Goal: Information Seeking & Learning: Learn about a topic

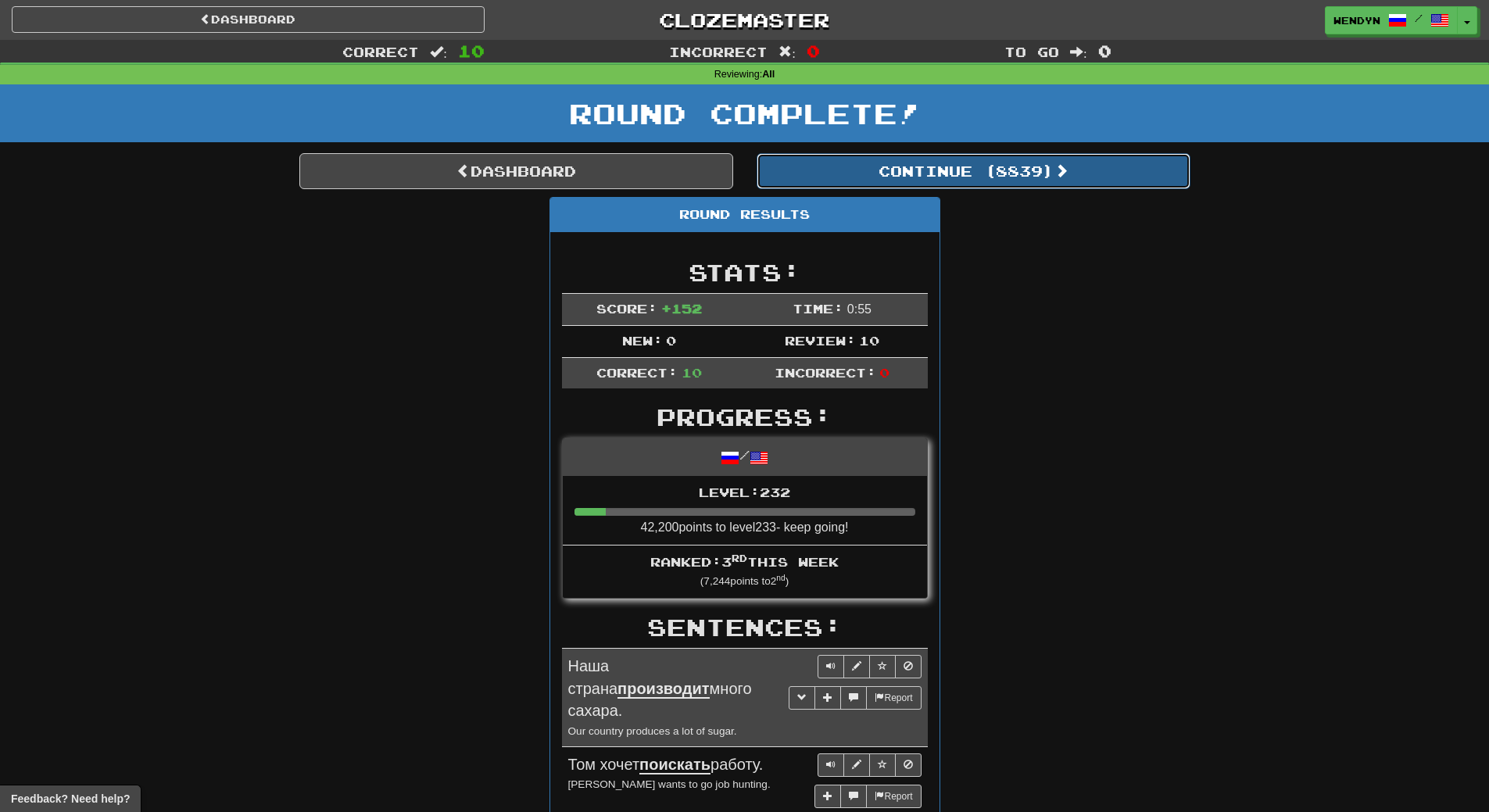
click at [1039, 168] on button "Continue ( 8839 )" at bounding box center [974, 170] width 434 height 36
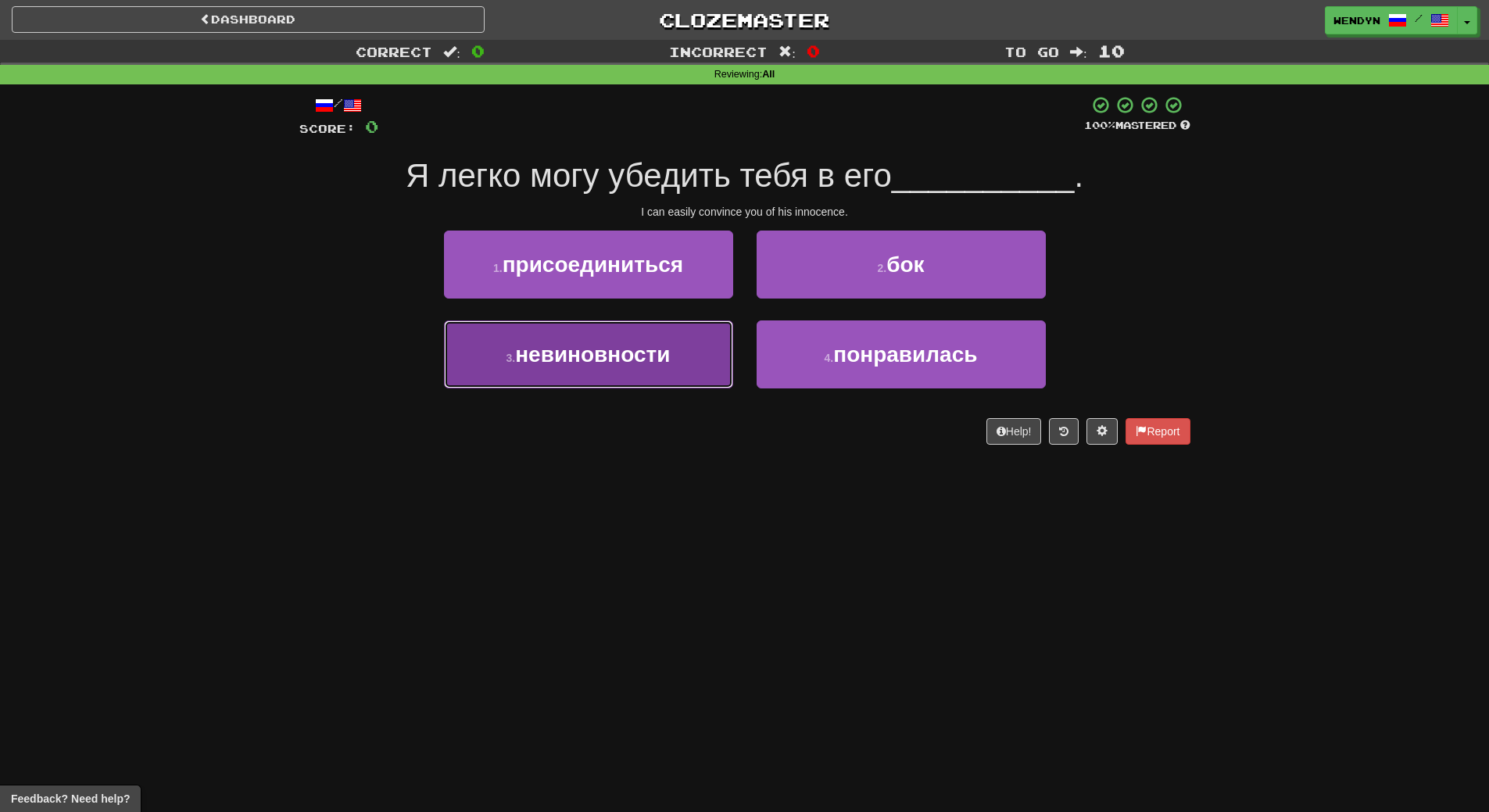
click at [645, 352] on span "невиновности" at bounding box center [593, 354] width 155 height 24
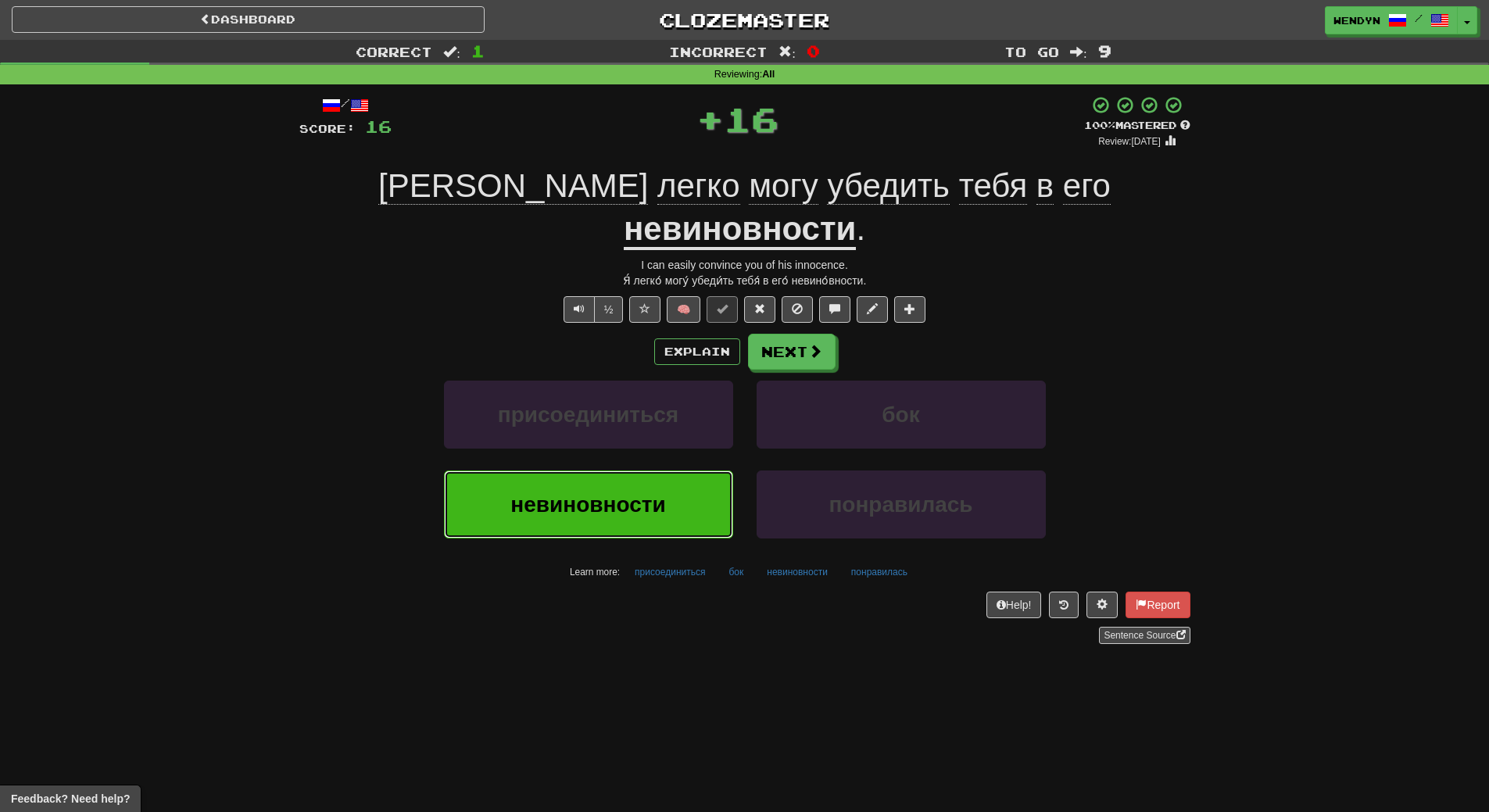
click at [651, 492] on span "невиновности" at bounding box center [588, 504] width 155 height 24
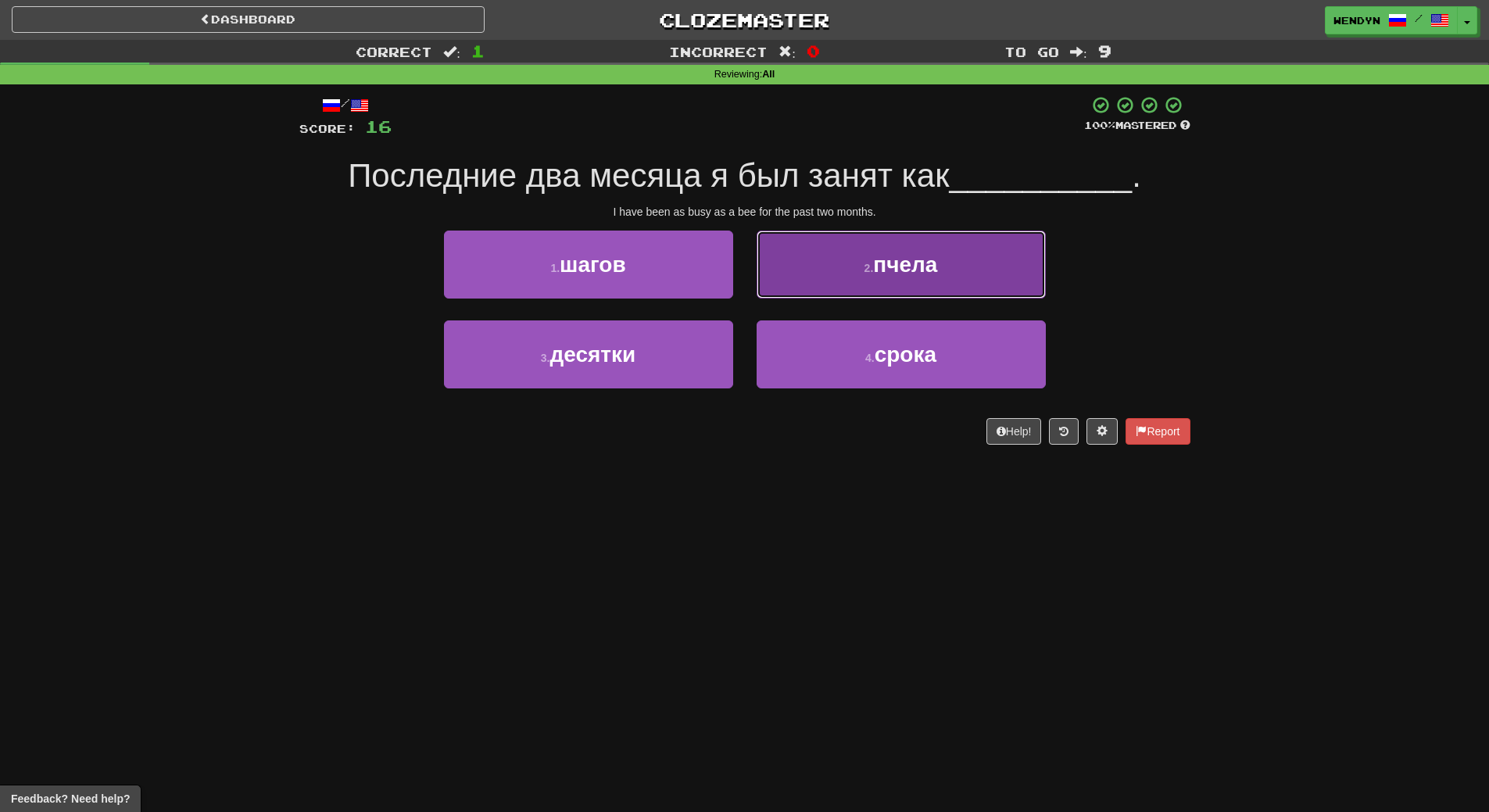
click at [928, 261] on span "пчела" at bounding box center [905, 264] width 64 height 24
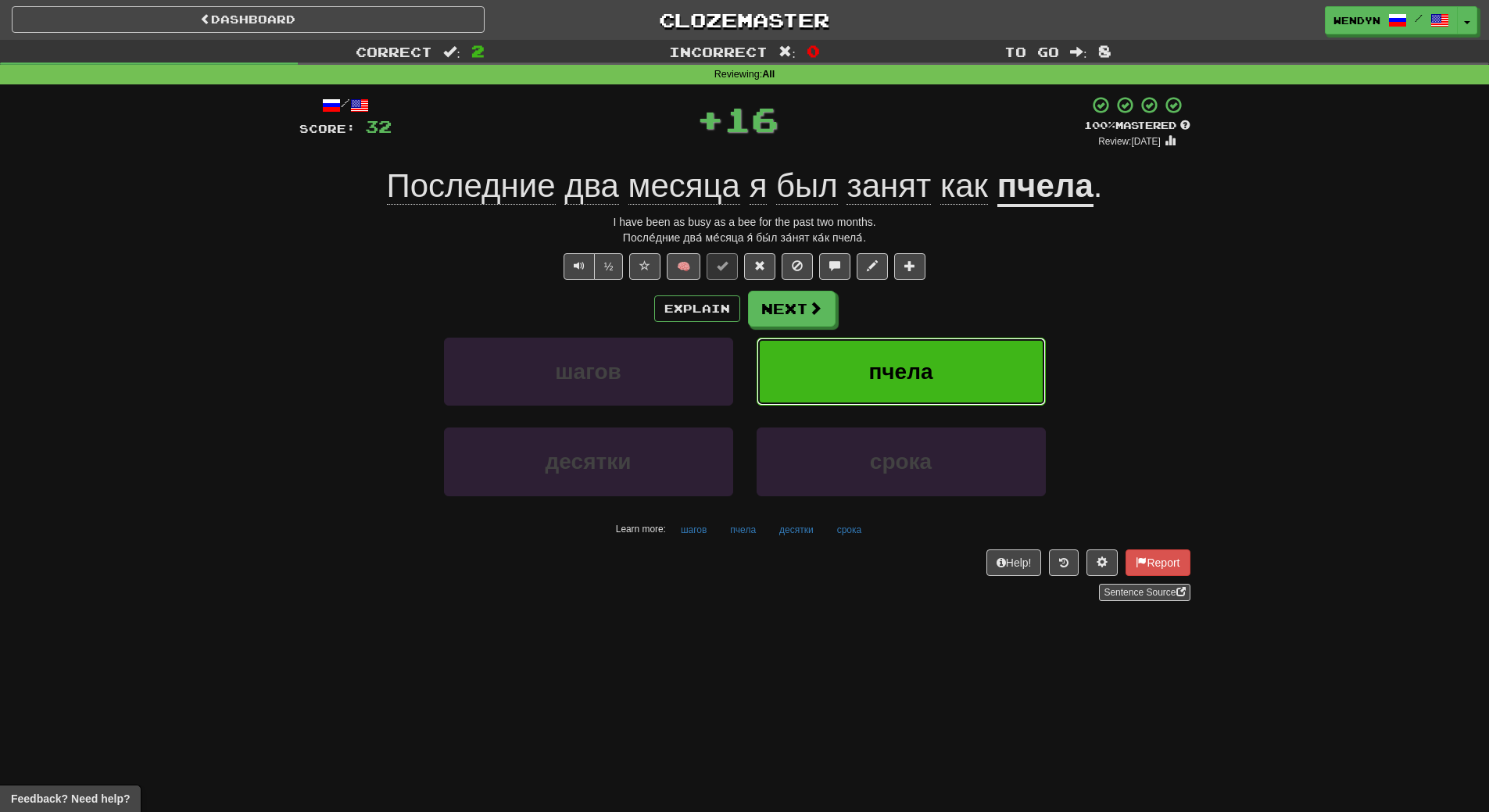
click at [949, 373] on button "пчела" at bounding box center [901, 371] width 289 height 68
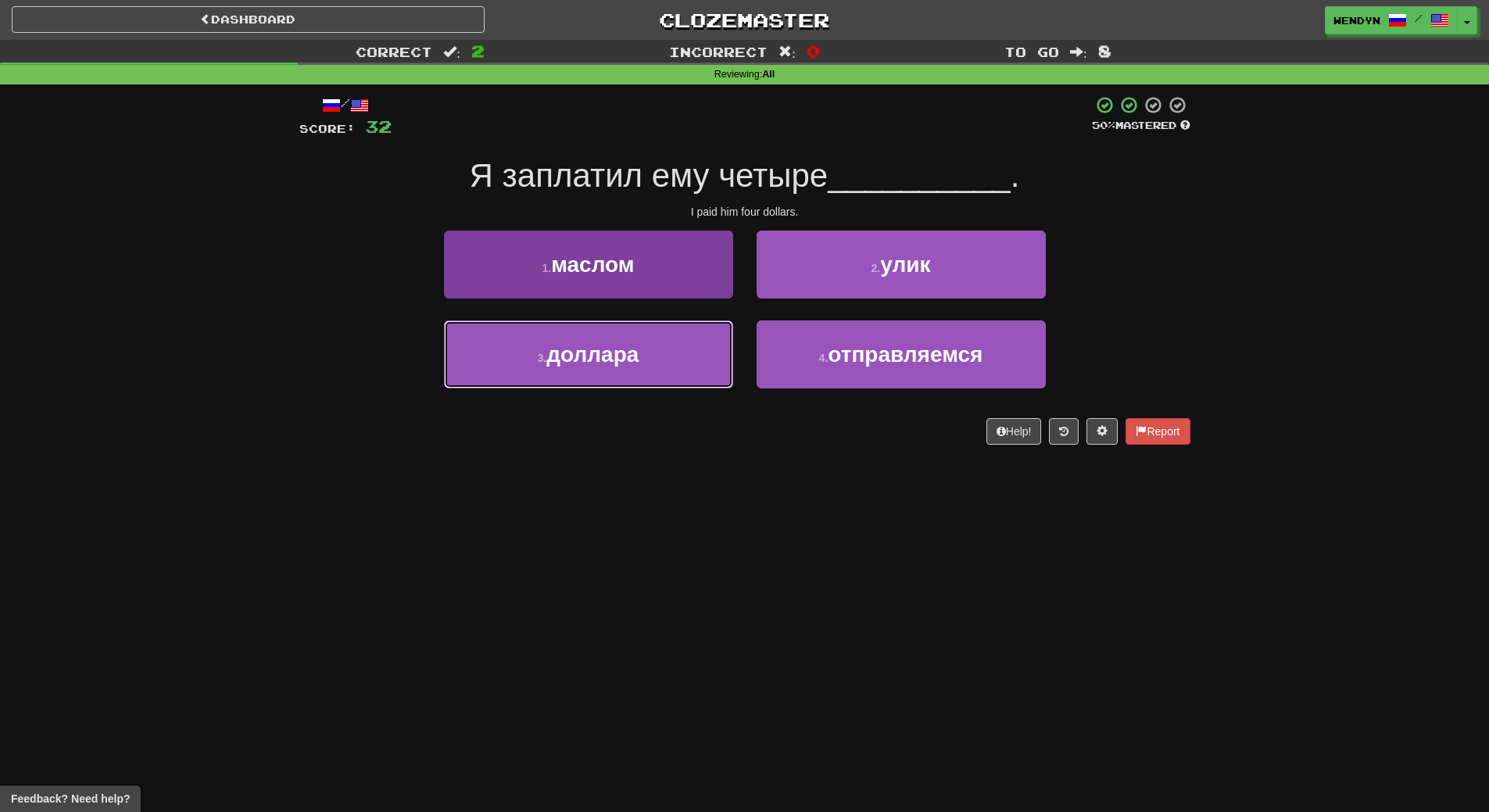
drag, startPoint x: 632, startPoint y: 362, endPoint x: 632, endPoint y: 377, distance: 15.0
click at [632, 365] on span "доллара" at bounding box center [592, 354] width 92 height 24
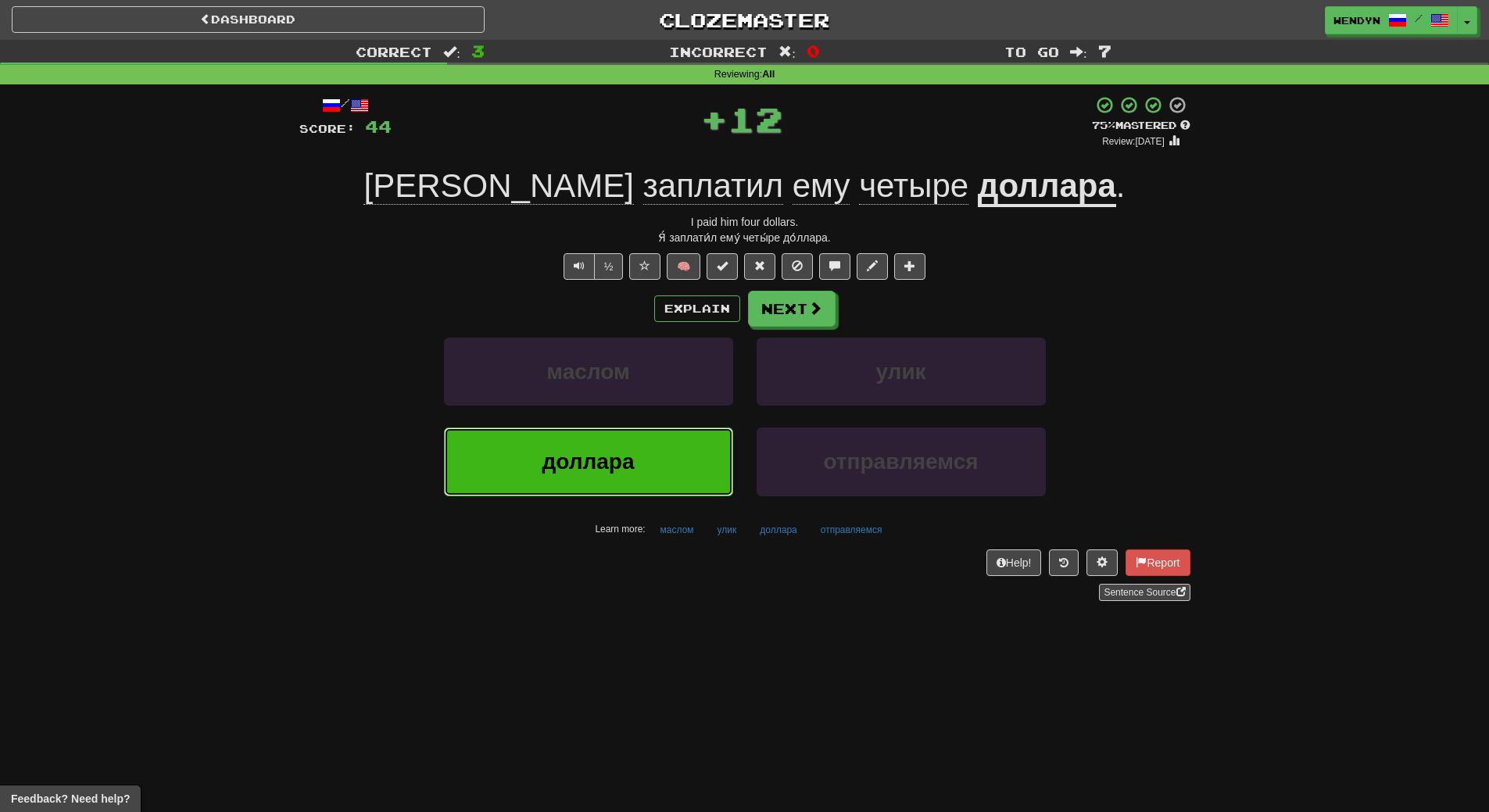
click at [635, 449] on button "доллара" at bounding box center [588, 461] width 289 height 68
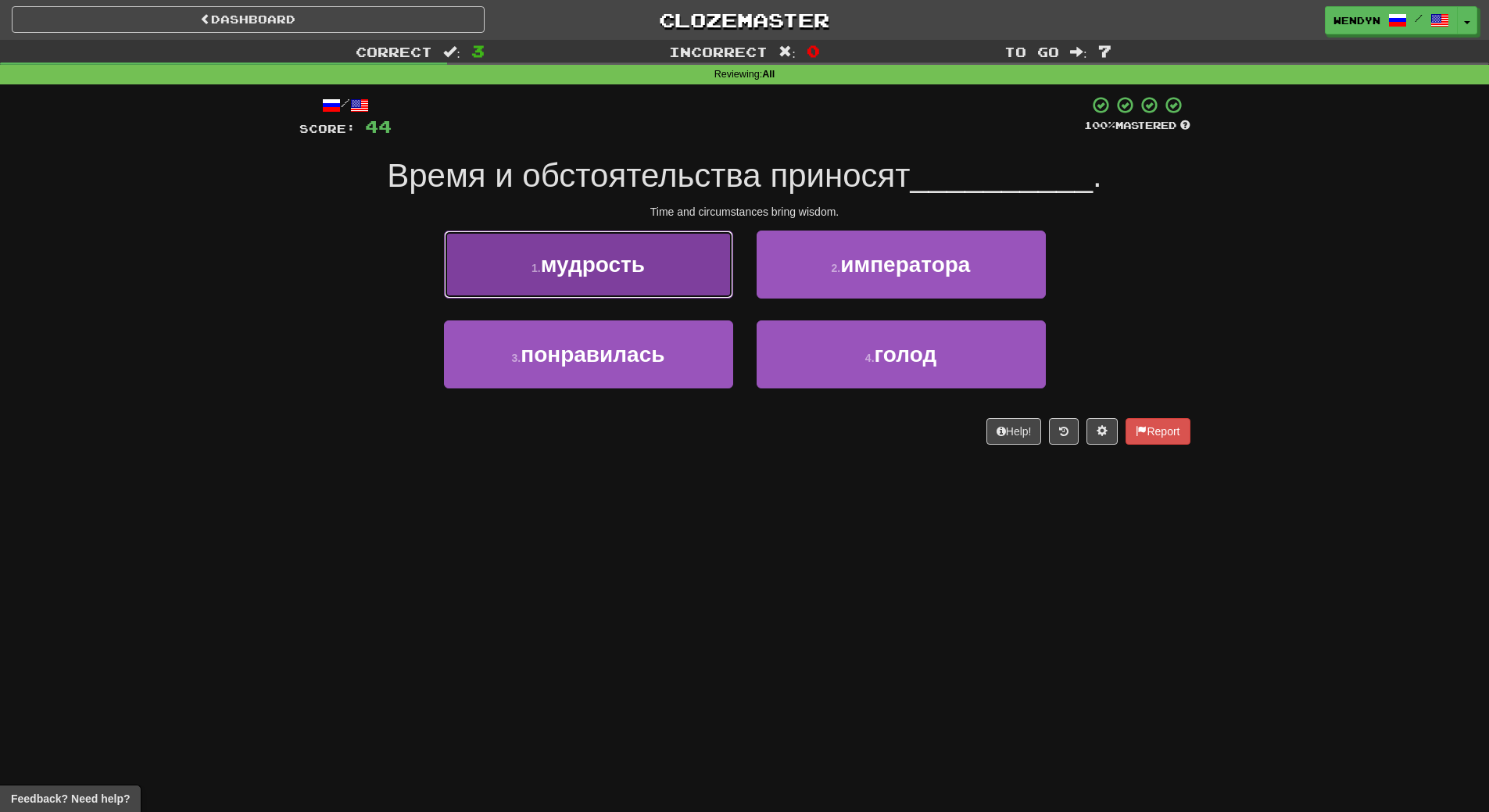
click at [607, 248] on button "1 . мудрость" at bounding box center [588, 265] width 289 height 68
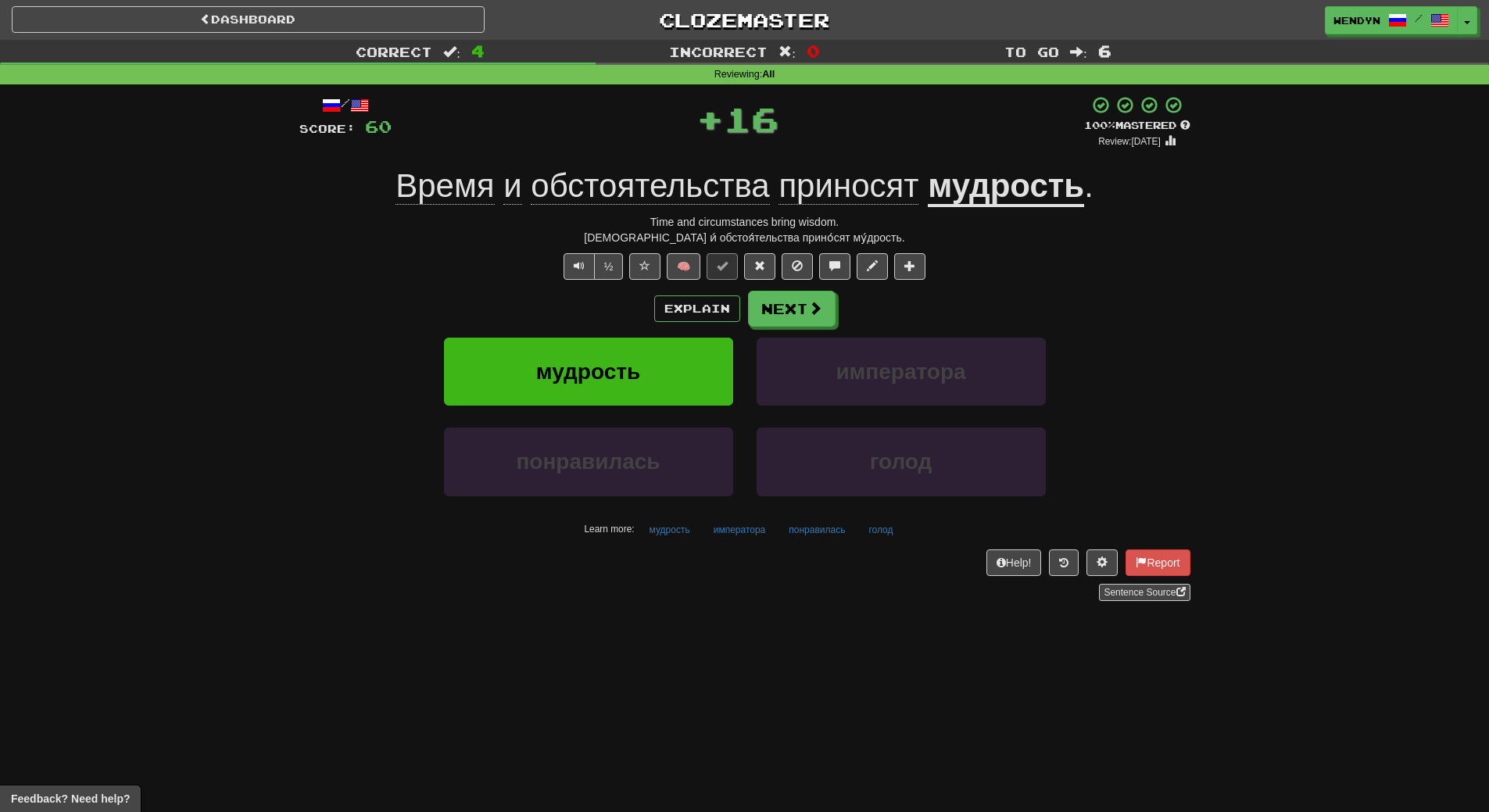
click at [609, 320] on div "Explain Next" at bounding box center [745, 308] width 891 height 36
click at [604, 349] on button "мудрость" at bounding box center [588, 371] width 289 height 68
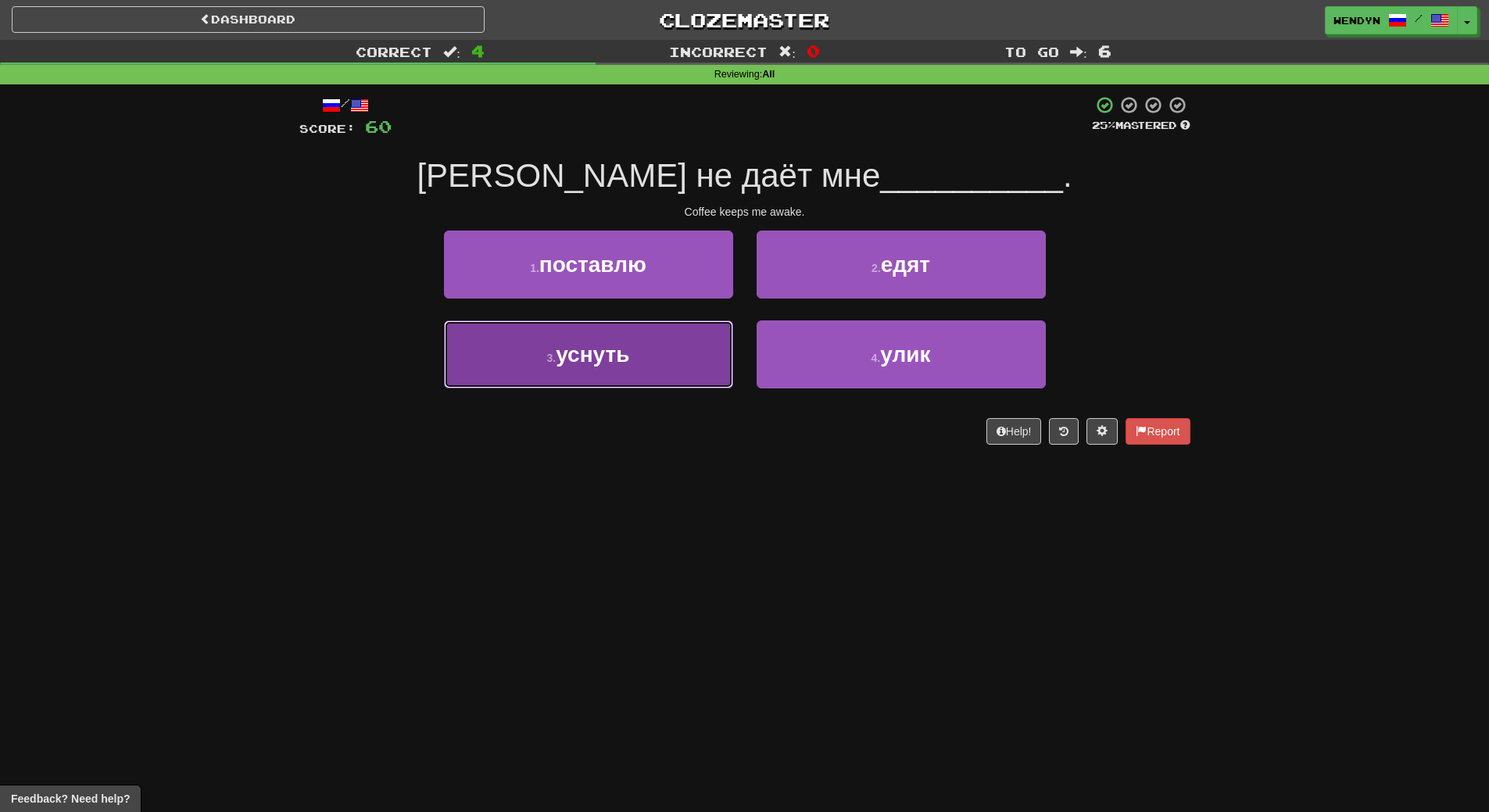
click at [602, 370] on button "3 . уснуть" at bounding box center [588, 354] width 289 height 68
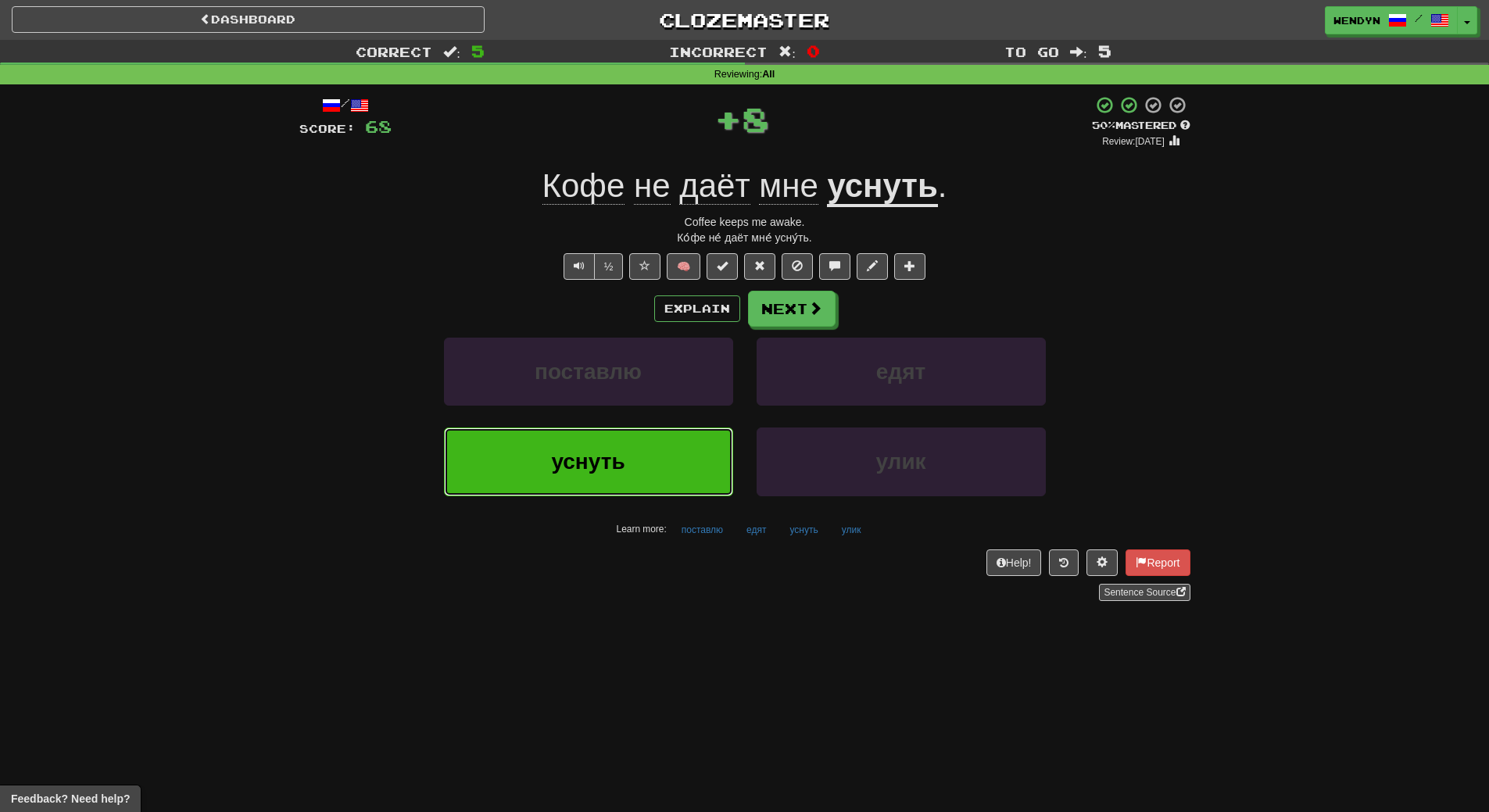
click at [619, 459] on span "уснуть" at bounding box center [588, 461] width 73 height 24
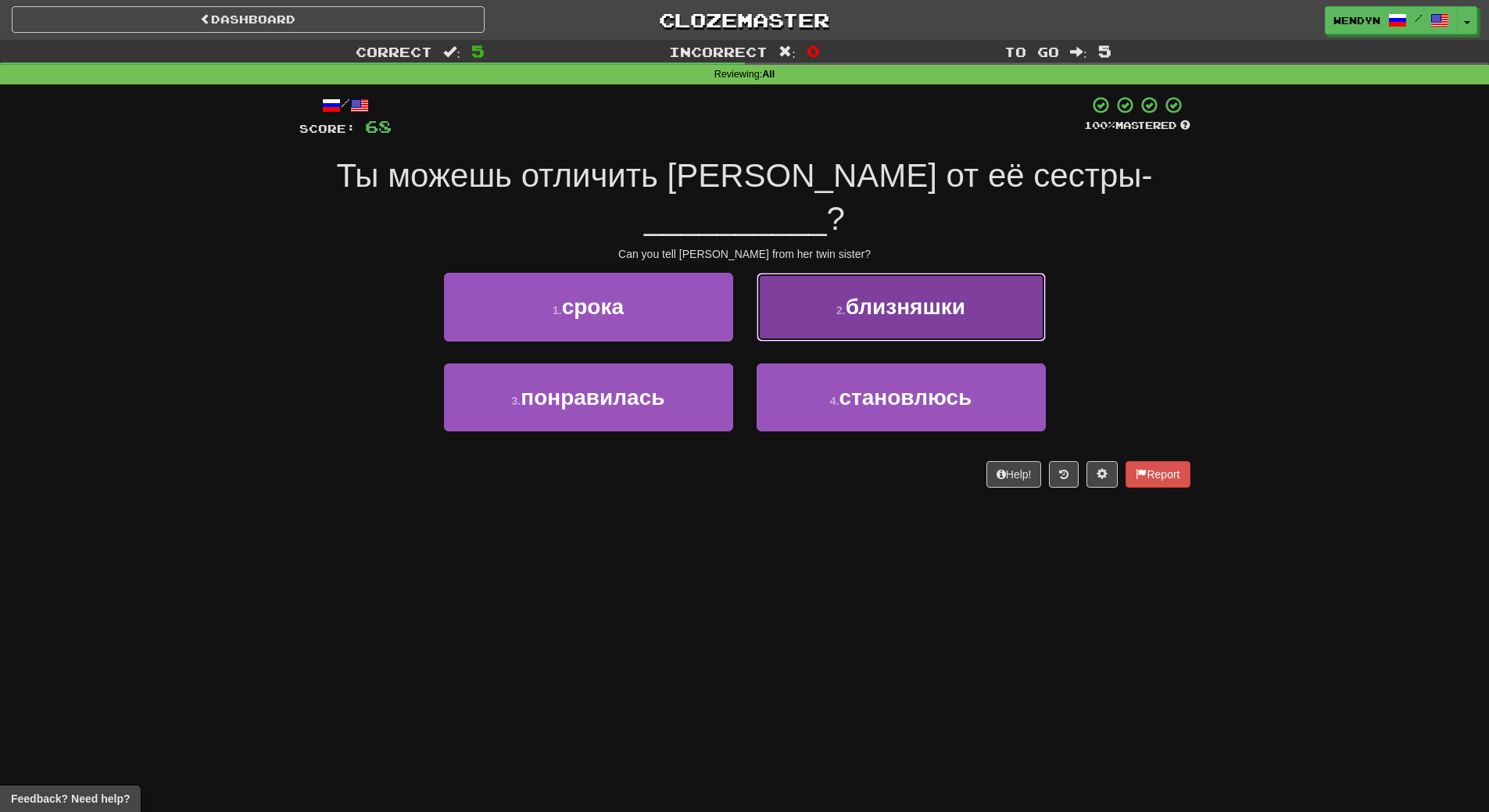
click at [948, 295] on span "близняшки" at bounding box center [906, 306] width 120 height 24
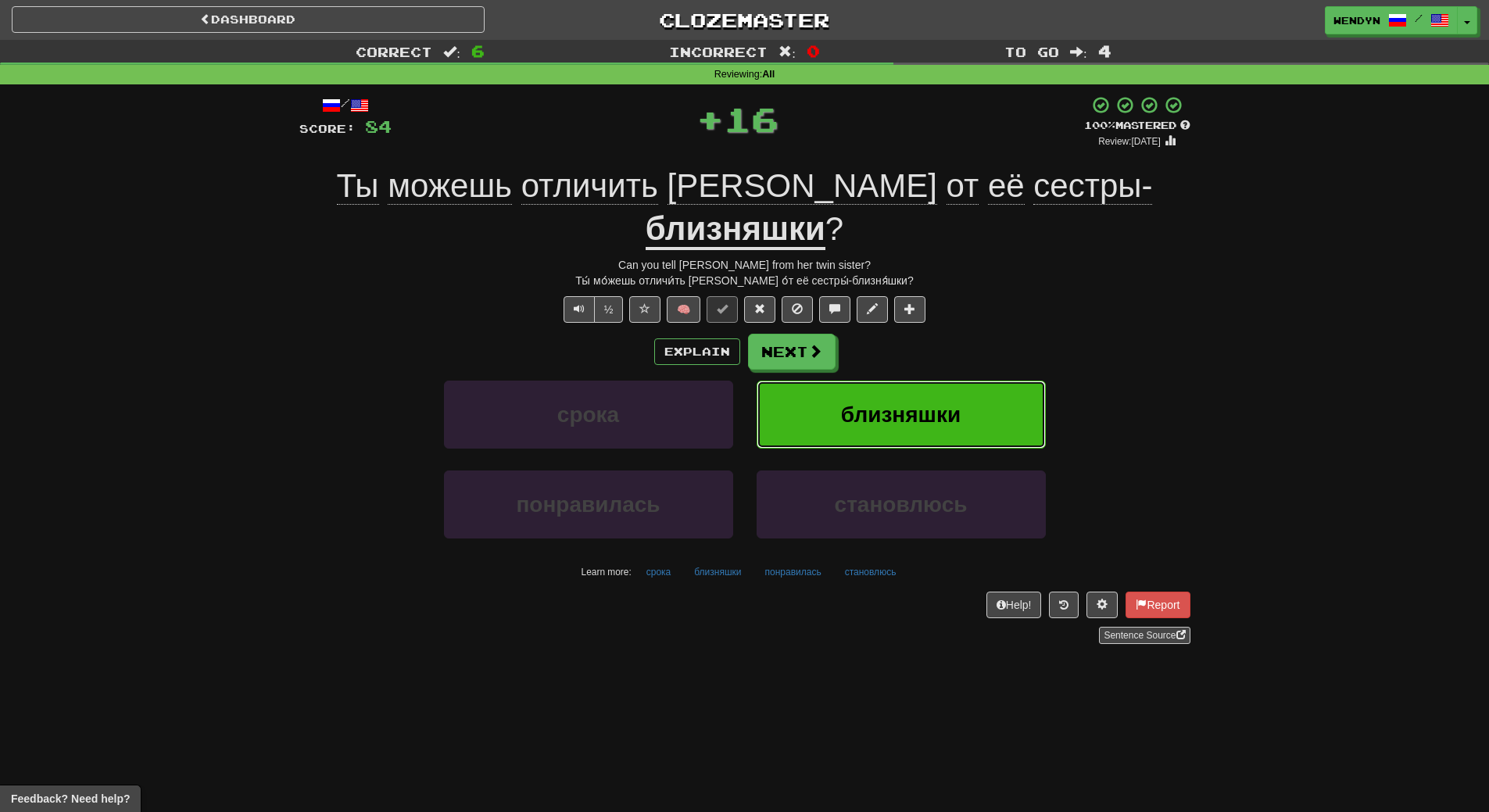
click at [924, 381] on button "близняшки" at bounding box center [901, 415] width 289 height 68
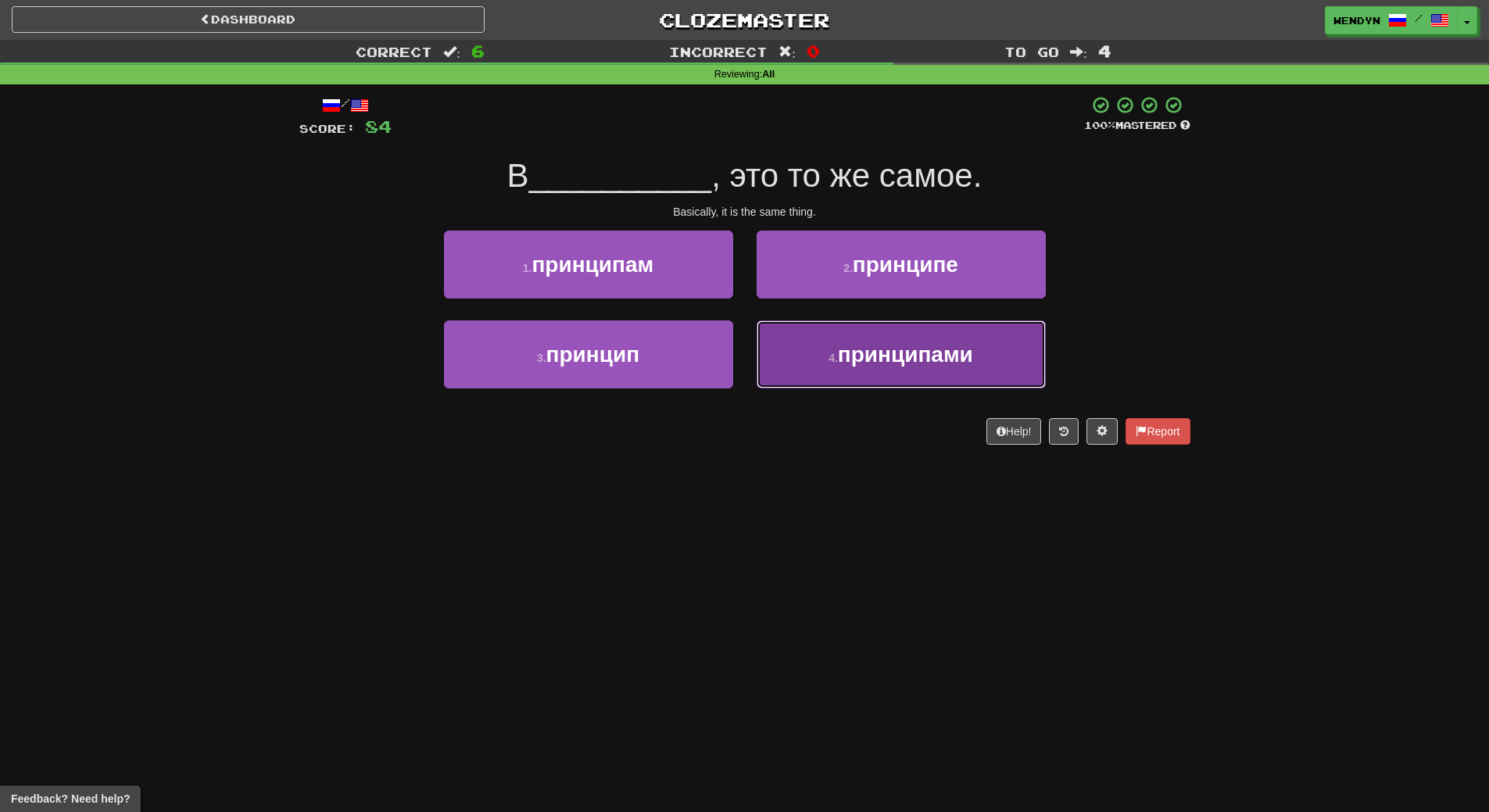
click at [851, 362] on span "принципами" at bounding box center [906, 354] width 135 height 24
click at [853, 276] on span "принципе" at bounding box center [905, 264] width 105 height 24
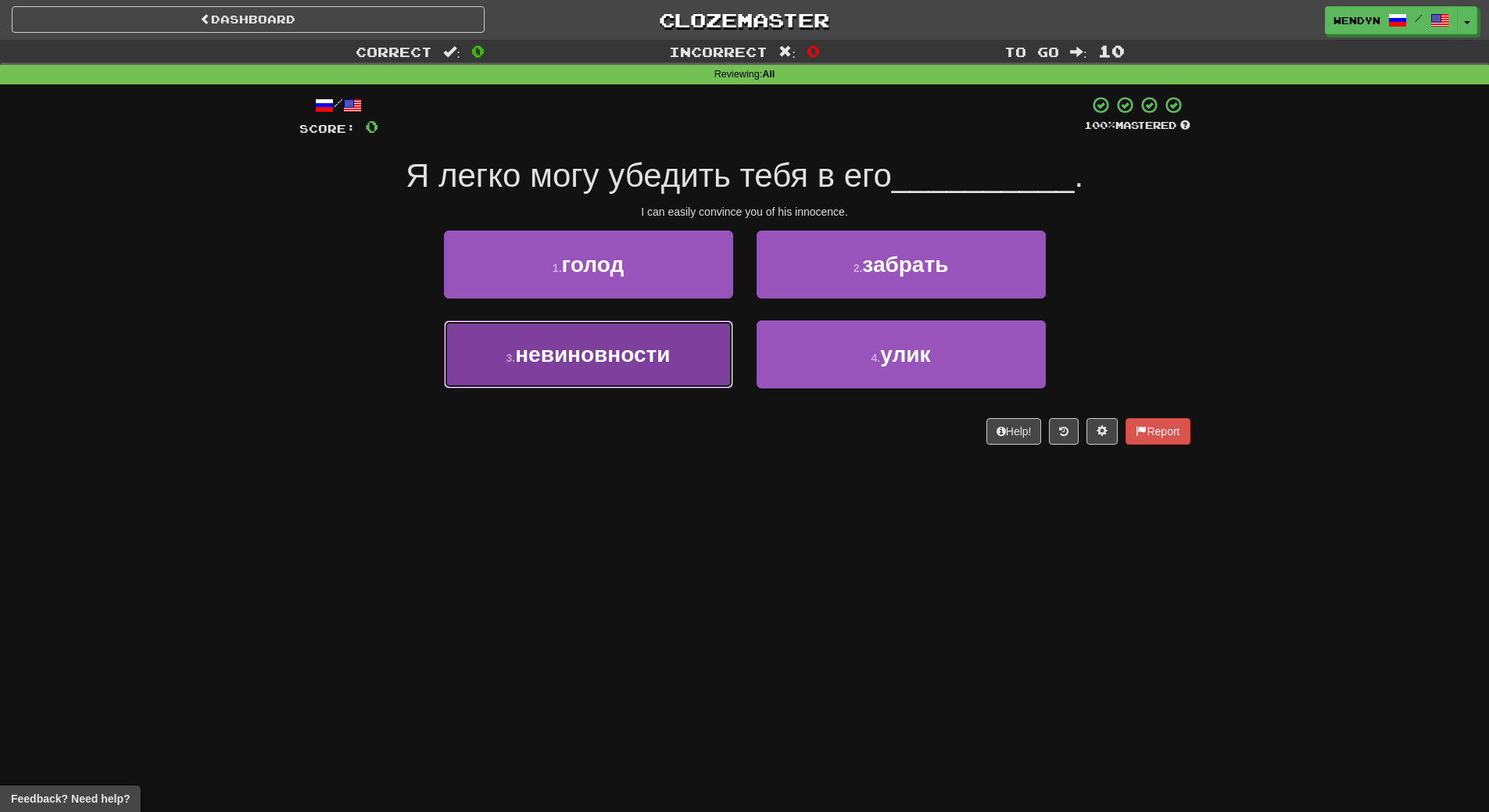
click at [693, 362] on button "3 . невиновности" at bounding box center [588, 354] width 289 height 68
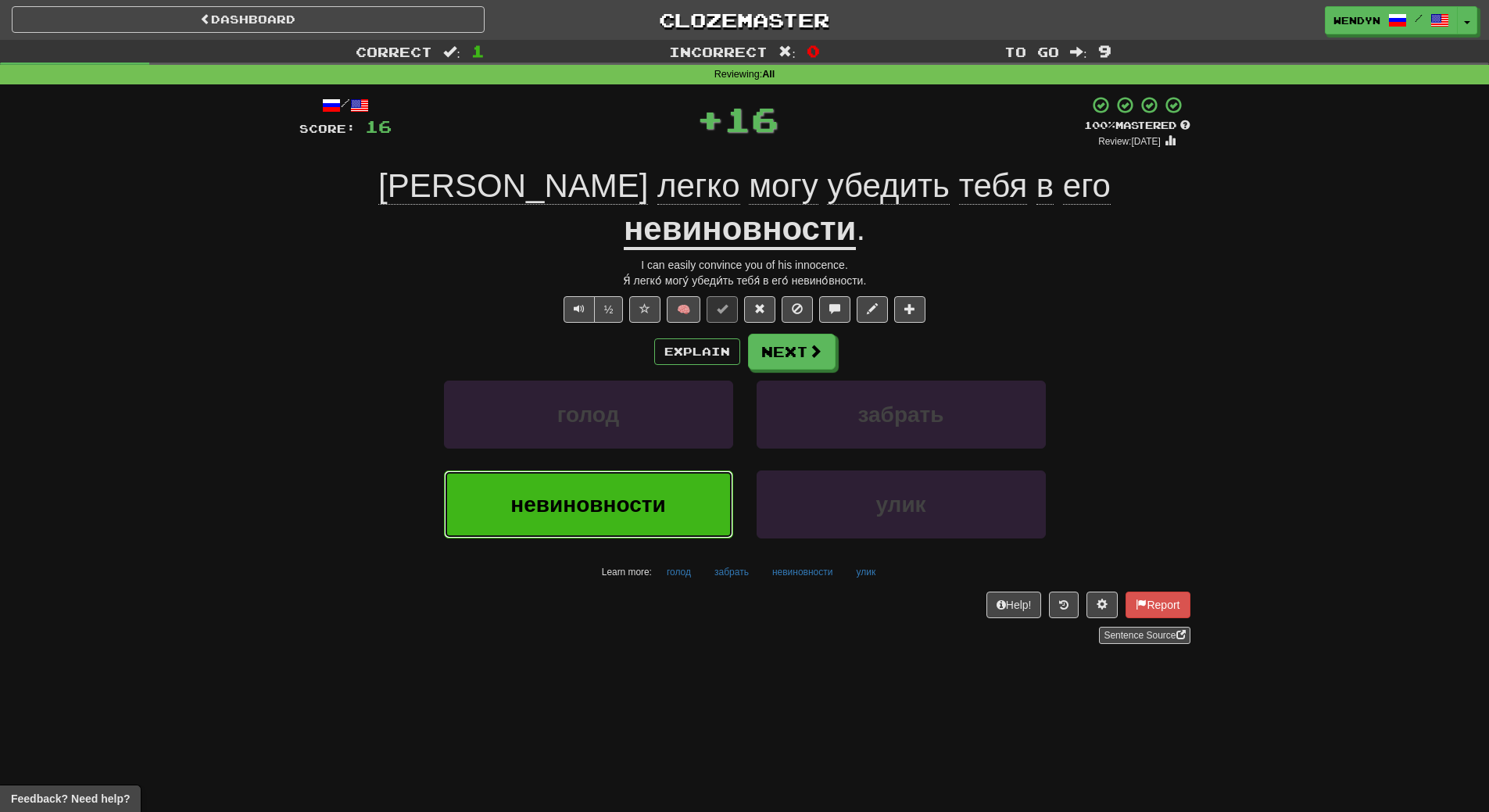
click at [678, 471] on button "невиновности" at bounding box center [588, 505] width 289 height 68
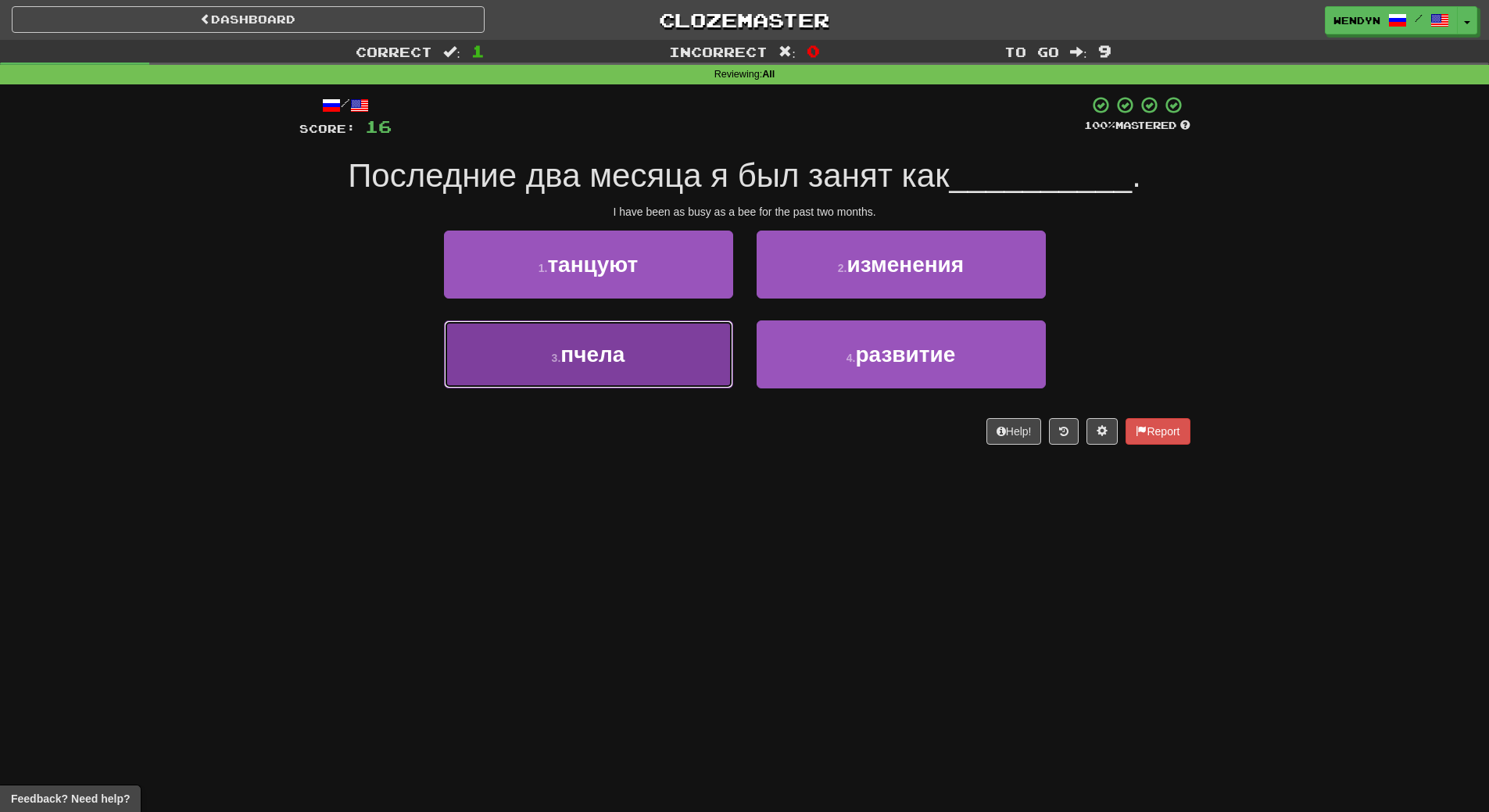
click at [680, 349] on button "3 . пчела" at bounding box center [588, 354] width 289 height 68
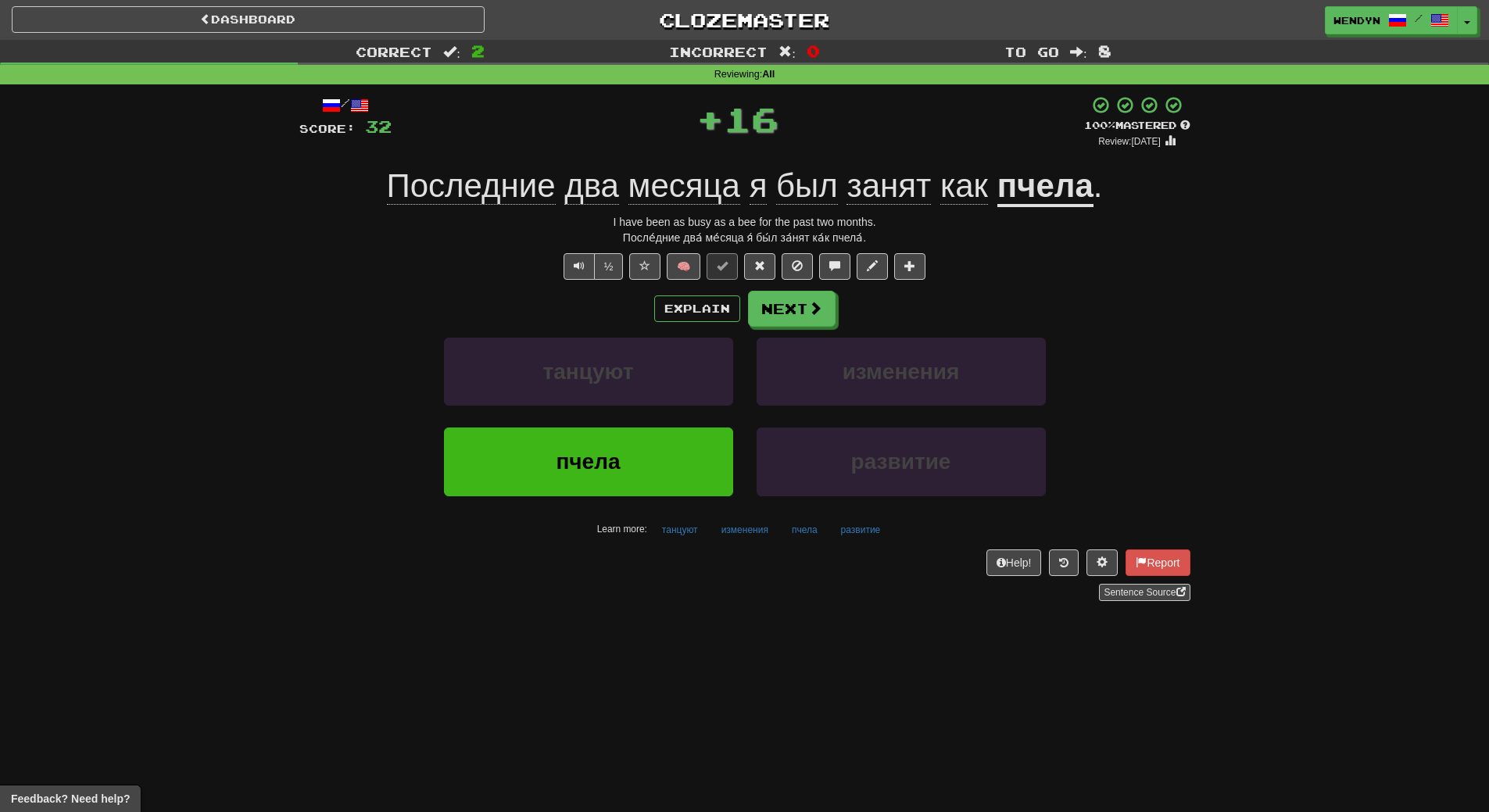
click at [676, 410] on div "танцуют" at bounding box center [588, 382] width 312 height 90
click at [668, 450] on button "пчела" at bounding box center [588, 461] width 289 height 68
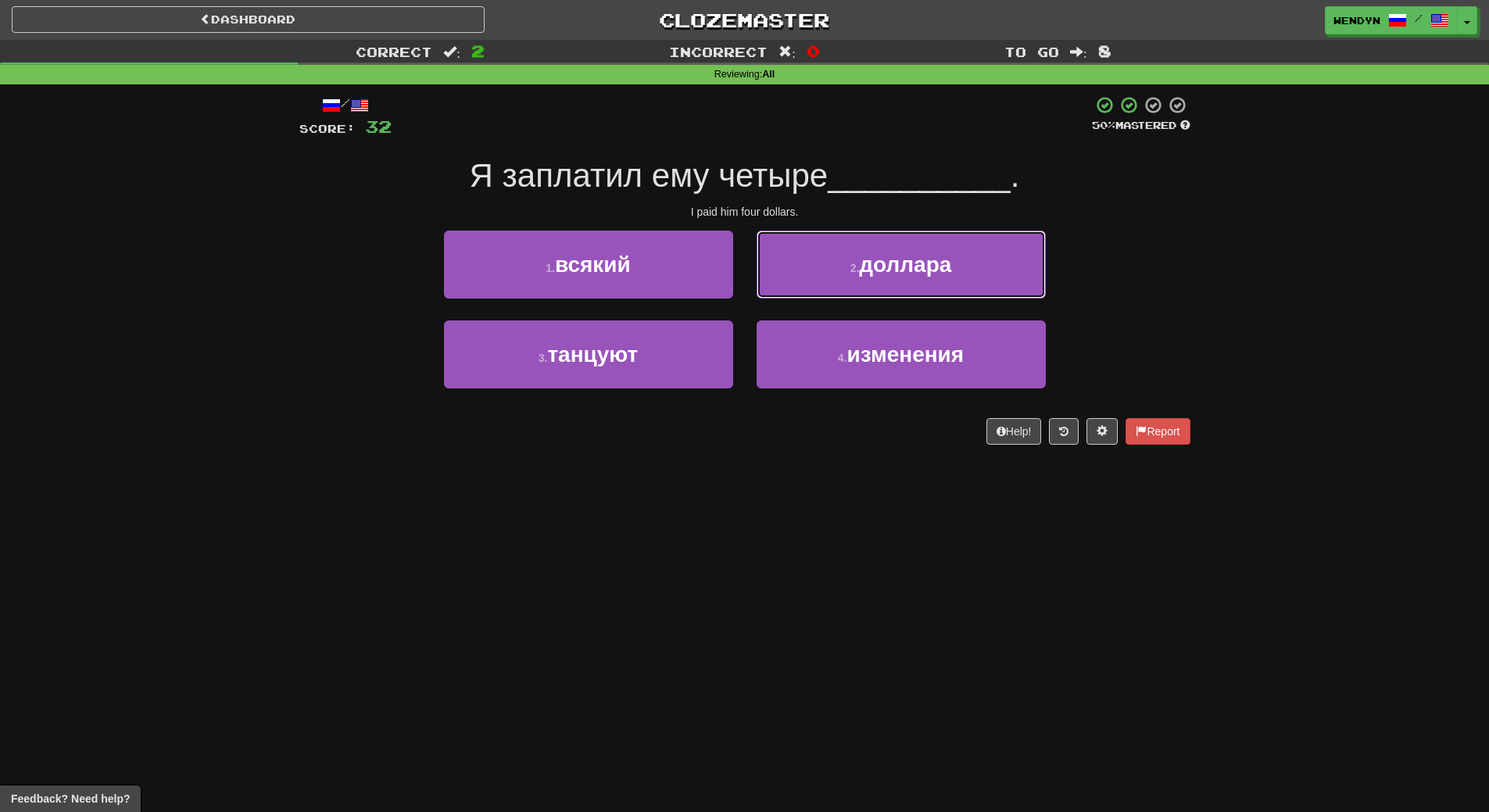
drag, startPoint x: 894, startPoint y: 279, endPoint x: 891, endPoint y: 288, distance: 9.5
click at [895, 279] on button "2 . доллара" at bounding box center [901, 265] width 289 height 68
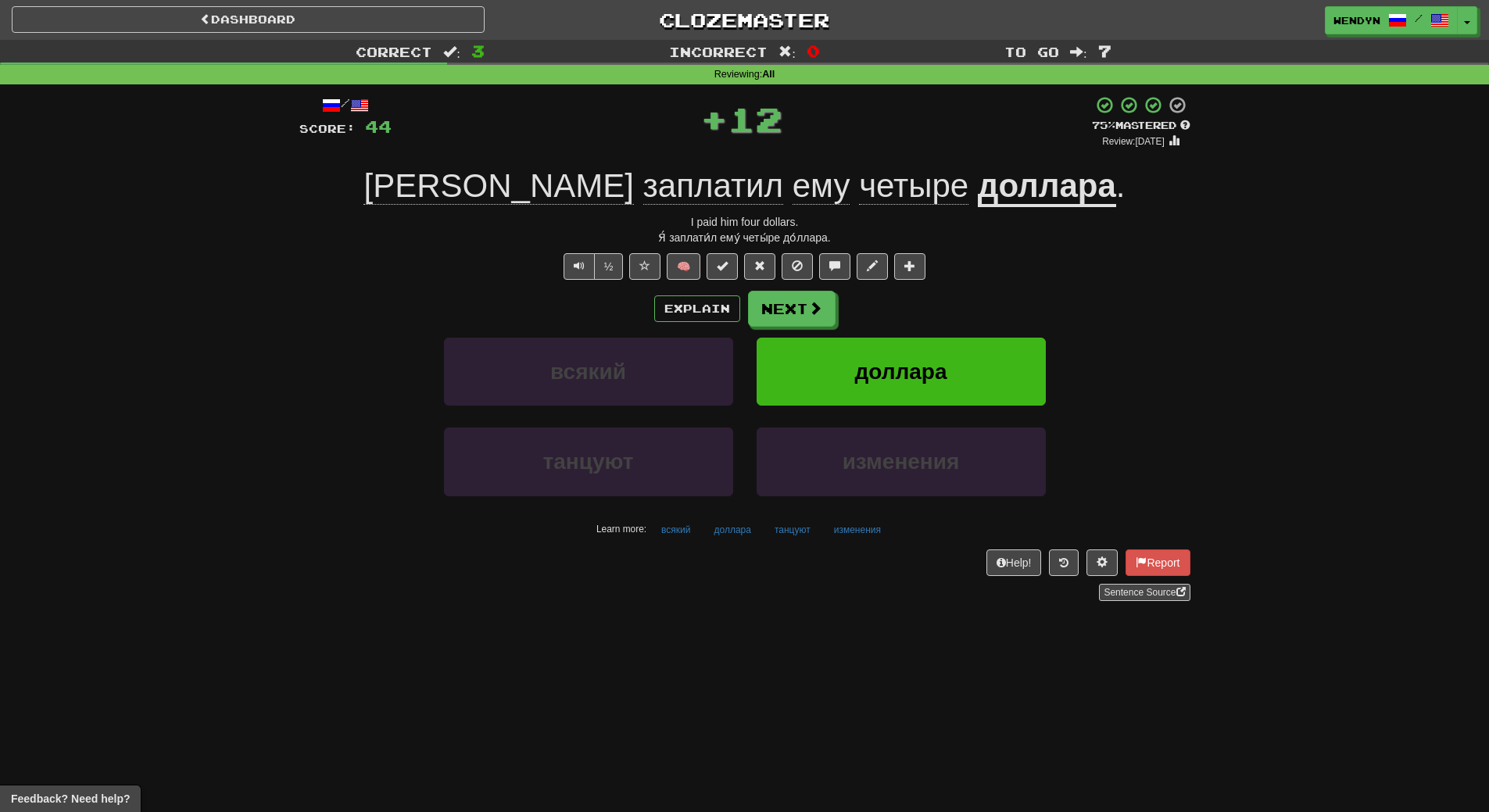
click at [892, 335] on div "Explain Next всякий доллара танцуют изменения Learn more: всякий доллара танцую…" at bounding box center [745, 417] width 891 height 251
click at [888, 344] on button "доллара" at bounding box center [901, 371] width 289 height 68
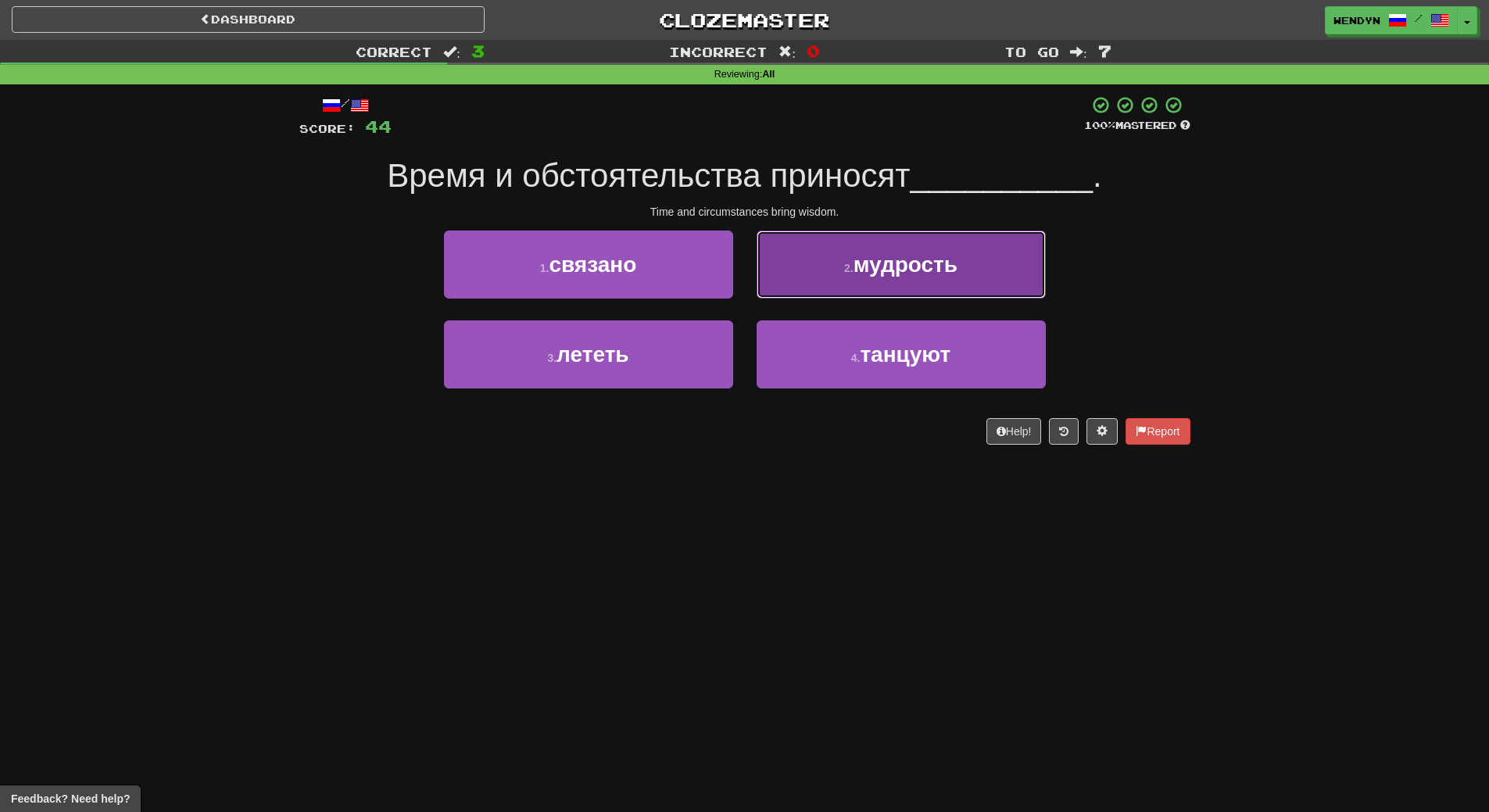
click at [863, 286] on button "2 . мудрость" at bounding box center [901, 265] width 289 height 68
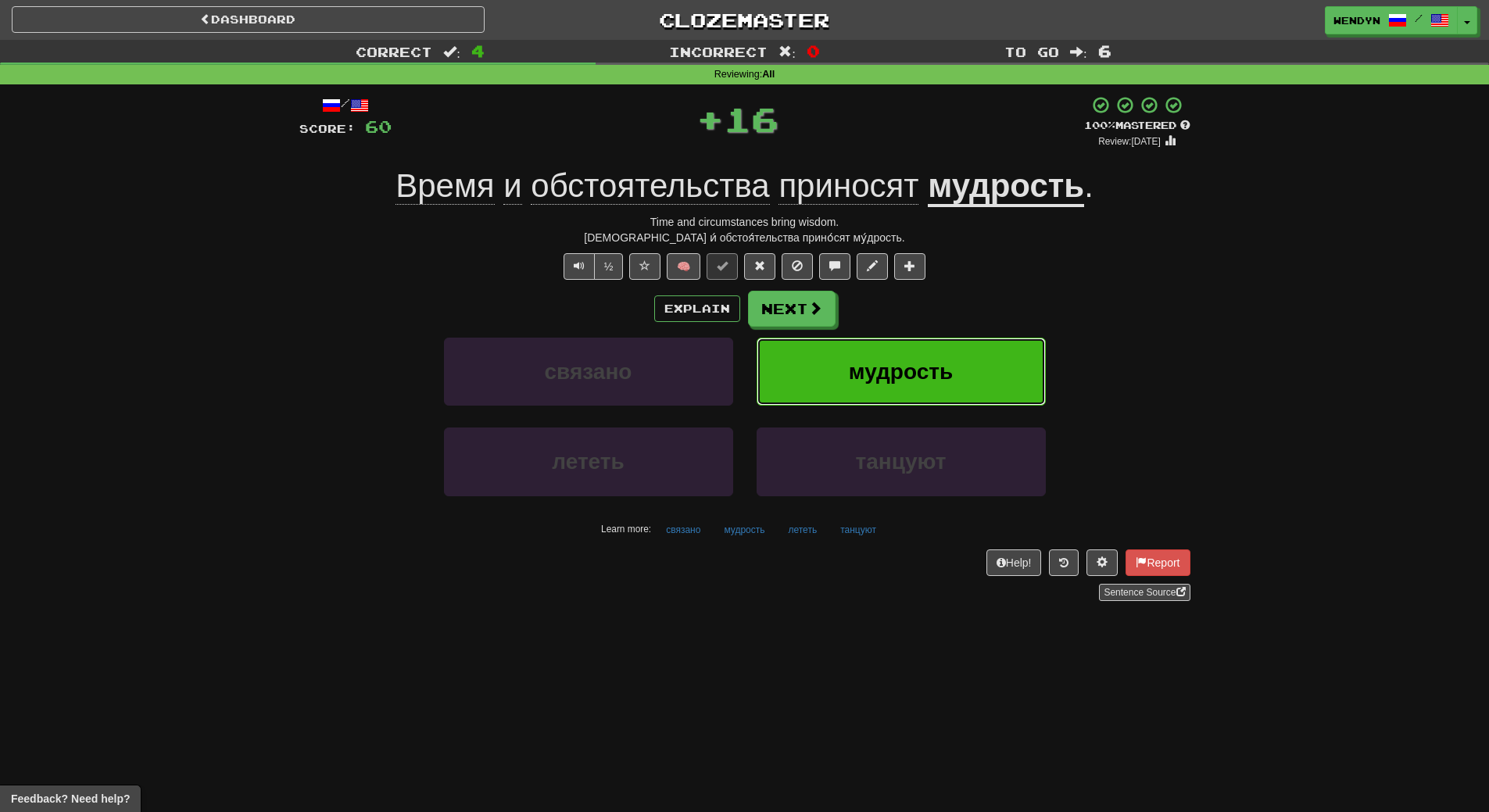
click at [860, 349] on button "мудрость" at bounding box center [901, 371] width 289 height 68
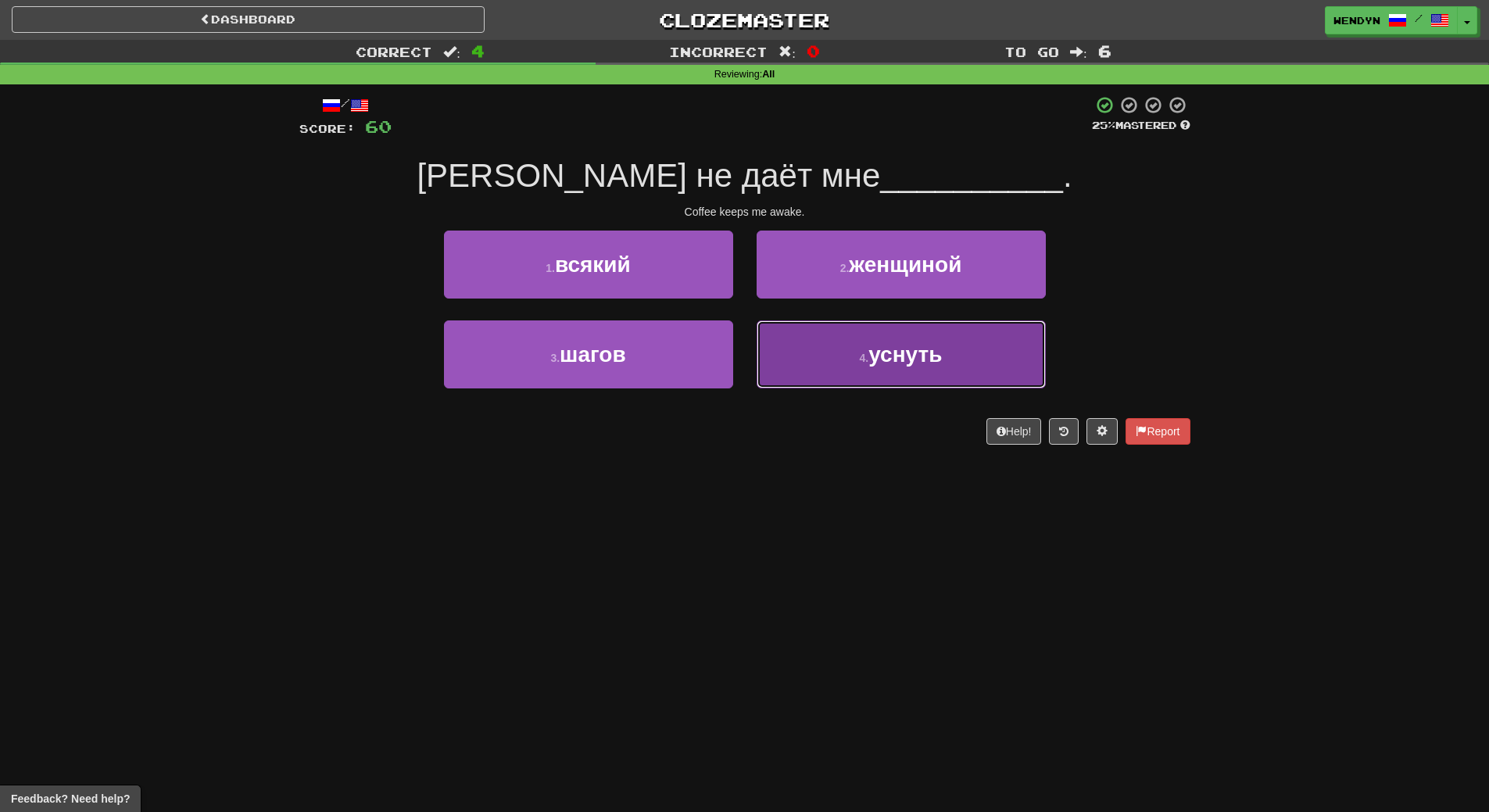
click at [811, 363] on button "4 . уснуть" at bounding box center [901, 354] width 289 height 68
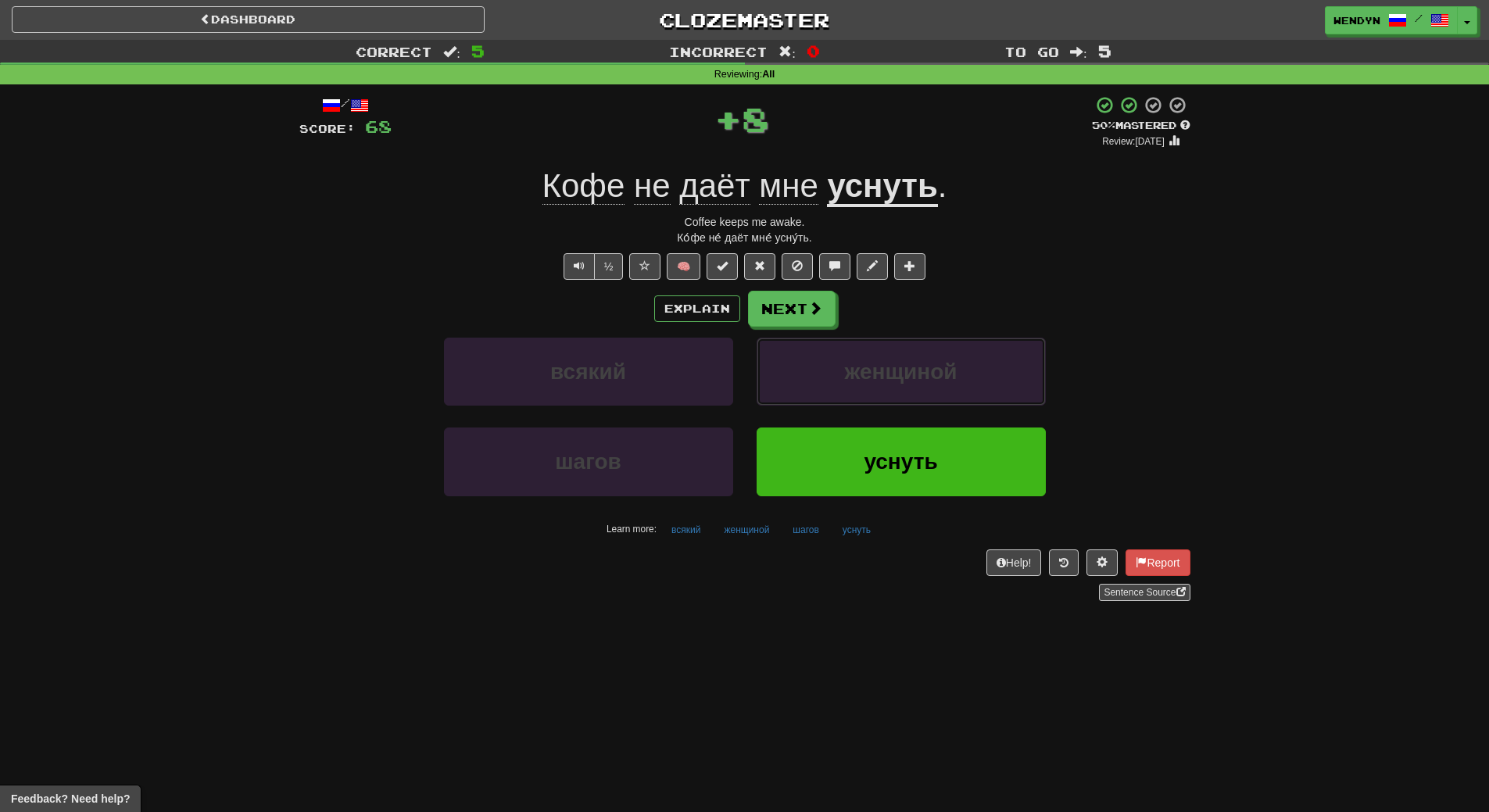
click at [811, 363] on button "женщиной" at bounding box center [901, 371] width 289 height 68
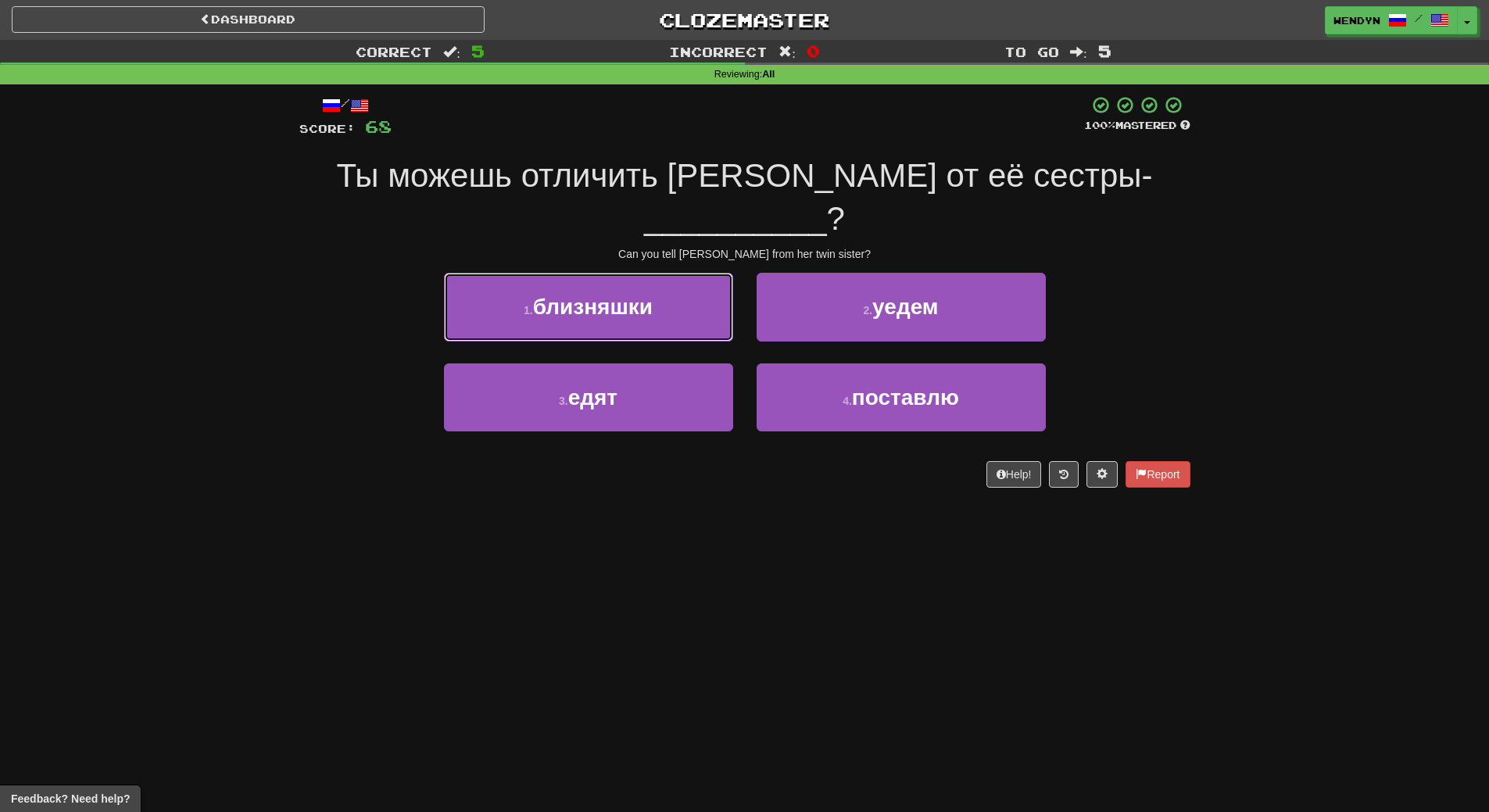
drag, startPoint x: 663, startPoint y: 261, endPoint x: 659, endPoint y: 284, distance: 23.3
click at [661, 273] on button "1 . близняшки" at bounding box center [588, 306] width 289 height 68
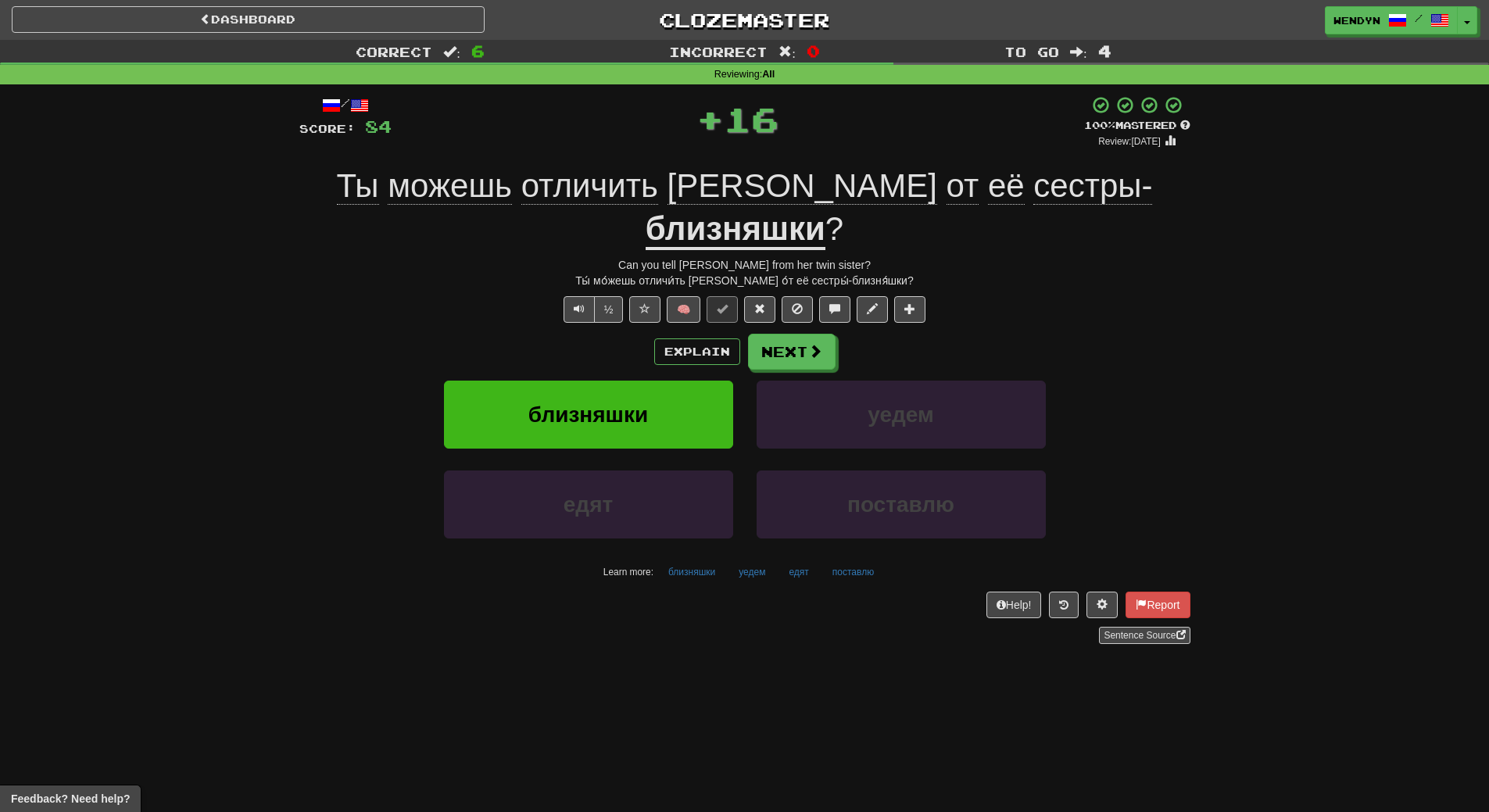
click at [653, 334] on div "Explain Next" at bounding box center [745, 351] width 891 height 36
click at [653, 381] on button "близняшки" at bounding box center [588, 415] width 289 height 68
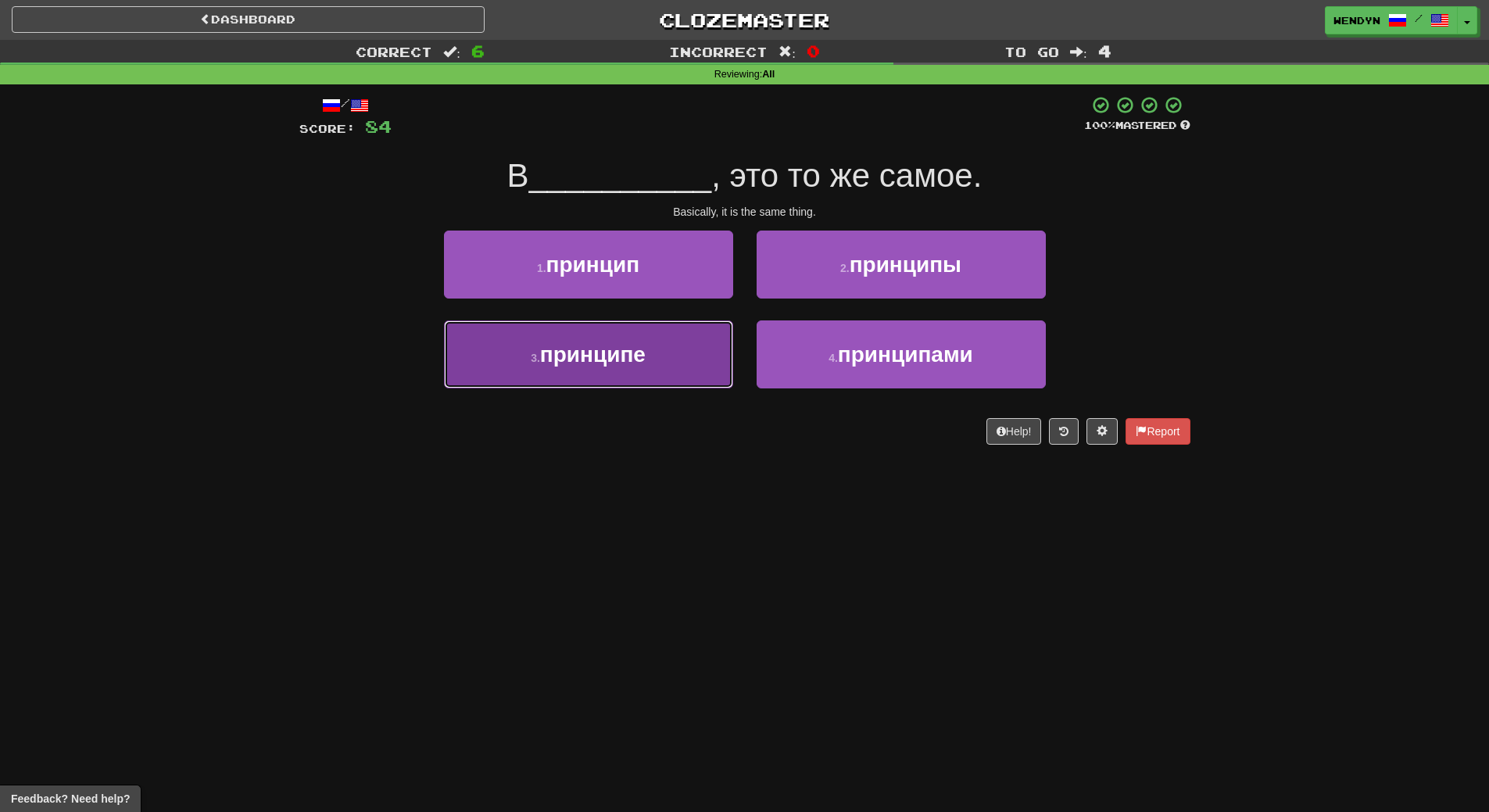
click at [699, 381] on button "3 . принципе" at bounding box center [588, 354] width 289 height 68
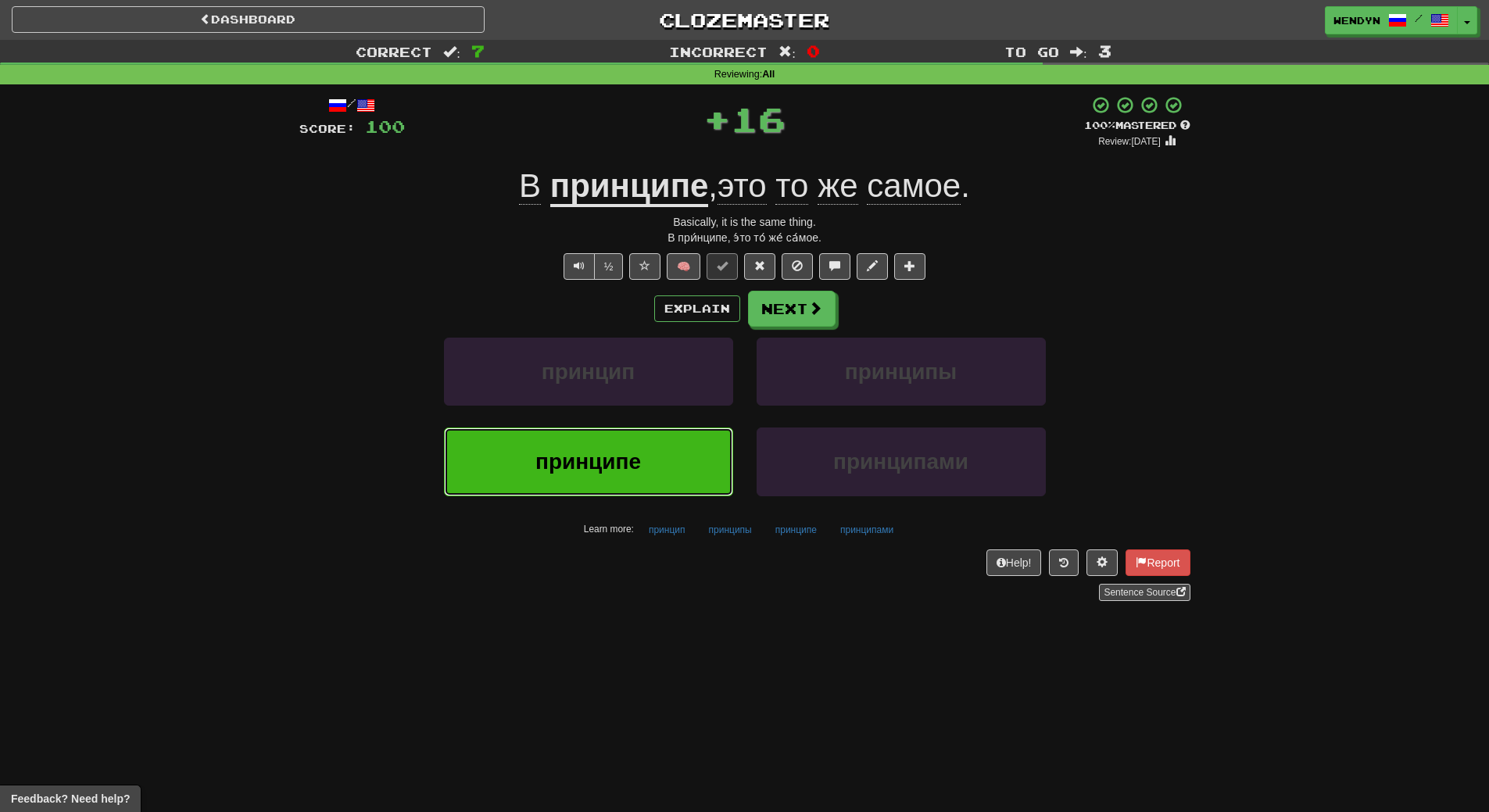
click at [661, 439] on button "принципе" at bounding box center [588, 461] width 289 height 68
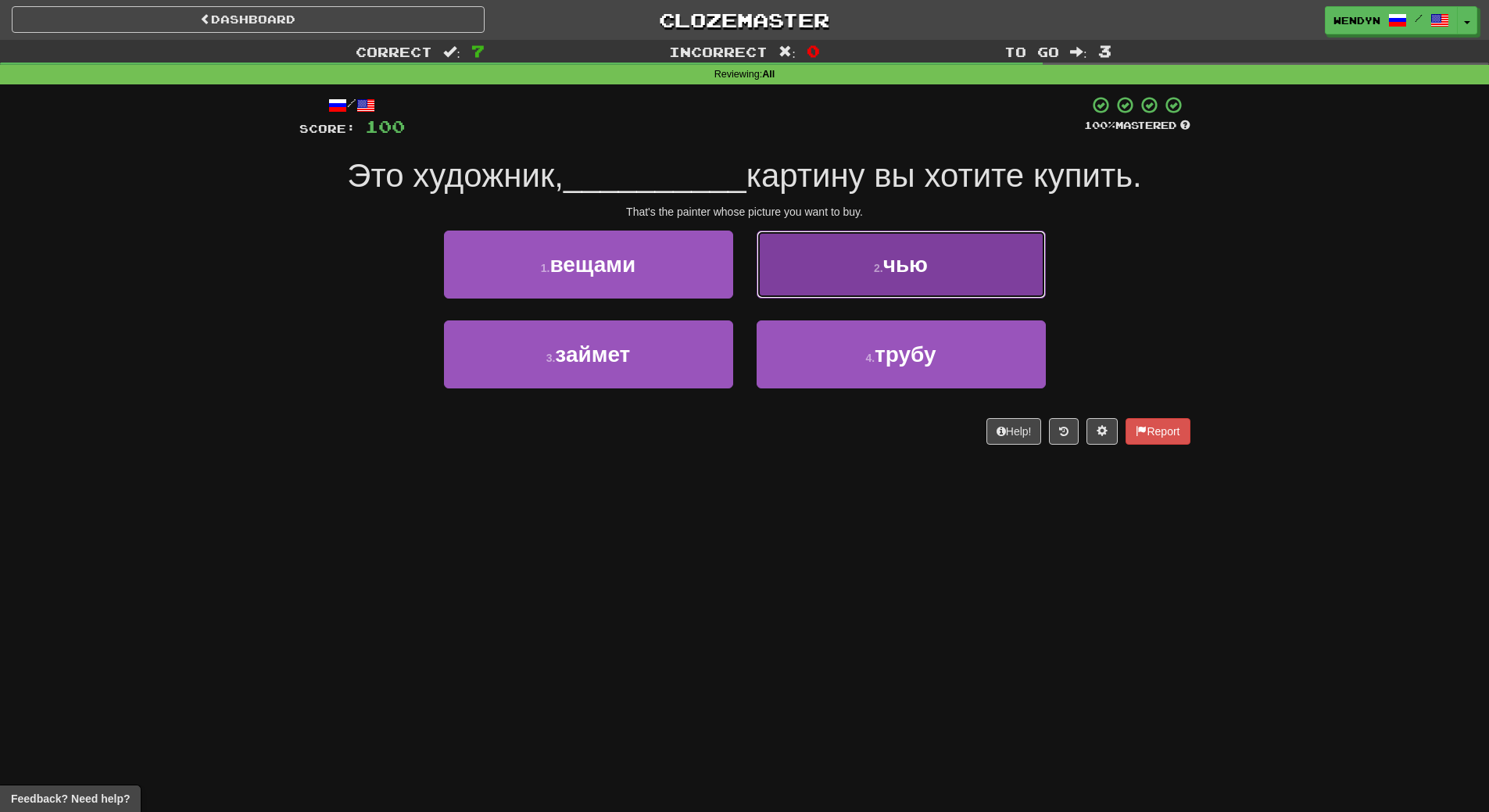
click at [926, 276] on span "чью" at bounding box center [906, 264] width 44 height 24
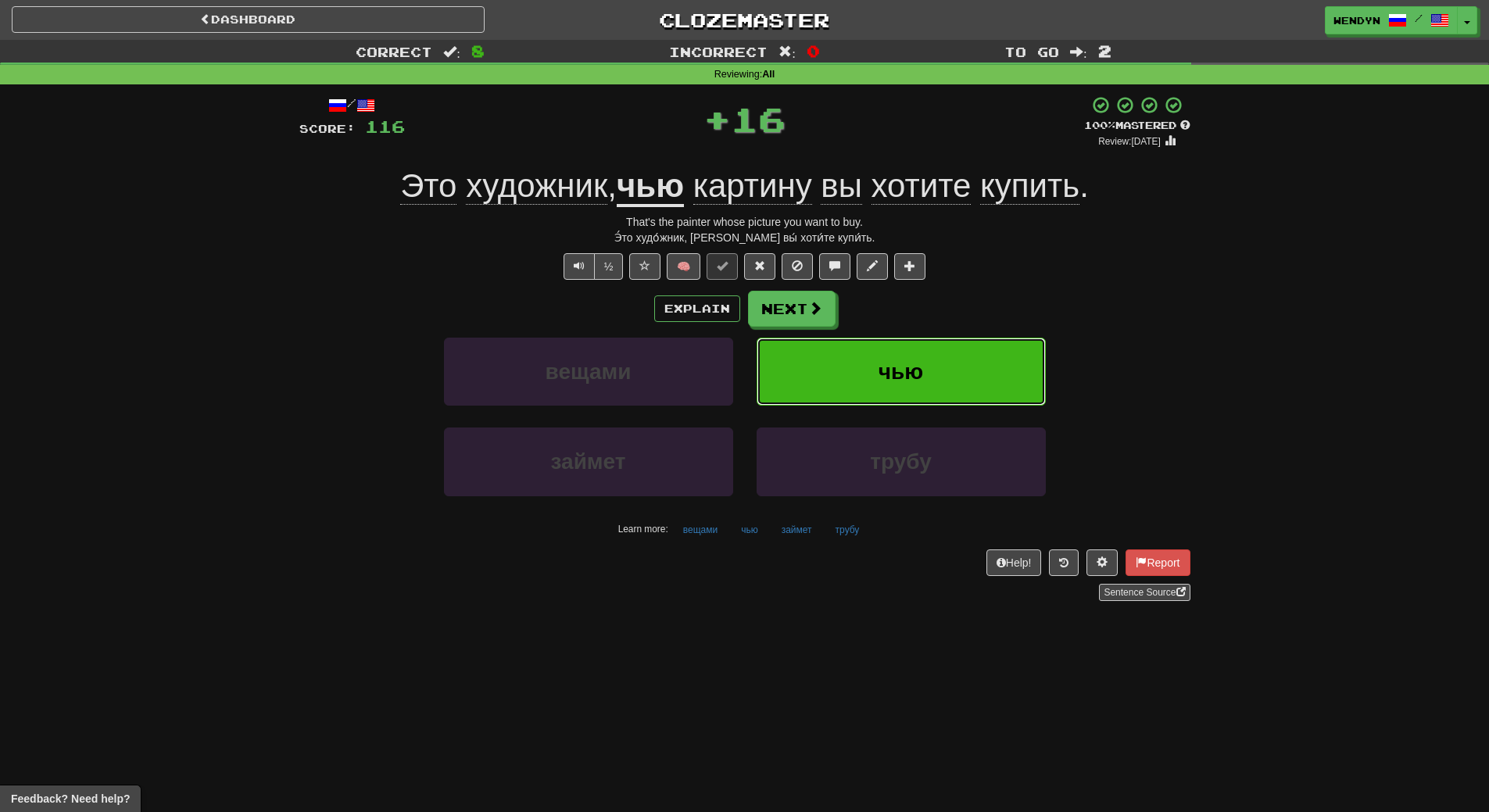
click at [924, 341] on button "чью" at bounding box center [901, 371] width 289 height 68
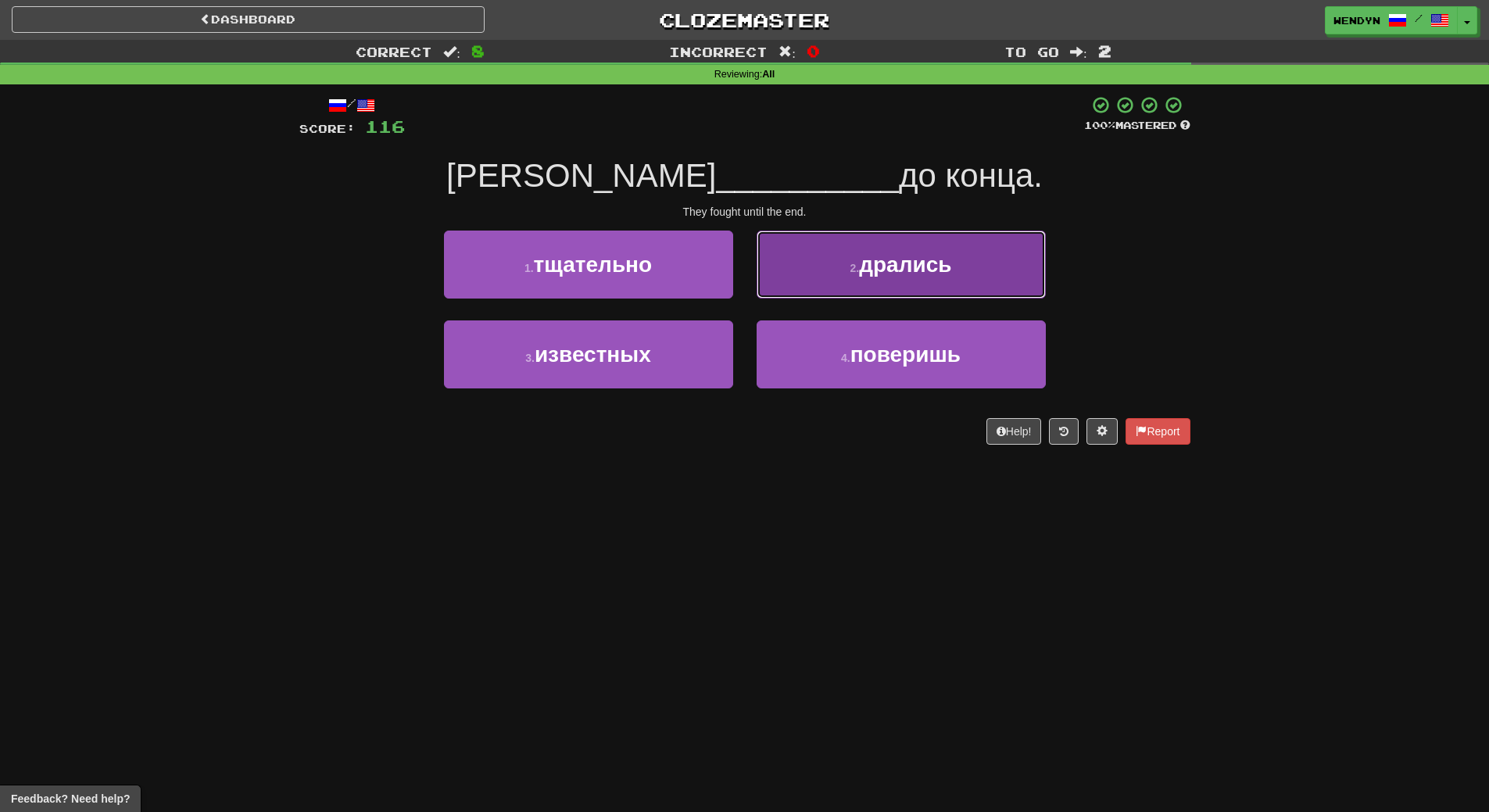
click at [903, 286] on button "2 . дрались" at bounding box center [901, 265] width 289 height 68
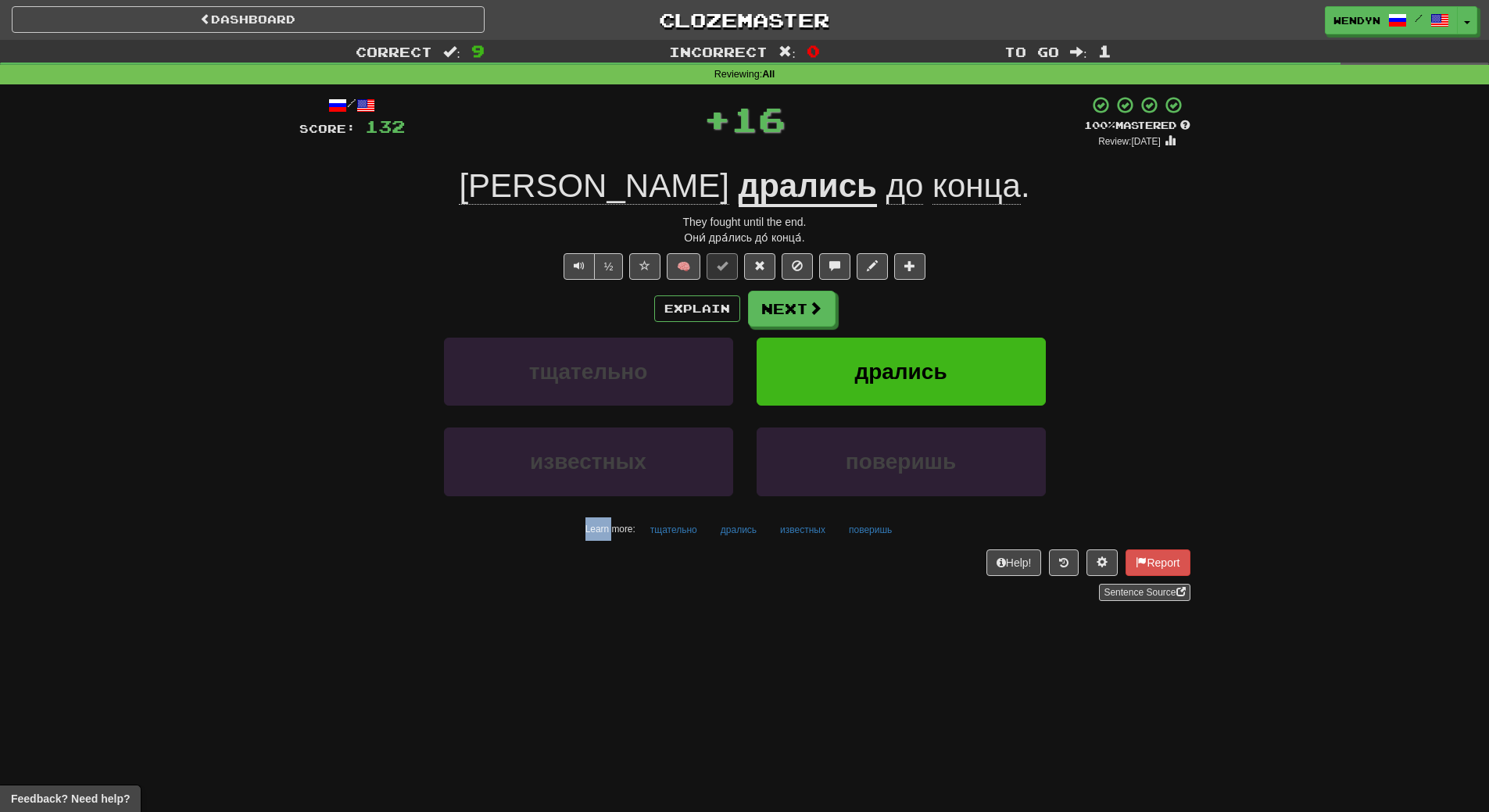
click at [903, 286] on div "/ Score: 132 + 16 100 % Mastered Review: 2026-02-17 Они дрались до конца . They…" at bounding box center [745, 348] width 891 height 506
click at [873, 342] on button "дрались" at bounding box center [901, 371] width 289 height 68
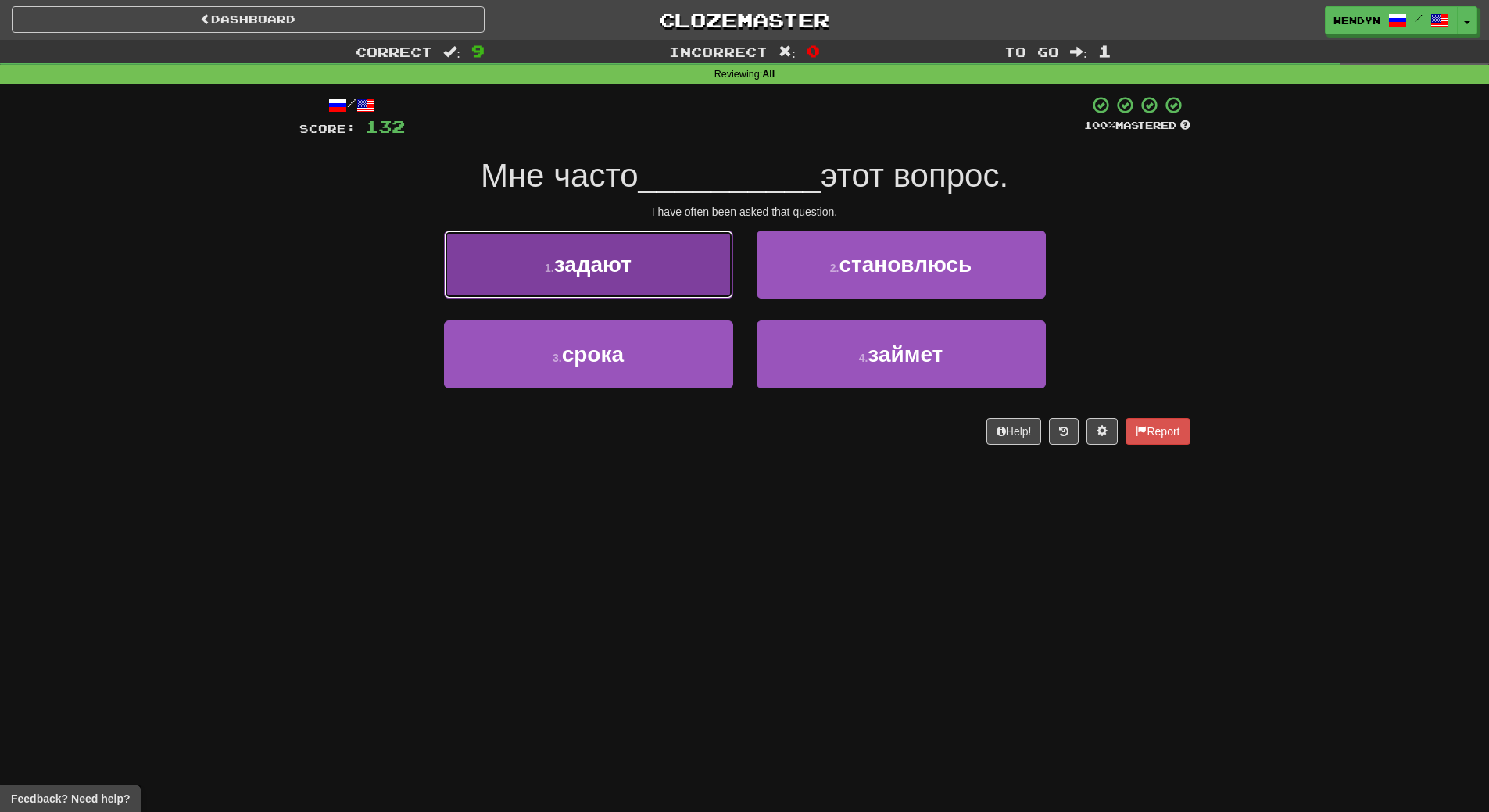
click at [663, 290] on button "1 . задают" at bounding box center [588, 265] width 289 height 68
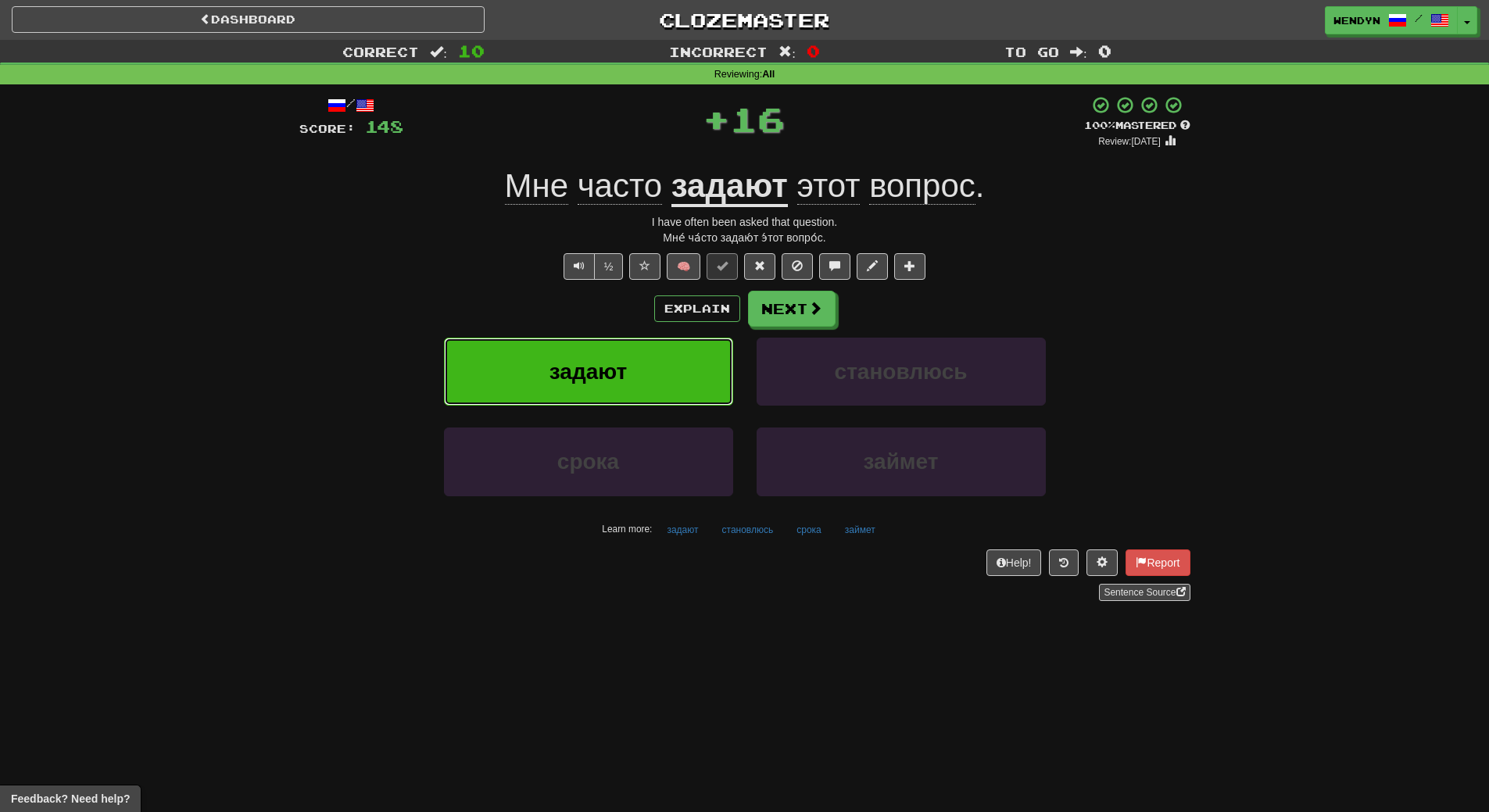
click at [647, 373] on button "задают" at bounding box center [588, 371] width 289 height 68
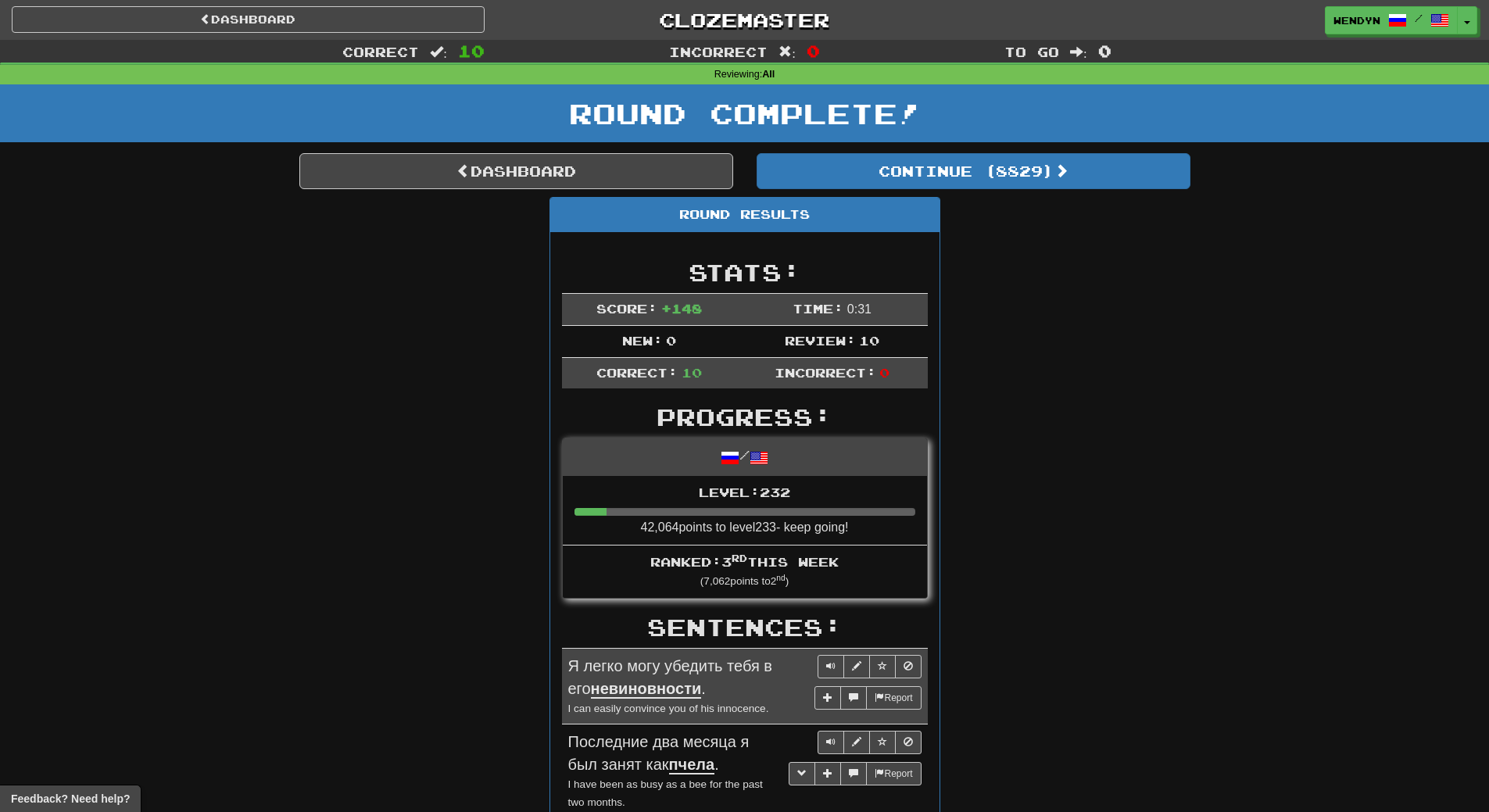
click at [1472, 22] on button "Toggle Dropdown" at bounding box center [1468, 20] width 20 height 28
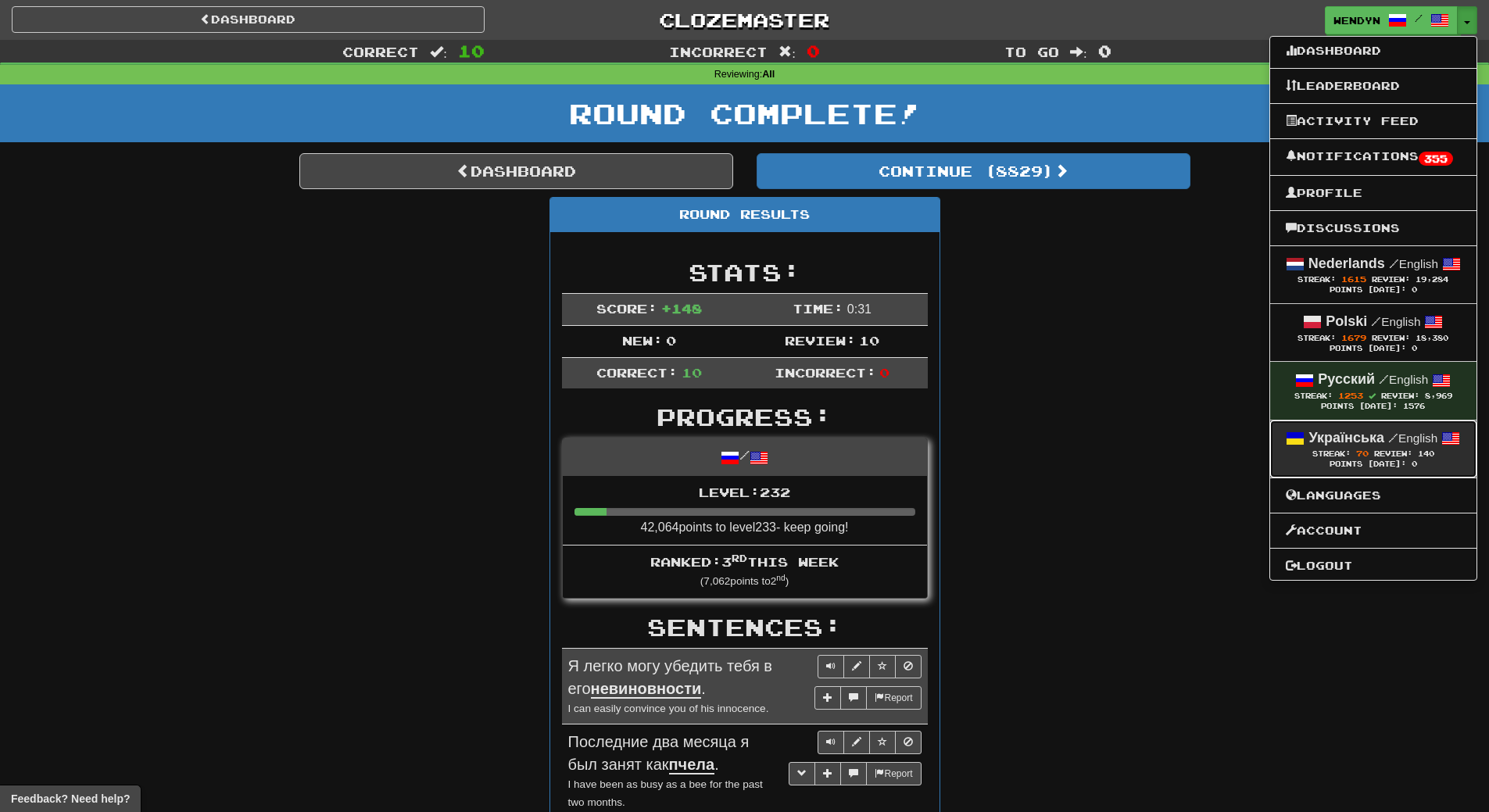
click at [1369, 430] on strong "Українська" at bounding box center [1346, 438] width 75 height 15
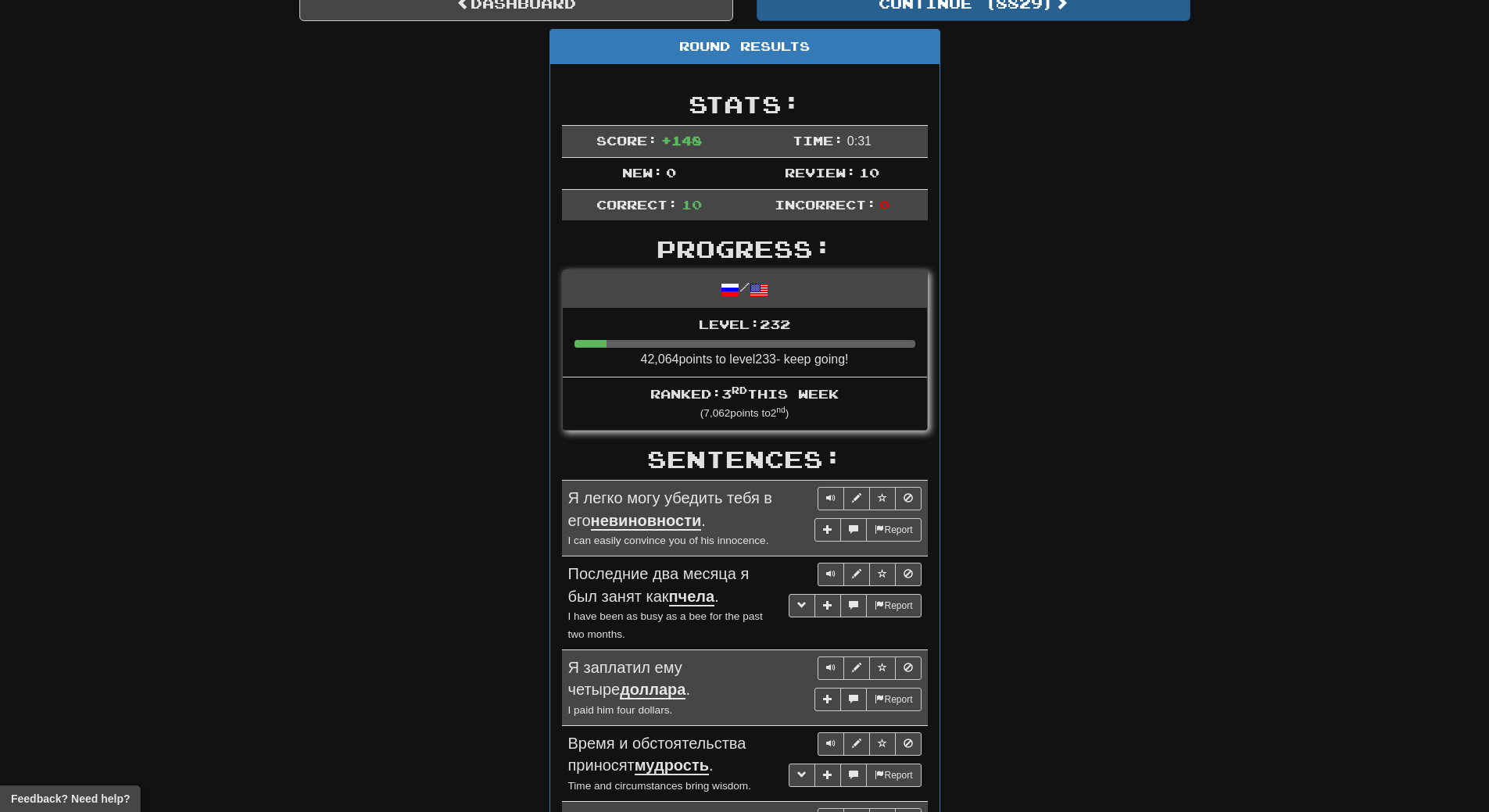
scroll to position [78, 0]
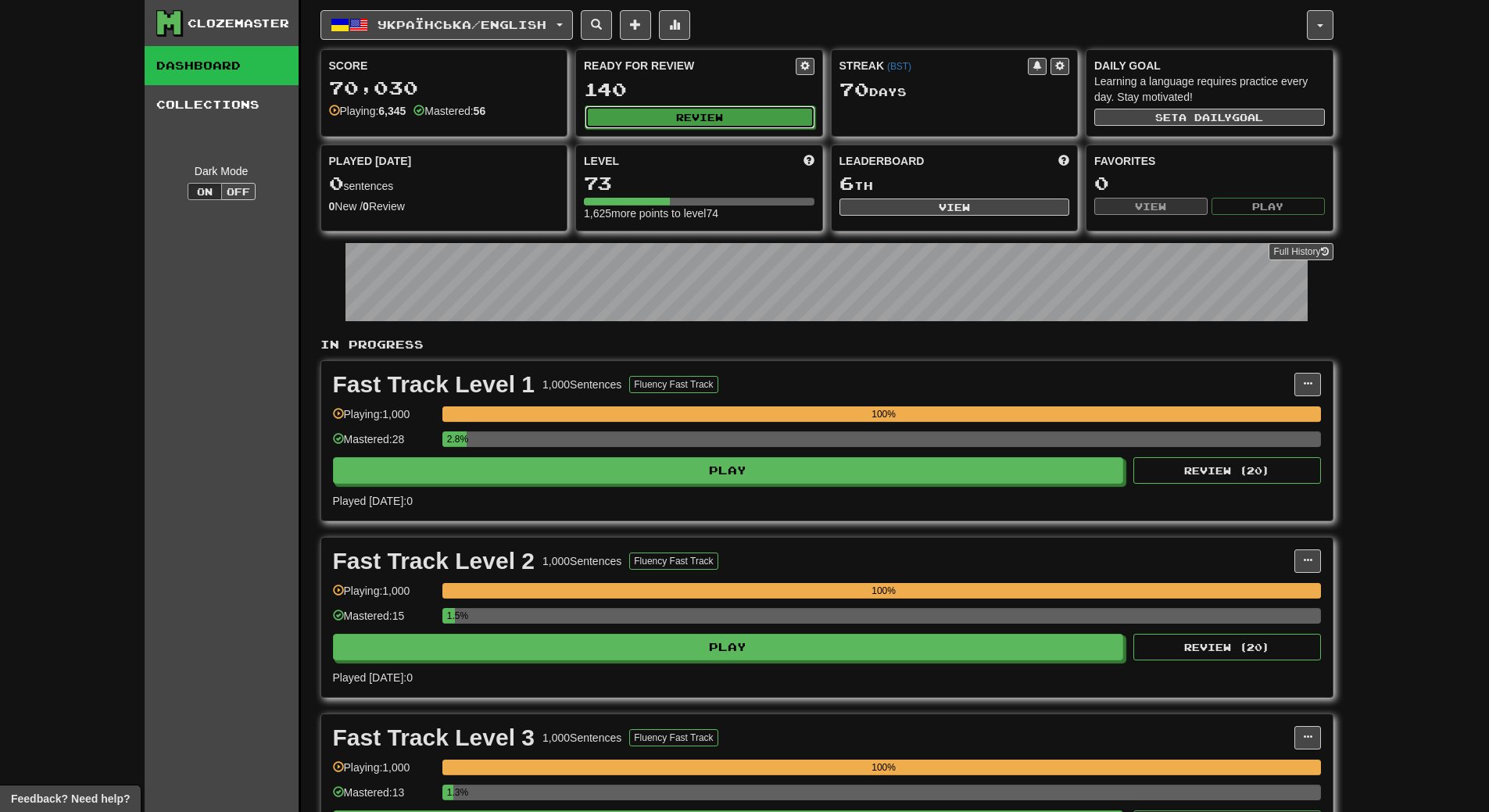
click at [731, 121] on button "Review" at bounding box center [700, 117] width 231 height 23
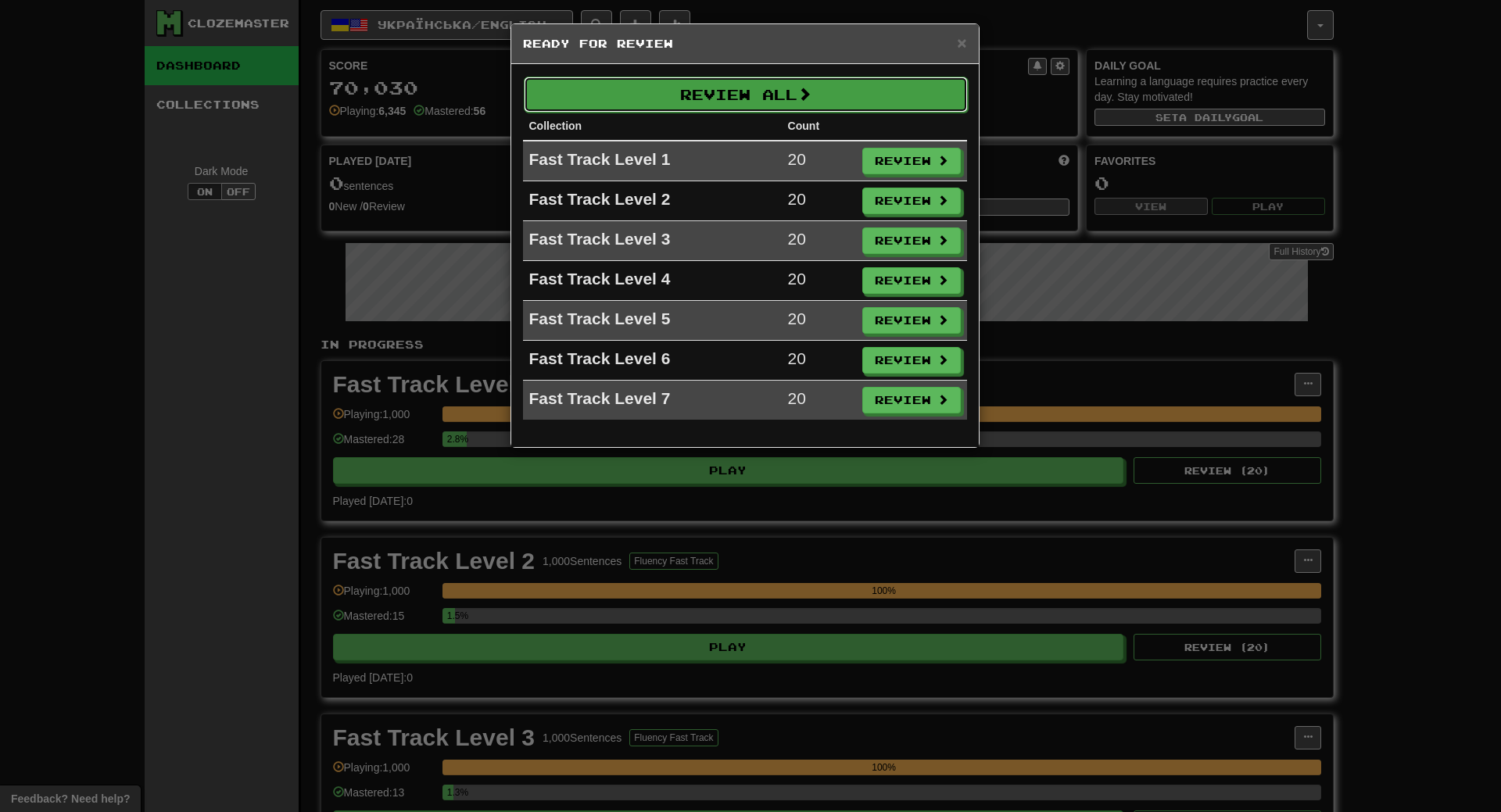
click at [767, 79] on button "Review All" at bounding box center [746, 94] width 444 height 36
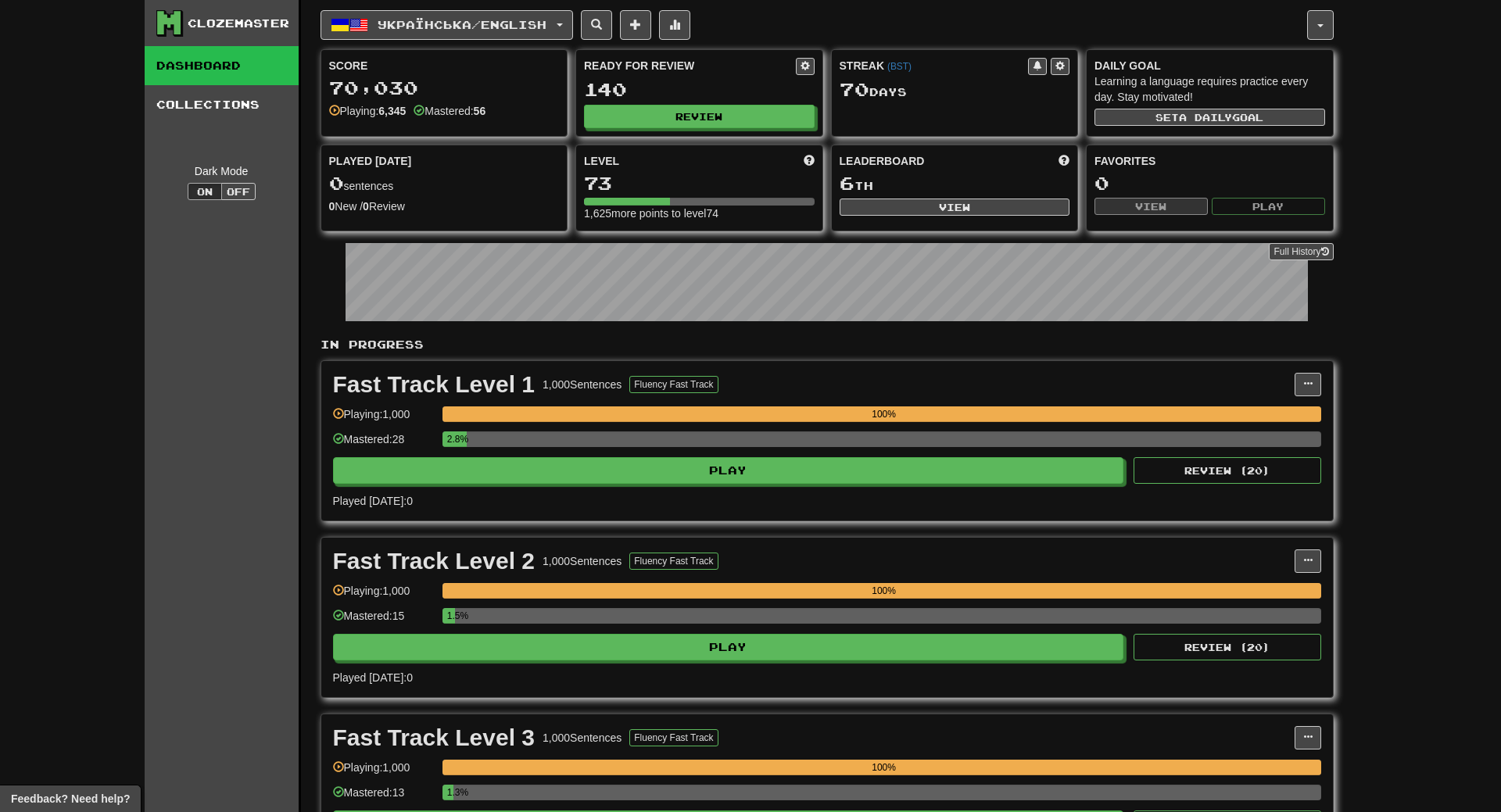
select select "**"
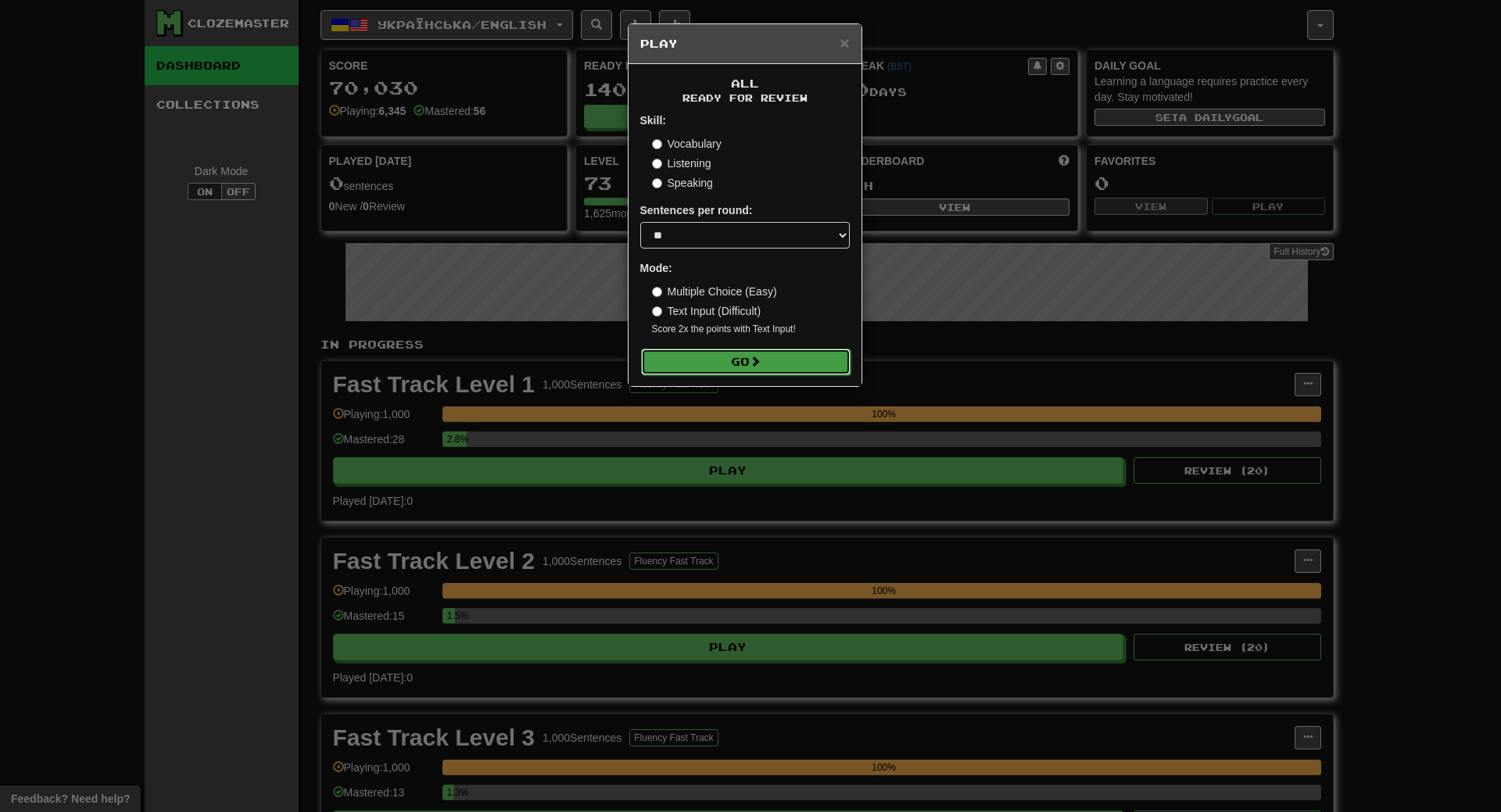
click at [776, 356] on button "Go" at bounding box center [746, 362] width 210 height 26
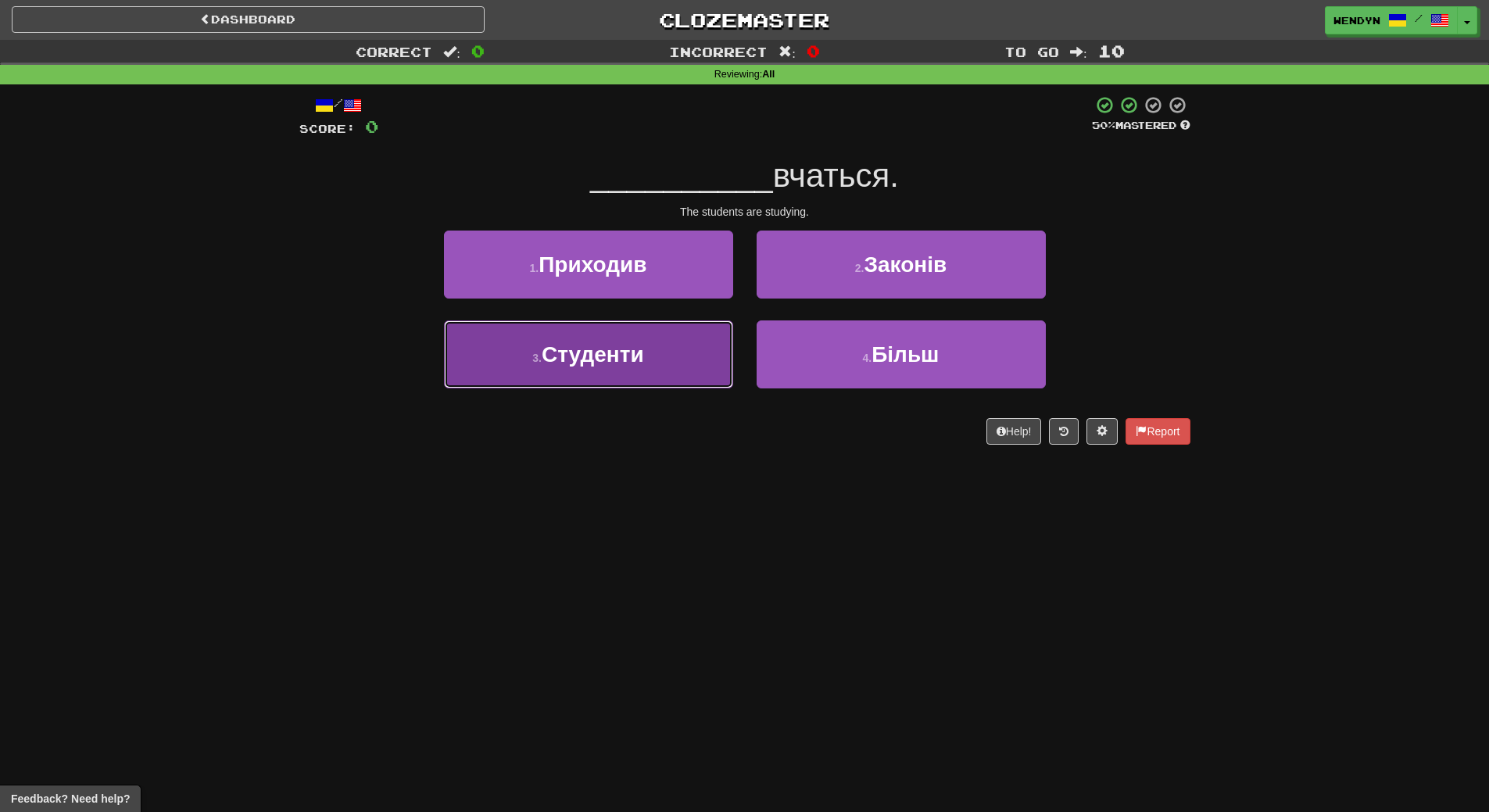
click at [646, 381] on button "3 . Студенти" at bounding box center [588, 354] width 289 height 68
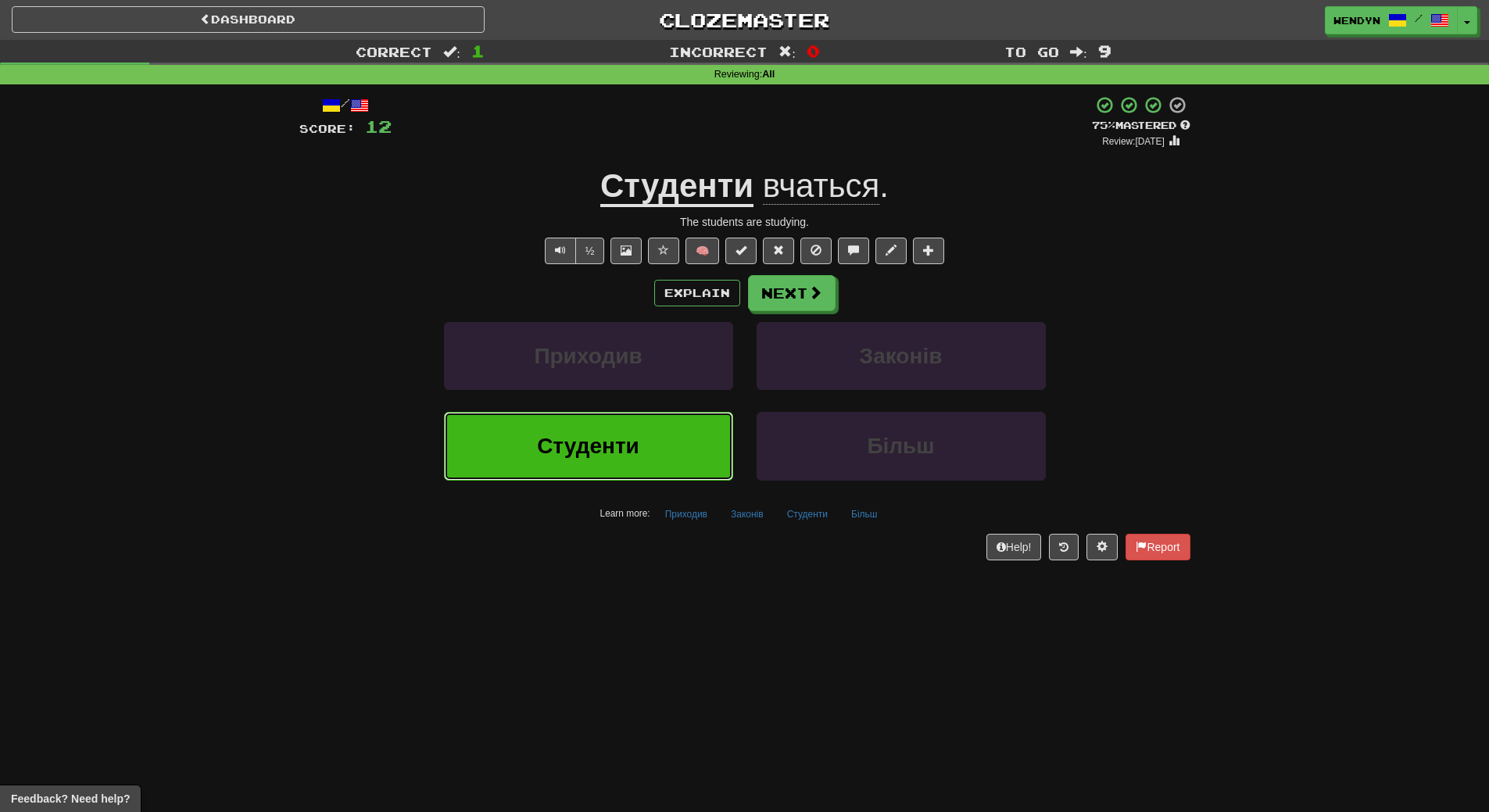
click at [646, 443] on button "Студенти" at bounding box center [588, 446] width 289 height 68
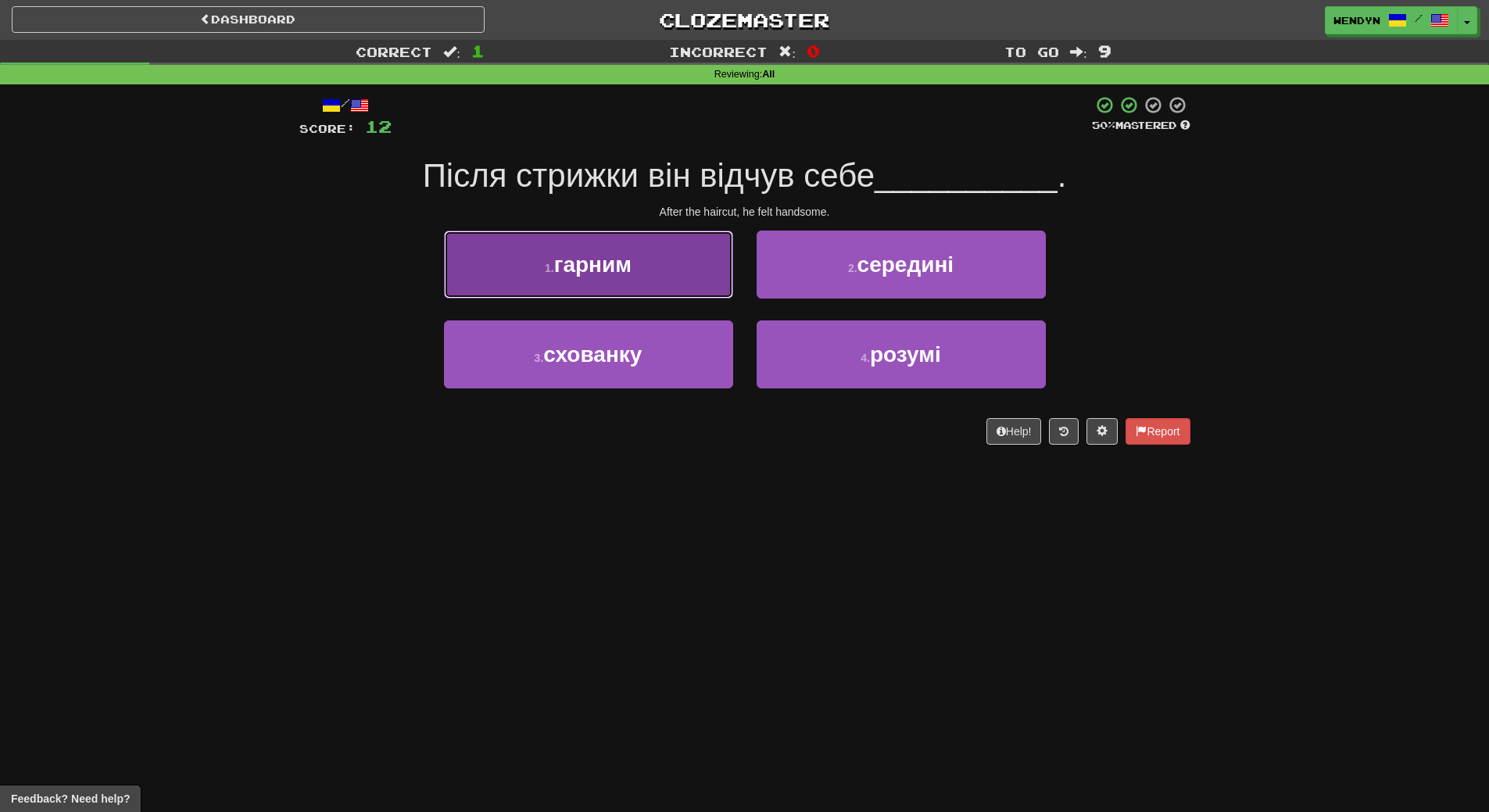
click at [641, 272] on button "1 . гарним" at bounding box center [588, 265] width 289 height 68
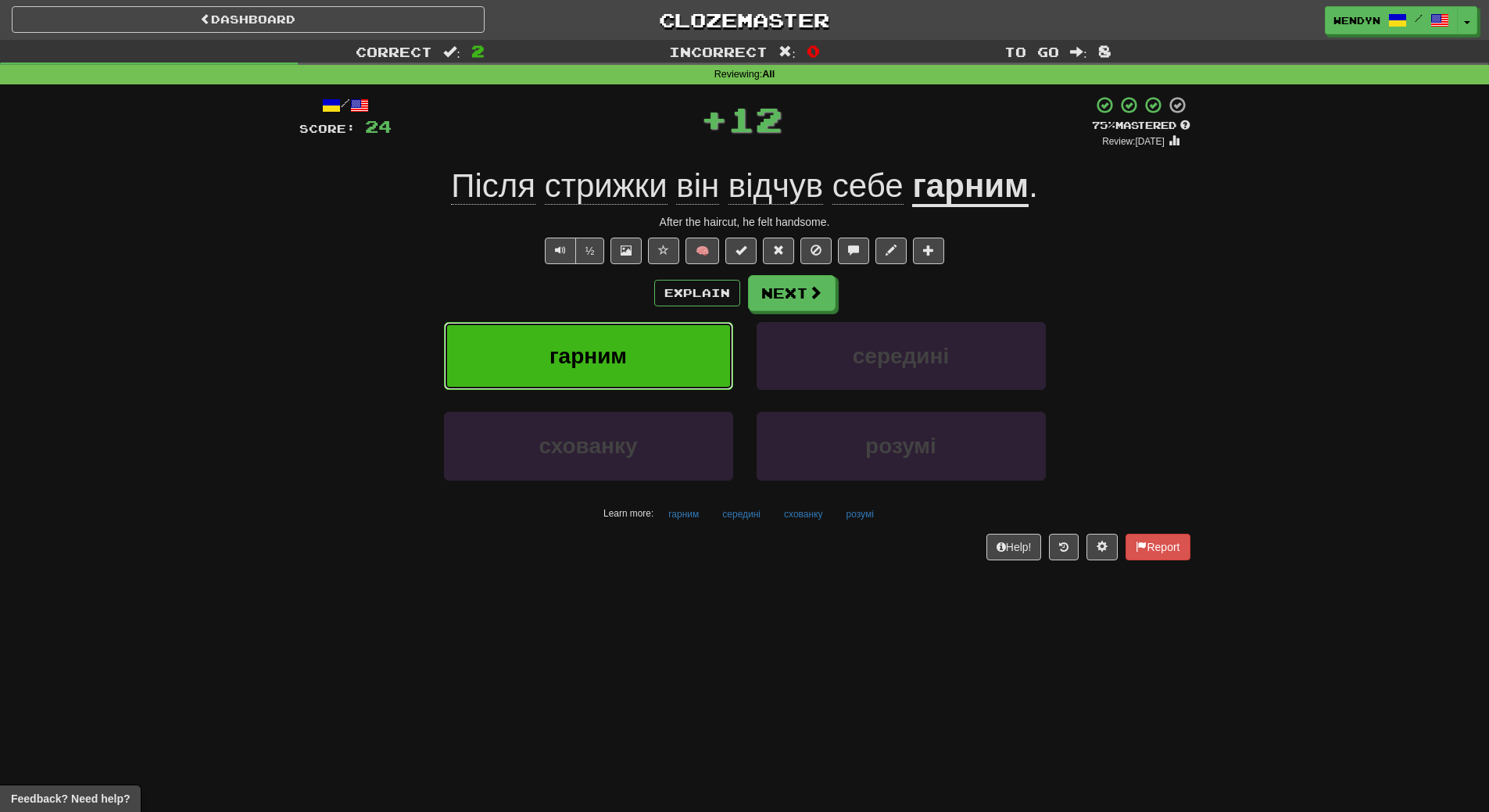
click at [657, 349] on button "гарним" at bounding box center [588, 356] width 289 height 68
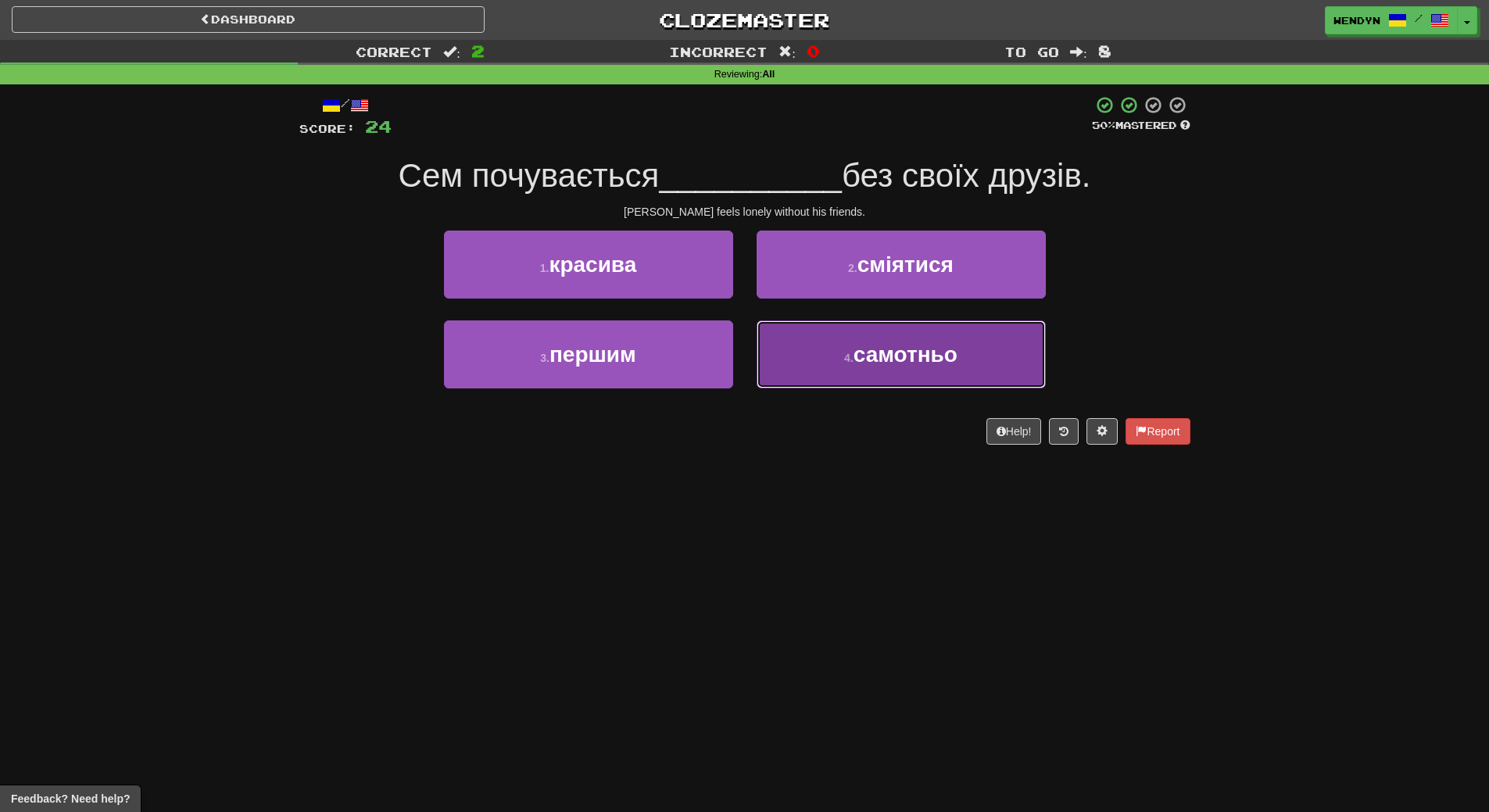
click at [801, 377] on button "4 . самотньо" at bounding box center [901, 354] width 289 height 68
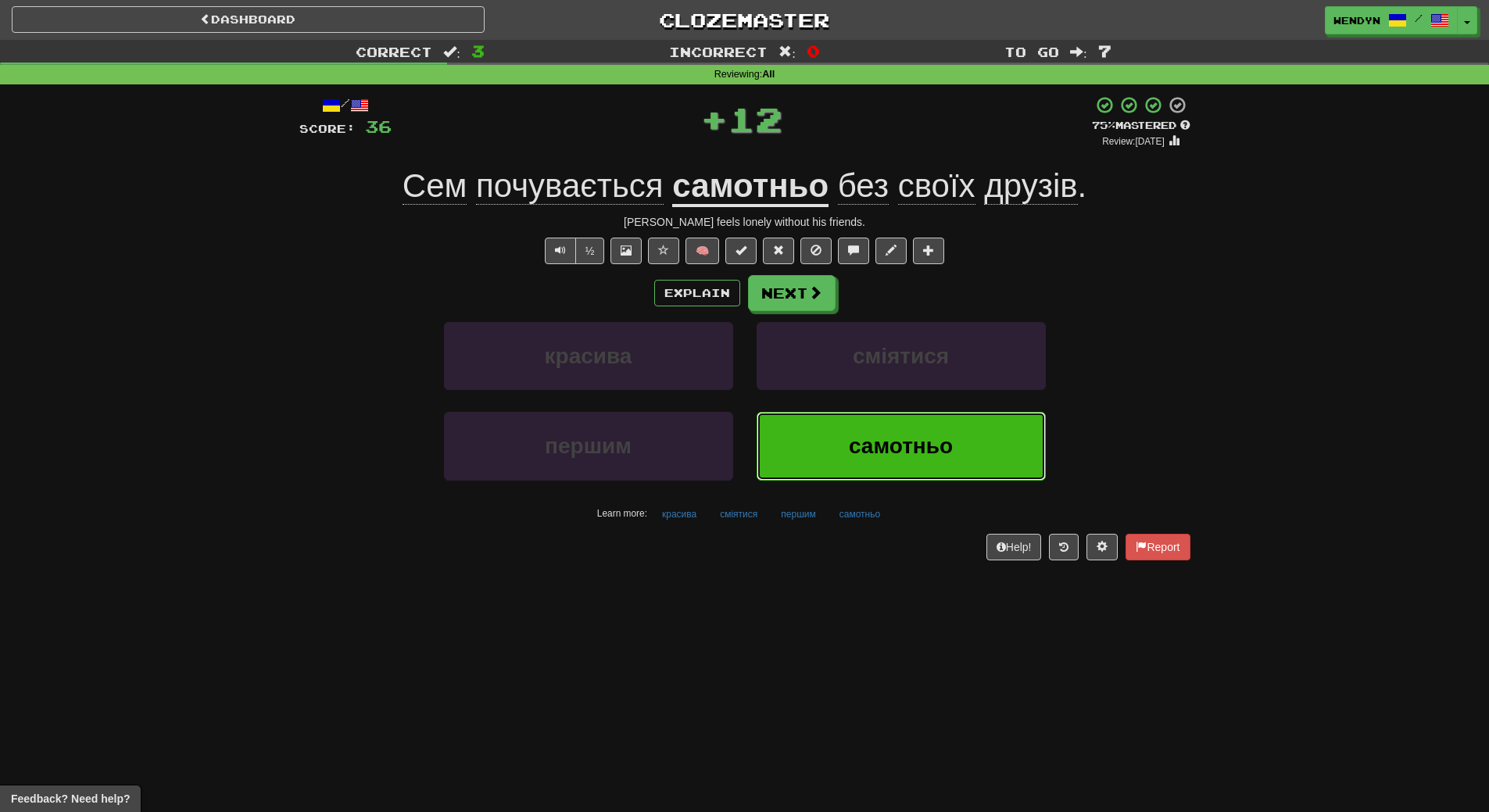
click at [828, 430] on button "самотньо" at bounding box center [901, 446] width 289 height 68
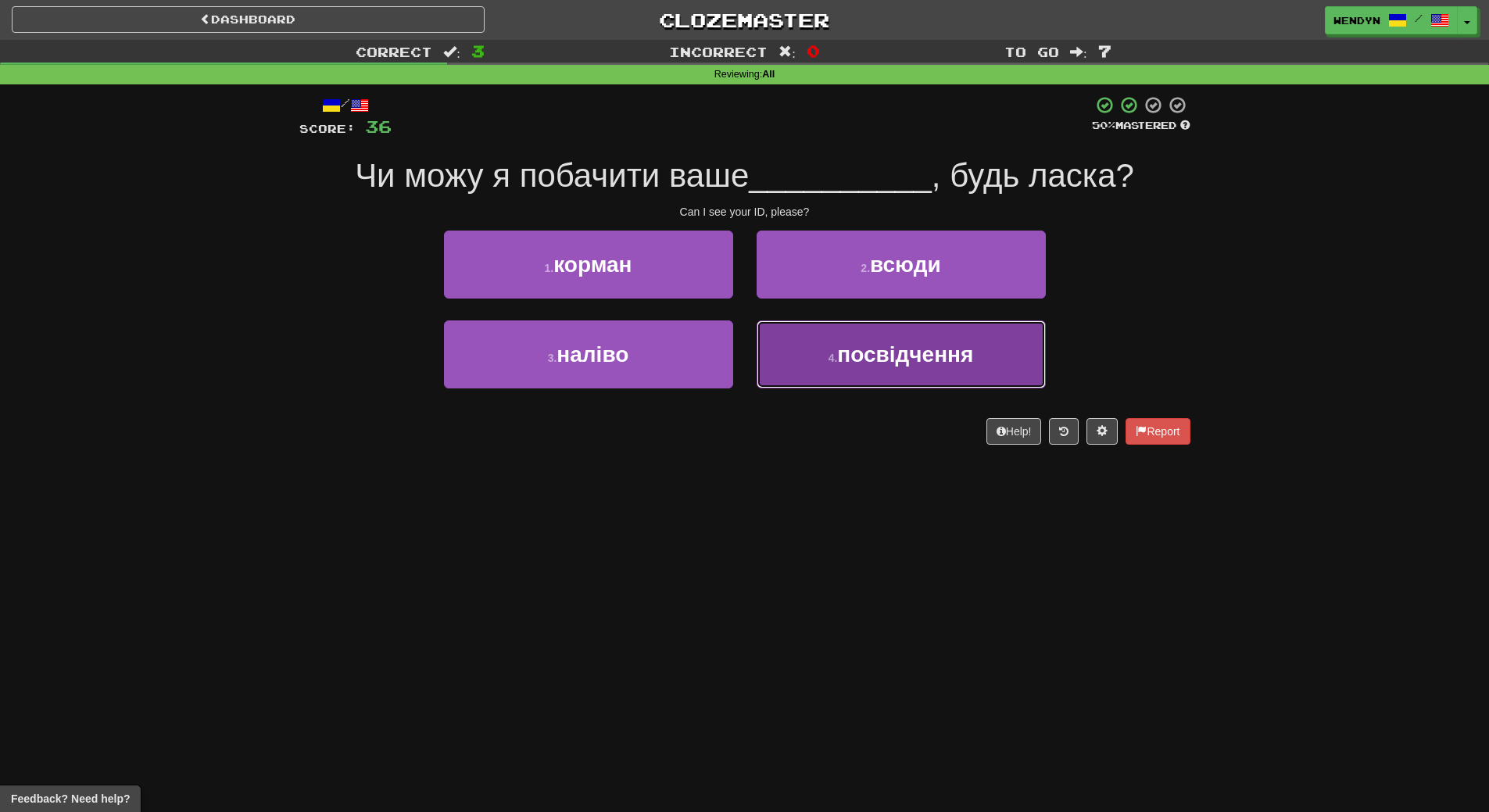
click at [907, 362] on span "посвідчення" at bounding box center [905, 354] width 136 height 24
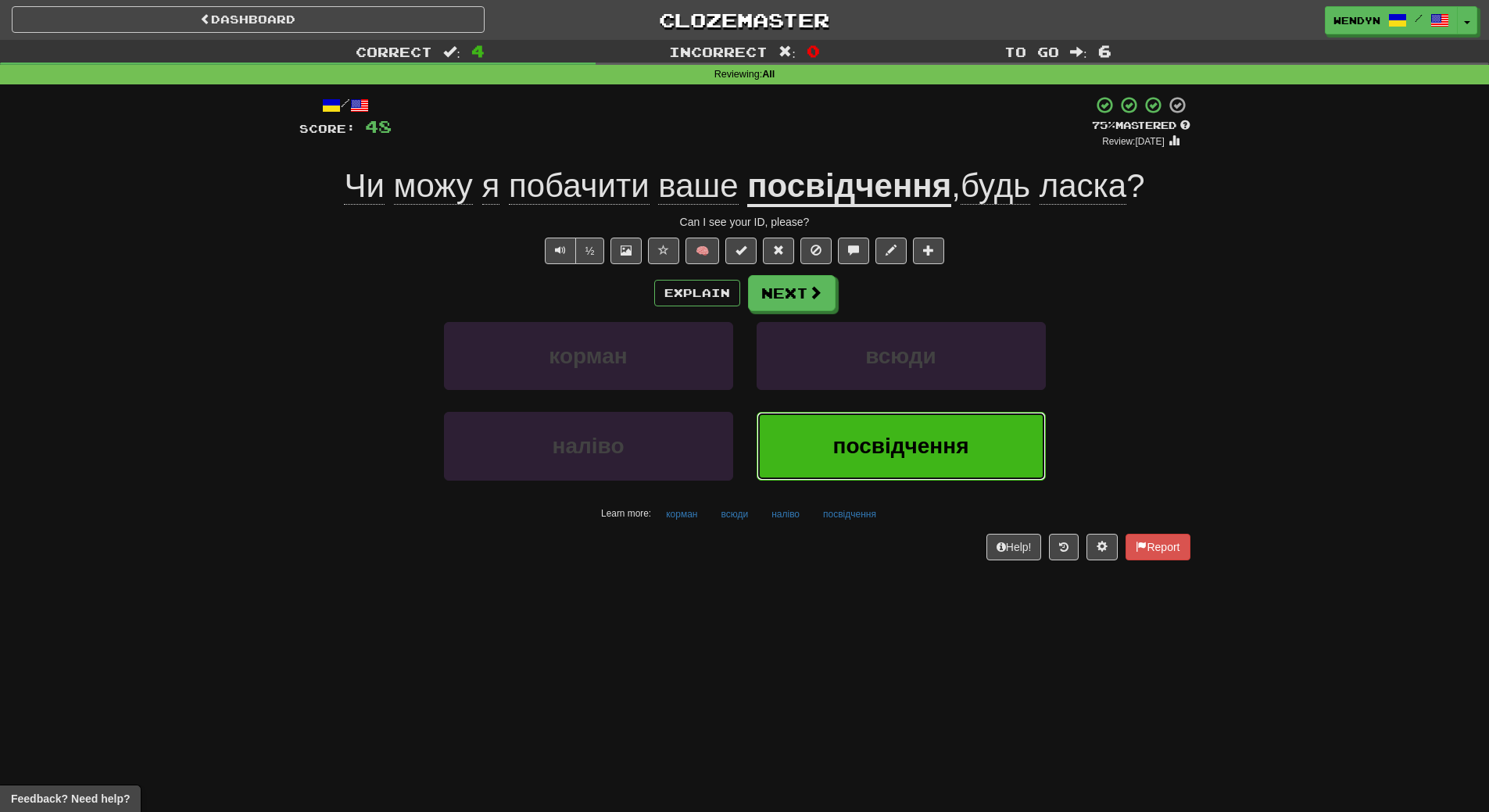
drag, startPoint x: 872, startPoint y: 438, endPoint x: 905, endPoint y: 623, distance: 187.9
click at [905, 623] on div "Dashboard Clozemaster WendyN / Toggle Dropdown Dashboard Leaderboard Activity F…" at bounding box center [744, 406] width 1489 height 812
click at [684, 514] on button "корман" at bounding box center [682, 514] width 48 height 23
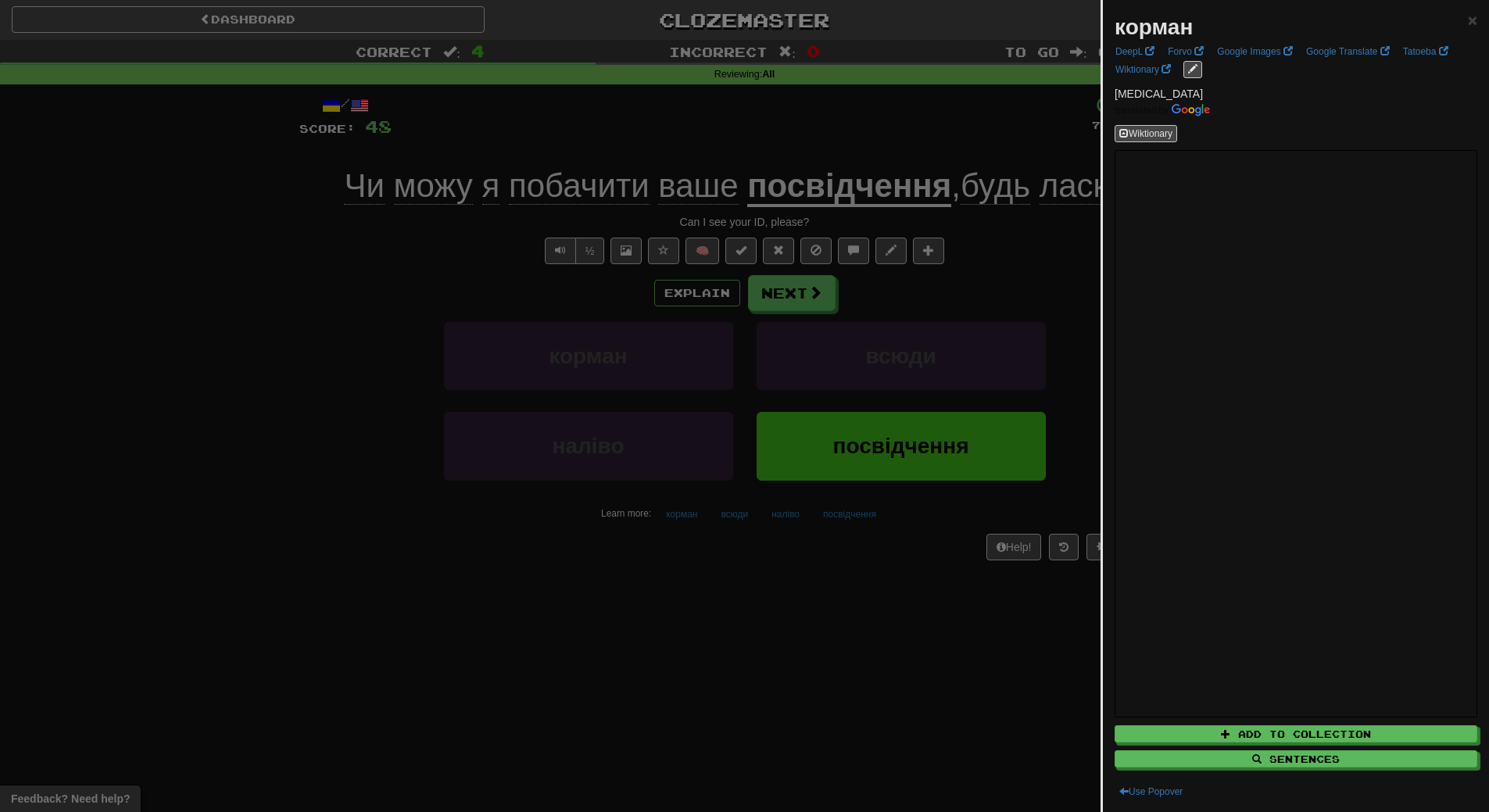
click at [684, 577] on div at bounding box center [744, 406] width 1489 height 812
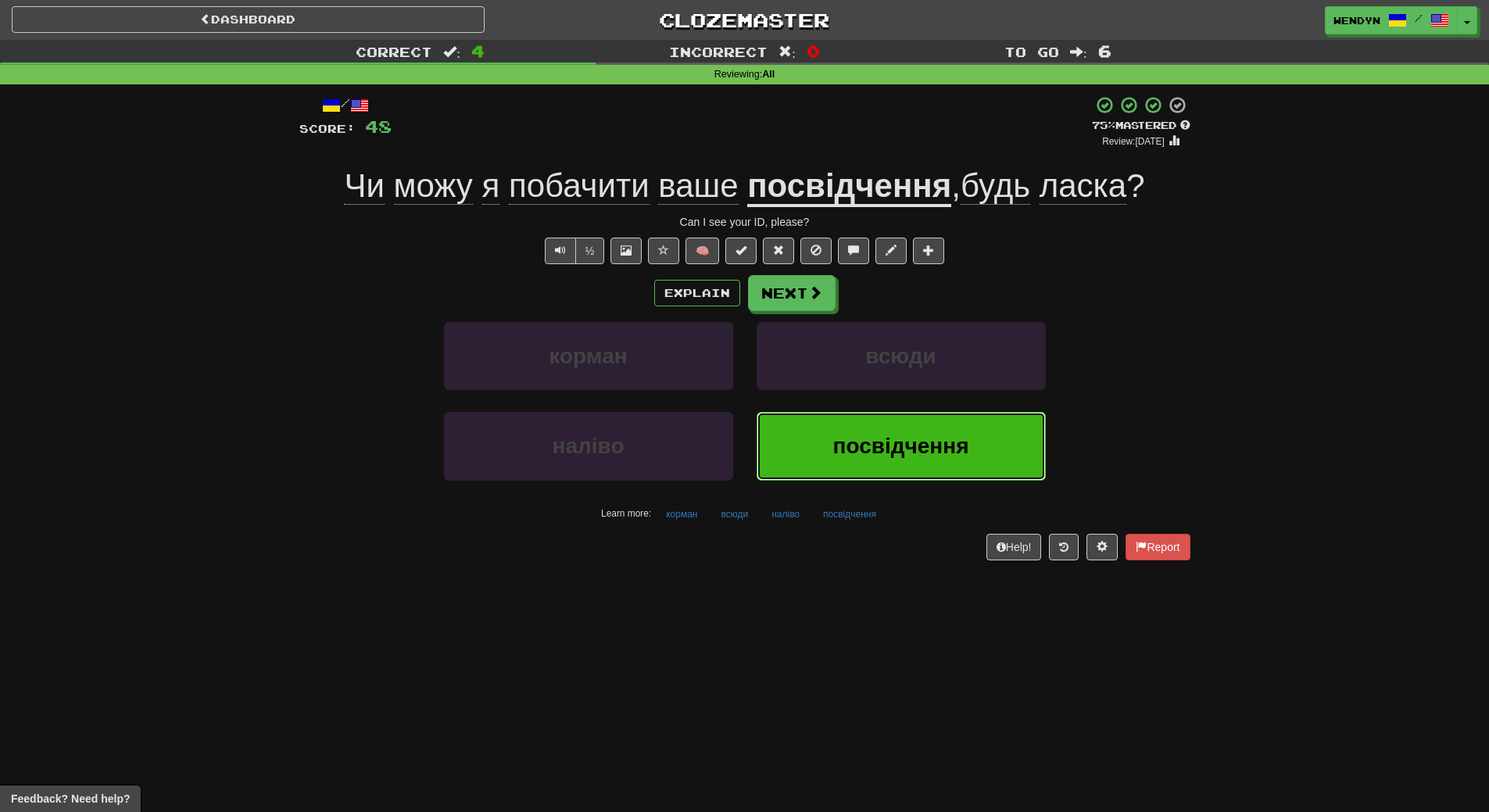
click at [894, 462] on button "посвідчення" at bounding box center [901, 446] width 289 height 68
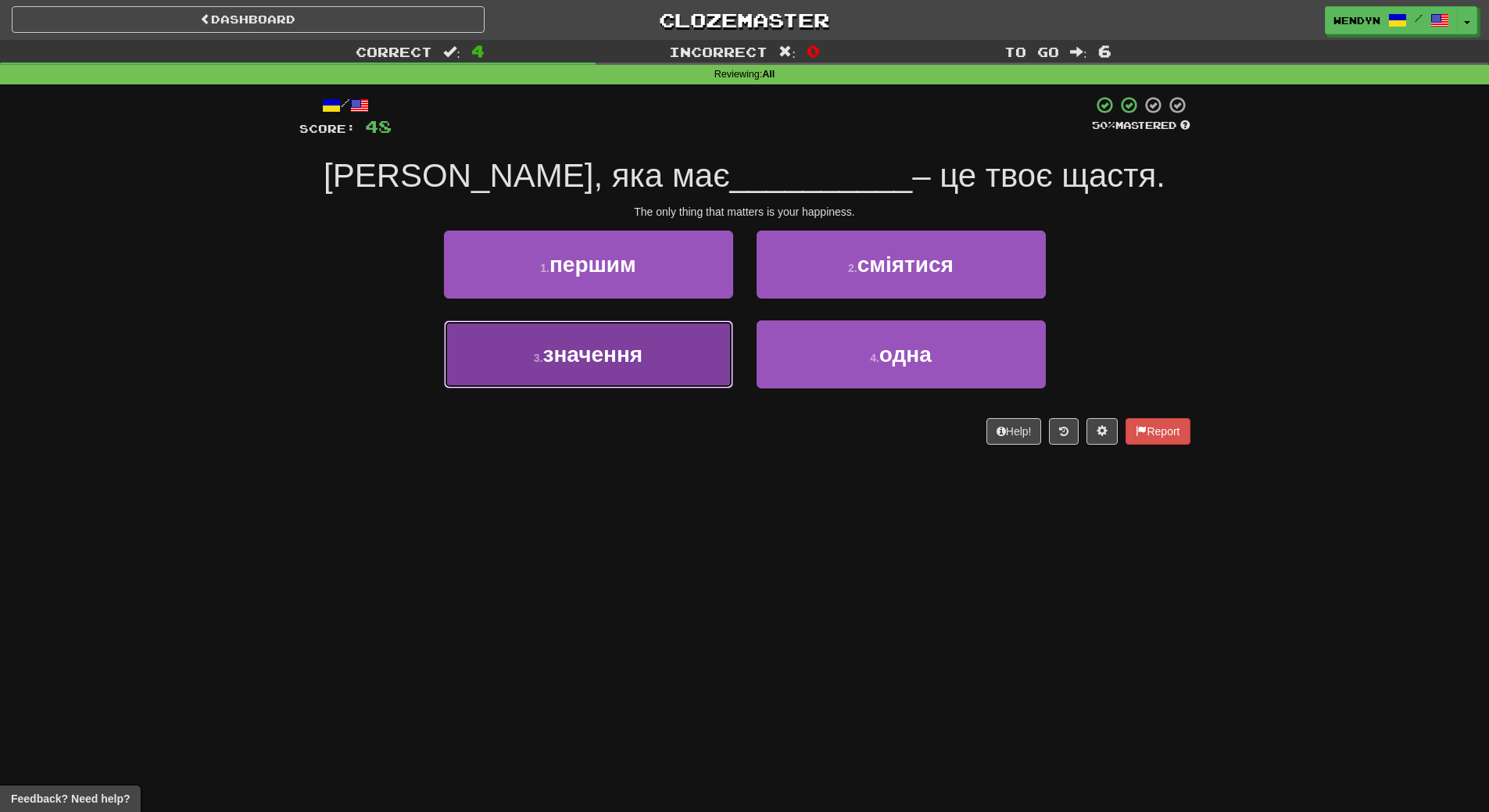
click at [676, 366] on button "3 . значення" at bounding box center [588, 354] width 289 height 68
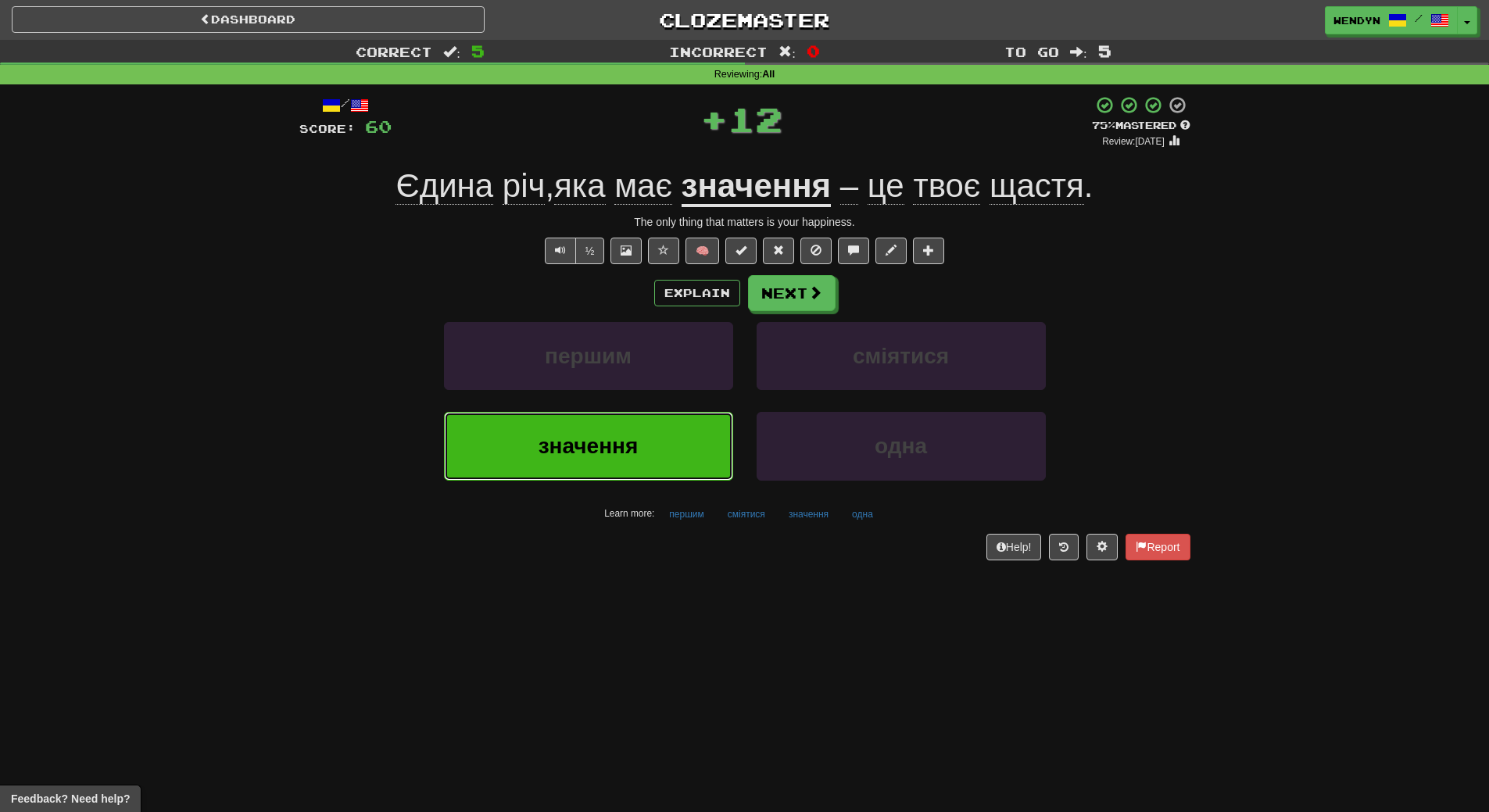
click at [672, 443] on button "значення" at bounding box center [588, 446] width 289 height 68
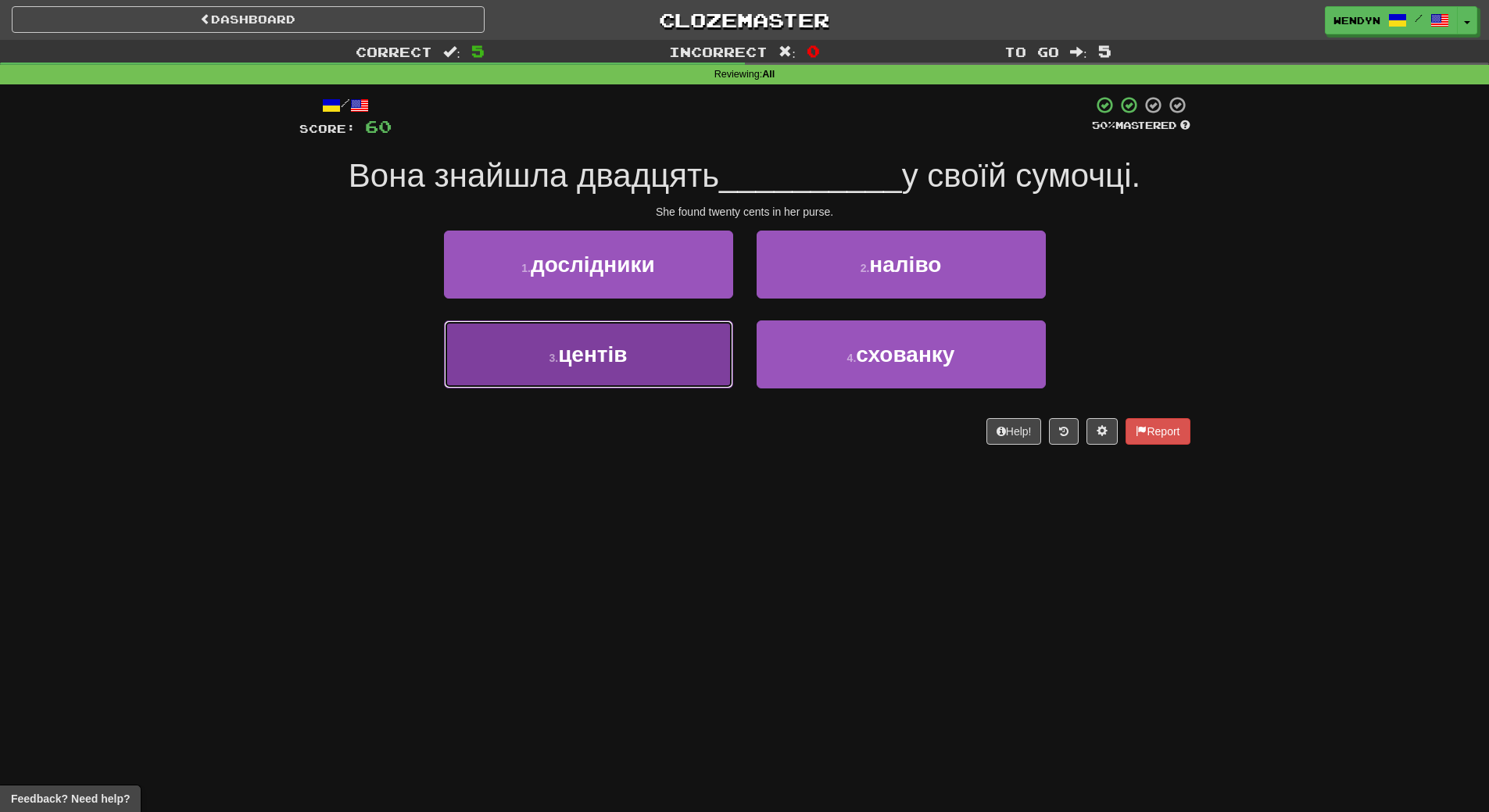
click at [675, 378] on button "3 . центів" at bounding box center [588, 354] width 289 height 68
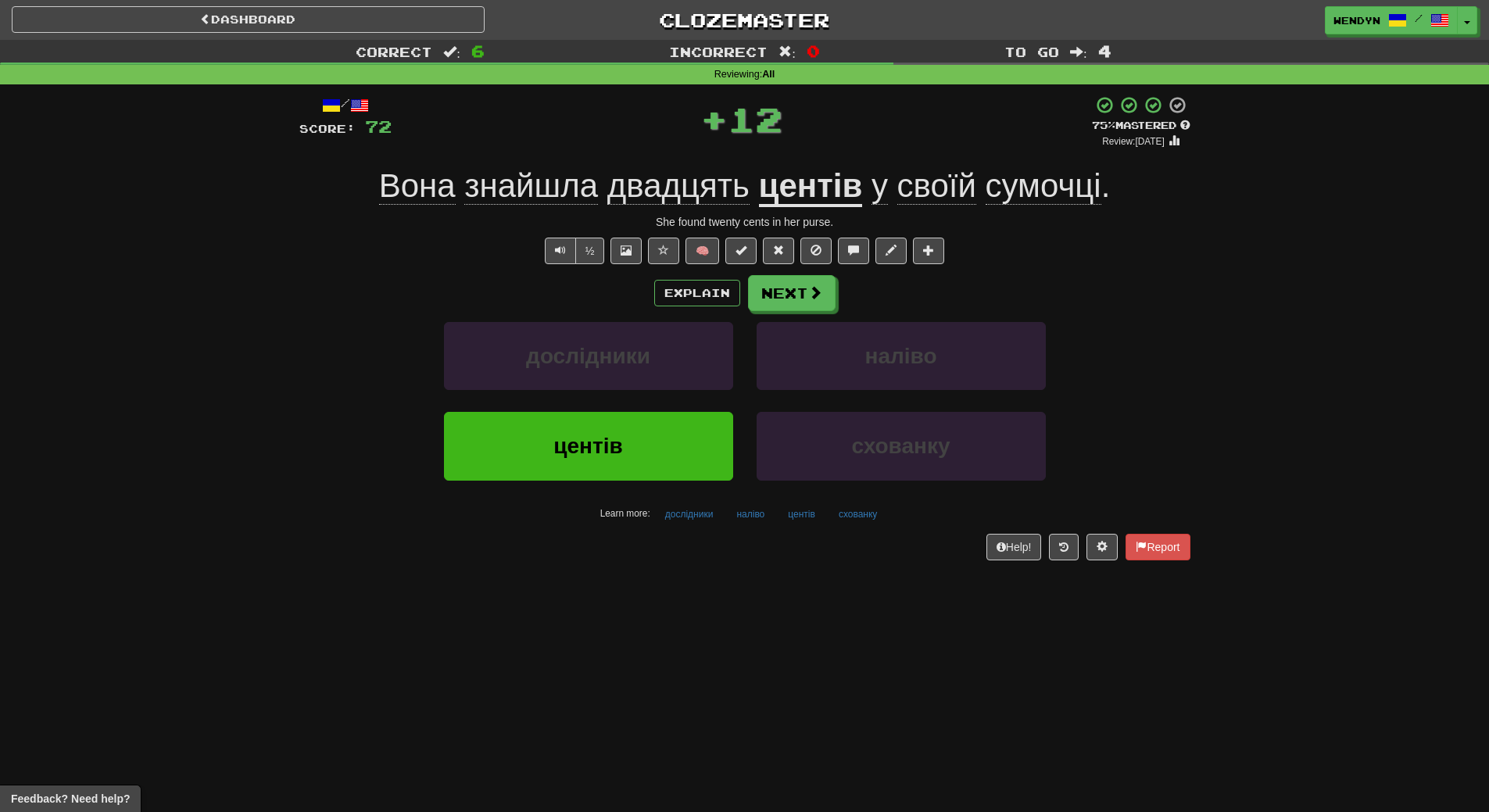
click at [599, 557] on div "Help! Report" at bounding box center [745, 546] width 891 height 26
click at [640, 448] on button "центів" at bounding box center [588, 446] width 289 height 68
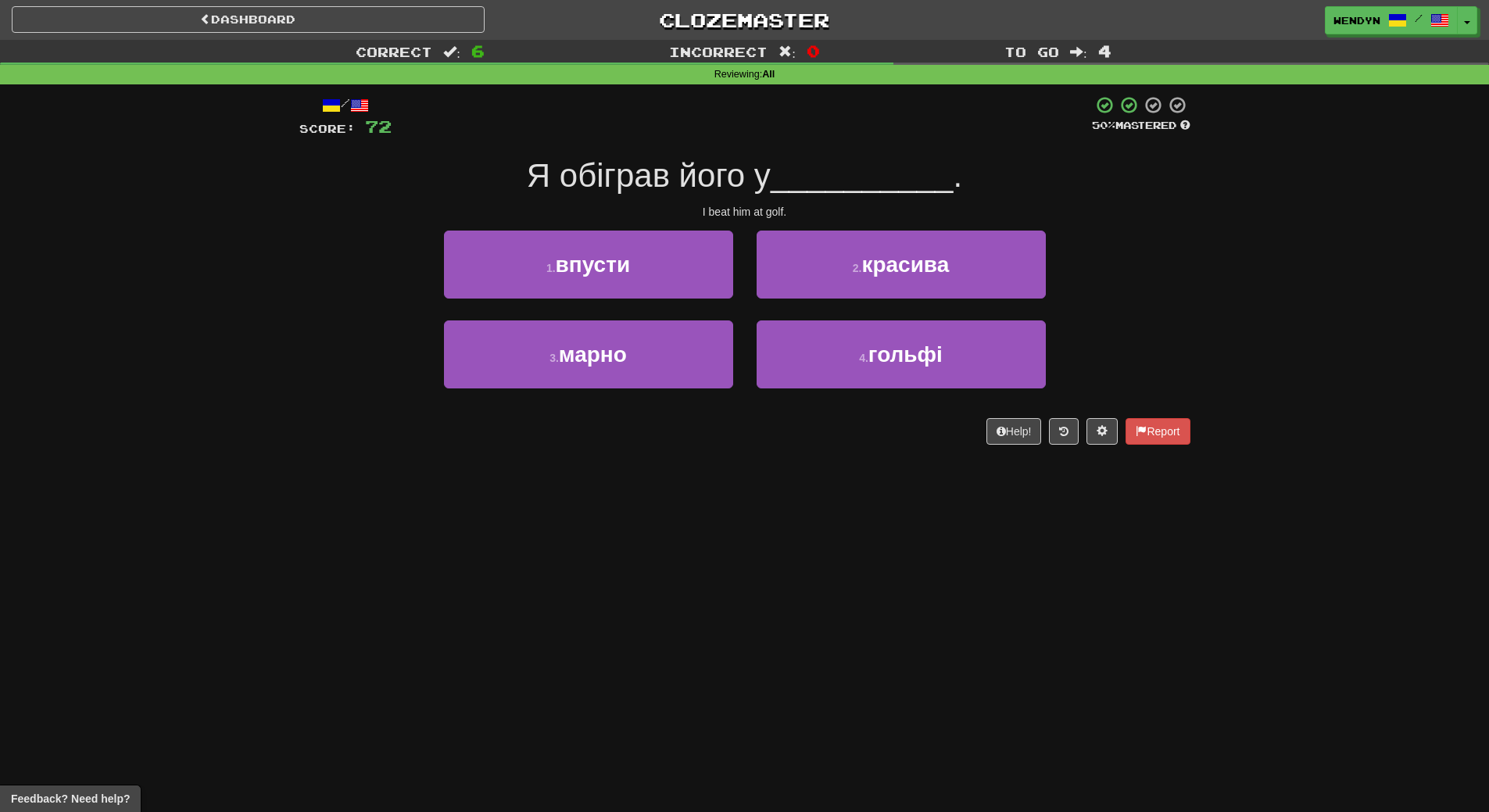
click at [939, 392] on div "4 . гольфі" at bounding box center [901, 364] width 312 height 90
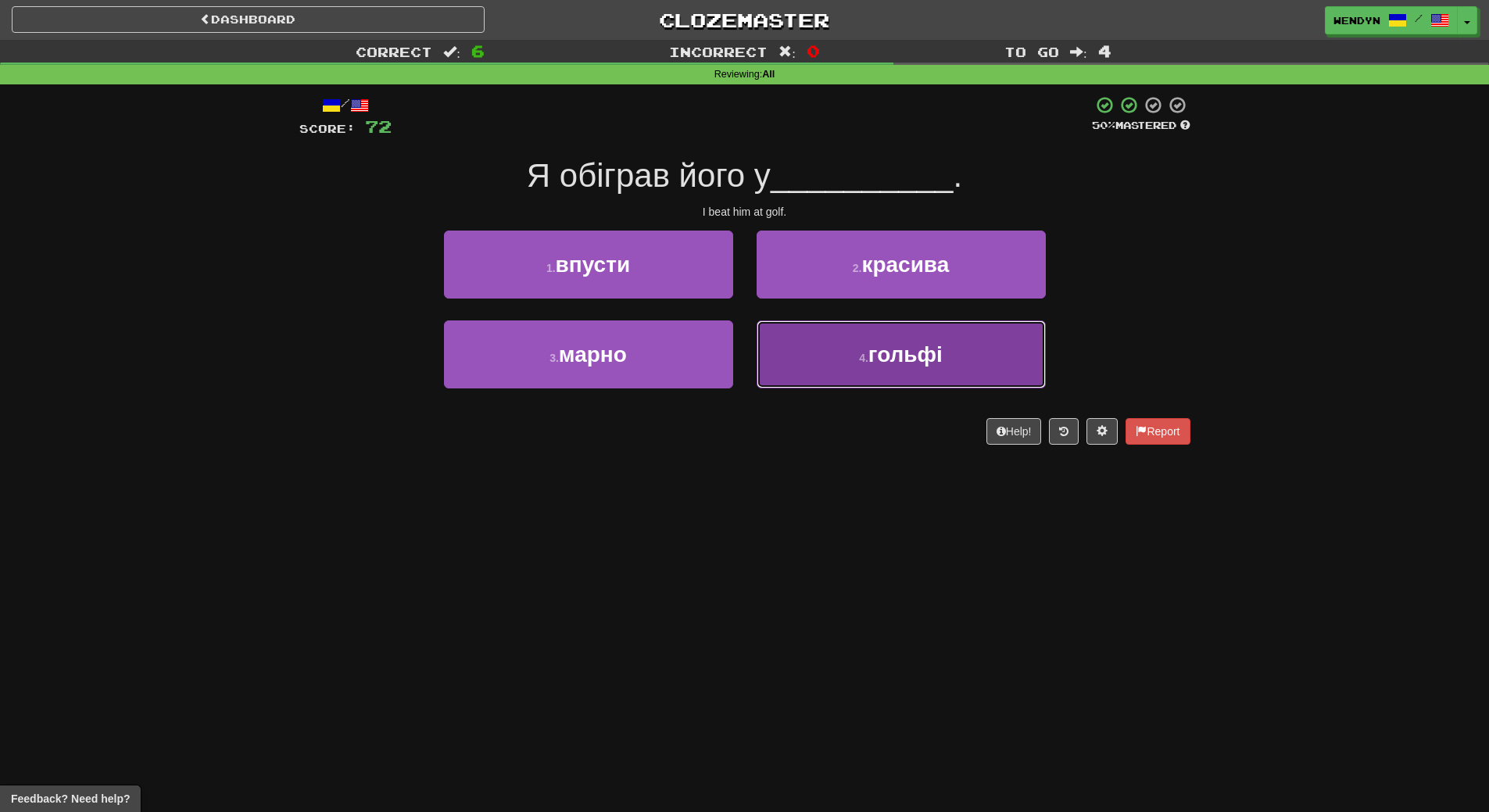
click at [950, 360] on button "4 . гольфі" at bounding box center [901, 354] width 289 height 68
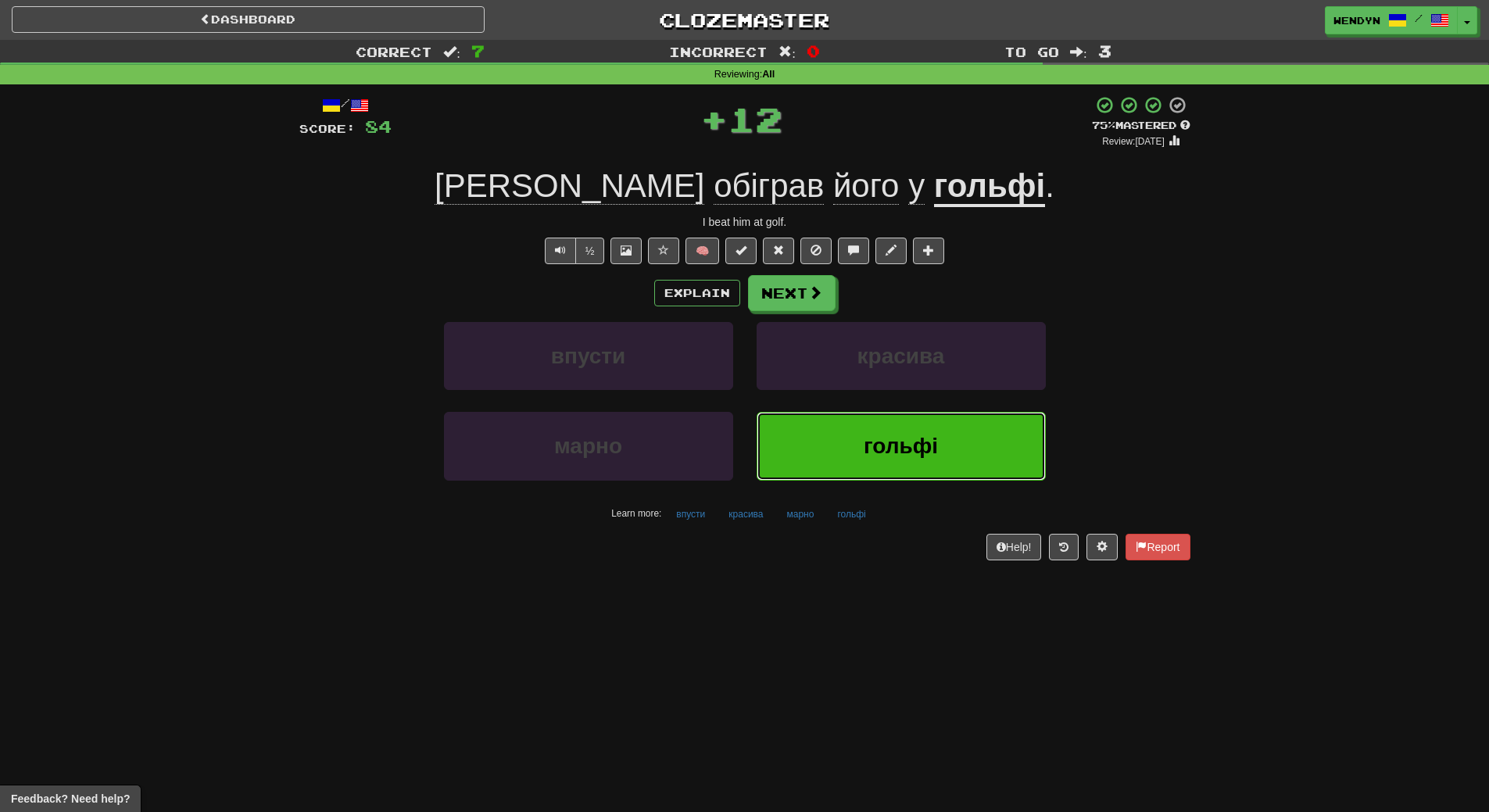
click at [936, 458] on span "гольфі" at bounding box center [900, 446] width 74 height 24
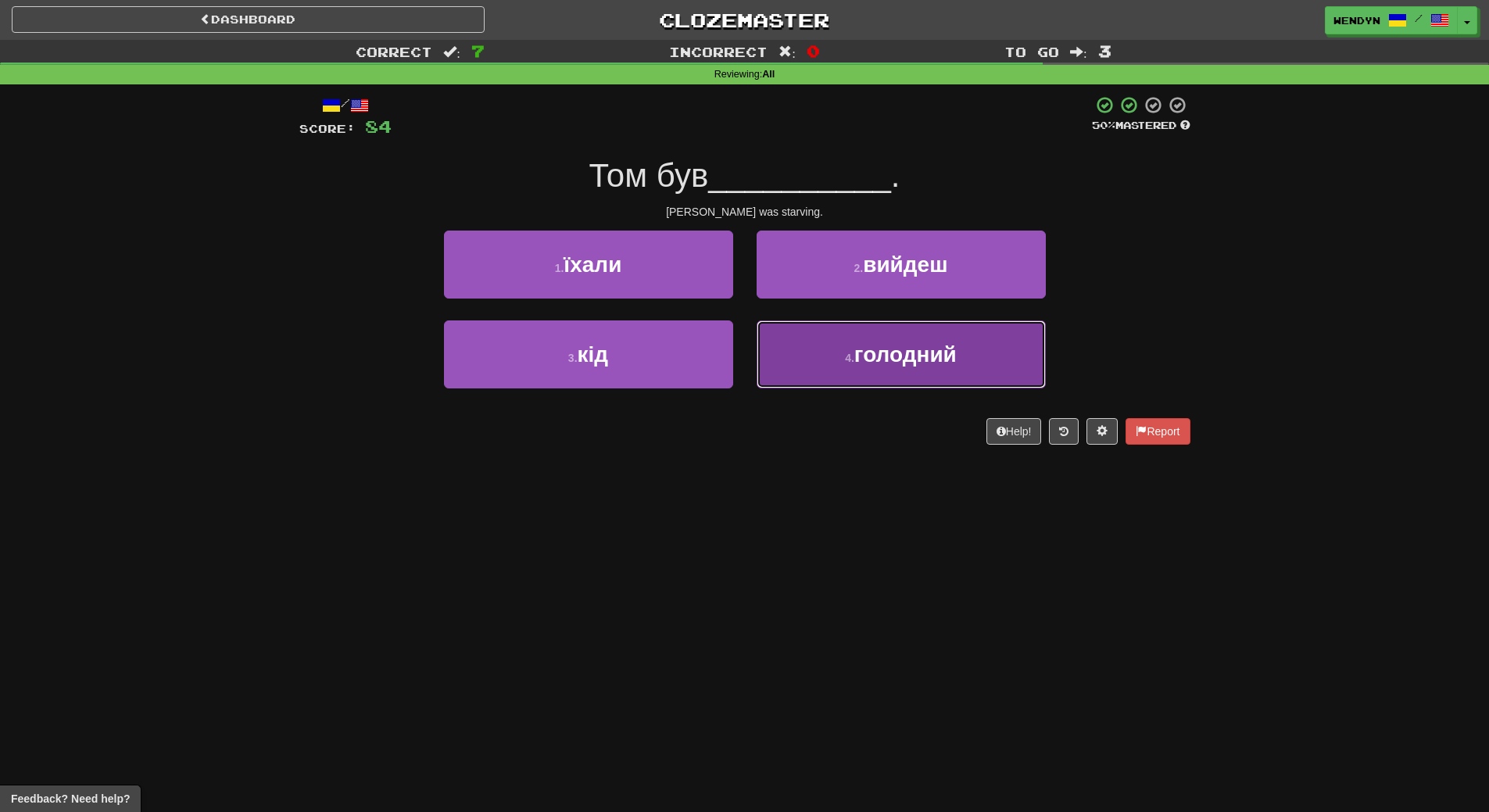
click at [908, 377] on button "4 . голодний" at bounding box center [901, 354] width 289 height 68
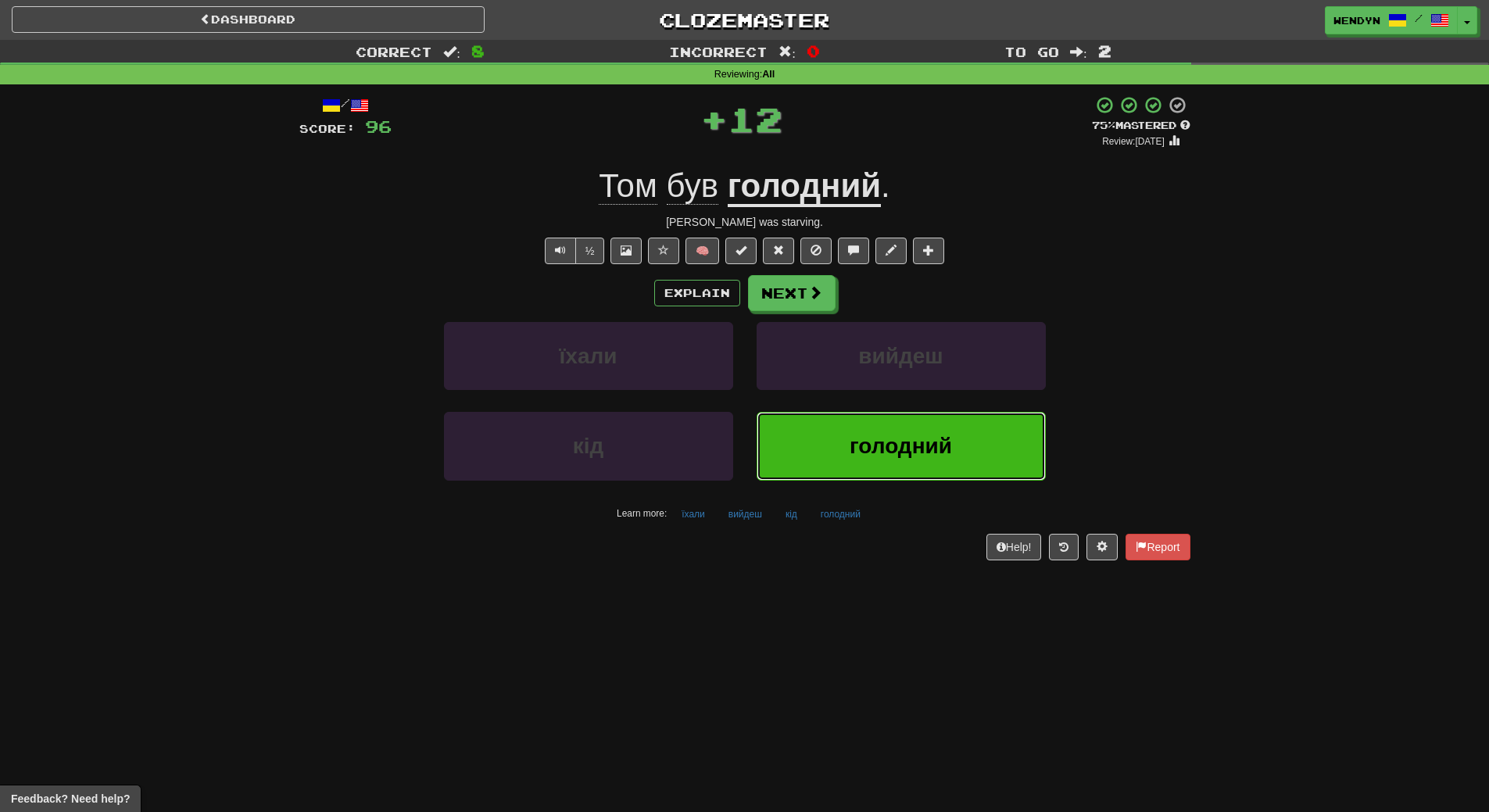
click at [891, 429] on button "голодний" at bounding box center [901, 446] width 289 height 68
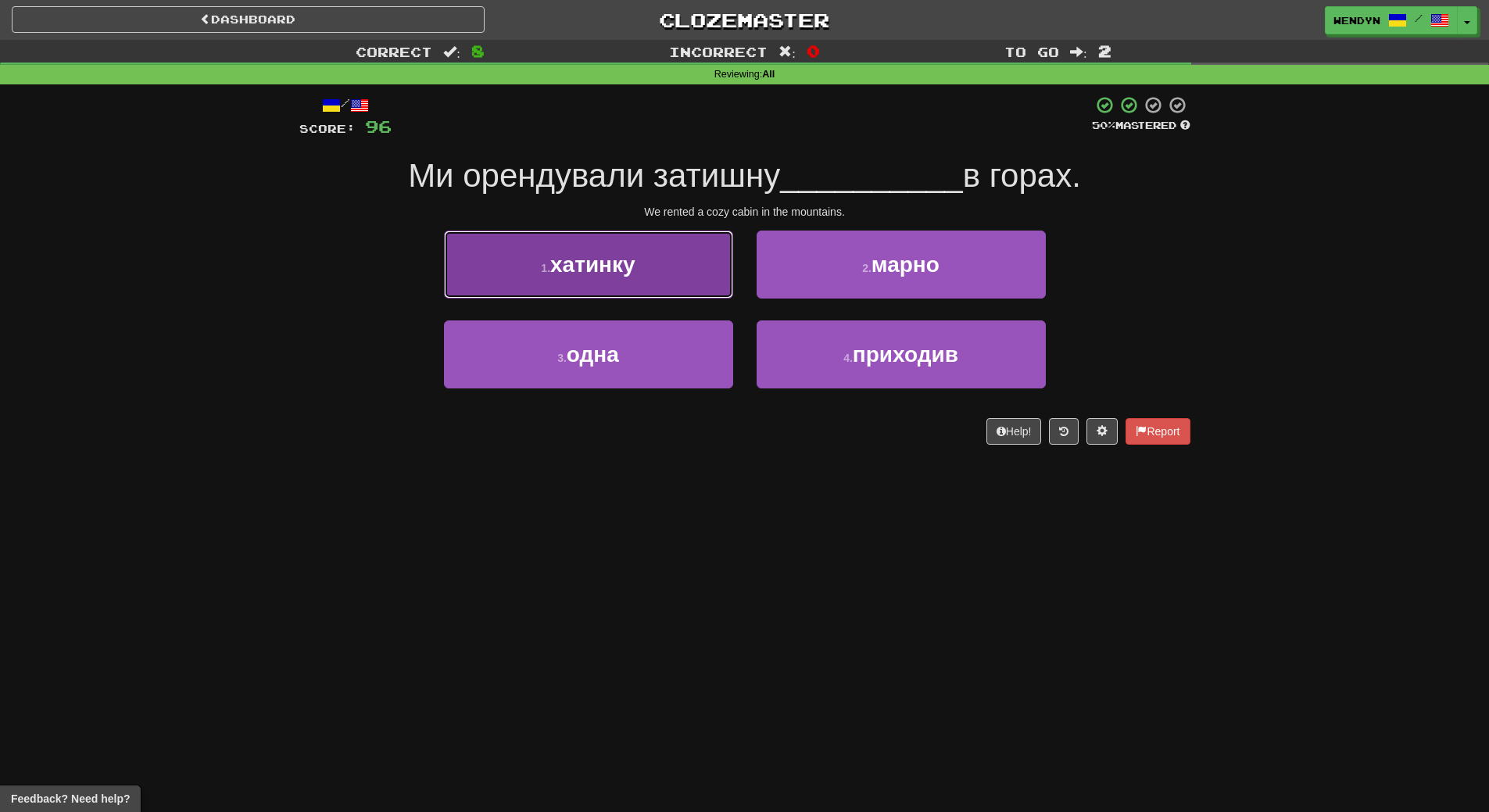
click at [649, 256] on button "1 . хатинку" at bounding box center [588, 265] width 289 height 68
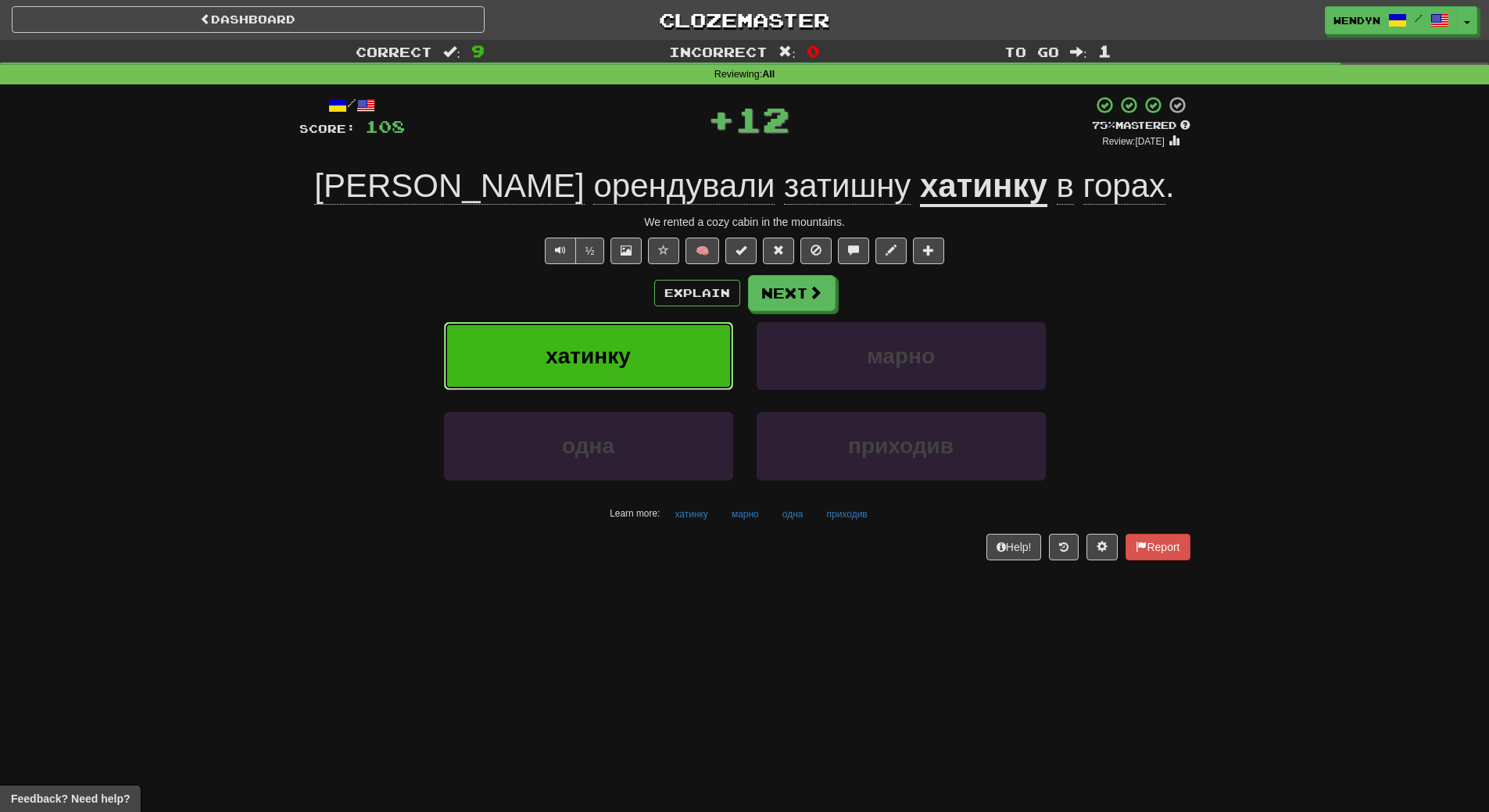
click at [639, 340] on button "хатинку" at bounding box center [588, 356] width 289 height 68
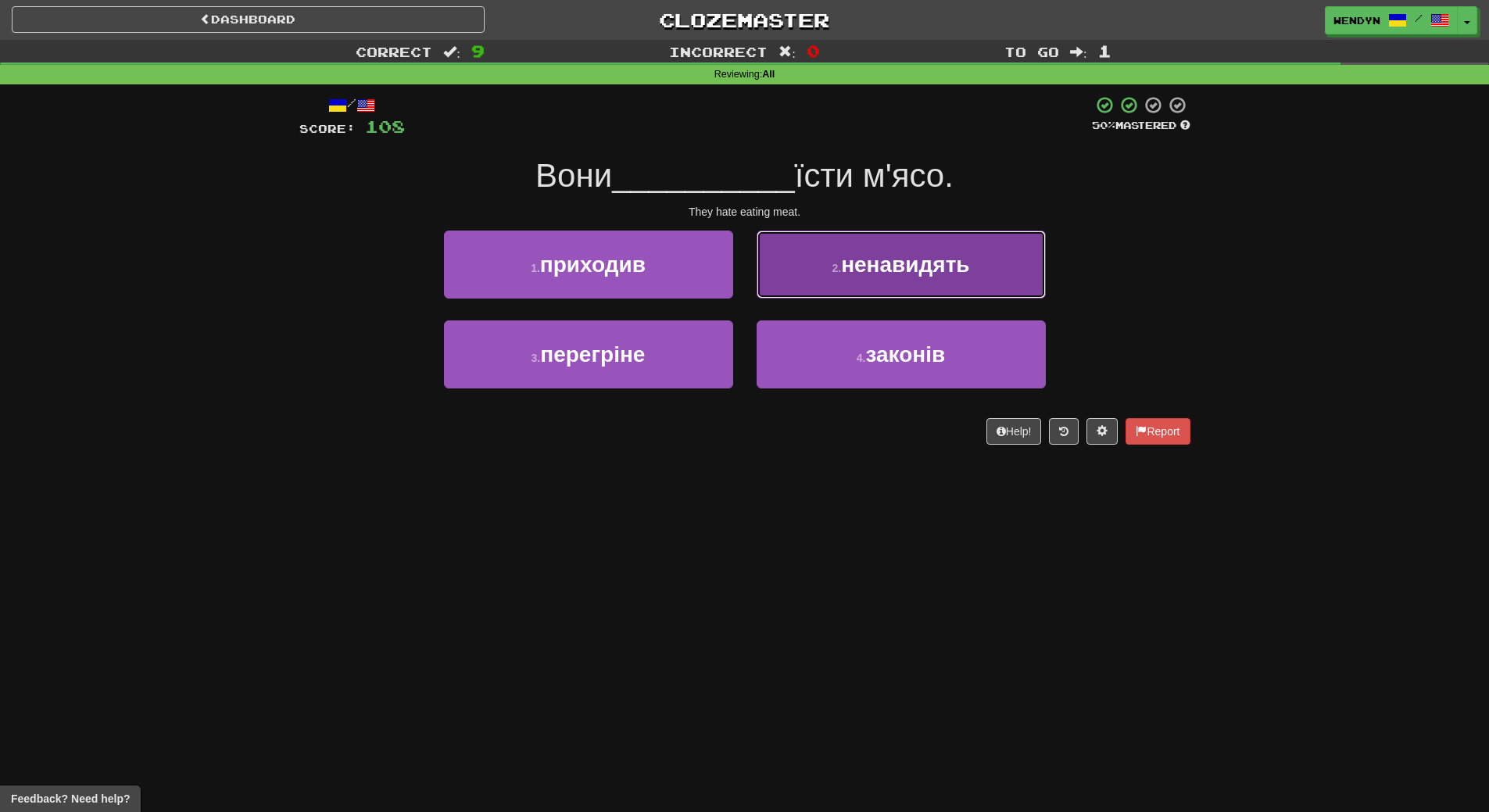
click at [978, 268] on button "2 . ненавидять" at bounding box center [901, 265] width 289 height 68
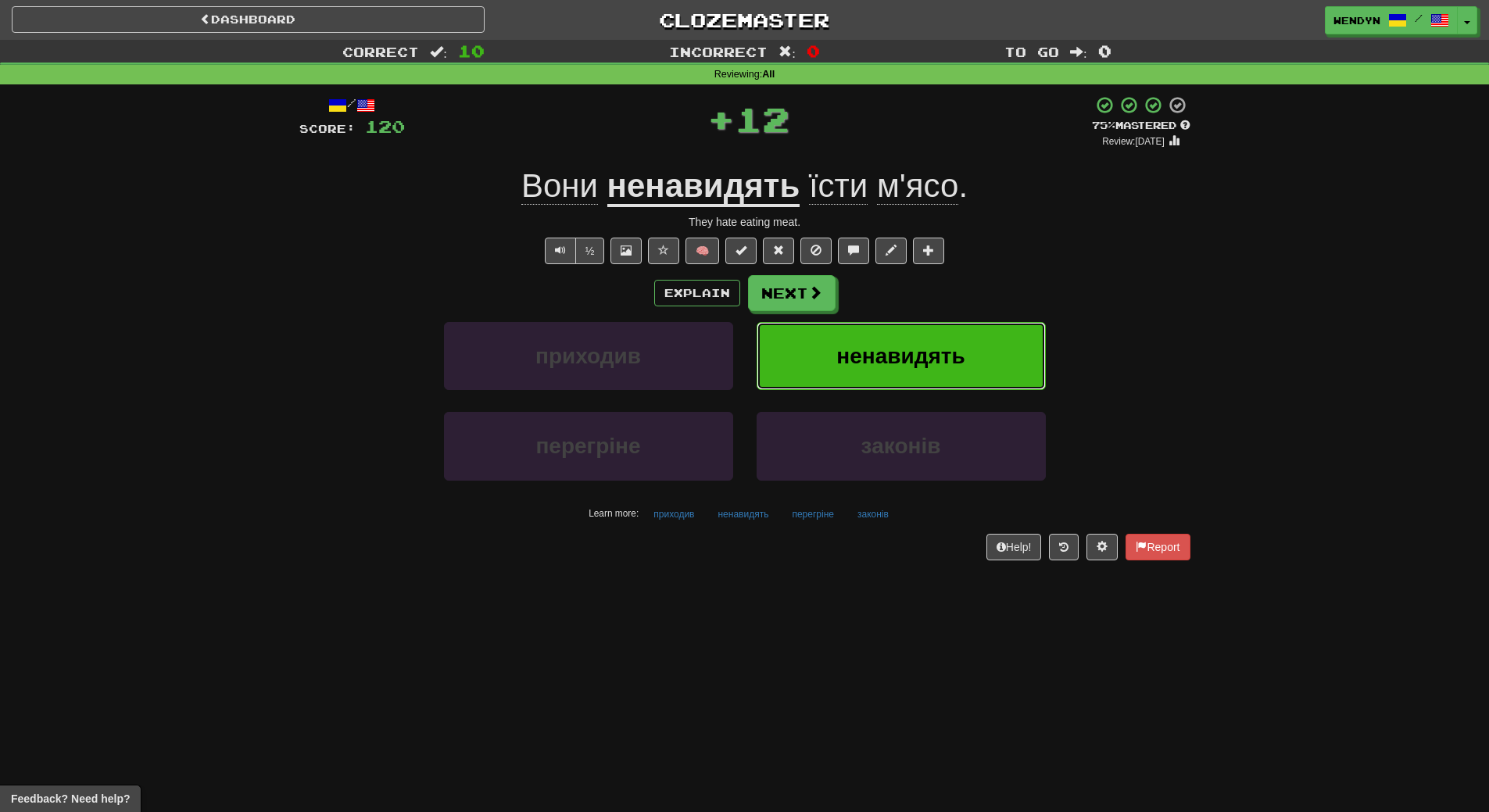
click at [984, 356] on button "ненавидять" at bounding box center [901, 356] width 289 height 68
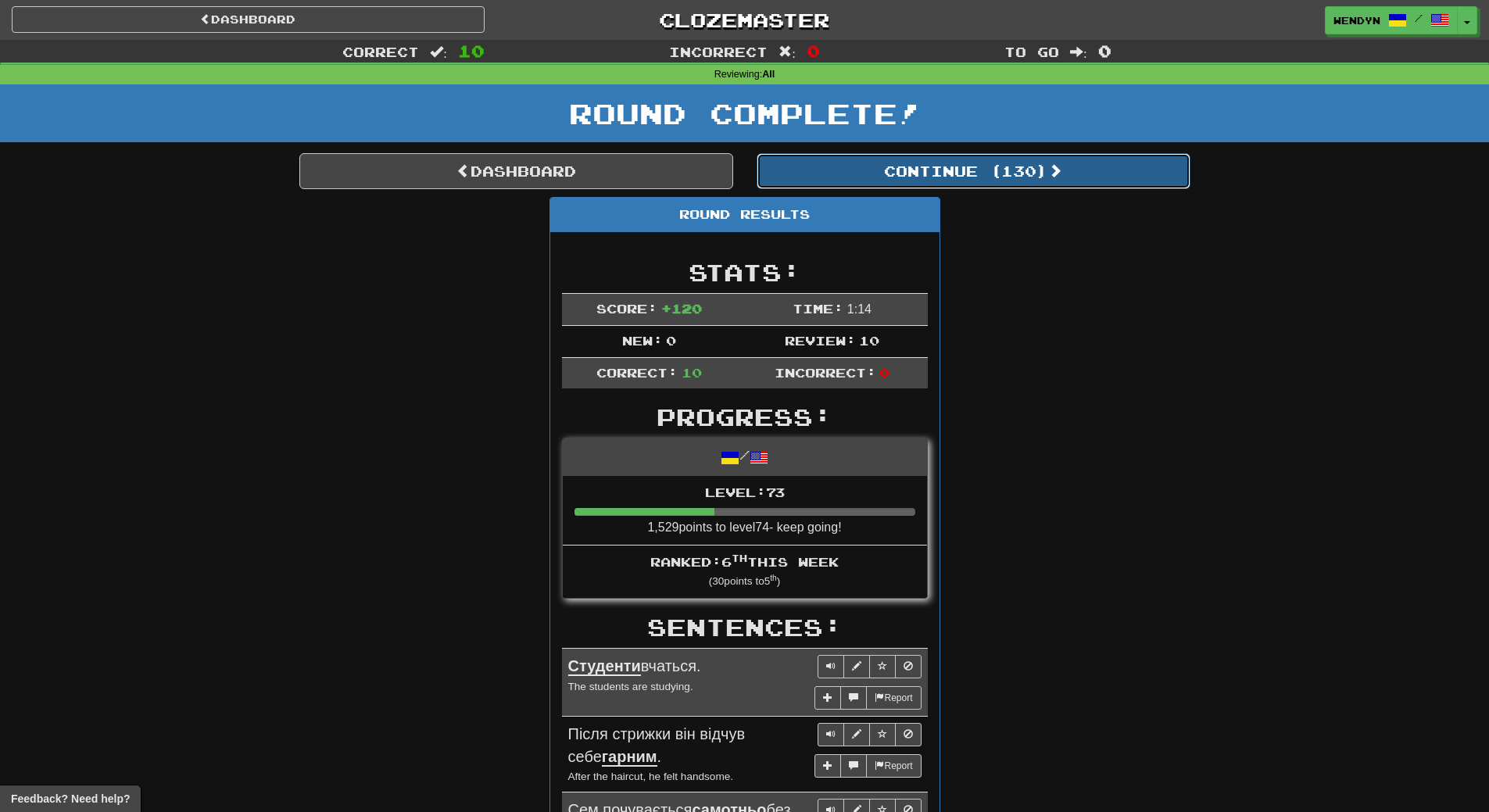
click at [1014, 165] on button "Continue ( 130 )" at bounding box center [974, 170] width 434 height 36
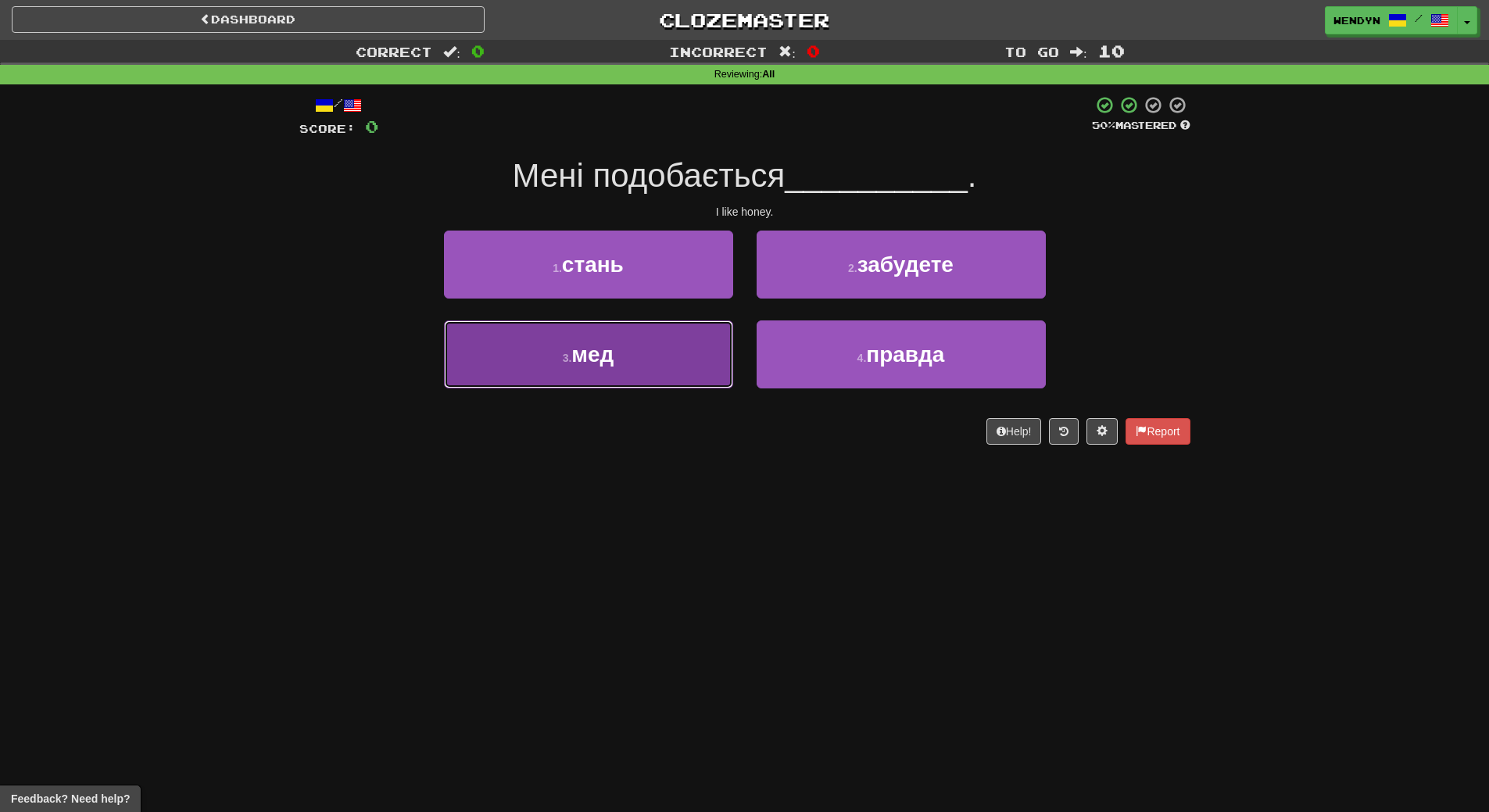
click at [623, 359] on button "3 . мед" at bounding box center [588, 354] width 289 height 68
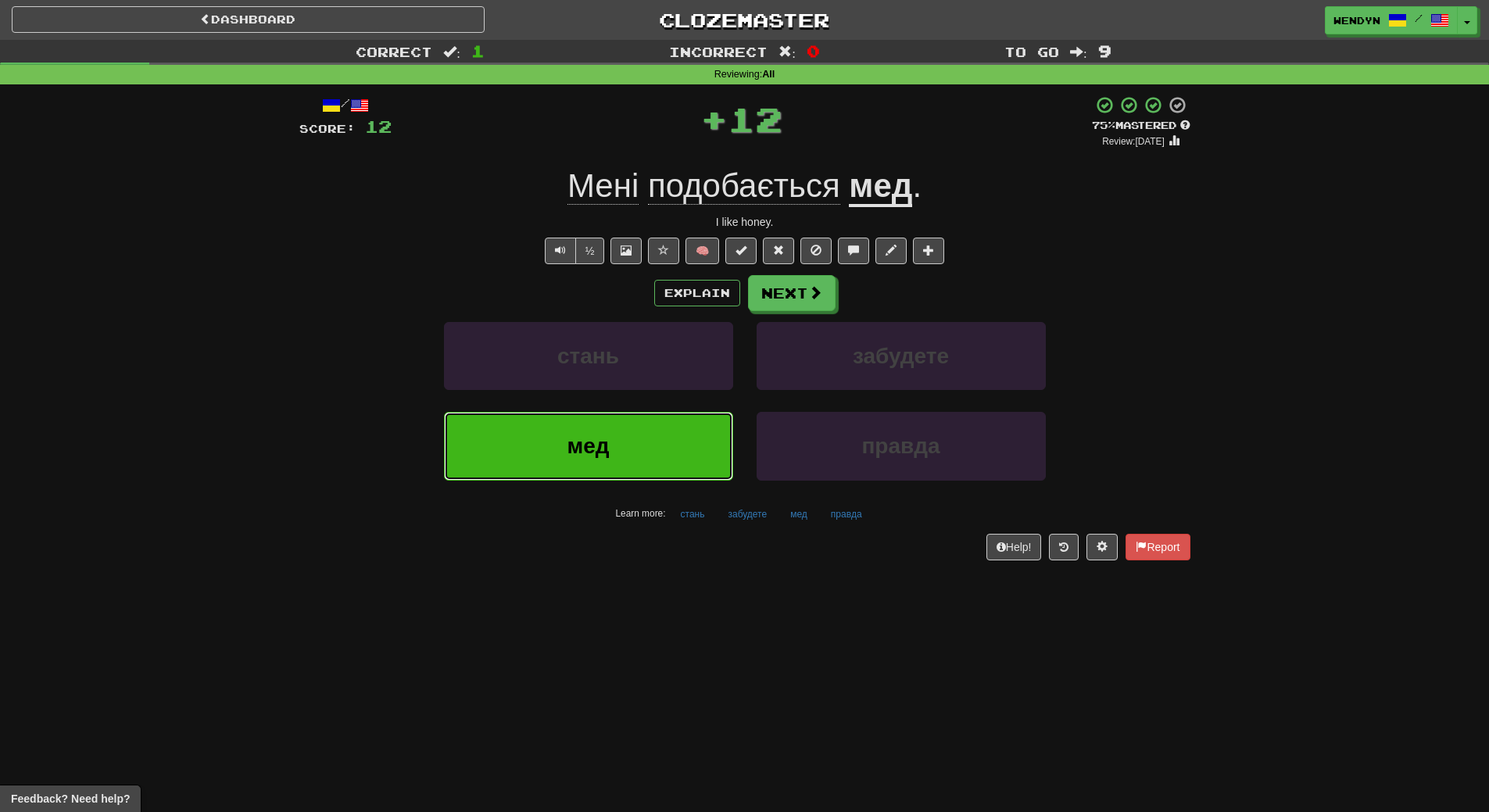
click at [617, 417] on button "мед" at bounding box center [588, 446] width 289 height 68
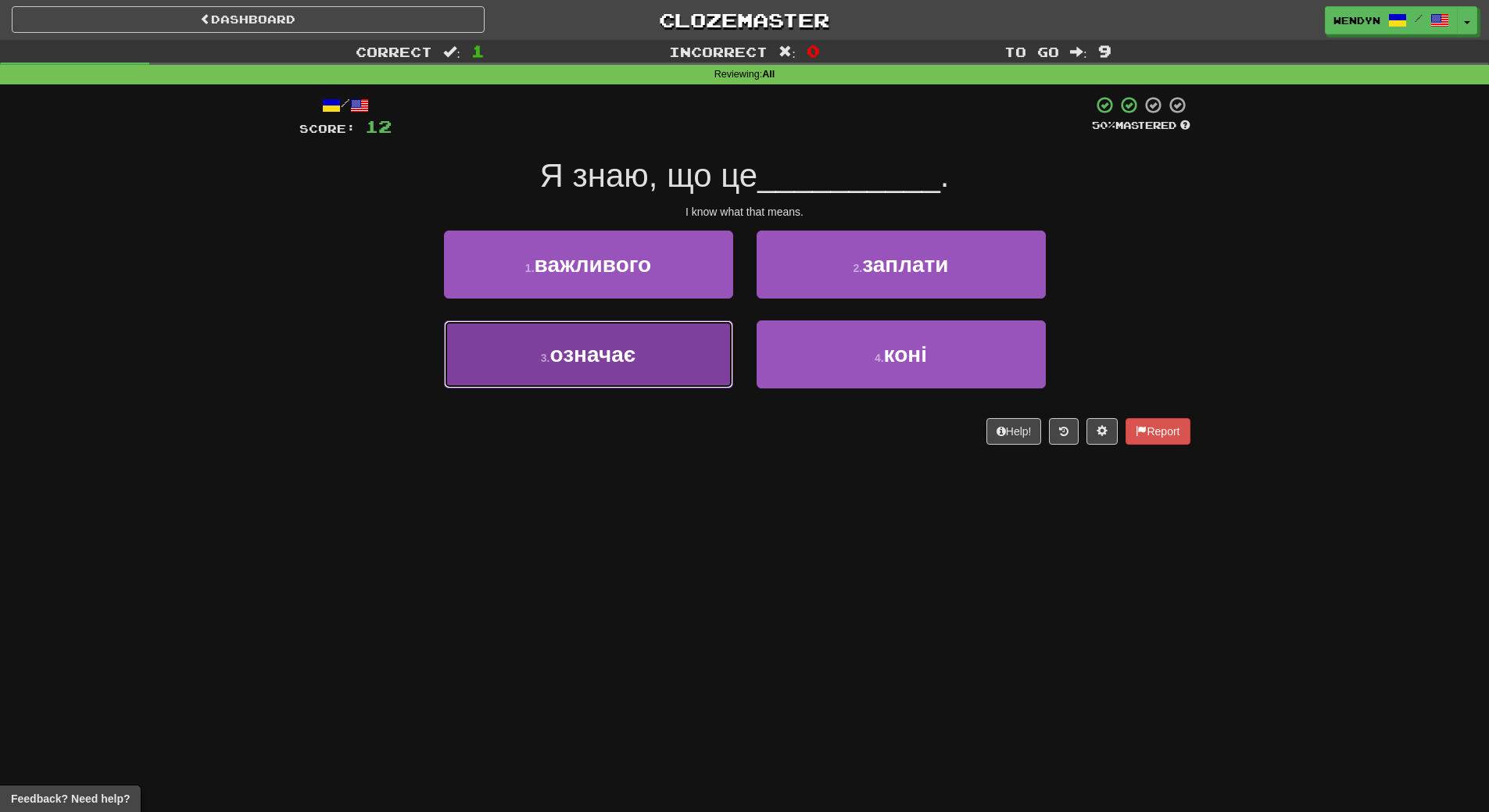
click at [528, 362] on button "3 . означає" at bounding box center [588, 354] width 289 height 68
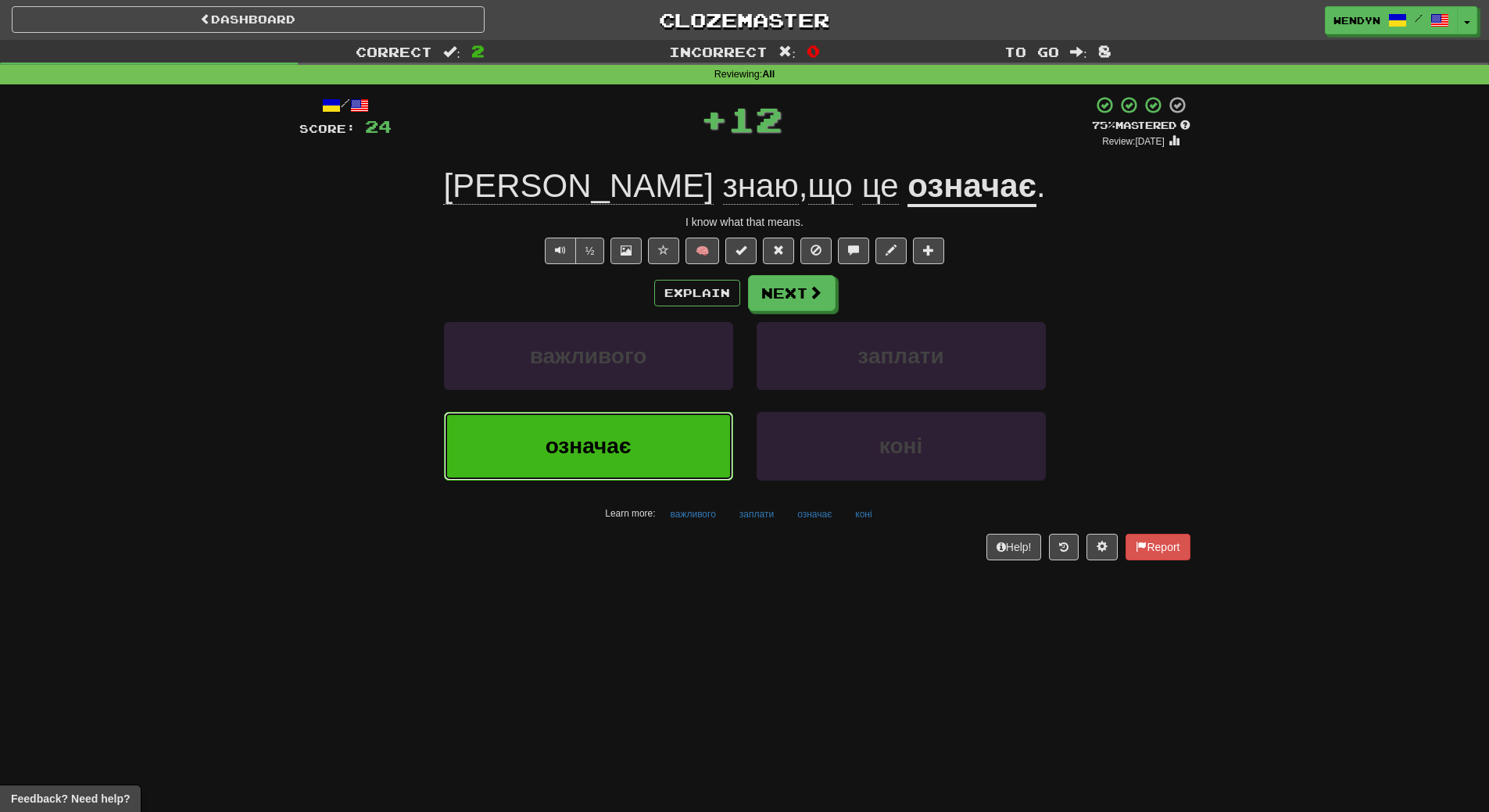
click at [535, 466] on button "означає" at bounding box center [588, 446] width 289 height 68
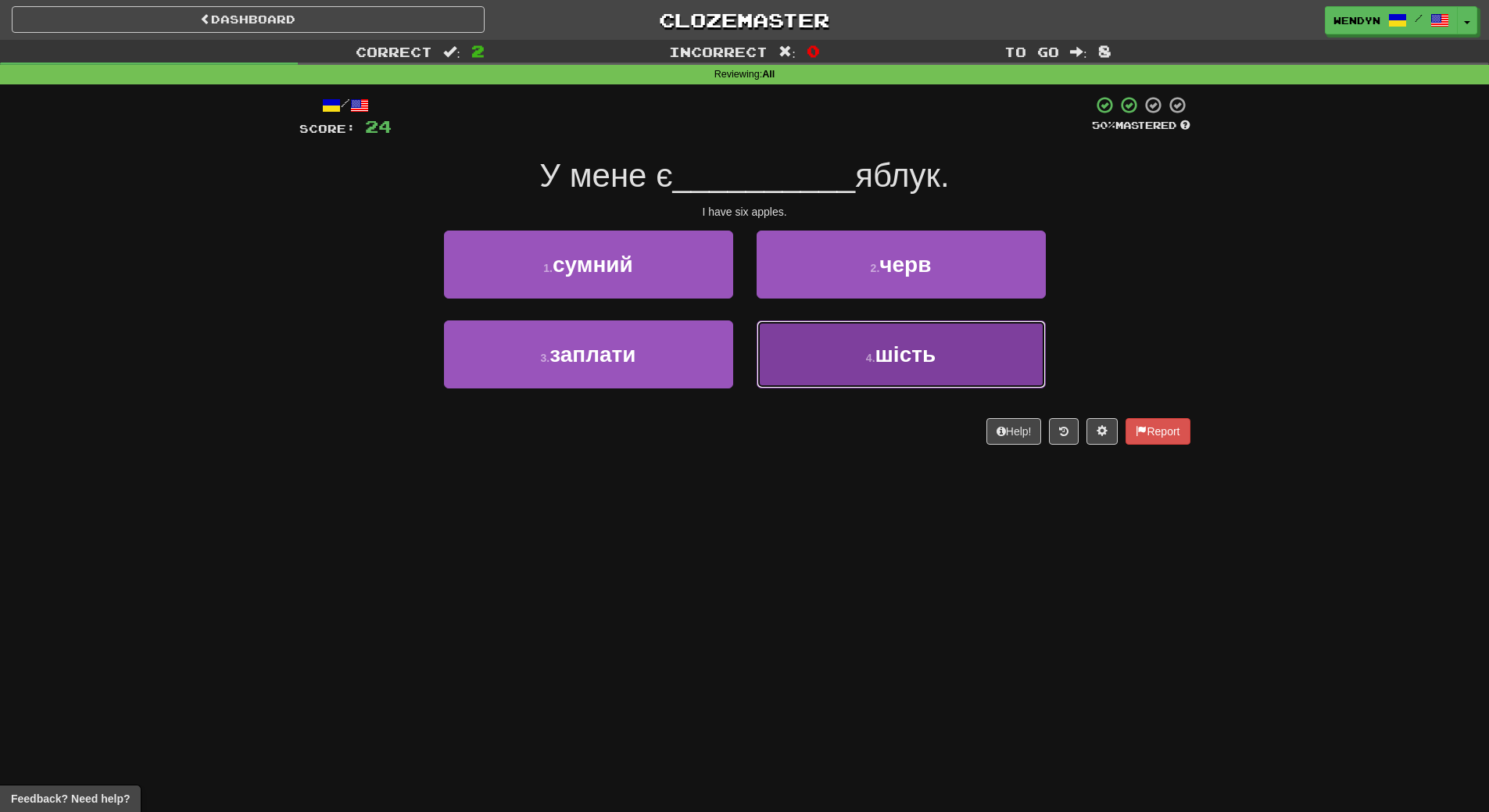
click at [812, 371] on button "4 . шість" at bounding box center [901, 354] width 289 height 68
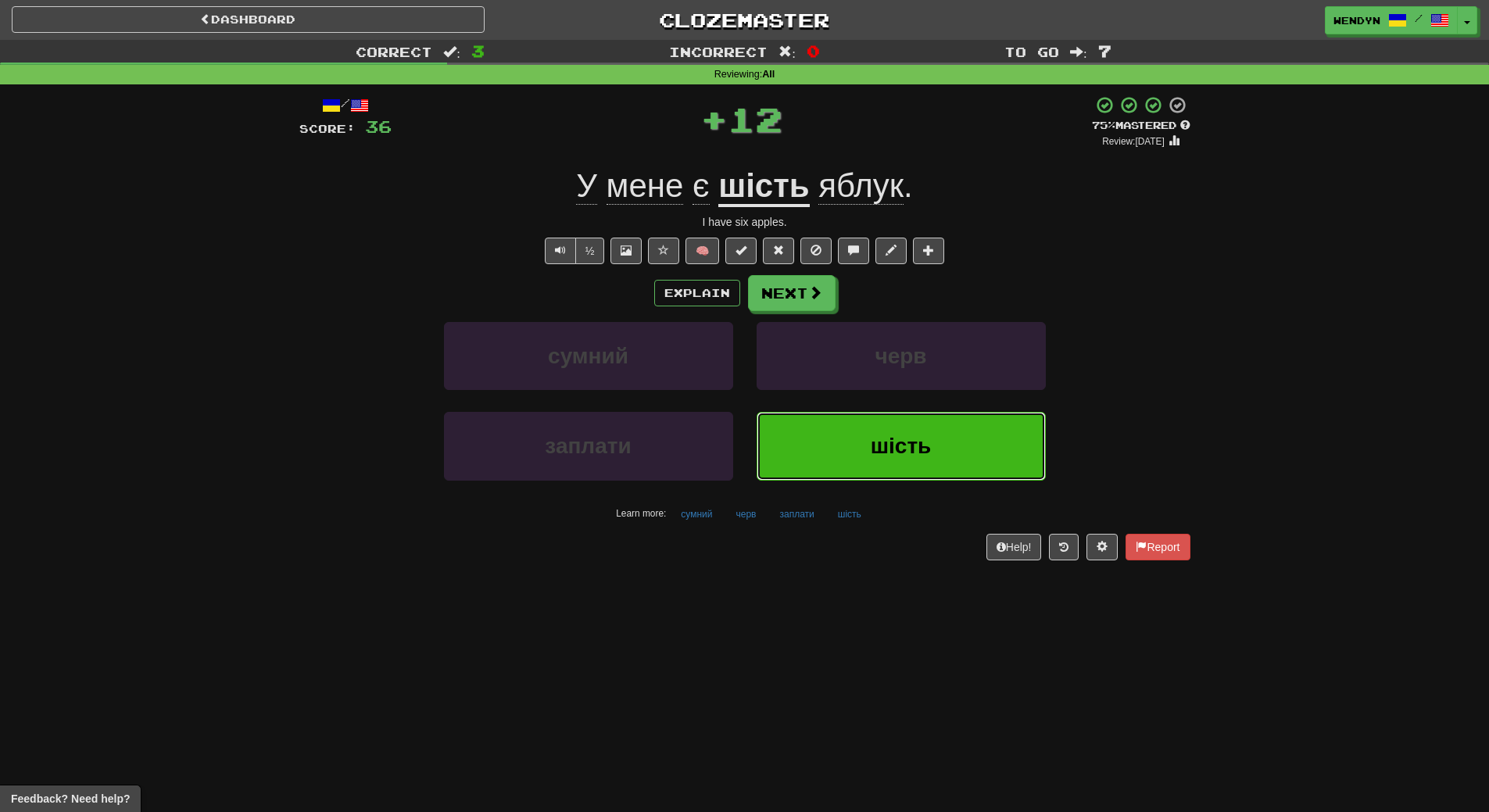
click at [852, 463] on button "шість" at bounding box center [901, 446] width 289 height 68
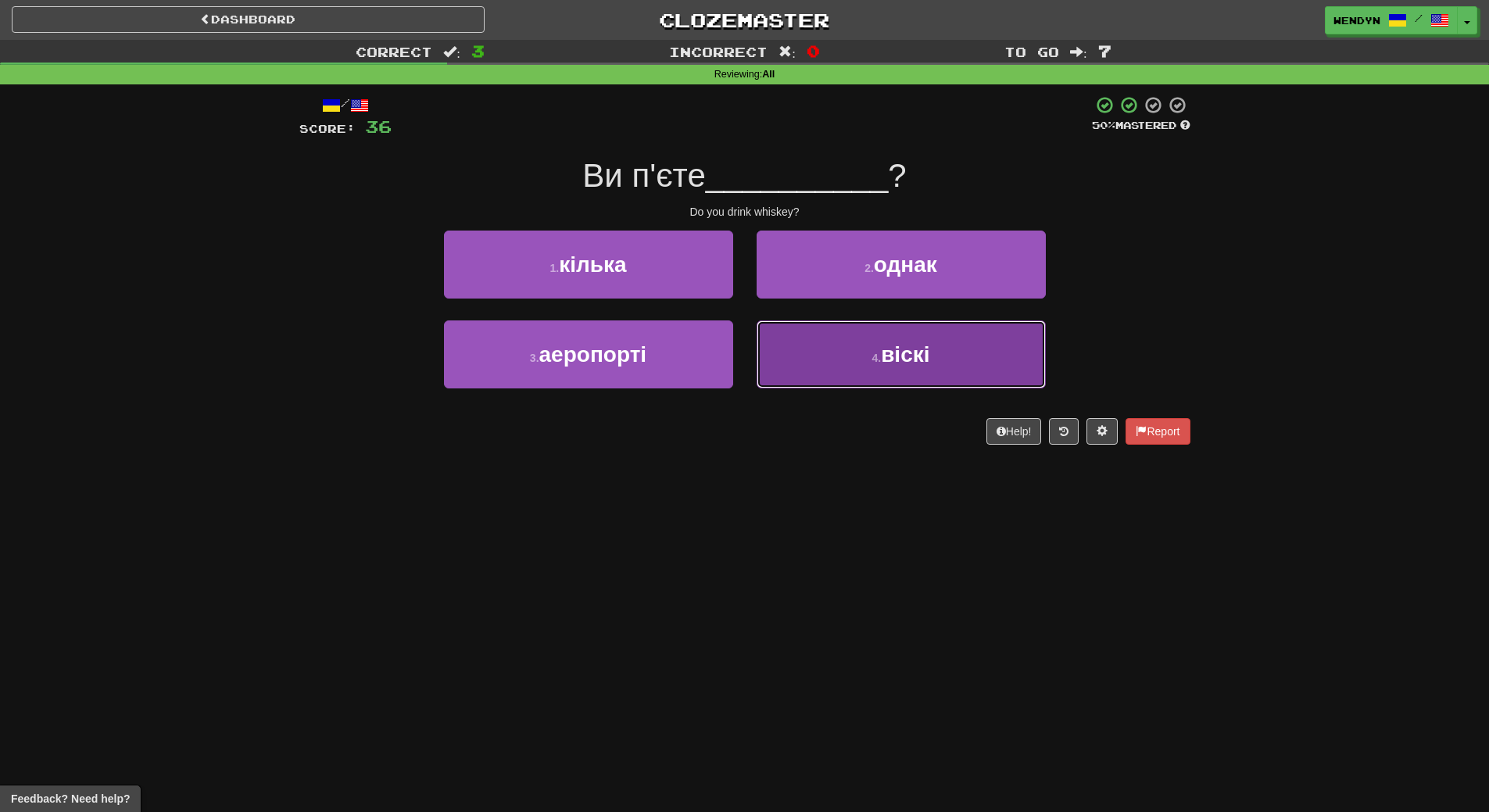
click at [889, 357] on span "віскі" at bounding box center [905, 354] width 48 height 24
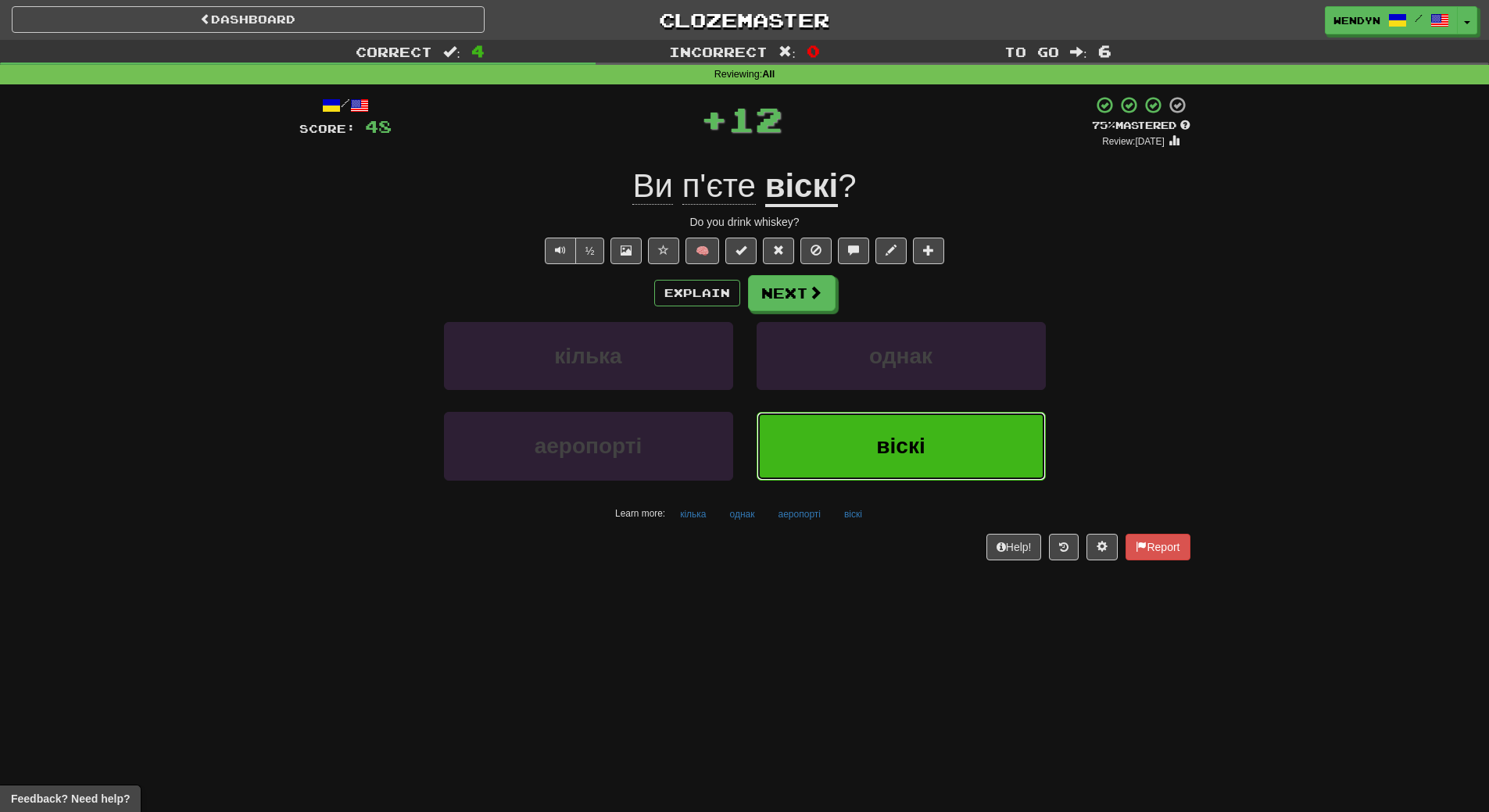
click at [876, 453] on button "віскі" at bounding box center [901, 446] width 289 height 68
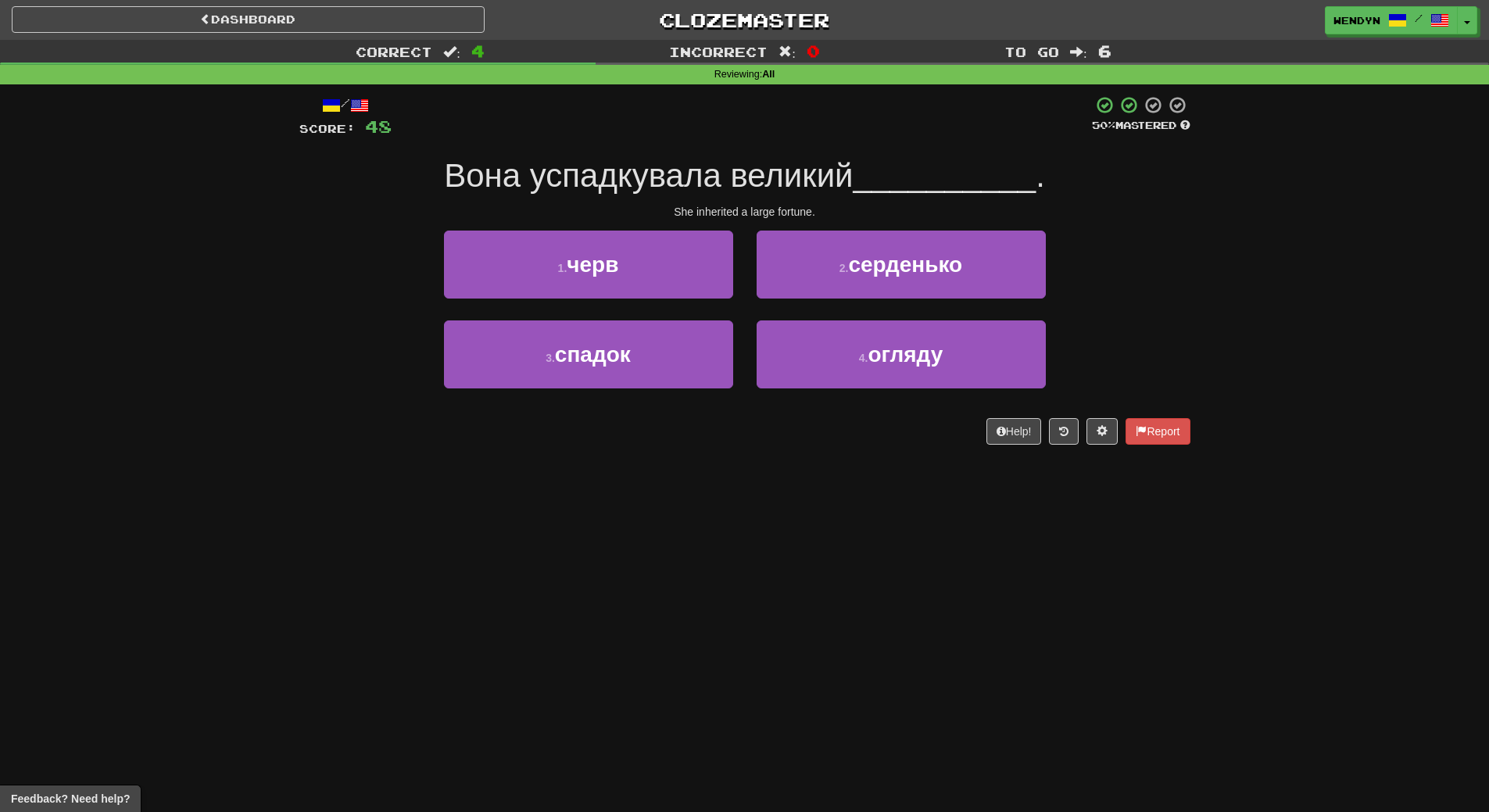
click at [641, 390] on div "3 . спадок" at bounding box center [588, 364] width 312 height 90
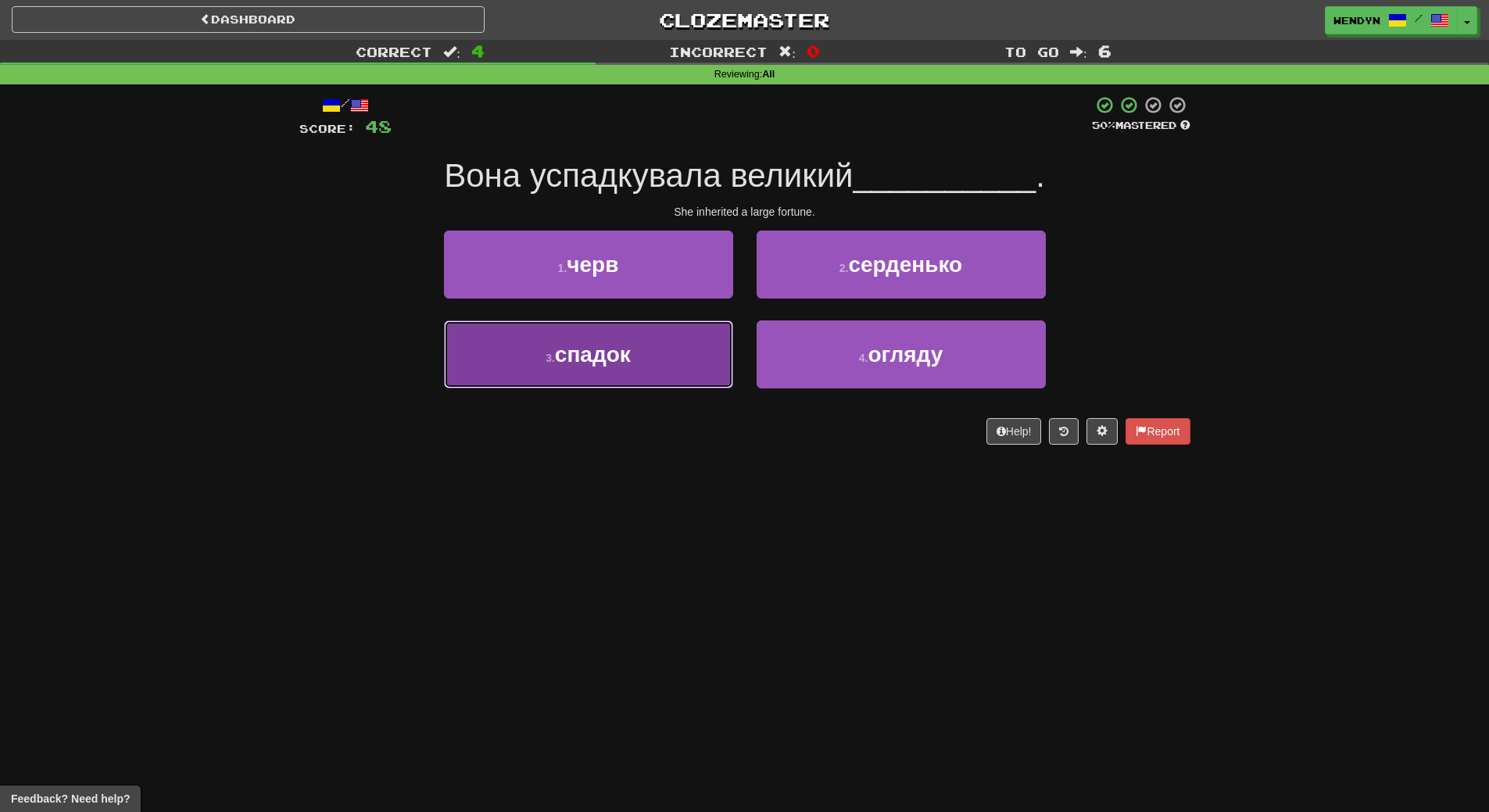
click at [630, 351] on span "спадок" at bounding box center [593, 354] width 75 height 24
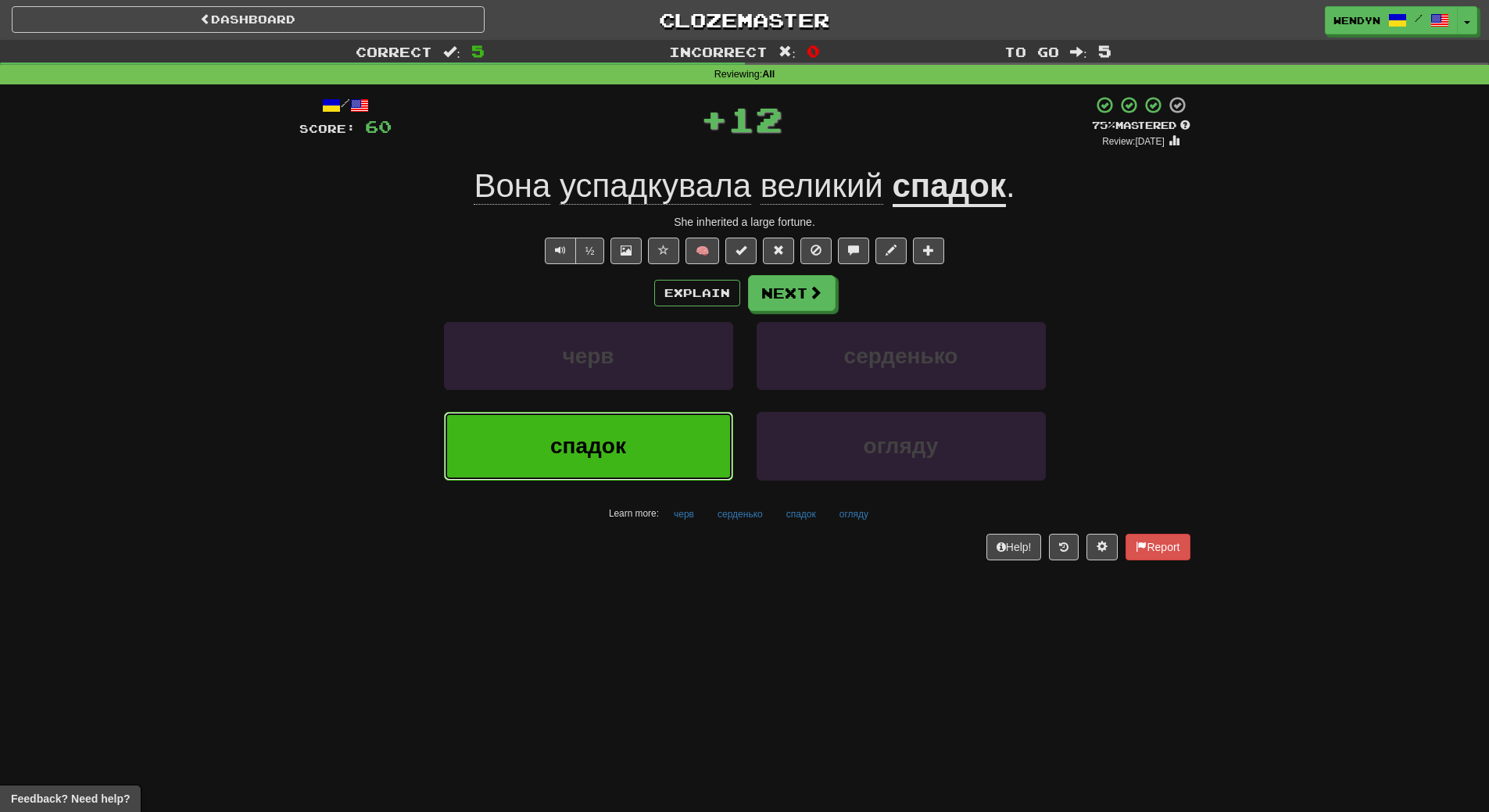
click at [628, 434] on button "спадок" at bounding box center [588, 446] width 289 height 68
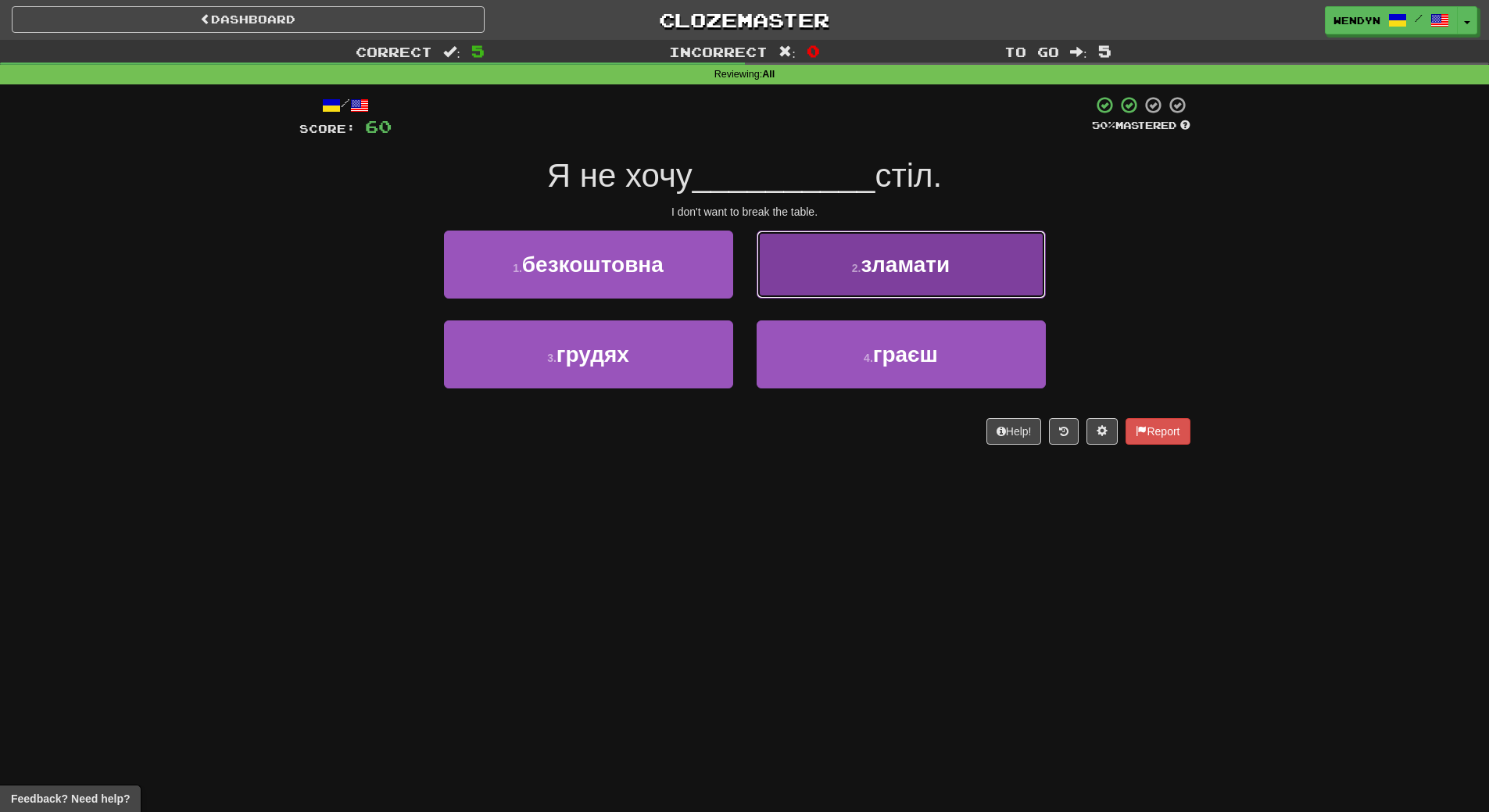
click at [885, 265] on span "зламати" at bounding box center [905, 264] width 89 height 24
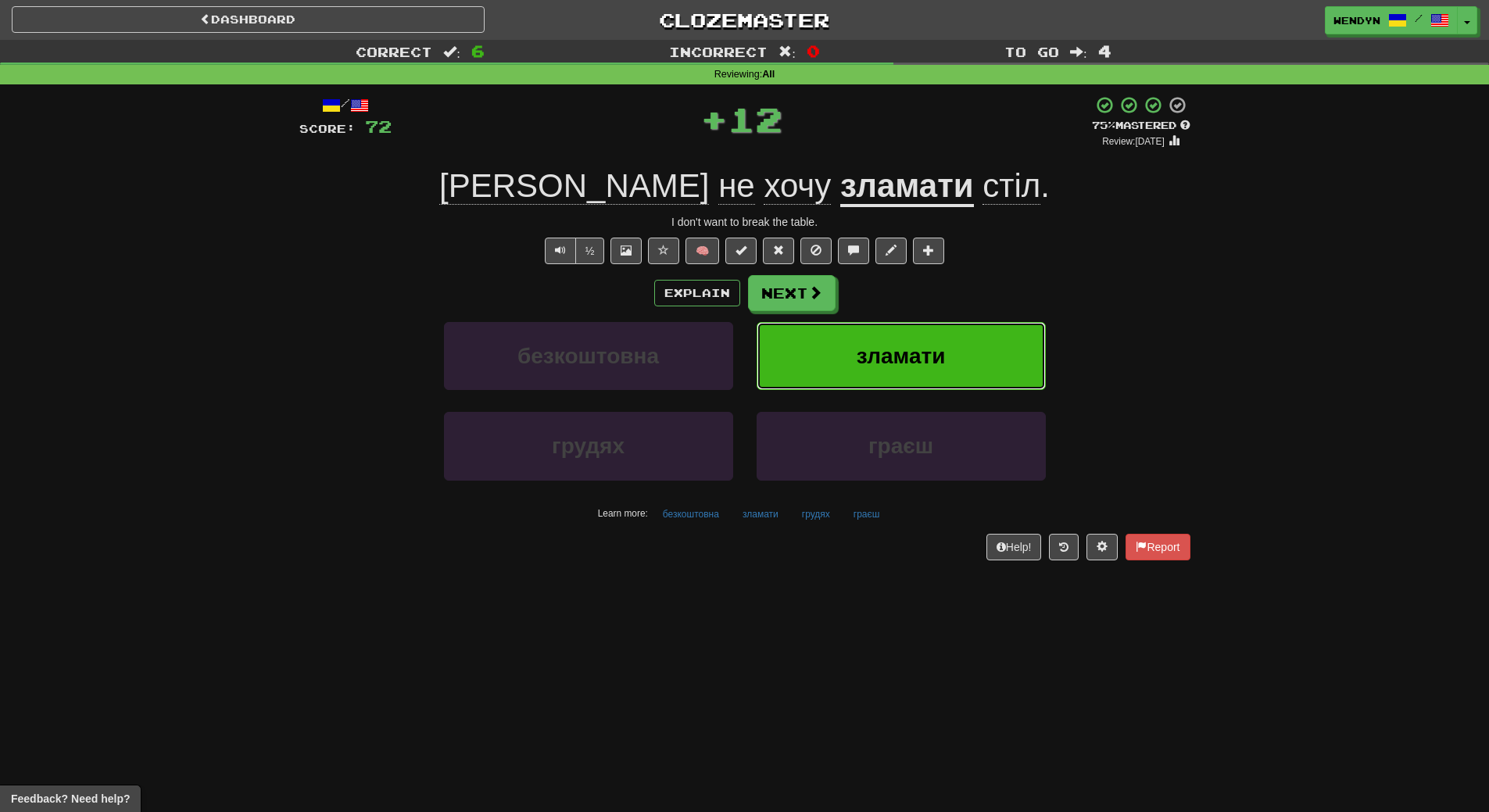
click at [888, 336] on button "зламати" at bounding box center [901, 356] width 289 height 68
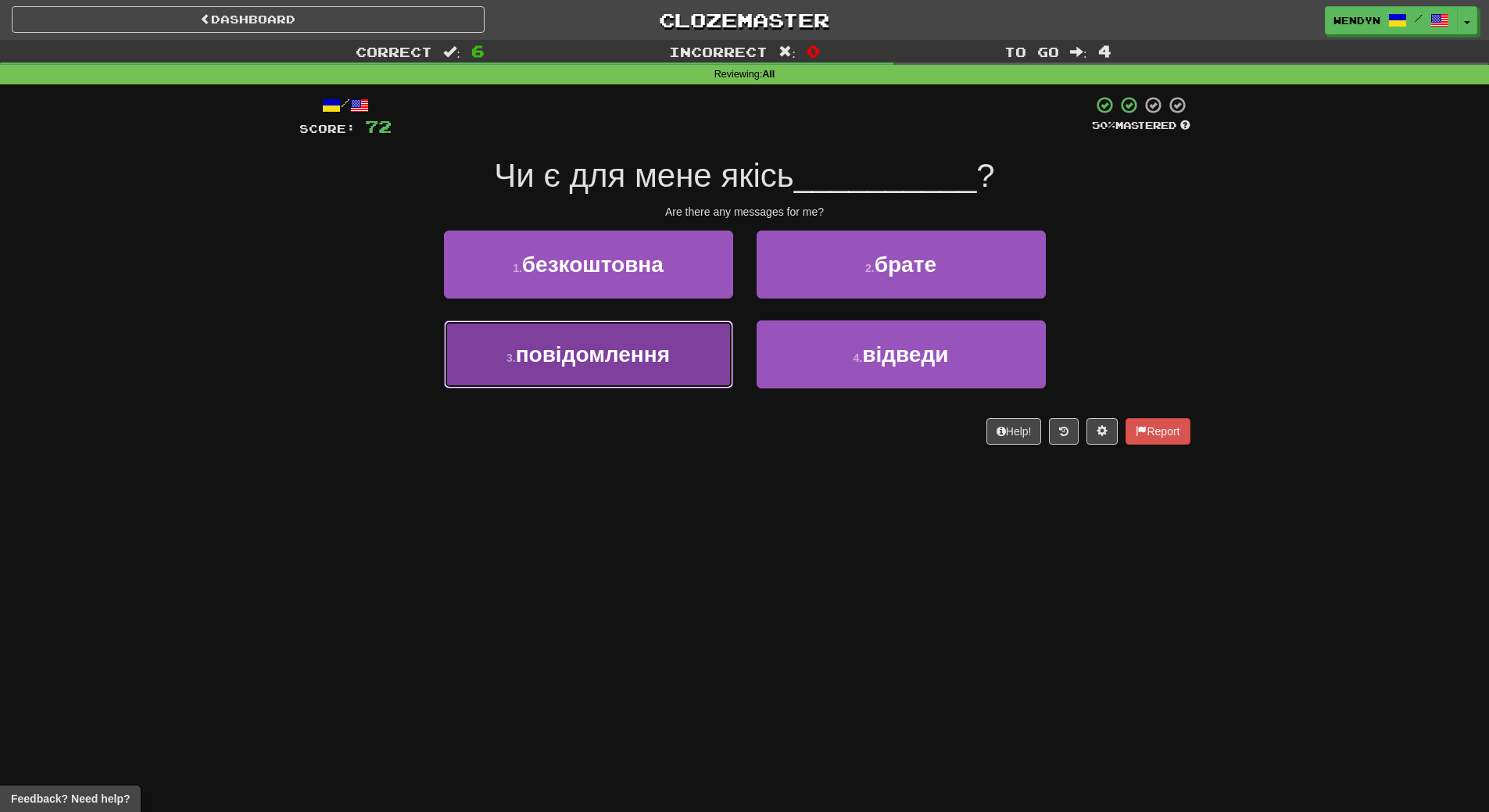
click at [577, 367] on button "3 . повідомлення" at bounding box center [588, 354] width 289 height 68
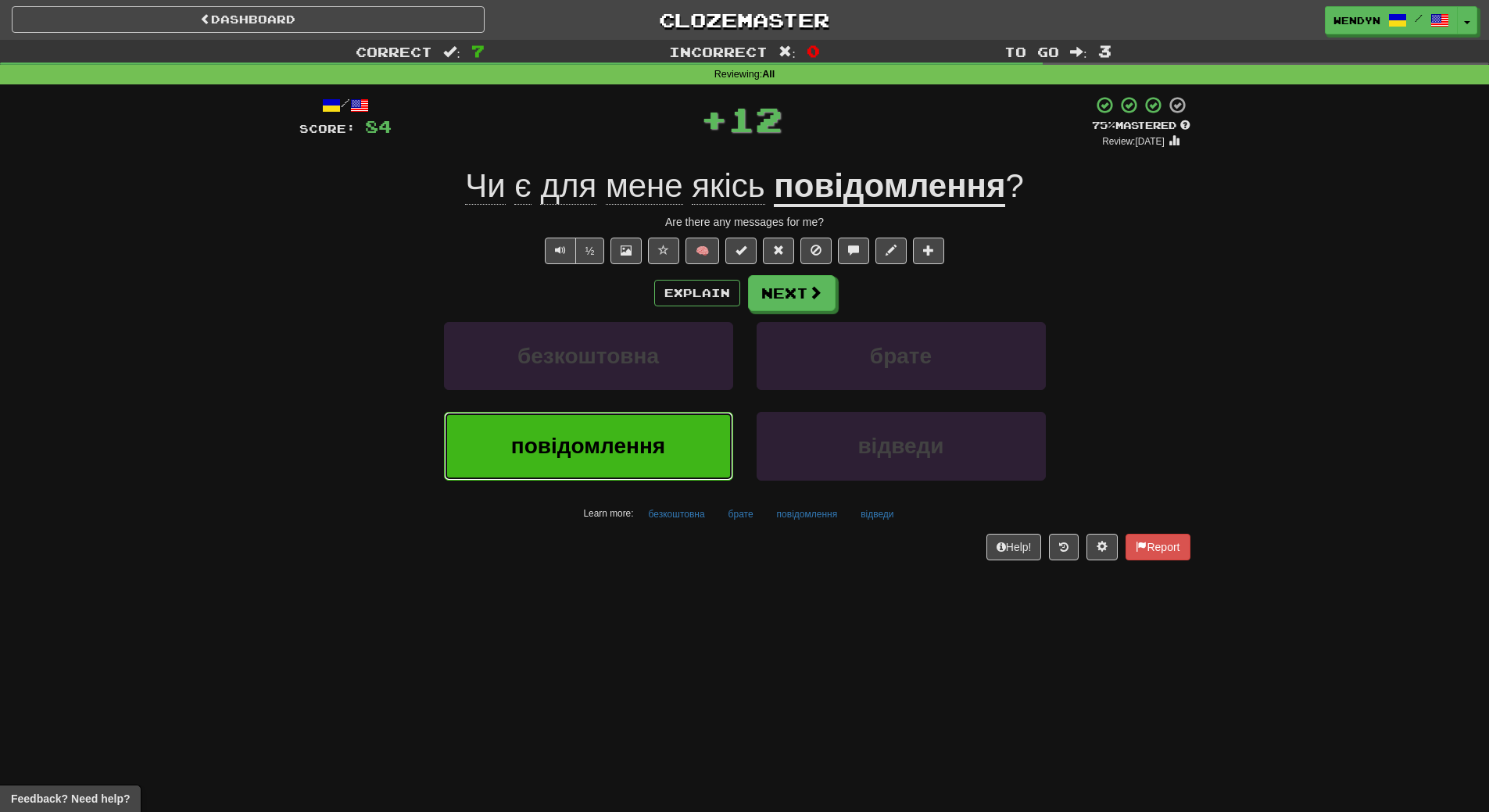
click at [580, 451] on span "повідомлення" at bounding box center [588, 446] width 154 height 24
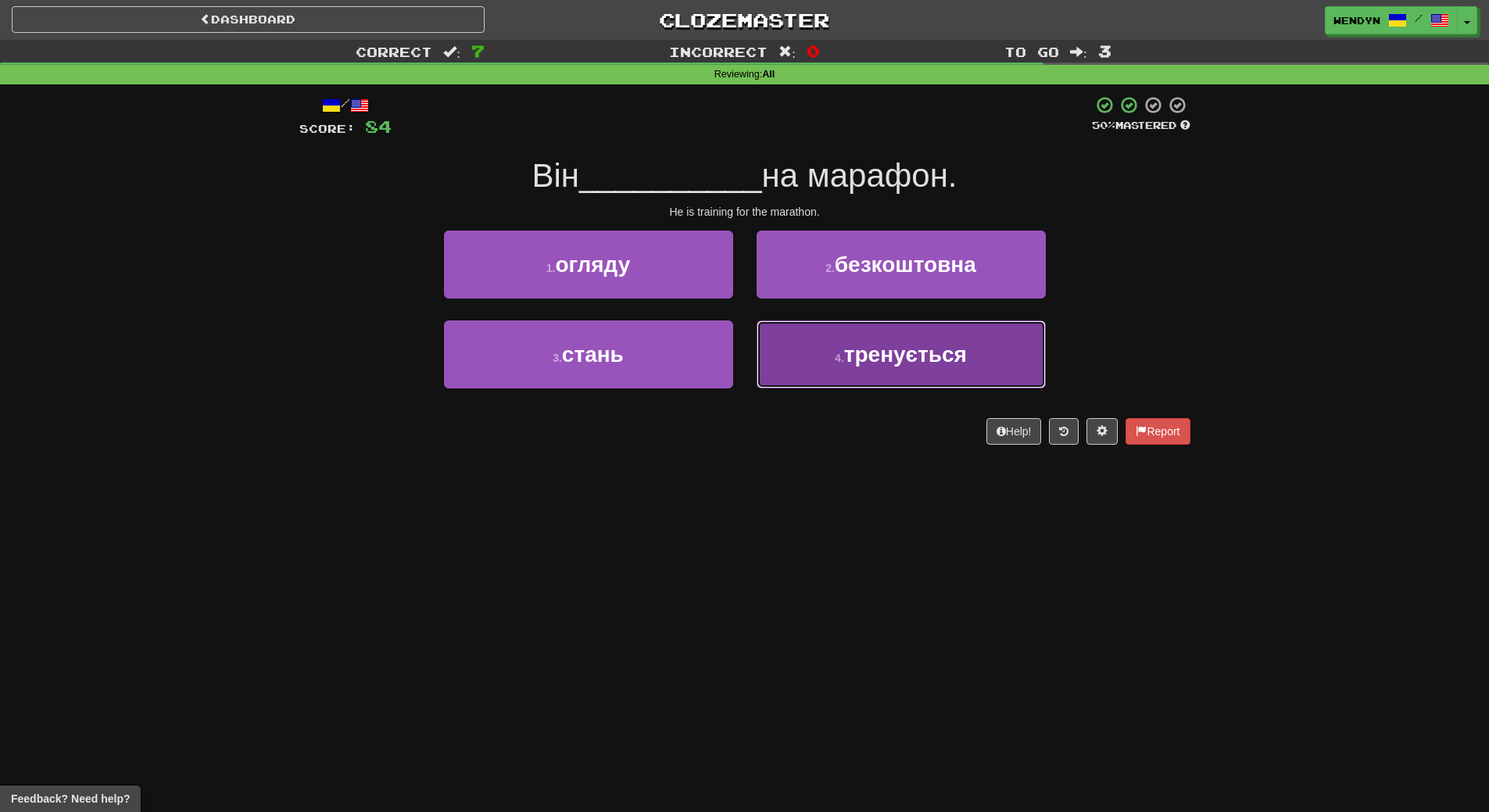
click at [900, 355] on span "тренується" at bounding box center [905, 354] width 123 height 24
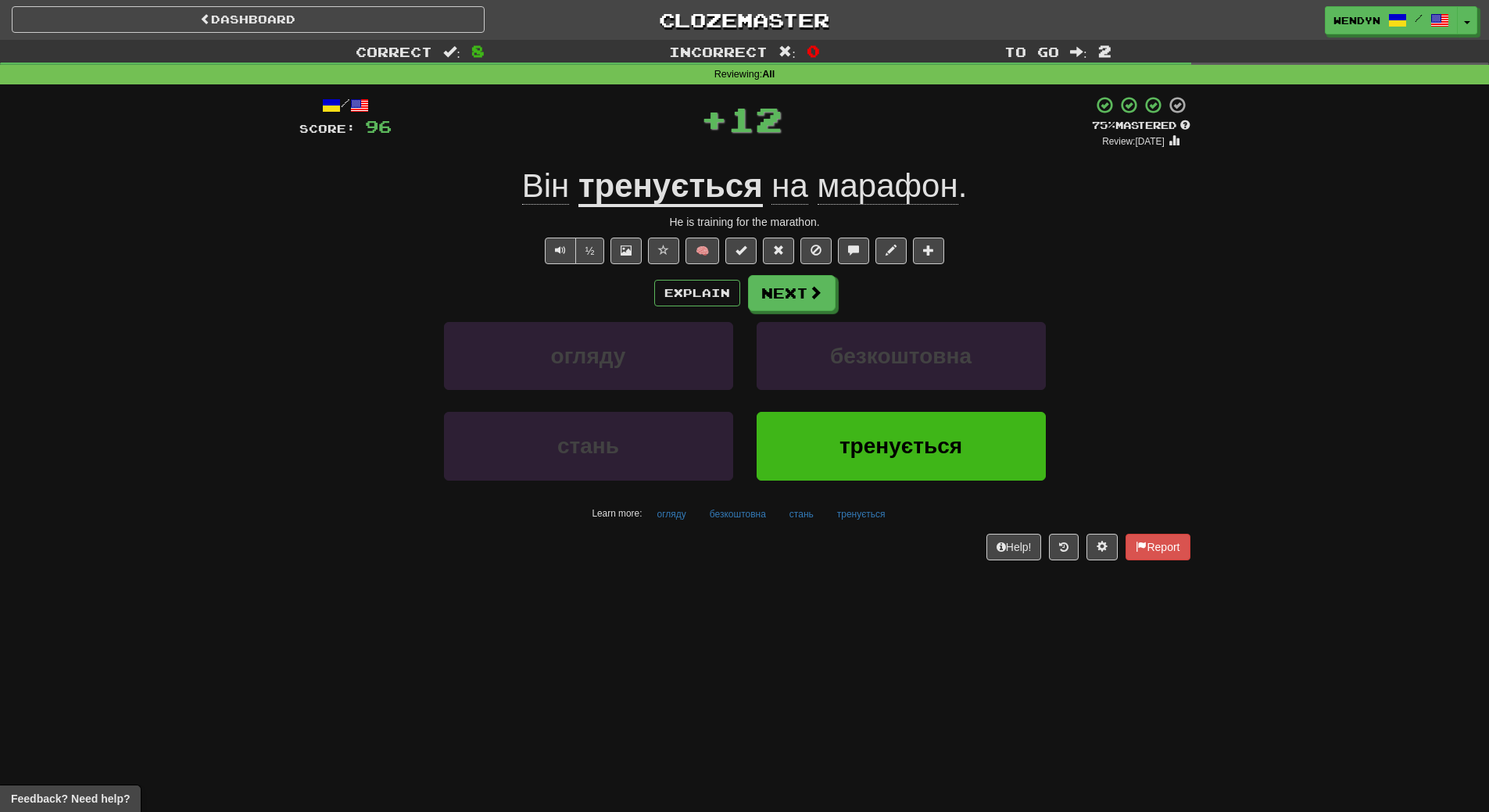
click at [875, 573] on div "/ Score: 96 + 12 75 % Mastered Review: 2025-09-20 Він тренується на марафон . H…" at bounding box center [745, 333] width 891 height 497
click at [897, 455] on span "тренується" at bounding box center [900, 446] width 123 height 24
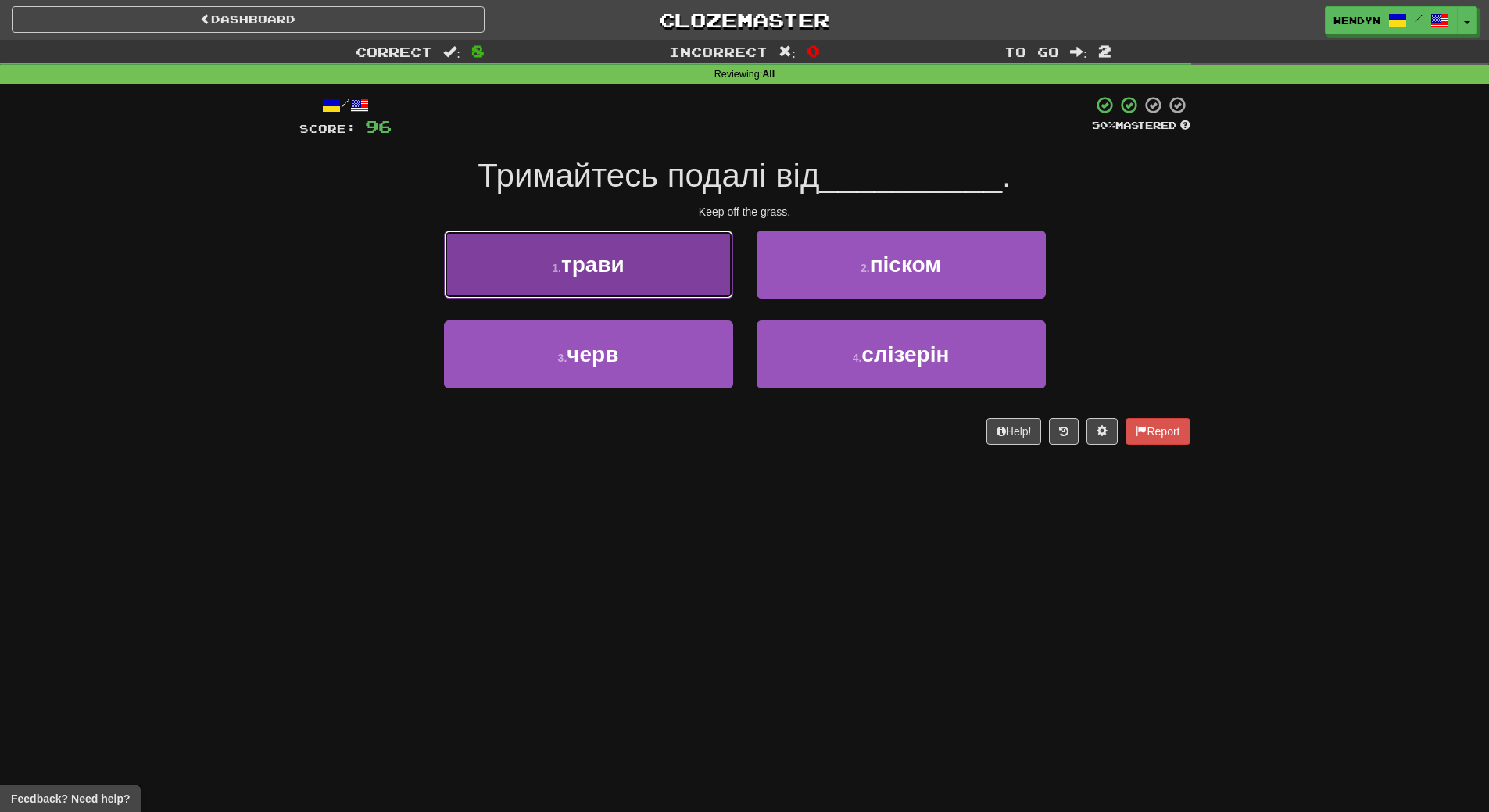
click at [657, 285] on button "1 . трави" at bounding box center [588, 265] width 289 height 68
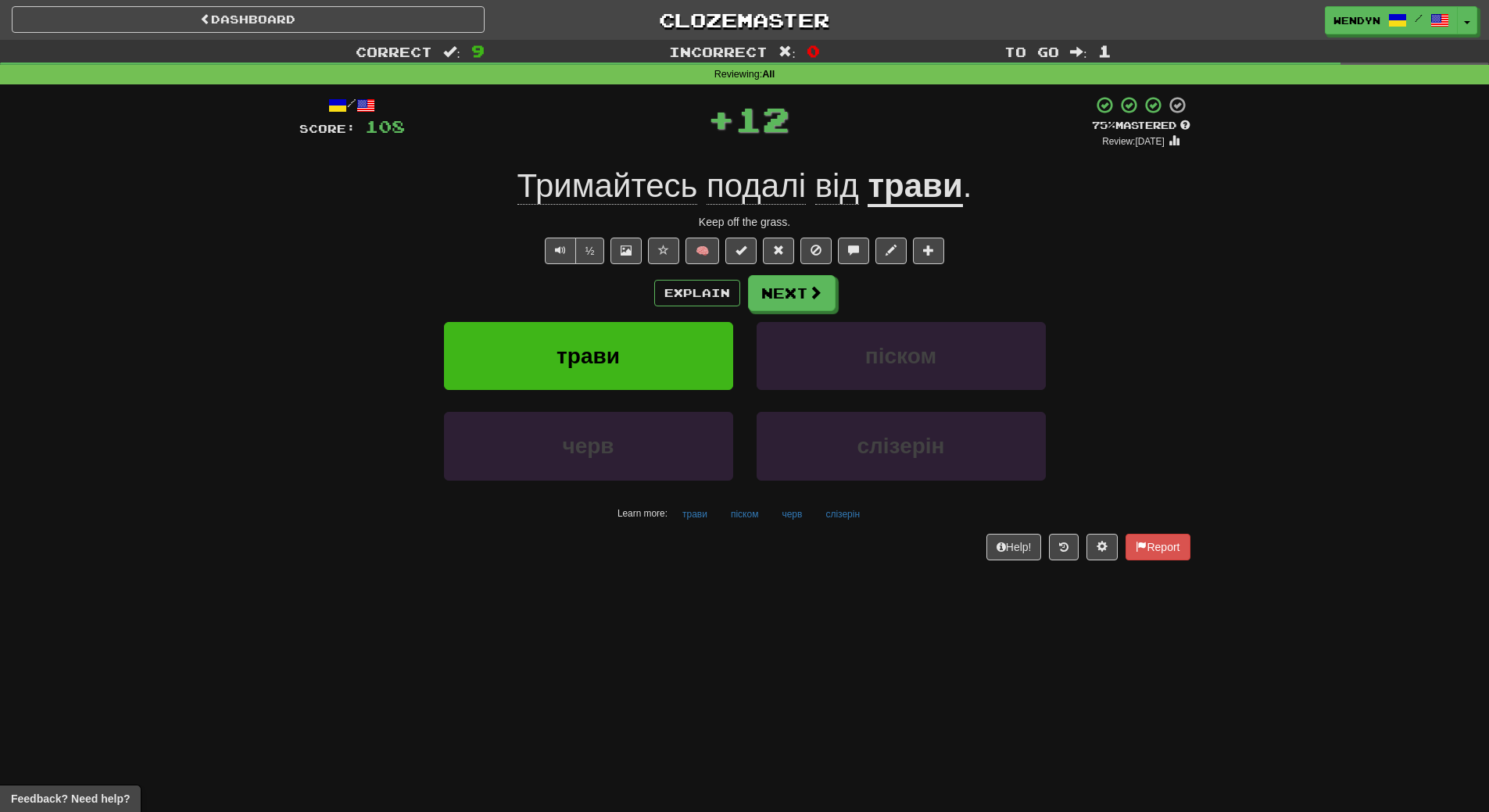
click at [591, 298] on div "Explain Next" at bounding box center [745, 293] width 891 height 36
click at [593, 349] on span "трави" at bounding box center [588, 356] width 63 height 24
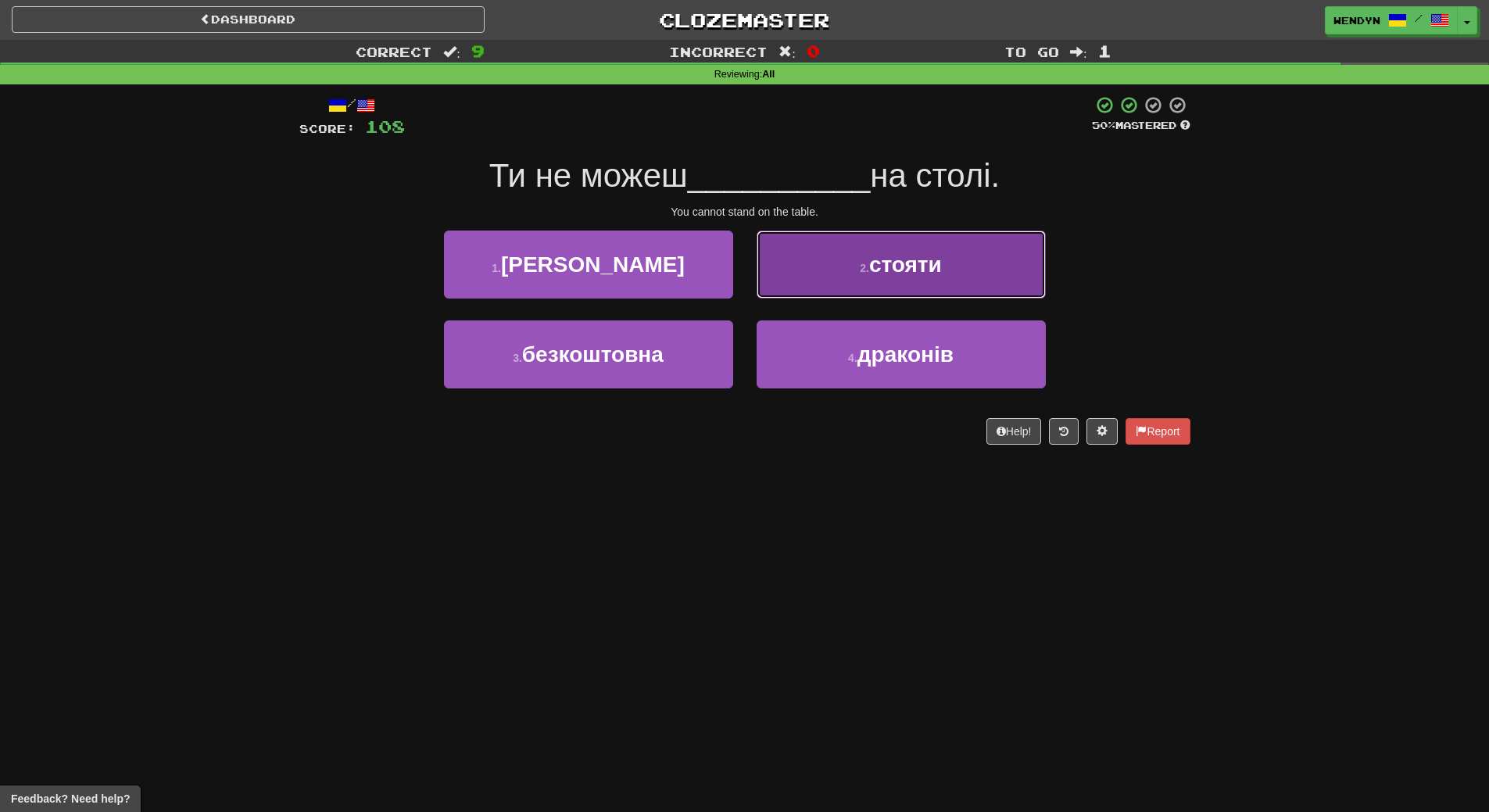
click at [884, 293] on button "2 . стояти" at bounding box center [901, 265] width 289 height 68
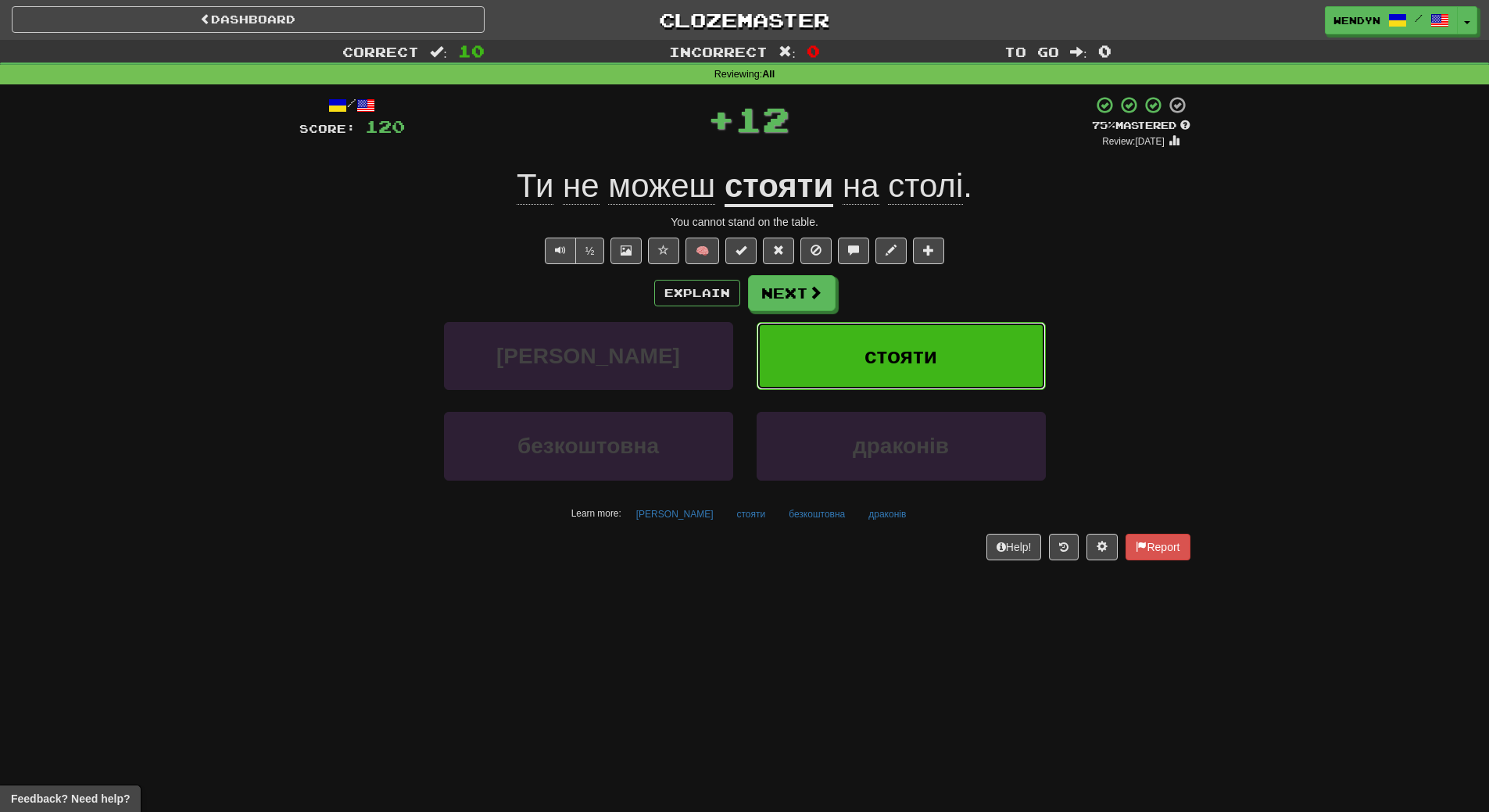
click at [957, 336] on button "стояти" at bounding box center [901, 356] width 289 height 68
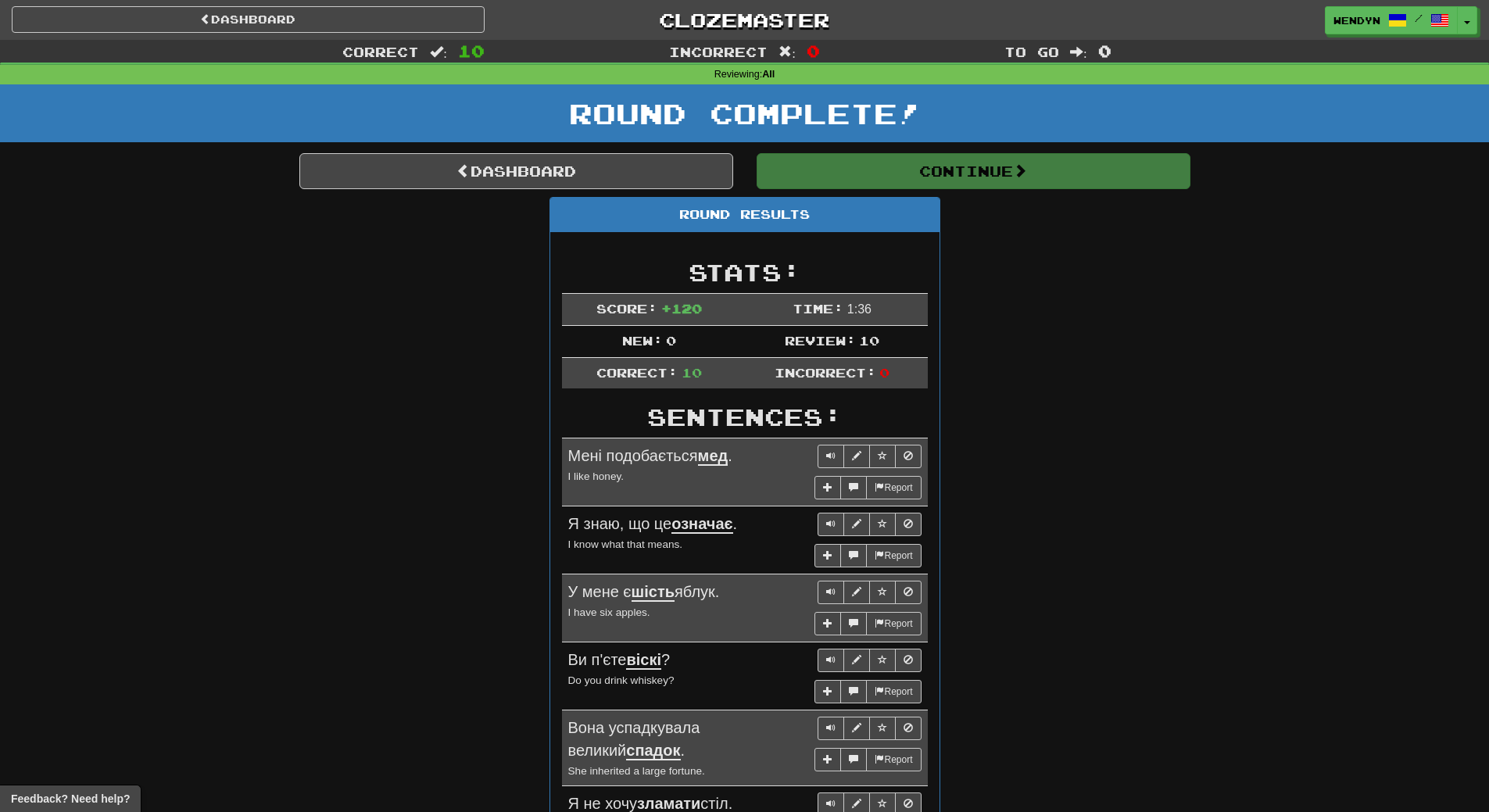
click at [1036, 404] on div "Round Results Stats: Score: + 120 Time: 1 : 36 New: 0 Review: 10 Correct: 10 In…" at bounding box center [745, 678] width 891 height 961
click at [1041, 446] on div "Round Results Stats: Score: + 120 Time: 1 : 36 New: 0 Review: 10 Correct: 10 In…" at bounding box center [745, 678] width 891 height 961
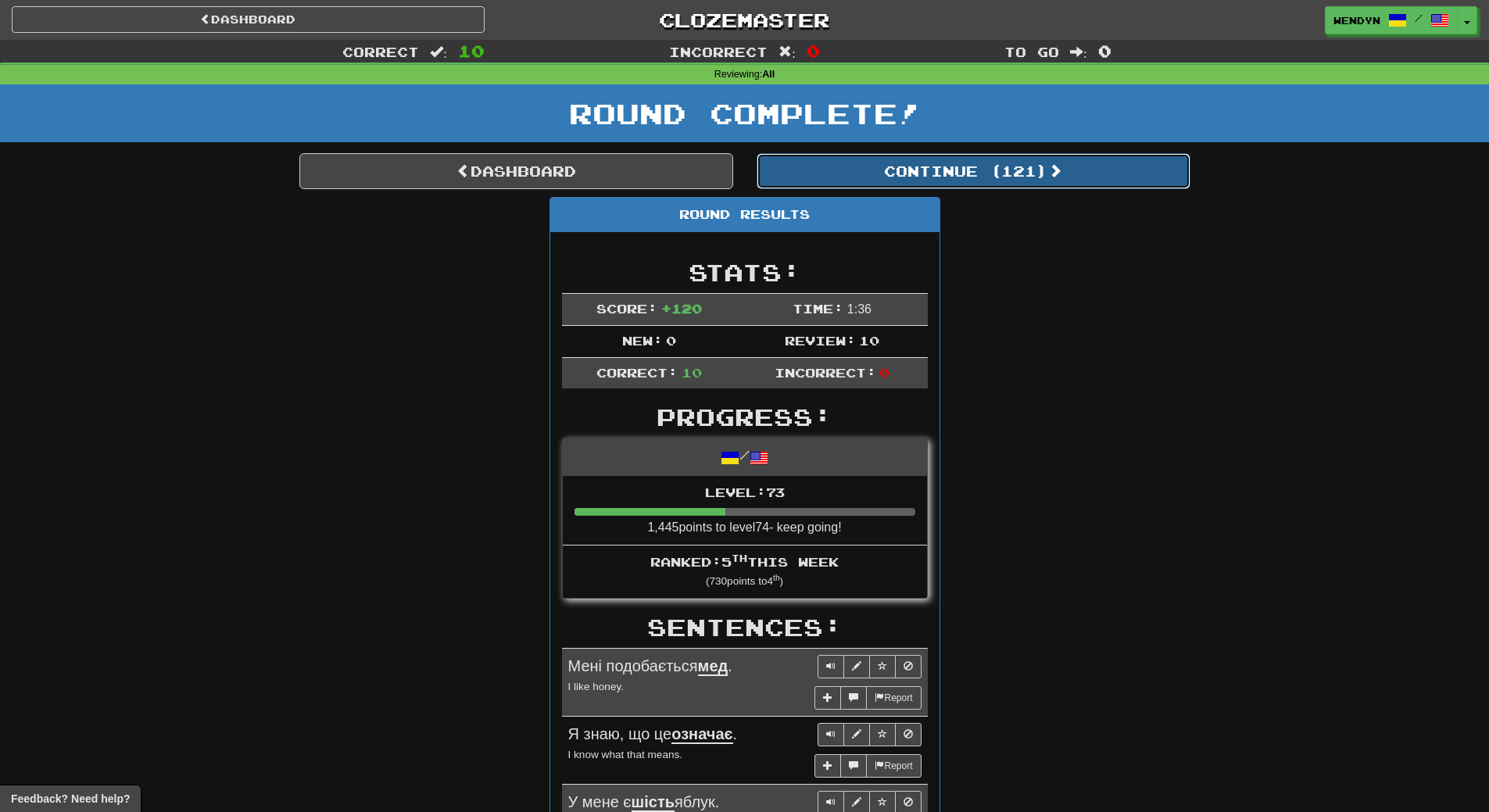
click at [1028, 173] on button "Continue ( 121 )" at bounding box center [974, 170] width 434 height 36
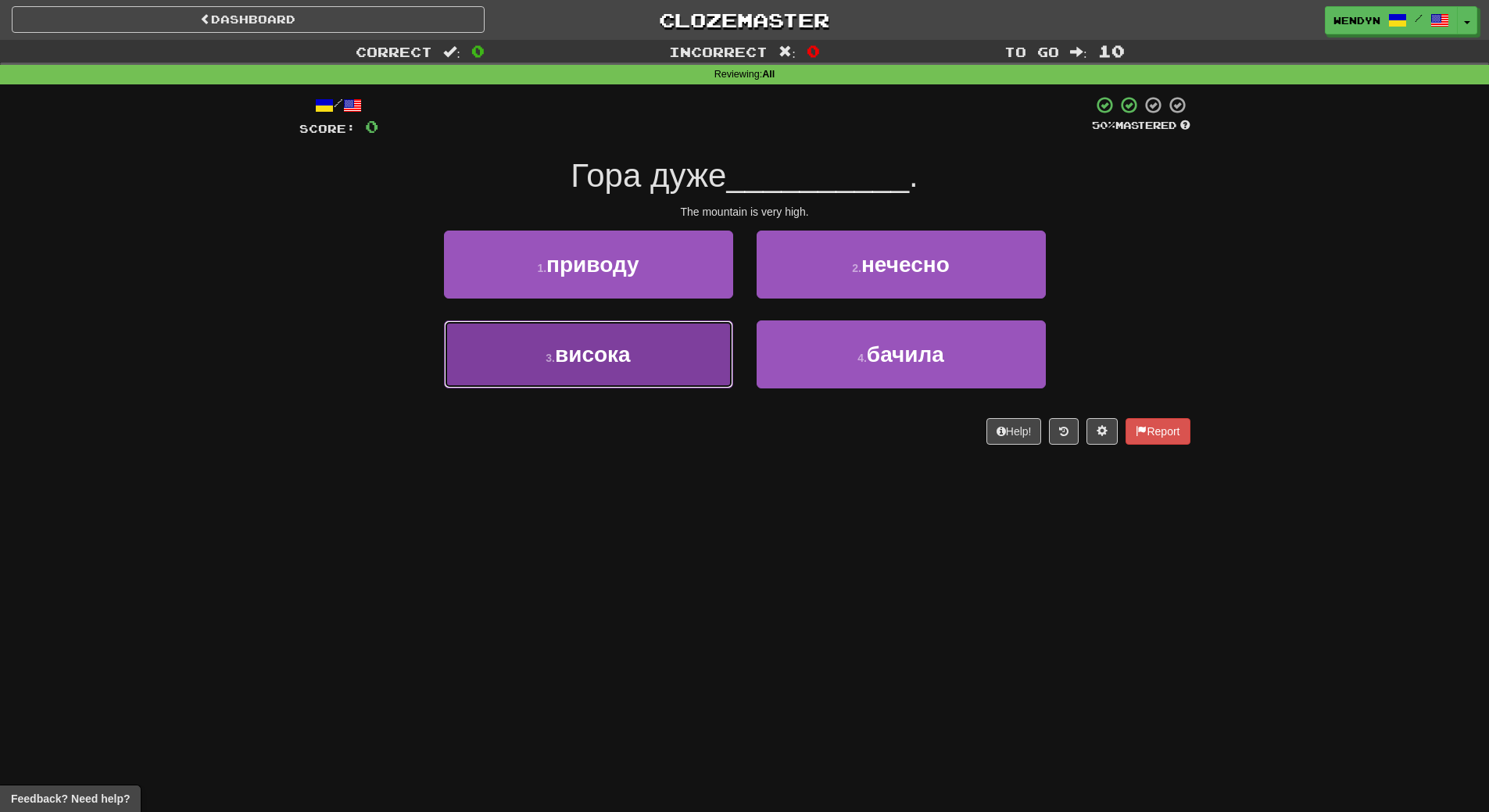
click at [624, 370] on button "3 . висока" at bounding box center [588, 354] width 289 height 68
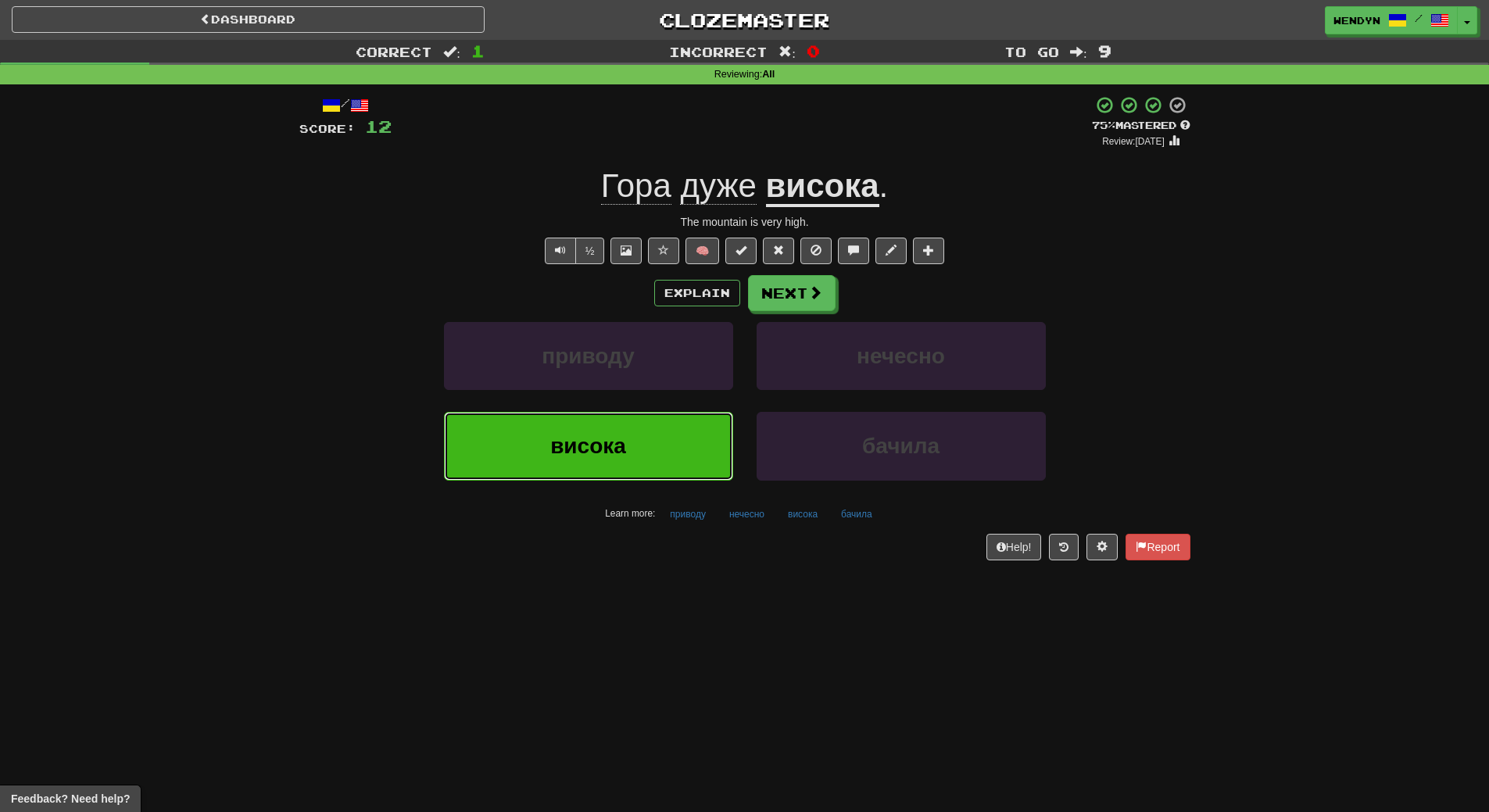
click at [618, 451] on span "висока" at bounding box center [588, 446] width 75 height 24
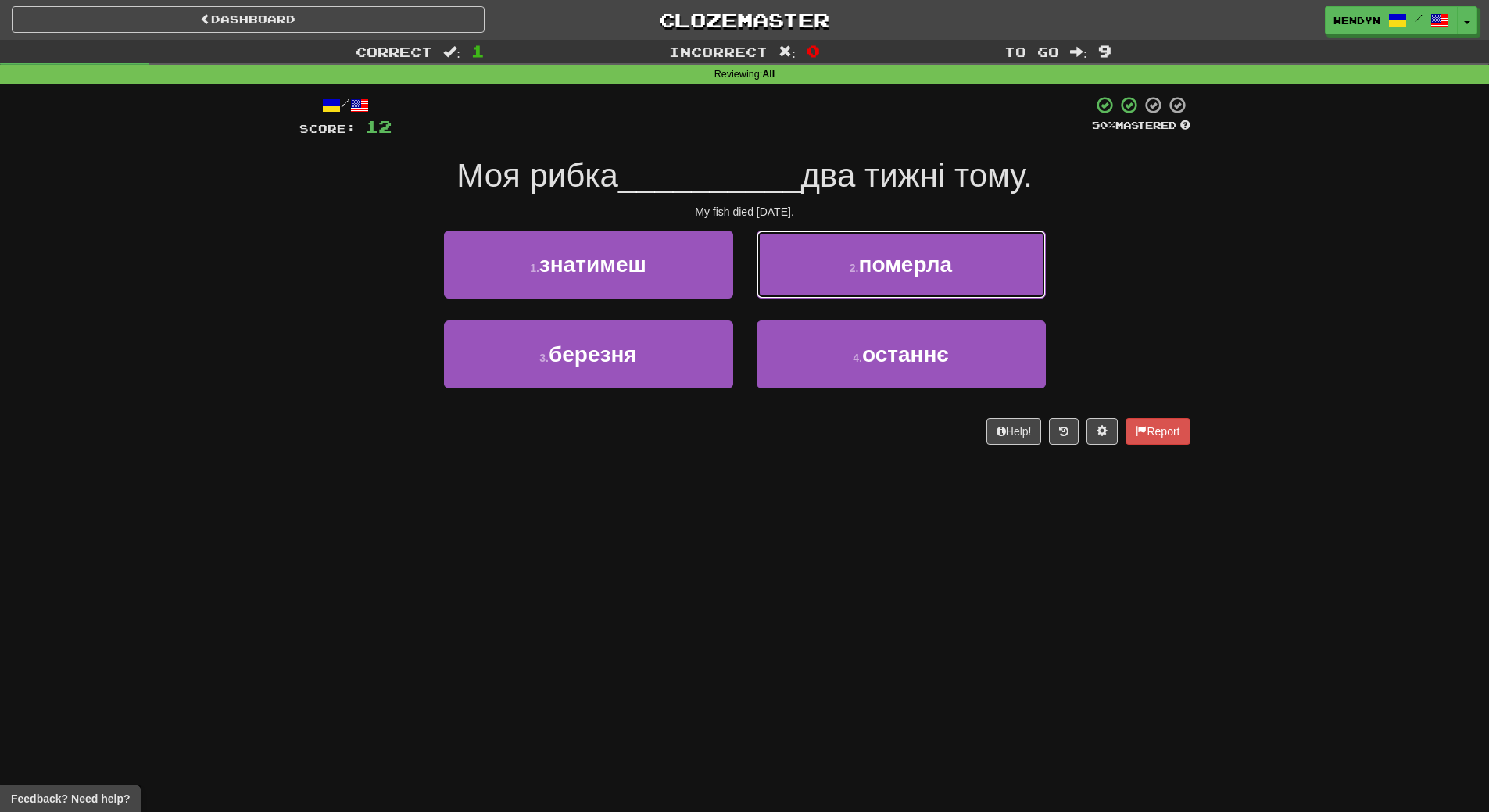
drag, startPoint x: 931, startPoint y: 251, endPoint x: 937, endPoint y: 235, distance: 17.1
click at [932, 251] on button "2 . померла" at bounding box center [901, 265] width 289 height 68
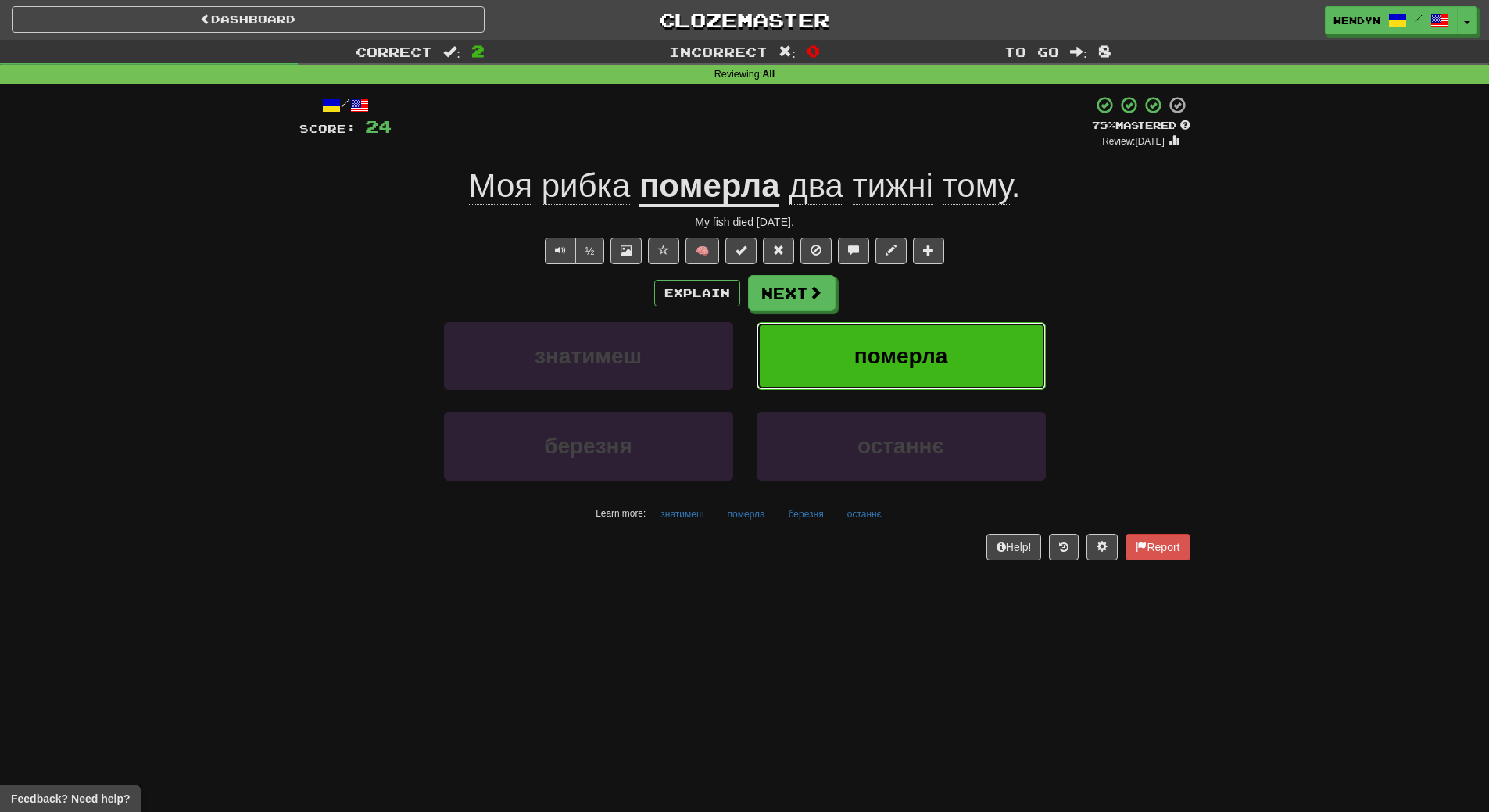
click at [900, 341] on button "померла" at bounding box center [901, 356] width 289 height 68
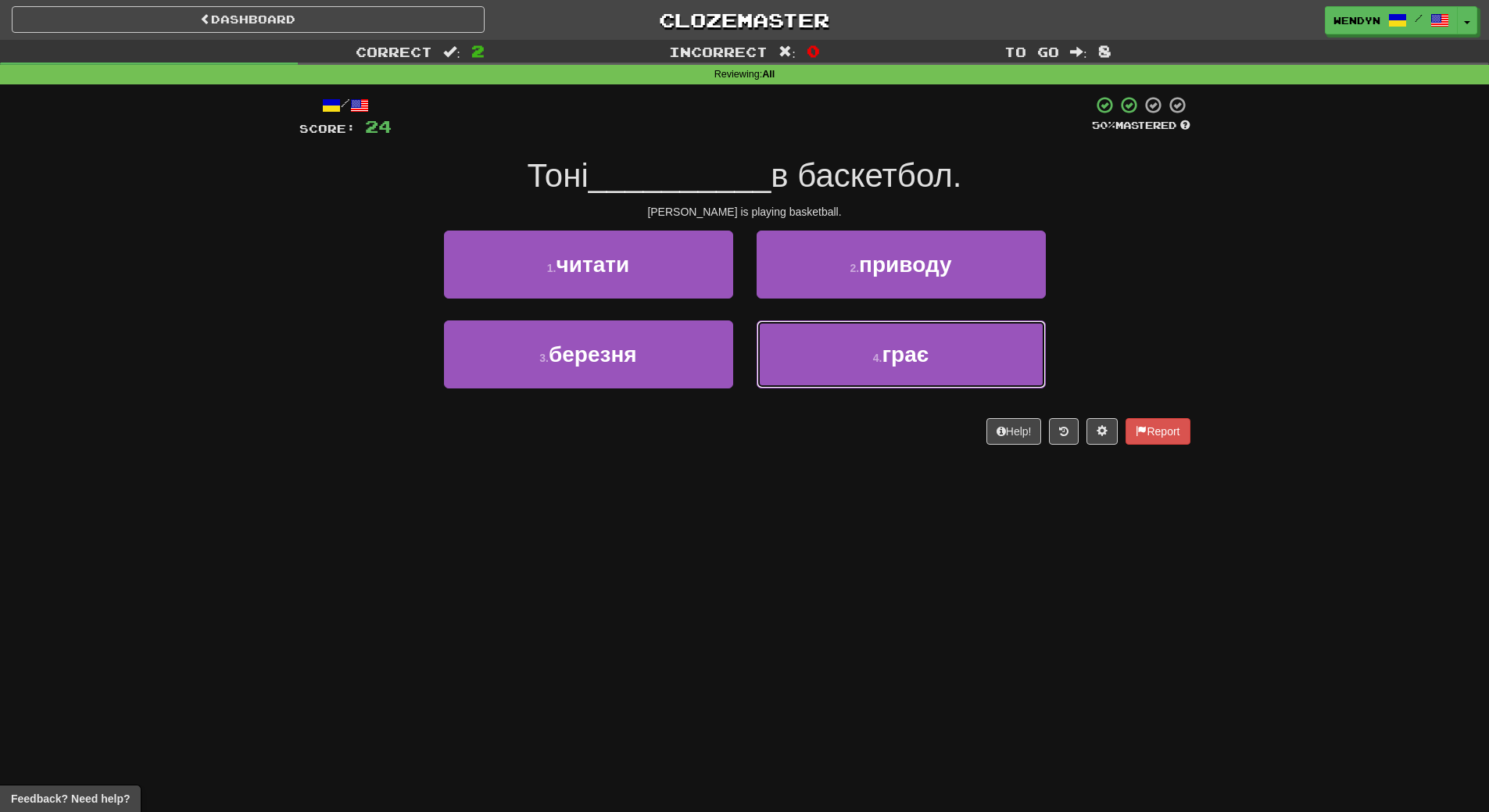
drag, startPoint x: 941, startPoint y: 363, endPoint x: 917, endPoint y: 189, distance: 175.6
click at [941, 327] on button "4 . грає" at bounding box center [901, 354] width 289 height 68
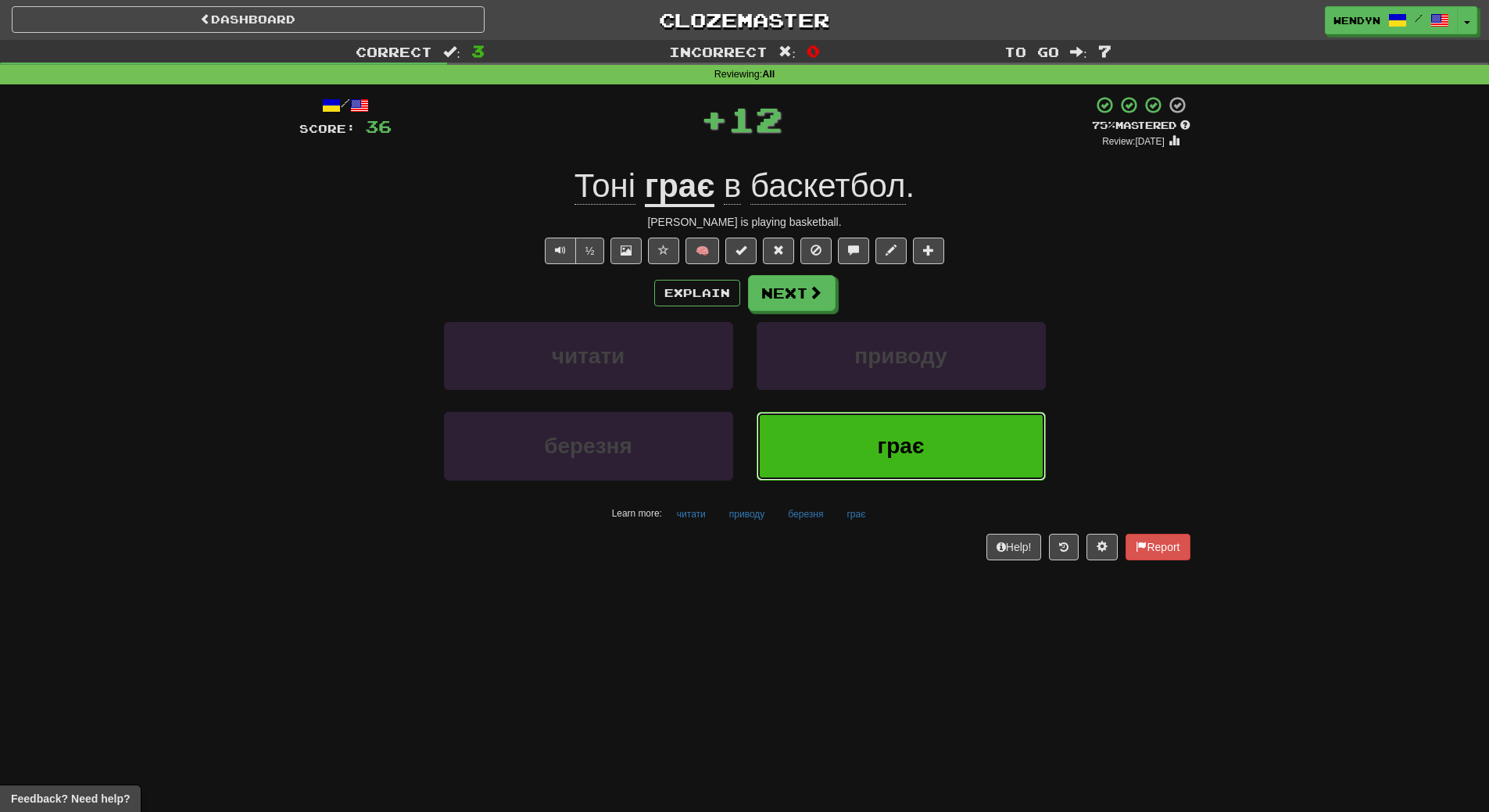
drag, startPoint x: 905, startPoint y: 420, endPoint x: 888, endPoint y: 485, distance: 67.2
click at [894, 467] on button "грає" at bounding box center [901, 446] width 289 height 68
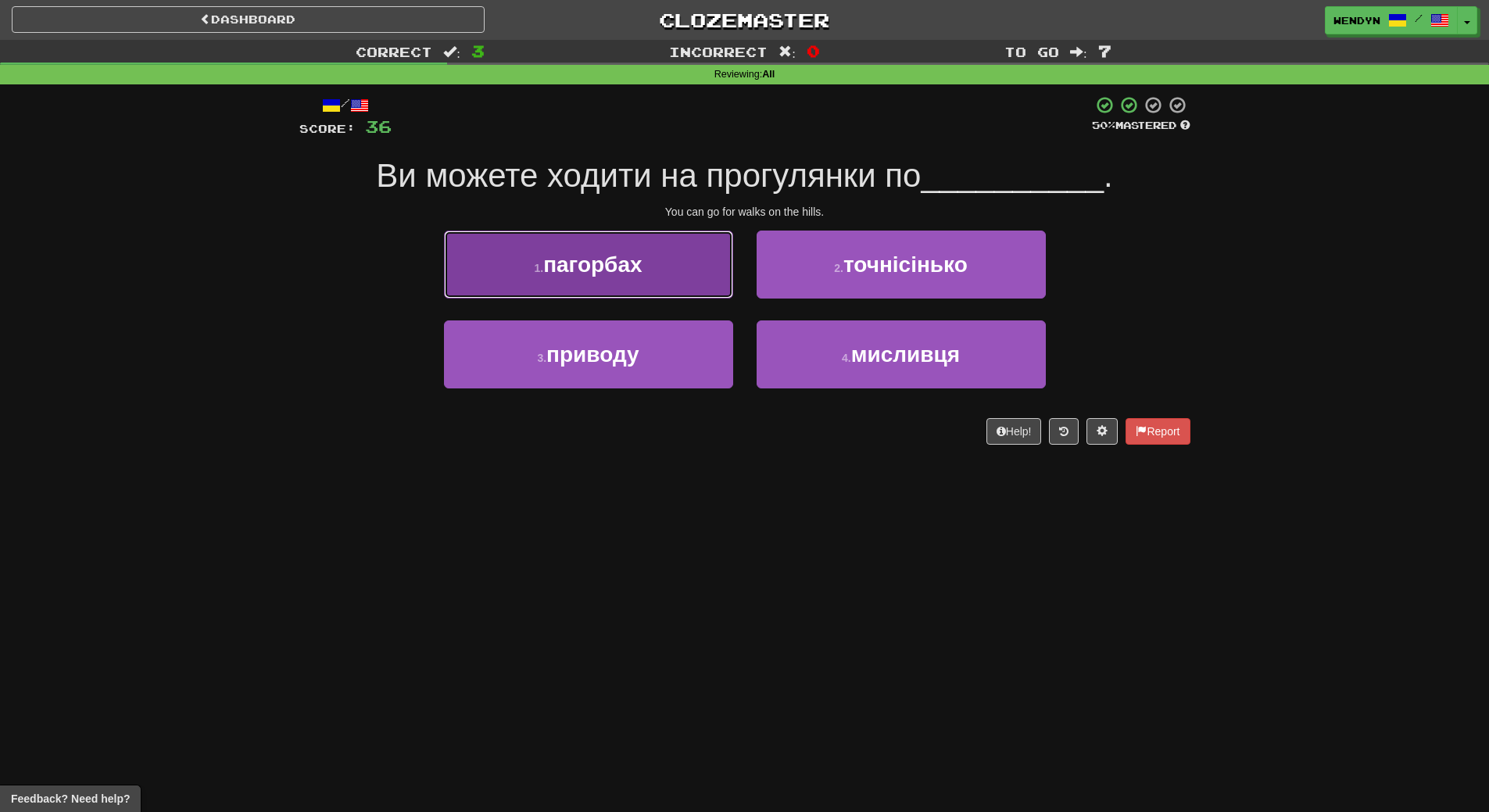
click at [614, 268] on span "пагорбах" at bounding box center [593, 264] width 99 height 24
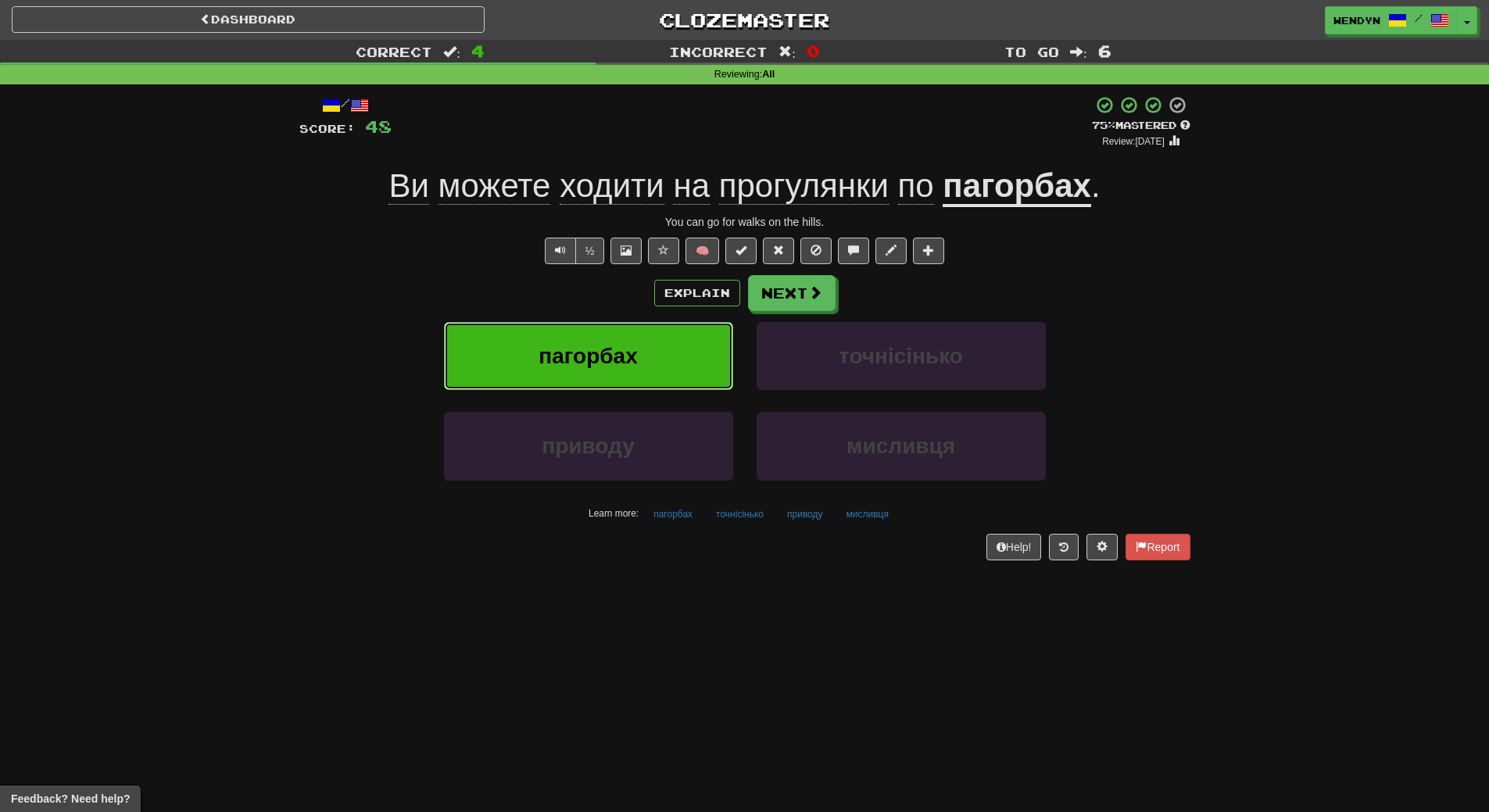
click at [602, 362] on span "пагорбах" at bounding box center [588, 356] width 99 height 24
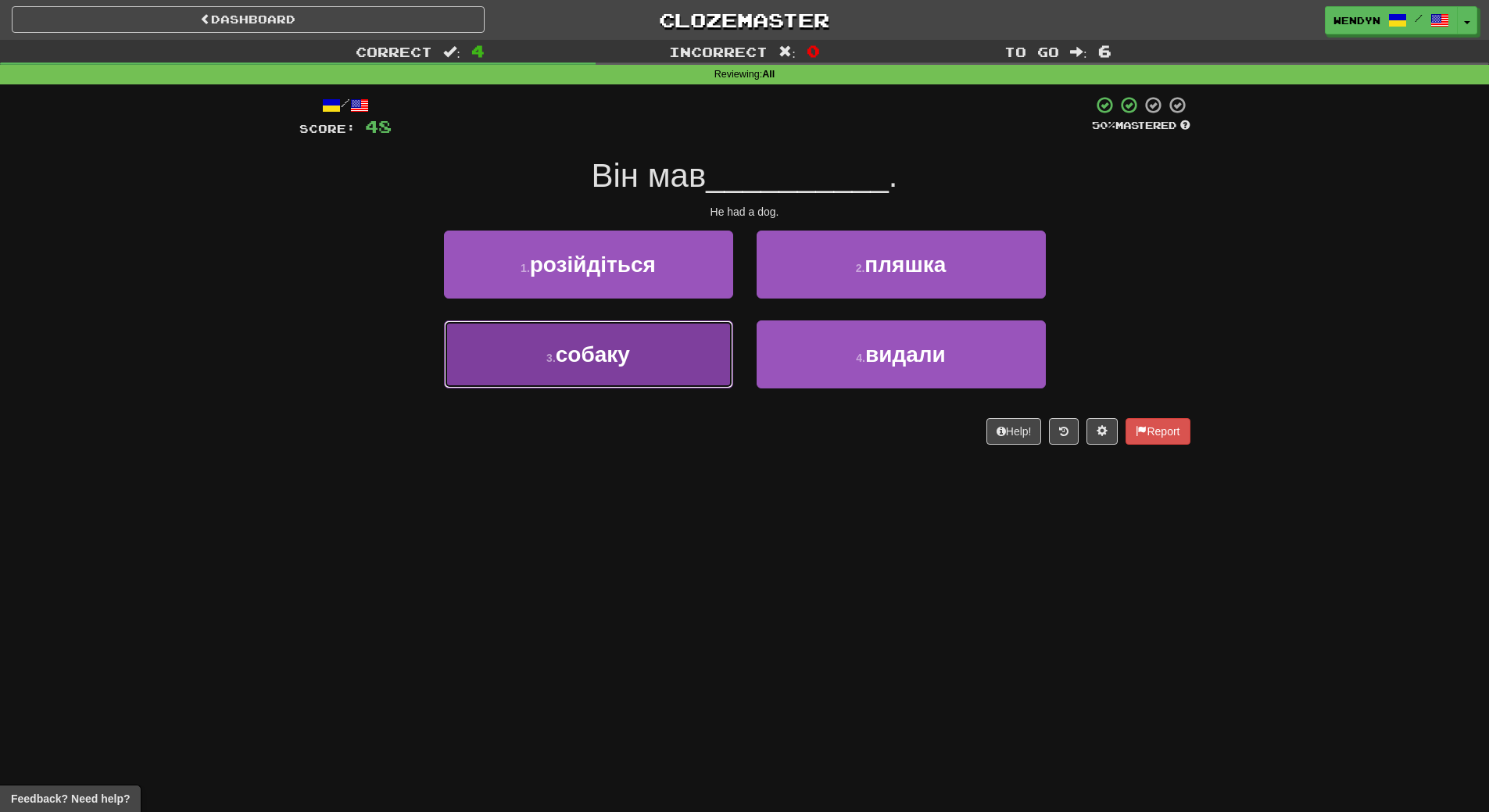
click at [619, 362] on span "собаку" at bounding box center [593, 354] width 74 height 24
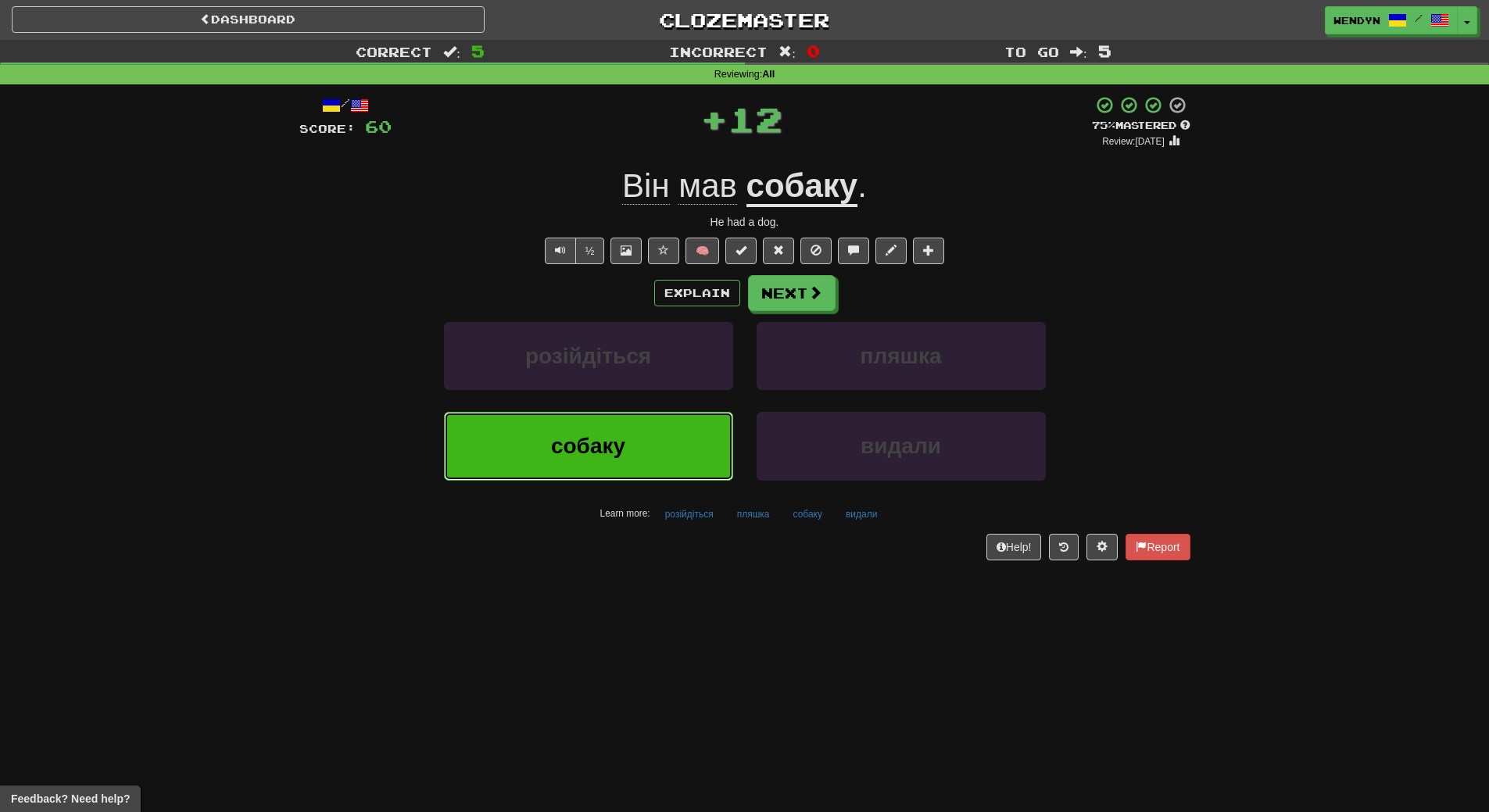
click at [612, 466] on button "собаку" at bounding box center [588, 446] width 289 height 68
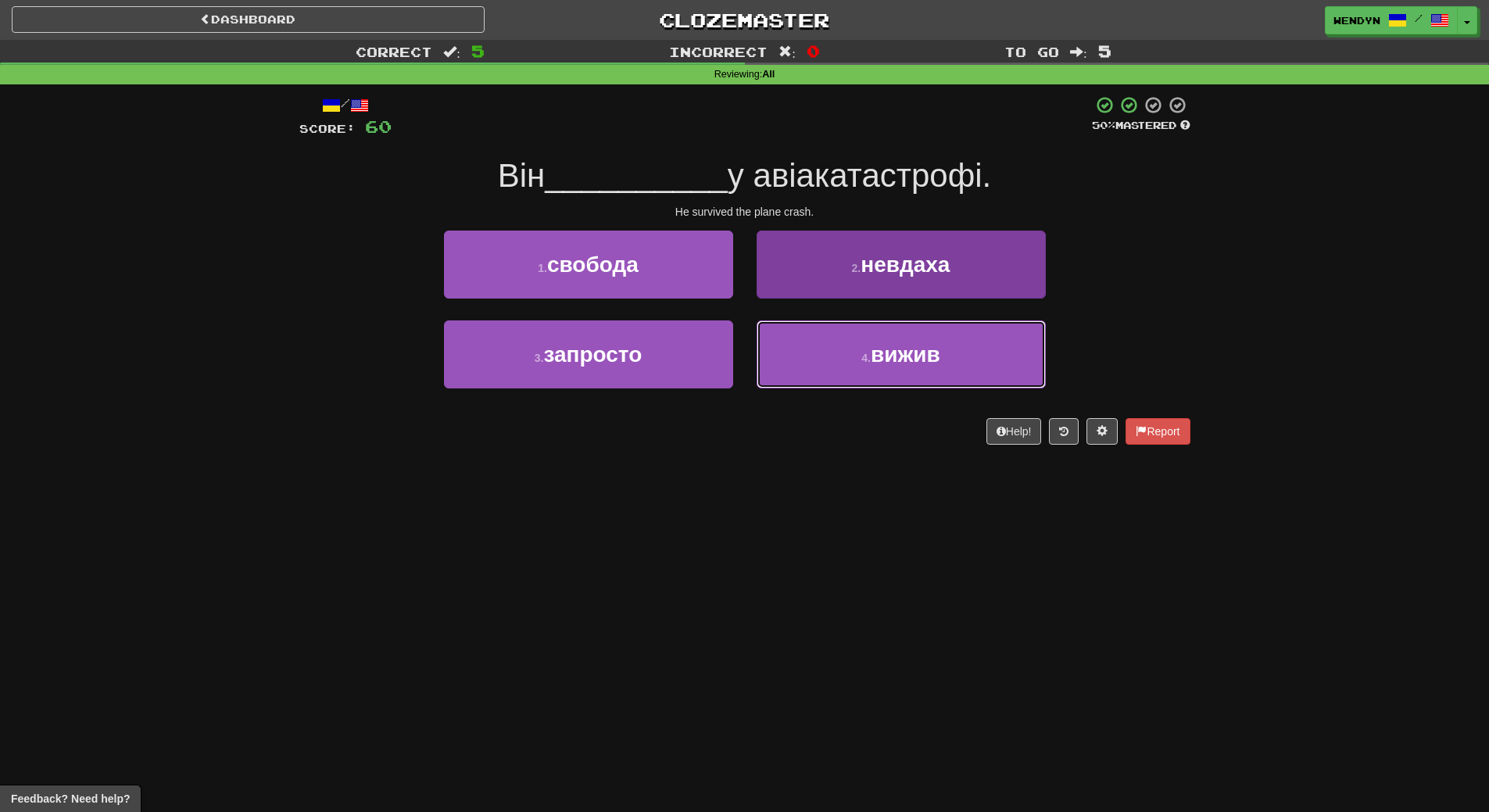
drag, startPoint x: 930, startPoint y: 373, endPoint x: 933, endPoint y: 347, distance: 26.2
click at [930, 372] on button "4 . вижив" at bounding box center [901, 354] width 289 height 68
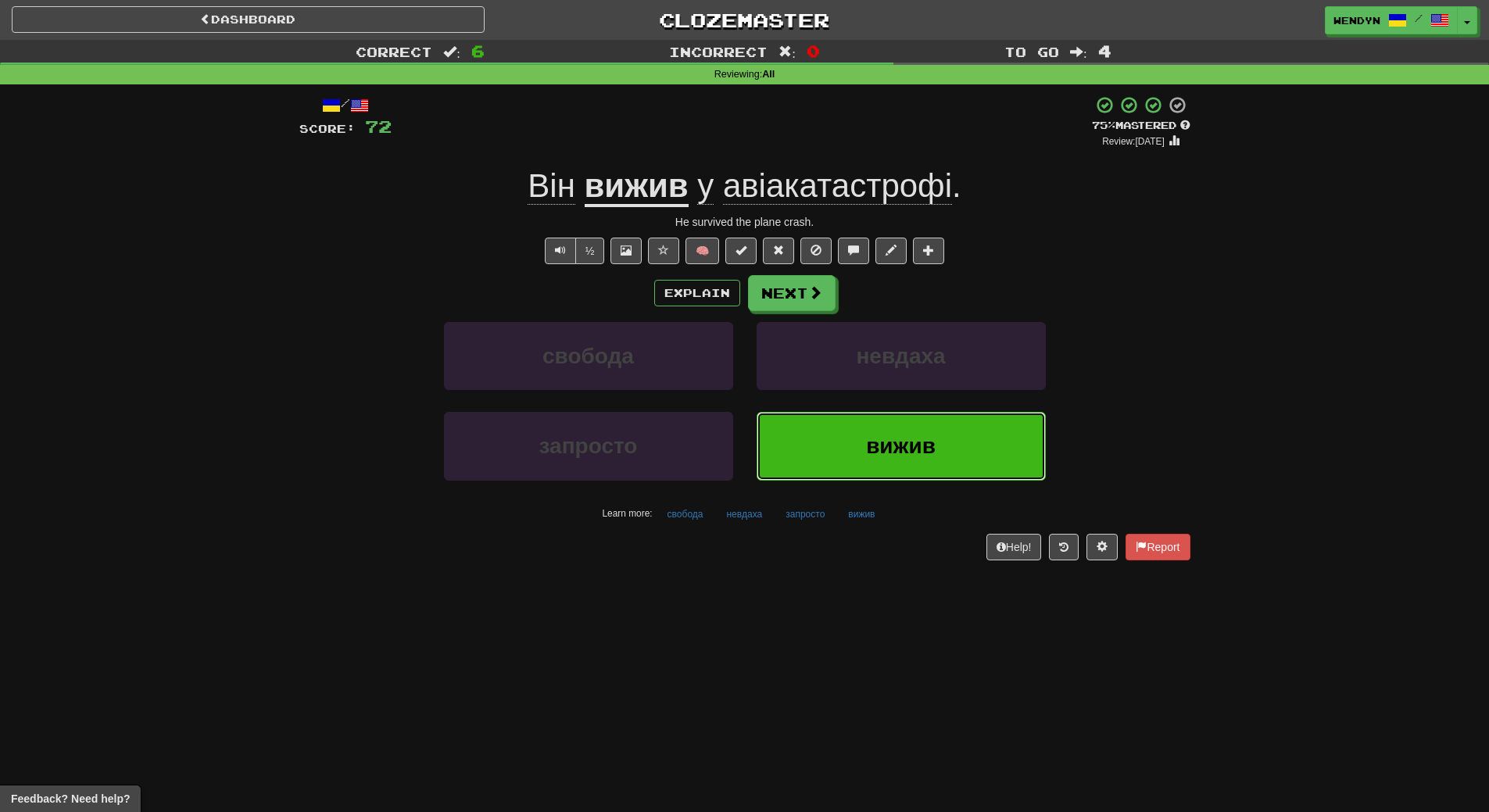
click at [909, 461] on button "вижив" at bounding box center [901, 446] width 289 height 68
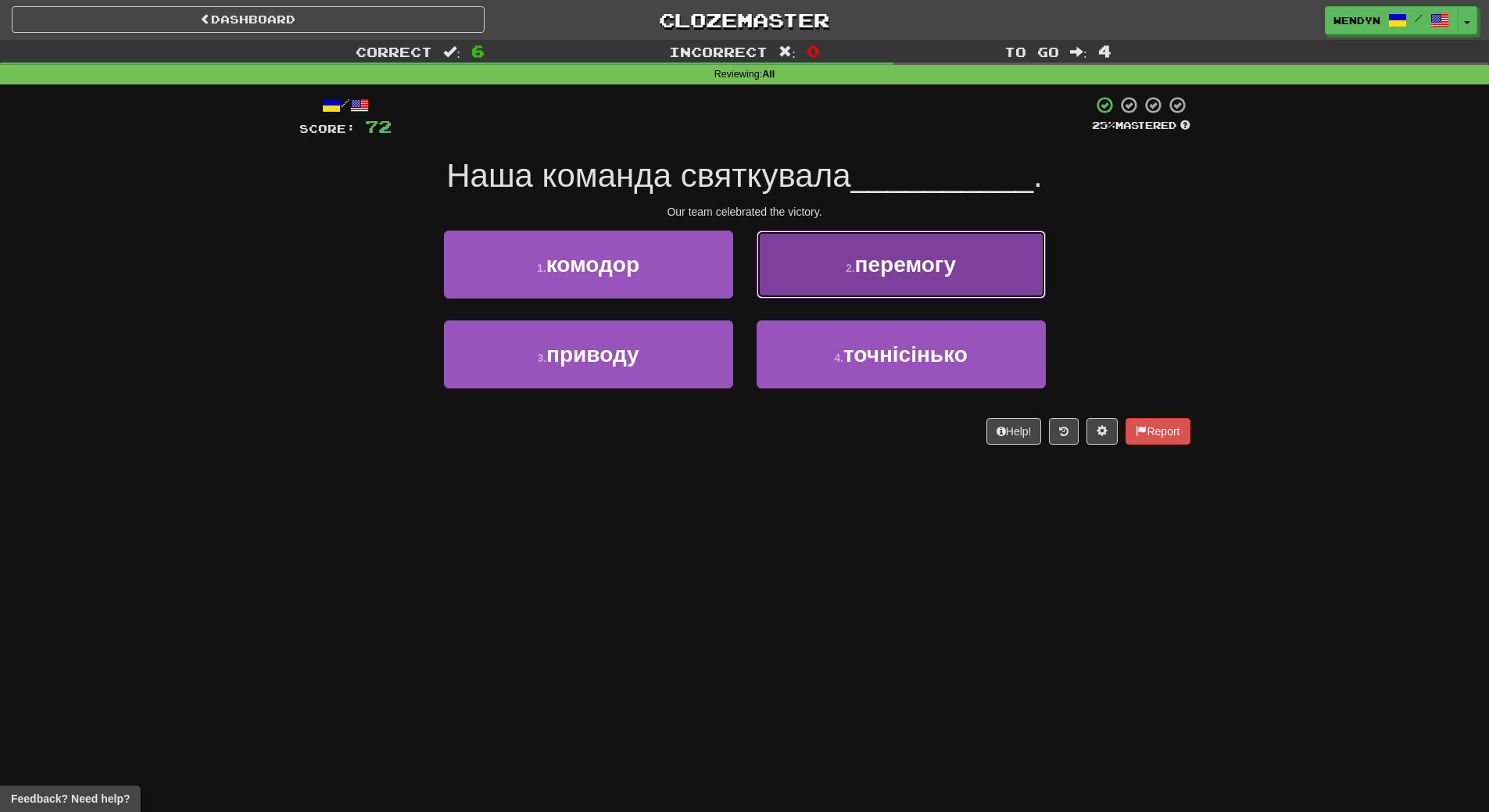
click at [973, 273] on button "2 . перемогу" at bounding box center [901, 265] width 289 height 68
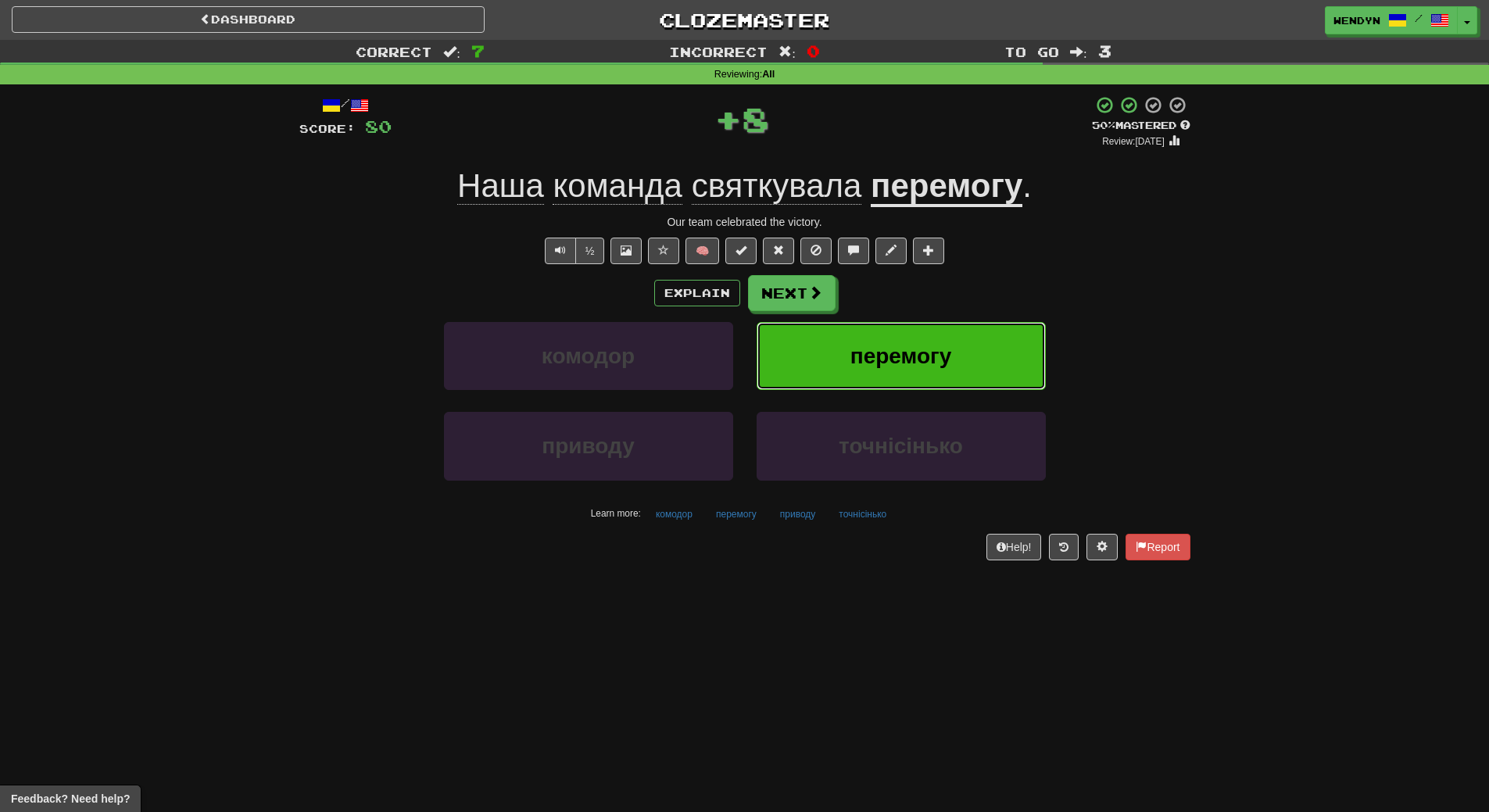
click at [986, 333] on button "перемогу" at bounding box center [901, 356] width 289 height 68
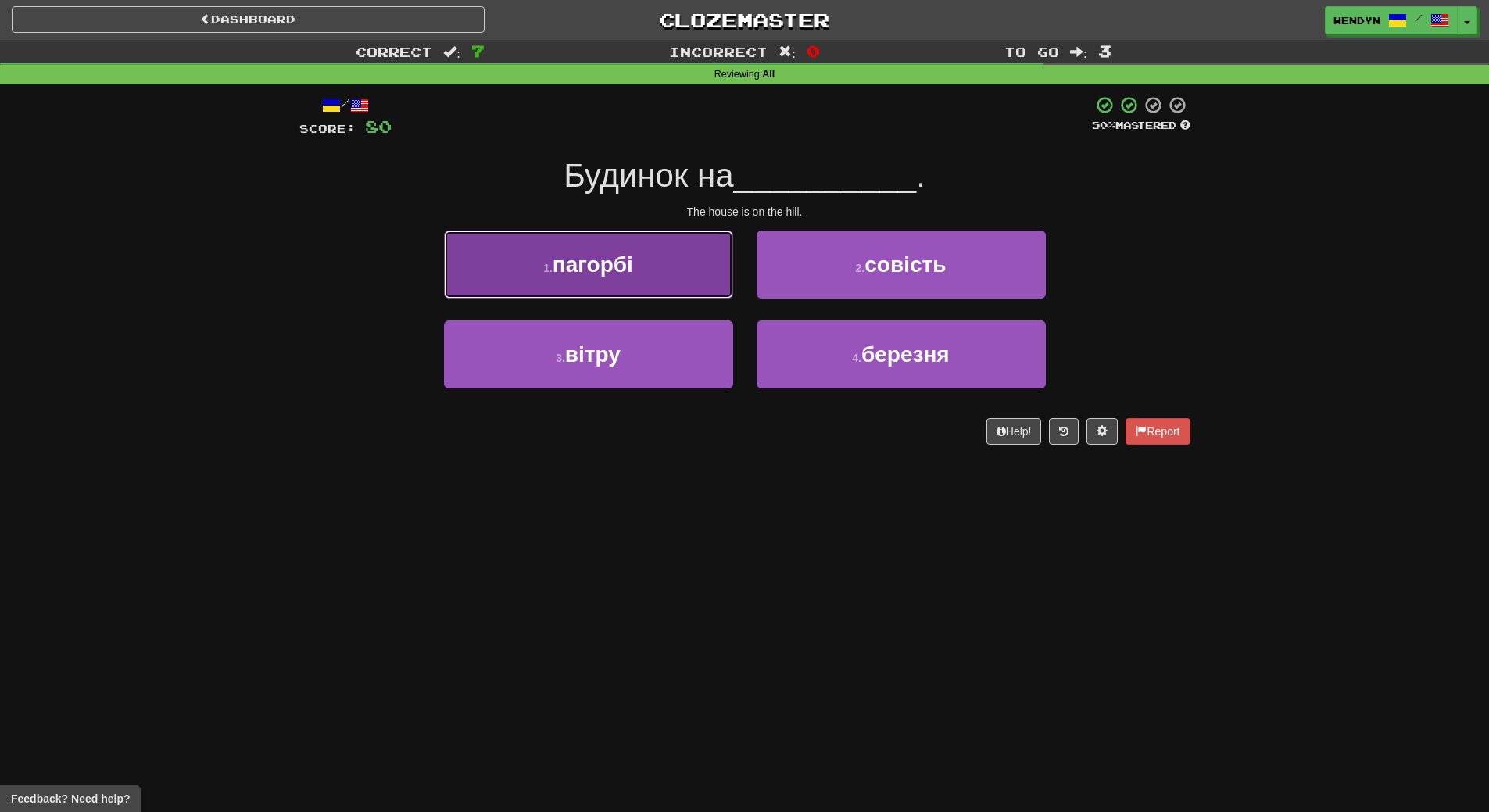
click at [603, 269] on span "пагорбі" at bounding box center [593, 264] width 80 height 24
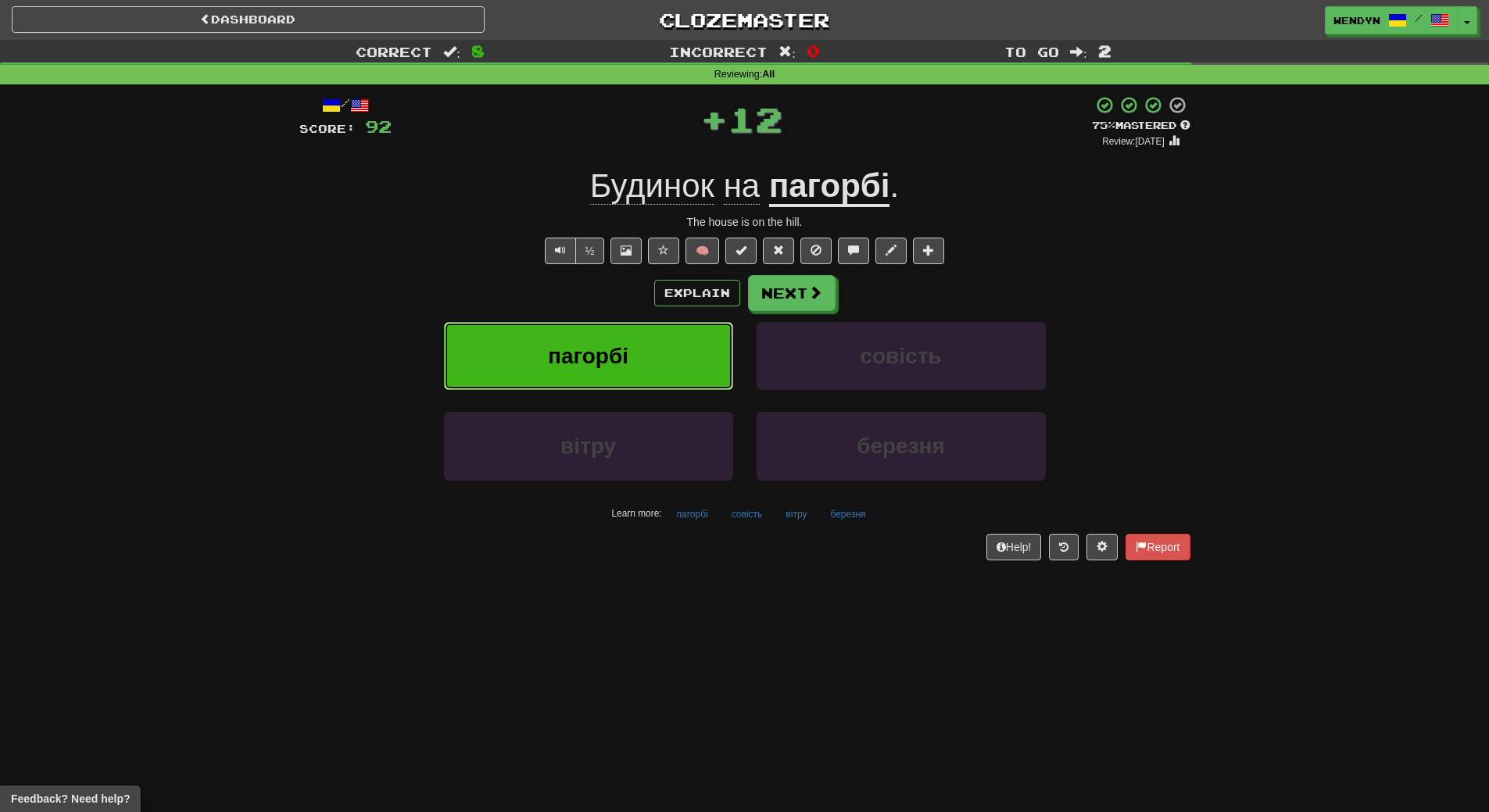
click at [601, 336] on button "пагорбі" at bounding box center [588, 356] width 289 height 68
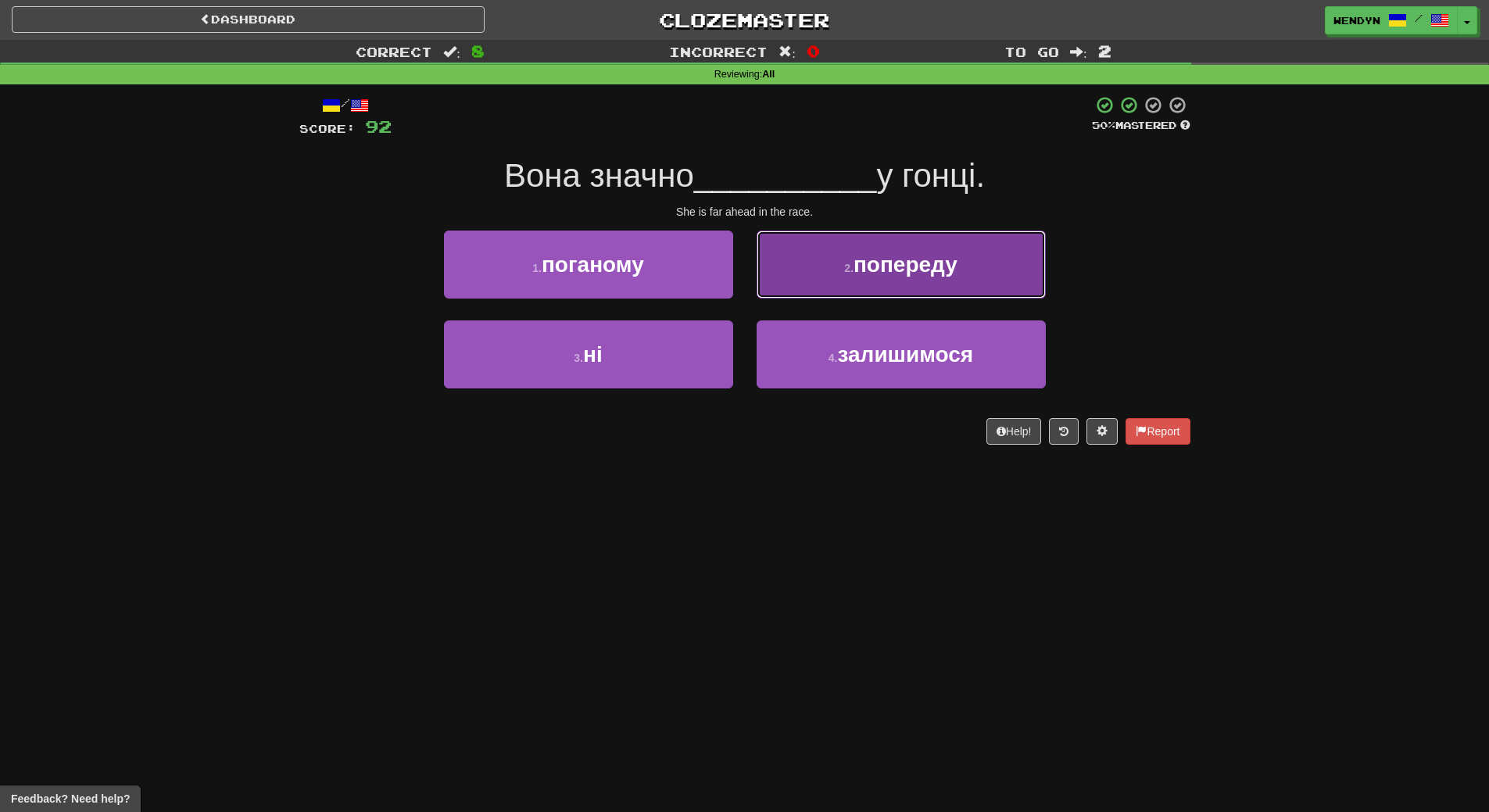
click at [972, 276] on button "2 . попереду" at bounding box center [901, 265] width 289 height 68
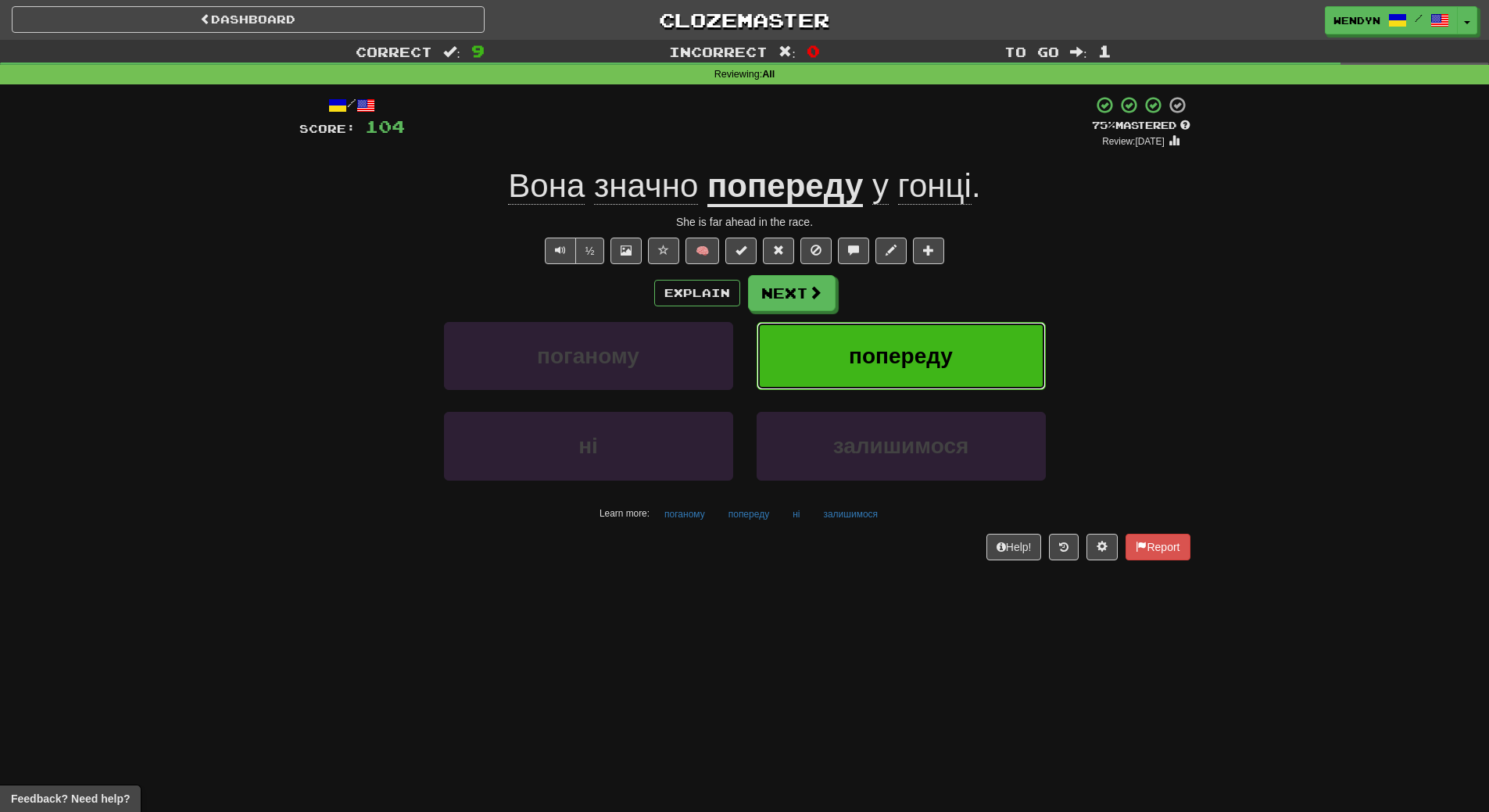
click at [946, 329] on button "попереду" at bounding box center [901, 356] width 289 height 68
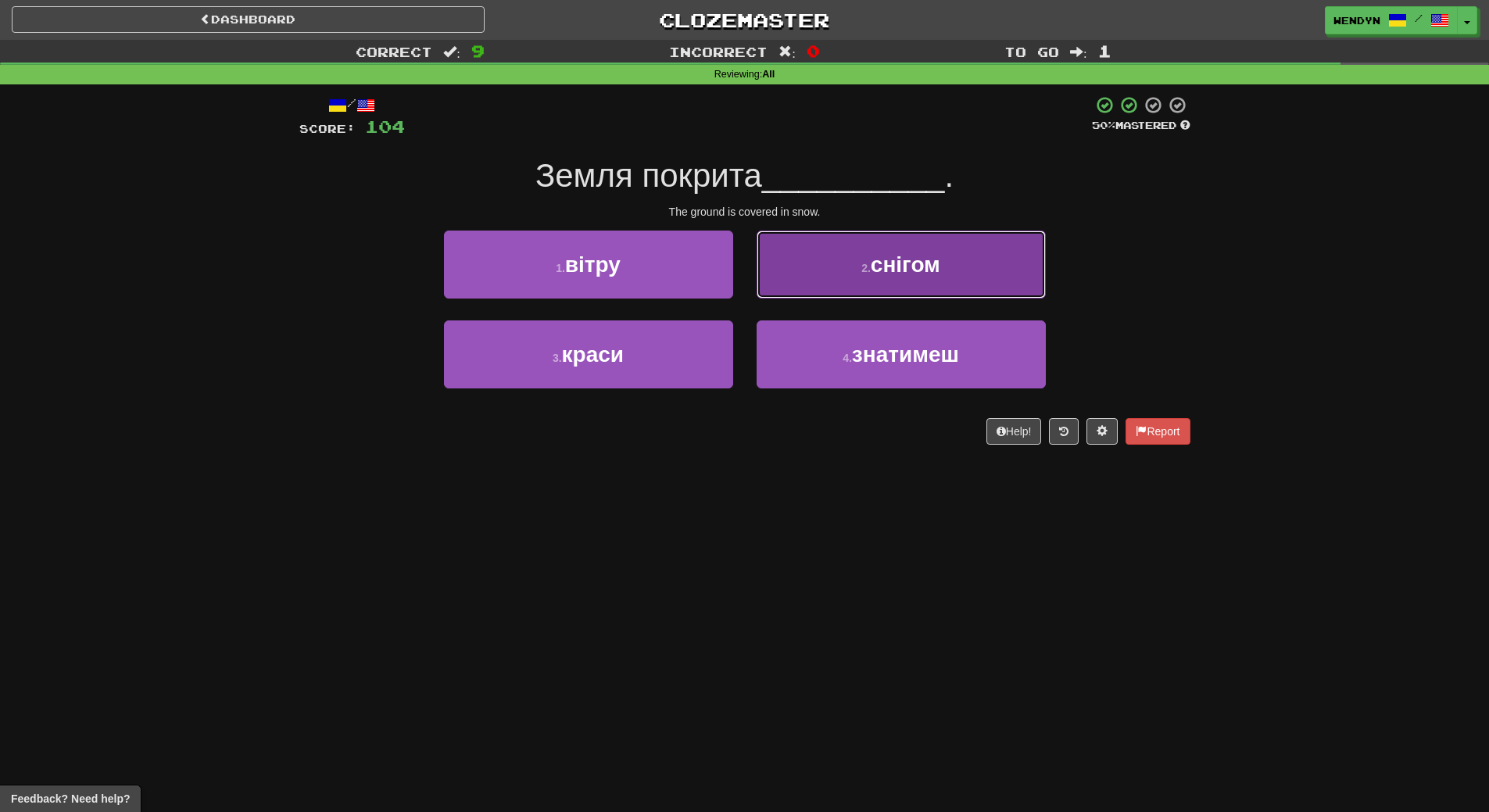
click at [937, 264] on span "снігом" at bounding box center [906, 264] width 70 height 24
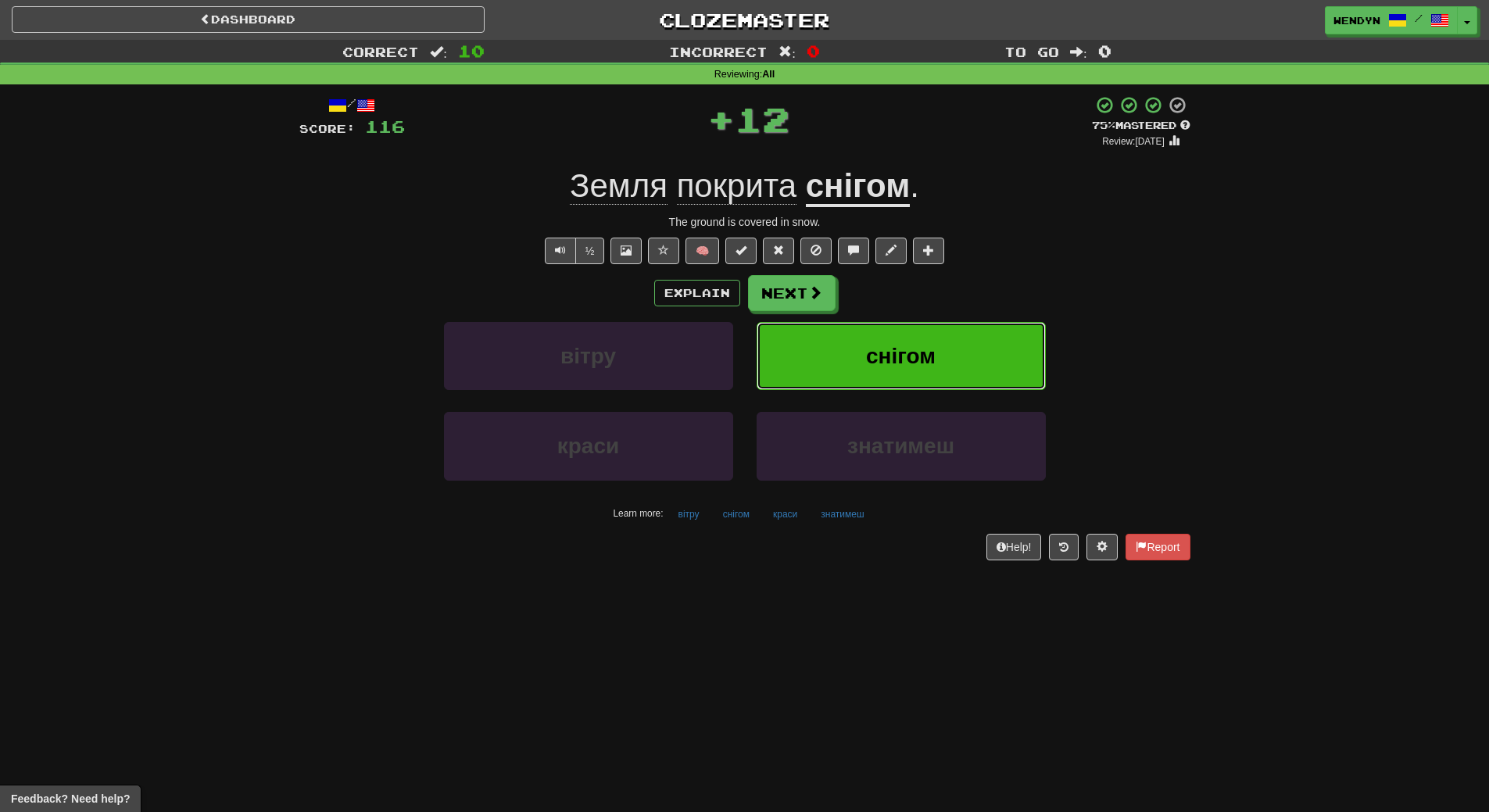
click at [946, 379] on button "снігом" at bounding box center [901, 356] width 289 height 68
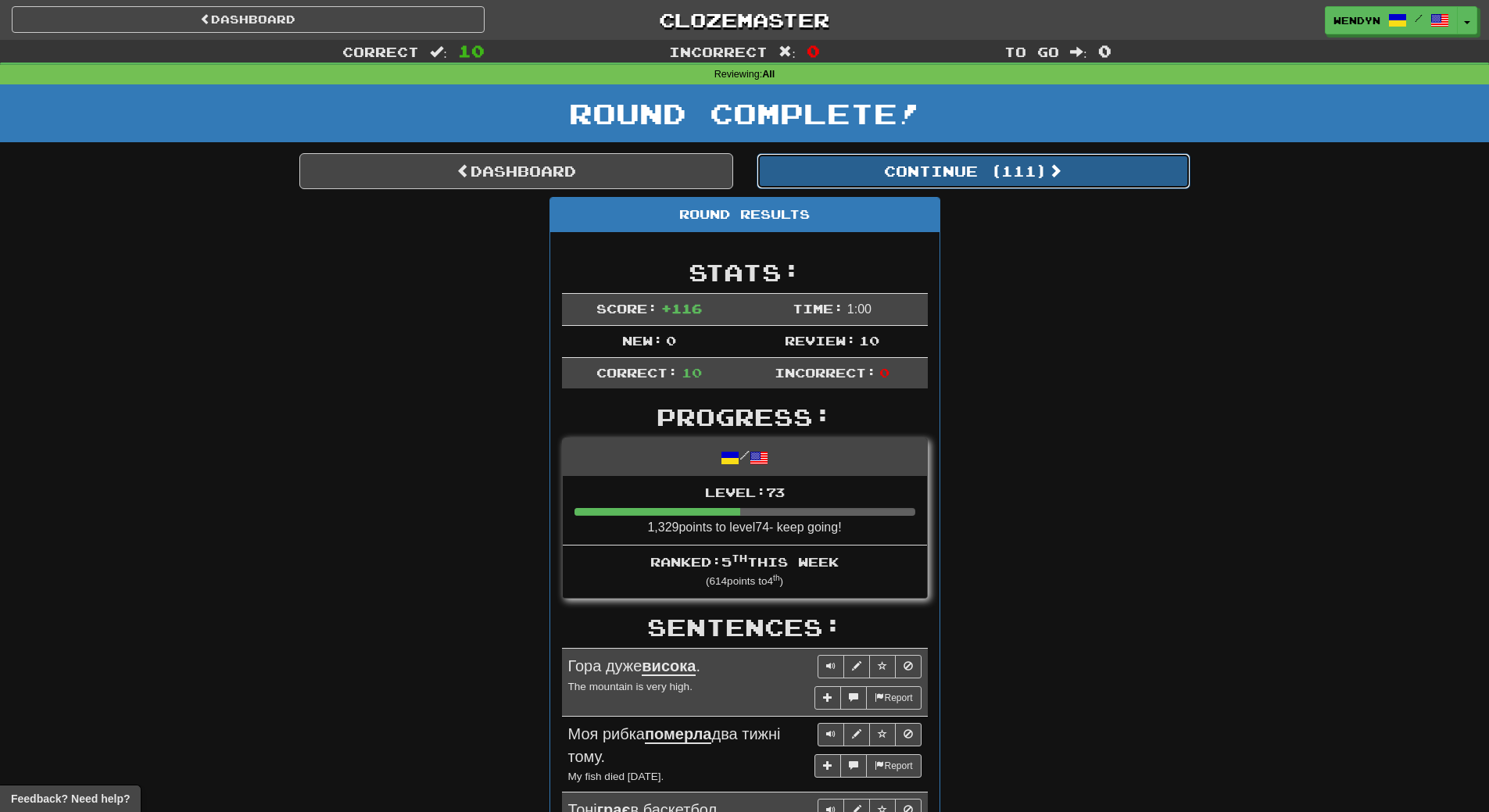
click at [1013, 174] on button "Continue ( 111 )" at bounding box center [974, 170] width 434 height 36
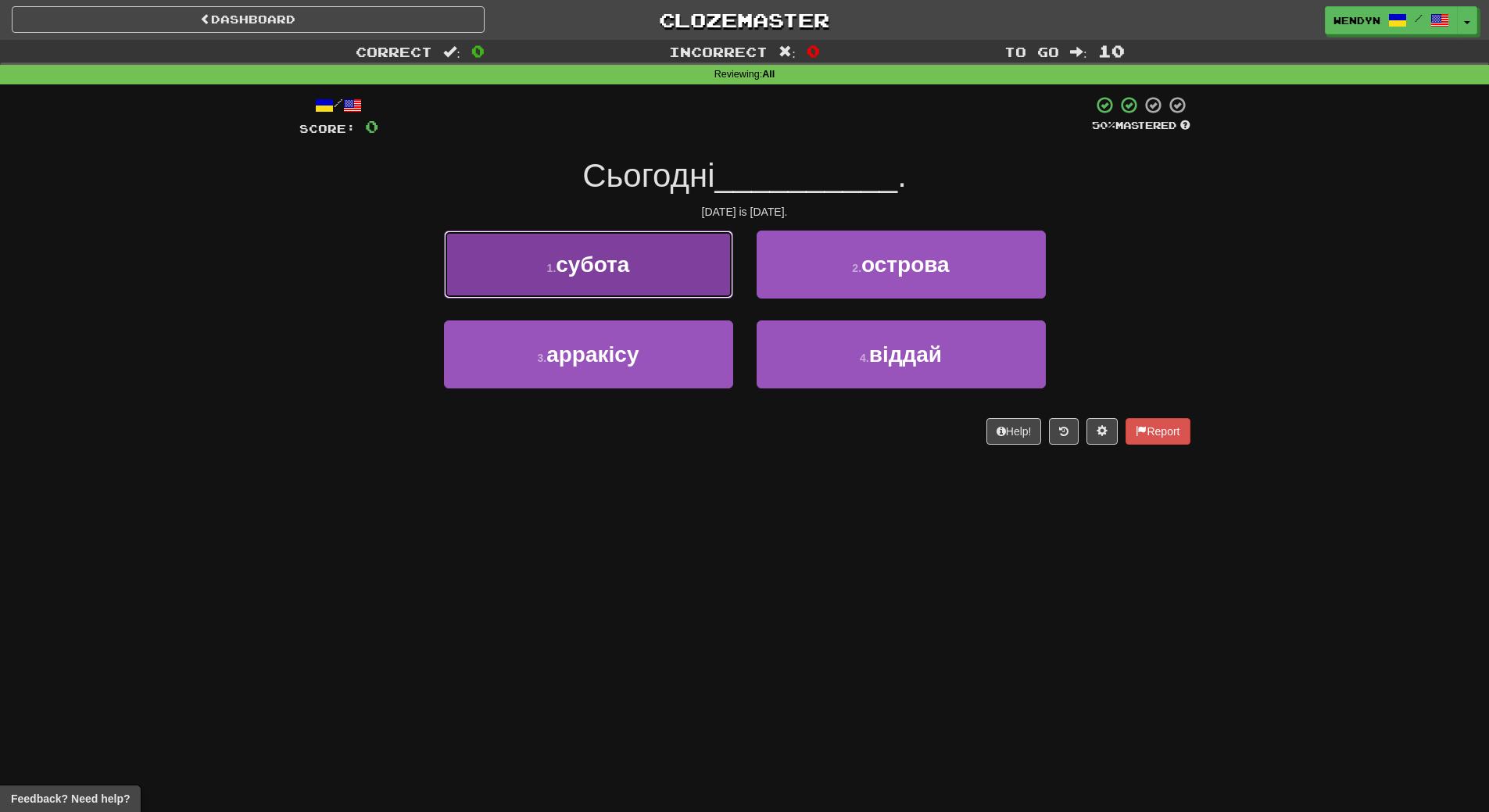
click at [626, 254] on span "субота" at bounding box center [593, 264] width 73 height 24
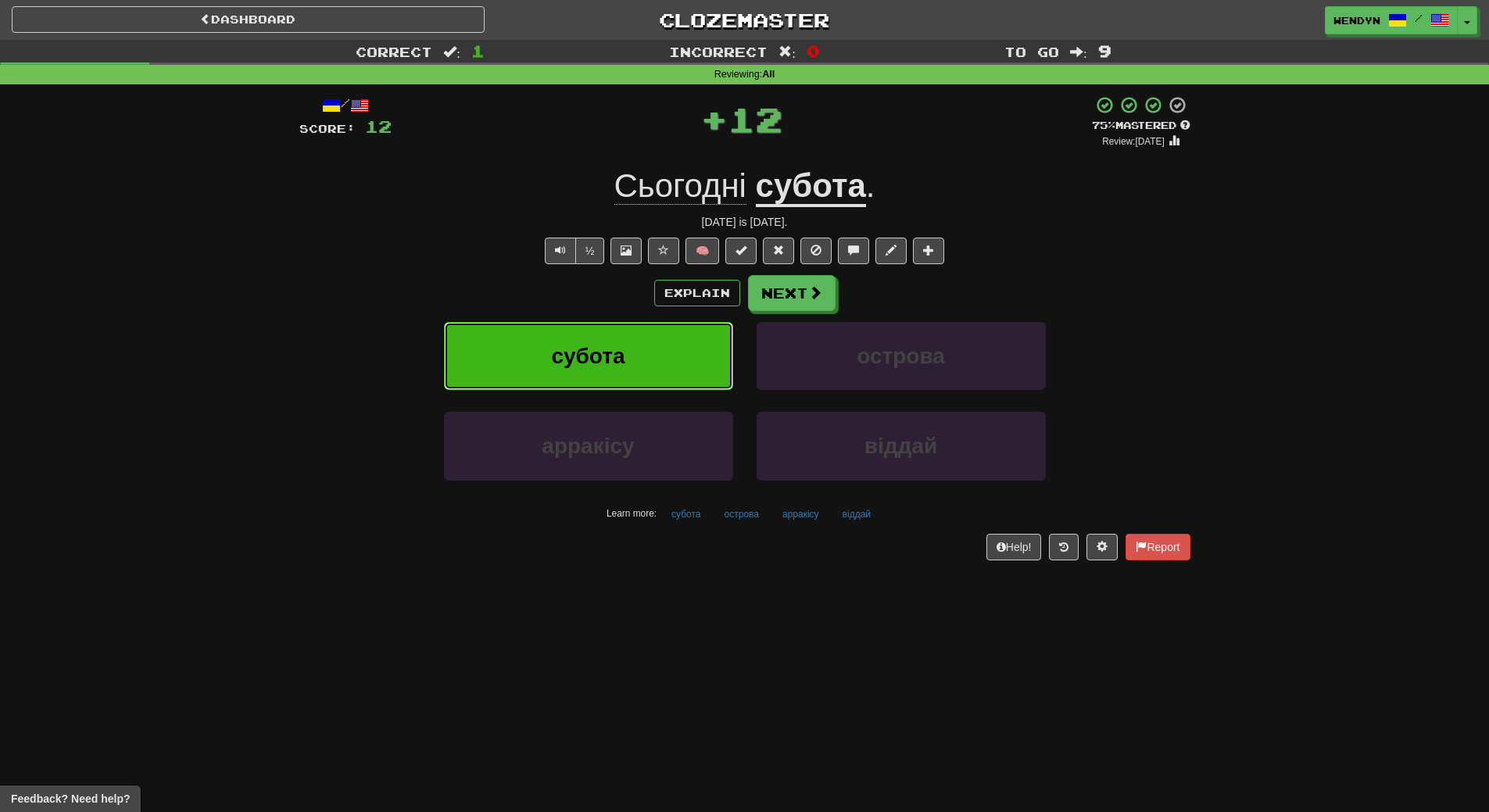
click at [599, 341] on button "субота" at bounding box center [588, 356] width 289 height 68
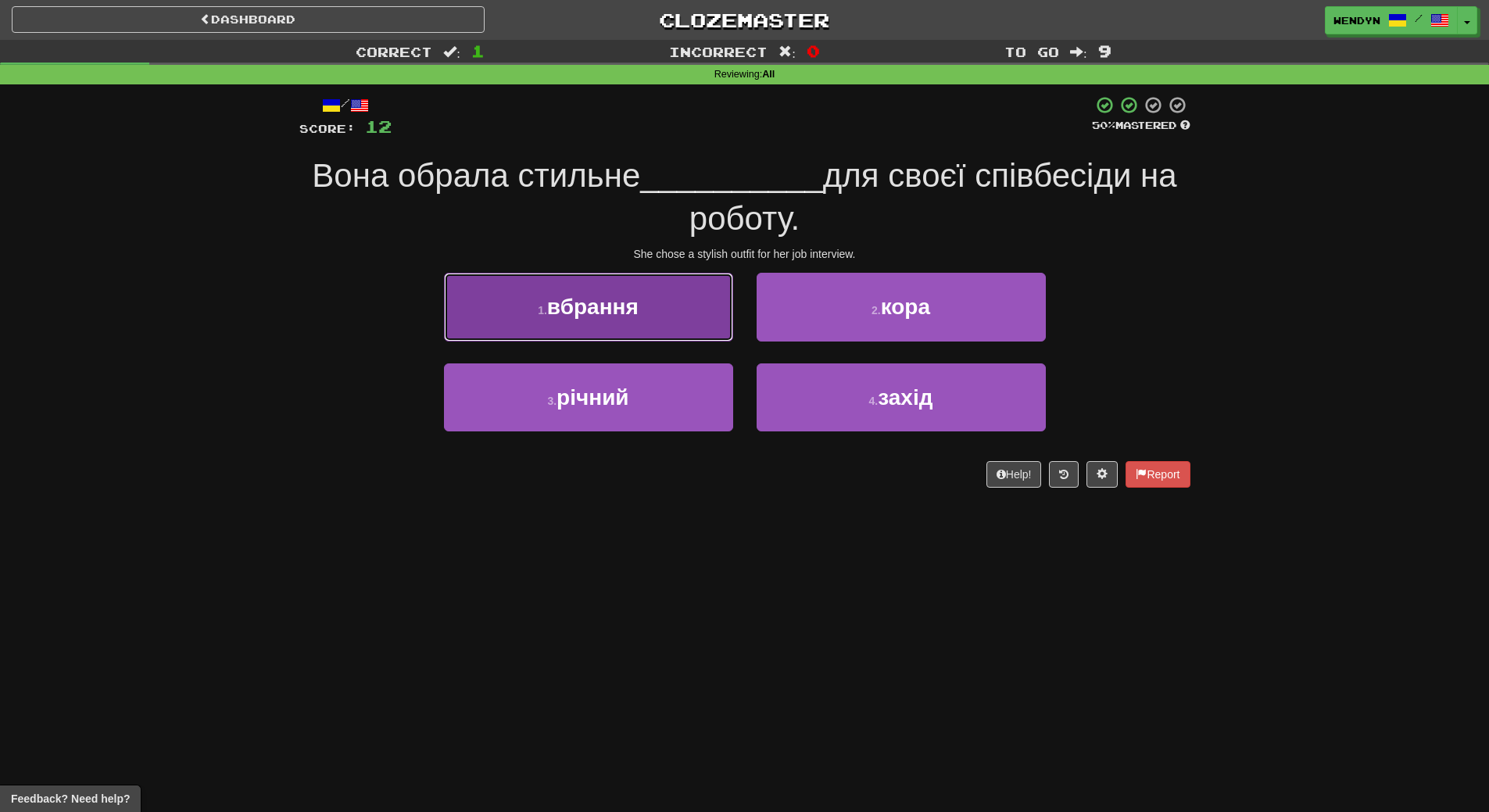
click at [590, 320] on button "1 . вбрання" at bounding box center [588, 306] width 289 height 68
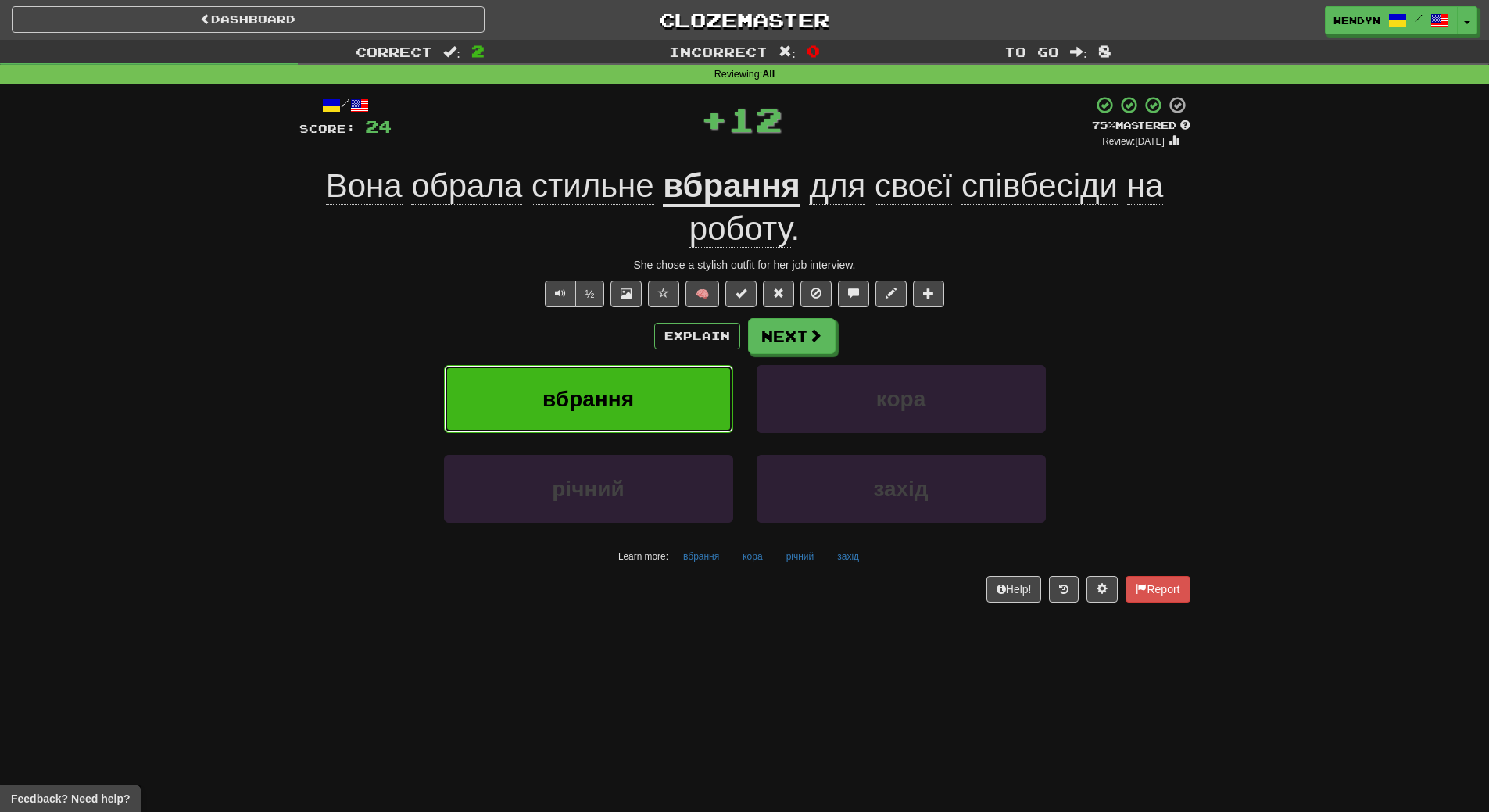
click at [599, 404] on span "вбрання" at bounding box center [588, 398] width 92 height 24
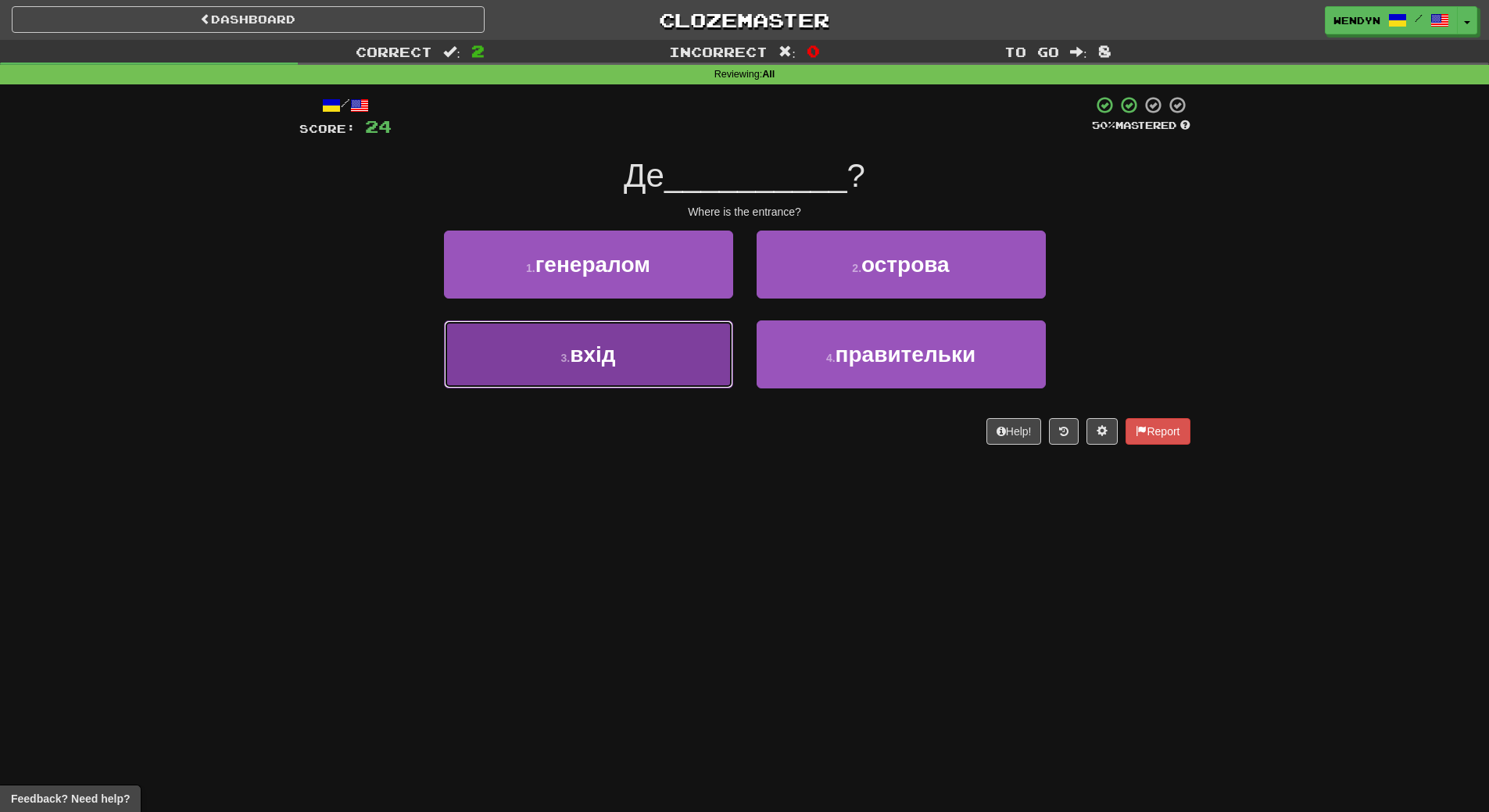
click at [659, 365] on button "3 . вхід" at bounding box center [588, 354] width 289 height 68
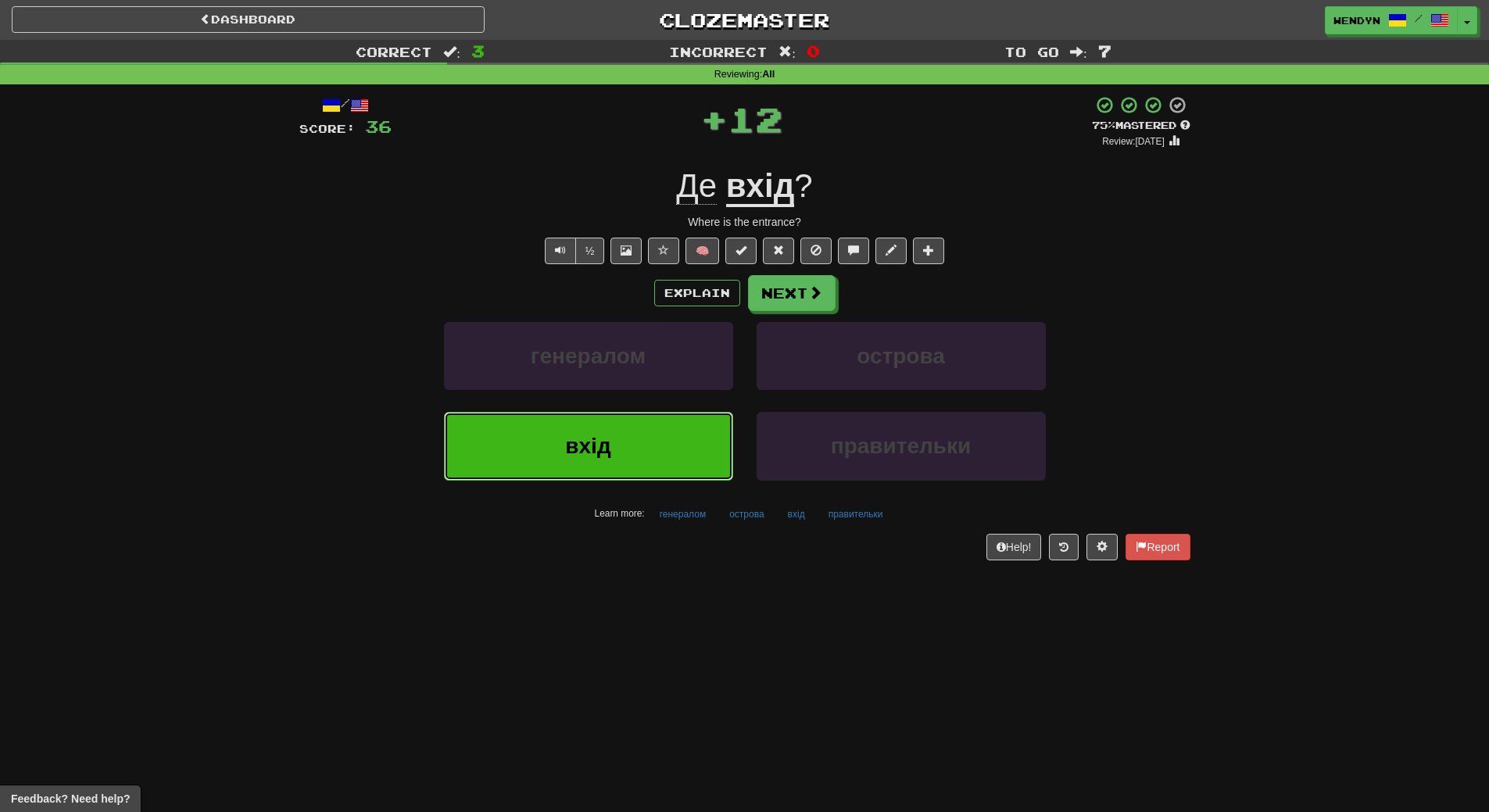
click at [641, 442] on button "вхід" at bounding box center [588, 446] width 289 height 68
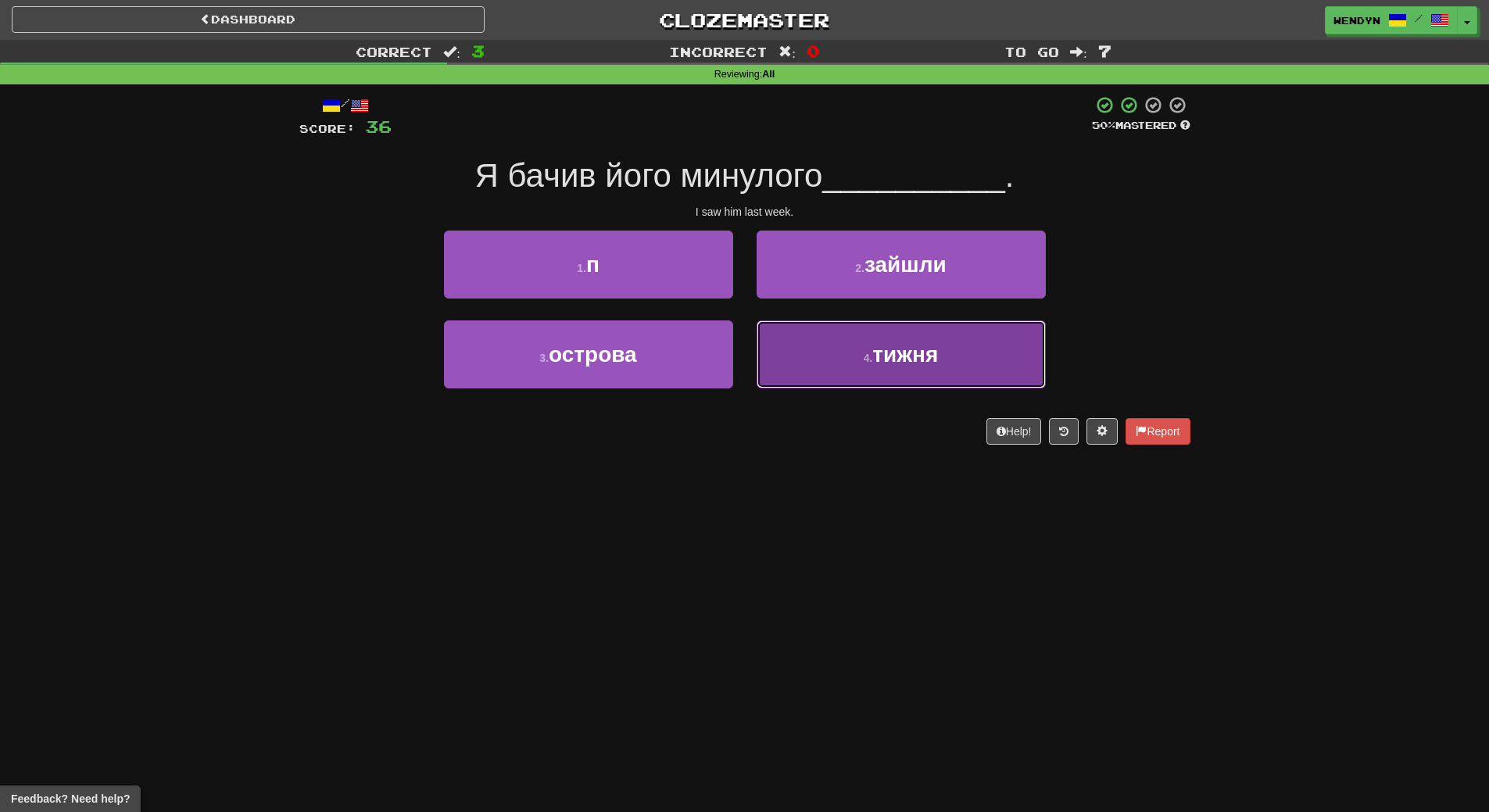
click at [933, 365] on span "тижня" at bounding box center [905, 354] width 66 height 24
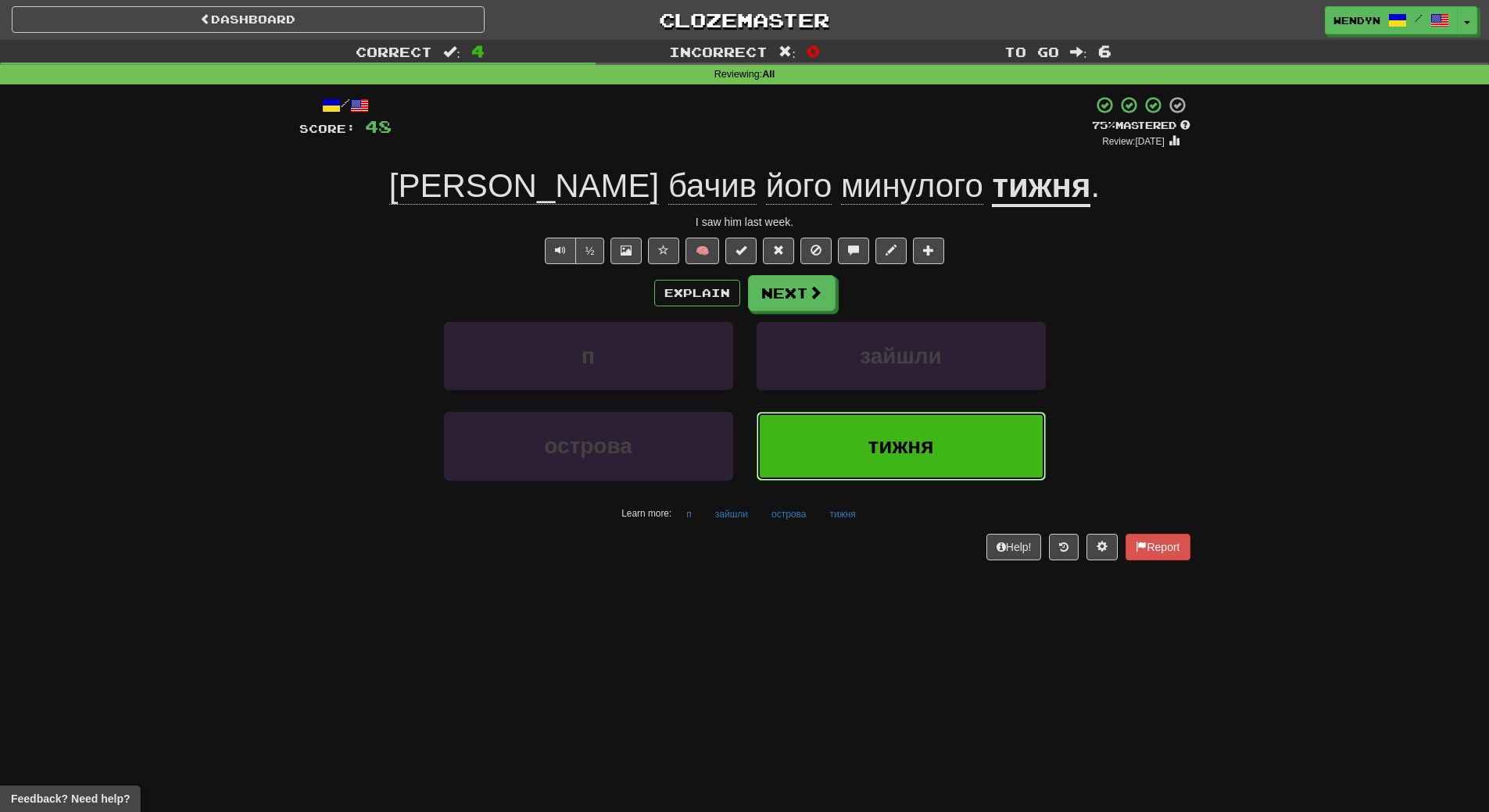
click at [908, 447] on span "тижня" at bounding box center [900, 446] width 66 height 24
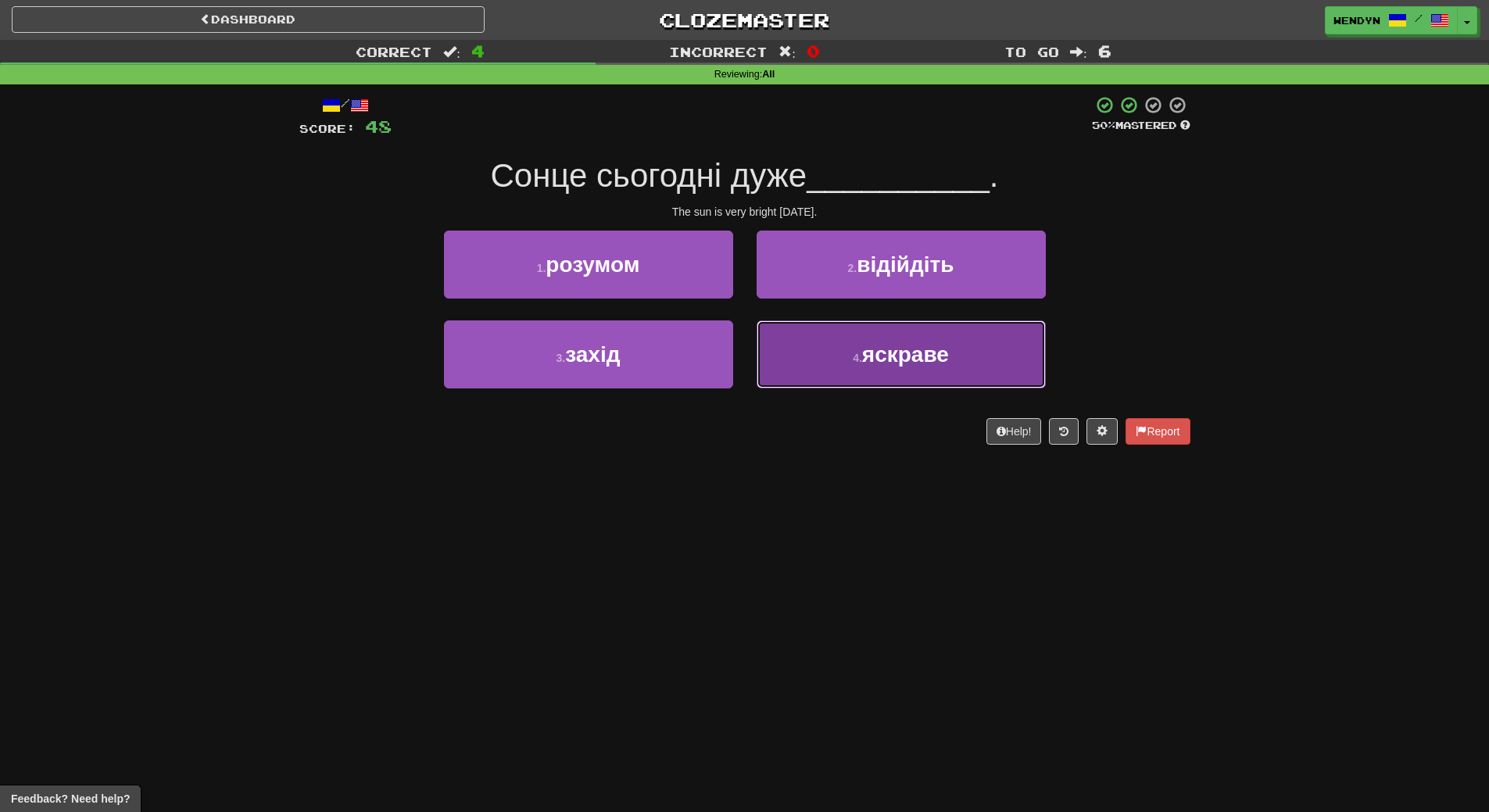
click at [920, 351] on span "яскраве" at bounding box center [906, 354] width 87 height 24
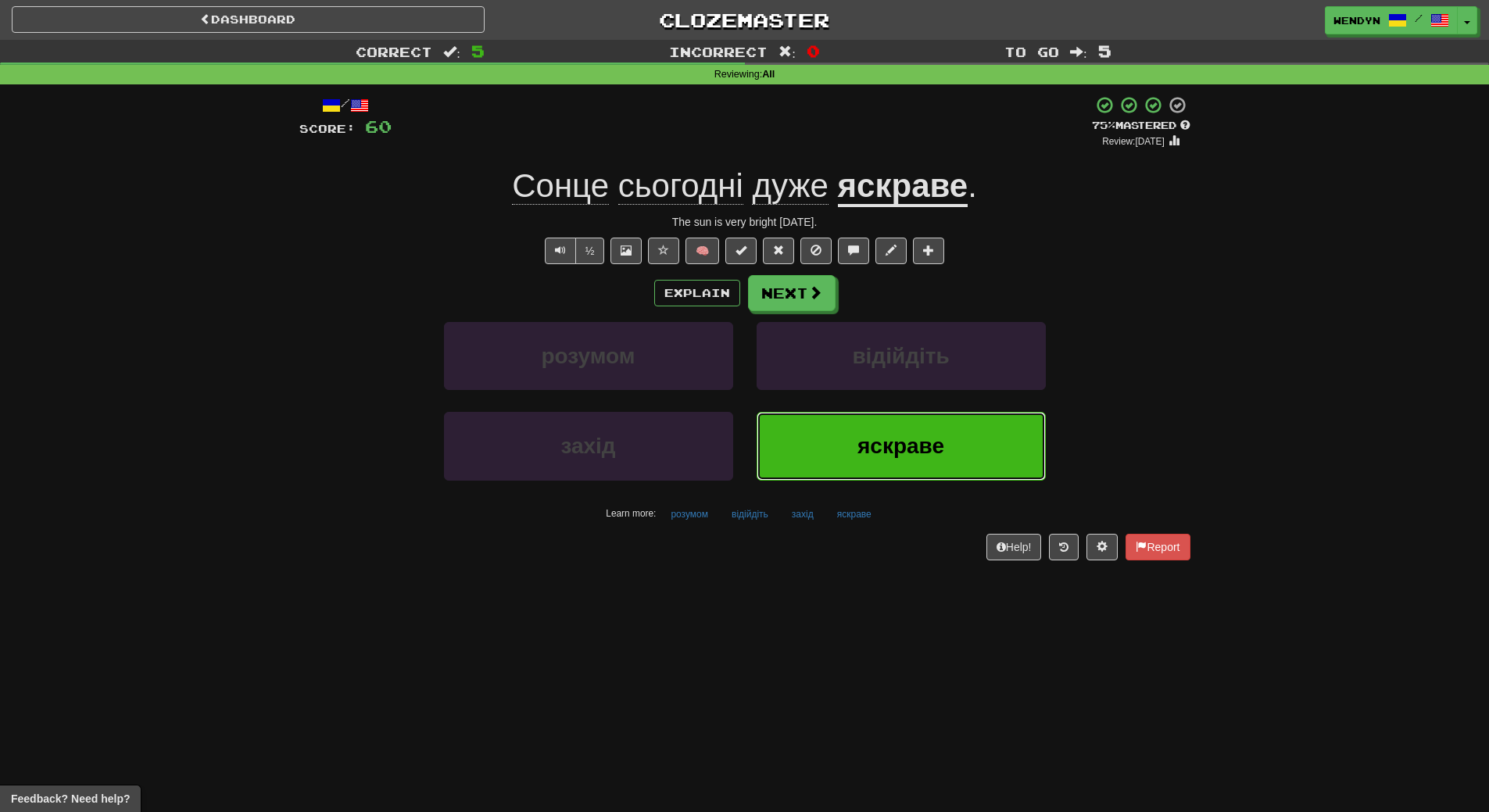
click at [918, 468] on button "яскраве" at bounding box center [901, 446] width 289 height 68
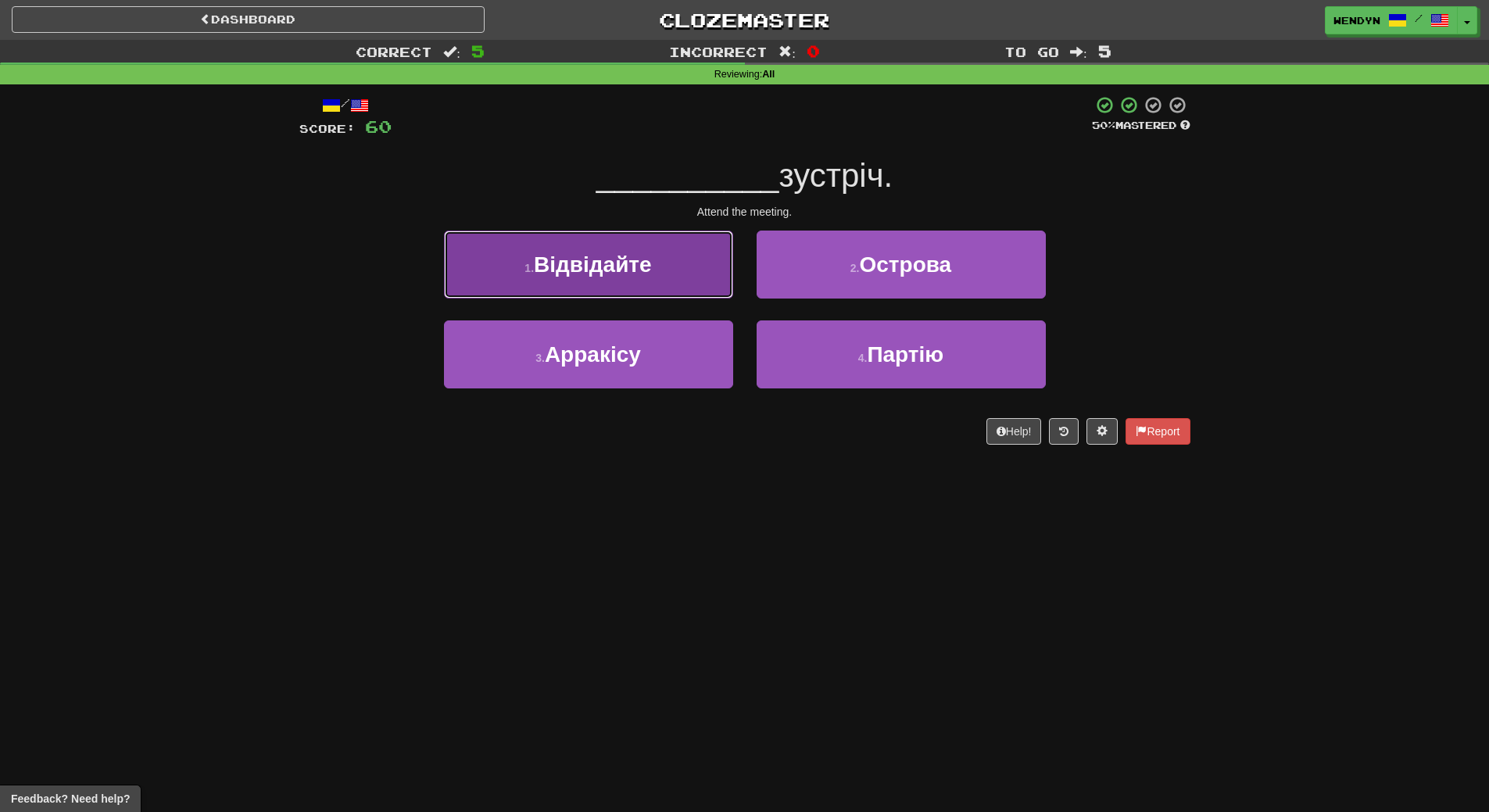
click at [646, 254] on span "Відвідайте" at bounding box center [593, 264] width 118 height 24
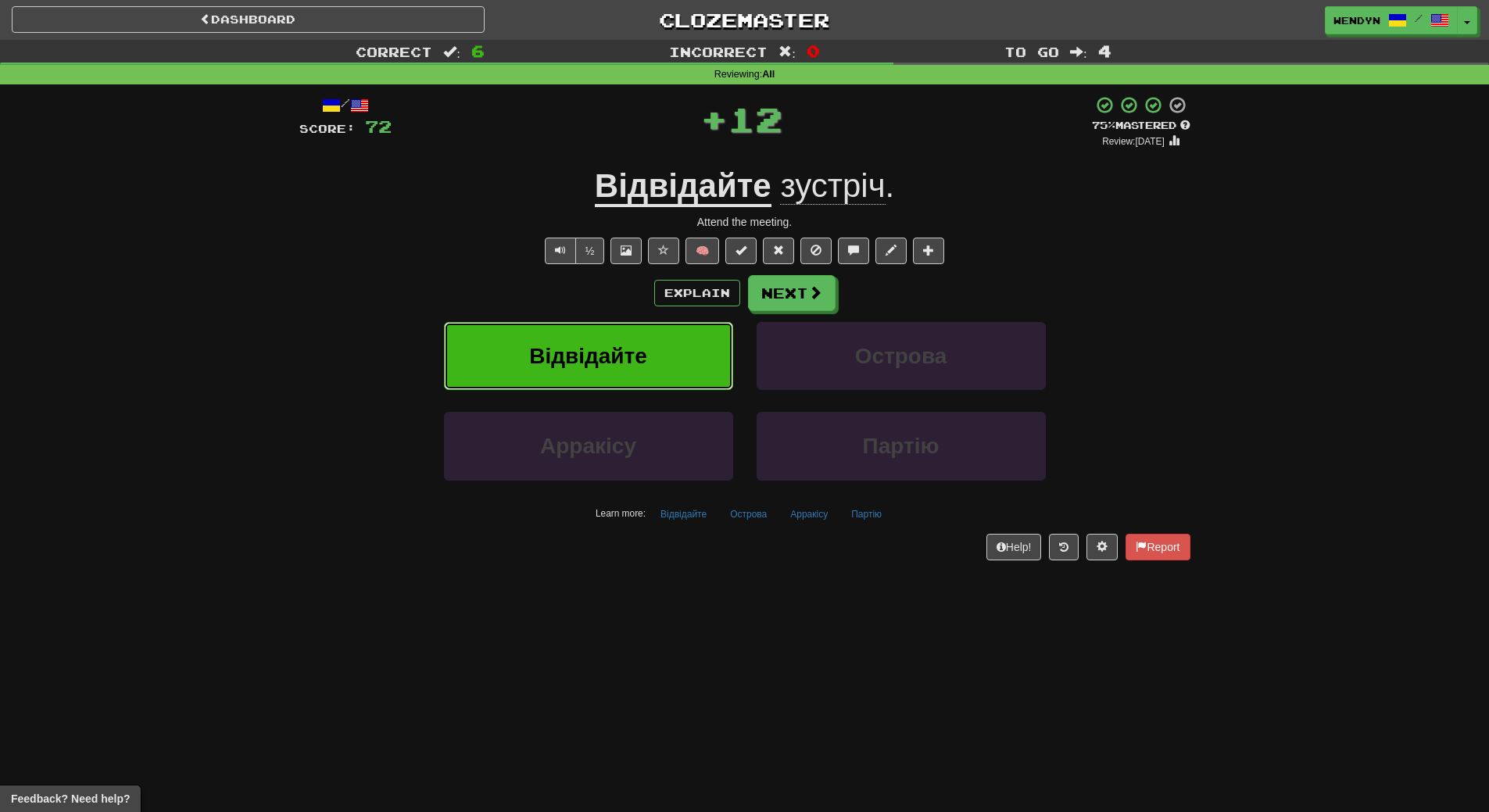
click at [600, 356] on span "Відвідайте" at bounding box center [588, 356] width 118 height 24
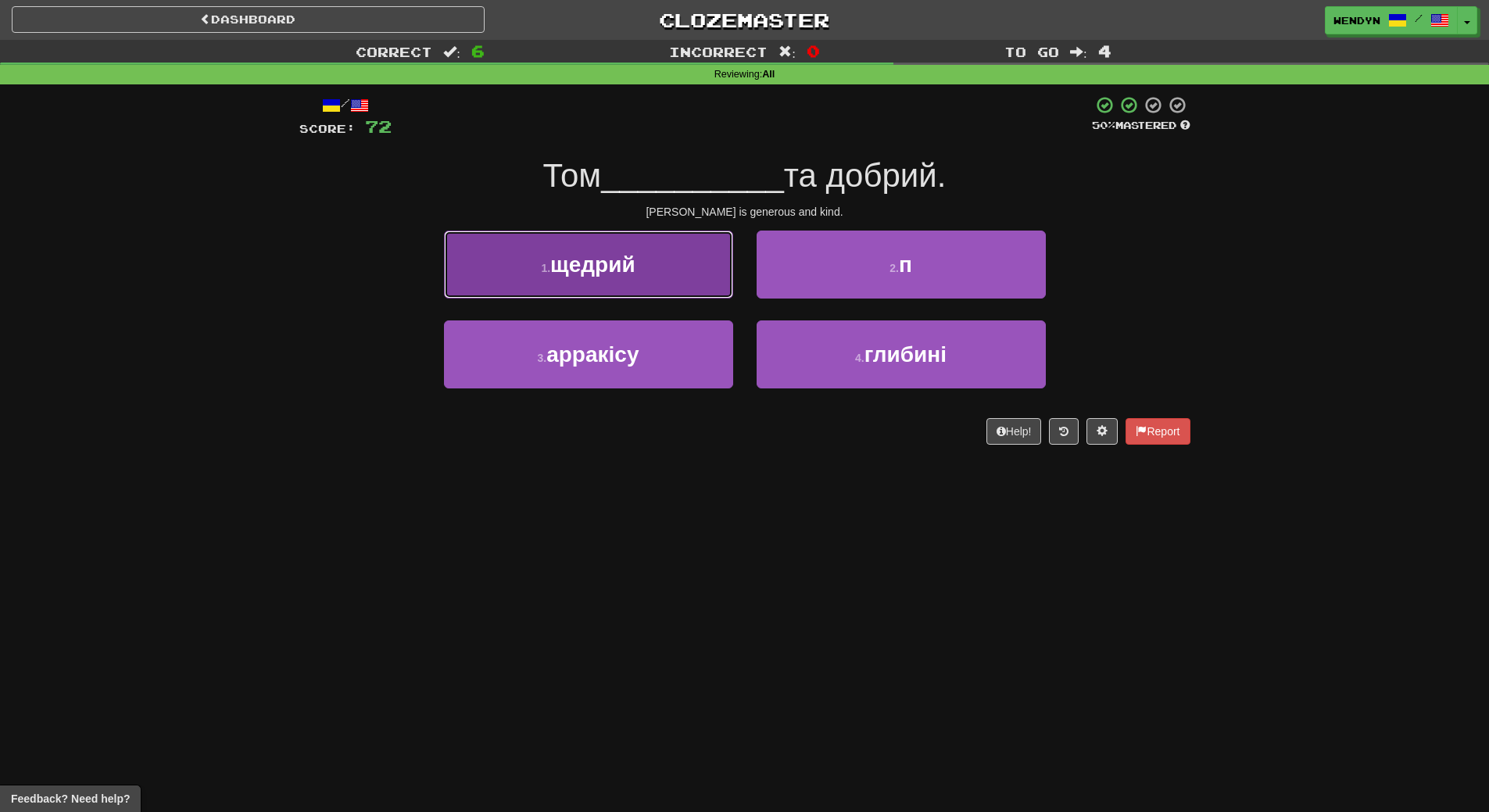
click at [549, 272] on small "1 ." at bounding box center [546, 268] width 10 height 13
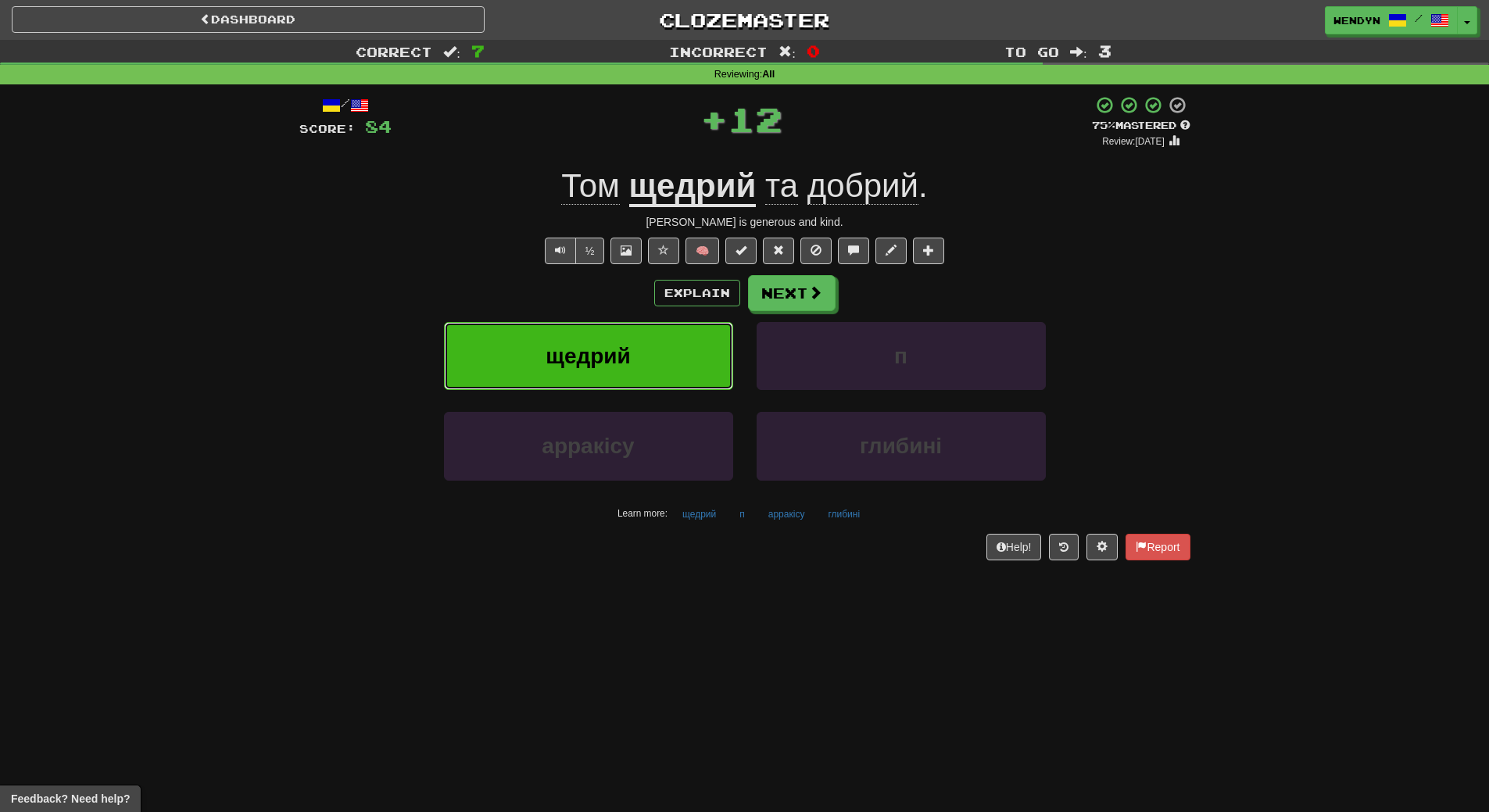
drag, startPoint x: 552, startPoint y: 333, endPoint x: 479, endPoint y: 426, distance: 118.2
click at [550, 340] on button "щедрий" at bounding box center [588, 356] width 289 height 68
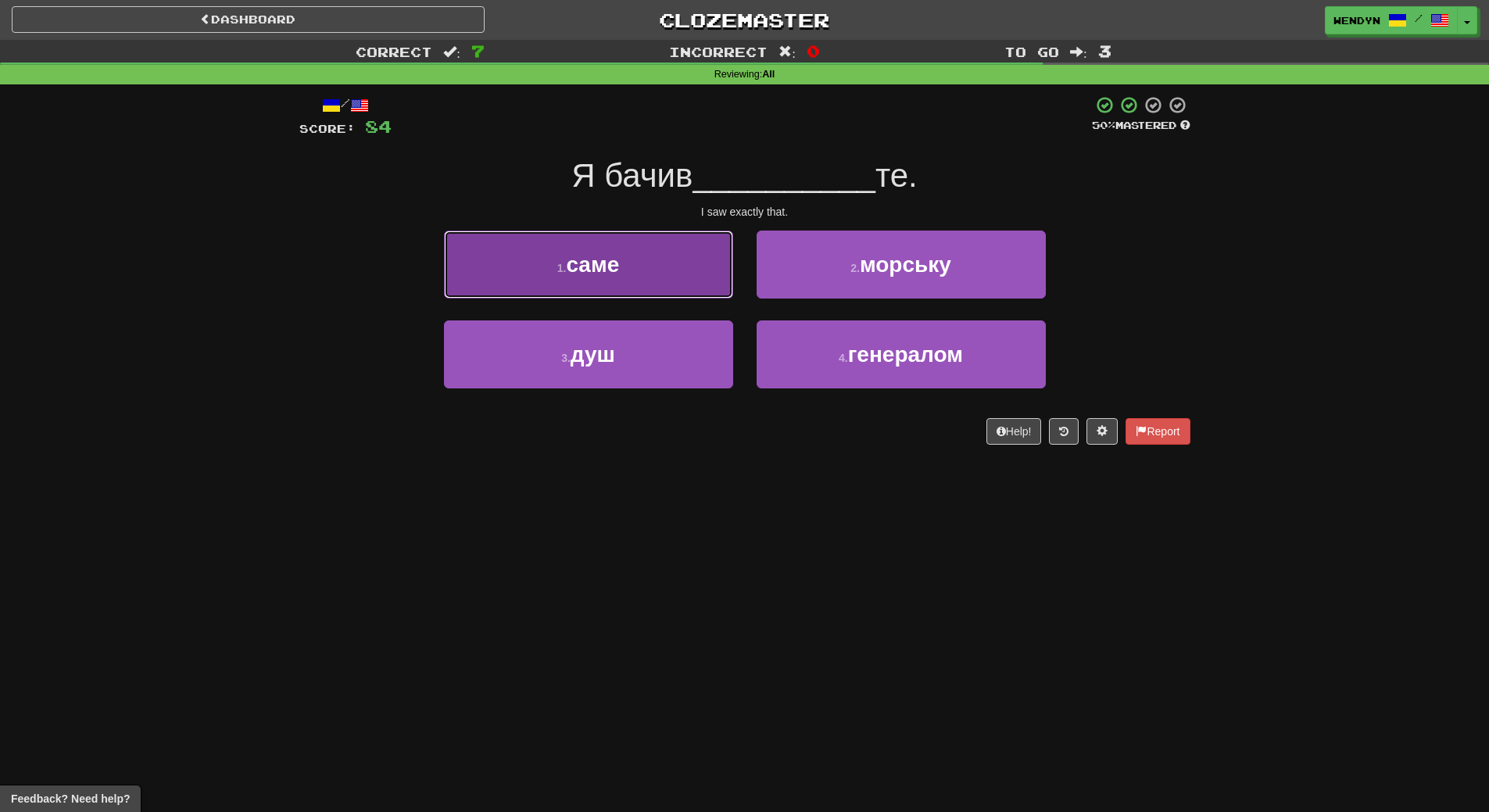
click at [553, 231] on button "1 . саме" at bounding box center [588, 265] width 289 height 68
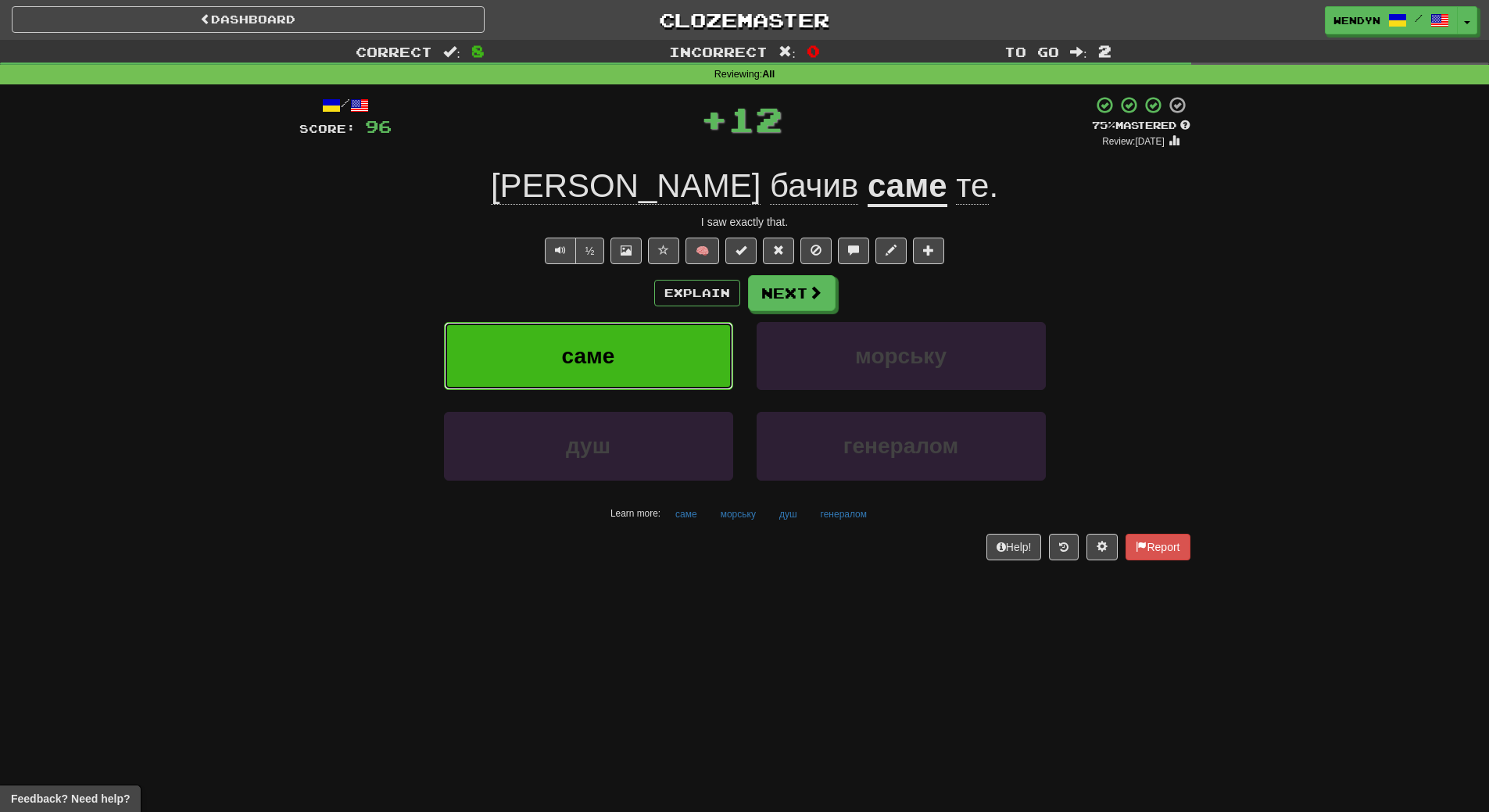
click at [550, 348] on button "саме" at bounding box center [588, 356] width 289 height 68
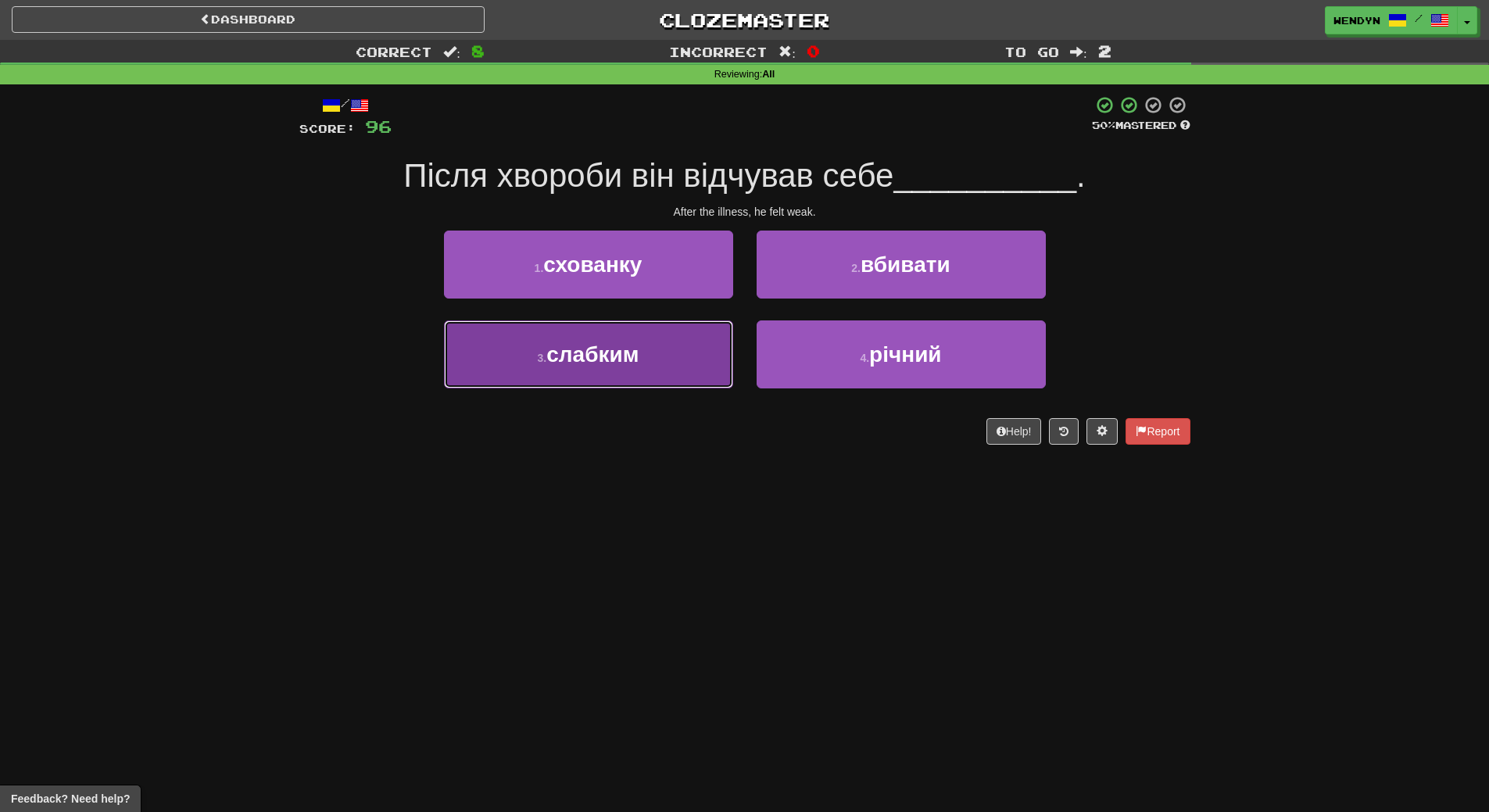
click at [619, 365] on span "слабким" at bounding box center [592, 354] width 92 height 24
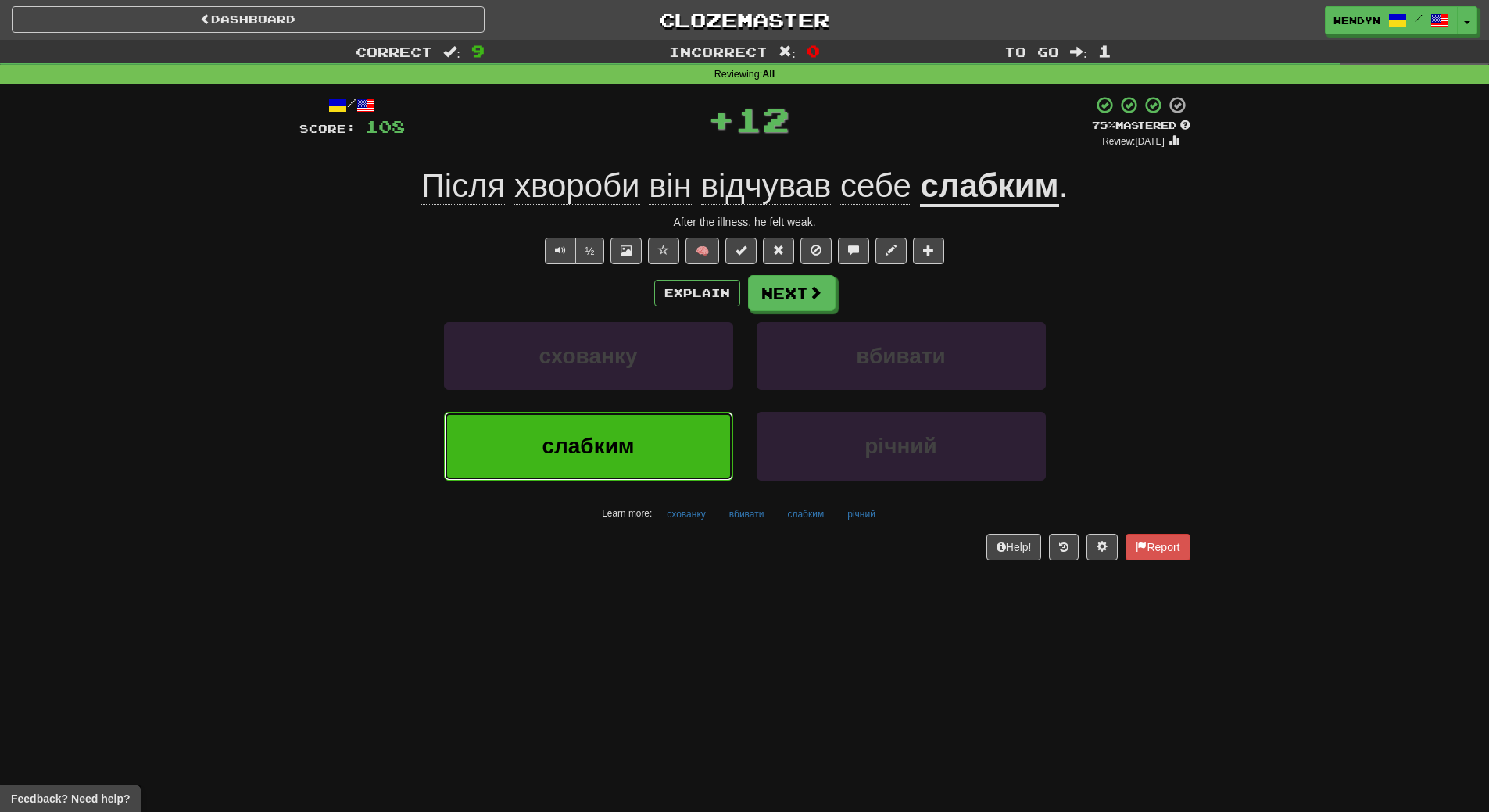
click at [575, 452] on span "слабким" at bounding box center [587, 446] width 92 height 24
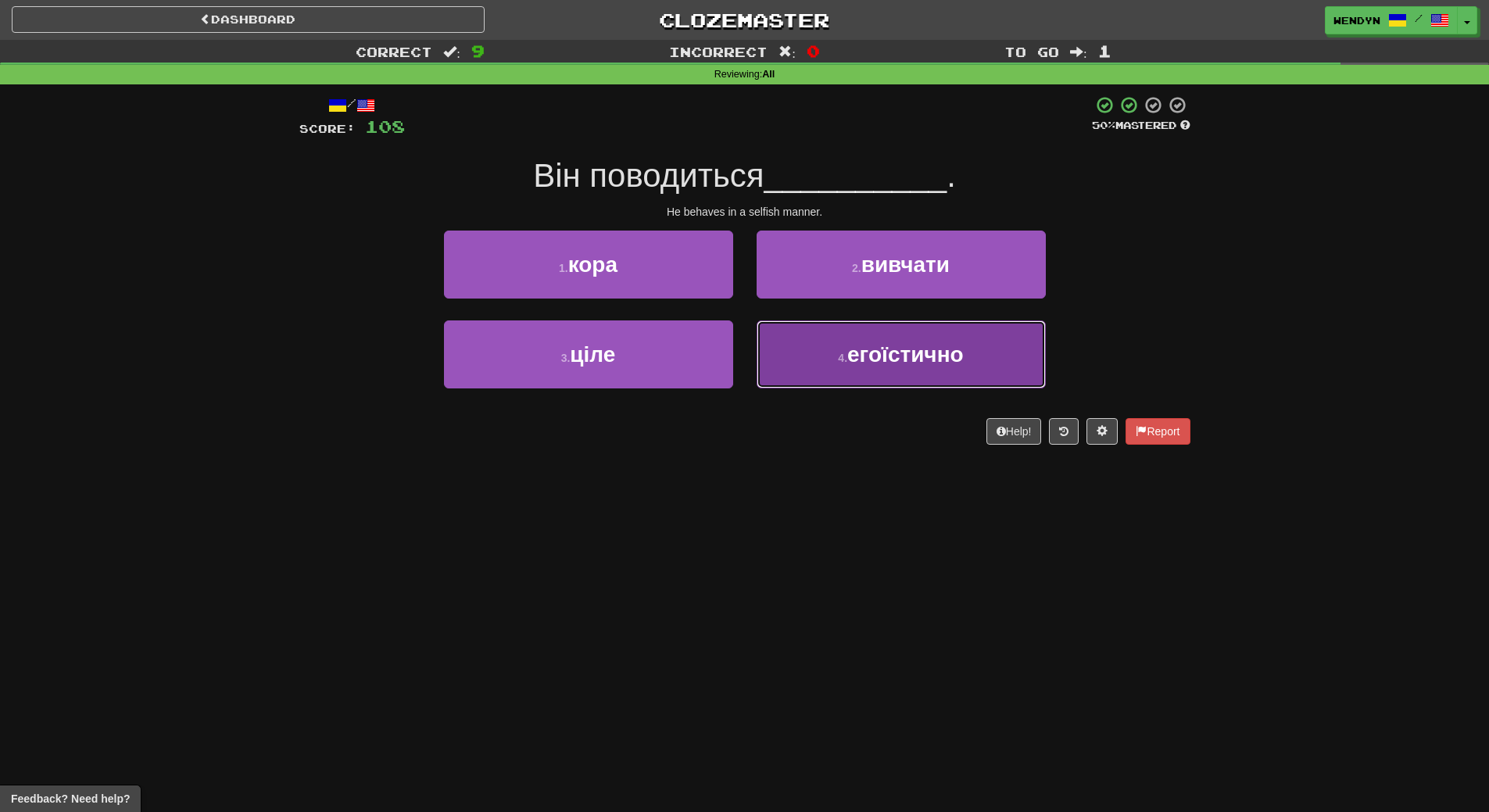
click at [883, 382] on button "4 . егоїстично" at bounding box center [901, 354] width 289 height 68
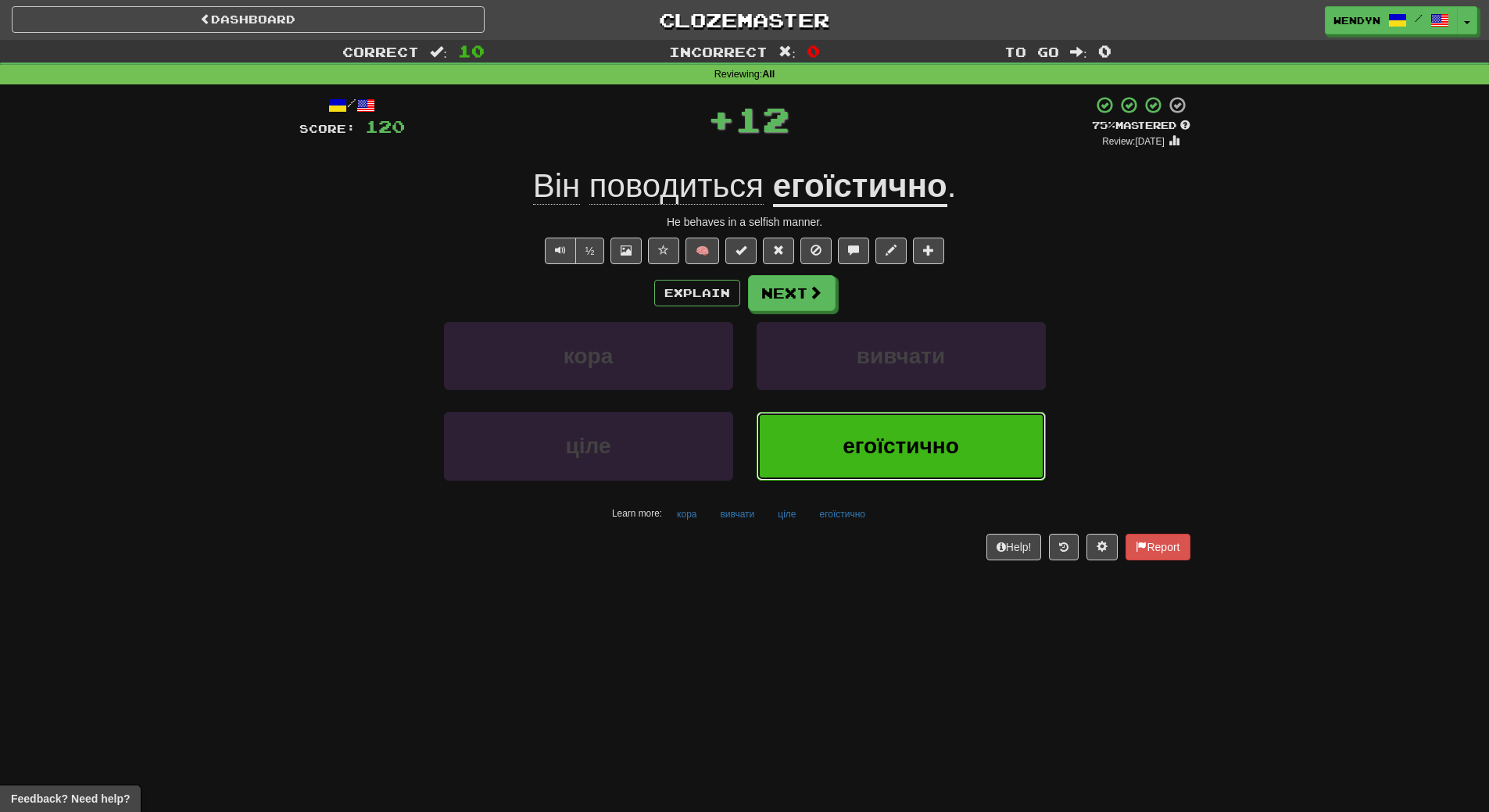
click at [892, 443] on span "егоїстично" at bounding box center [901, 446] width 116 height 24
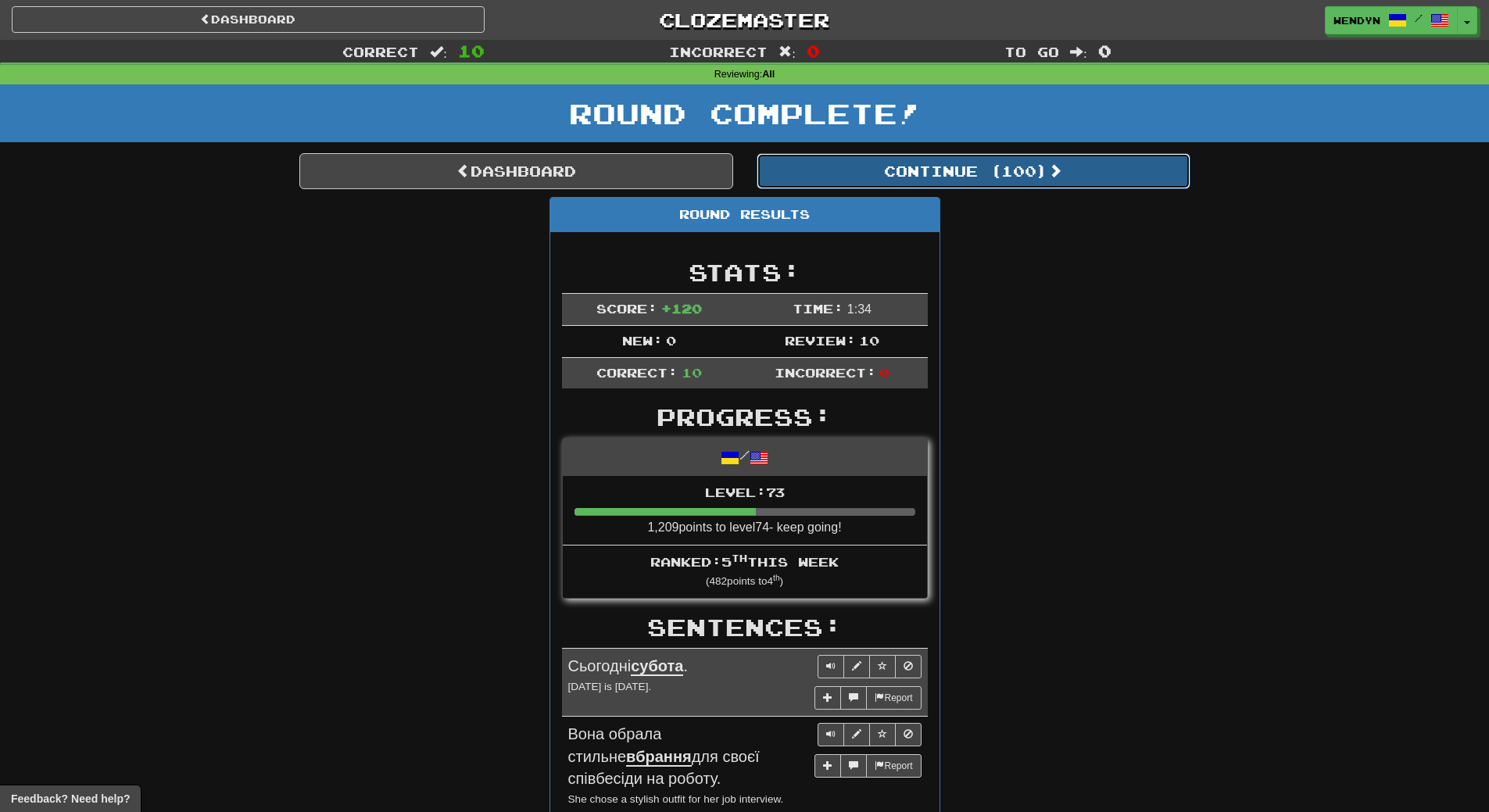
click at [1036, 165] on button "Continue ( 100 )" at bounding box center [974, 170] width 434 height 36
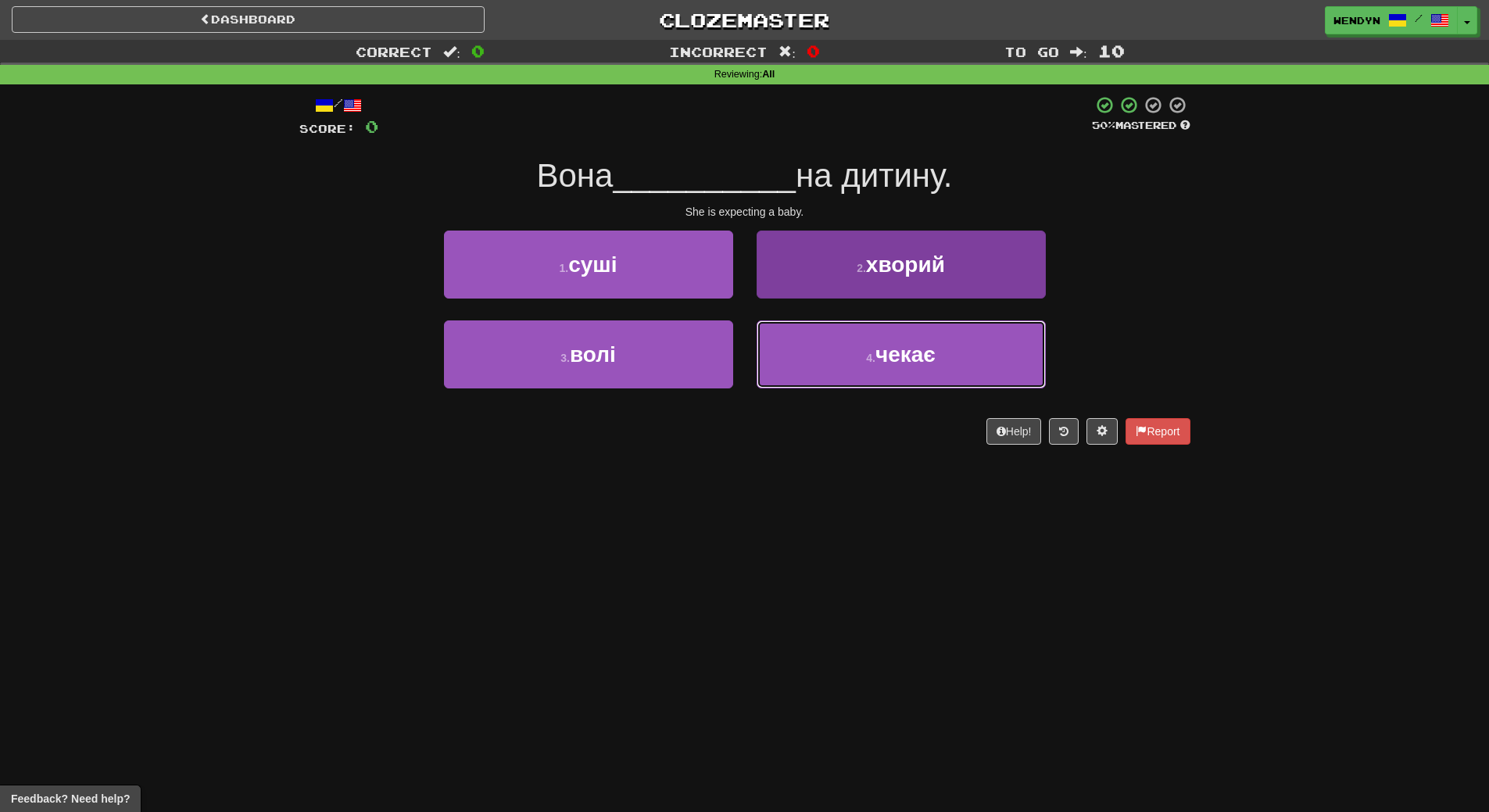
click at [962, 325] on button "4 . чекає" at bounding box center [901, 354] width 289 height 68
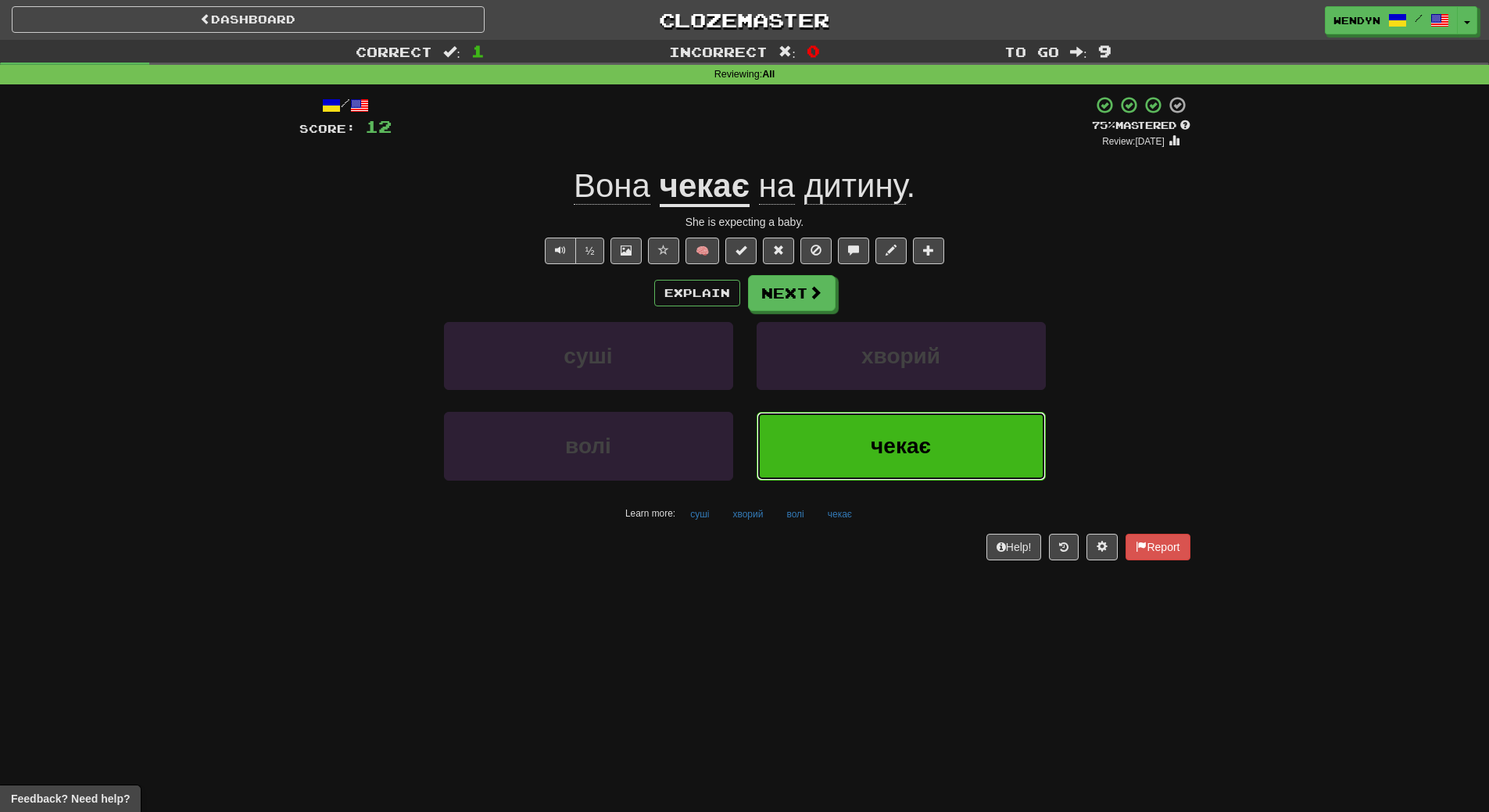
click at [904, 464] on button "чекає" at bounding box center [901, 446] width 289 height 68
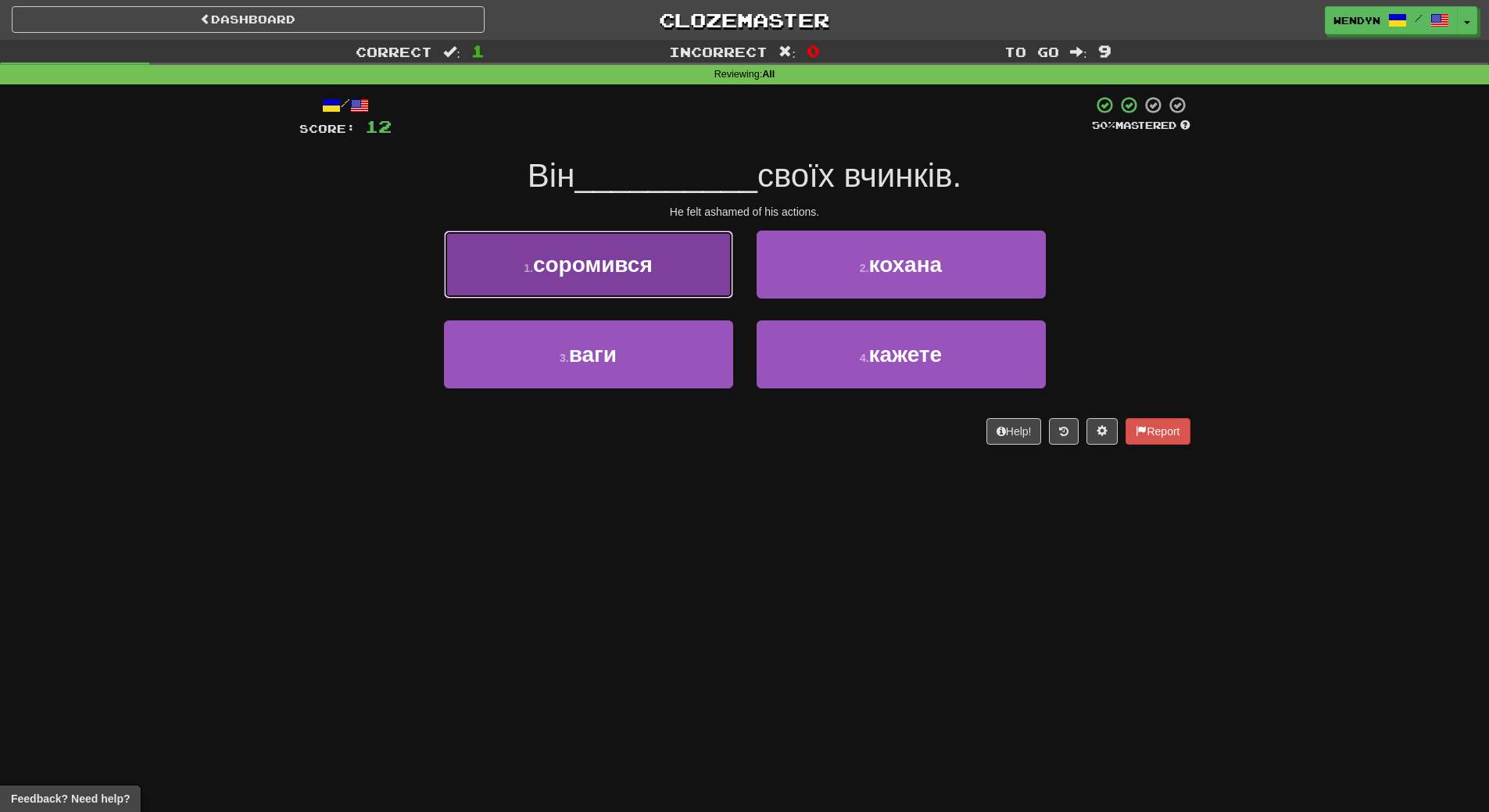
click at [590, 259] on span "соромився" at bounding box center [593, 264] width 120 height 24
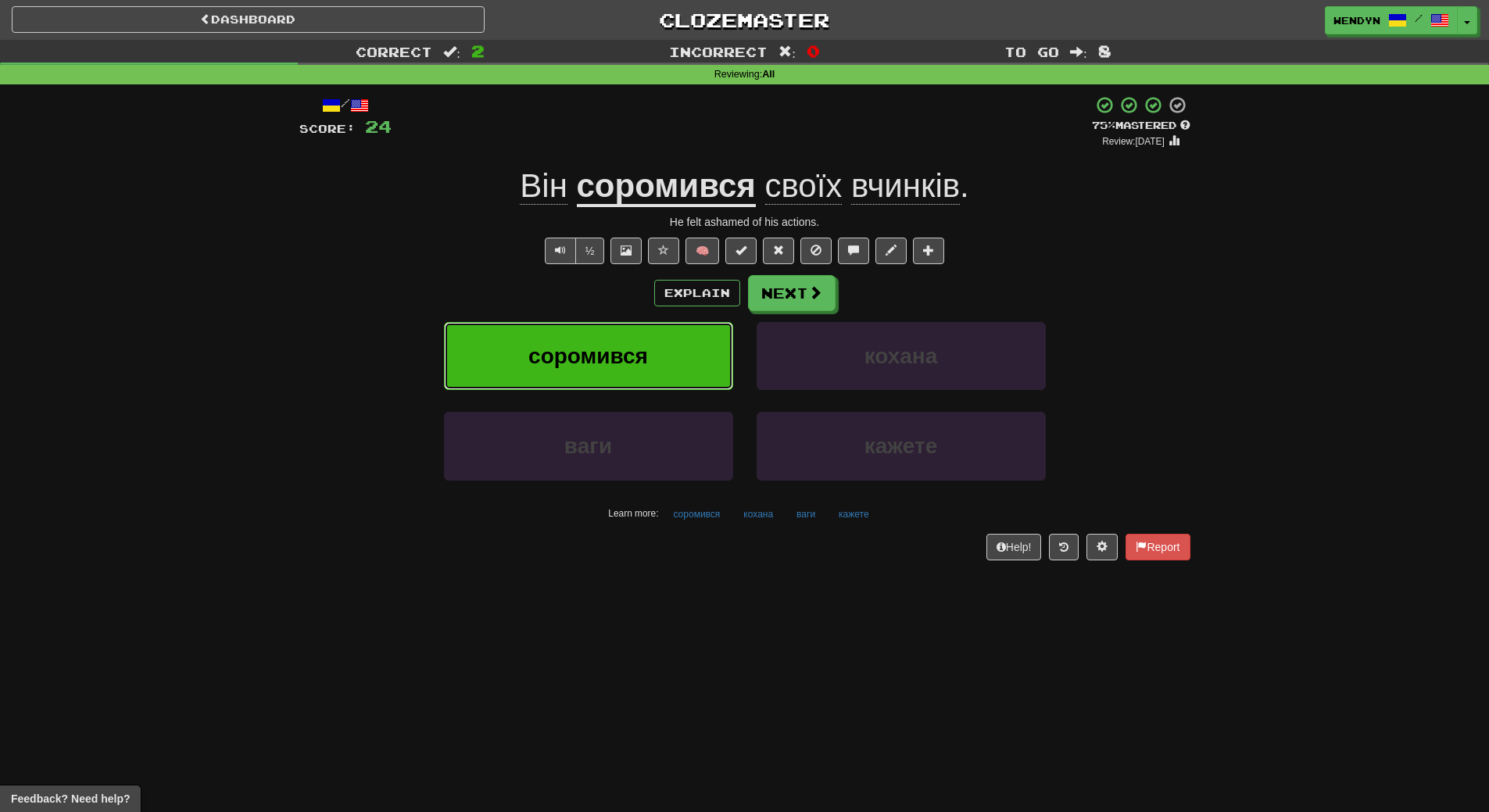
click at [499, 334] on button "соромився" at bounding box center [588, 356] width 289 height 68
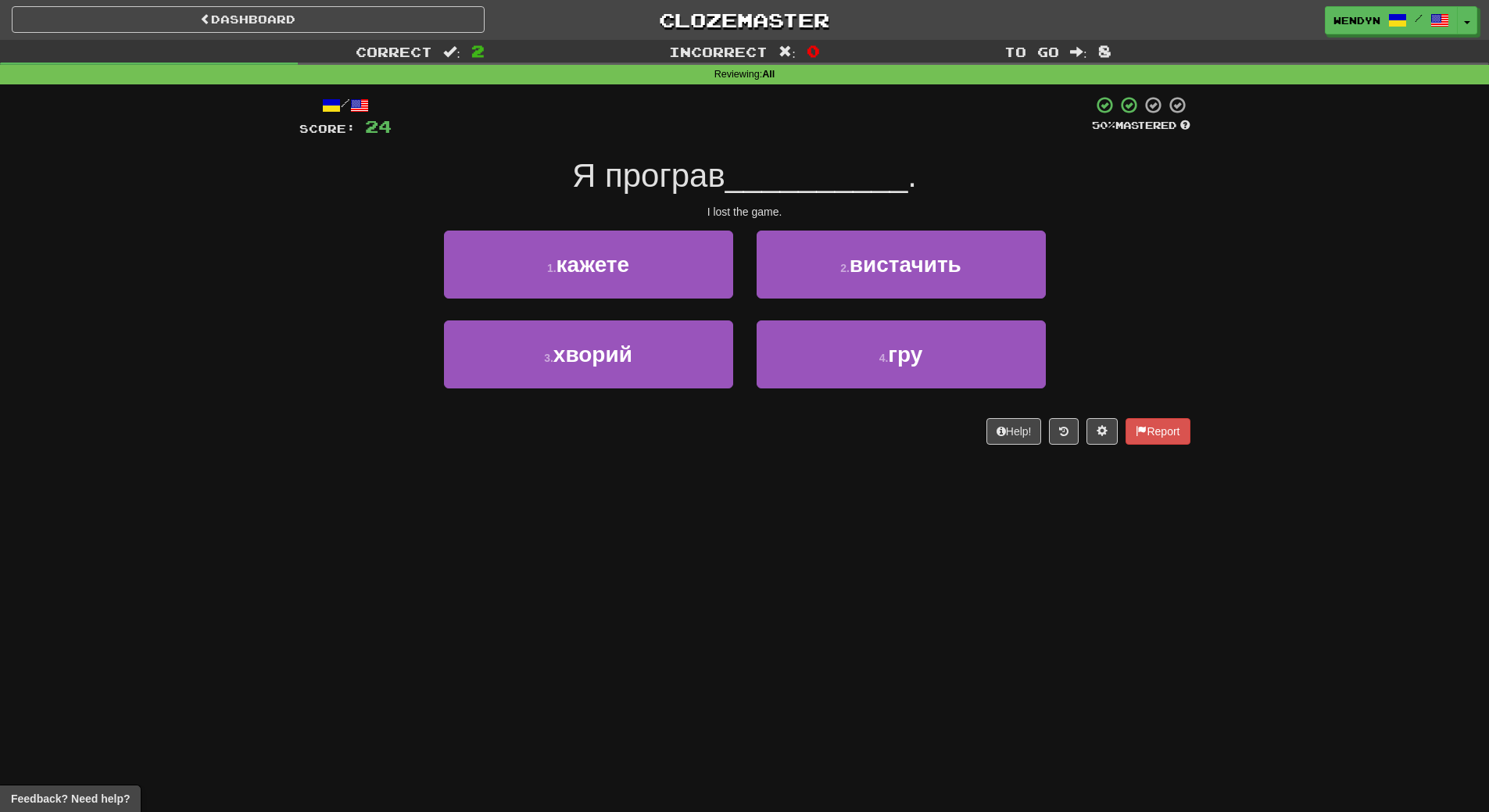
click at [390, 371] on div "3 . хворий 4 . гру" at bounding box center [744, 364] width 938 height 90
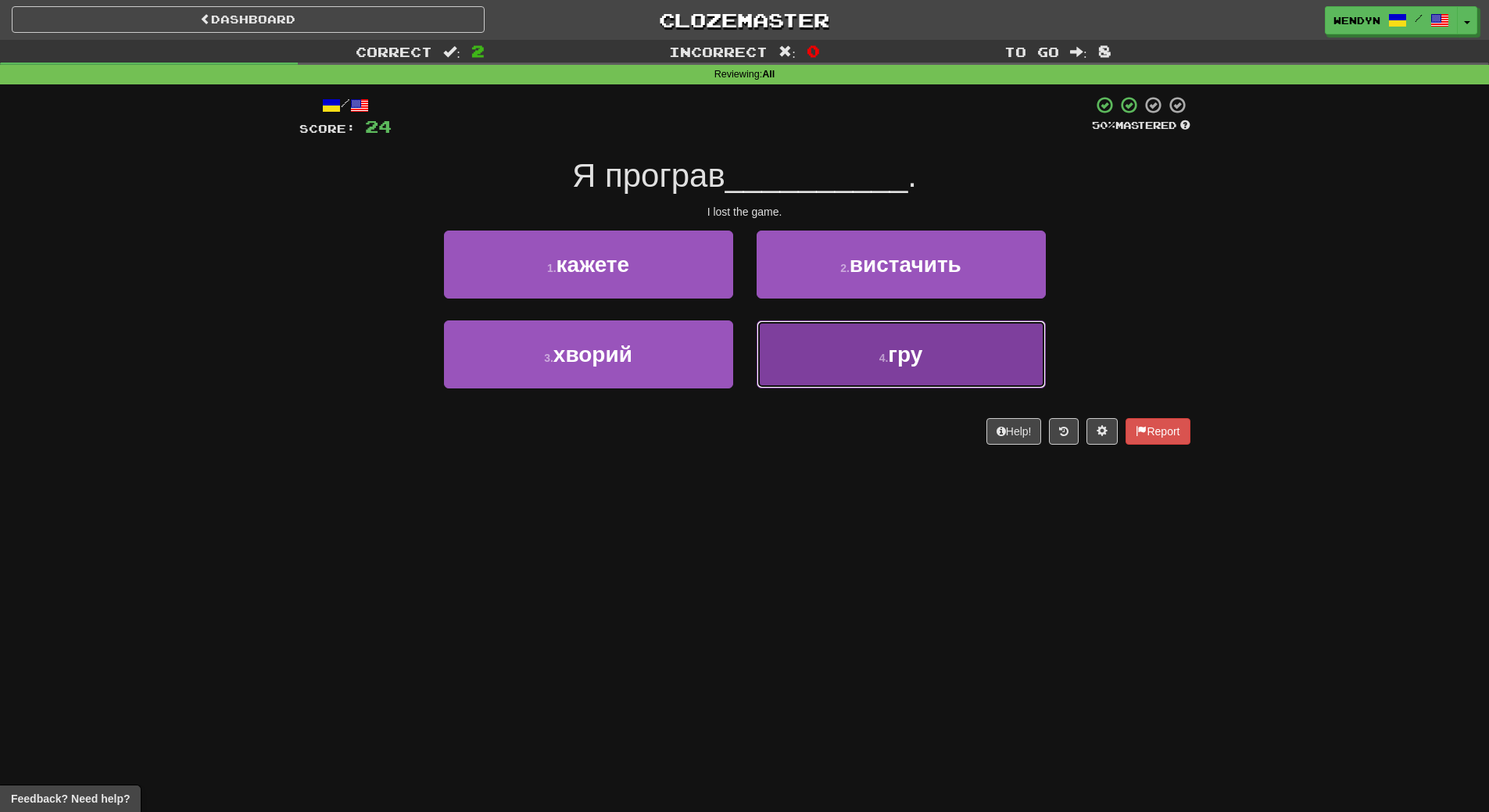
click at [949, 375] on button "4 . гру" at bounding box center [901, 354] width 289 height 68
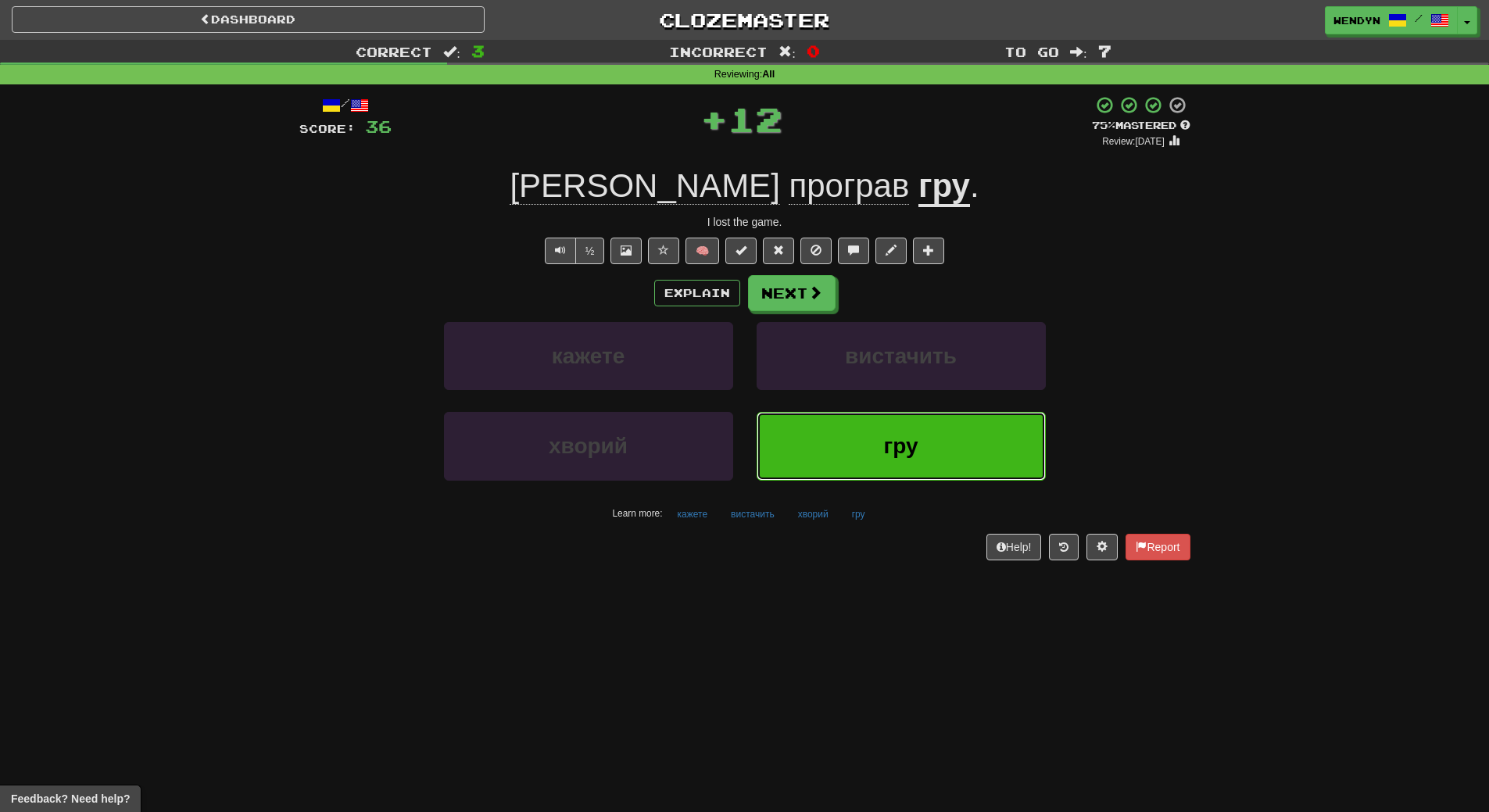
click at [913, 467] on button "гру" at bounding box center [901, 446] width 289 height 68
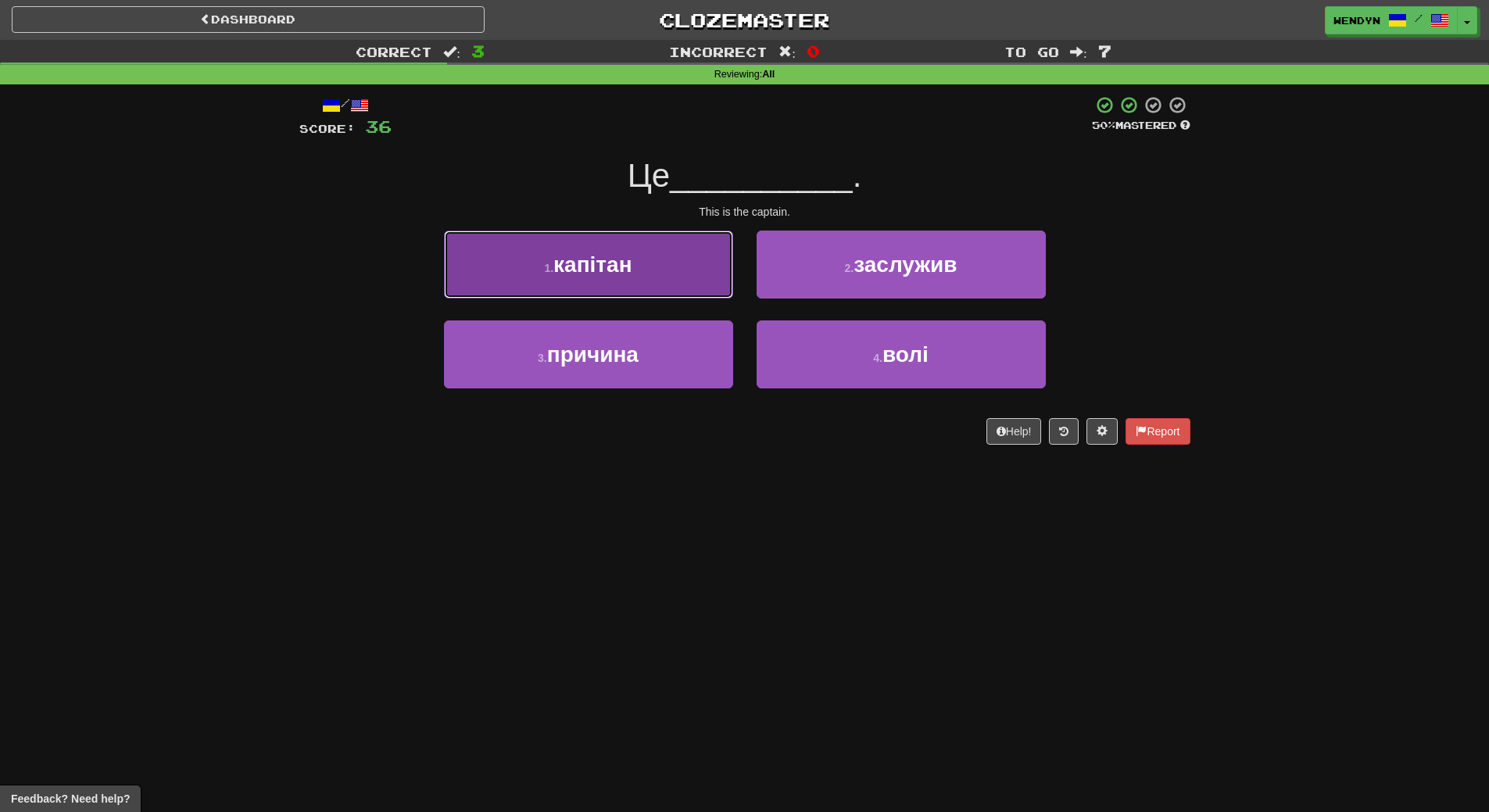
click at [608, 275] on span "капітан" at bounding box center [592, 264] width 78 height 24
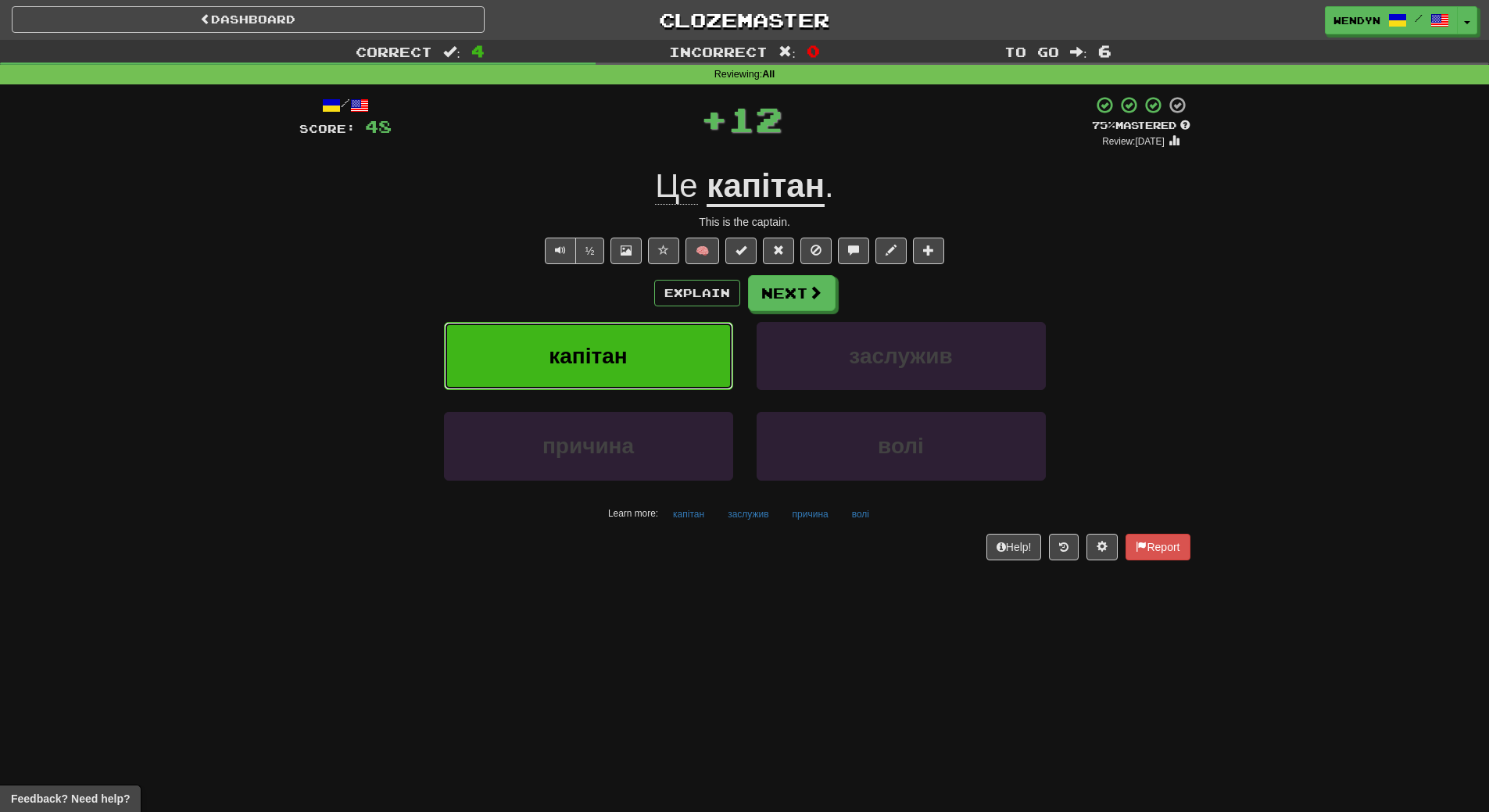
click at [608, 358] on span "капітан" at bounding box center [588, 356] width 78 height 24
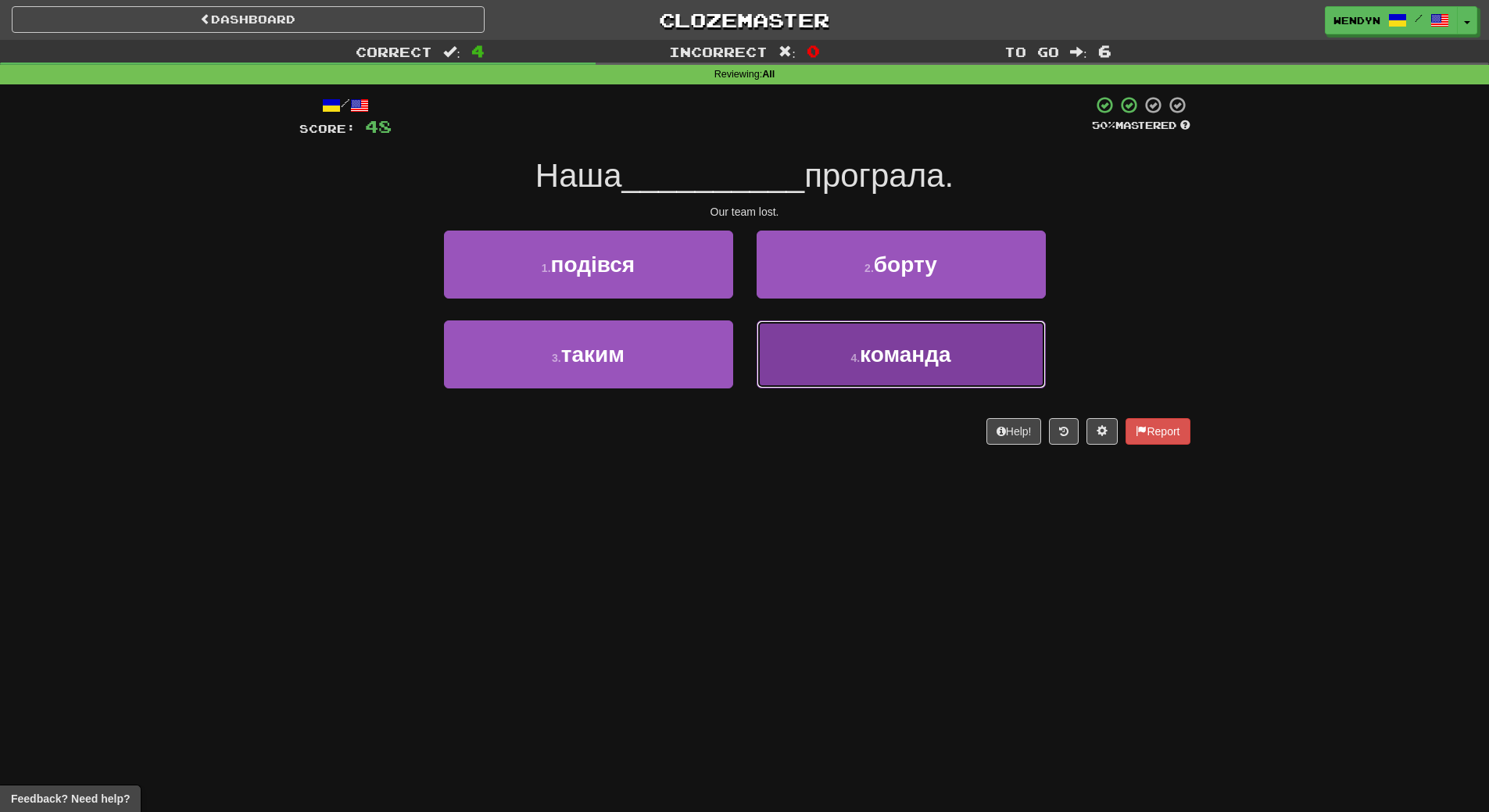
click at [904, 362] on span "команда" at bounding box center [905, 354] width 92 height 24
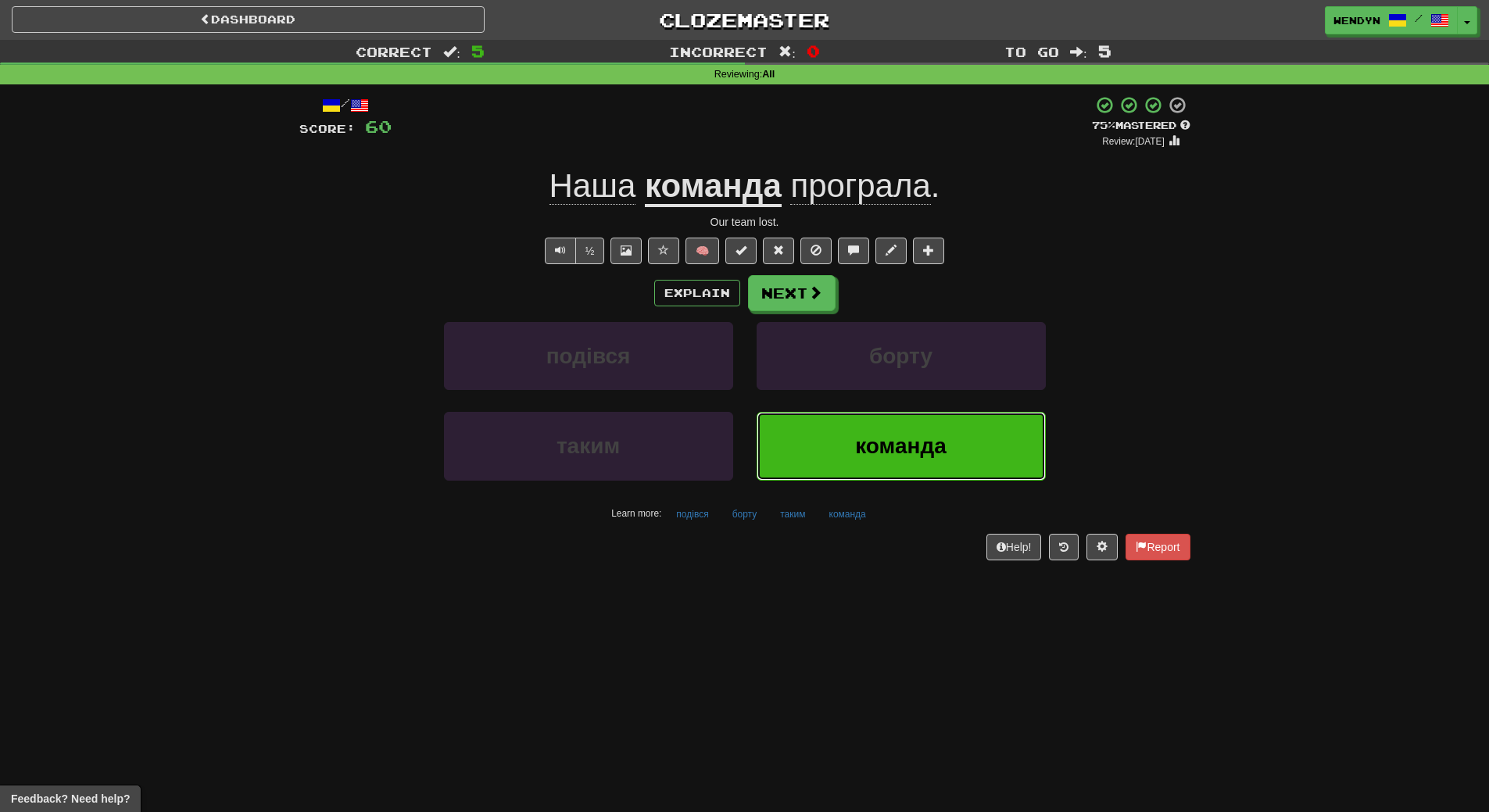
click at [904, 472] on button "команда" at bounding box center [901, 446] width 289 height 68
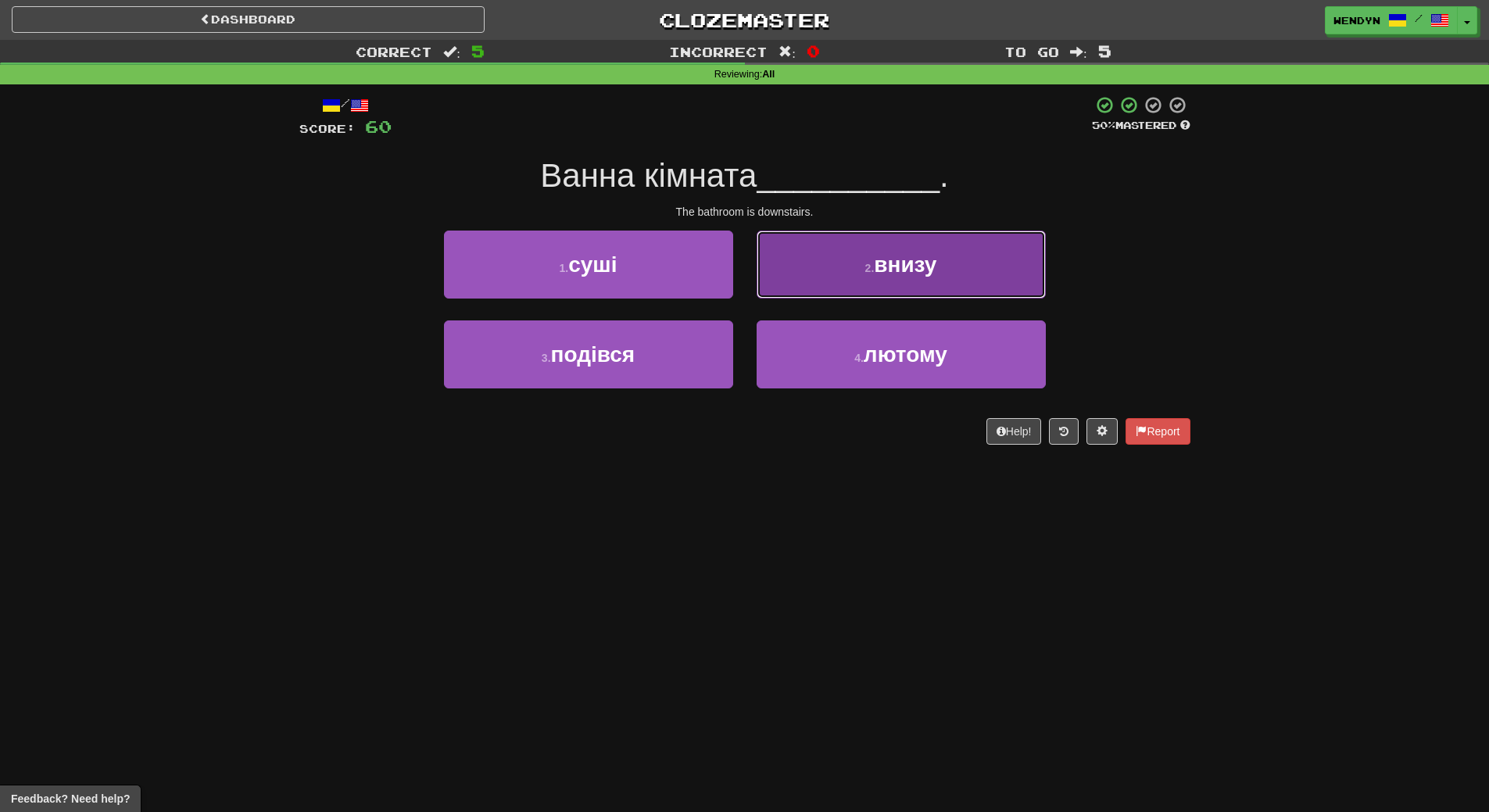
click at [932, 235] on button "2 . внизу" at bounding box center [901, 265] width 289 height 68
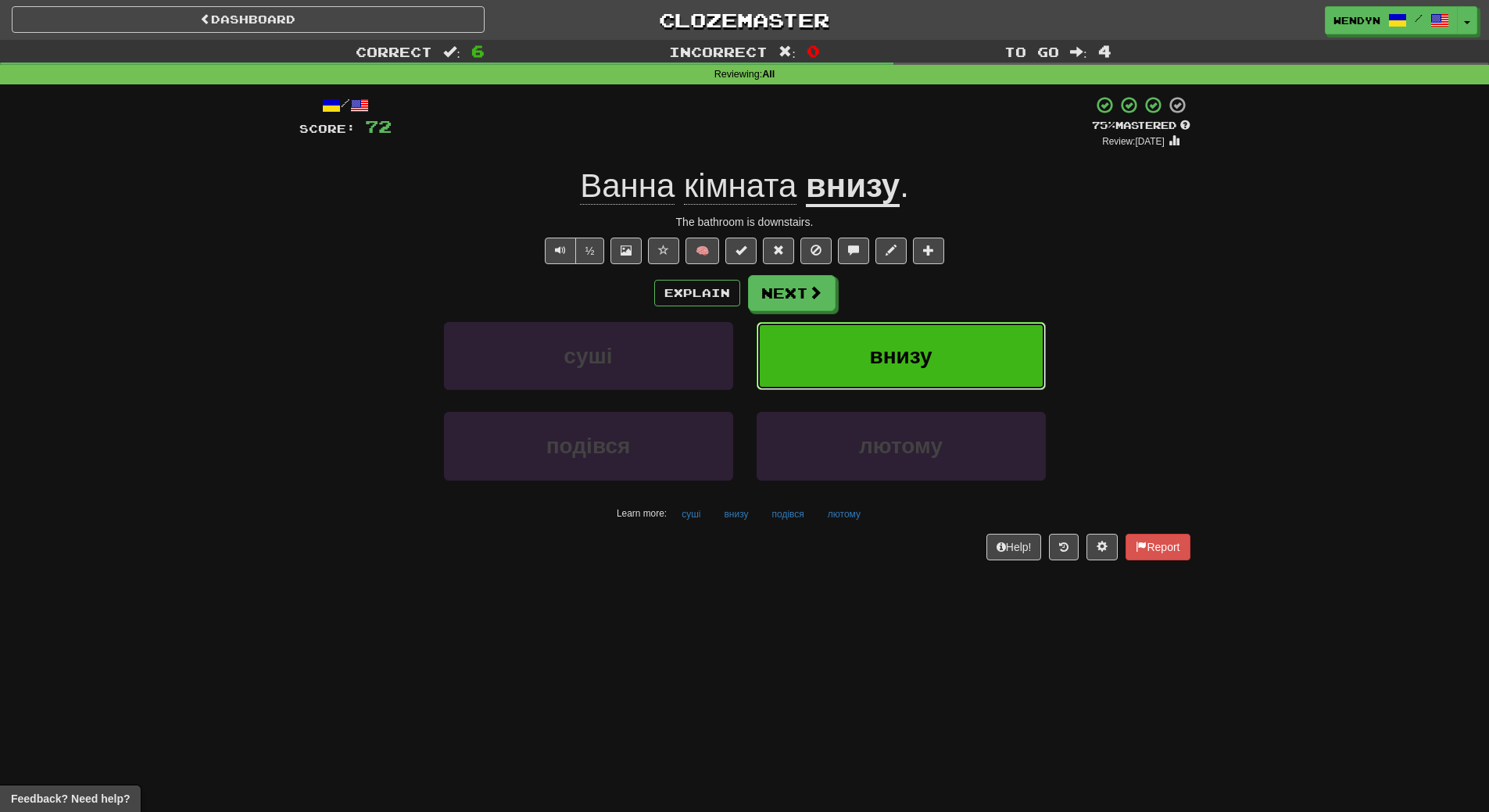
click at [963, 390] on button "внизу" at bounding box center [901, 356] width 289 height 68
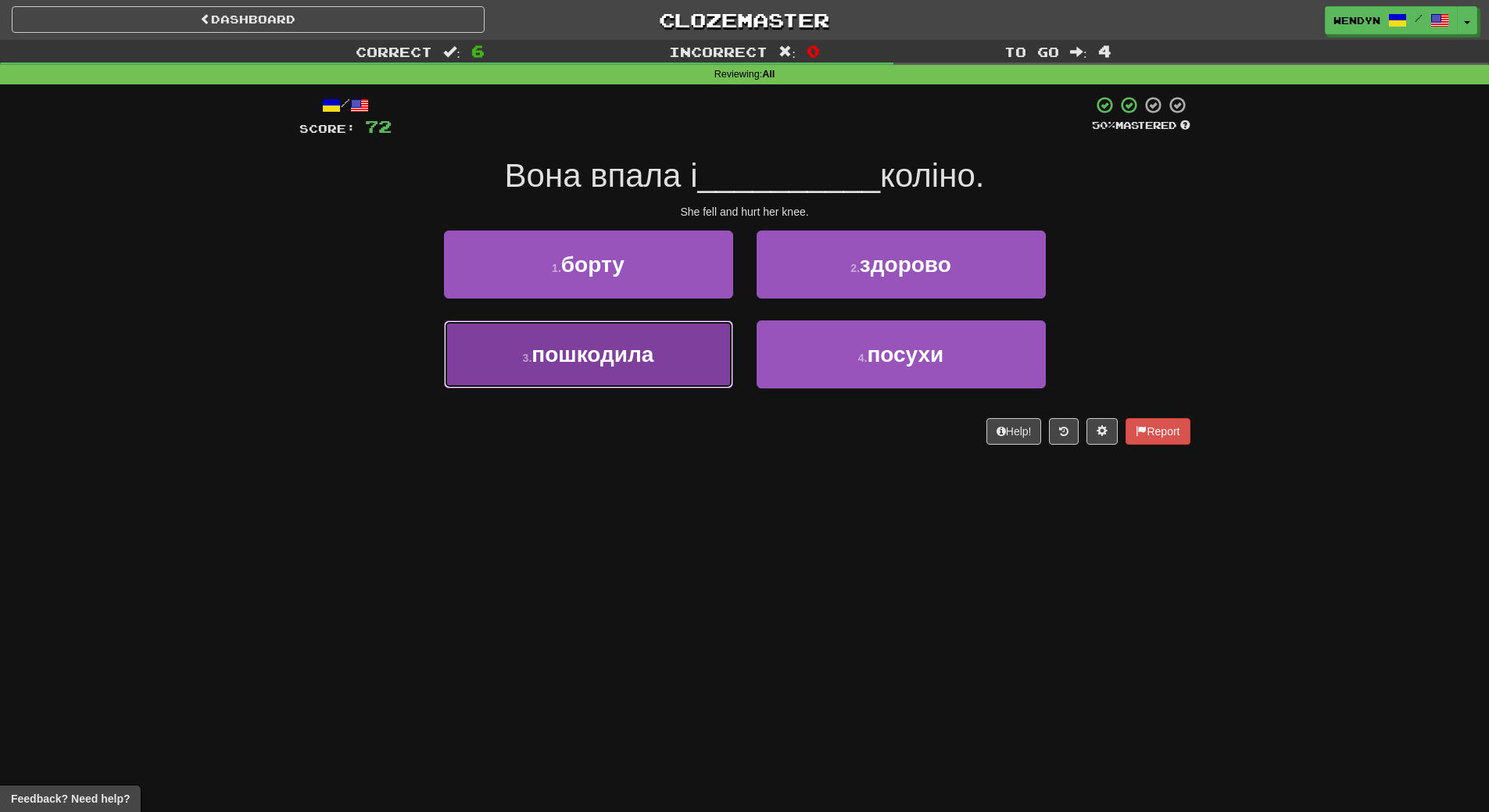
click at [629, 370] on button "3 . пошкодила" at bounding box center [588, 354] width 289 height 68
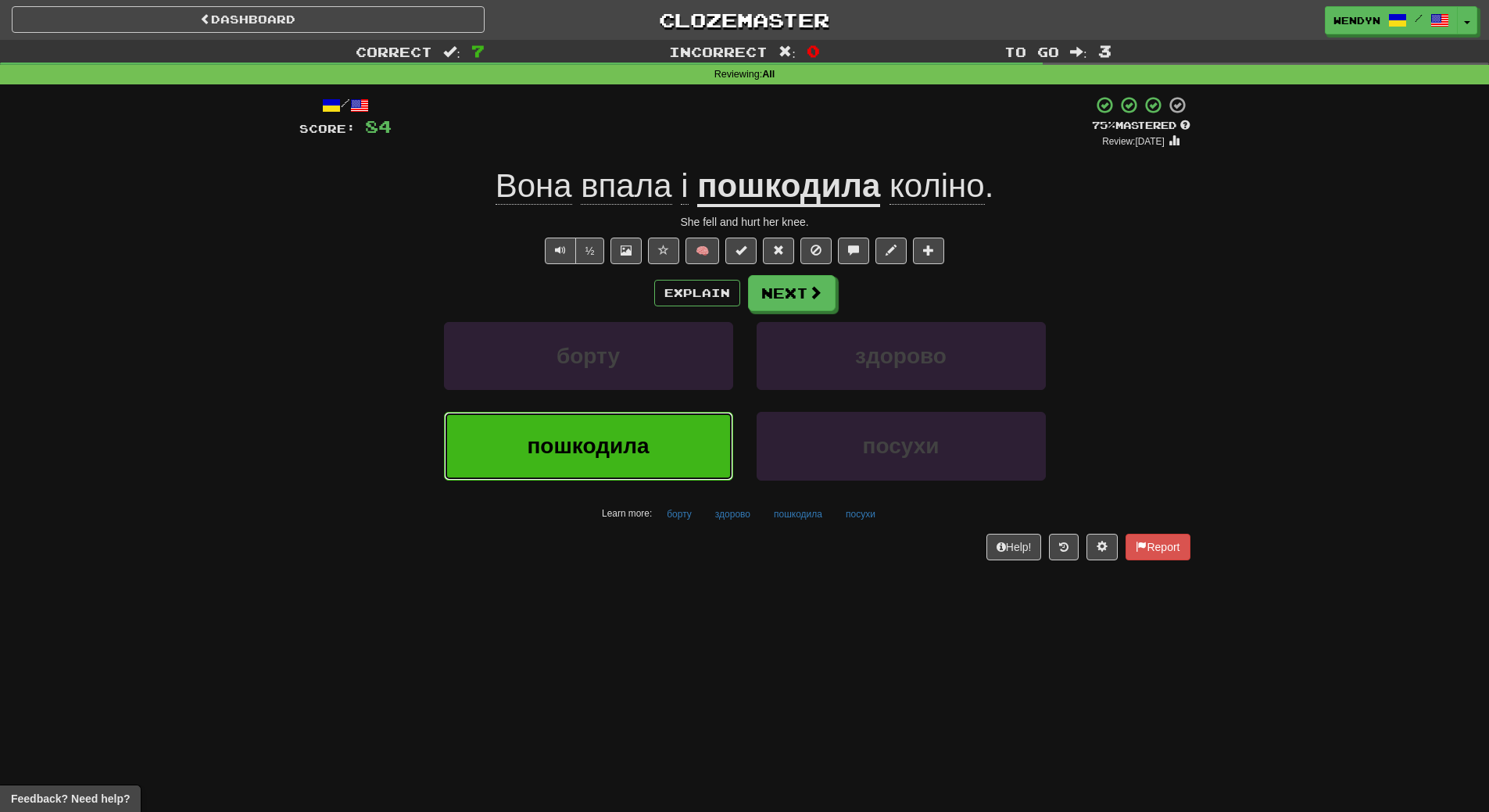
click at [651, 468] on button "пошкодила" at bounding box center [588, 446] width 289 height 68
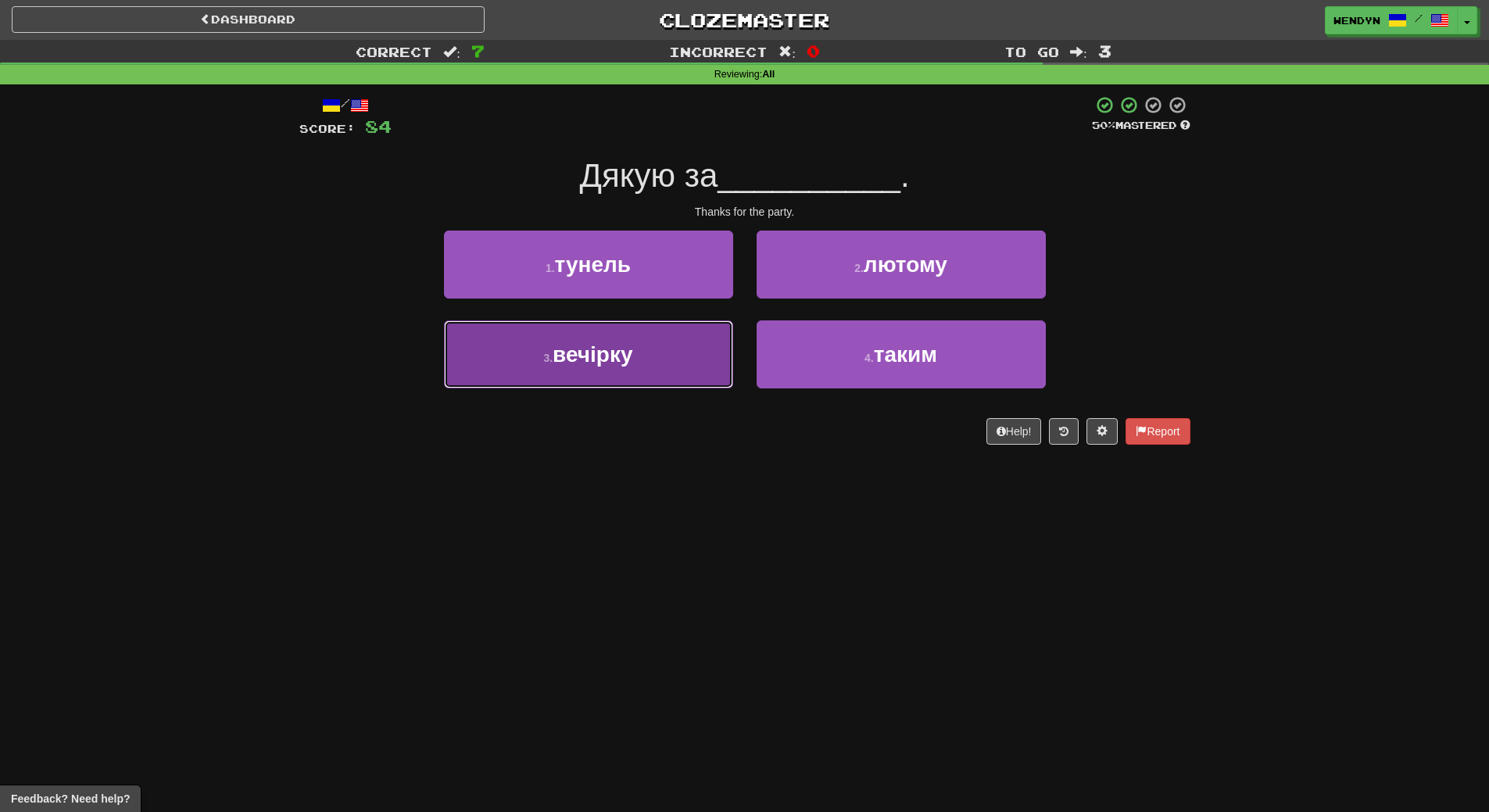
click at [676, 381] on button "3 . вечірку" at bounding box center [588, 354] width 289 height 68
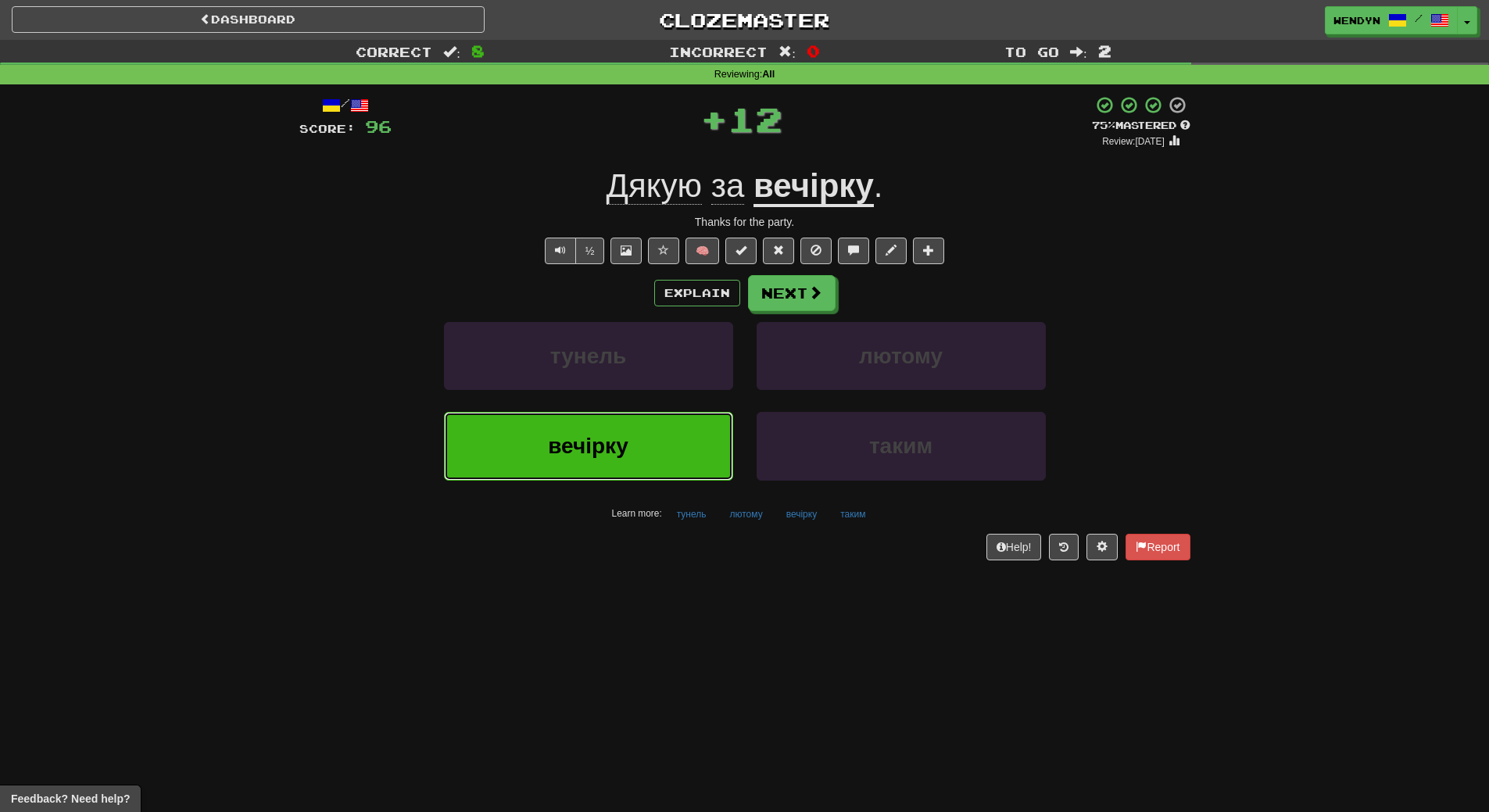
click at [663, 472] on button "вечірку" at bounding box center [588, 446] width 289 height 68
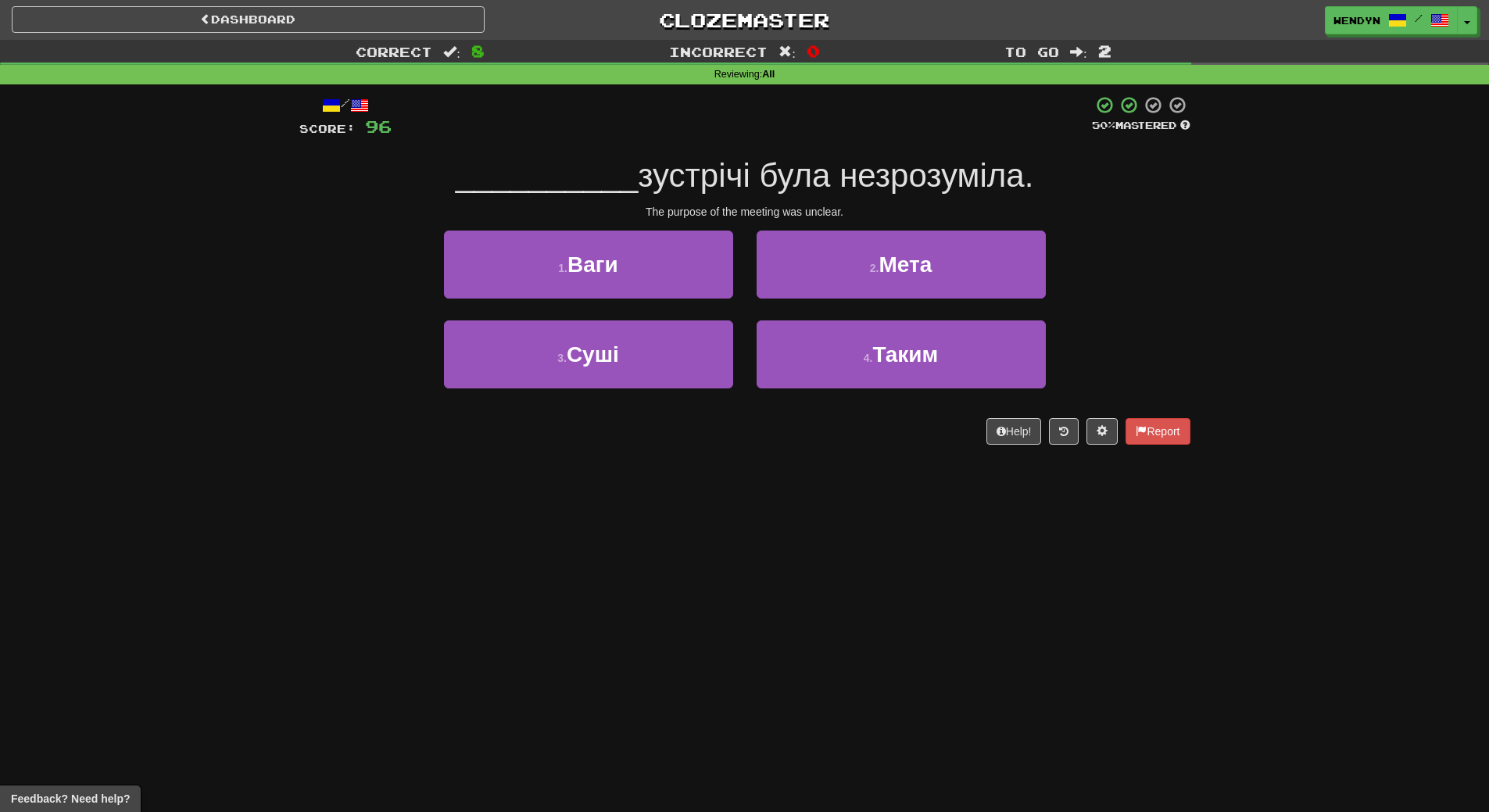
click at [663, 472] on div "Dashboard Clozemaster WendyN / Toggle Dropdown Dashboard Leaderboard Activity F…" at bounding box center [744, 406] width 1489 height 812
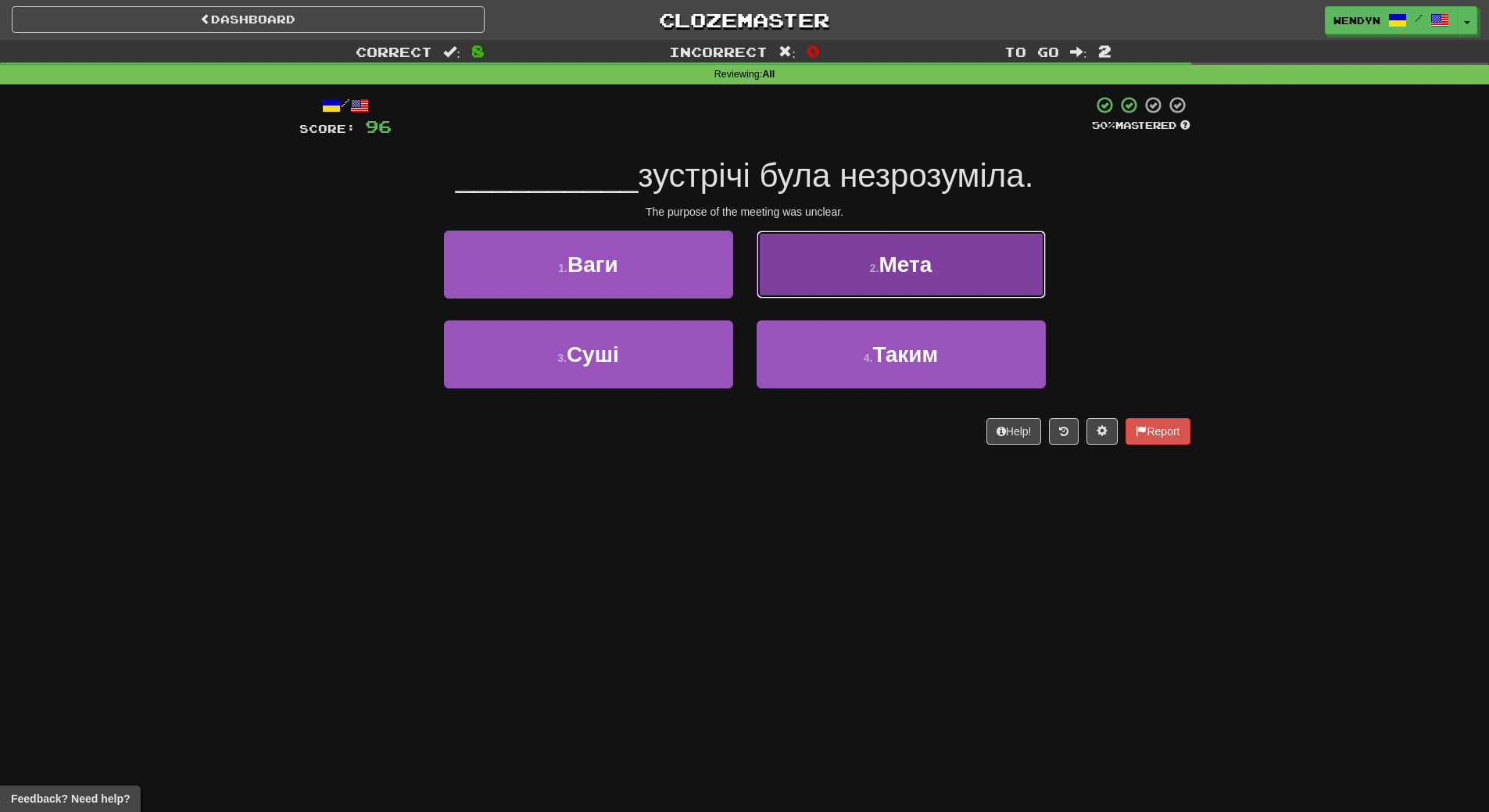
click at [932, 276] on span "Мета" at bounding box center [905, 264] width 53 height 24
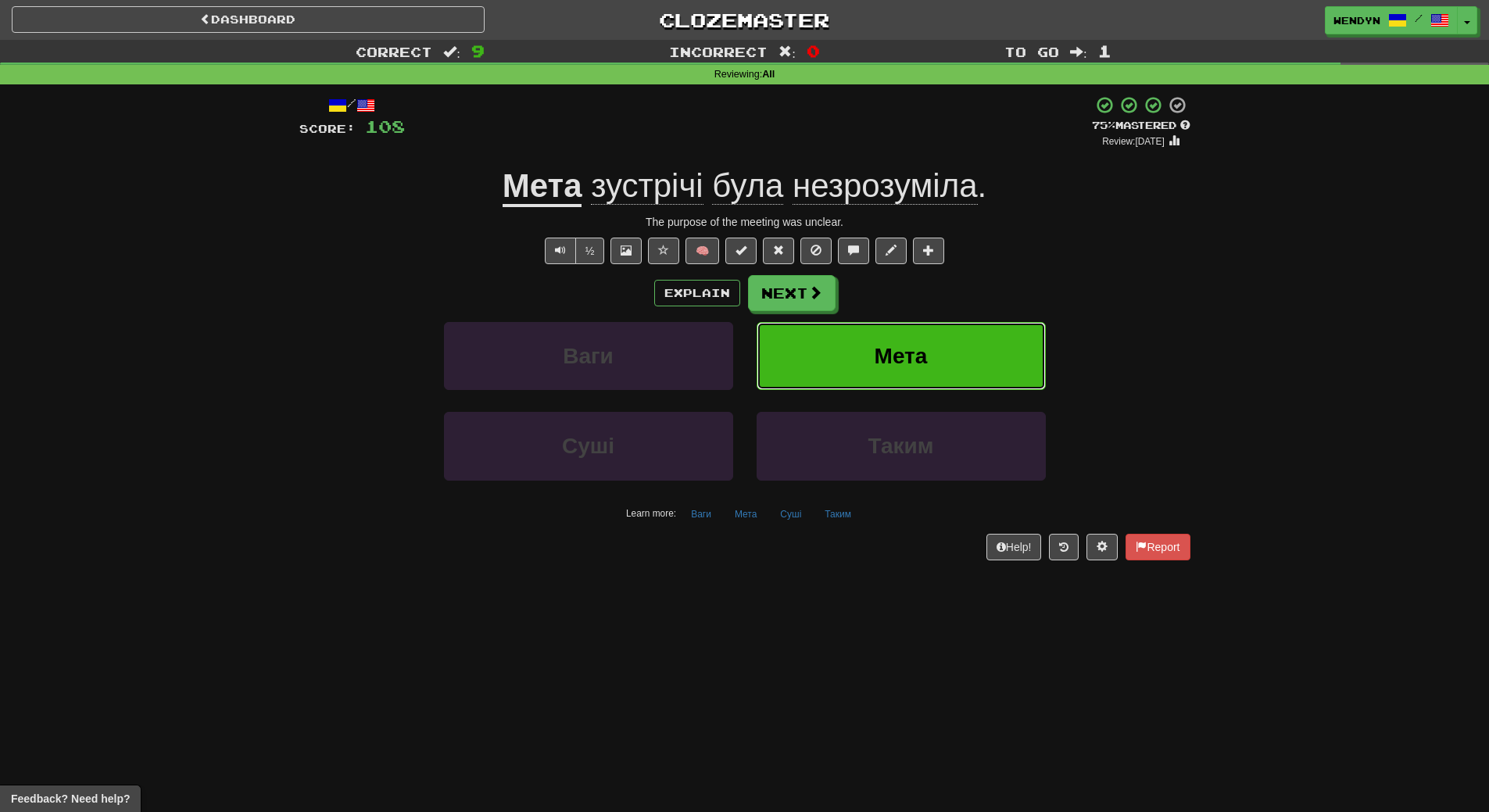
click at [970, 333] on button "Мета" at bounding box center [901, 356] width 289 height 68
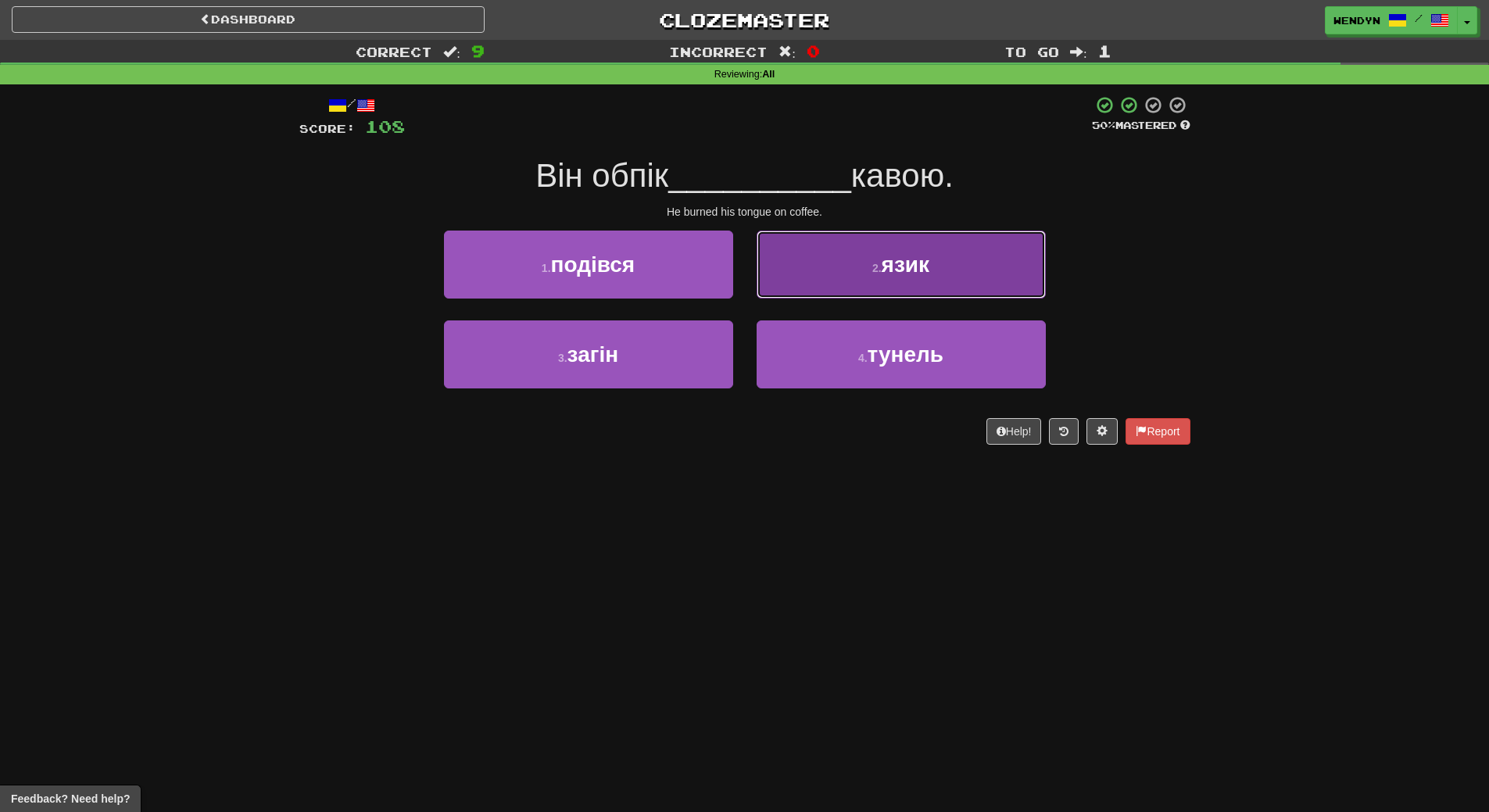
click at [998, 277] on button "2 . язик" at bounding box center [901, 265] width 289 height 68
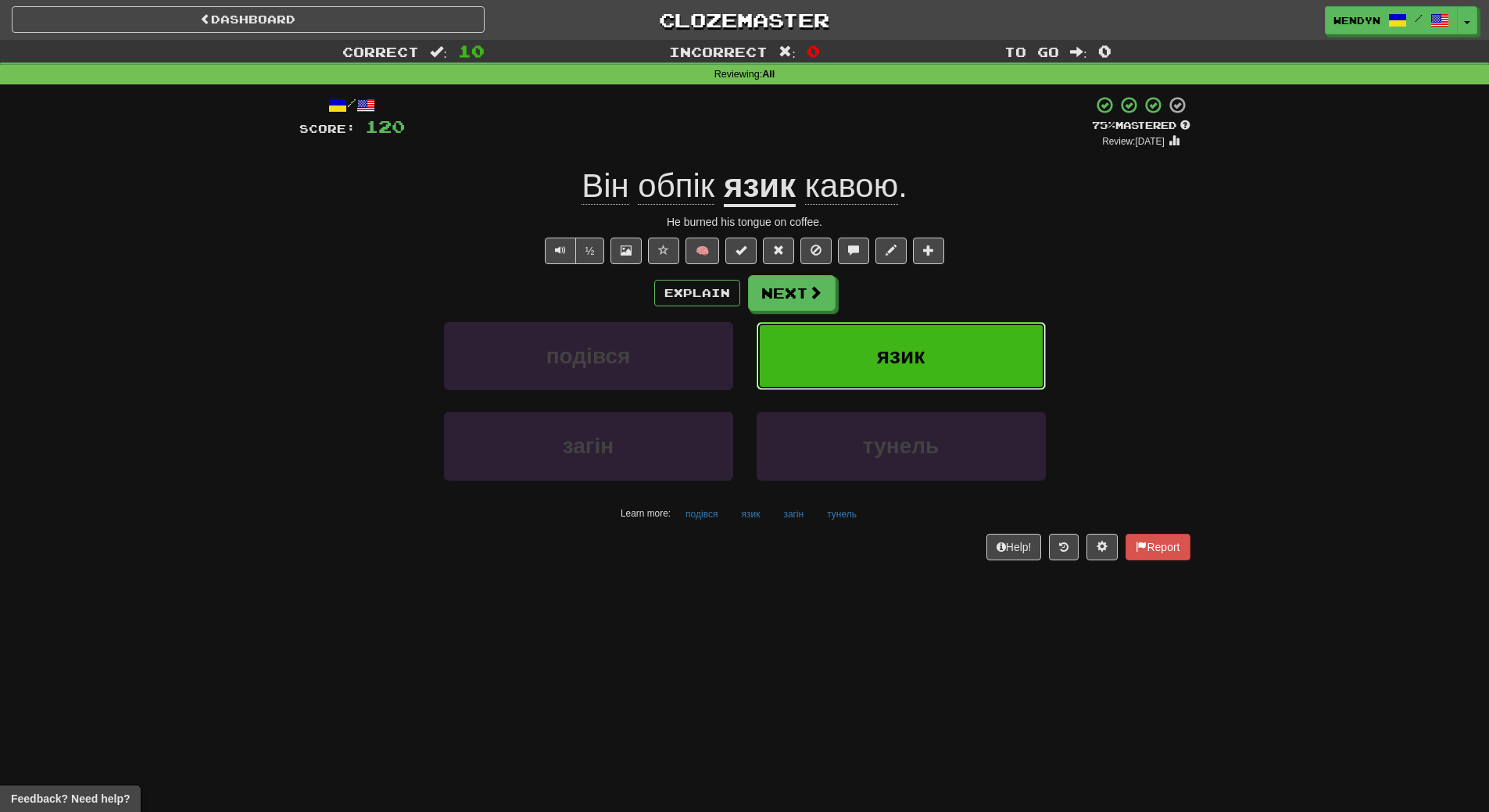
click at [971, 357] on button "язик" at bounding box center [901, 356] width 289 height 68
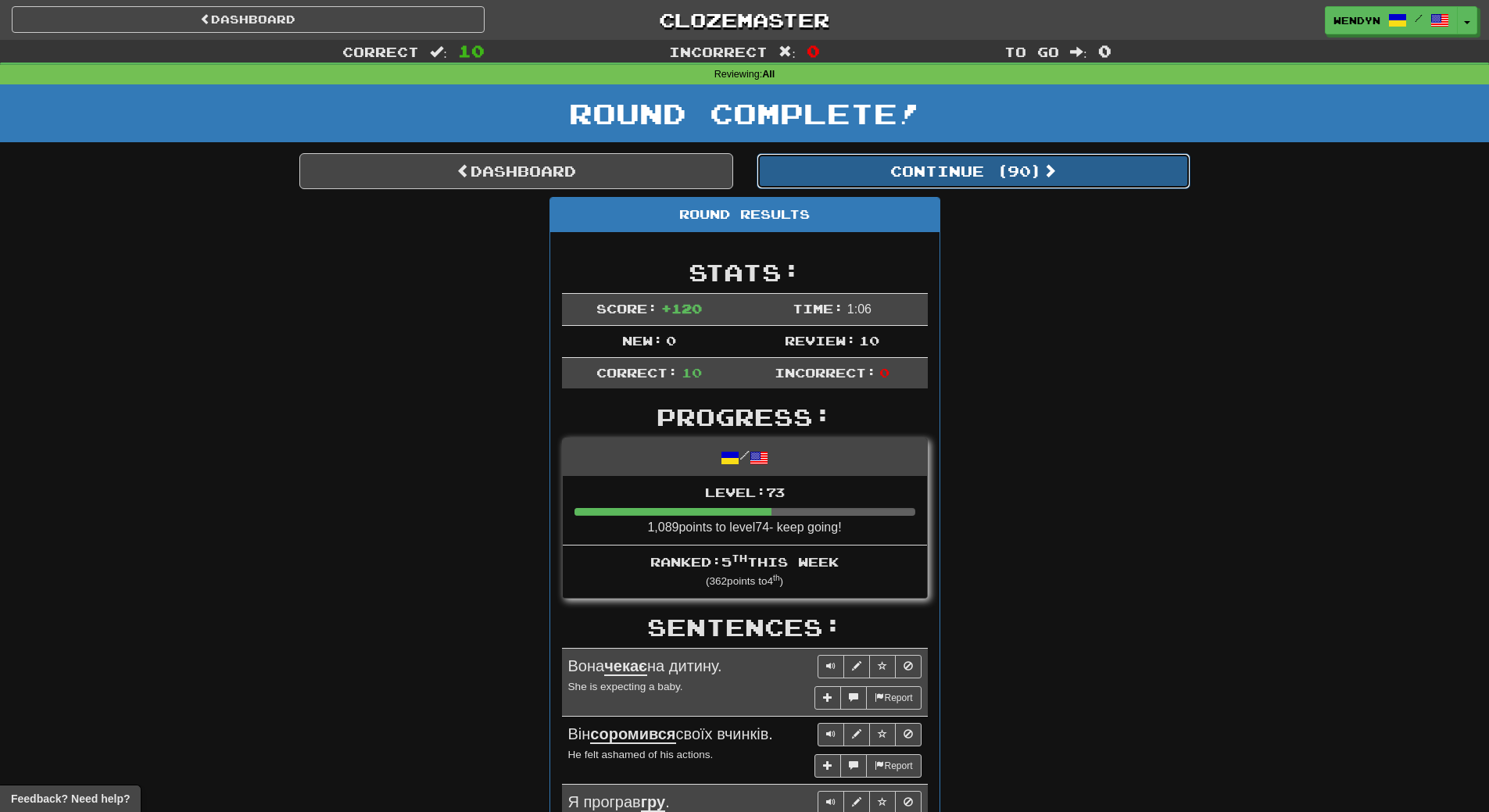
click at [1010, 187] on button "Continue ( 90 )" at bounding box center [974, 170] width 434 height 36
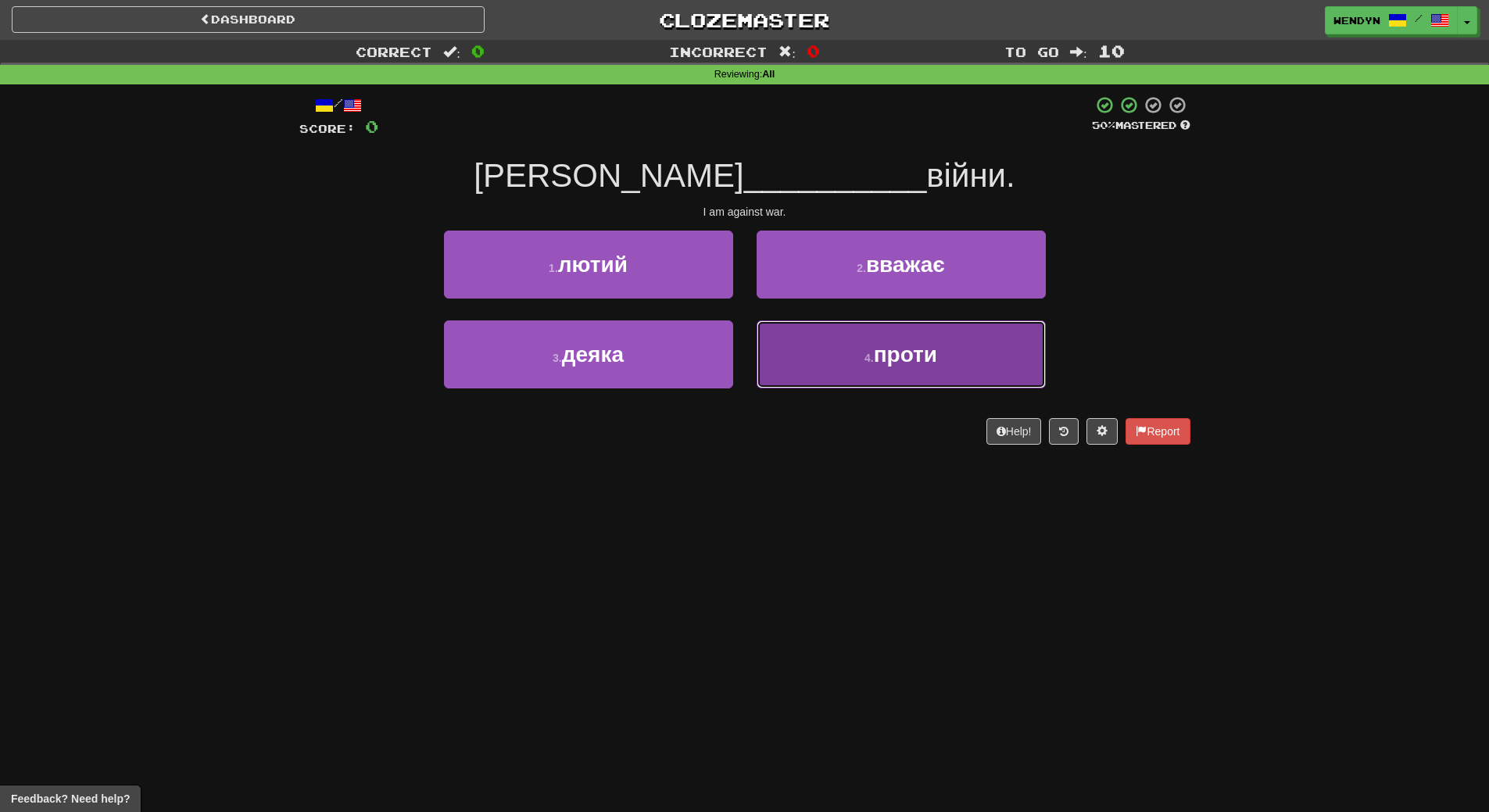
click at [890, 372] on button "4 . проти" at bounding box center [901, 354] width 289 height 68
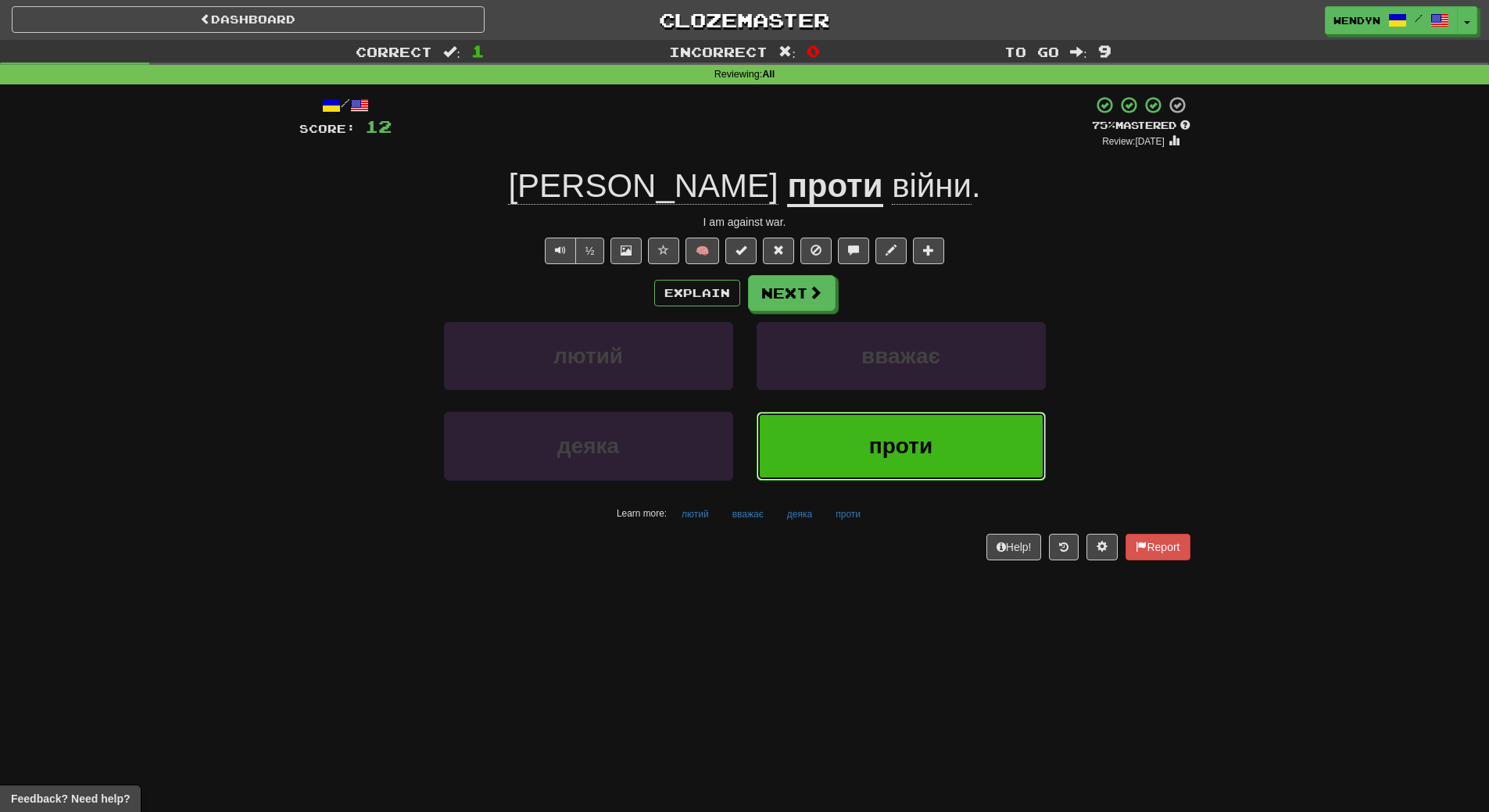
drag, startPoint x: 890, startPoint y: 451, endPoint x: 866, endPoint y: 456, distance: 24.5
click at [884, 451] on span "проти" at bounding box center [900, 446] width 63 height 24
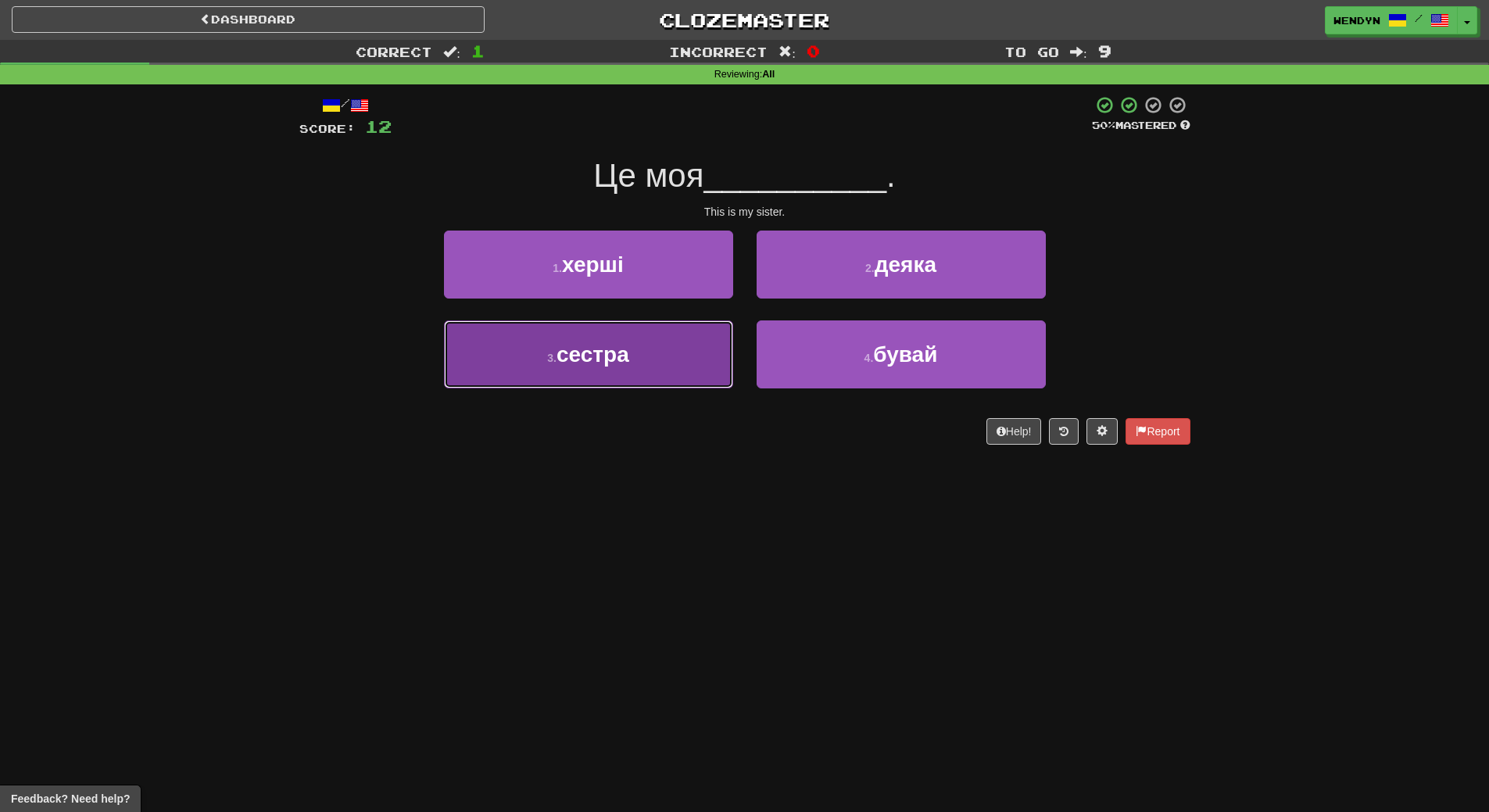
click at [688, 362] on button "3 . сестра" at bounding box center [588, 354] width 289 height 68
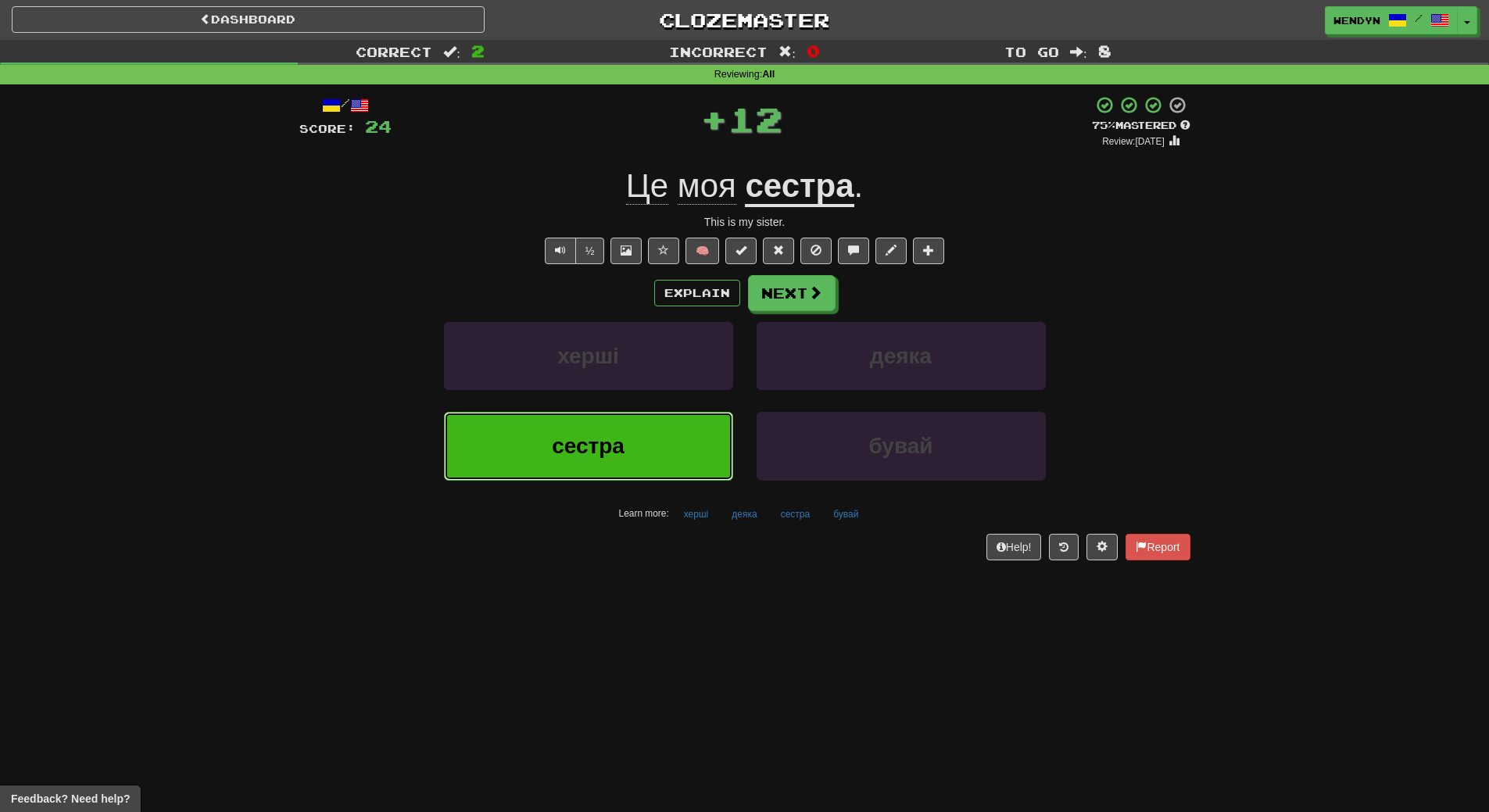
click at [667, 467] on button "сестра" at bounding box center [588, 446] width 289 height 68
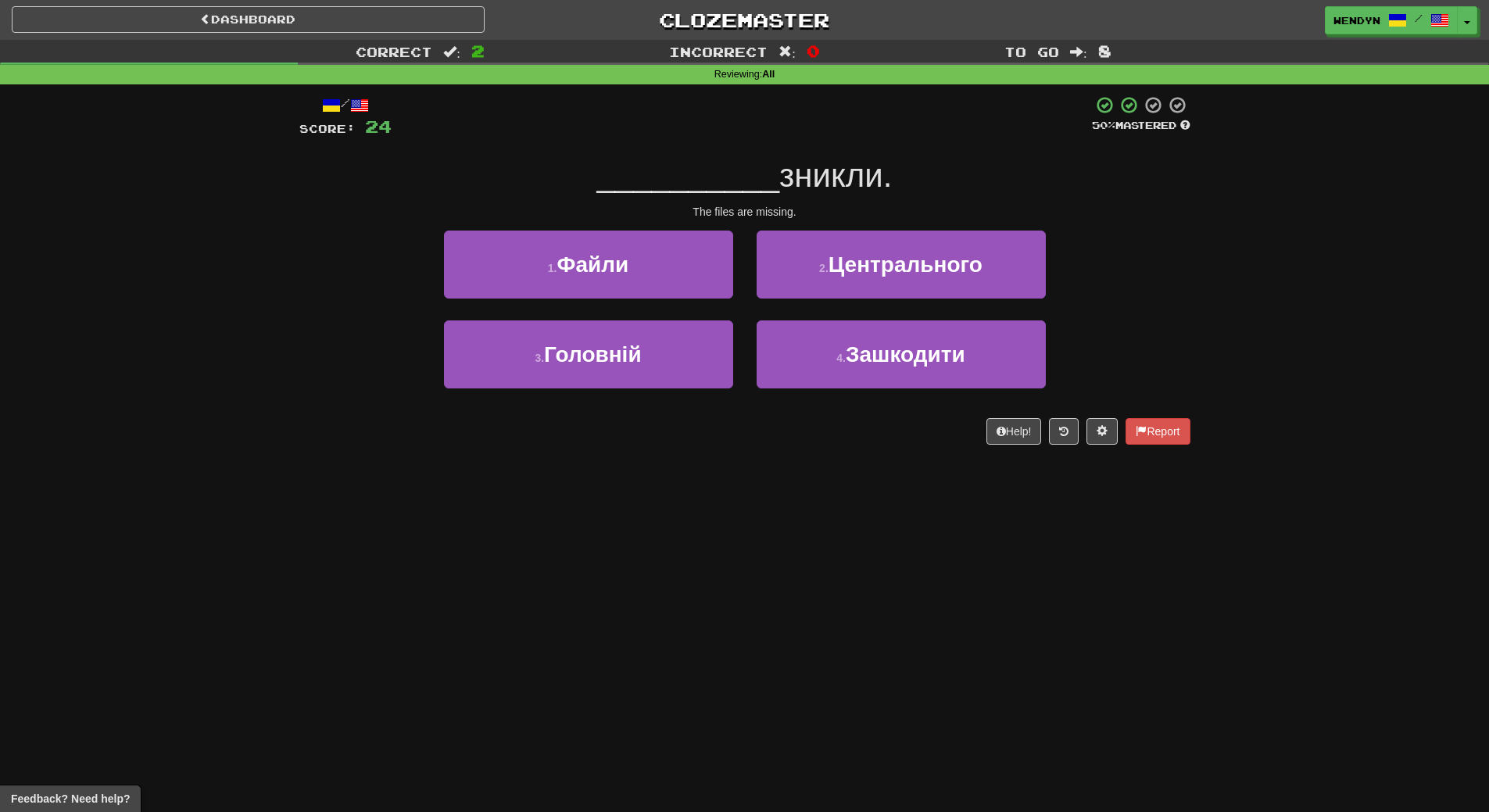
click at [609, 490] on div "Dashboard Clozemaster WendyN / Toggle Dropdown Dashboard Leaderboard Activity F…" at bounding box center [744, 406] width 1489 height 812
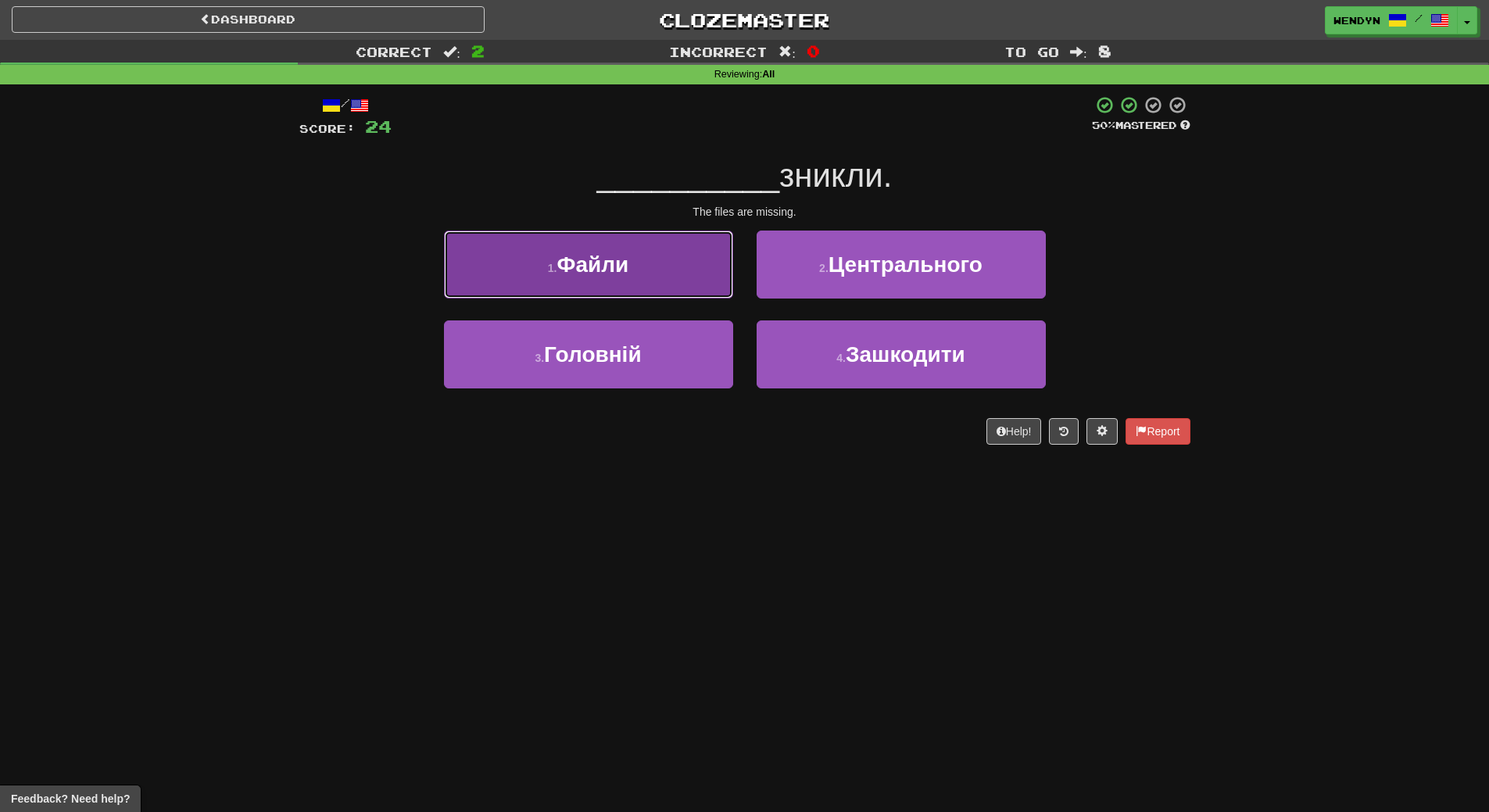
click at [637, 275] on button "1 . Файли" at bounding box center [588, 265] width 289 height 68
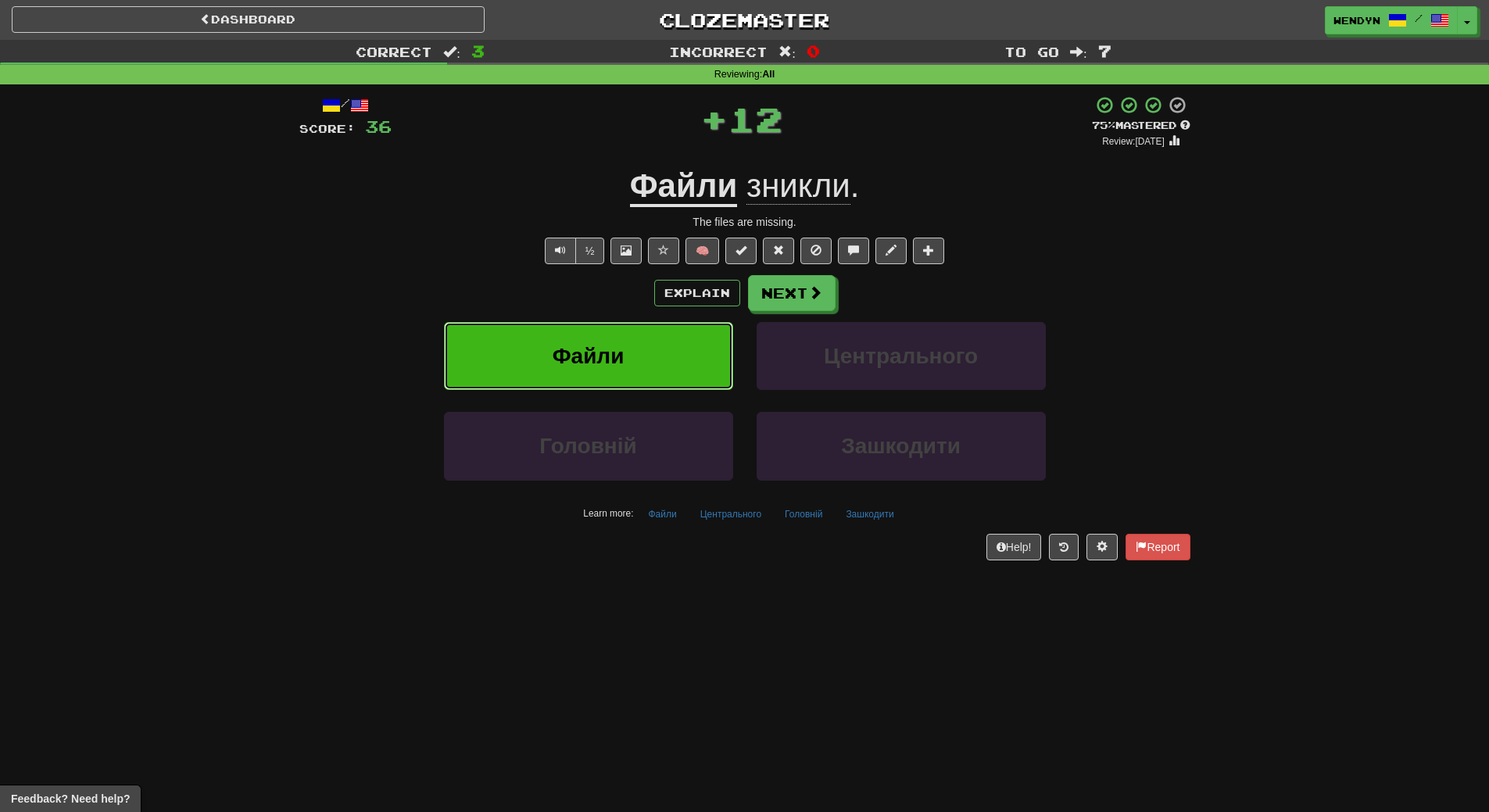
click at [627, 379] on button "Файли" at bounding box center [588, 356] width 289 height 68
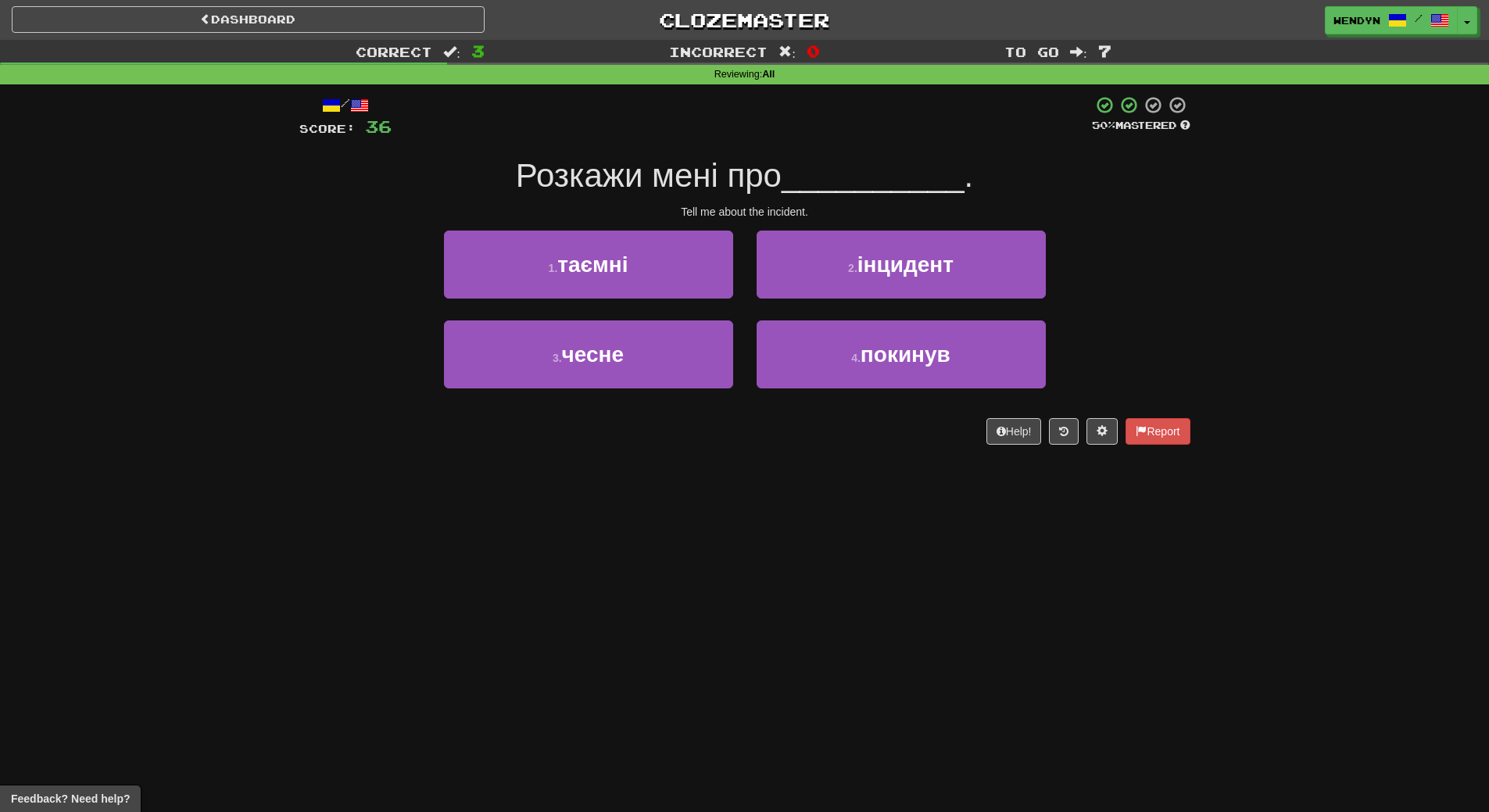
click at [588, 456] on div "/ Score: 36 50 % Mastered Розкажи мені про __________ . Tell me about the incid…" at bounding box center [745, 275] width 891 height 382
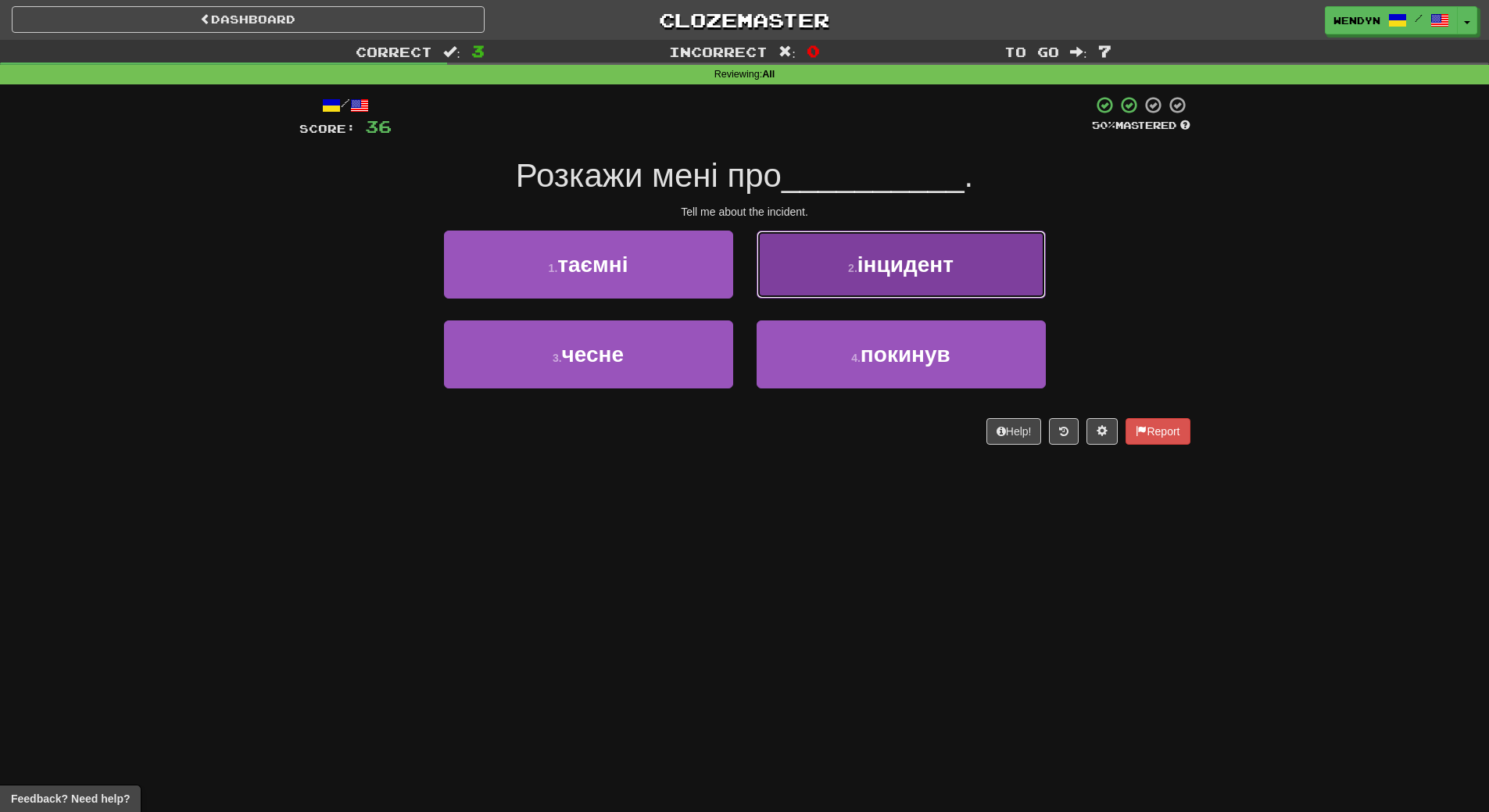
click at [978, 288] on button "2 . інцидент" at bounding box center [901, 265] width 289 height 68
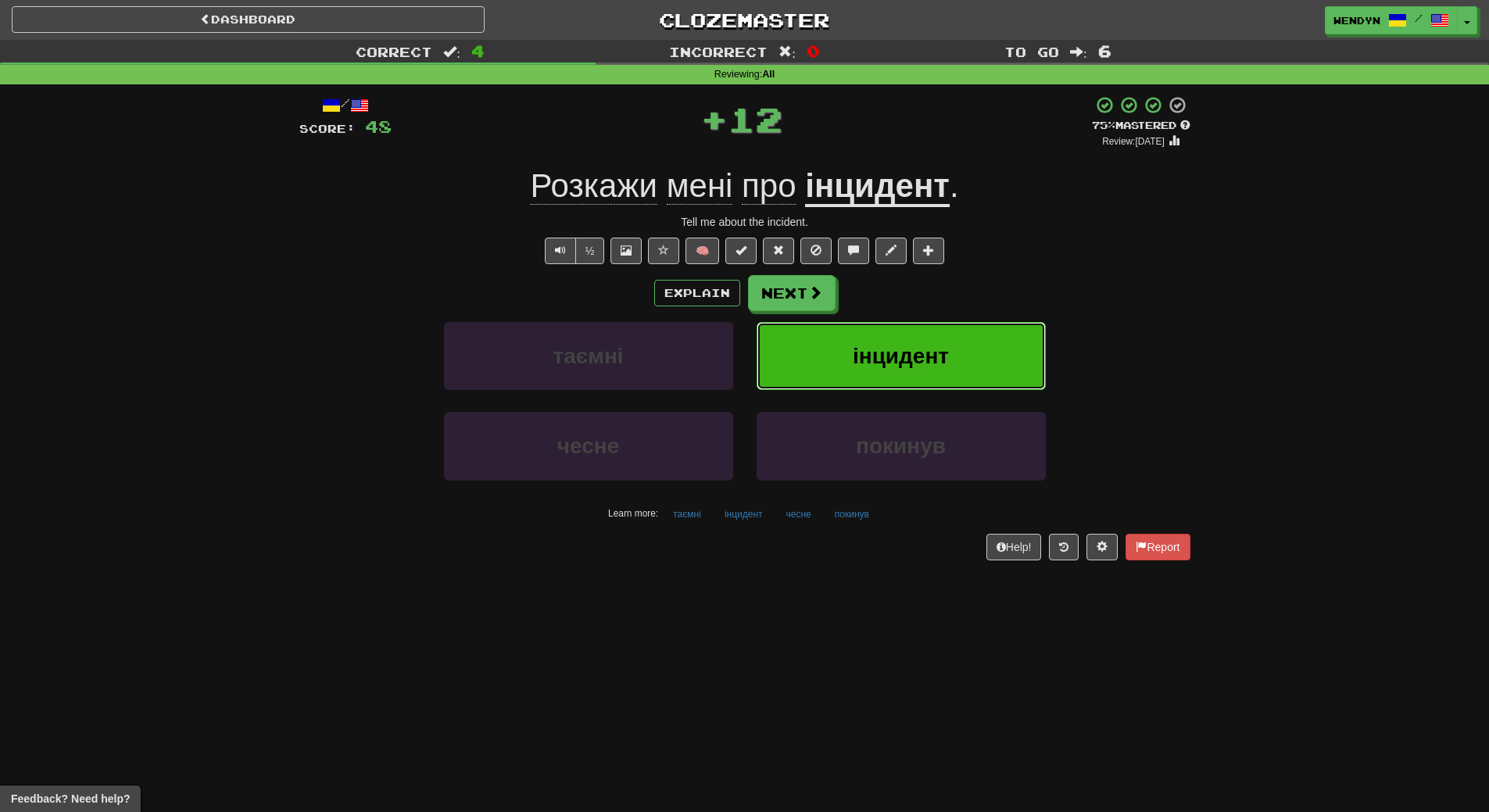
click at [953, 378] on button "інцидент" at bounding box center [901, 356] width 289 height 68
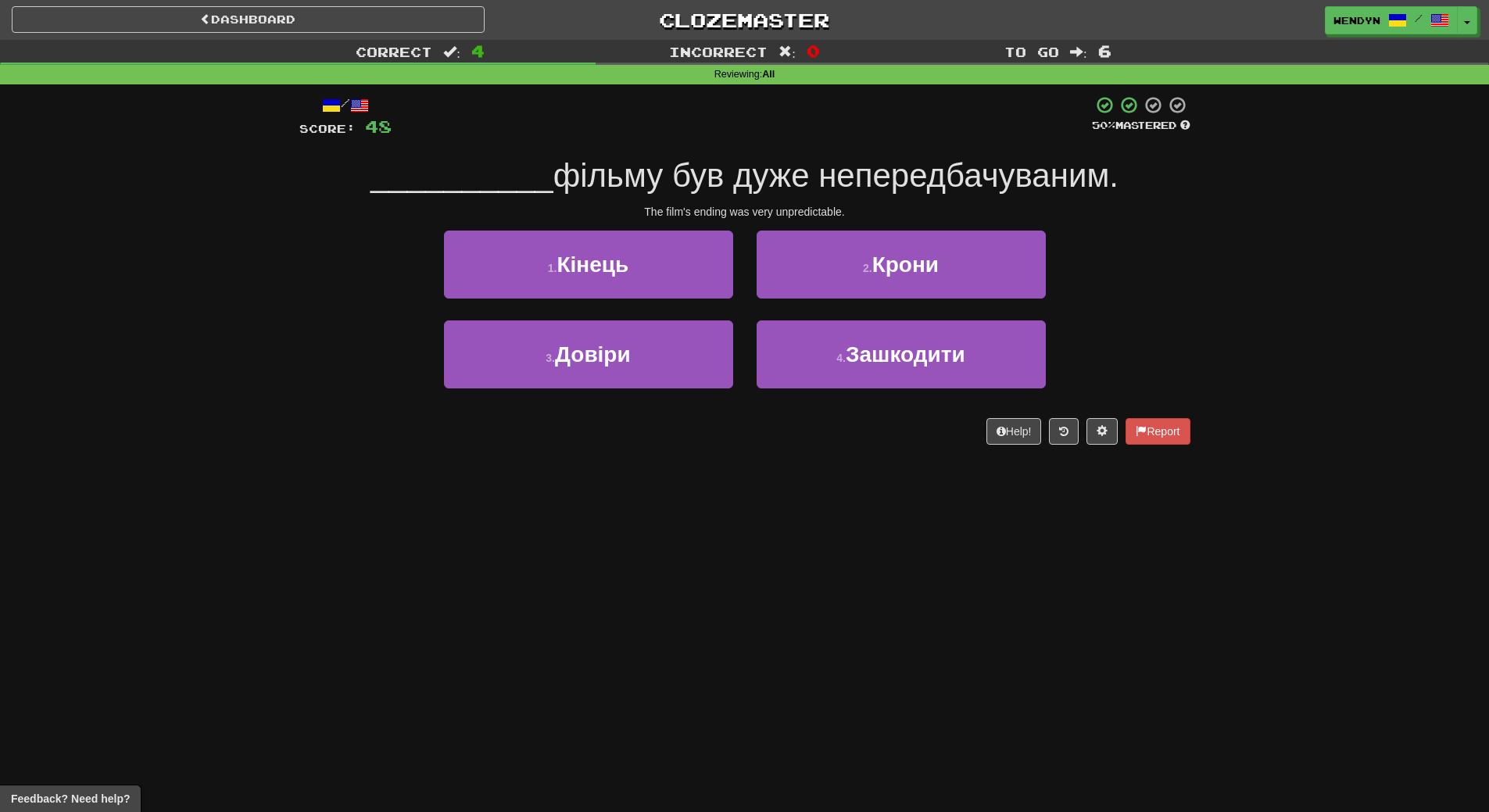
click at [623, 300] on div "1 . Кінець" at bounding box center [588, 276] width 312 height 90
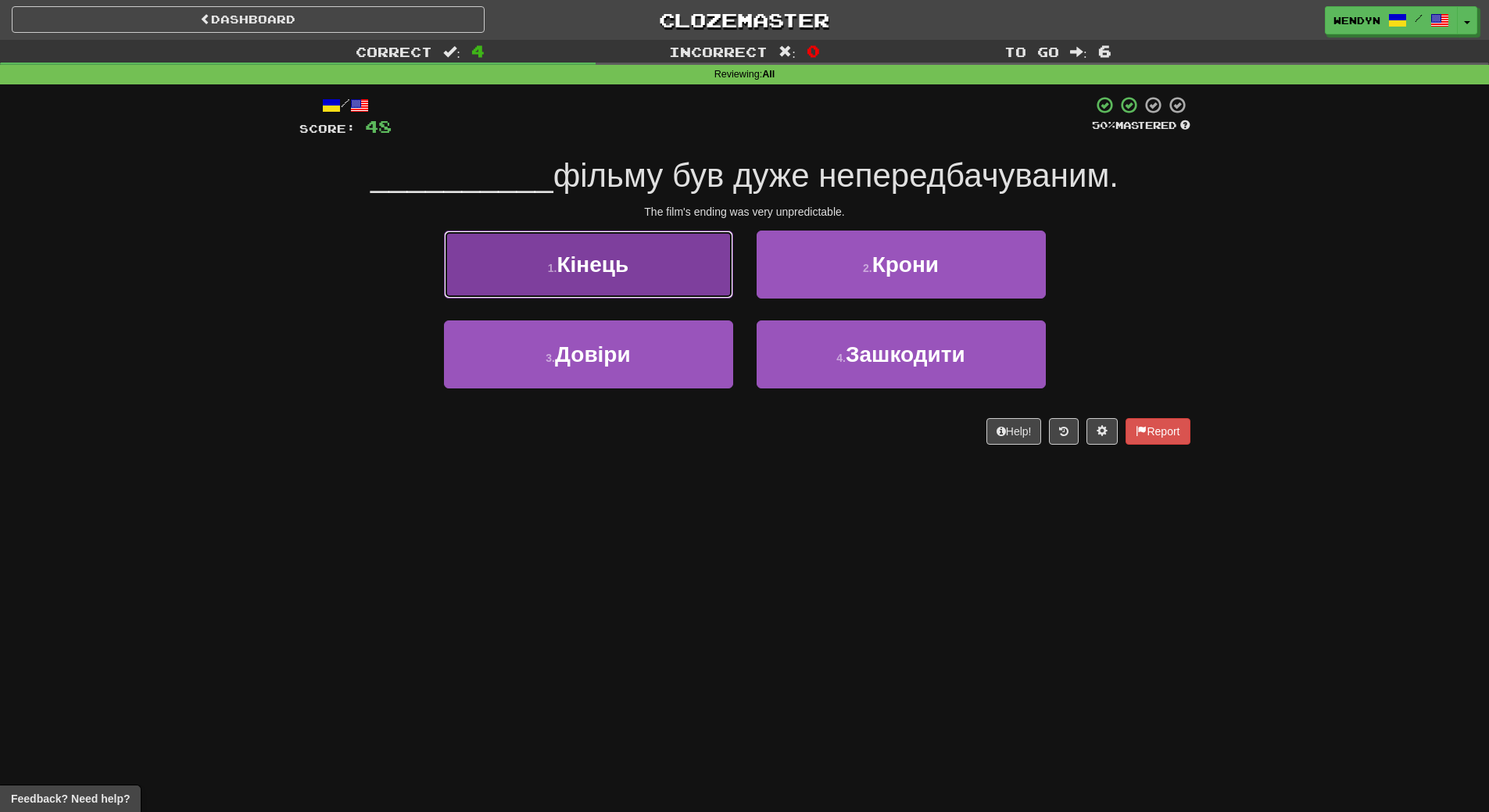
click at [624, 291] on button "1 . Кінець" at bounding box center [588, 265] width 289 height 68
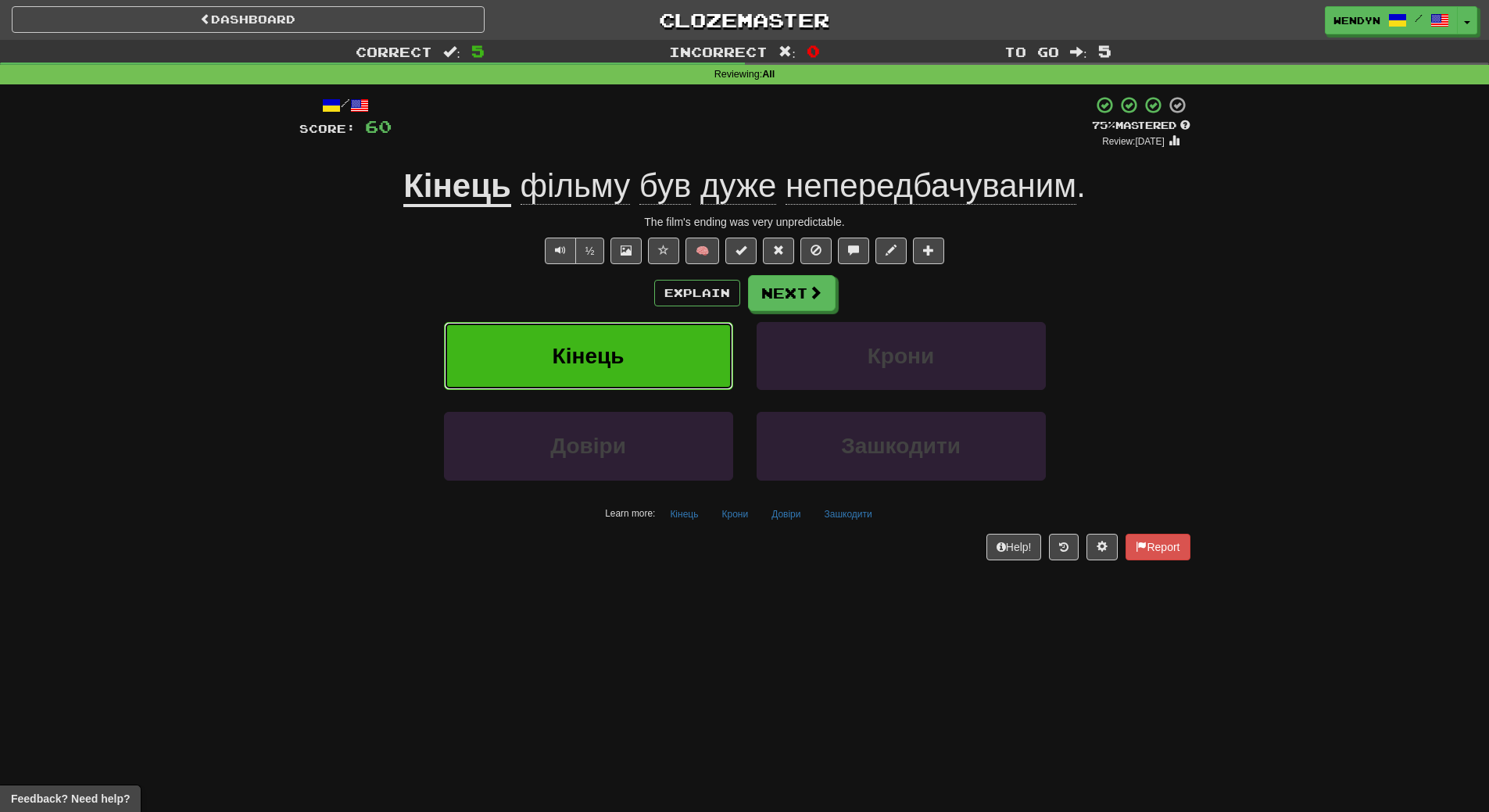
click at [621, 366] on span "Кінець" at bounding box center [589, 356] width 72 height 24
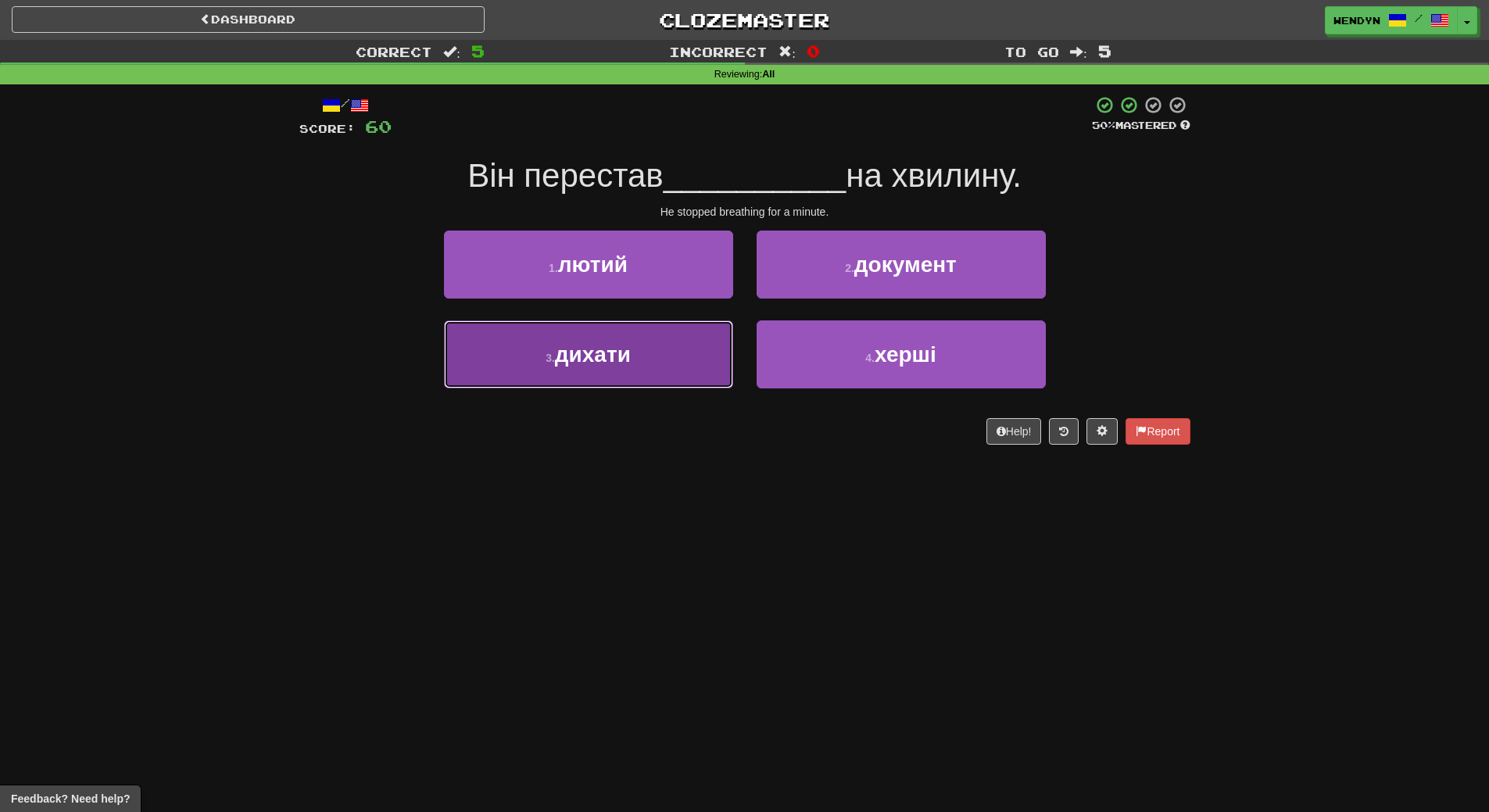
click at [689, 362] on button "3 . дихати" at bounding box center [588, 354] width 289 height 68
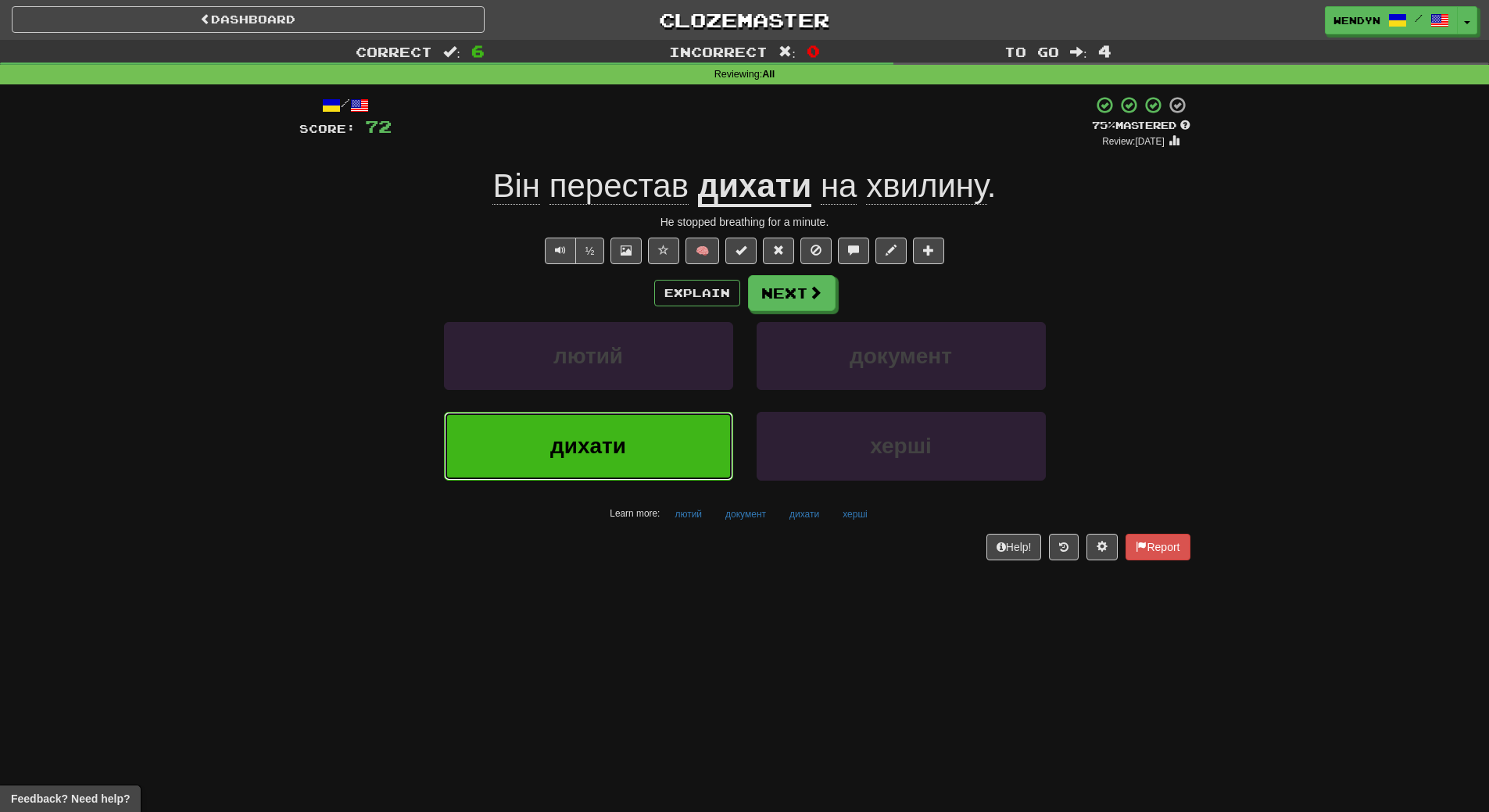
click at [638, 439] on button "дихати" at bounding box center [588, 446] width 289 height 68
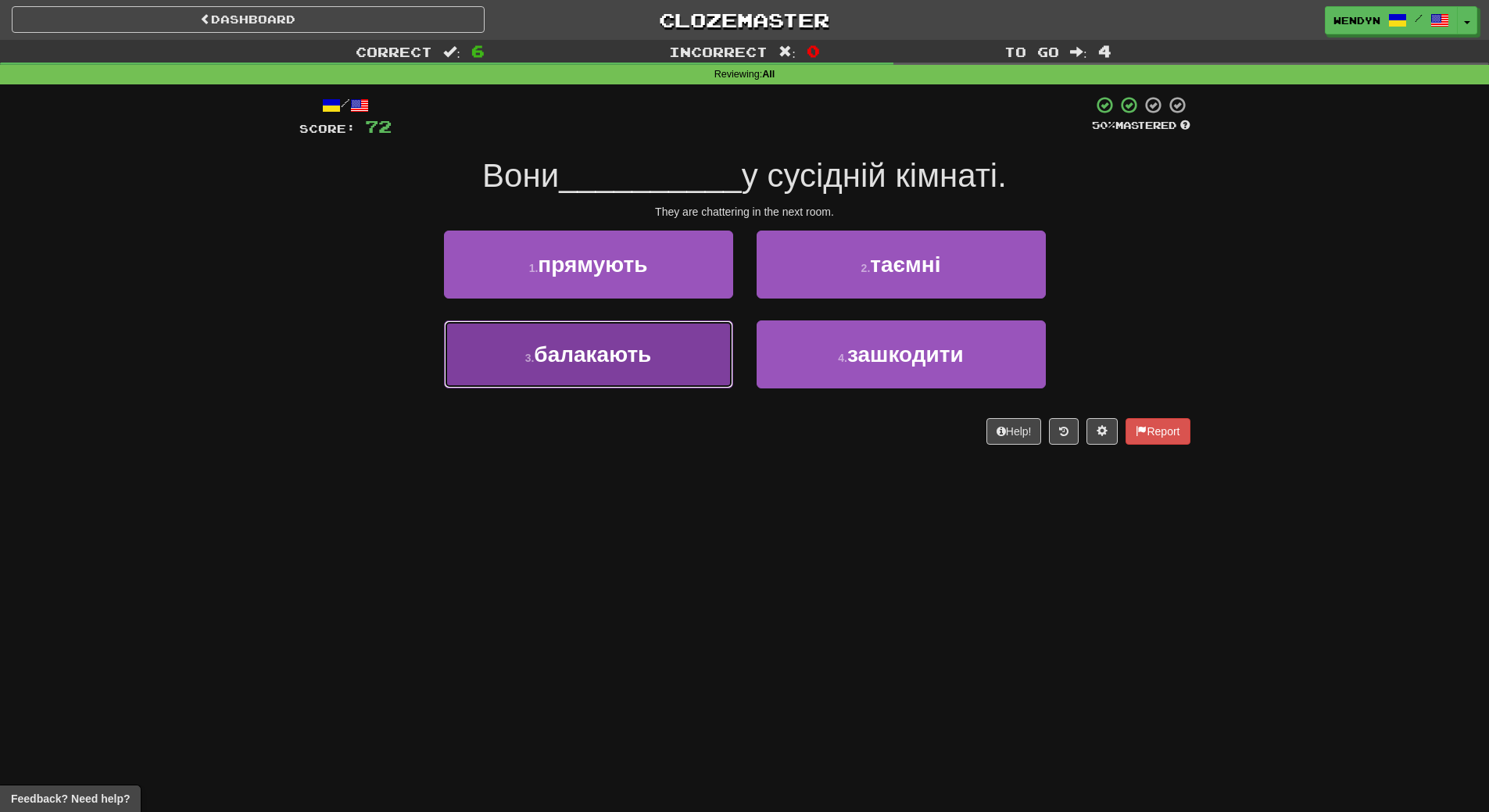
click at [614, 379] on button "3 . балакають" at bounding box center [588, 354] width 289 height 68
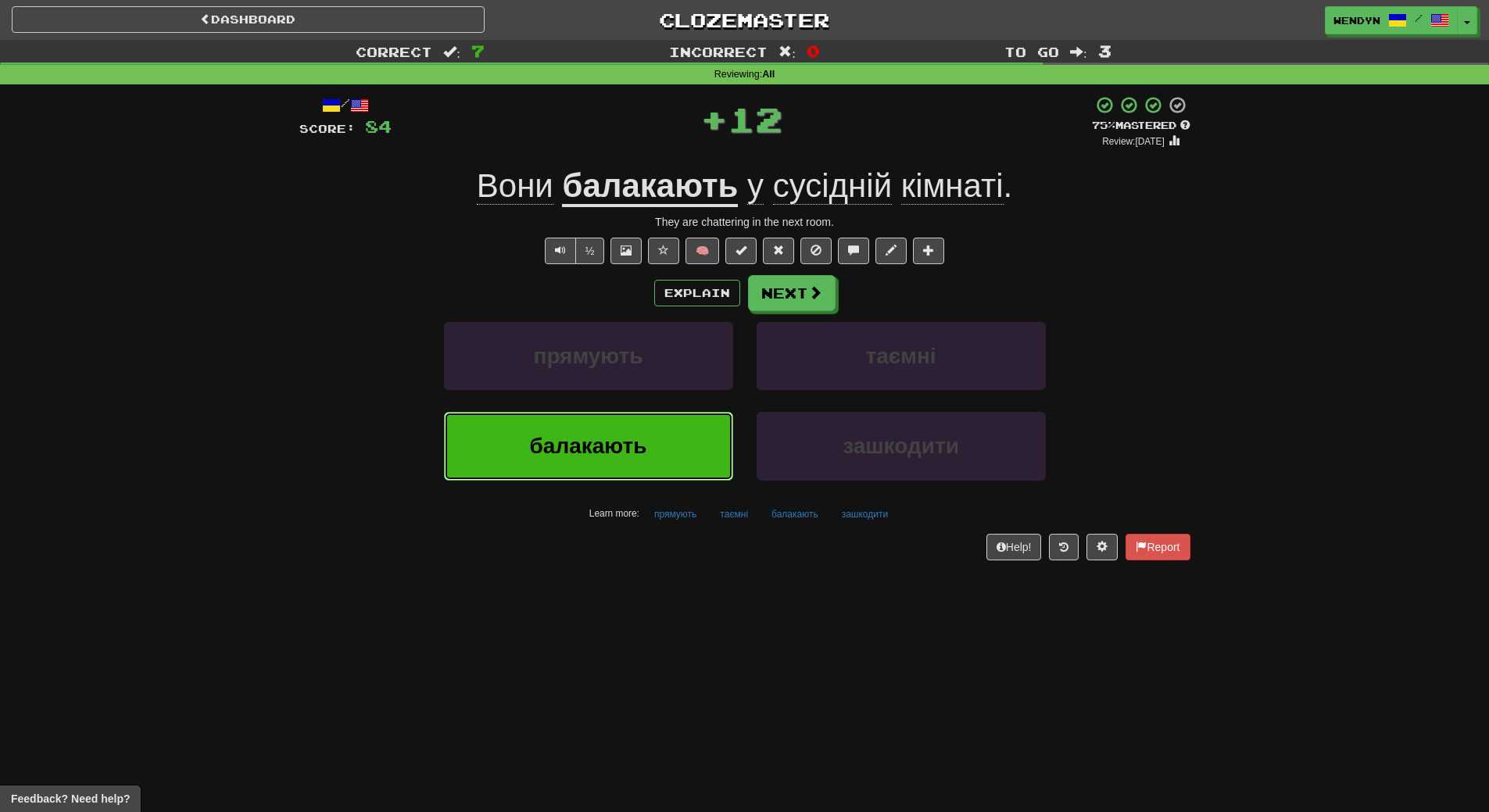
click at [616, 455] on span "балакають" at bounding box center [588, 446] width 117 height 24
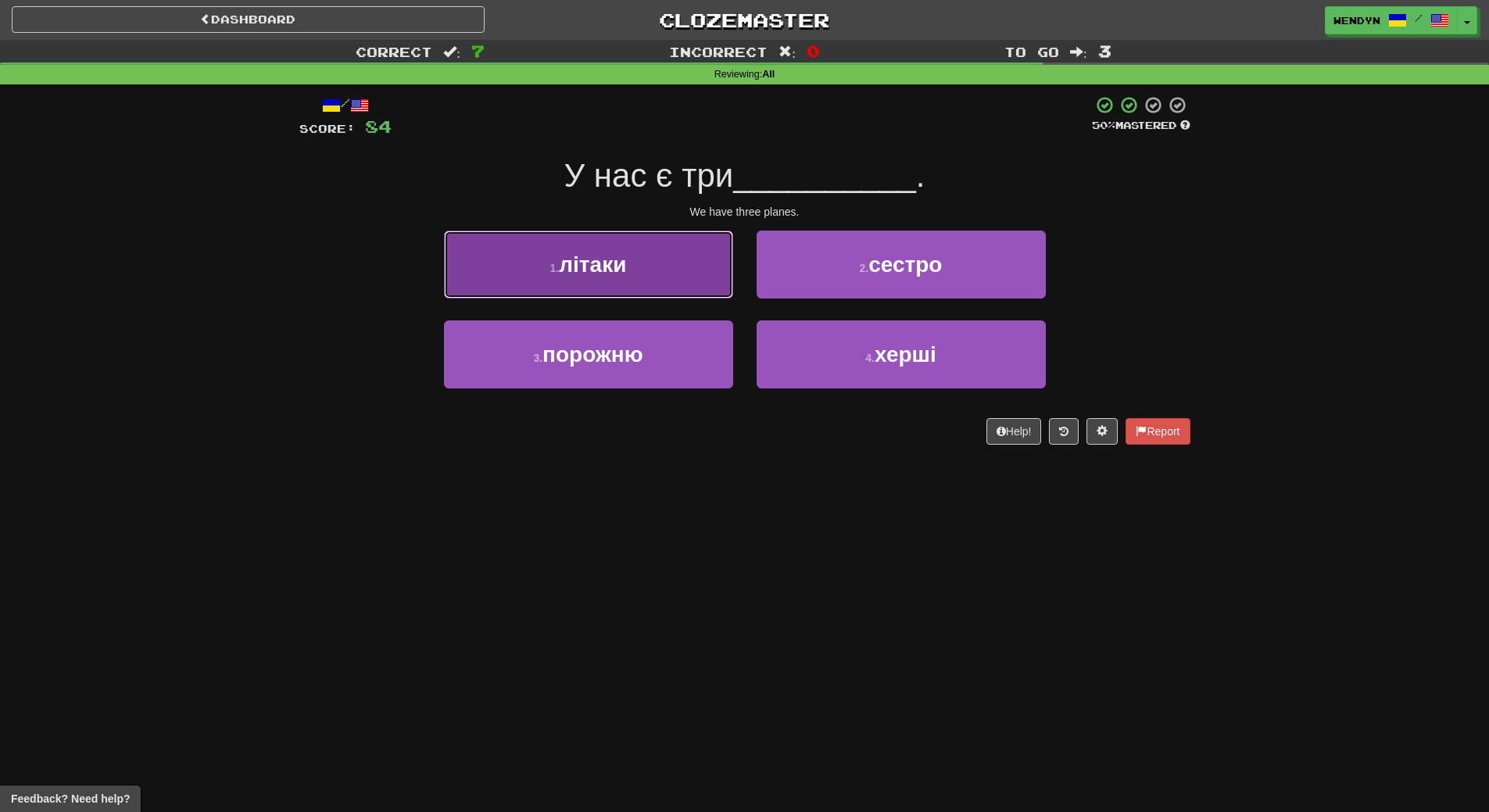
click at [636, 278] on button "1 . літаки" at bounding box center [588, 265] width 289 height 68
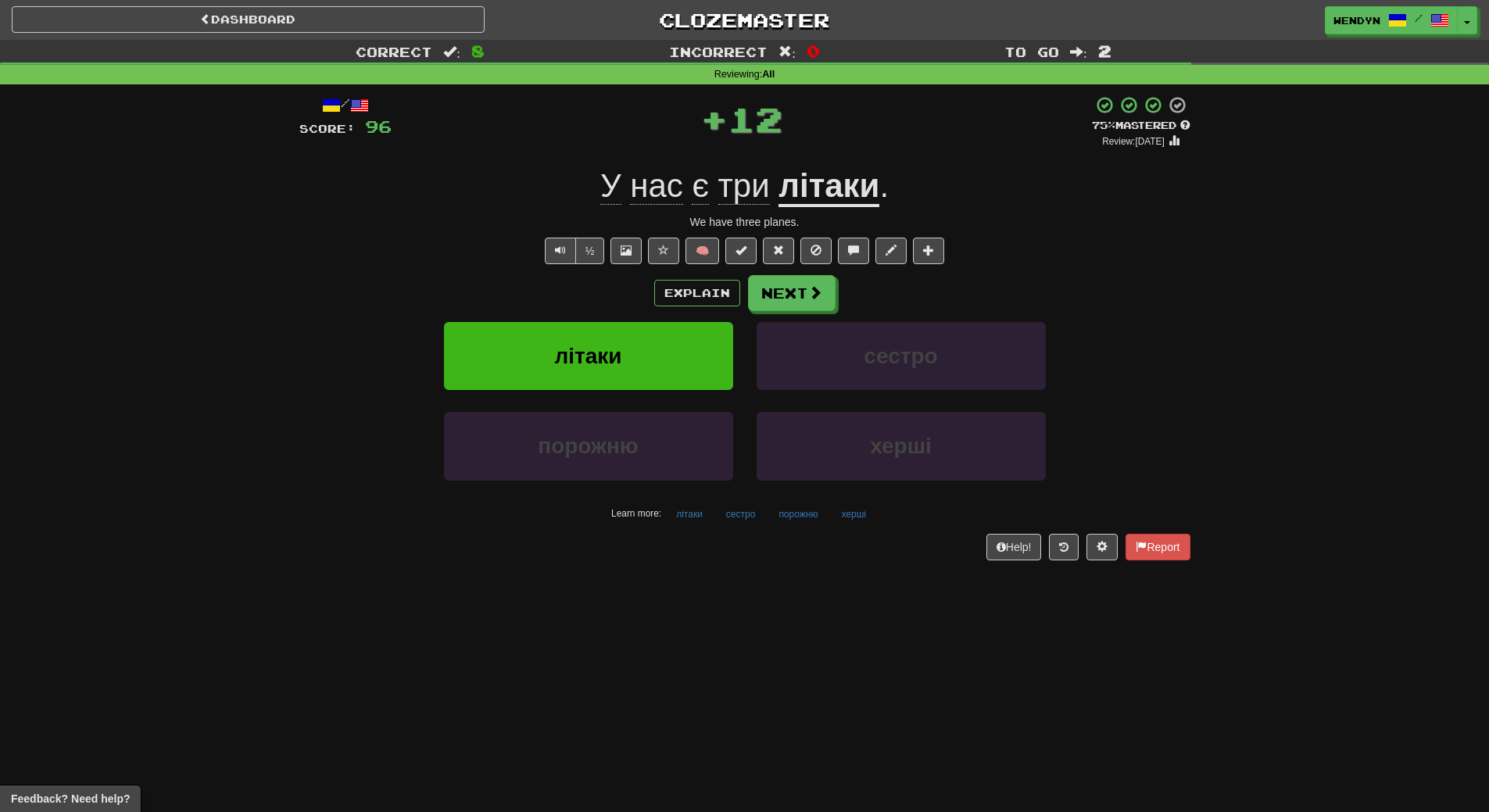
drag, startPoint x: 603, startPoint y: 300, endPoint x: 599, endPoint y: 345, distance: 45.2
click at [602, 302] on div "Explain Next" at bounding box center [745, 293] width 891 height 36
click at [600, 359] on span "літаки" at bounding box center [588, 356] width 68 height 24
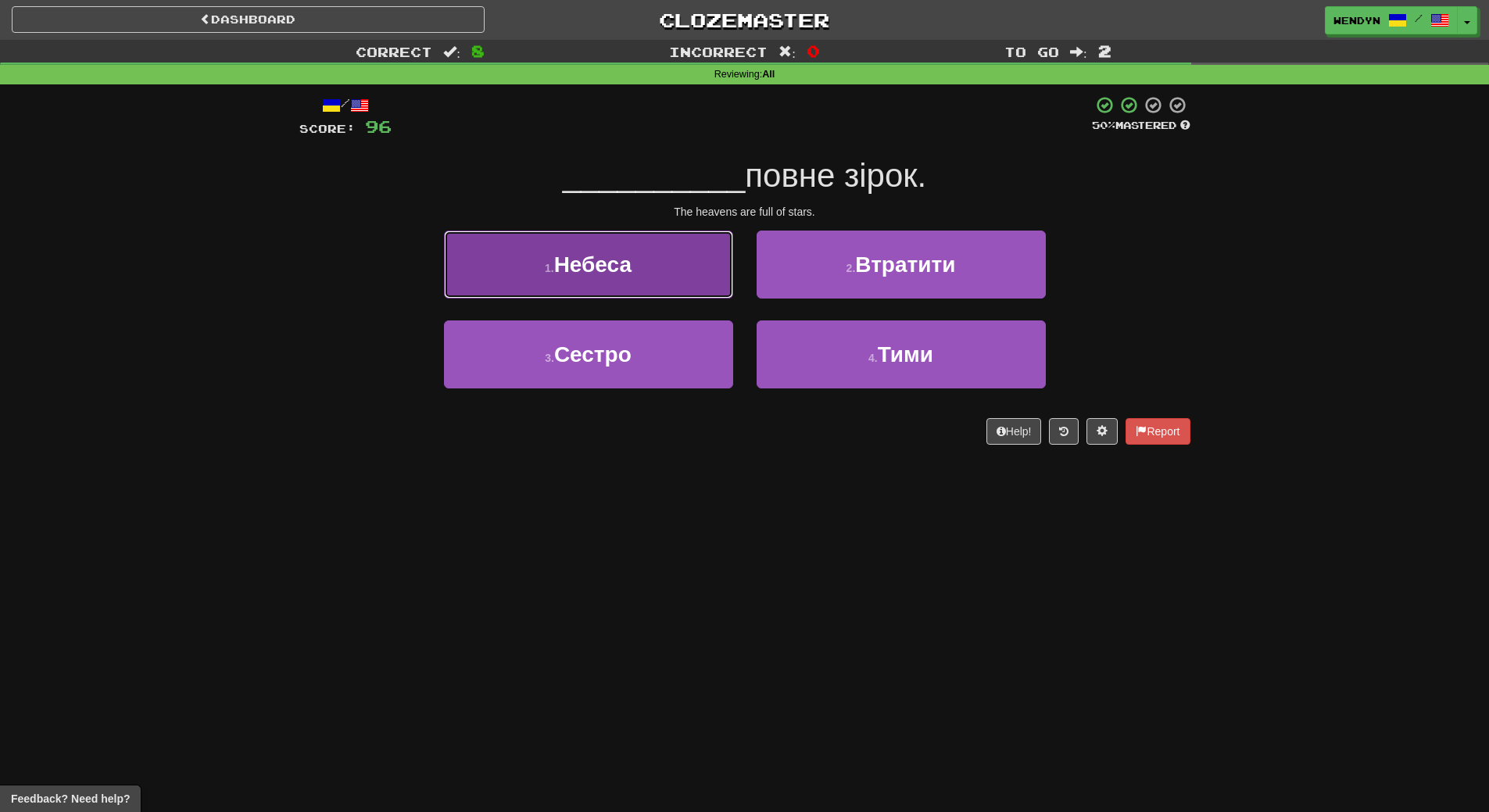
click at [575, 279] on button "1 . Небеса" at bounding box center [588, 265] width 289 height 68
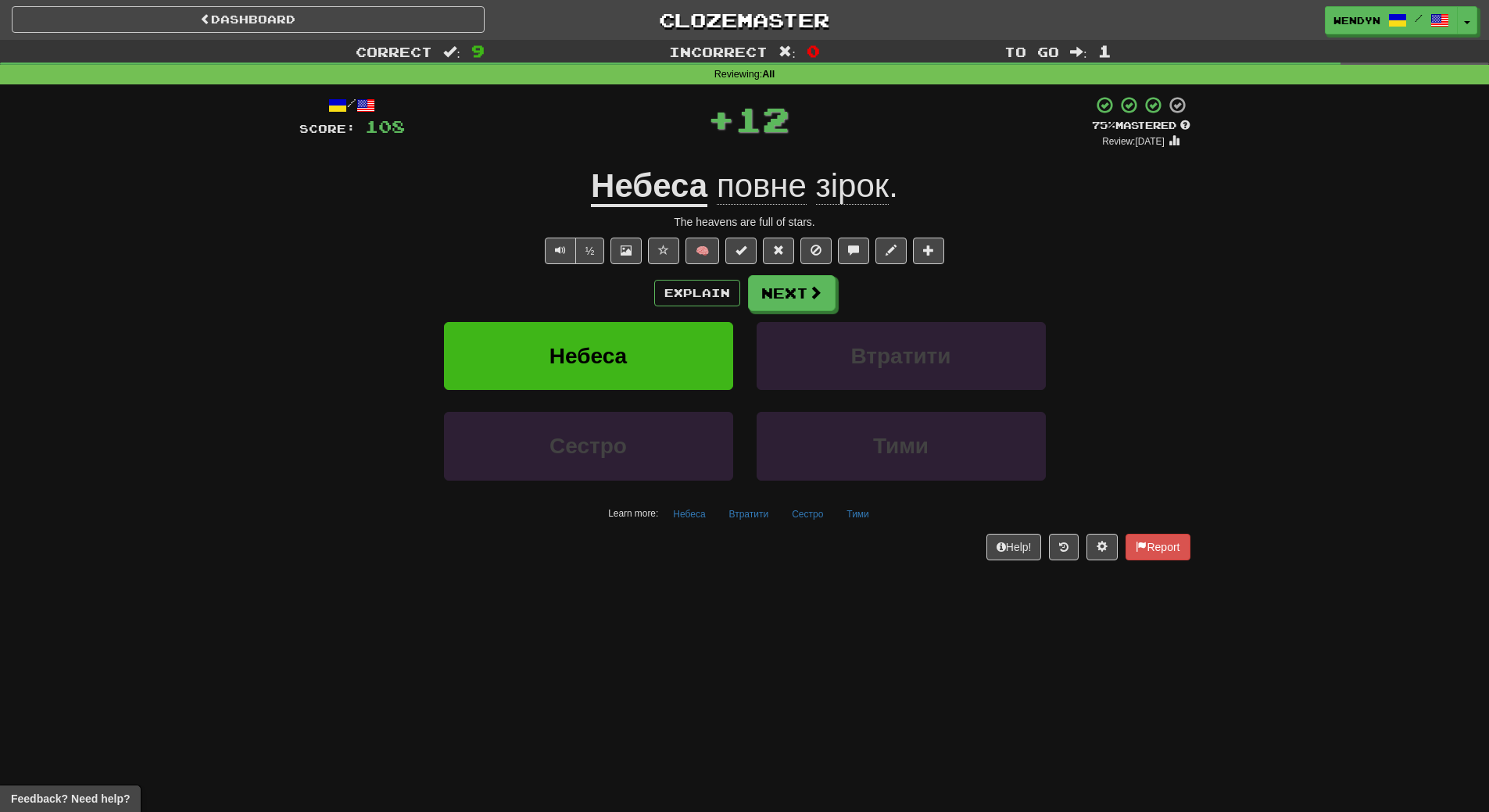
click at [574, 282] on div "Explain Next" at bounding box center [745, 293] width 891 height 36
click at [566, 365] on span "Небеса" at bounding box center [588, 356] width 77 height 24
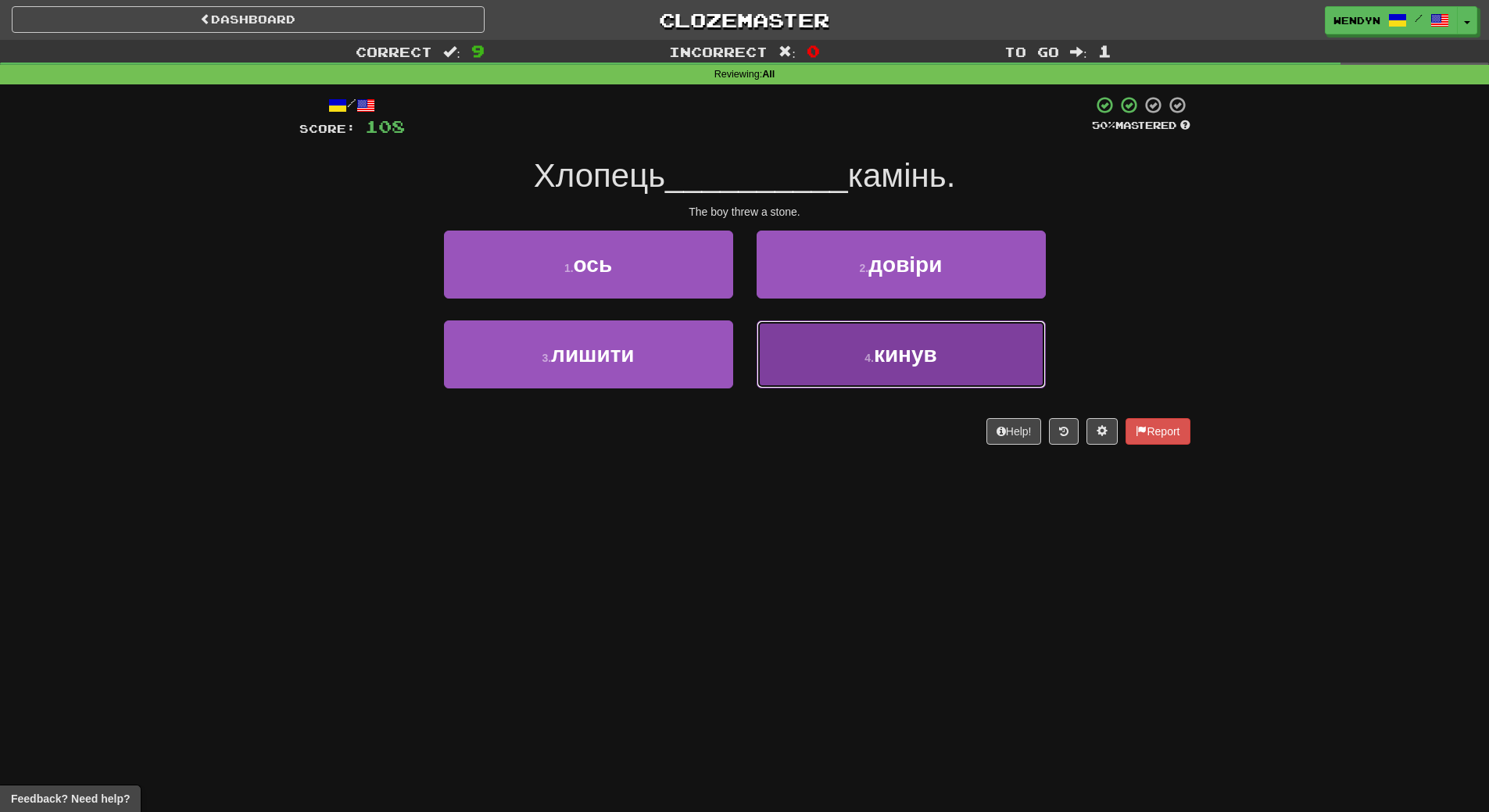
click at [860, 378] on button "4 . кинув" at bounding box center [901, 354] width 289 height 68
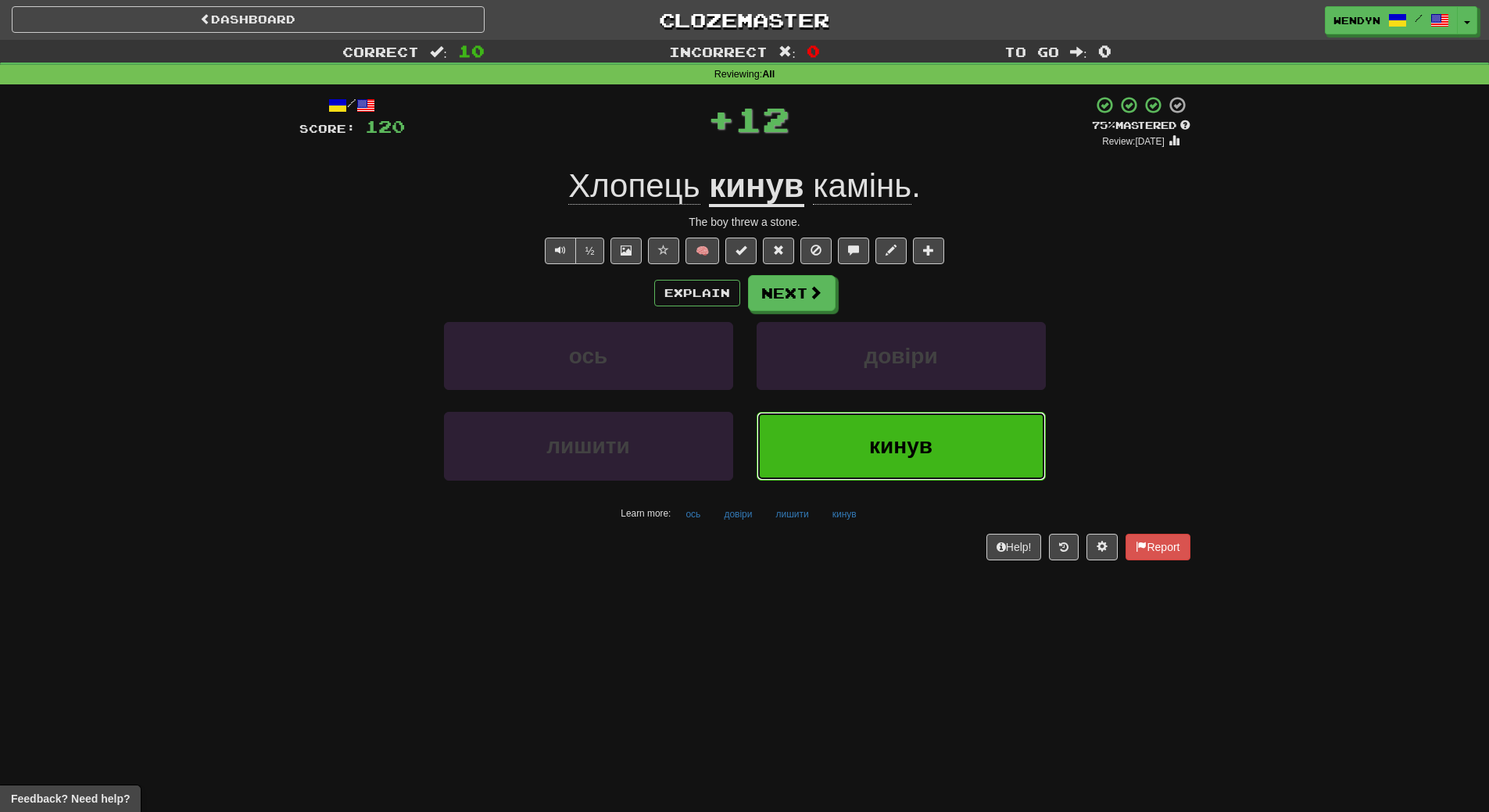
click at [854, 450] on button "кинув" at bounding box center [901, 446] width 289 height 68
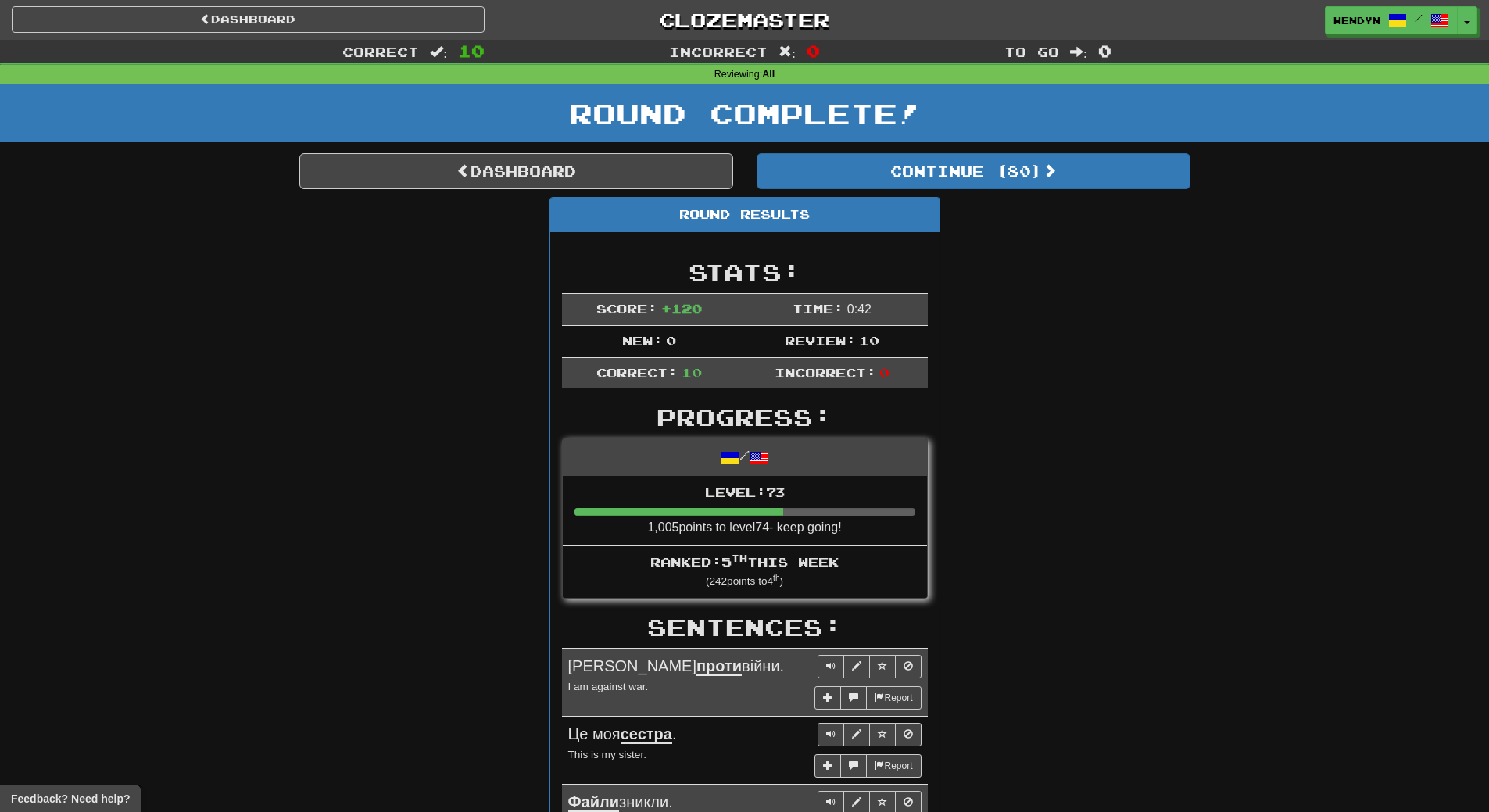
click at [1036, 369] on div "Round Results Stats: Score: + 120 Time: 0 : 42 New: 0 Review: 10 Correct: 10 In…" at bounding box center [745, 783] width 891 height 1172
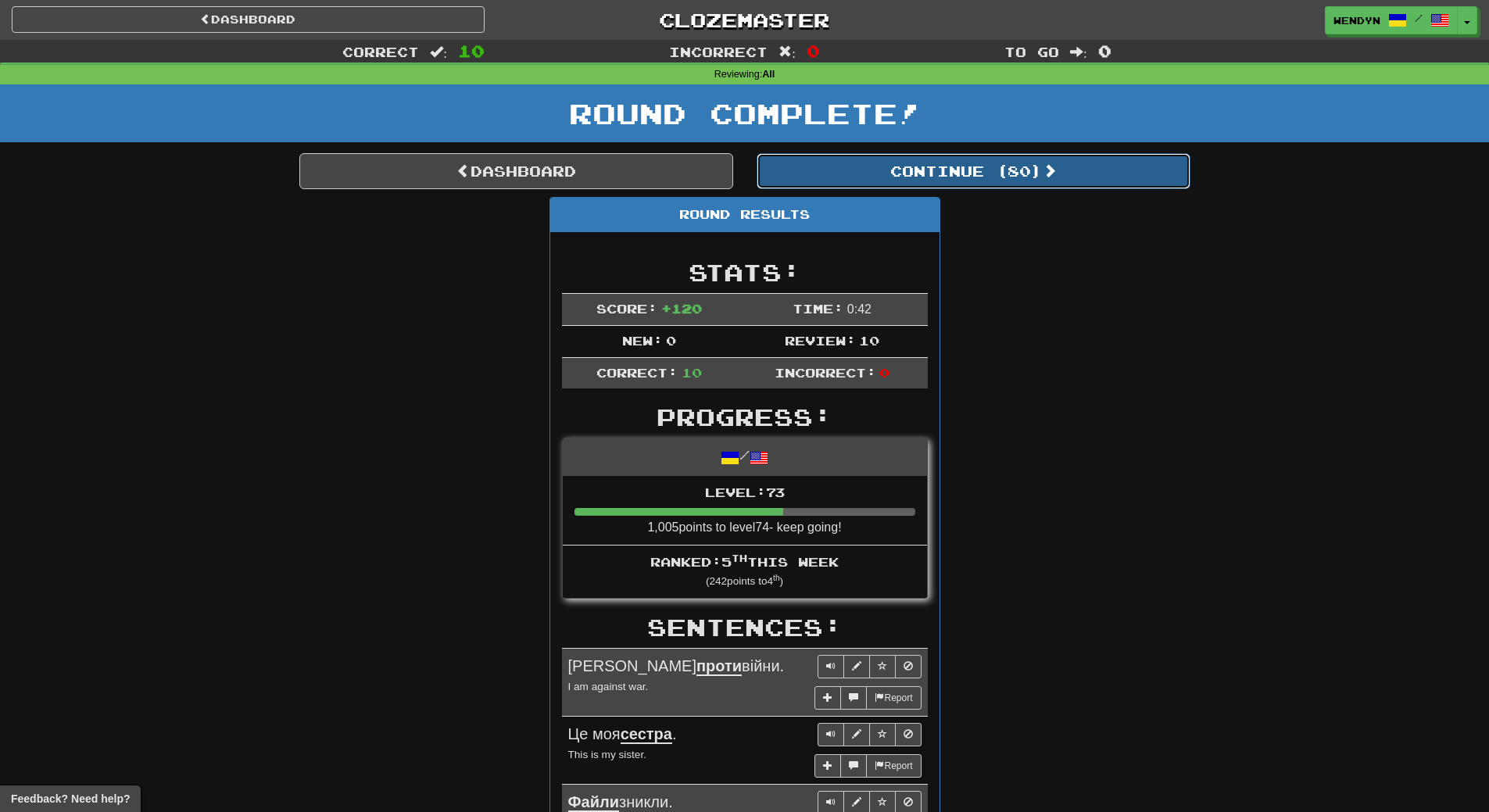
click at [1003, 163] on button "Continue ( 80 )" at bounding box center [974, 170] width 434 height 36
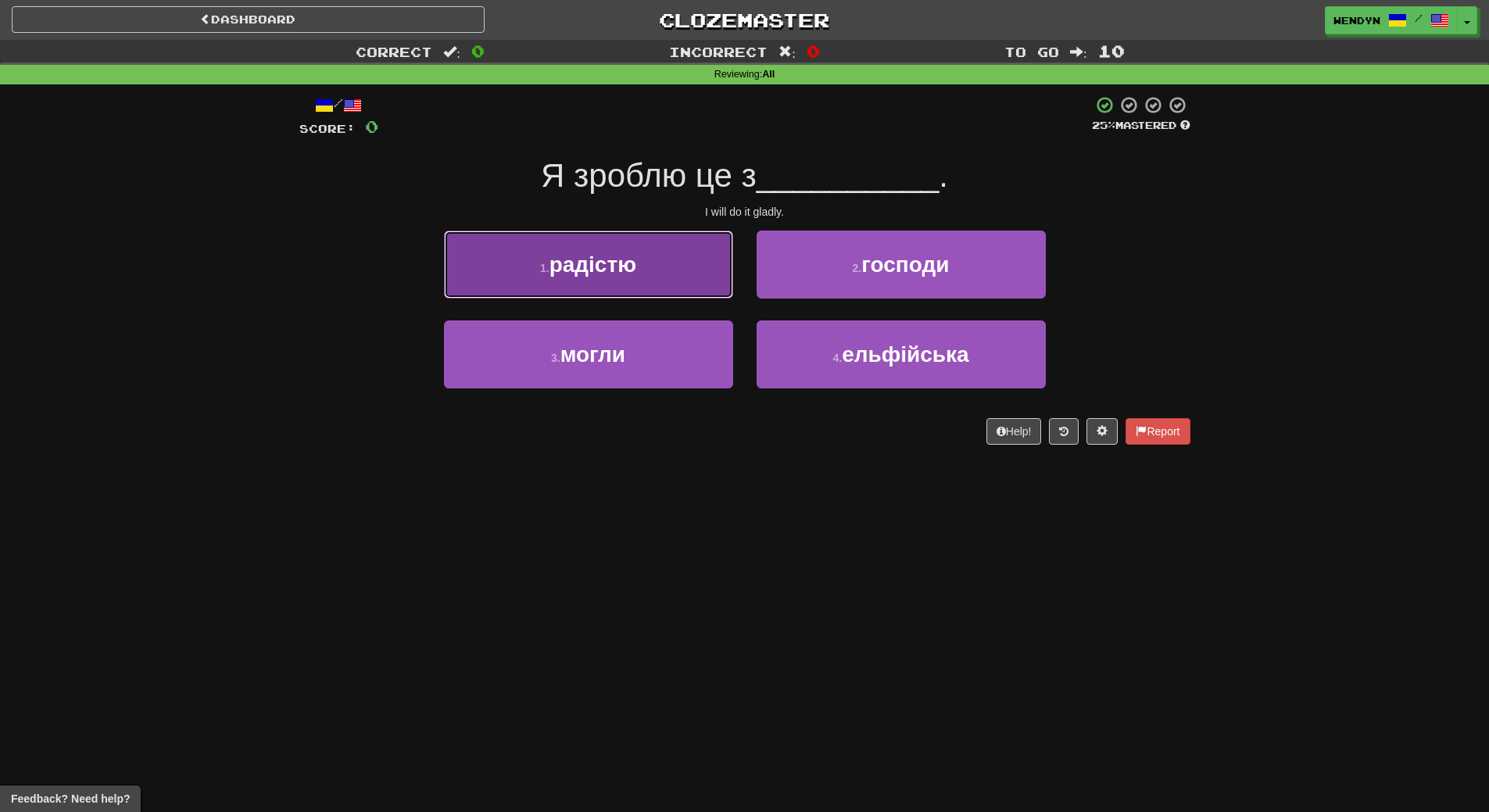
click at [640, 276] on button "1 . радістю" at bounding box center [588, 265] width 289 height 68
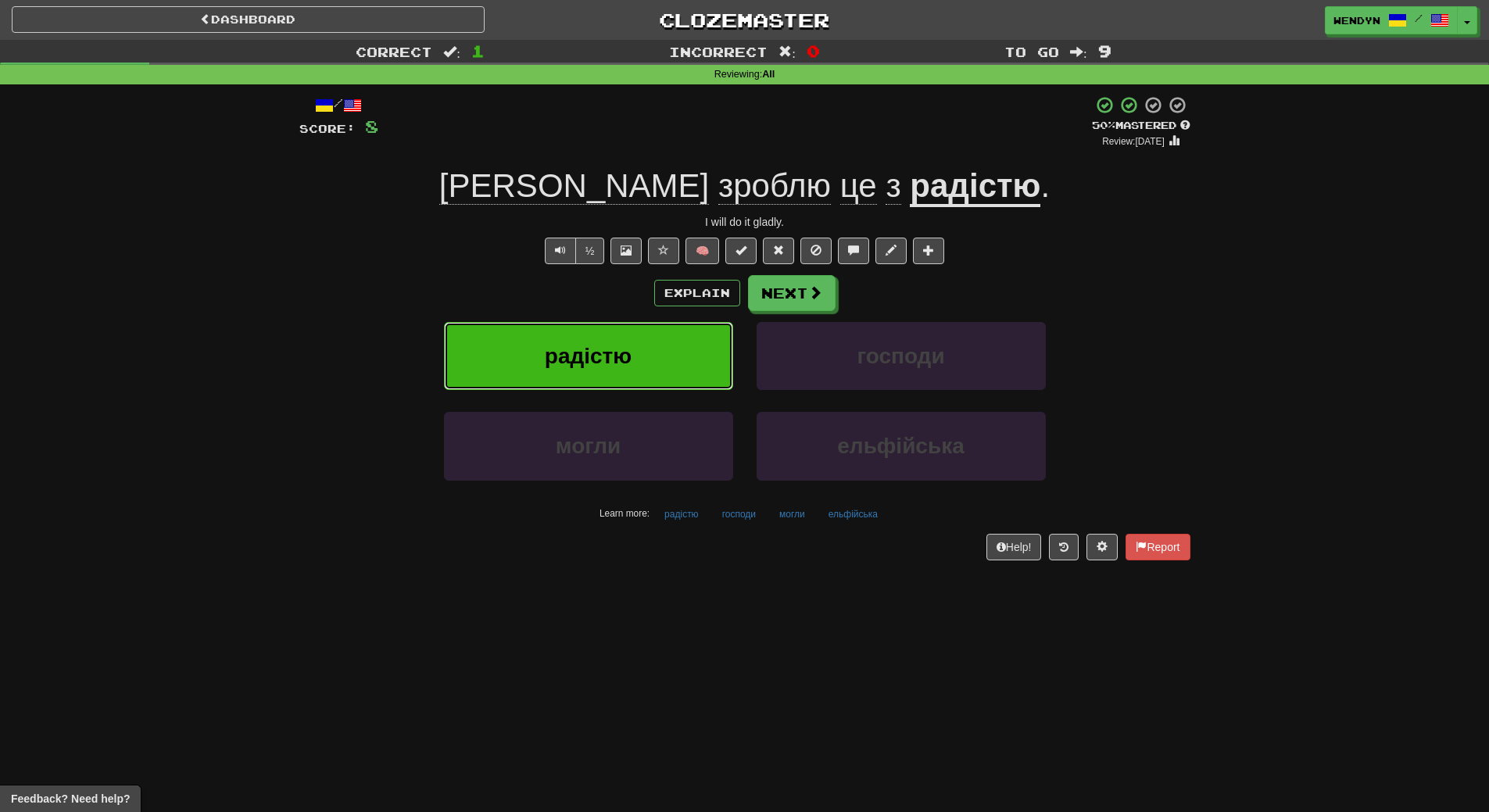
click at [592, 362] on span "радістю" at bounding box center [589, 356] width 87 height 24
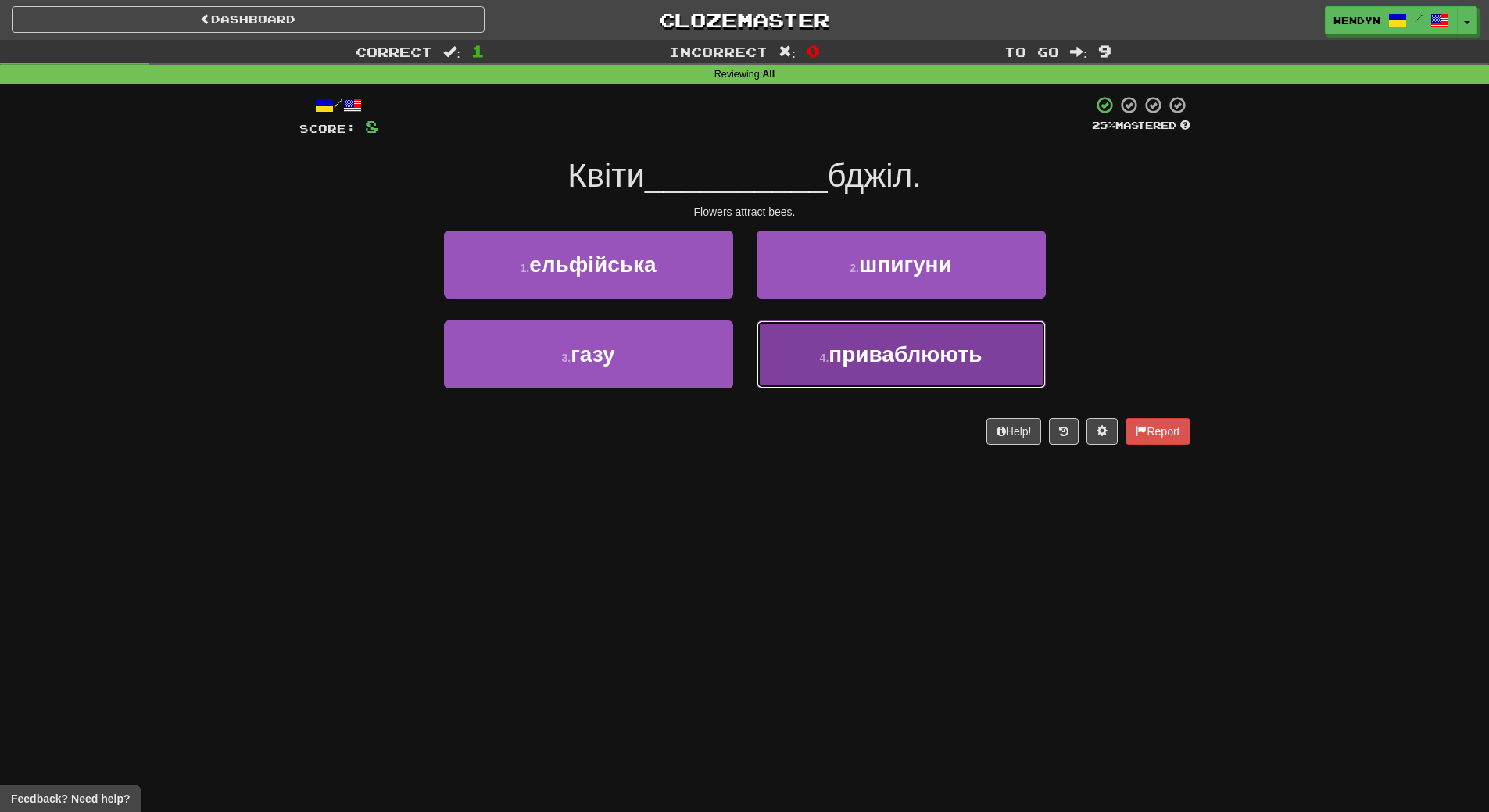
click at [910, 368] on button "4 . приваблюють" at bounding box center [901, 354] width 289 height 68
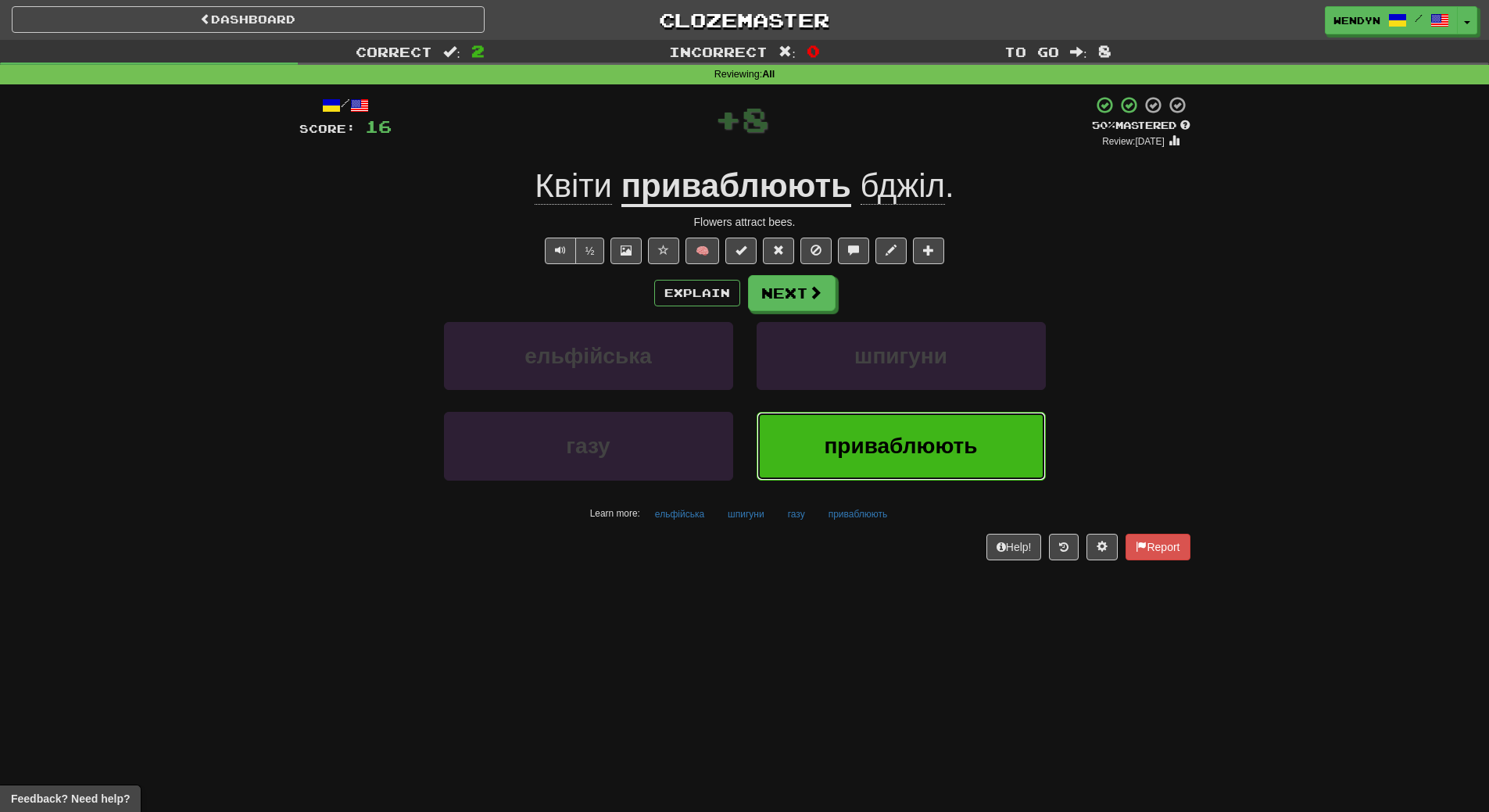
click at [917, 444] on span "приваблюють" at bounding box center [900, 446] width 153 height 24
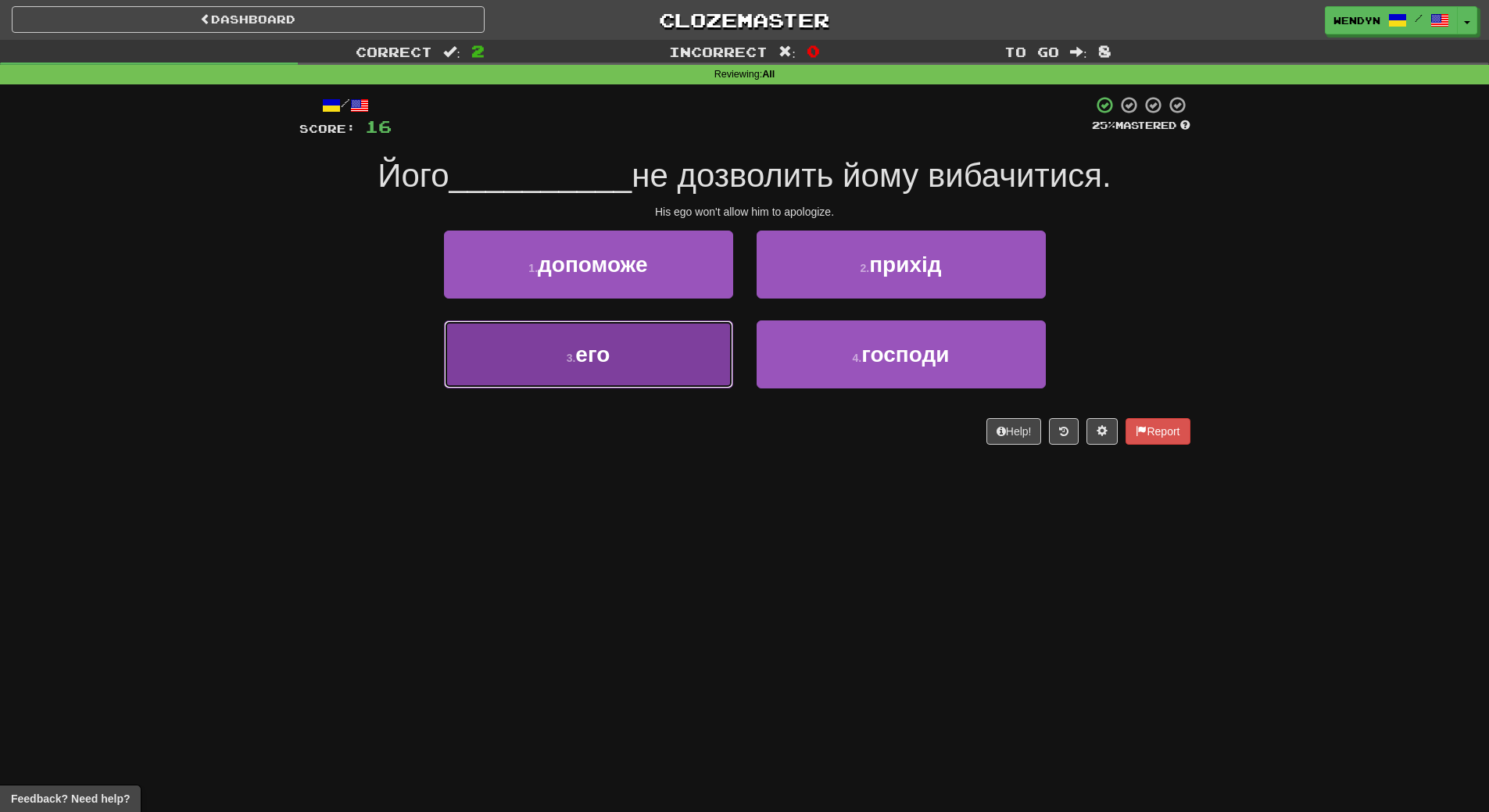
click at [671, 348] on button "3 . его" at bounding box center [588, 354] width 289 height 68
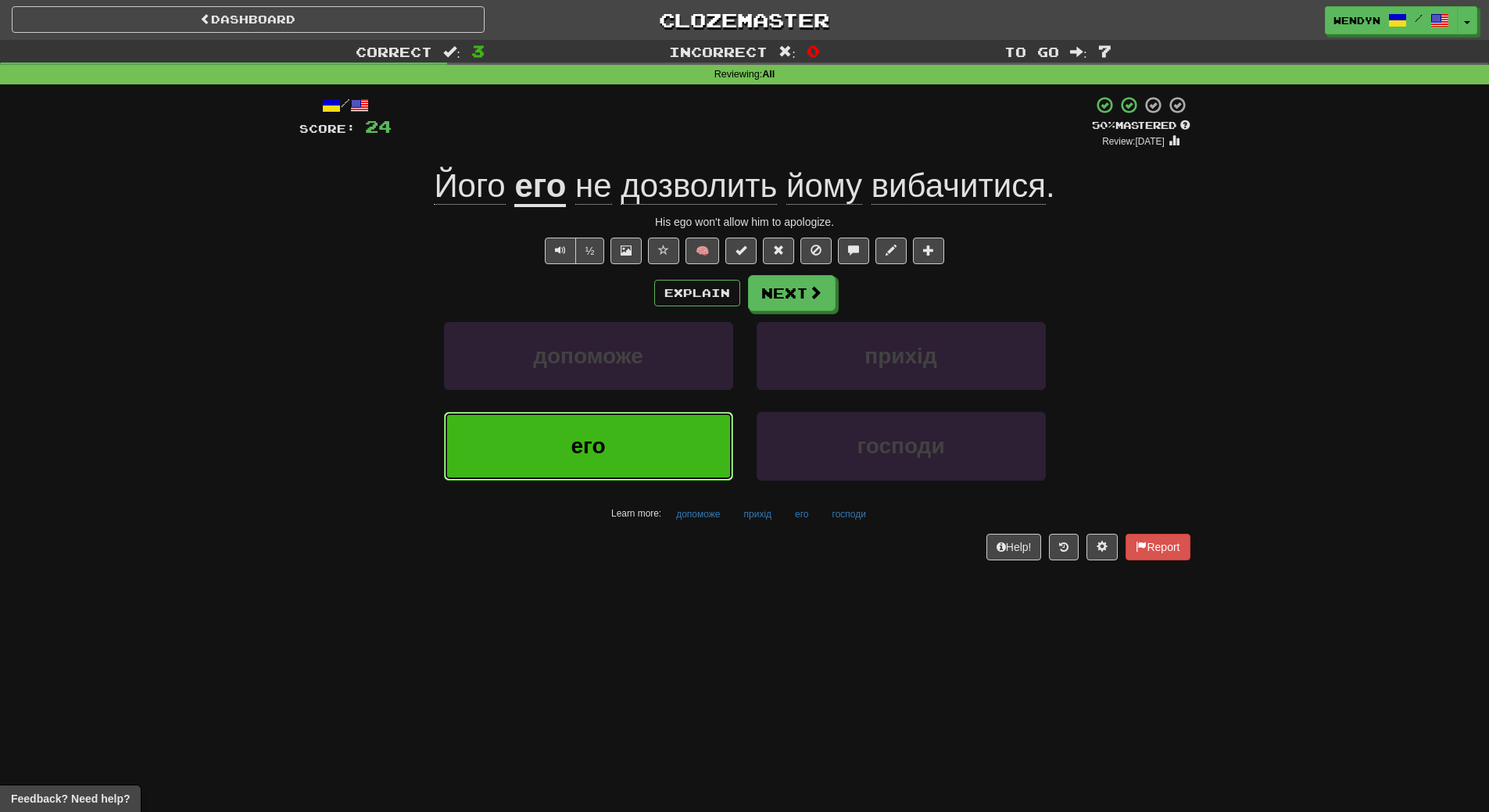
click at [614, 455] on button "его" at bounding box center [588, 446] width 289 height 68
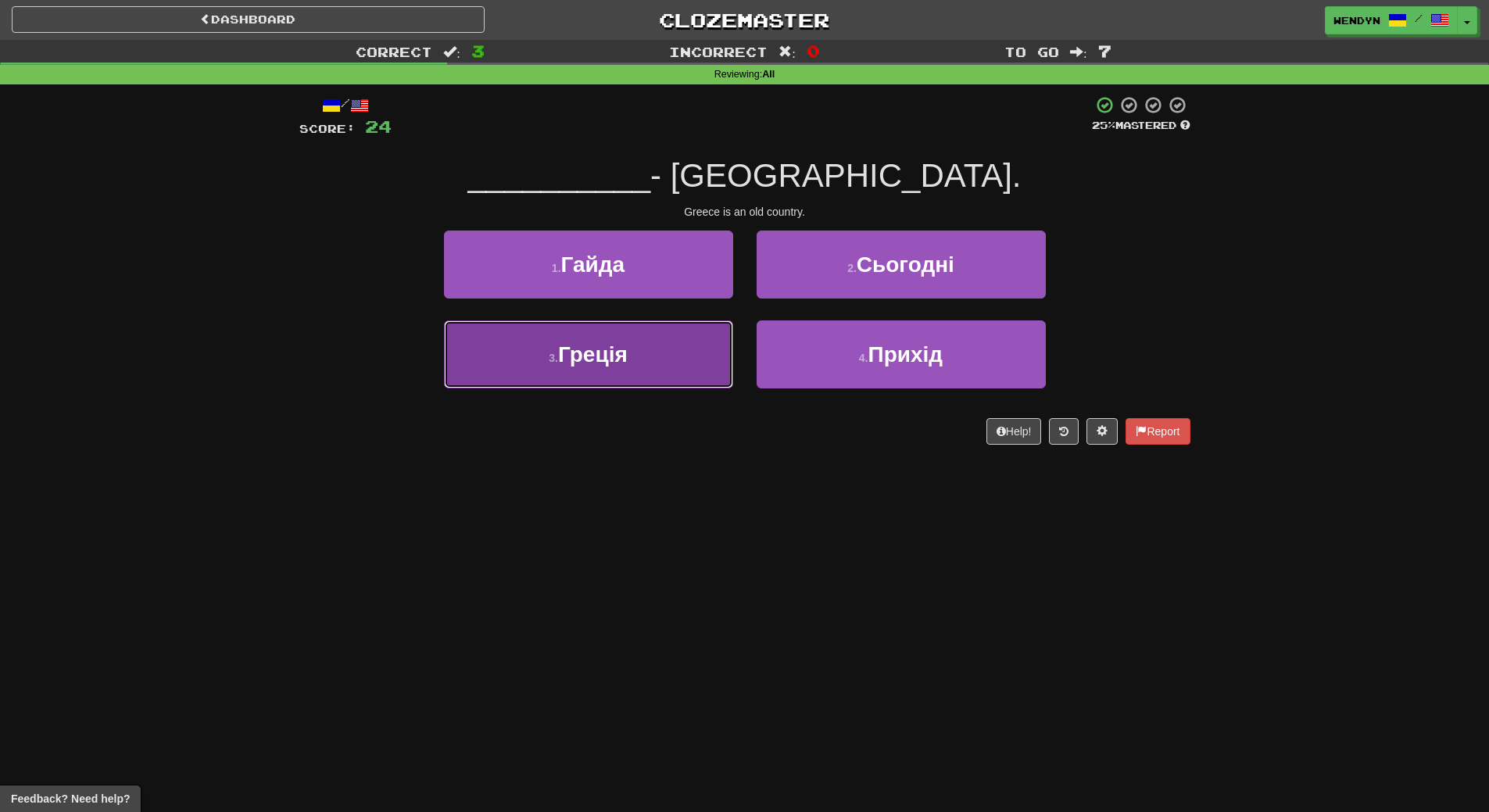
click at [642, 365] on button "3 . Греція" at bounding box center [588, 354] width 289 height 68
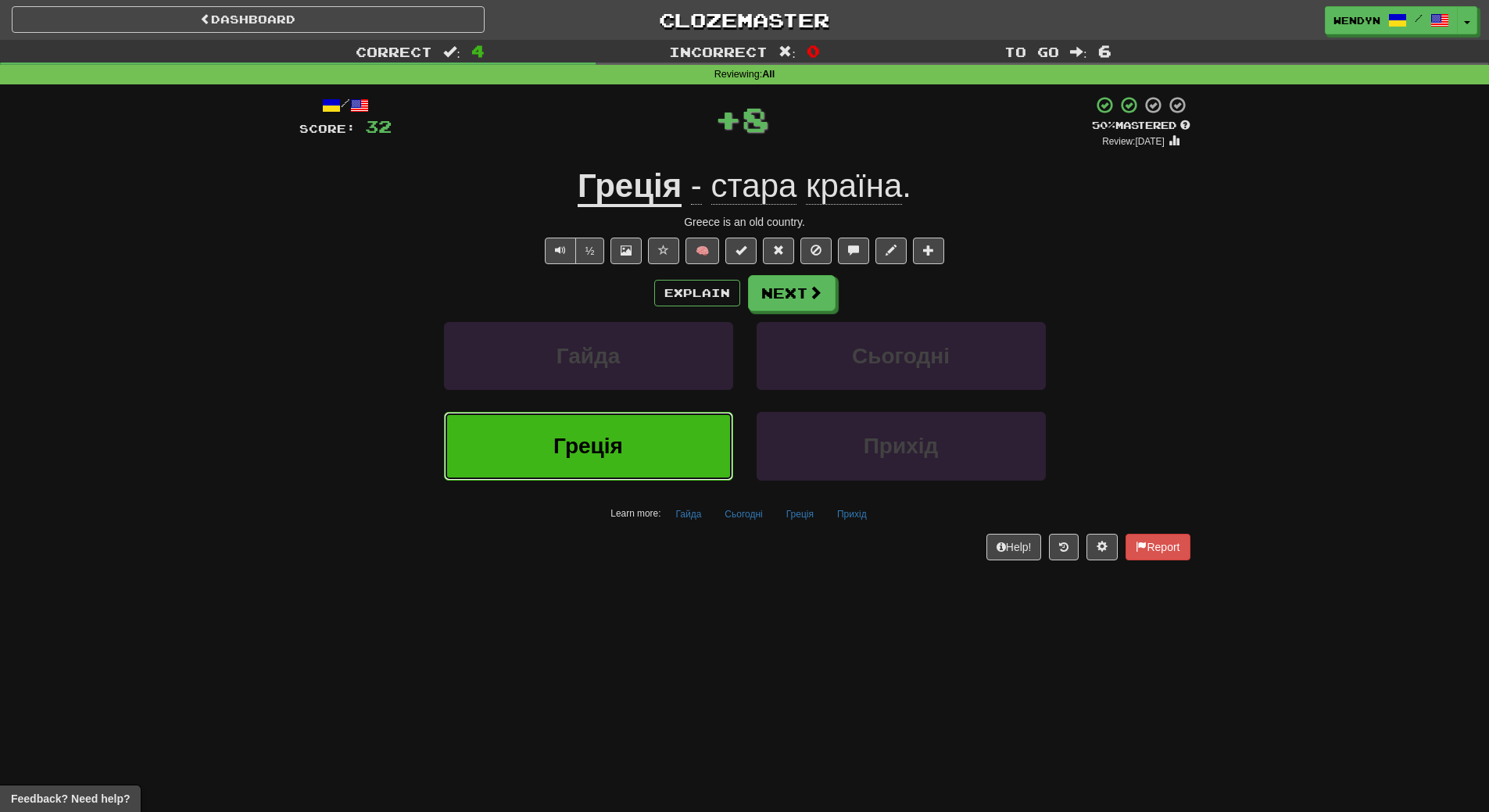
click at [619, 430] on button "Греція" at bounding box center [588, 446] width 289 height 68
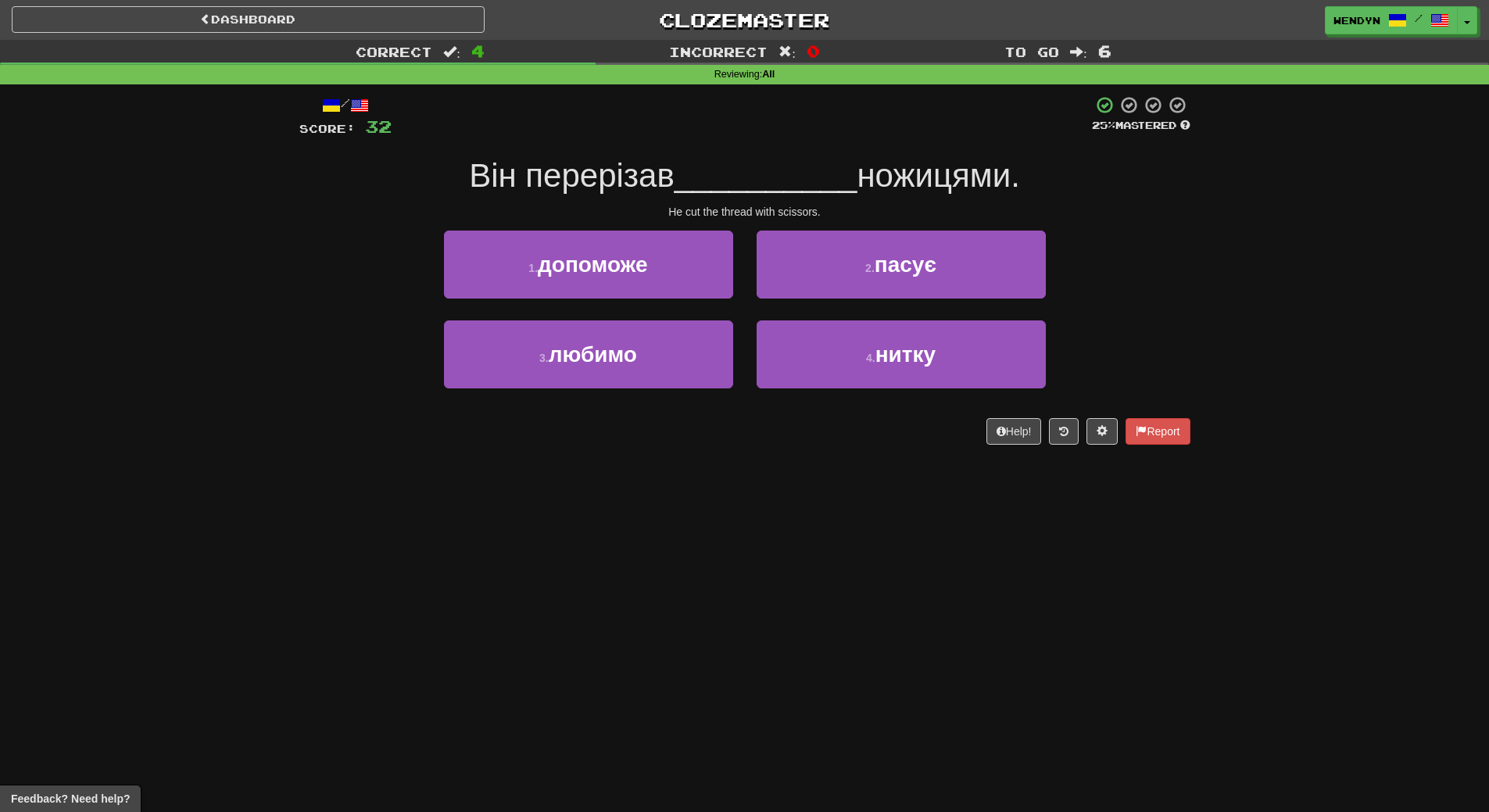
click at [555, 480] on div "Dashboard Clozemaster WendyN / Toggle Dropdown Dashboard Leaderboard Activity F…" at bounding box center [744, 406] width 1489 height 812
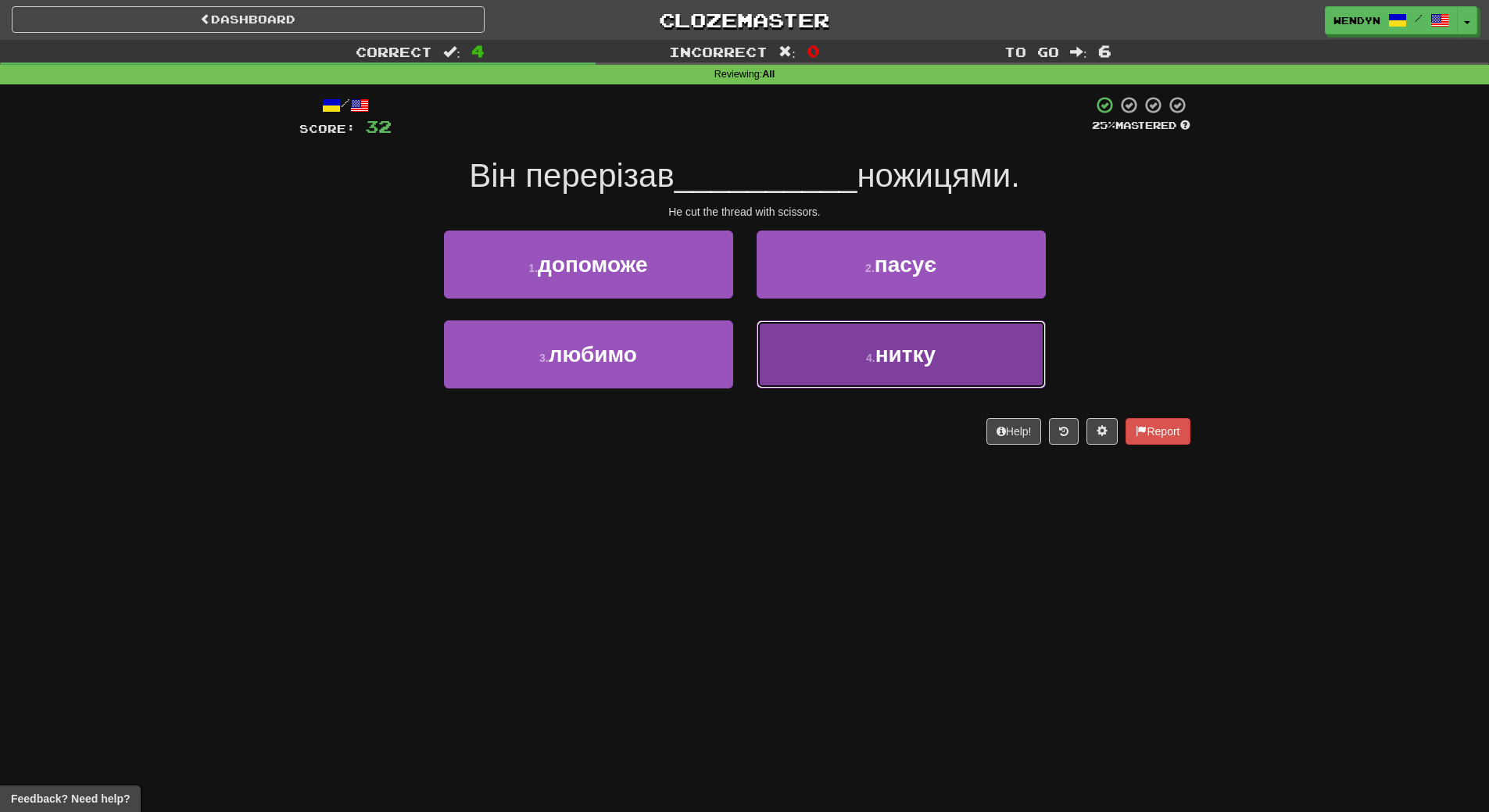
click at [945, 362] on button "4 . нитку" at bounding box center [901, 354] width 289 height 68
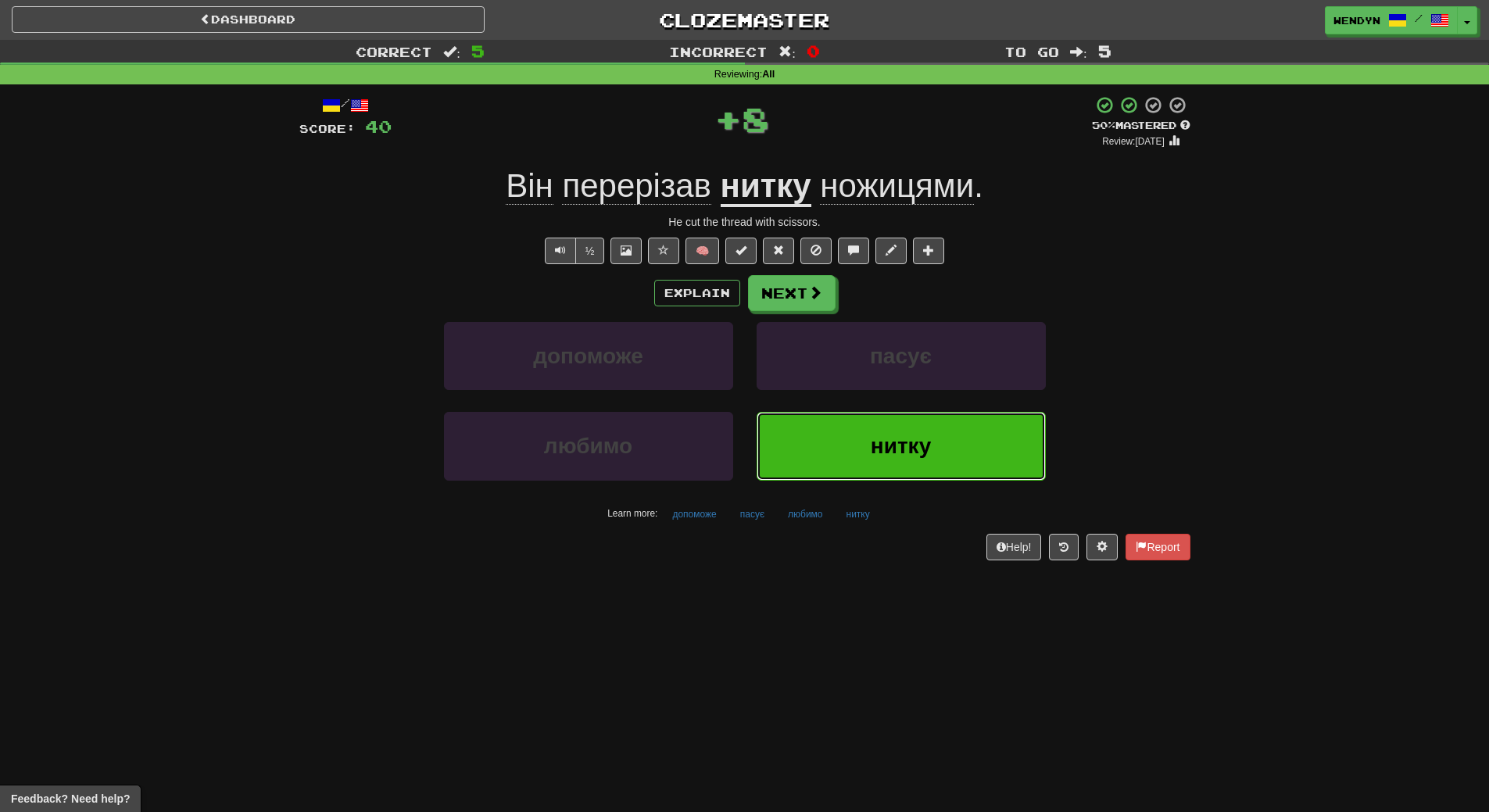
click at [931, 430] on button "нитку" at bounding box center [901, 446] width 289 height 68
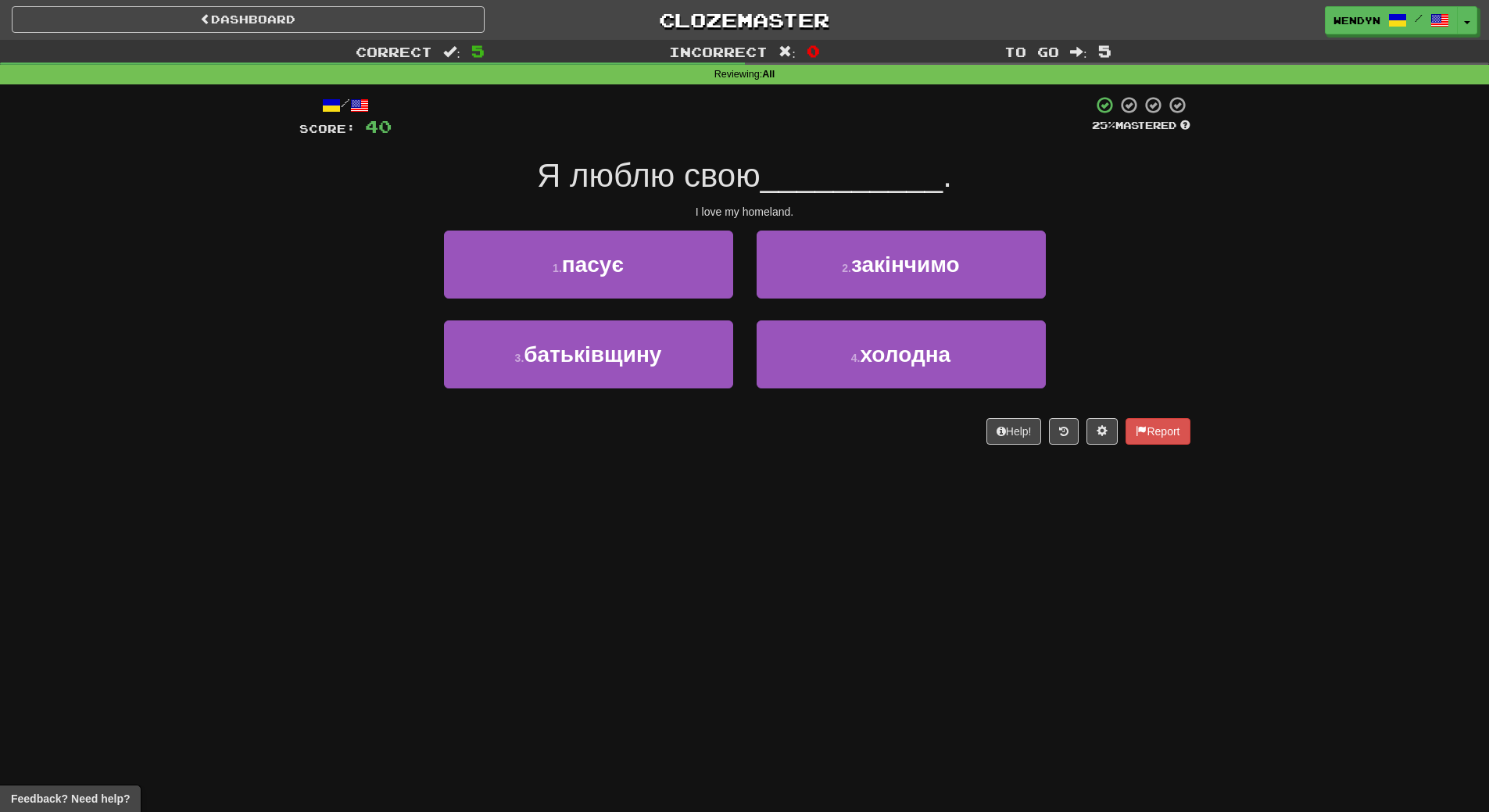
click at [747, 440] on div "Help! Report" at bounding box center [745, 431] width 891 height 26
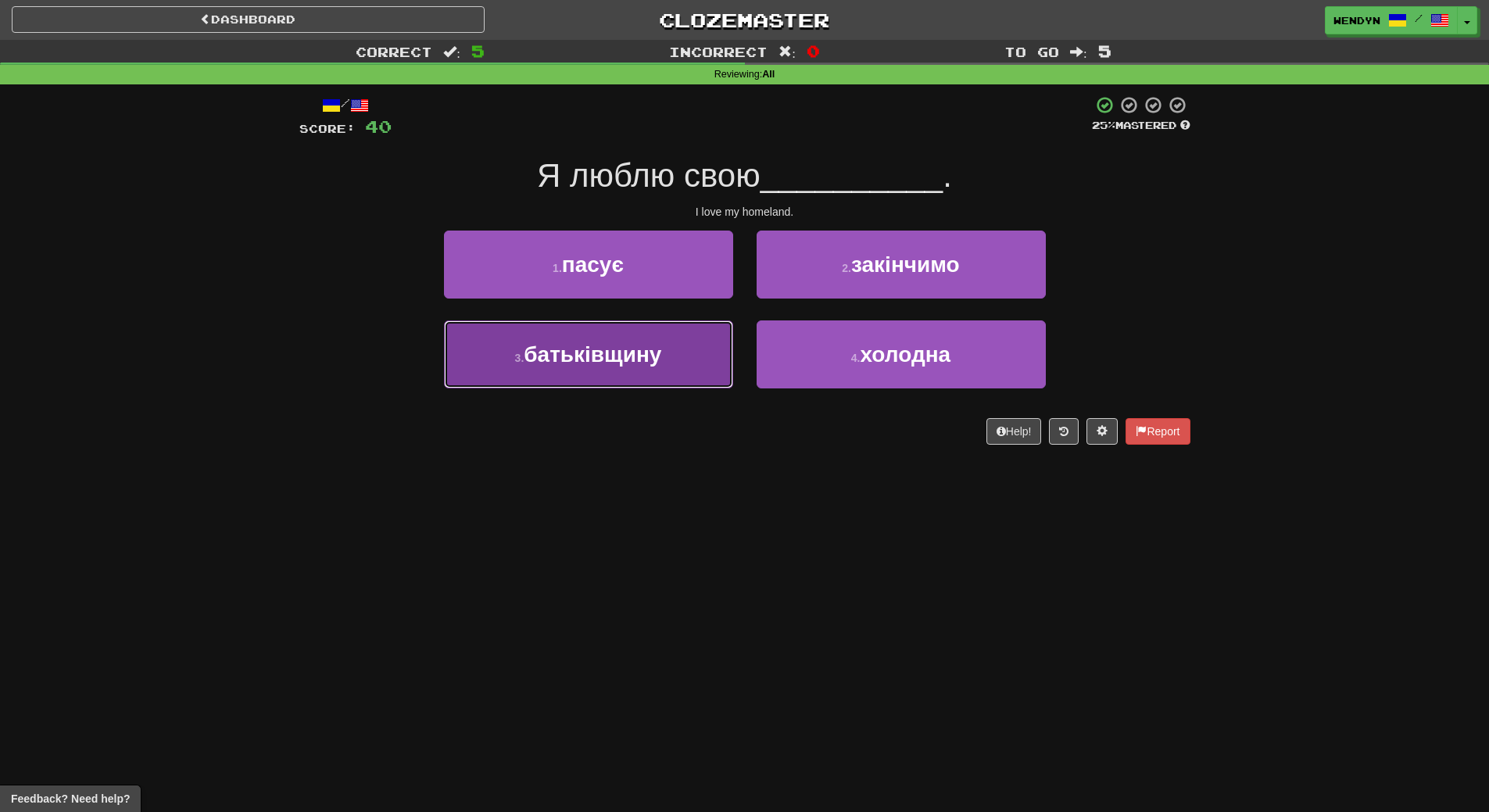
click at [647, 363] on span "батьківщину" at bounding box center [593, 354] width 137 height 24
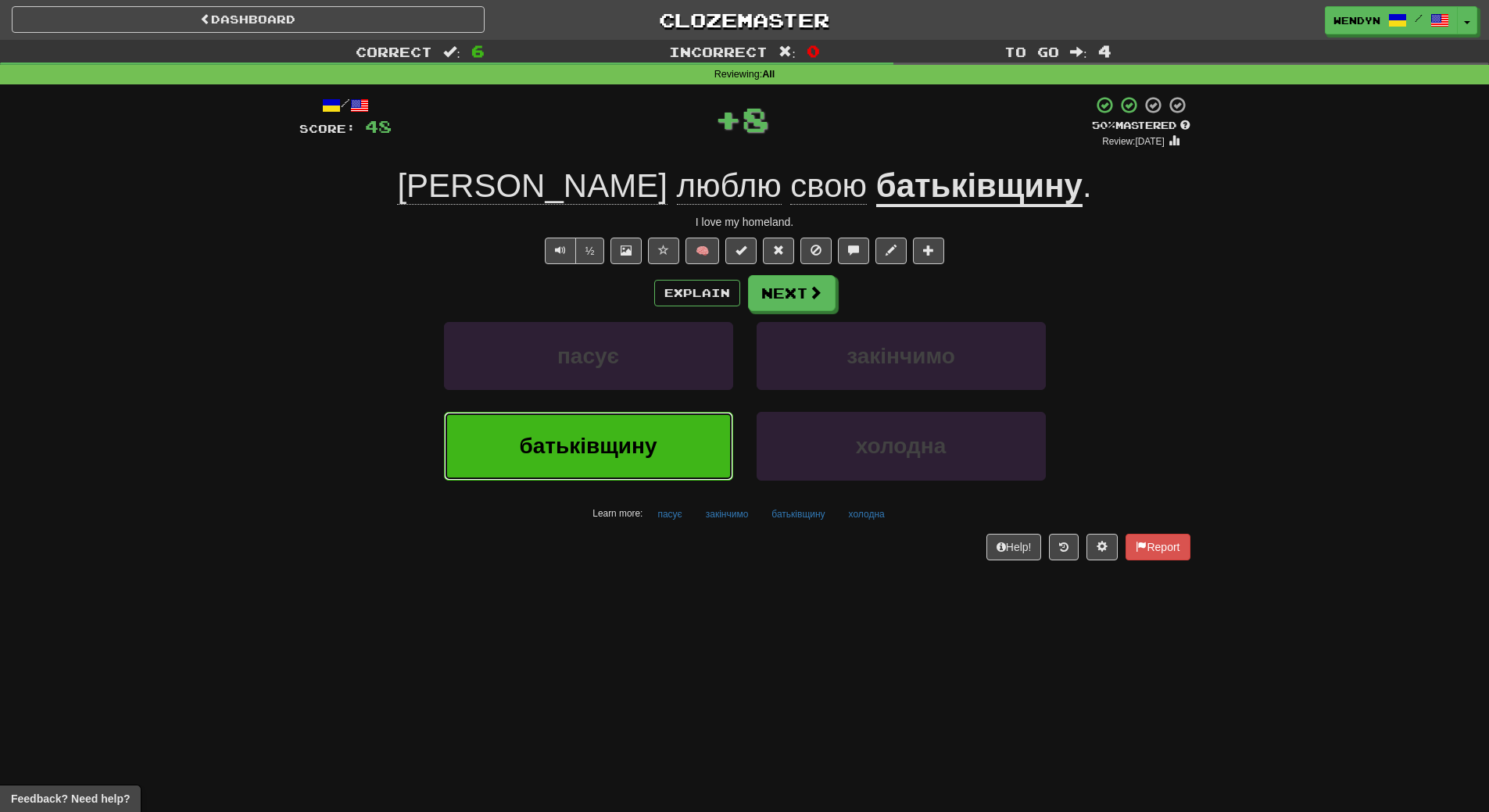
click at [685, 432] on button "батьківщину" at bounding box center [588, 446] width 289 height 68
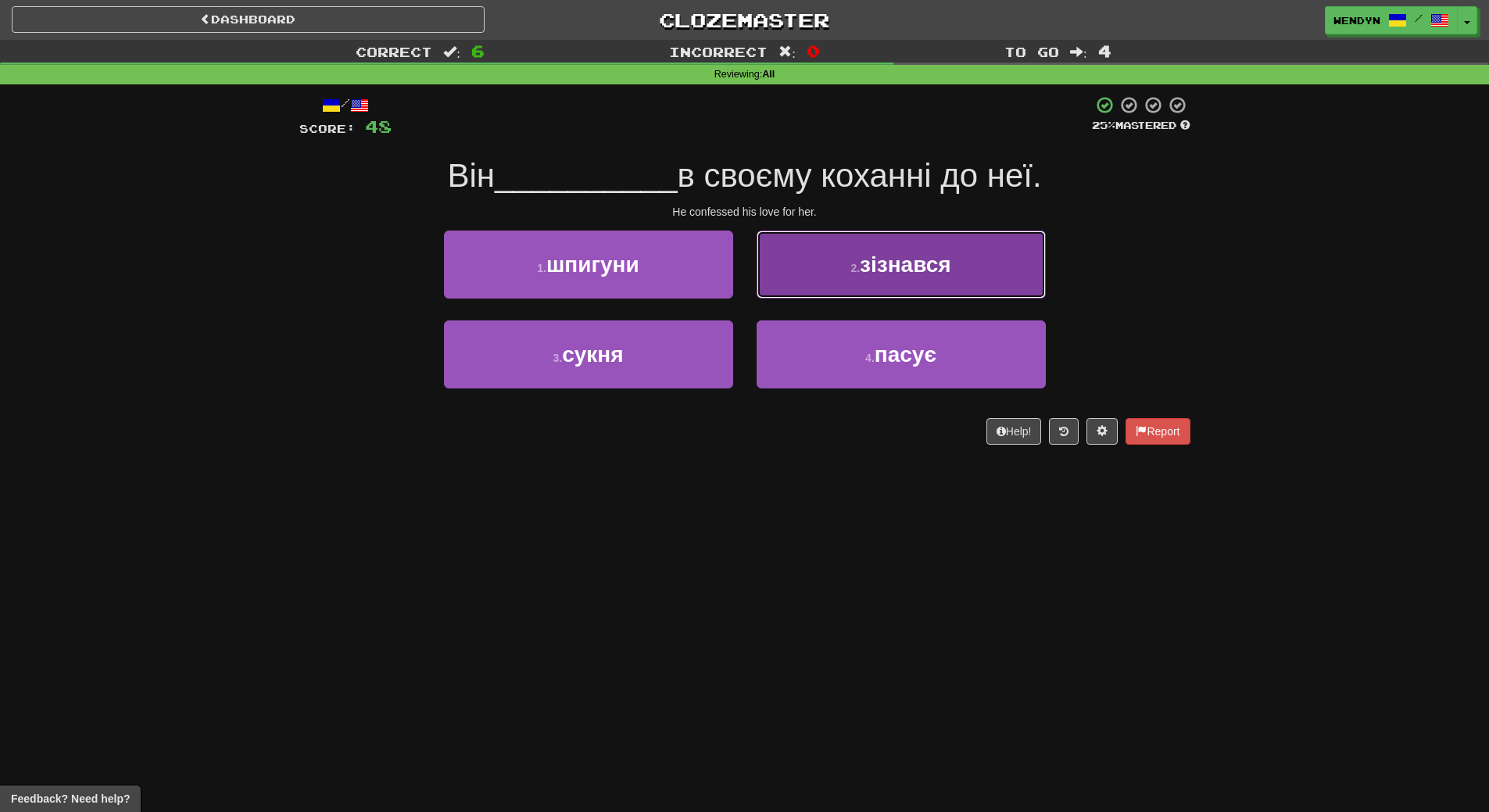
click at [987, 267] on button "2 . зізнався" at bounding box center [901, 265] width 289 height 68
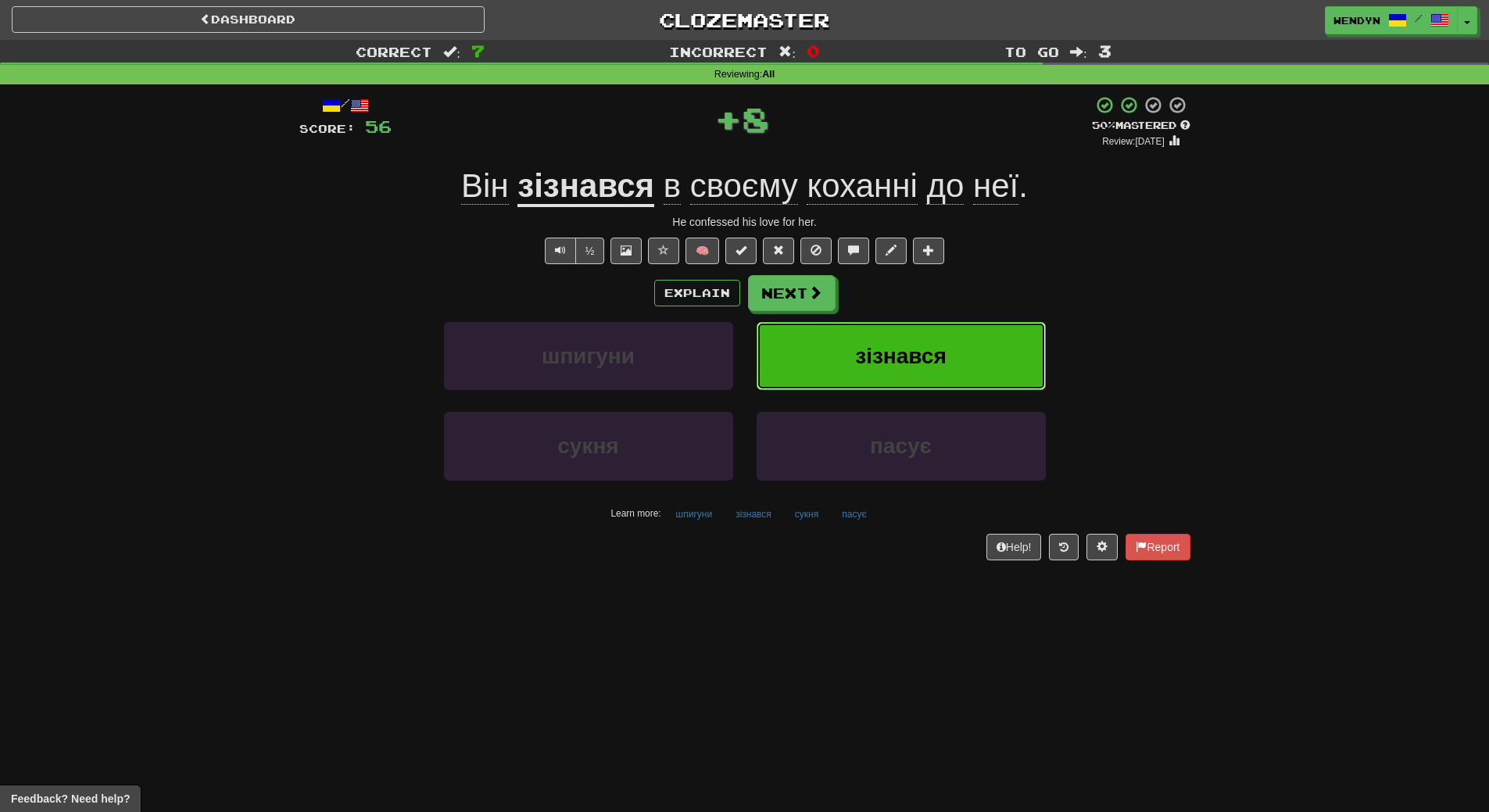
click at [981, 327] on button "зізнався" at bounding box center [901, 356] width 289 height 68
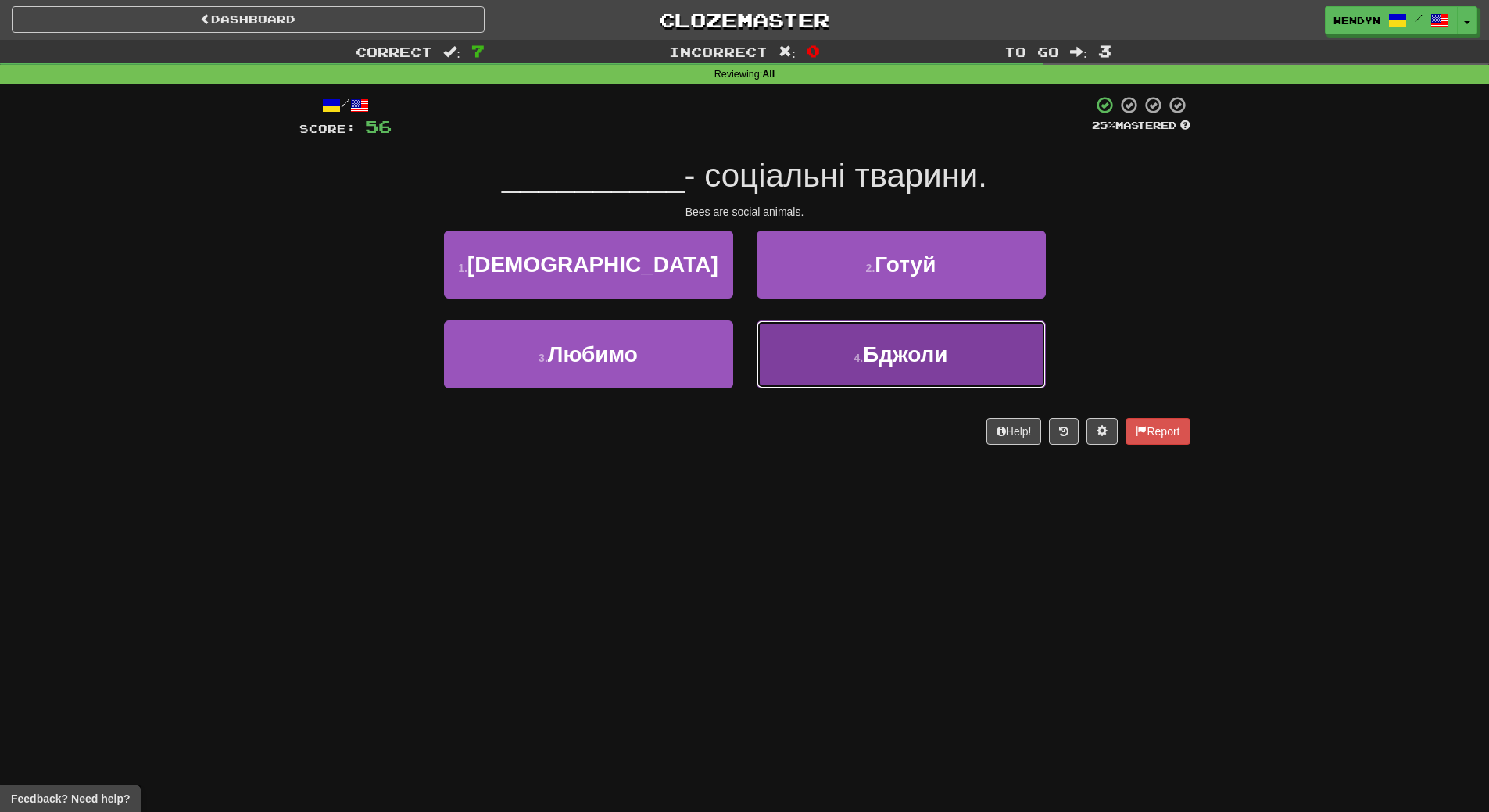
click at [952, 357] on button "4 . Бджоли" at bounding box center [901, 354] width 289 height 68
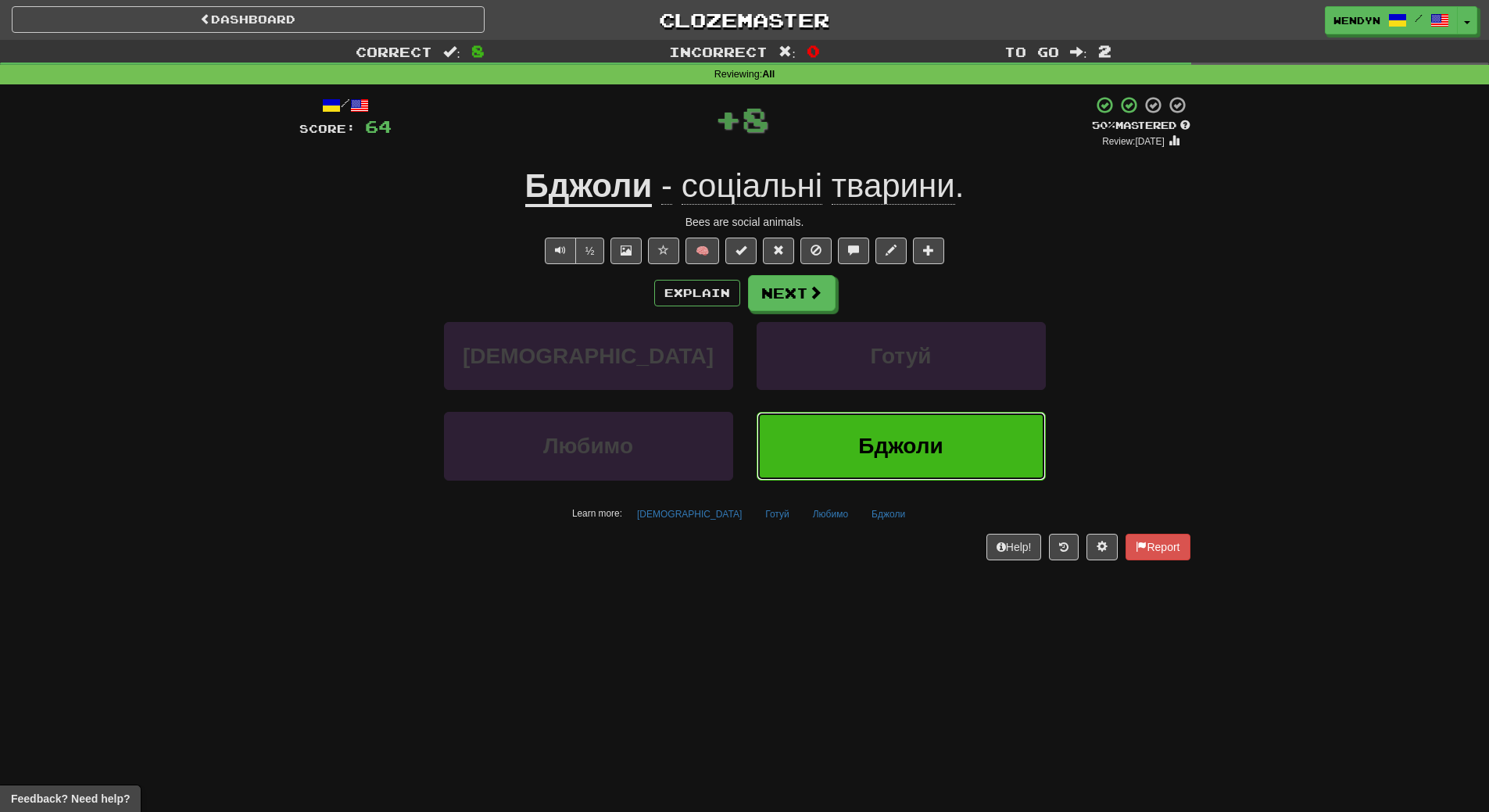
click at [926, 443] on span "Бджоли" at bounding box center [900, 446] width 84 height 24
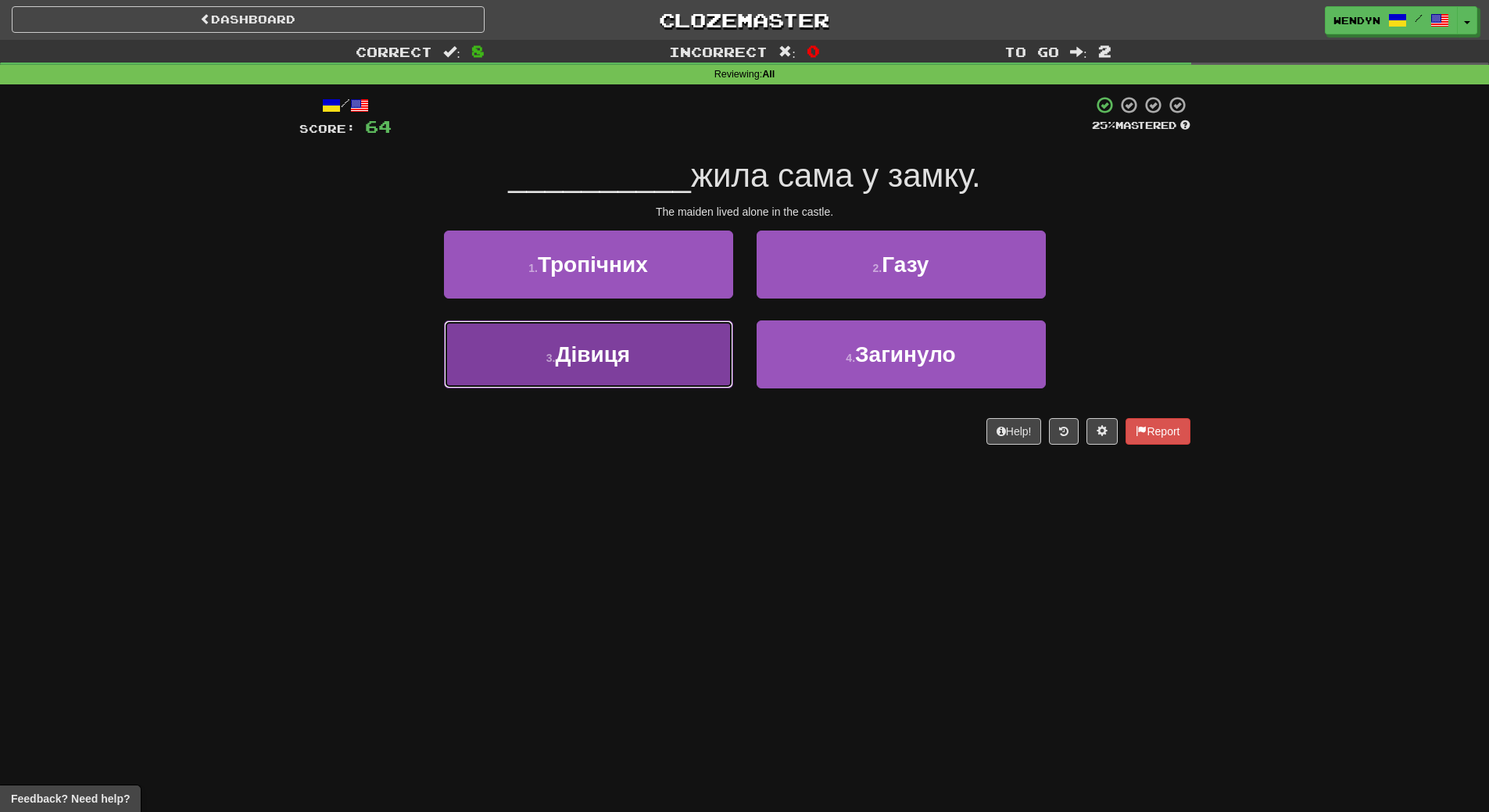
click at [630, 357] on span "Дівиця" at bounding box center [593, 354] width 75 height 24
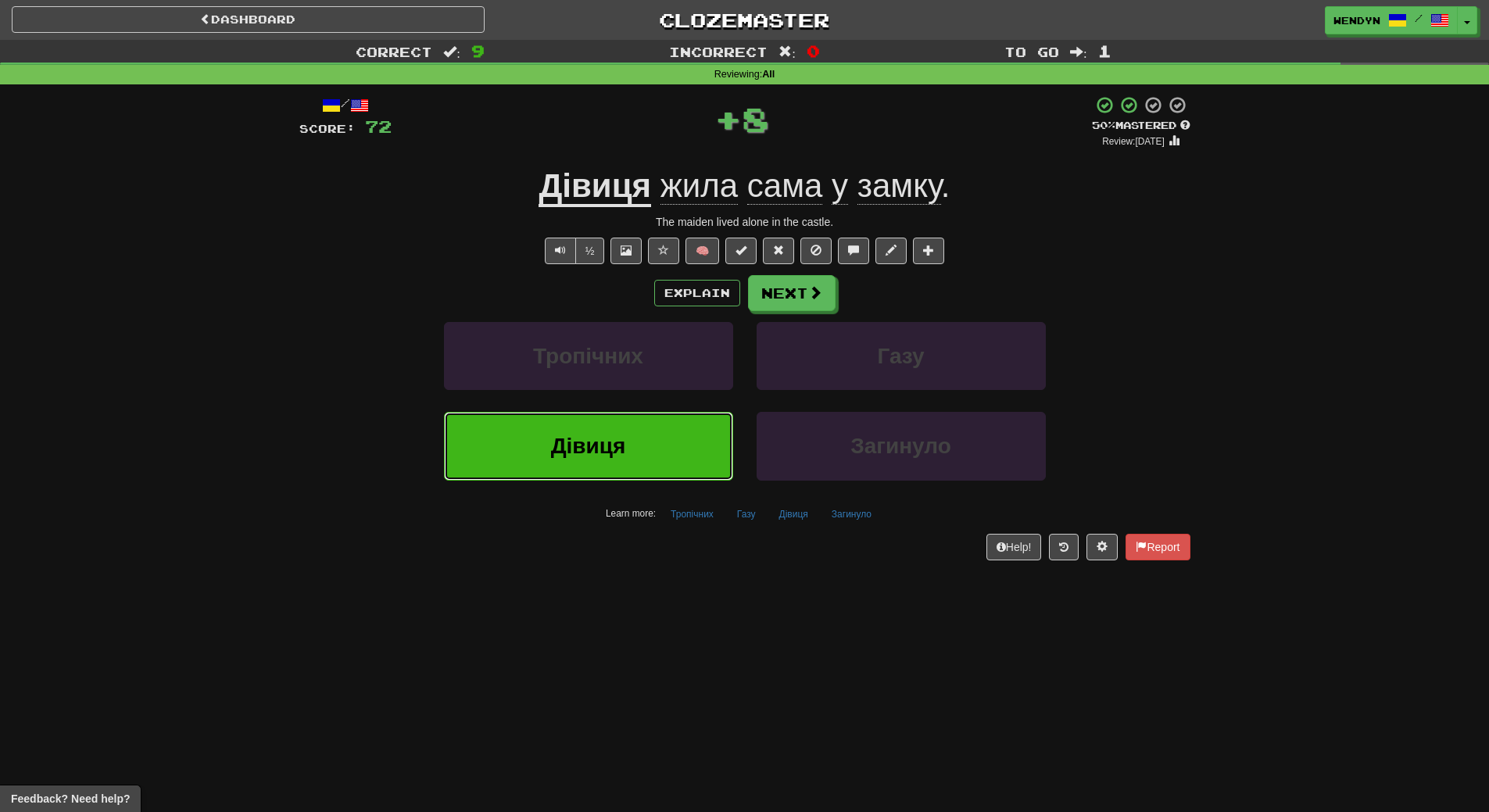
click at [627, 434] on button "Дівиця" at bounding box center [588, 446] width 289 height 68
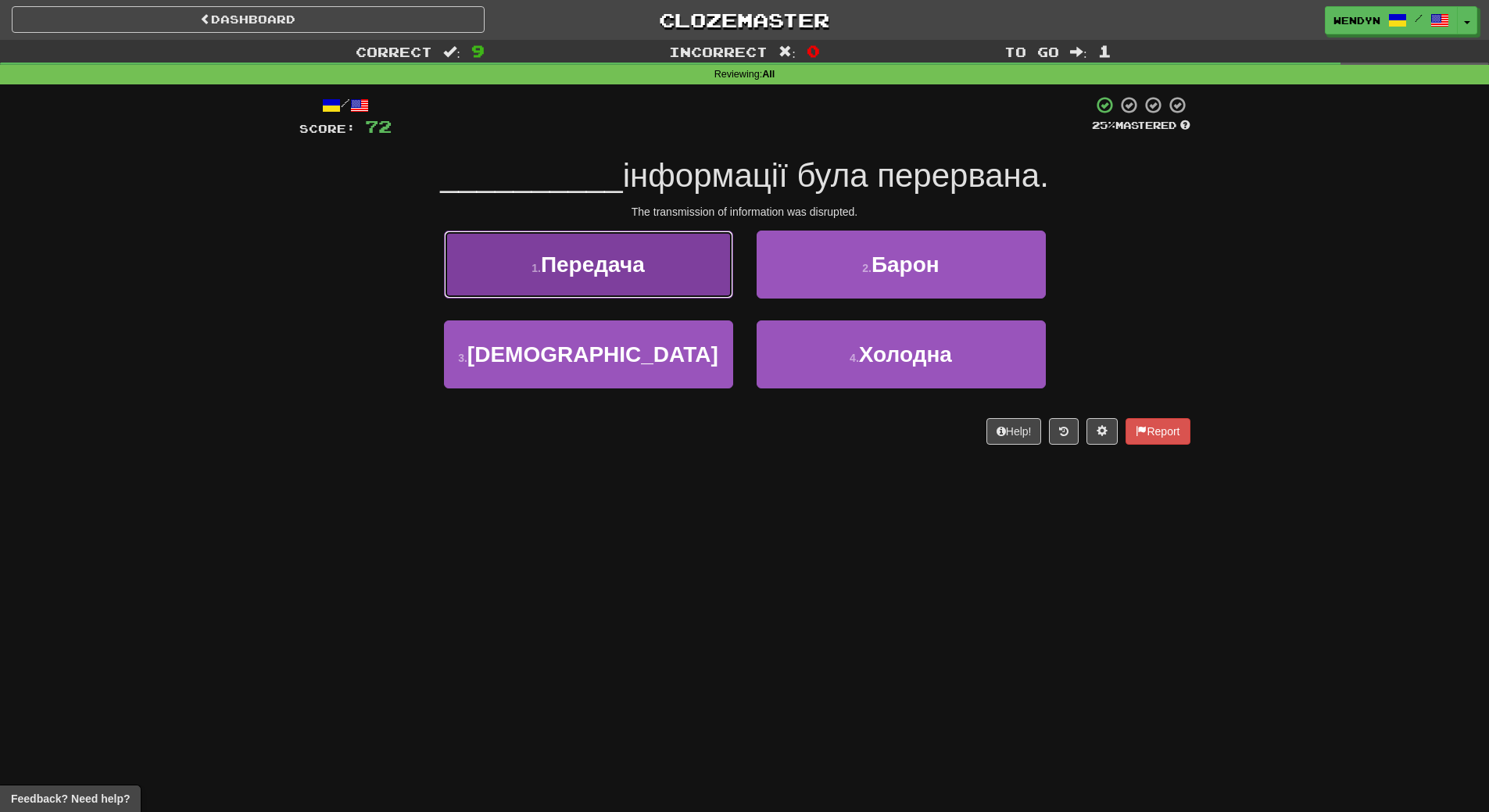
click at [637, 282] on button "1 . Передача" at bounding box center [588, 265] width 289 height 68
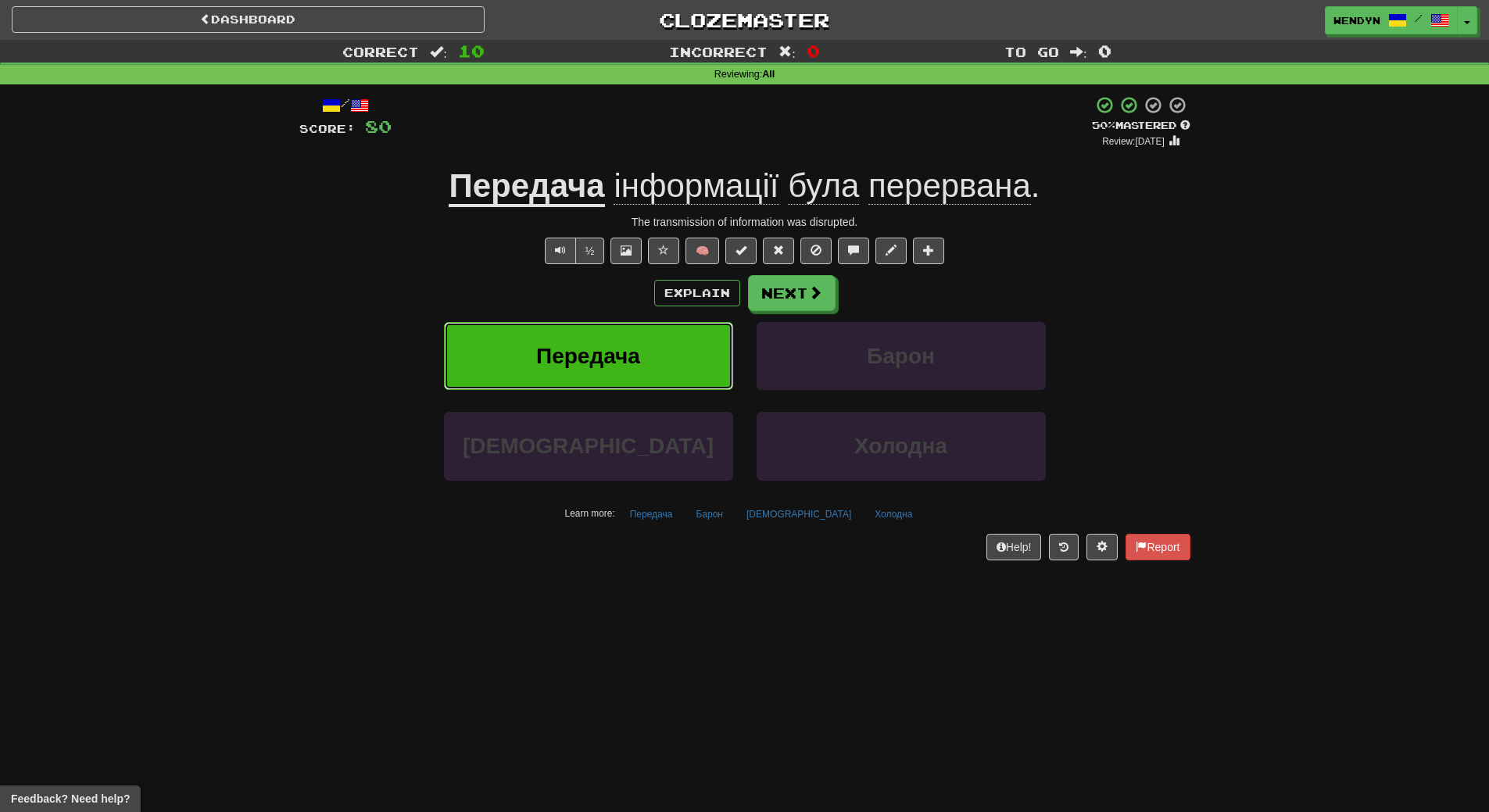
drag, startPoint x: 647, startPoint y: 341, endPoint x: 636, endPoint y: 377, distance: 37.6
click at [644, 353] on button "Передача" at bounding box center [588, 356] width 289 height 68
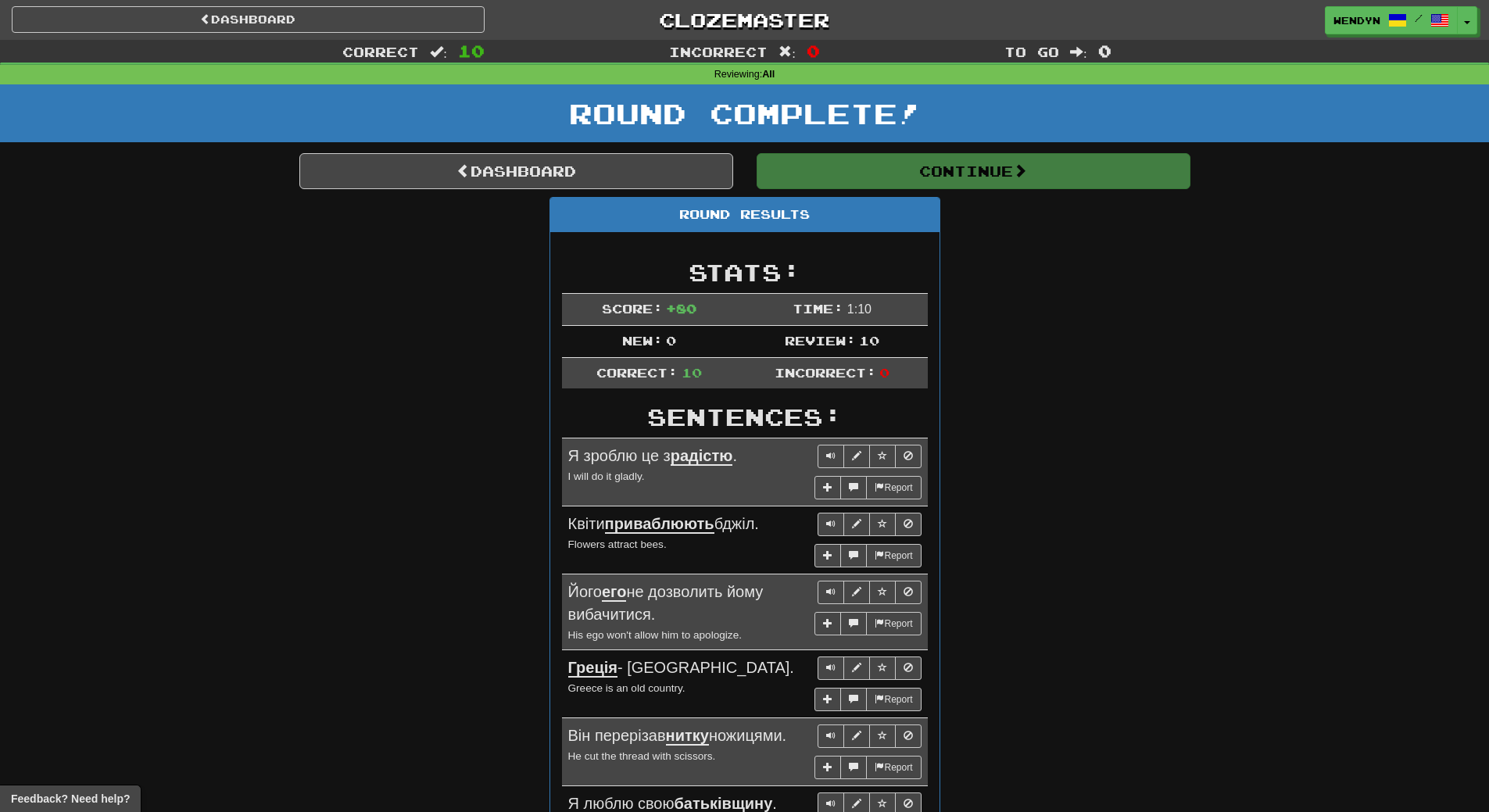
click at [1115, 439] on div "Round Results Stats: Score: + 80 Time: 1 : 10 New: 0 Review: 10 Correct: 10 Inc…" at bounding box center [745, 682] width 891 height 970
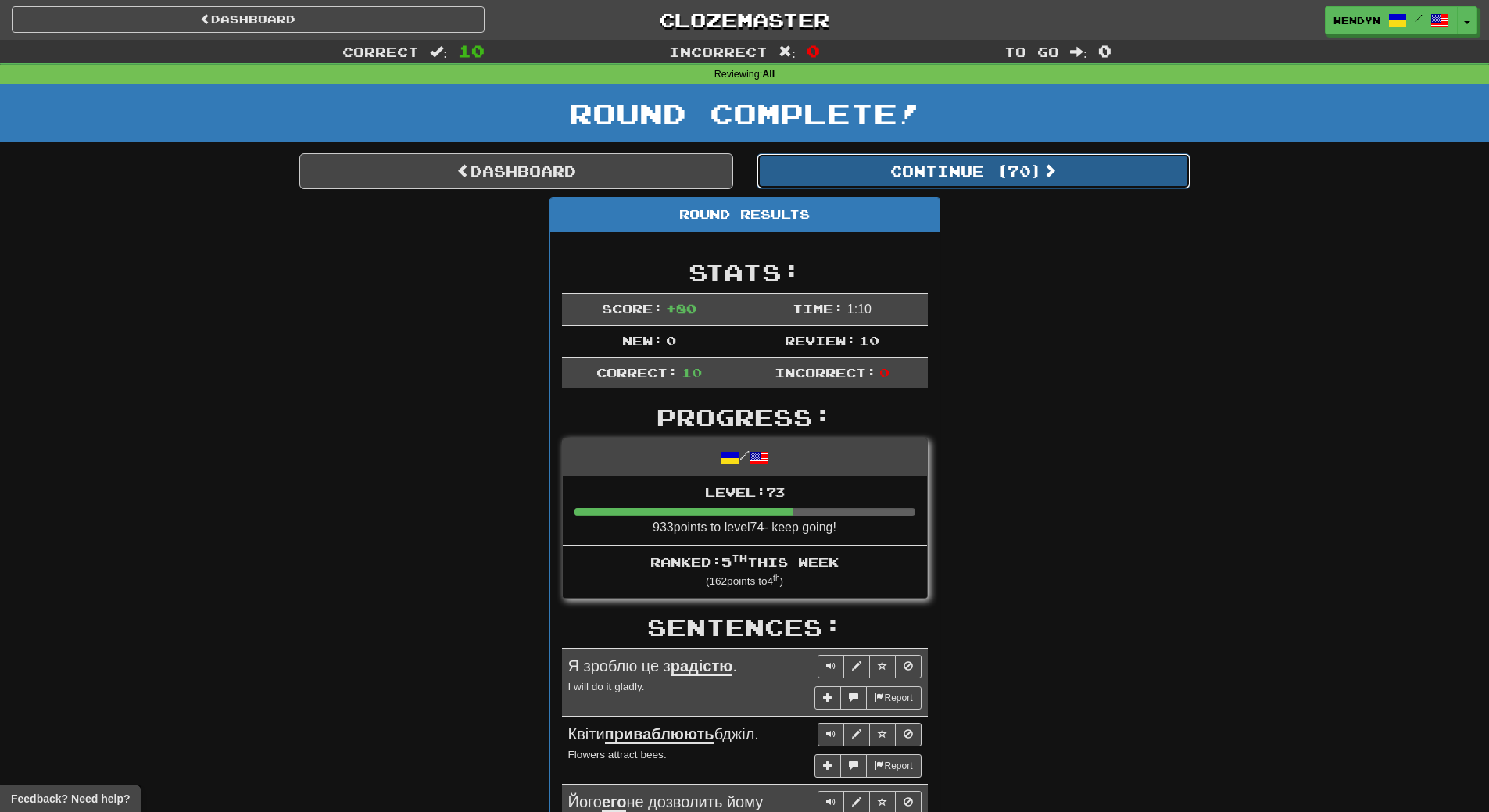
click at [1026, 173] on button "Continue ( 70 )" at bounding box center [974, 170] width 434 height 36
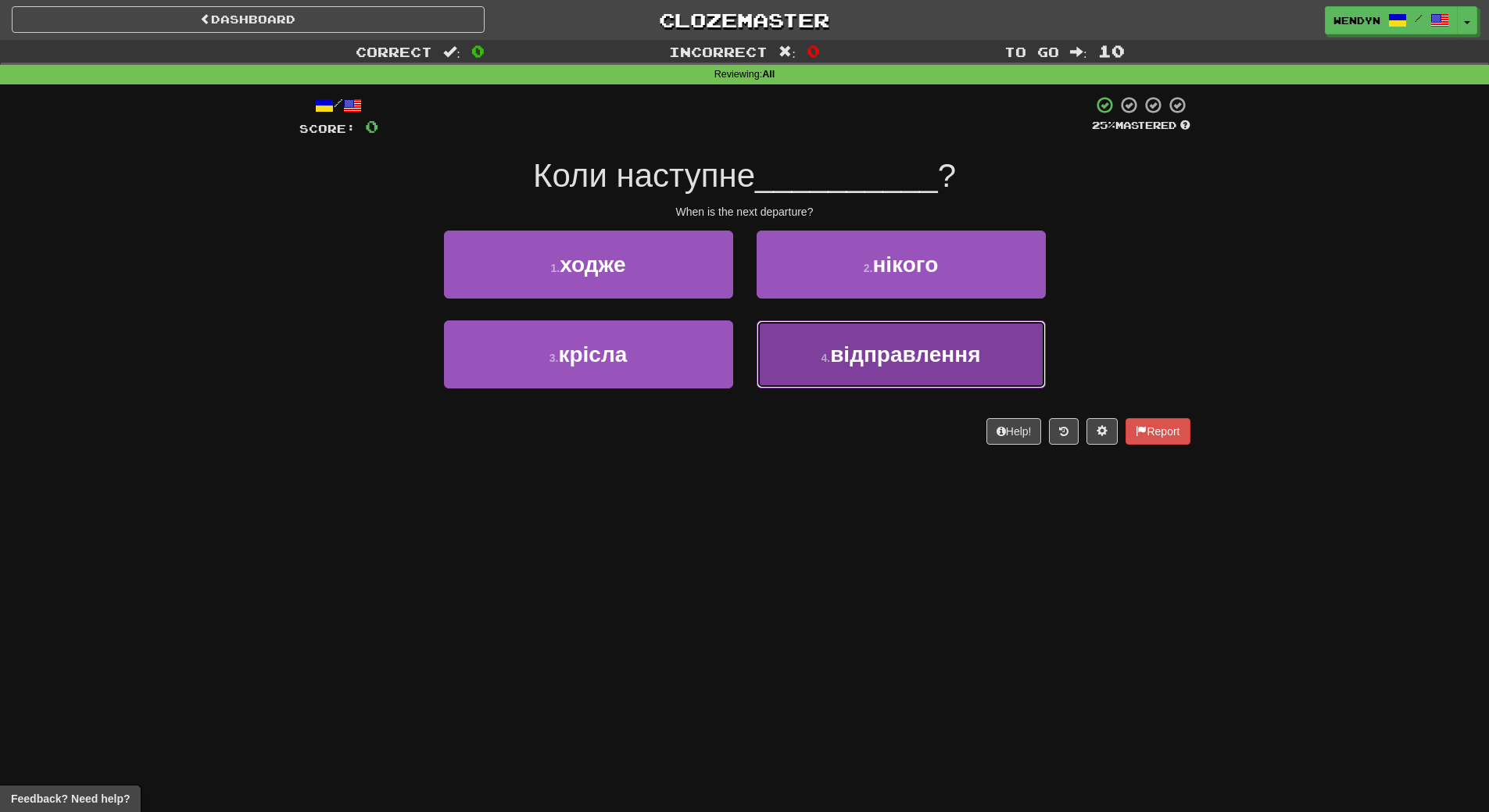
click at [878, 368] on button "4 . відправлення" at bounding box center [901, 354] width 289 height 68
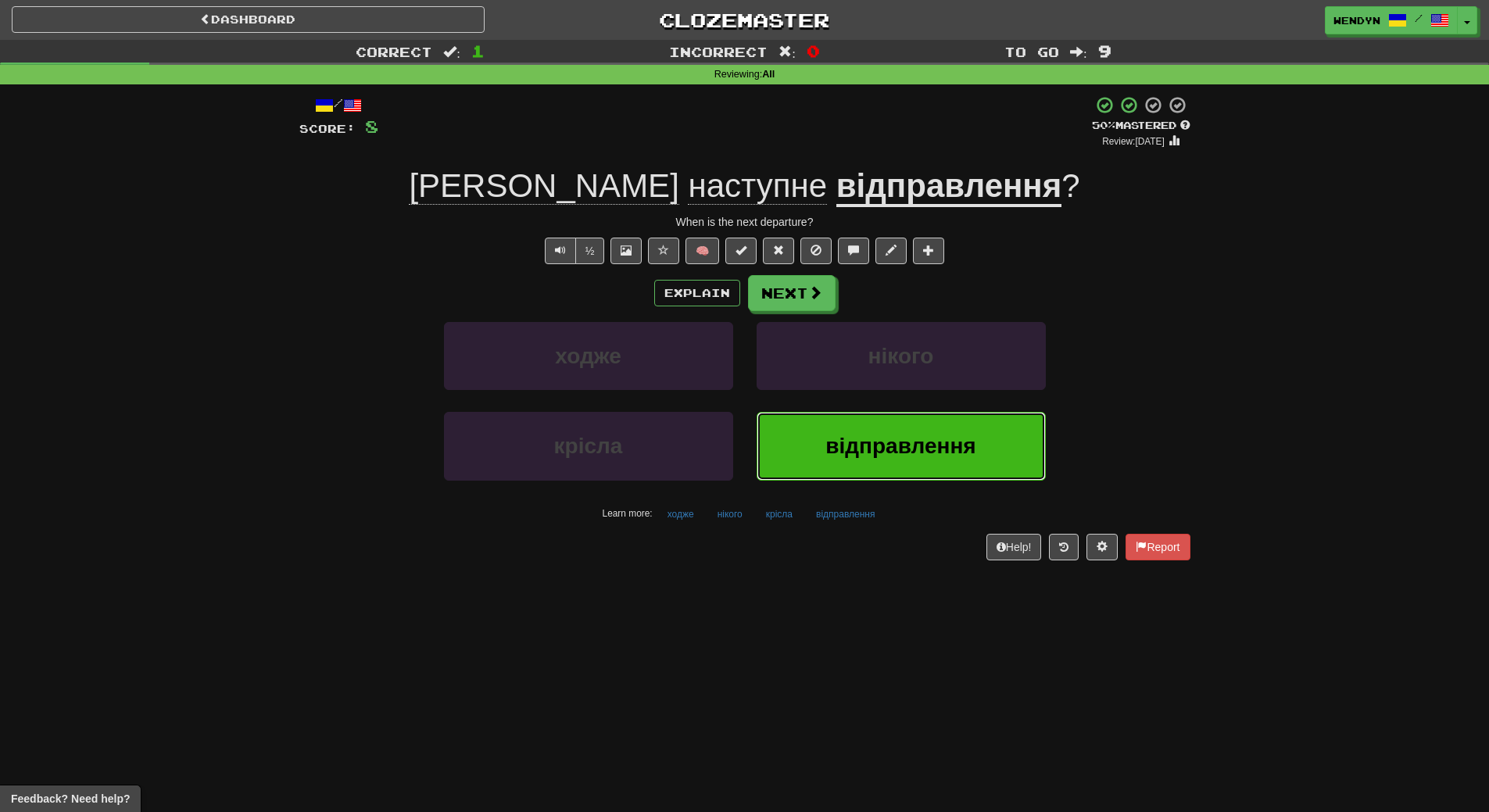
click at [917, 470] on button "відправлення" at bounding box center [901, 446] width 289 height 68
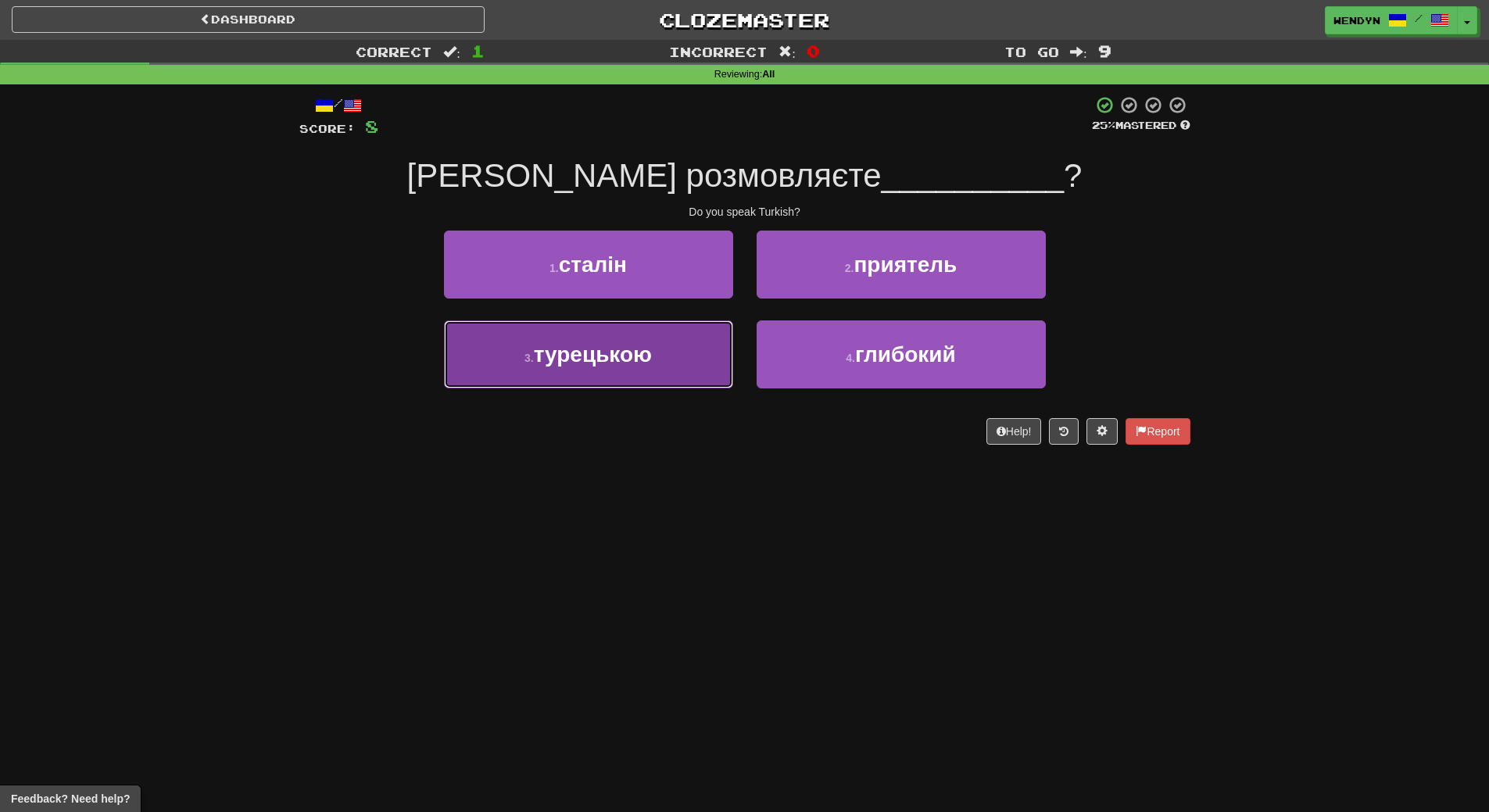
click at [682, 372] on button "3 . турецькою" at bounding box center [588, 354] width 289 height 68
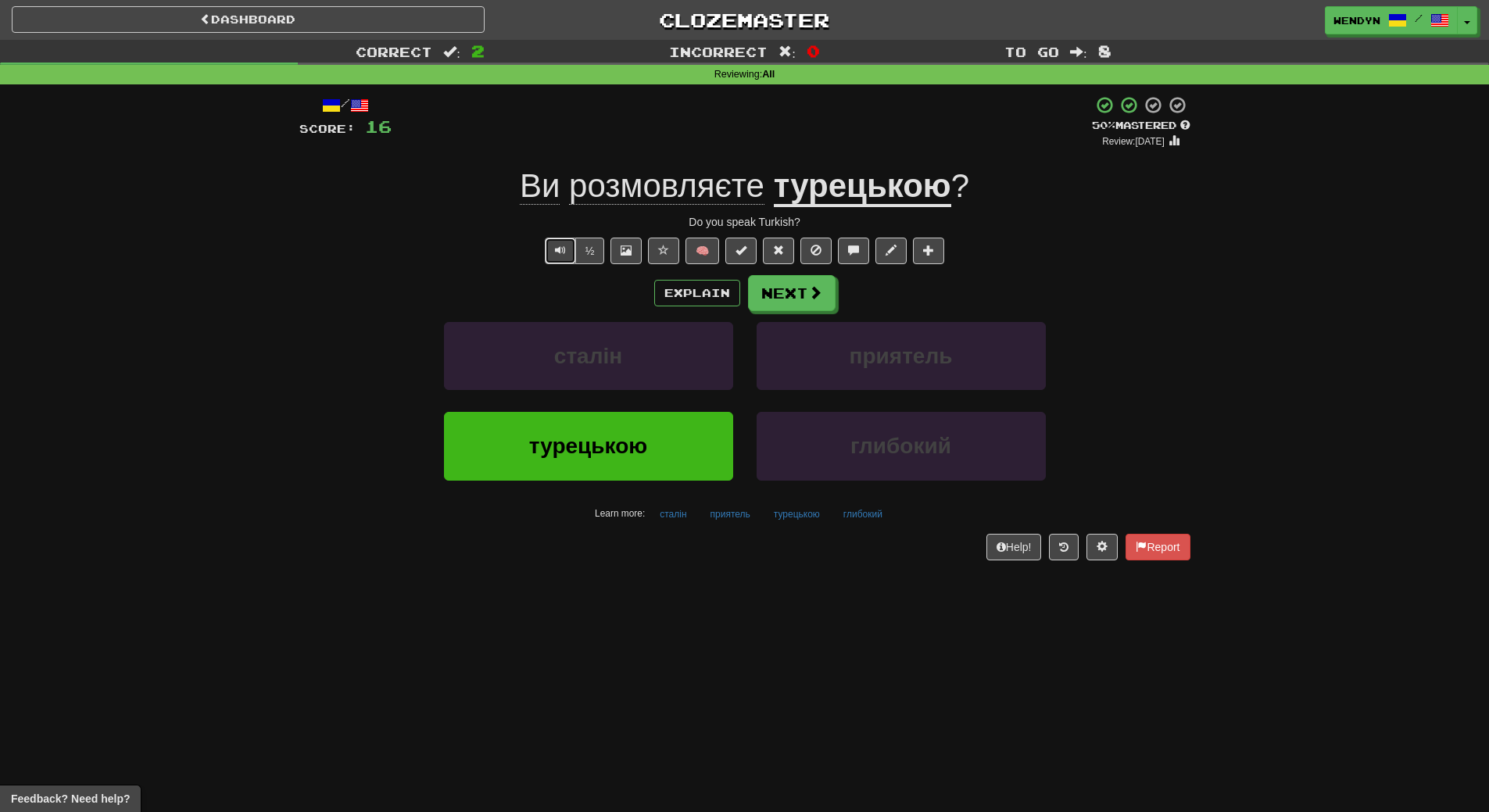
click at [559, 251] on span "Text-to-speech controls" at bounding box center [560, 249] width 11 height 11
click at [578, 451] on span "турецькою" at bounding box center [588, 446] width 118 height 24
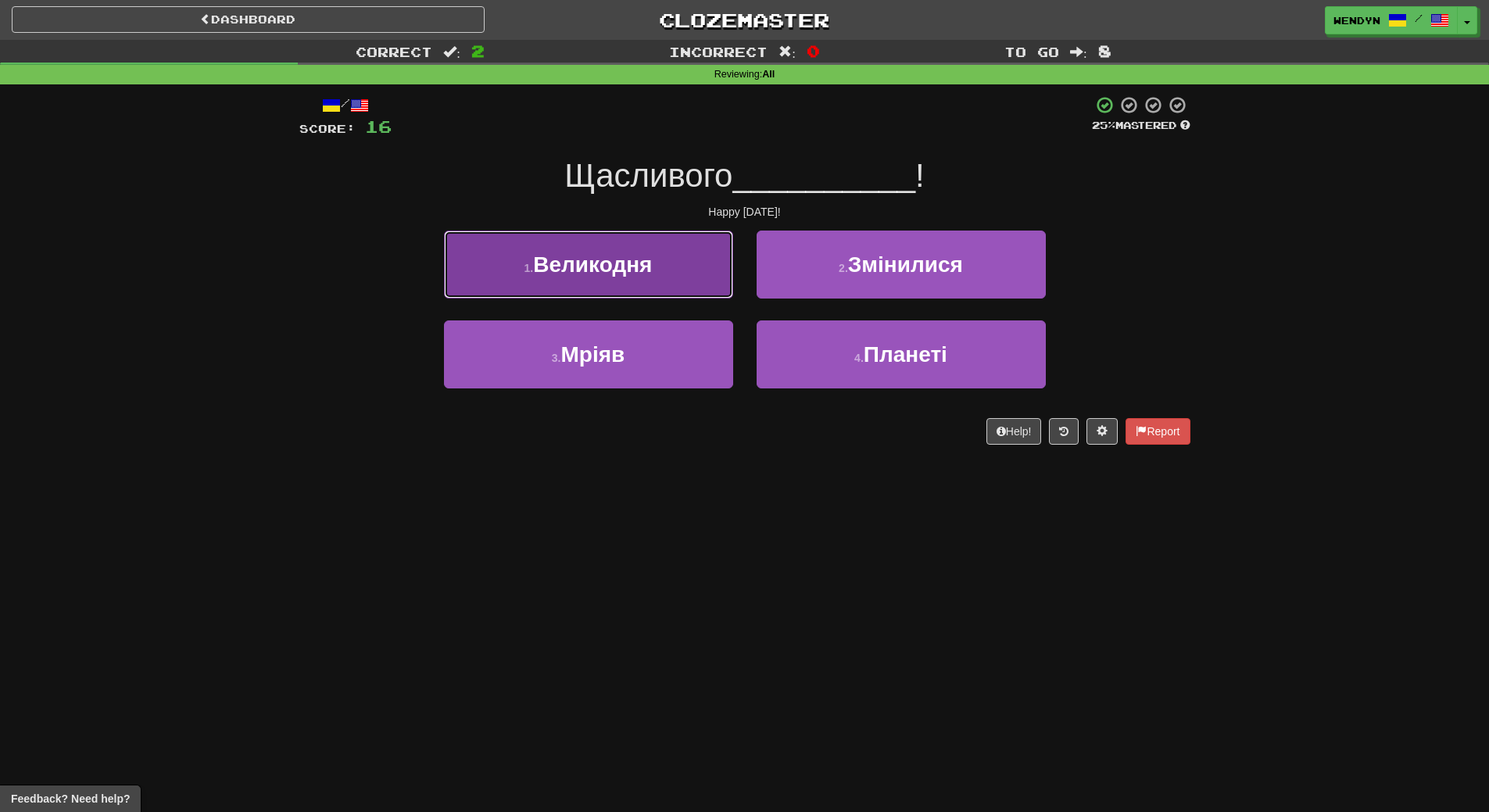
click at [593, 272] on span "Великодня" at bounding box center [592, 264] width 119 height 24
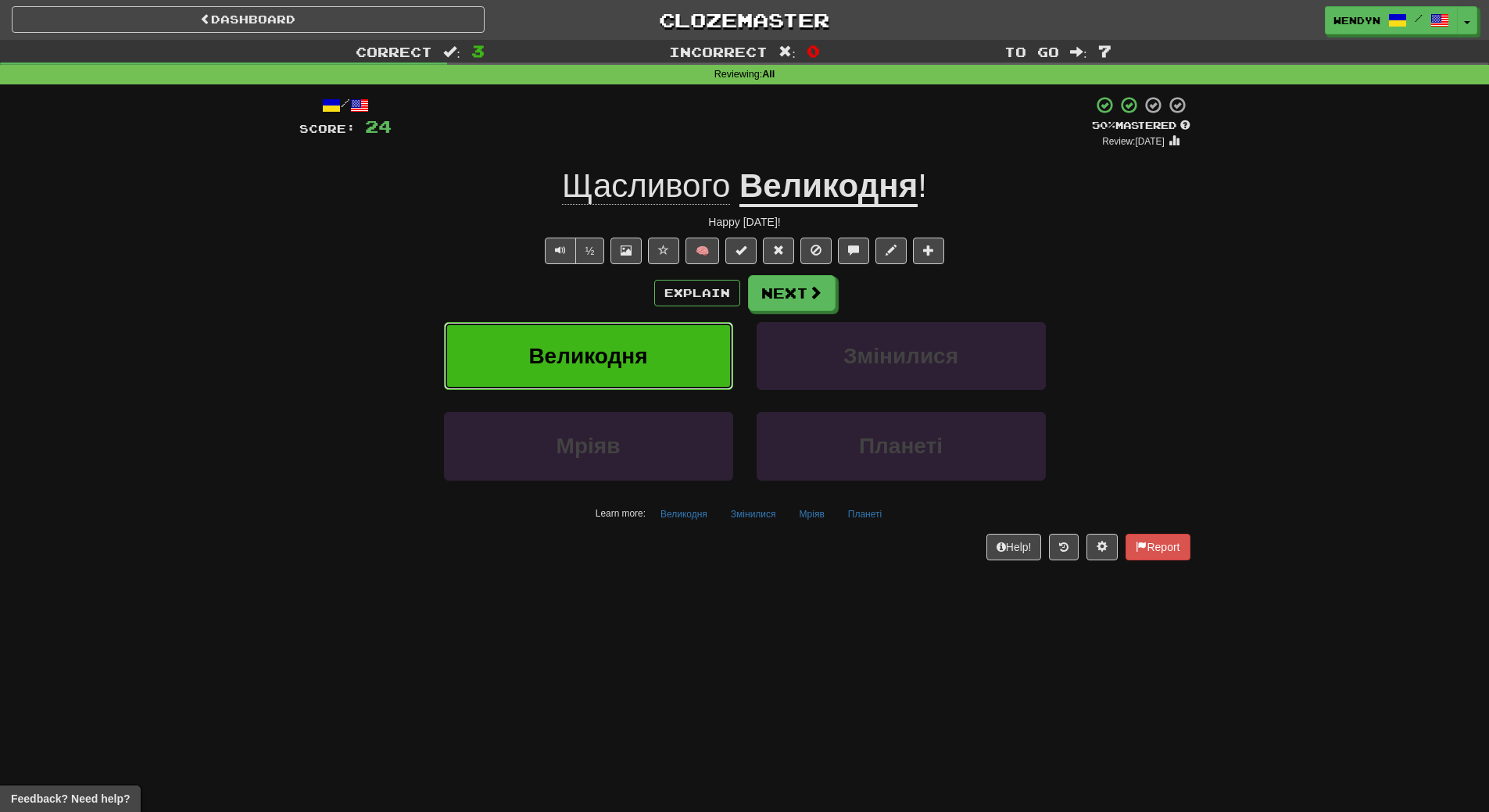
click at [590, 361] on span "Великодня" at bounding box center [588, 356] width 119 height 24
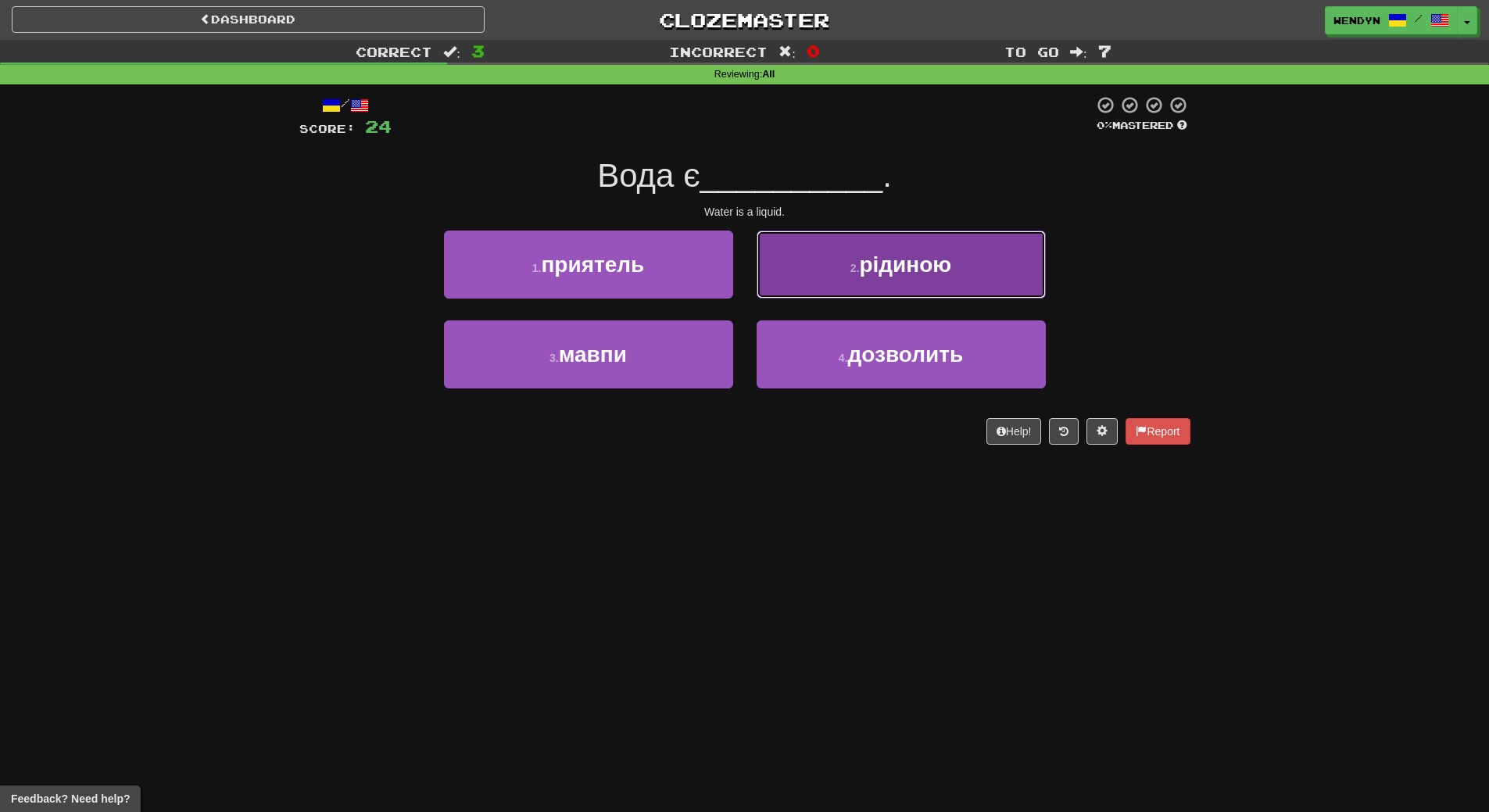
click at [904, 274] on span "рідиною" at bounding box center [905, 264] width 92 height 24
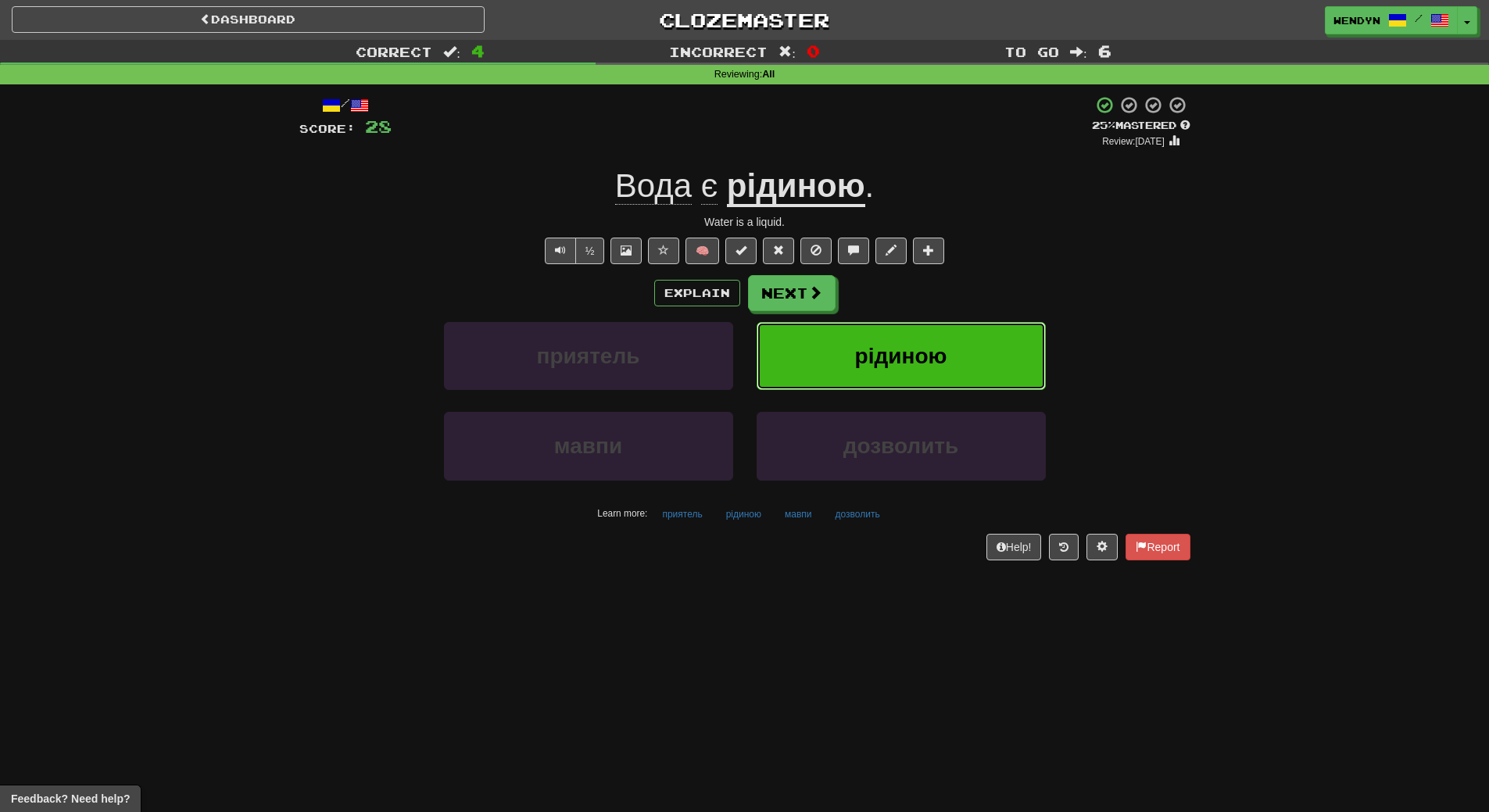
click at [919, 357] on span "рідиною" at bounding box center [901, 356] width 92 height 24
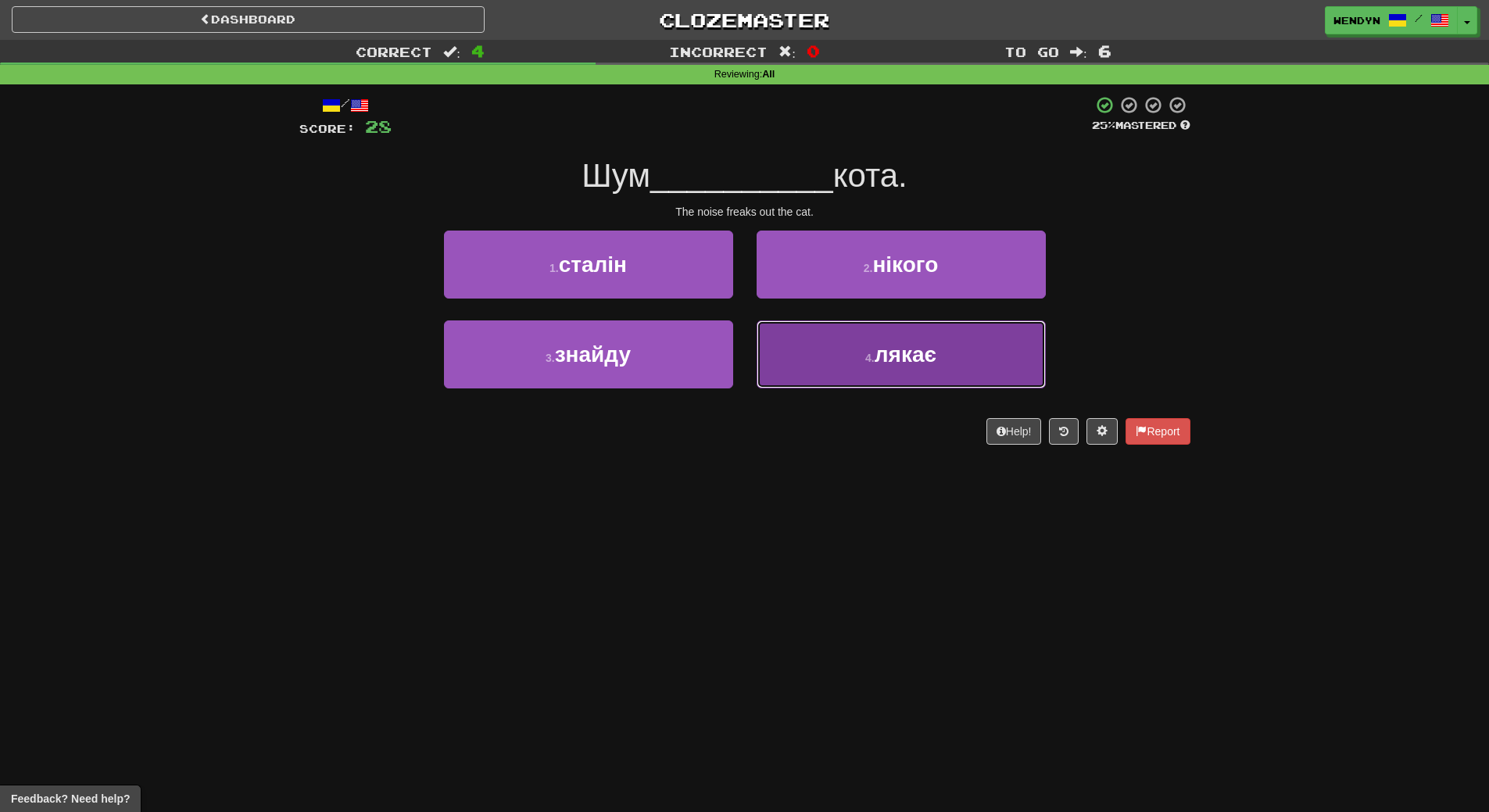
click at [862, 369] on button "4 . лякає" at bounding box center [901, 354] width 289 height 68
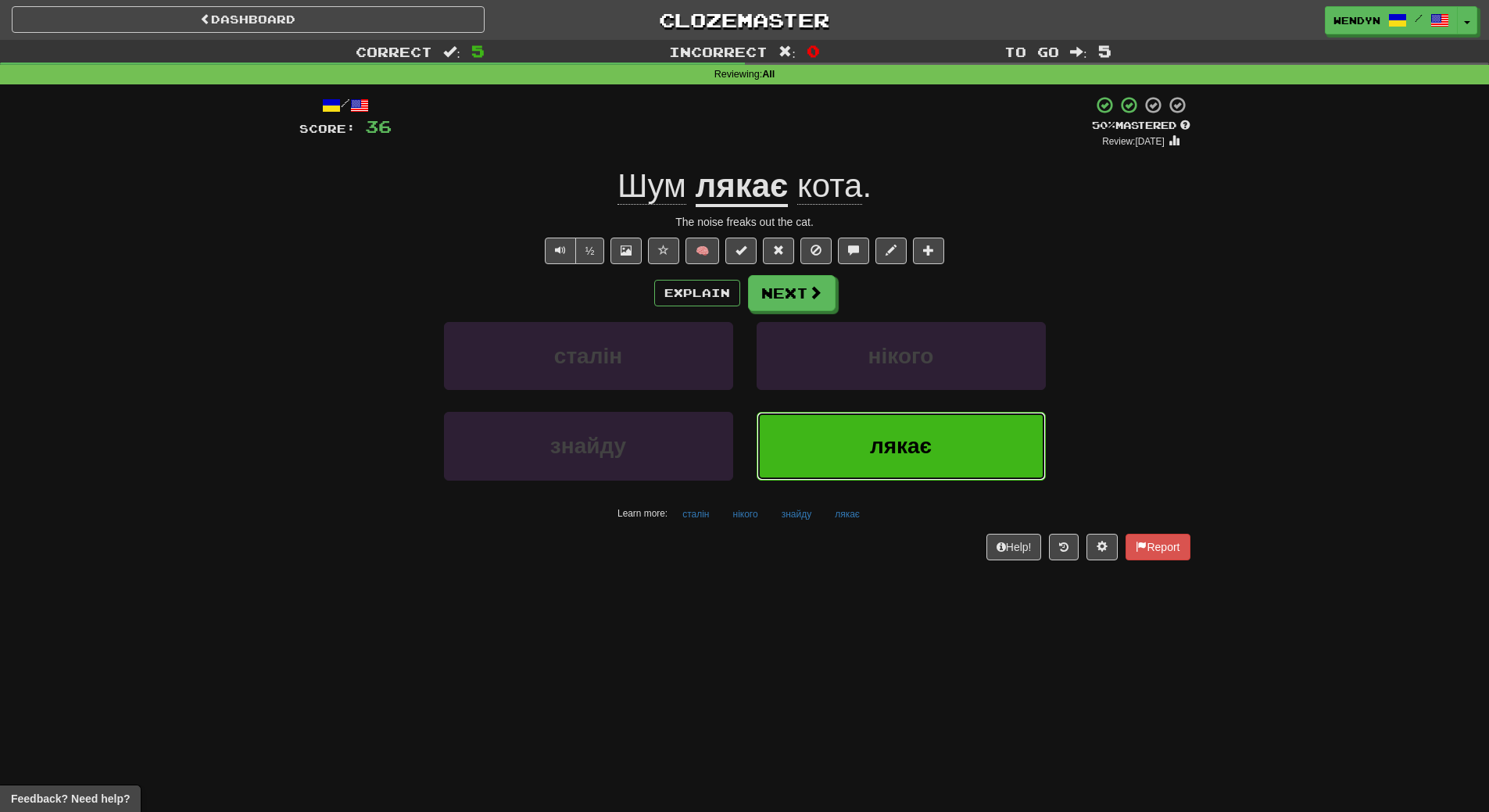
click at [969, 437] on button "лякає" at bounding box center [901, 446] width 289 height 68
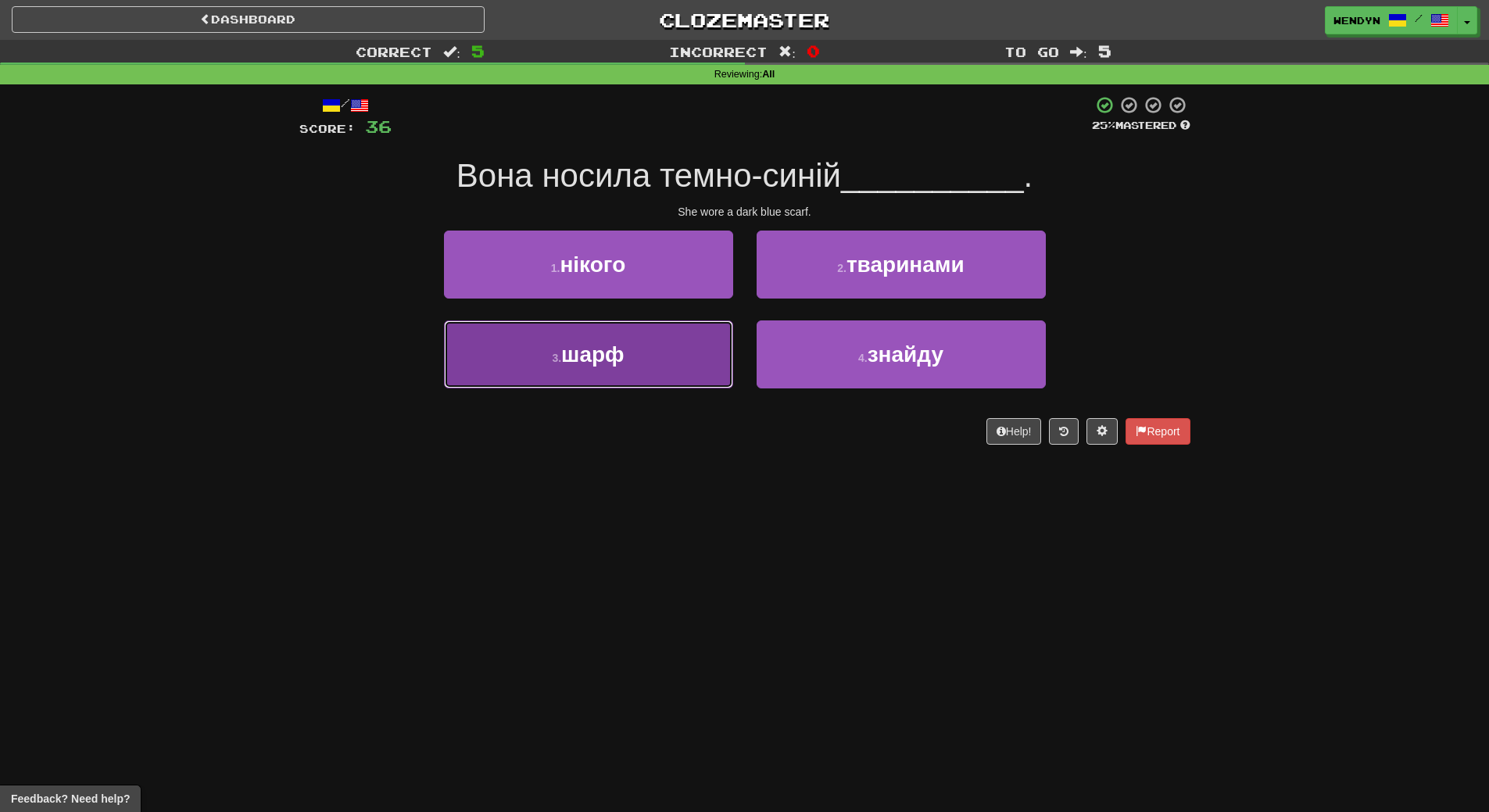
click at [625, 369] on button "3 . шарф" at bounding box center [588, 354] width 289 height 68
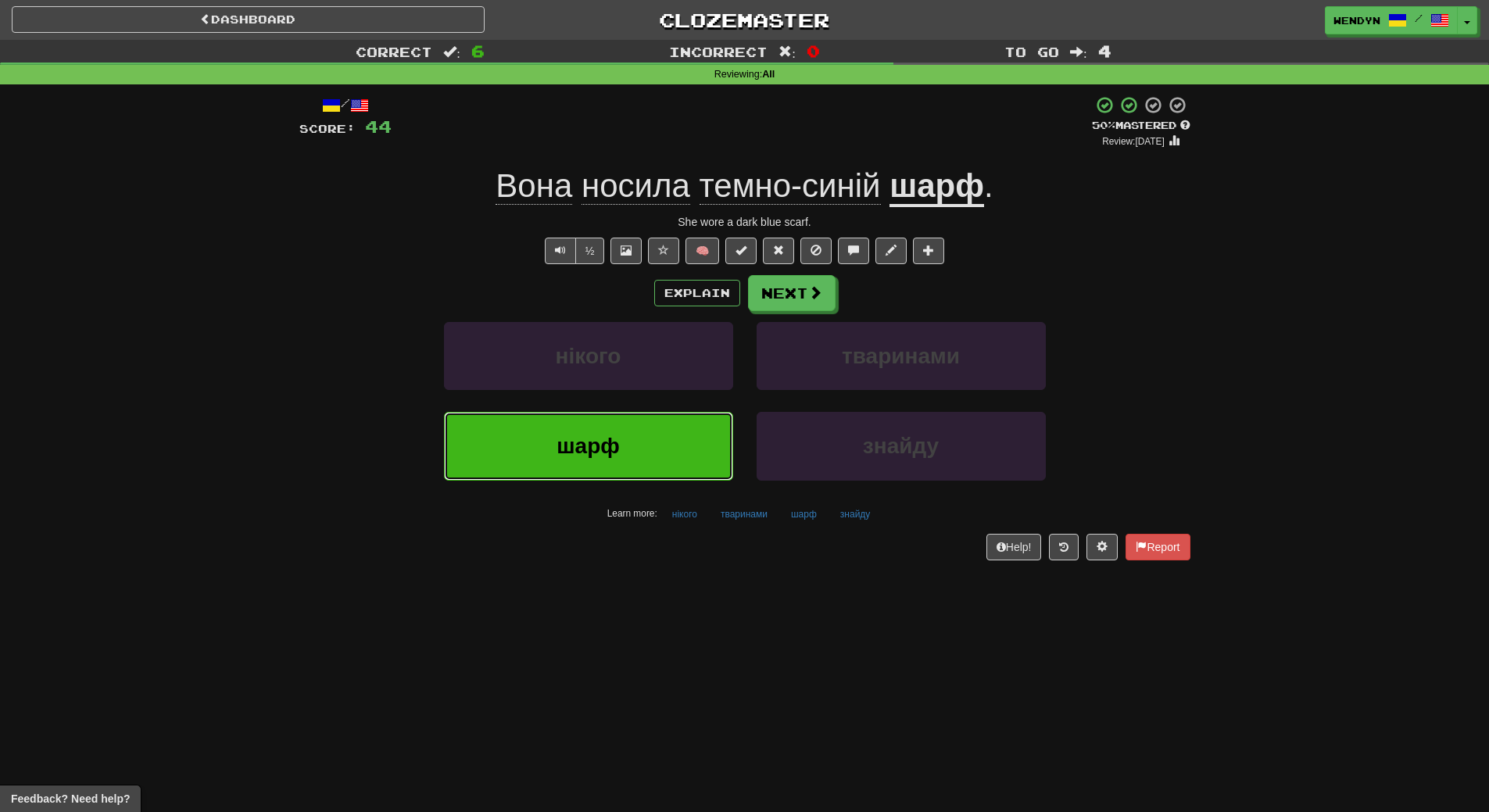
click at [610, 453] on span "шарф" at bounding box center [588, 446] width 63 height 24
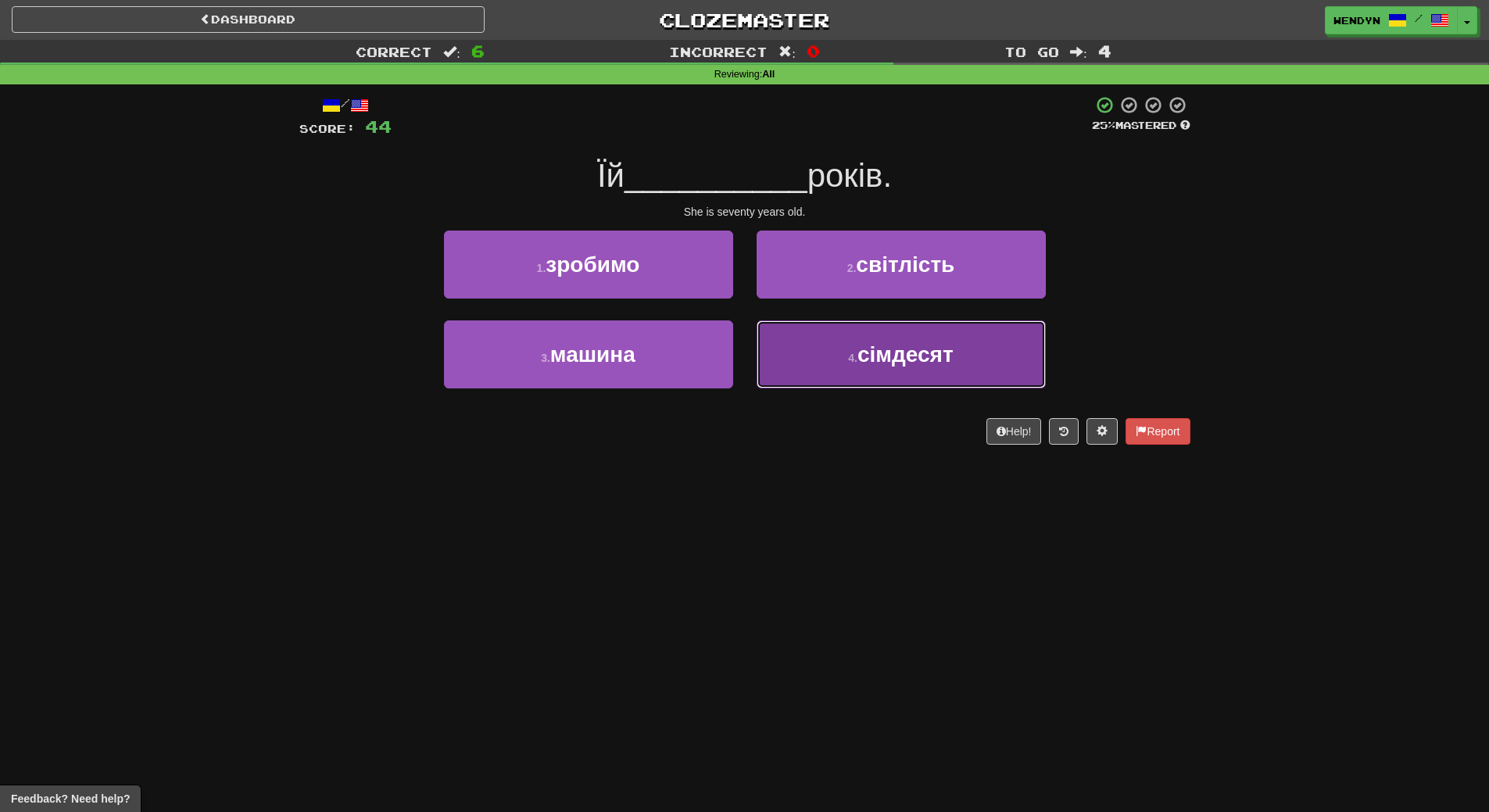
click at [882, 369] on button "4 . сімдесят" at bounding box center [901, 354] width 289 height 68
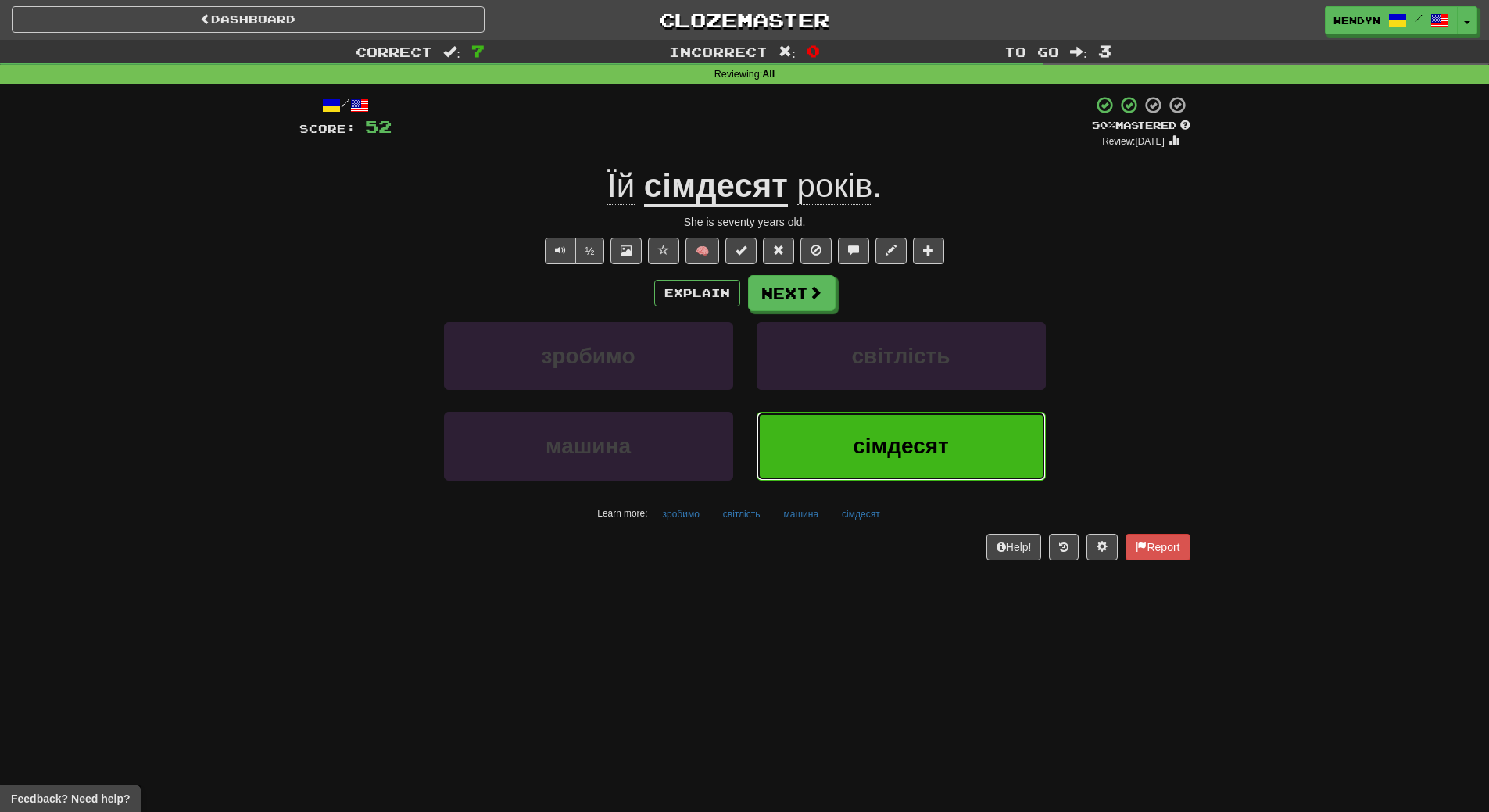
click at [901, 463] on button "сімдесят" at bounding box center [901, 446] width 289 height 68
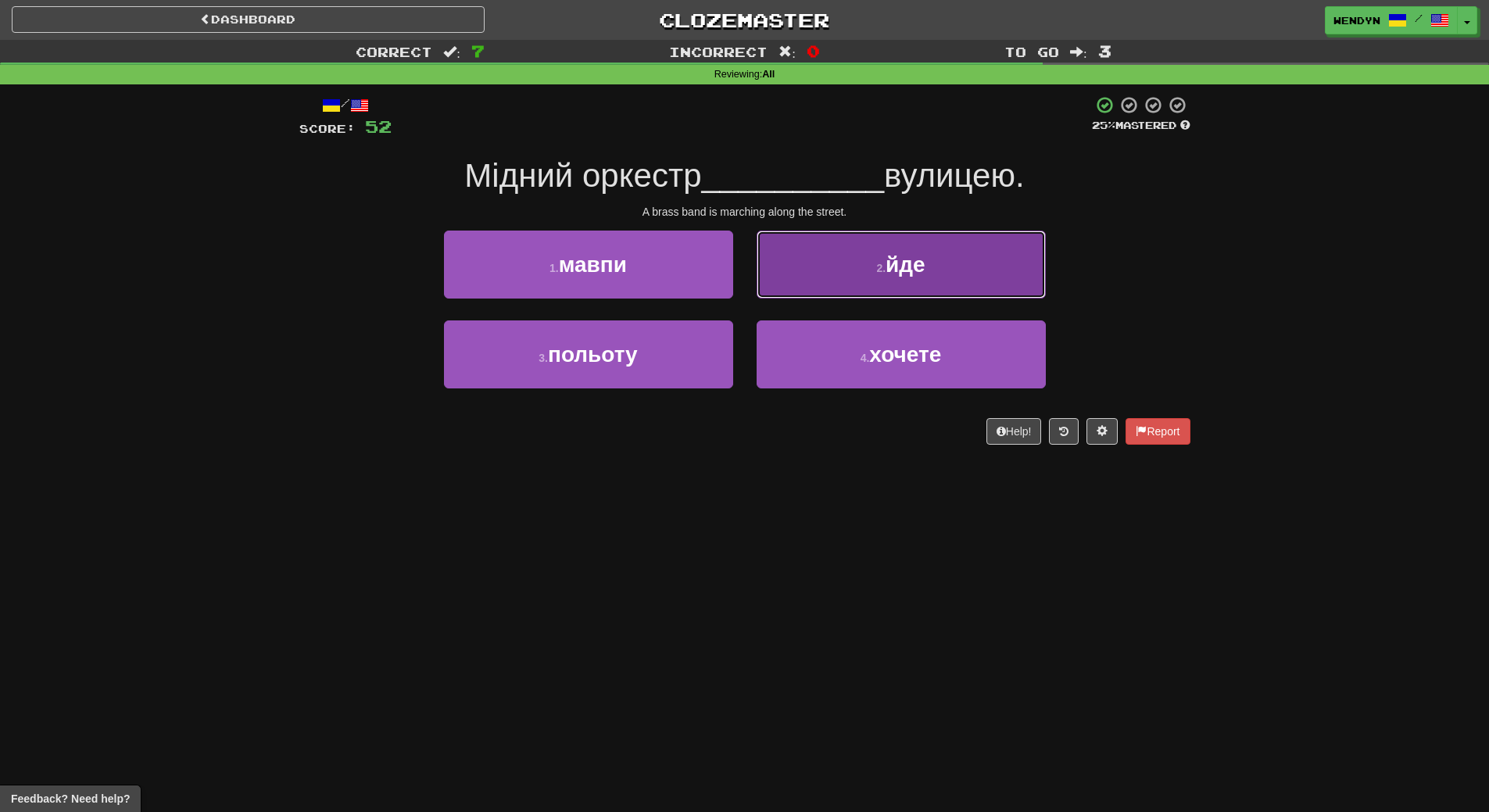
click at [978, 278] on button "2 . йде" at bounding box center [901, 265] width 289 height 68
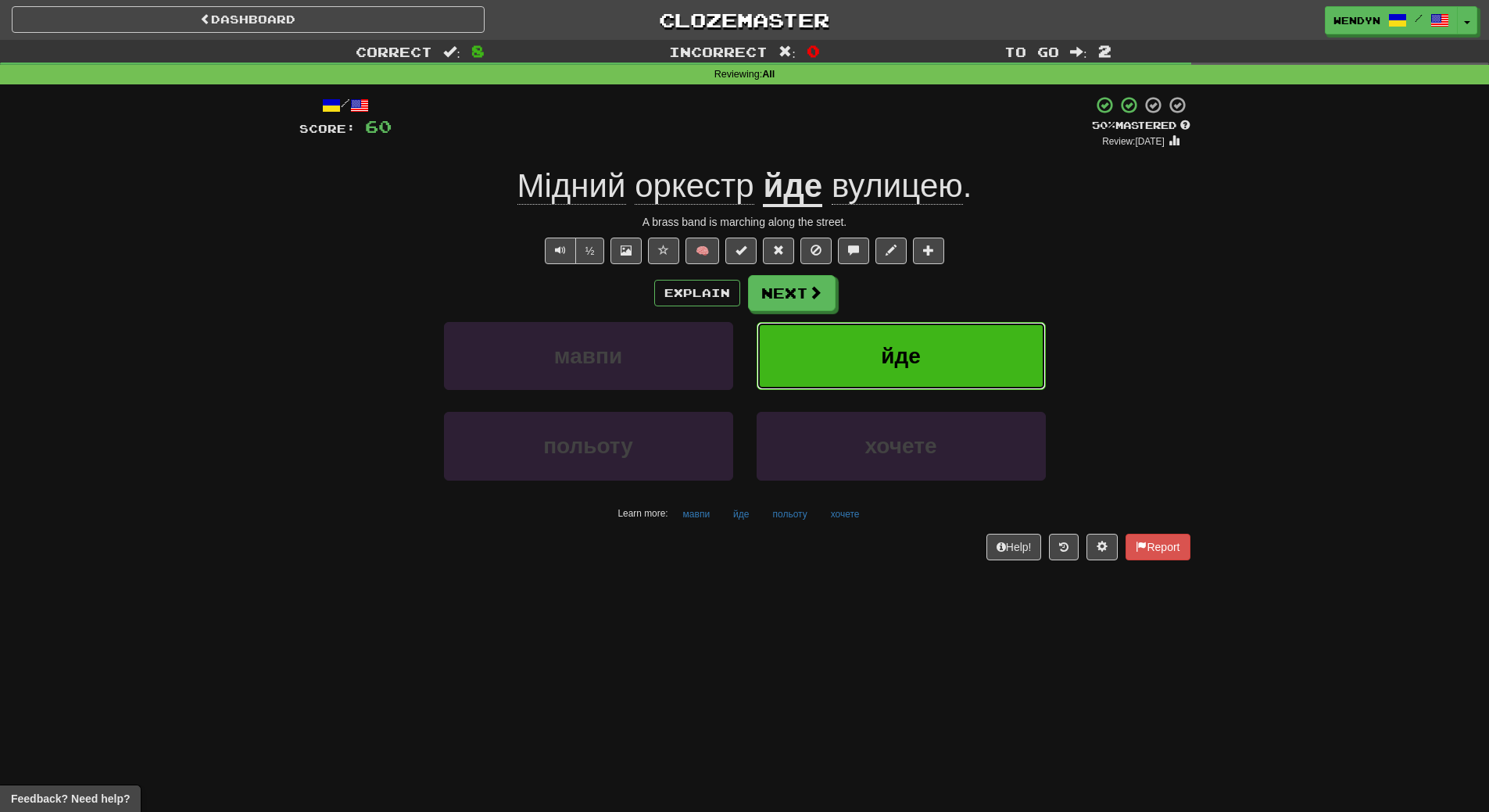
click at [934, 348] on button "йде" at bounding box center [901, 356] width 289 height 68
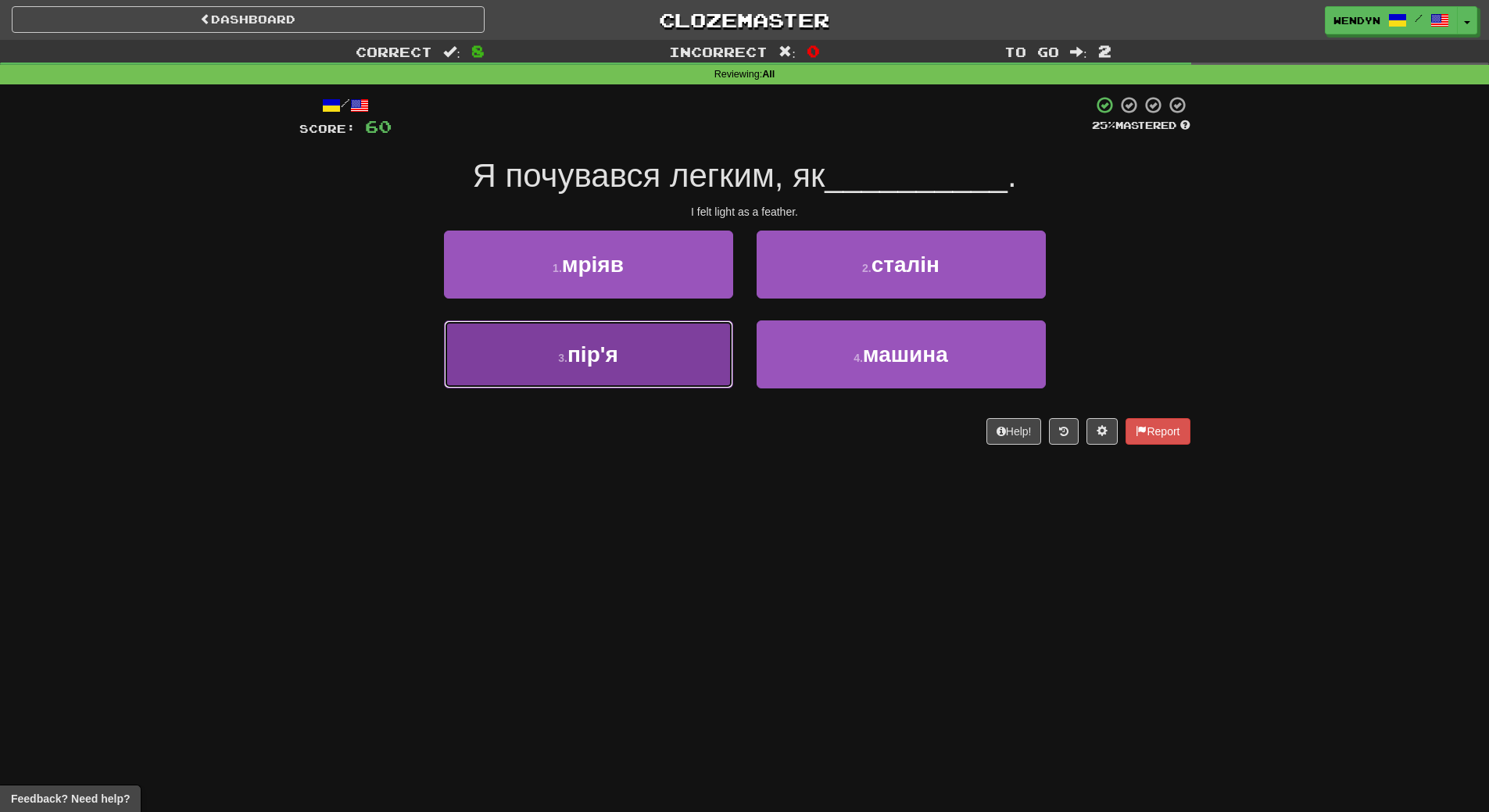
click at [666, 376] on button "3 . пір'я" at bounding box center [588, 354] width 289 height 68
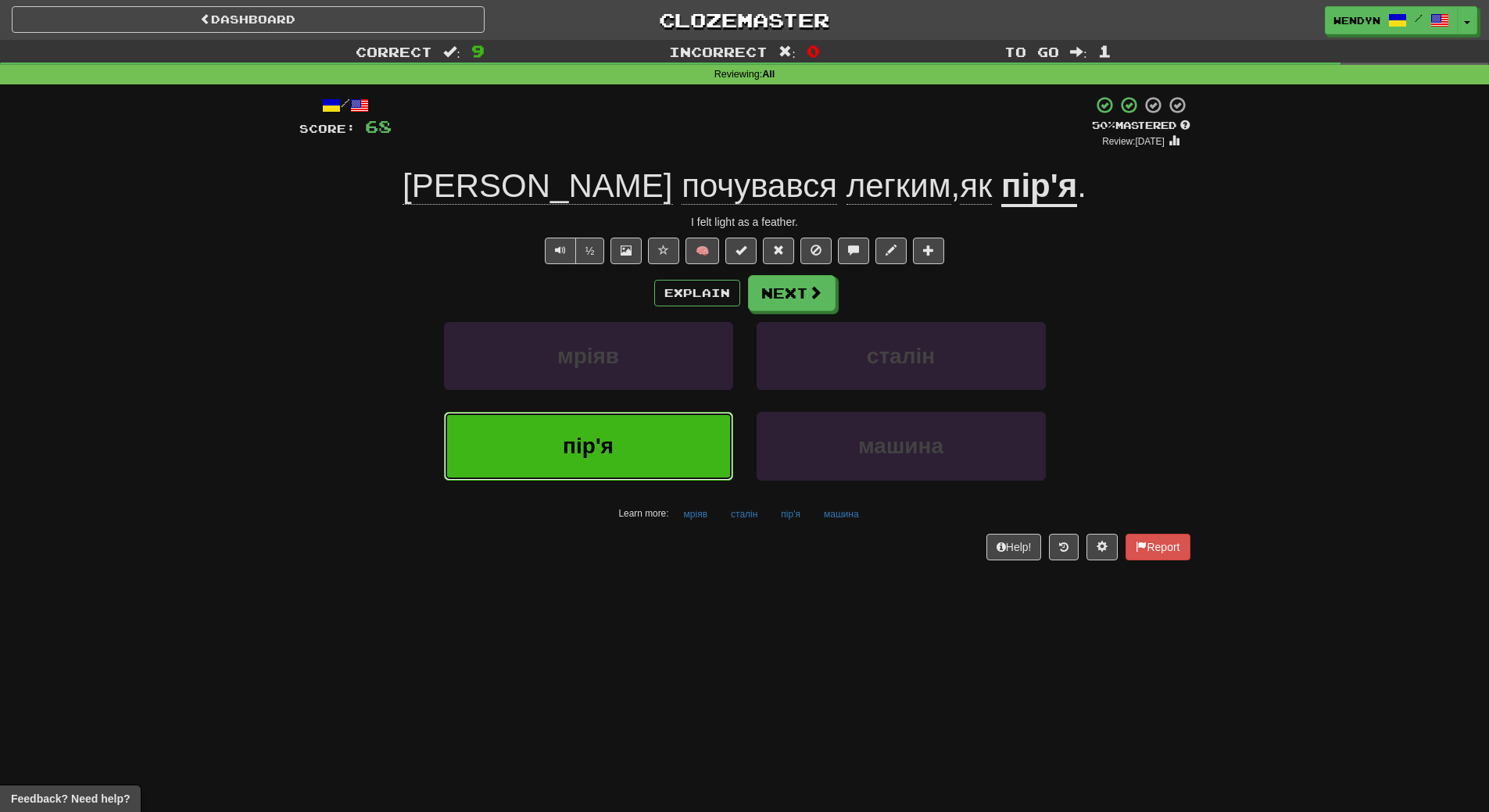
click at [610, 421] on button "пір'я" at bounding box center [588, 446] width 289 height 68
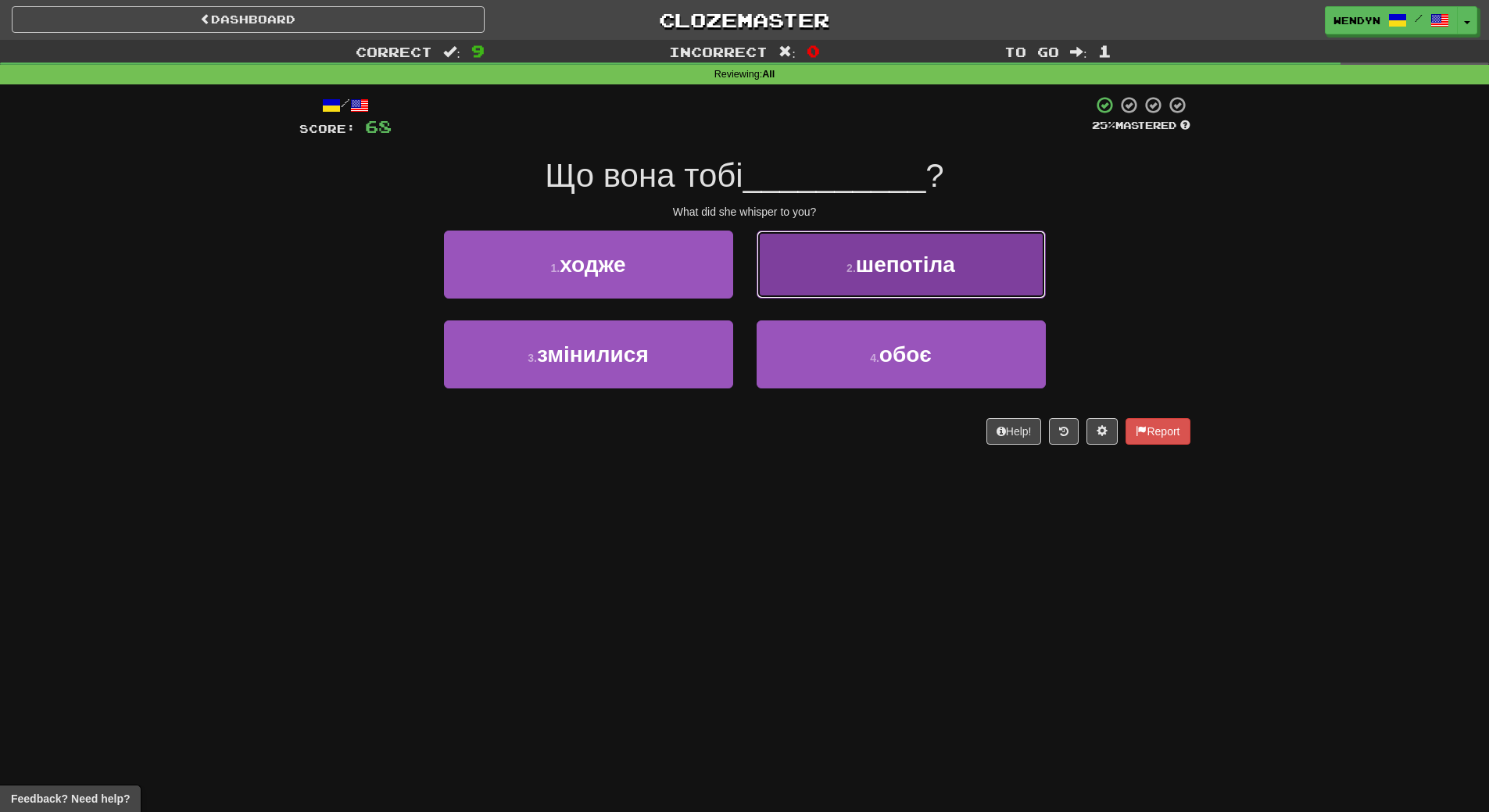
click at [906, 243] on button "2 . шепотіла" at bounding box center [901, 265] width 289 height 68
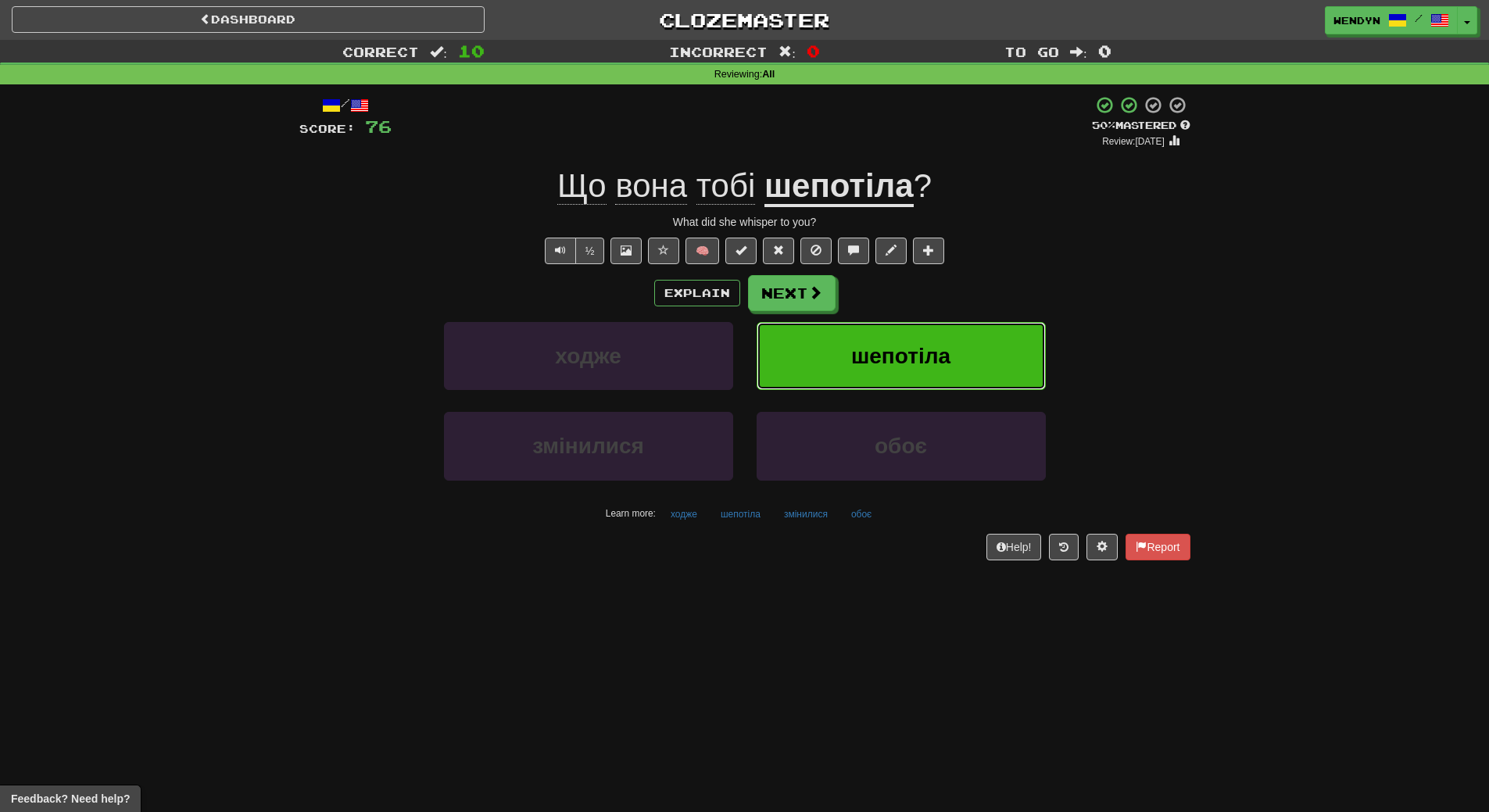
click at [984, 356] on button "шепотіла" at bounding box center [901, 356] width 289 height 68
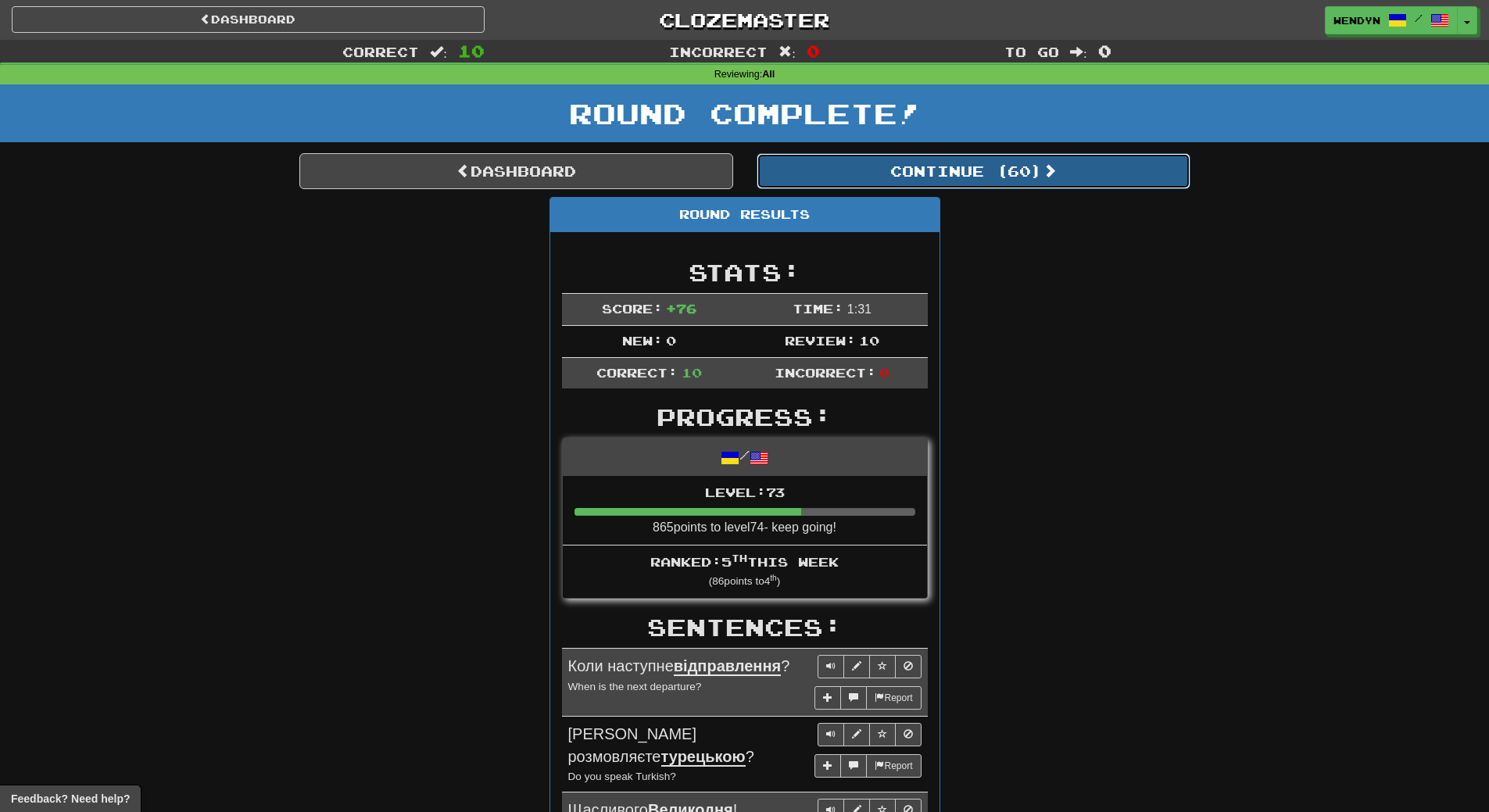
click at [1023, 176] on button "Continue ( 60 )" at bounding box center [974, 170] width 434 height 36
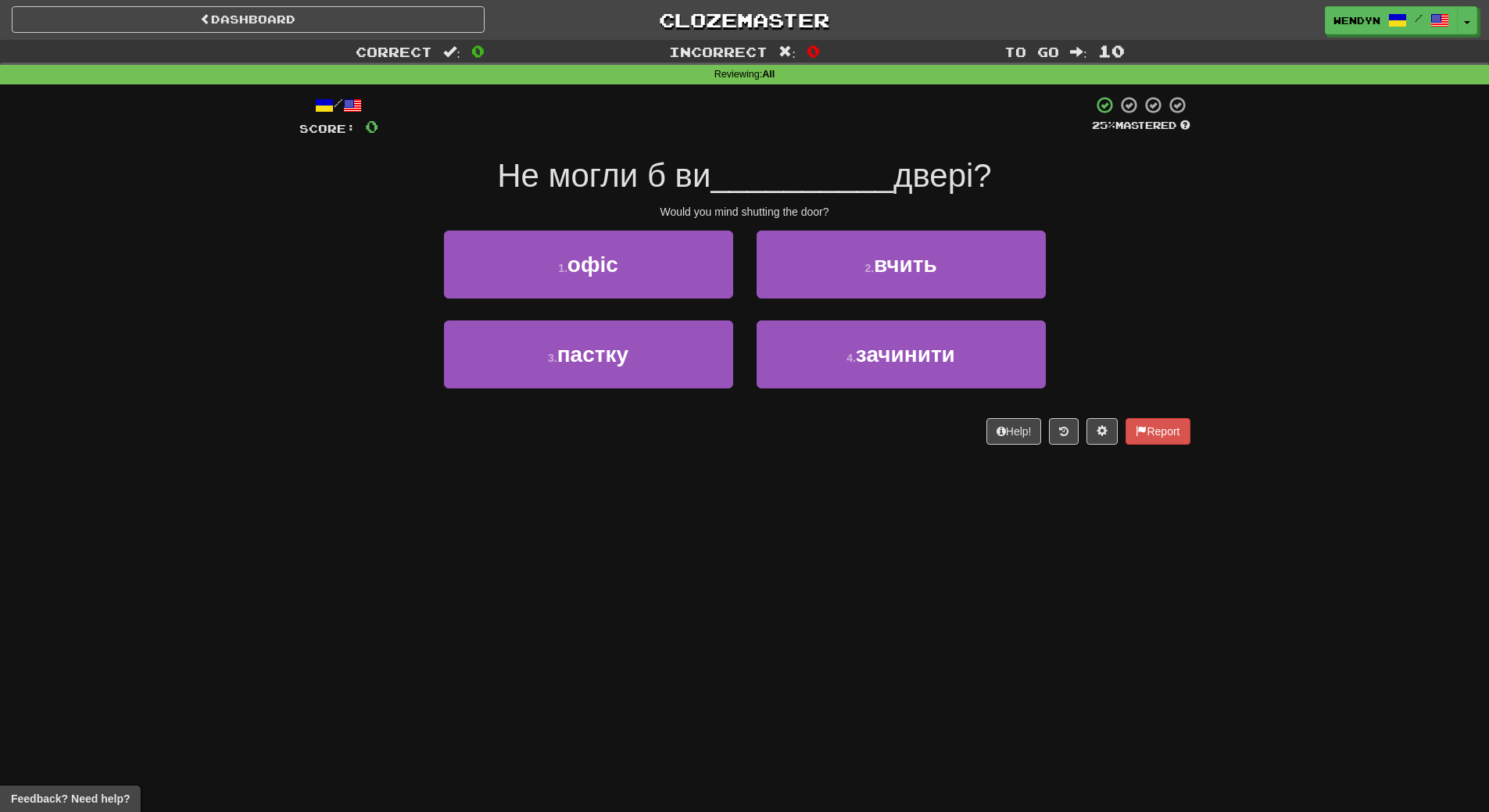
click at [845, 392] on div "4 . зачинити" at bounding box center [901, 364] width 312 height 90
drag, startPoint x: 860, startPoint y: 367, endPoint x: 869, endPoint y: 481, distance: 114.4
click at [860, 374] on button "4 . зачинити" at bounding box center [901, 354] width 289 height 68
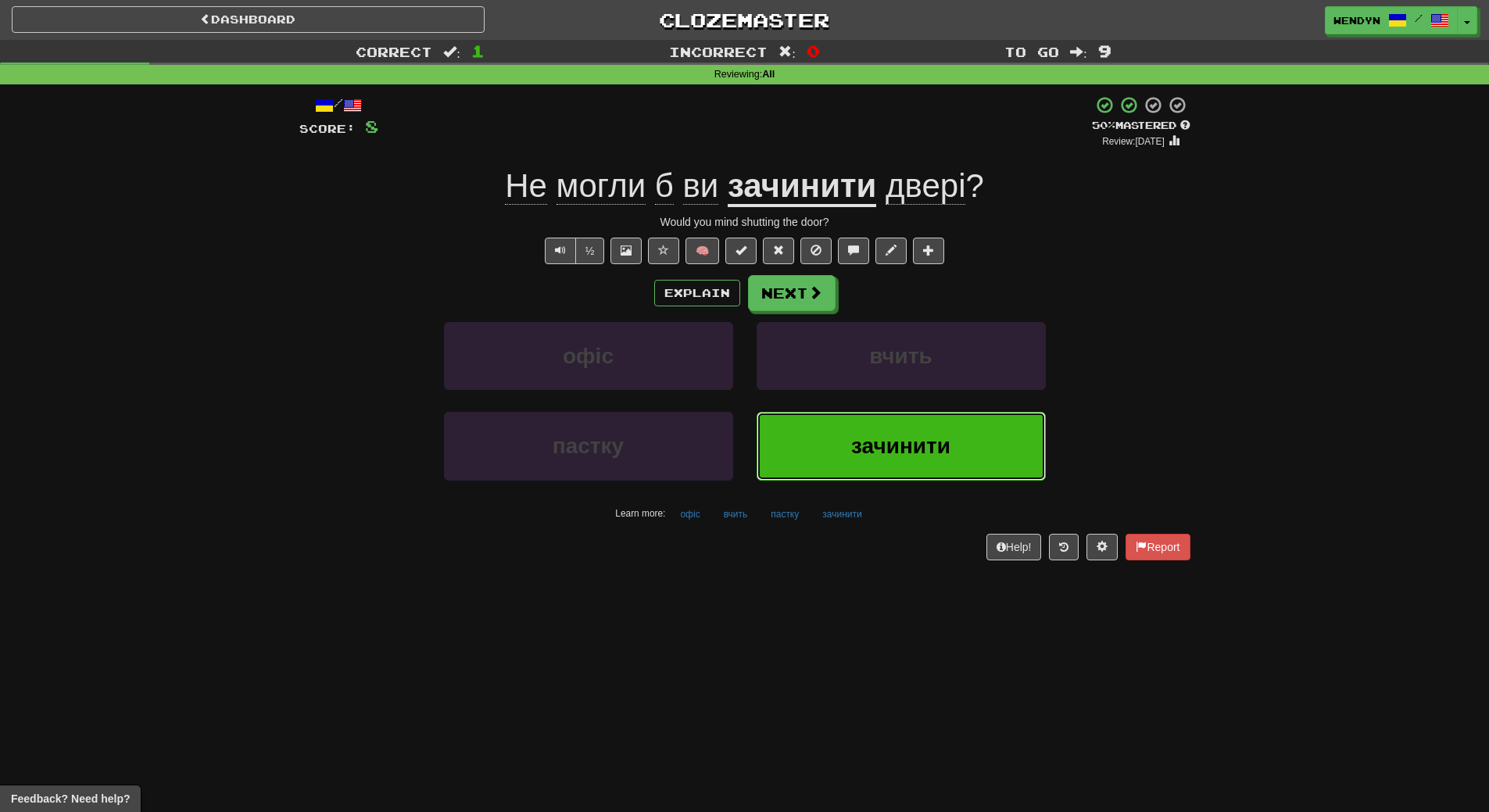
click at [946, 441] on span "зачинити" at bounding box center [900, 446] width 100 height 24
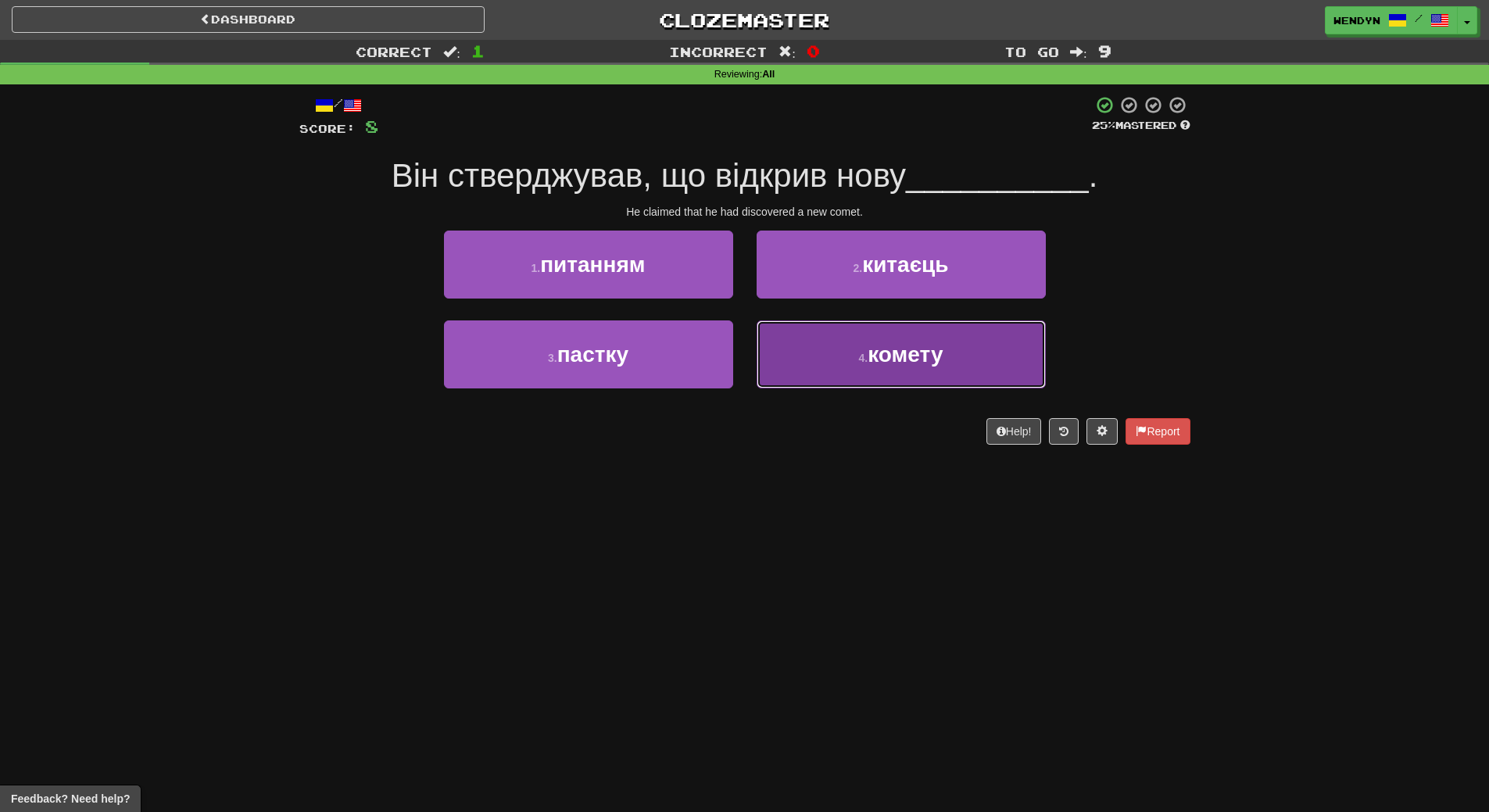
click at [851, 379] on button "4 . комету" at bounding box center [901, 354] width 289 height 68
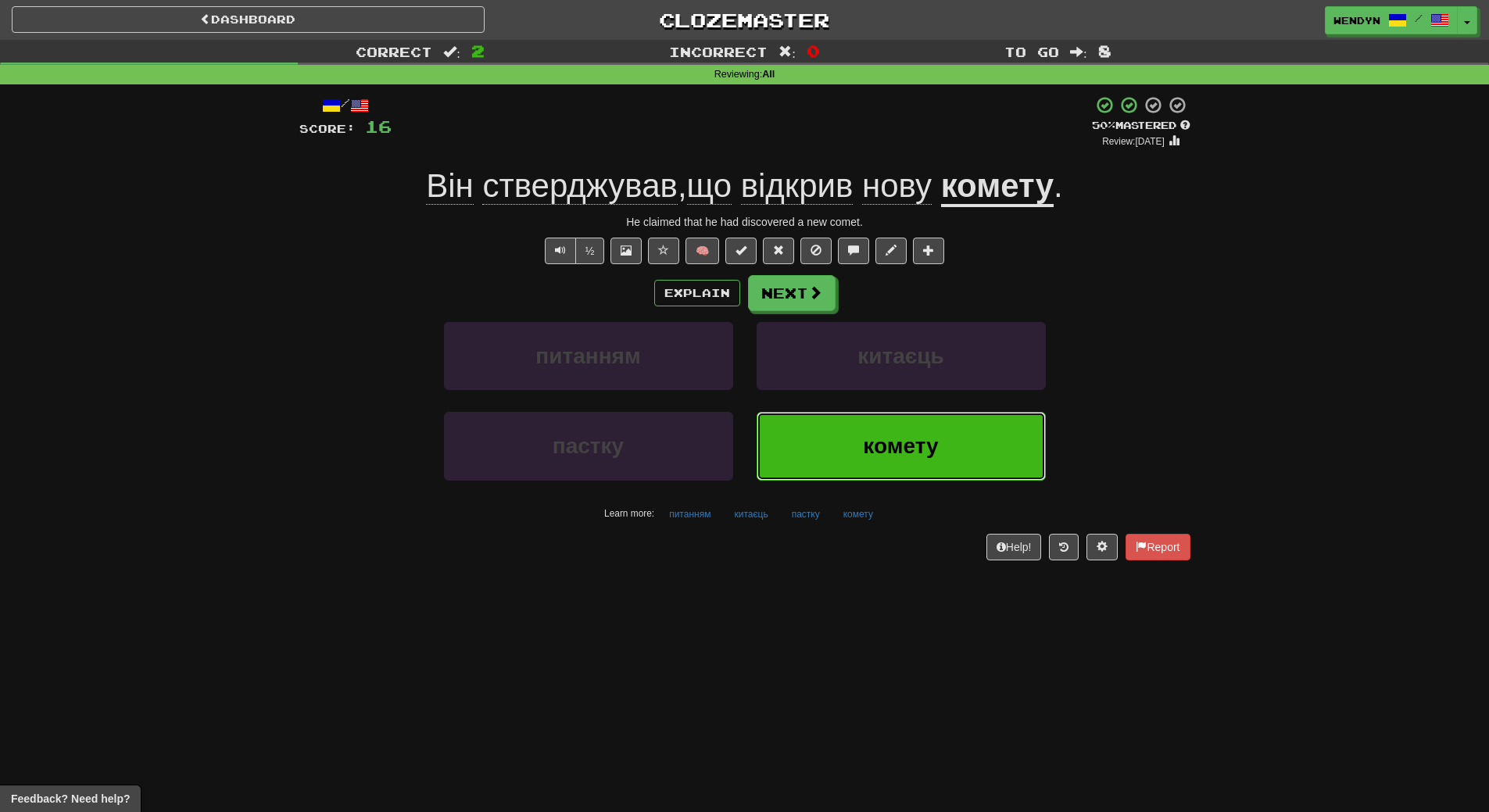
click at [908, 461] on button "комету" at bounding box center [901, 446] width 289 height 68
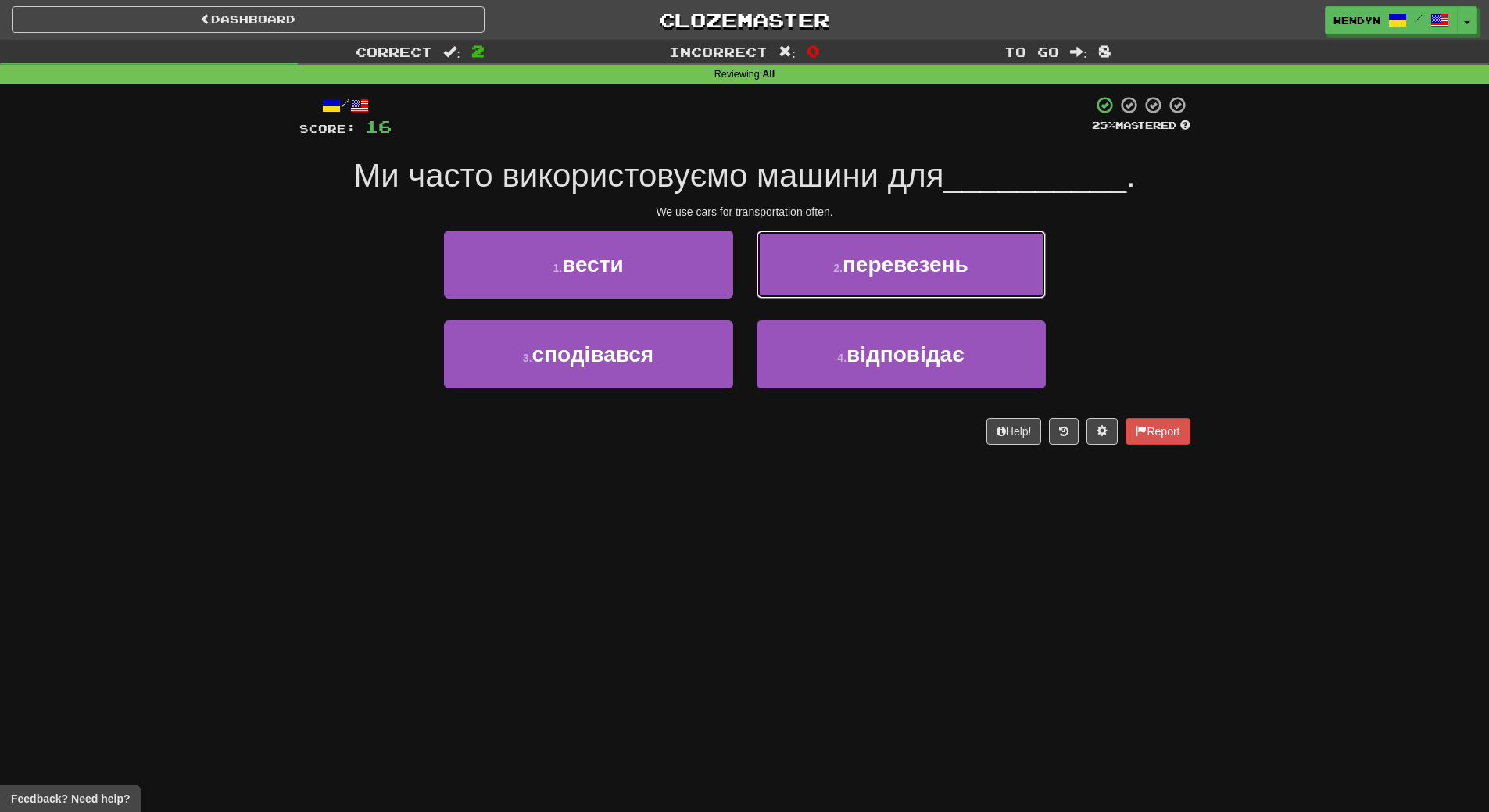
drag, startPoint x: 951, startPoint y: 262, endPoint x: 988, endPoint y: 147, distance: 120.8
click at [956, 252] on span "перевезень" at bounding box center [906, 264] width 126 height 24
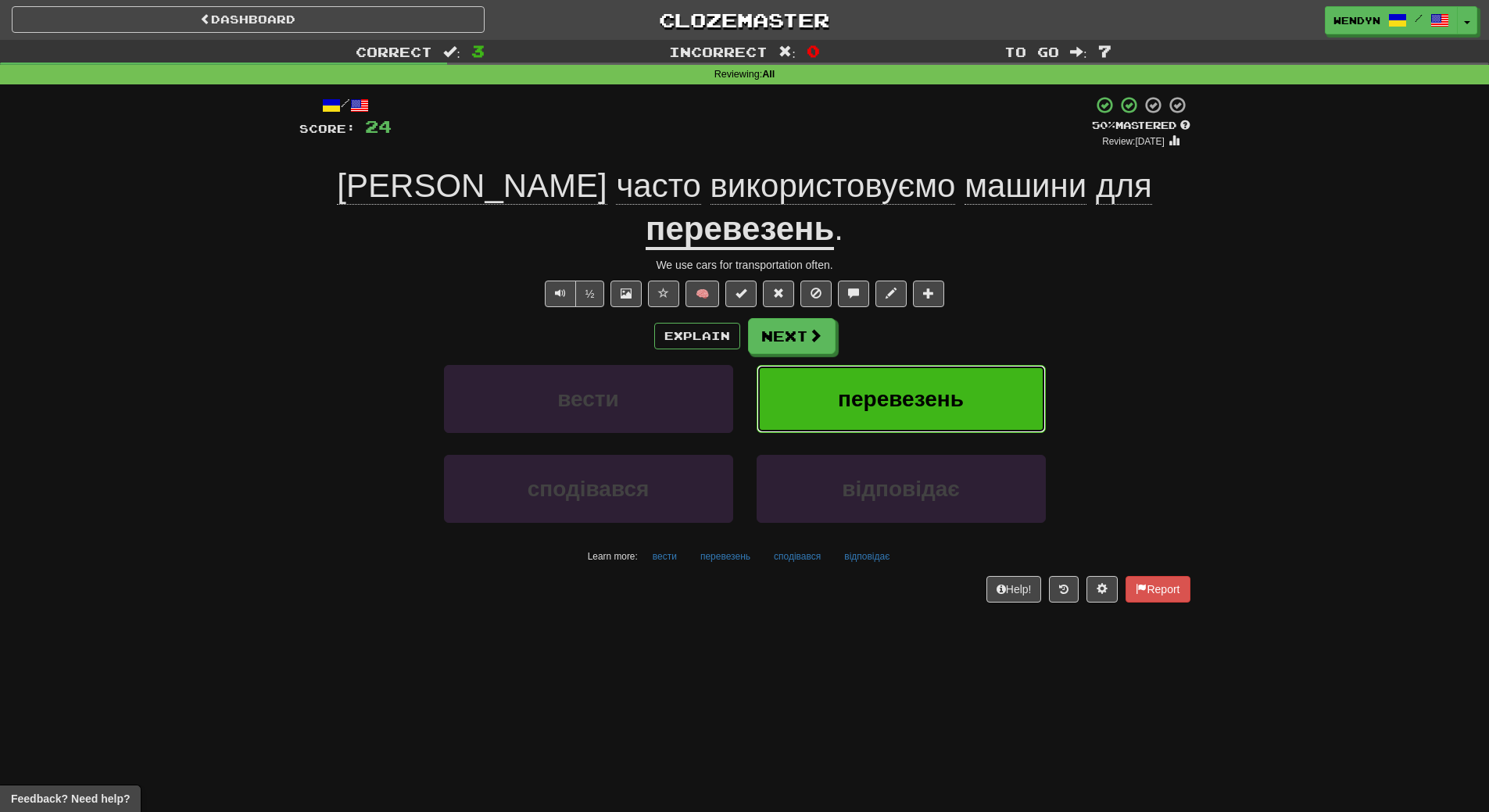
click at [977, 365] on button "перевезень" at bounding box center [901, 399] width 289 height 68
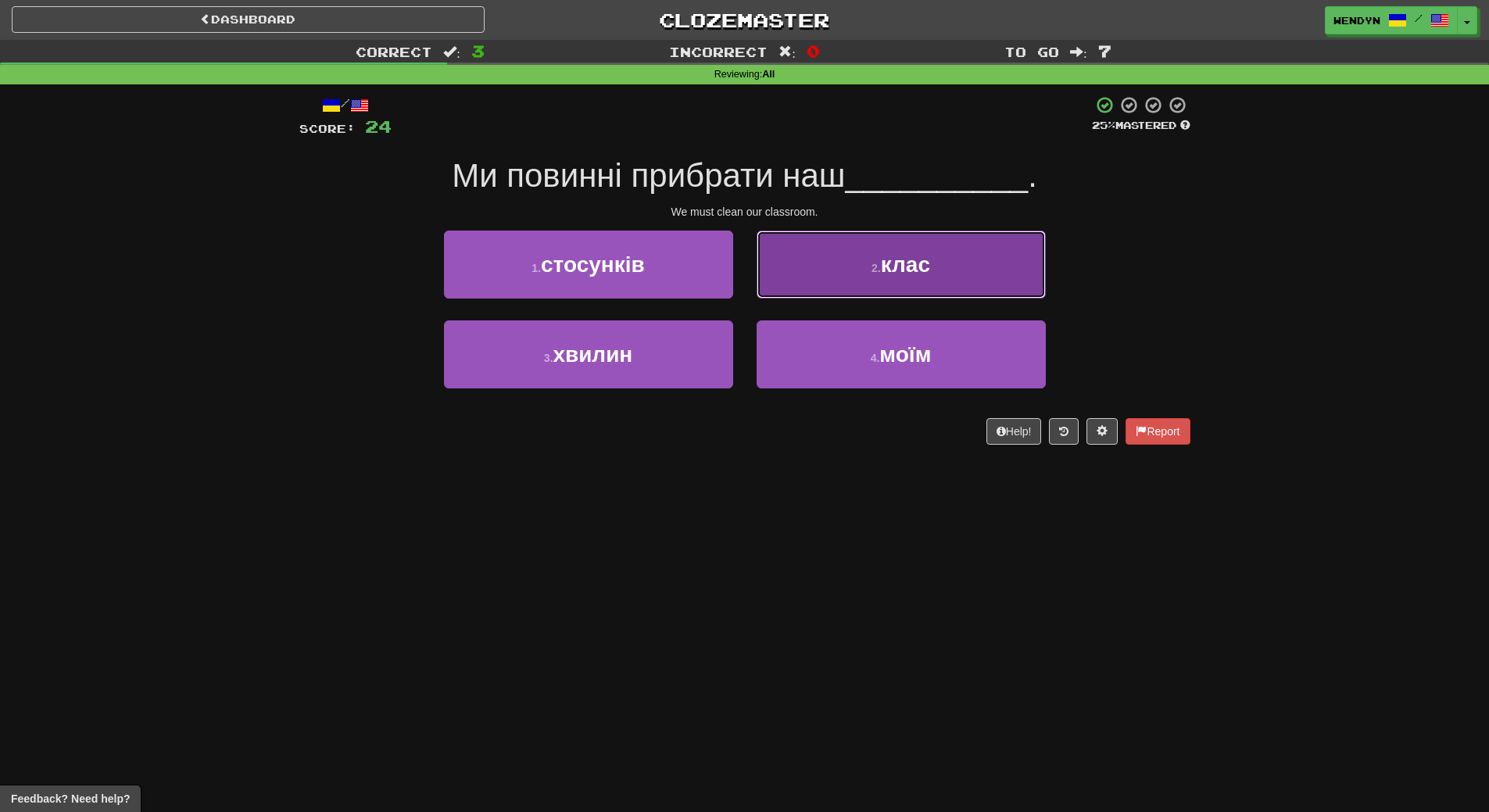
click at [926, 272] on span "клас" at bounding box center [905, 264] width 49 height 24
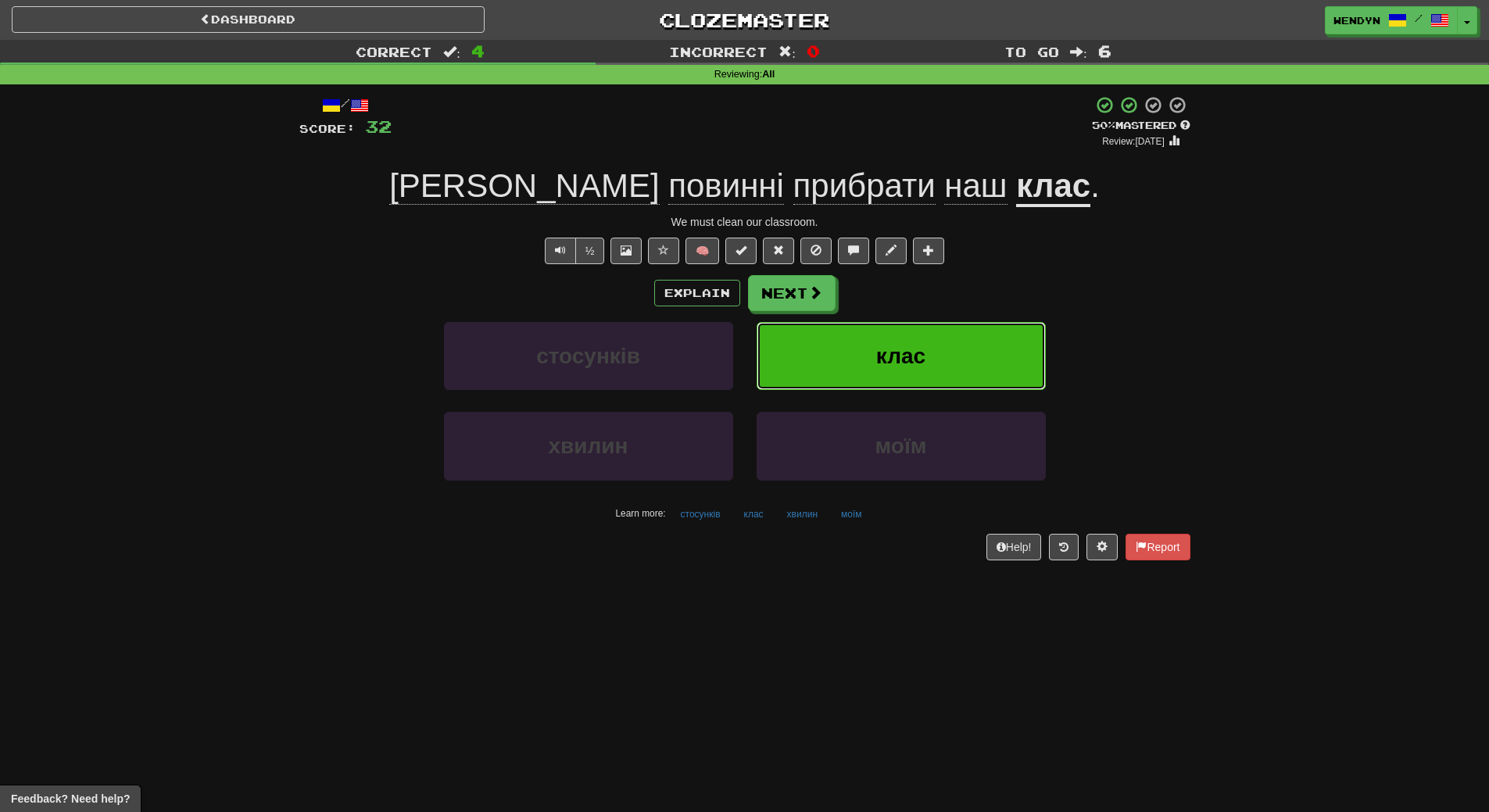
click at [974, 386] on button "клас" at bounding box center [901, 356] width 289 height 68
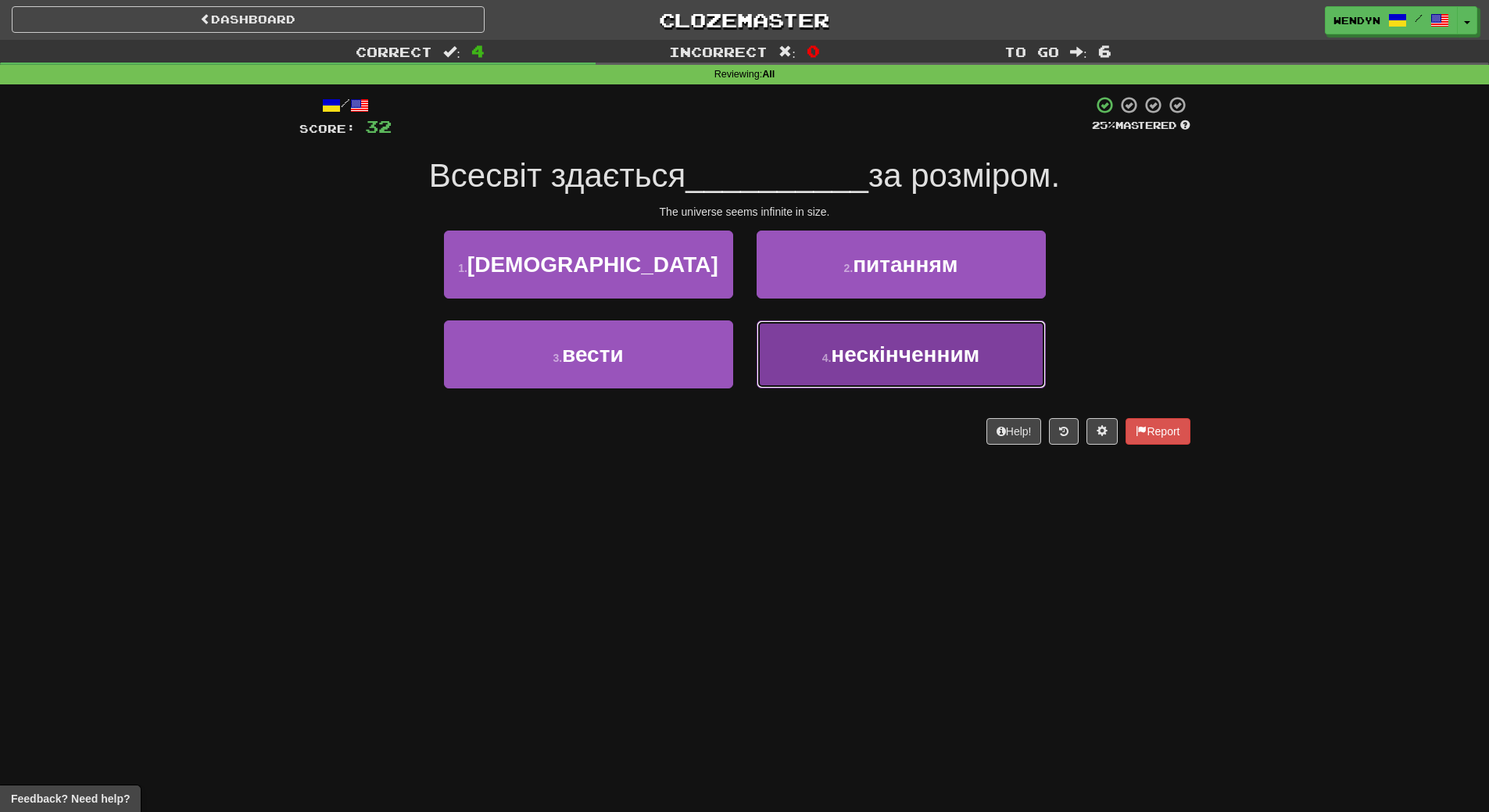
click at [908, 365] on span "нескінченним" at bounding box center [905, 354] width 149 height 24
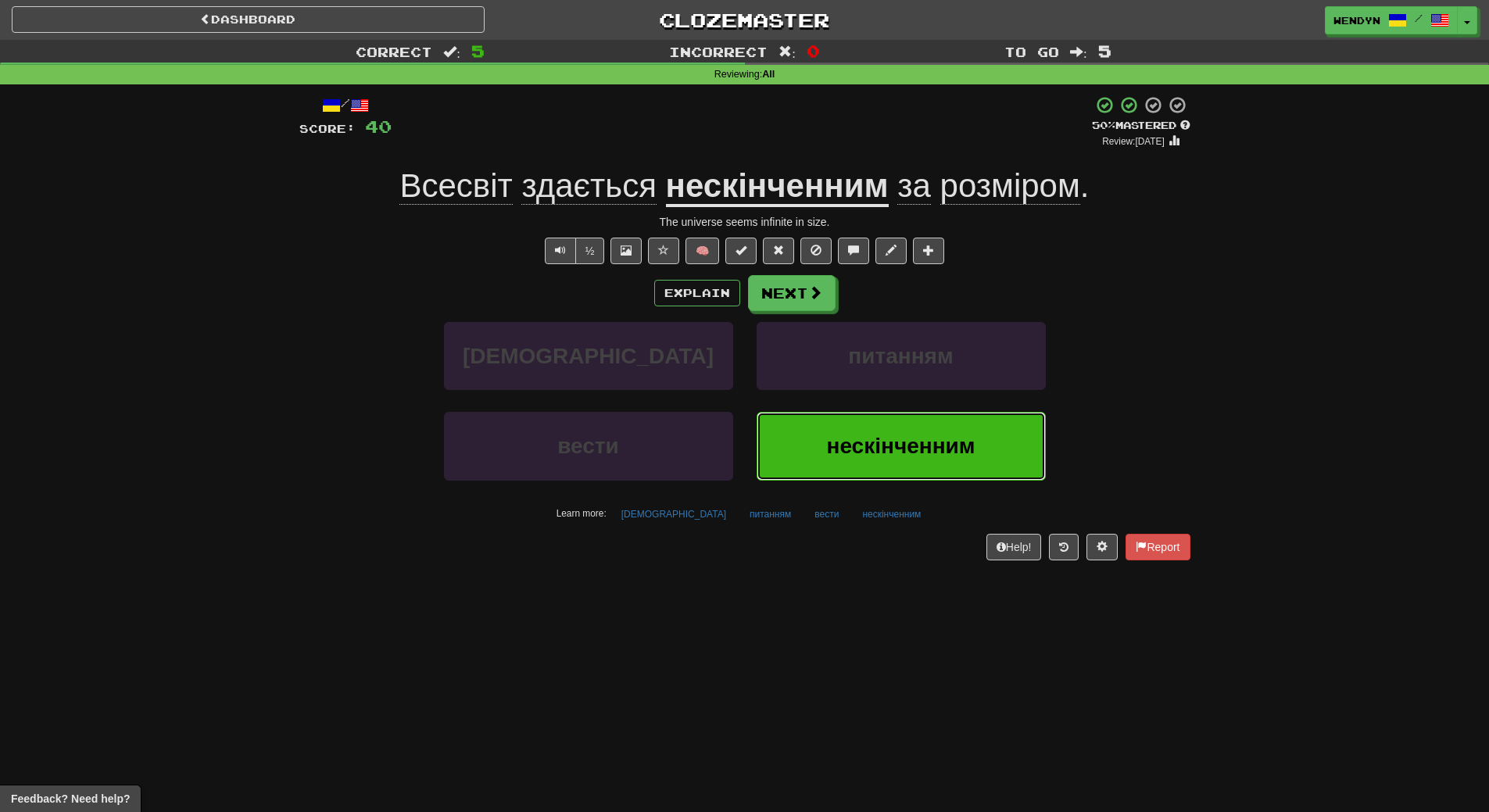
click at [956, 438] on span "нескінченним" at bounding box center [901, 446] width 149 height 24
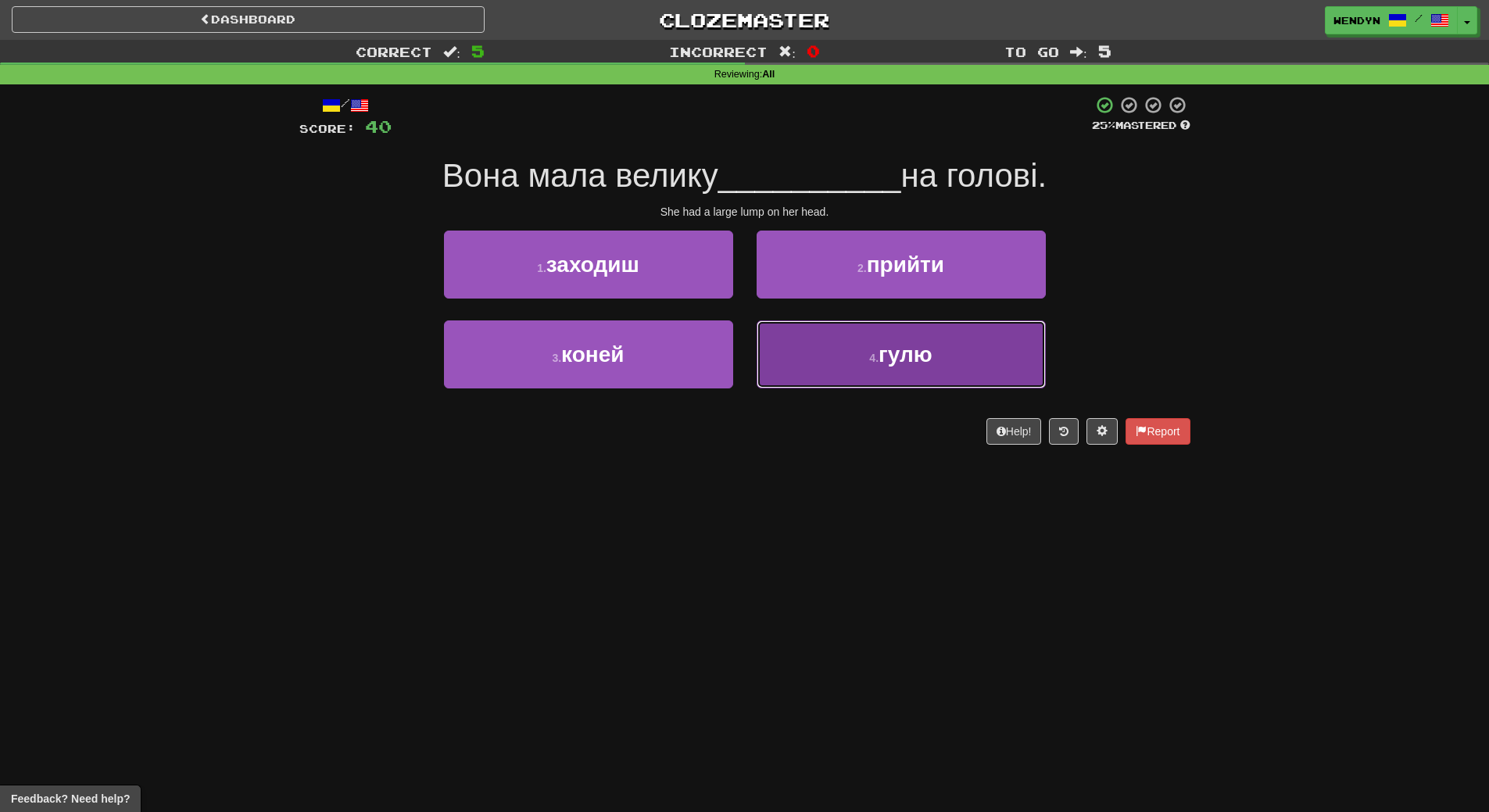
click at [874, 370] on button "4 . гулю" at bounding box center [901, 354] width 289 height 68
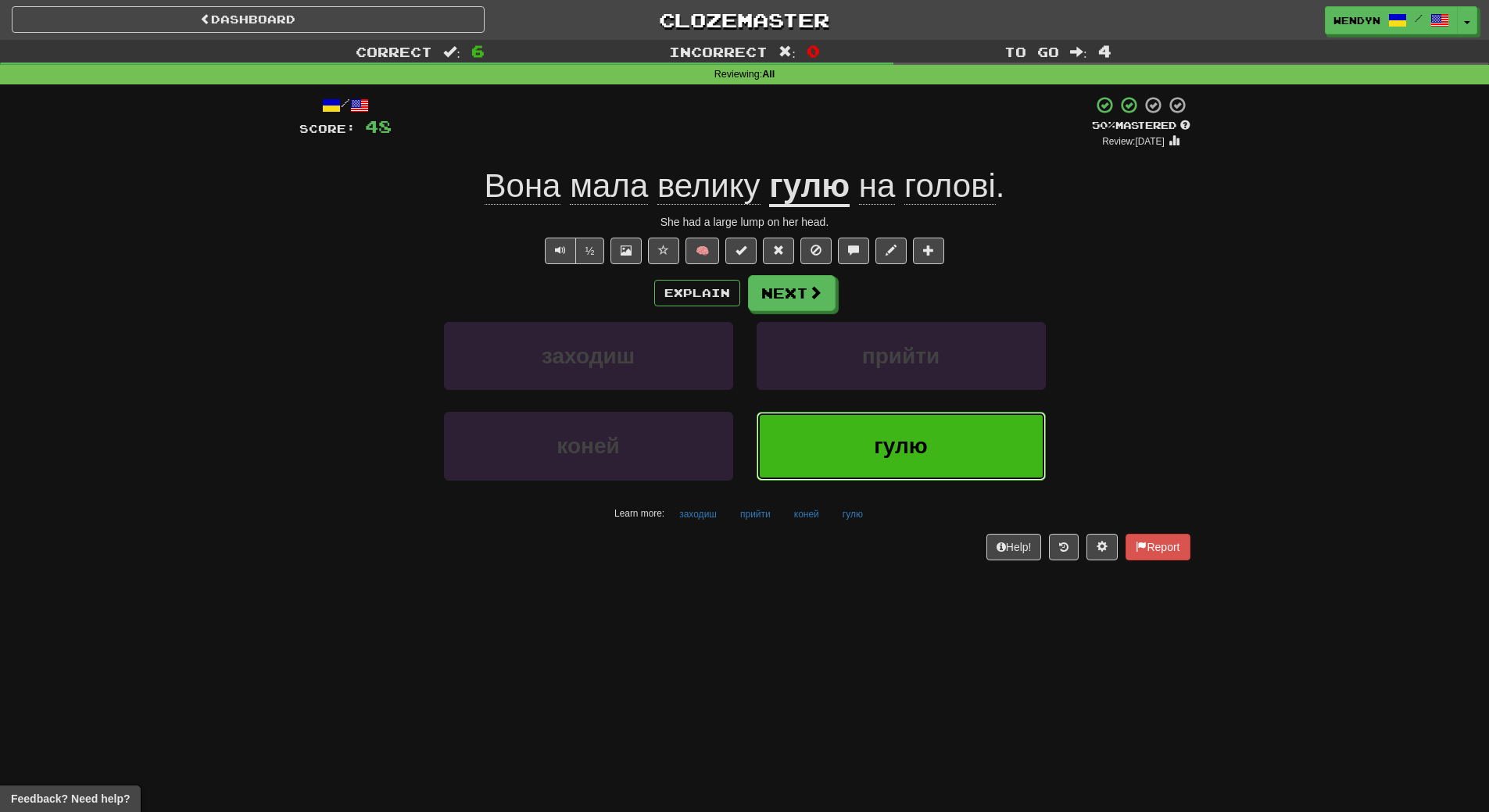
click at [869, 472] on button "гулю" at bounding box center [901, 446] width 289 height 68
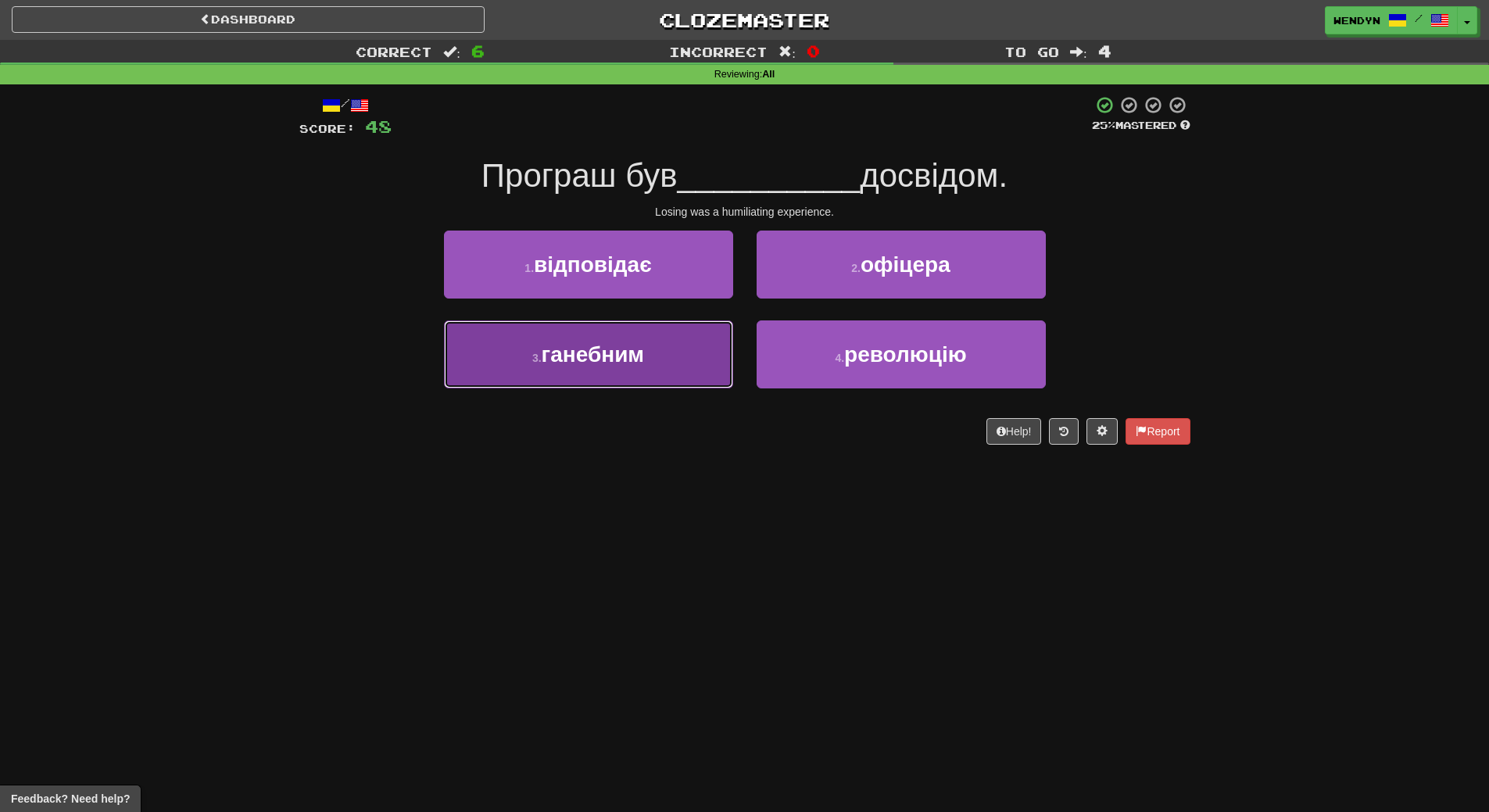
click at [640, 369] on button "3 . ганебним" at bounding box center [588, 354] width 289 height 68
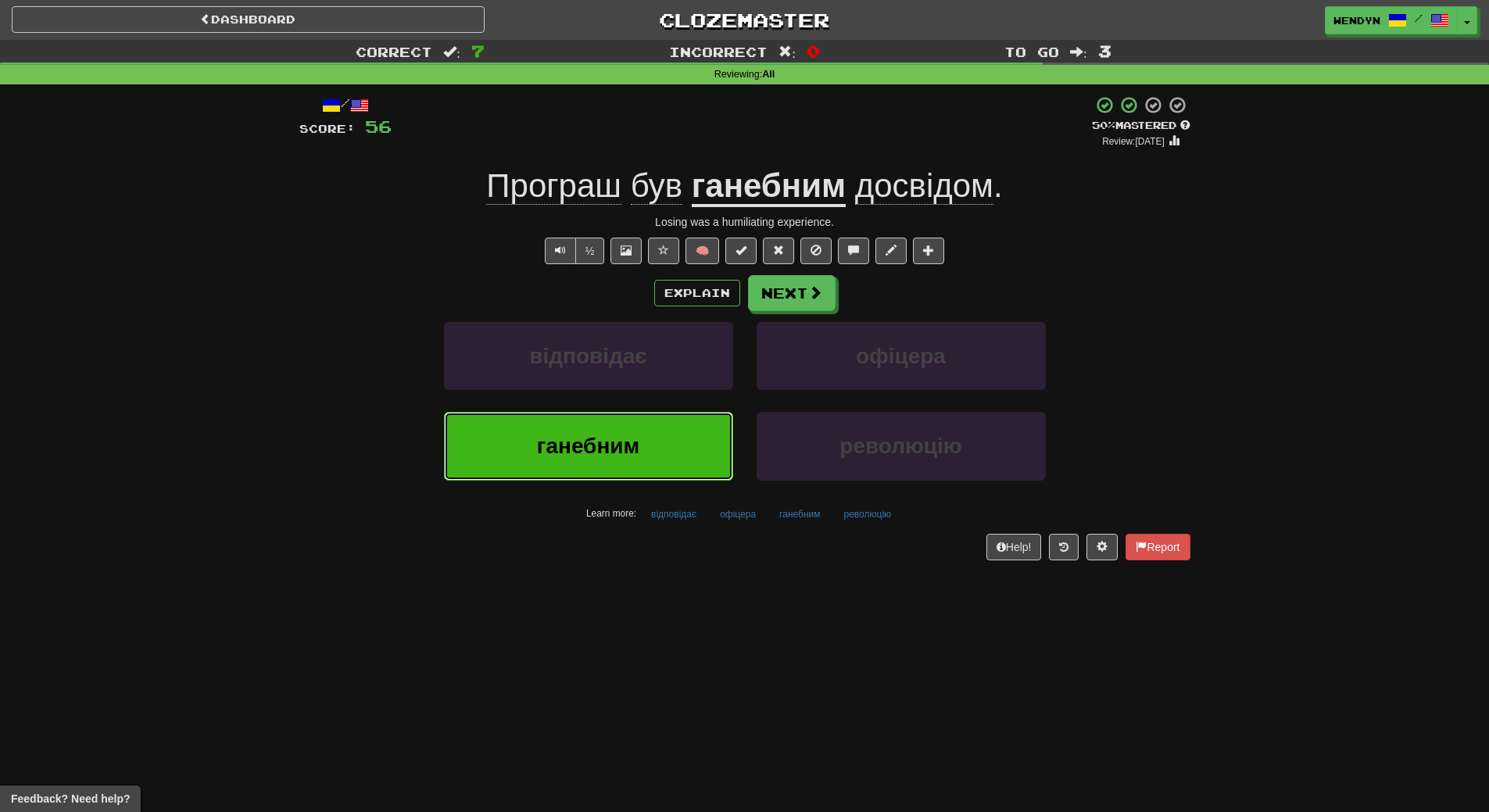
click at [606, 444] on span "ганебним" at bounding box center [588, 446] width 102 height 24
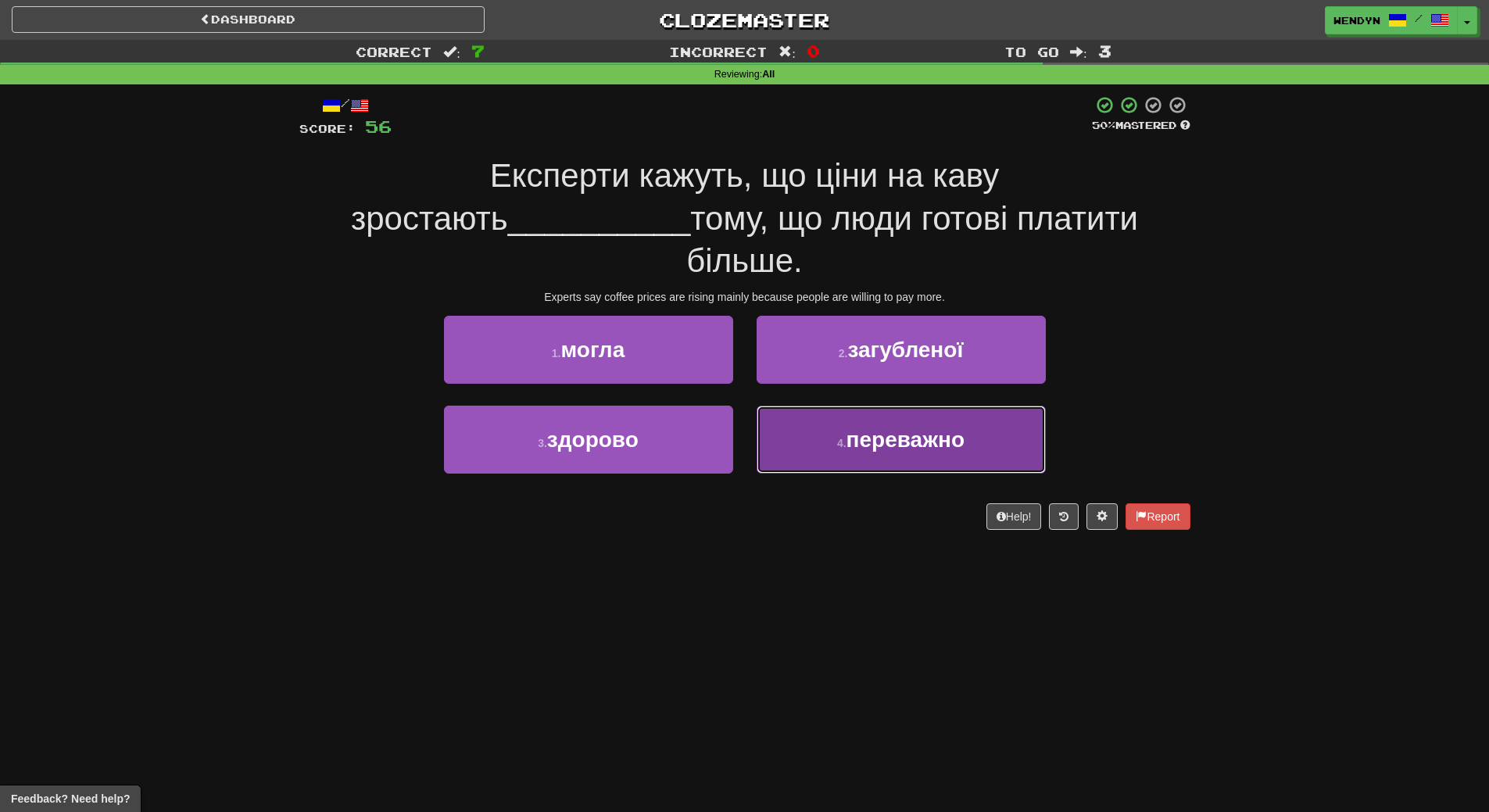
click at [877, 427] on span "переважно" at bounding box center [906, 439] width 118 height 24
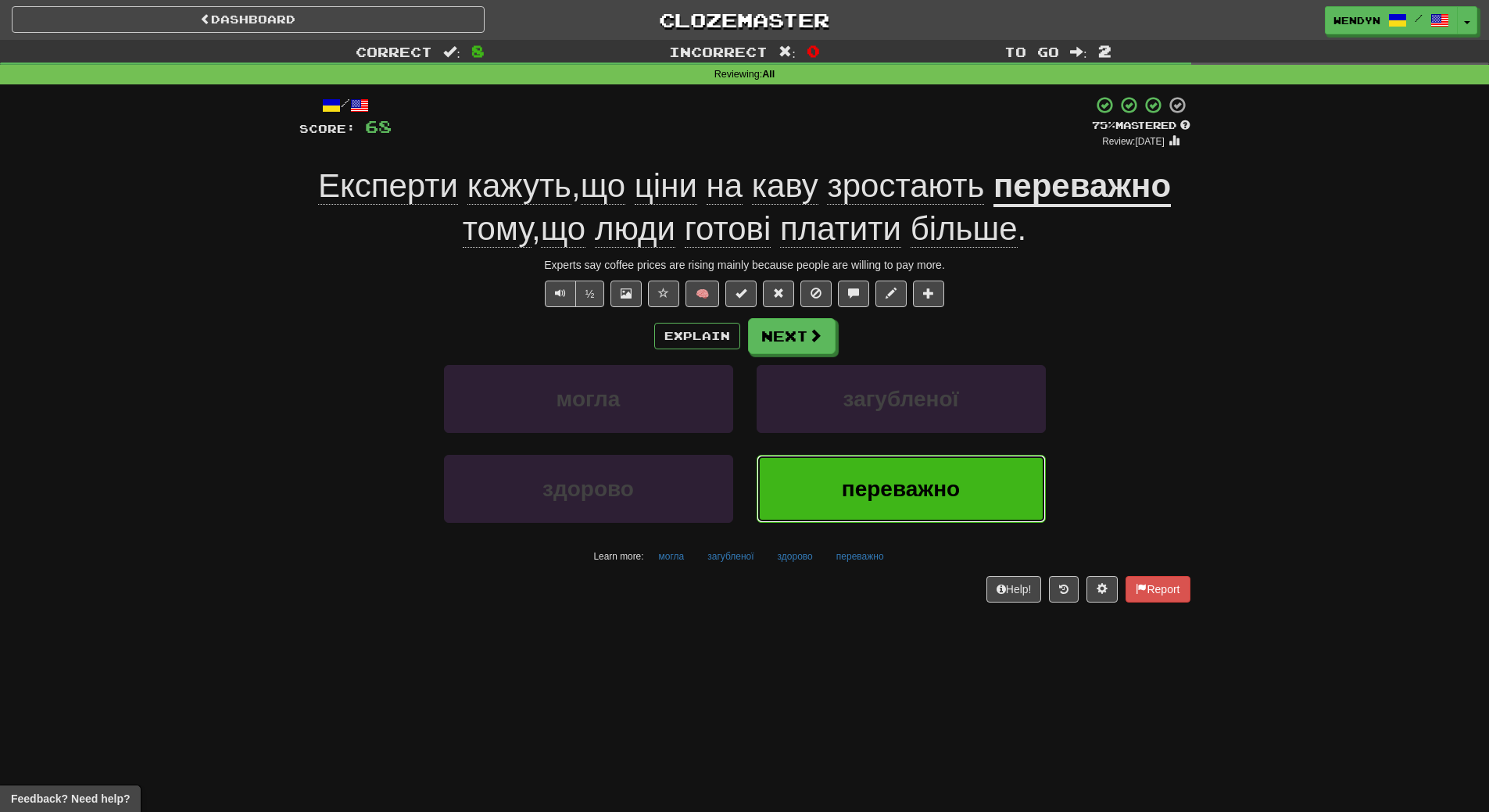
click at [918, 508] on button "переважно" at bounding box center [901, 489] width 289 height 68
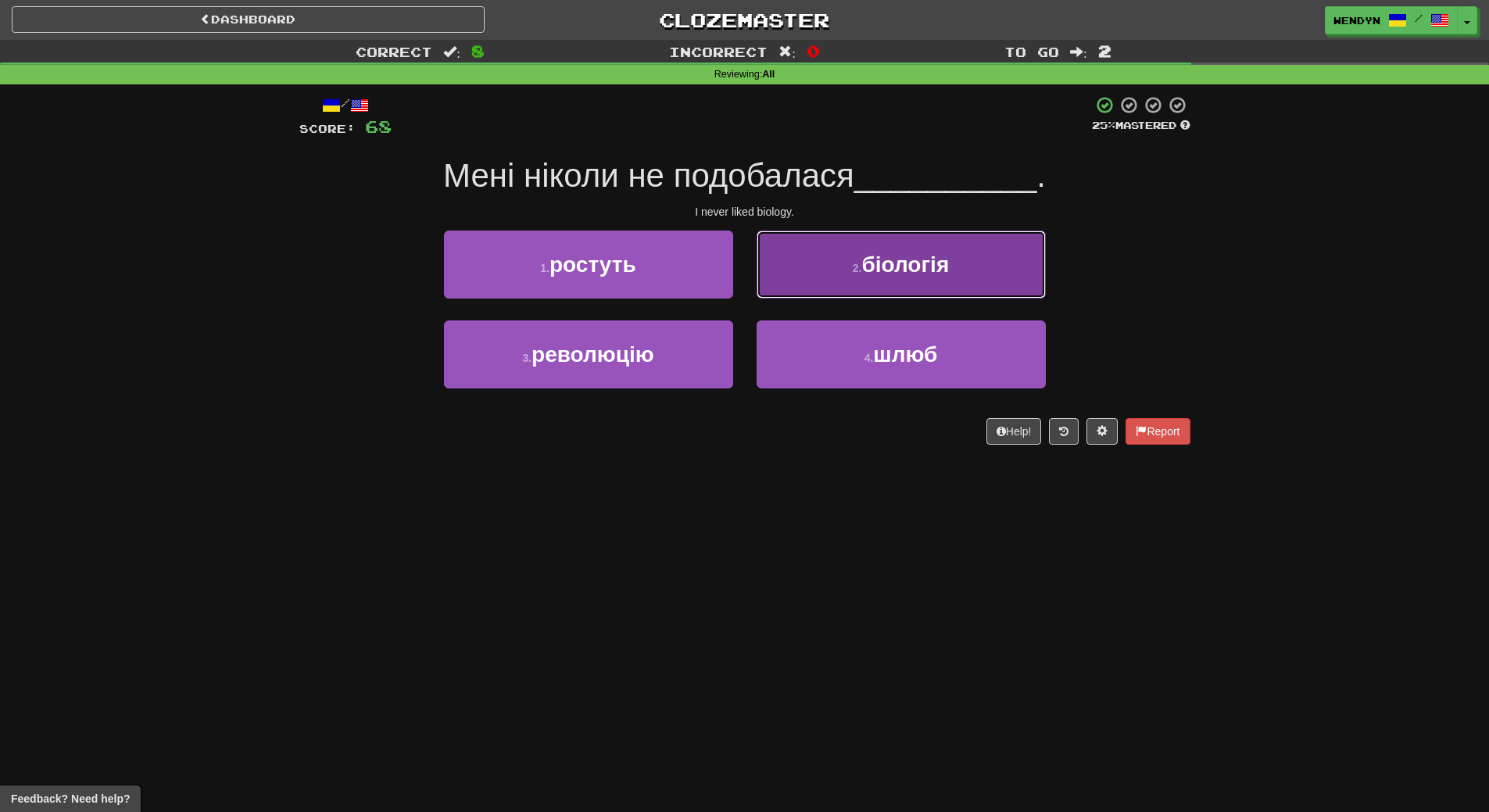
click at [917, 272] on span "біологія" at bounding box center [905, 264] width 88 height 24
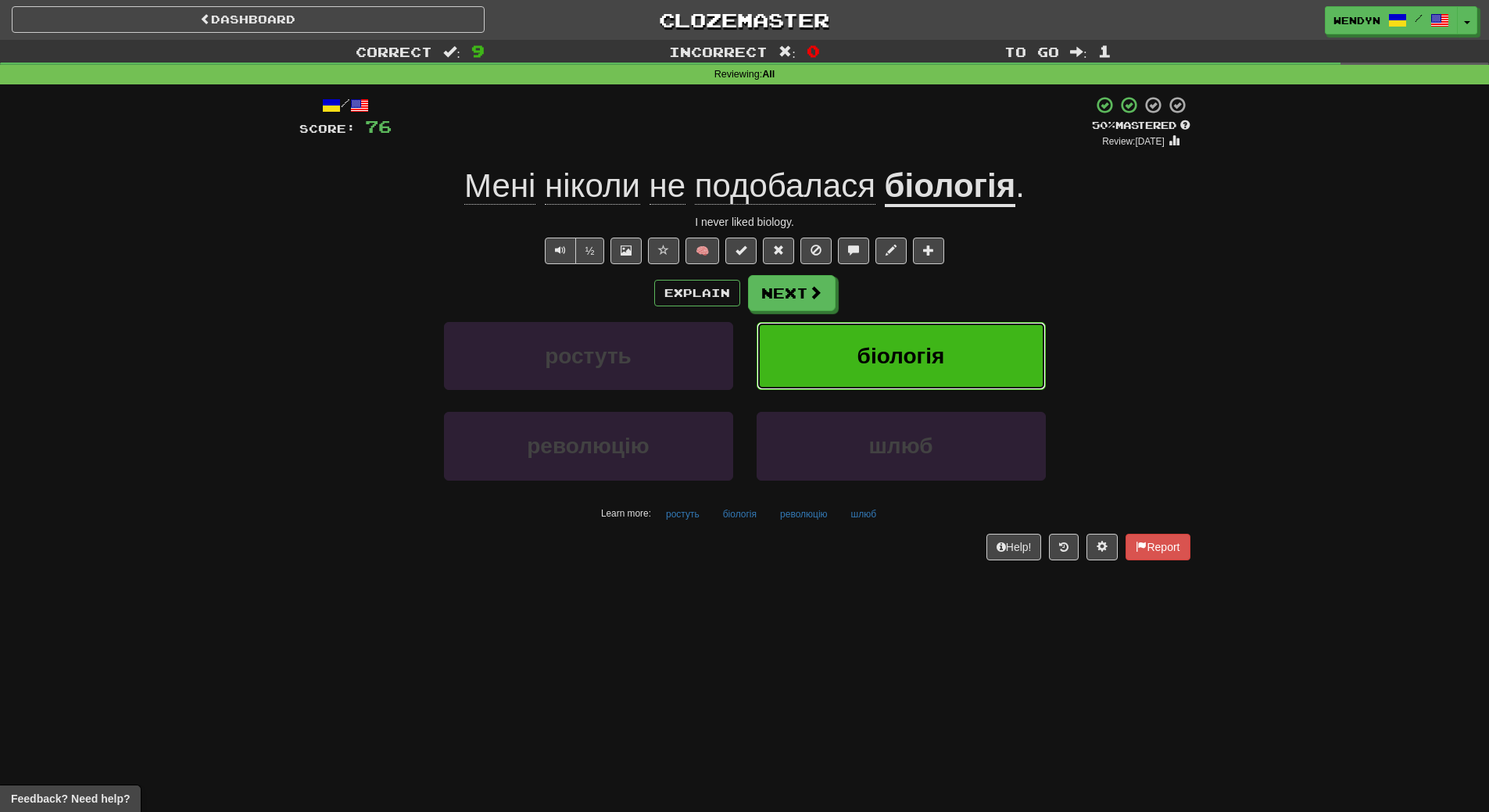
click at [907, 362] on span "біологія" at bounding box center [901, 356] width 88 height 24
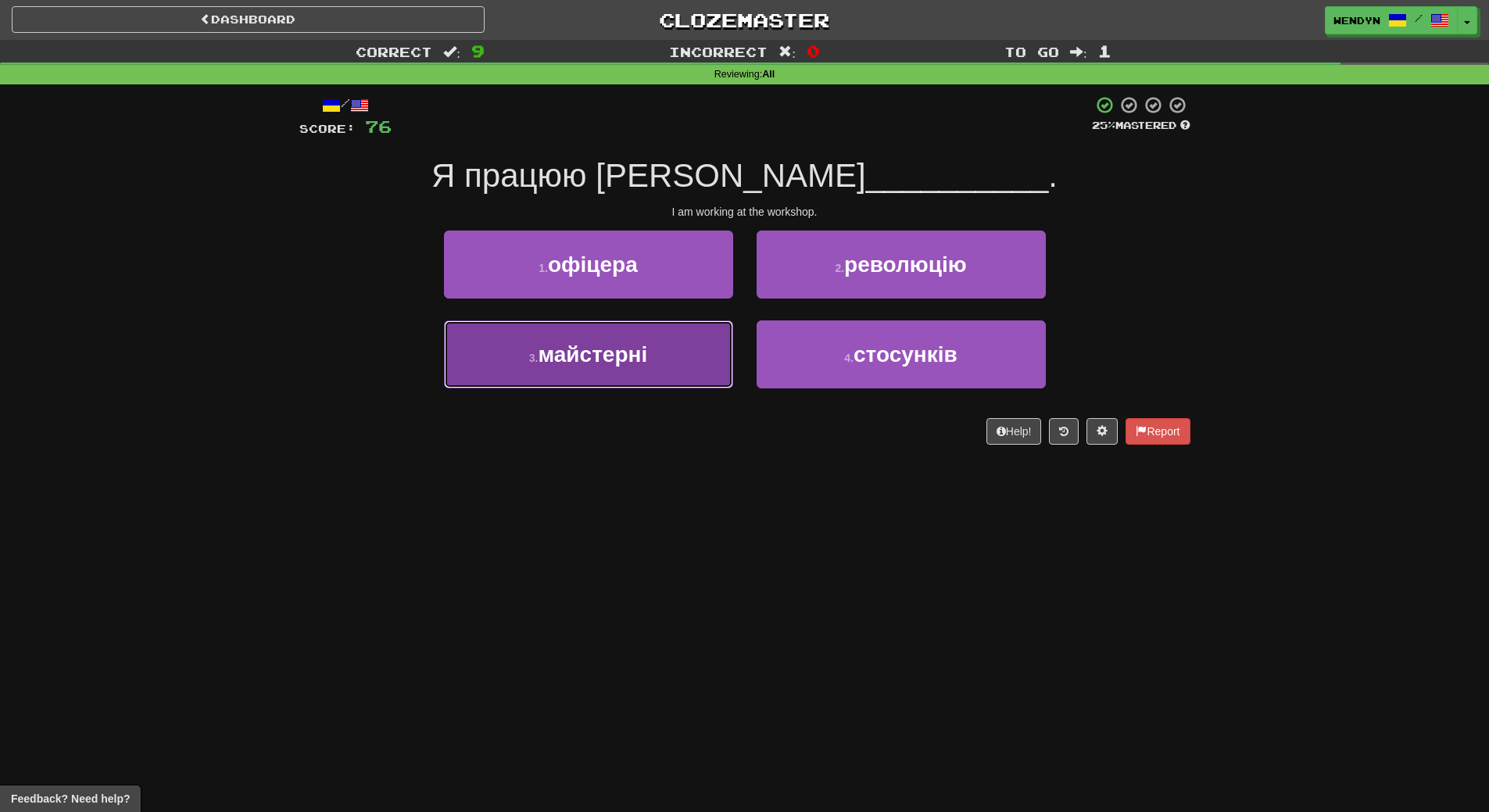
click at [663, 366] on button "3 . майстерні" at bounding box center [588, 354] width 289 height 68
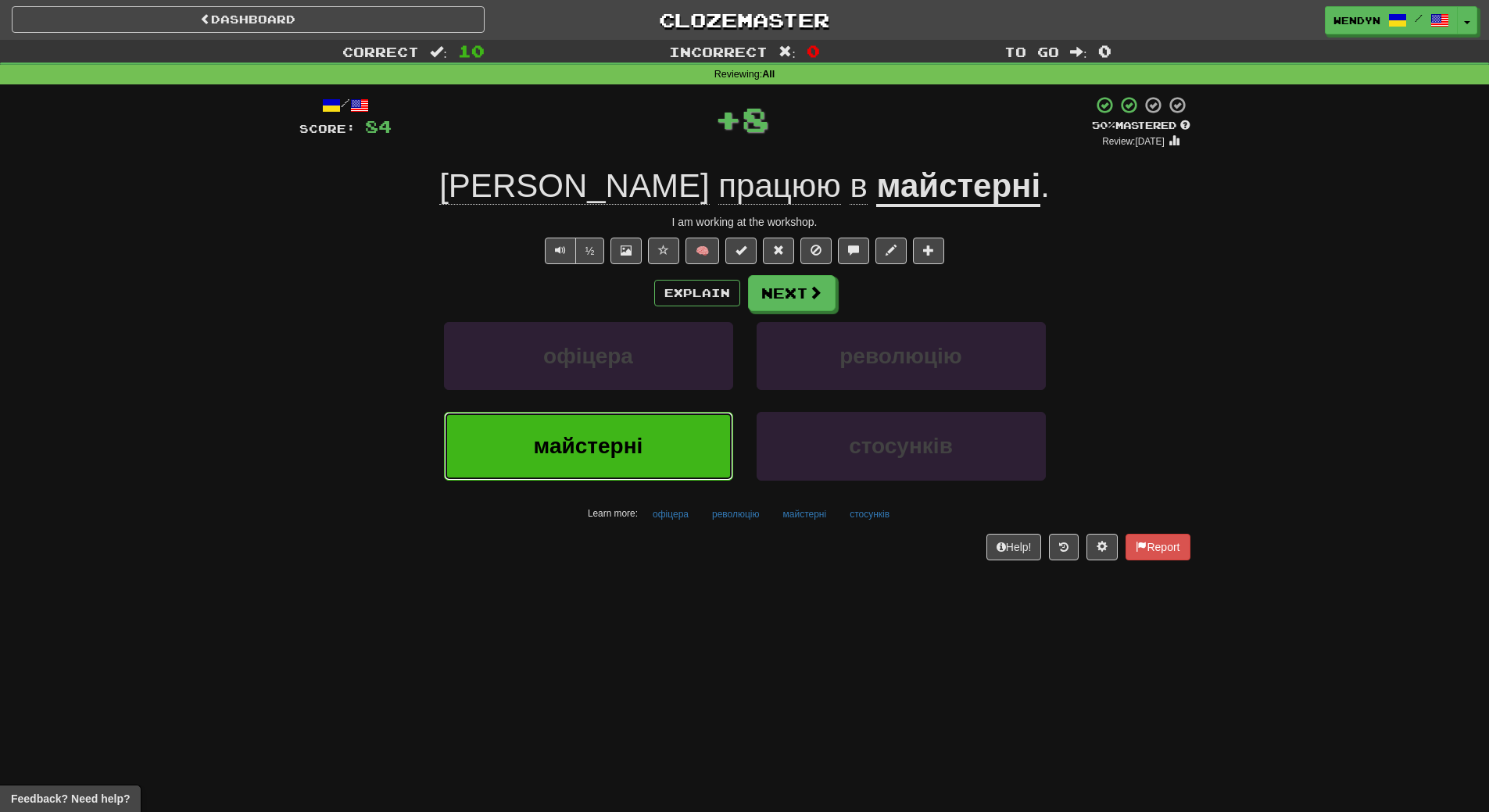
click at [647, 452] on button "майстерні" at bounding box center [588, 446] width 289 height 68
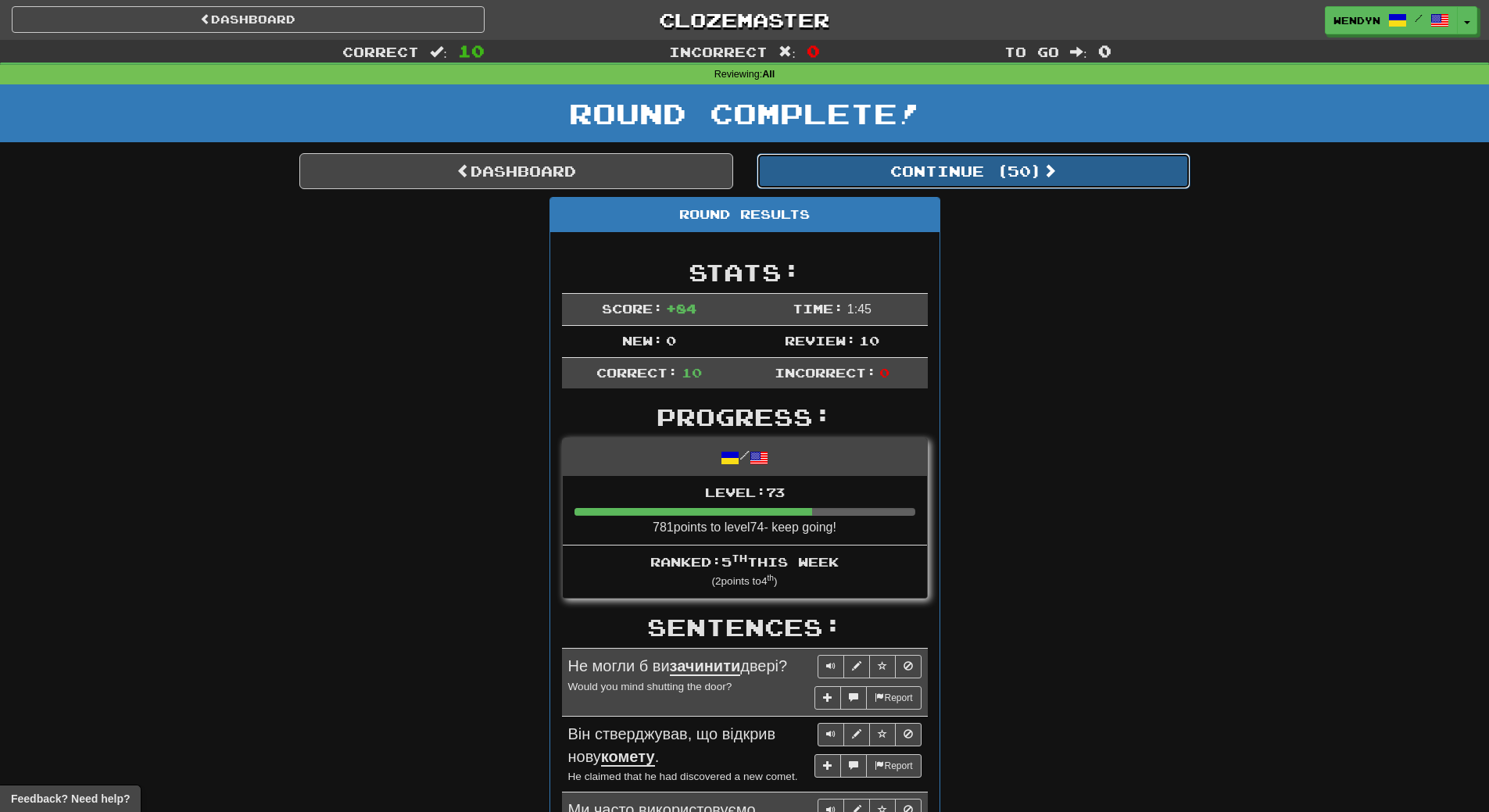
click at [998, 172] on button "Continue ( 50 )" at bounding box center [974, 170] width 434 height 36
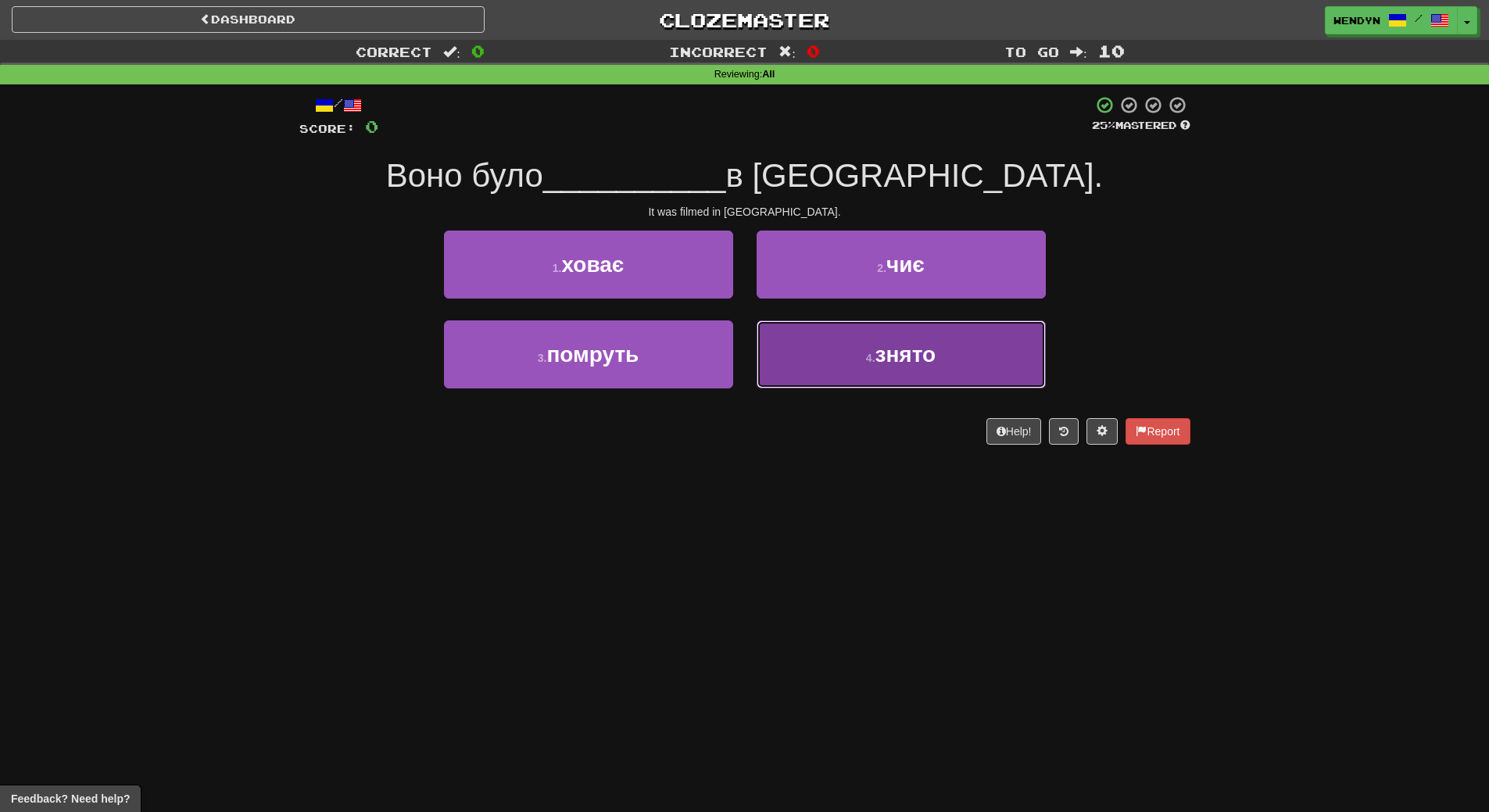
click at [948, 352] on button "4 . знято" at bounding box center [901, 354] width 289 height 68
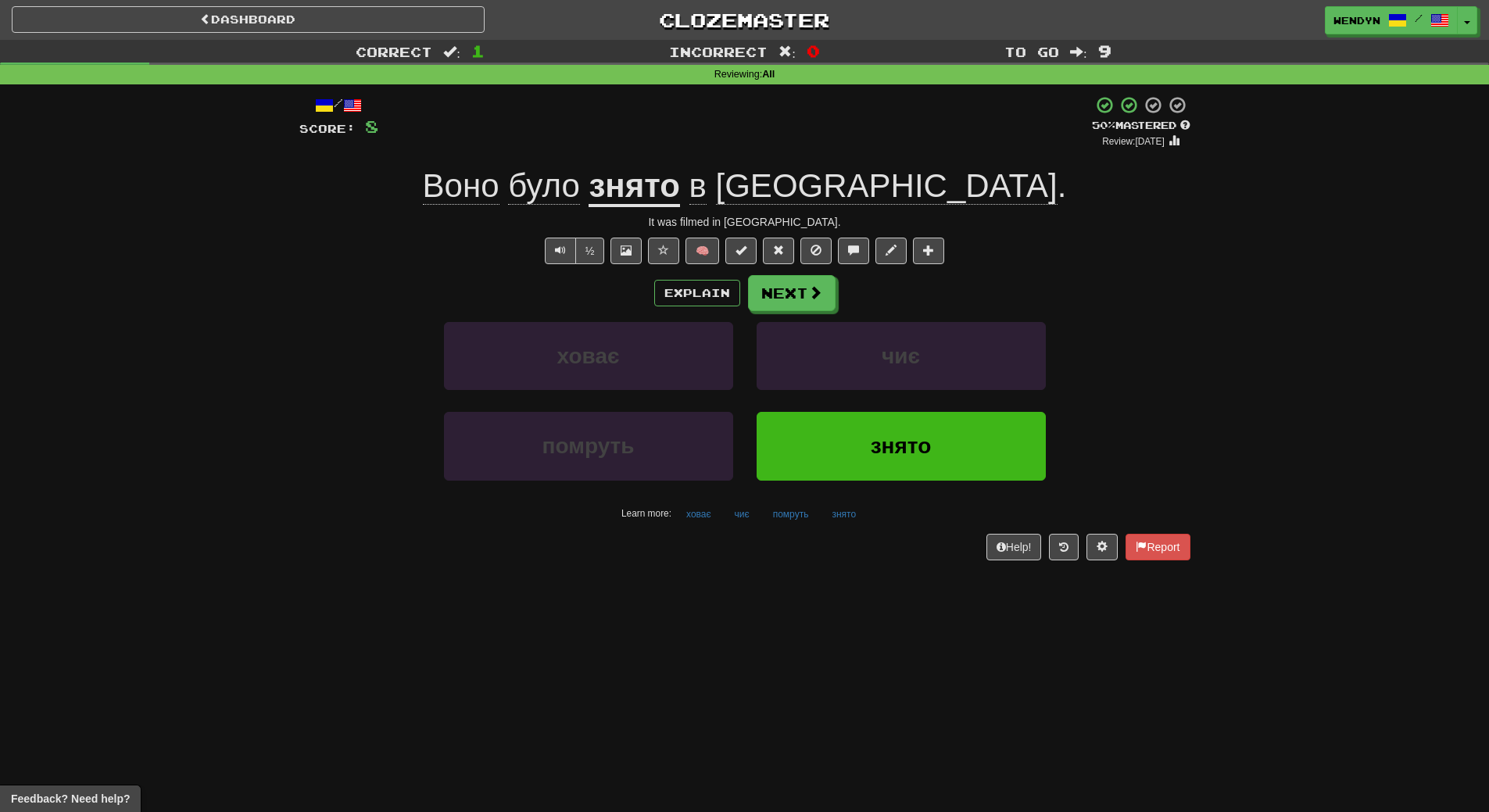
click at [898, 483] on div "знято" at bounding box center [901, 456] width 312 height 90
click at [901, 476] on button "знято" at bounding box center [901, 446] width 289 height 68
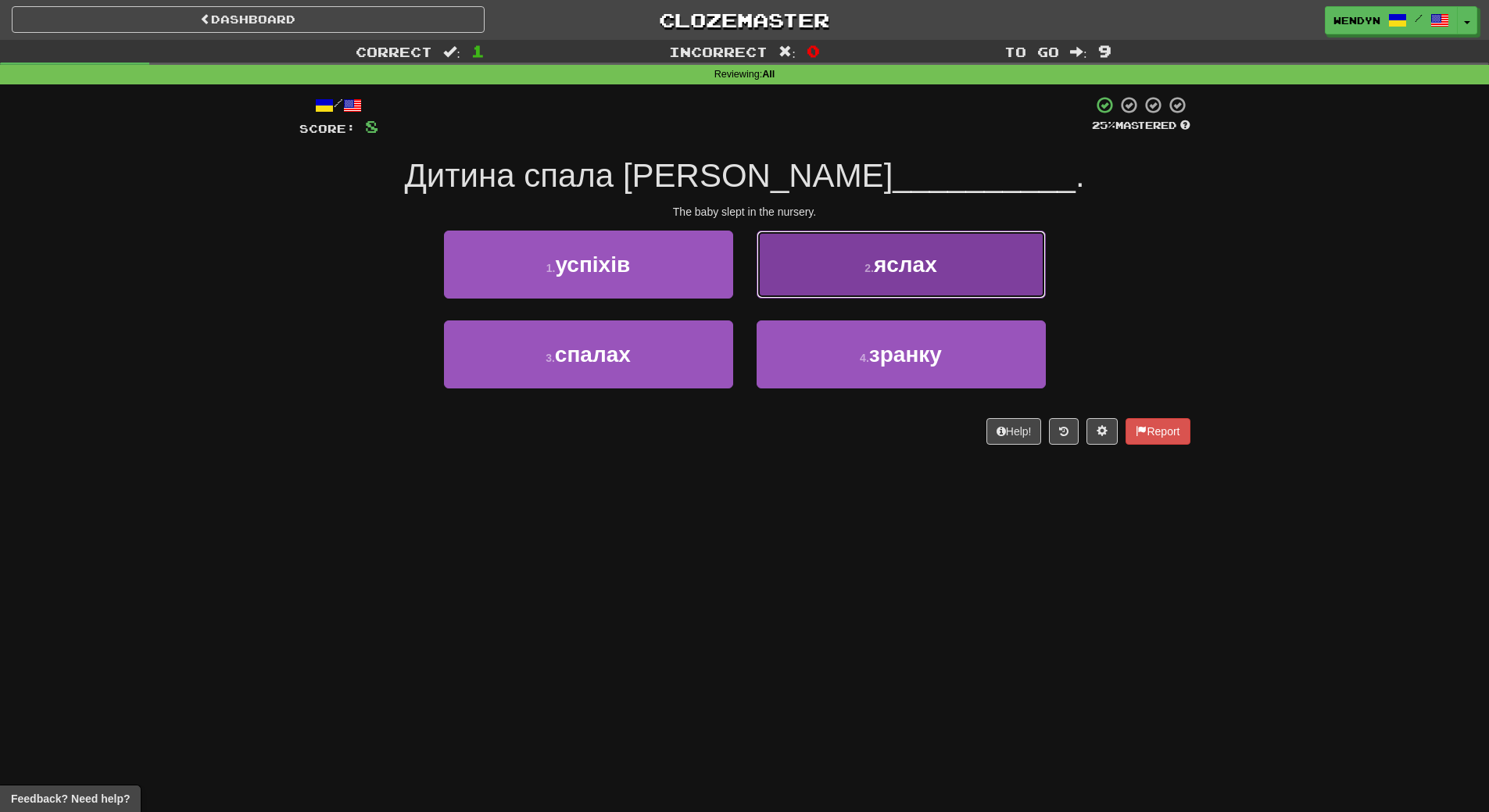
click at [878, 273] on span "яслах" at bounding box center [905, 264] width 63 height 24
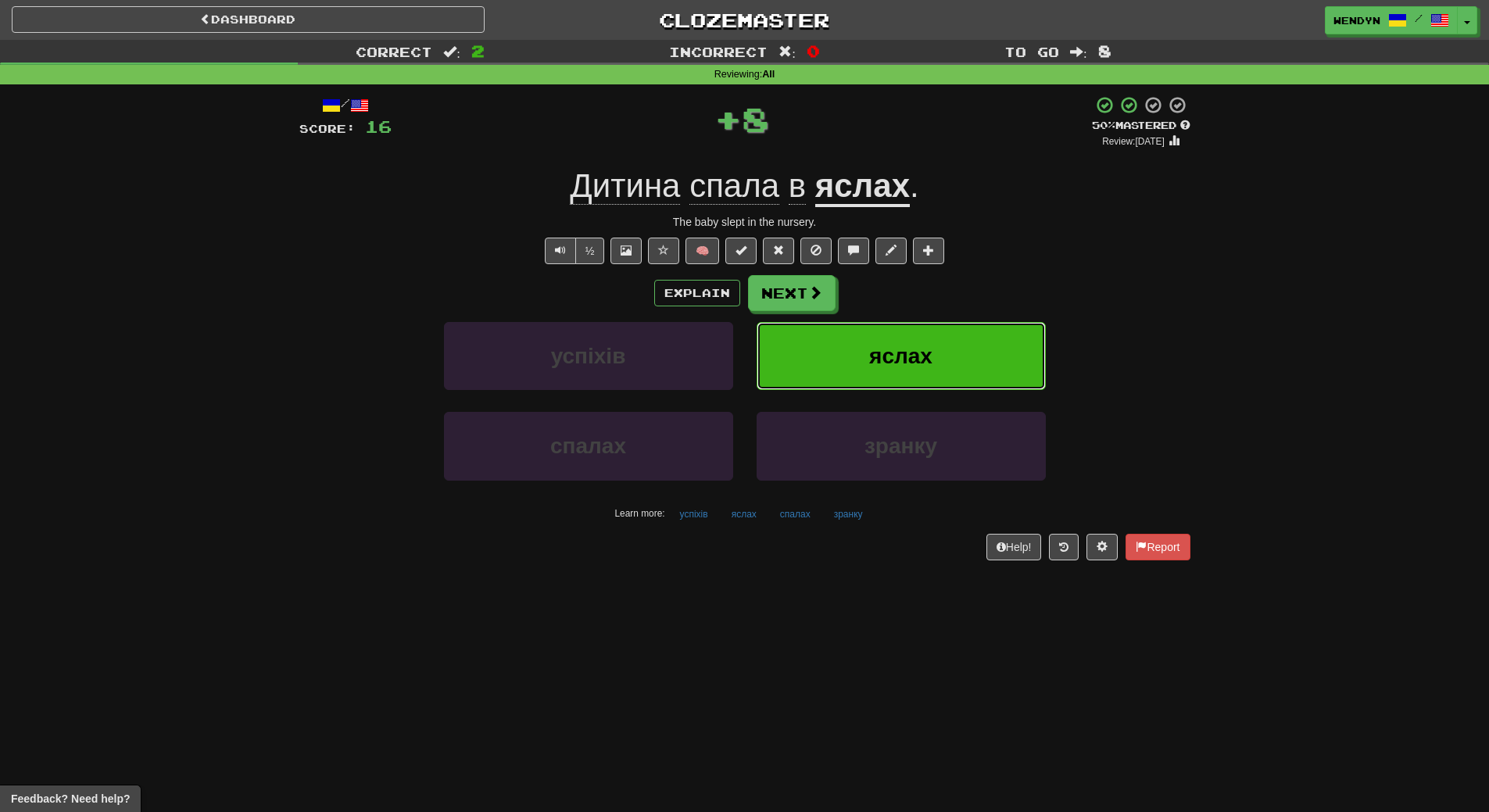
click at [953, 336] on button "яслах" at bounding box center [901, 356] width 289 height 68
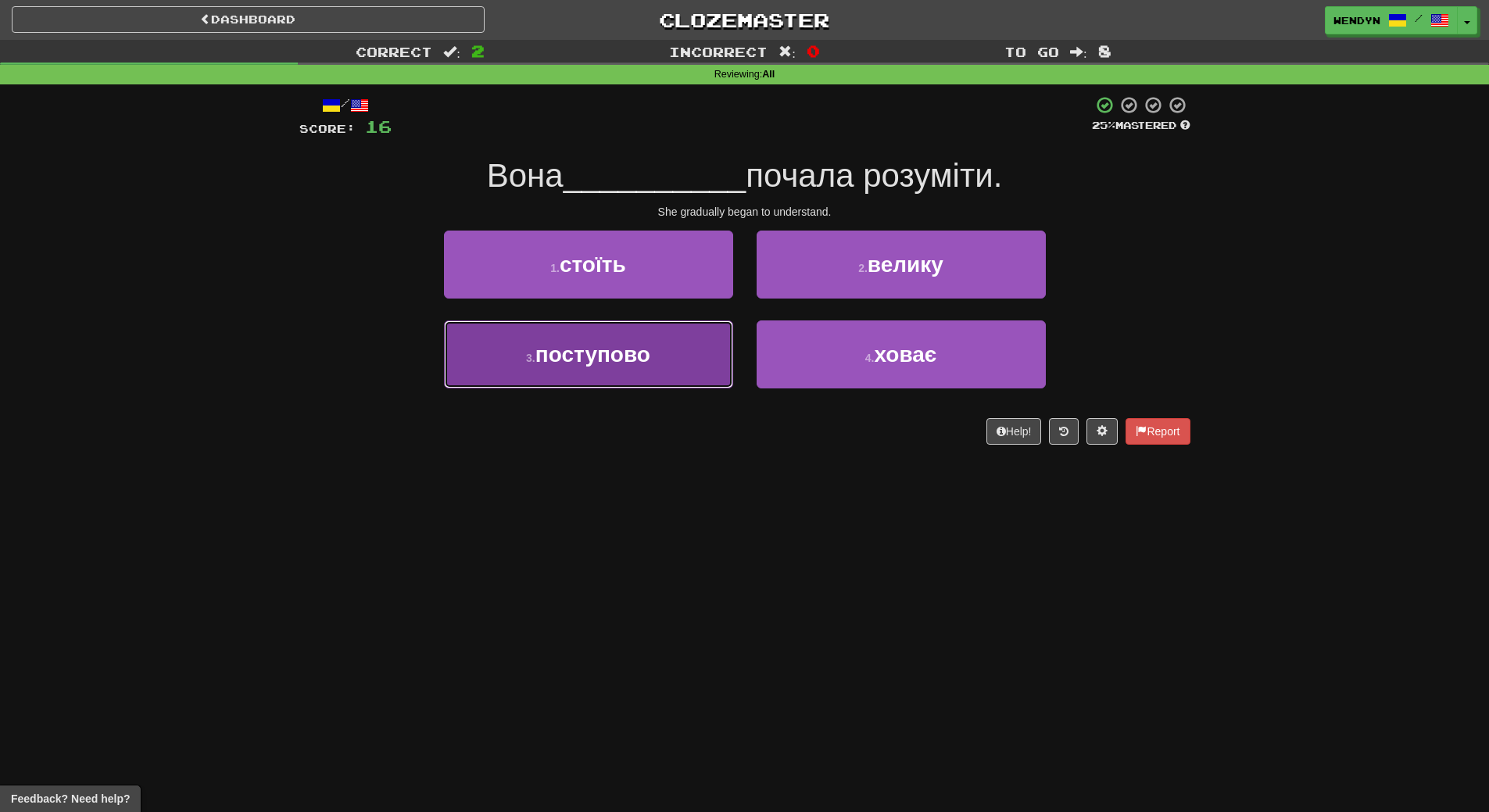
click at [677, 368] on button "3 . поступово" at bounding box center [588, 354] width 289 height 68
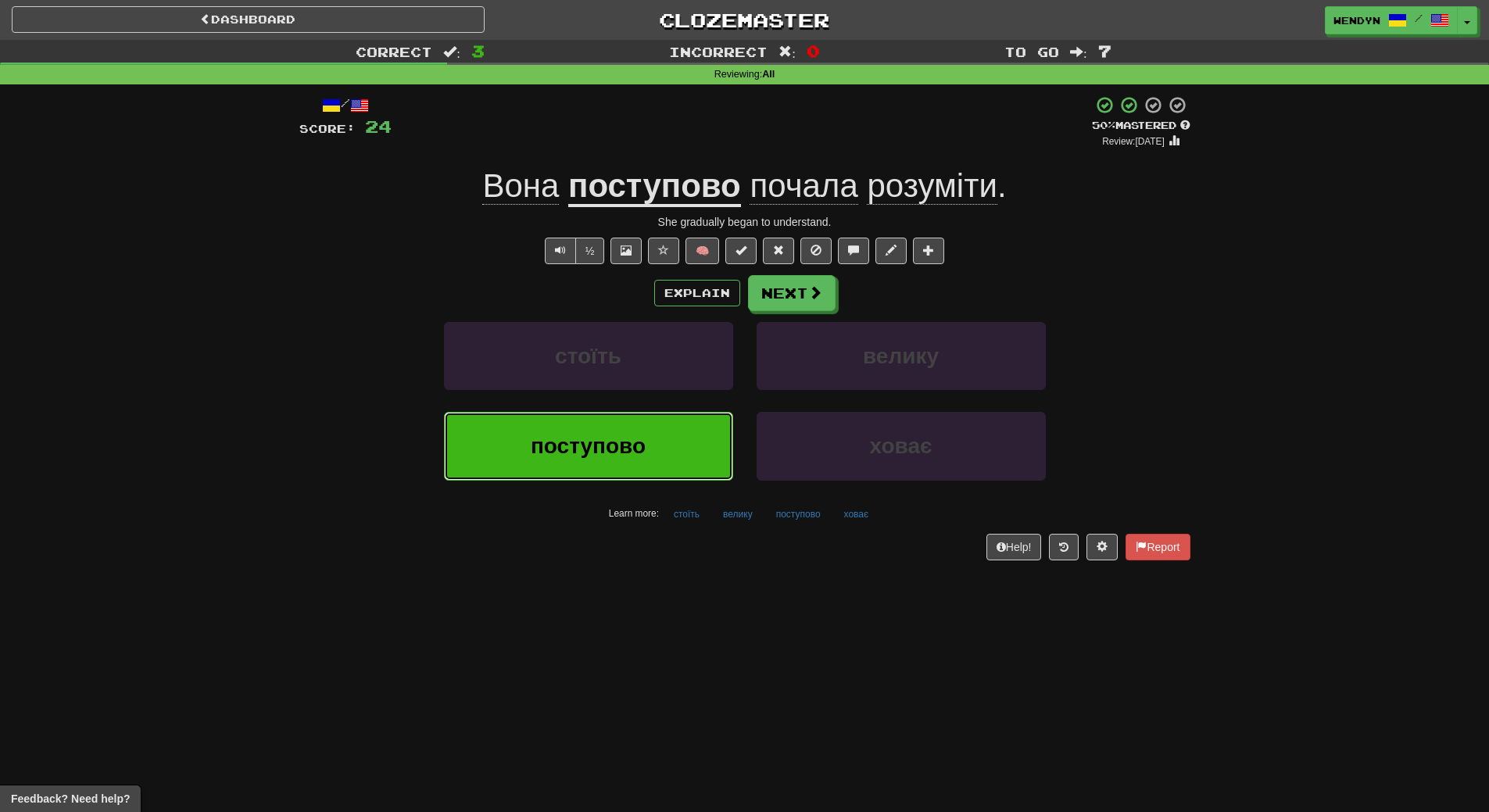
click at [632, 459] on button "поступово" at bounding box center [588, 446] width 289 height 68
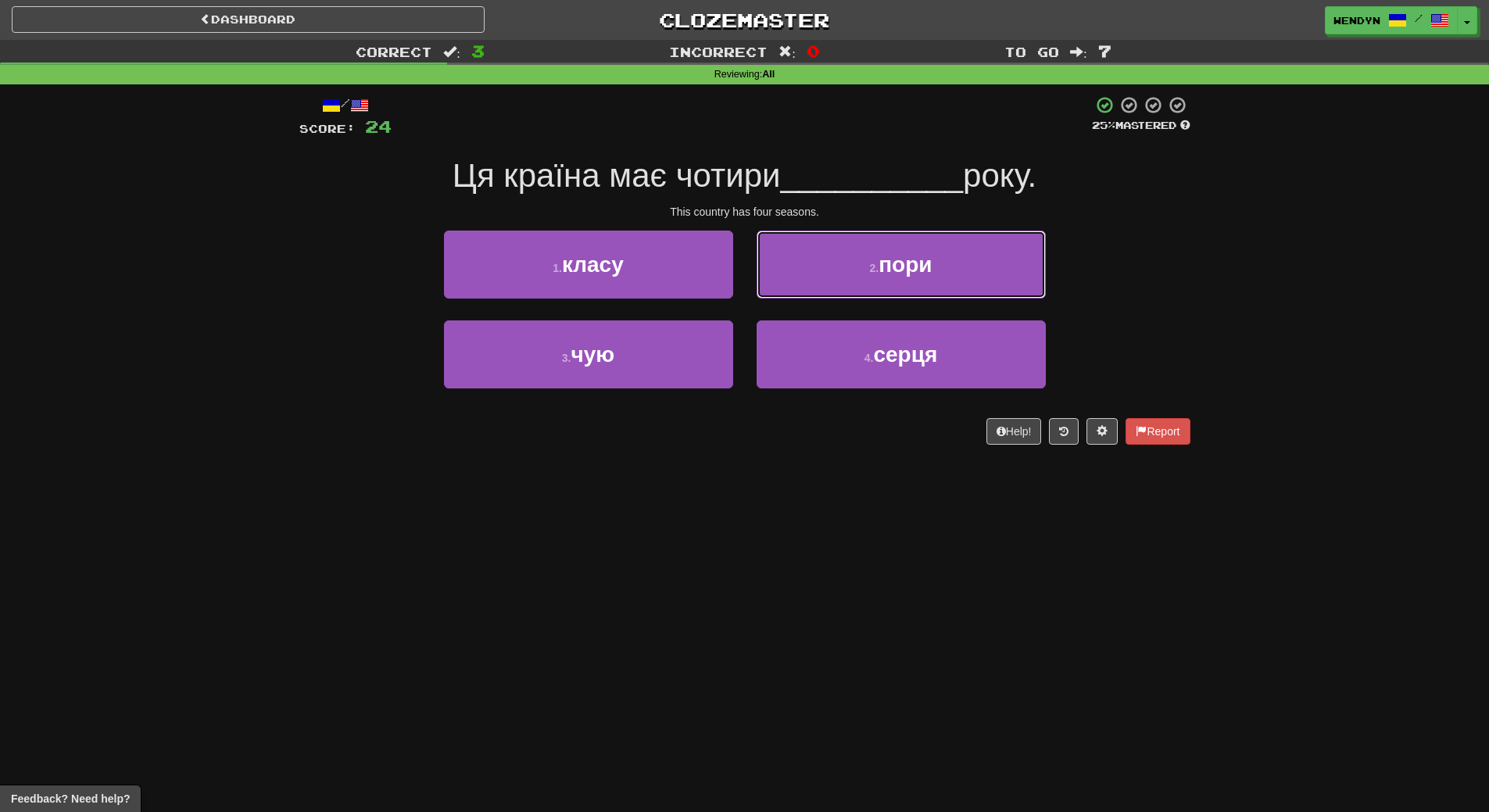
click at [960, 255] on button "2 . пори" at bounding box center [901, 265] width 289 height 68
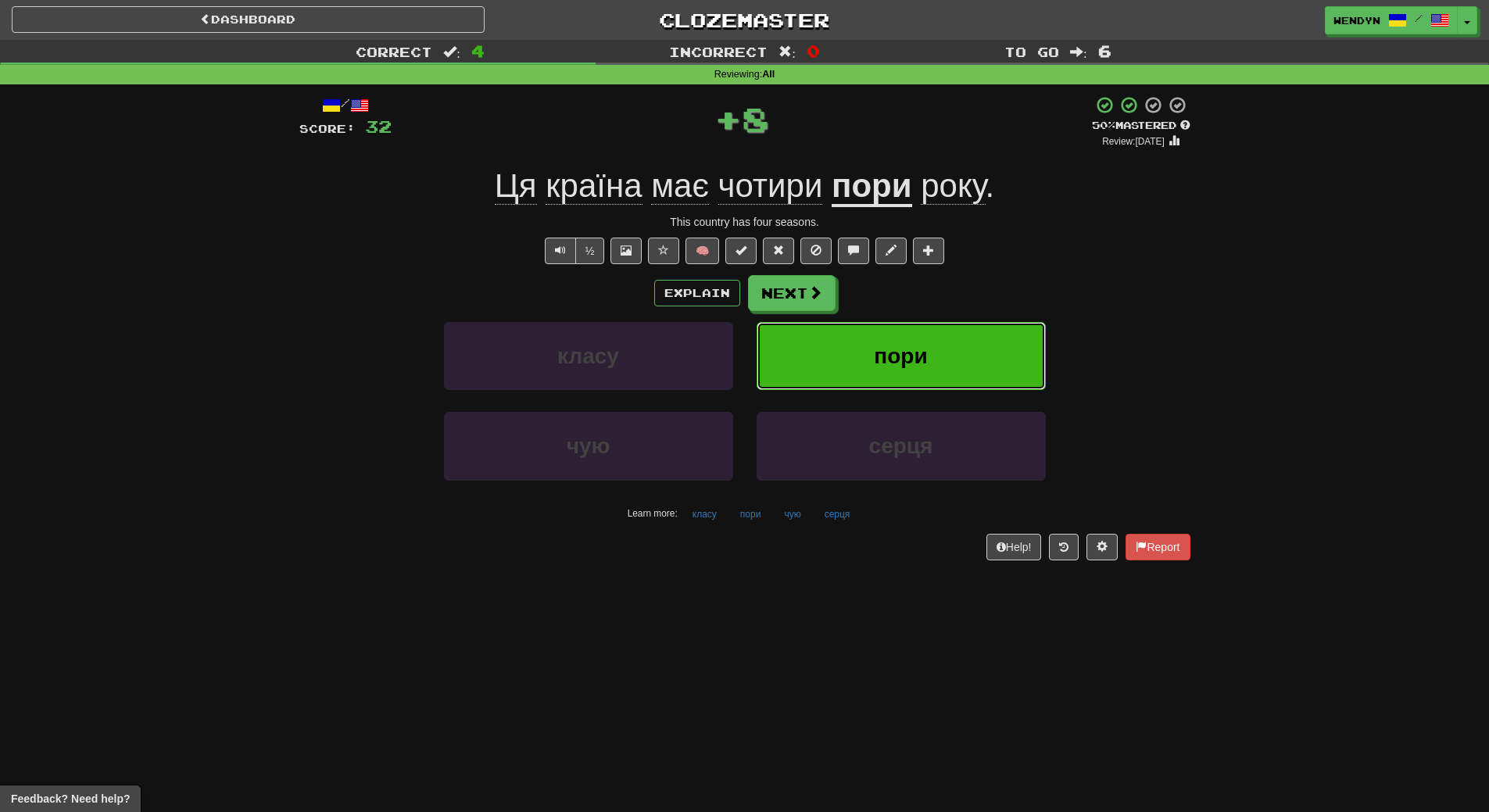
click at [941, 357] on button "пори" at bounding box center [901, 356] width 289 height 68
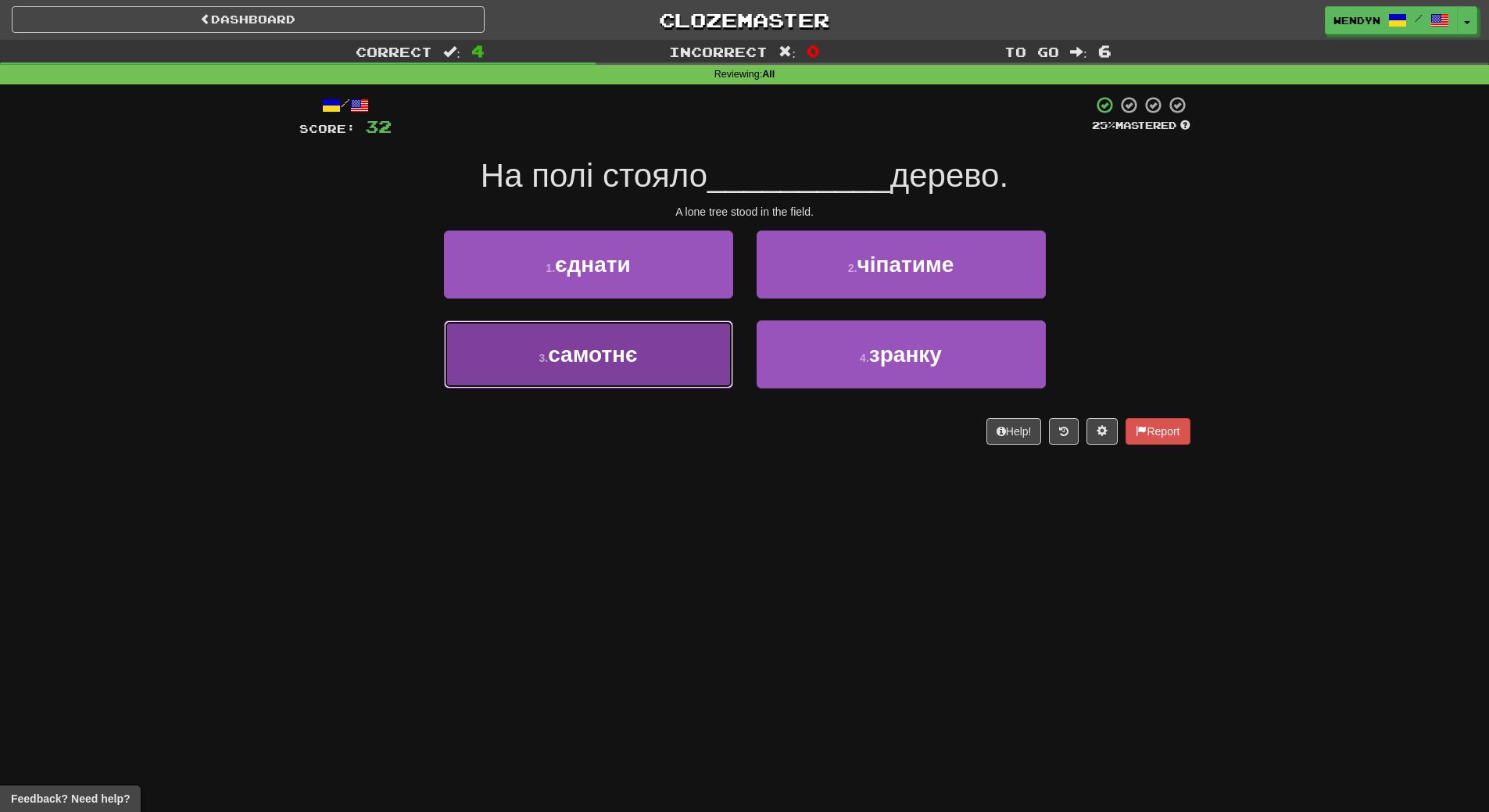
click at [671, 365] on button "3 . самотнє" at bounding box center [588, 354] width 289 height 68
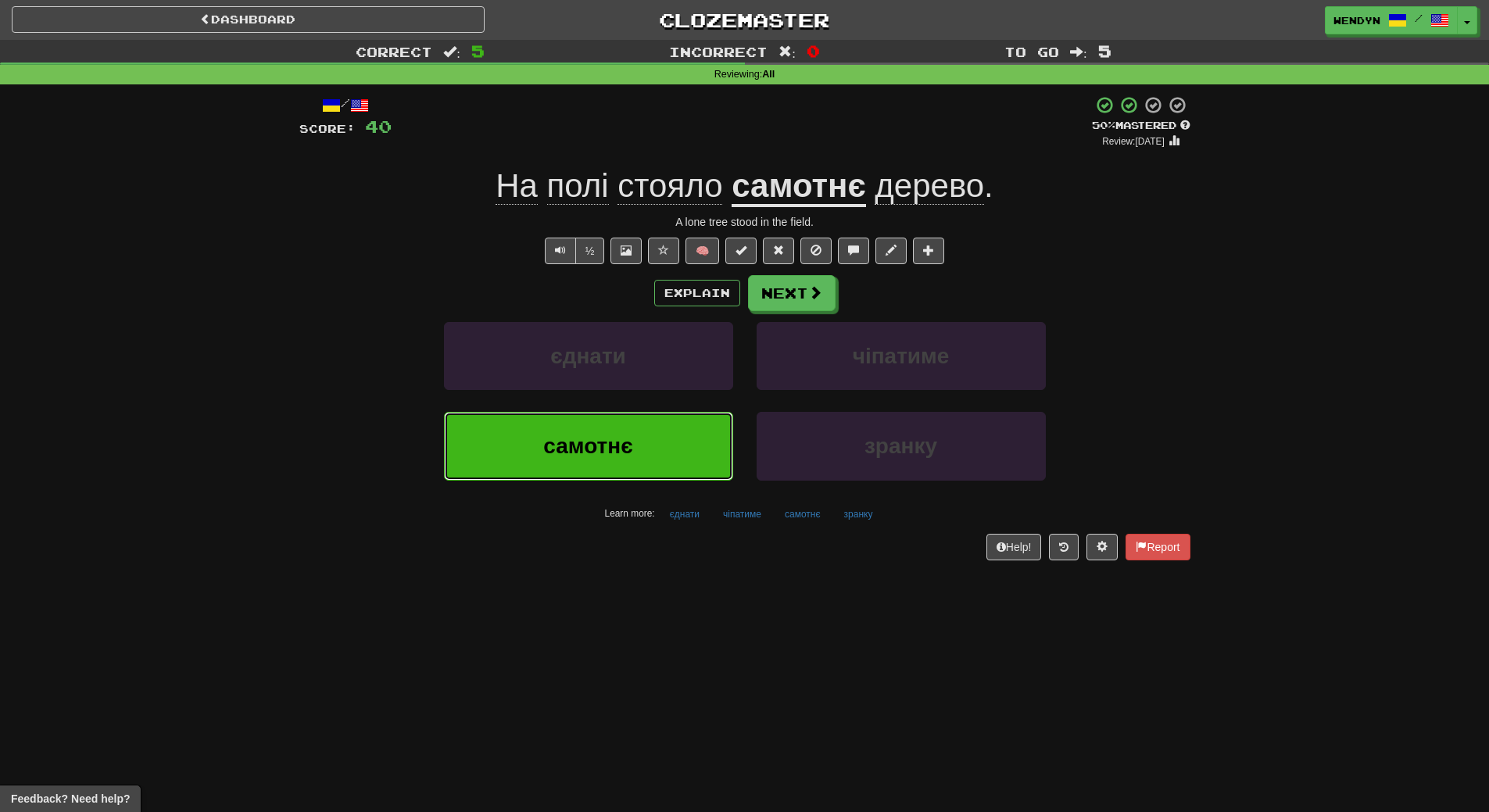
click at [623, 445] on span "самотнє" at bounding box center [588, 446] width 89 height 24
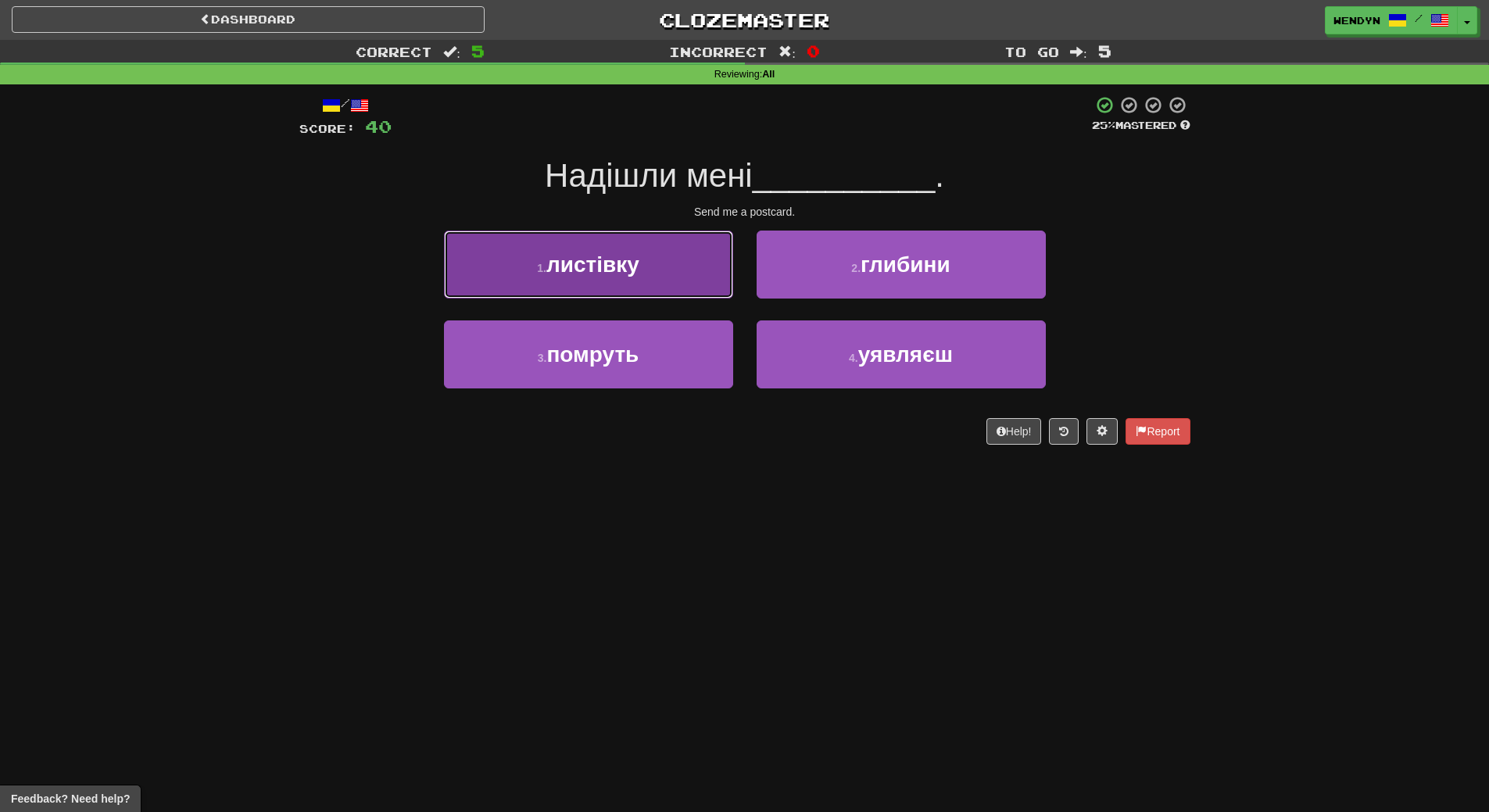
click at [622, 276] on span "листівку" at bounding box center [593, 264] width 93 height 24
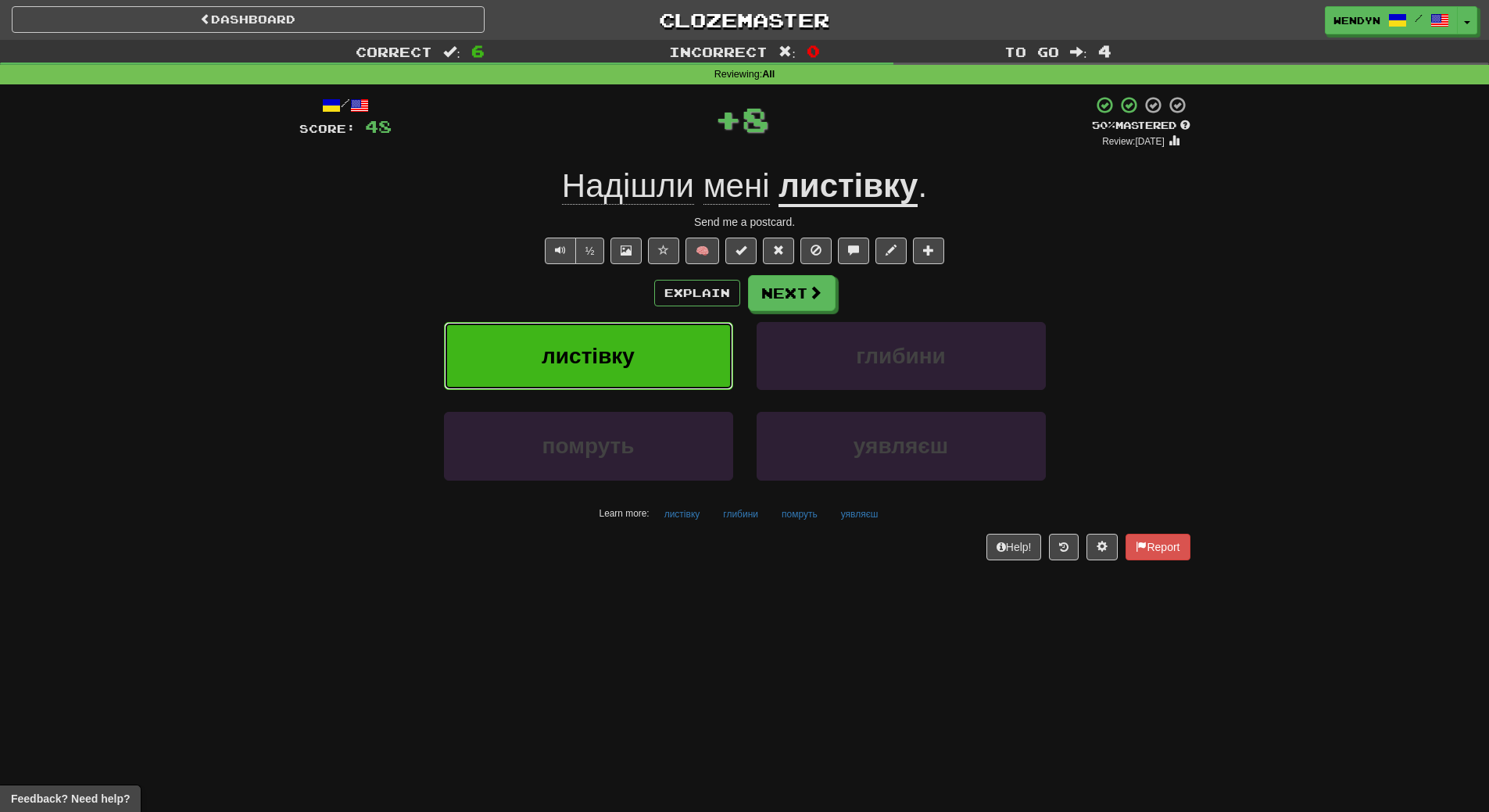
click at [619, 355] on span "листівку" at bounding box center [588, 356] width 93 height 24
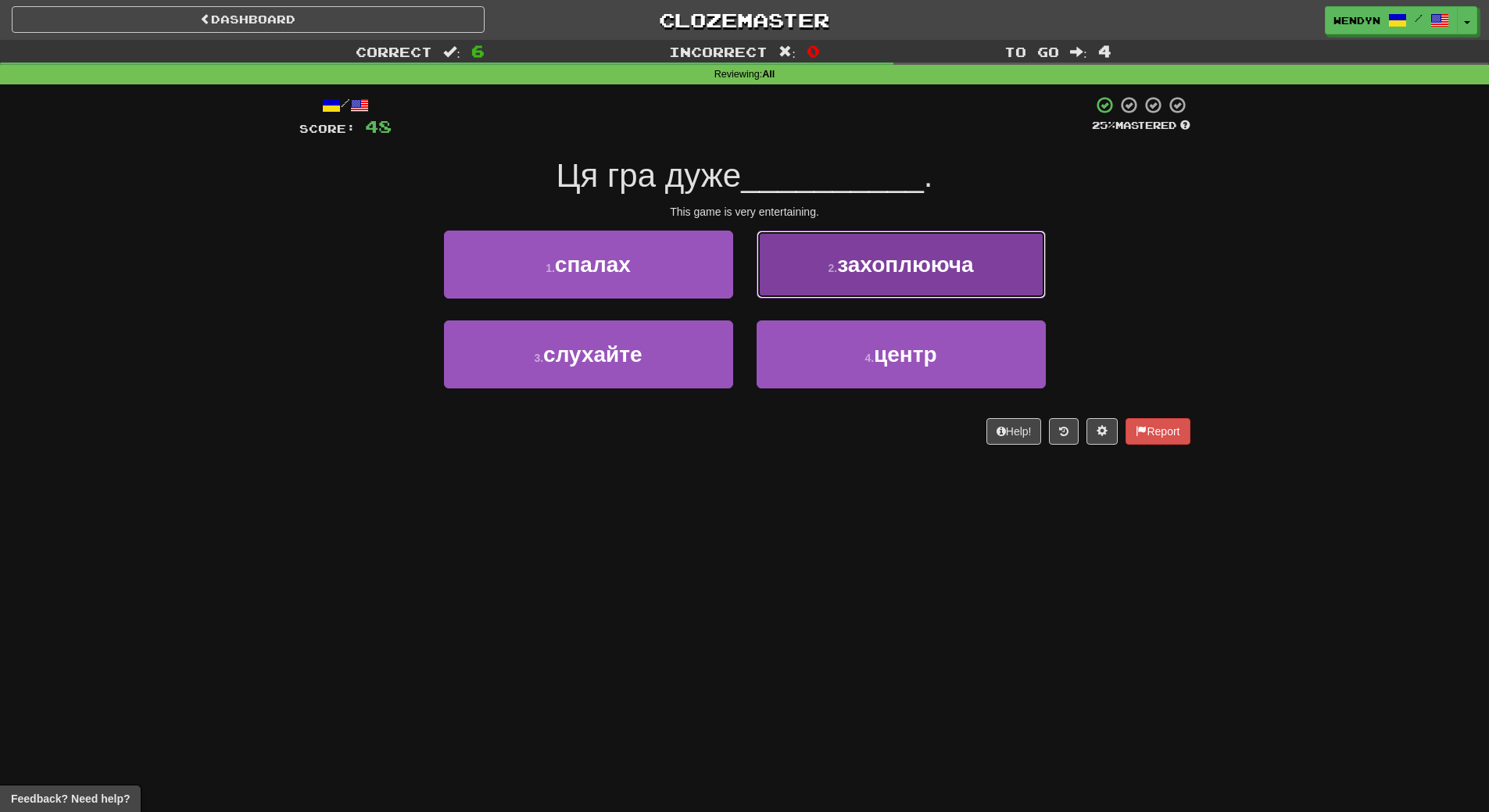
click at [1011, 288] on button "2 . захоплююча" at bounding box center [901, 265] width 289 height 68
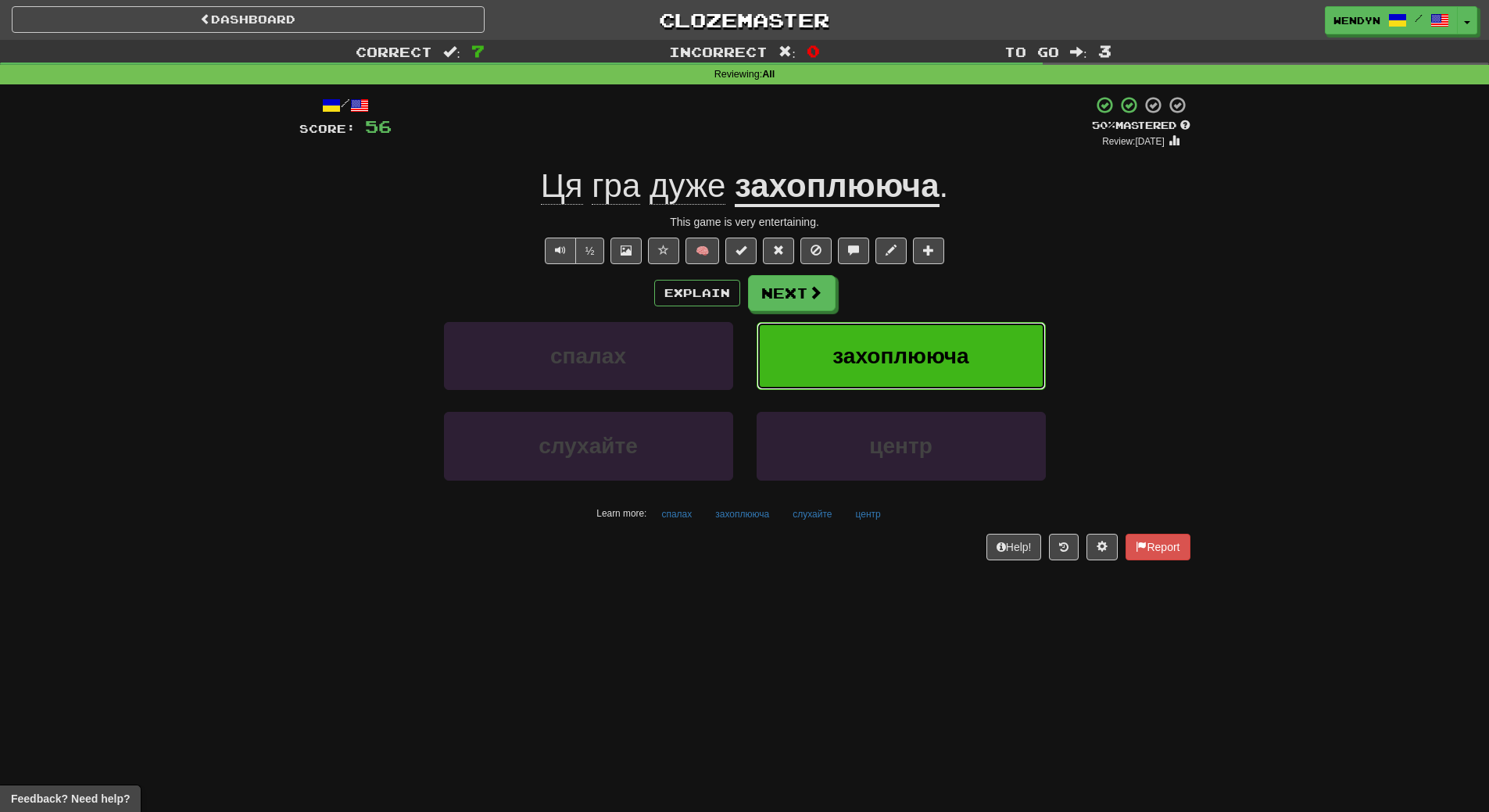
click at [986, 345] on button "захоплююча" at bounding box center [901, 356] width 289 height 68
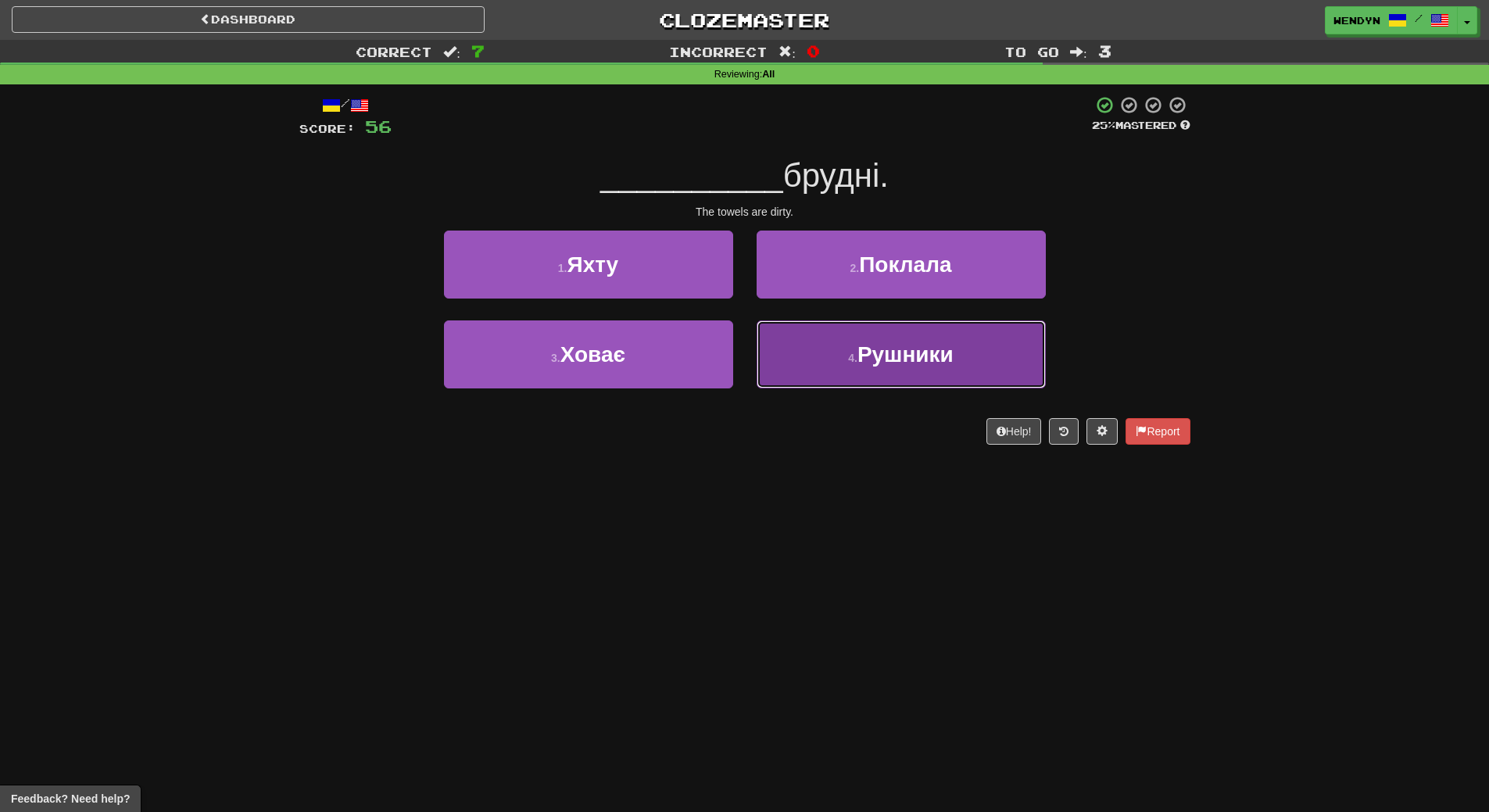
click at [896, 363] on span "Рушники" at bounding box center [905, 354] width 96 height 24
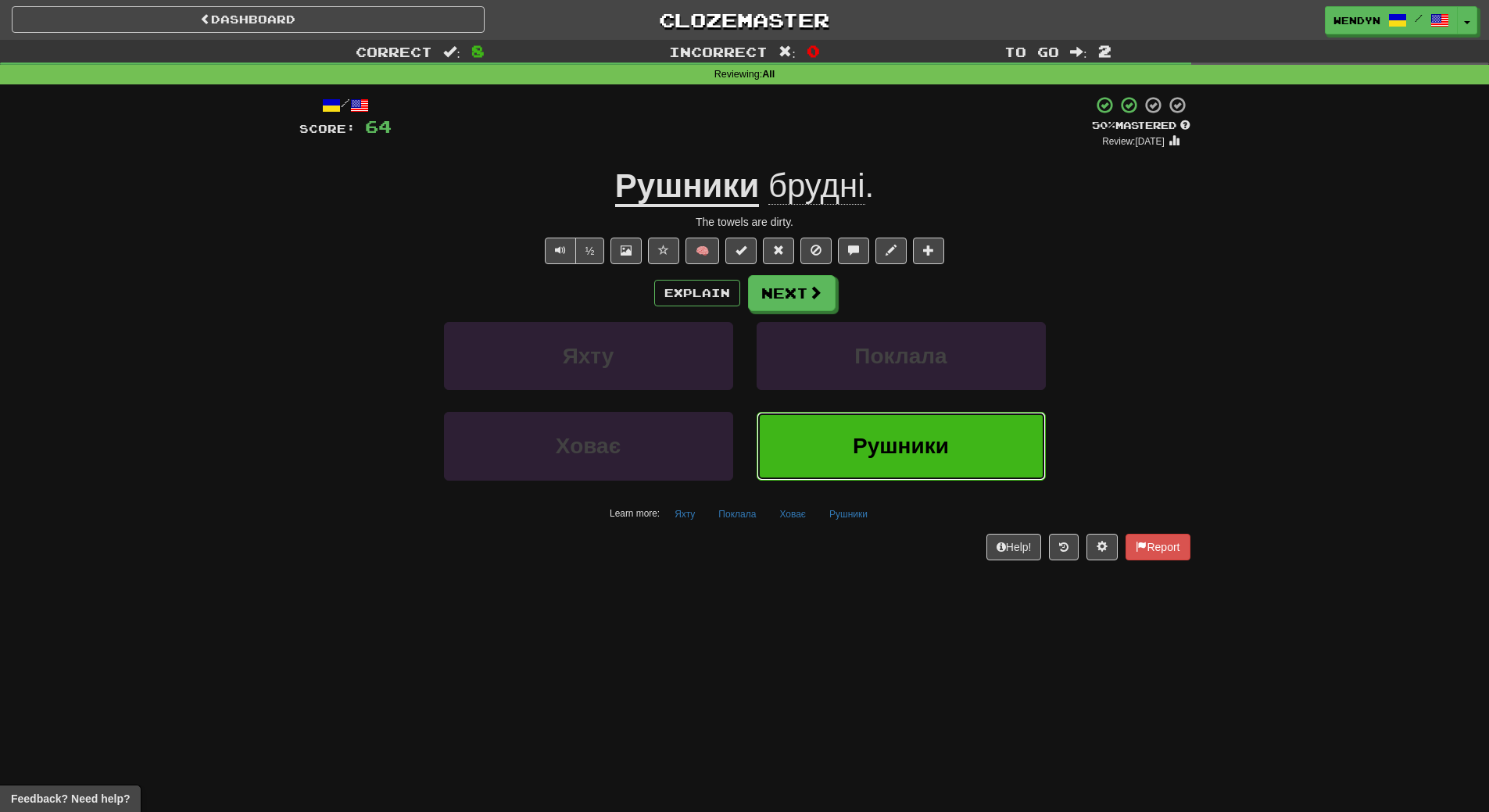
click at [889, 465] on button "Рушники" at bounding box center [901, 446] width 289 height 68
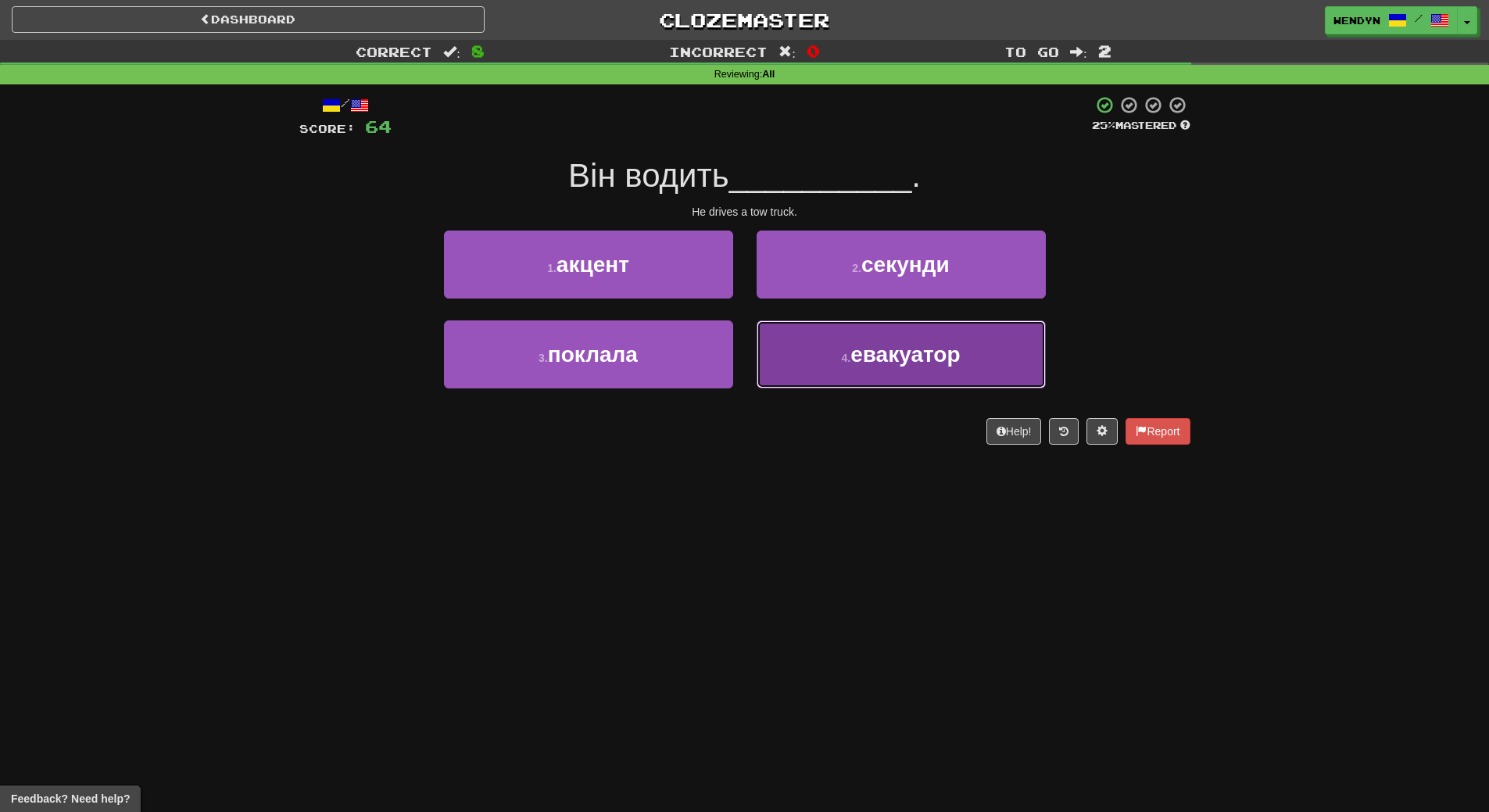
click at [937, 364] on span "евакуатор" at bounding box center [905, 354] width 109 height 24
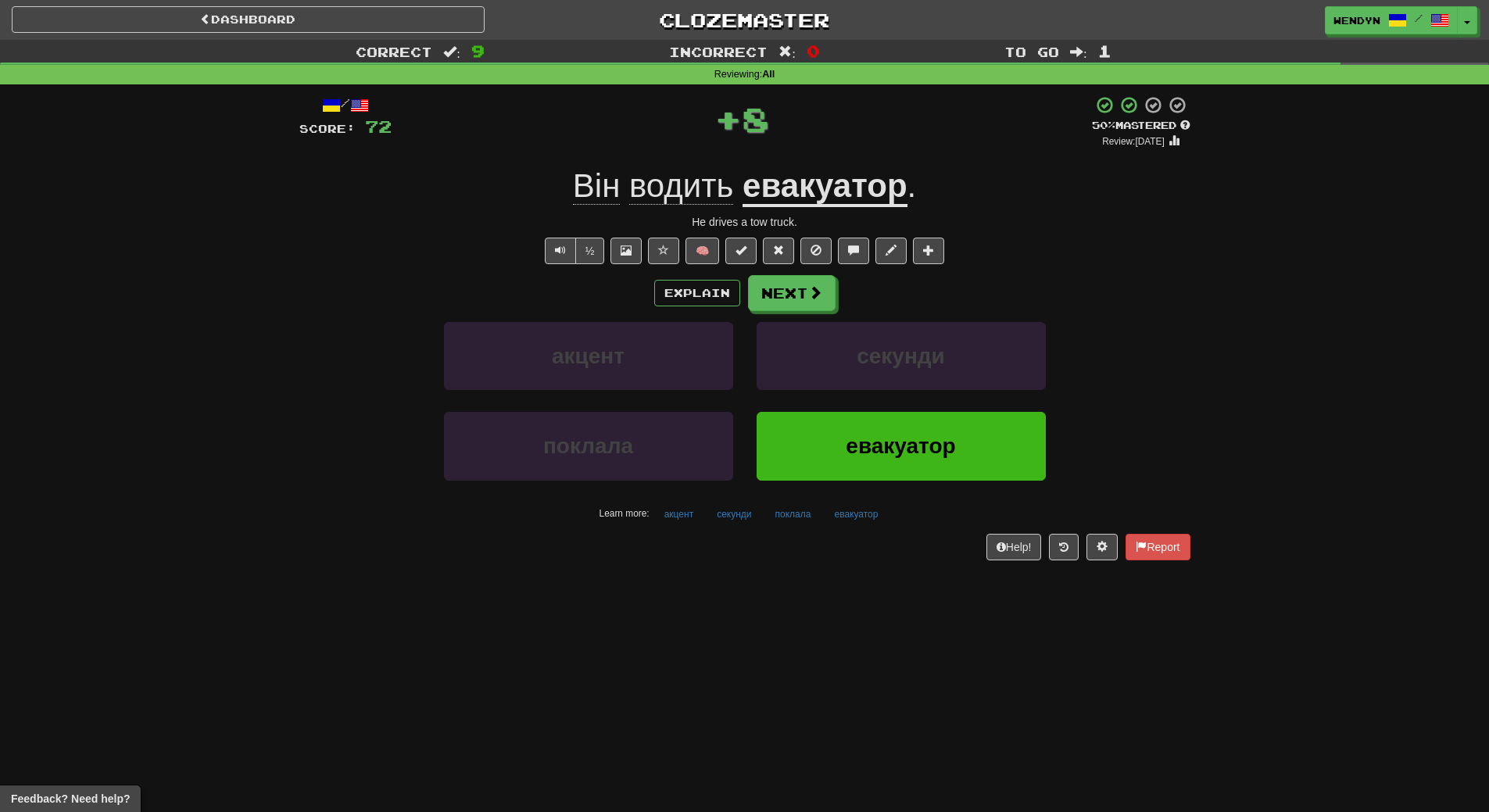
click at [920, 568] on div "/ Score: 72 + 8 50 % Mastered Review: 2025-08-31 Він водить евакуатор . He driv…" at bounding box center [745, 333] width 891 height 497
click at [927, 452] on span "евакуатор" at bounding box center [900, 446] width 109 height 24
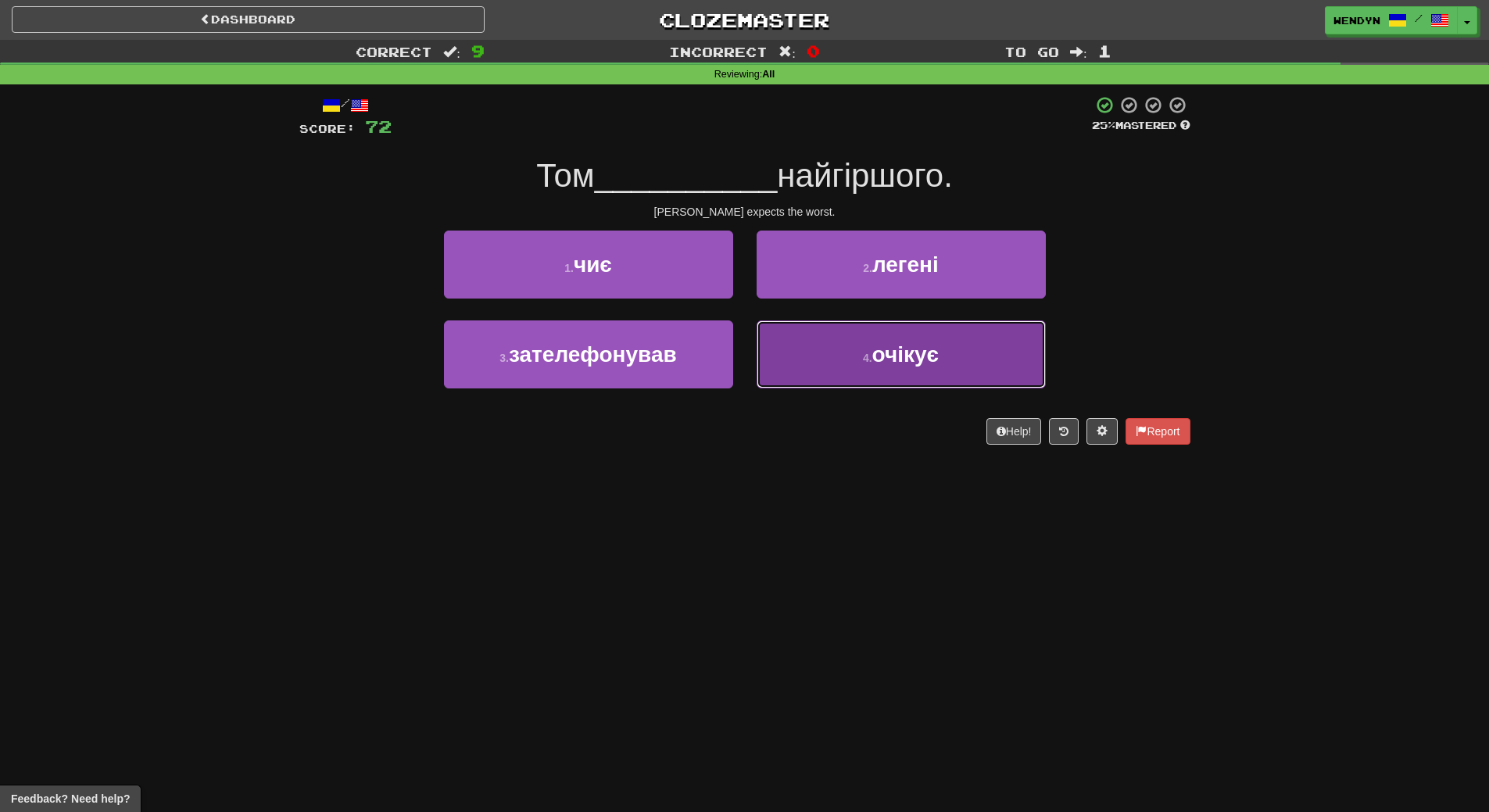
click at [909, 372] on button "4 . очікує" at bounding box center [901, 354] width 289 height 68
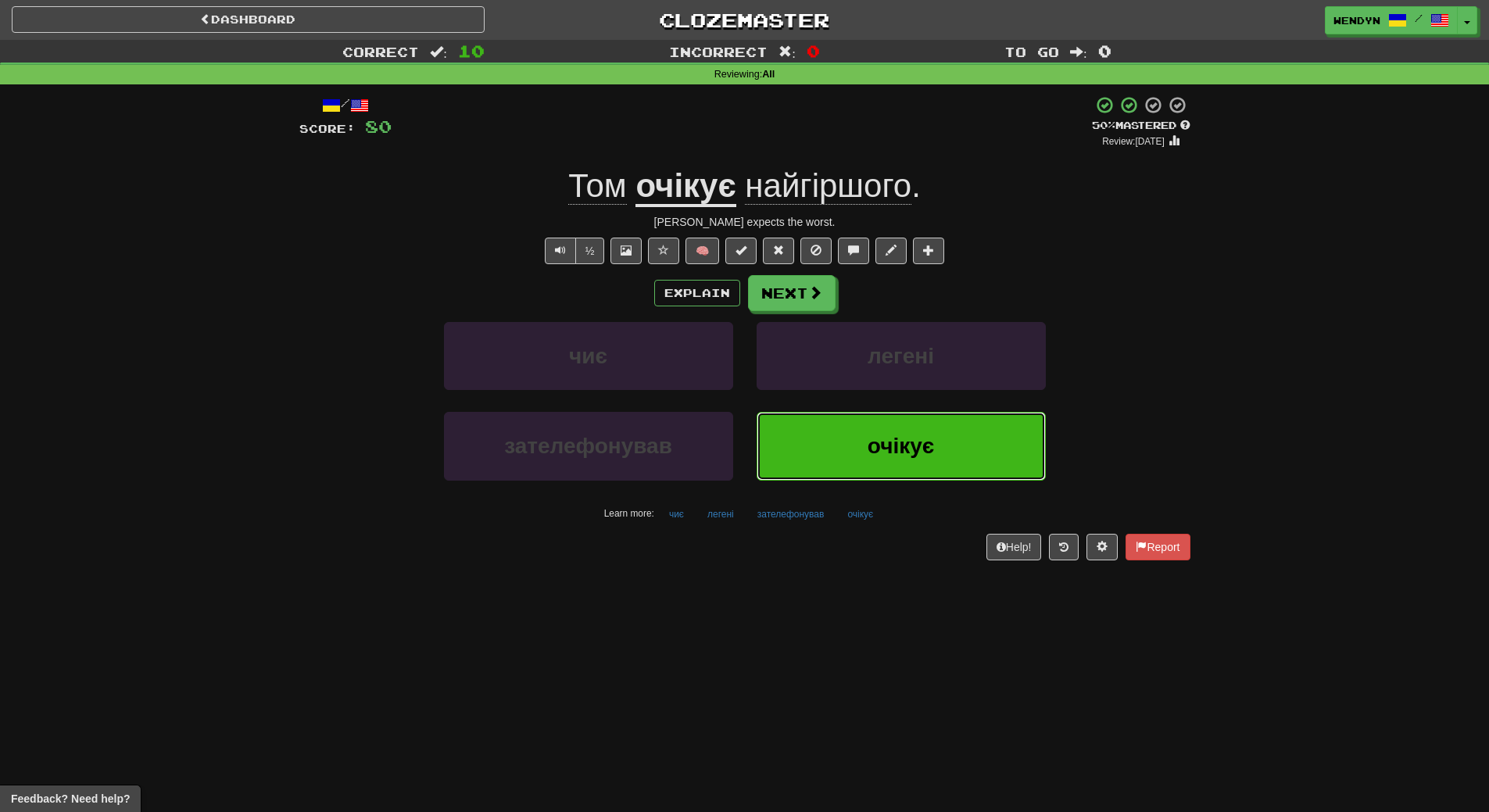
click at [924, 474] on button "очікує" at bounding box center [901, 446] width 289 height 68
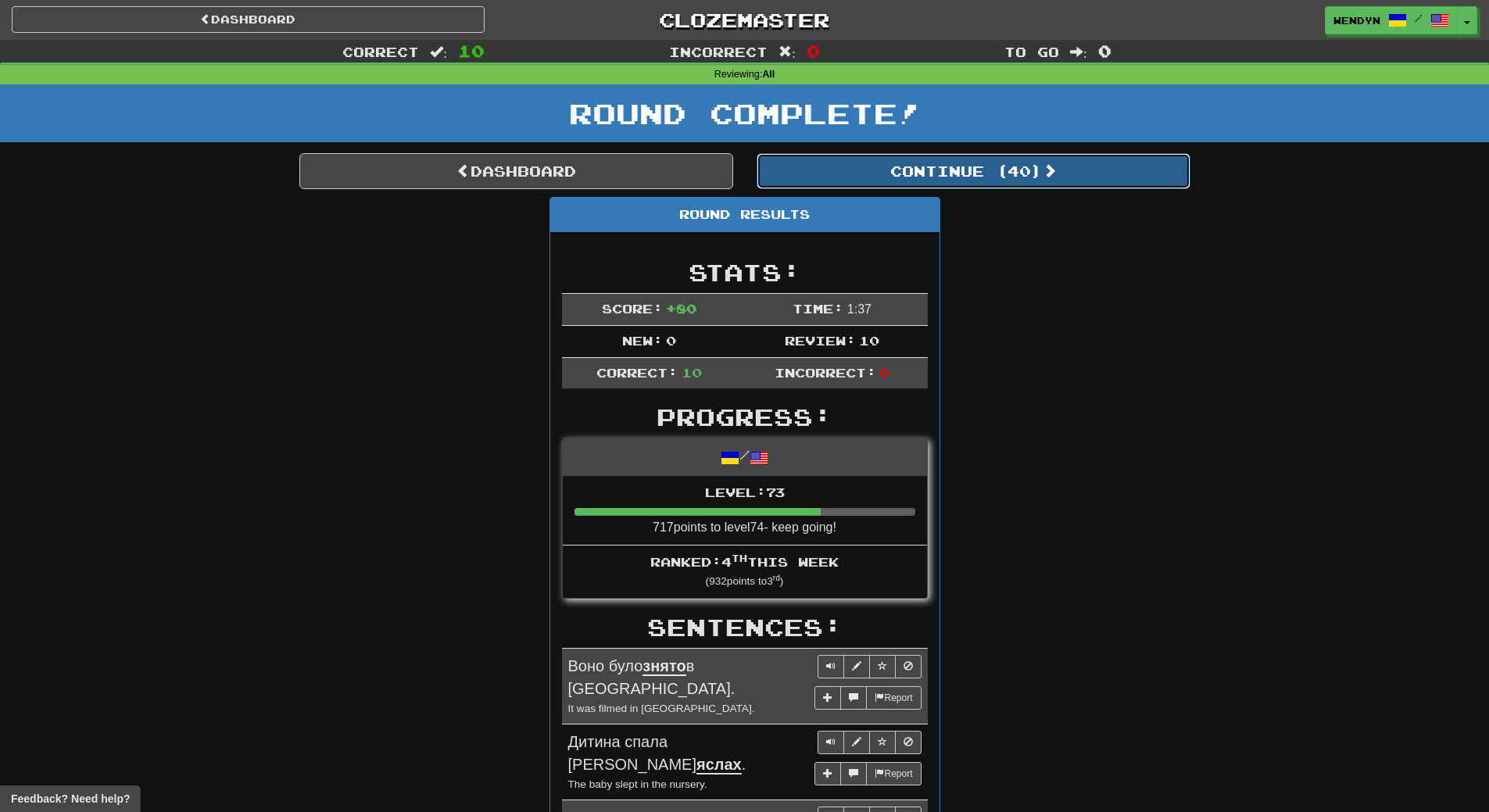
click at [1037, 172] on button "Continue ( 40 )" at bounding box center [974, 170] width 434 height 36
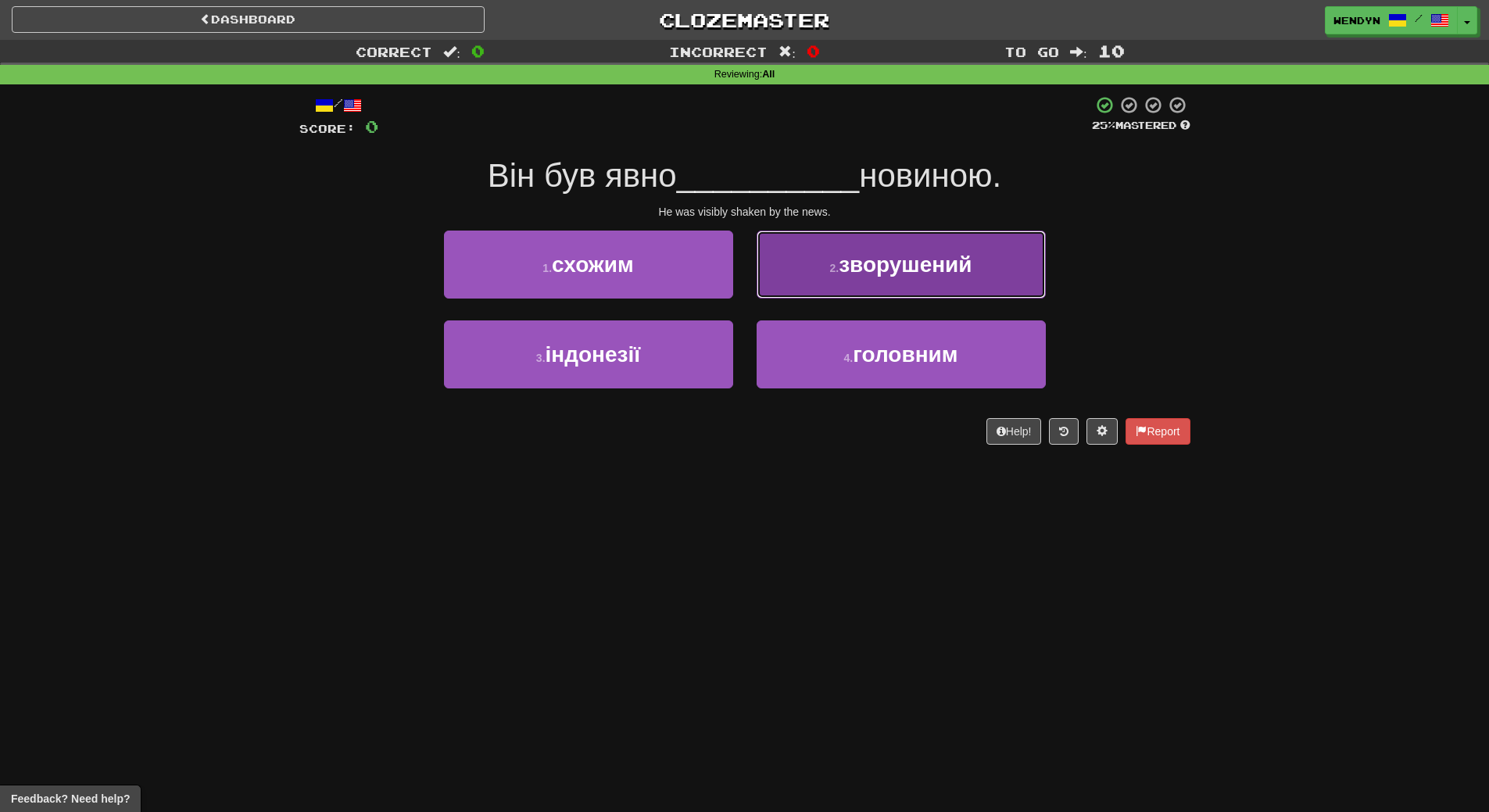
click at [962, 257] on span "зворушений" at bounding box center [905, 264] width 132 height 24
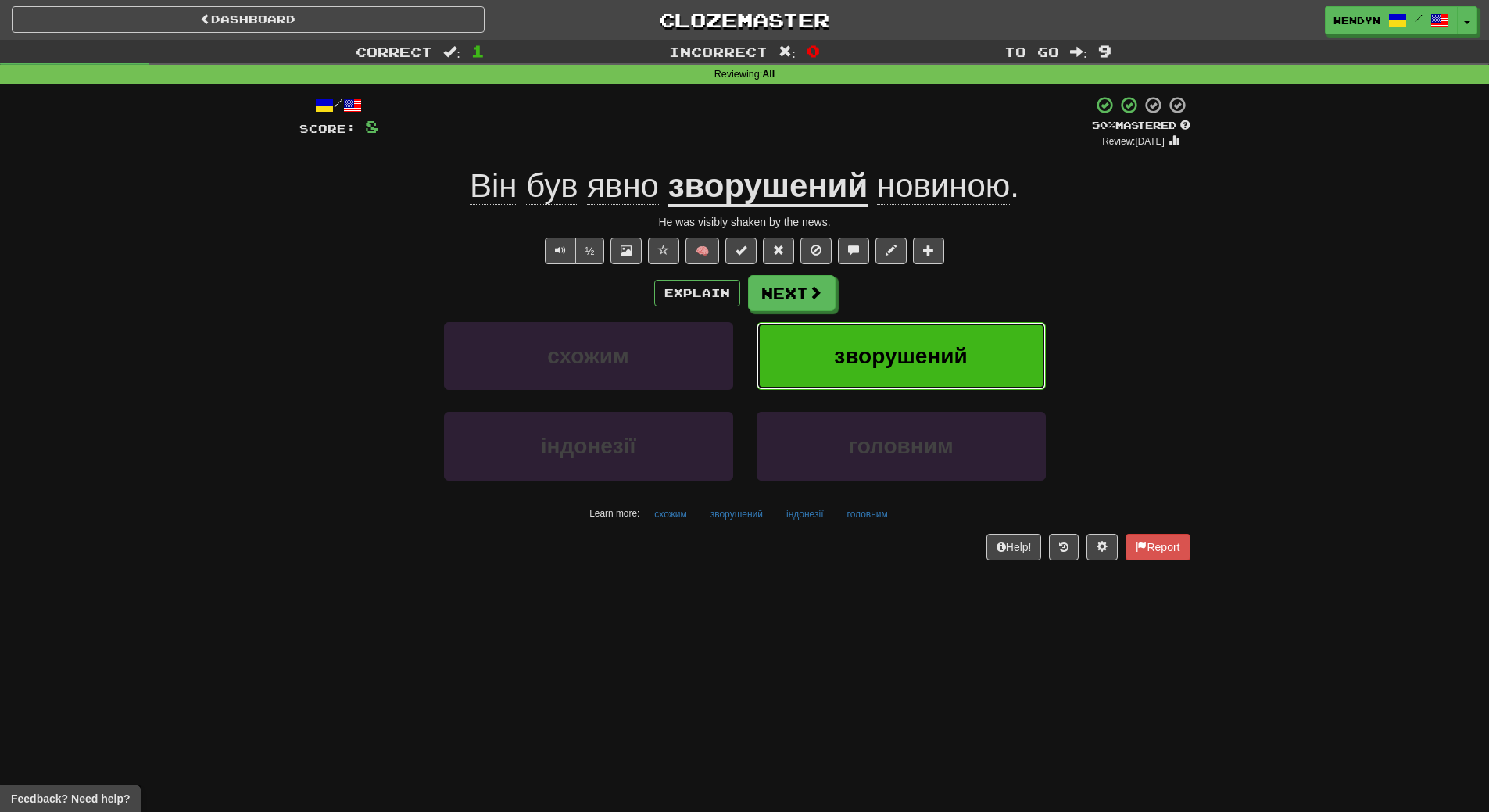
click at [973, 362] on button "зворушений" at bounding box center [901, 356] width 289 height 68
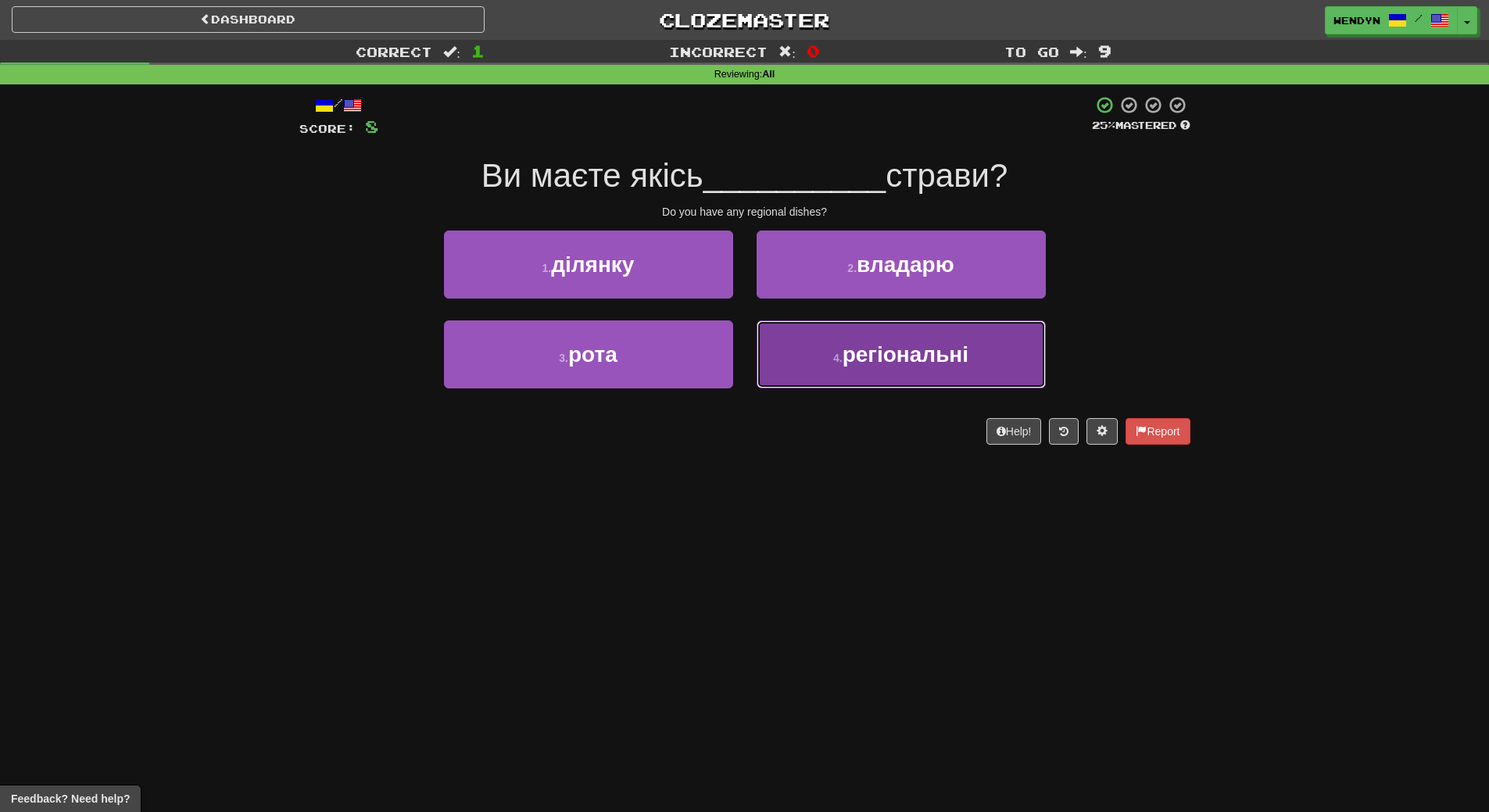
click at [860, 373] on button "4 . регіональні" at bounding box center [901, 354] width 289 height 68
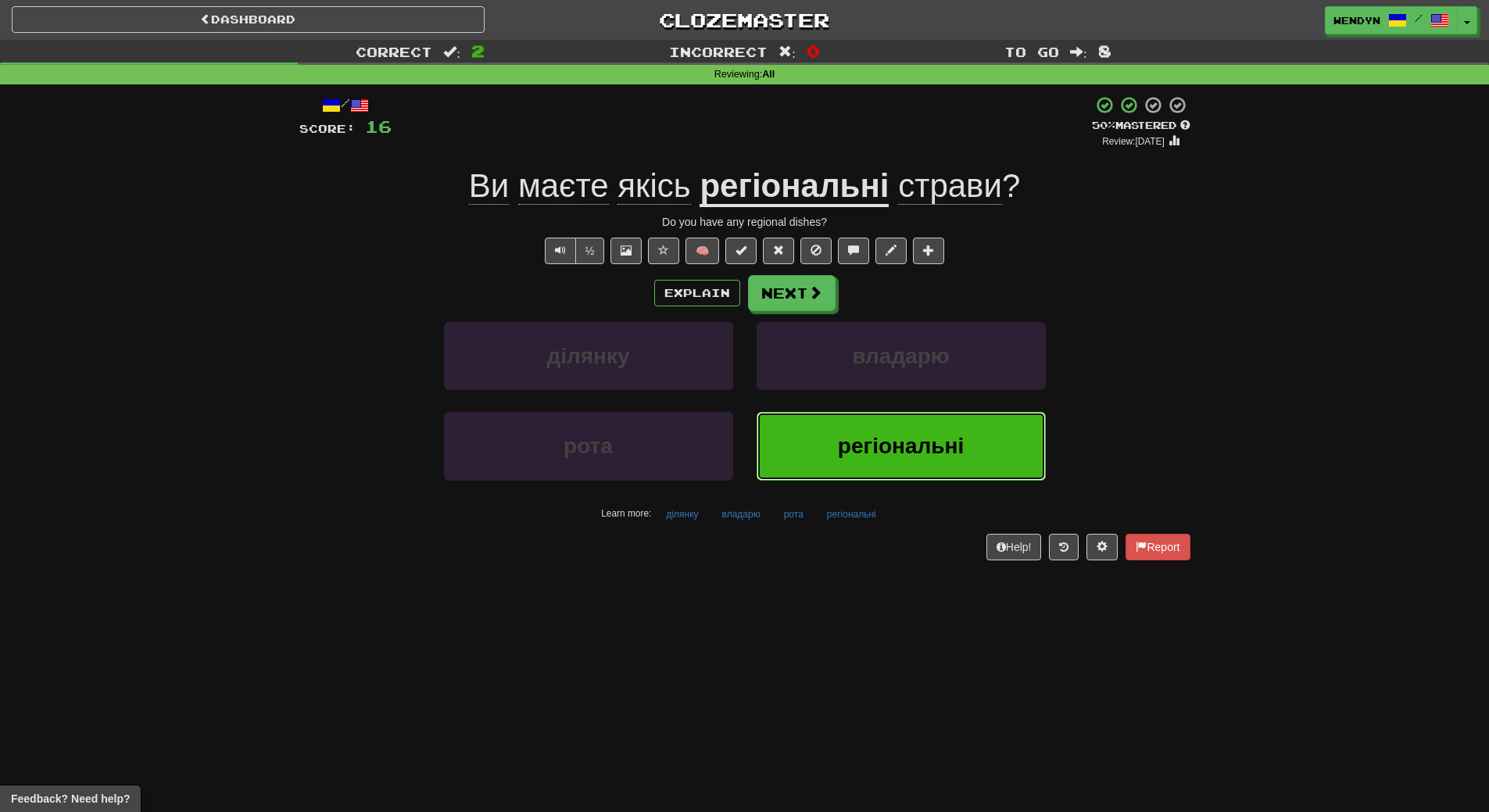
click at [908, 461] on button "регіональні" at bounding box center [901, 446] width 289 height 68
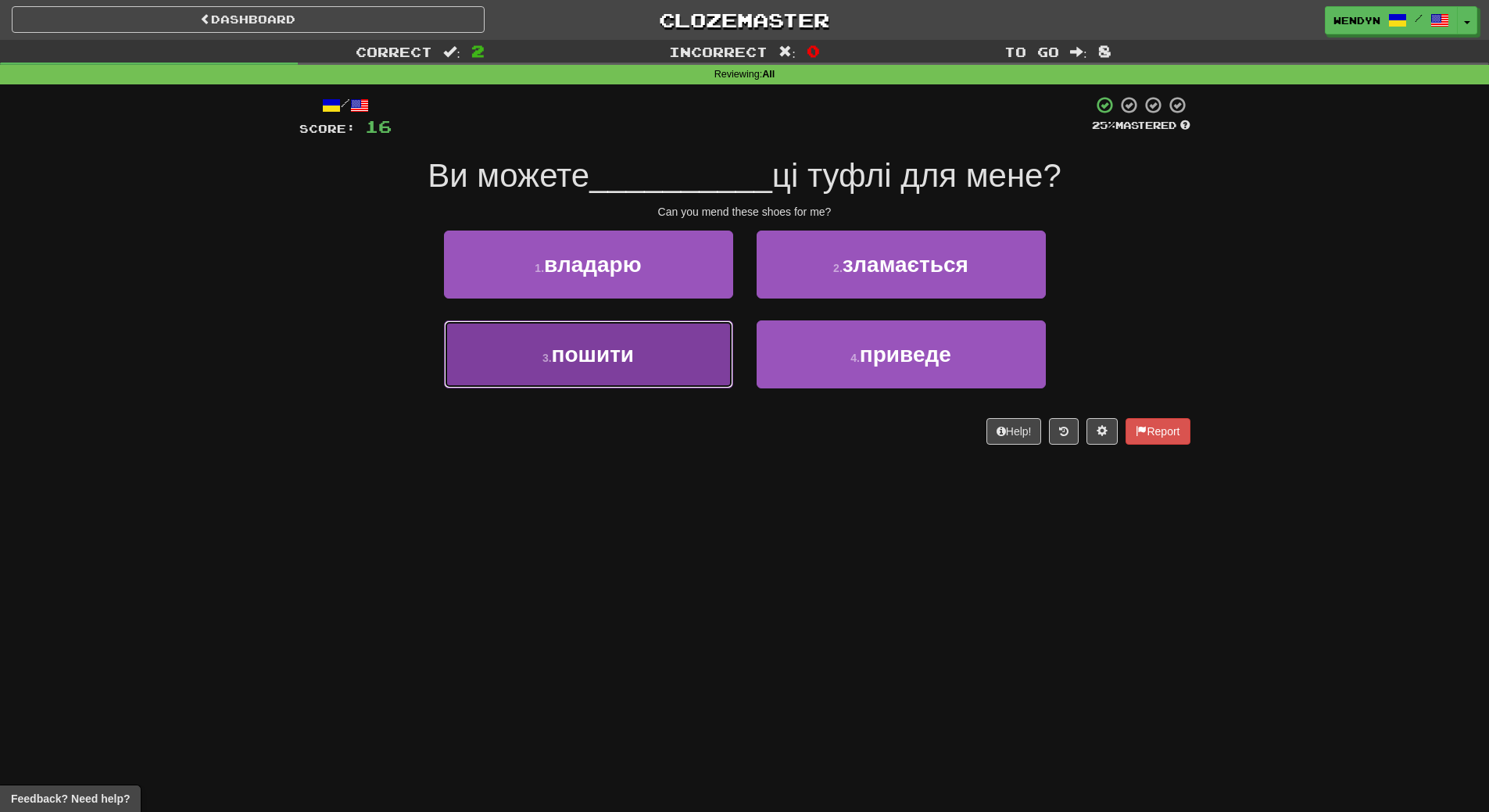
click at [653, 350] on button "3 . пошити" at bounding box center [588, 354] width 289 height 68
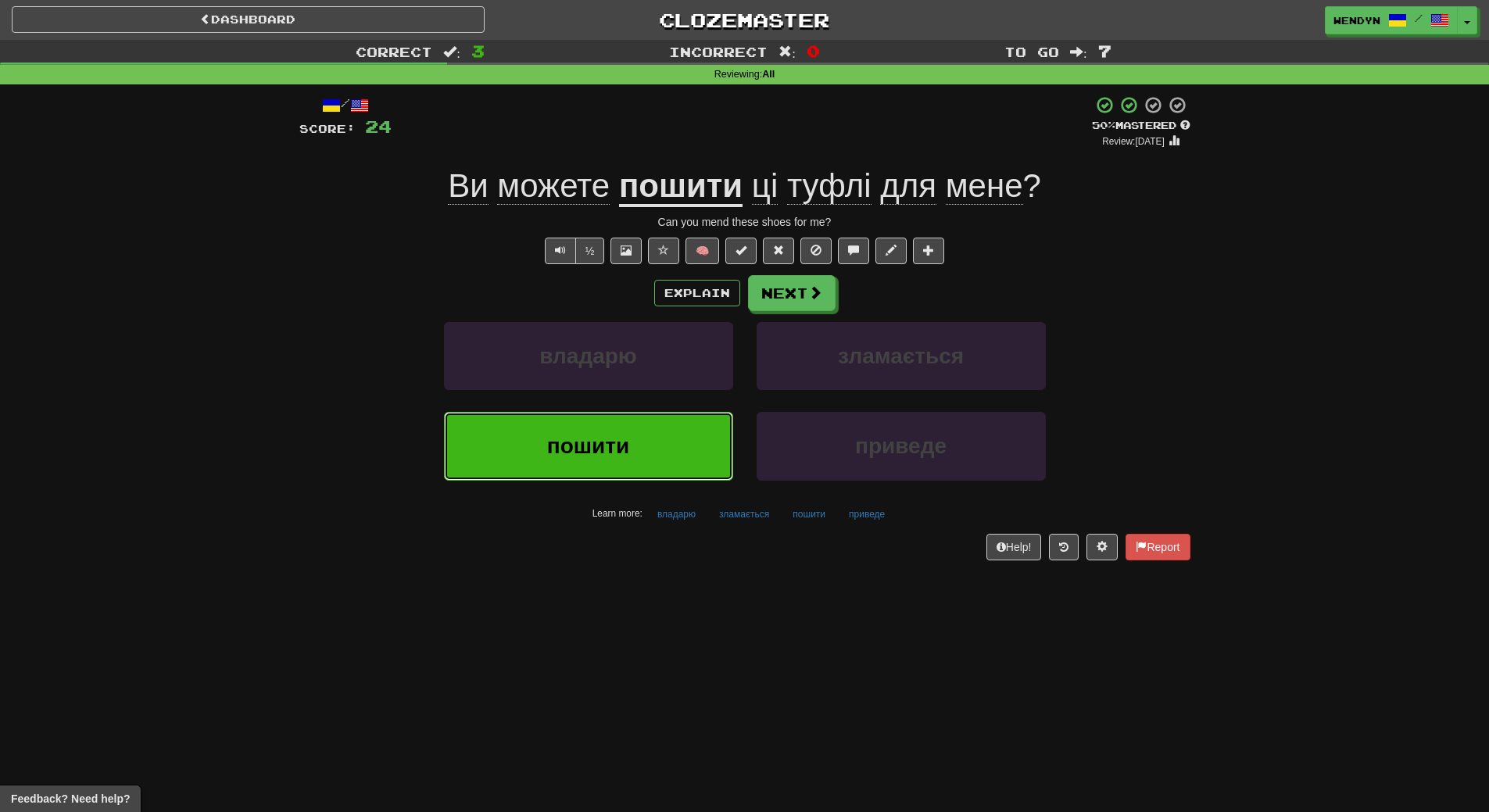
click at [646, 439] on button "пошити" at bounding box center [588, 446] width 289 height 68
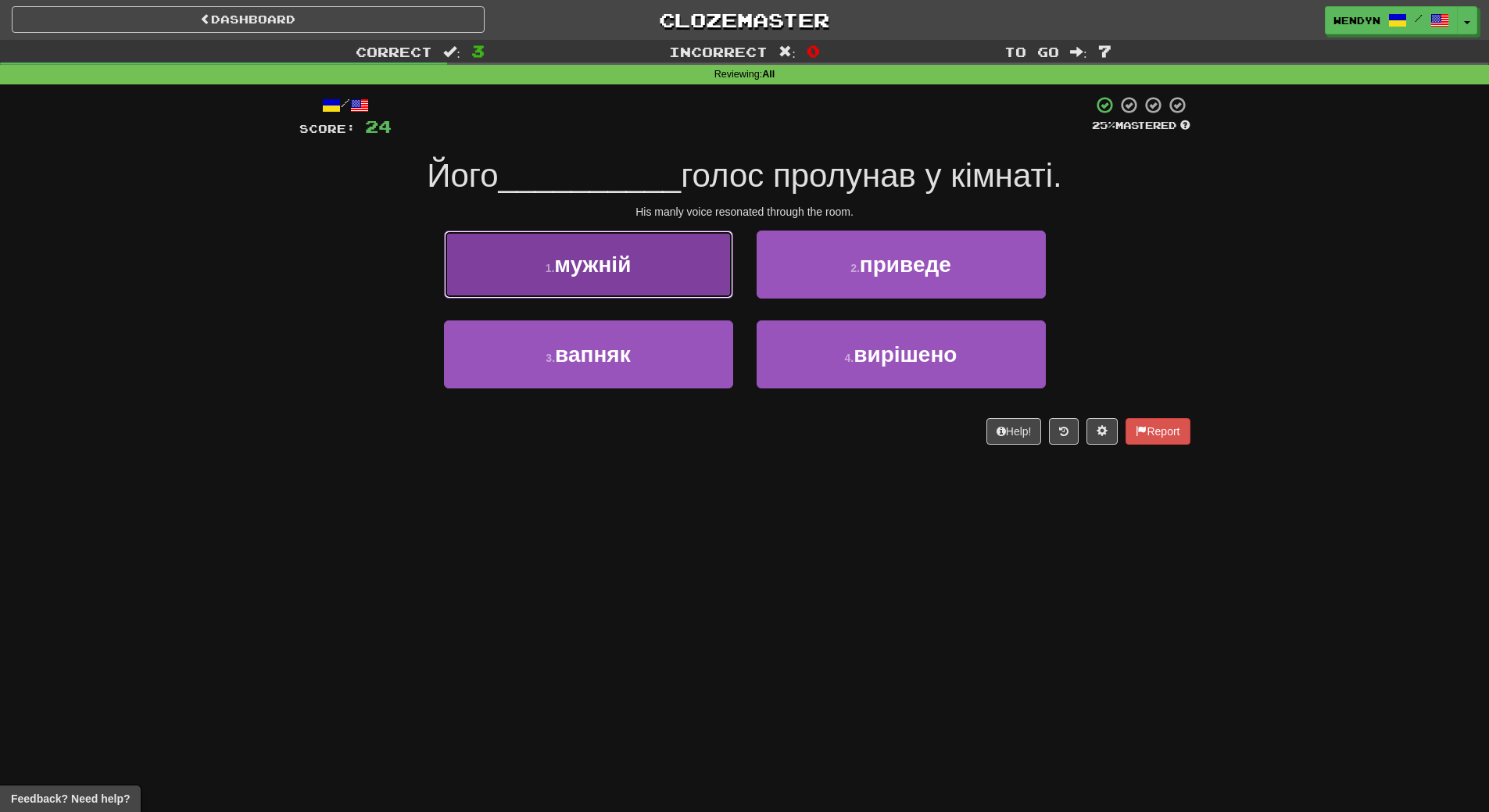
click at [626, 287] on button "1 . мужній" at bounding box center [588, 265] width 289 height 68
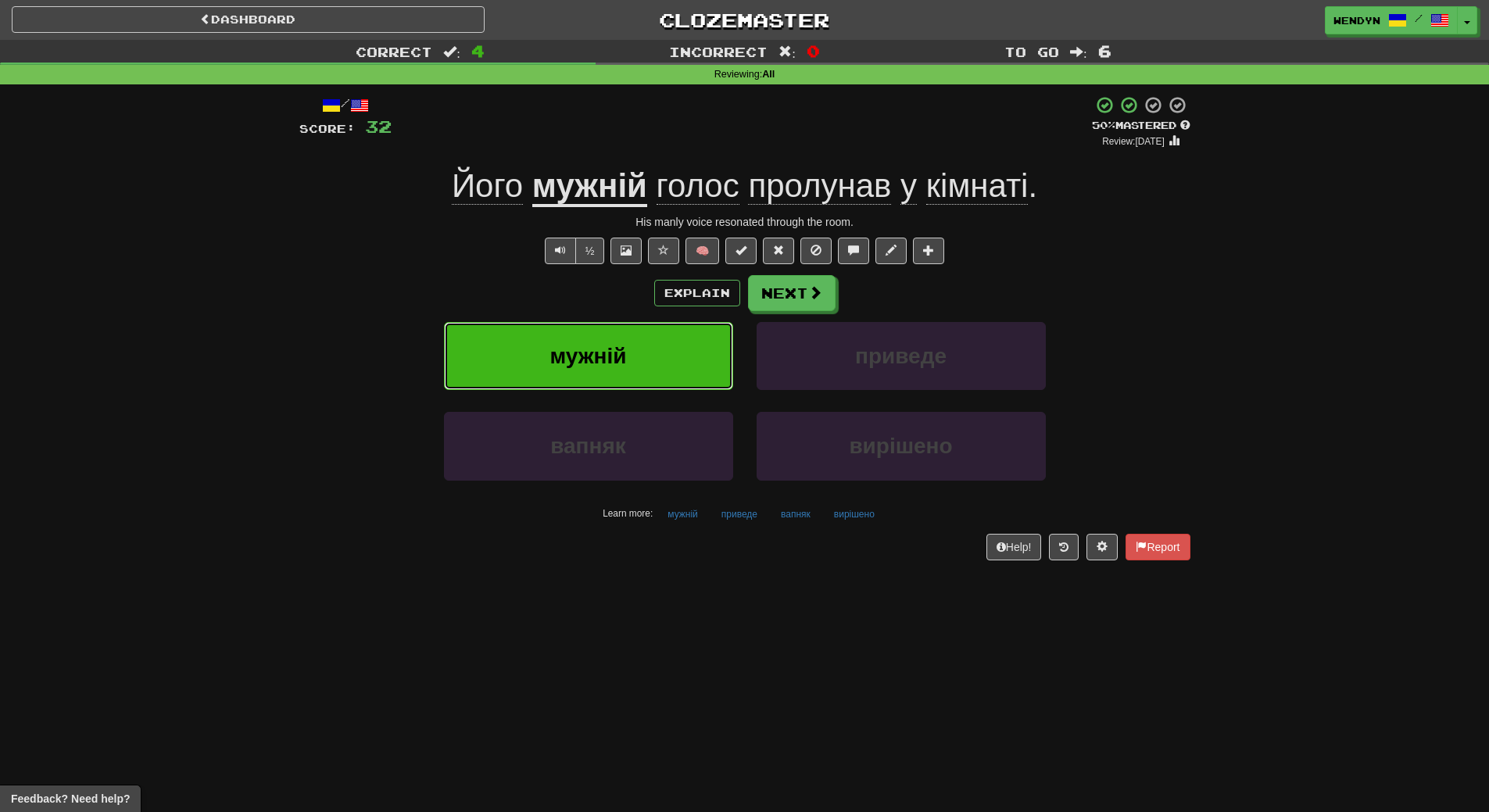
click at [592, 335] on button "мужній" at bounding box center [588, 356] width 289 height 68
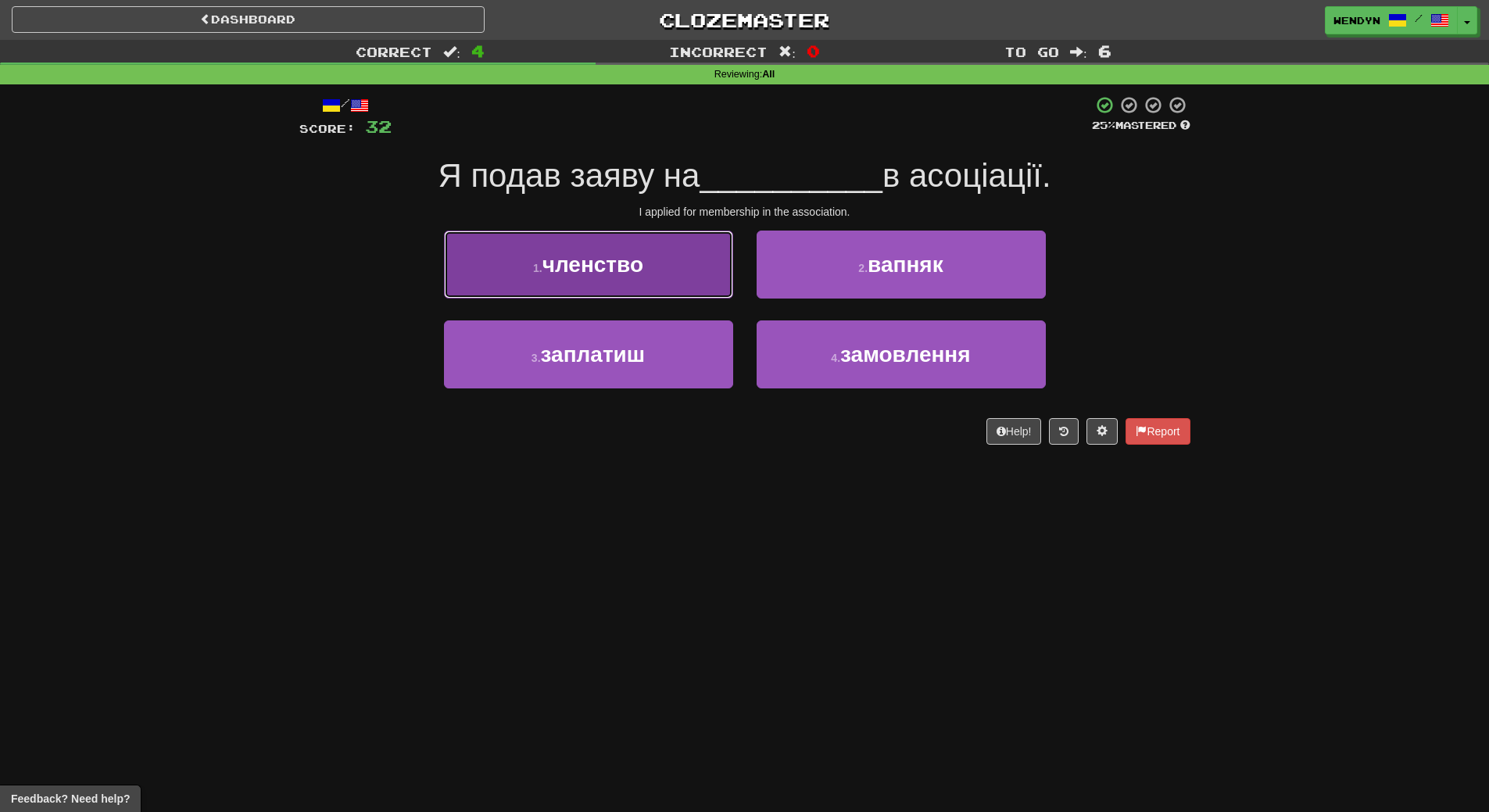
click at [606, 281] on button "1 . членство" at bounding box center [588, 265] width 289 height 68
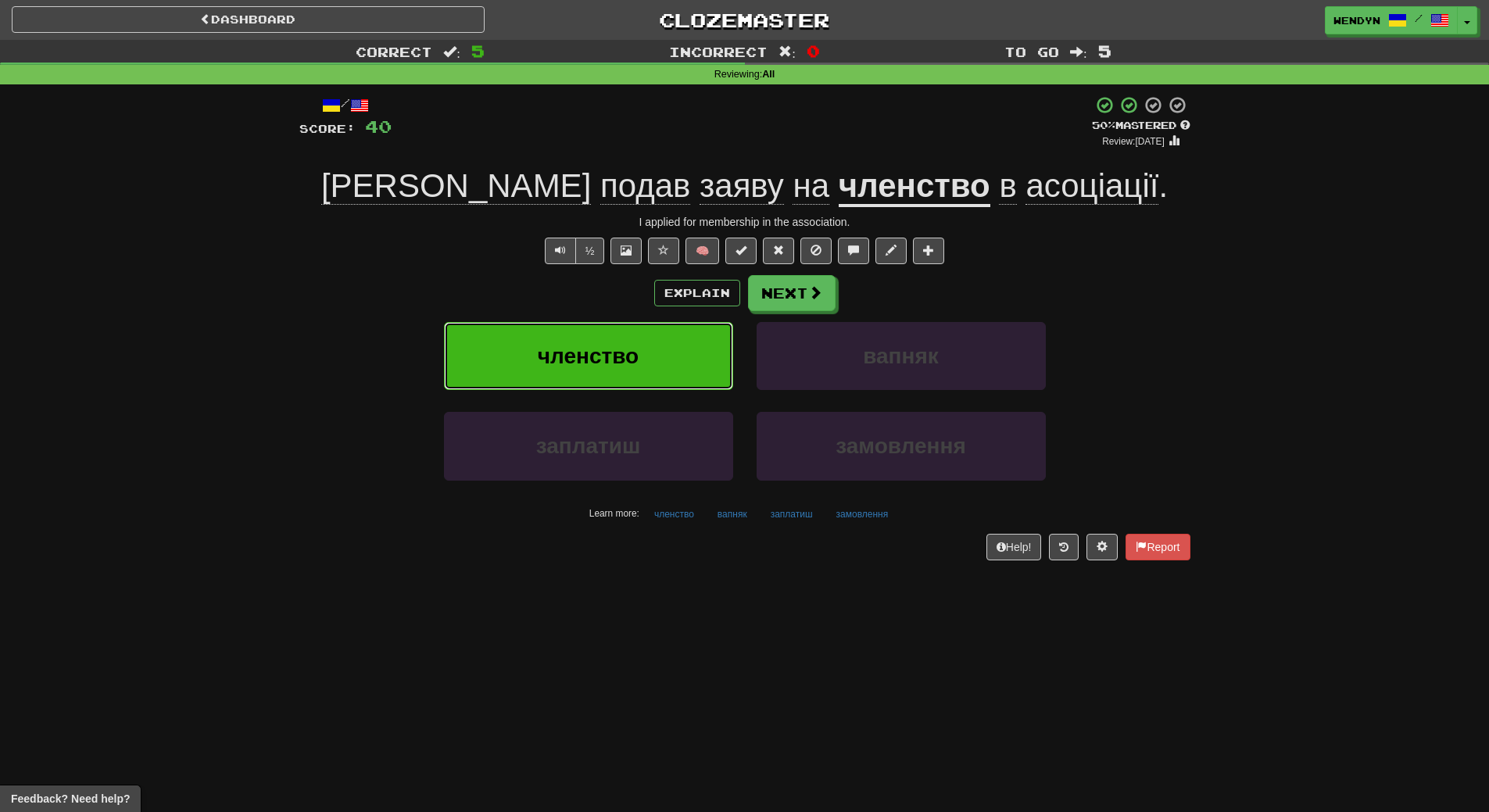
click at [601, 361] on span "членство" at bounding box center [588, 356] width 101 height 24
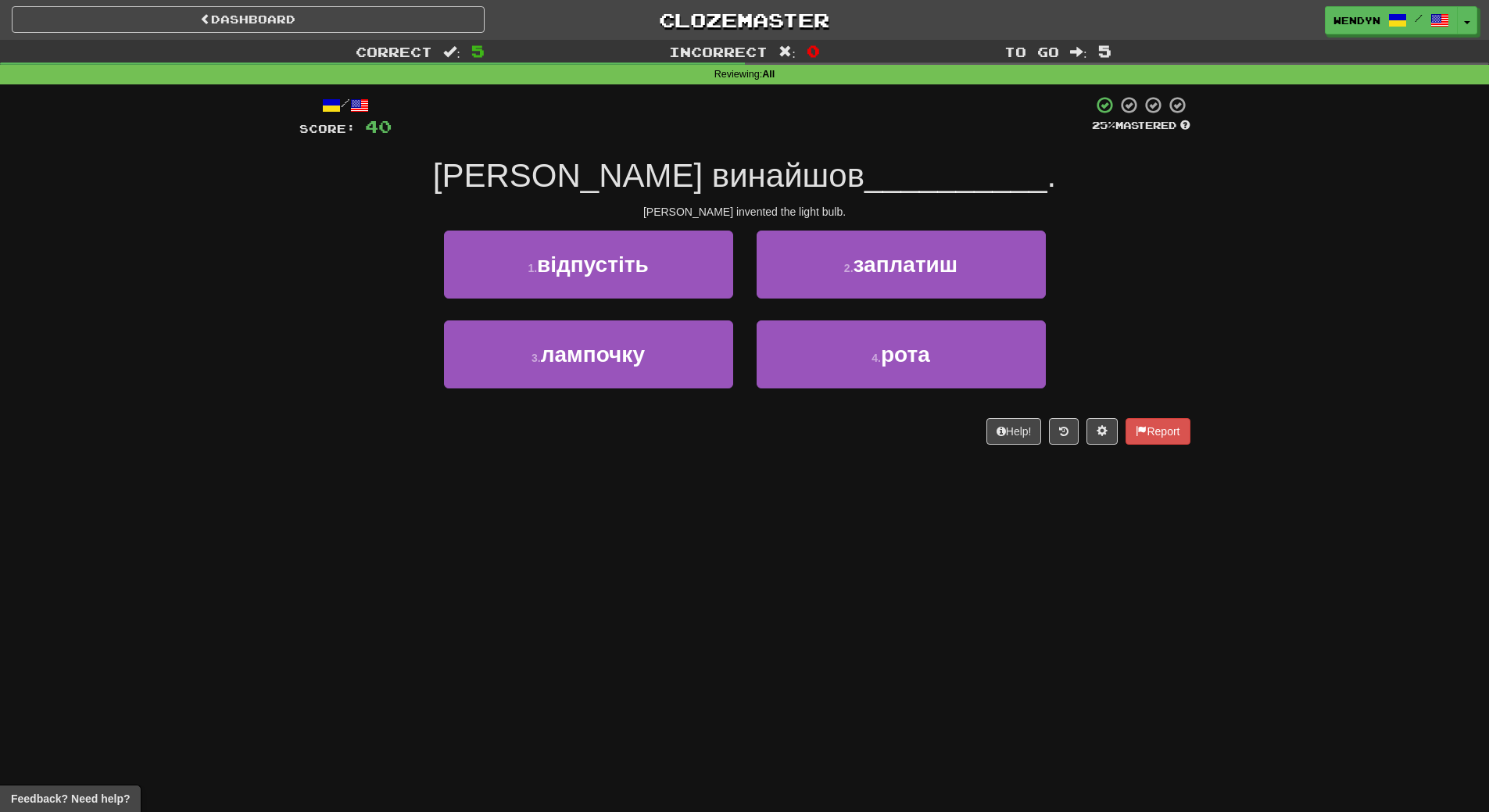
click at [602, 529] on div "Dashboard Clozemaster WendyN / Toggle Dropdown Dashboard Leaderboard Activity F…" at bounding box center [744, 406] width 1489 height 812
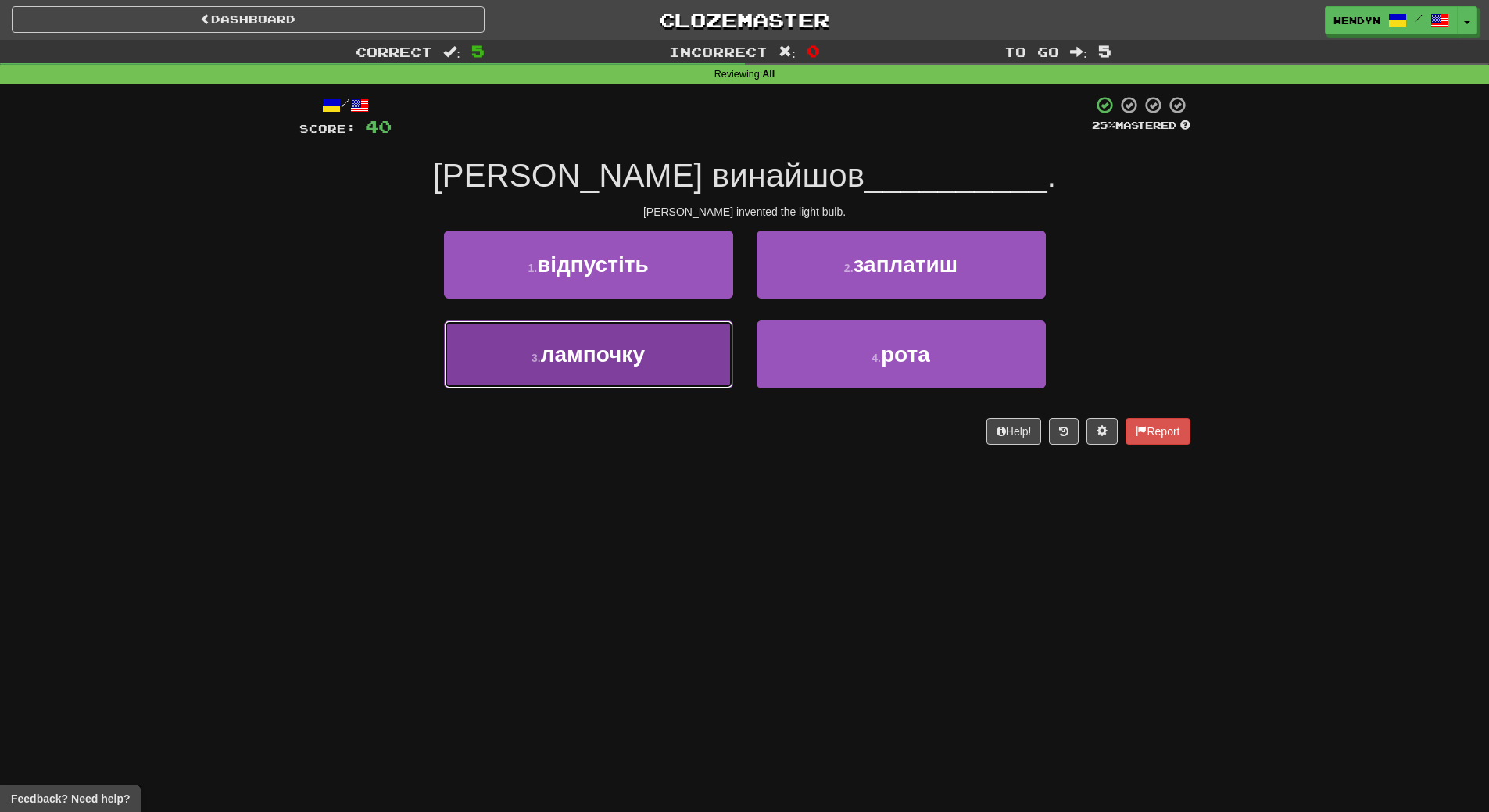
click at [696, 356] on button "3 . лампочку" at bounding box center [588, 354] width 289 height 68
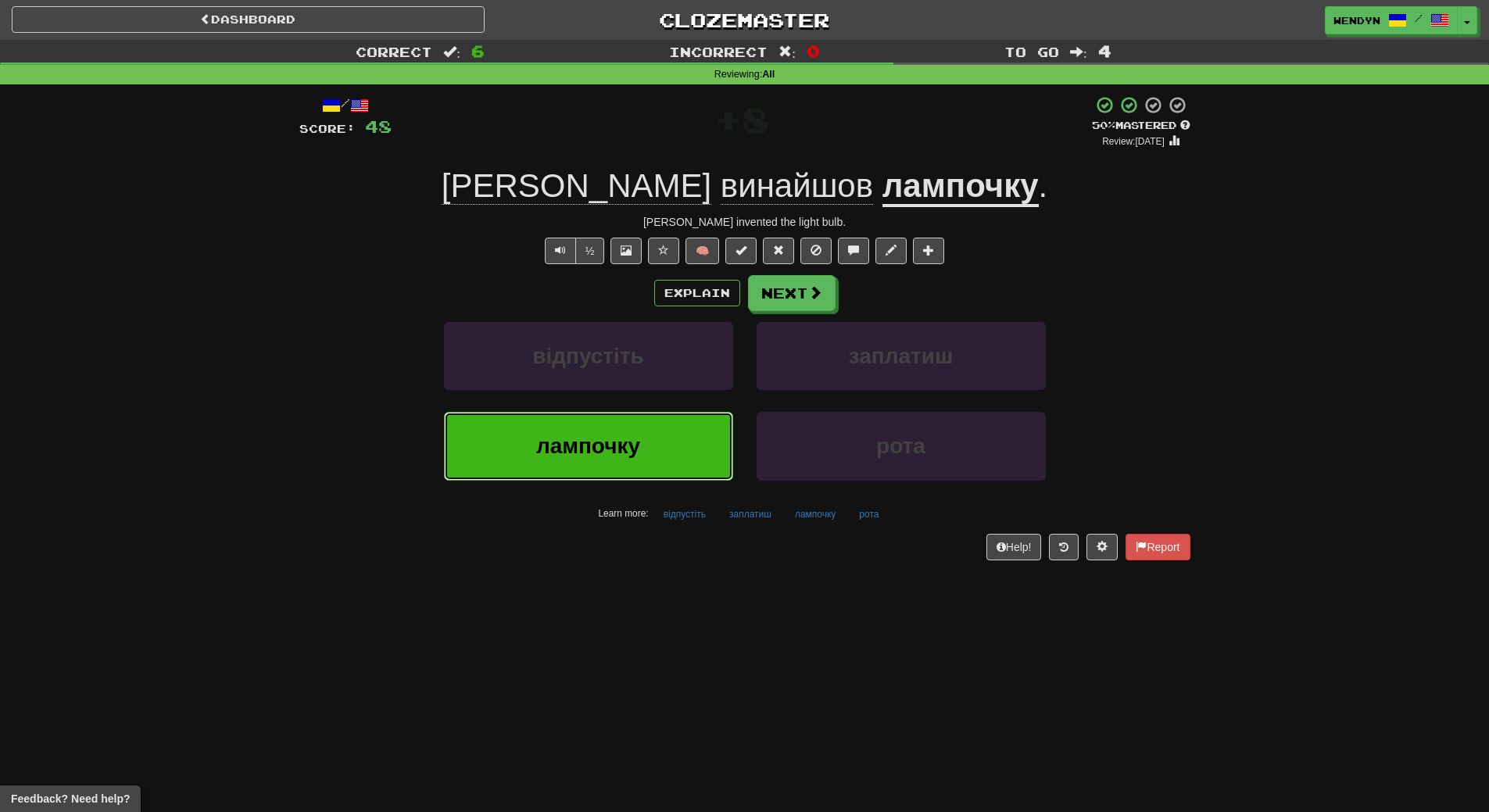
click at [667, 441] on button "лампочку" at bounding box center [588, 446] width 289 height 68
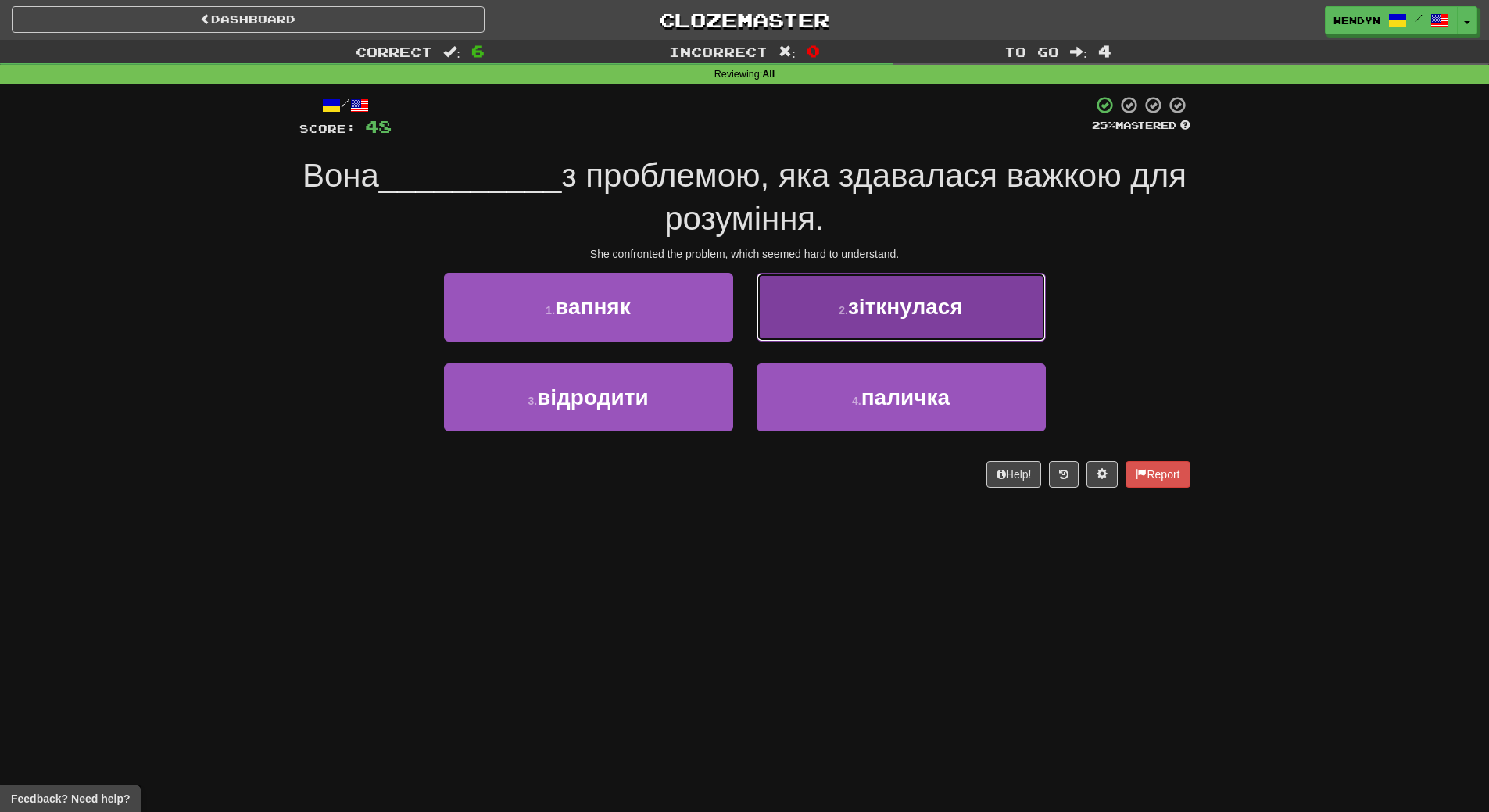
click at [990, 317] on button "2 . зіткнулася" at bounding box center [901, 306] width 289 height 68
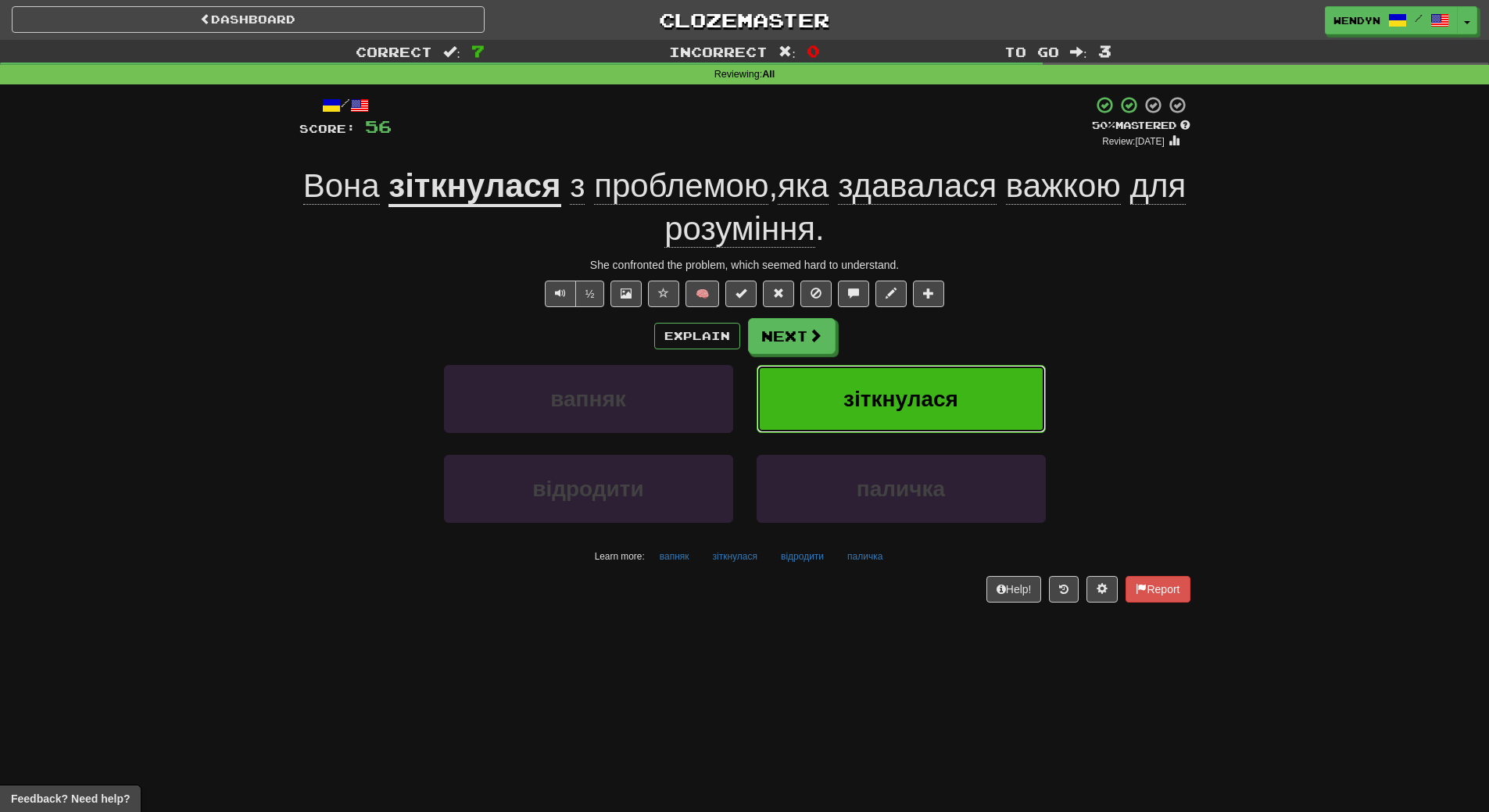
click at [949, 402] on span "зіткнулася" at bounding box center [900, 398] width 115 height 24
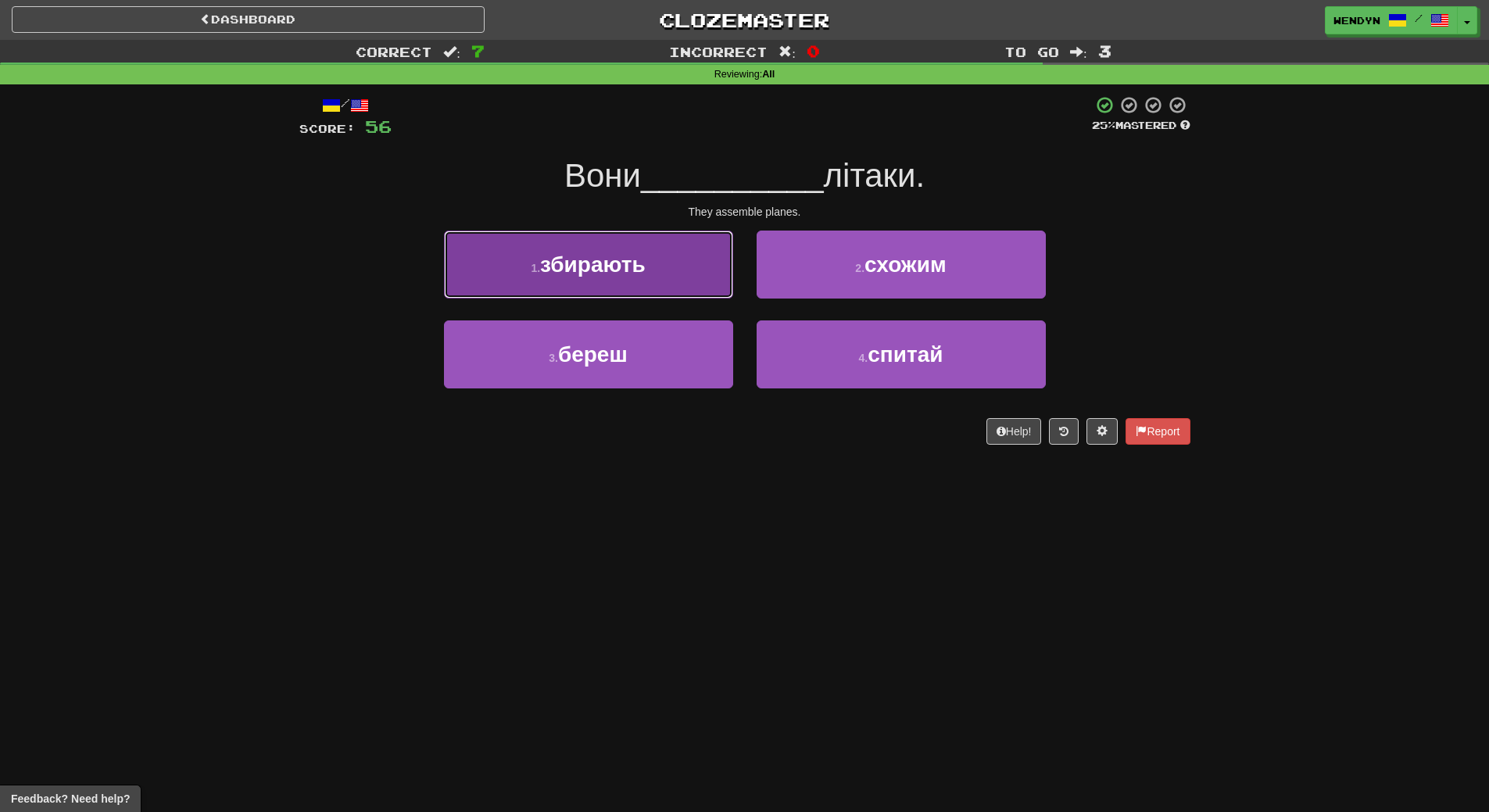
click at [679, 276] on button "1 . збирають" at bounding box center [588, 265] width 289 height 68
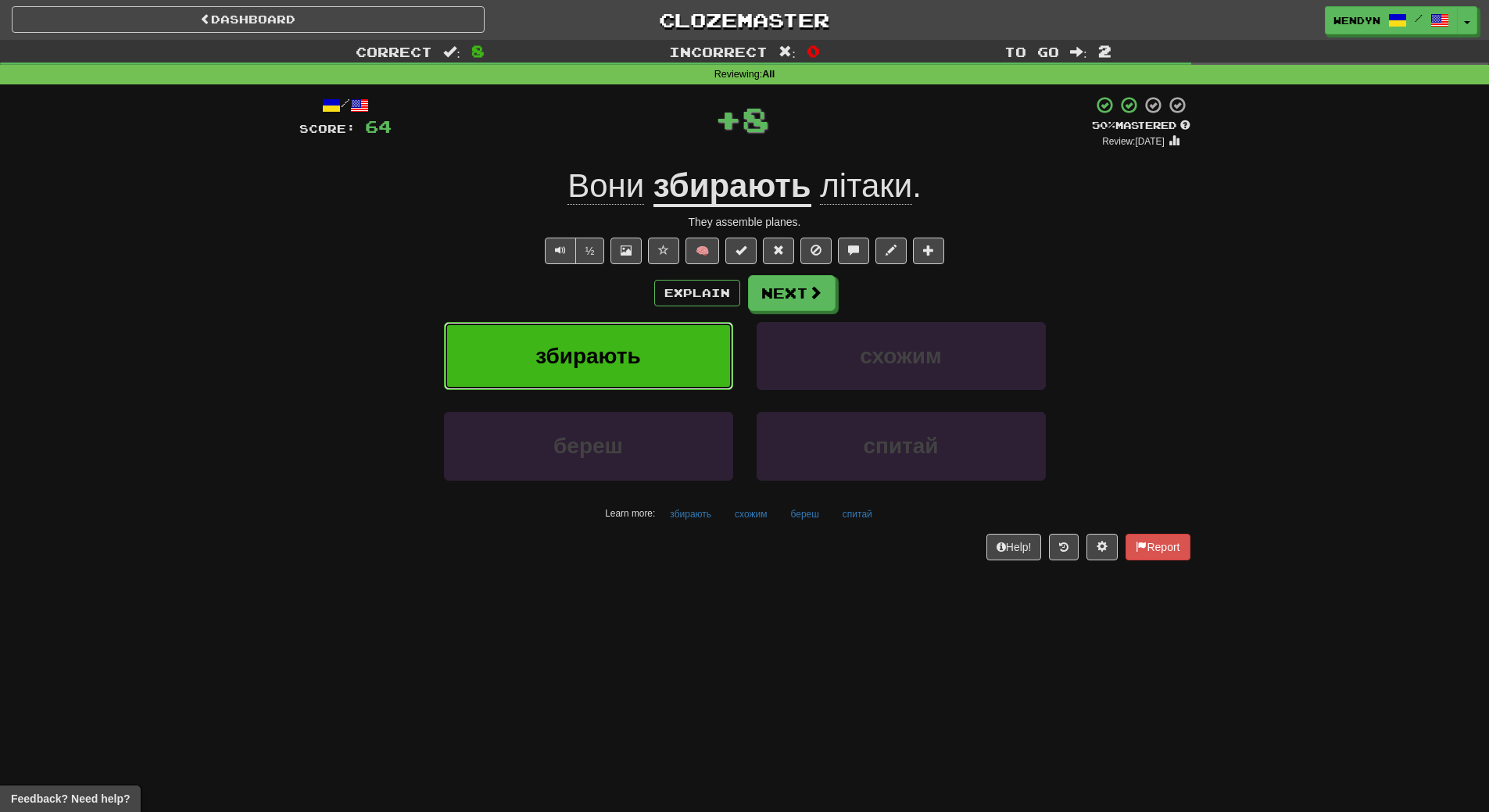
click at [680, 345] on button "збирають" at bounding box center [588, 356] width 289 height 68
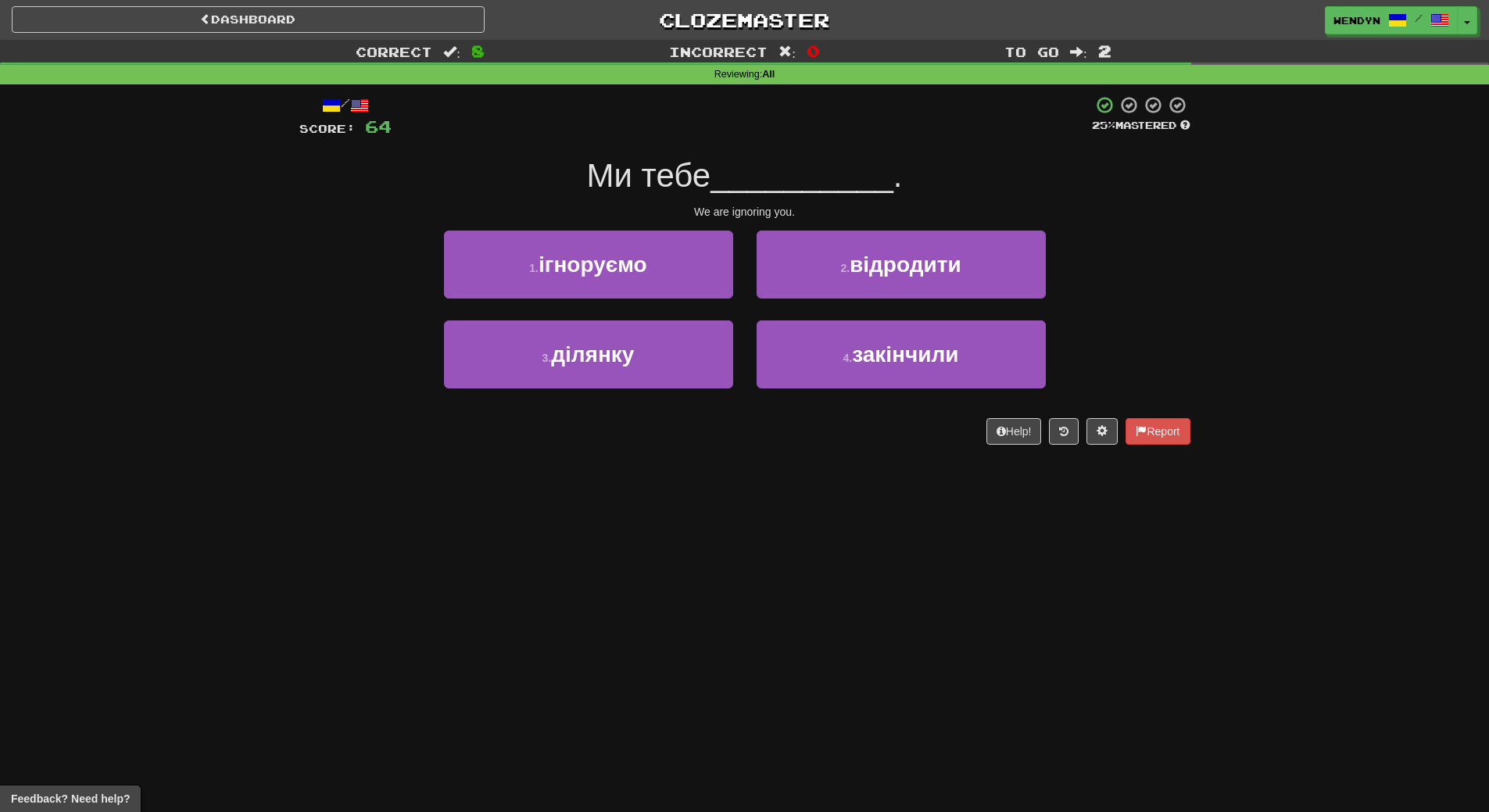
click at [676, 463] on div "/ Score: 64 25 % Mastered Ми тебе __________ . We are ignoring you. 1 . ігнорує…" at bounding box center [745, 275] width 891 height 382
click at [670, 303] on div "1 . ігноруємо" at bounding box center [588, 276] width 312 height 90
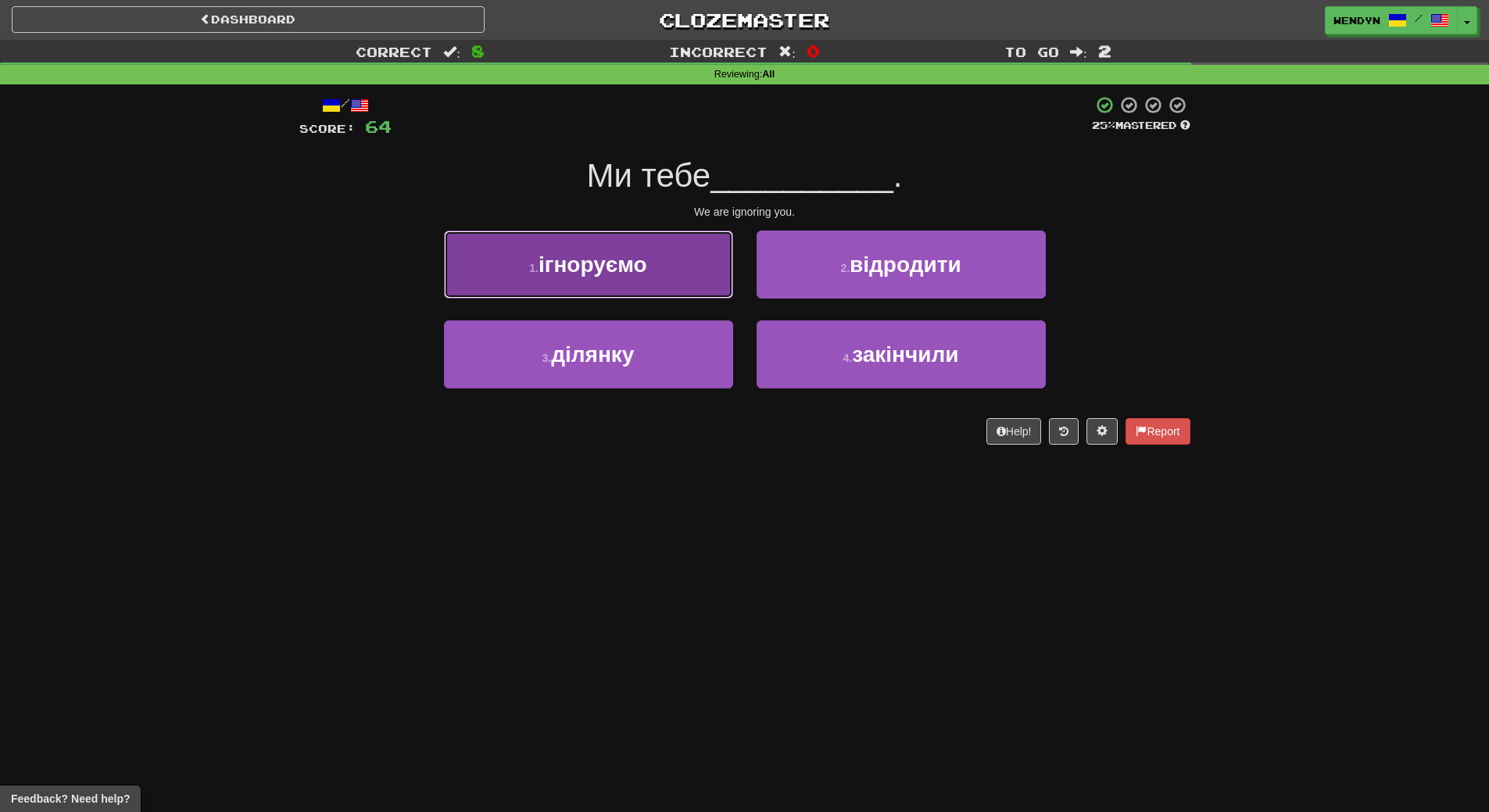
click at [672, 276] on button "1 . ігноруємо" at bounding box center [588, 265] width 289 height 68
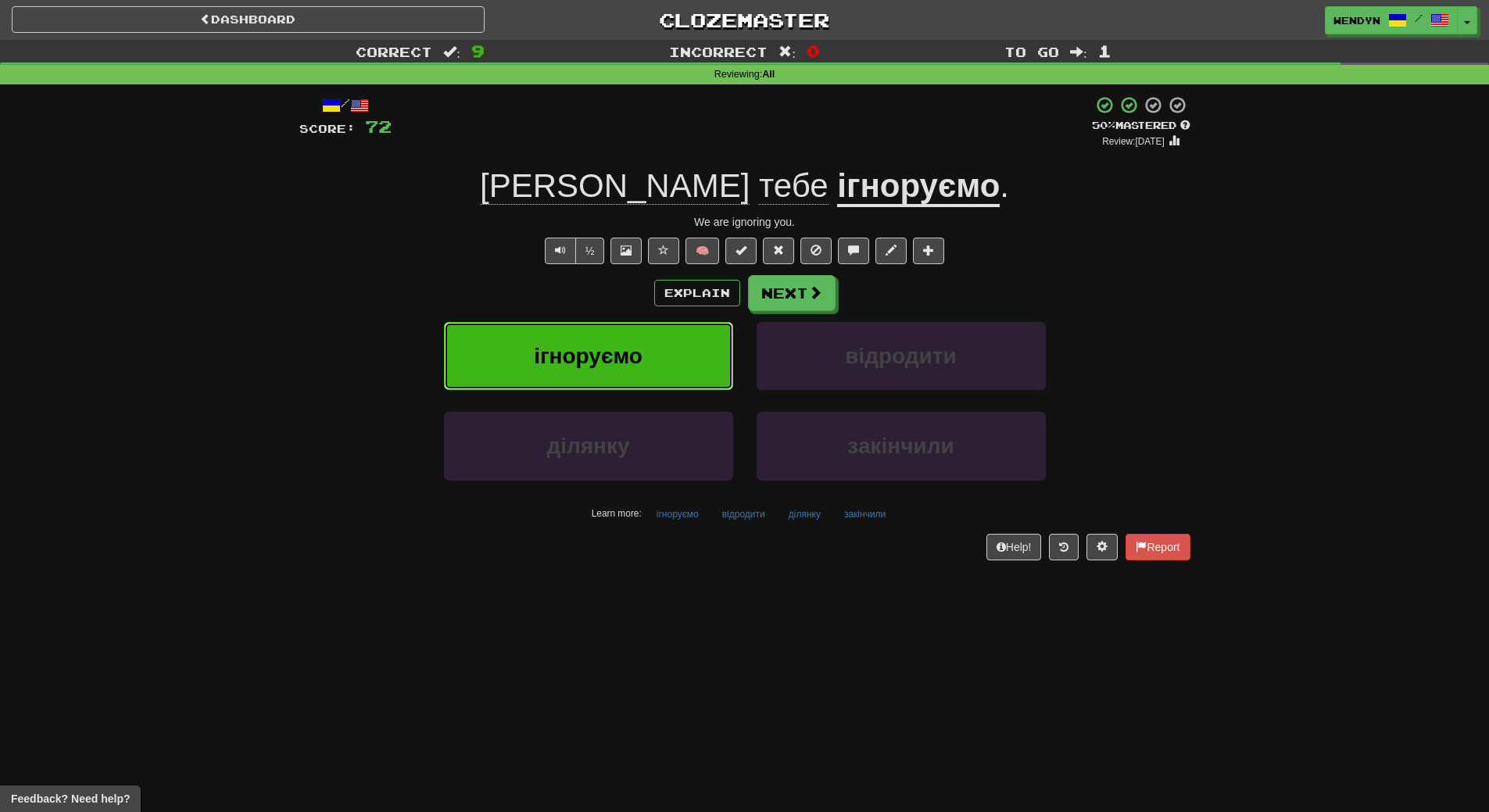
click at [663, 356] on button "ігноруємо" at bounding box center [588, 356] width 289 height 68
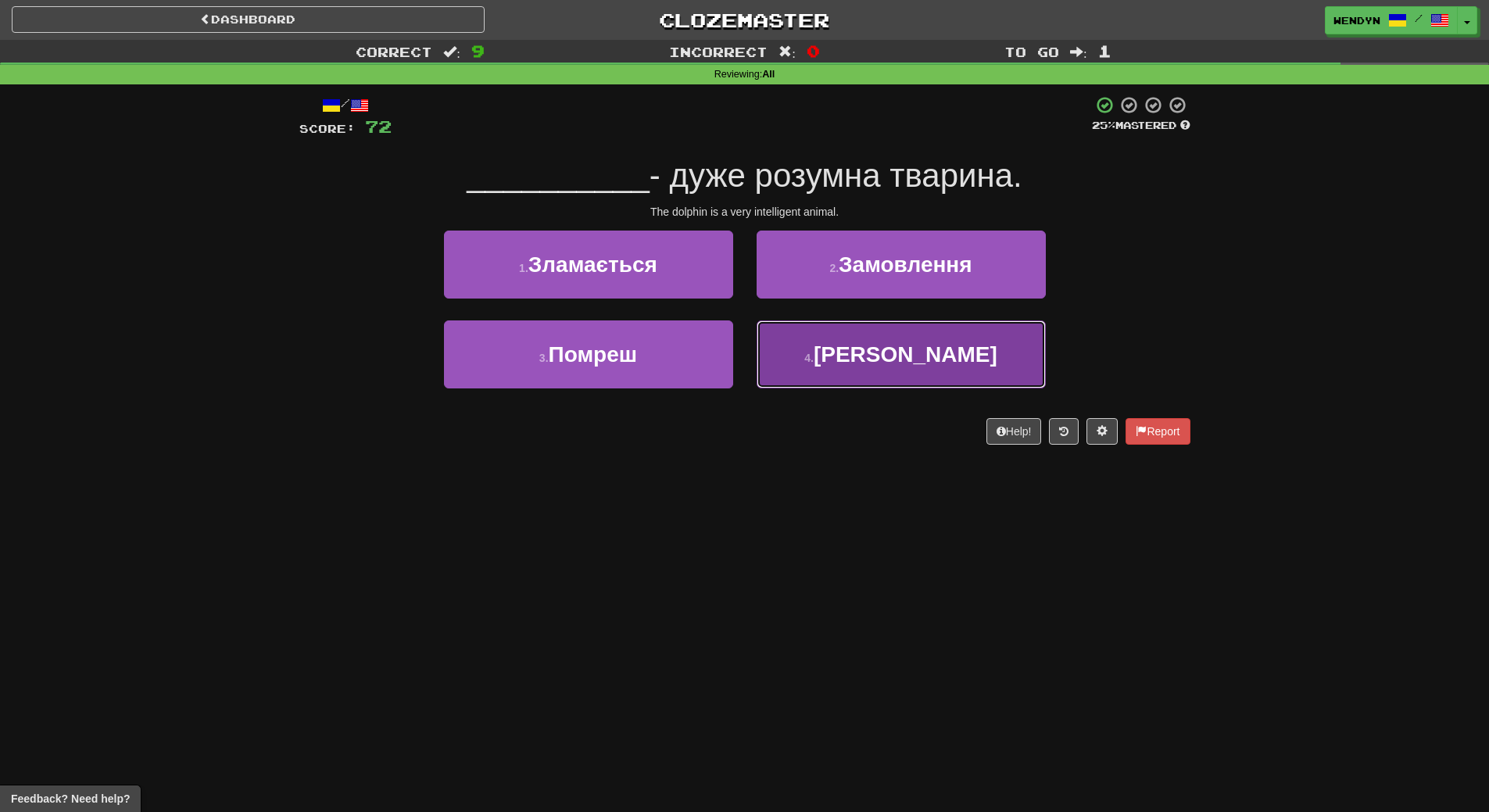
click at [912, 373] on button "4 . Дельфін" at bounding box center [901, 354] width 289 height 68
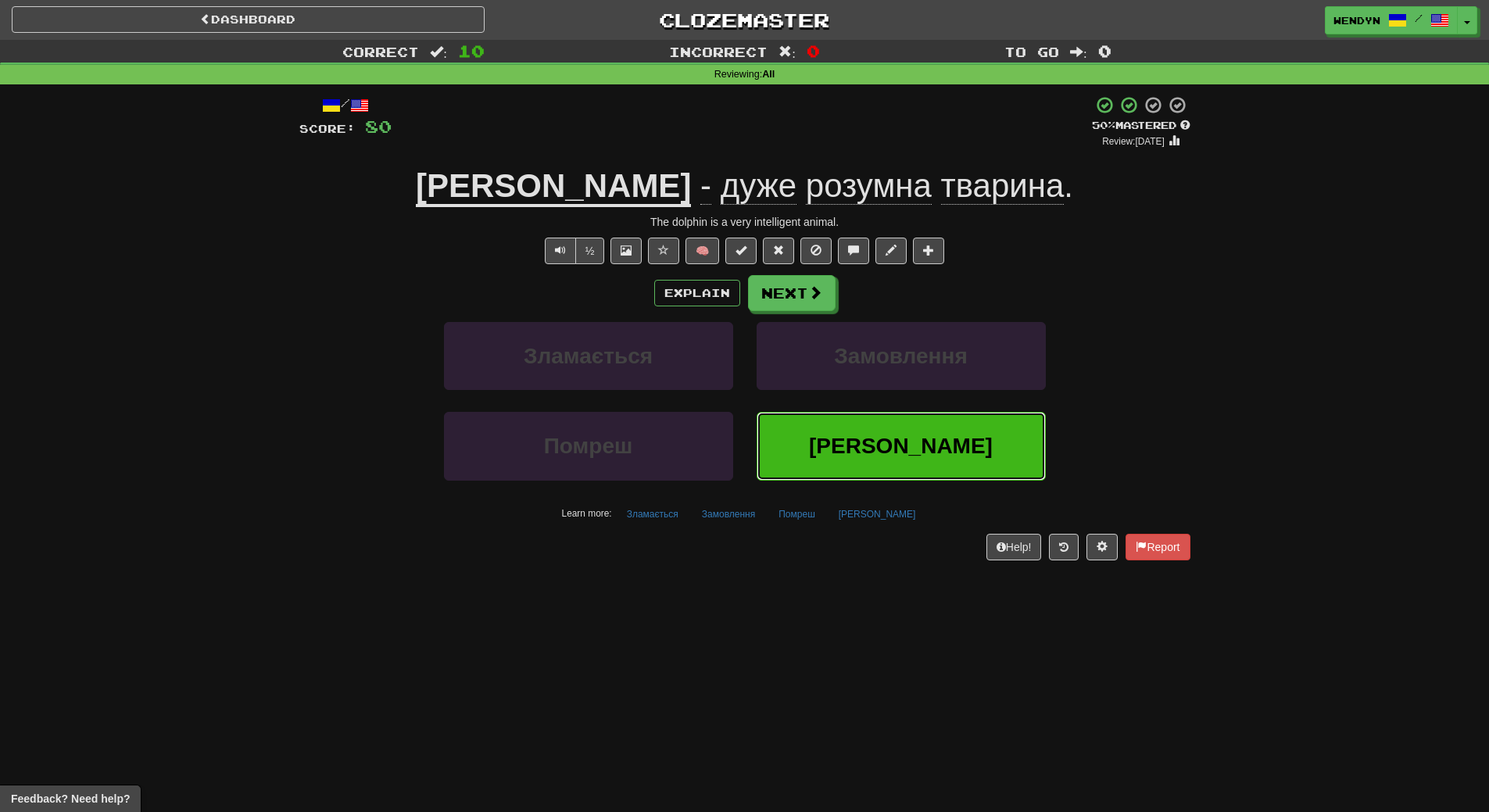
click at [921, 469] on button "Дельфін" at bounding box center [901, 446] width 289 height 68
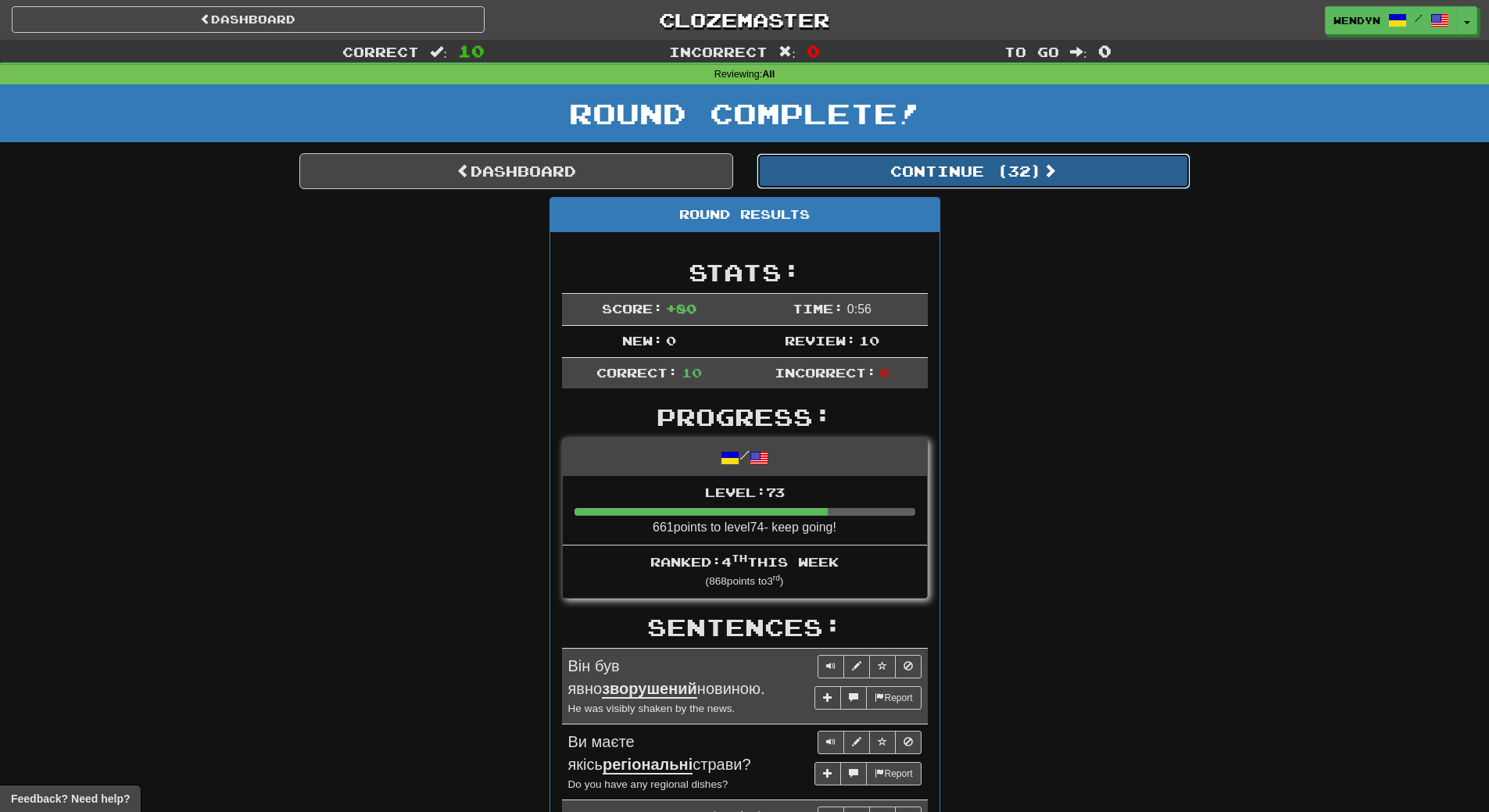
click at [1007, 181] on button "Continue ( 32 )" at bounding box center [974, 170] width 434 height 36
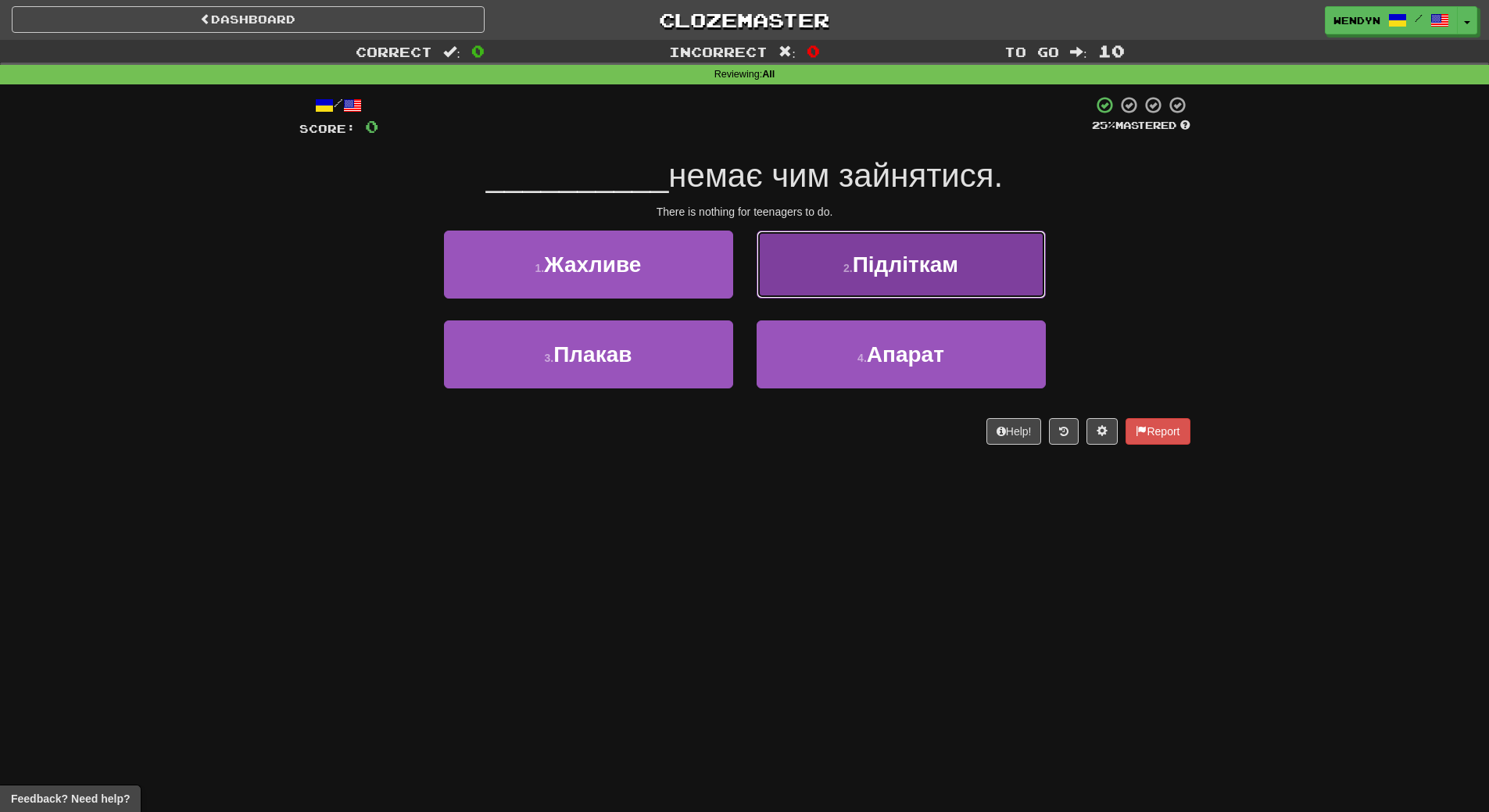
click at [975, 259] on button "2 . Підліткам" at bounding box center [901, 265] width 289 height 68
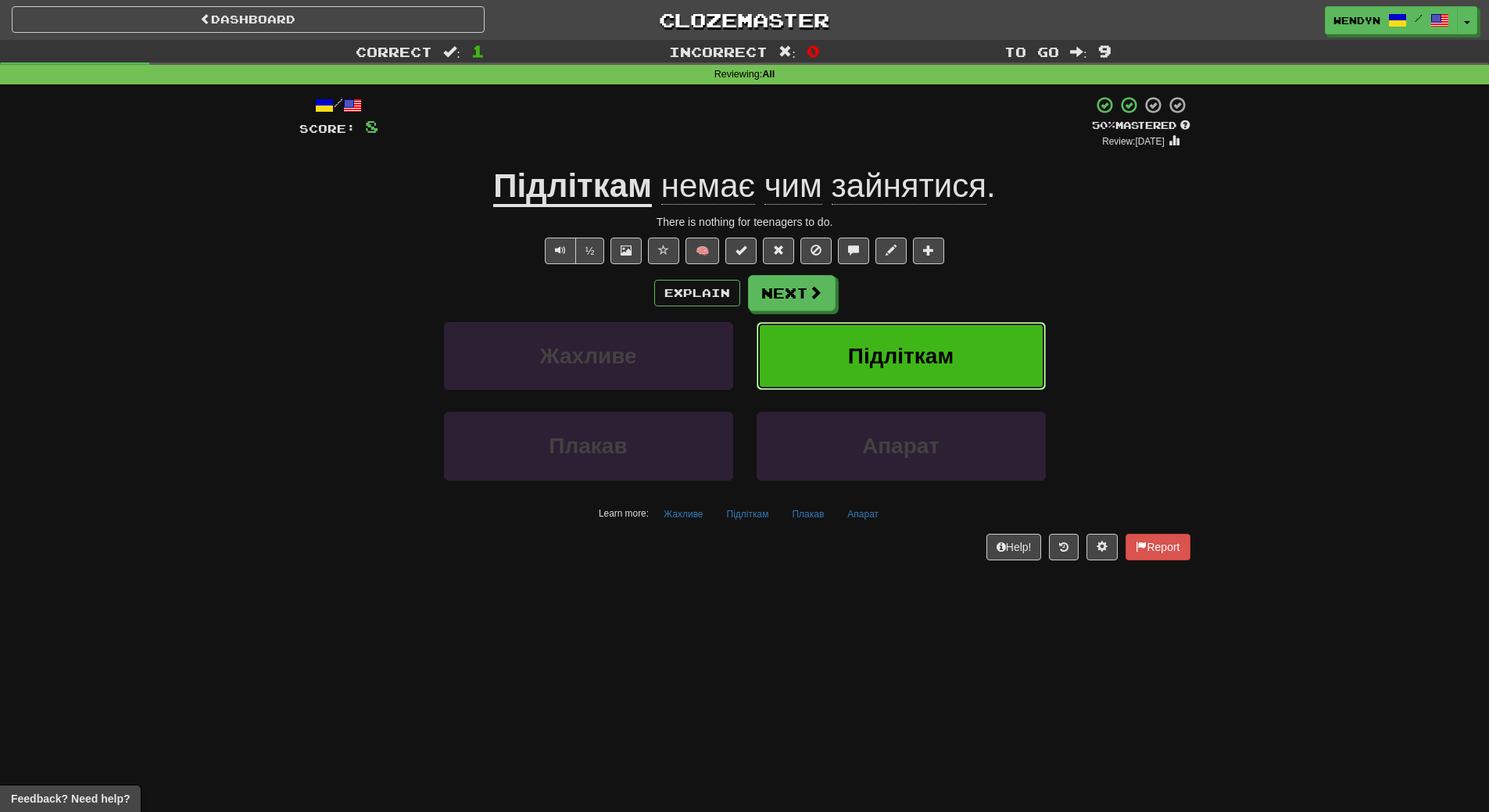
click at [958, 356] on button "Підліткам" at bounding box center [901, 356] width 289 height 68
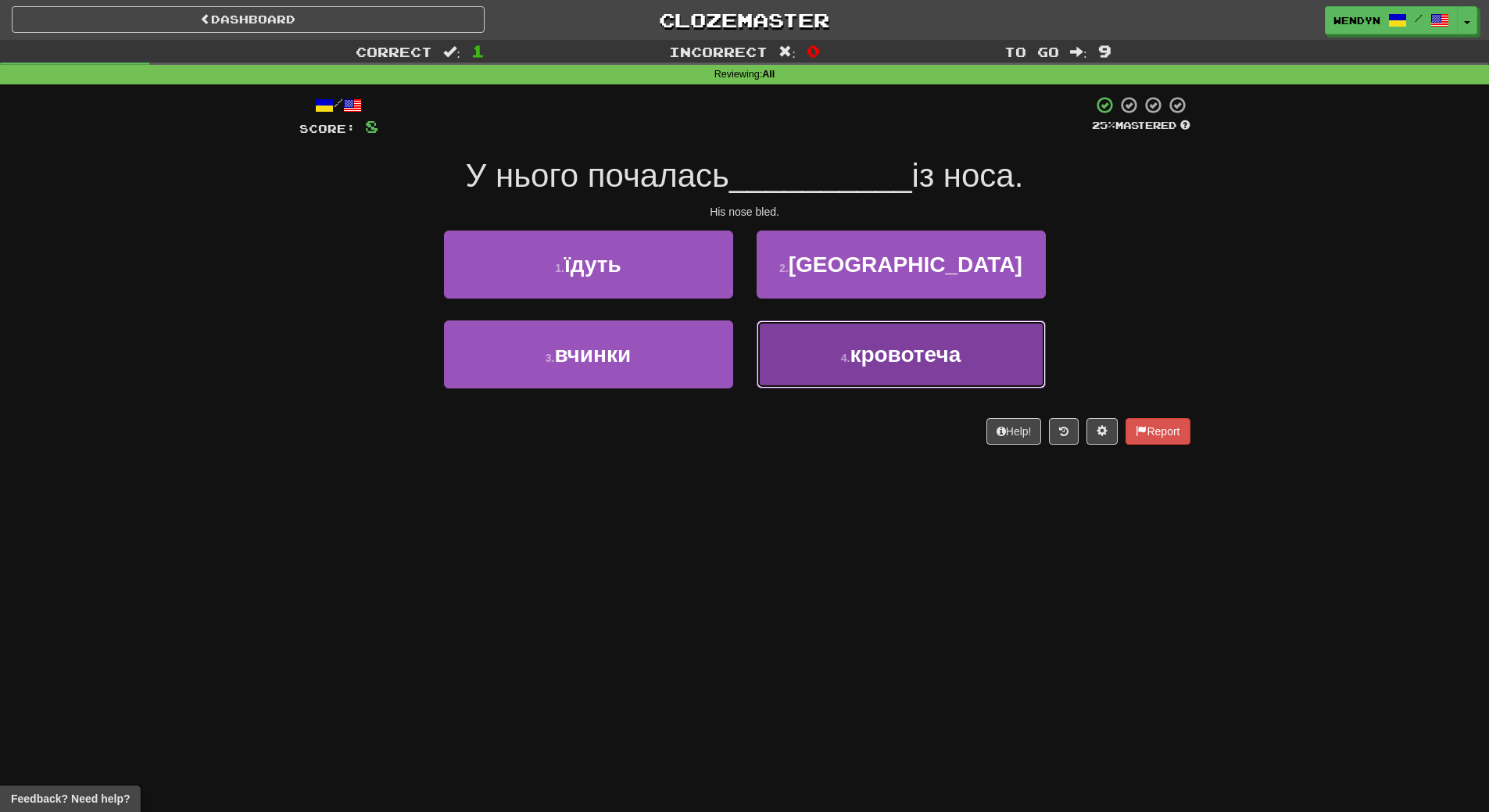
click at [913, 365] on span "кровотеча" at bounding box center [905, 354] width 111 height 24
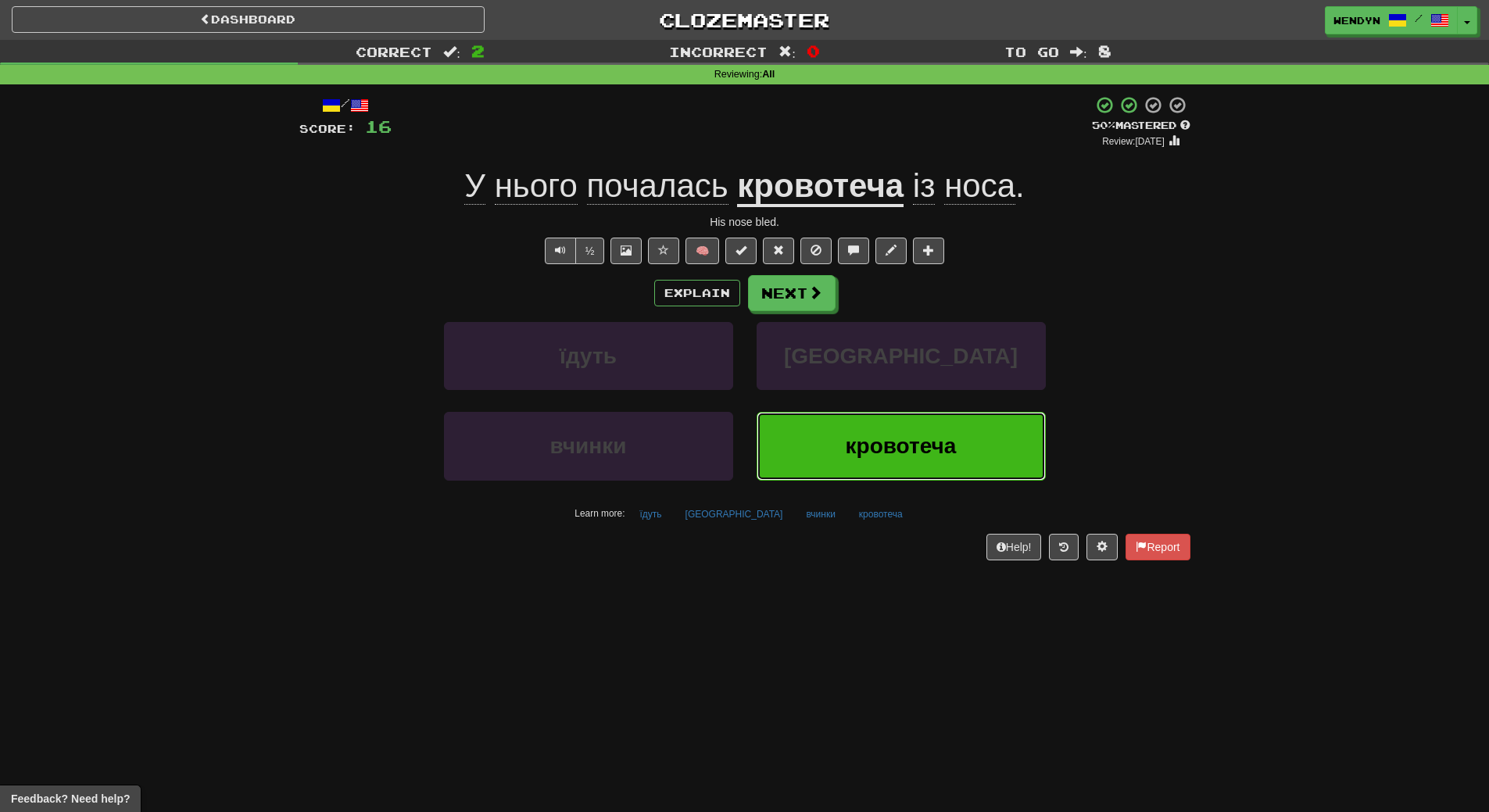
click at [939, 464] on button "кровотеча" at bounding box center [901, 446] width 289 height 68
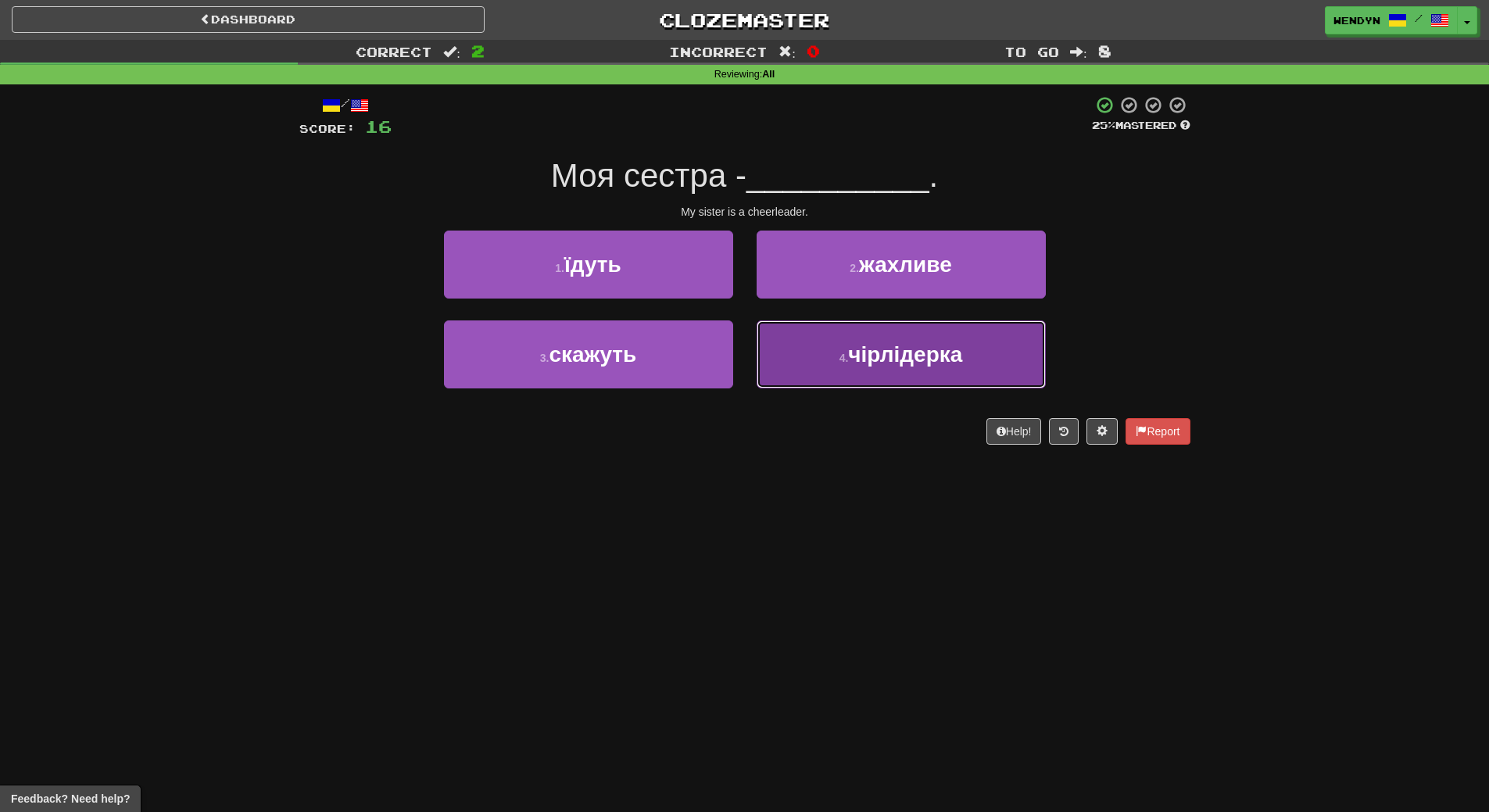
click at [902, 378] on button "4 . чірлідерка" at bounding box center [901, 354] width 289 height 68
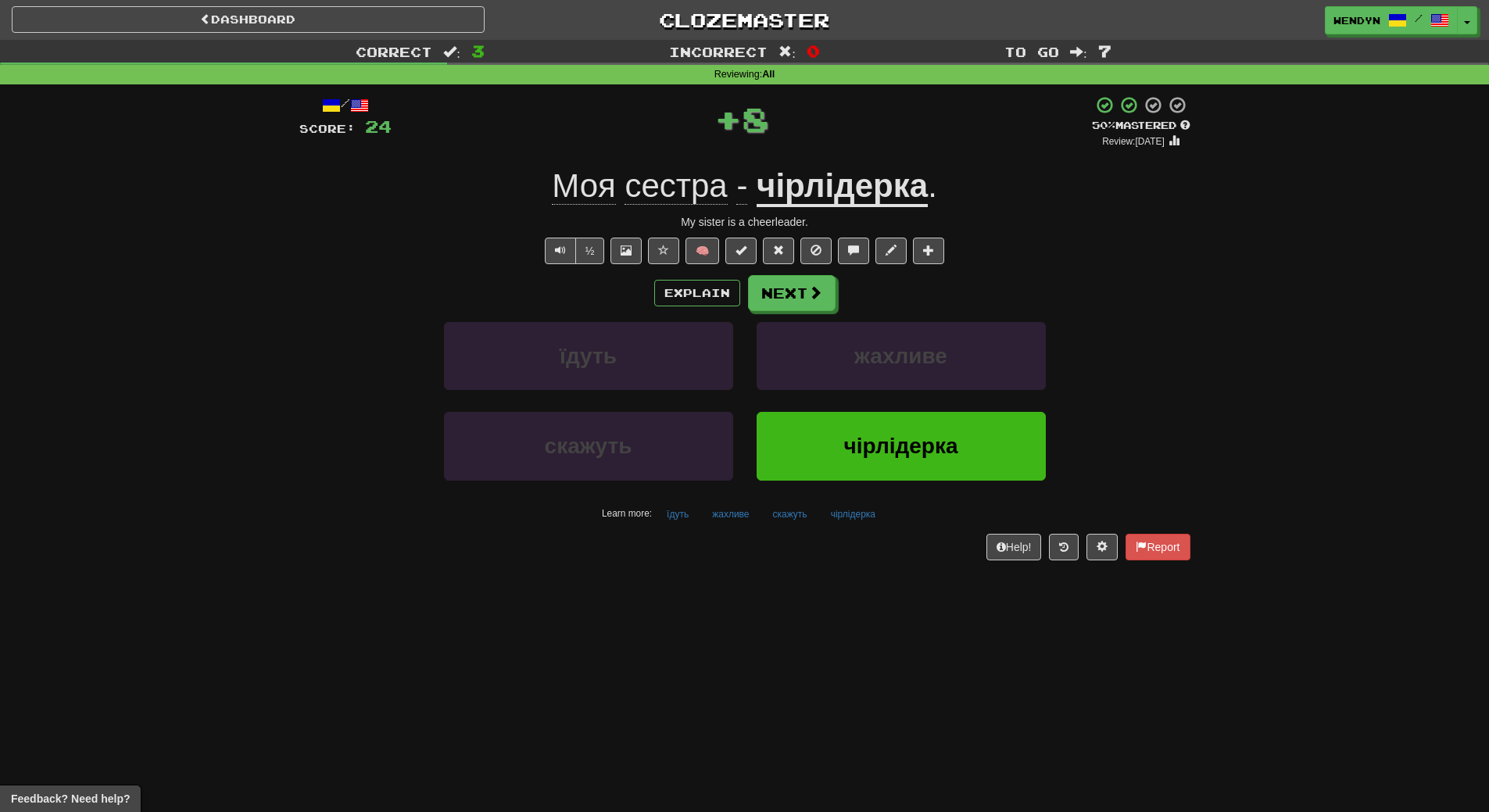
click at [867, 599] on div "Dashboard Clozemaster WendyN / Toggle Dropdown Dashboard Leaderboard Activity F…" at bounding box center [744, 406] width 1489 height 812
click at [929, 457] on span "чірлідерка" at bounding box center [900, 446] width 114 height 24
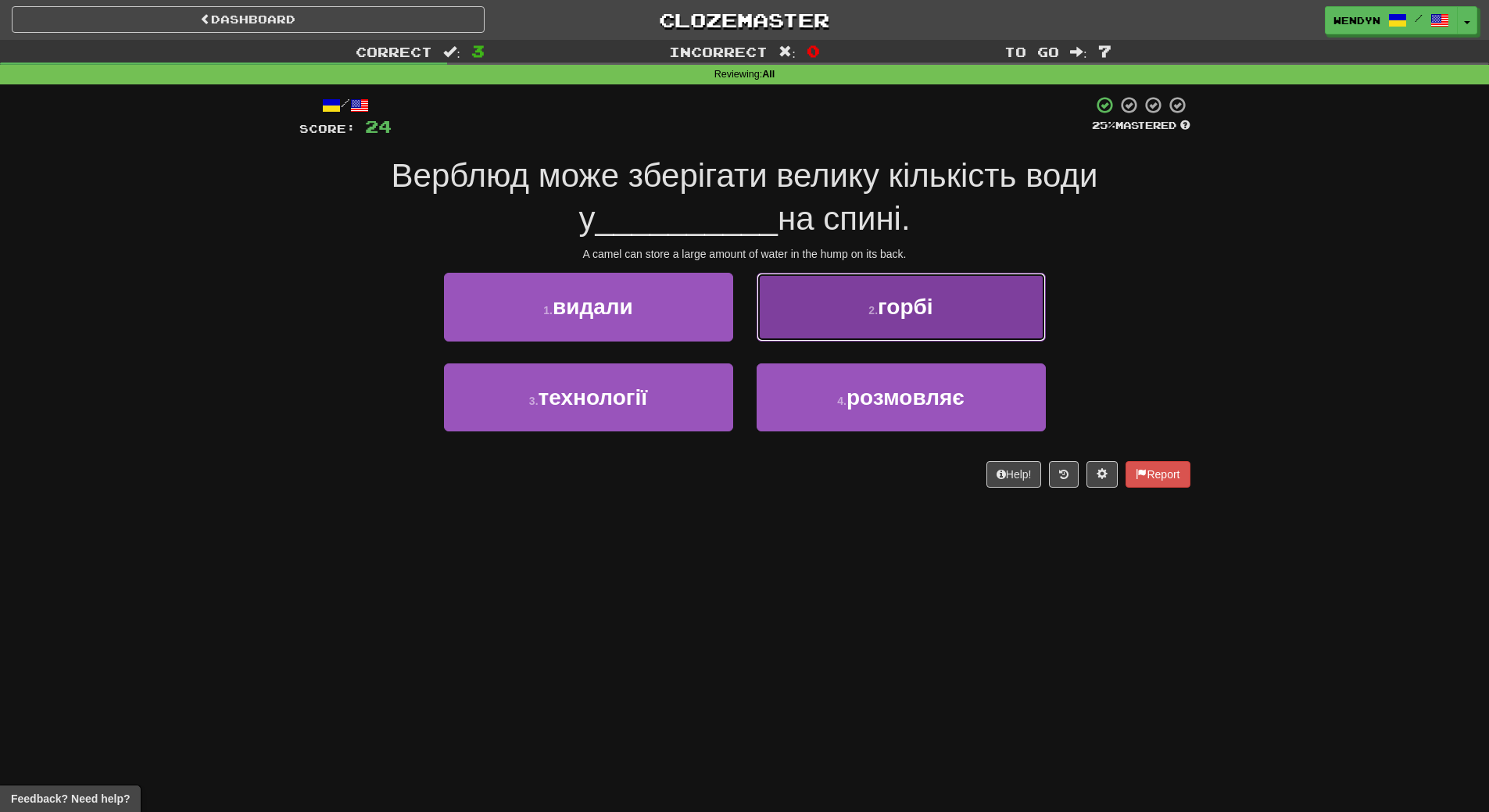
click at [978, 316] on button "2 . горбі" at bounding box center [901, 306] width 289 height 68
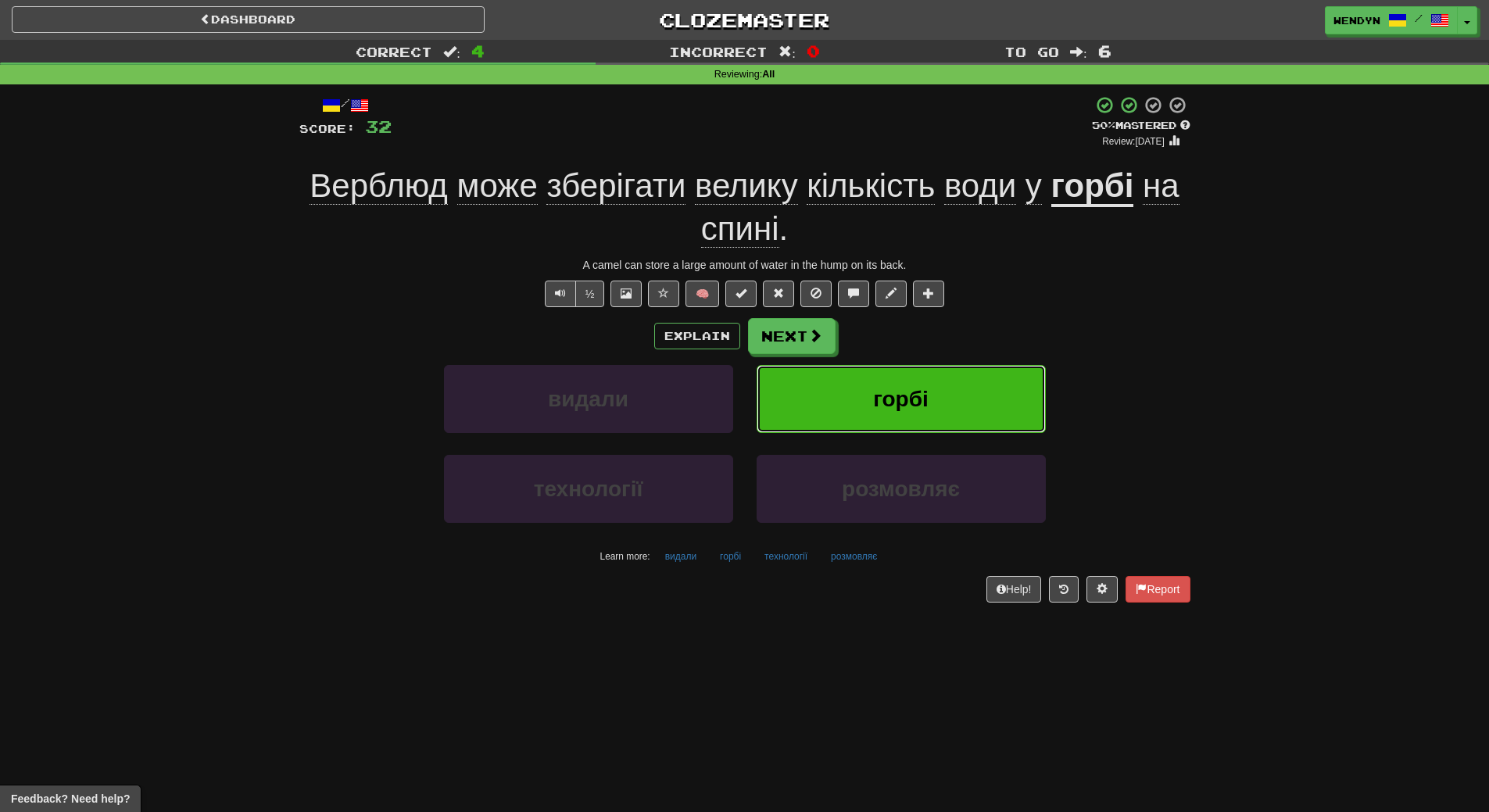
click at [973, 386] on button "горбі" at bounding box center [901, 399] width 289 height 68
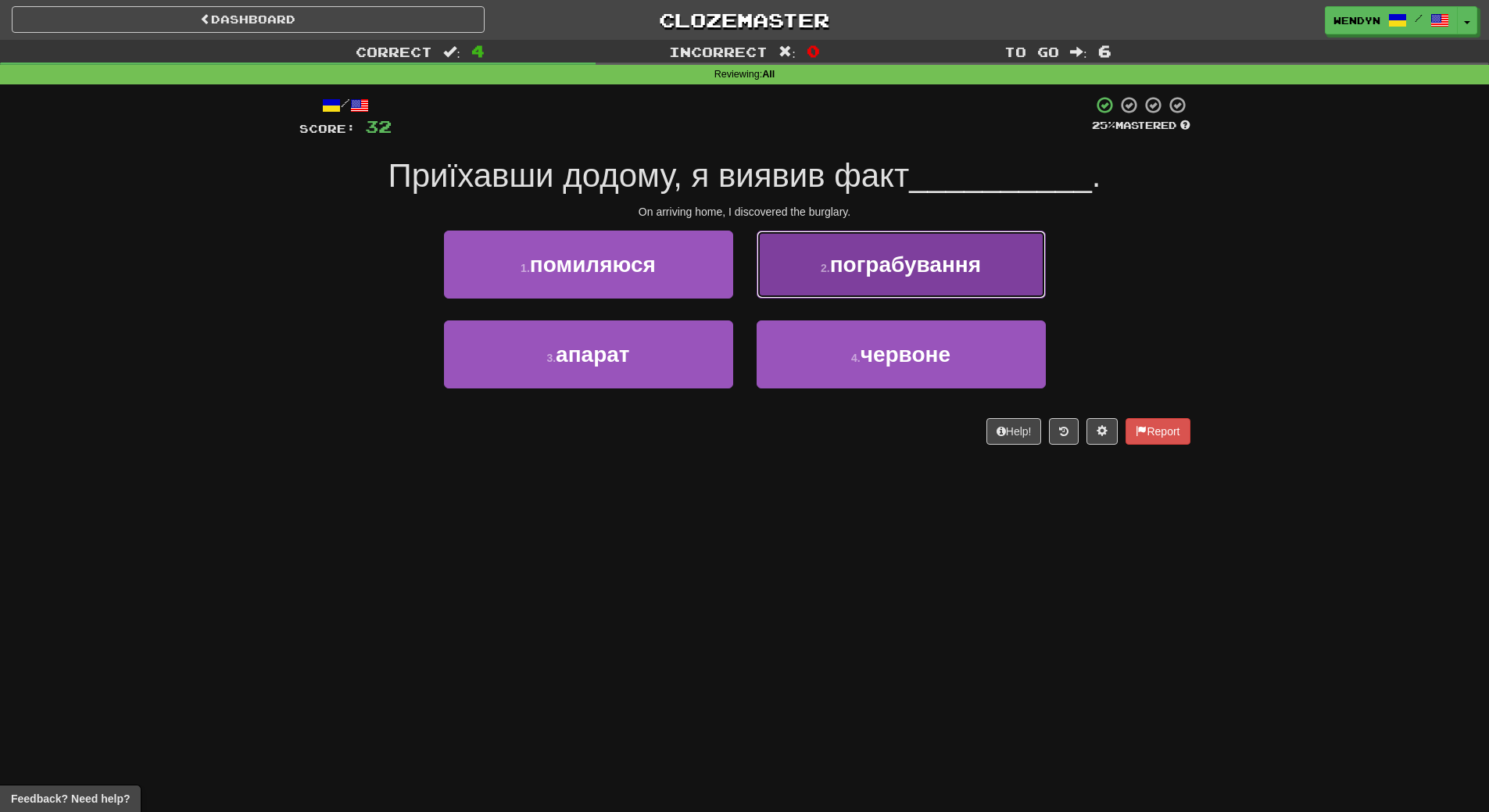
click at [979, 268] on span "пограбування" at bounding box center [906, 264] width 151 height 24
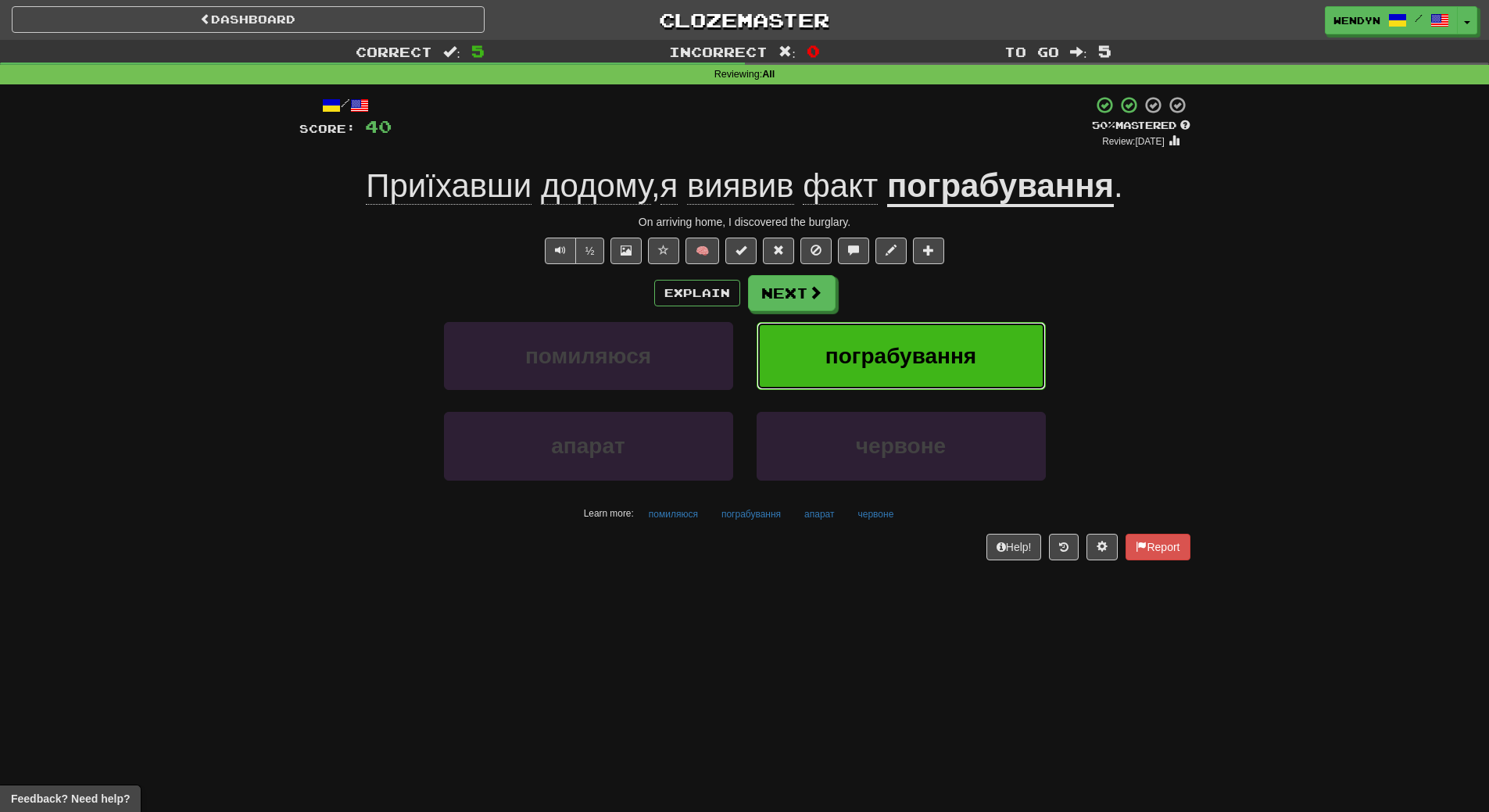
click at [970, 336] on button "пограбування" at bounding box center [901, 356] width 289 height 68
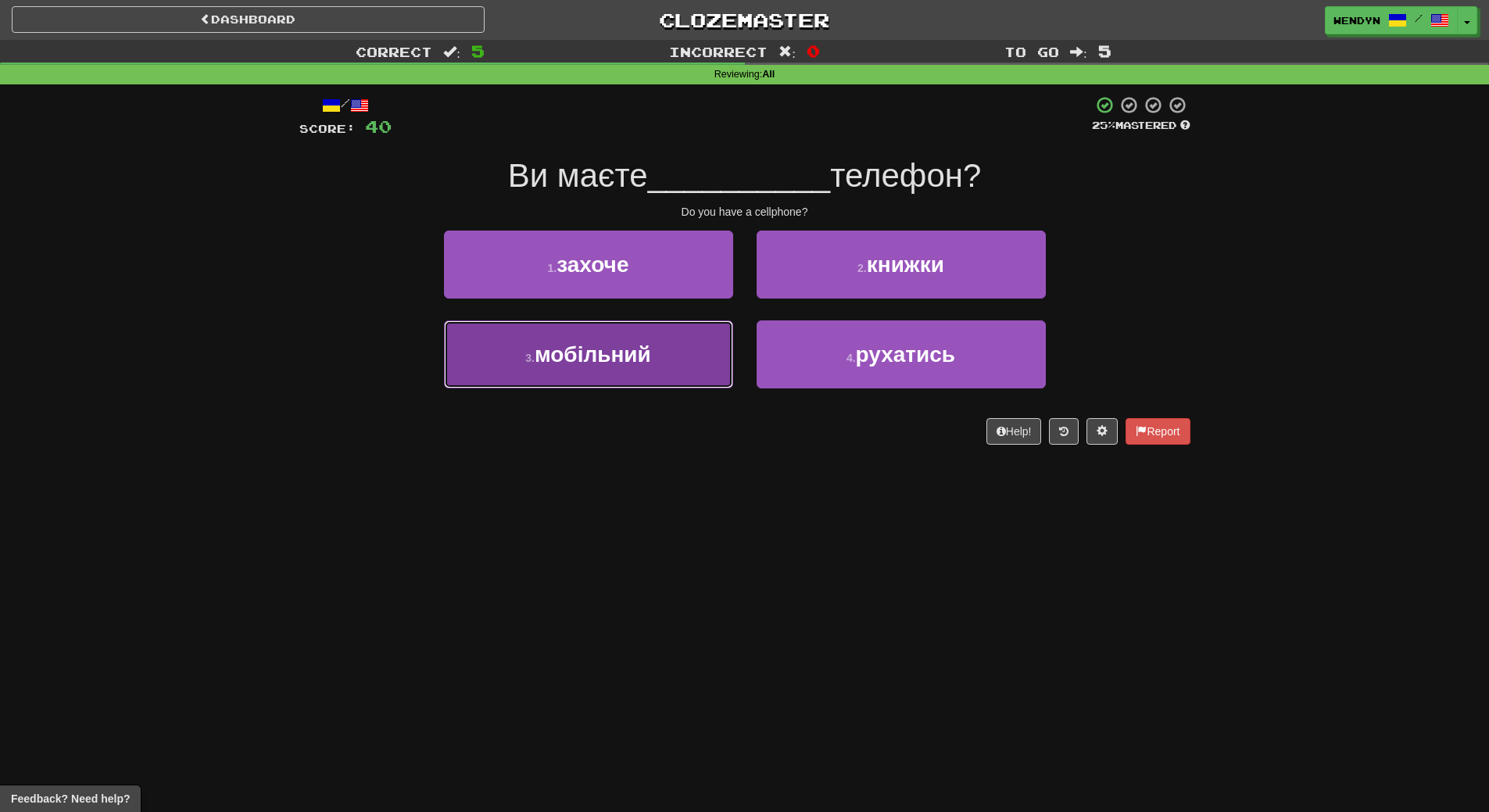
click at [645, 367] on button "3 . мобільний" at bounding box center [588, 354] width 289 height 68
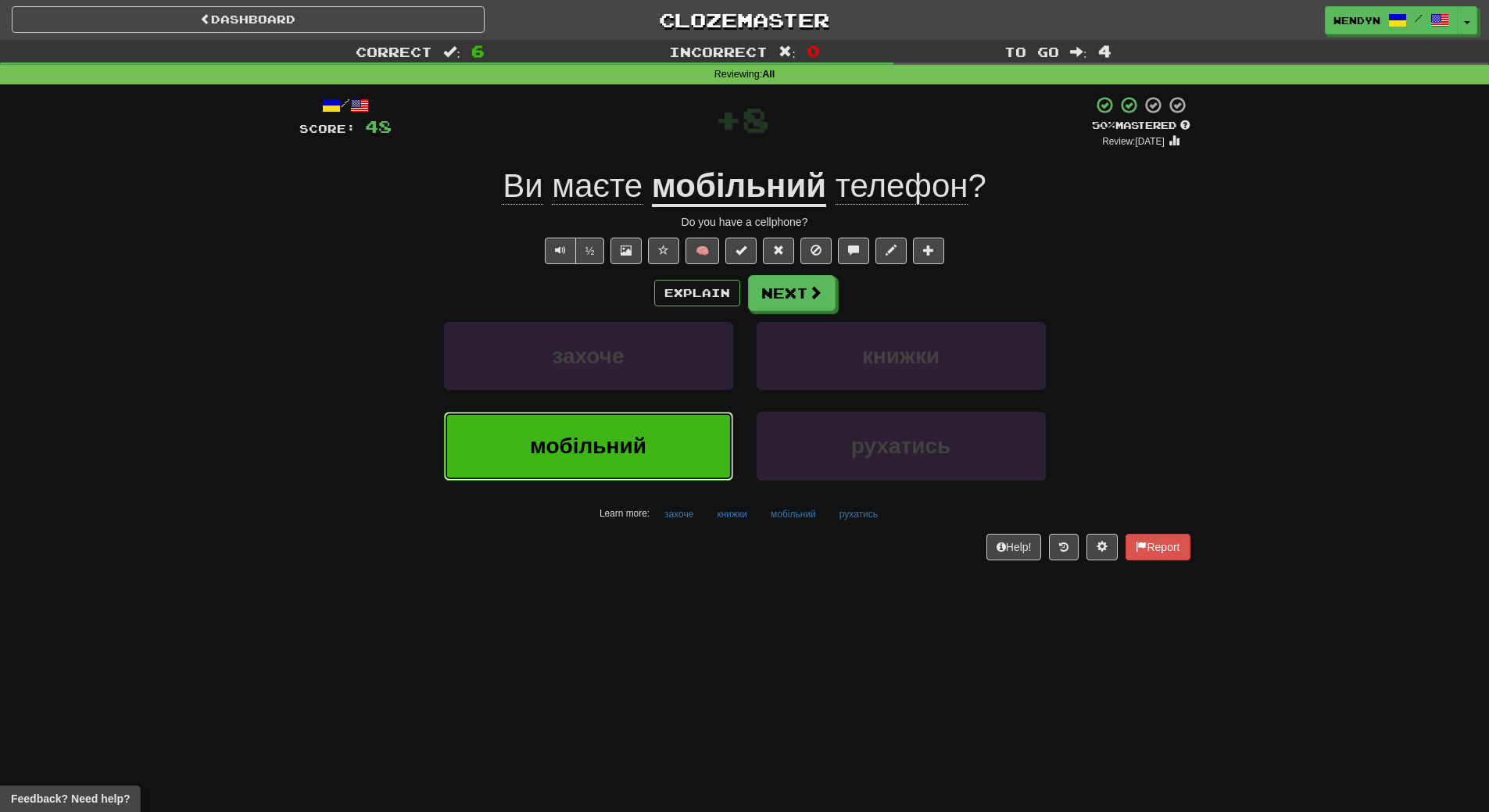
click at [599, 450] on span "мобільний" at bounding box center [588, 446] width 116 height 24
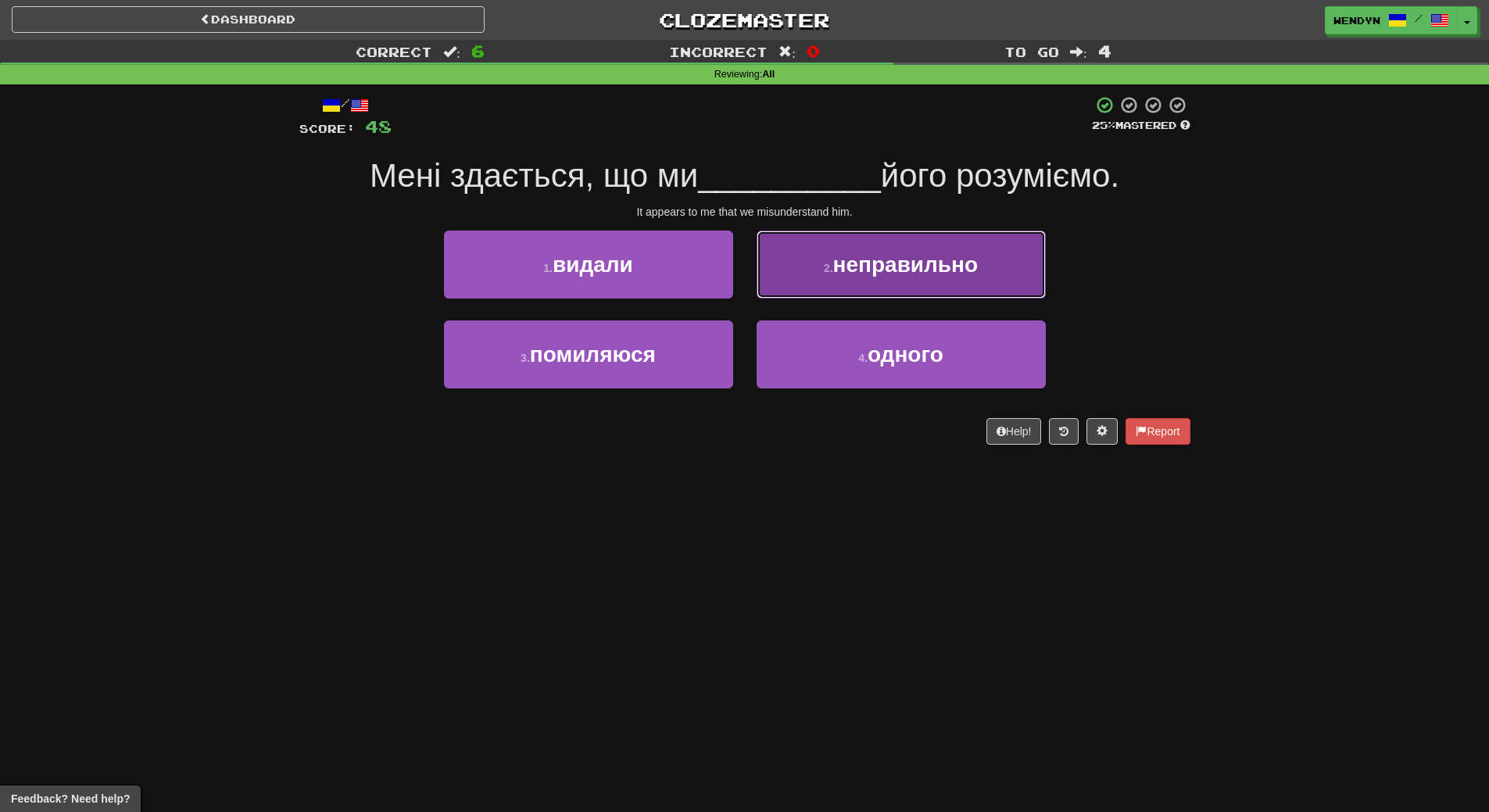
click at [994, 263] on button "2 . неправильно" at bounding box center [901, 265] width 289 height 68
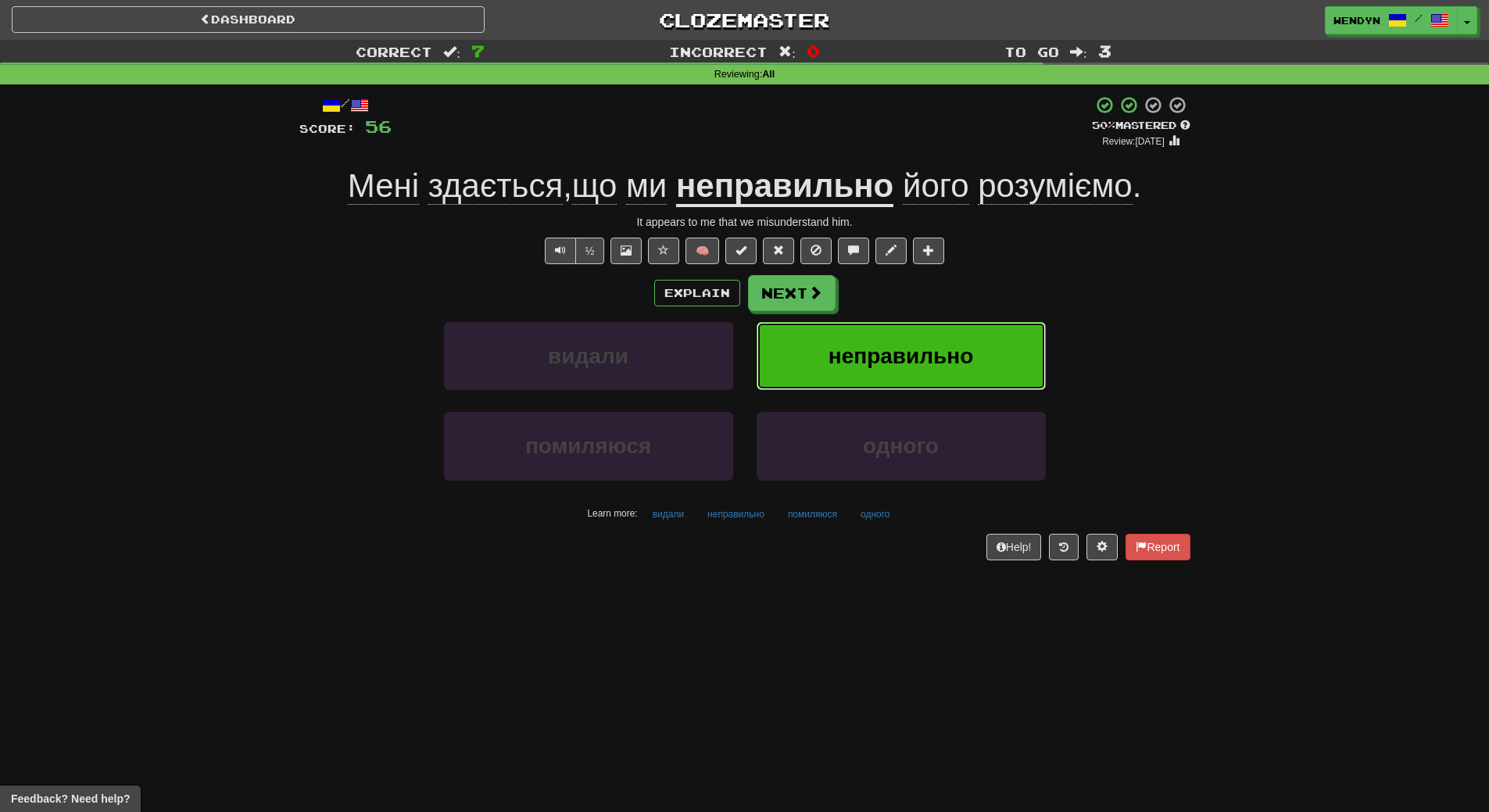
click at [937, 359] on span "неправильно" at bounding box center [901, 356] width 145 height 24
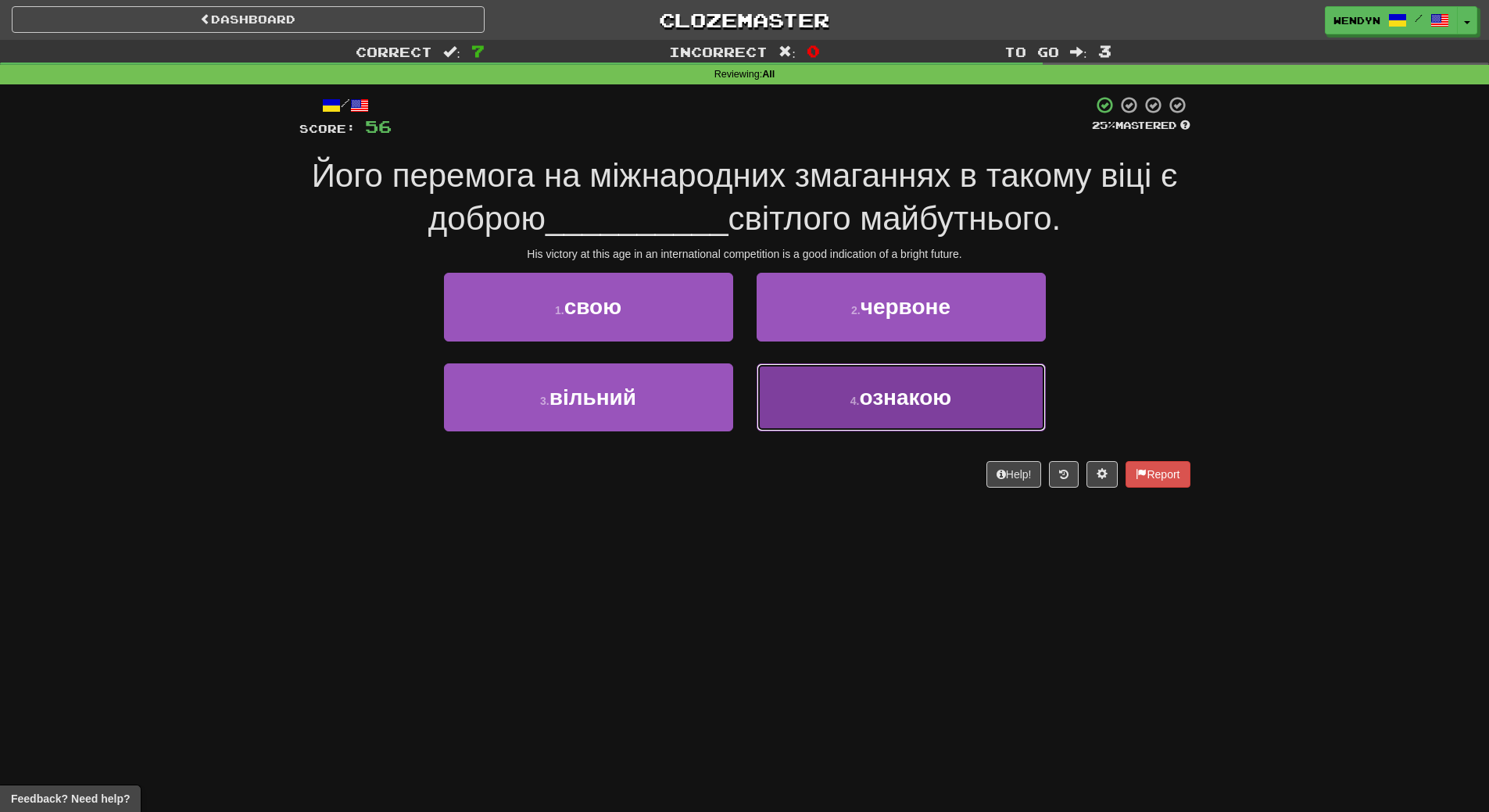
click at [886, 413] on button "4 . ознакою" at bounding box center [901, 397] width 289 height 68
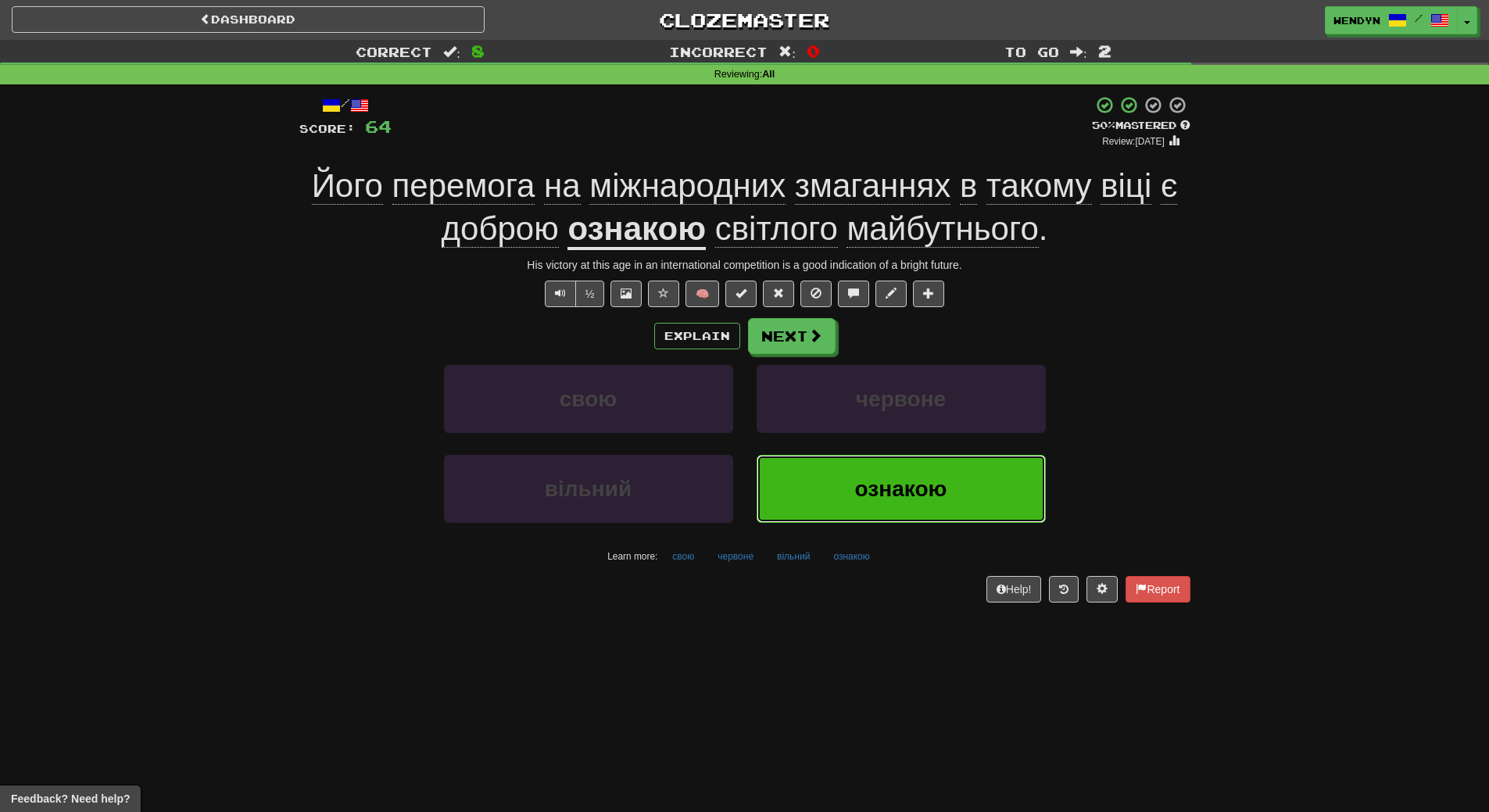
click at [913, 501] on button "ознакою" at bounding box center [901, 489] width 289 height 68
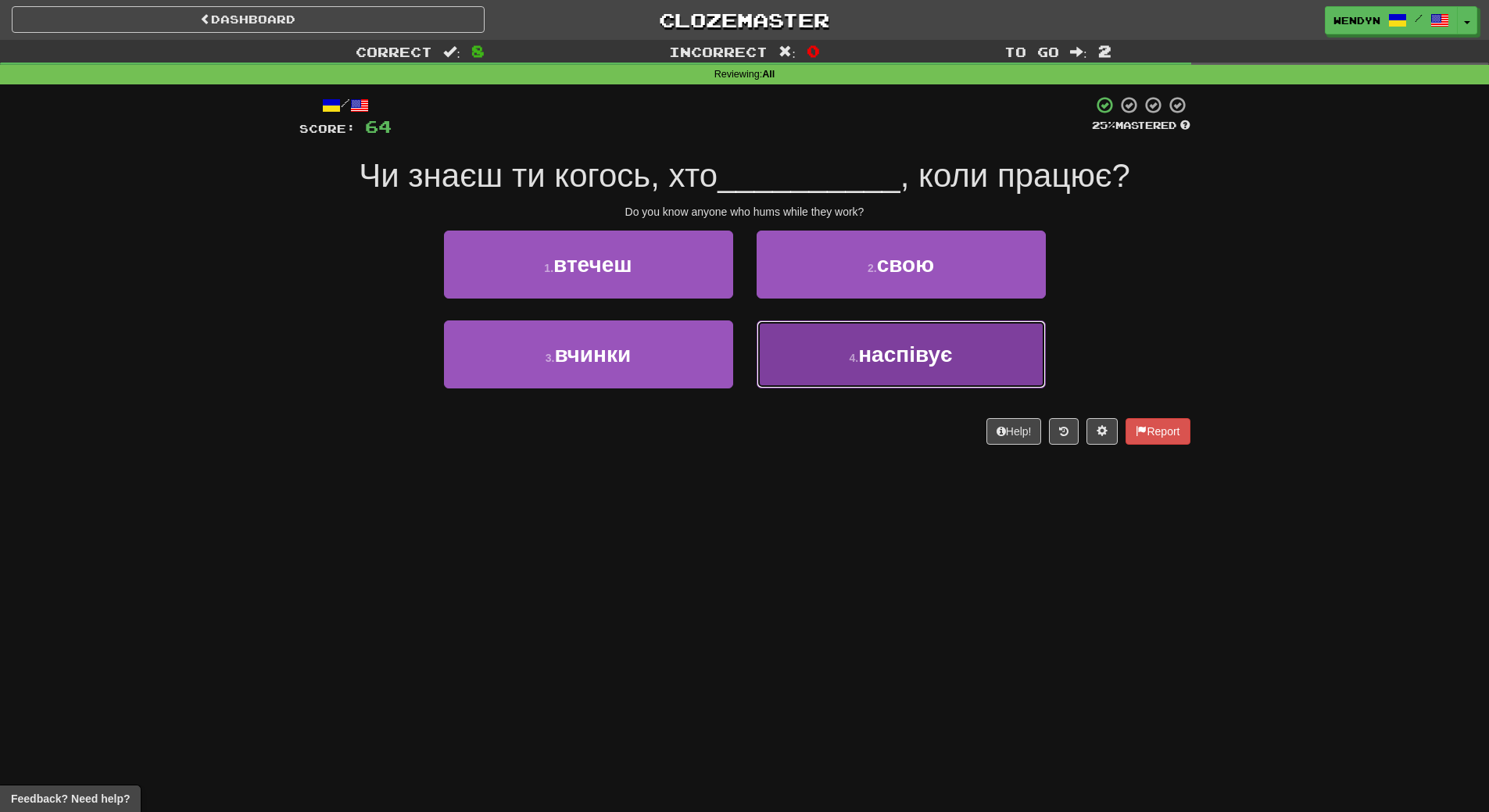
click at [879, 378] on button "4 . наспівує" at bounding box center [901, 354] width 289 height 68
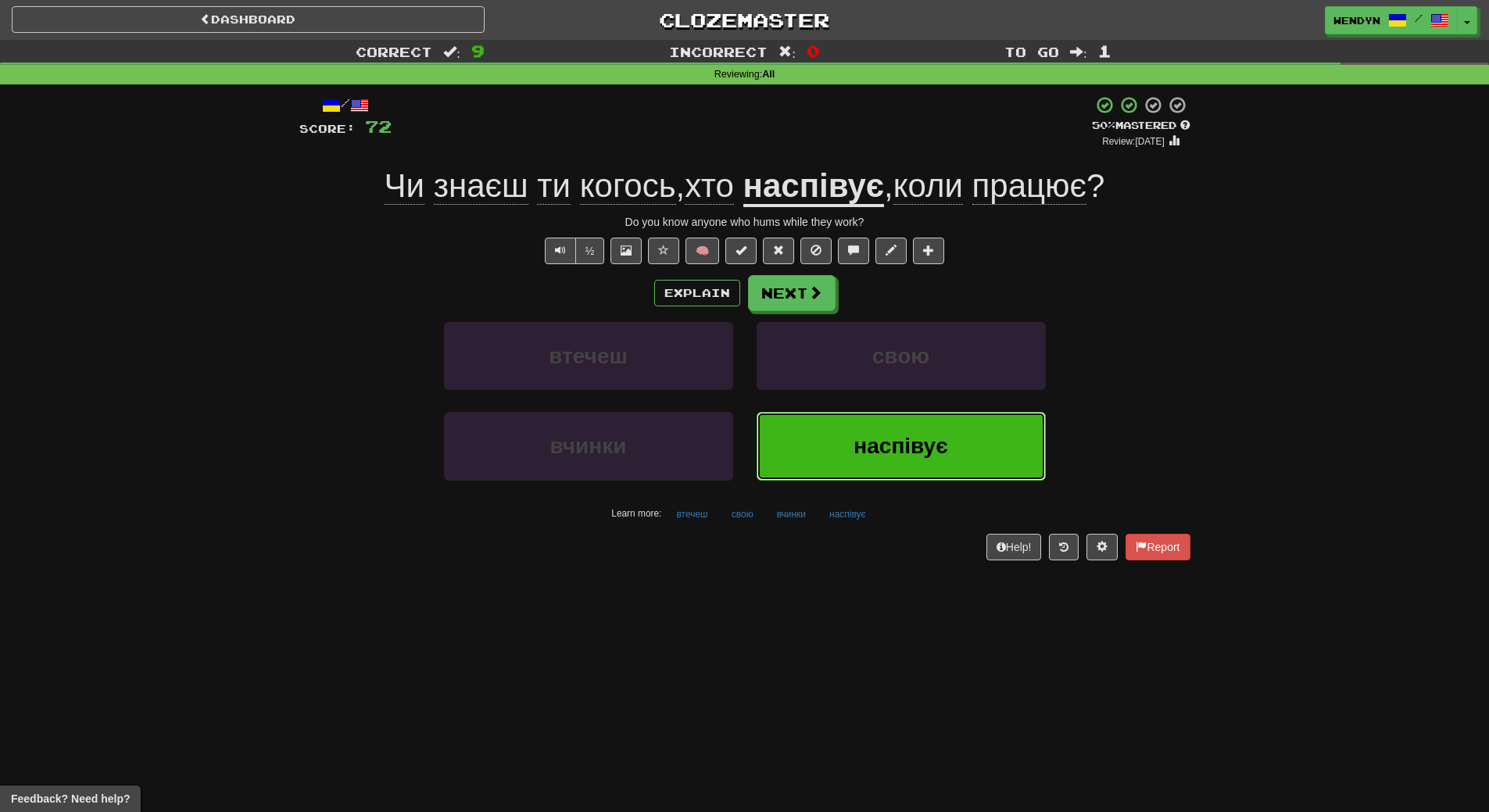
click at [924, 465] on button "наспівує" at bounding box center [901, 446] width 289 height 68
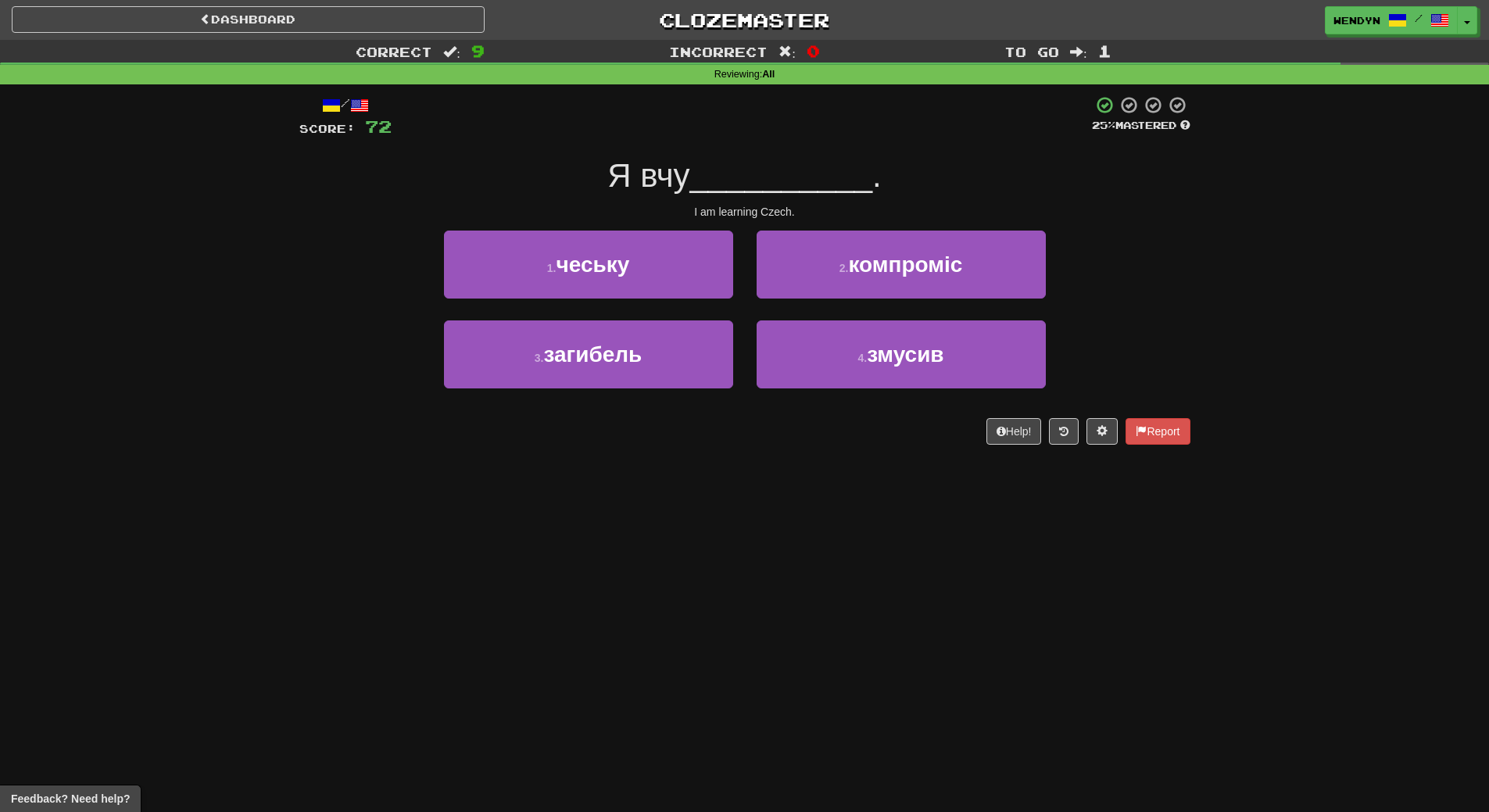
click at [842, 544] on div "Dashboard Clozemaster WendyN / Toggle Dropdown Dashboard Leaderboard Activity F…" at bounding box center [744, 406] width 1489 height 812
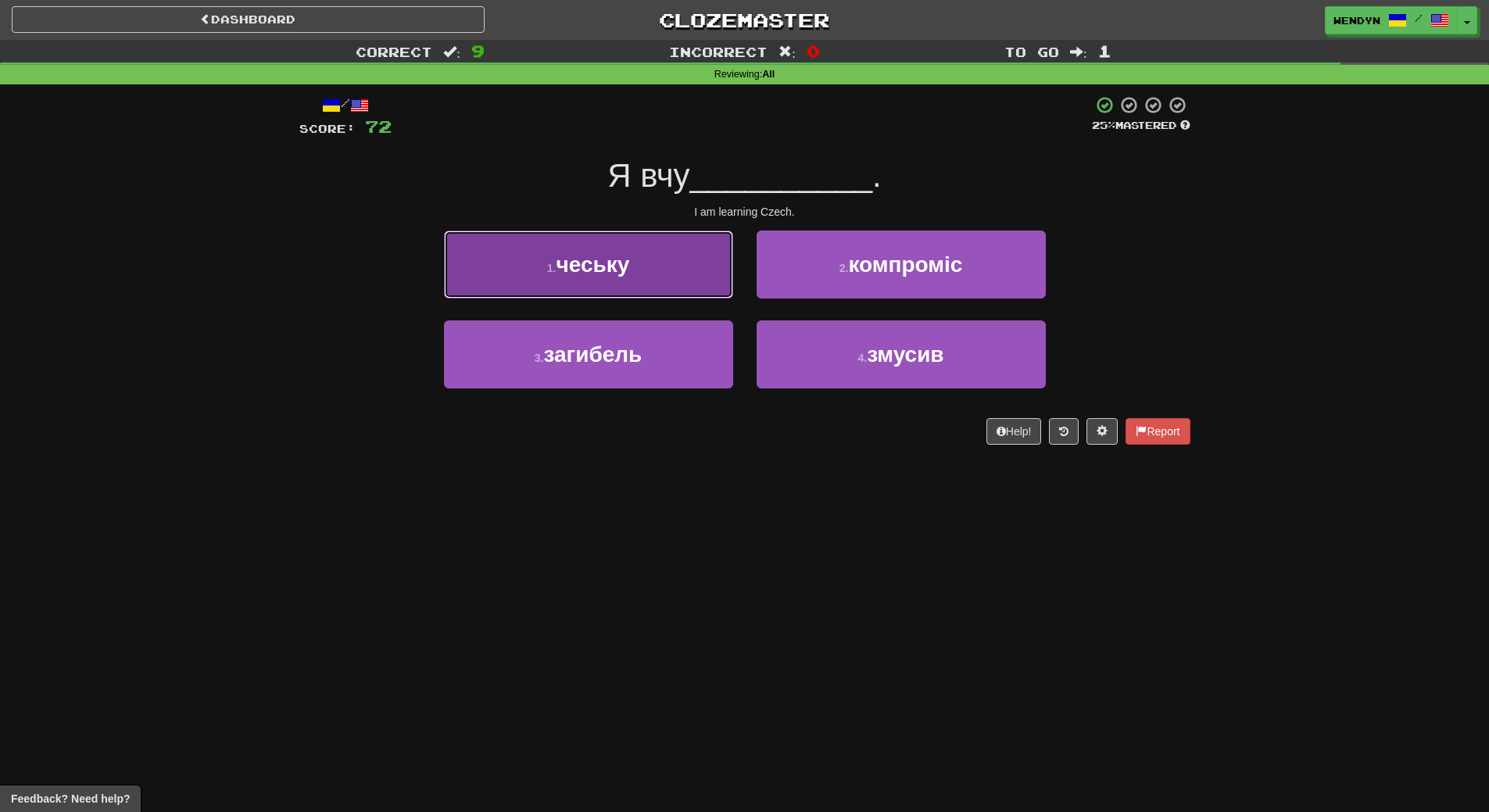
click at [664, 268] on button "1 . чеську" at bounding box center [588, 265] width 289 height 68
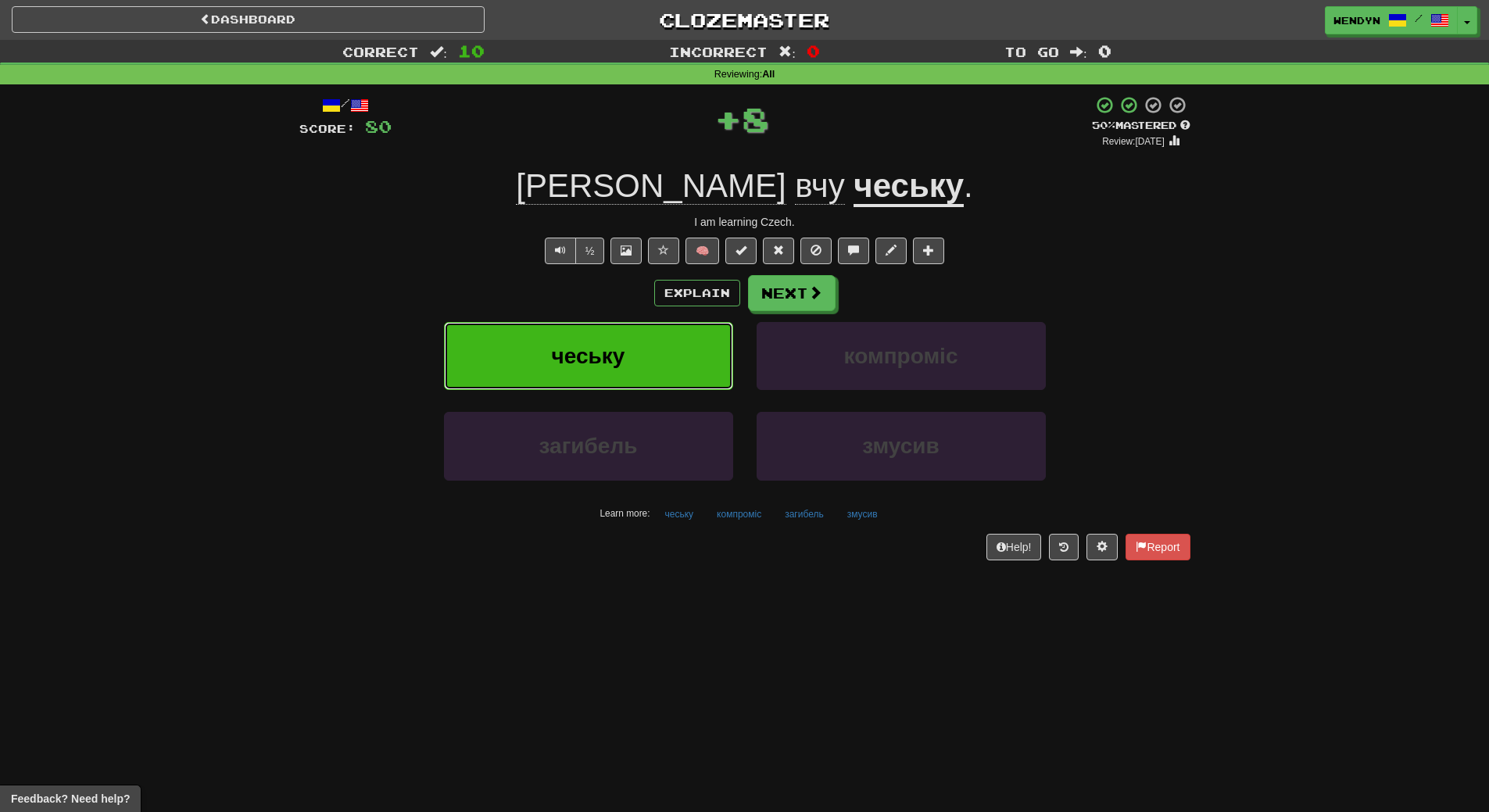
click at [670, 338] on button "чеську" at bounding box center [588, 356] width 289 height 68
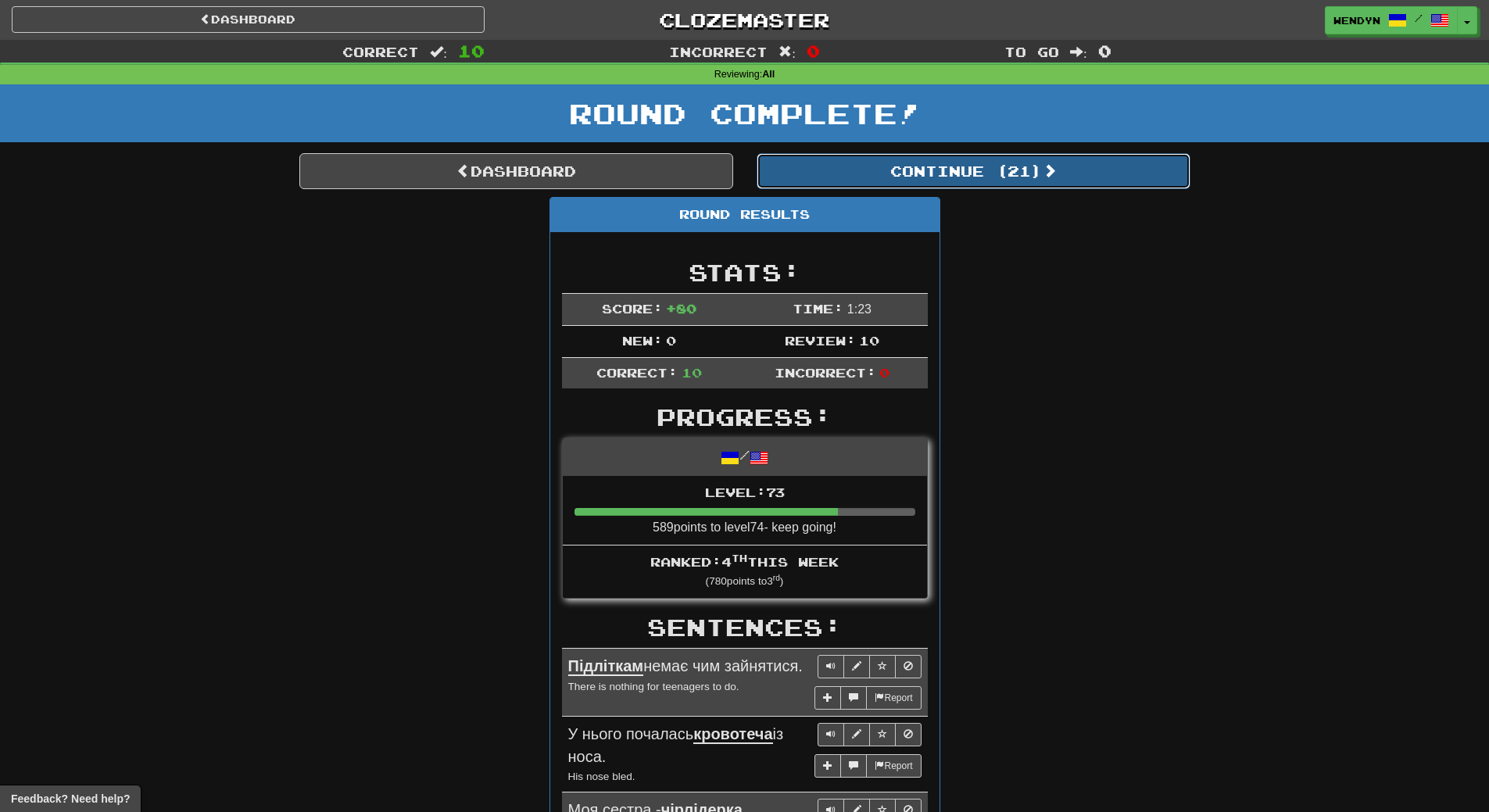
click at [1025, 172] on button "Continue ( 21 )" at bounding box center [974, 170] width 434 height 36
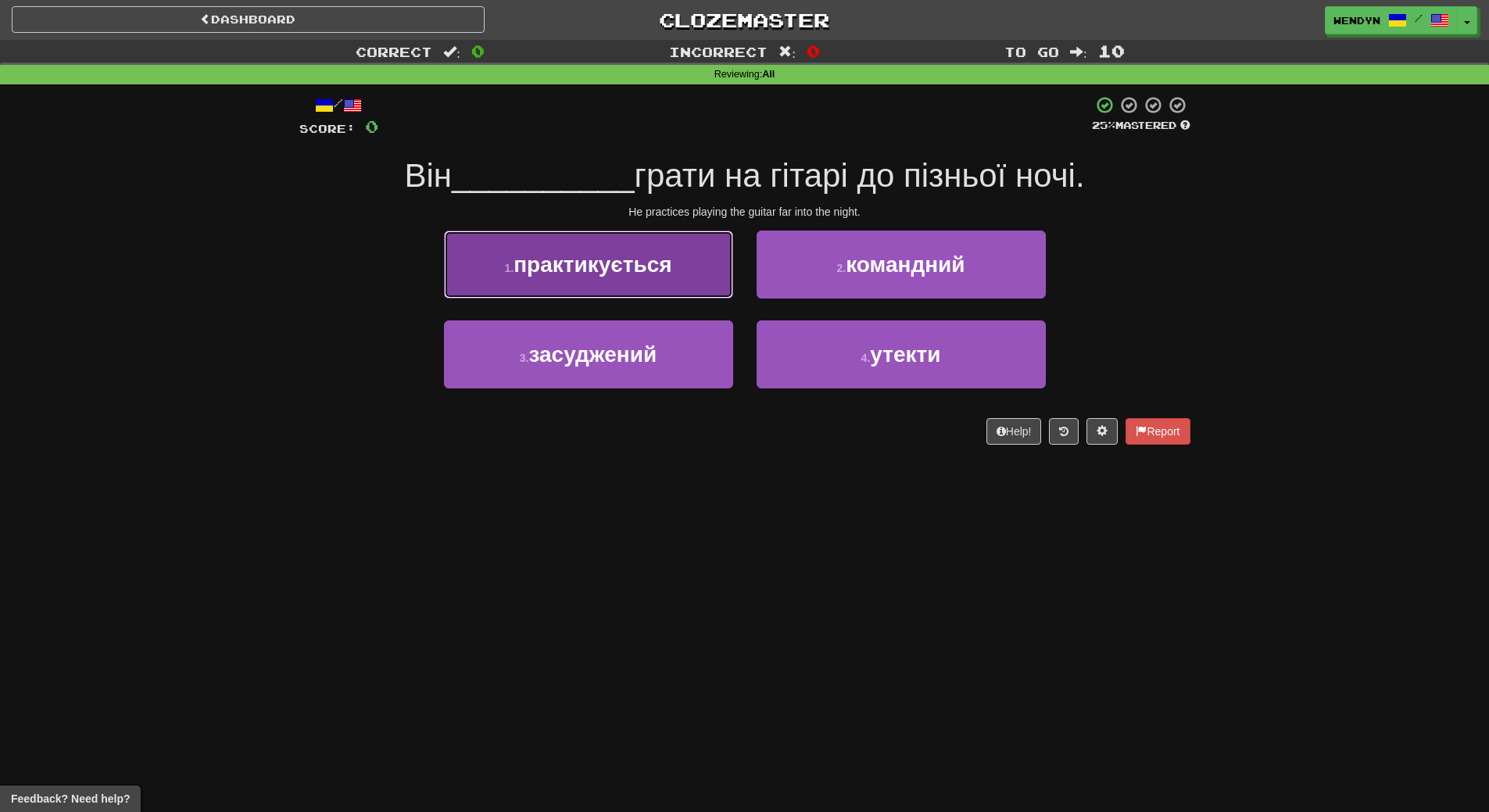
click at [623, 286] on button "1 . практикується" at bounding box center [588, 265] width 289 height 68
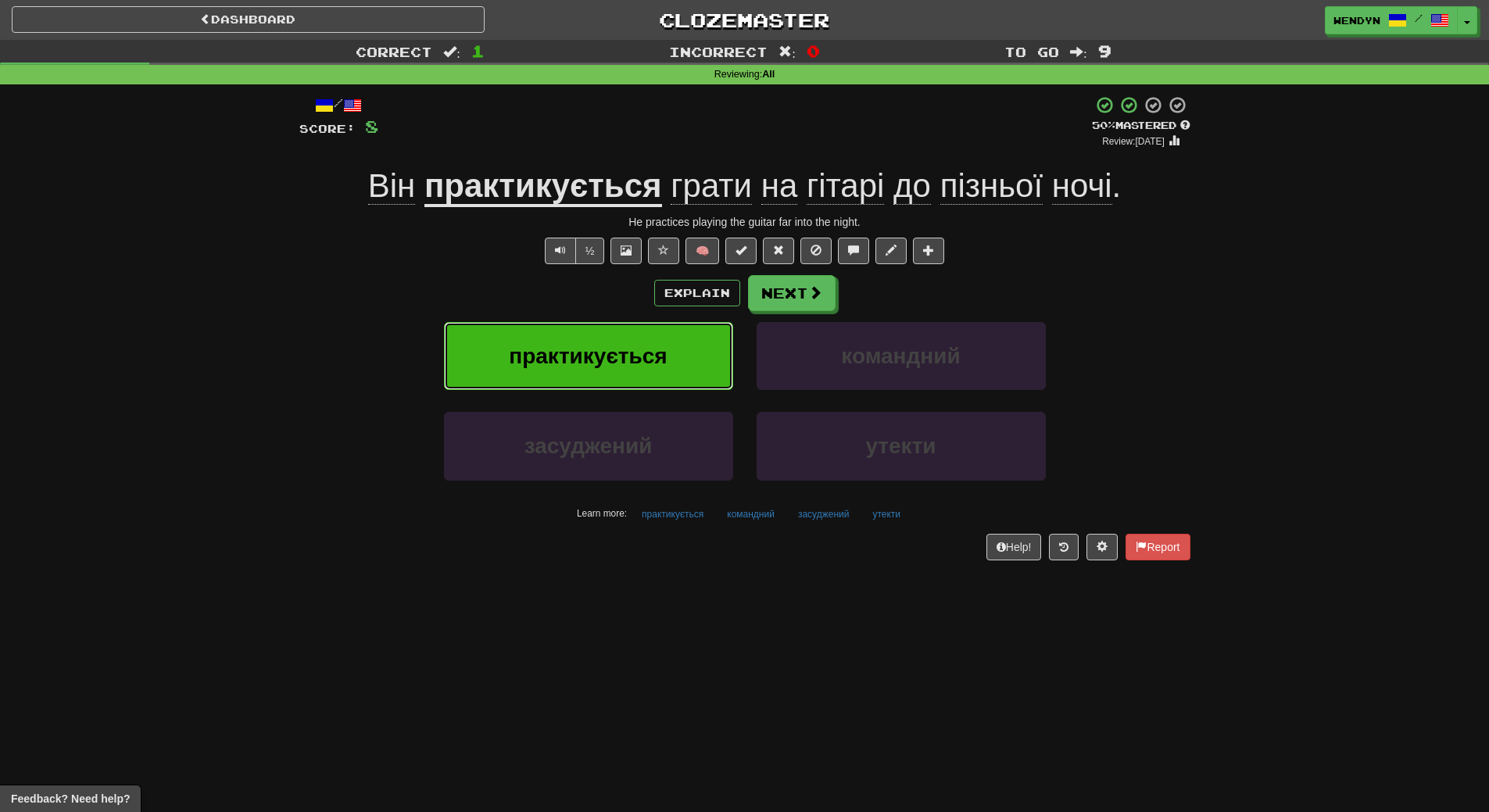
click at [562, 367] on span "практикується" at bounding box center [587, 356] width 158 height 24
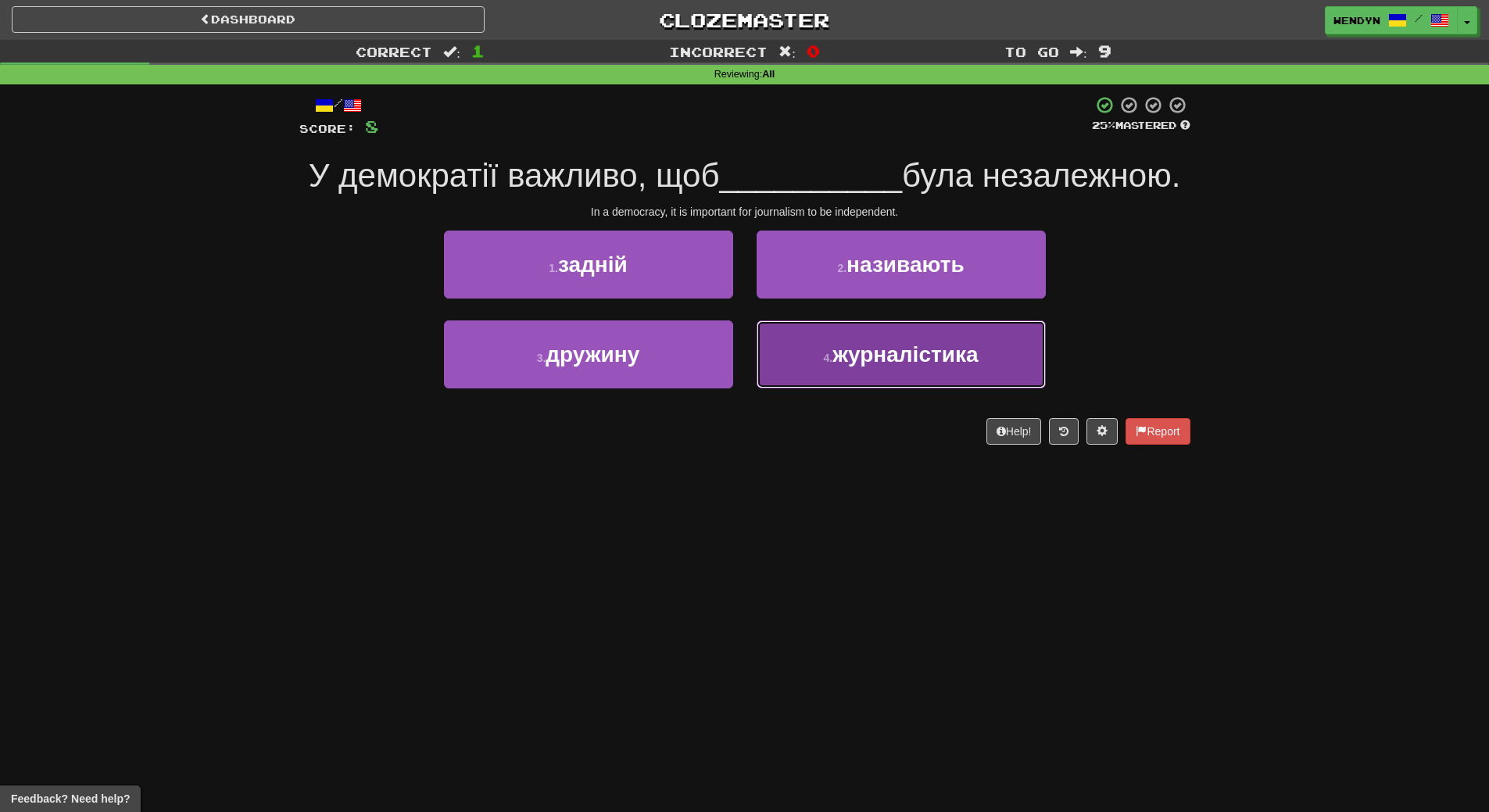
click at [937, 355] on span "журналістика" at bounding box center [905, 354] width 145 height 24
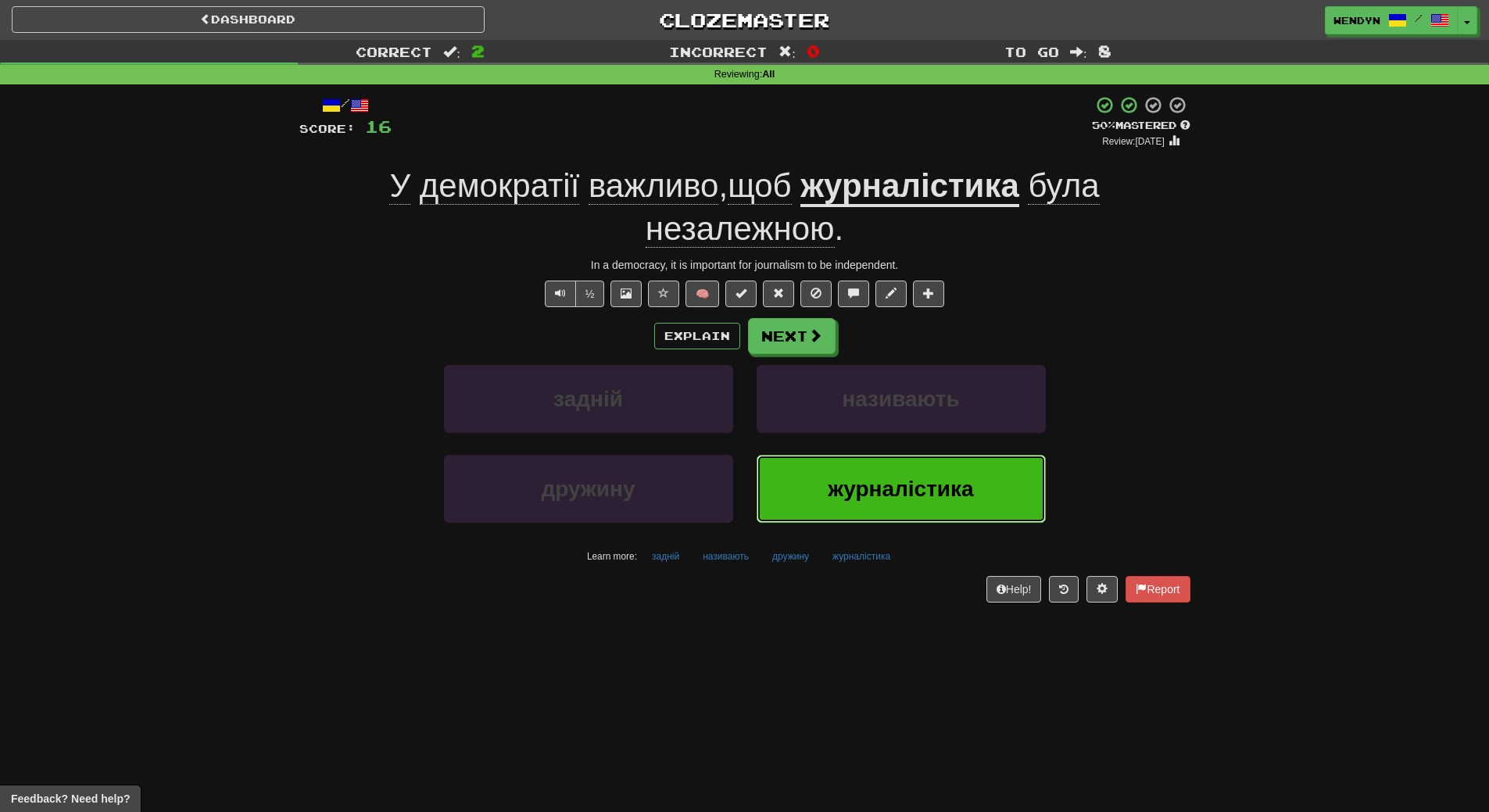
click at [893, 493] on span "журналістика" at bounding box center [900, 488] width 145 height 24
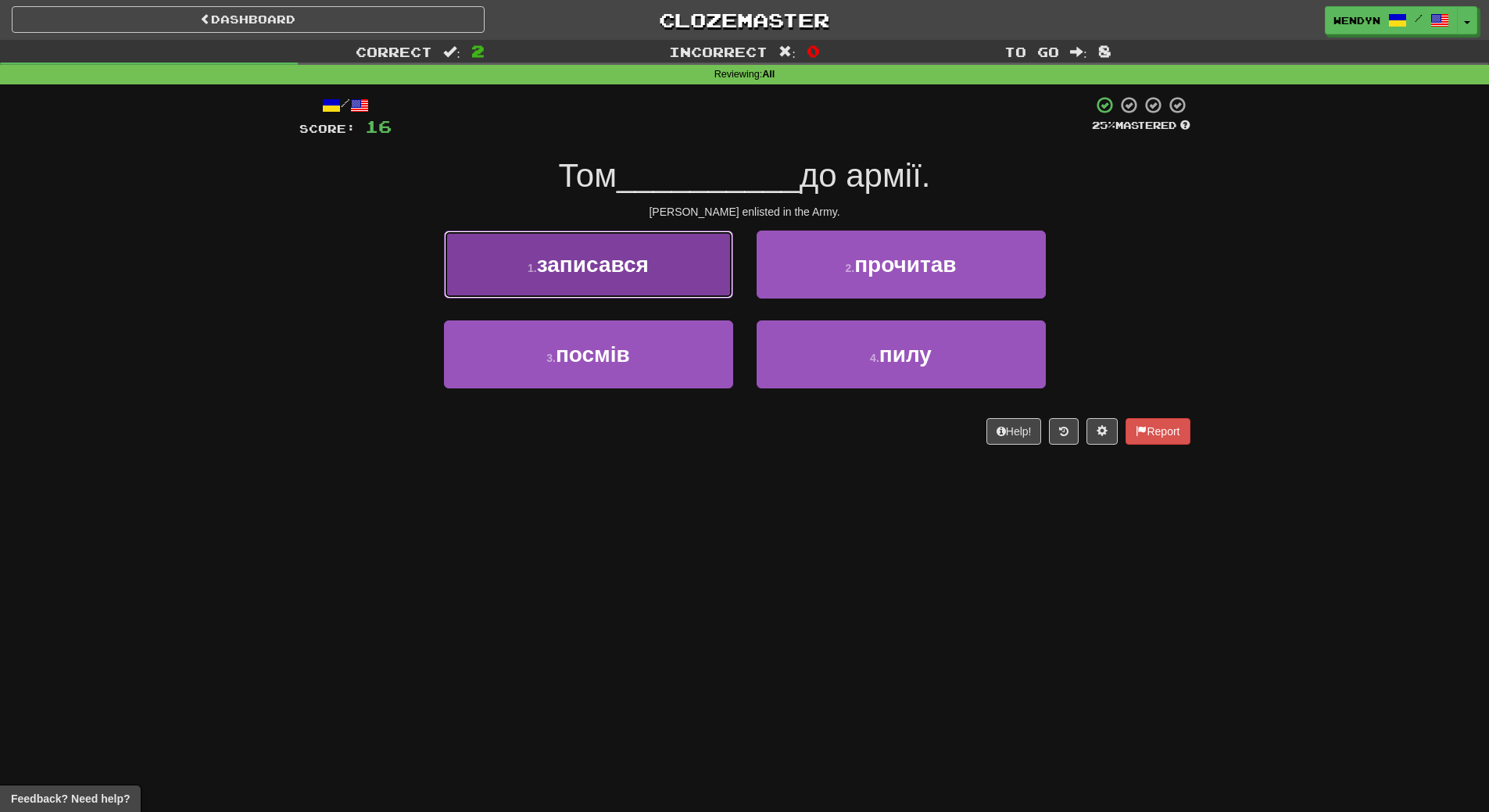
click at [636, 263] on span "записався" at bounding box center [593, 264] width 112 height 24
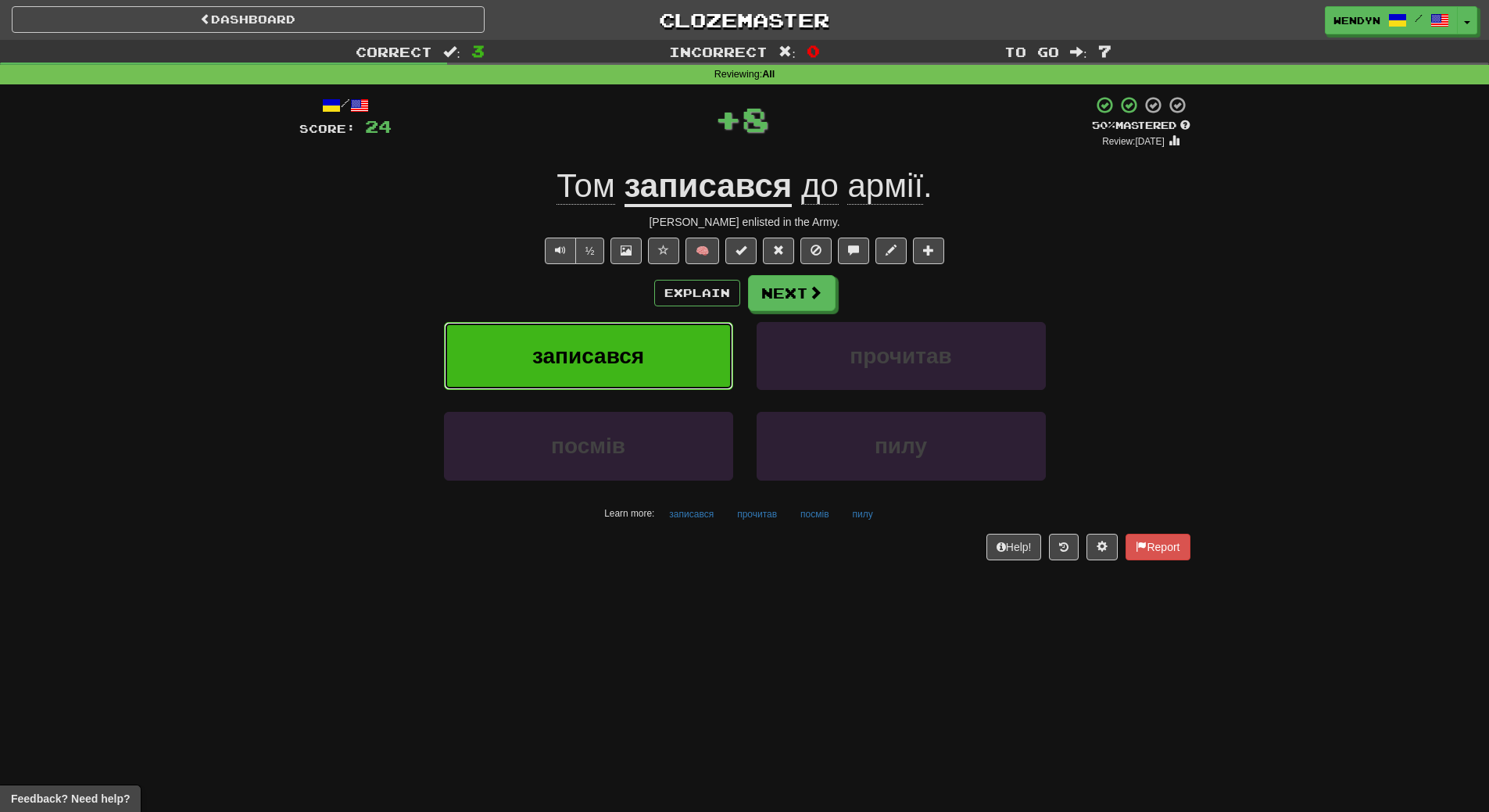
click at [630, 362] on span "записався" at bounding box center [589, 356] width 112 height 24
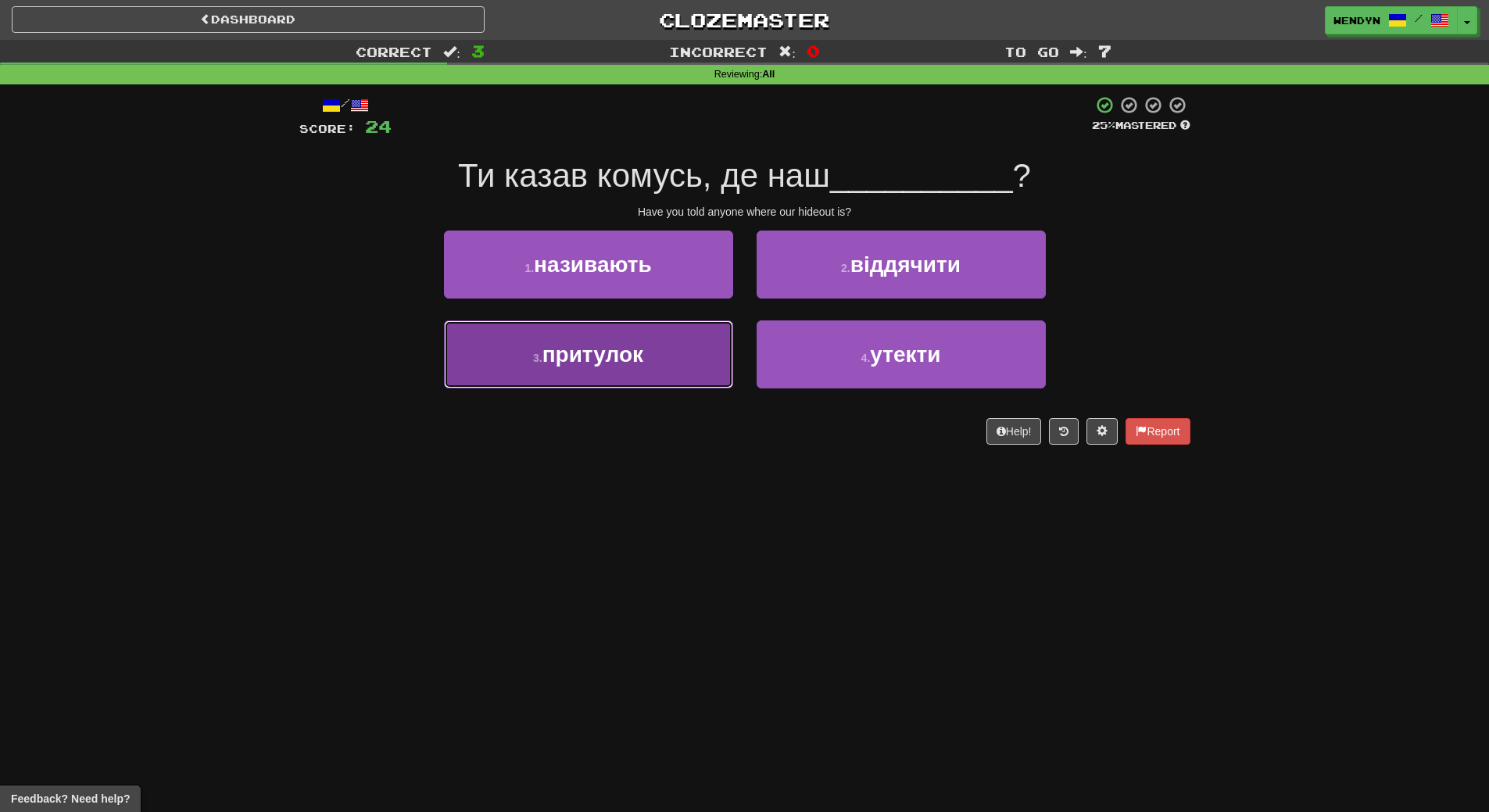
click at [623, 371] on button "3 . притулок" at bounding box center [588, 354] width 289 height 68
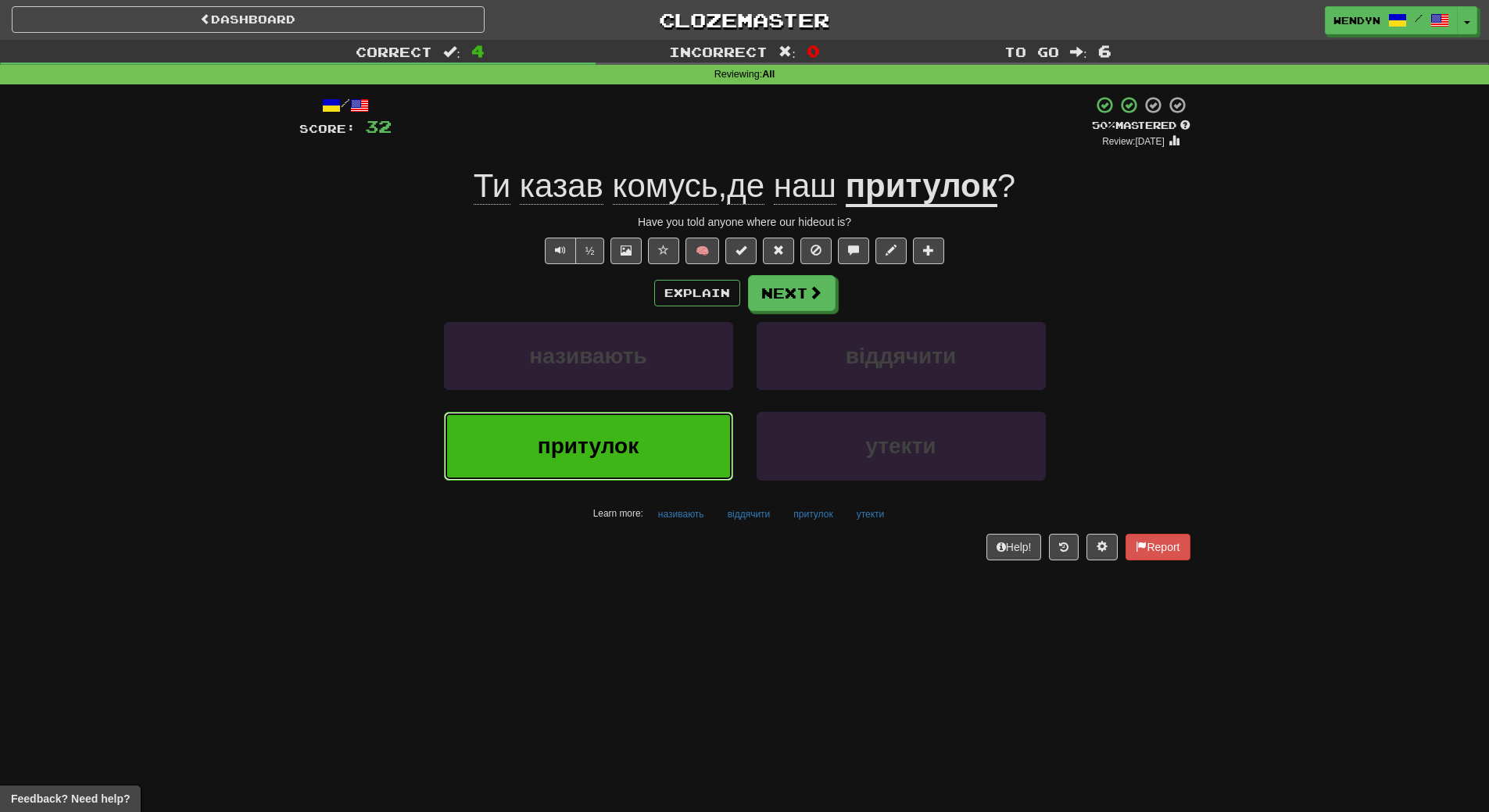
click at [585, 460] on button "притулок" at bounding box center [588, 446] width 289 height 68
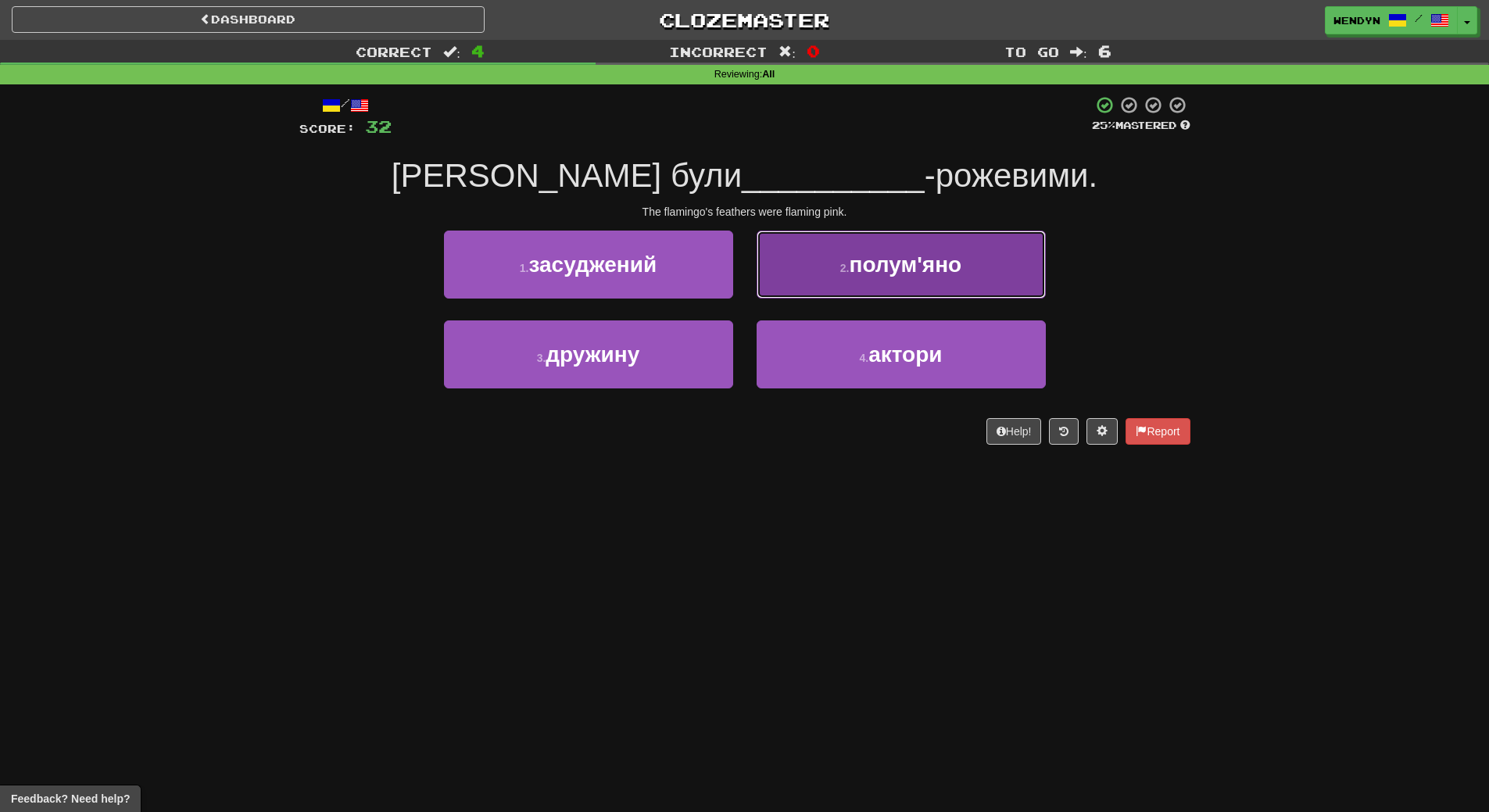
click at [979, 259] on button "2 . полум'яно" at bounding box center [901, 265] width 289 height 68
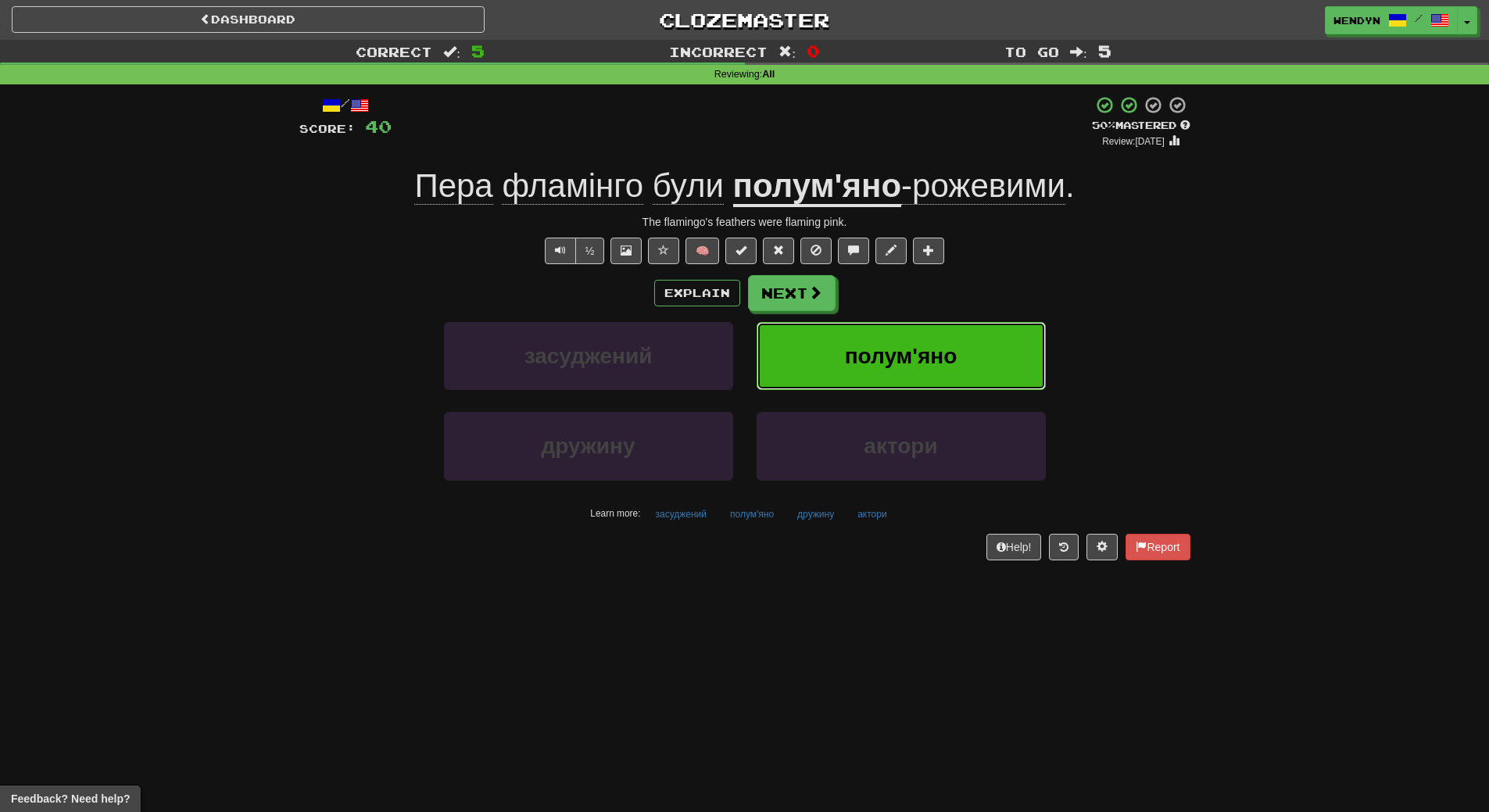
click at [978, 350] on button "полум'яно" at bounding box center [901, 356] width 289 height 68
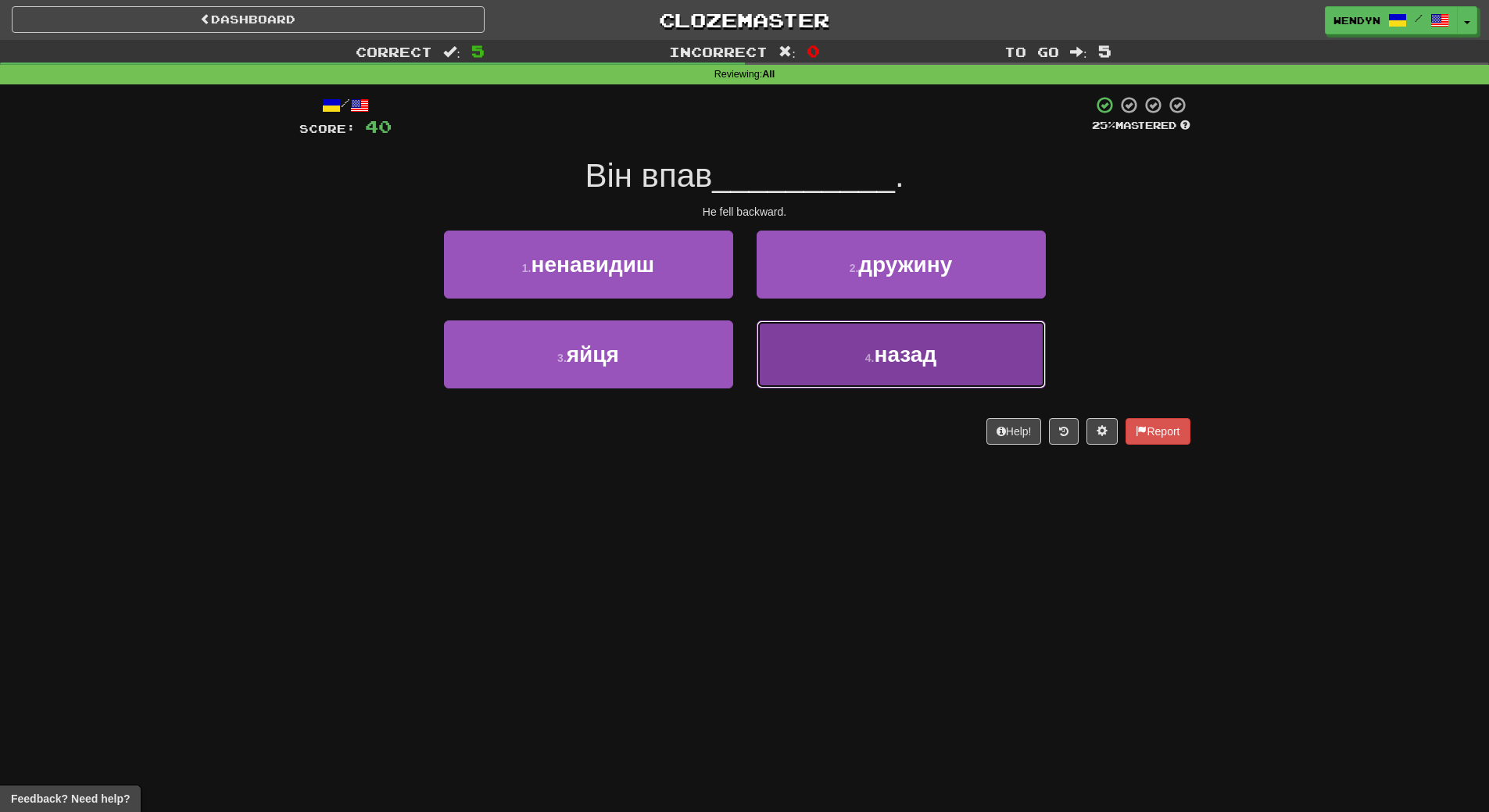
click at [880, 369] on button "4 . назад" at bounding box center [901, 354] width 289 height 68
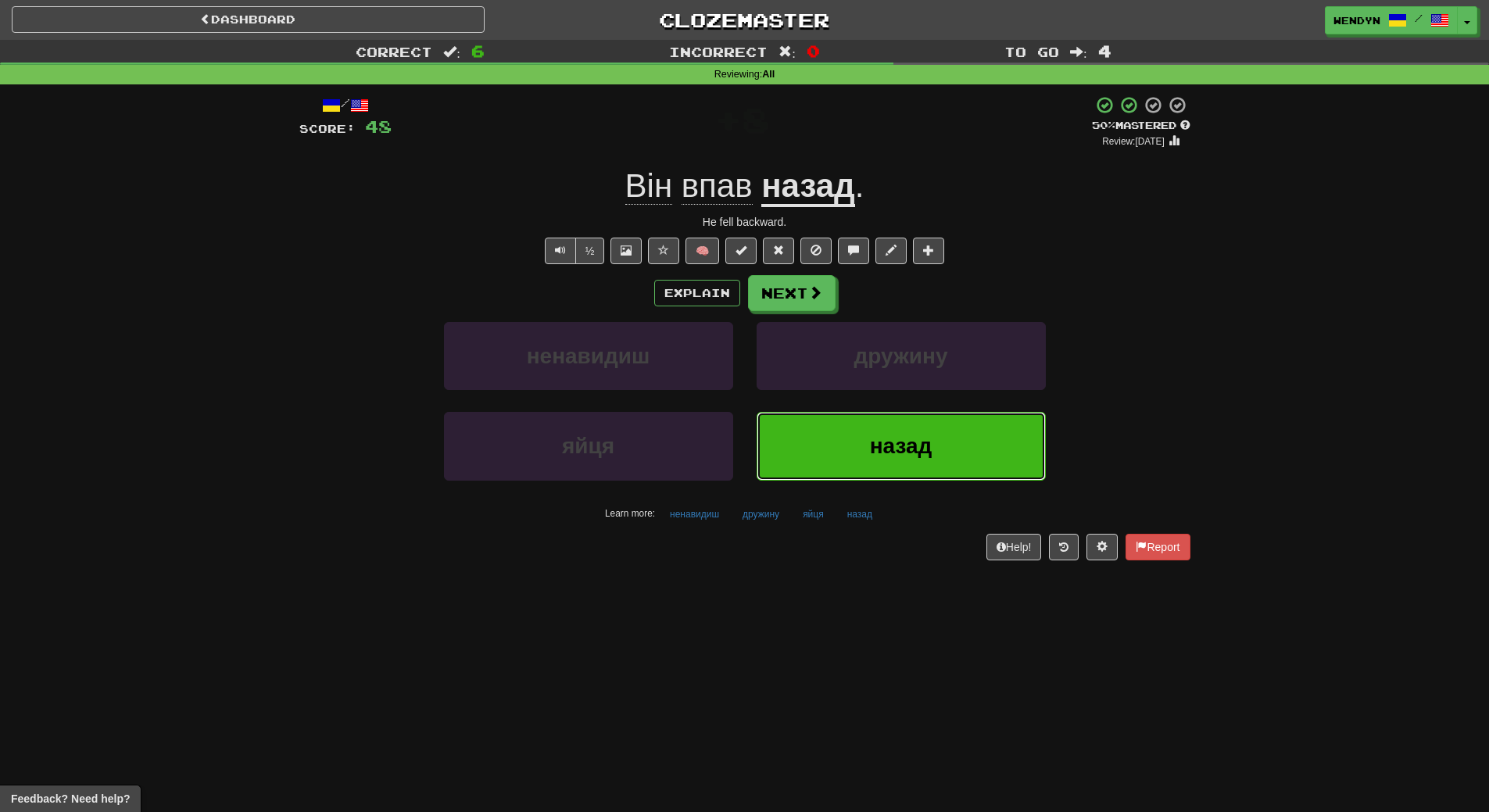
click at [893, 468] on button "назад" at bounding box center [901, 446] width 289 height 68
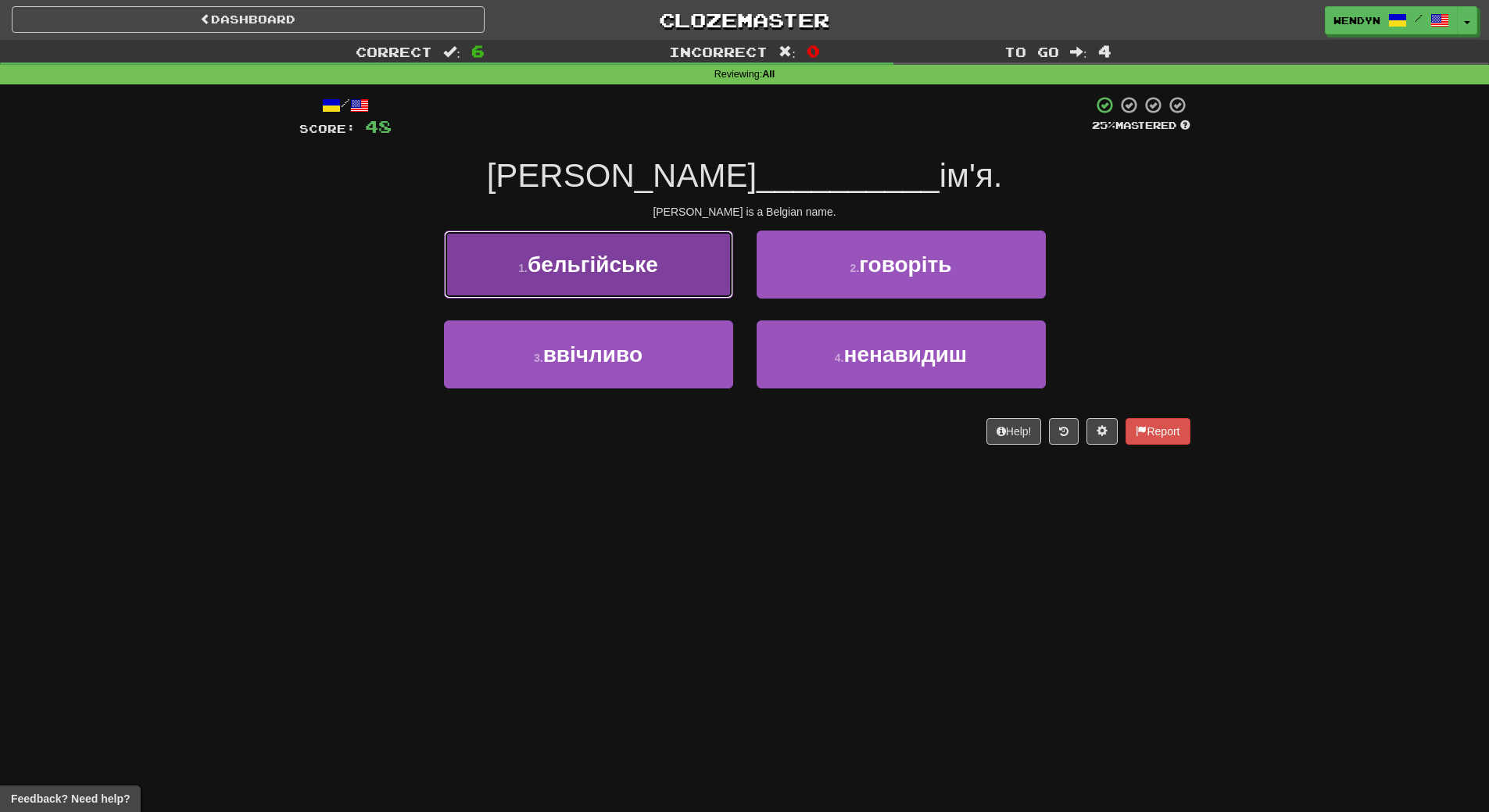
click at [700, 274] on button "1 . бельгійське" at bounding box center [588, 265] width 289 height 68
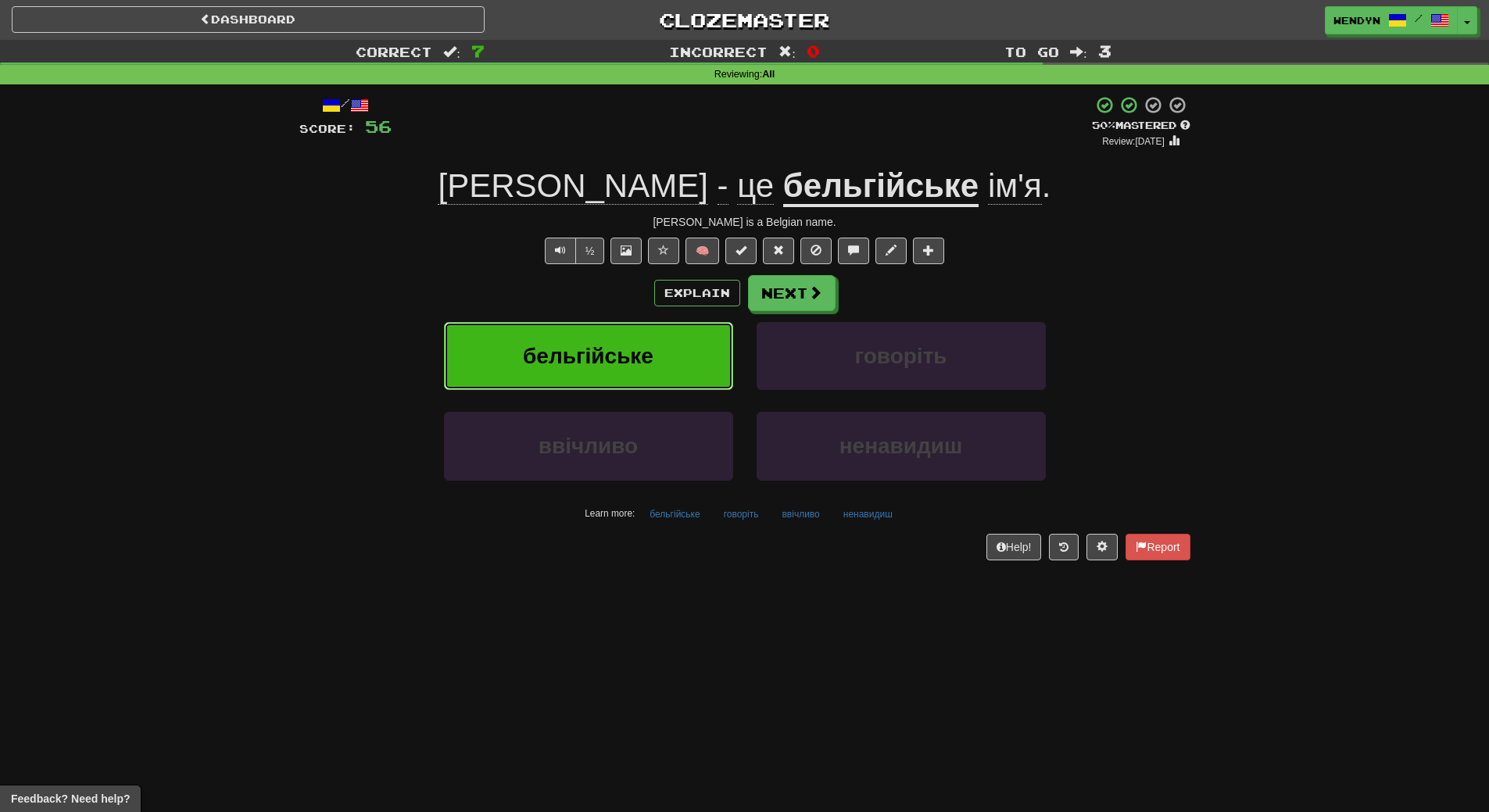
click at [611, 362] on span "бельгійське" at bounding box center [588, 356] width 131 height 24
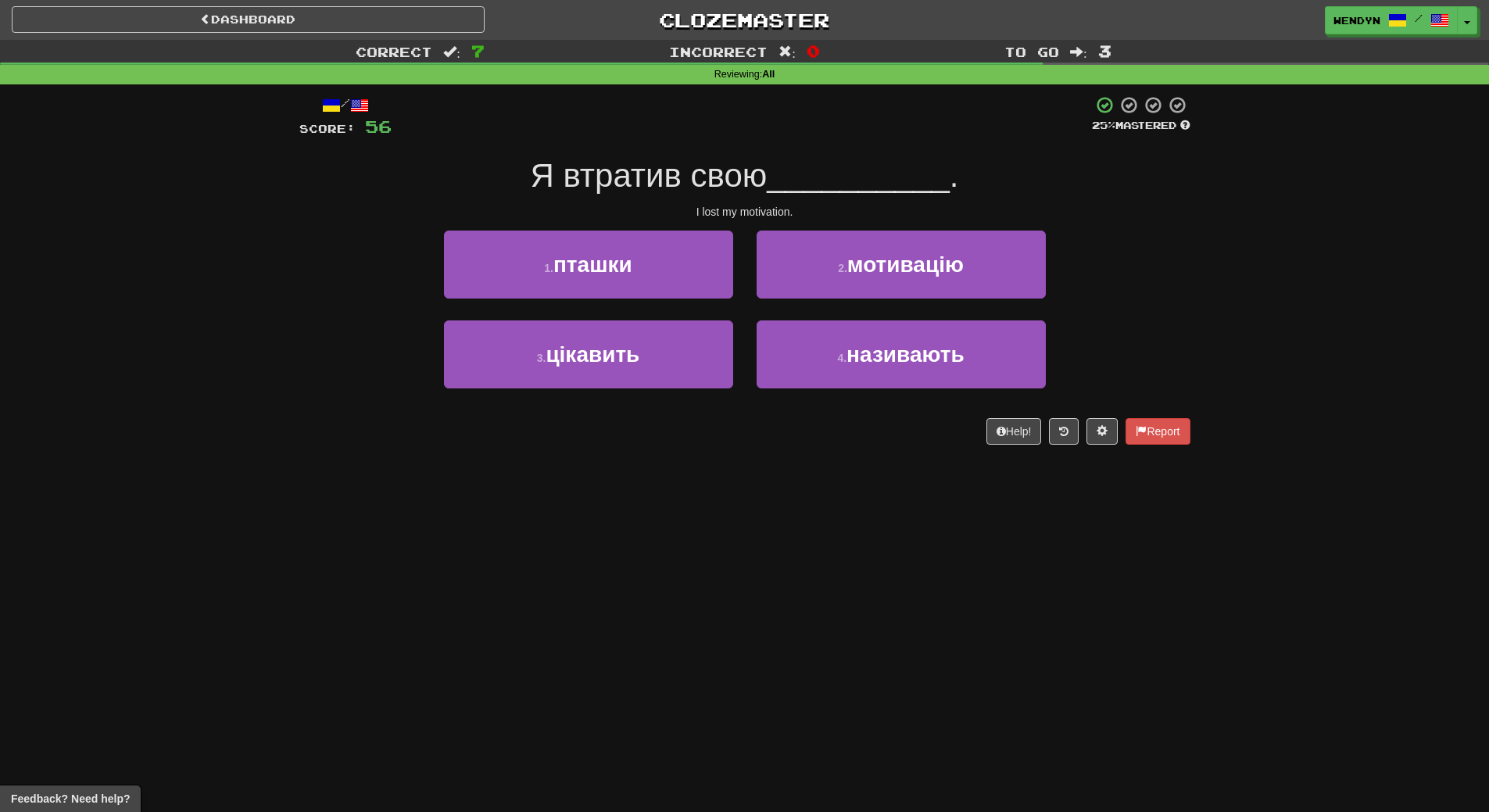
click at [599, 615] on div "Dashboard Clozemaster WendyN / Toggle Dropdown Dashboard Leaderboard Activity F…" at bounding box center [744, 406] width 1489 height 812
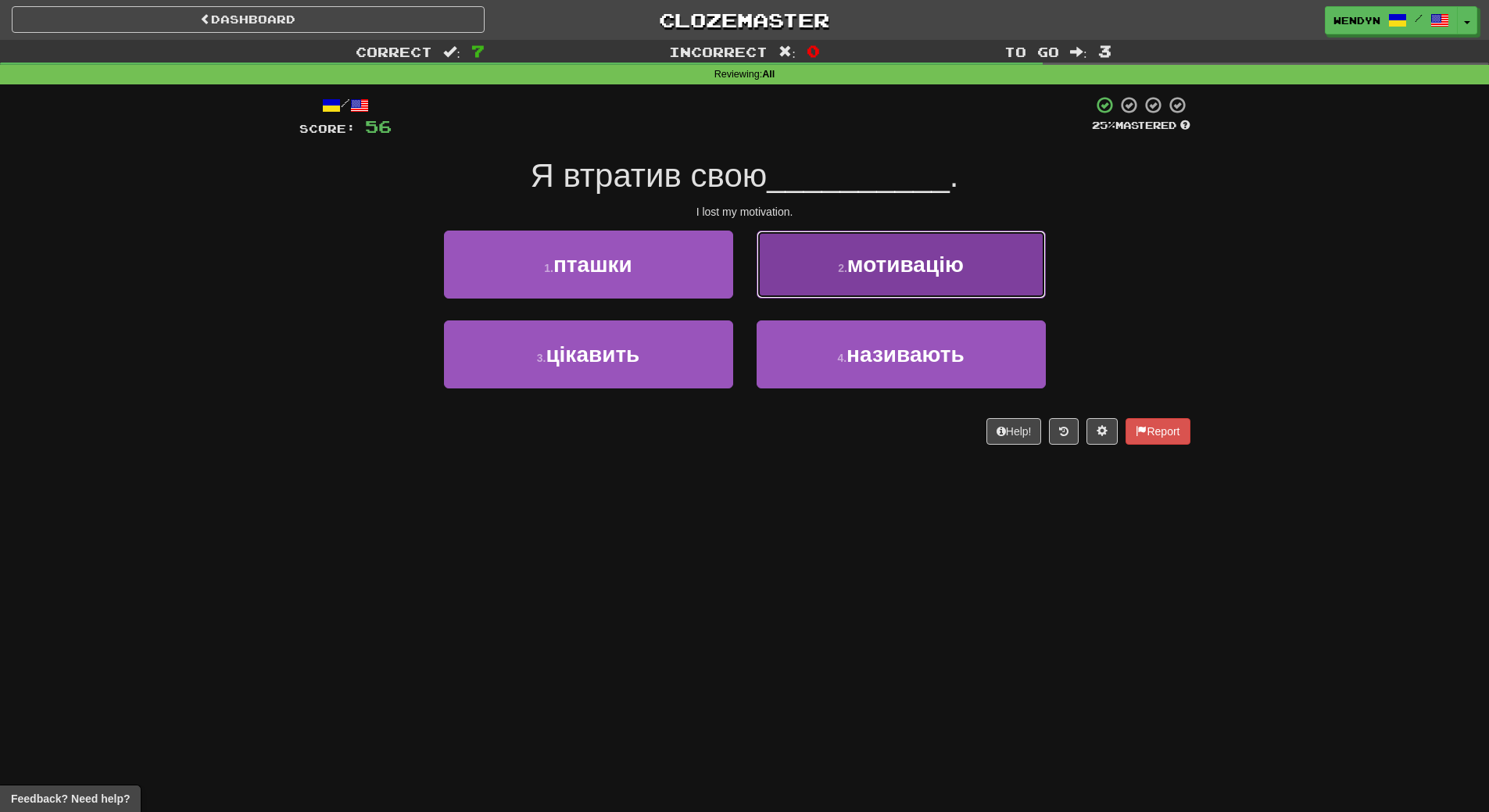
click at [971, 282] on button "2 . мотивацію" at bounding box center [901, 265] width 289 height 68
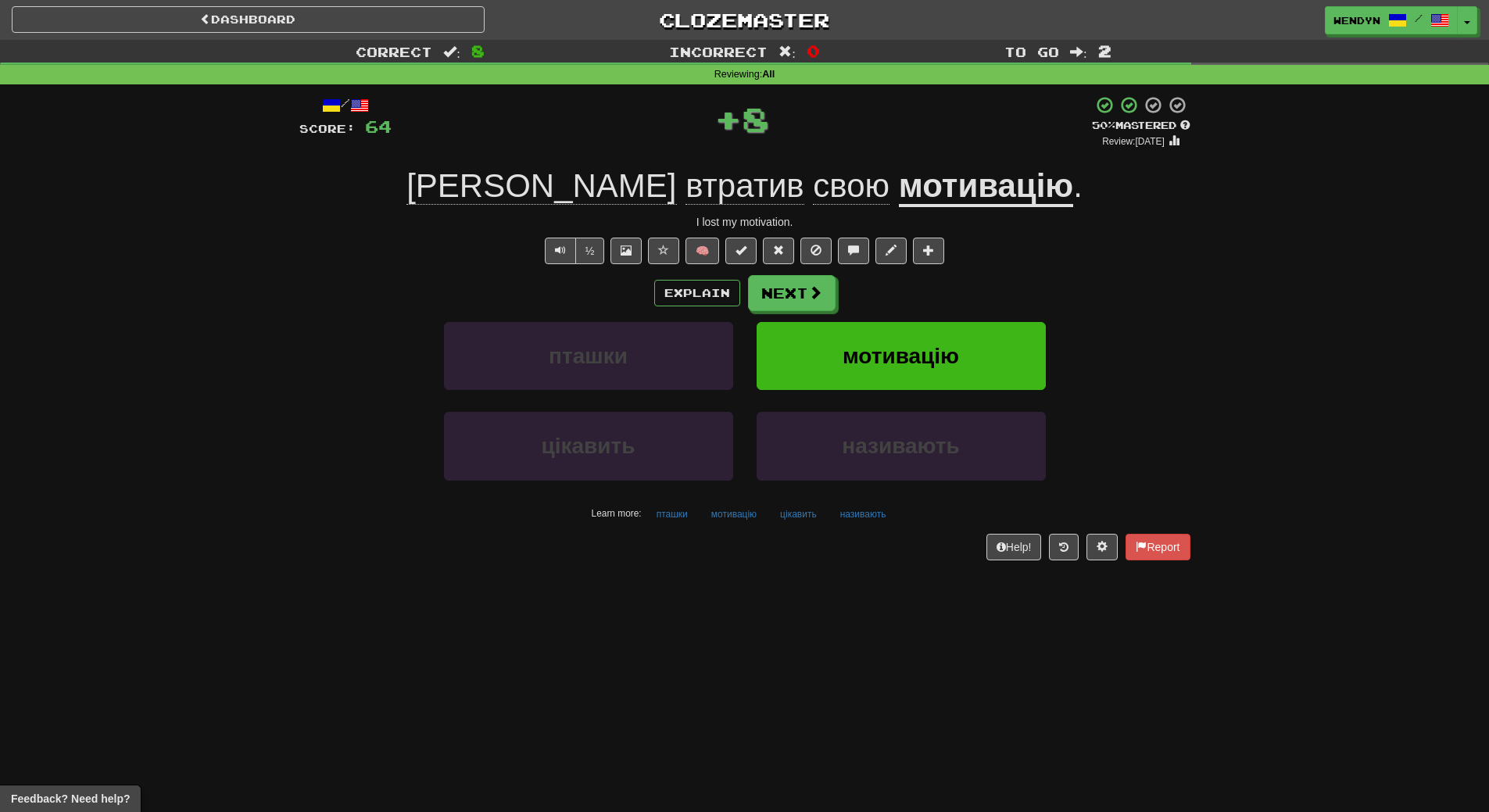
click at [971, 282] on div "Explain Next" at bounding box center [745, 293] width 891 height 36
click at [946, 342] on button "мотивацію" at bounding box center [901, 356] width 289 height 68
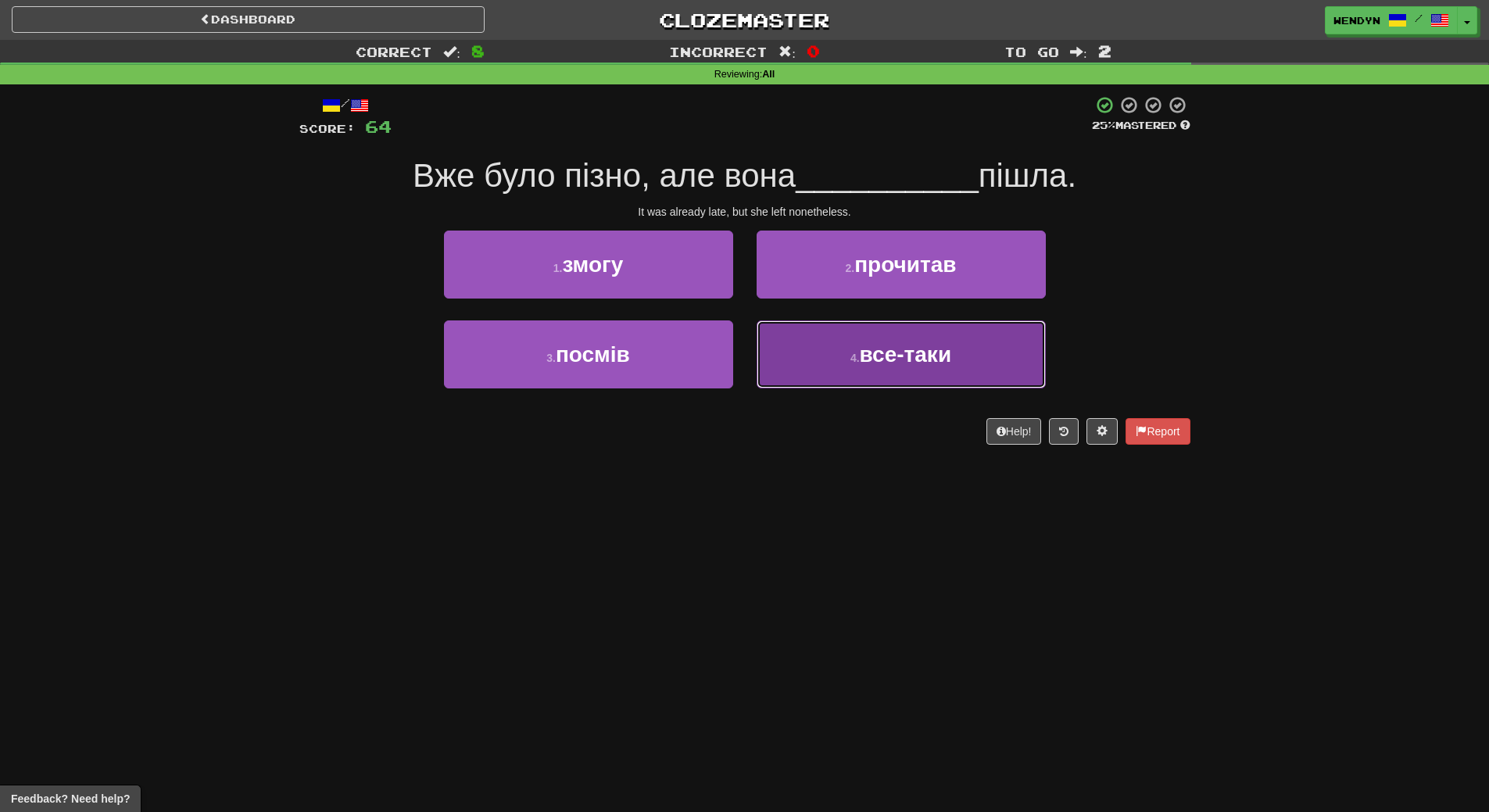
click at [919, 351] on span "все-таки" at bounding box center [905, 354] width 92 height 24
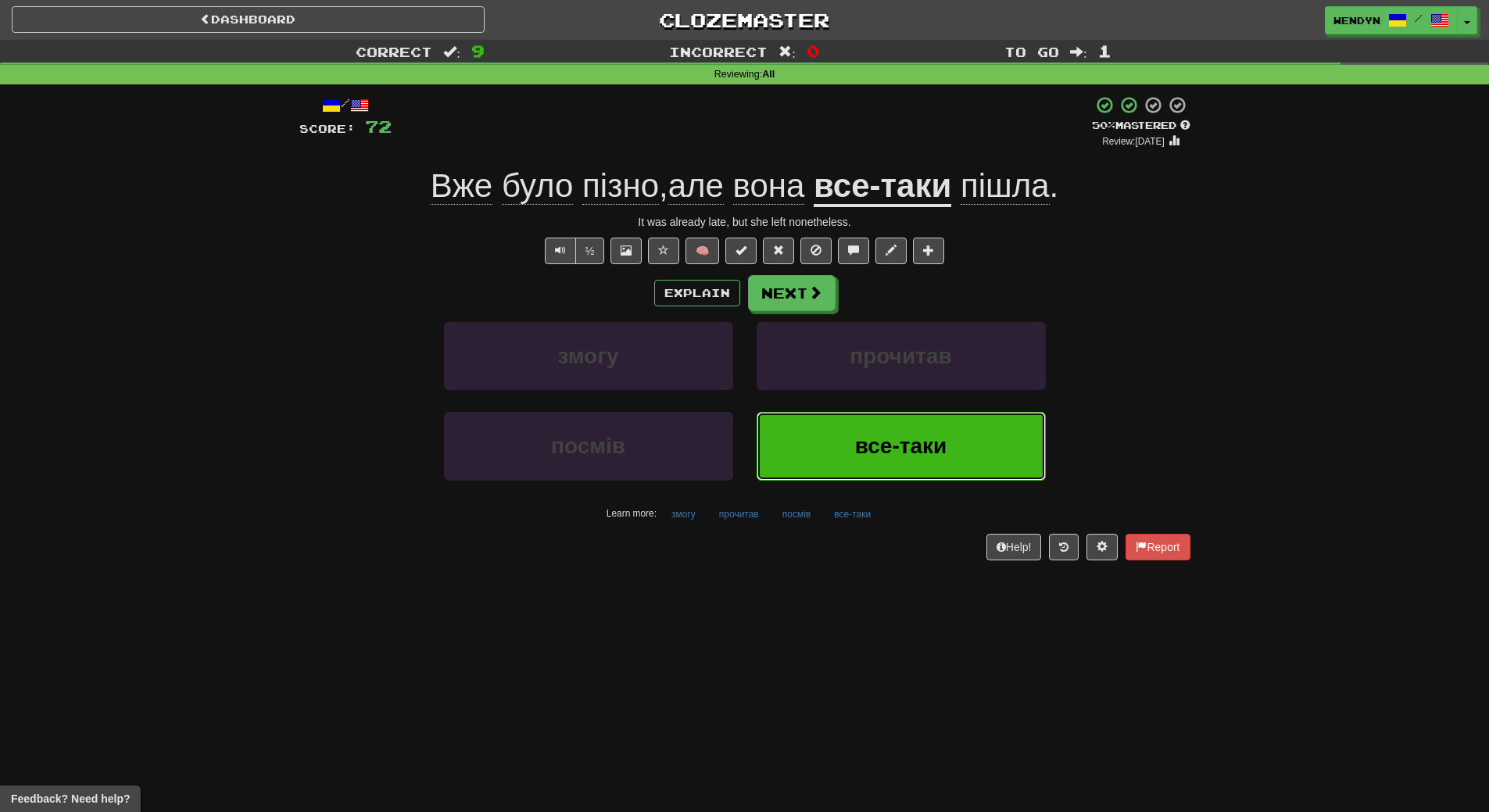
click at [910, 436] on span "все-таки" at bounding box center [901, 446] width 92 height 24
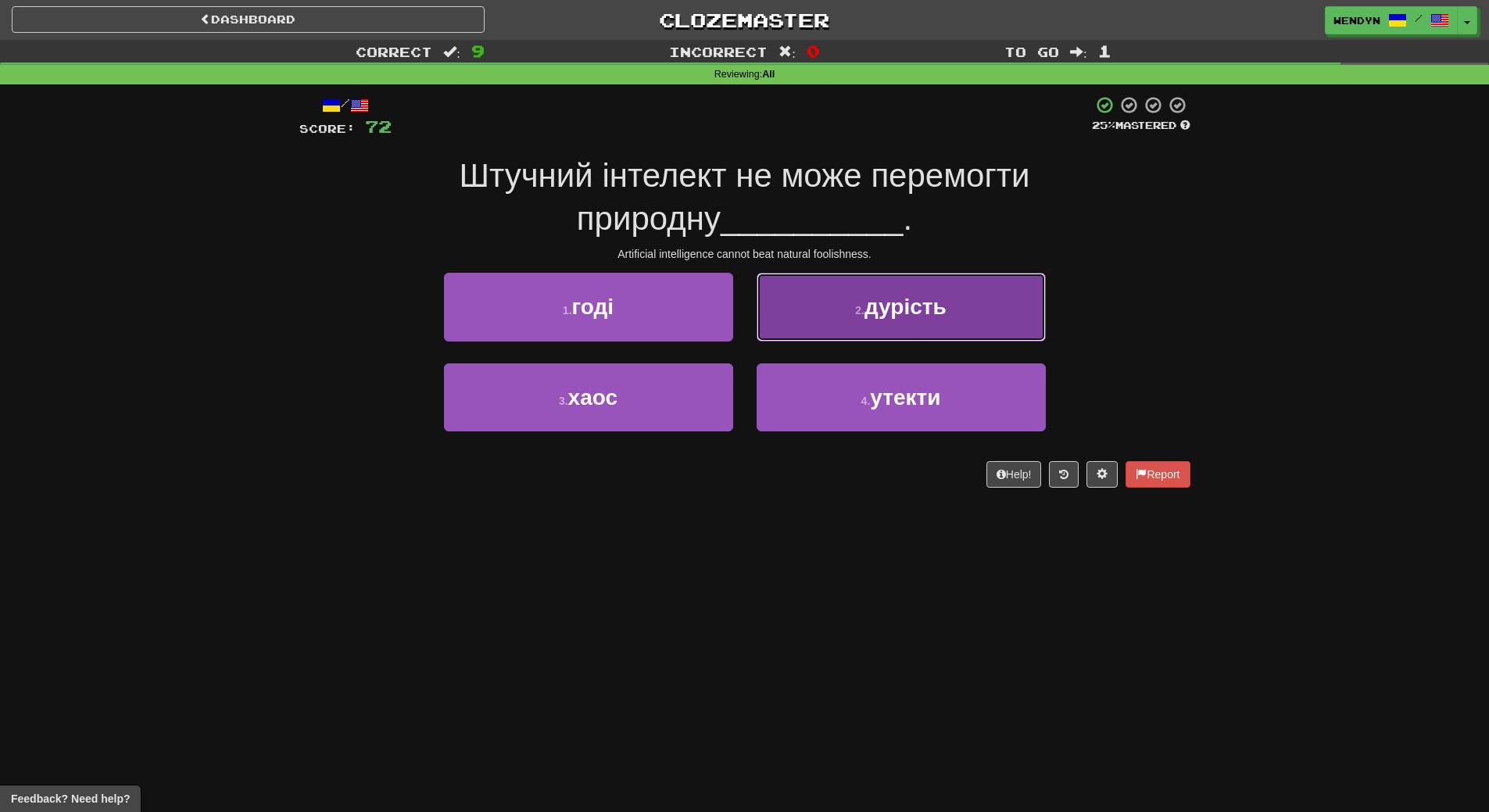
click at [950, 321] on button "2 . дурість" at bounding box center [901, 306] width 289 height 68
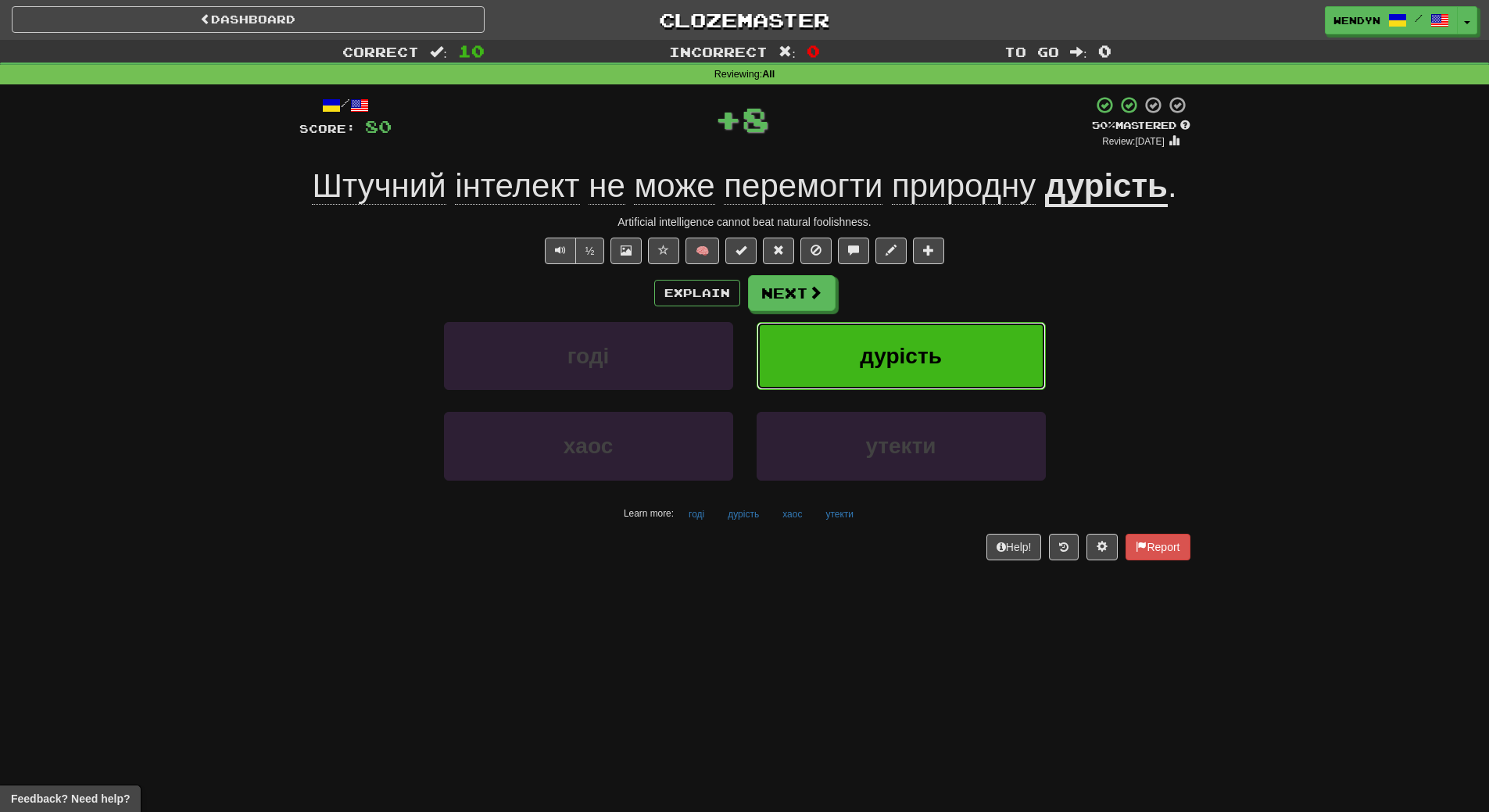
click at [950, 322] on button "дурість" at bounding box center [901, 356] width 289 height 68
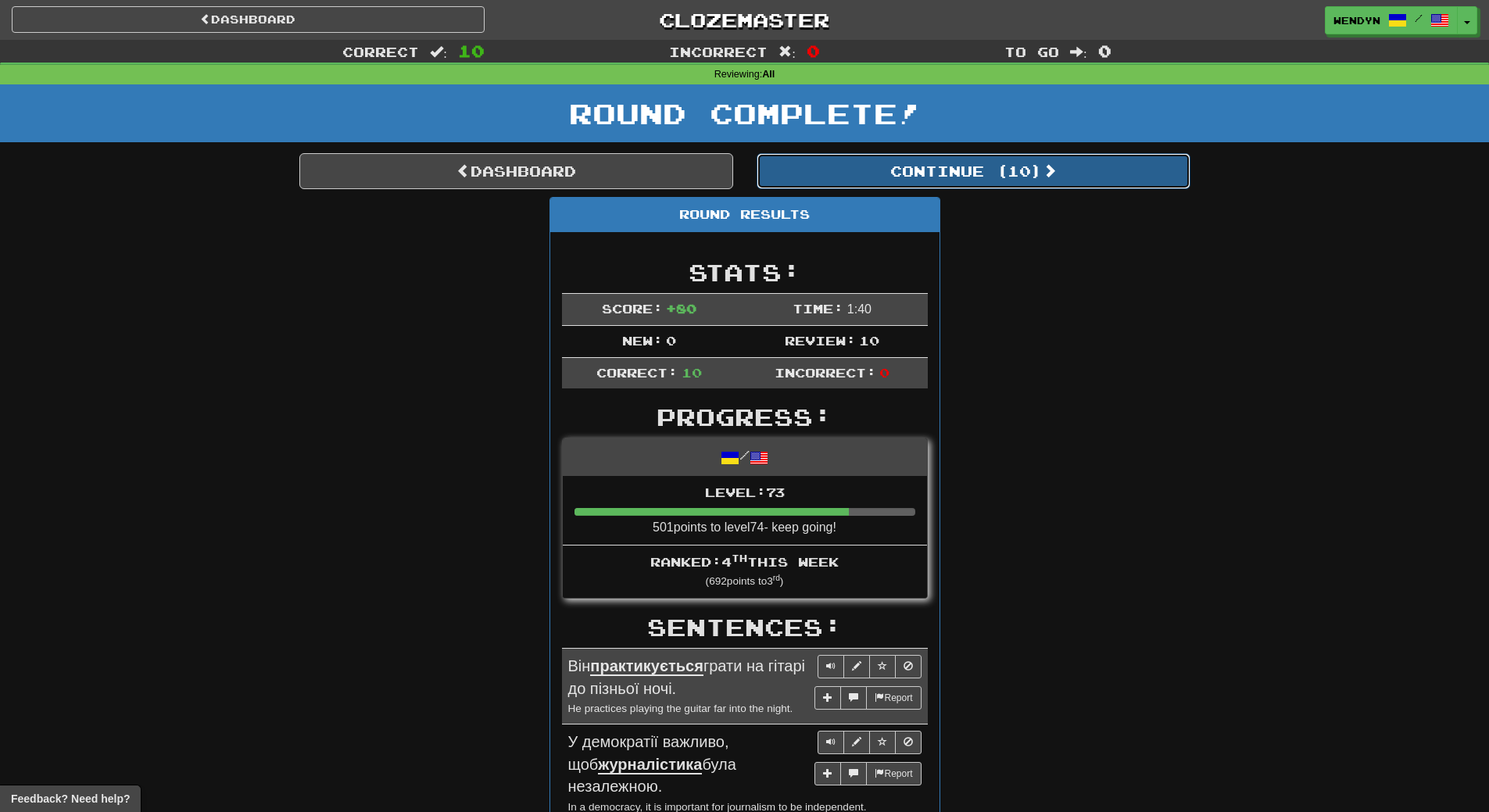
click at [1027, 168] on button "Continue ( 10 )" at bounding box center [974, 170] width 434 height 36
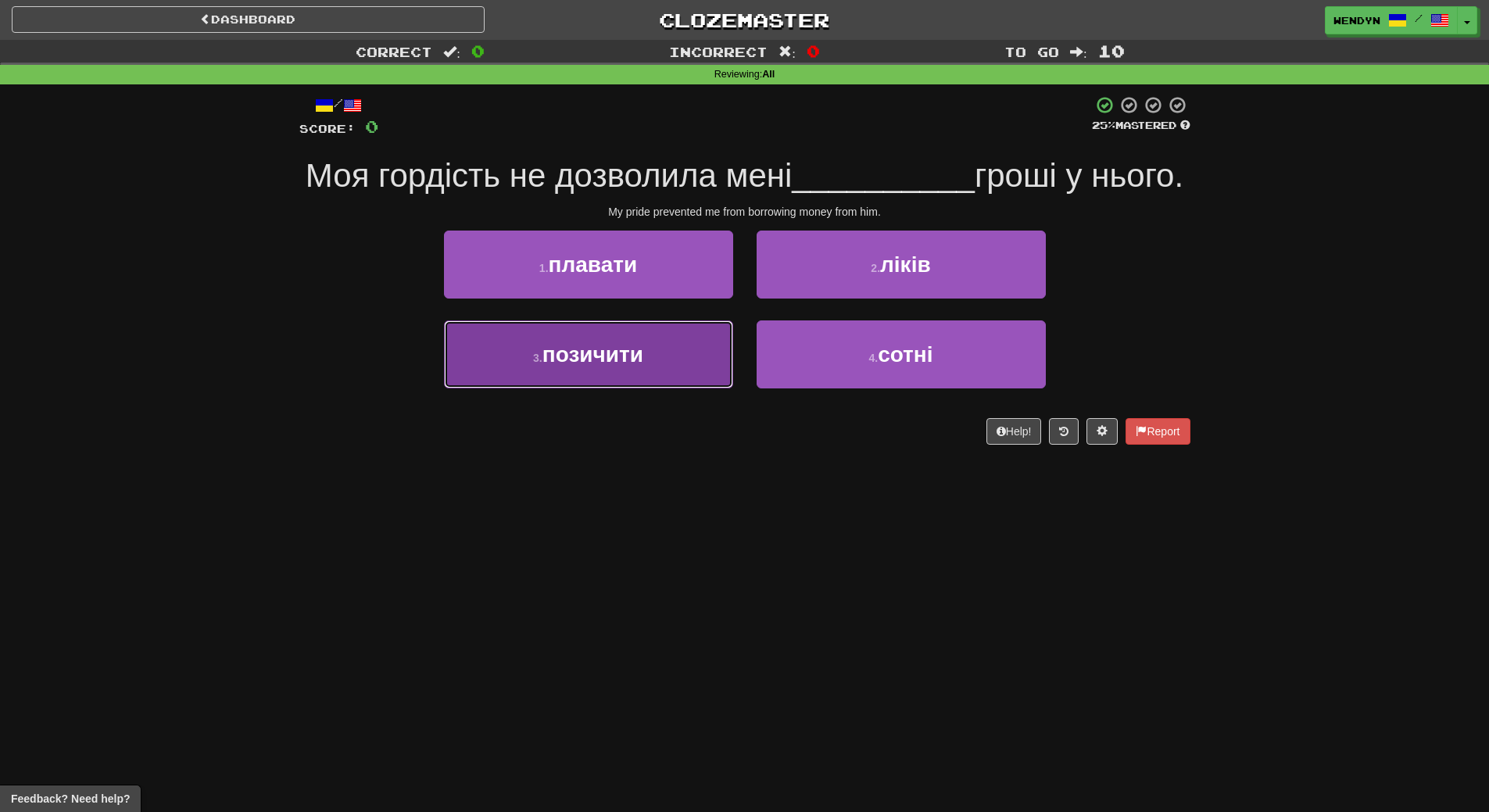
click at [671, 389] on button "3 . позичити" at bounding box center [588, 354] width 289 height 68
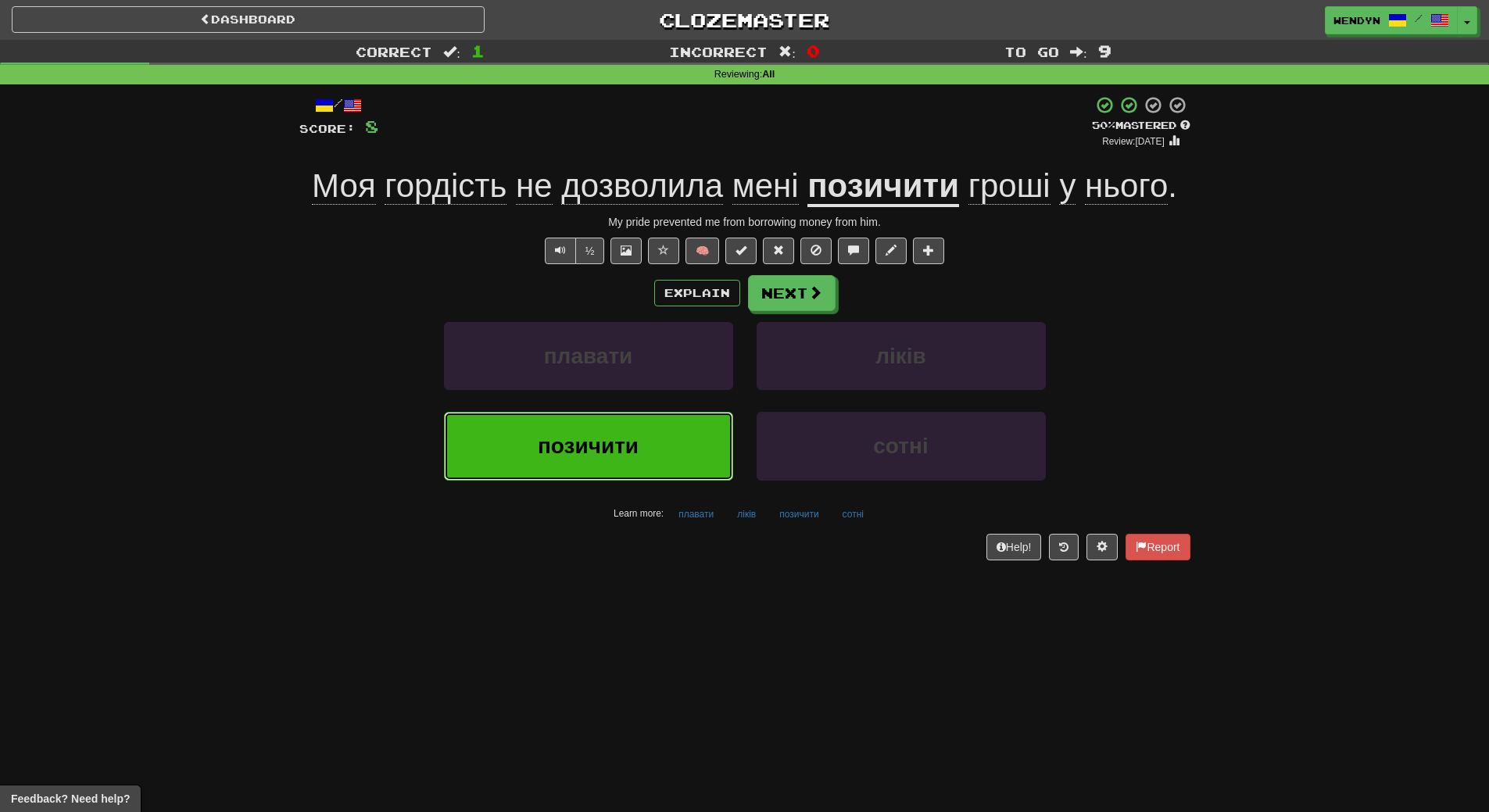
click at [602, 460] on button "позичити" at bounding box center [588, 446] width 289 height 68
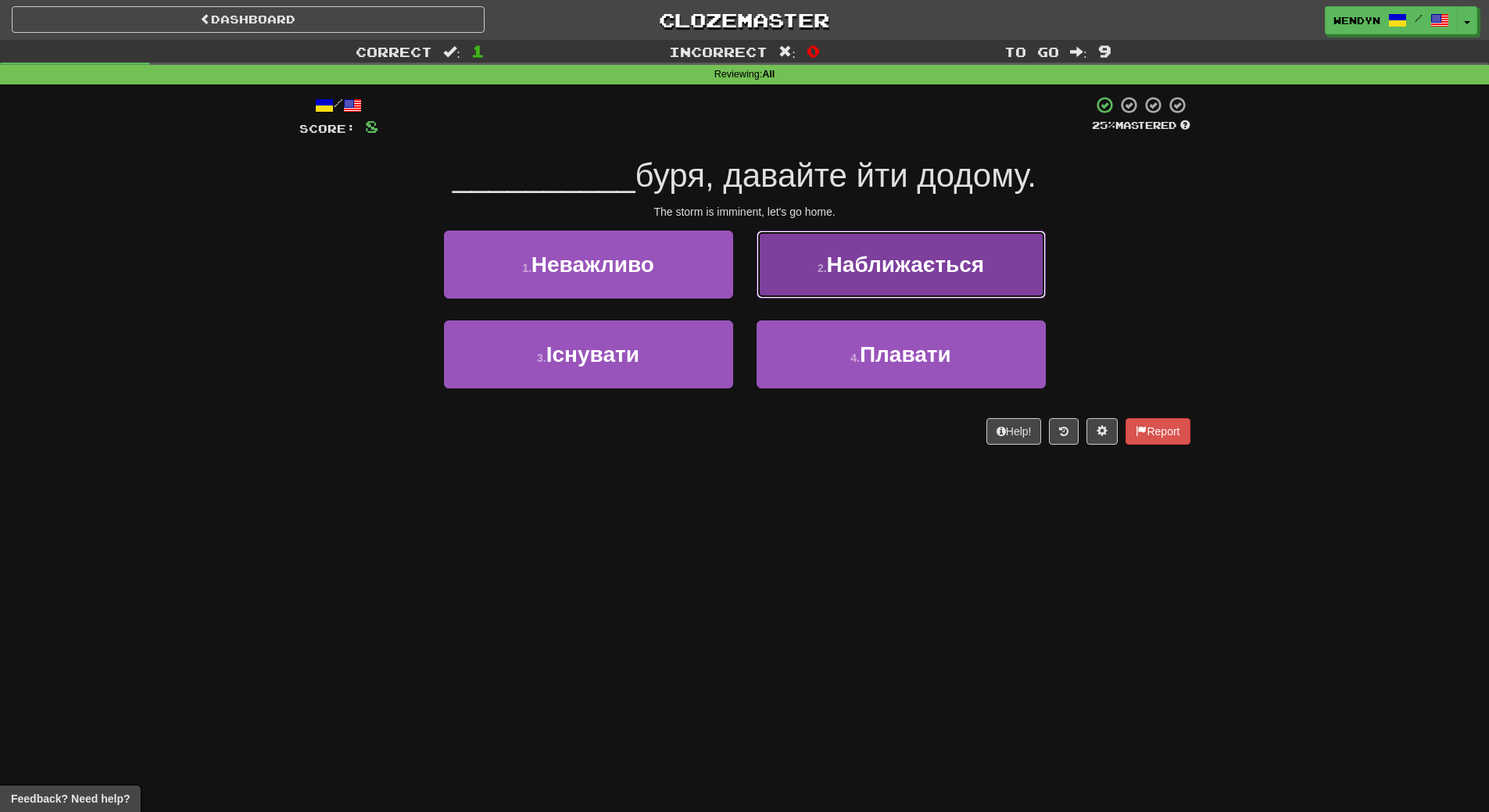
click at [1007, 280] on button "2 . Наближається" at bounding box center [901, 265] width 289 height 68
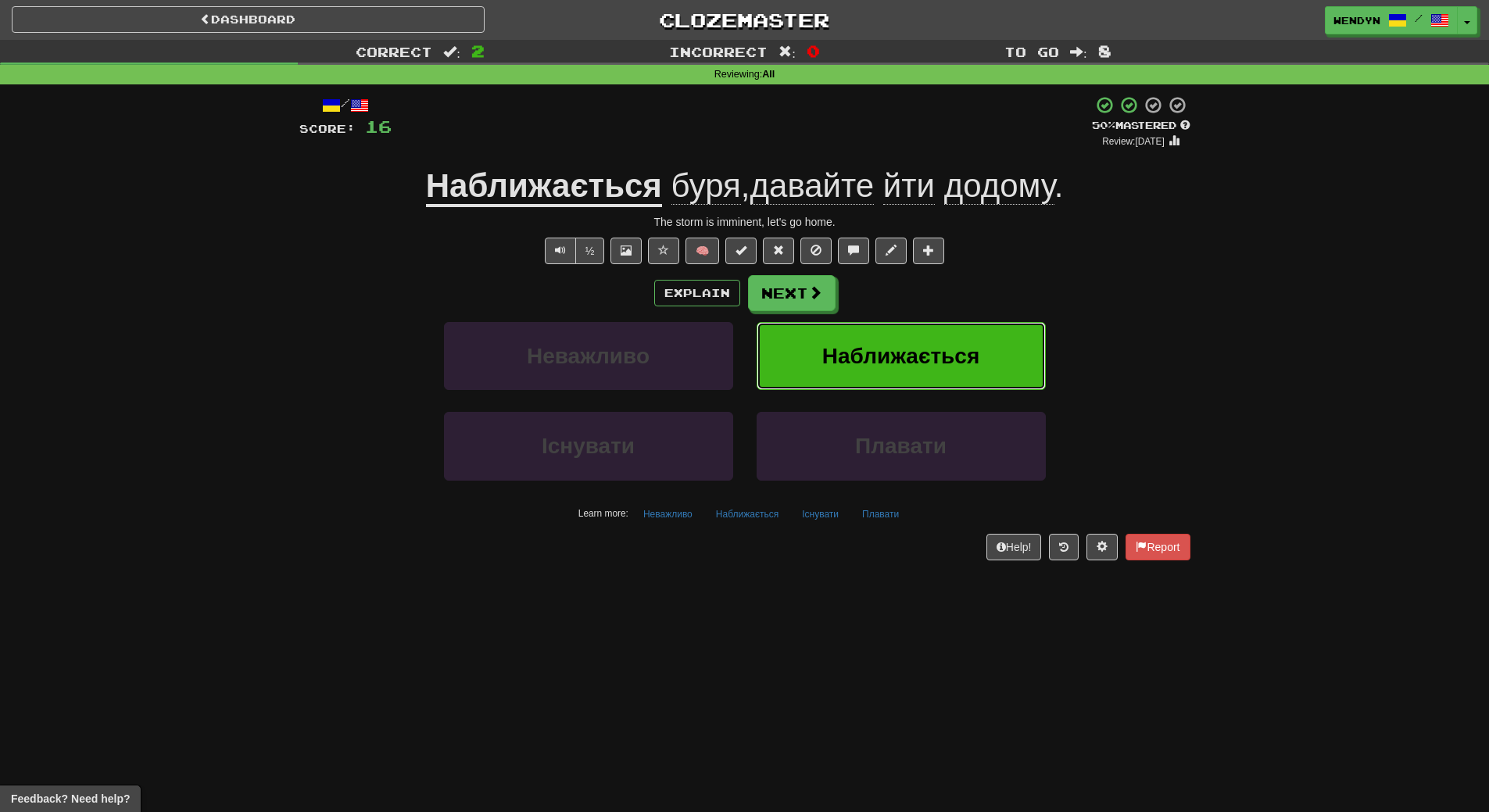
click at [980, 334] on button "Наближається" at bounding box center [901, 356] width 289 height 68
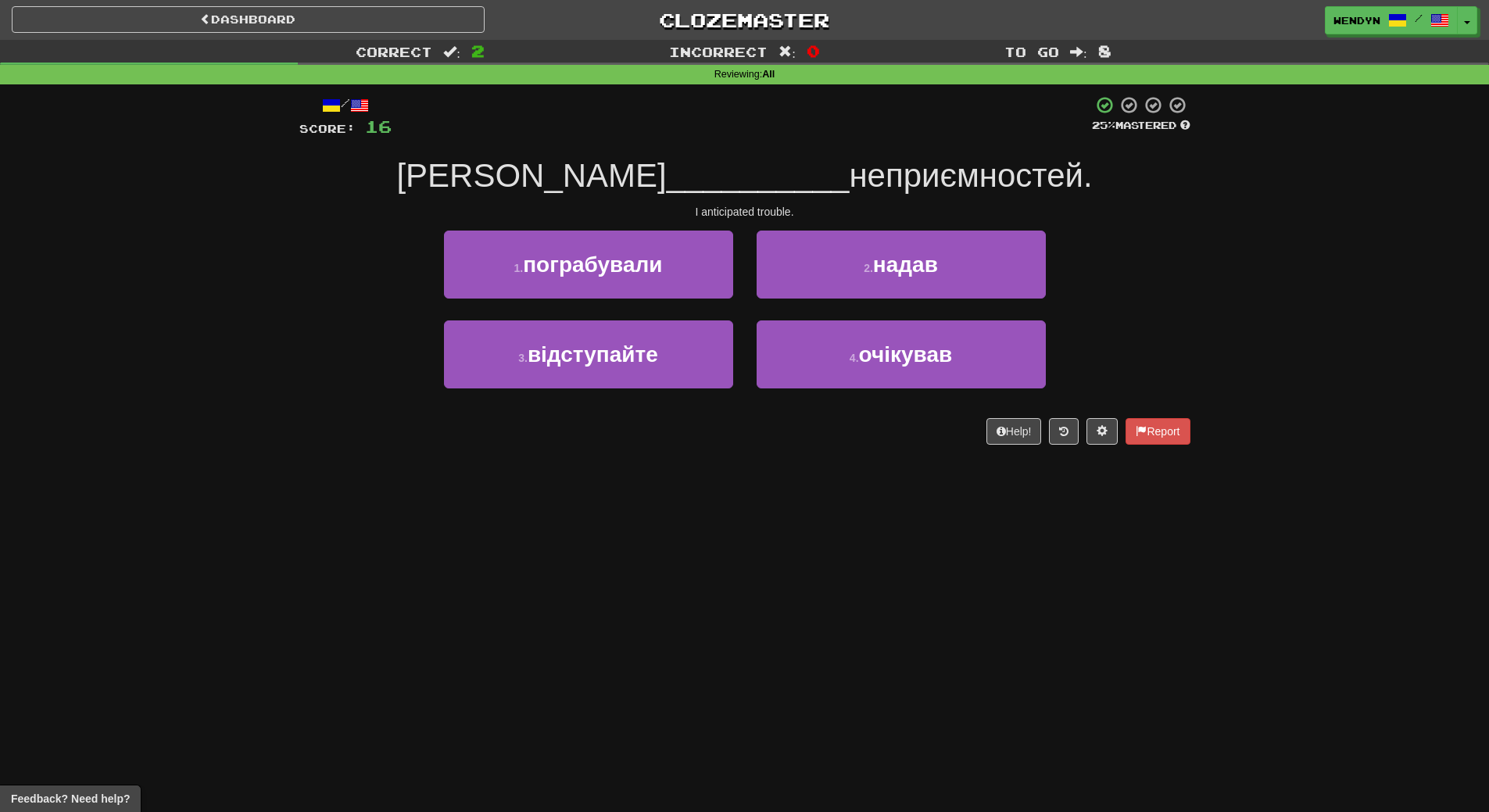
click at [729, 476] on div "Dashboard Clozemaster WendyN / Toggle Dropdown Dashboard Leaderboard Activity F…" at bounding box center [744, 406] width 1489 height 812
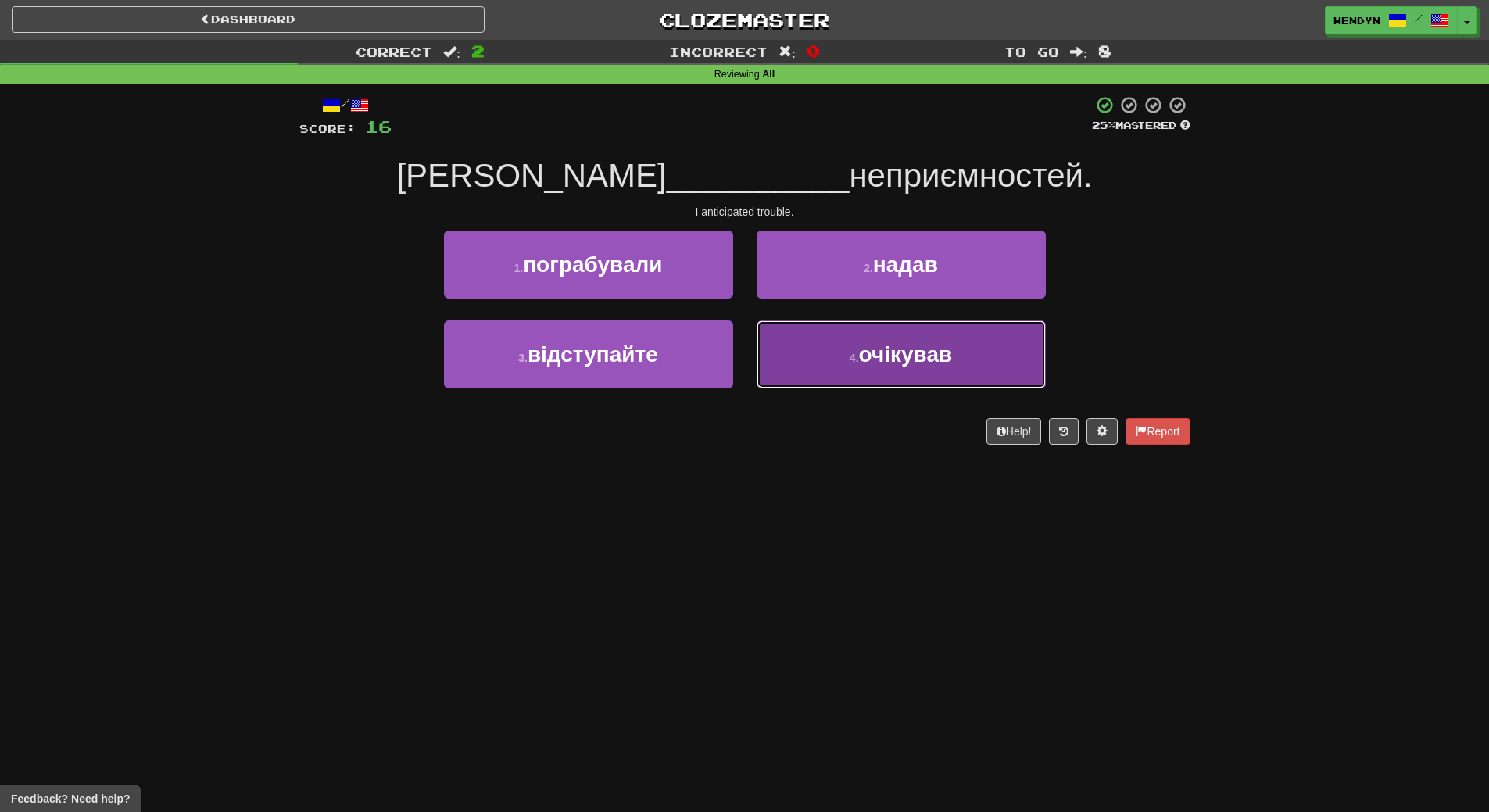
click at [915, 373] on button "4 . очікував" at bounding box center [901, 354] width 289 height 68
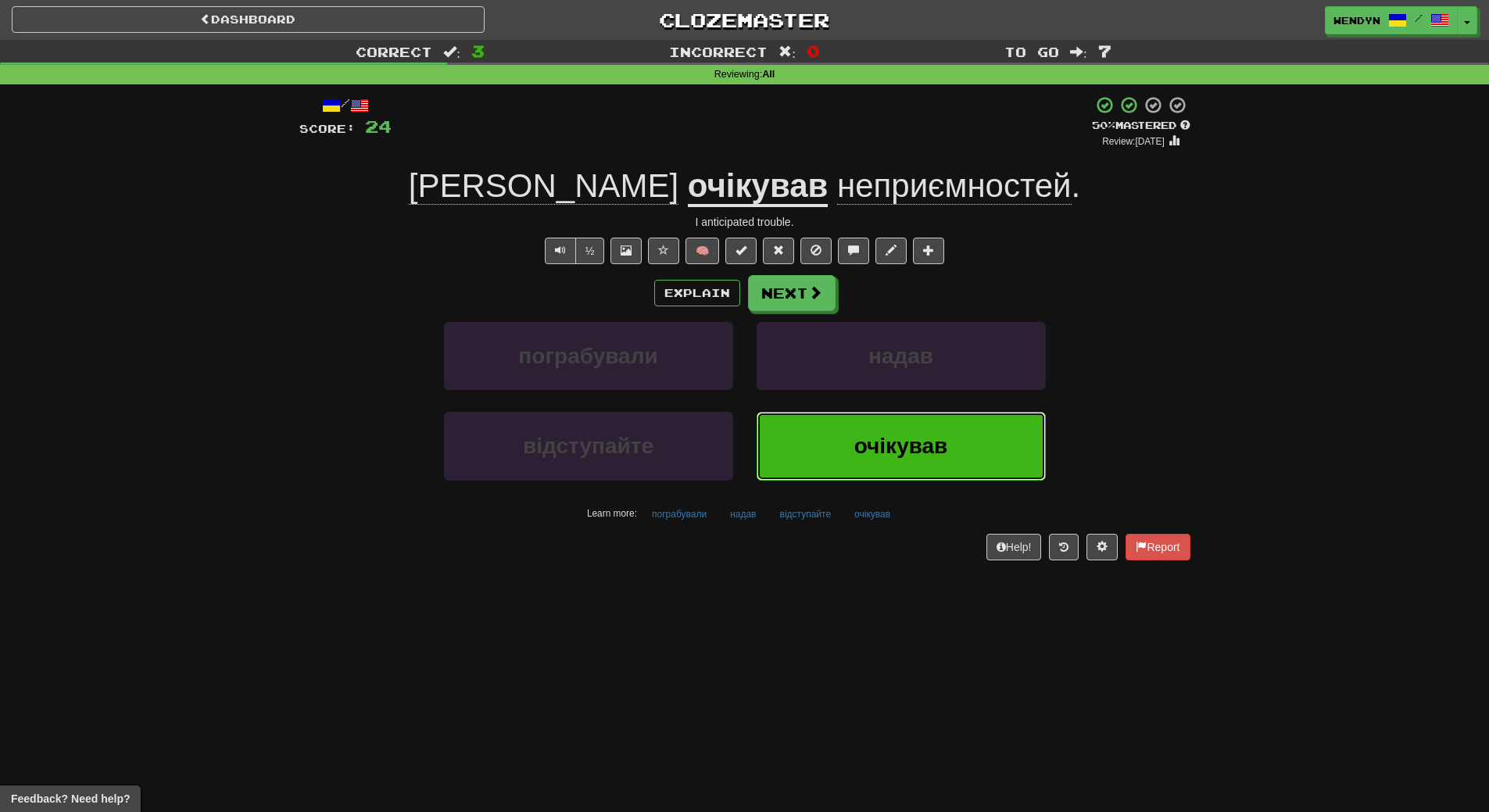
click at [953, 440] on button "очікував" at bounding box center [901, 446] width 289 height 68
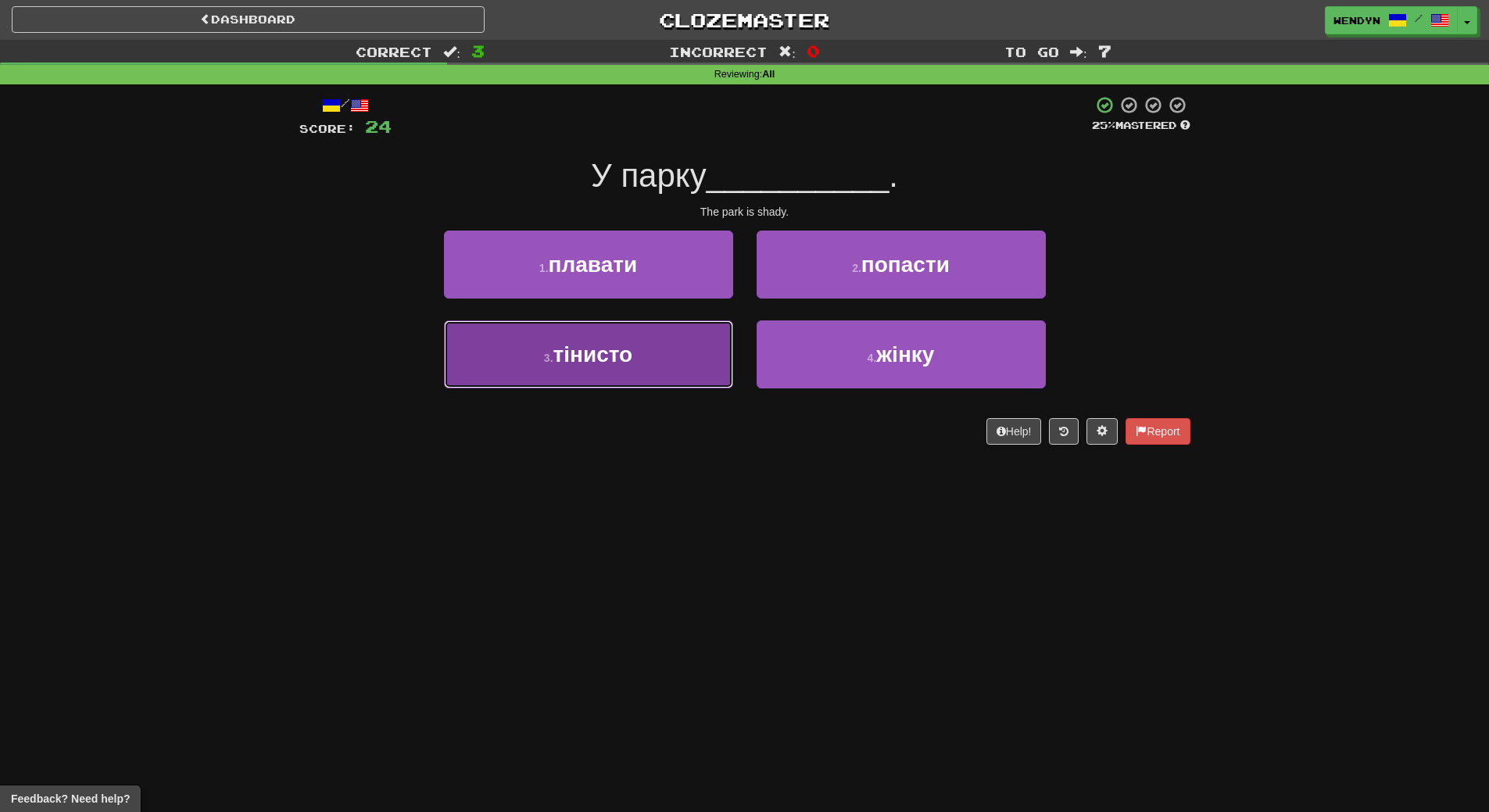
click at [643, 368] on button "3 . тінисто" at bounding box center [588, 354] width 289 height 68
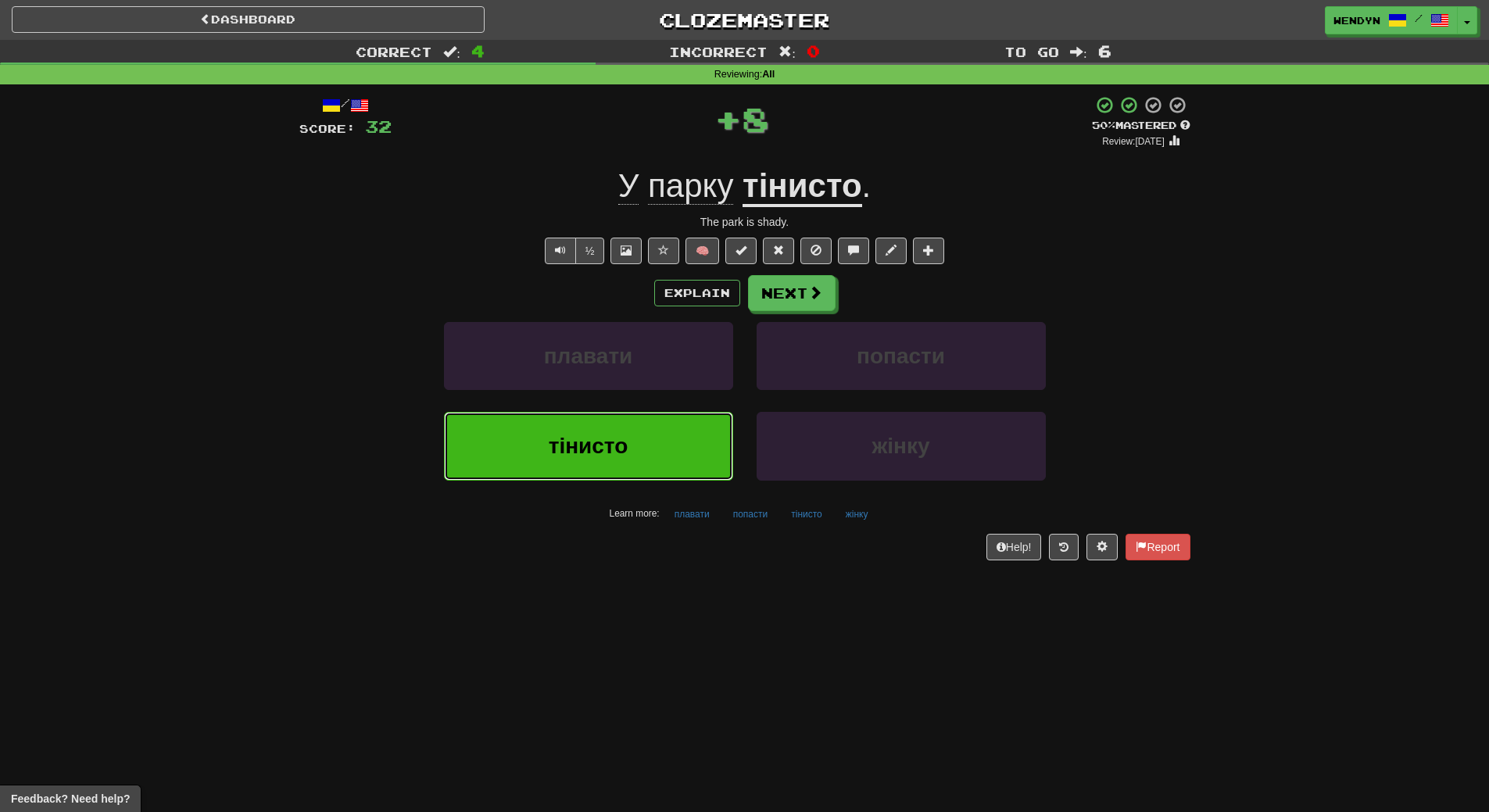
click at [643, 464] on button "тінисто" at bounding box center [588, 446] width 289 height 68
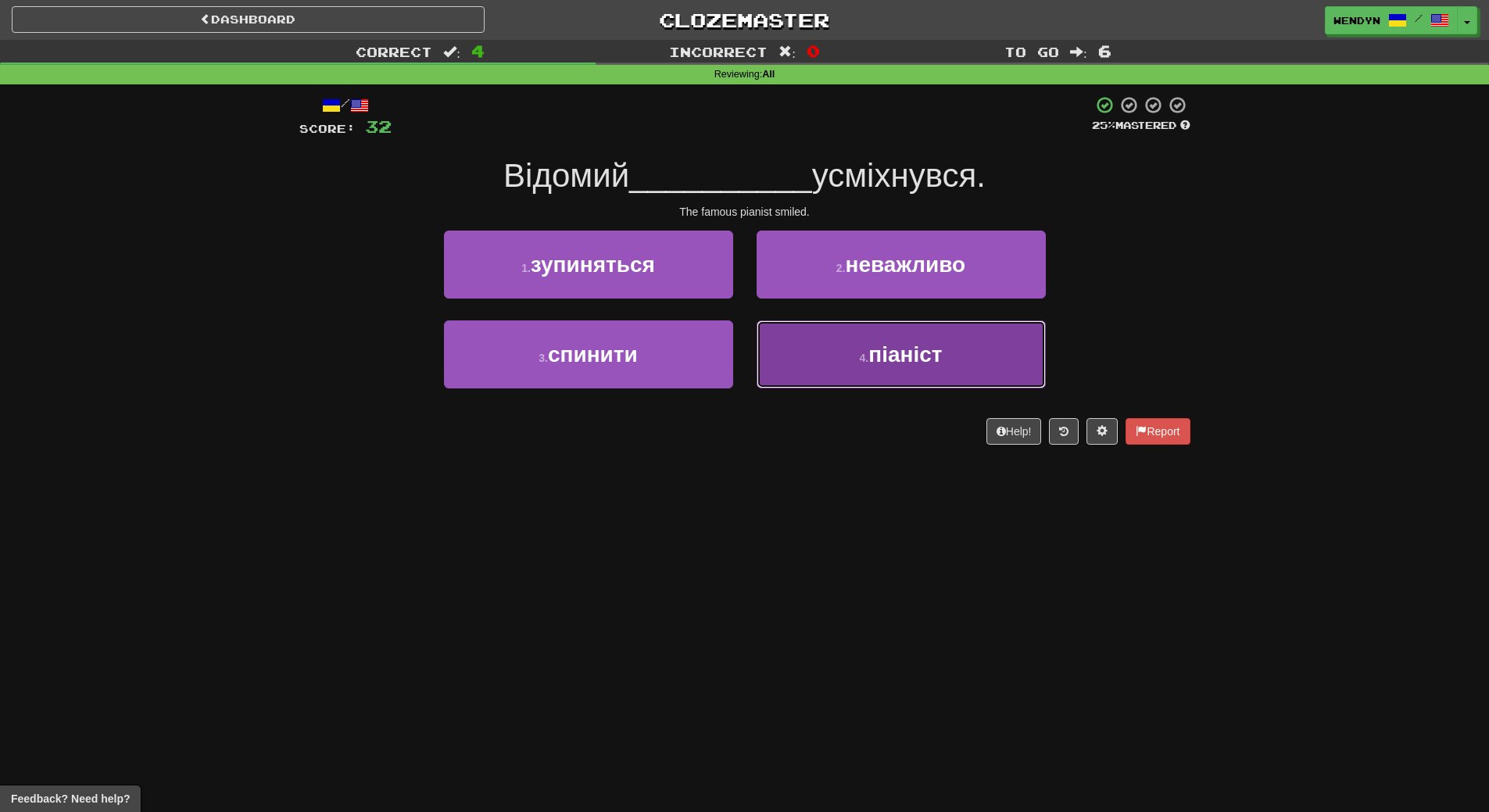
drag, startPoint x: 843, startPoint y: 378, endPoint x: 856, endPoint y: 420, distance: 44.0
click at [844, 378] on button "4 . піаніст" at bounding box center [901, 354] width 289 height 68
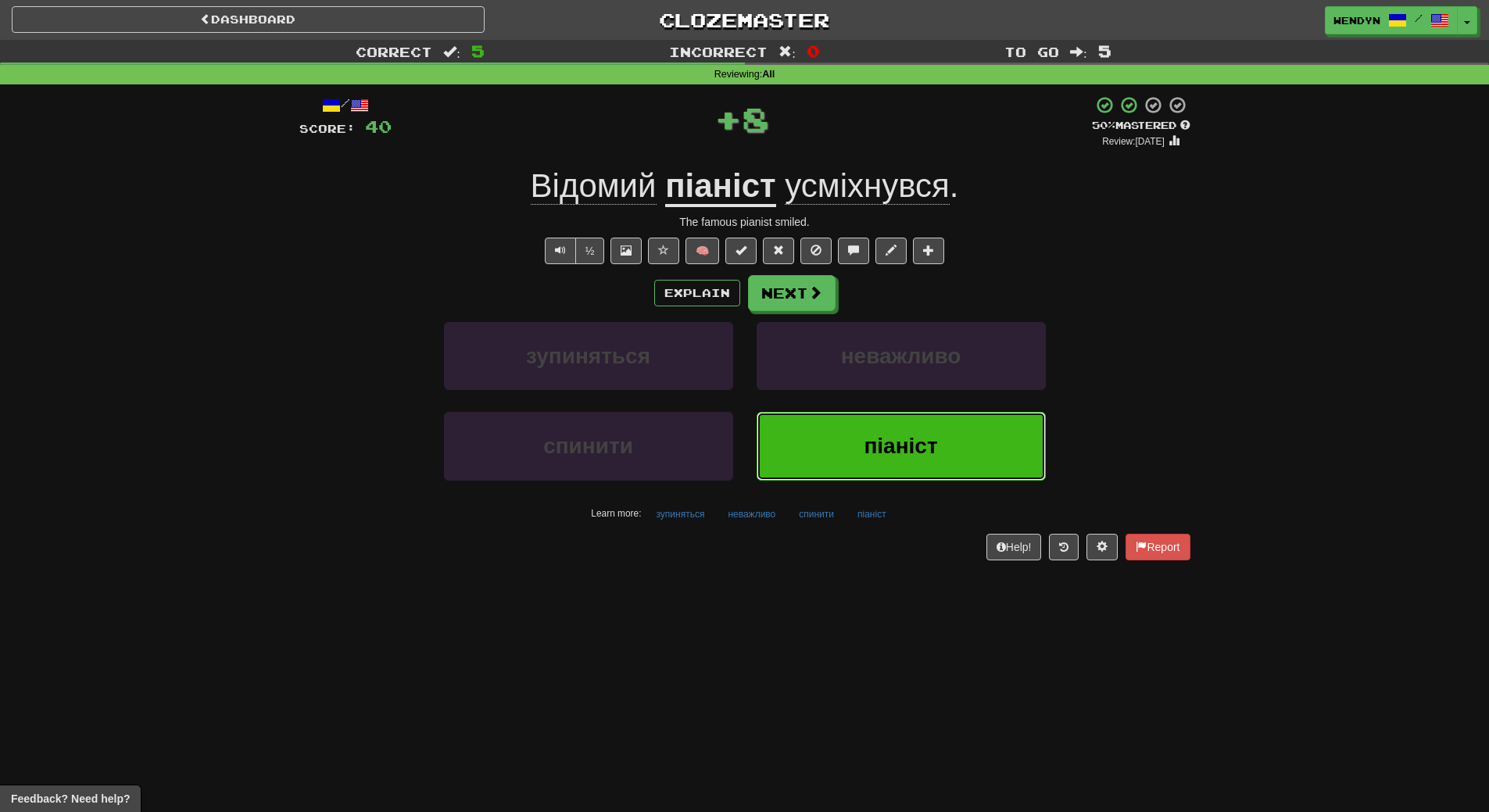
drag, startPoint x: 861, startPoint y: 472, endPoint x: 820, endPoint y: 500, distance: 49.6
click at [861, 472] on button "піаніст" at bounding box center [901, 446] width 289 height 68
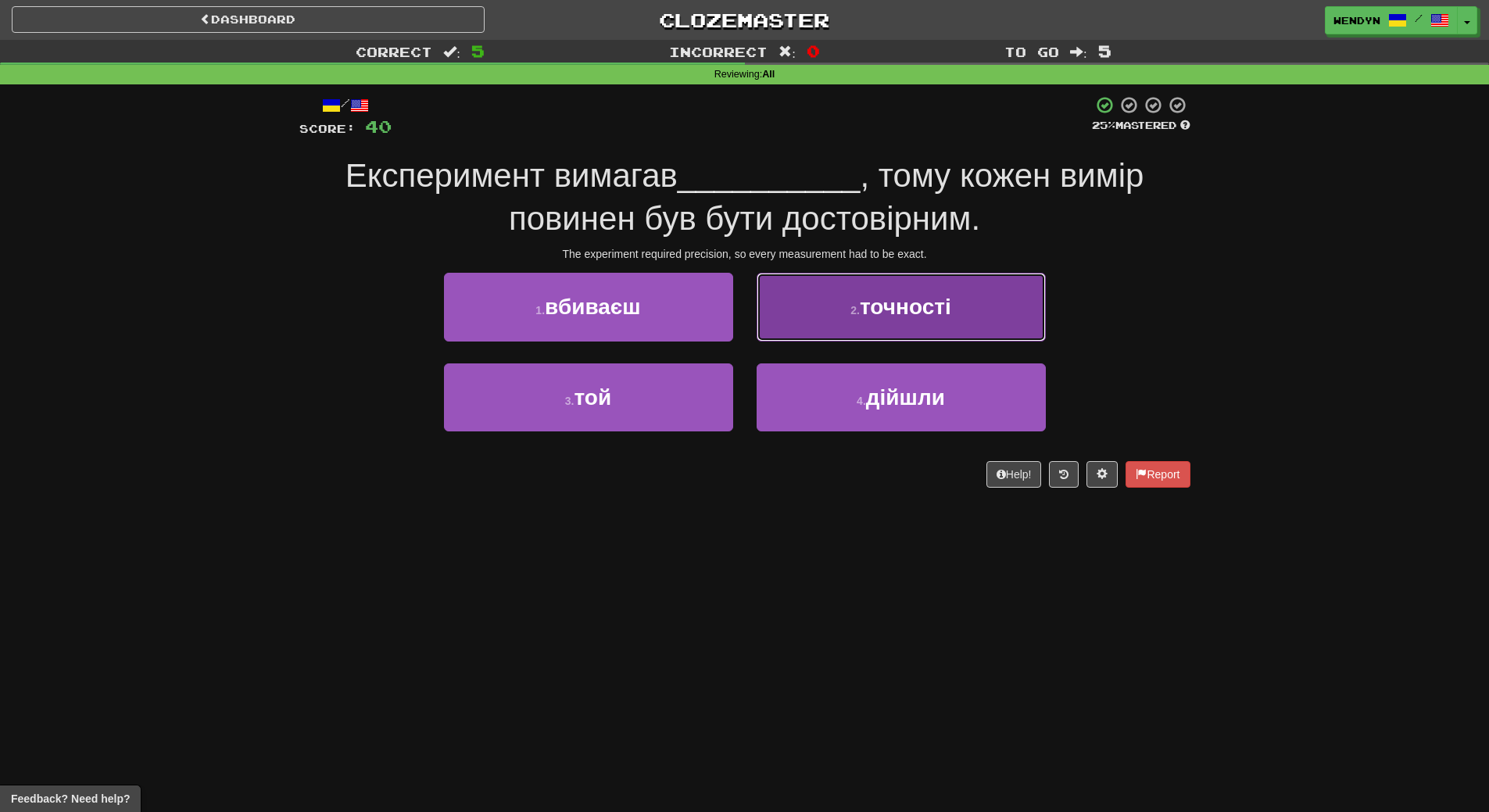
click at [966, 322] on button "2 . точності" at bounding box center [901, 306] width 289 height 68
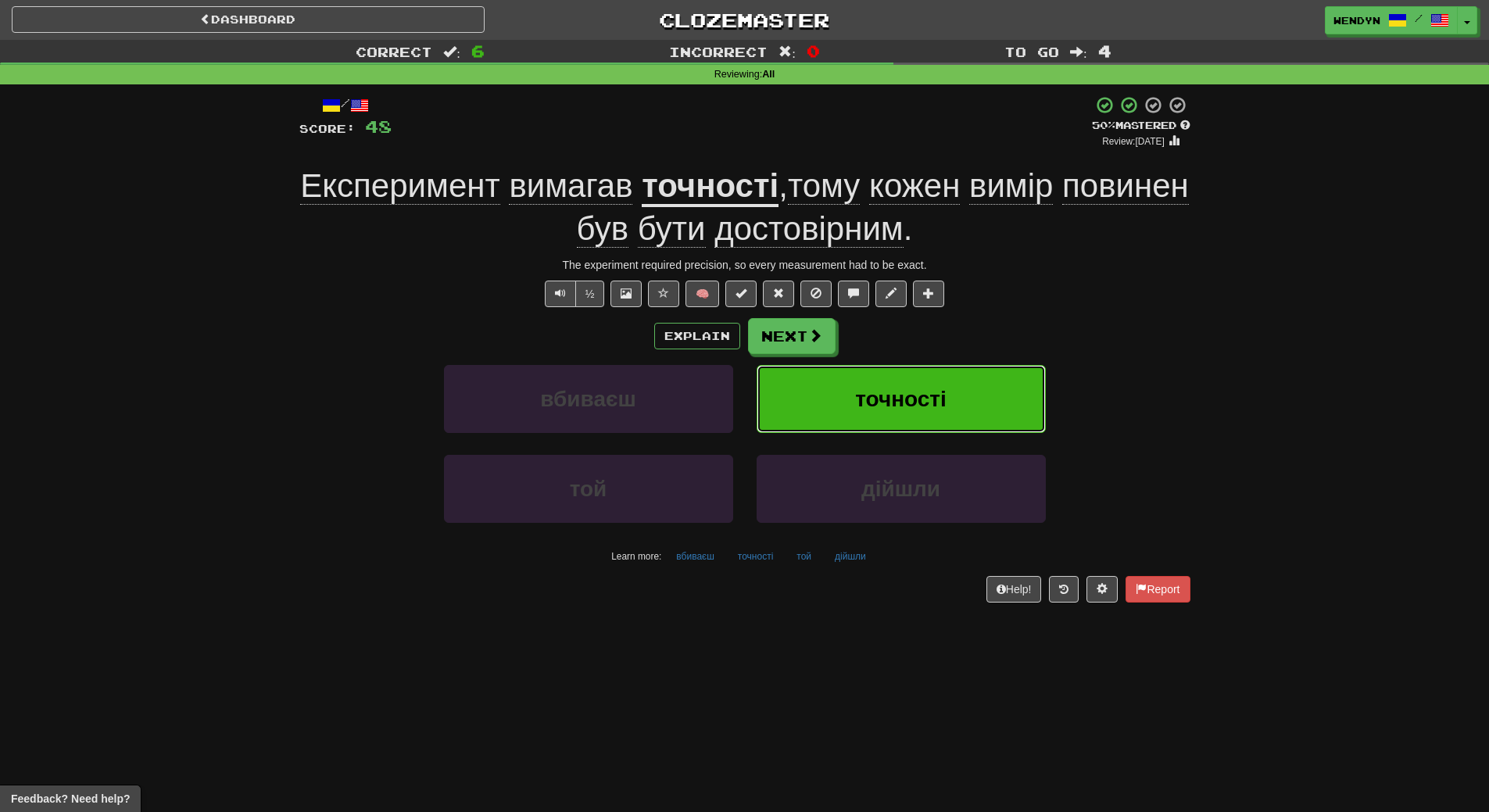
click at [980, 398] on button "точності" at bounding box center [901, 399] width 289 height 68
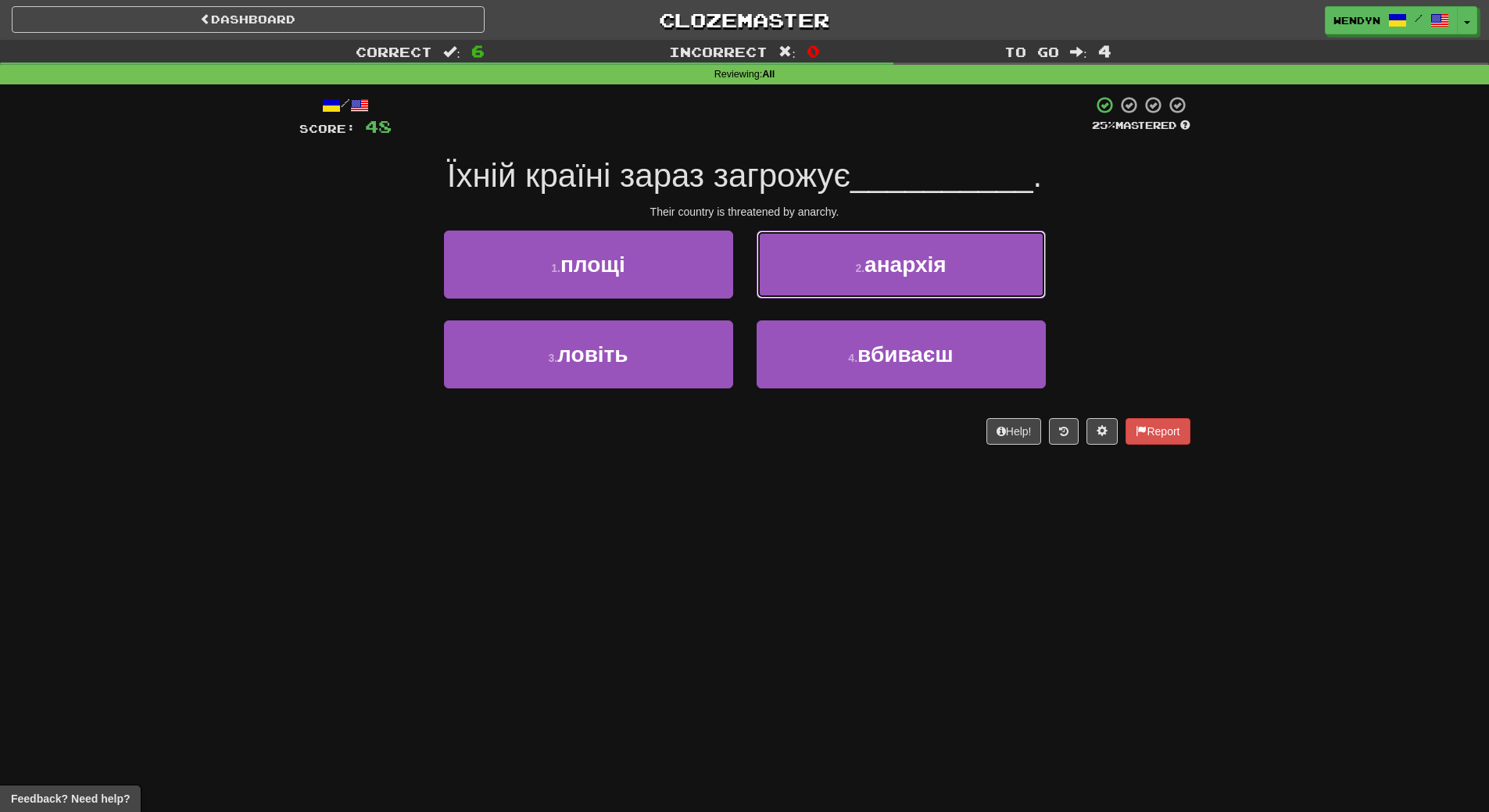
drag, startPoint x: 943, startPoint y: 242, endPoint x: 942, endPoint y: 272, distance: 30.0
click at [943, 243] on button "2 . анархія" at bounding box center [901, 265] width 289 height 68
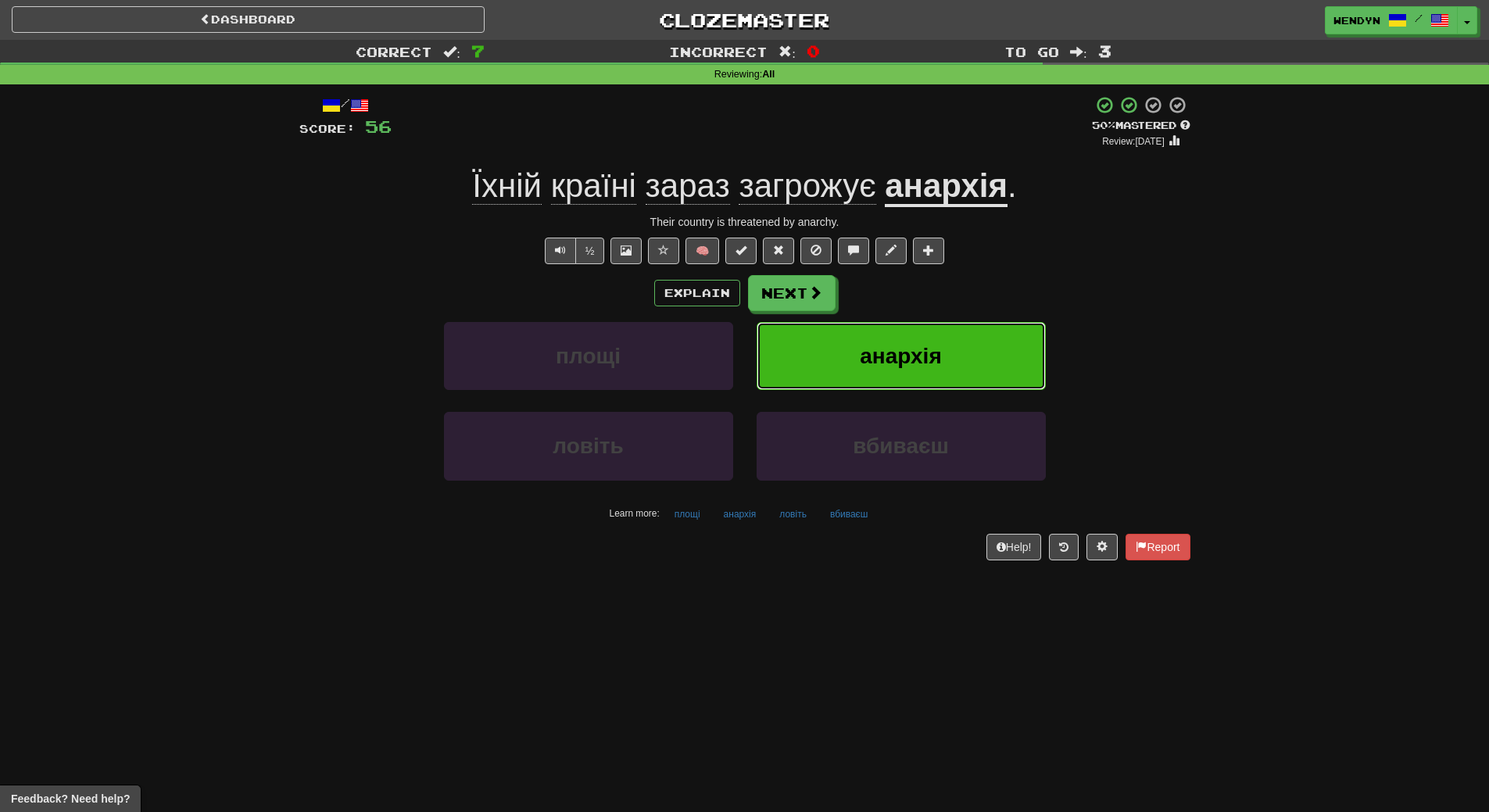
click at [941, 357] on span "анархія" at bounding box center [900, 356] width 81 height 24
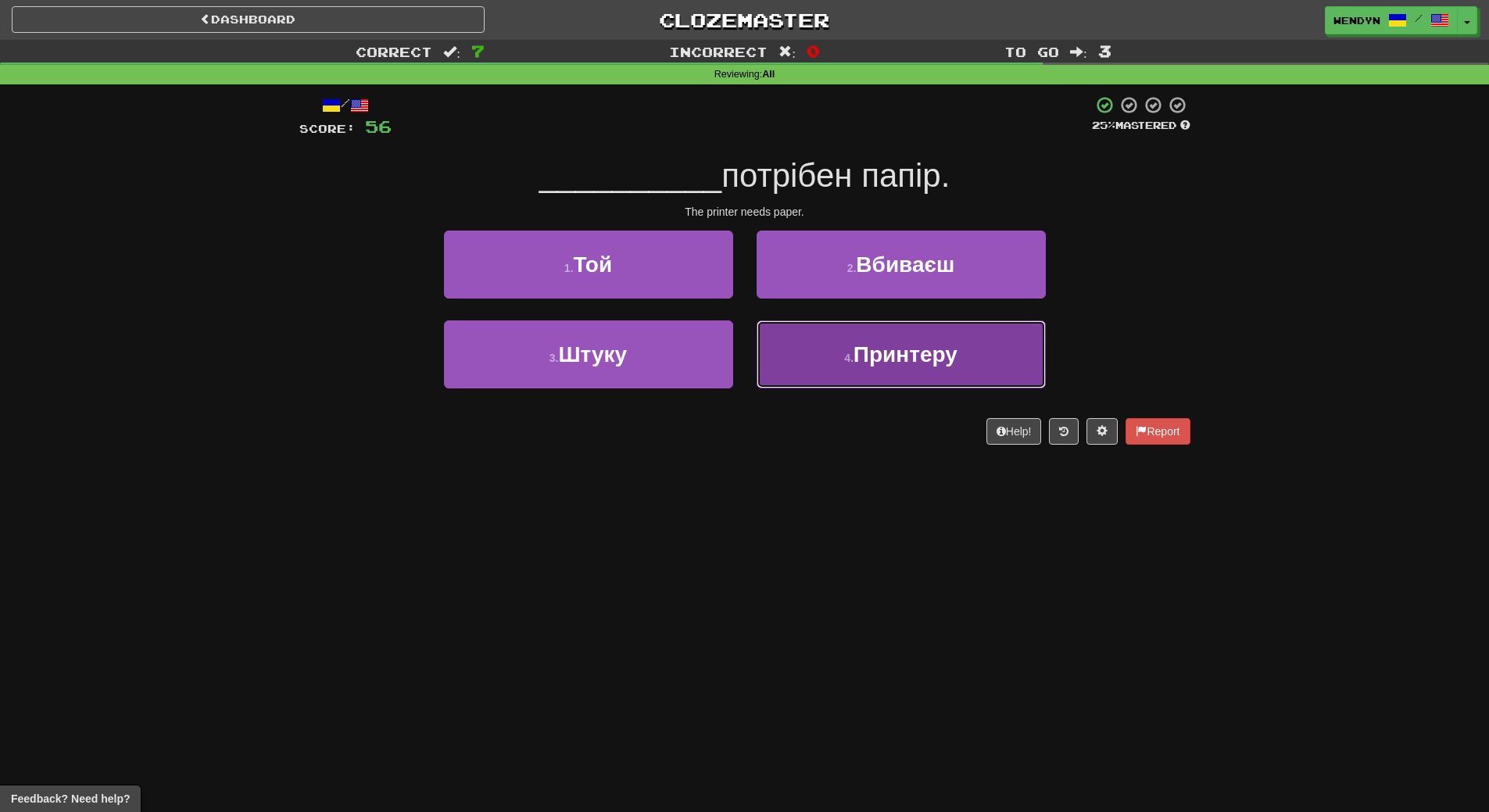
click at [920, 342] on span "Принтеру" at bounding box center [906, 354] width 104 height 24
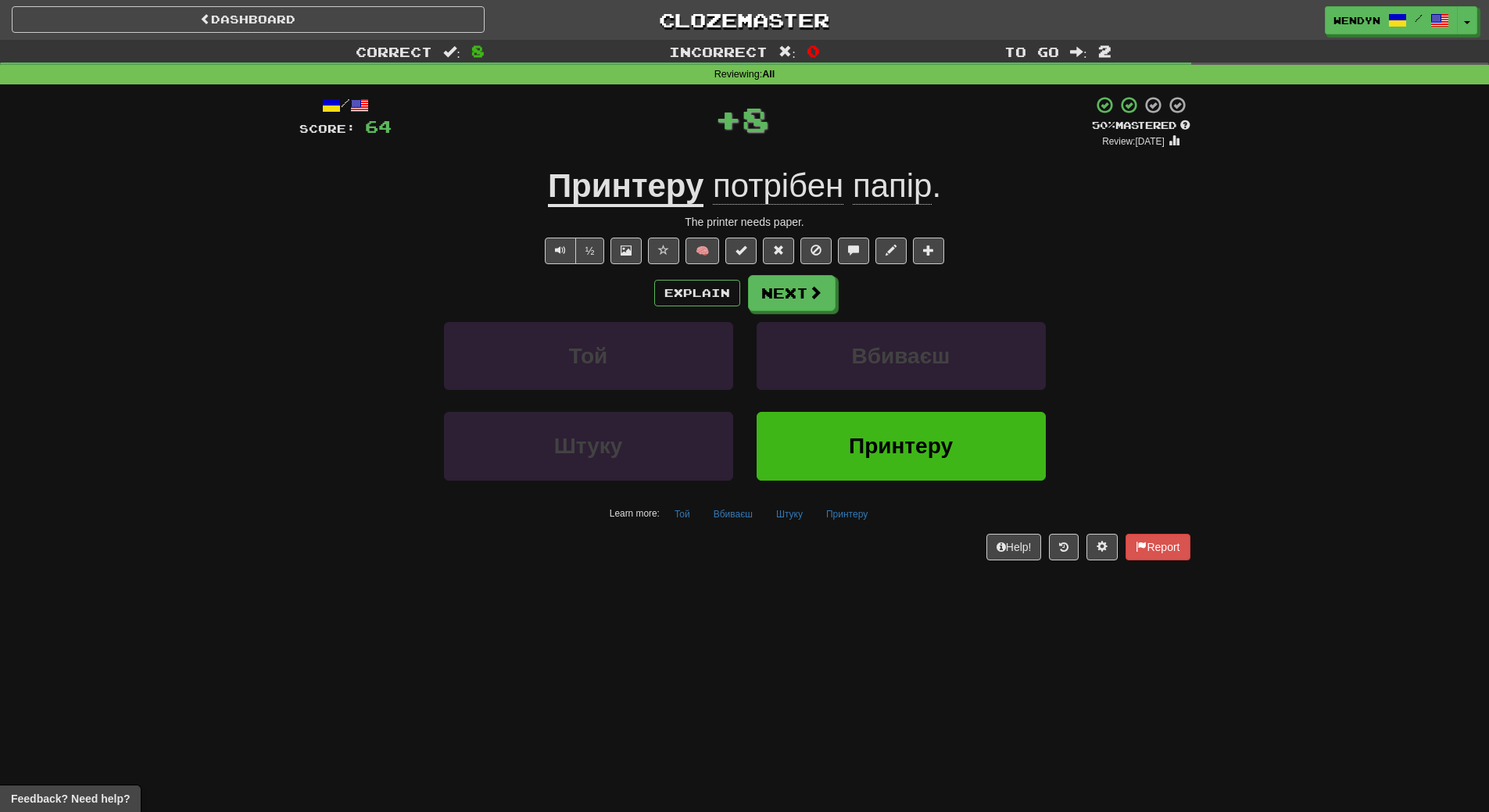
click at [905, 520] on div "Learn more: Той Вбиваєш Штуку Принтеру" at bounding box center [745, 514] width 915 height 23
click at [909, 439] on span "Принтеру" at bounding box center [901, 446] width 104 height 24
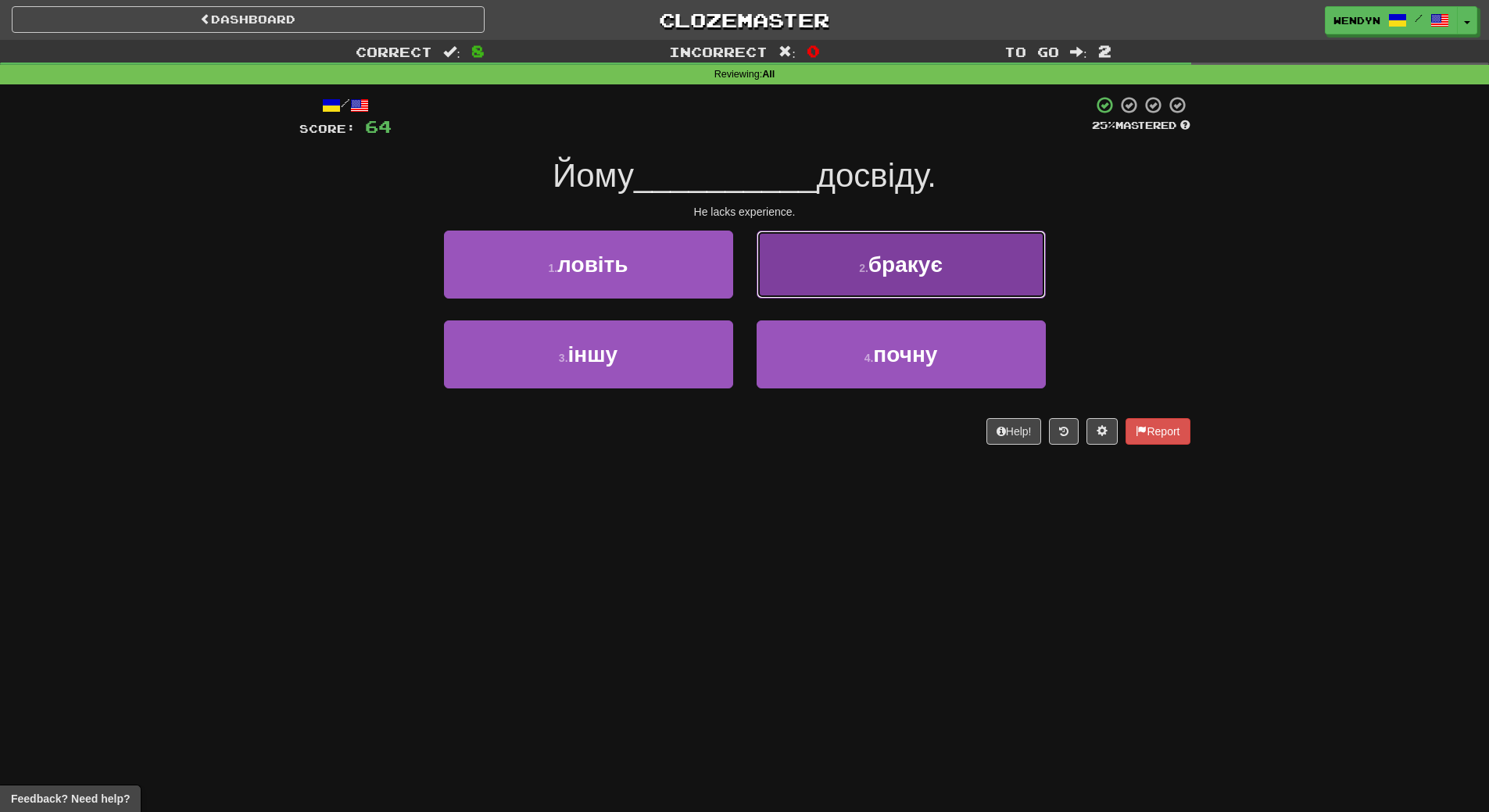
click at [932, 272] on span "бракує" at bounding box center [905, 264] width 74 height 24
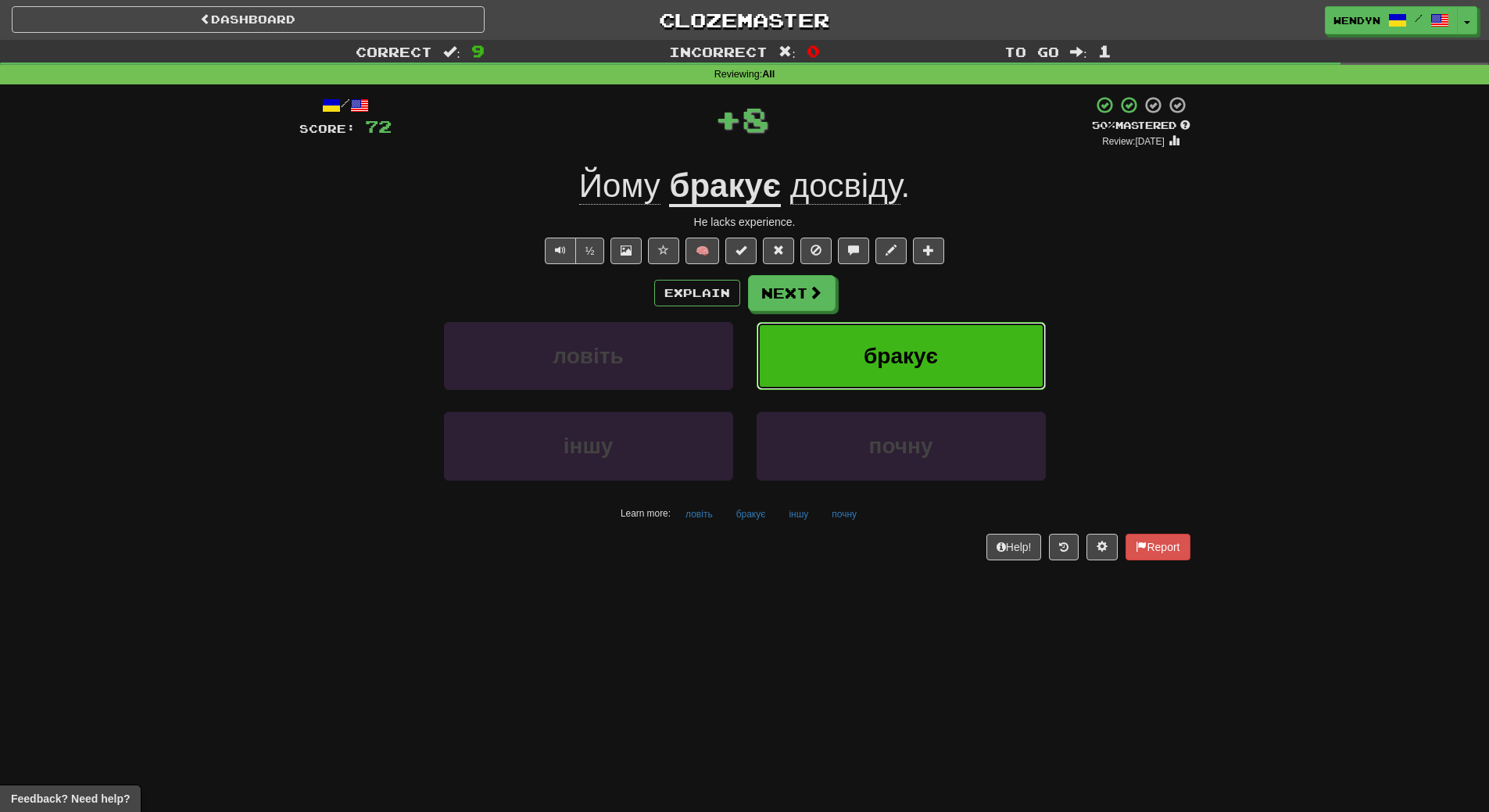
click at [946, 354] on button "бракує" at bounding box center [901, 356] width 289 height 68
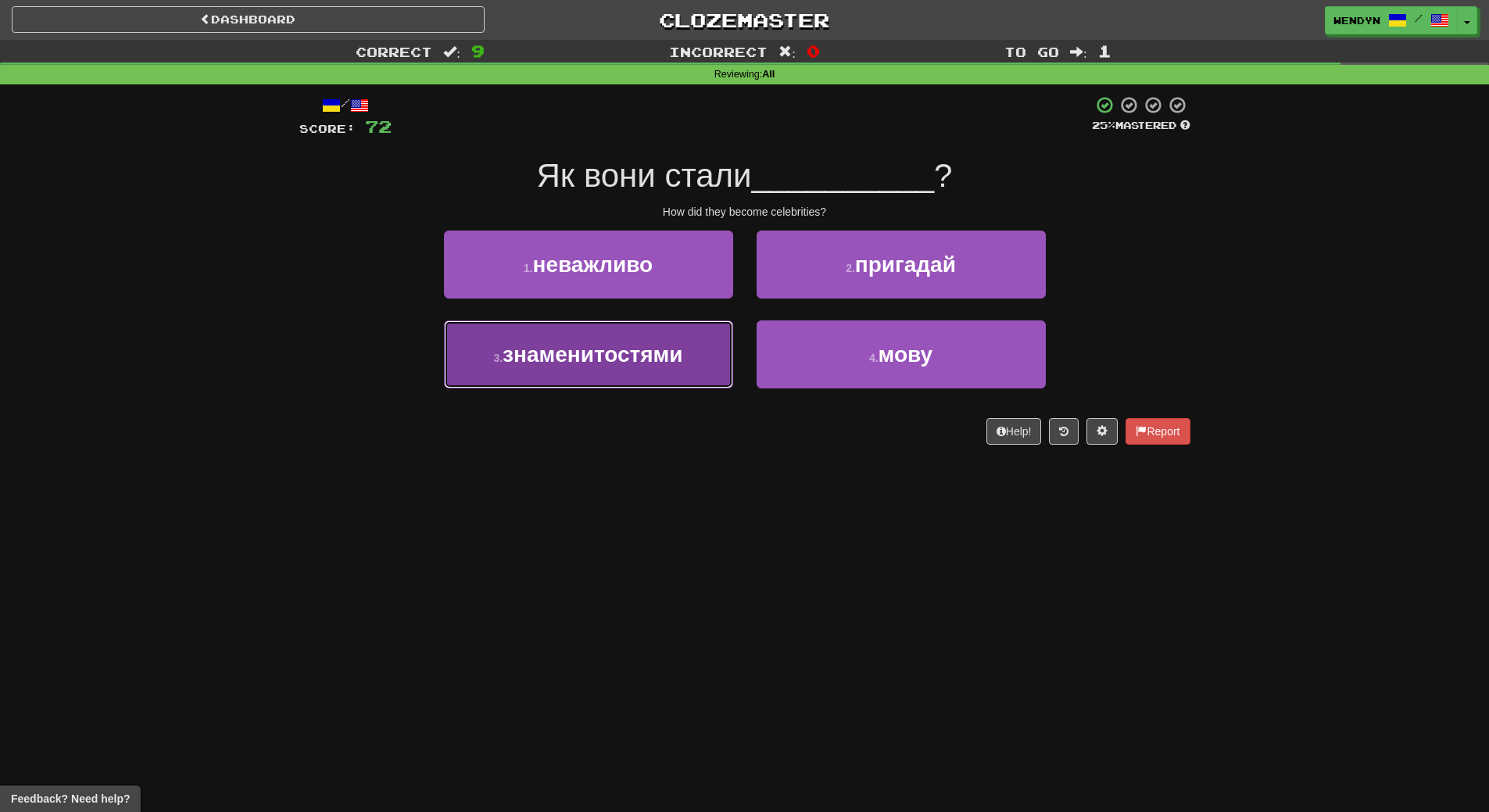
click at [647, 362] on span "знаменитостями" at bounding box center [593, 354] width 180 height 24
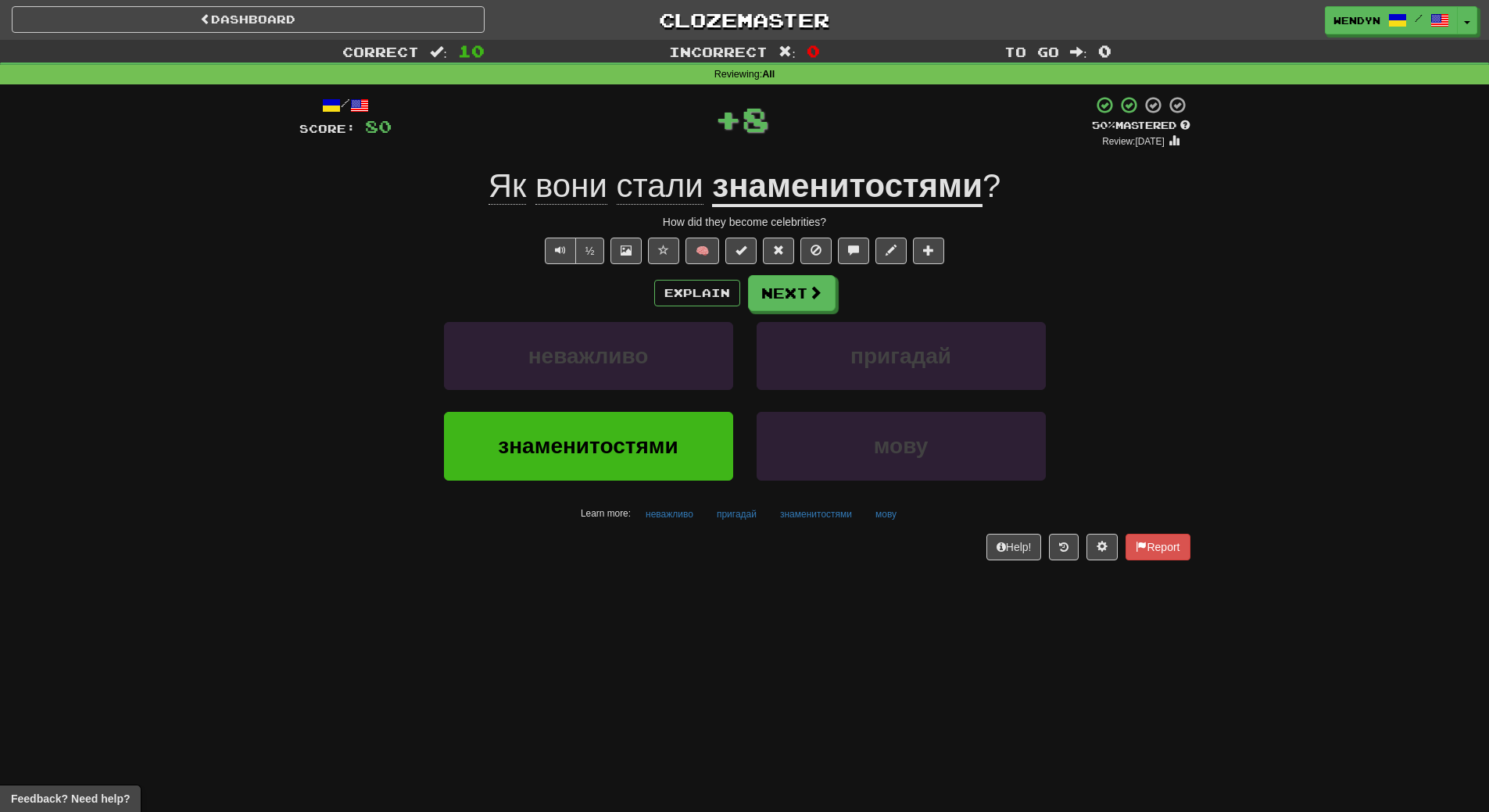
click at [656, 570] on div "/ Score: 80 + 8 50 % Mastered Review: 2025-08-31 Як вони стали знаменитостями ?…" at bounding box center [745, 333] width 891 height 497
click at [662, 432] on button "знаменитостями" at bounding box center [588, 446] width 289 height 68
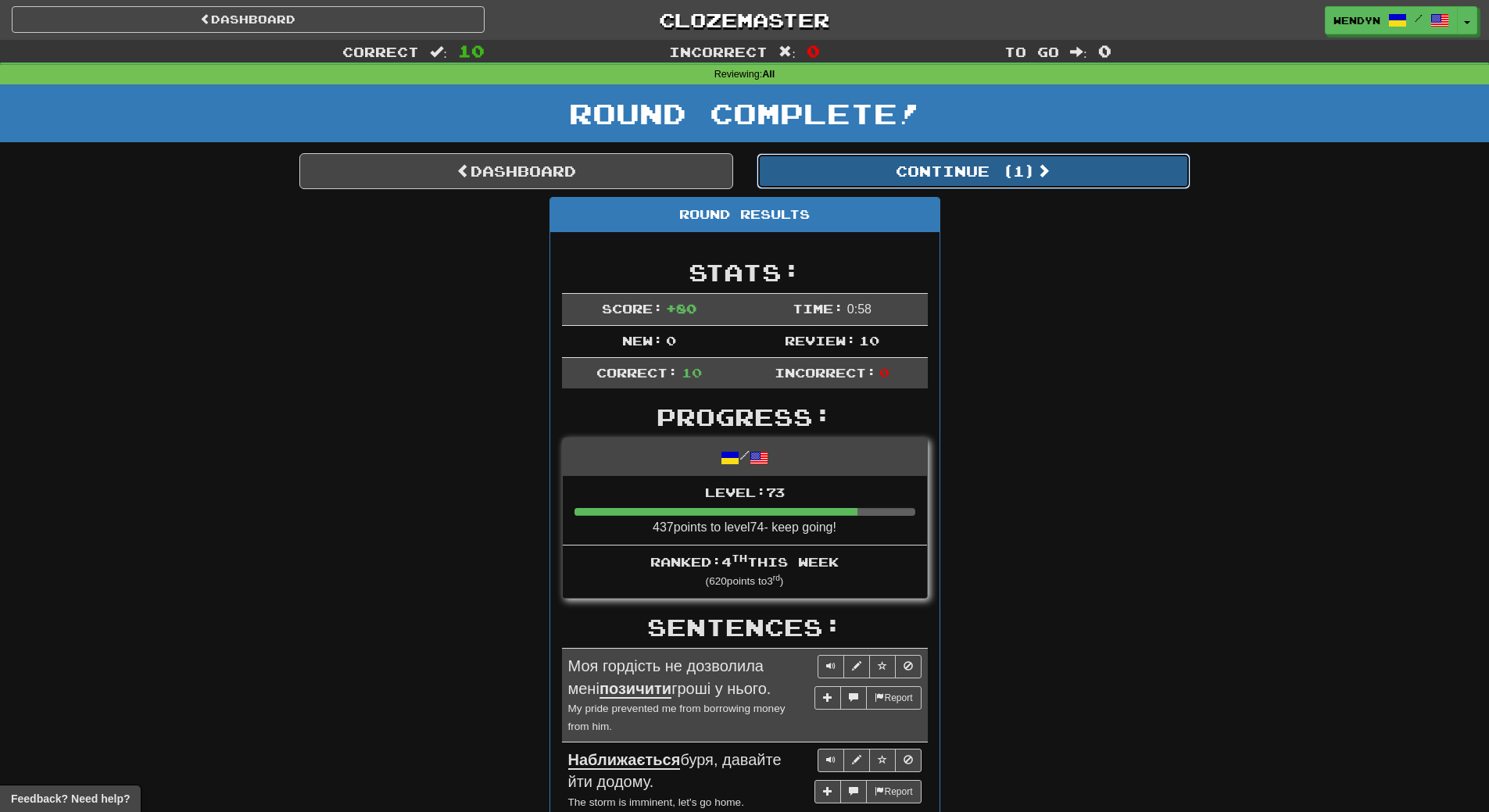
click at [1023, 159] on button "Continue ( 1 )" at bounding box center [974, 170] width 434 height 36
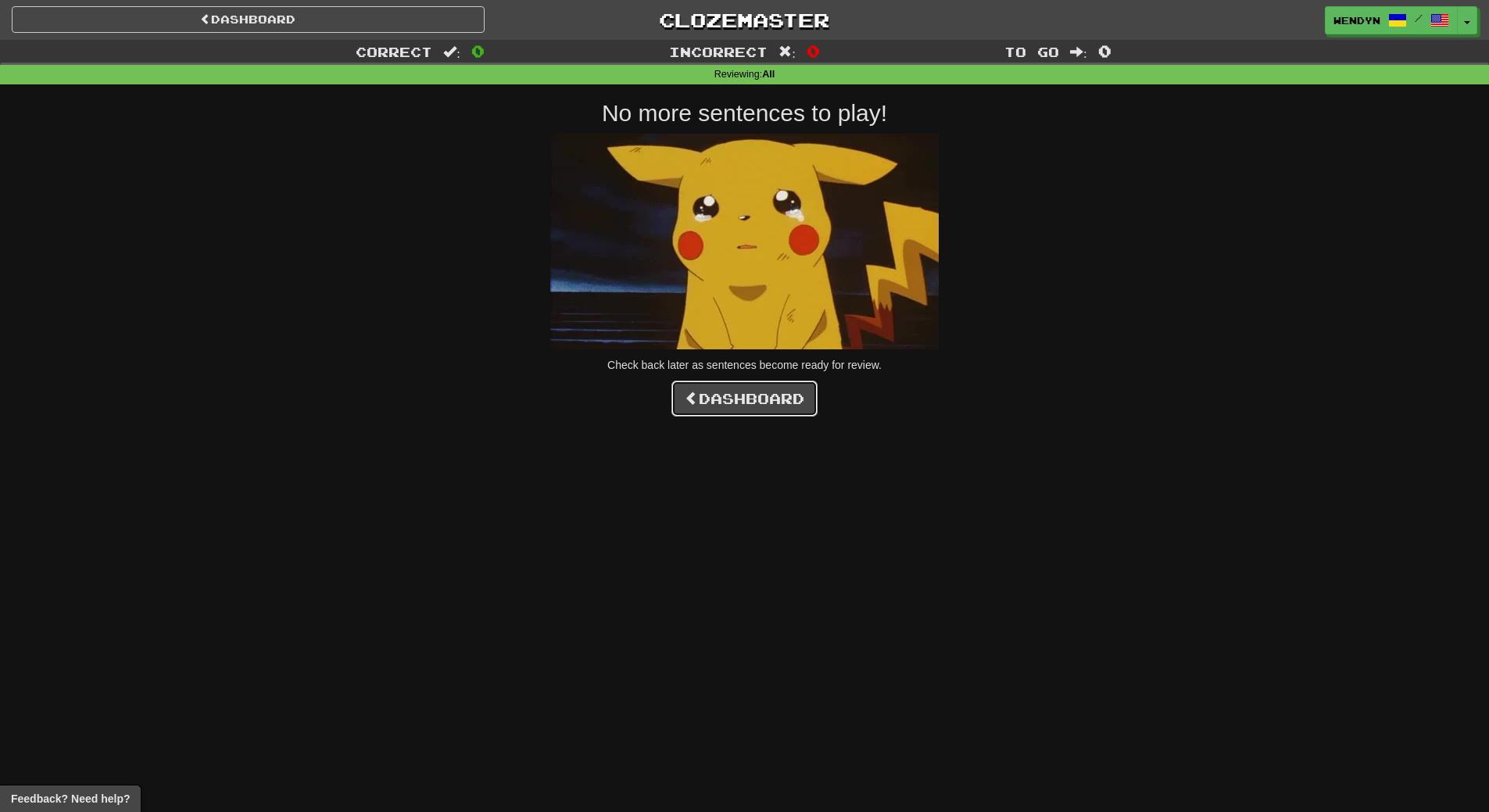
click at [766, 395] on link "Dashboard" at bounding box center [744, 398] width 146 height 36
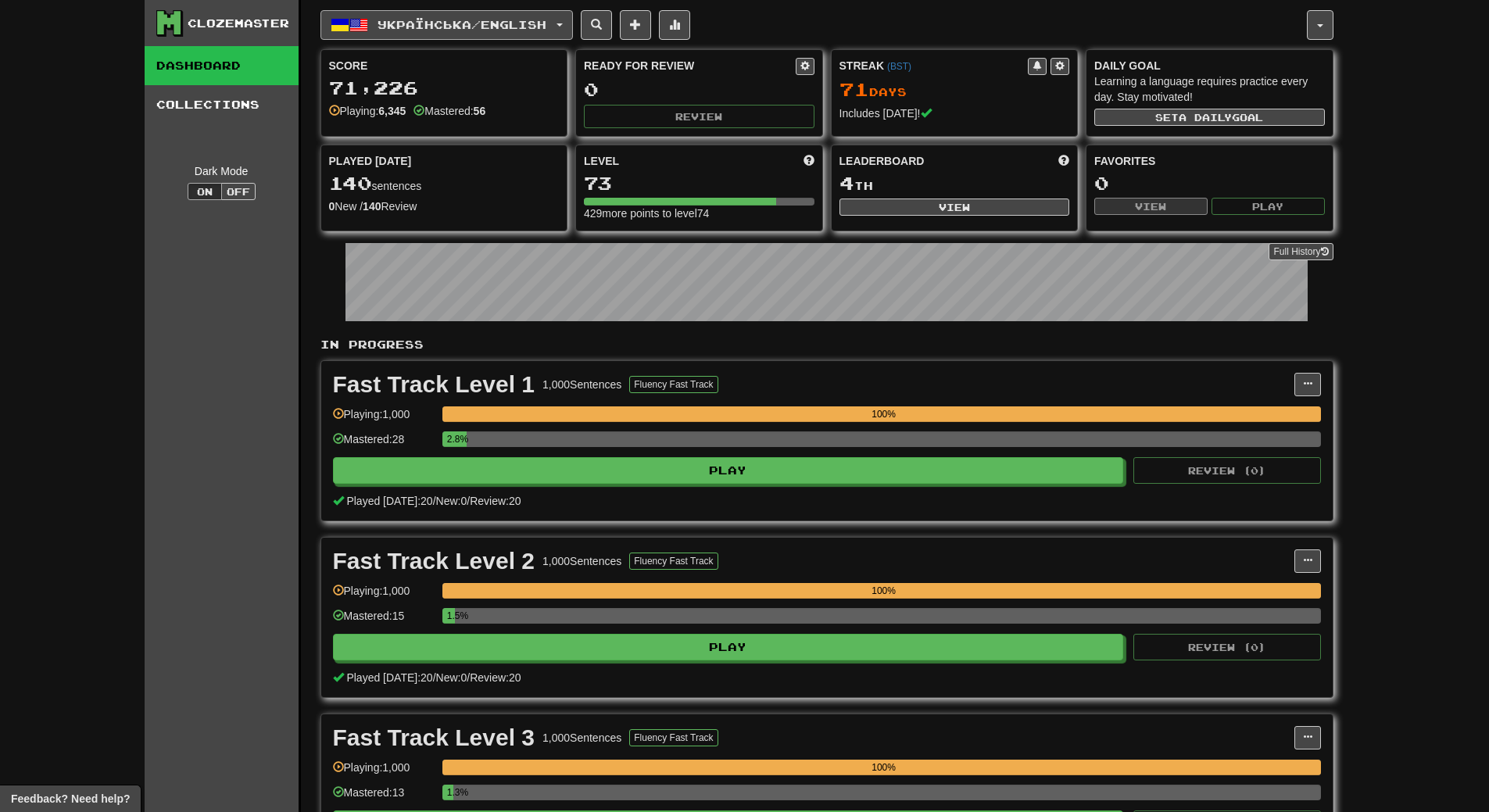
click at [546, 24] on span "Українська / English" at bounding box center [462, 25] width 169 height 14
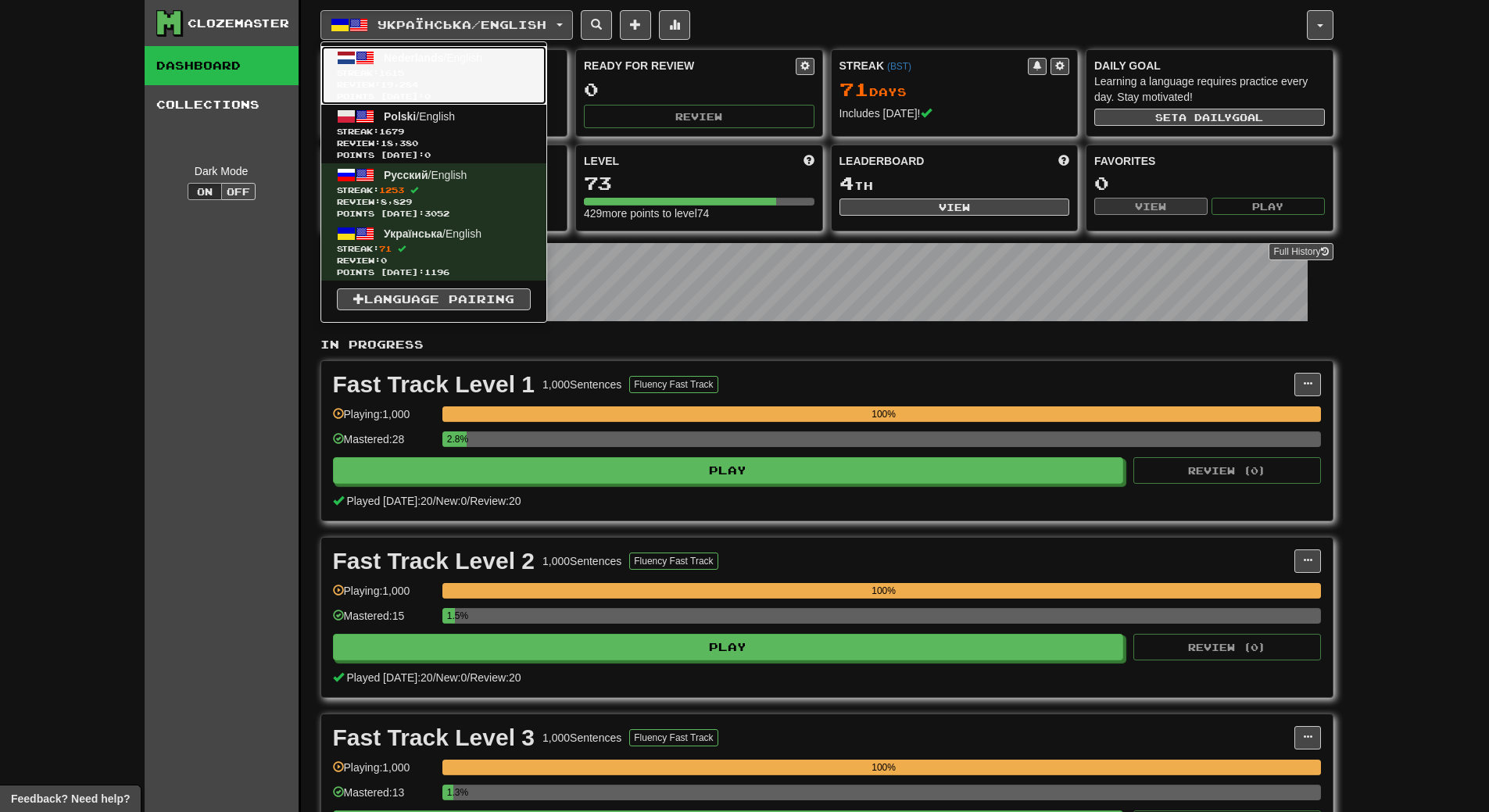
click at [513, 84] on span "Review: 19,284" at bounding box center [433, 85] width 194 height 12
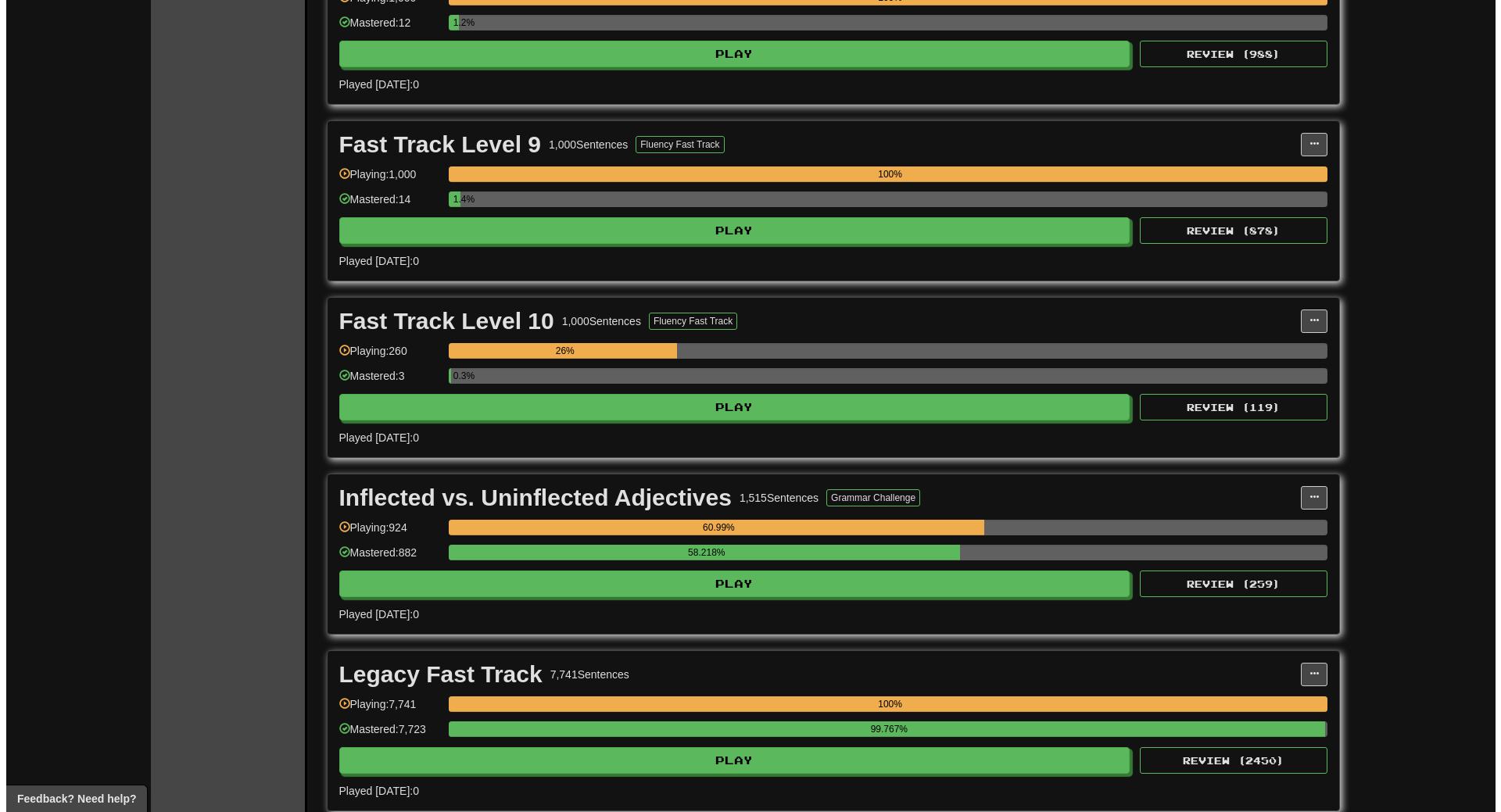
scroll to position [4064, 0]
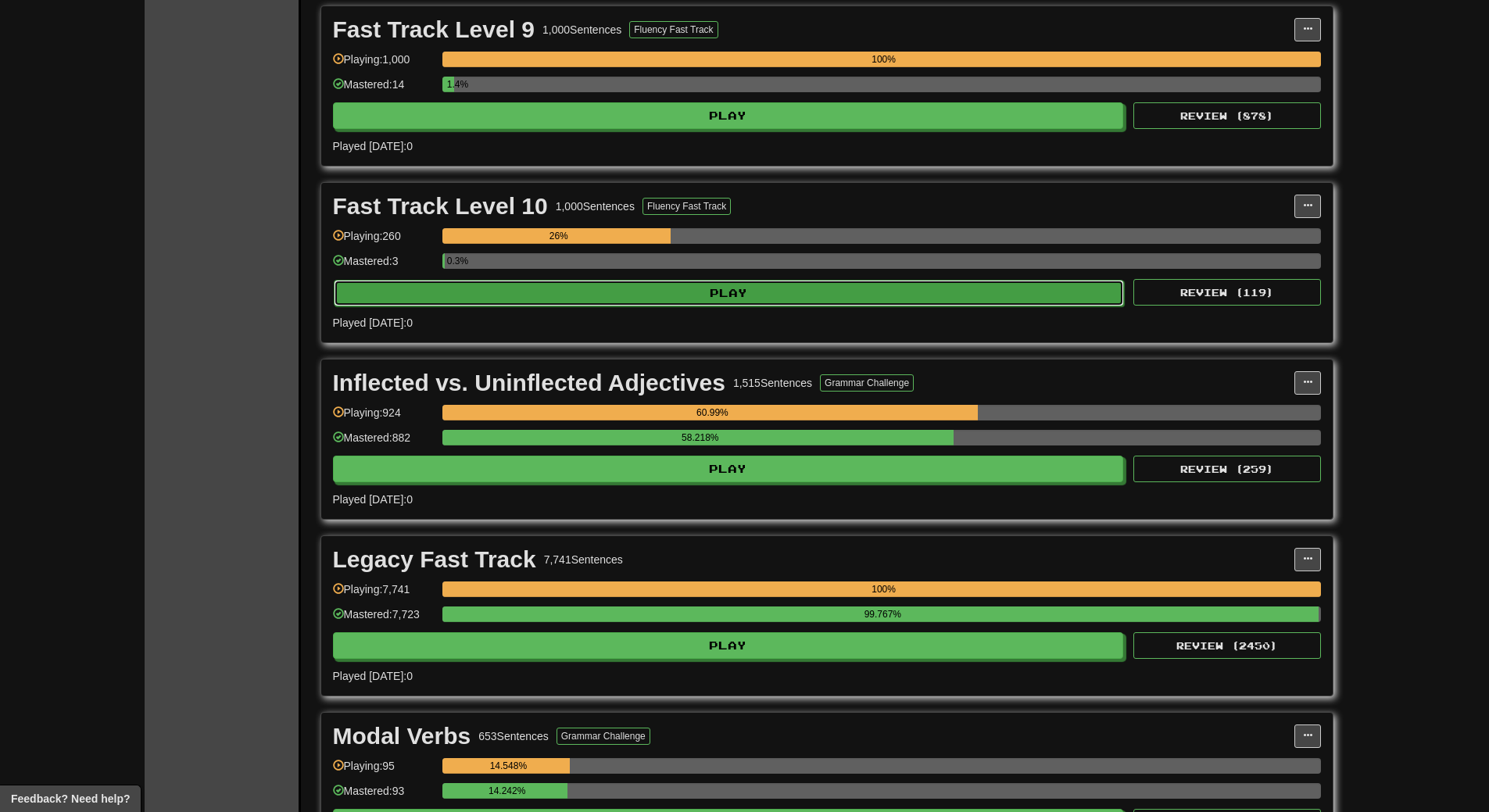
click at [724, 288] on button "Play" at bounding box center [729, 292] width 791 height 26
select select "**"
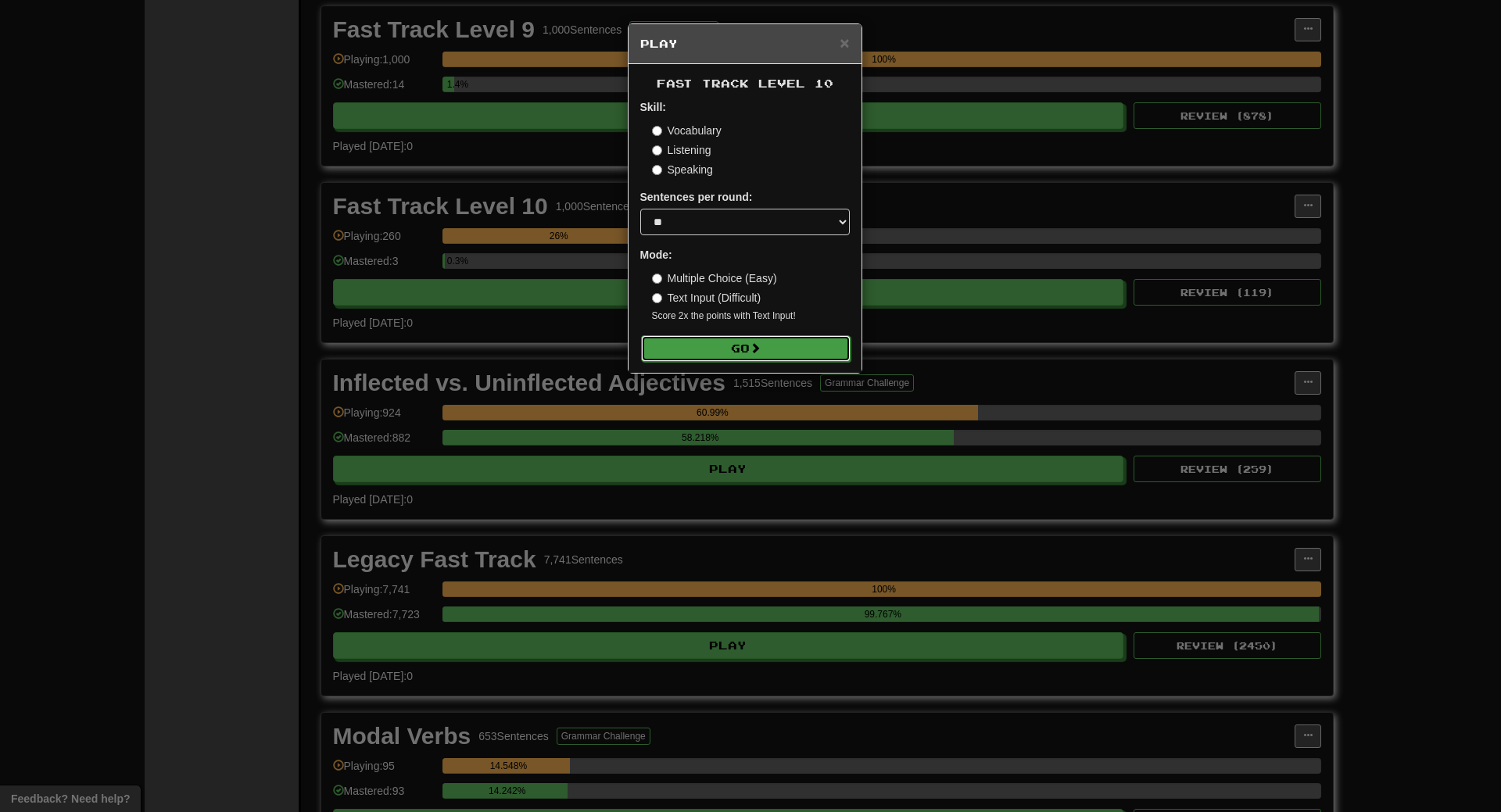
click at [747, 347] on button "Go" at bounding box center [746, 348] width 210 height 26
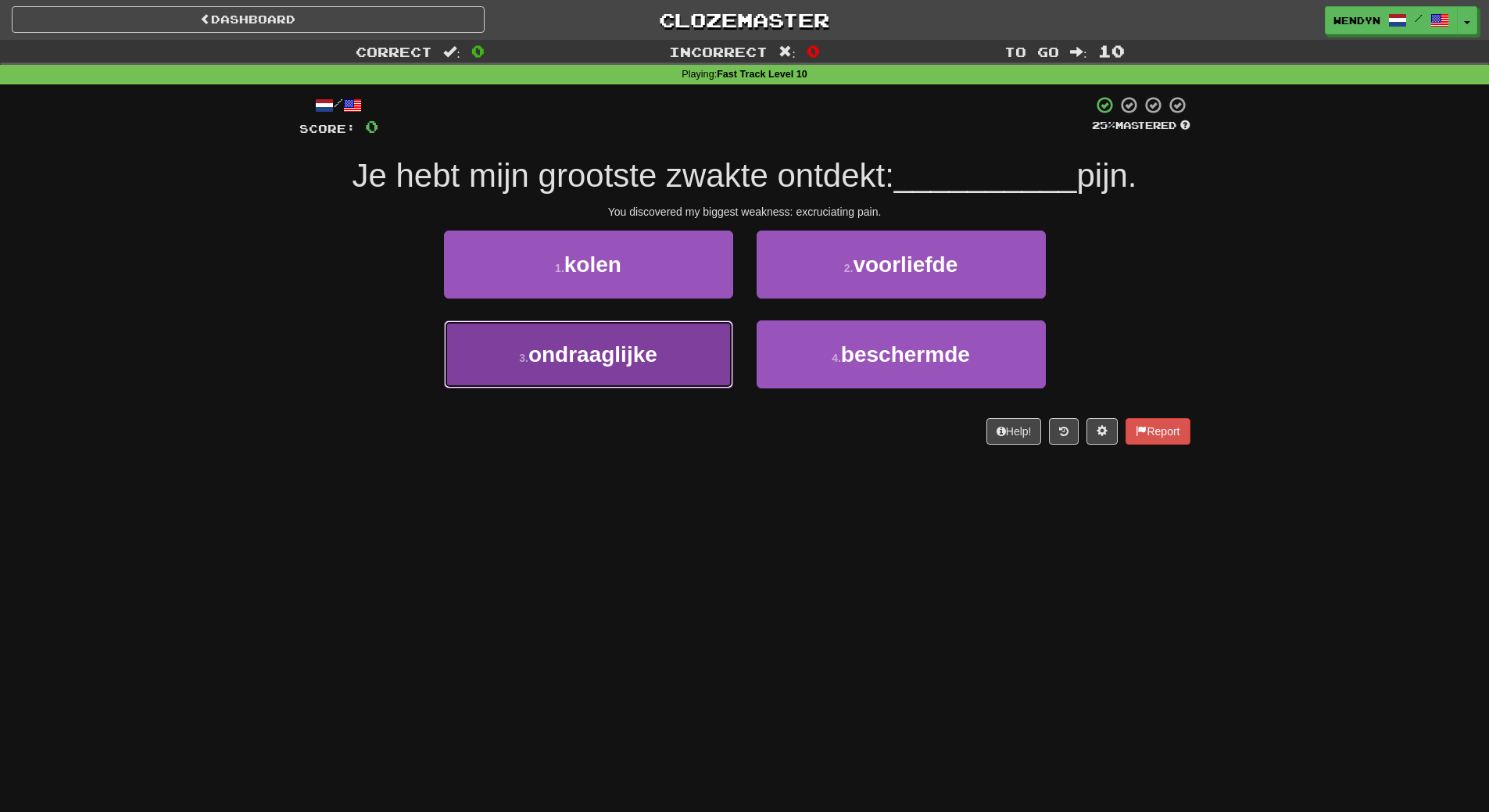
click at [653, 372] on button "3 . ondraaglijke" at bounding box center [588, 354] width 289 height 68
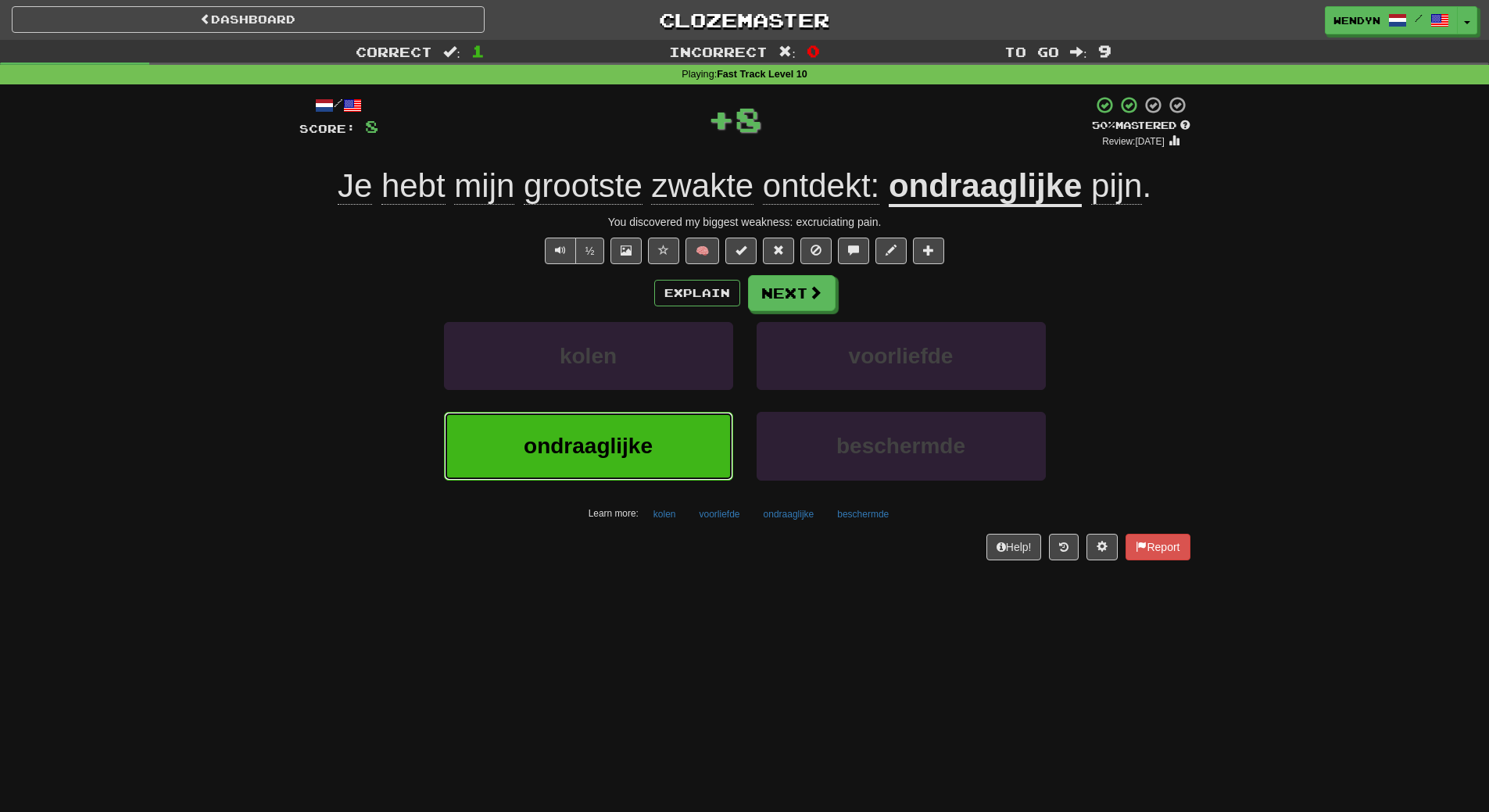
click at [646, 427] on button "ondraaglijke" at bounding box center [588, 446] width 289 height 68
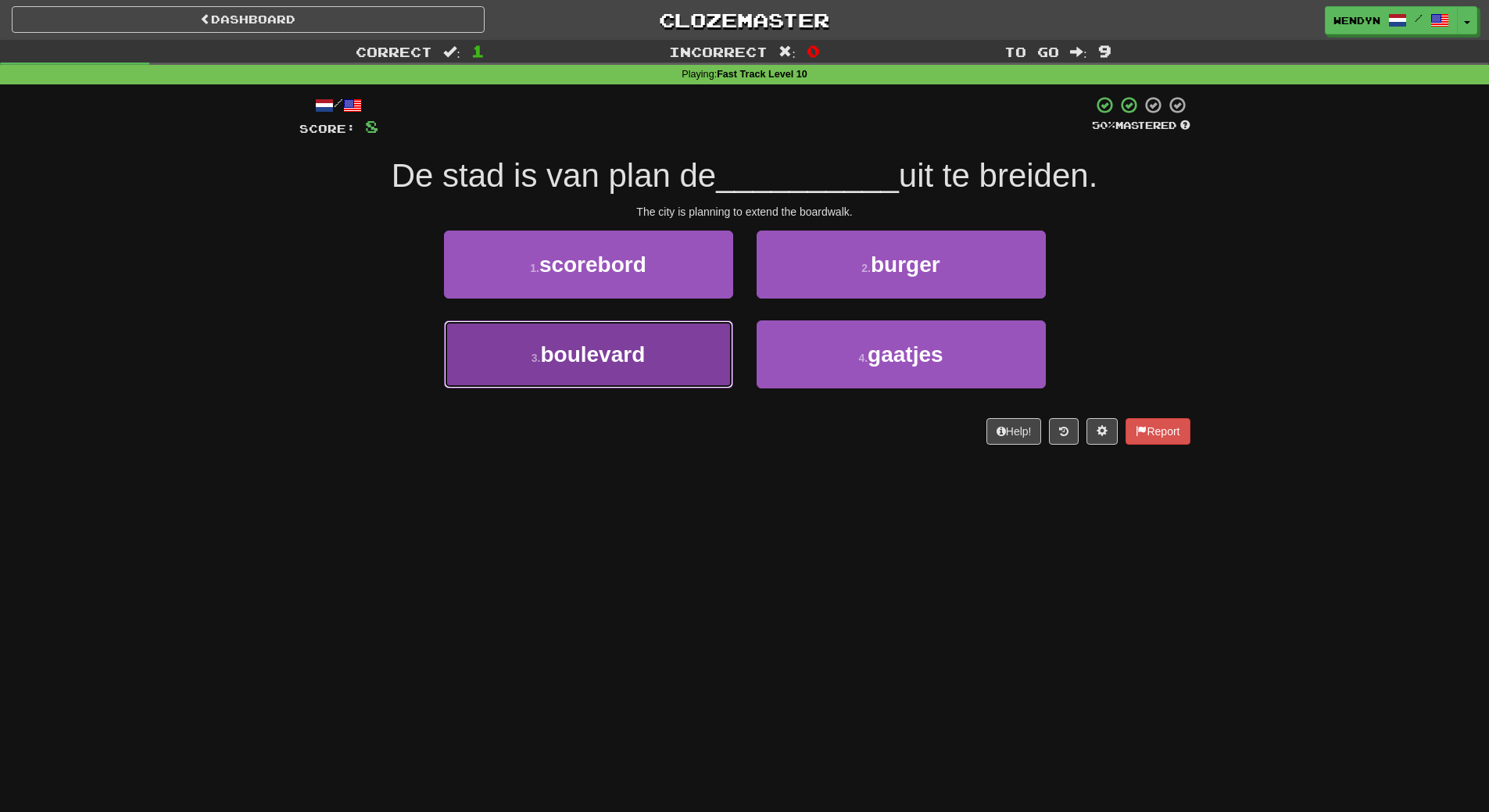
click at [624, 371] on button "3 . boulevard" at bounding box center [588, 354] width 289 height 68
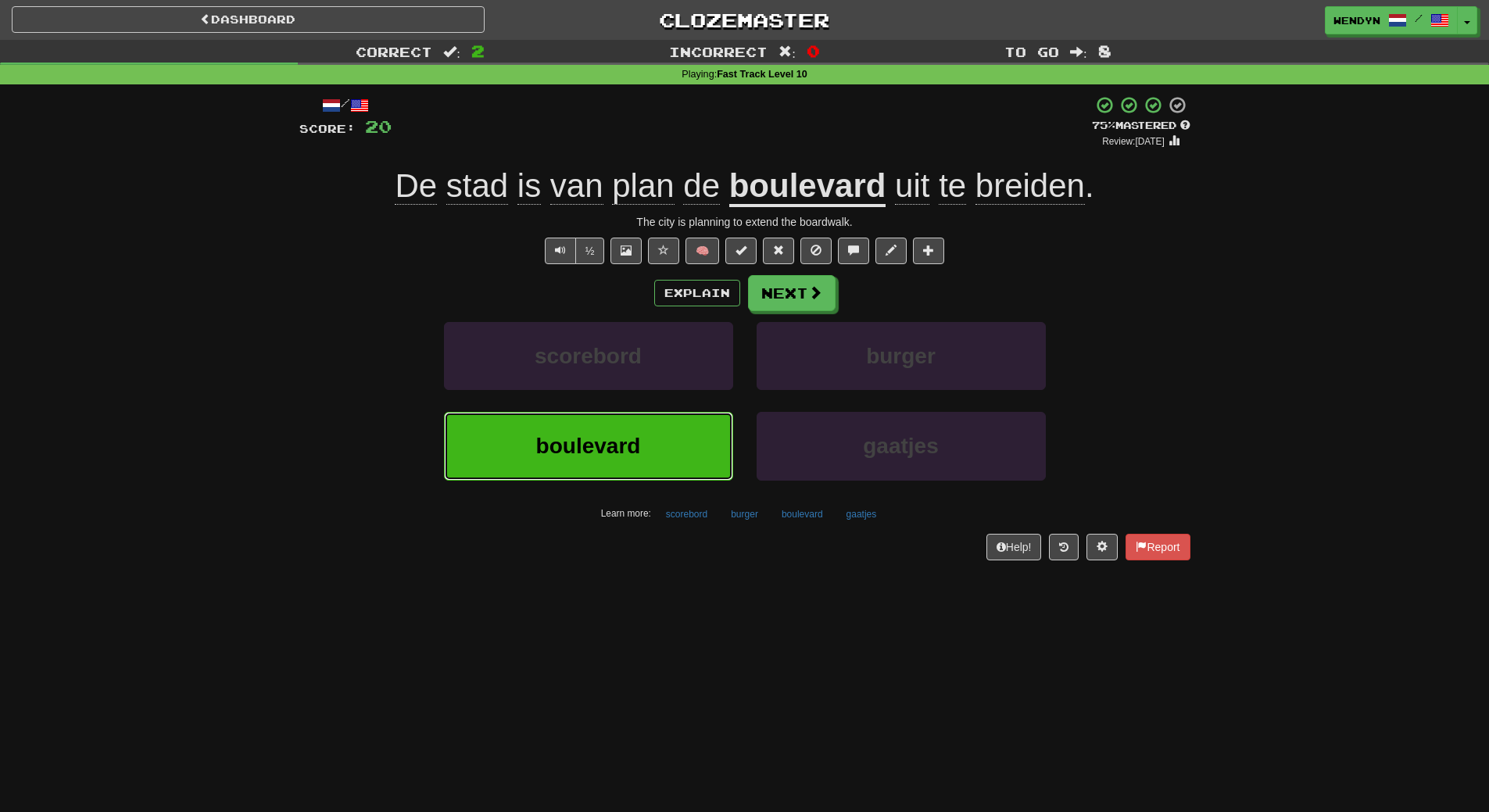
click at [516, 458] on button "boulevard" at bounding box center [588, 446] width 289 height 68
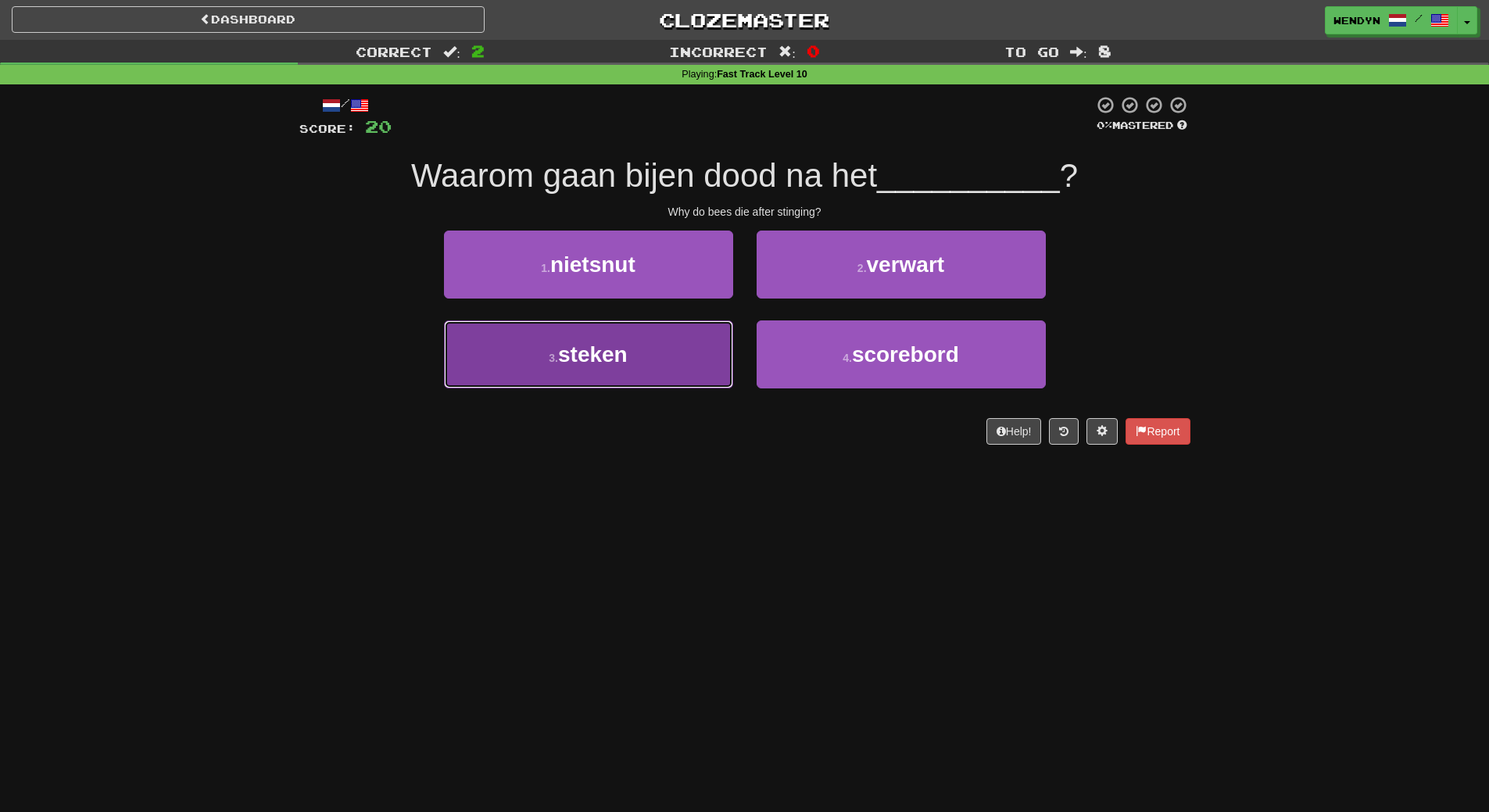
click at [541, 372] on button "3 . steken" at bounding box center [588, 354] width 289 height 68
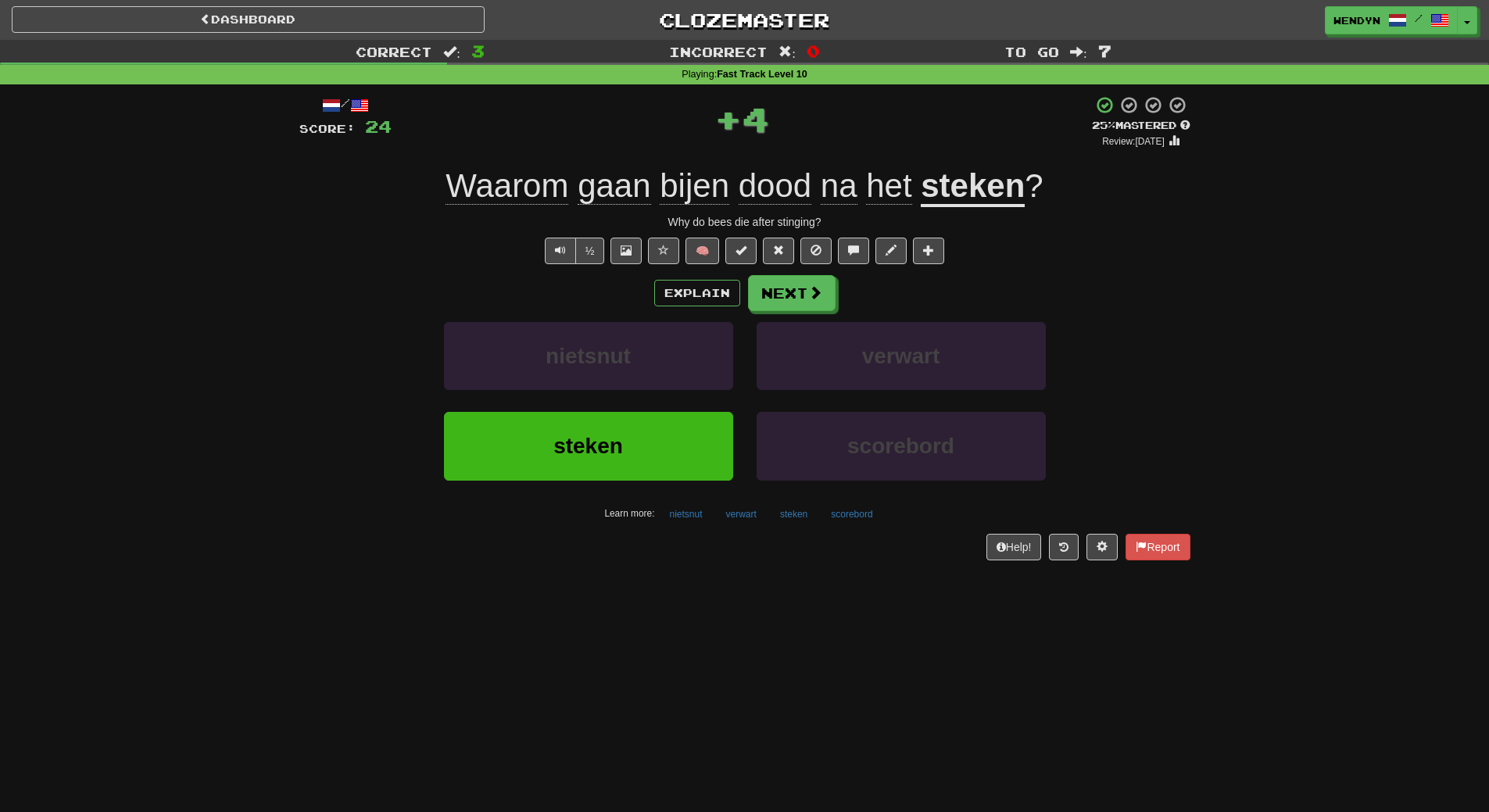
click at [367, 474] on div "steken scorebord" at bounding box center [744, 456] width 938 height 90
click at [406, 553] on div "Help! Report" at bounding box center [745, 546] width 891 height 26
click at [551, 449] on button "steken" at bounding box center [588, 446] width 289 height 68
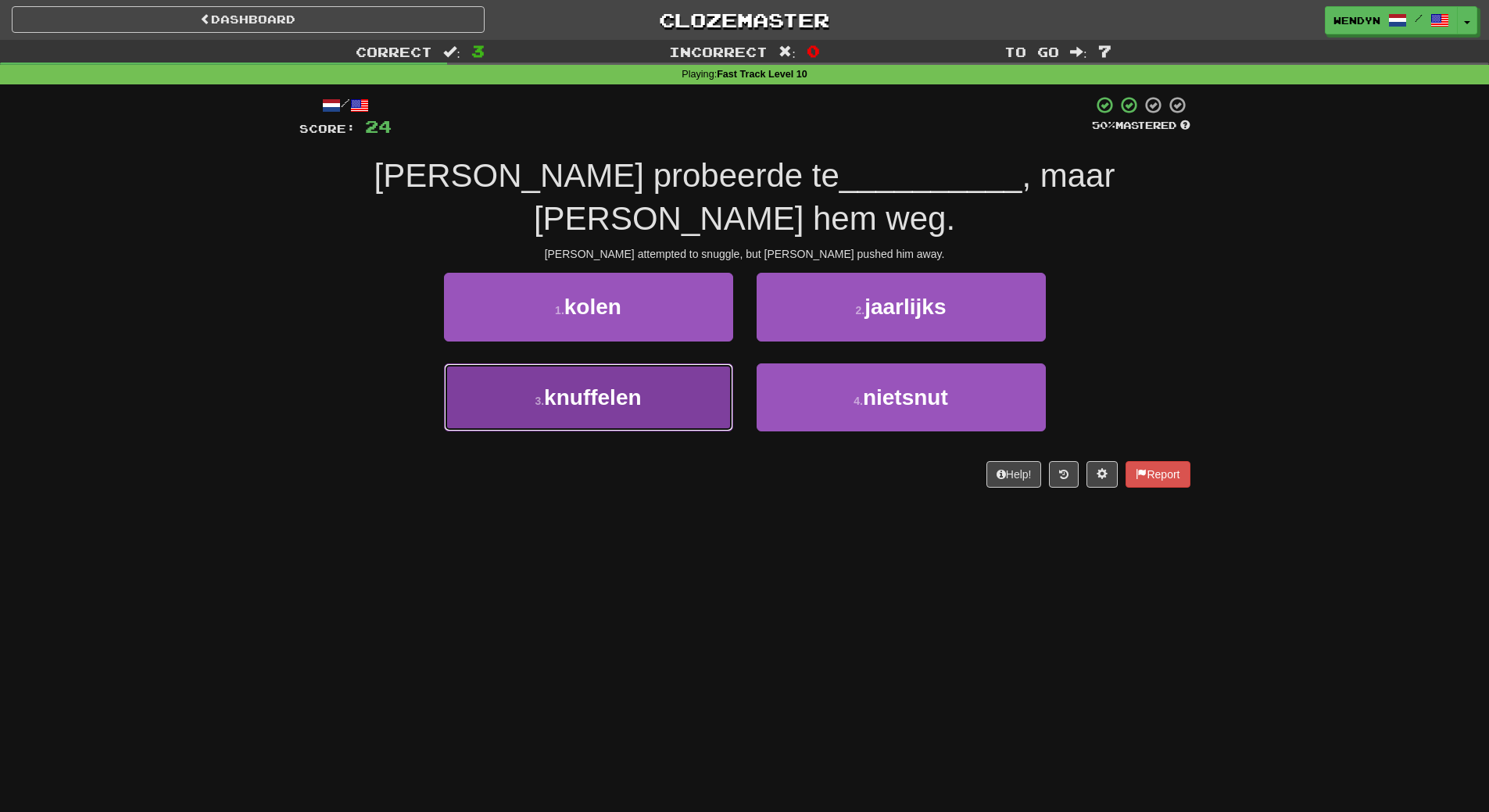
click at [624, 363] on button "3 . knuffelen" at bounding box center [588, 397] width 289 height 68
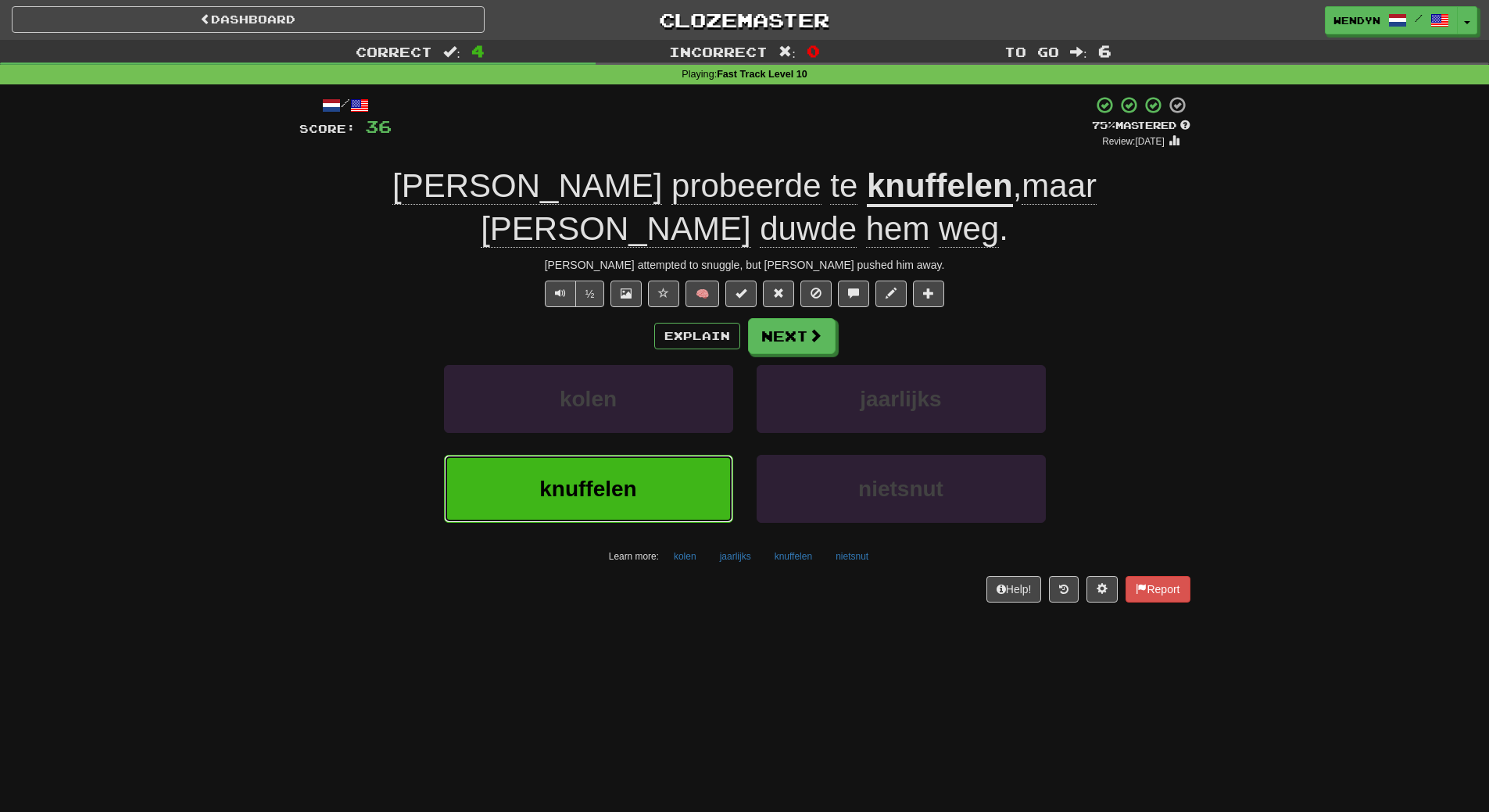
click at [605, 478] on button "knuffelen" at bounding box center [588, 489] width 289 height 68
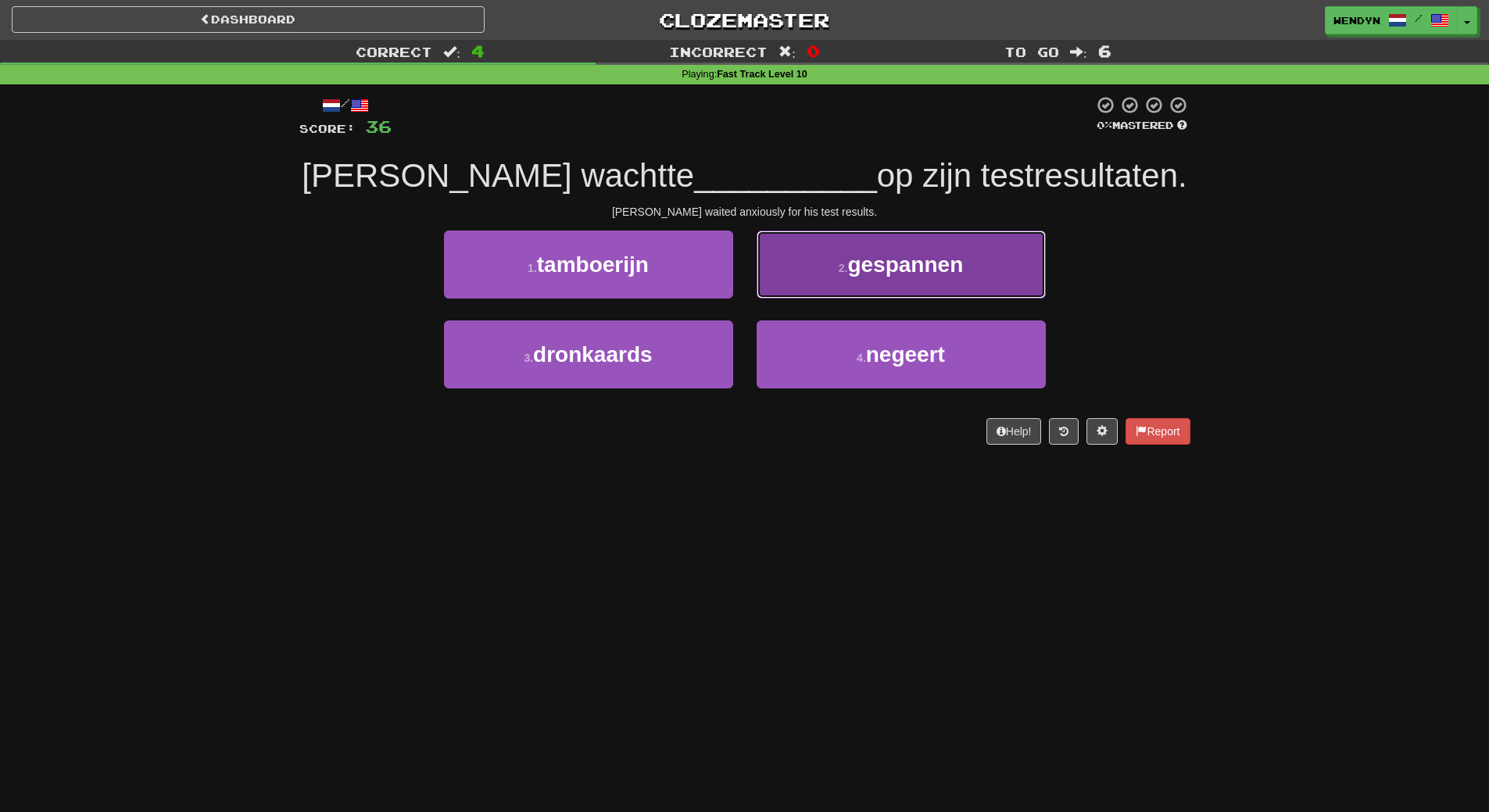
click at [957, 264] on span "gespannen" at bounding box center [905, 264] width 116 height 24
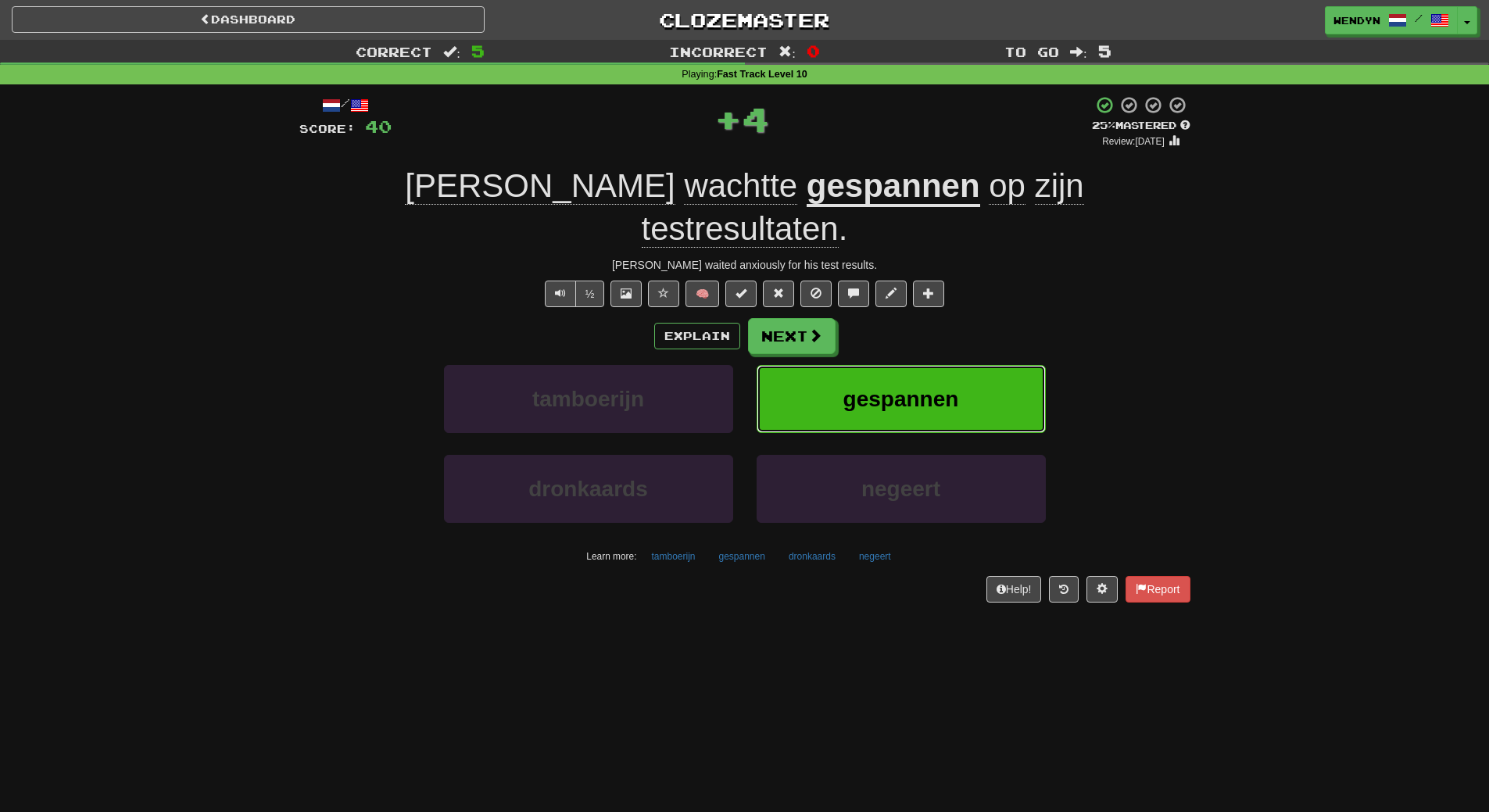
click at [966, 365] on button "gespannen" at bounding box center [901, 399] width 289 height 68
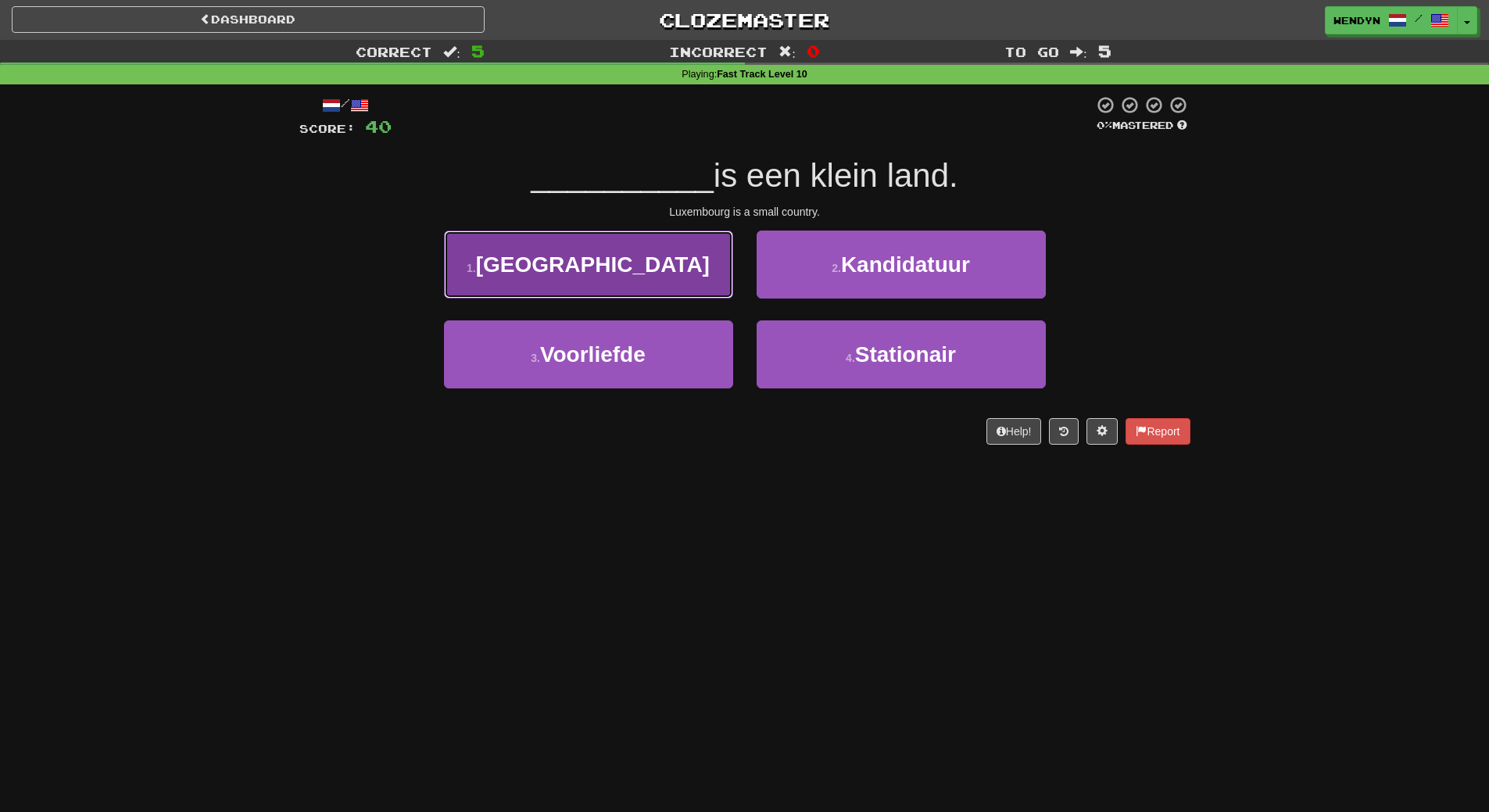
click at [634, 288] on button "1 . Luxemburg" at bounding box center [588, 265] width 289 height 68
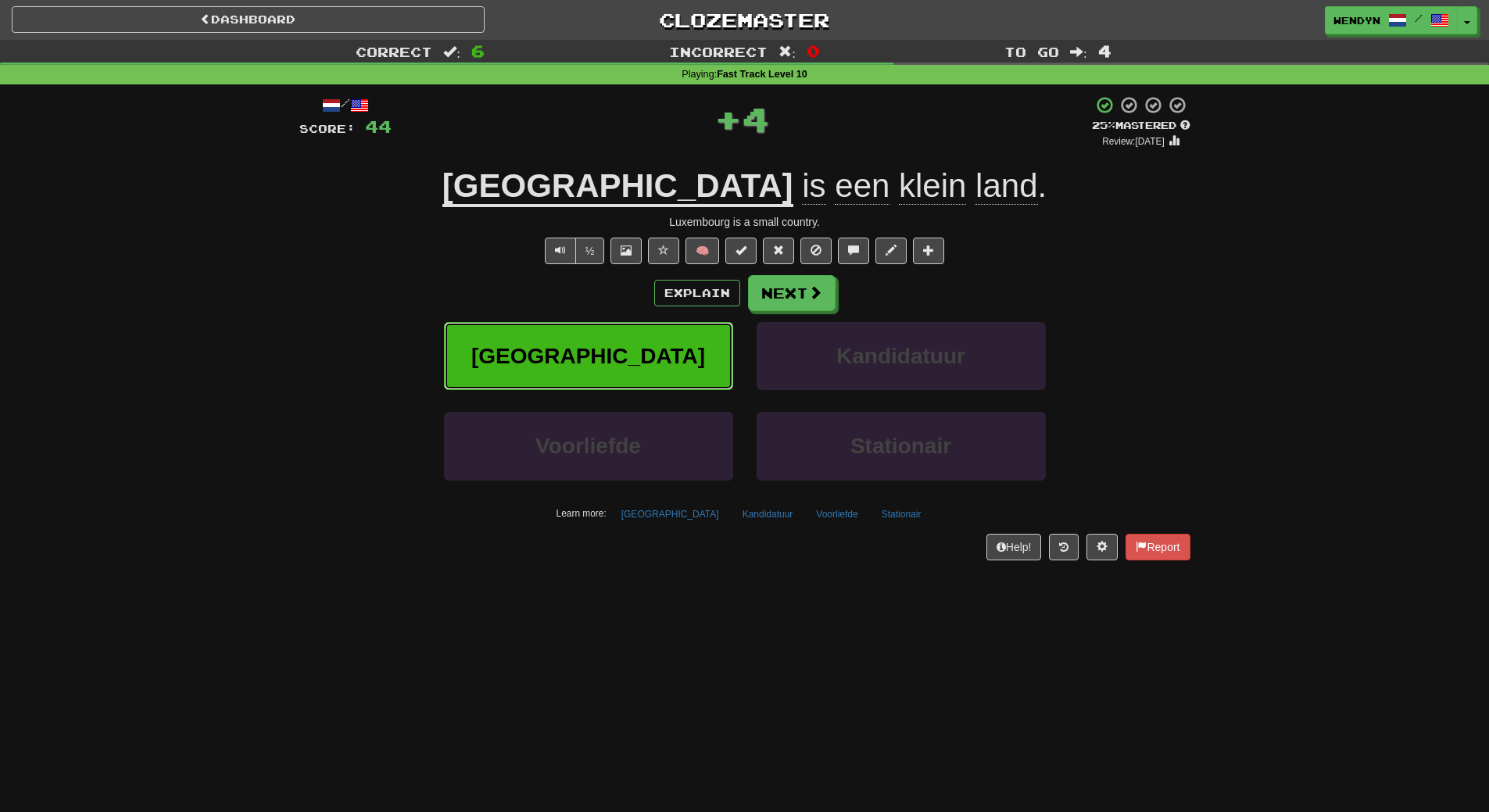
click at [639, 353] on span "Luxemburg" at bounding box center [589, 356] width 234 height 24
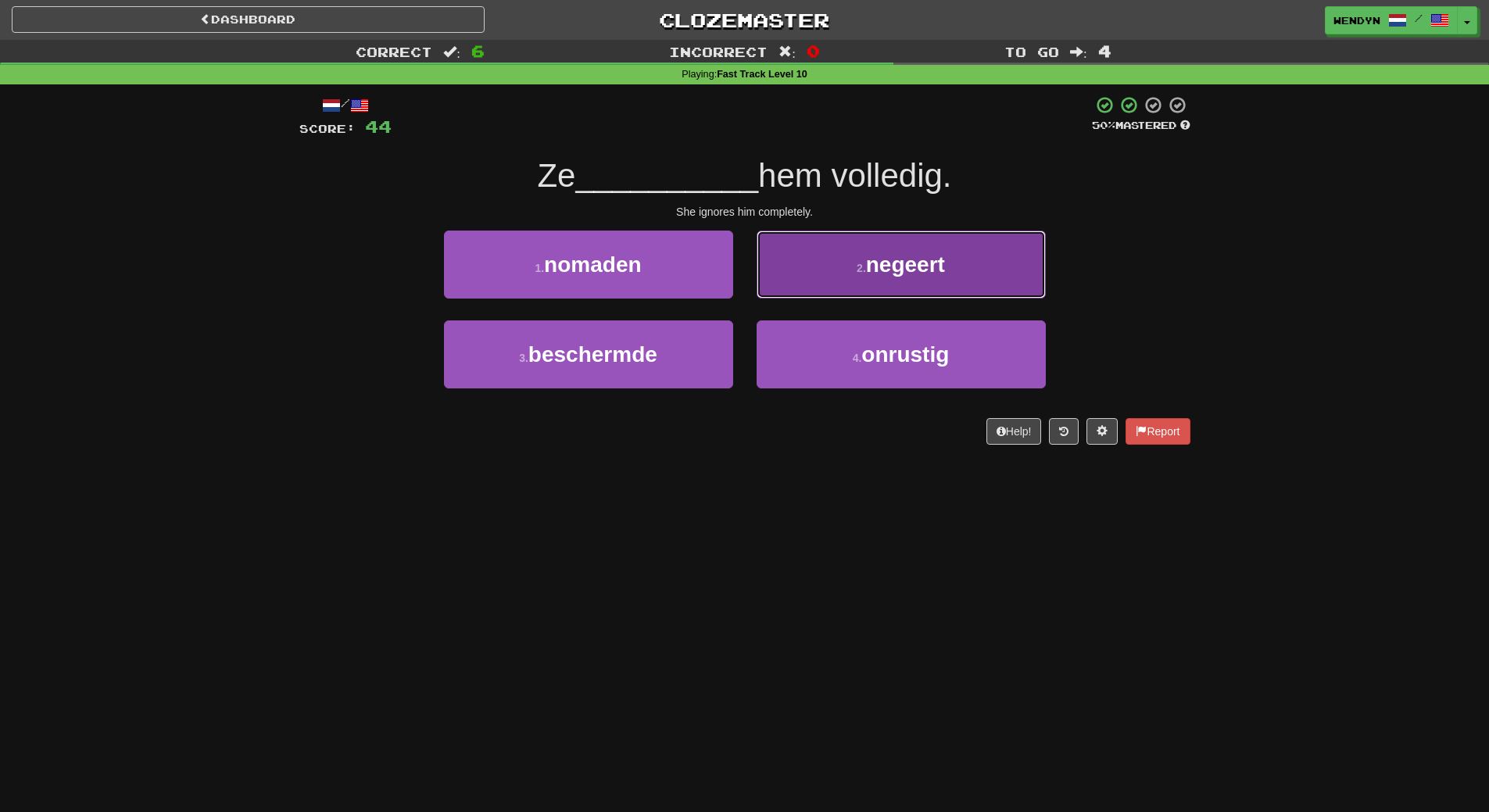
click at [960, 277] on button "2 . negeert" at bounding box center [901, 265] width 289 height 68
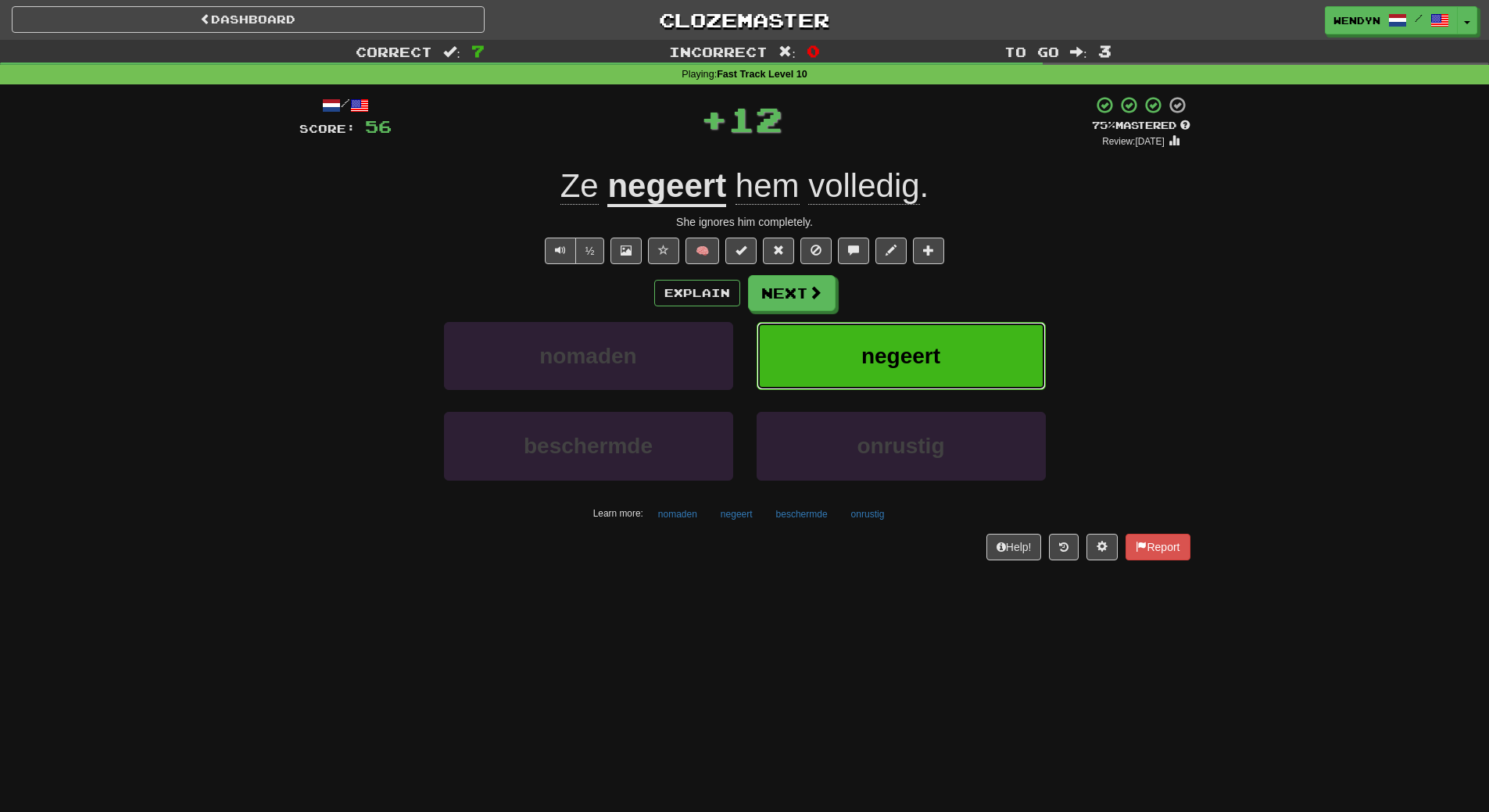
click at [972, 332] on button "negeert" at bounding box center [901, 356] width 289 height 68
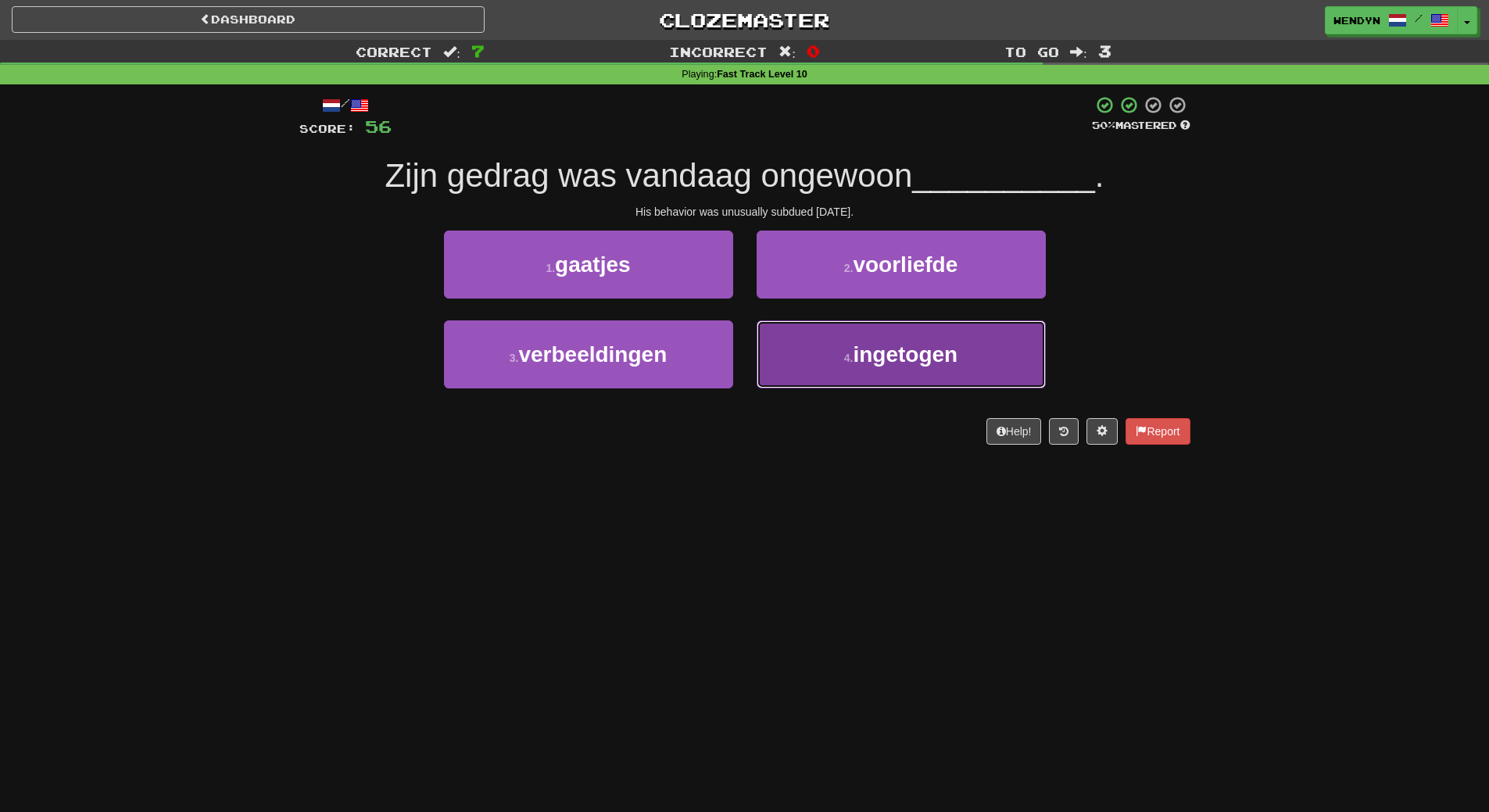
click at [855, 375] on button "4 . ingetogen" at bounding box center [901, 354] width 289 height 68
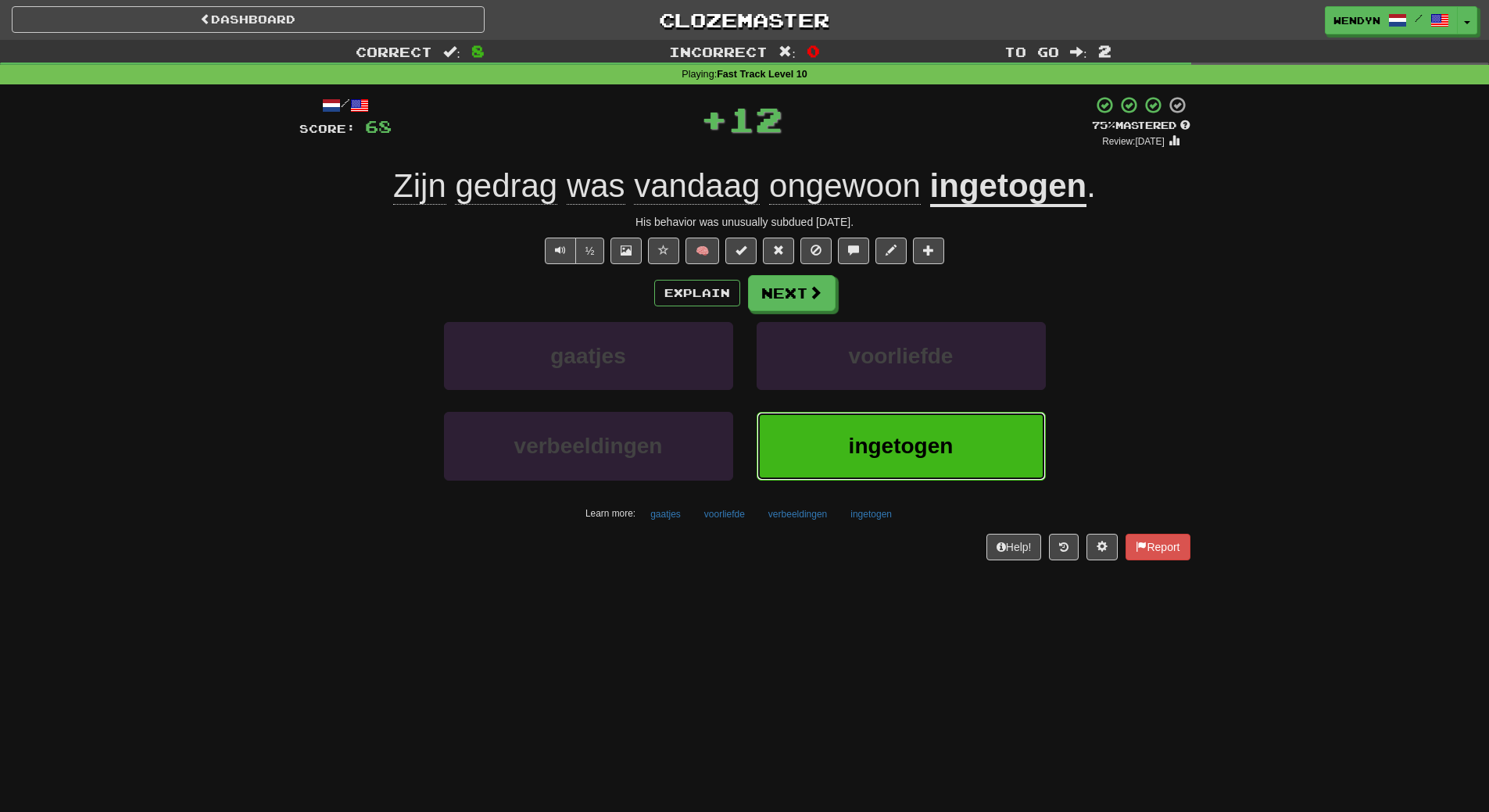
click at [859, 425] on button "ingetogen" at bounding box center [901, 446] width 289 height 68
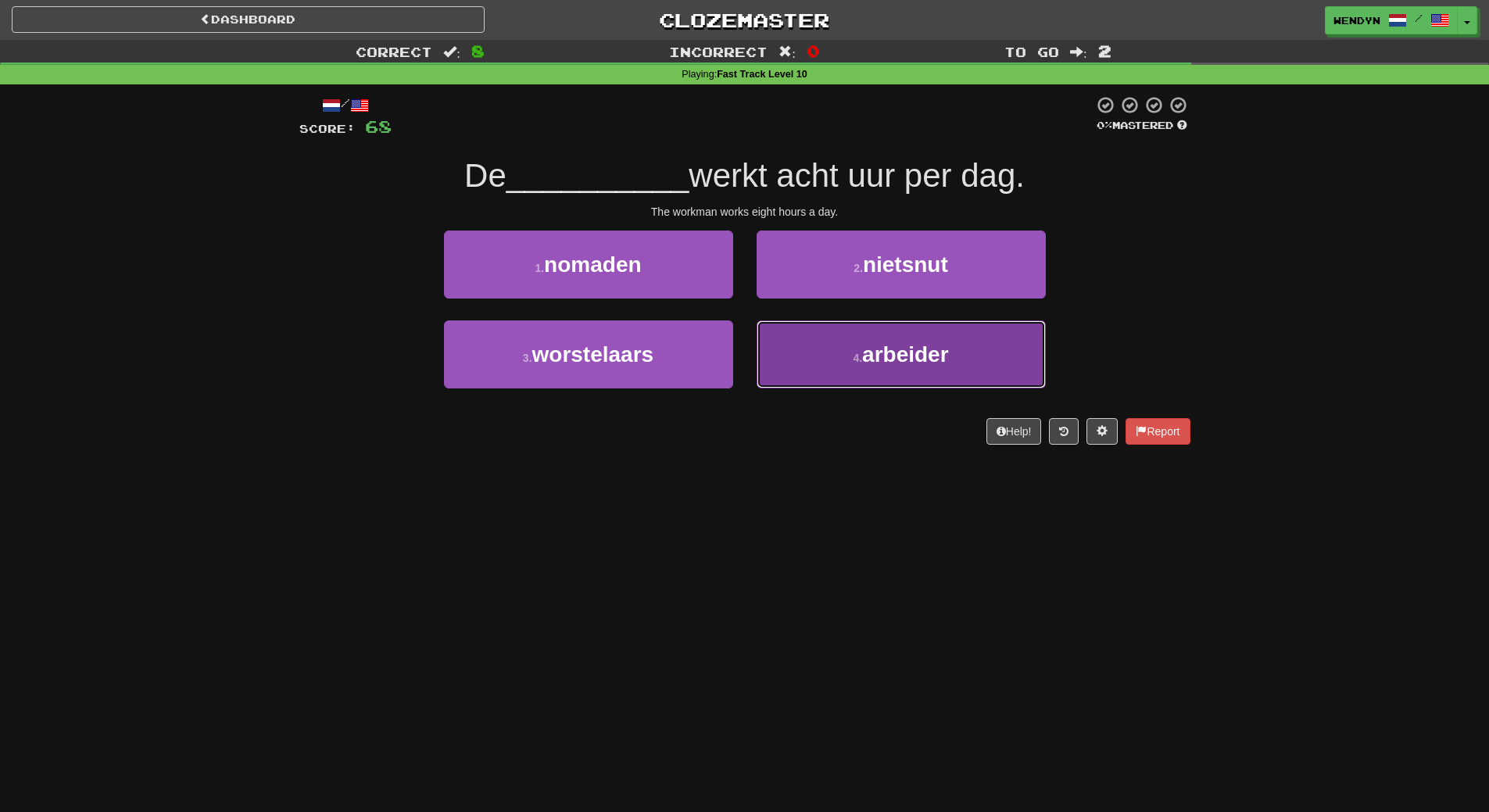
click at [924, 378] on button "4 . arbeider" at bounding box center [901, 354] width 289 height 68
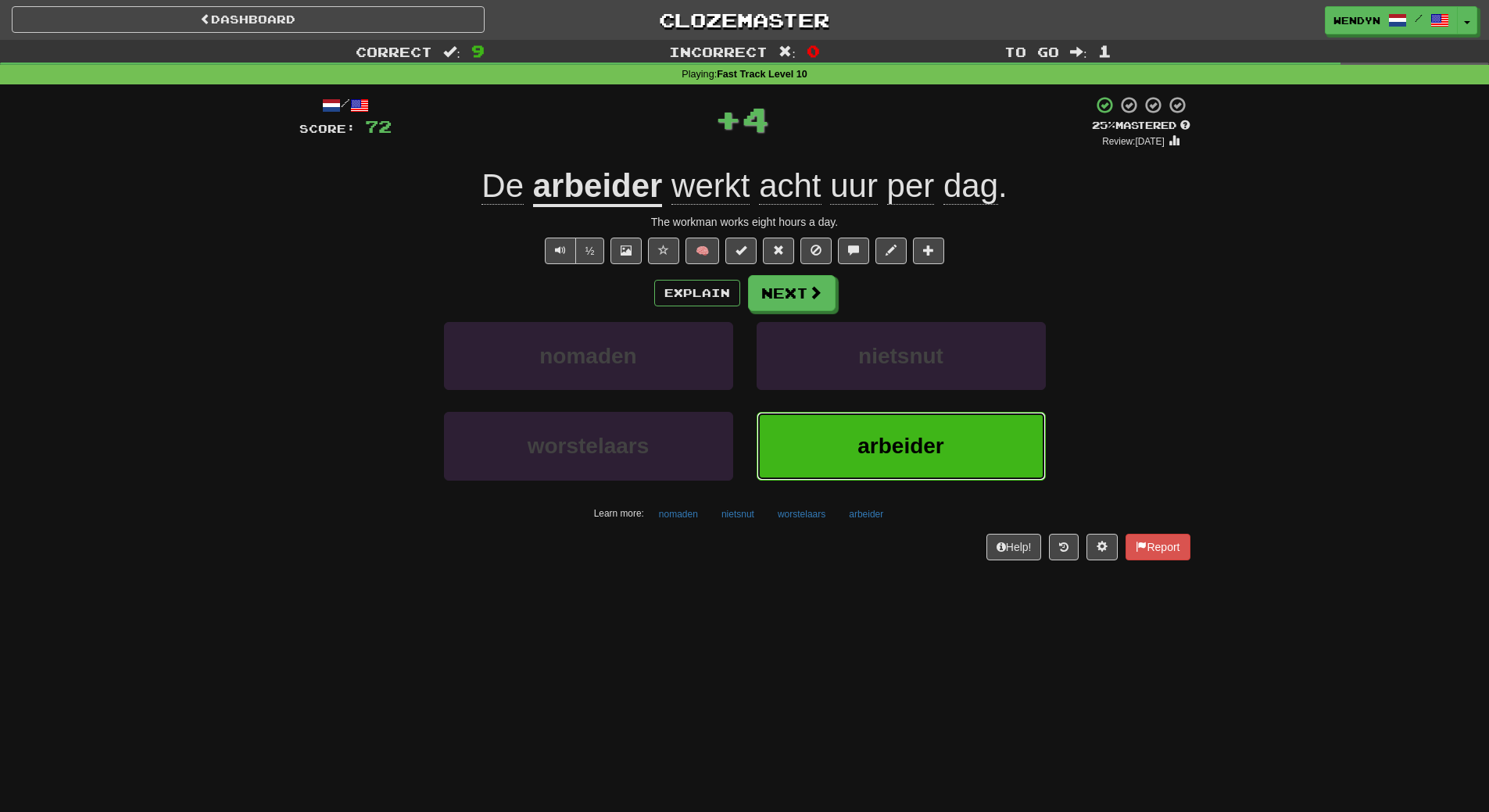
click at [920, 437] on span "arbeider" at bounding box center [901, 446] width 87 height 24
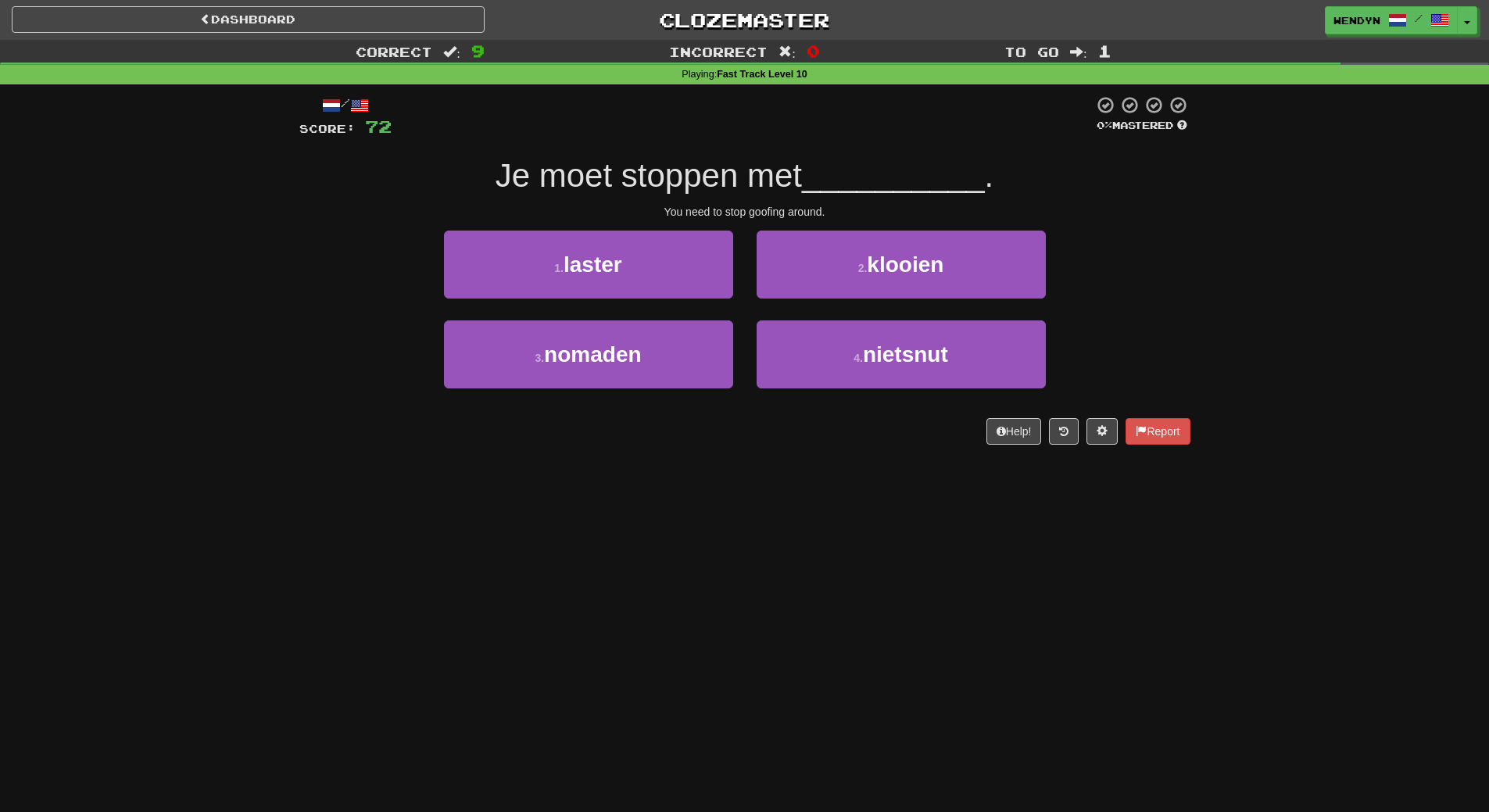
click at [758, 521] on div "Dashboard Clozemaster WendyN / Toggle Dropdown Dashboard Leaderboard Activity F…" at bounding box center [744, 406] width 1489 height 812
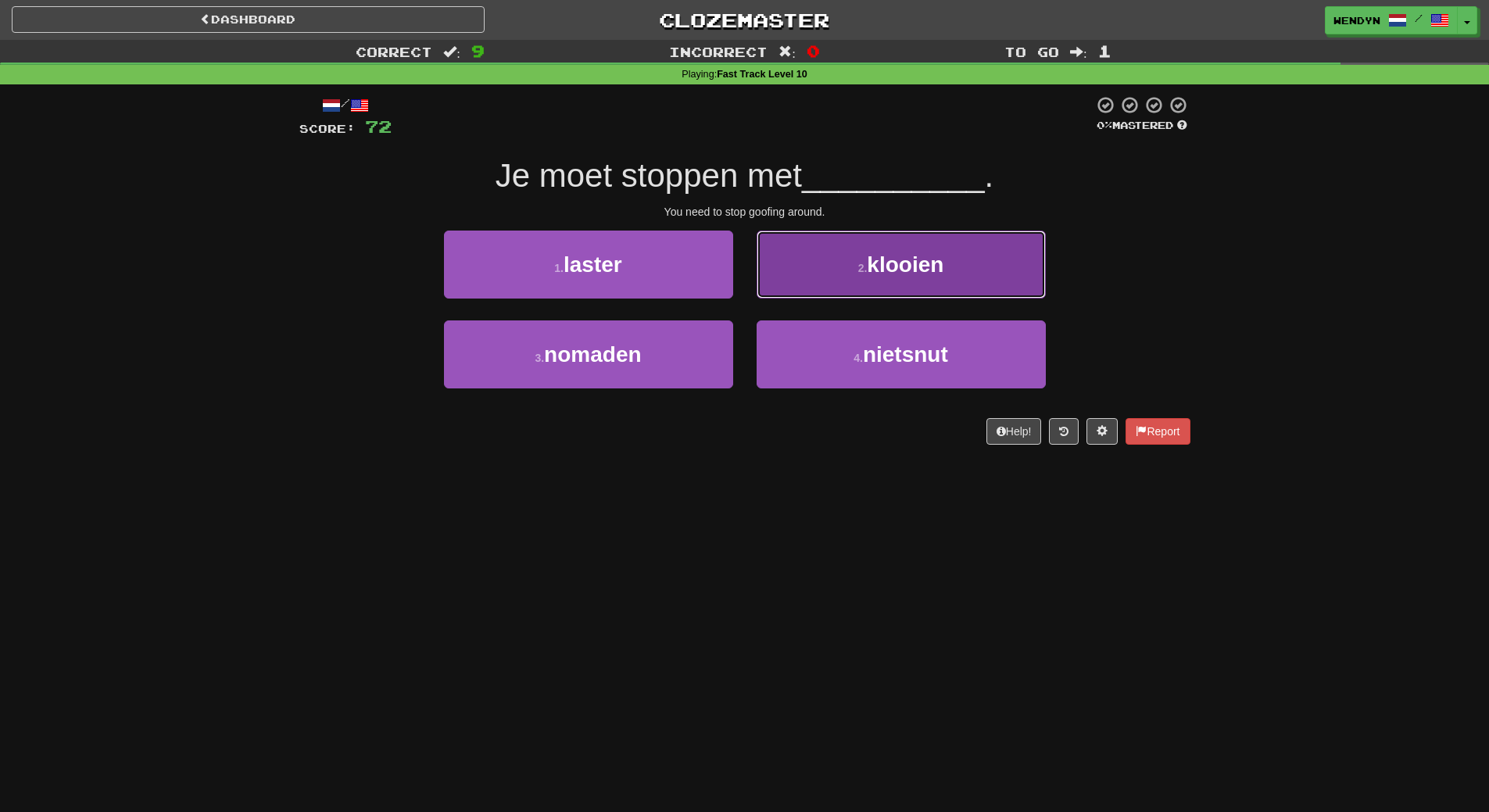
click at [962, 245] on button "2 . klooien" at bounding box center [901, 265] width 289 height 68
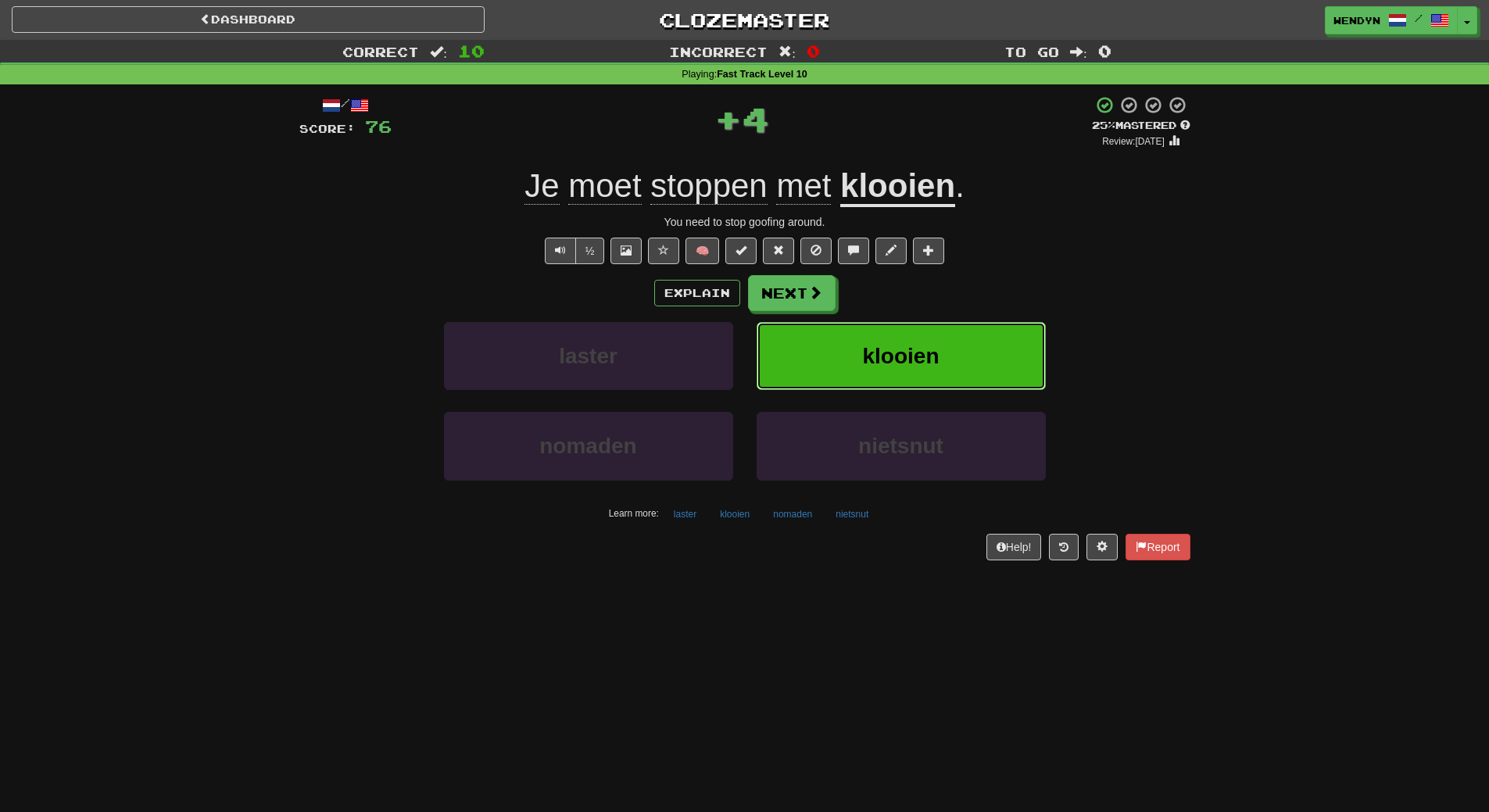
click at [949, 345] on button "klooien" at bounding box center [901, 356] width 289 height 68
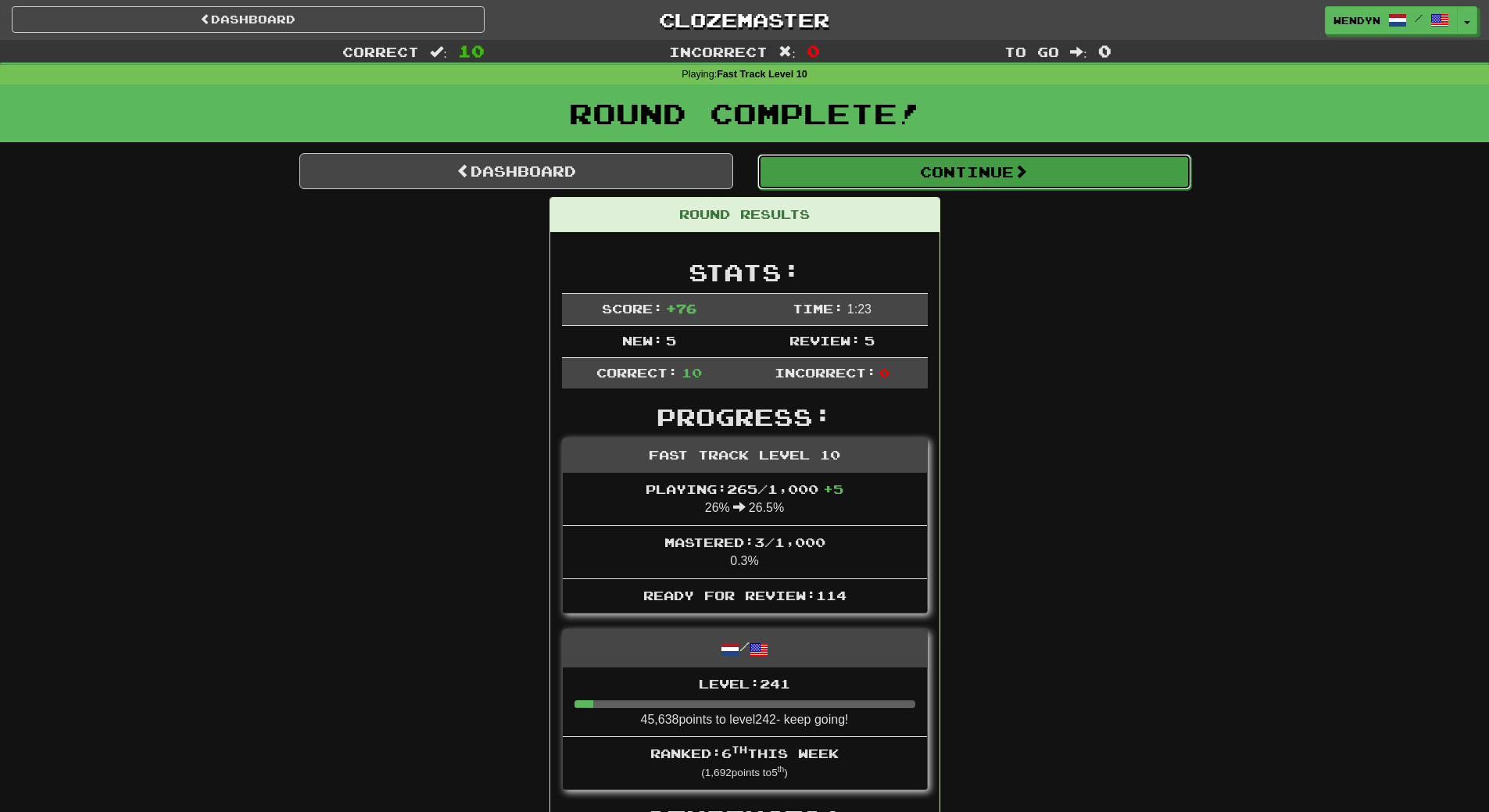
click at [976, 171] on button "Continue" at bounding box center [974, 171] width 434 height 36
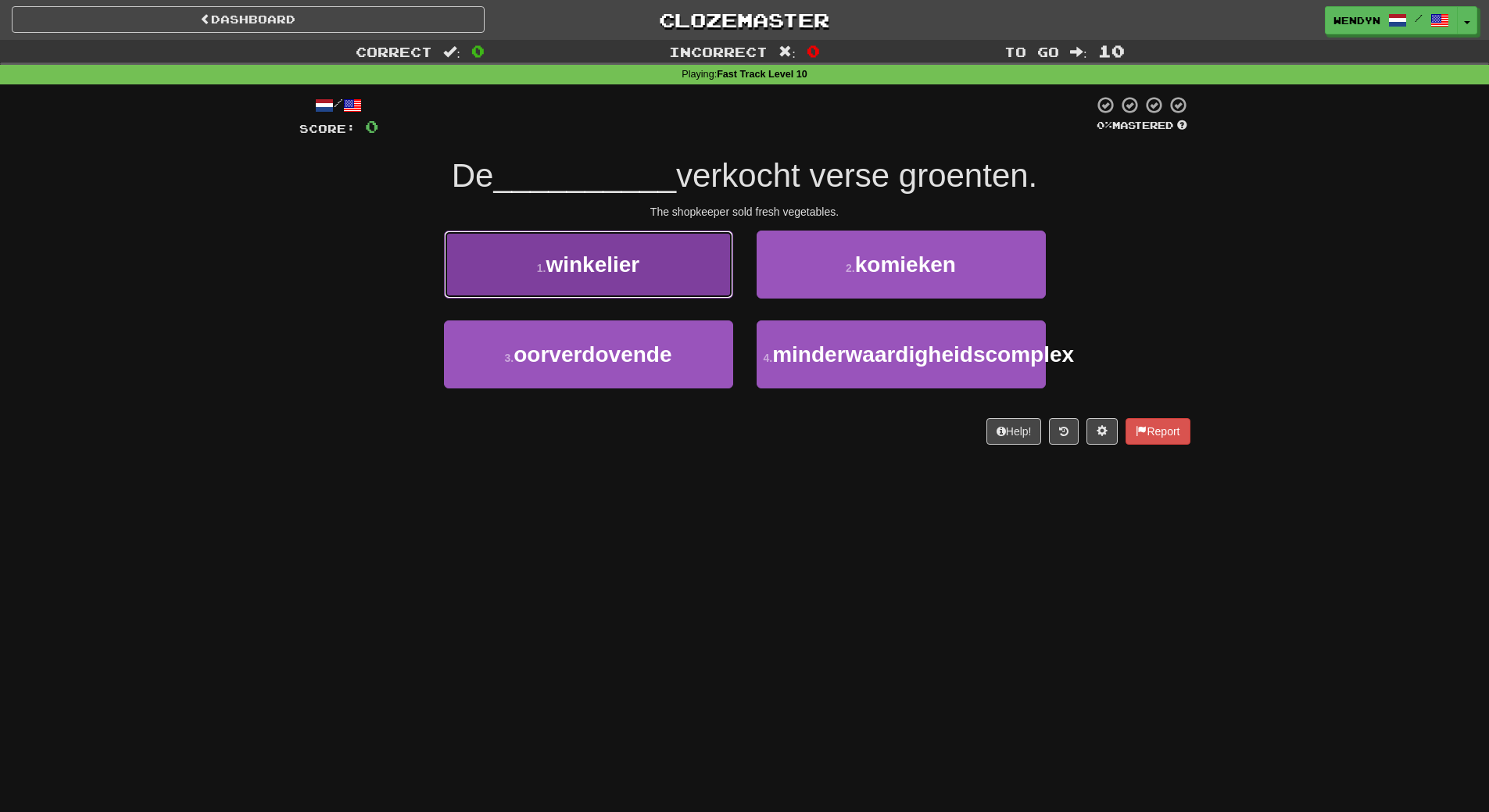
click at [585, 254] on span "winkelier" at bounding box center [592, 264] width 94 height 24
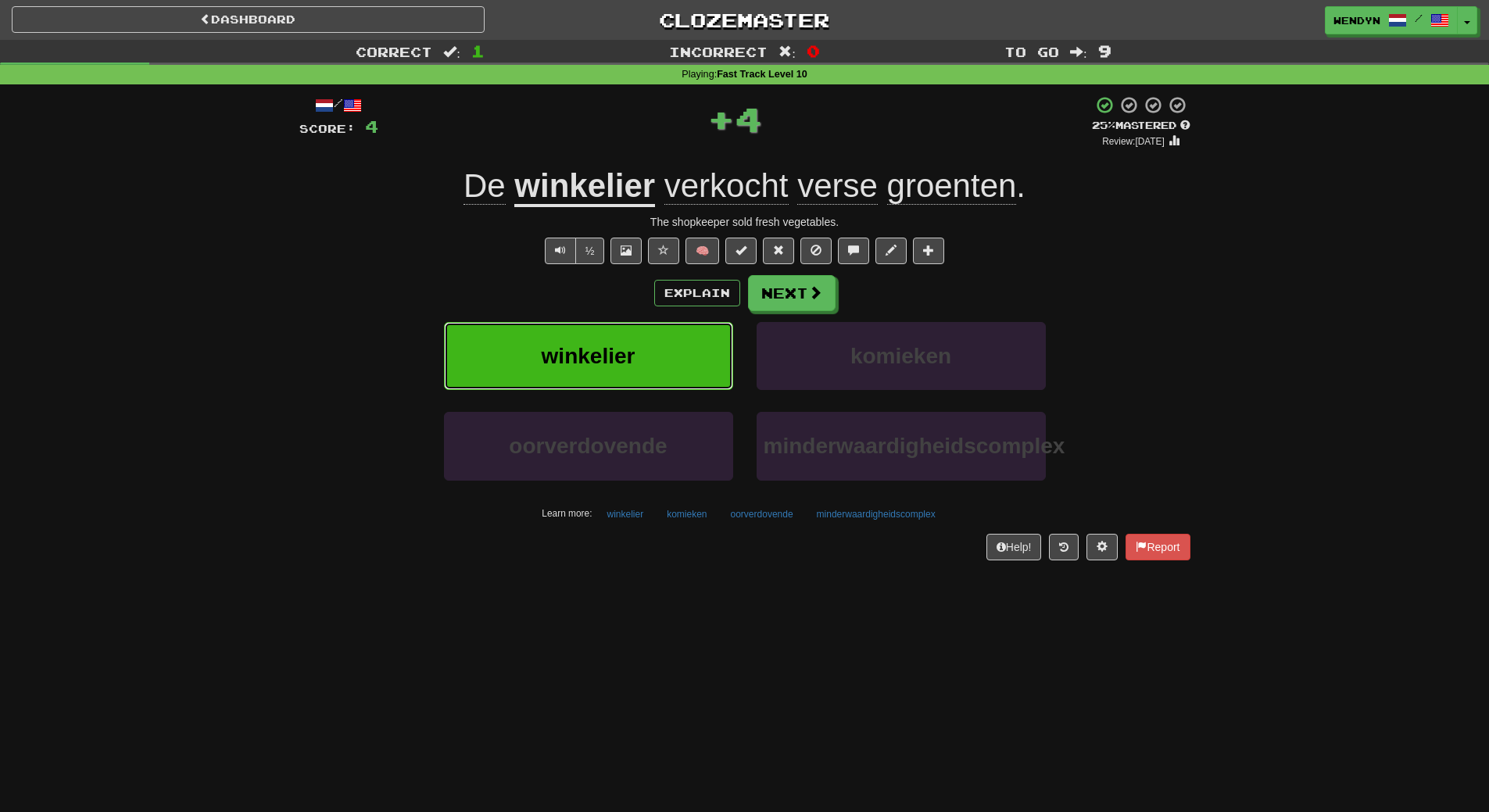
click at [577, 353] on span "winkelier" at bounding box center [588, 356] width 94 height 24
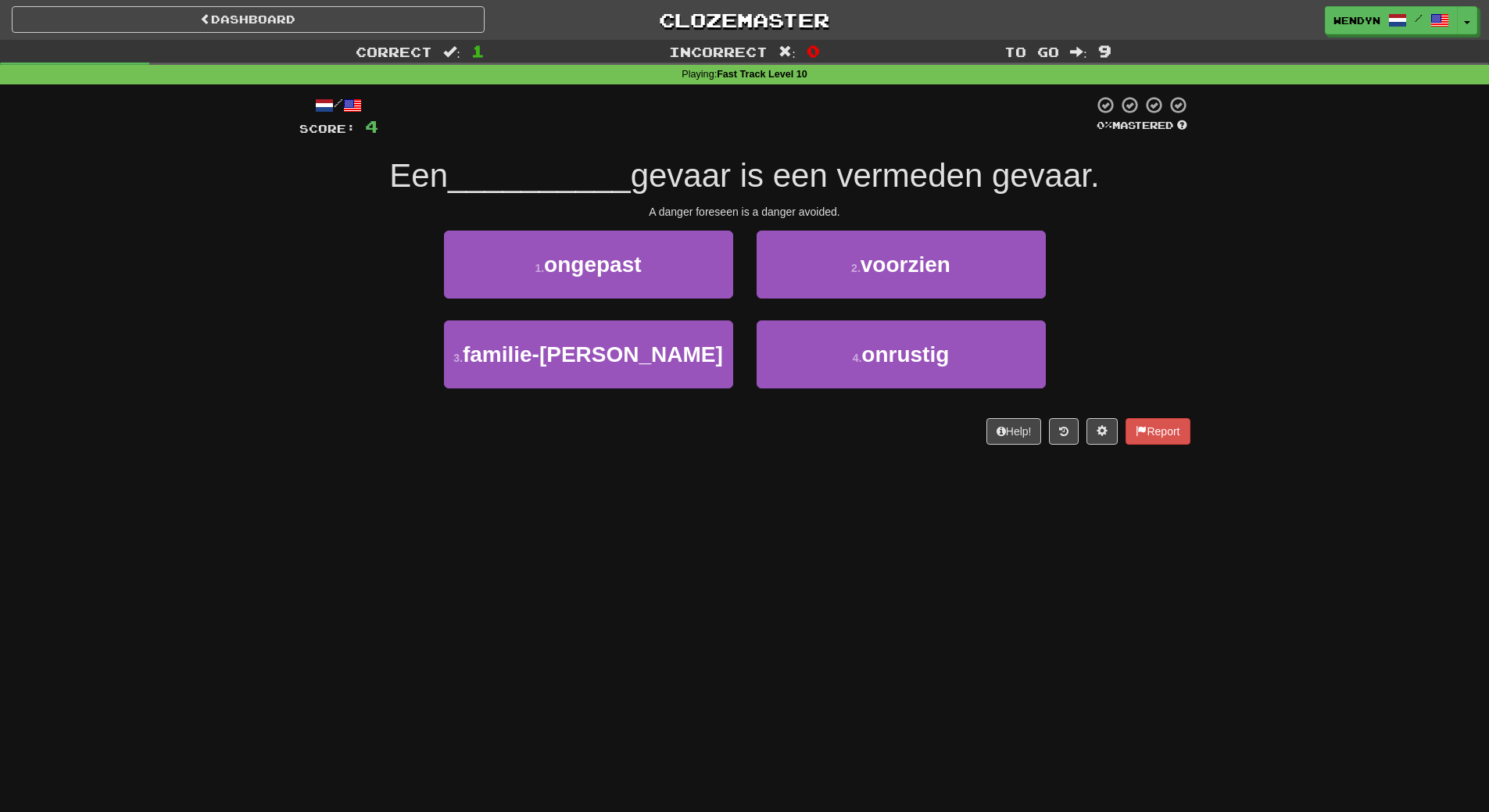
click at [525, 541] on div "Dashboard Clozemaster WendyN / Toggle Dropdown Dashboard Leaderboard Activity F…" at bounding box center [744, 406] width 1489 height 812
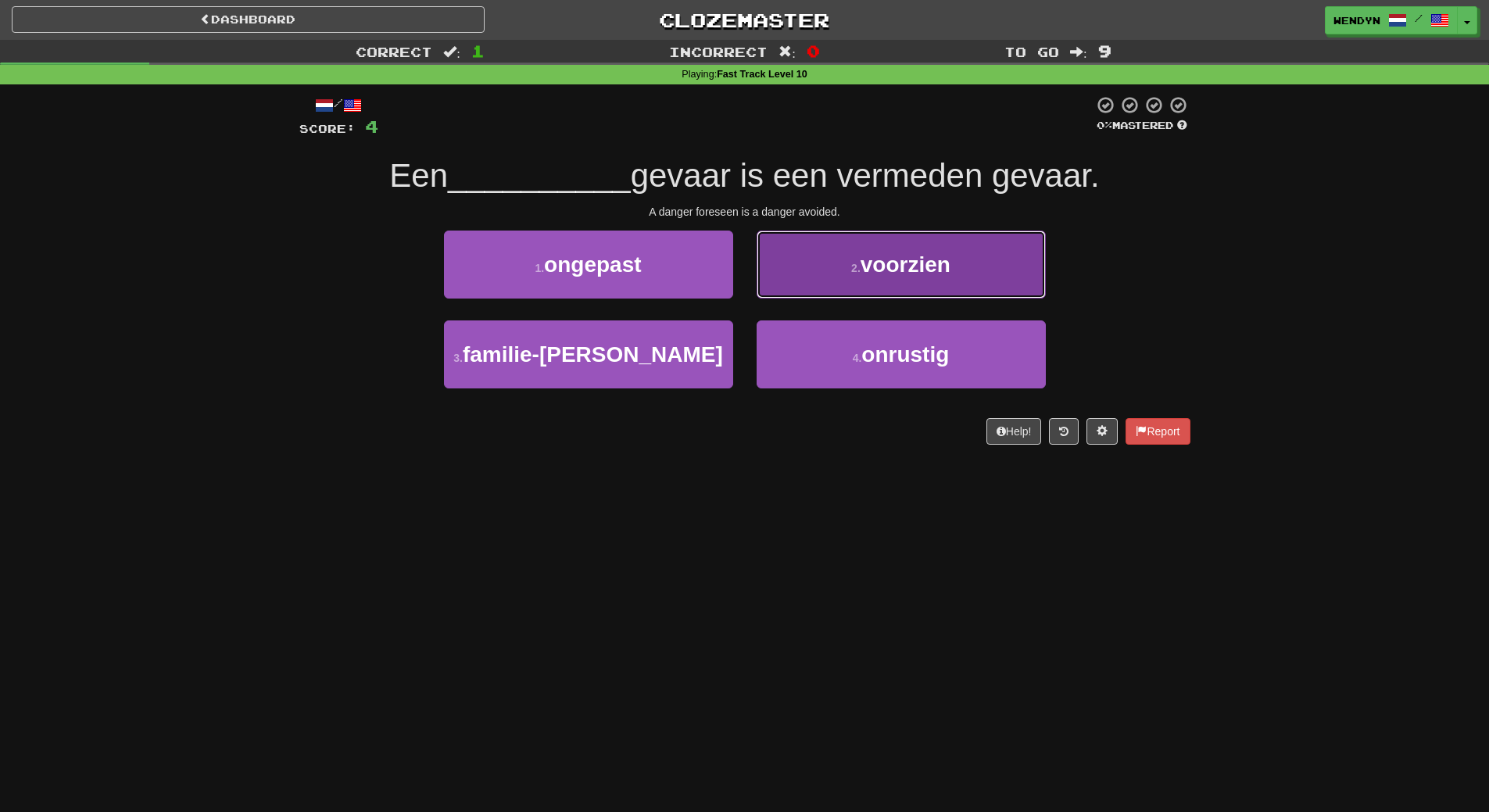
click at [950, 279] on button "2 . voorzien" at bounding box center [901, 265] width 289 height 68
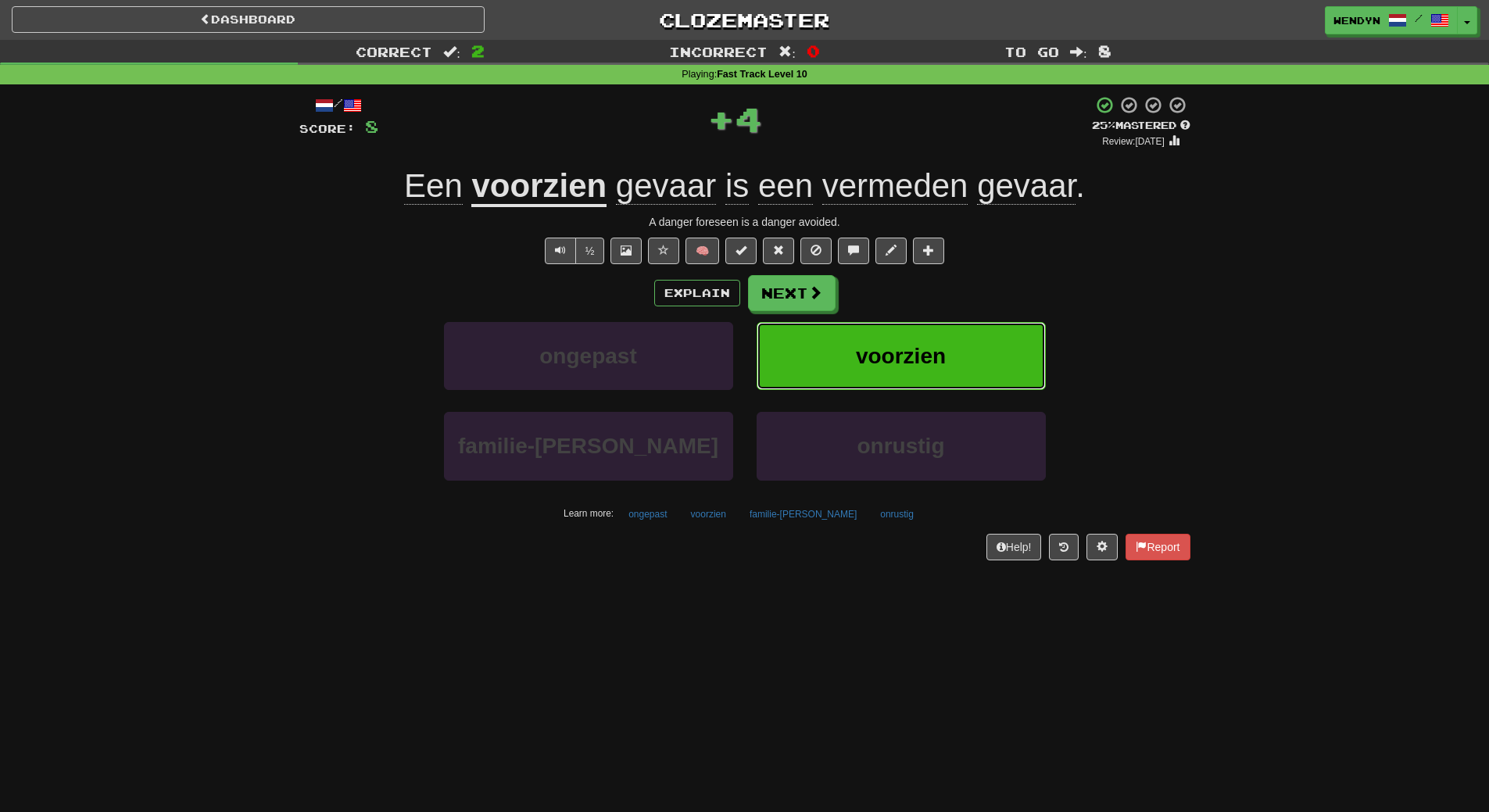
click at [954, 357] on button "voorzien" at bounding box center [901, 356] width 289 height 68
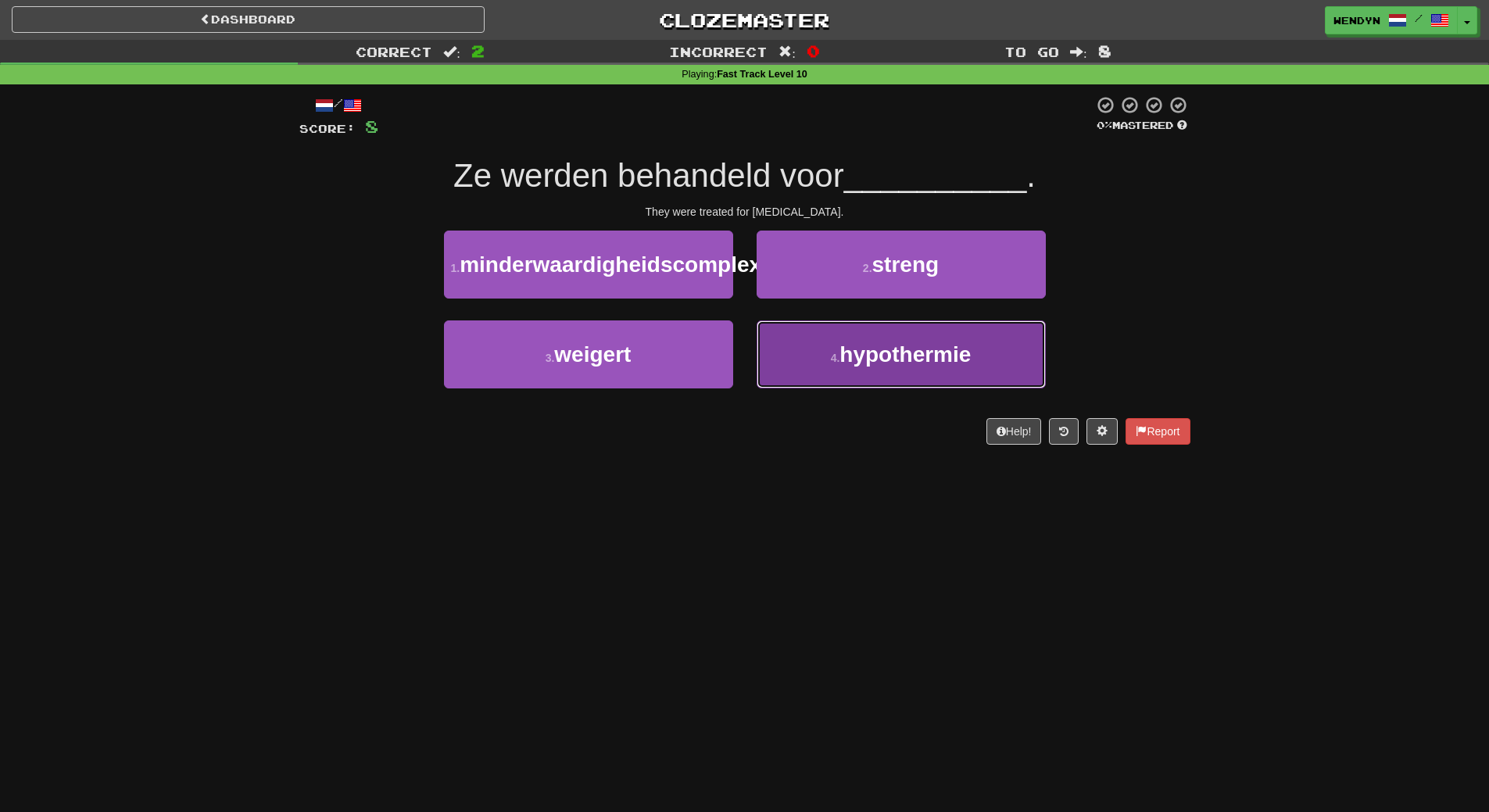
drag, startPoint x: 881, startPoint y: 383, endPoint x: 885, endPoint y: 479, distance: 96.1
click at [885, 366] on span "hypothermie" at bounding box center [905, 354] width 131 height 24
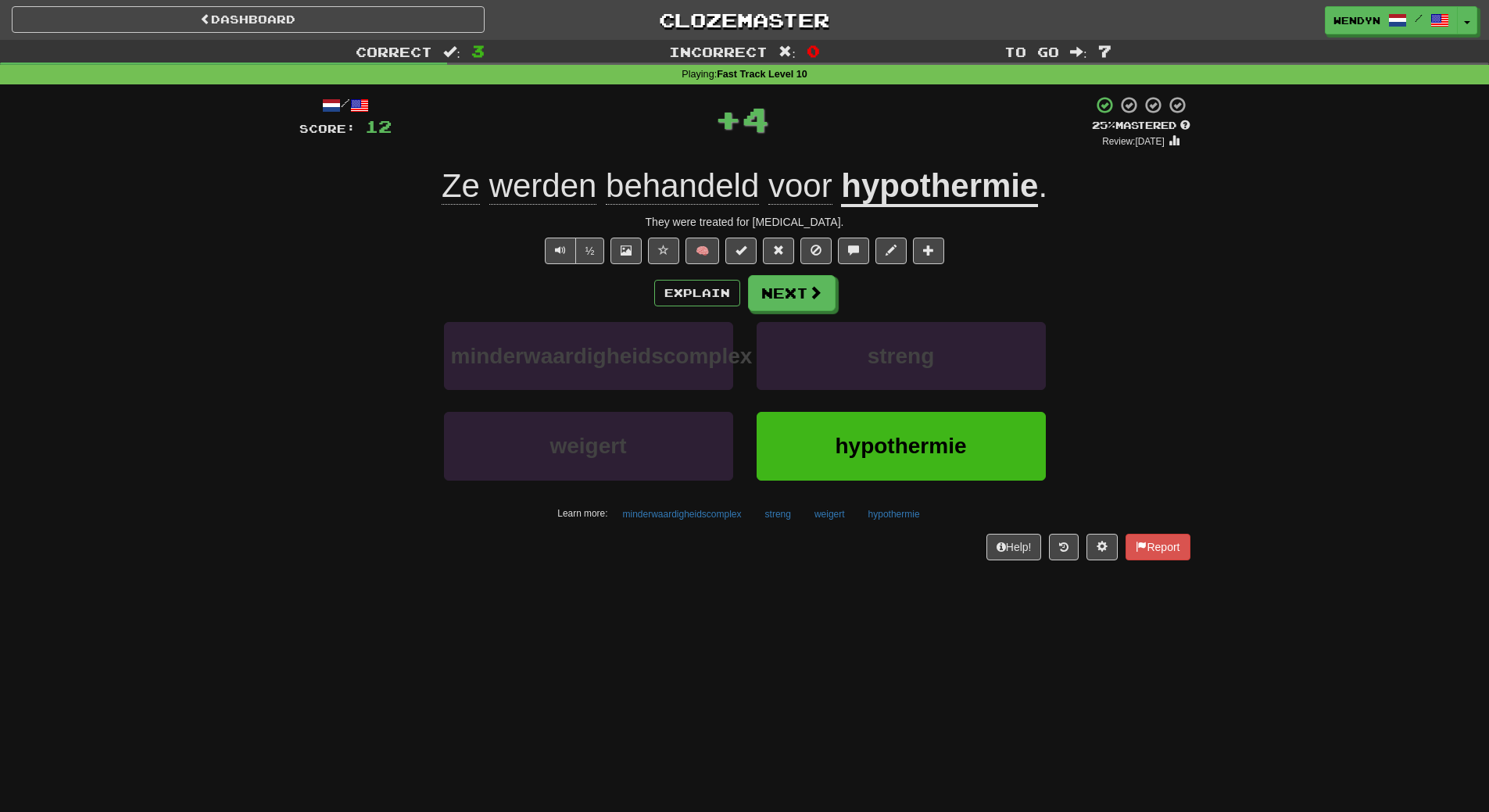
click at [885, 487] on div "hypothermie" at bounding box center [901, 456] width 312 height 90
drag, startPoint x: 859, startPoint y: 445, endPoint x: 832, endPoint y: 479, distance: 43.4
click at [853, 455] on span "hypothermie" at bounding box center [901, 446] width 131 height 24
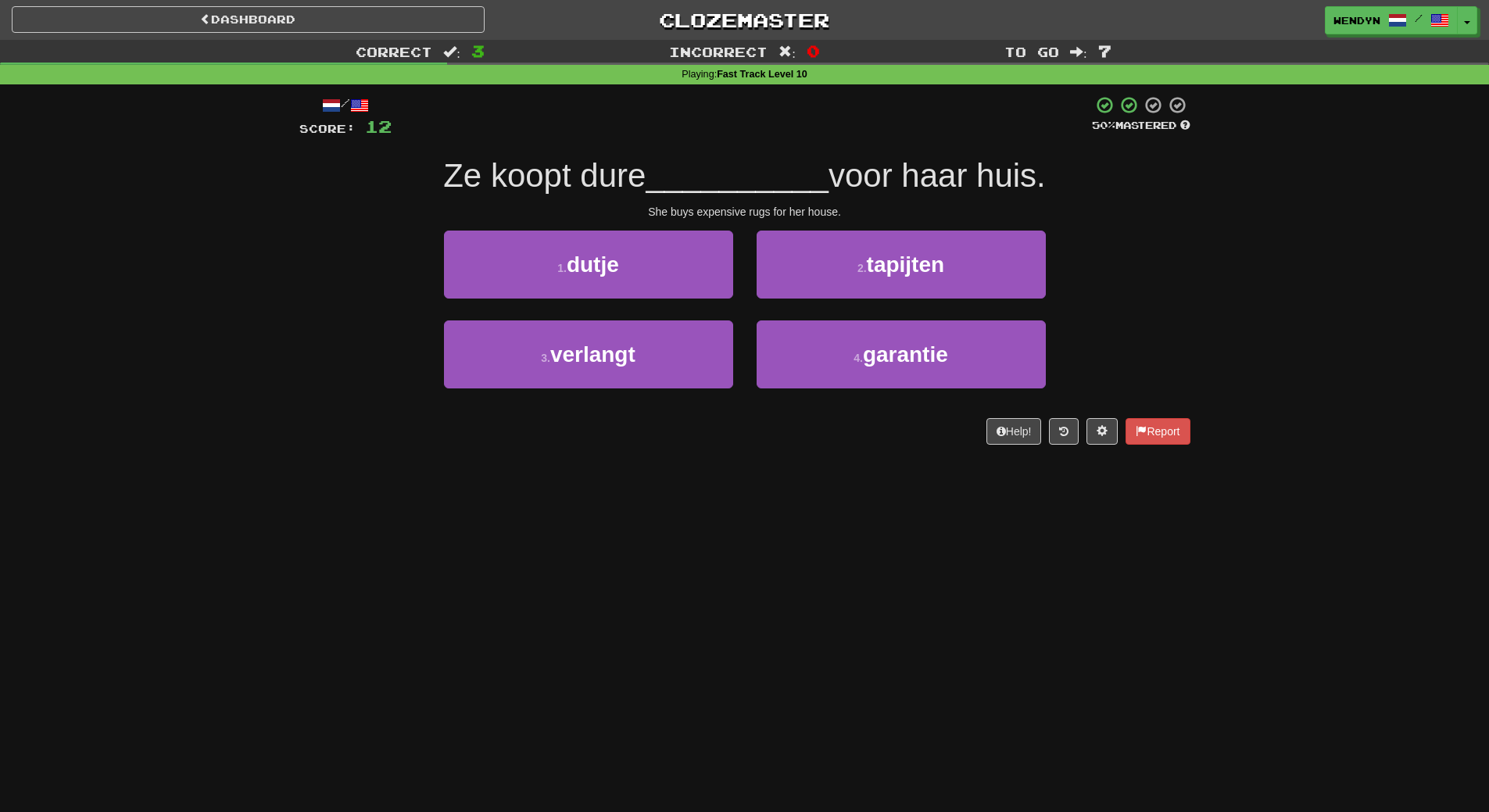
click at [758, 536] on div "Dashboard Clozemaster WendyN / Toggle Dropdown Dashboard Leaderboard Activity F…" at bounding box center [744, 406] width 1489 height 812
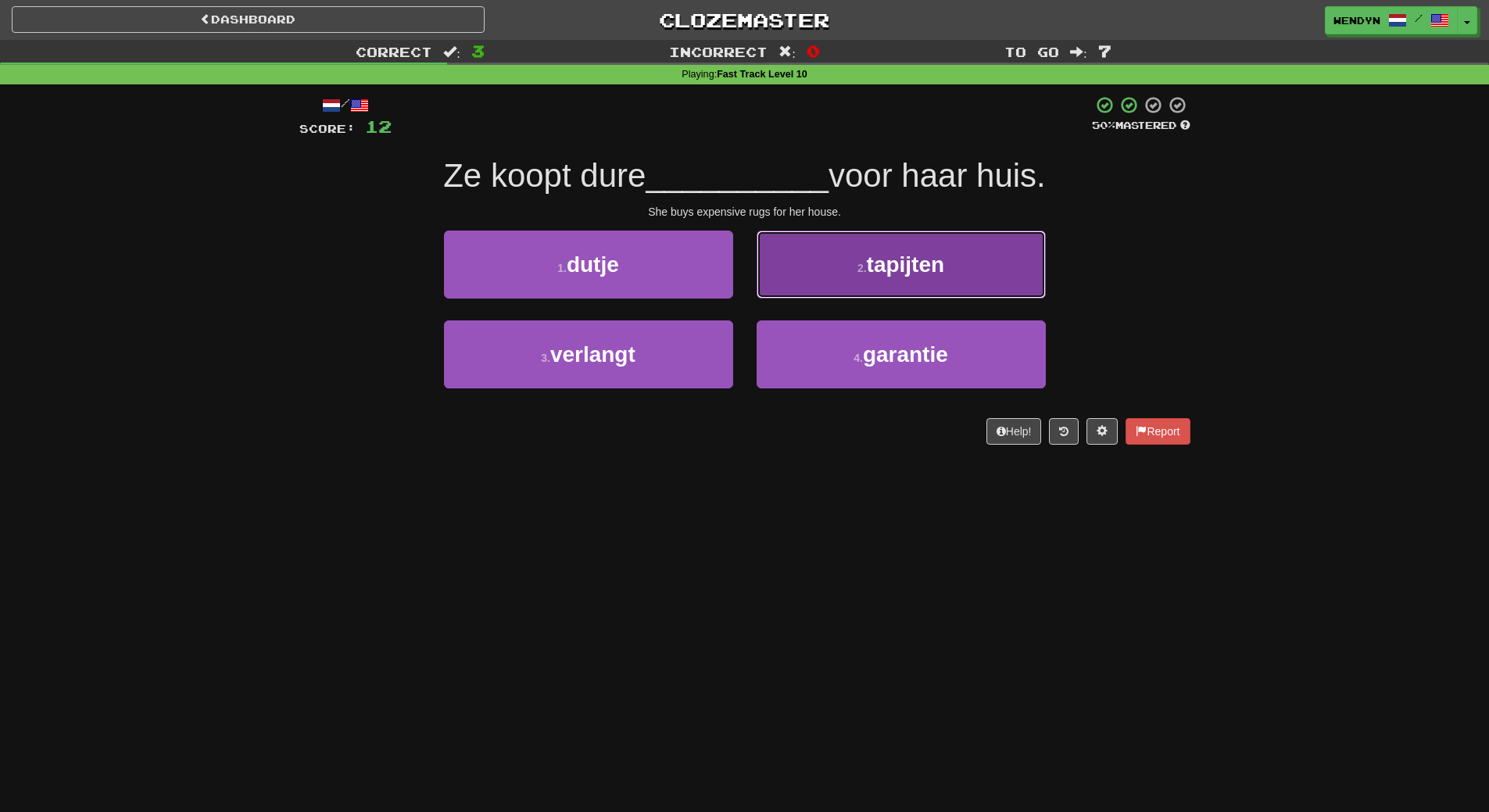
click at [911, 253] on span "tapijten" at bounding box center [906, 264] width 78 height 24
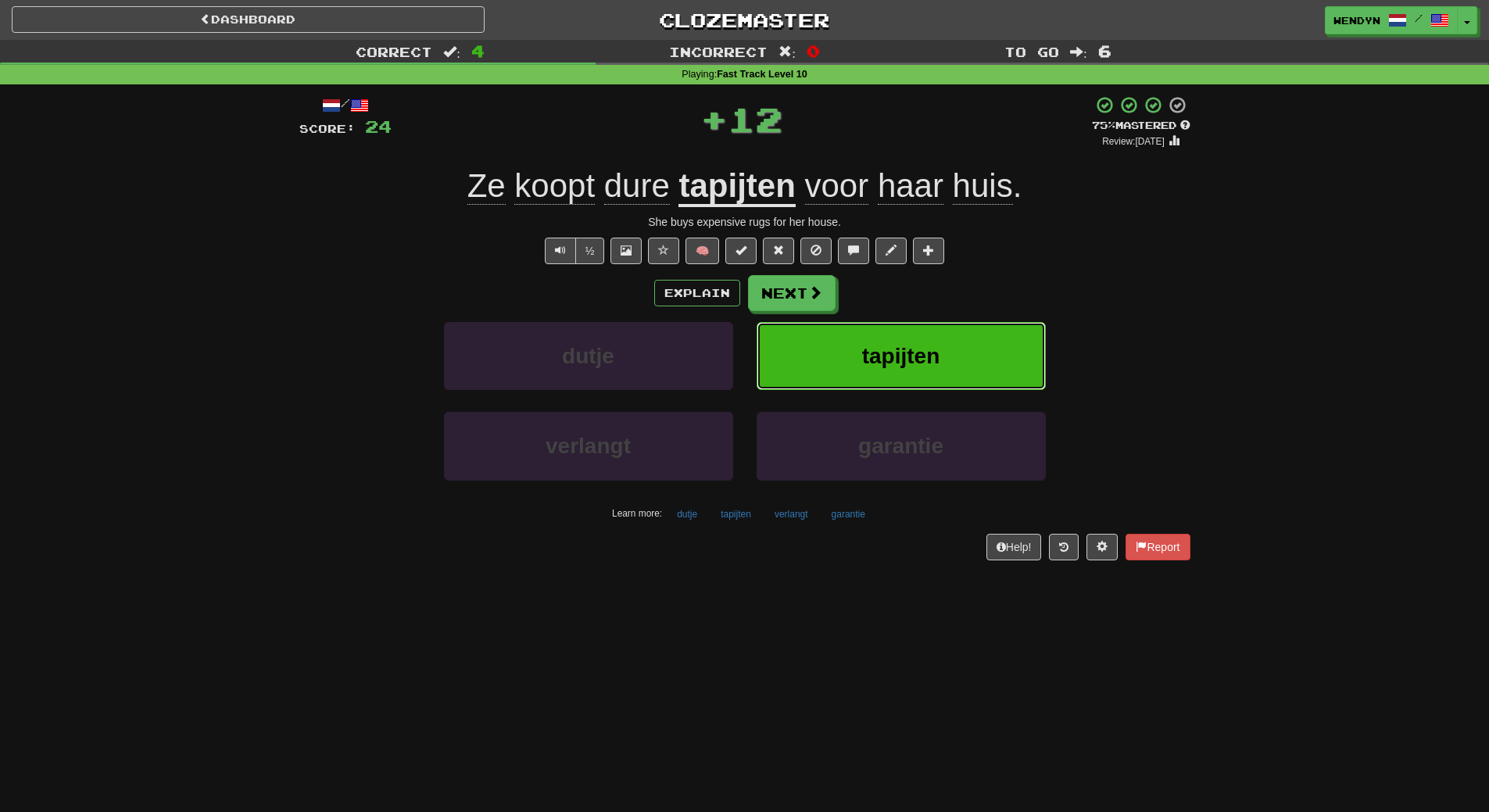
click at [908, 353] on span "tapijten" at bounding box center [901, 356] width 78 height 24
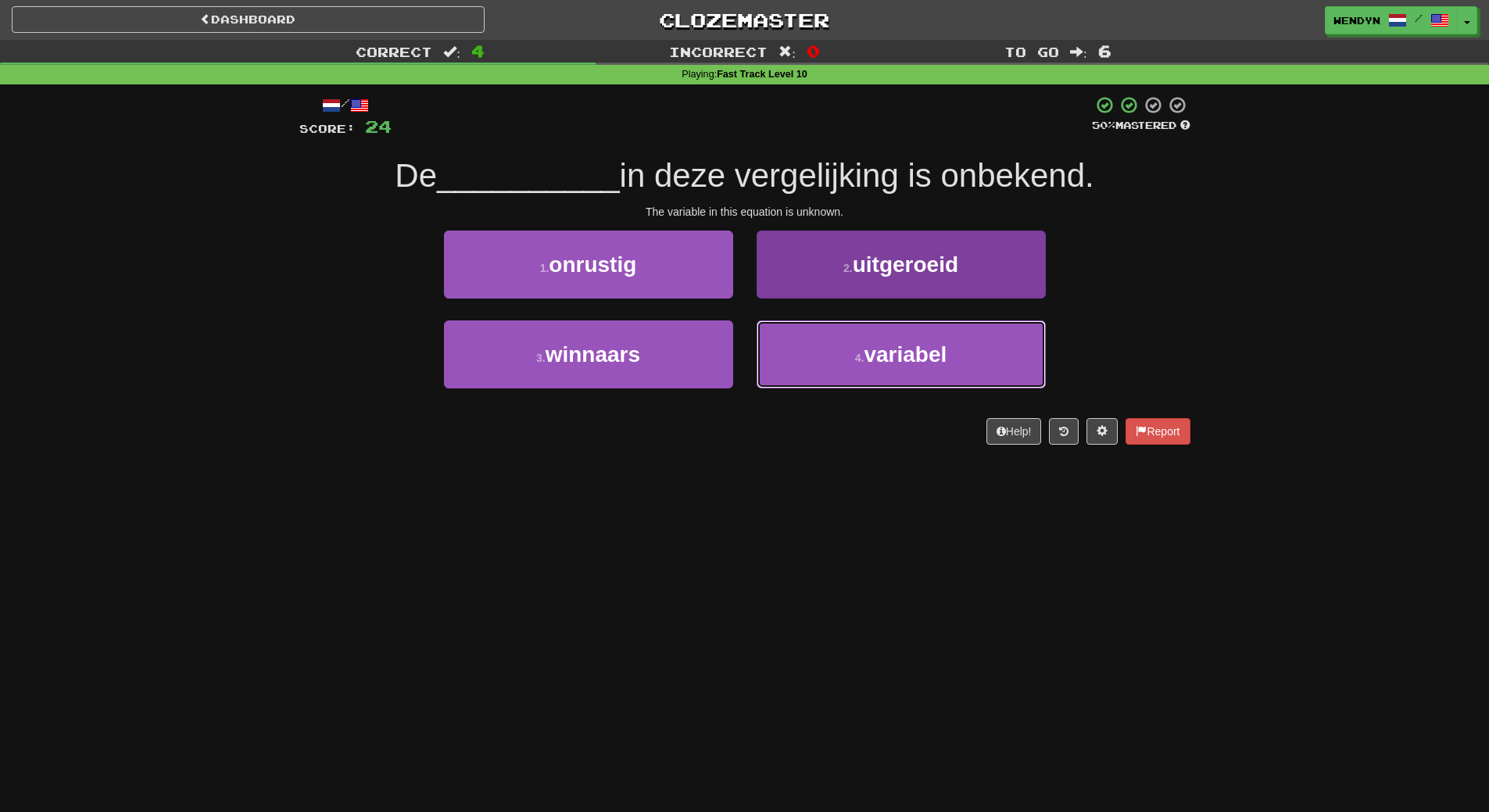
click at [865, 348] on span "variabel" at bounding box center [905, 354] width 83 height 24
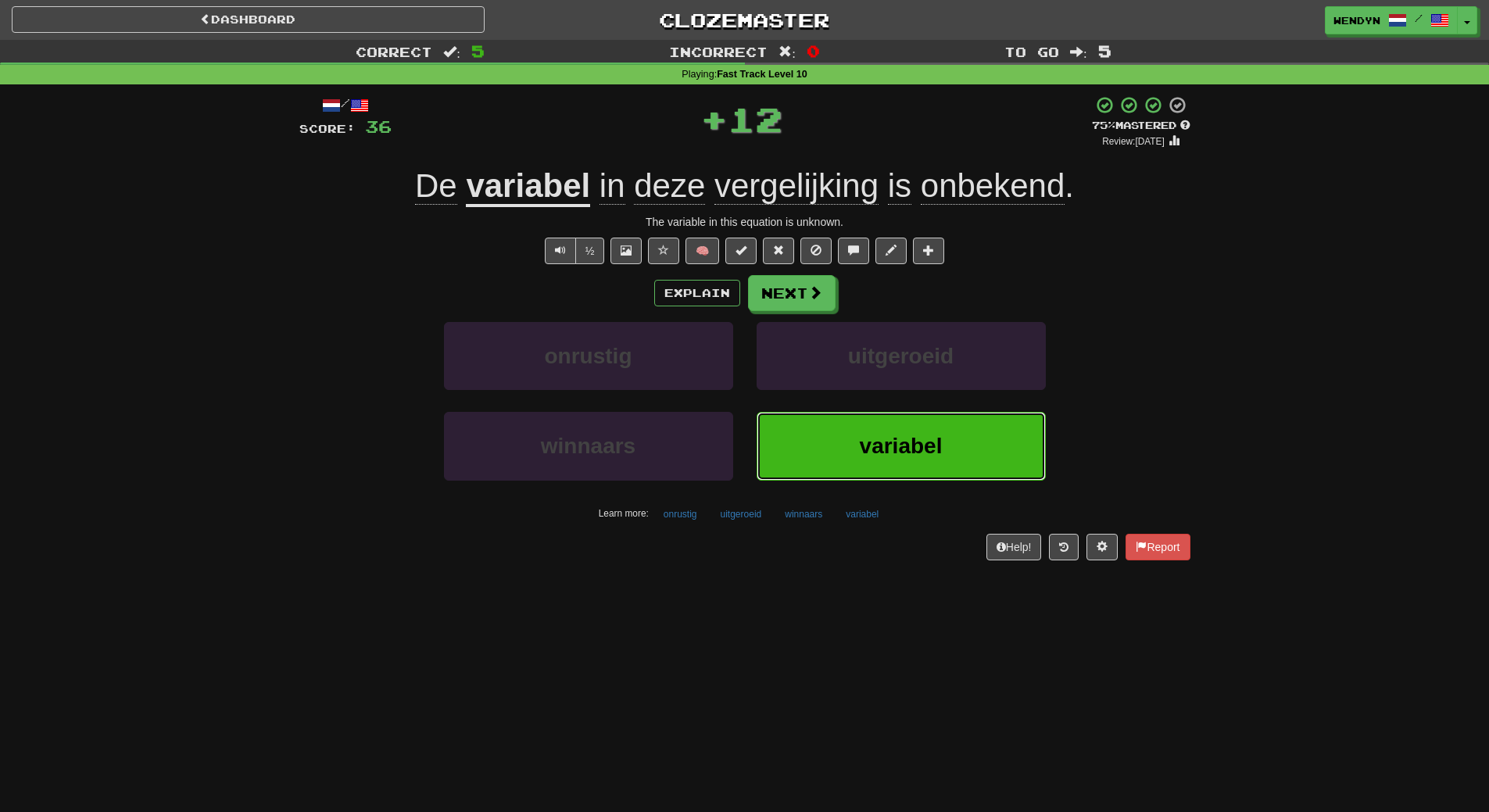
click at [859, 459] on button "variabel" at bounding box center [901, 446] width 289 height 68
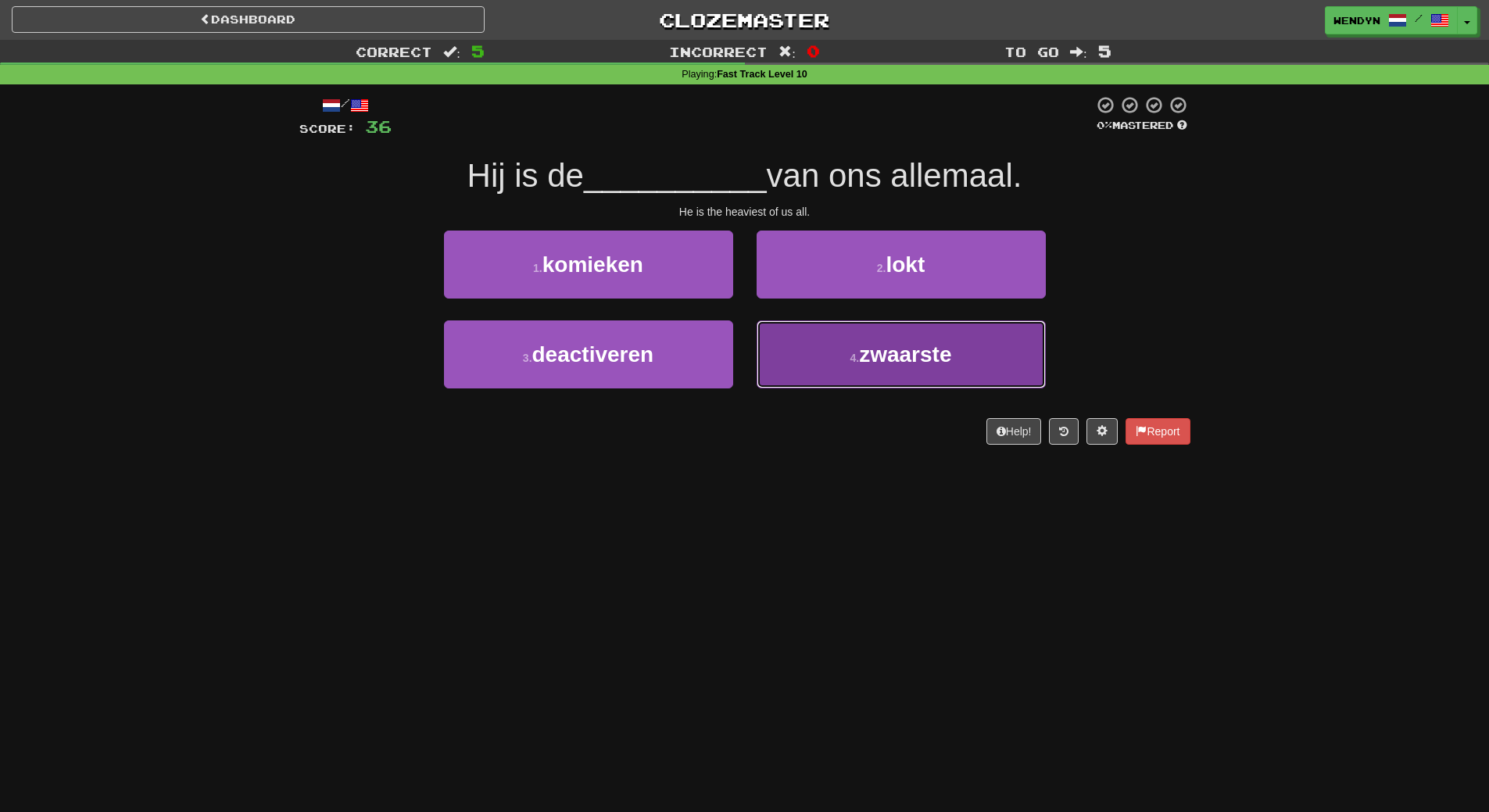
click at [911, 380] on button "4 . zwaarste" at bounding box center [901, 354] width 289 height 68
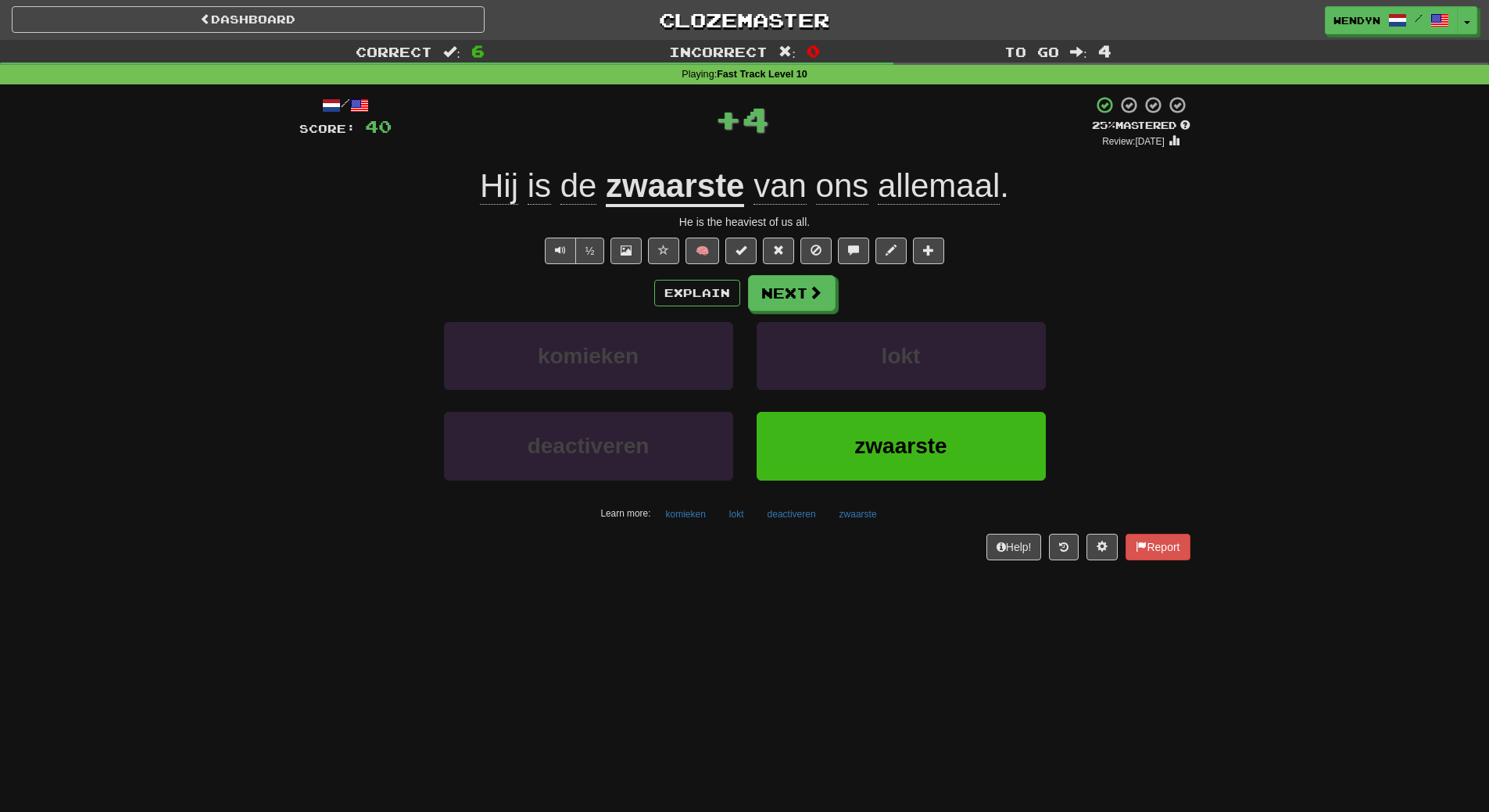
click at [909, 398] on div "lokt" at bounding box center [901, 366] width 312 height 90
click at [925, 442] on span "zwaarste" at bounding box center [900, 446] width 92 height 24
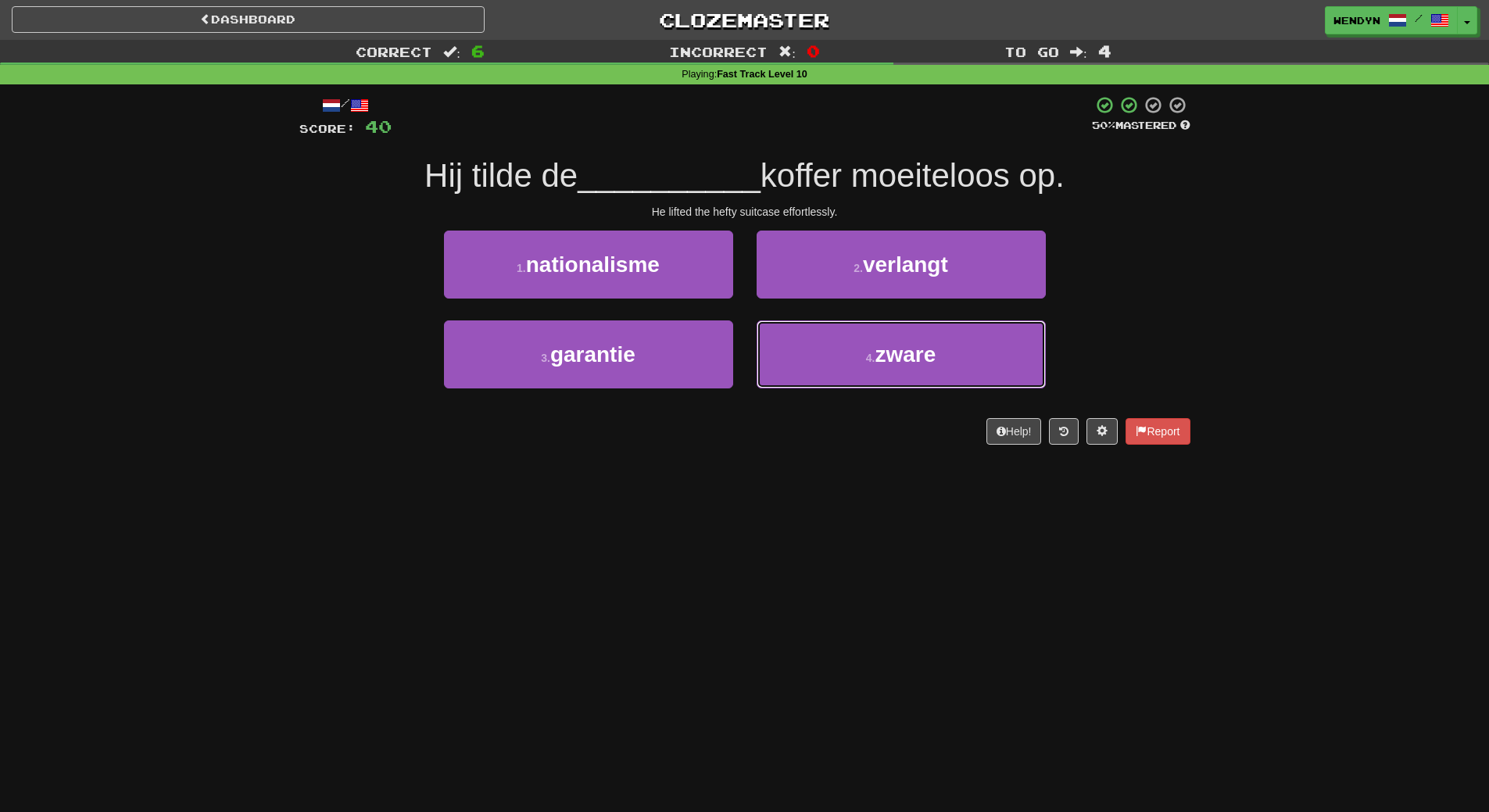
drag, startPoint x: 860, startPoint y: 377, endPoint x: 872, endPoint y: 312, distance: 66.1
click at [860, 376] on button "4 . zware" at bounding box center [901, 354] width 289 height 68
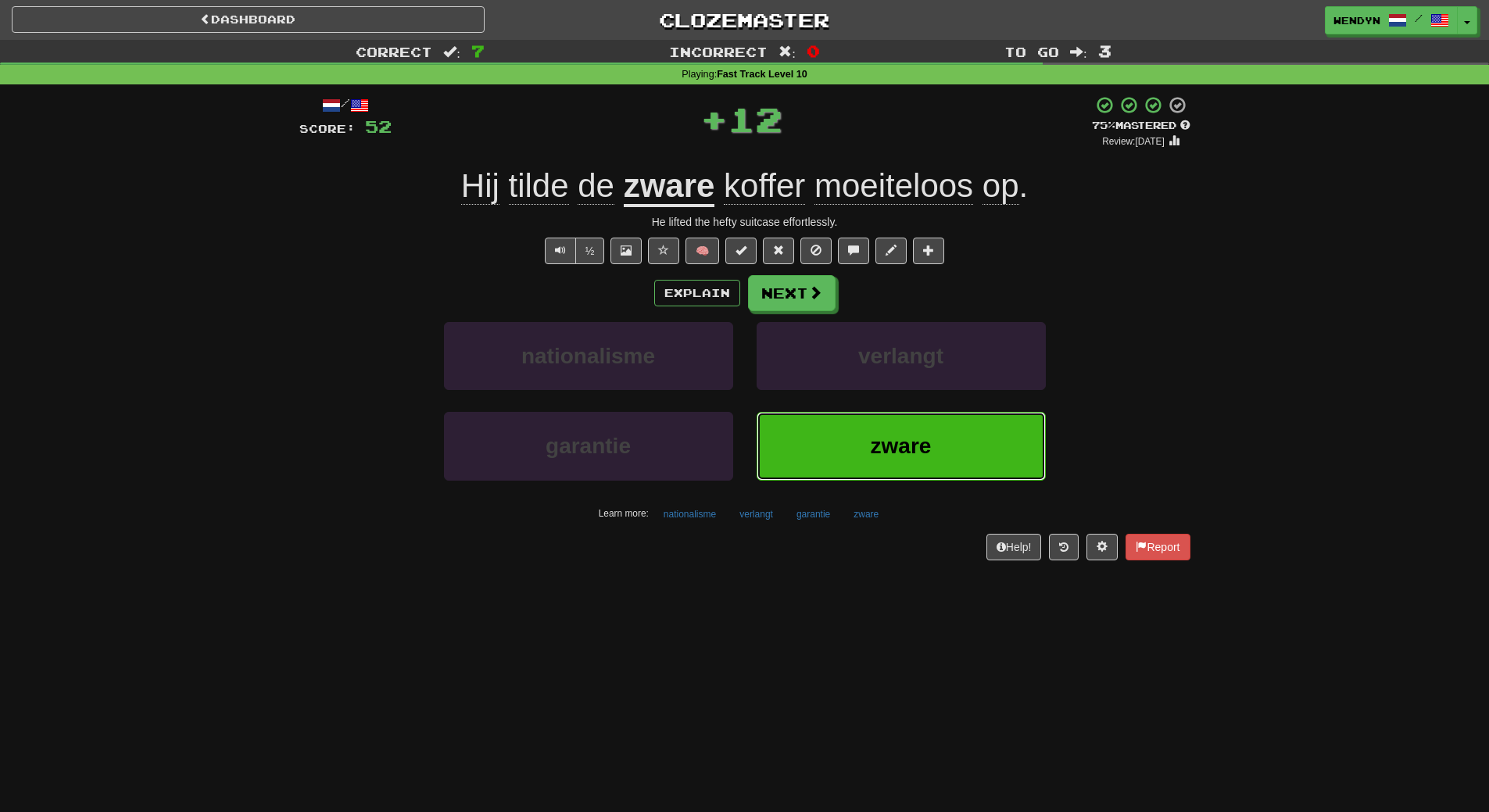
click at [880, 413] on button "zware" at bounding box center [901, 446] width 289 height 68
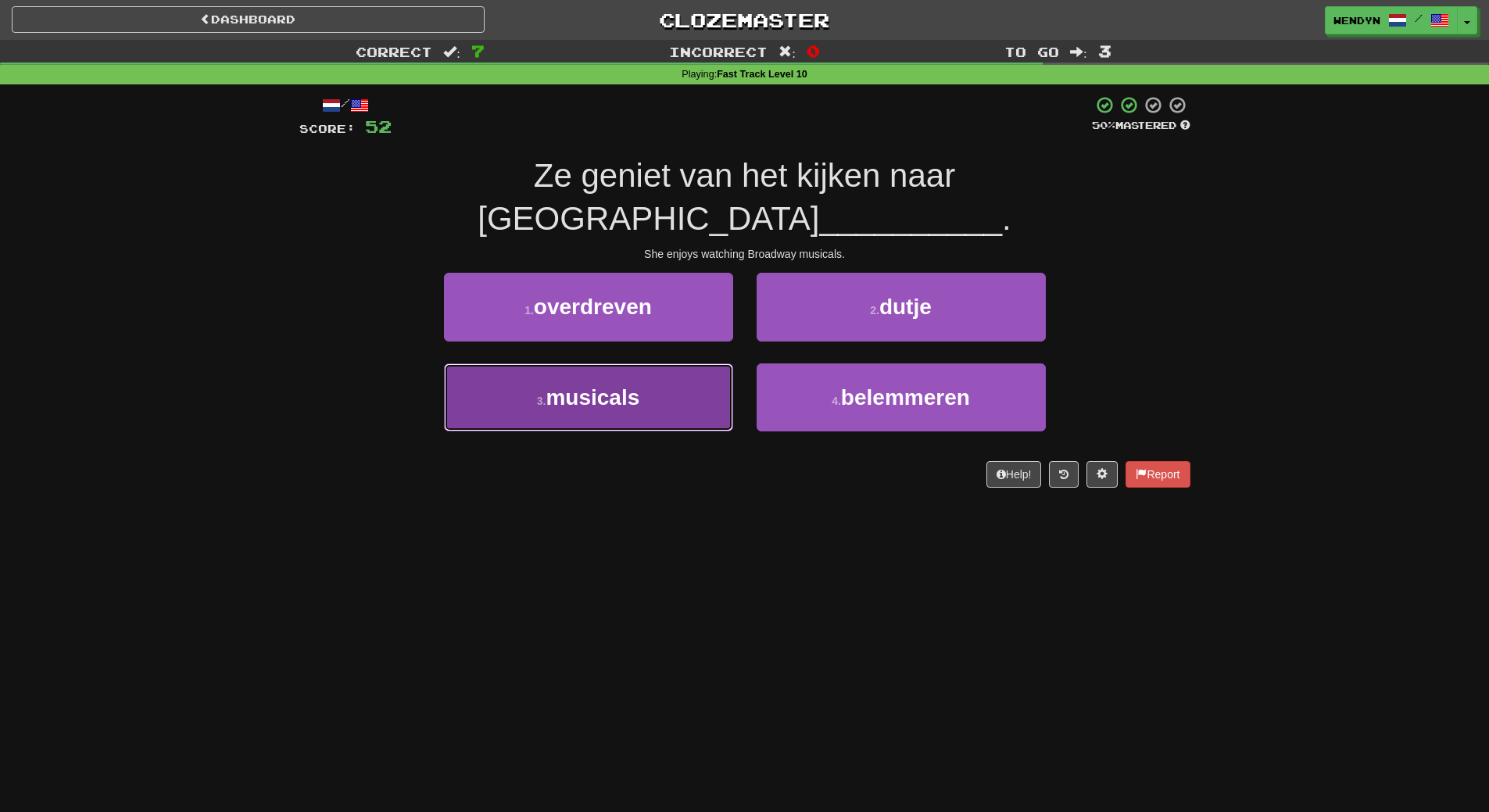
drag, startPoint x: 692, startPoint y: 371, endPoint x: 688, endPoint y: 415, distance: 44.2
click at [692, 372] on button "3 . musicals" at bounding box center [588, 397] width 289 height 68
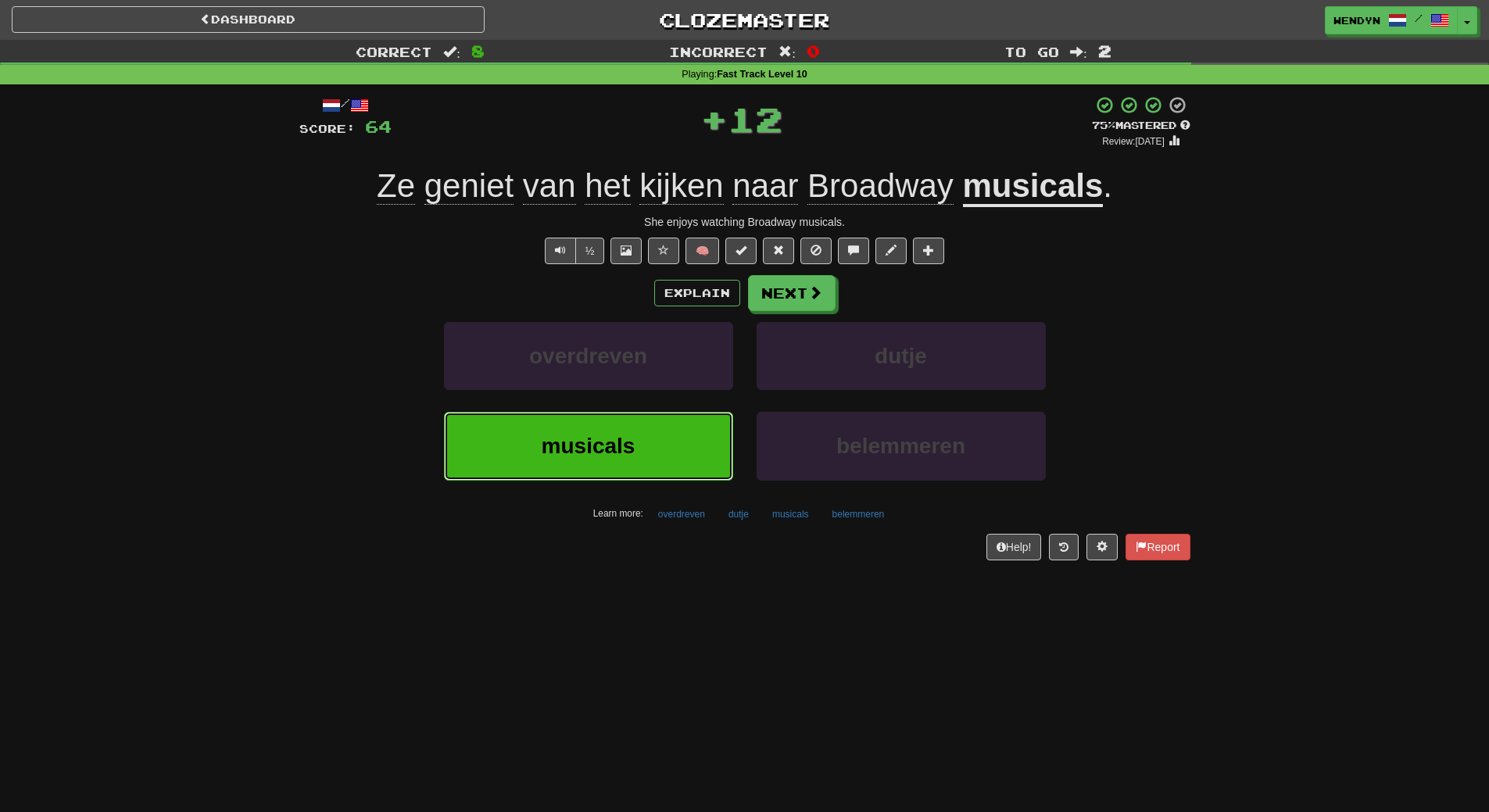
click at [688, 434] on button "musicals" at bounding box center [588, 446] width 289 height 68
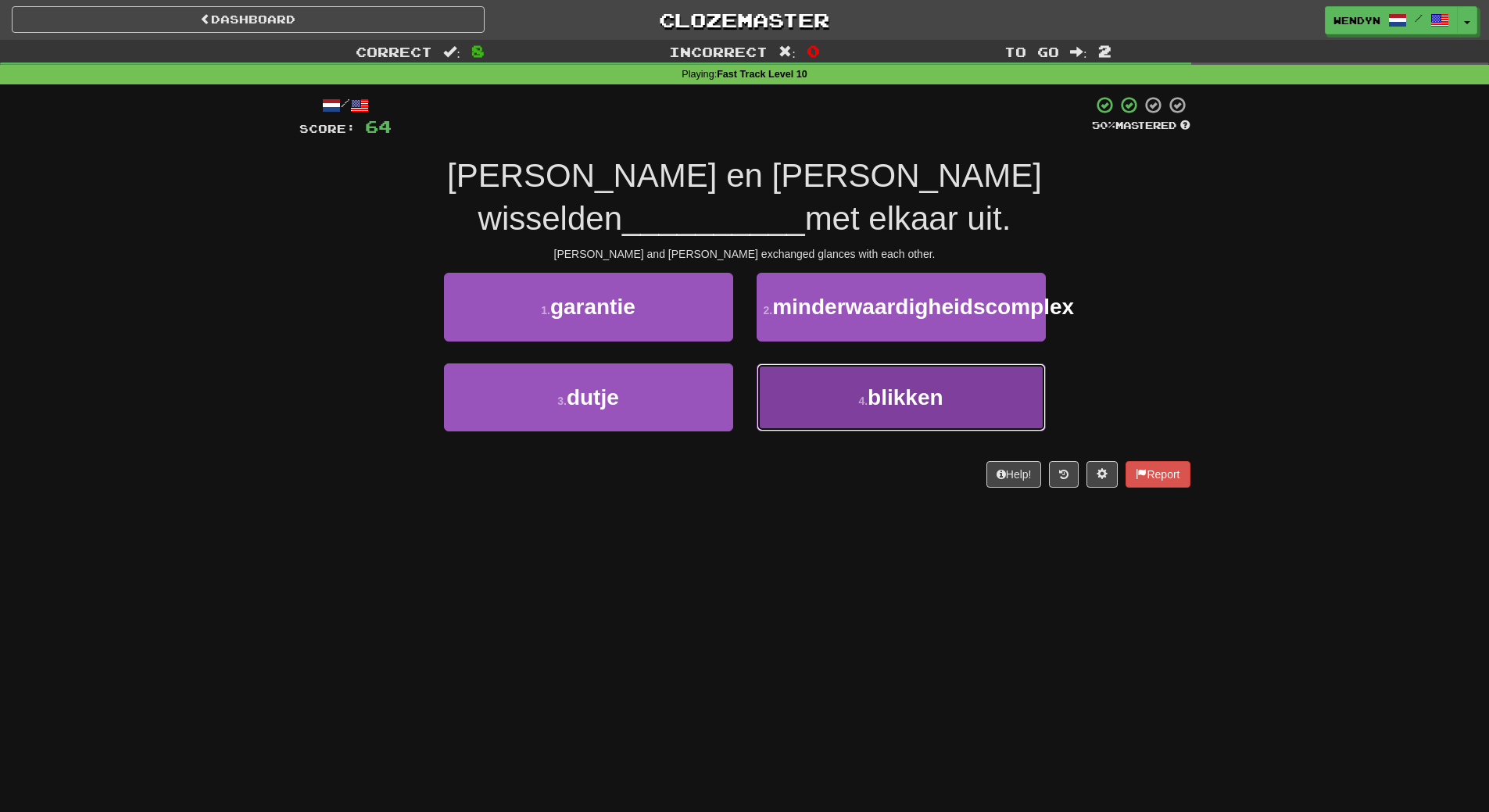
click at [852, 388] on button "4 . blikken" at bounding box center [901, 397] width 289 height 68
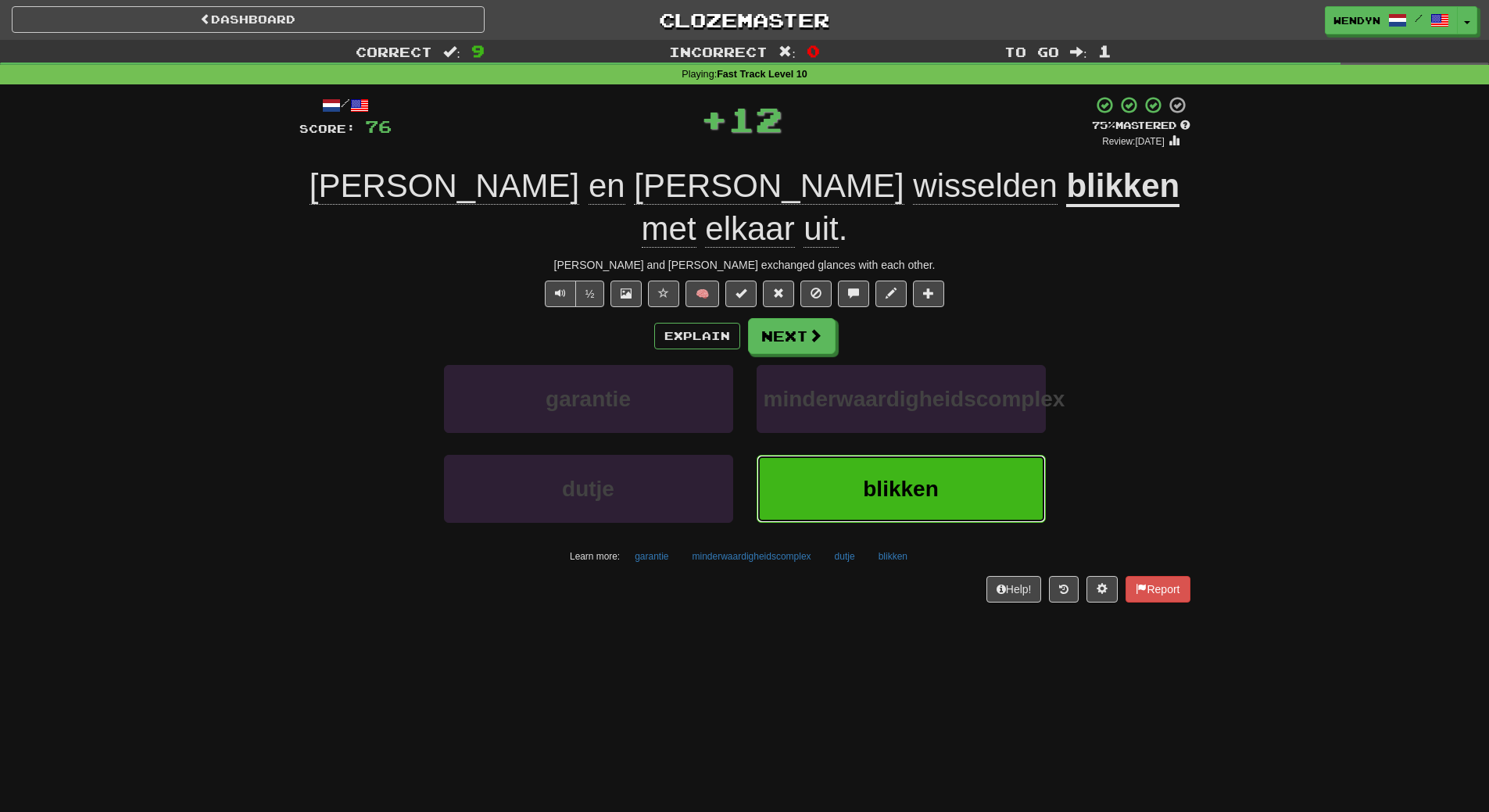
click at [860, 455] on button "blikken" at bounding box center [901, 489] width 289 height 68
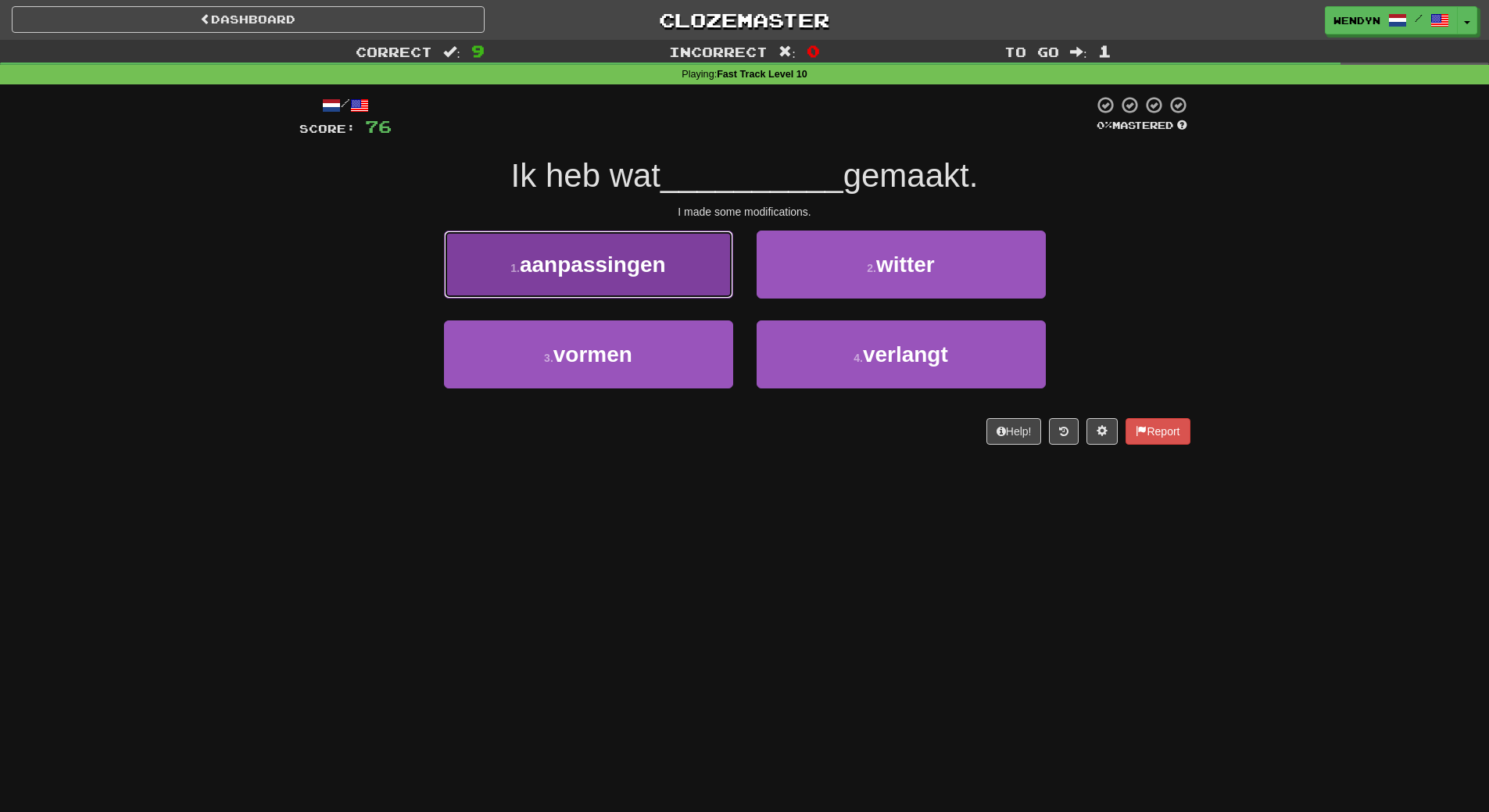
click at [674, 294] on button "1 . aanpassingen" at bounding box center [588, 265] width 289 height 68
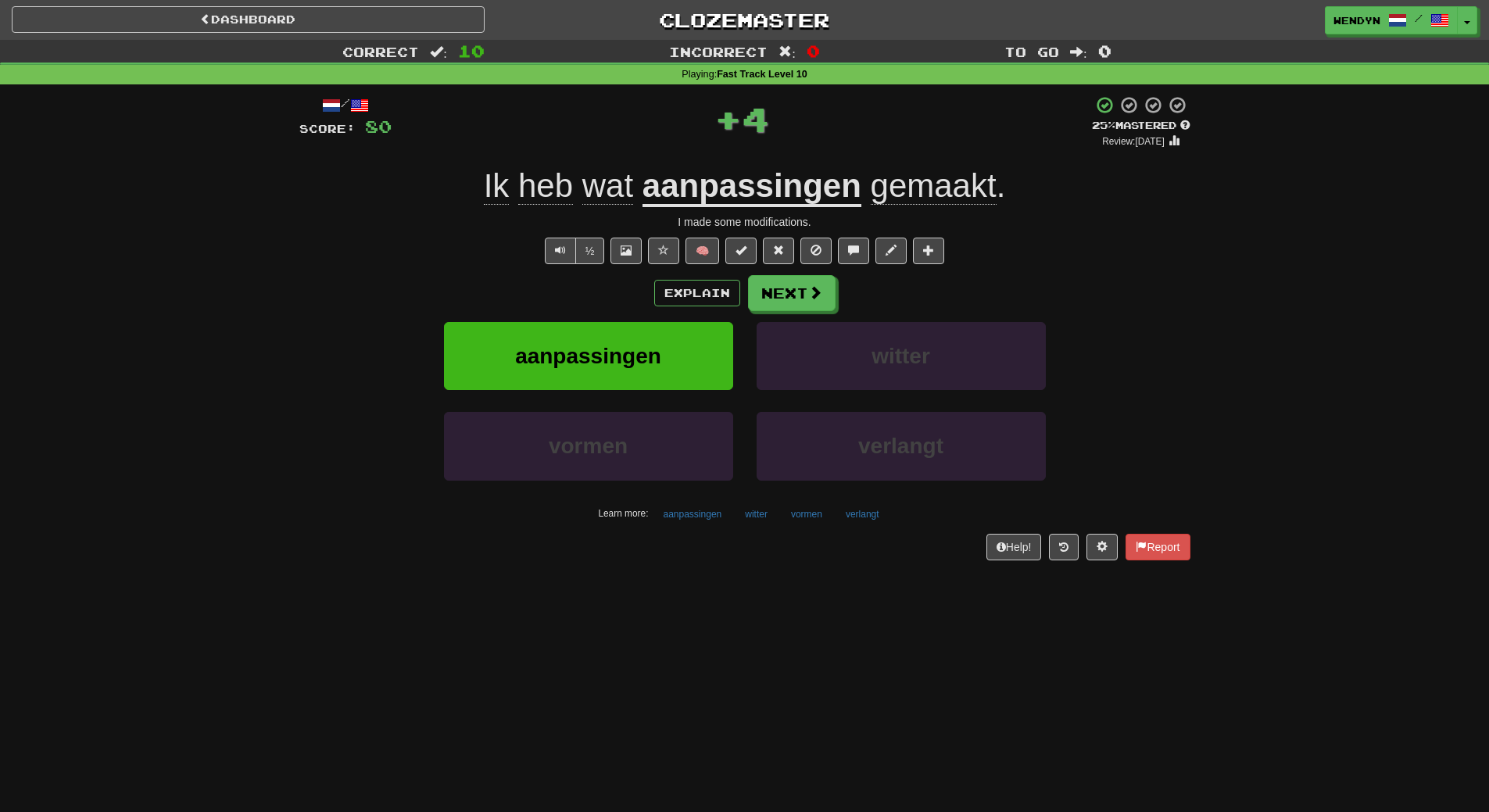
click at [609, 299] on div "Explain Next" at bounding box center [745, 293] width 891 height 36
click at [609, 344] on span "aanpassingen" at bounding box center [588, 356] width 146 height 24
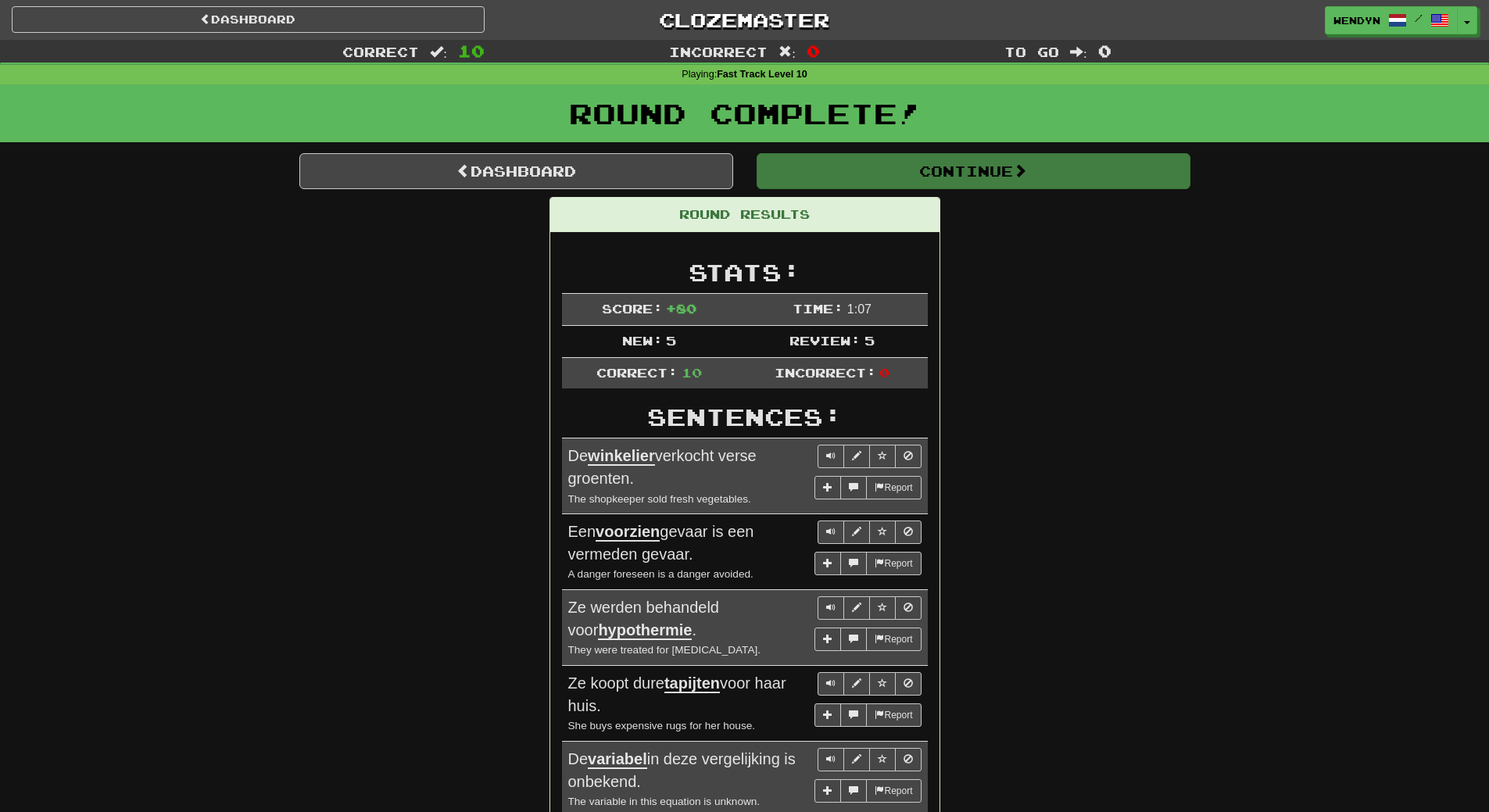
click at [1019, 331] on div "Round Results Stats: Score: + 80 Time: 1 : 0 7 New: 5 Review: 5 Correct: 10 Inc…" at bounding box center [745, 729] width 891 height 1063
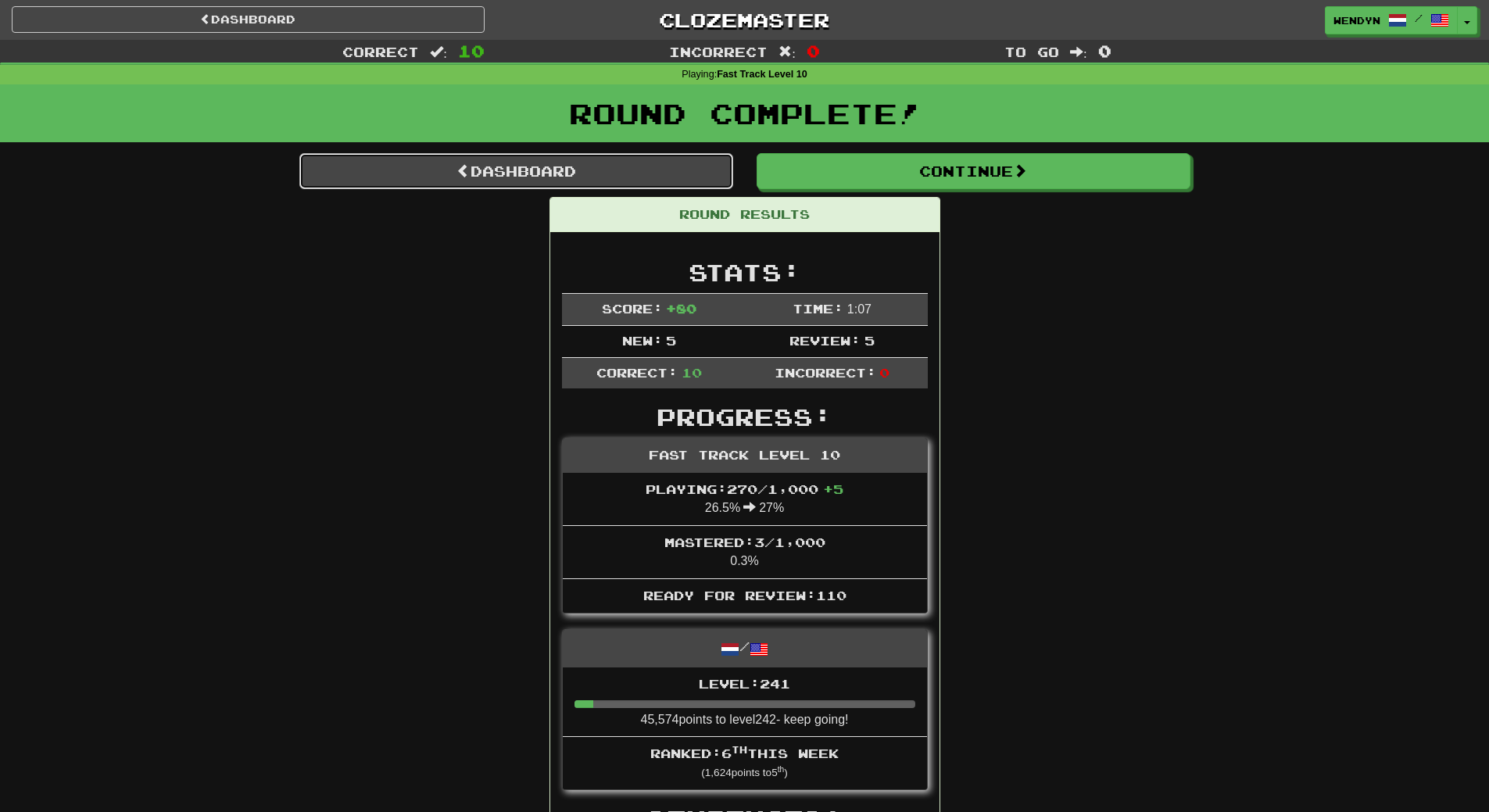
click at [712, 166] on link "Dashboard" at bounding box center [516, 170] width 434 height 36
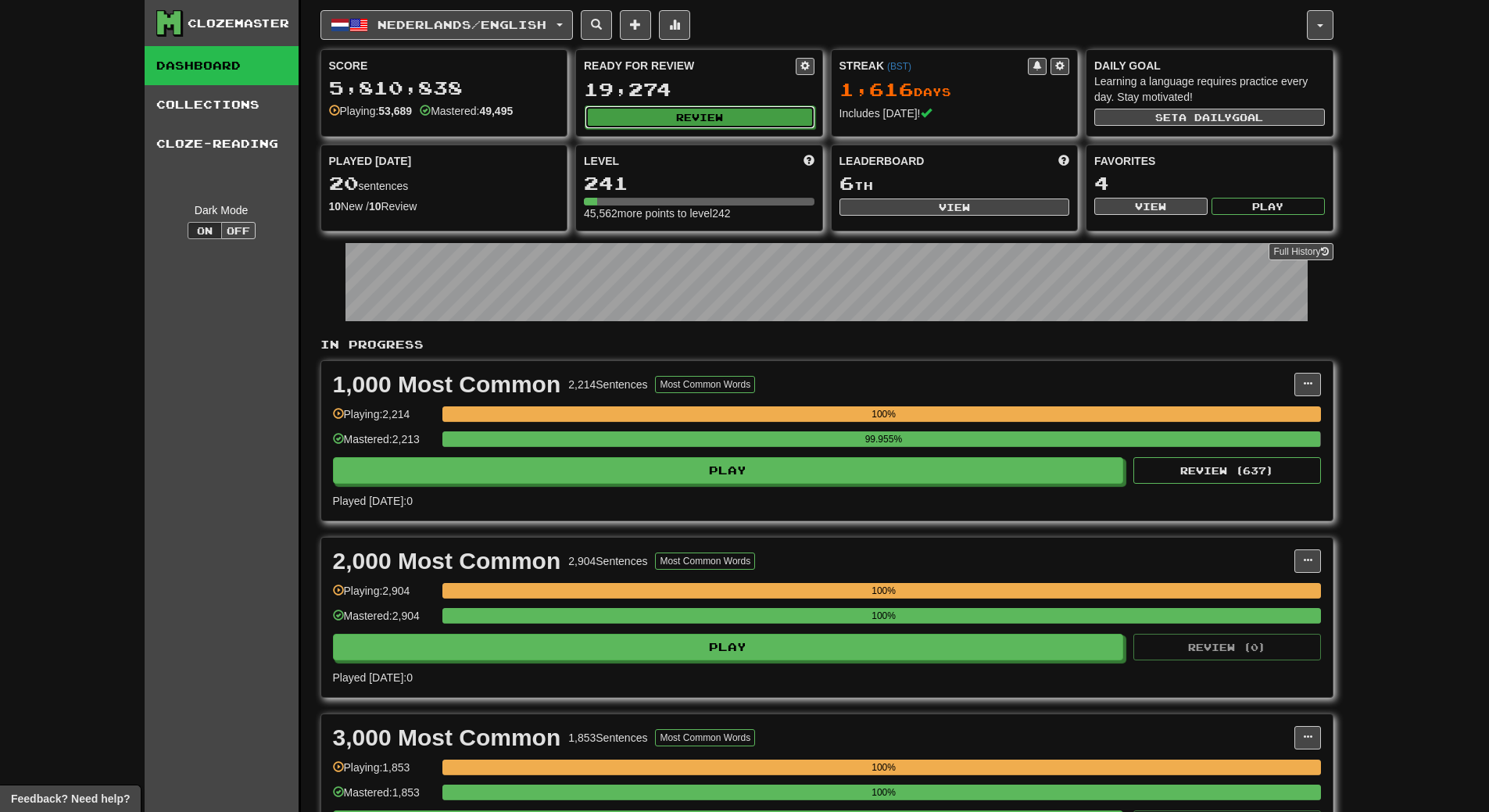
click at [756, 110] on button "Review" at bounding box center [700, 117] width 231 height 23
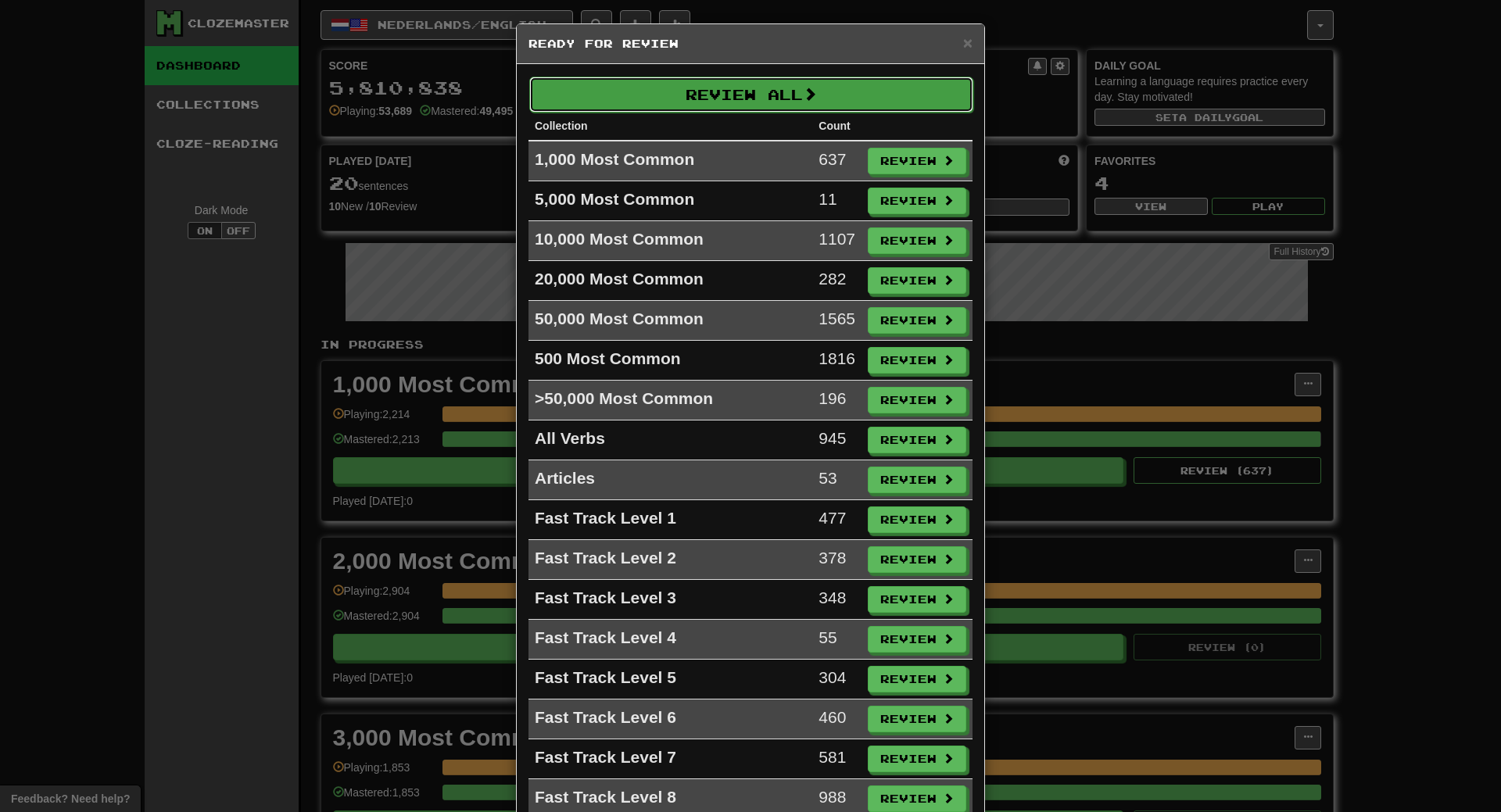
click at [760, 92] on button "Review All" at bounding box center [750, 94] width 444 height 36
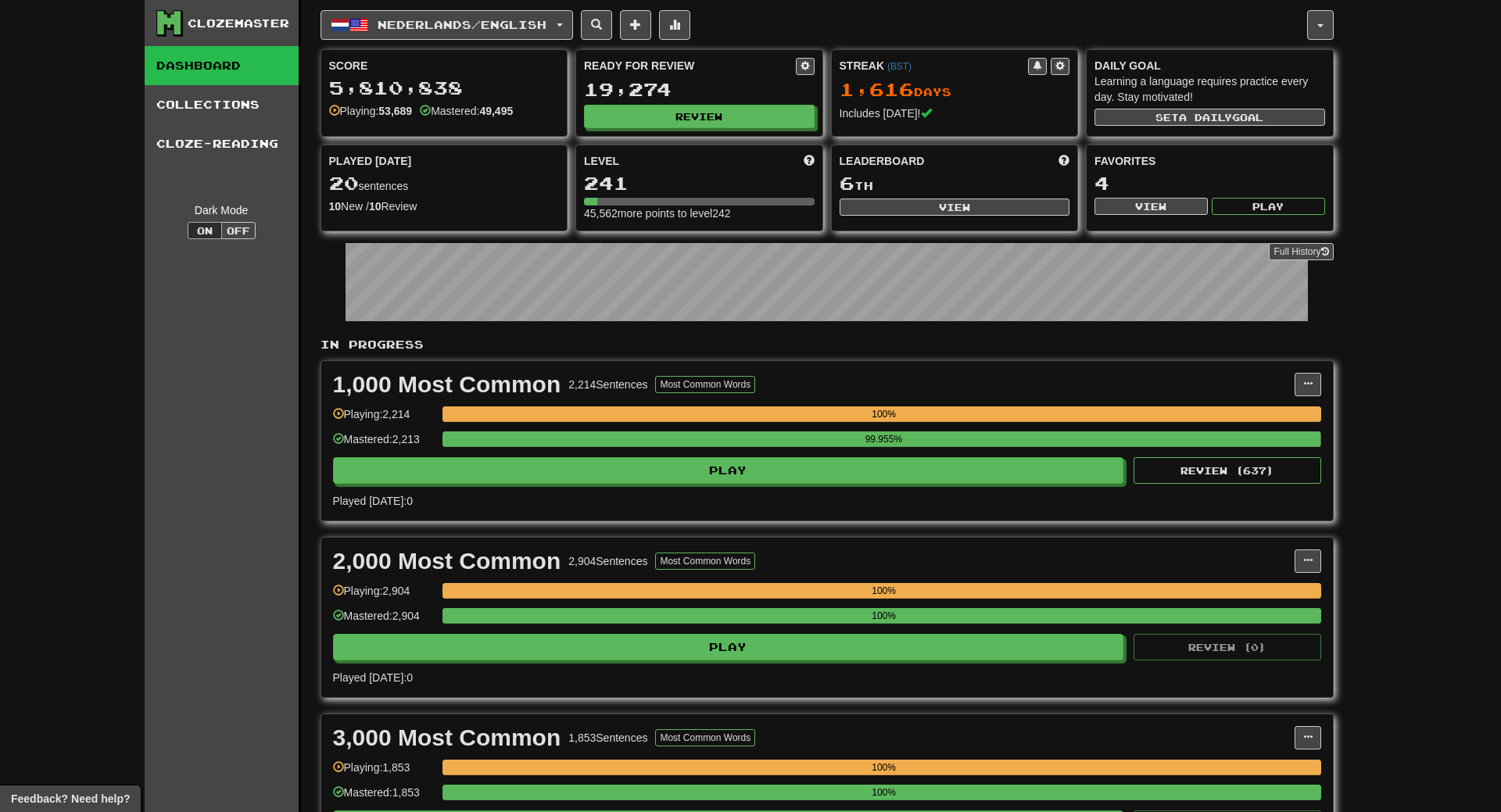
select select "**"
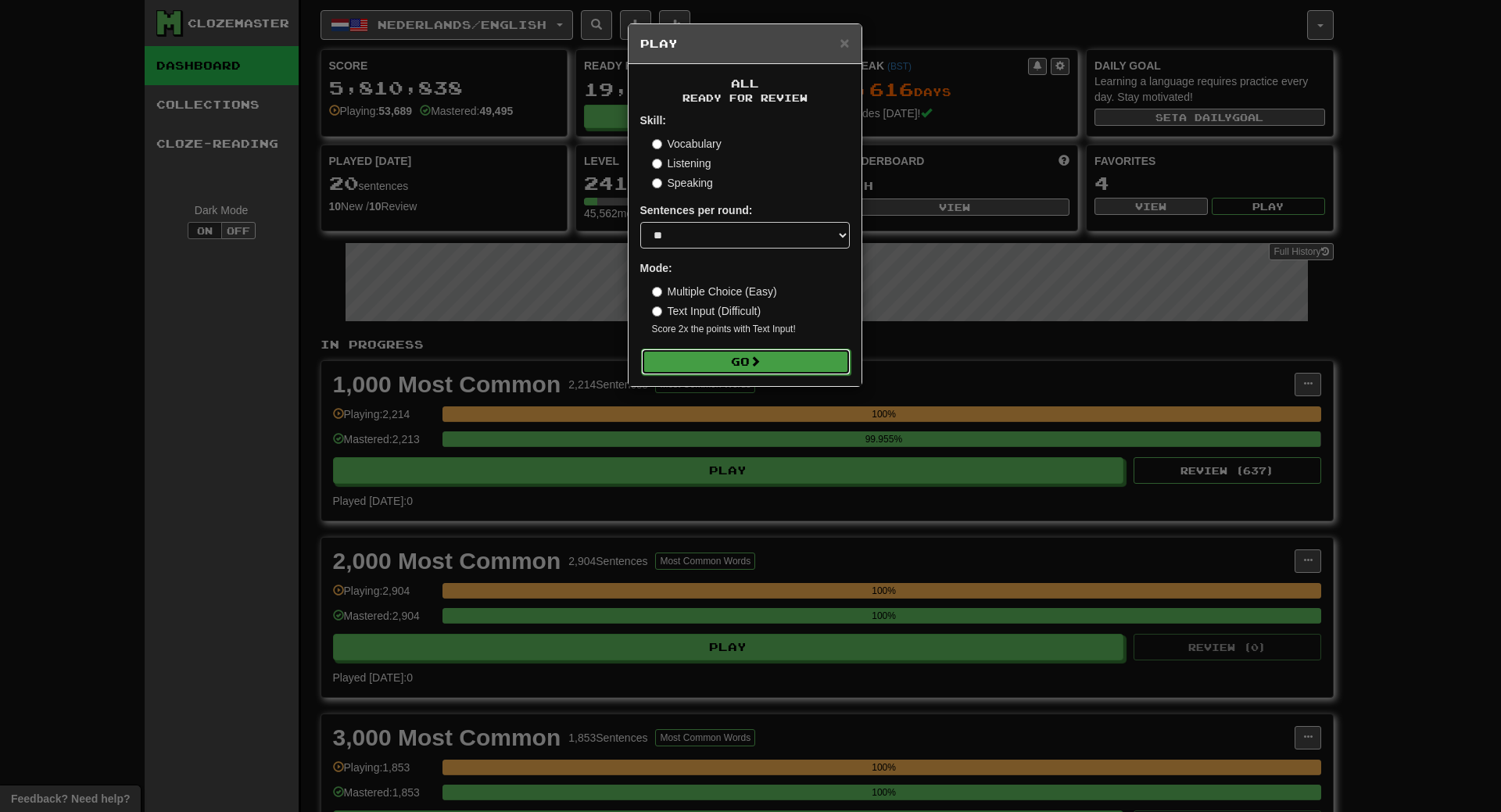
click at [784, 362] on button "Go" at bounding box center [746, 362] width 210 height 26
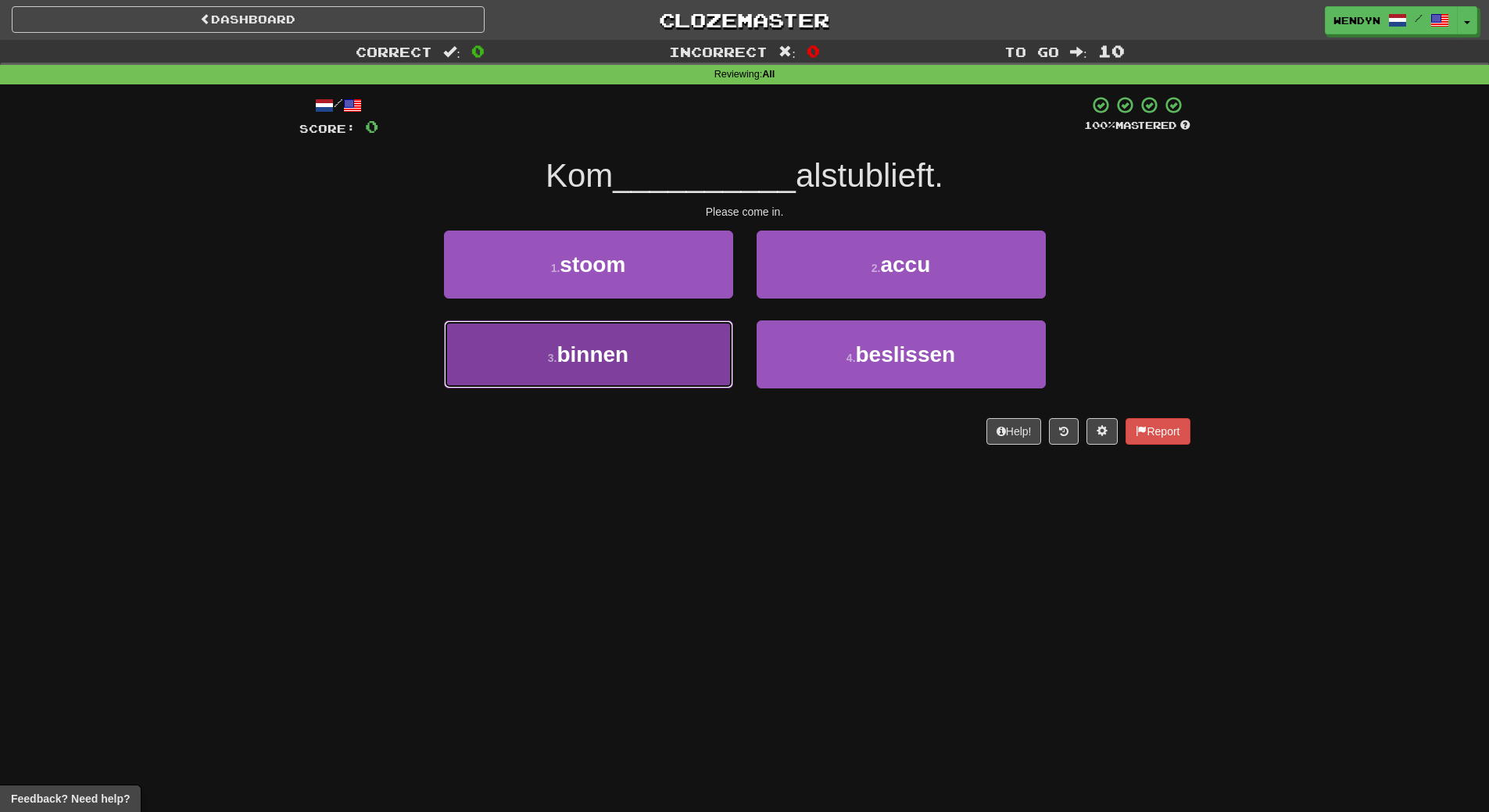
click at [630, 378] on button "3 . binnen" at bounding box center [588, 354] width 289 height 68
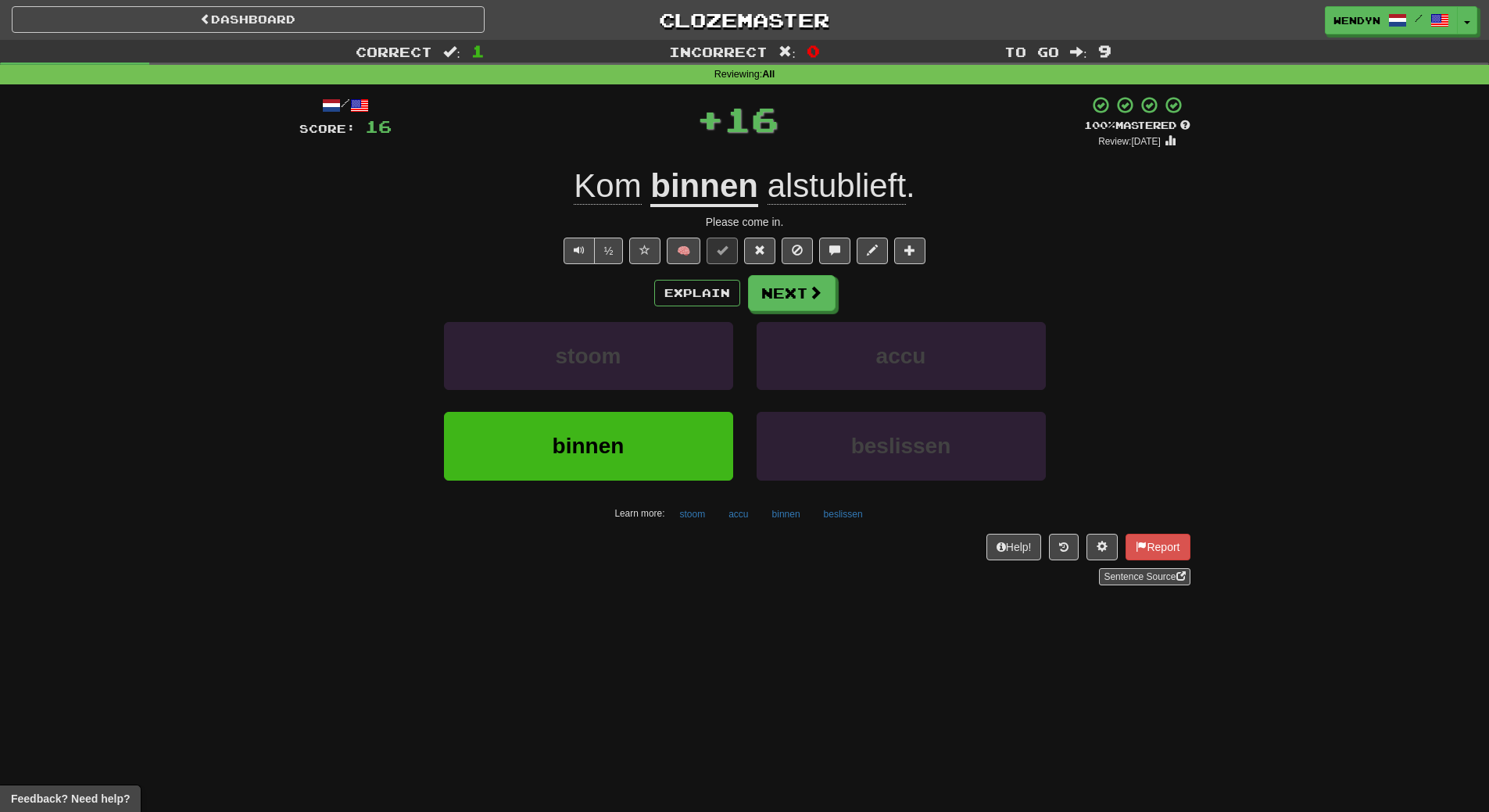
click at [610, 402] on div "stoom" at bounding box center [588, 366] width 312 height 90
click at [602, 427] on button "binnen" at bounding box center [588, 446] width 289 height 68
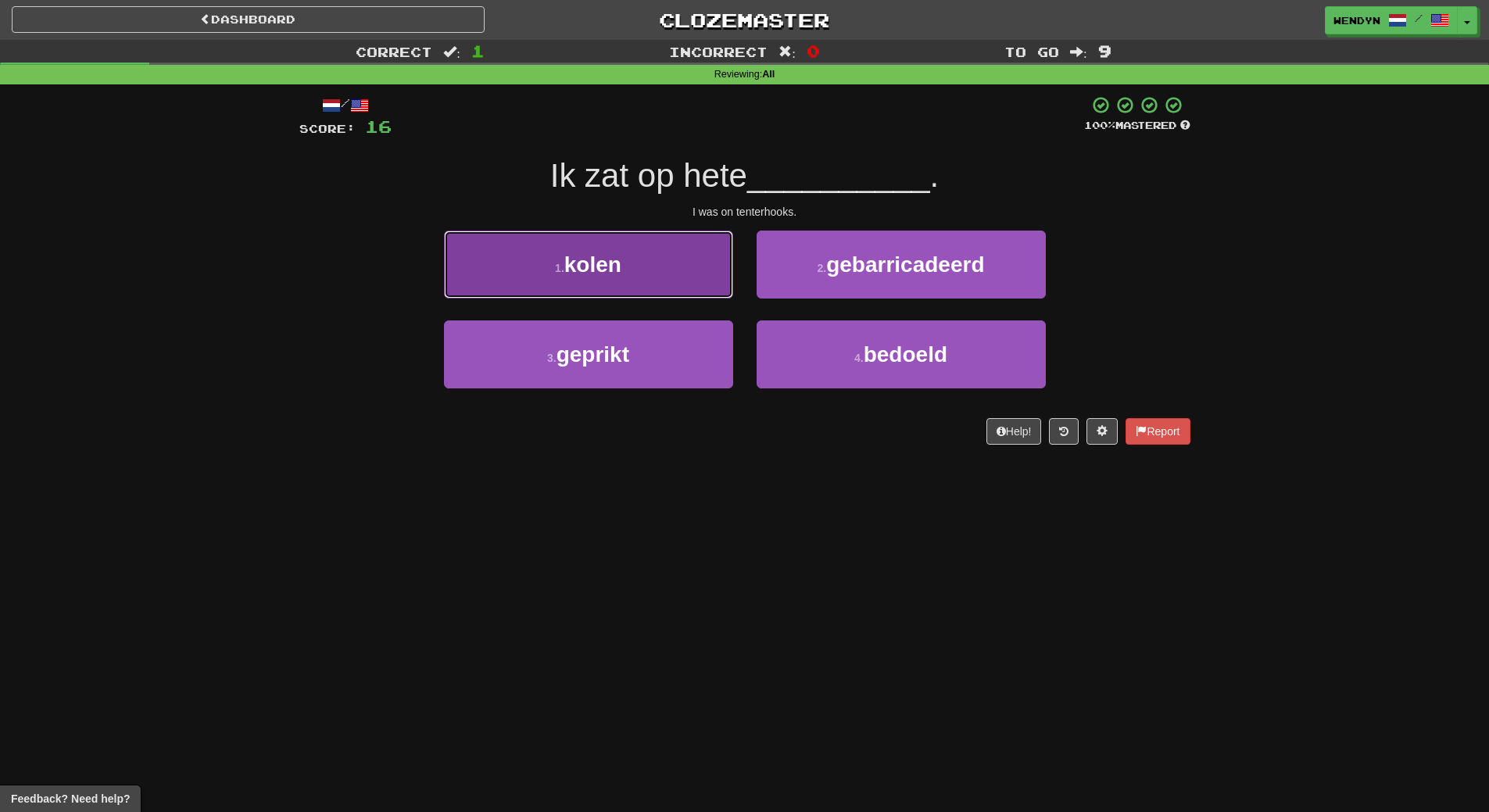
click at [663, 275] on button "1 . kolen" at bounding box center [588, 265] width 289 height 68
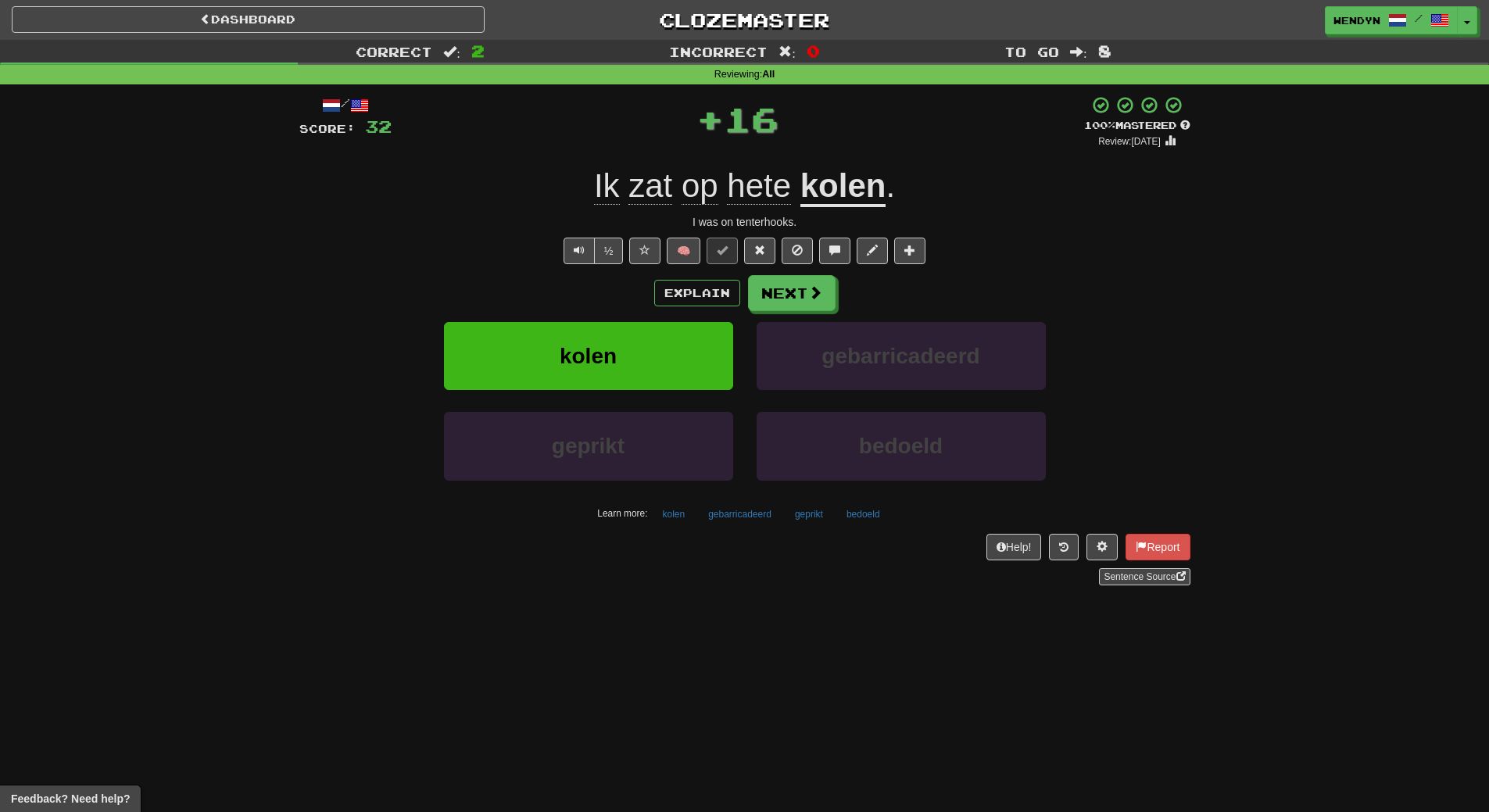
click at [636, 294] on div "Explain Next" at bounding box center [745, 293] width 891 height 36
click at [627, 334] on button "kolen" at bounding box center [588, 356] width 289 height 68
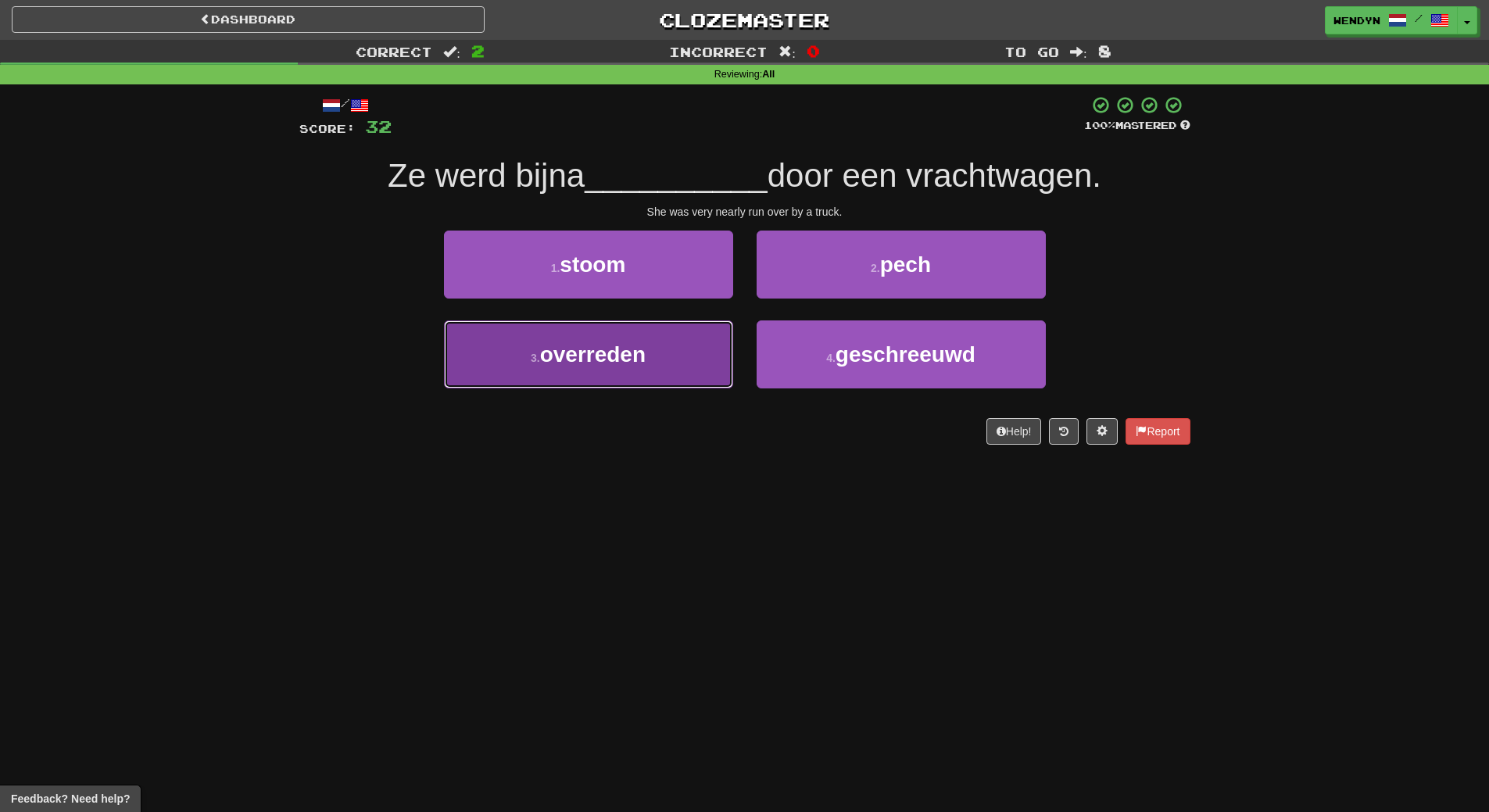
click at [658, 367] on button "3 . overreden" at bounding box center [588, 354] width 289 height 68
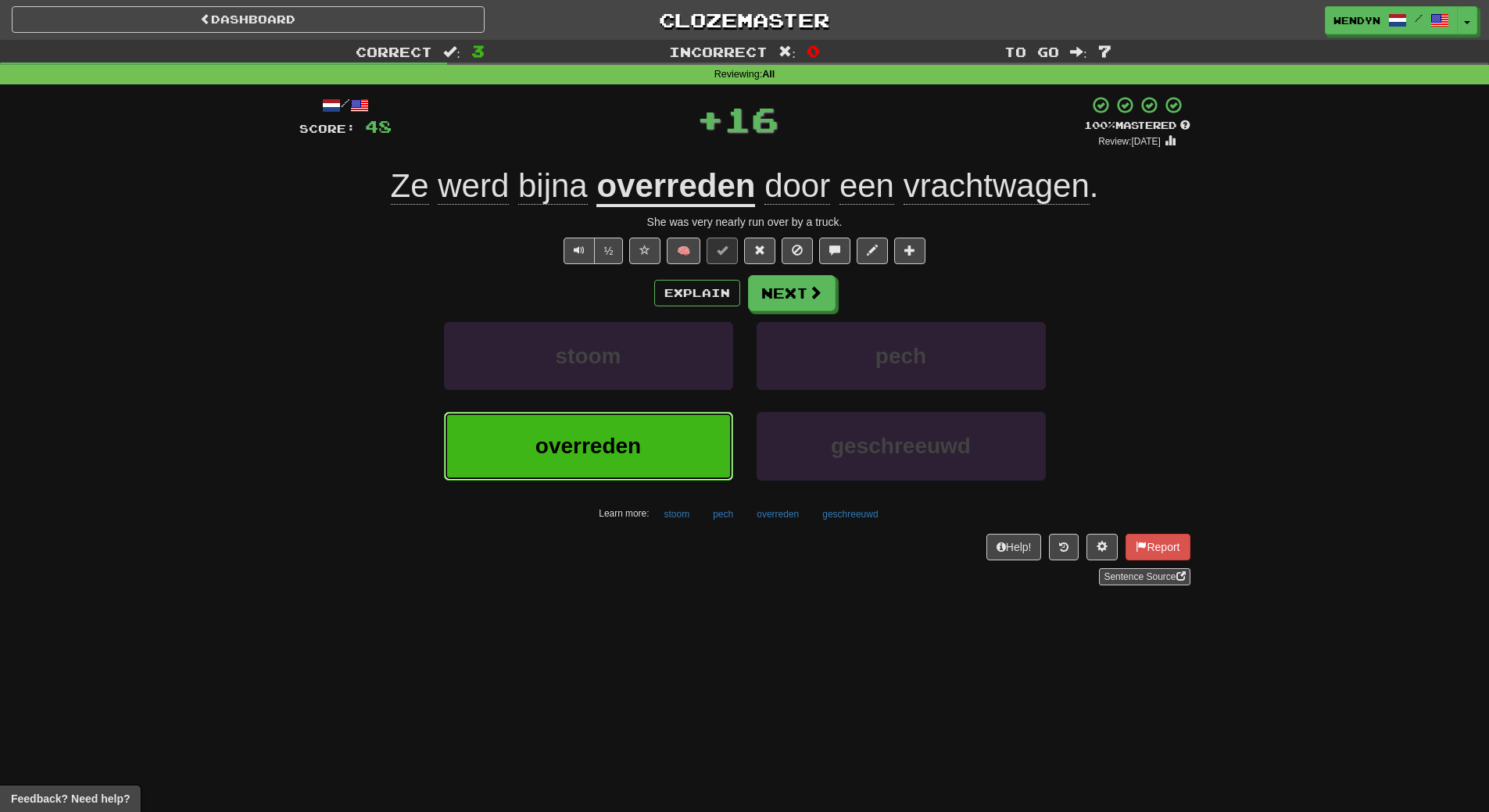
click at [659, 439] on button "overreden" at bounding box center [588, 446] width 289 height 68
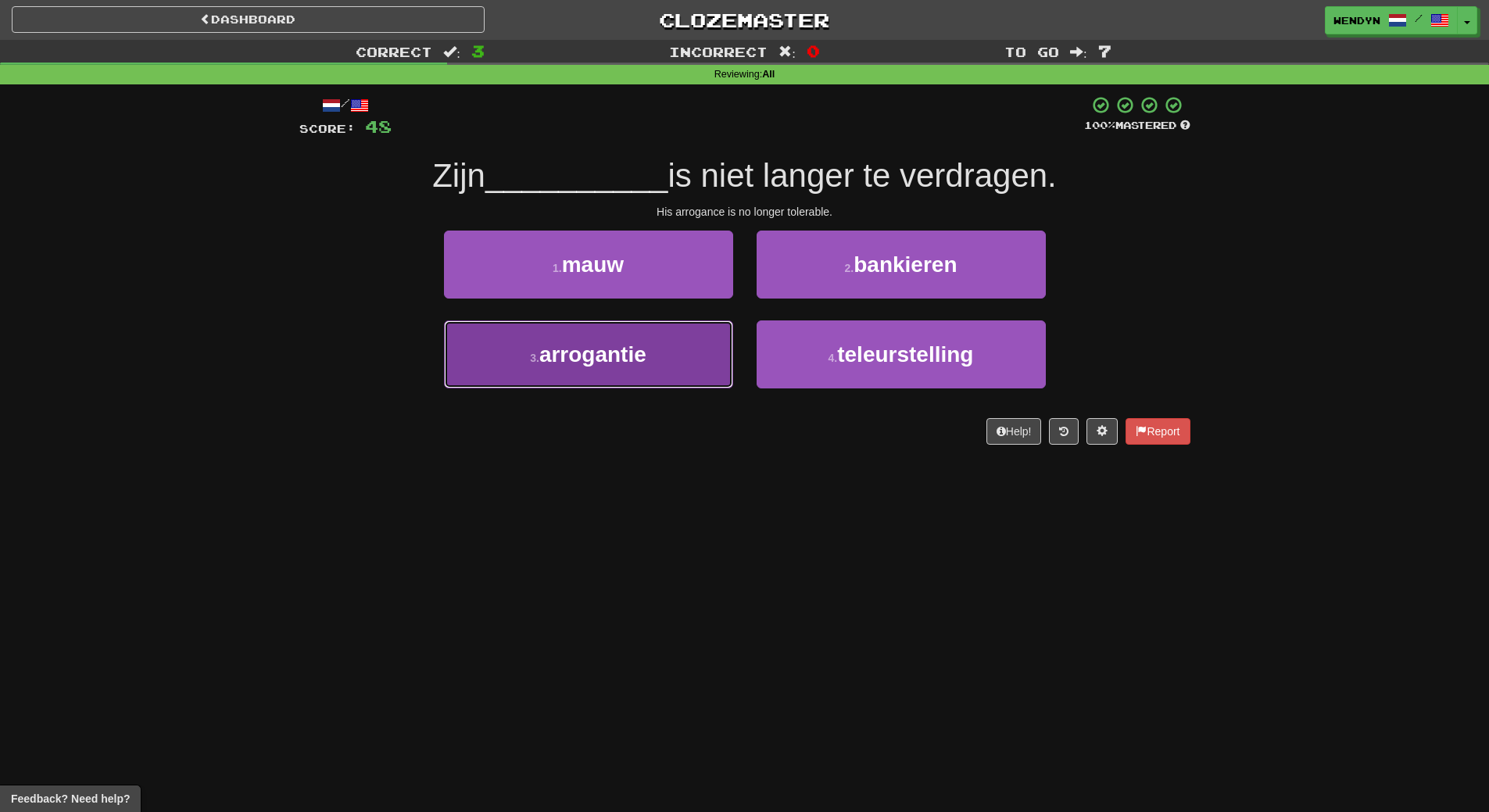
click at [642, 351] on span "arrogantie" at bounding box center [593, 354] width 107 height 24
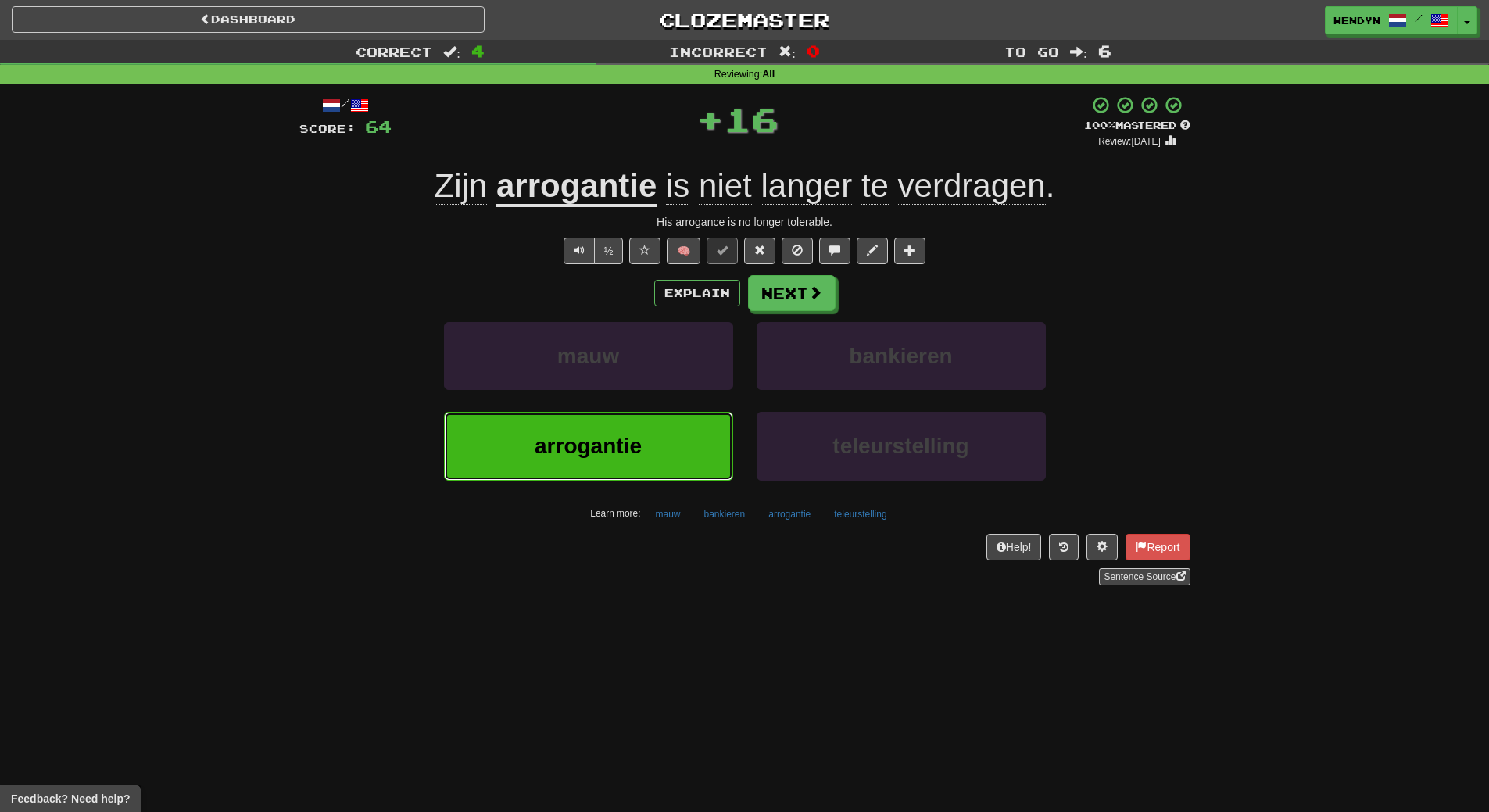
click at [639, 444] on span "arrogantie" at bounding box center [588, 446] width 107 height 24
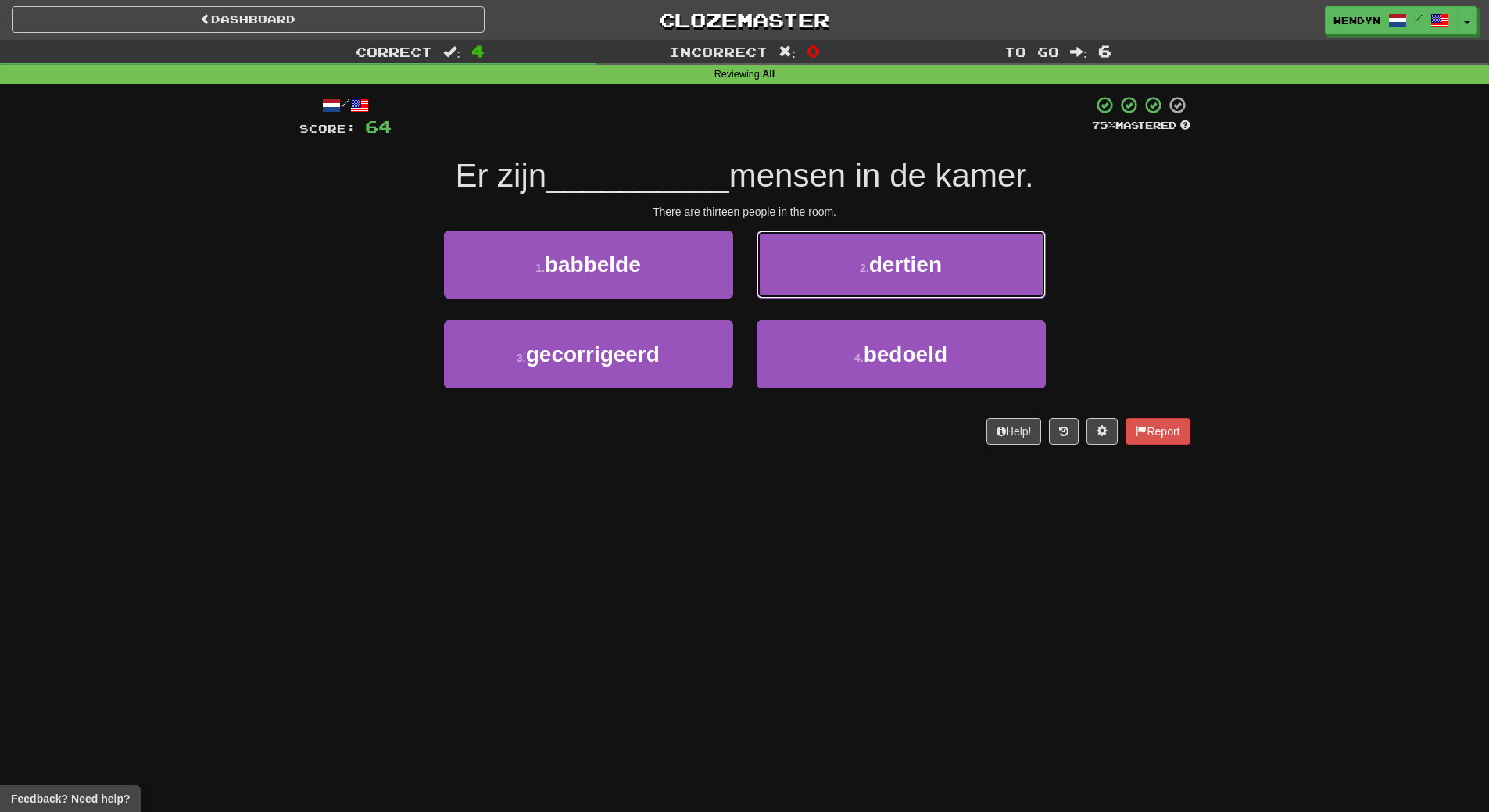
click at [995, 251] on button "2 . dertien" at bounding box center [901, 265] width 289 height 68
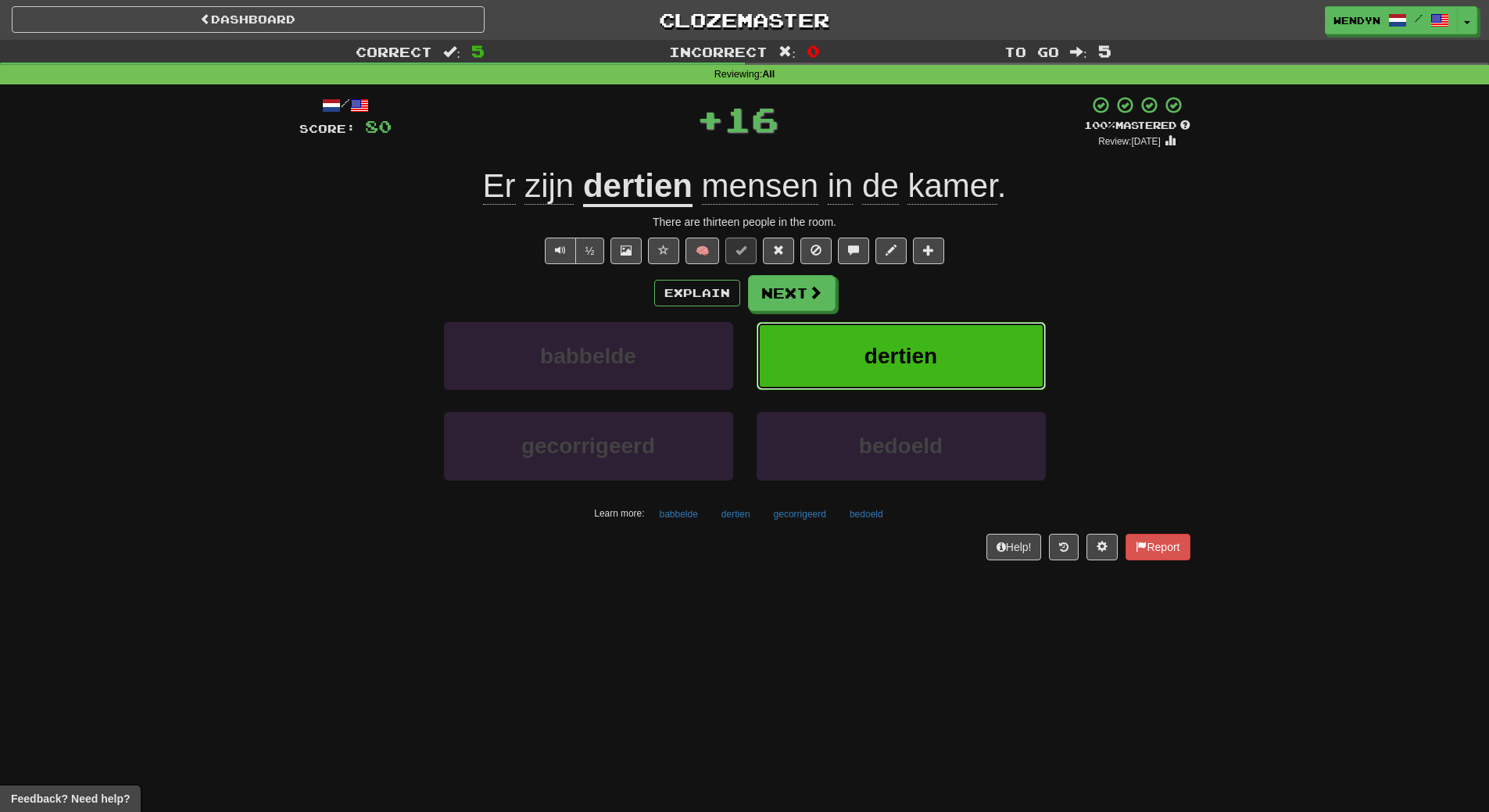
click at [961, 329] on button "dertien" at bounding box center [901, 356] width 289 height 68
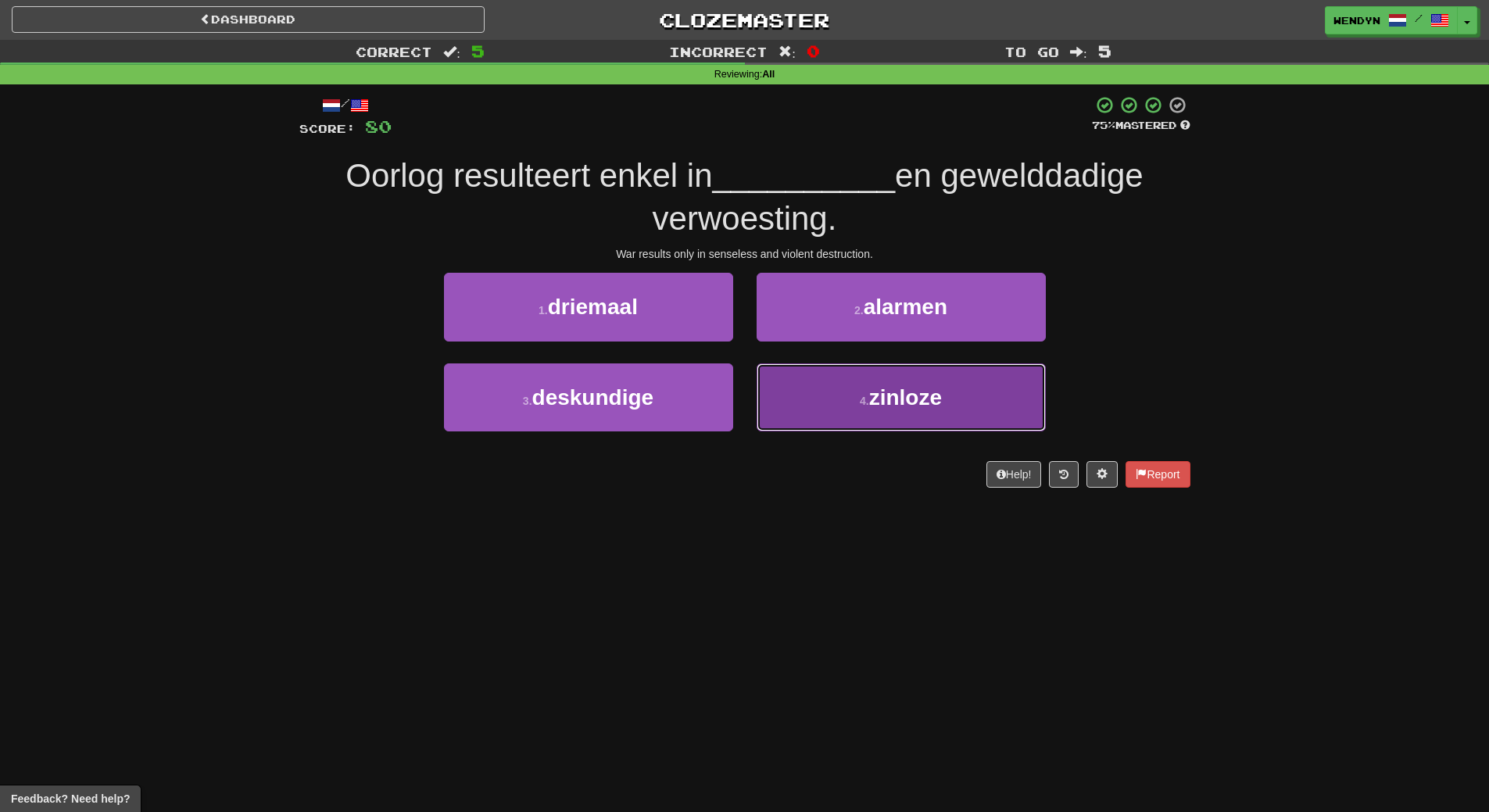
click at [888, 405] on span "zinloze" at bounding box center [905, 397] width 73 height 24
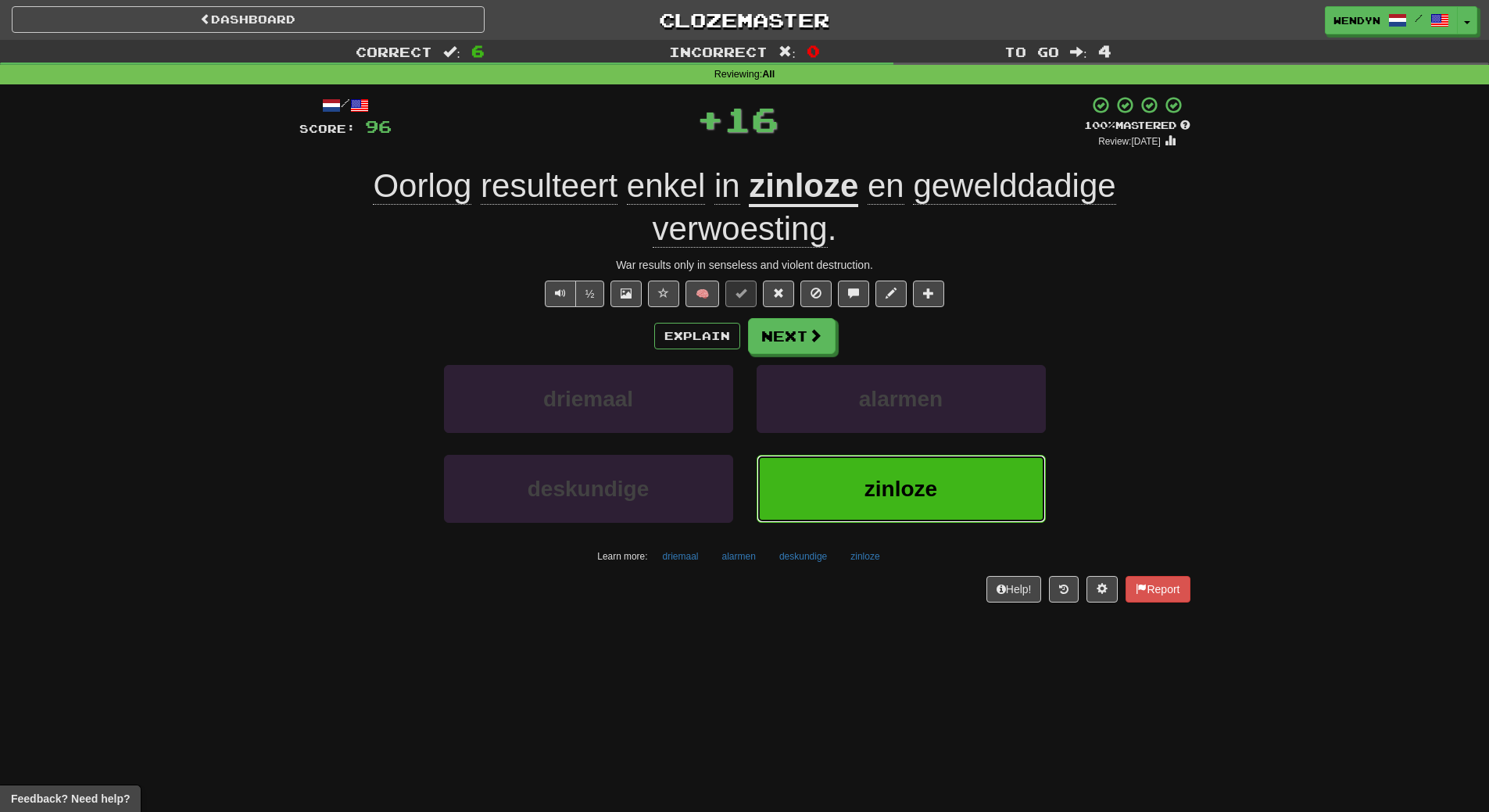
click at [899, 468] on button "zinloze" at bounding box center [901, 489] width 289 height 68
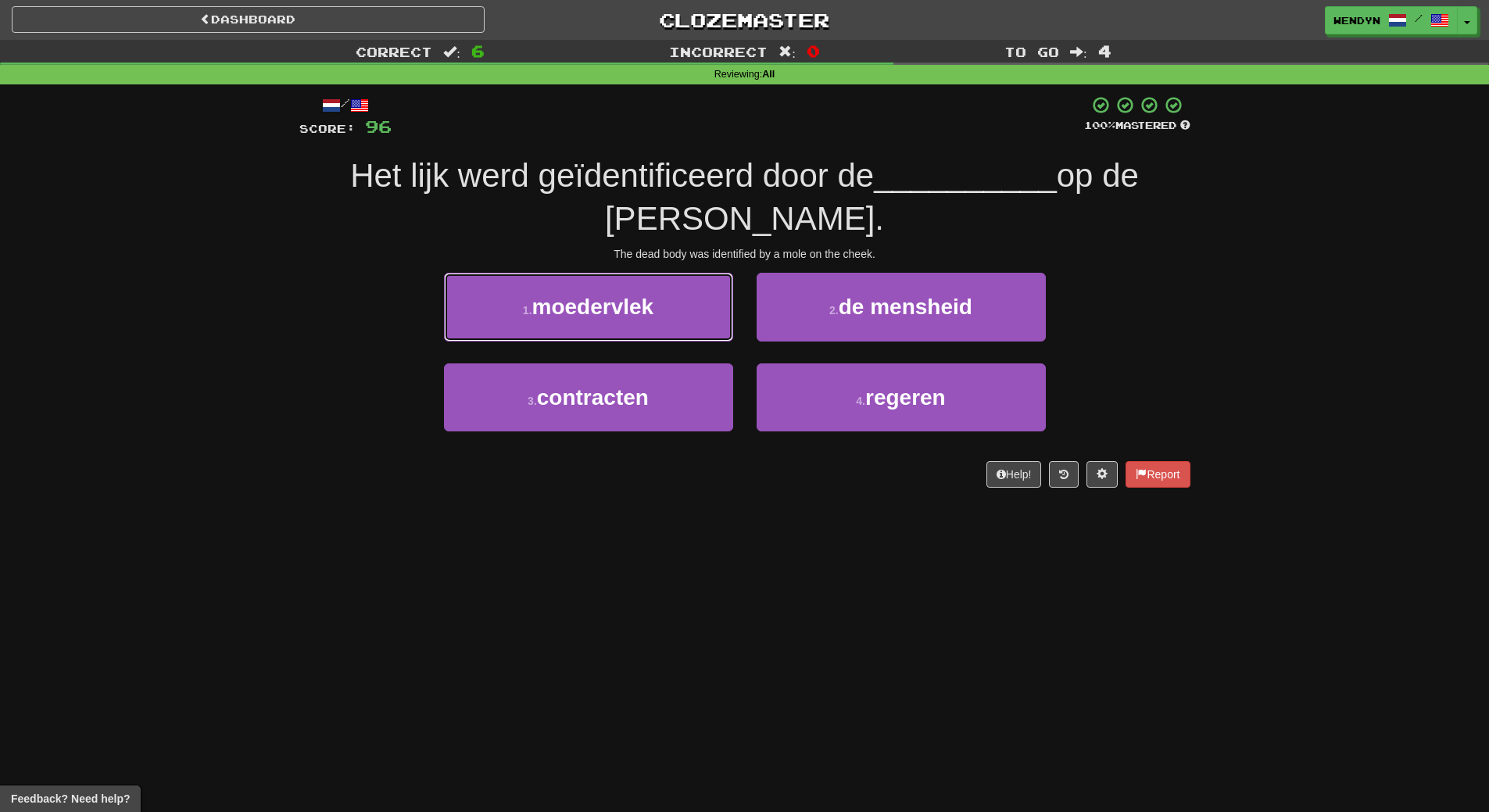
click at [623, 276] on button "1 . moedervlek" at bounding box center [588, 306] width 289 height 68
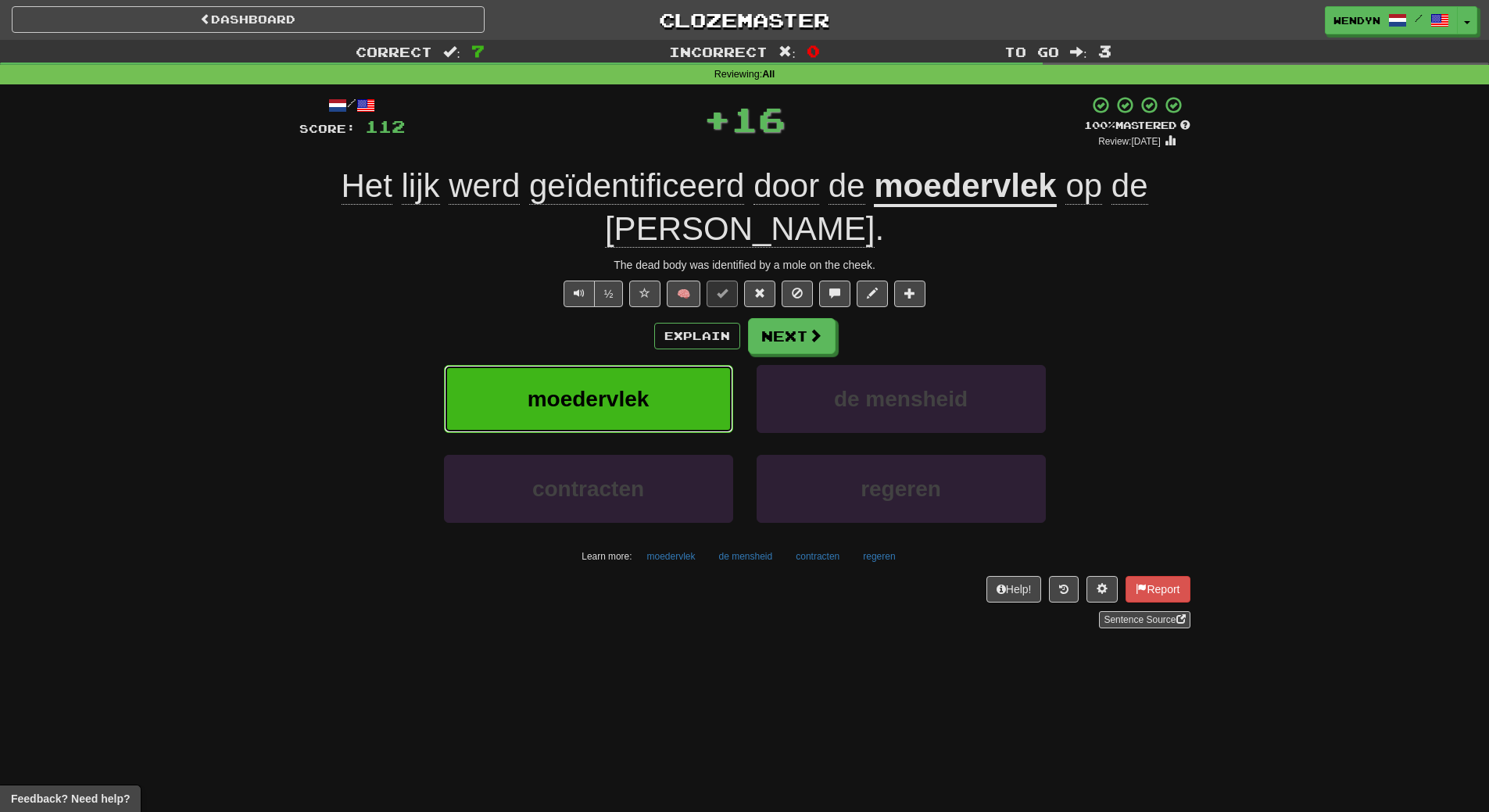
click at [621, 375] on button "moedervlek" at bounding box center [588, 399] width 289 height 68
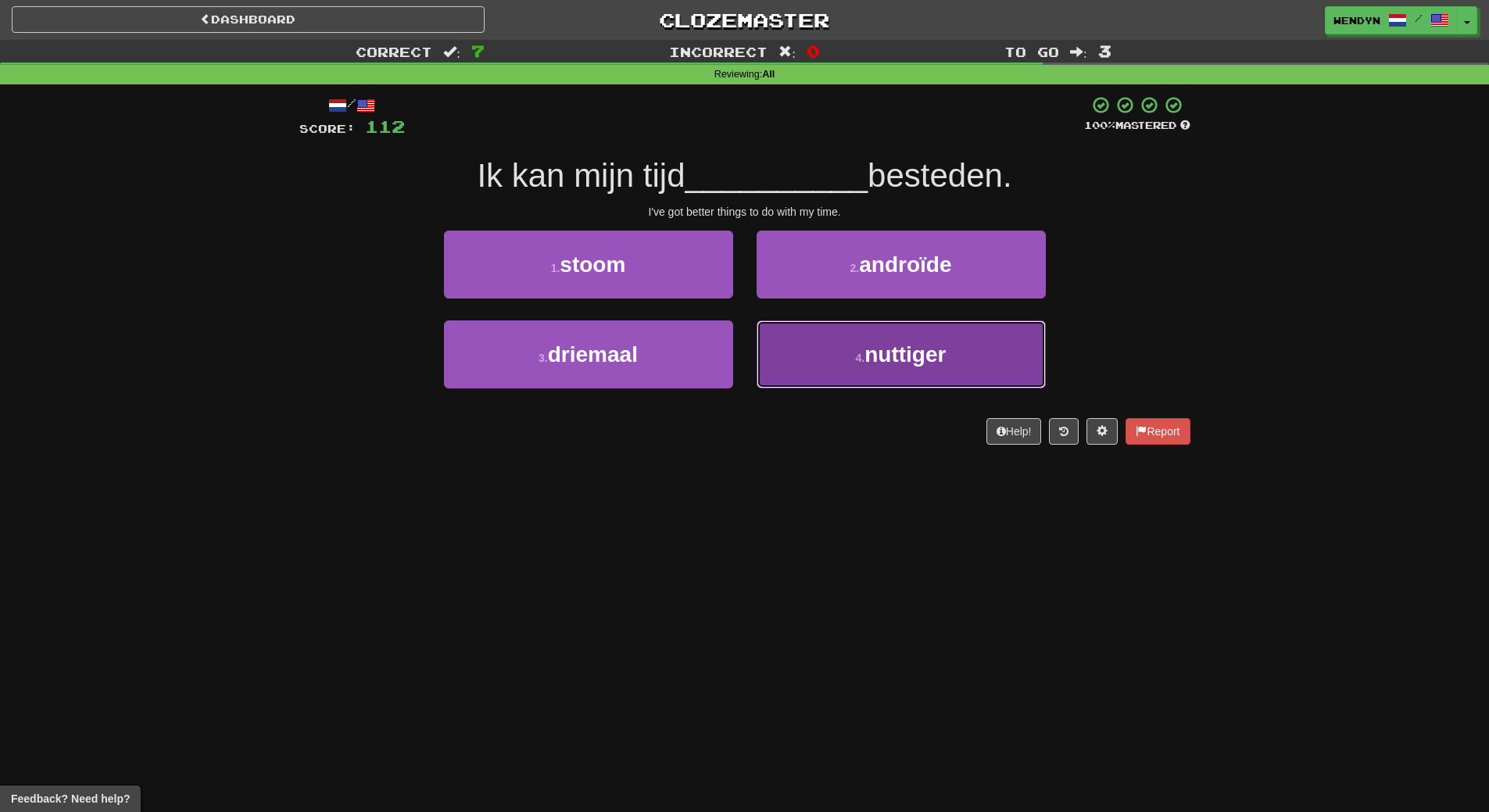
click at [856, 361] on small "4 ." at bounding box center [861, 358] width 10 height 13
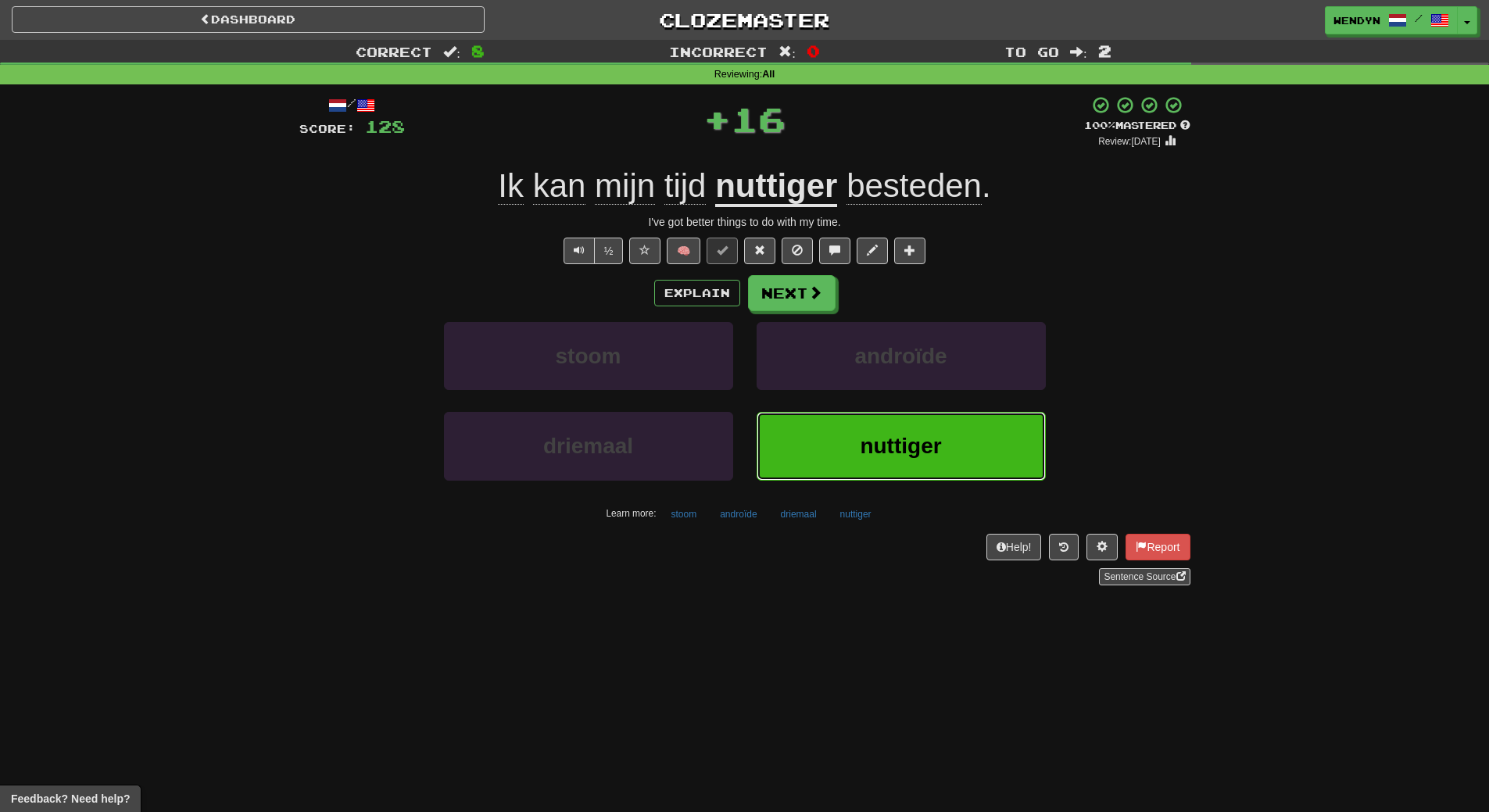
click at [937, 422] on button "nuttiger" at bounding box center [901, 446] width 289 height 68
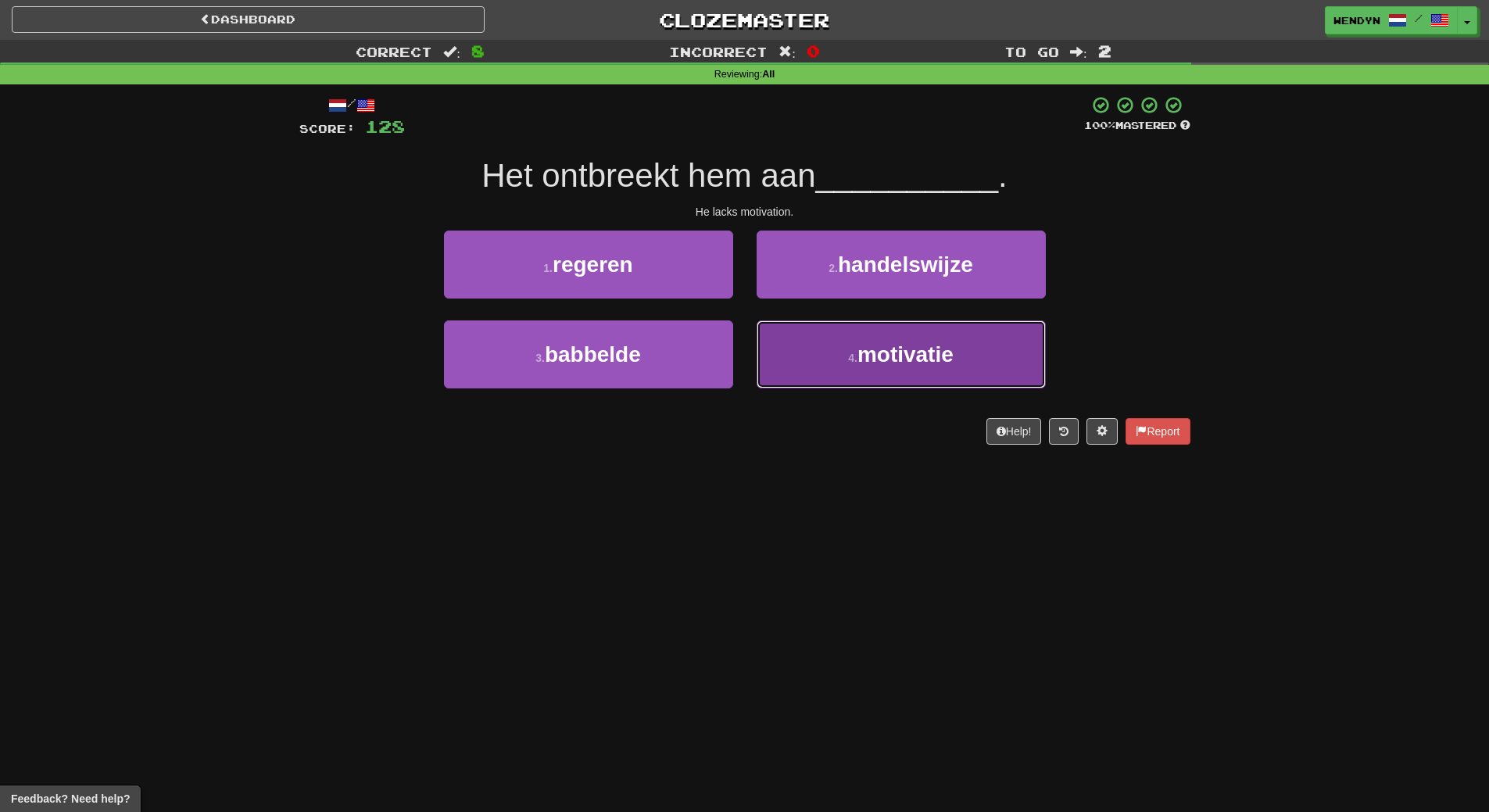
click at [839, 361] on button "4 . motivatie" at bounding box center [901, 354] width 289 height 68
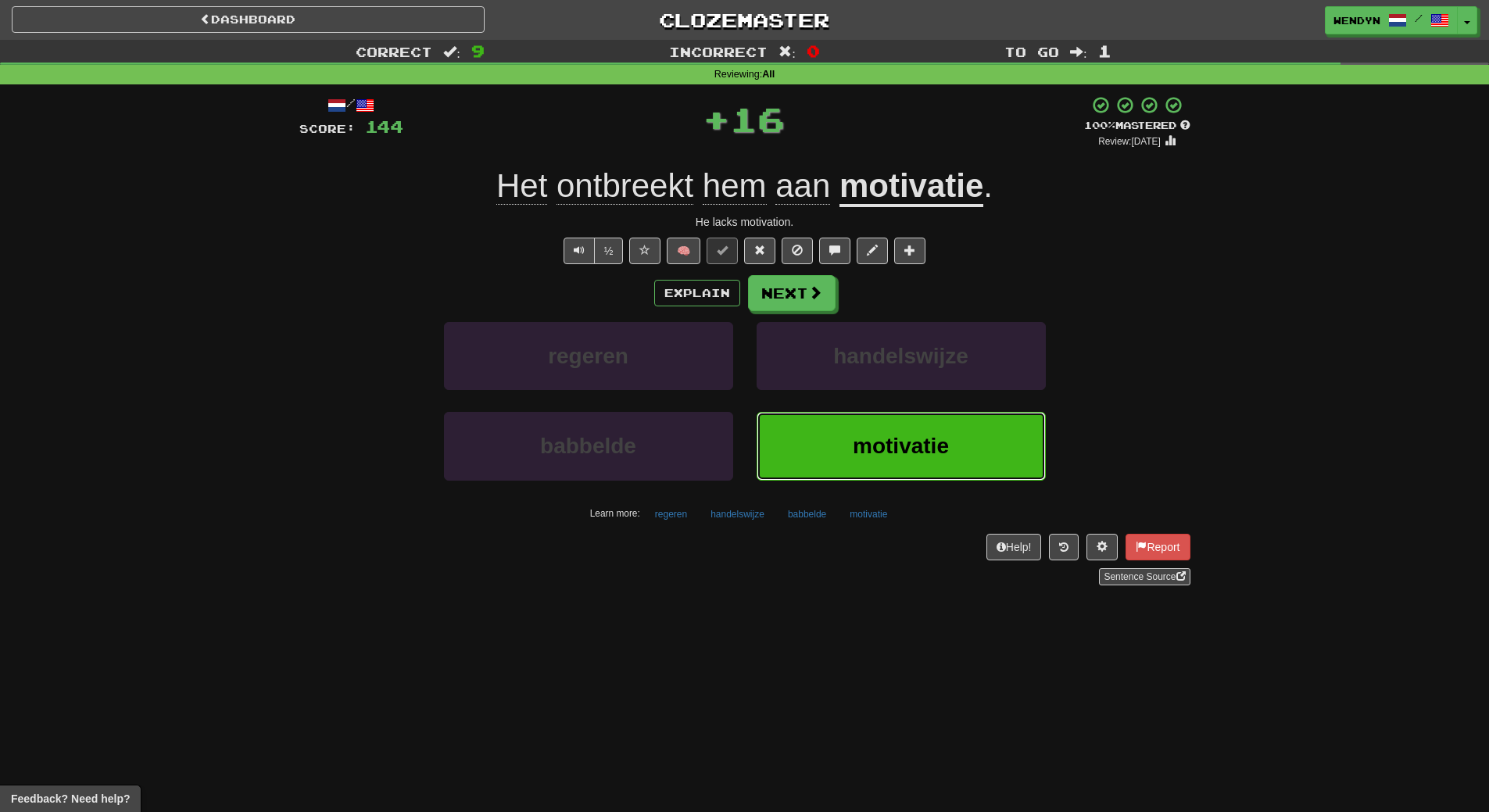
click at [879, 433] on button "motivatie" at bounding box center [901, 446] width 289 height 68
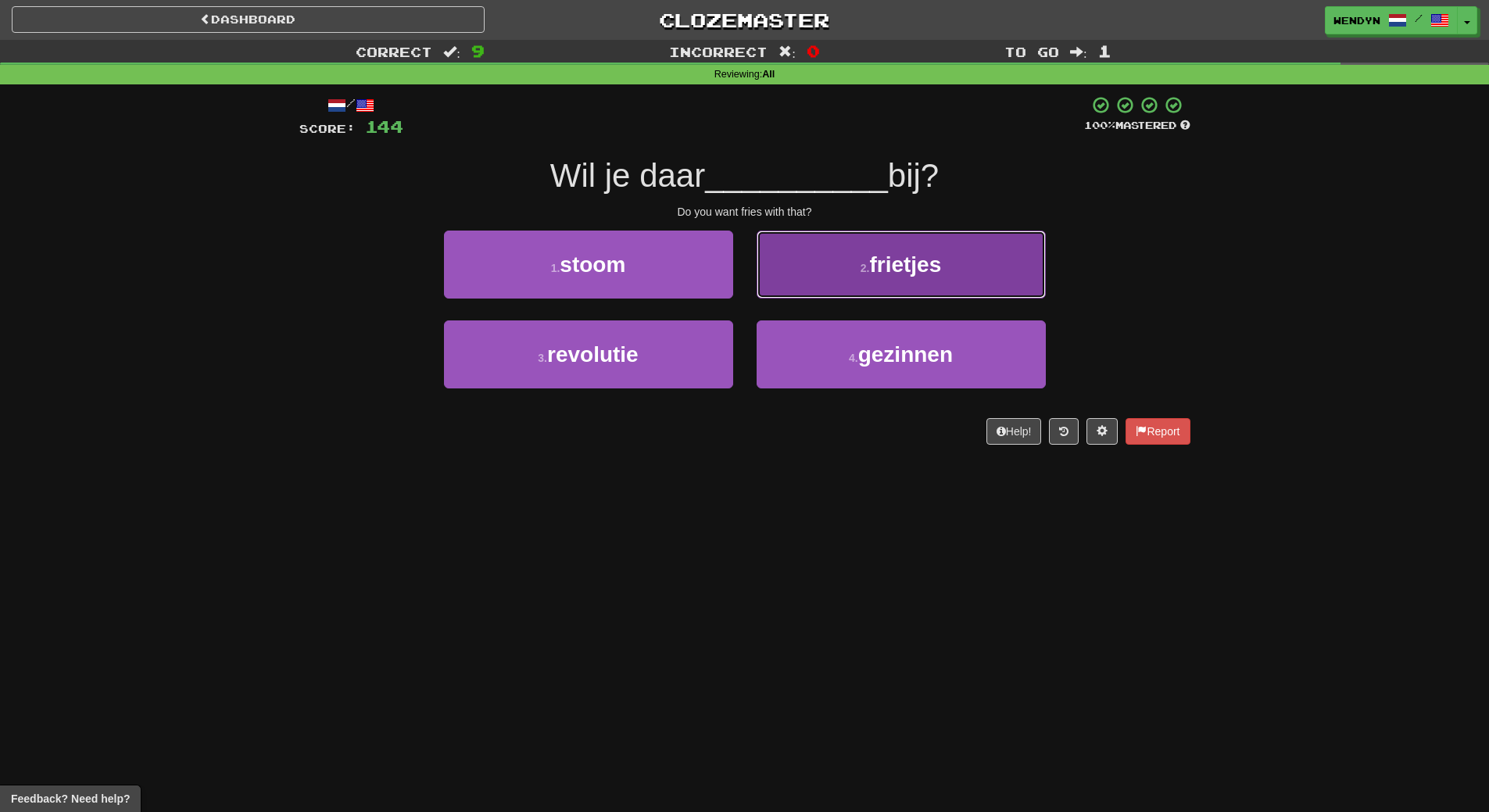
click at [929, 271] on span "frietjes" at bounding box center [905, 264] width 72 height 24
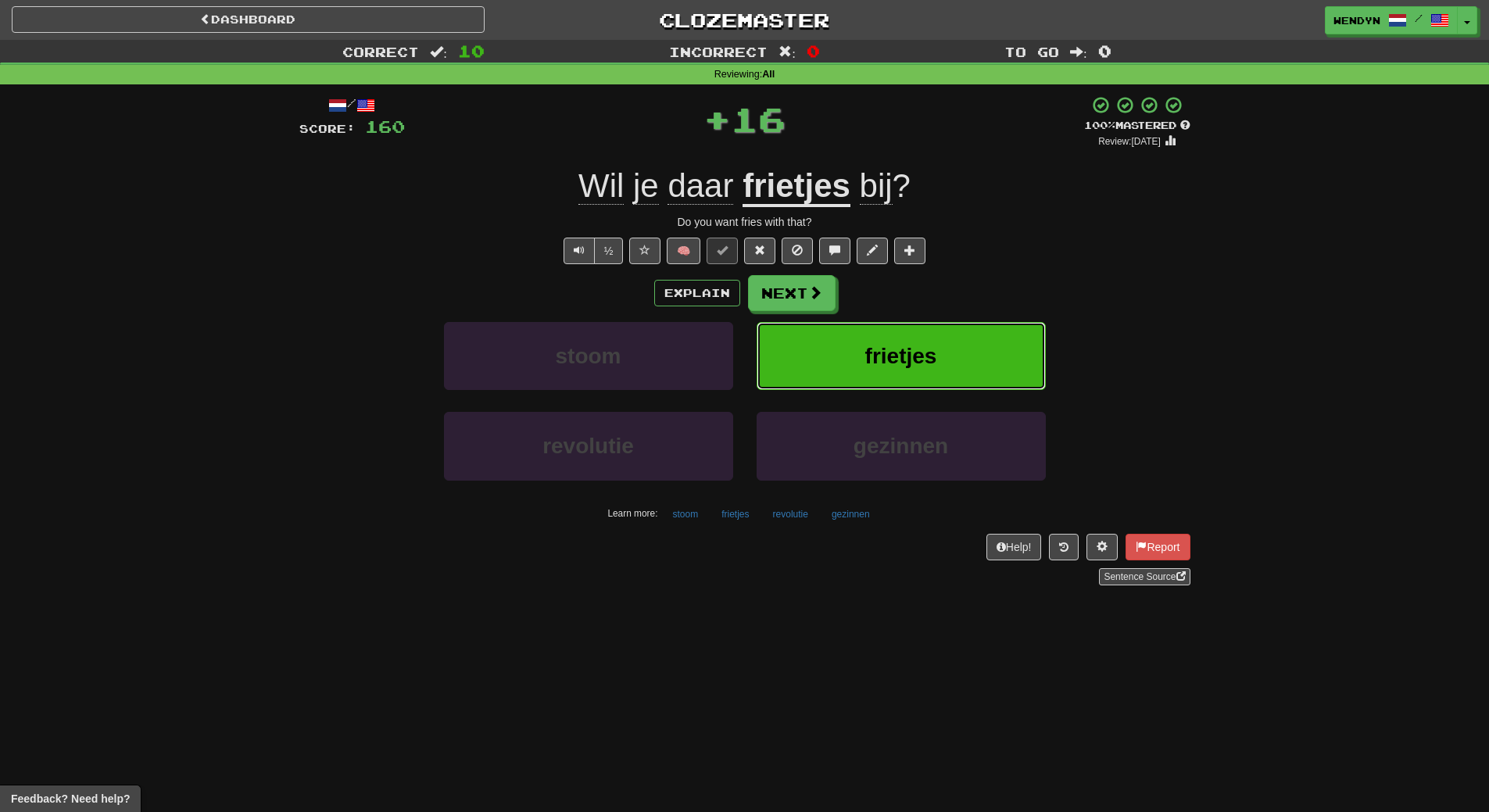
drag, startPoint x: 929, startPoint y: 349, endPoint x: 904, endPoint y: 375, distance: 36.1
click at [929, 349] on span "frietjes" at bounding box center [901, 356] width 72 height 24
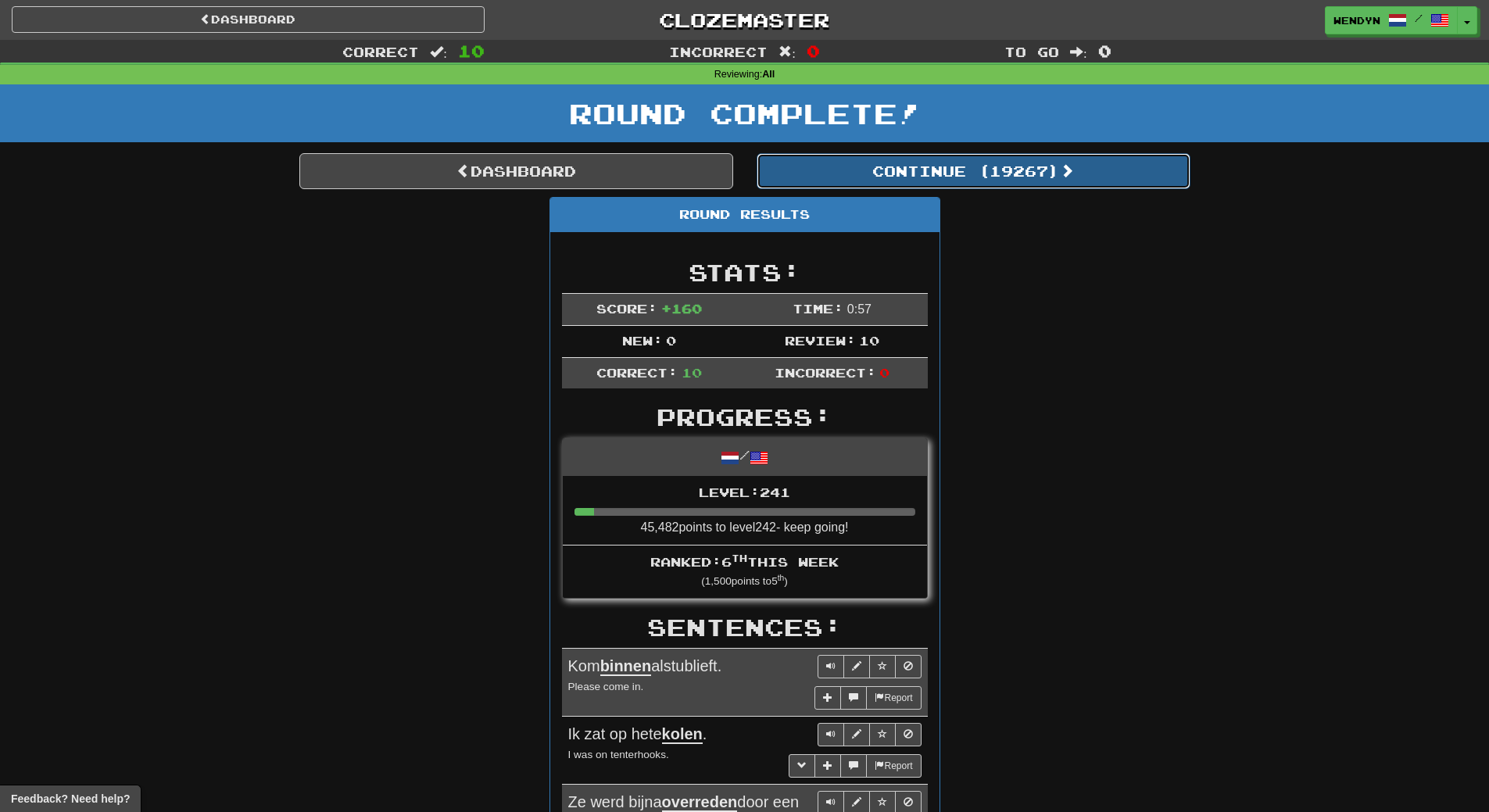
click at [1019, 157] on button "Continue ( 19267 )" at bounding box center [974, 170] width 434 height 36
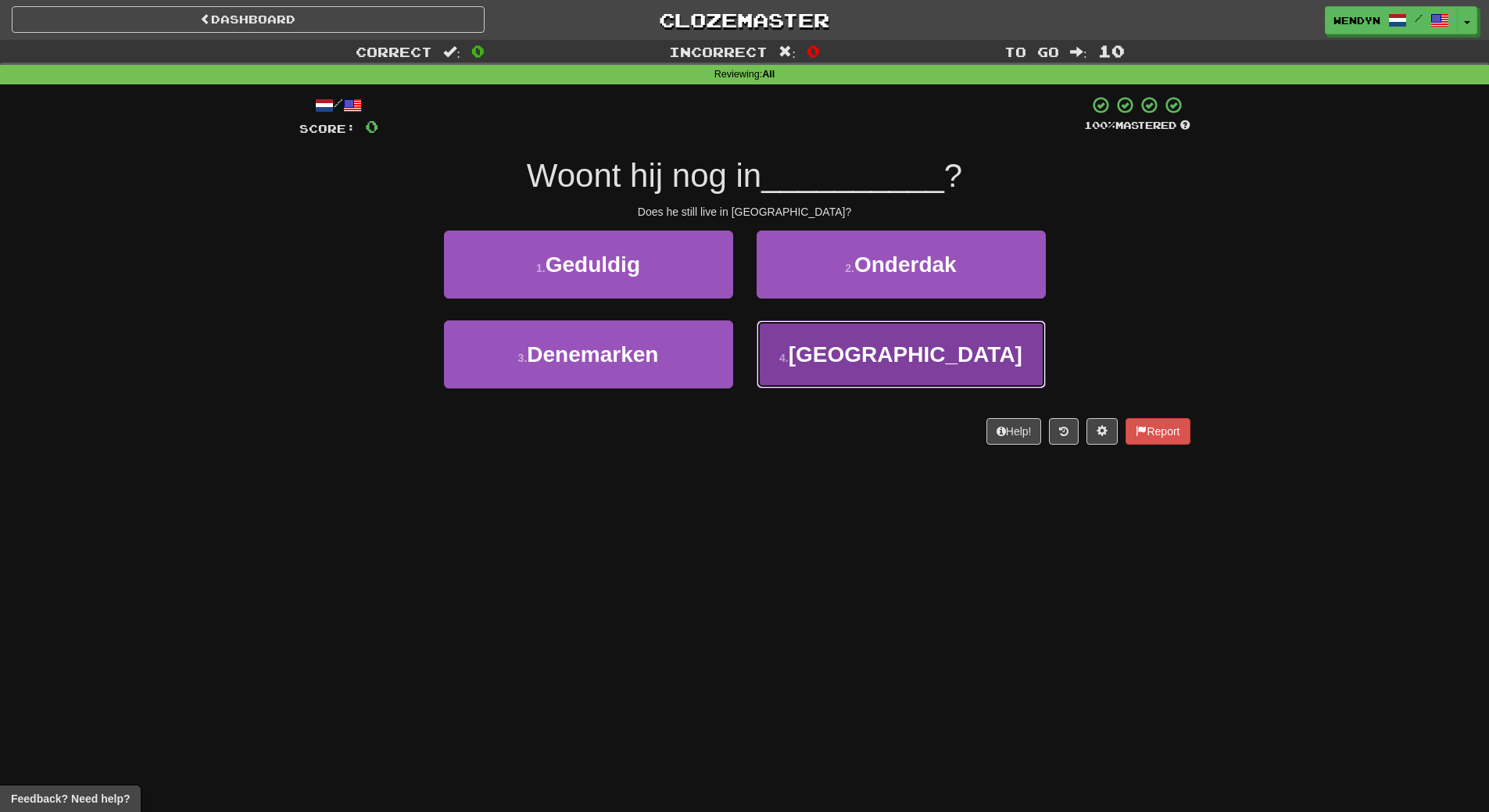
click at [827, 388] on button "4 . Luxemburg" at bounding box center [901, 354] width 289 height 68
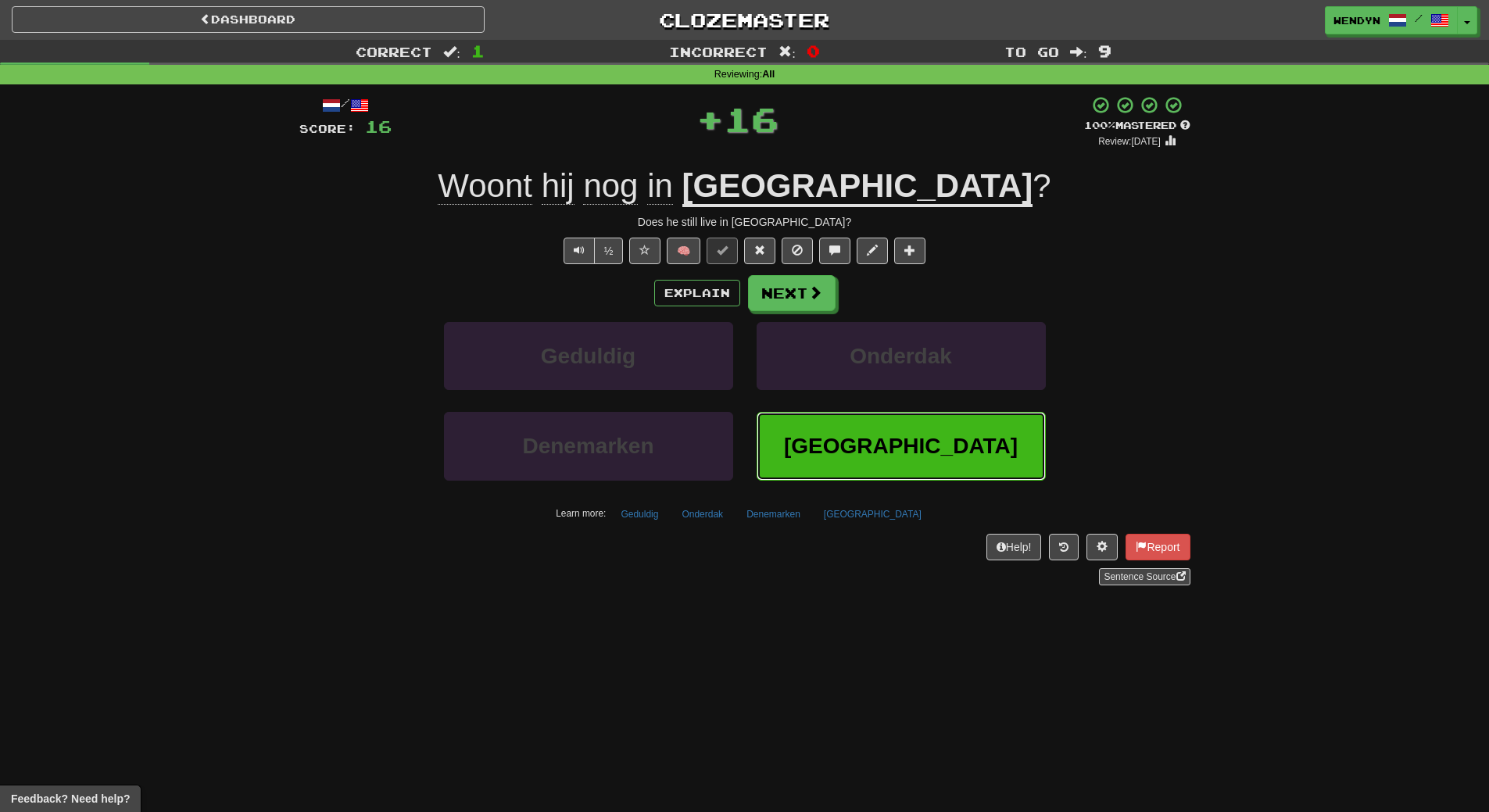
click at [825, 441] on button "Luxemburg" at bounding box center [901, 446] width 289 height 68
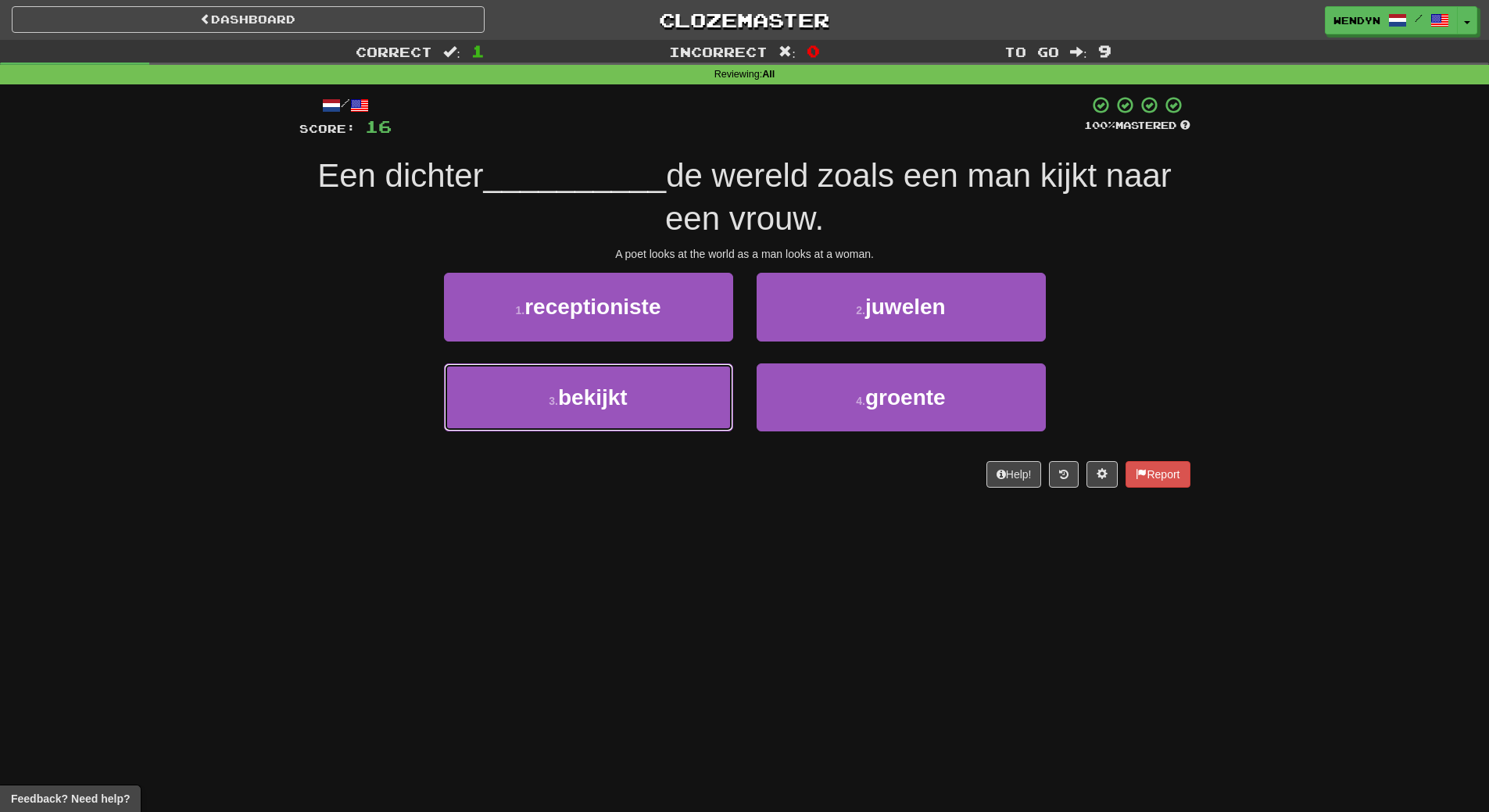
drag, startPoint x: 644, startPoint y: 414, endPoint x: 646, endPoint y: 447, distance: 33.1
click at [644, 415] on button "3 . bekijkt" at bounding box center [588, 397] width 289 height 68
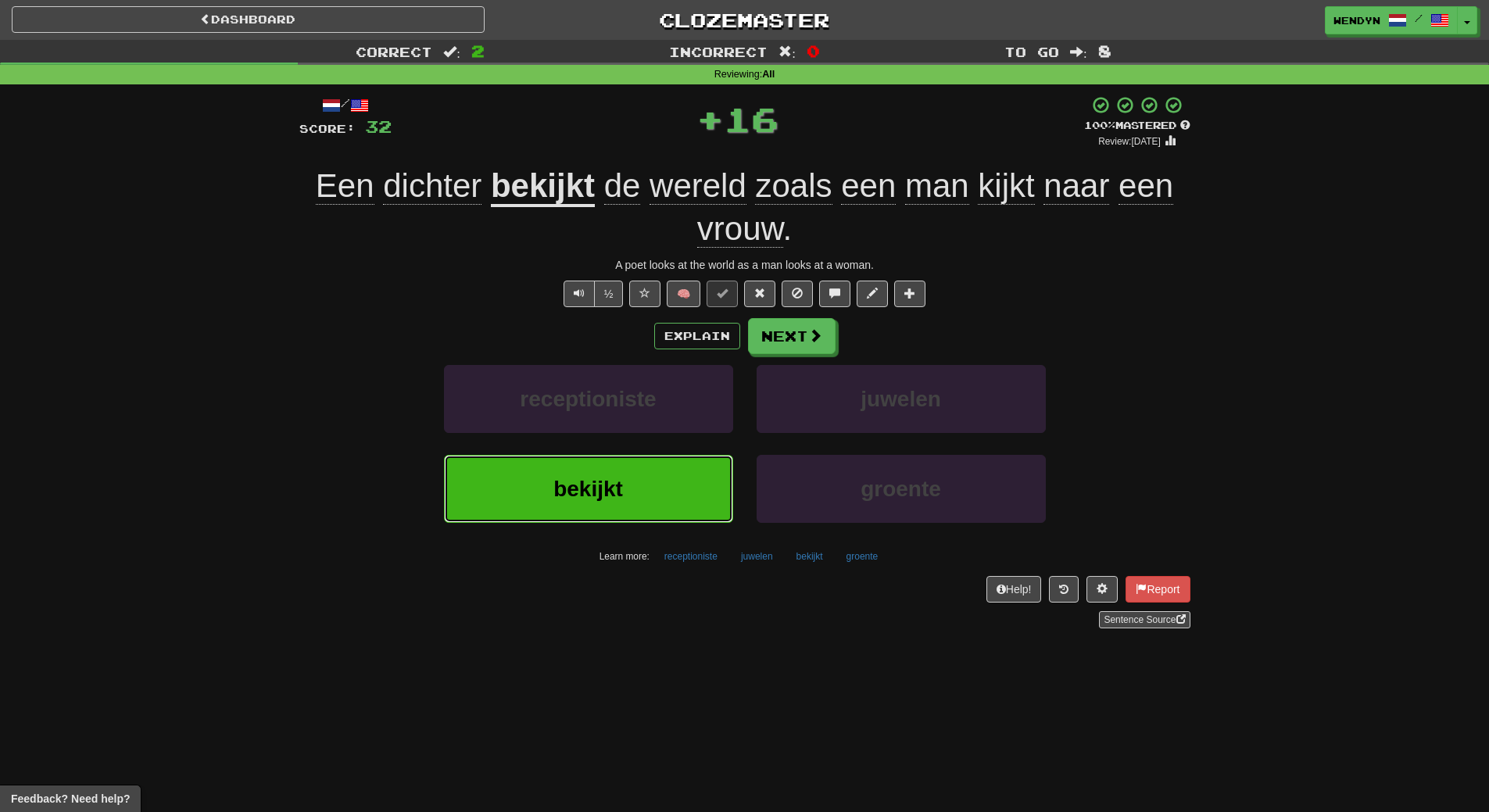
click at [646, 473] on button "bekijkt" at bounding box center [588, 489] width 289 height 68
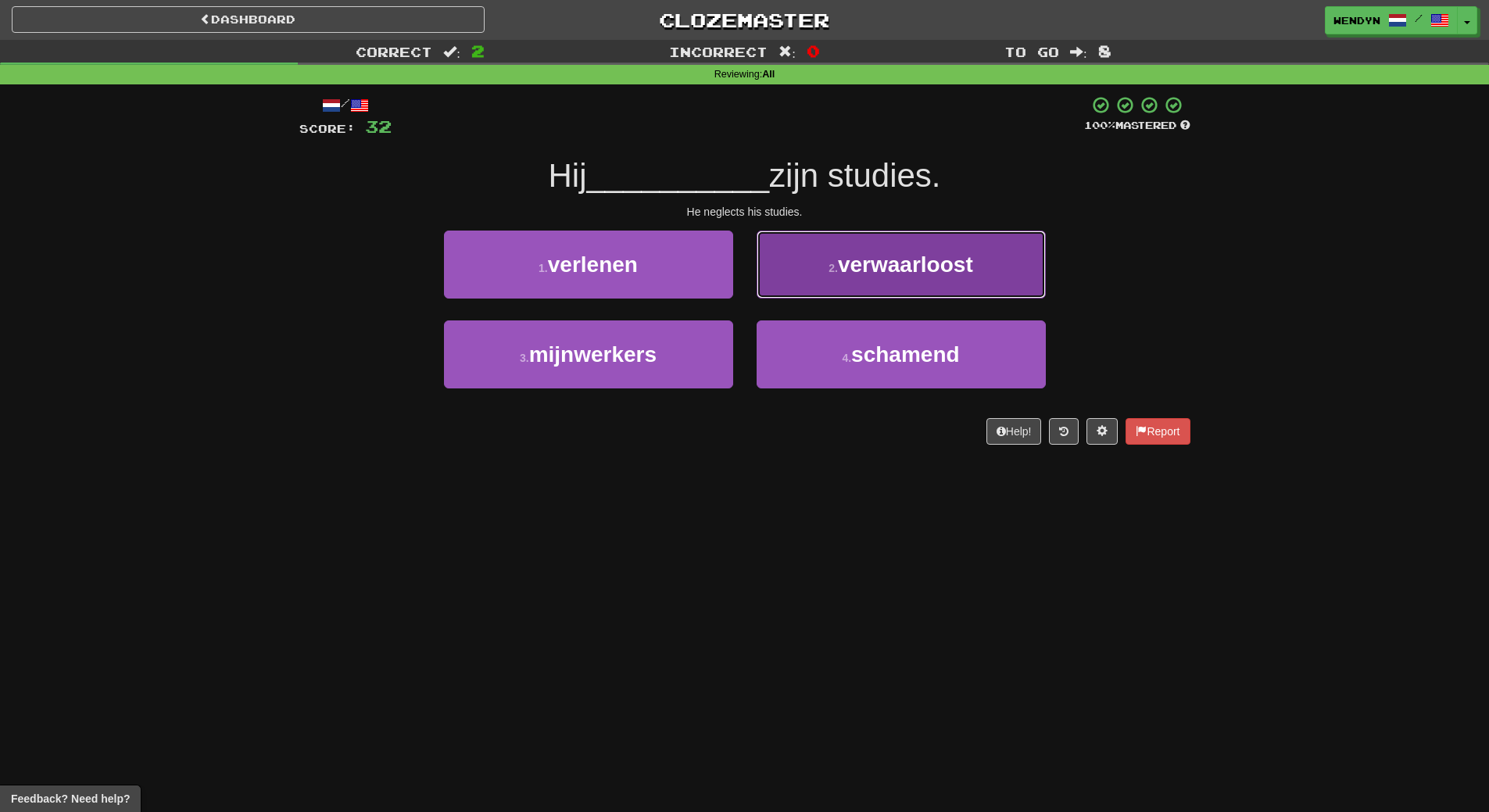
click at [946, 243] on button "2 . verwaarloost" at bounding box center [901, 265] width 289 height 68
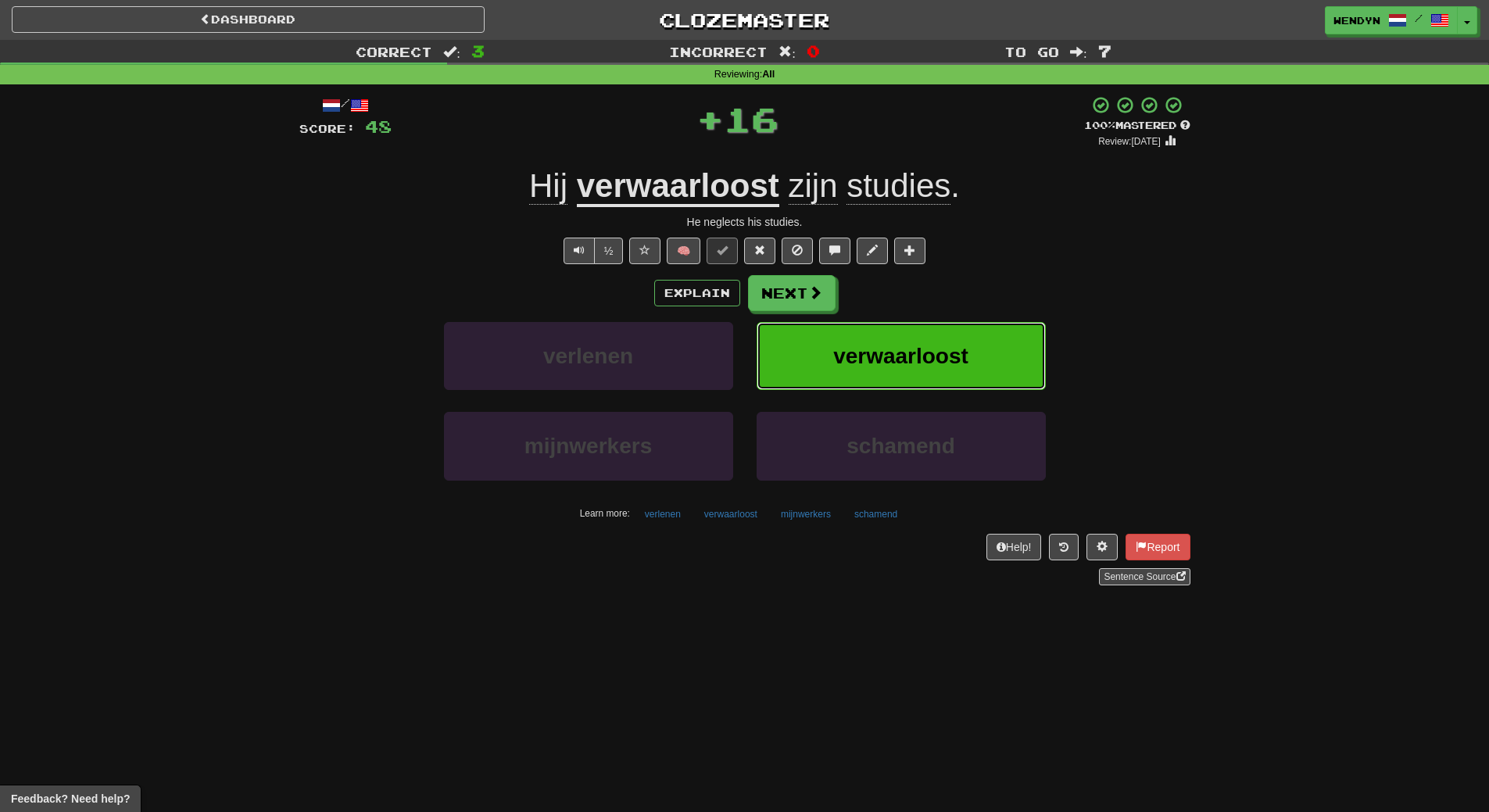
drag, startPoint x: 957, startPoint y: 341, endPoint x: 952, endPoint y: 349, distance: 9.4
click at [952, 349] on button "verwaarloost" at bounding box center [901, 356] width 289 height 68
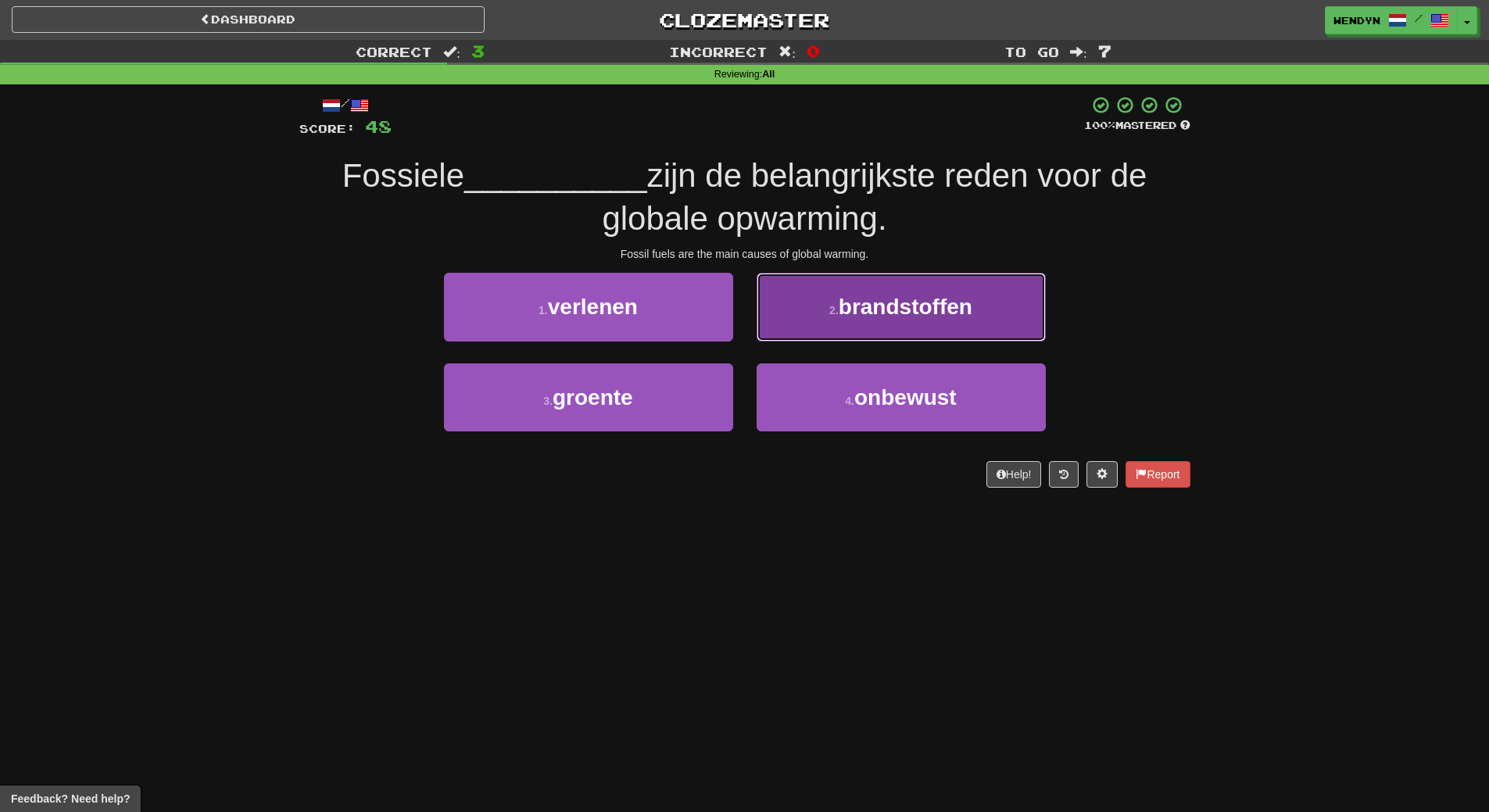
click at [917, 315] on span "brandstoffen" at bounding box center [906, 306] width 133 height 24
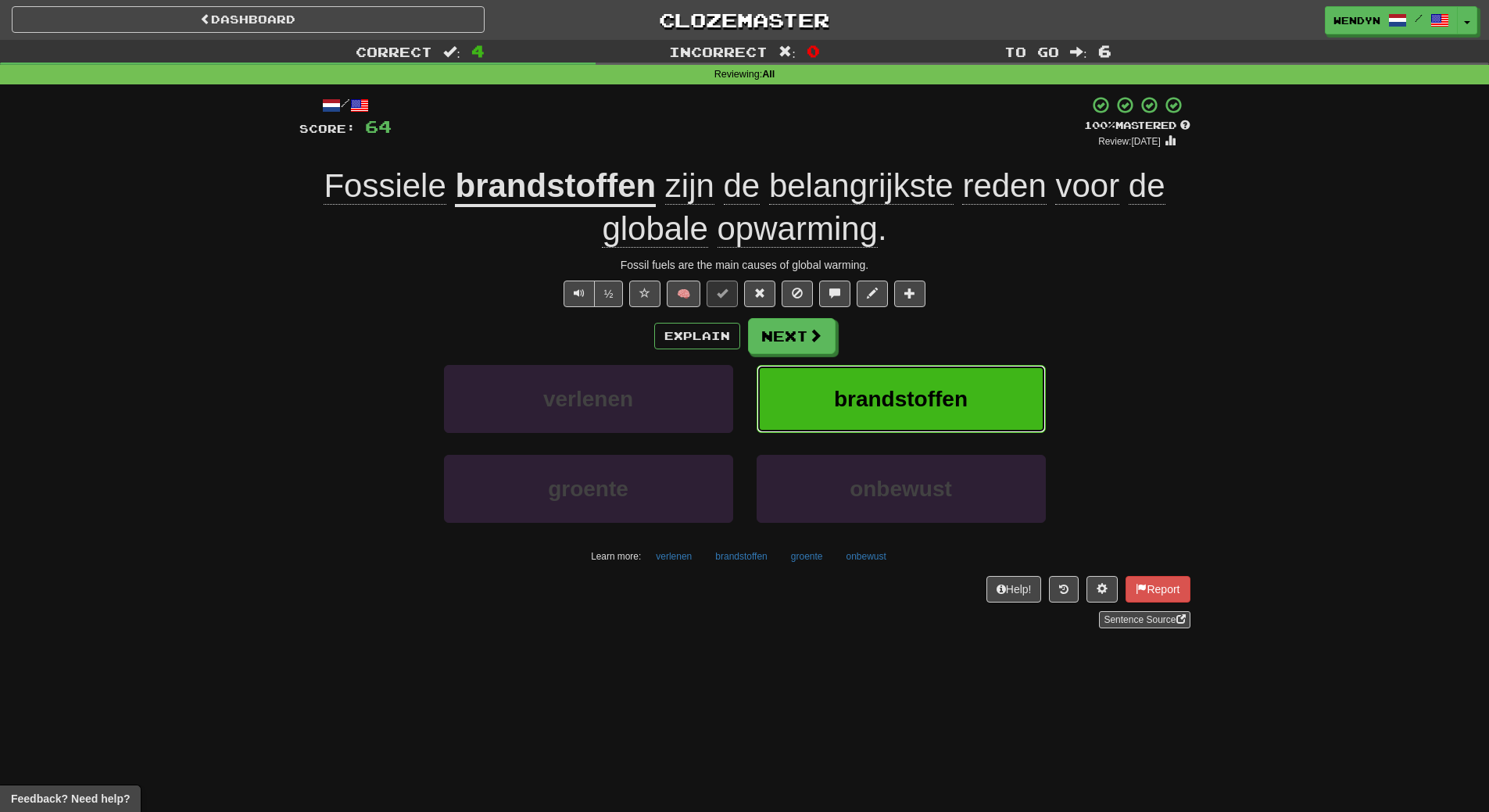
click at [941, 382] on button "brandstoffen" at bounding box center [901, 399] width 289 height 68
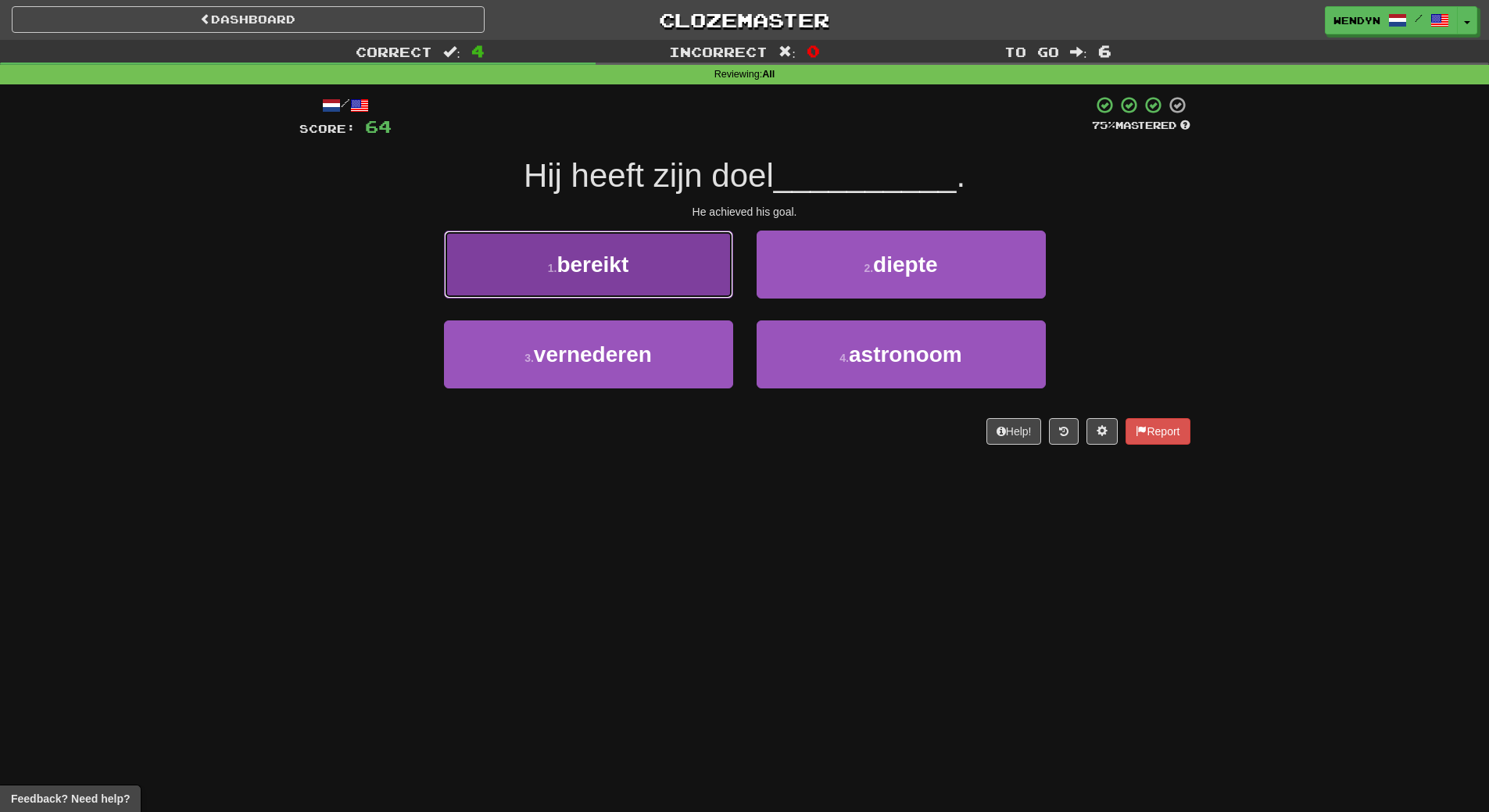
click at [667, 288] on button "1 . bereikt" at bounding box center [588, 265] width 289 height 68
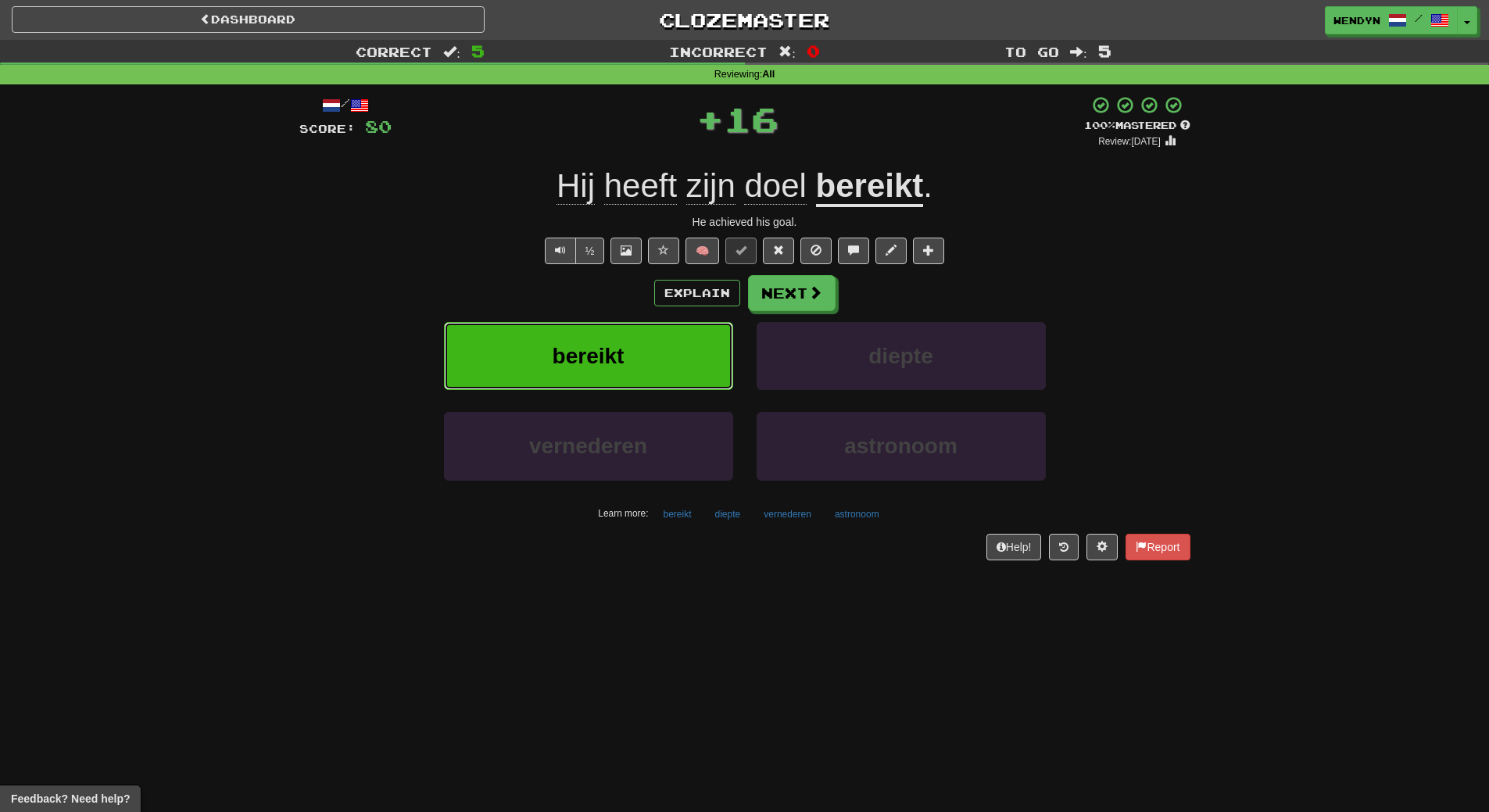
click at [665, 377] on button "bereikt" at bounding box center [588, 356] width 289 height 68
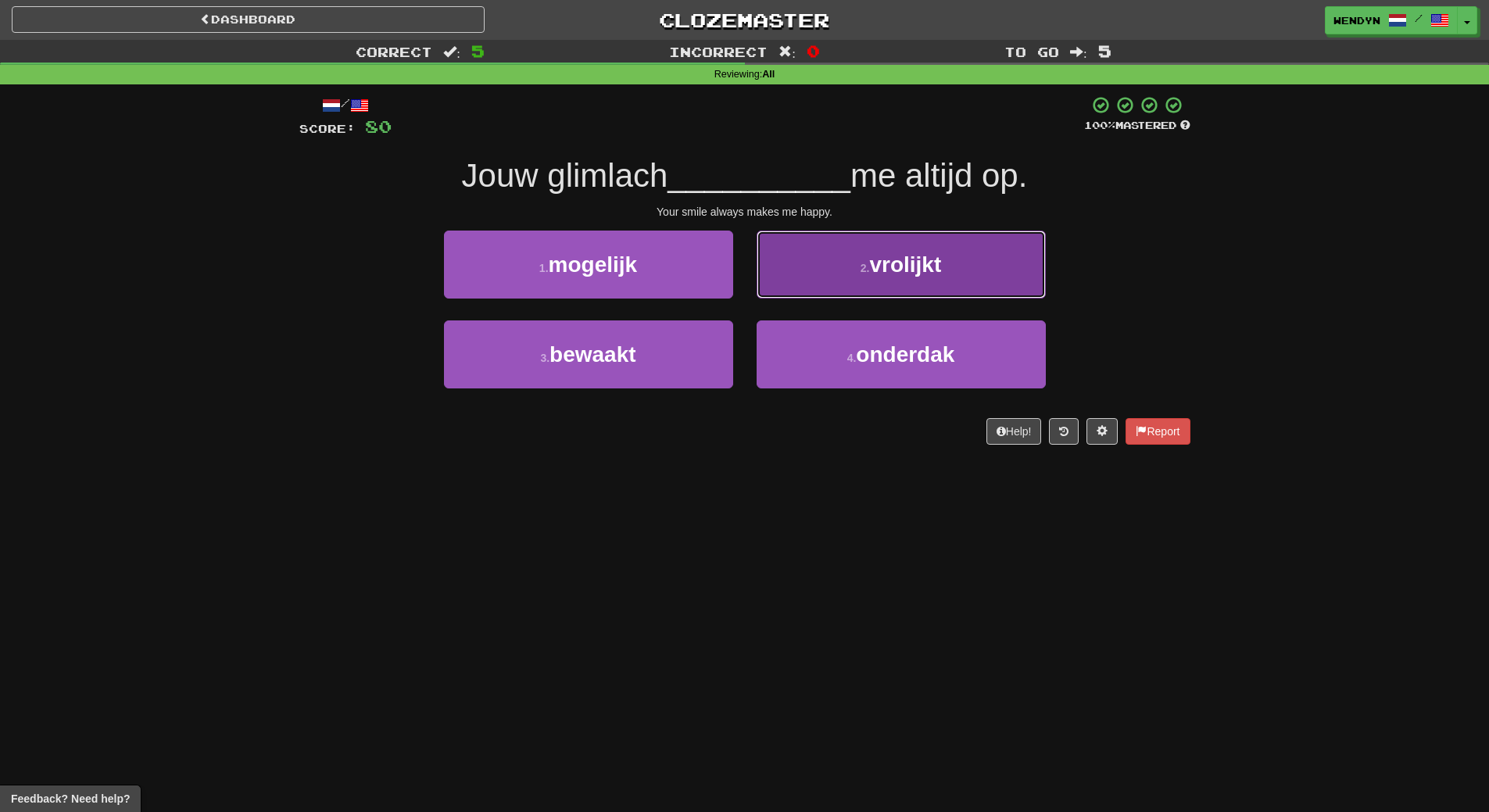
click at [997, 281] on button "2 . vrolijkt" at bounding box center [901, 265] width 289 height 68
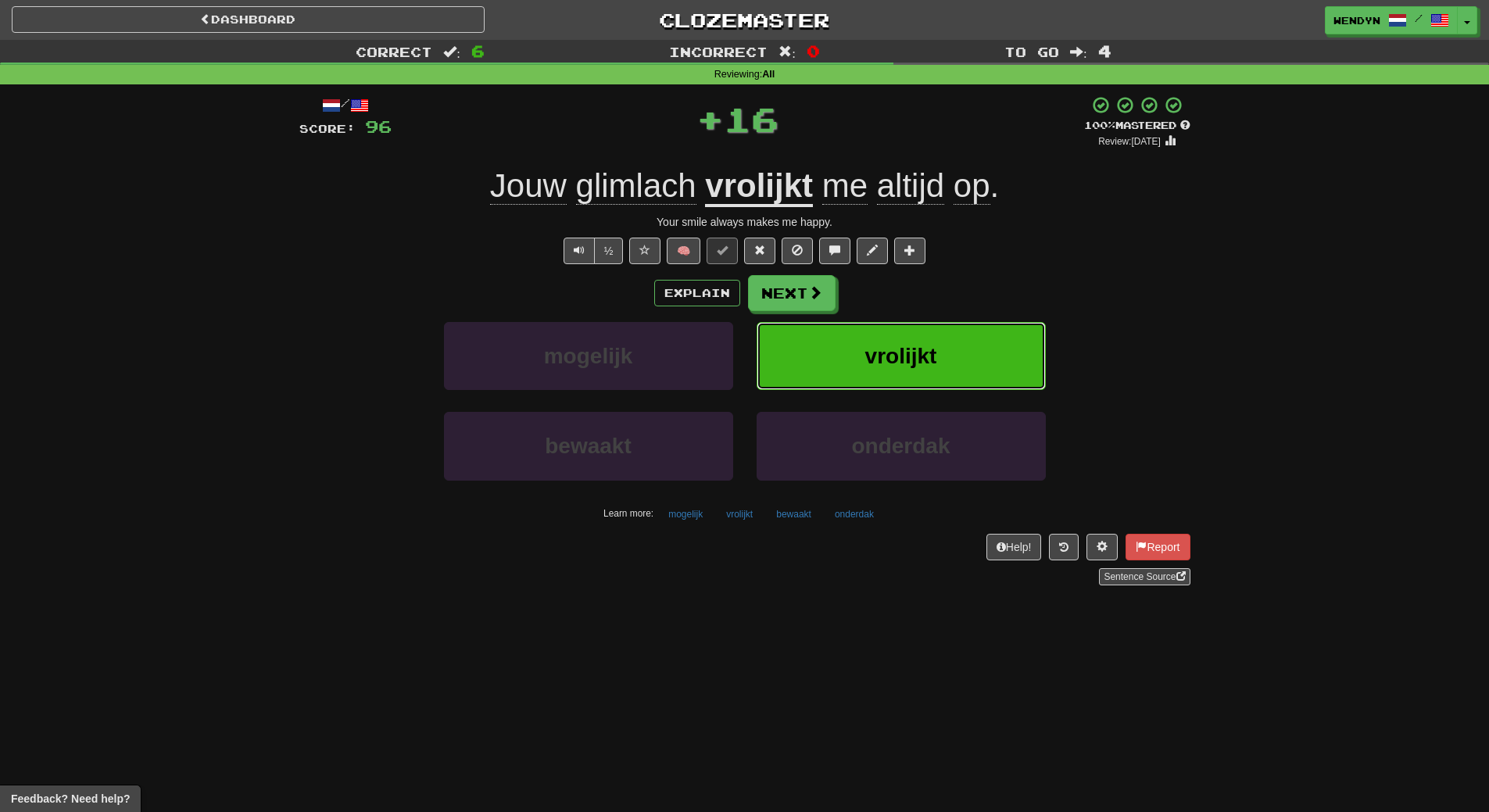
click at [988, 322] on button "vrolijkt" at bounding box center [901, 356] width 289 height 68
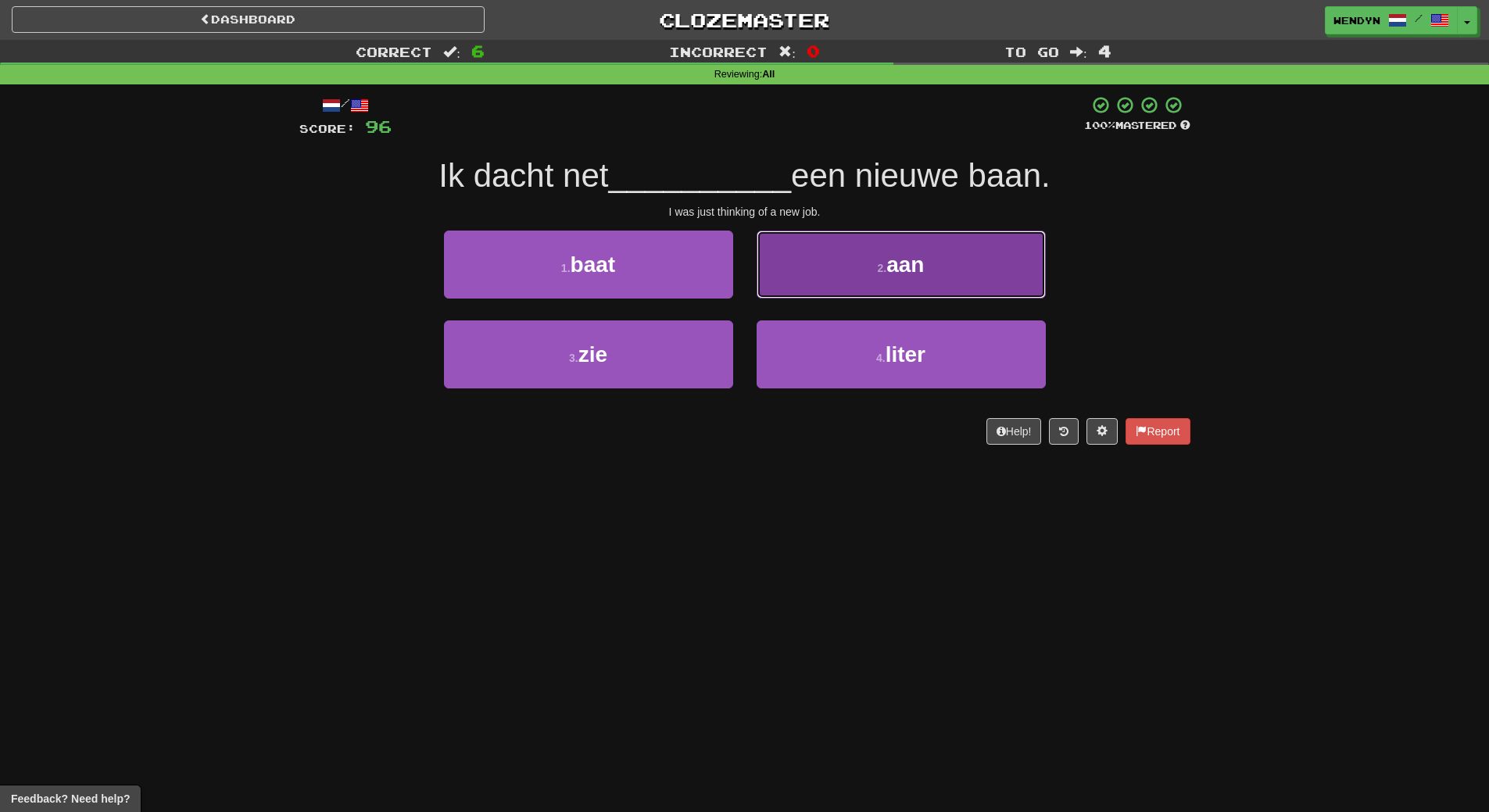
click at [908, 280] on button "2 . aan" at bounding box center [901, 265] width 289 height 68
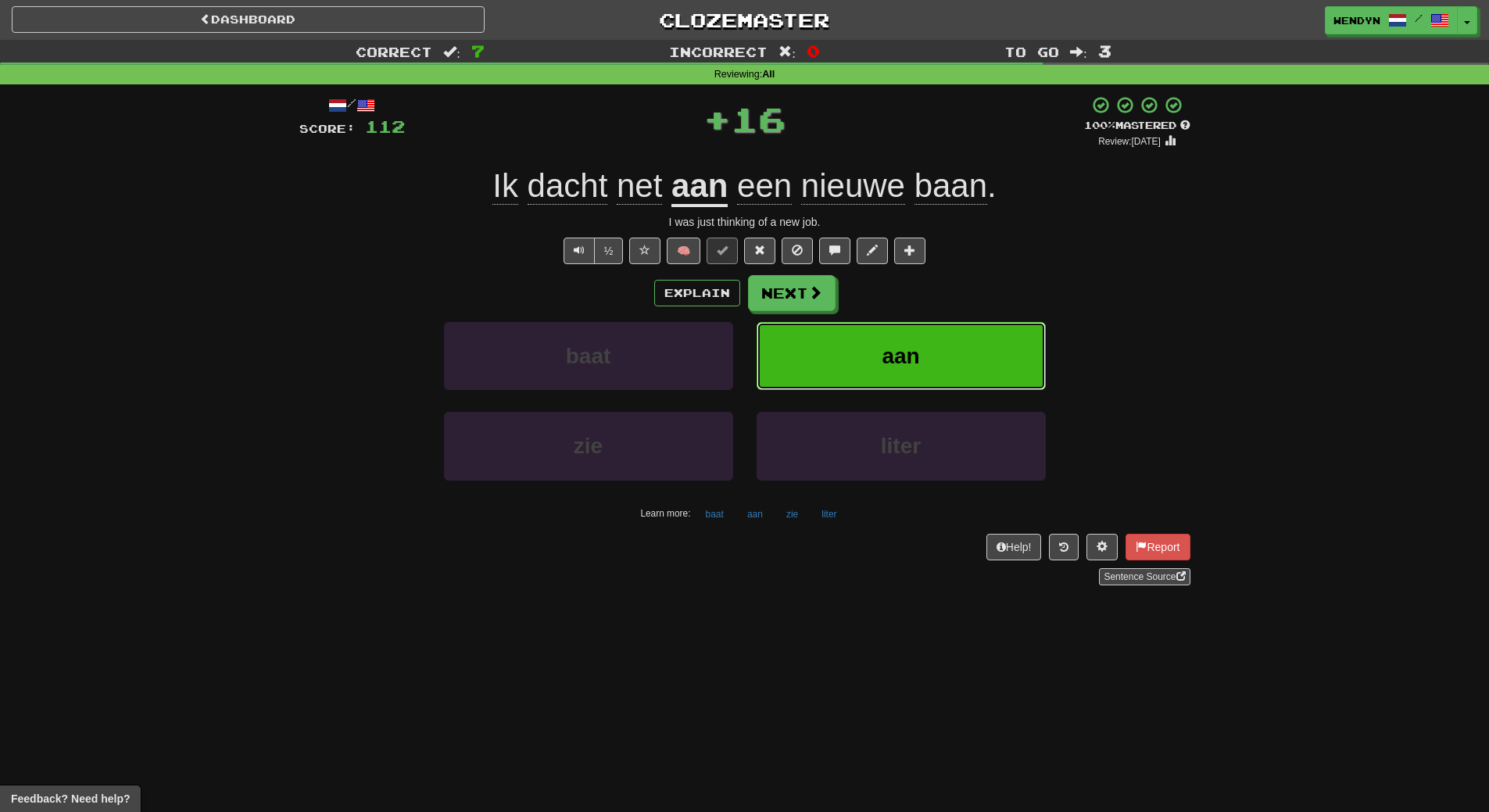
click at [924, 329] on button "aan" at bounding box center [901, 356] width 289 height 68
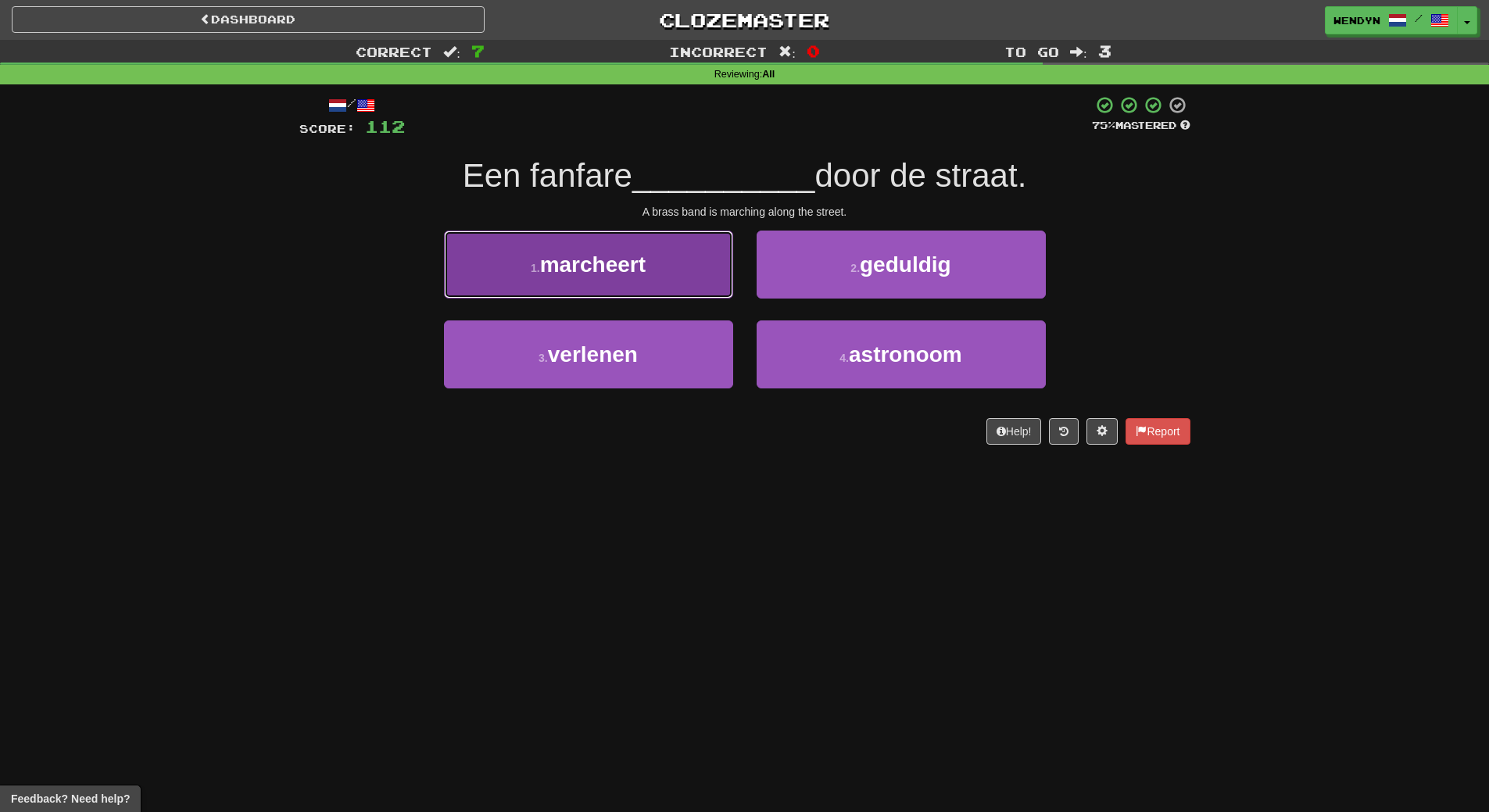
click at [637, 268] on span "marcheert" at bounding box center [593, 264] width 105 height 24
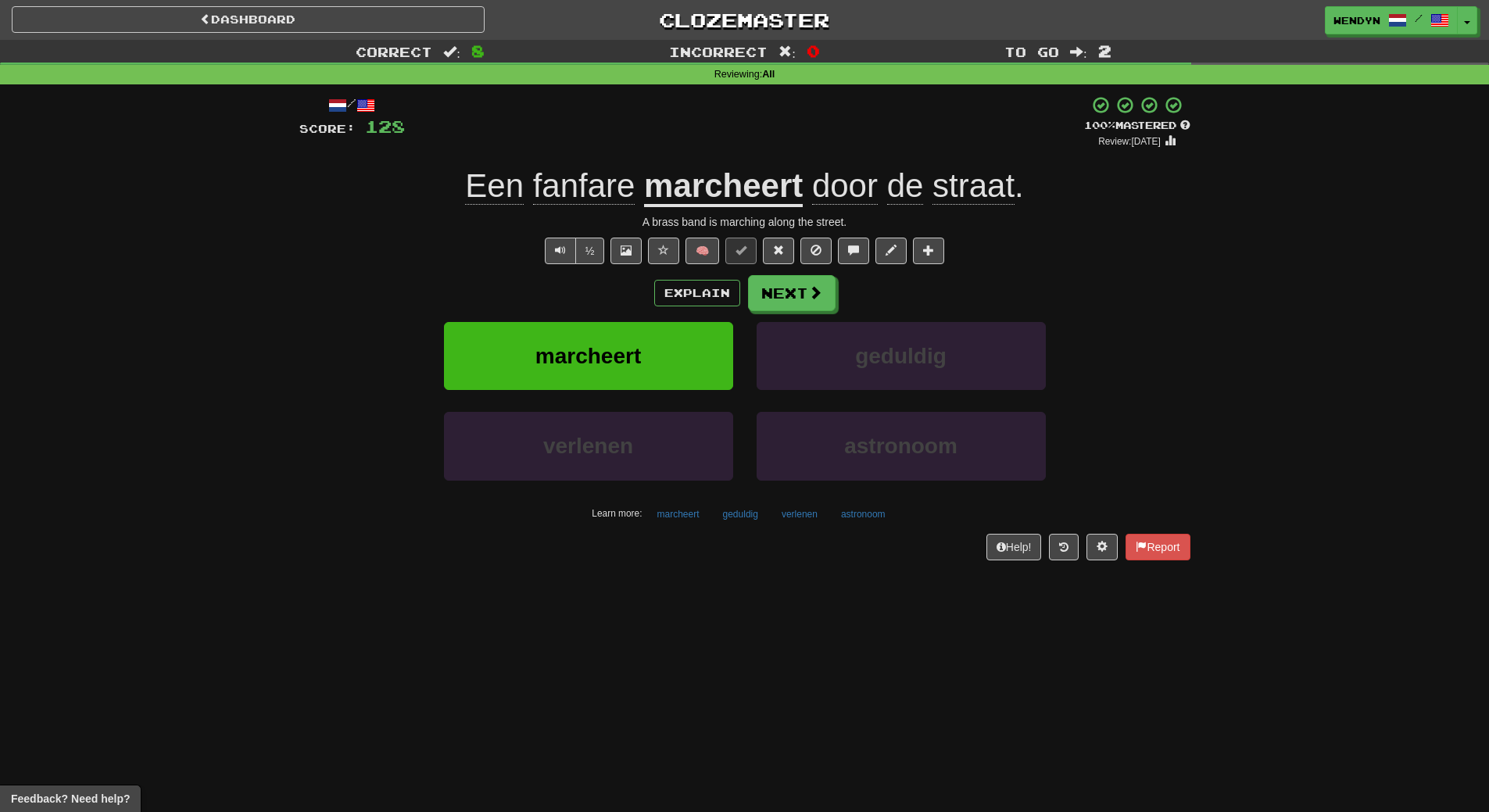
click at [599, 182] on span "fanfare" at bounding box center [584, 186] width 102 height 38
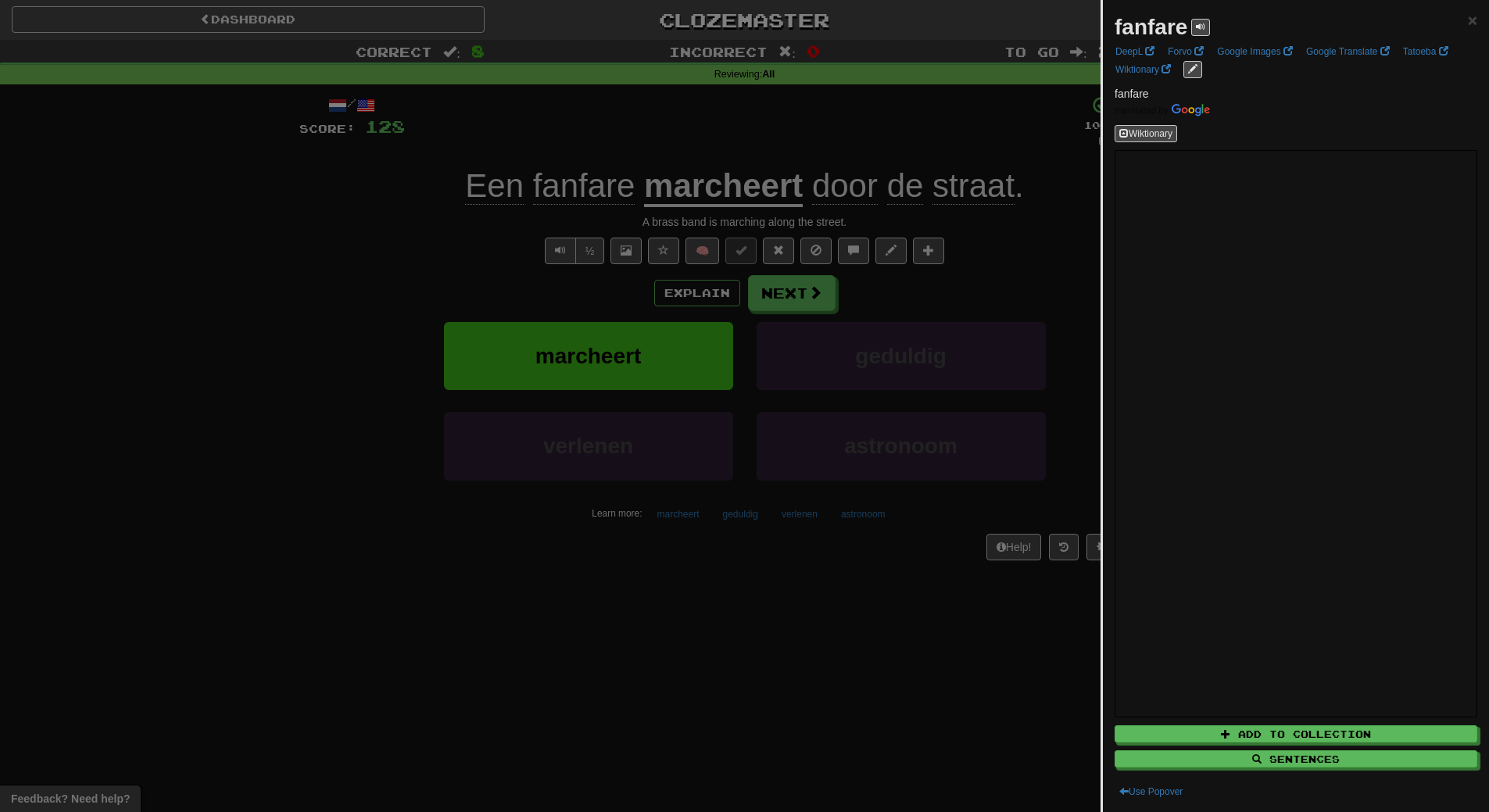
click at [525, 576] on div at bounding box center [744, 406] width 1489 height 812
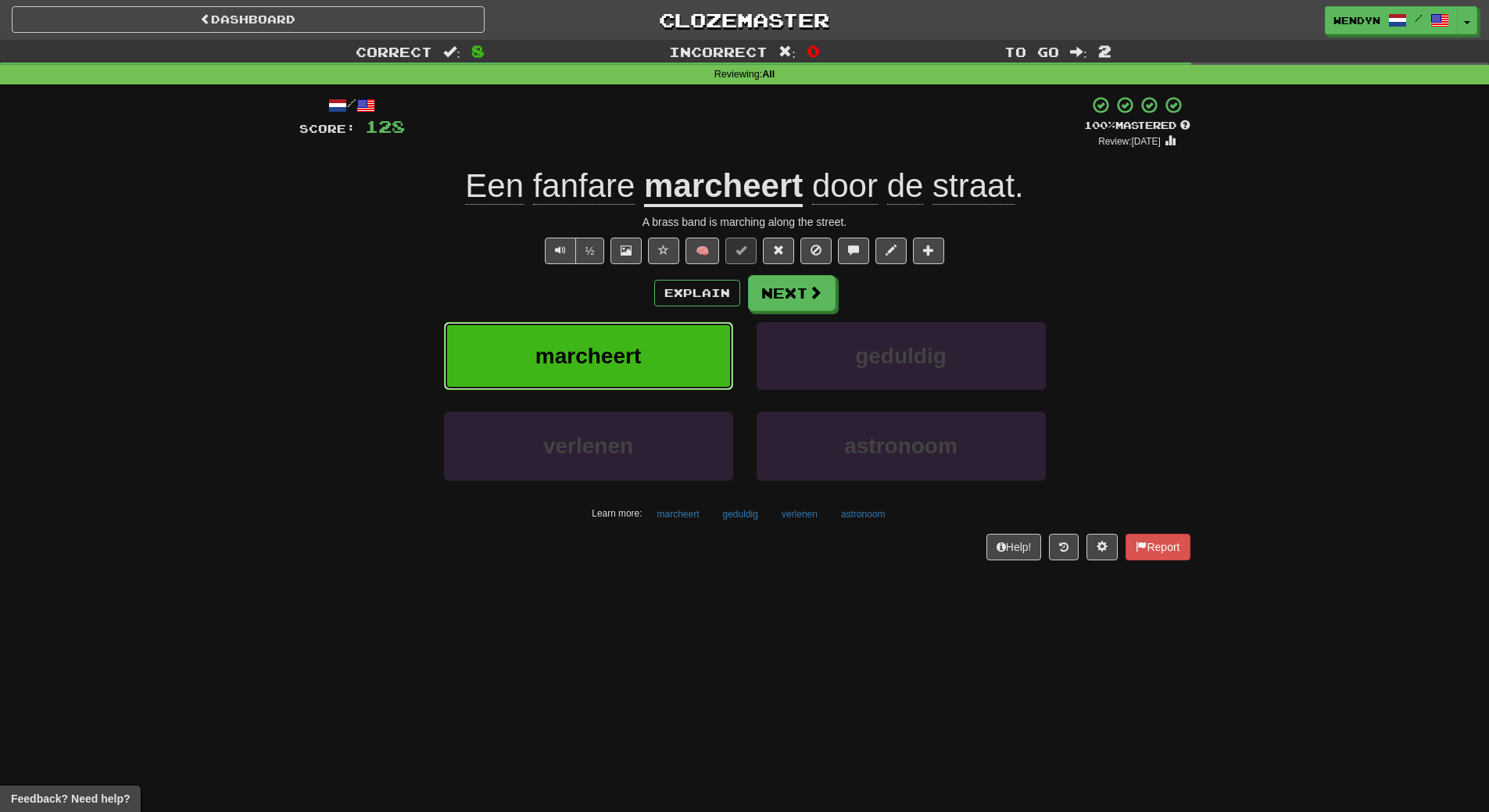
click at [602, 357] on span "marcheert" at bounding box center [588, 356] width 105 height 24
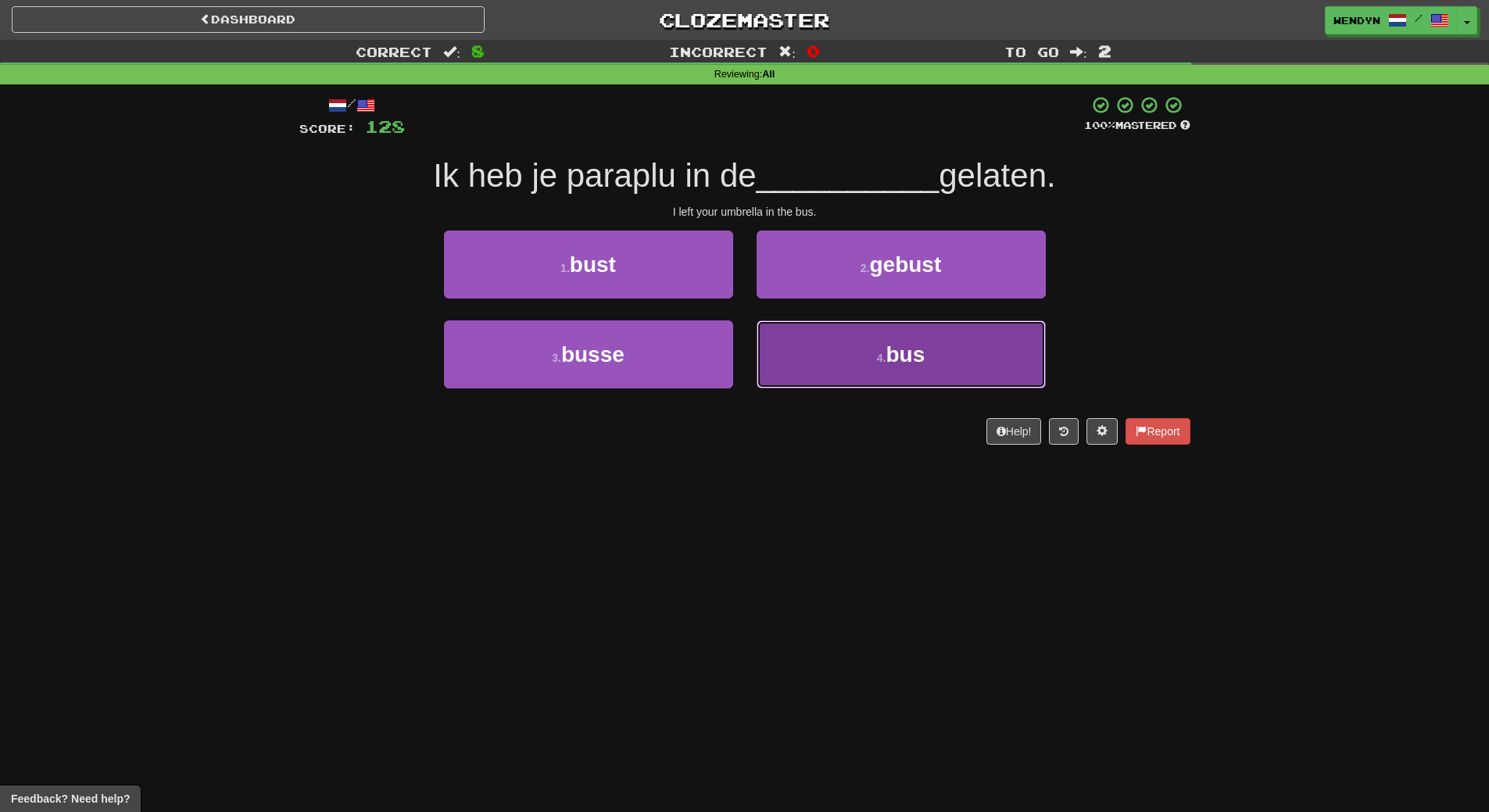
click at [874, 375] on button "4 . bus" at bounding box center [901, 354] width 289 height 68
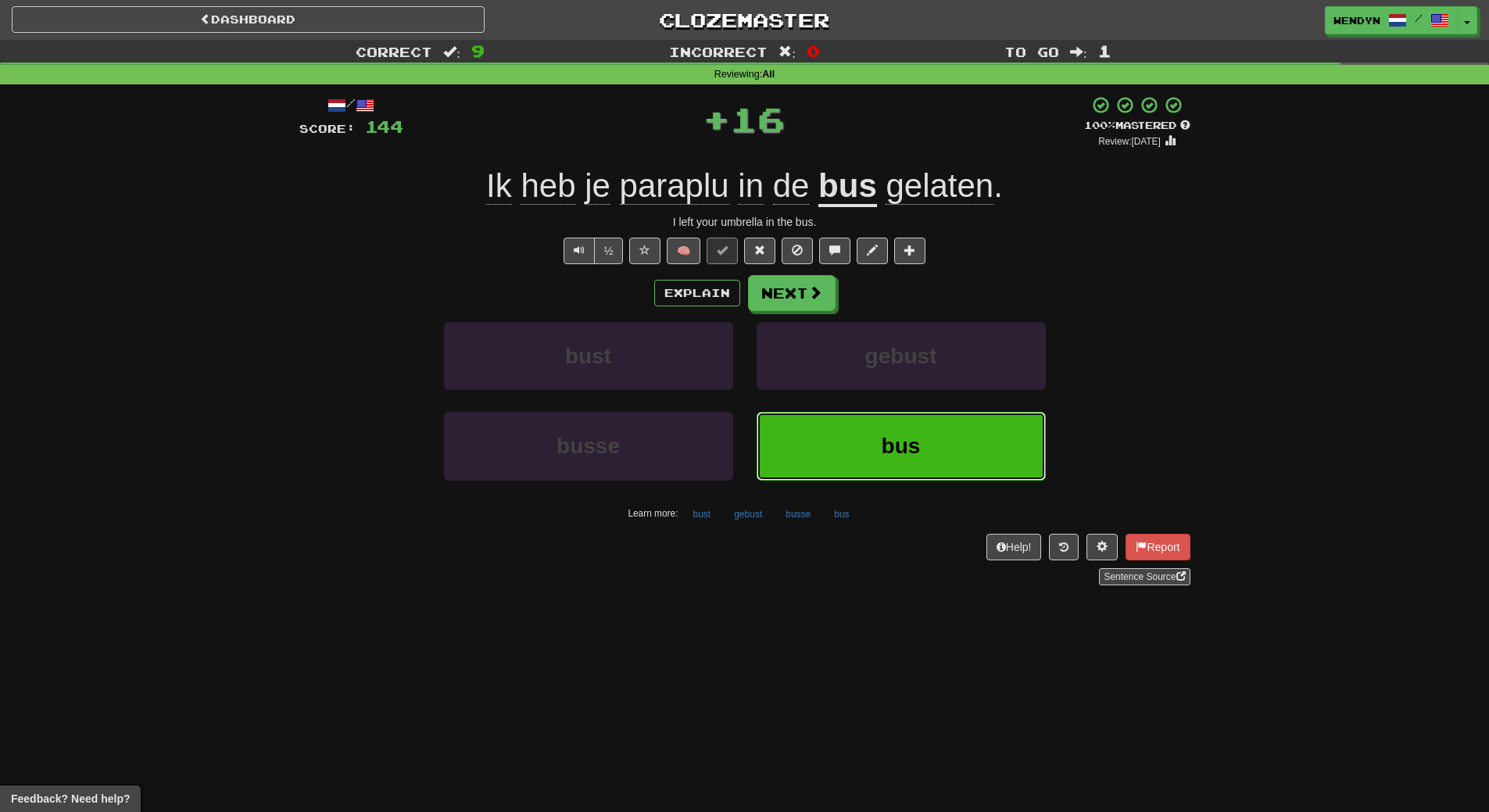
click at [880, 461] on button "bus" at bounding box center [901, 446] width 289 height 68
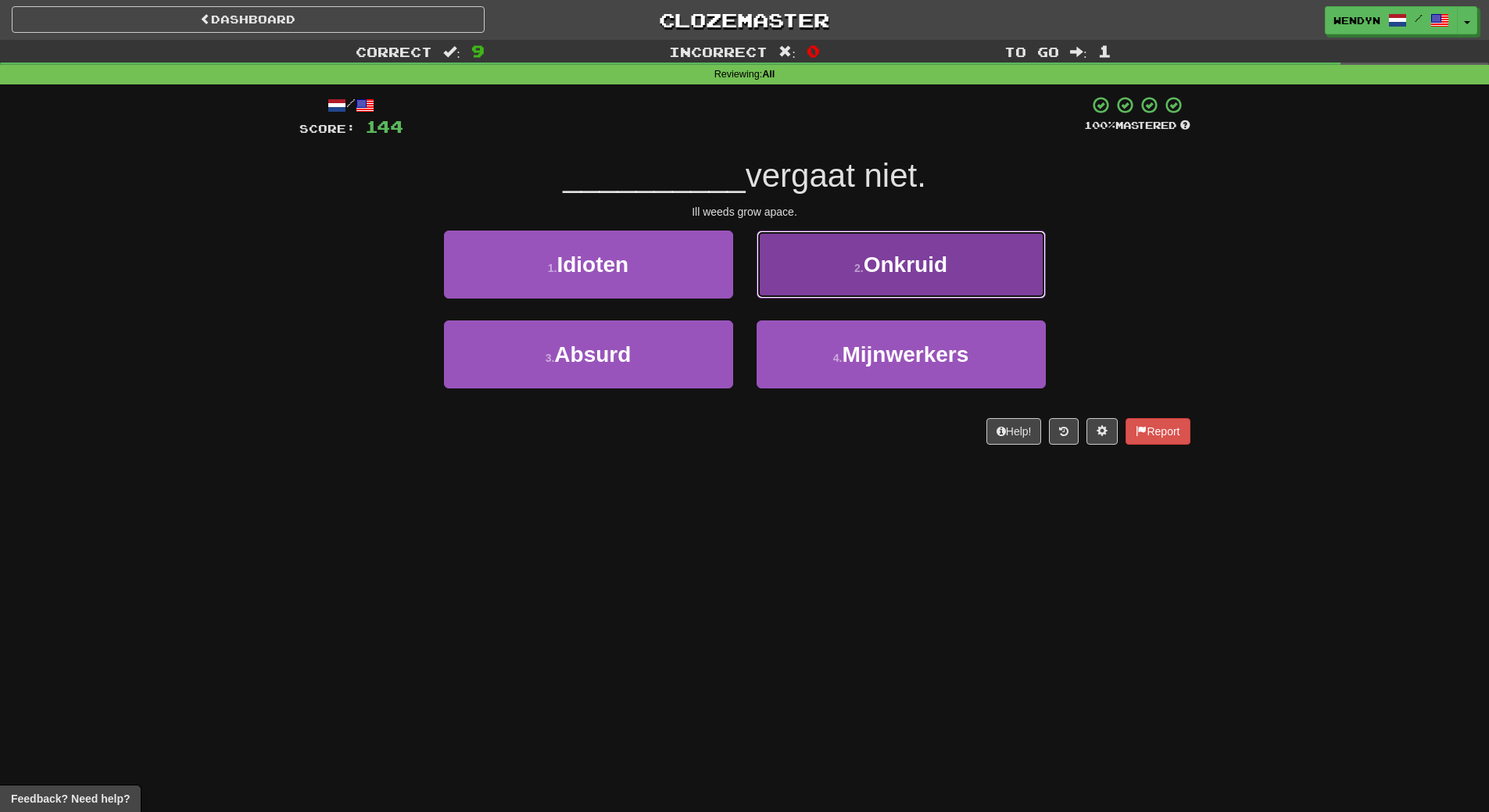
click at [906, 246] on button "2 . Onkruid" at bounding box center [901, 265] width 289 height 68
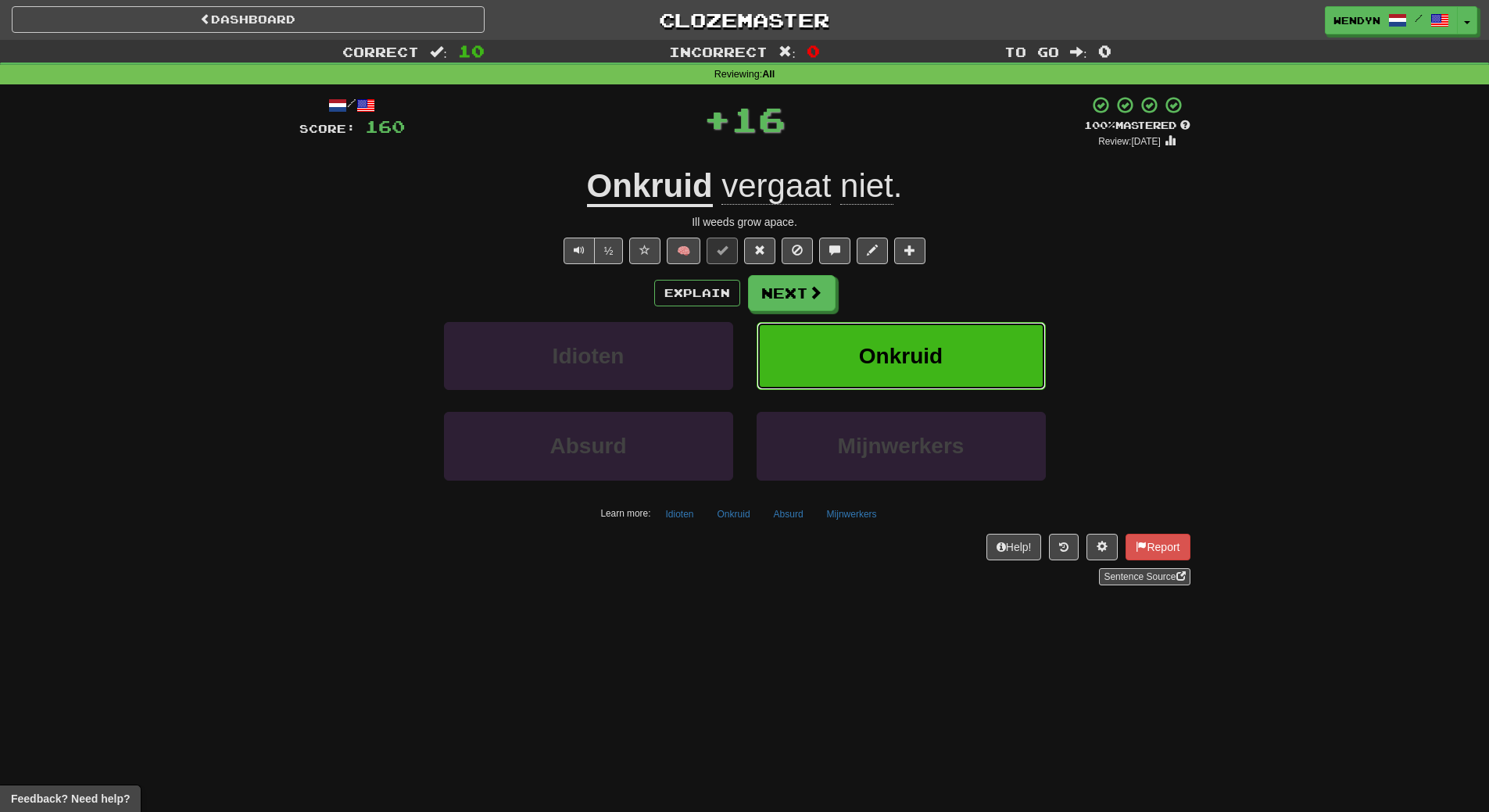
click at [966, 346] on button "Onkruid" at bounding box center [901, 356] width 289 height 68
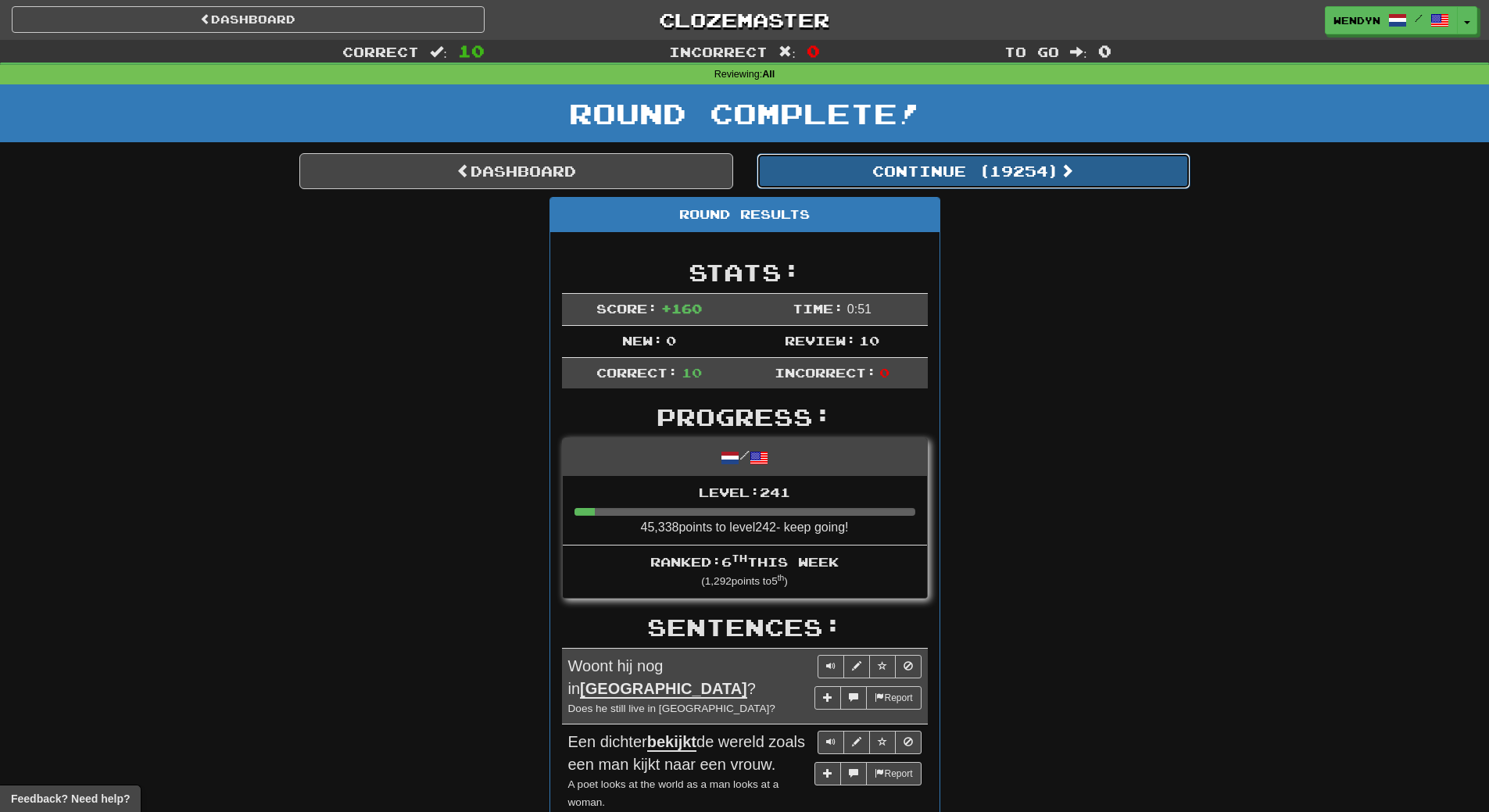
click at [1025, 186] on button "Continue ( 19254 )" at bounding box center [974, 170] width 434 height 36
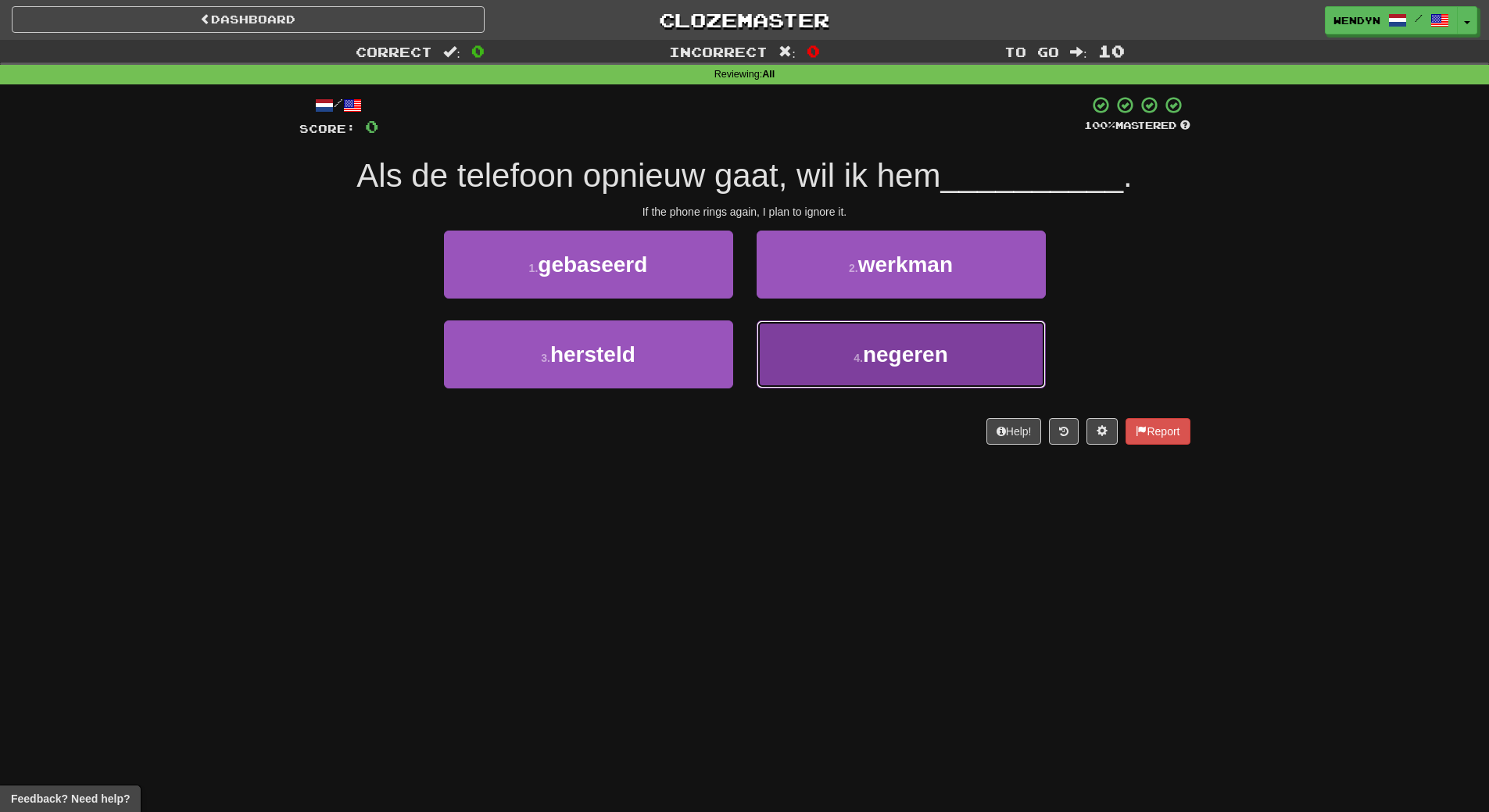
click at [886, 365] on span "negeren" at bounding box center [906, 354] width 85 height 24
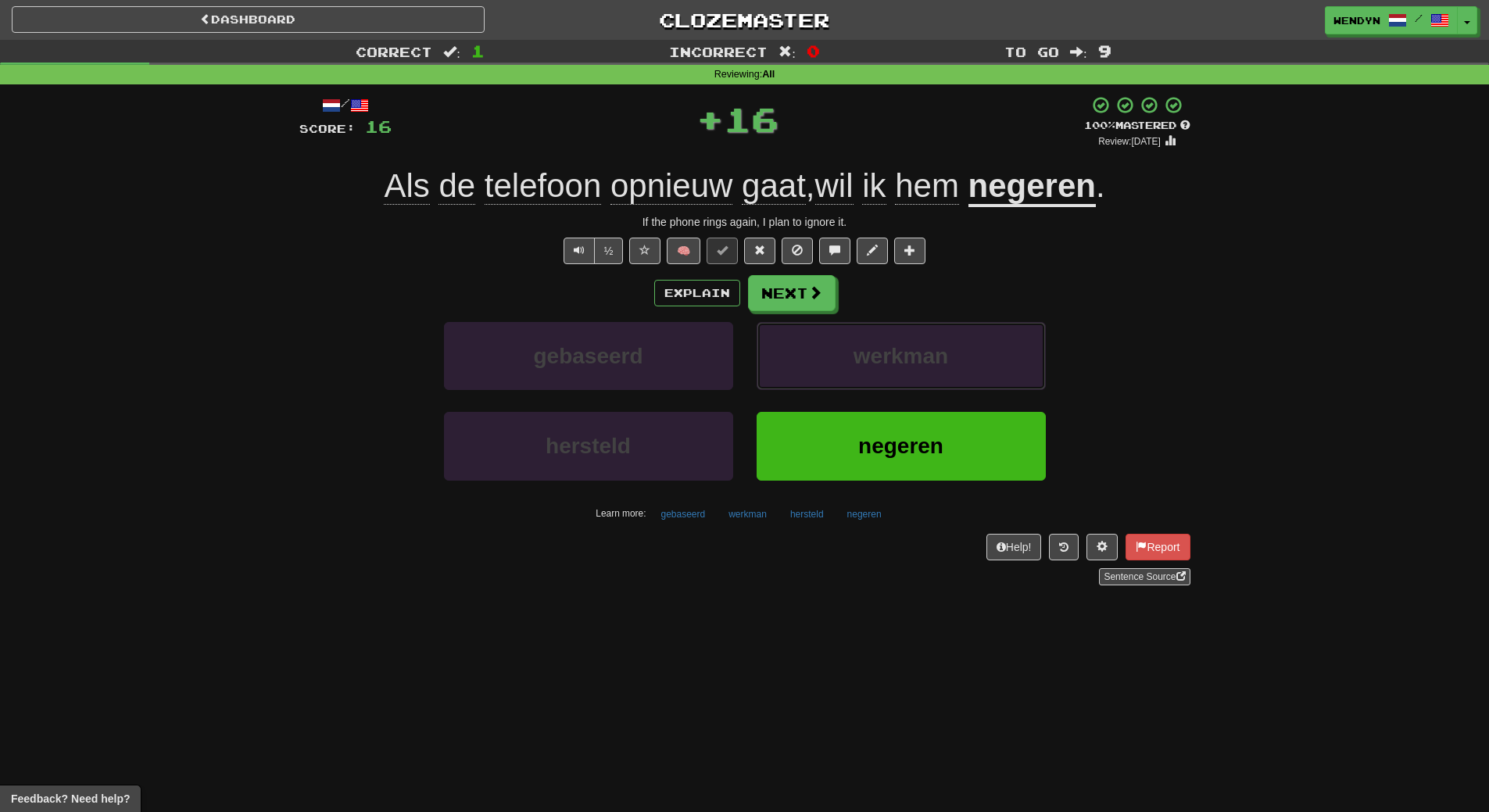
click at [886, 365] on span "werkman" at bounding box center [901, 356] width 95 height 24
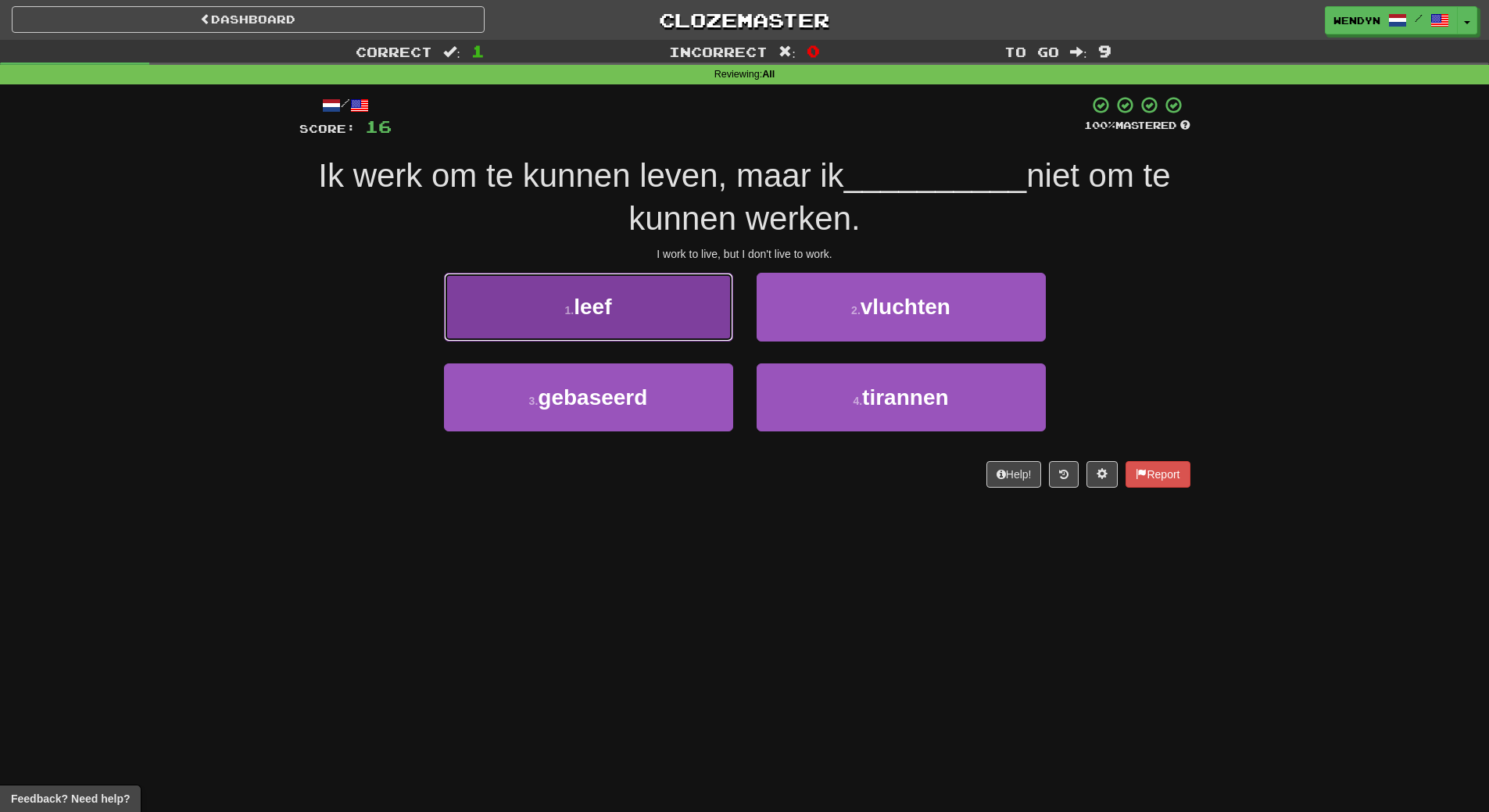
click at [646, 305] on button "1 . leef" at bounding box center [588, 306] width 289 height 68
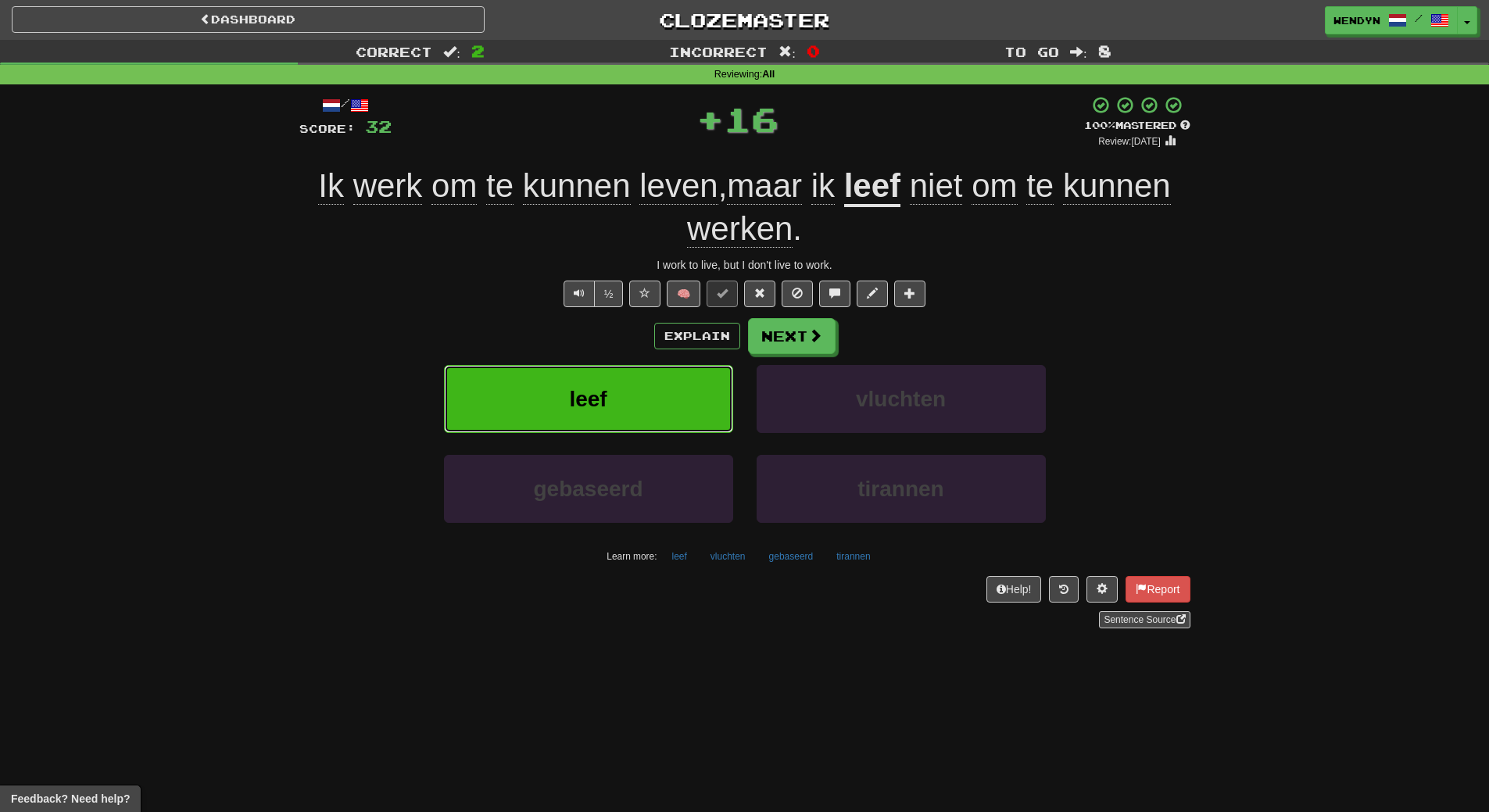
click at [641, 392] on button "leef" at bounding box center [588, 399] width 289 height 68
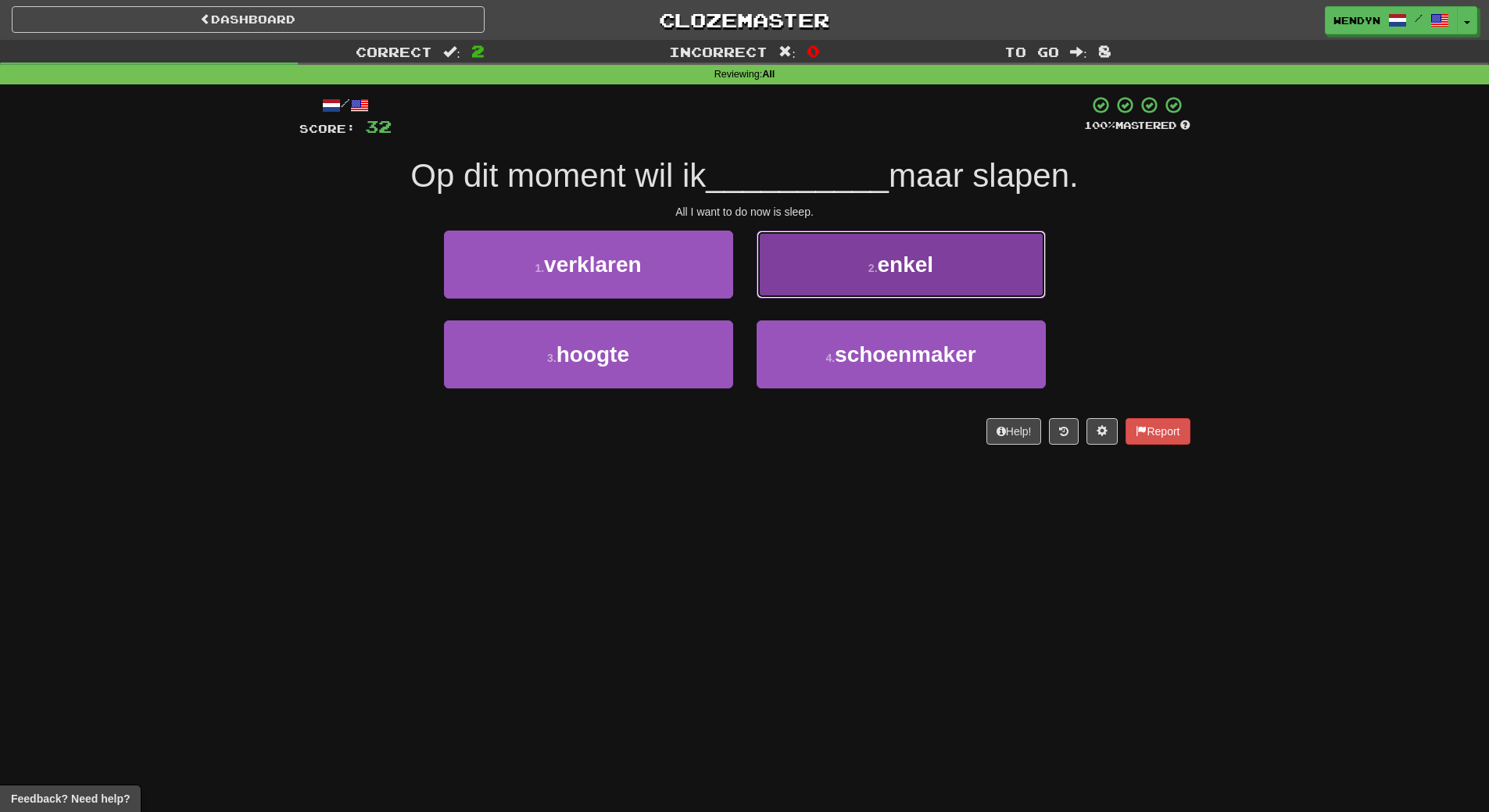
click at [953, 272] on button "2 . enkel" at bounding box center [901, 265] width 289 height 68
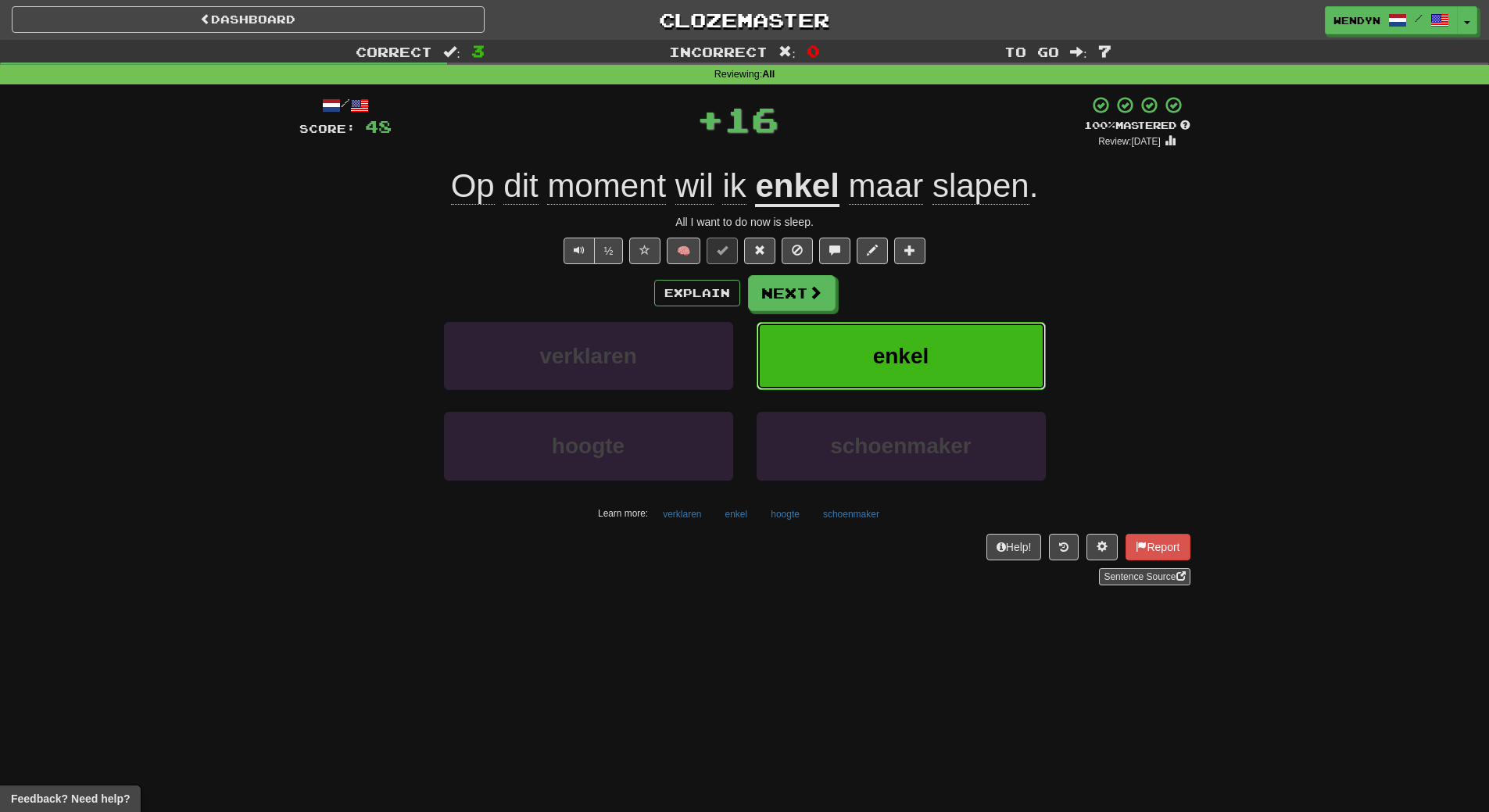
click at [974, 344] on button "enkel" at bounding box center [901, 356] width 289 height 68
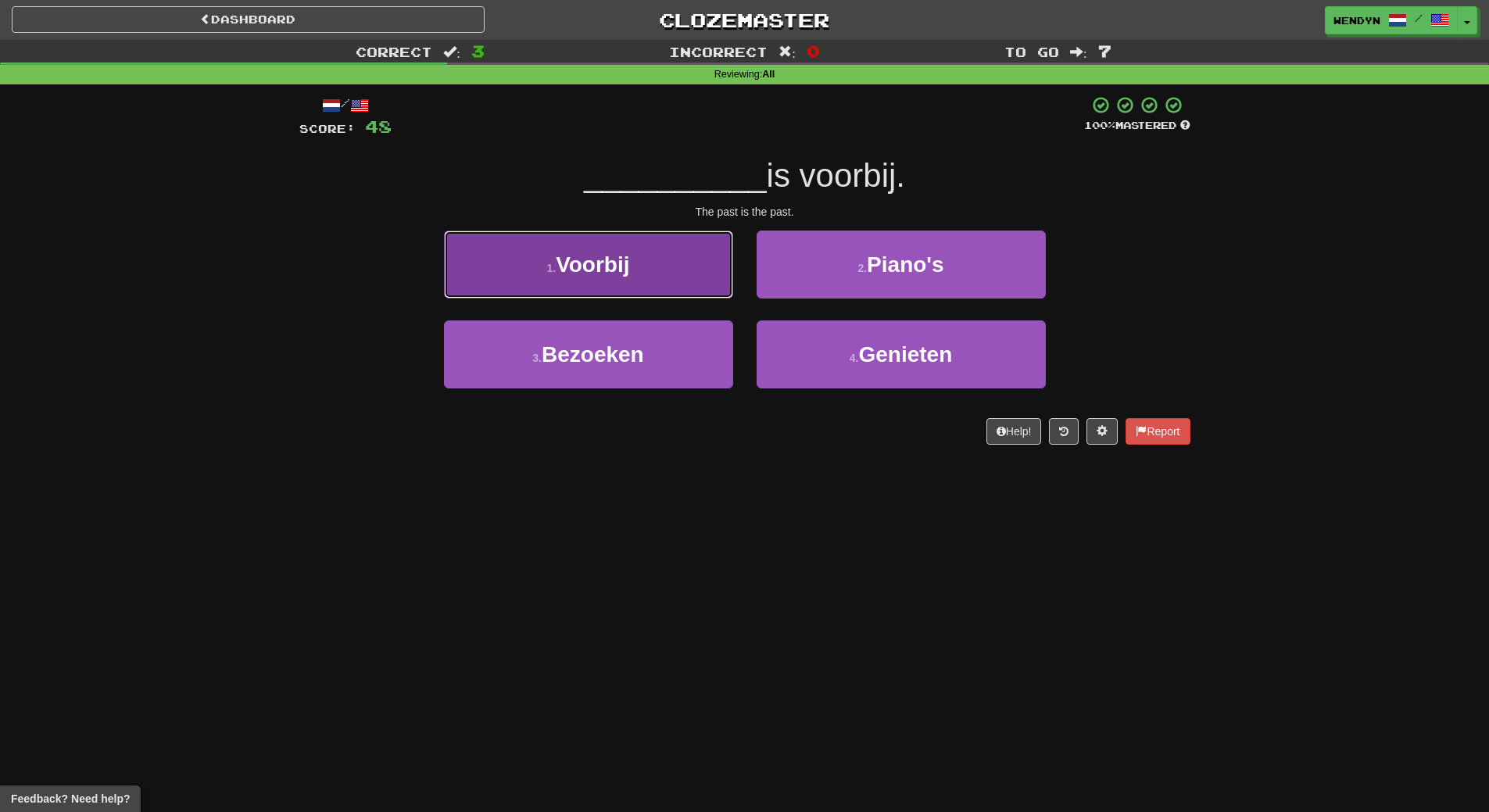
click at [667, 267] on button "1 . Voorbij" at bounding box center [588, 265] width 289 height 68
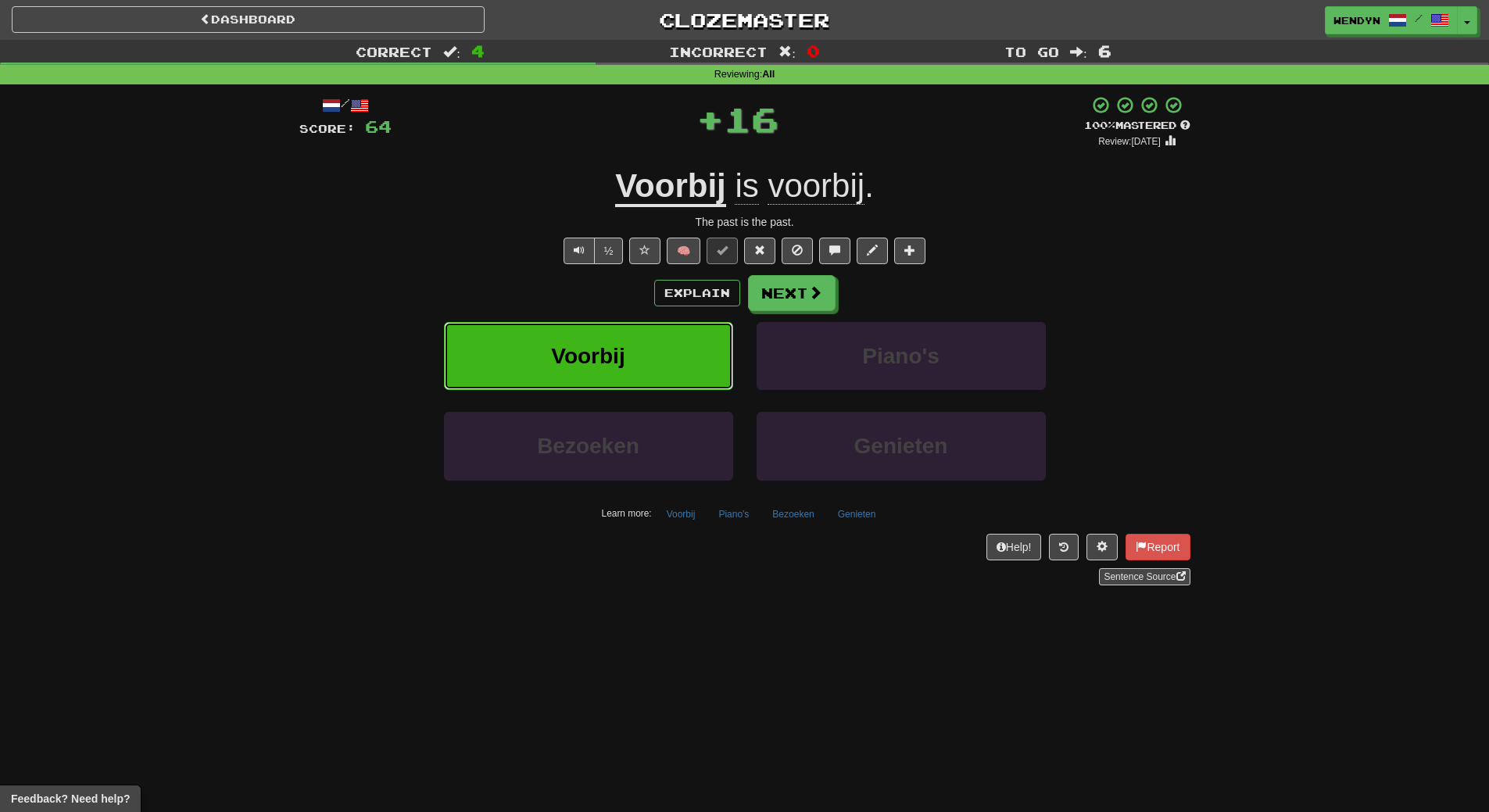
click at [649, 344] on button "Voorbij" at bounding box center [588, 356] width 289 height 68
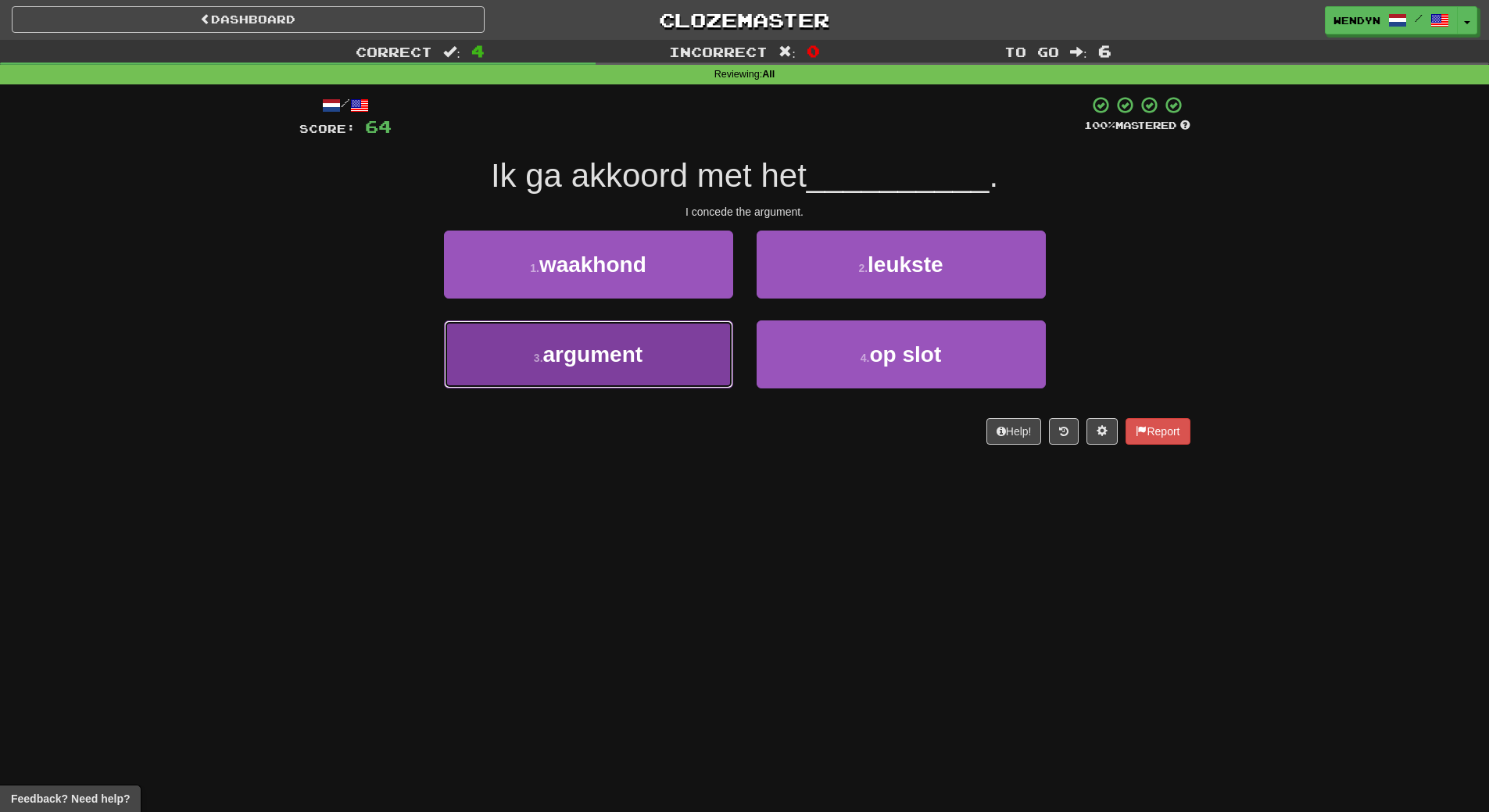
click at [635, 353] on span "argument" at bounding box center [593, 354] width 100 height 24
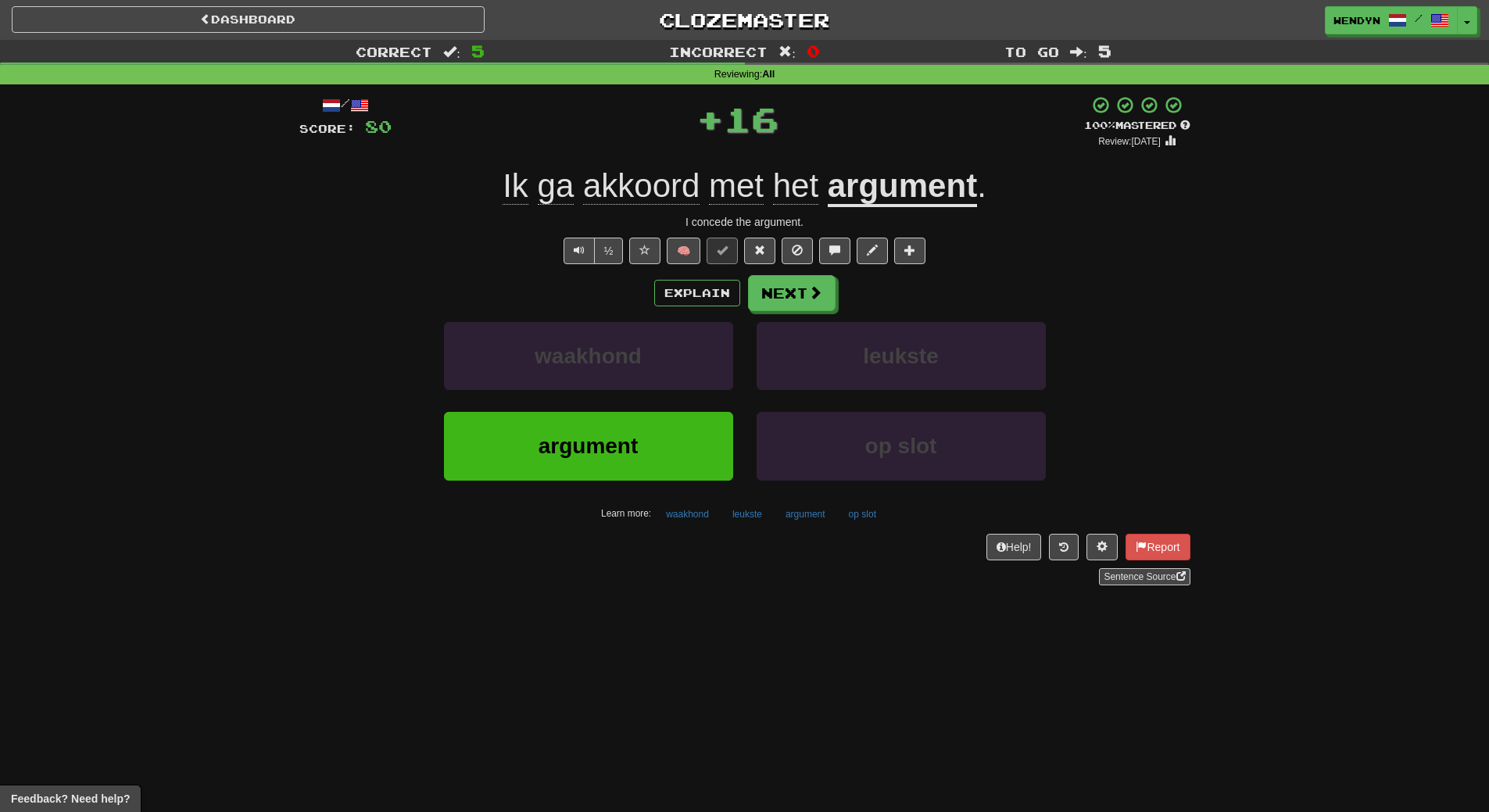
click at [634, 562] on div "Help! Report Sentence Source" at bounding box center [745, 559] width 891 height 51
click at [643, 445] on button "argument" at bounding box center [588, 446] width 289 height 68
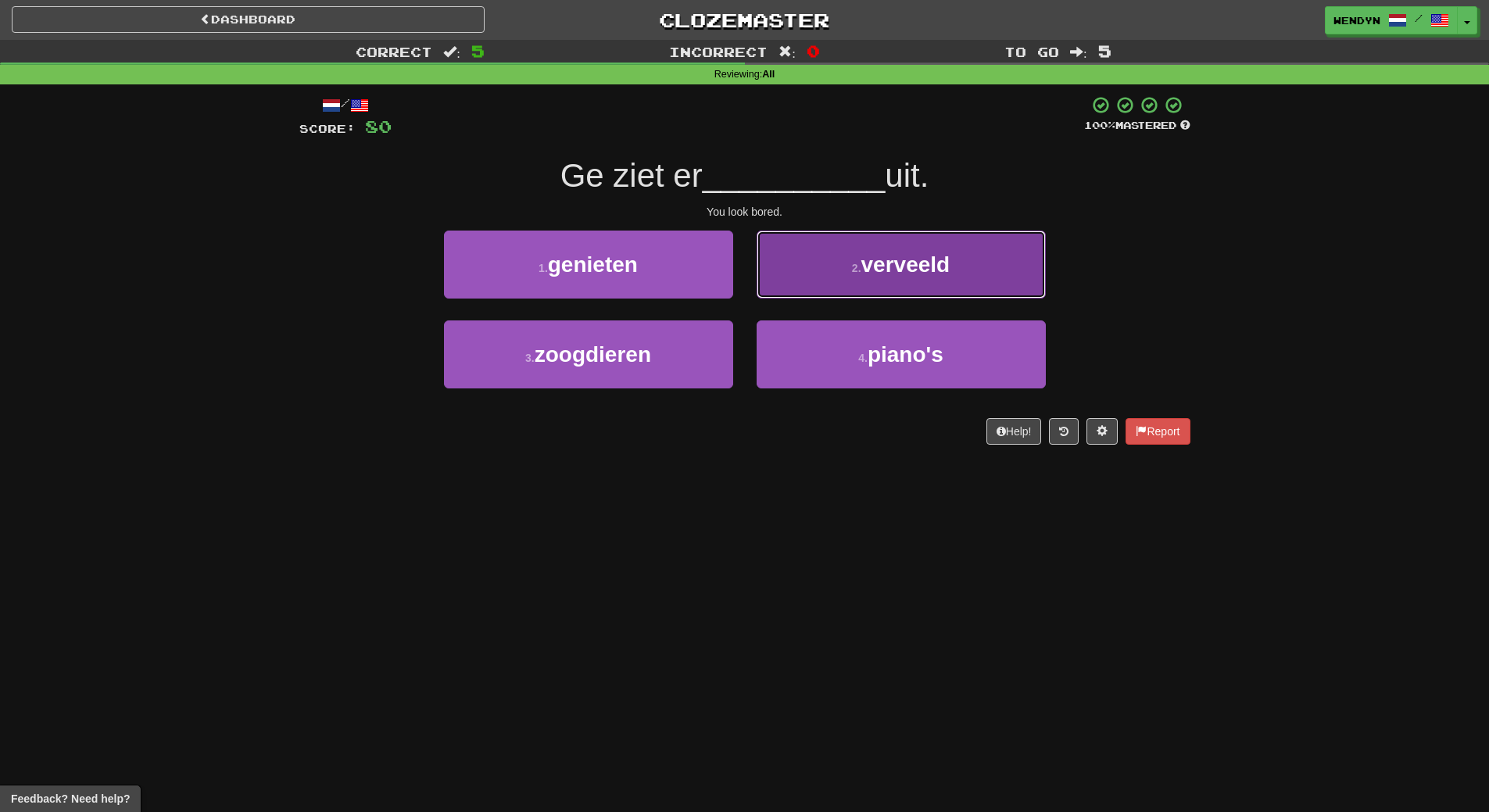
click at [994, 236] on button "2 . verveeld" at bounding box center [901, 265] width 289 height 68
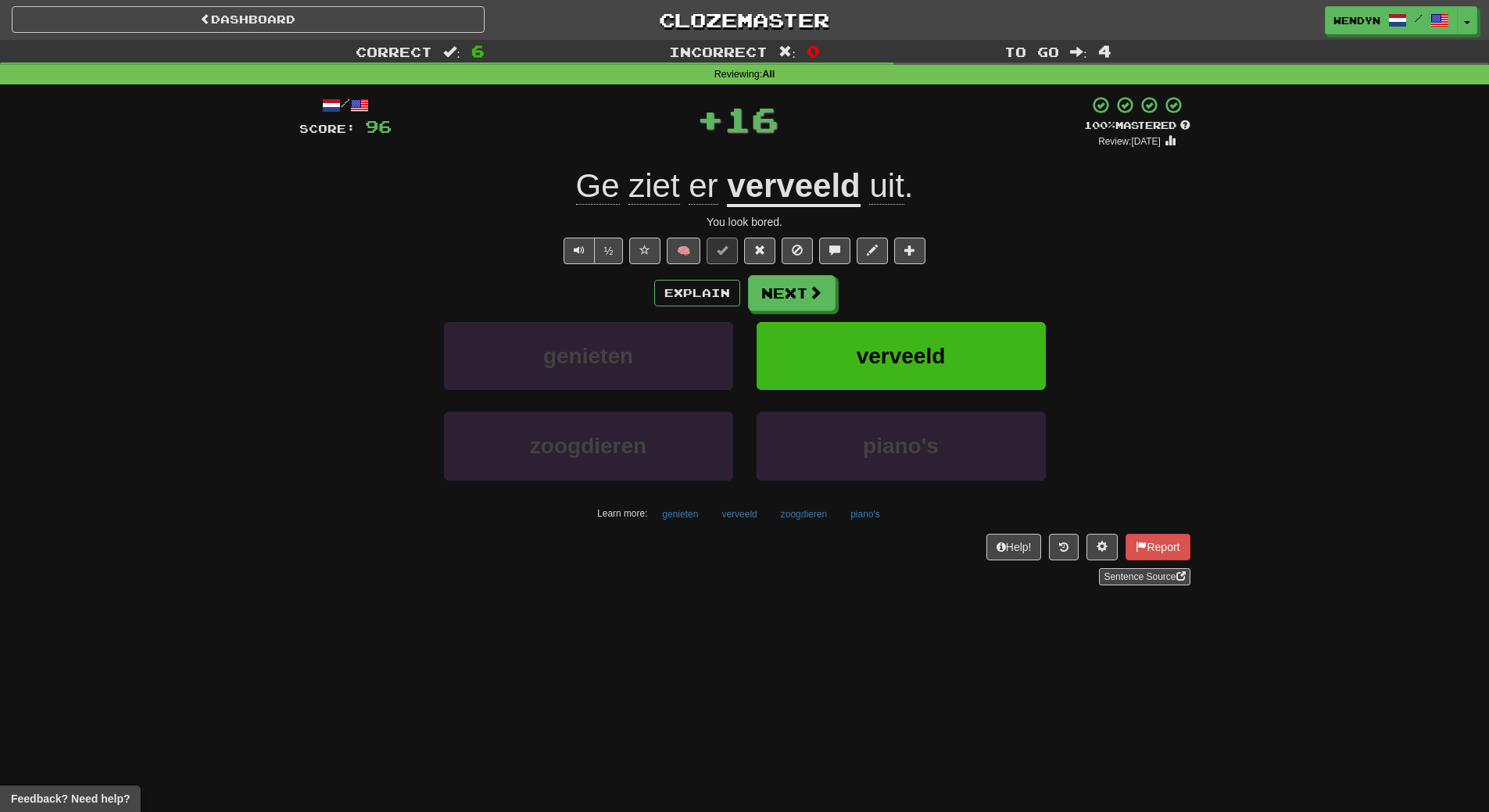
click at [994, 236] on div "/ Score: 96 + 16 100 % Mastered Review: 2026-02-17 Ge ziet er verveeld uit . Yo…" at bounding box center [745, 340] width 891 height 490
click at [982, 352] on button "verveeld" at bounding box center [901, 356] width 289 height 68
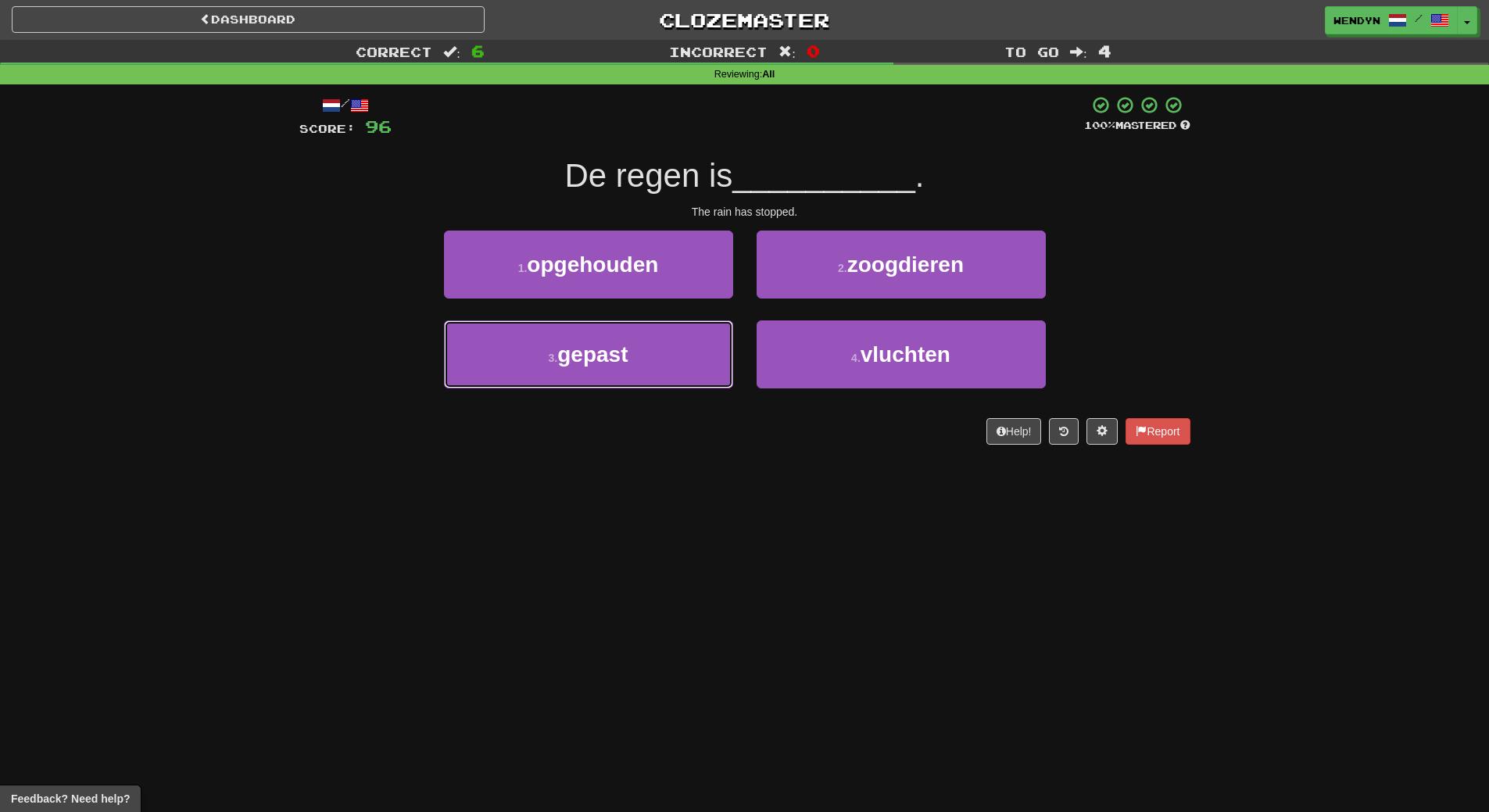
drag, startPoint x: 651, startPoint y: 336, endPoint x: 640, endPoint y: 557, distance: 221.3
click at [640, 557] on div "Dashboard Clozemaster WendyN / Toggle Dropdown Dashboard Leaderboard Activity F…" at bounding box center [744, 406] width 1489 height 812
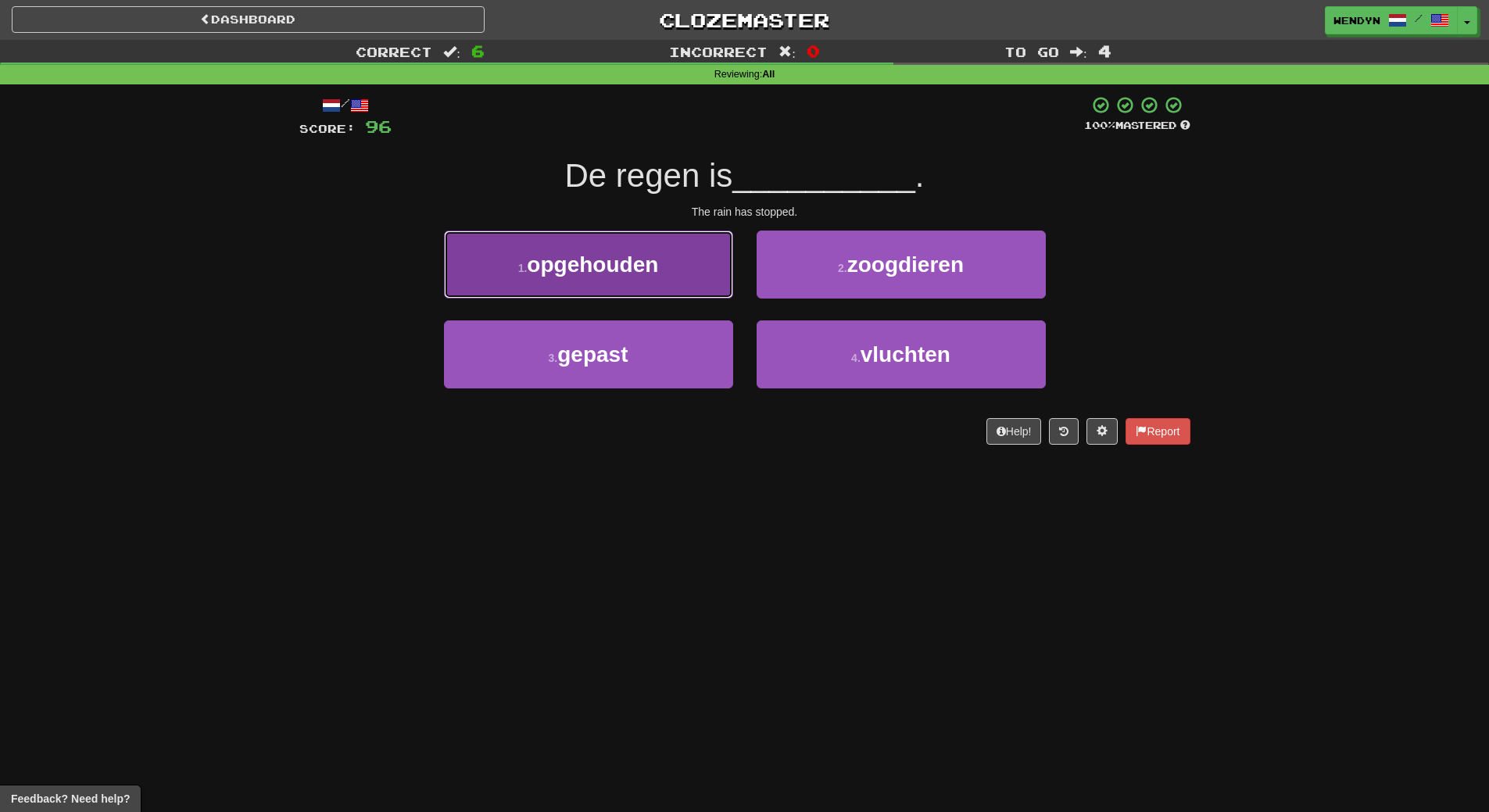
drag, startPoint x: 621, startPoint y: 267, endPoint x: 618, endPoint y: 314, distance: 47.1
click at [621, 268] on span "opgehouden" at bounding box center [593, 264] width 131 height 24
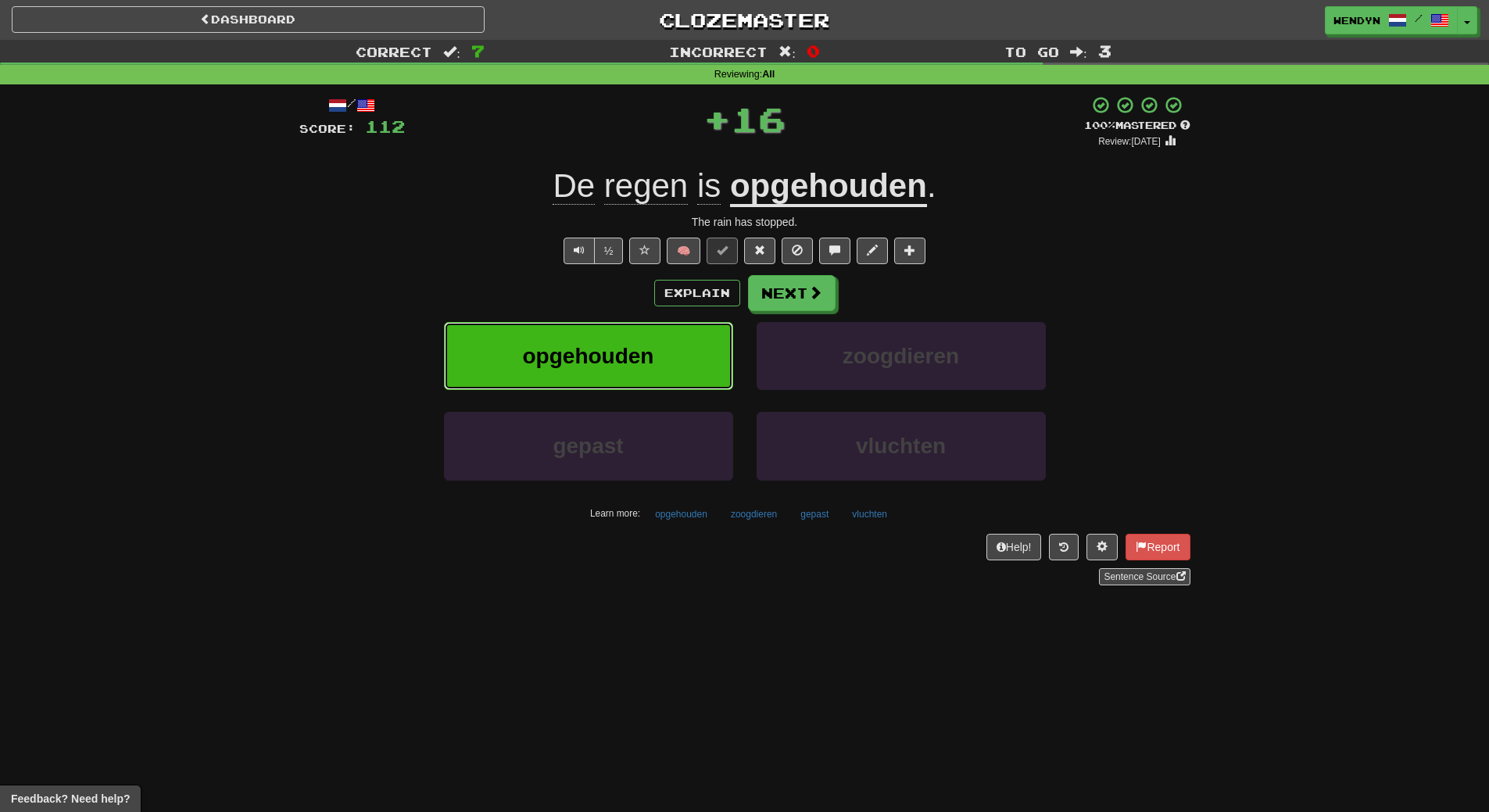
click at [617, 365] on span "opgehouden" at bounding box center [589, 356] width 131 height 24
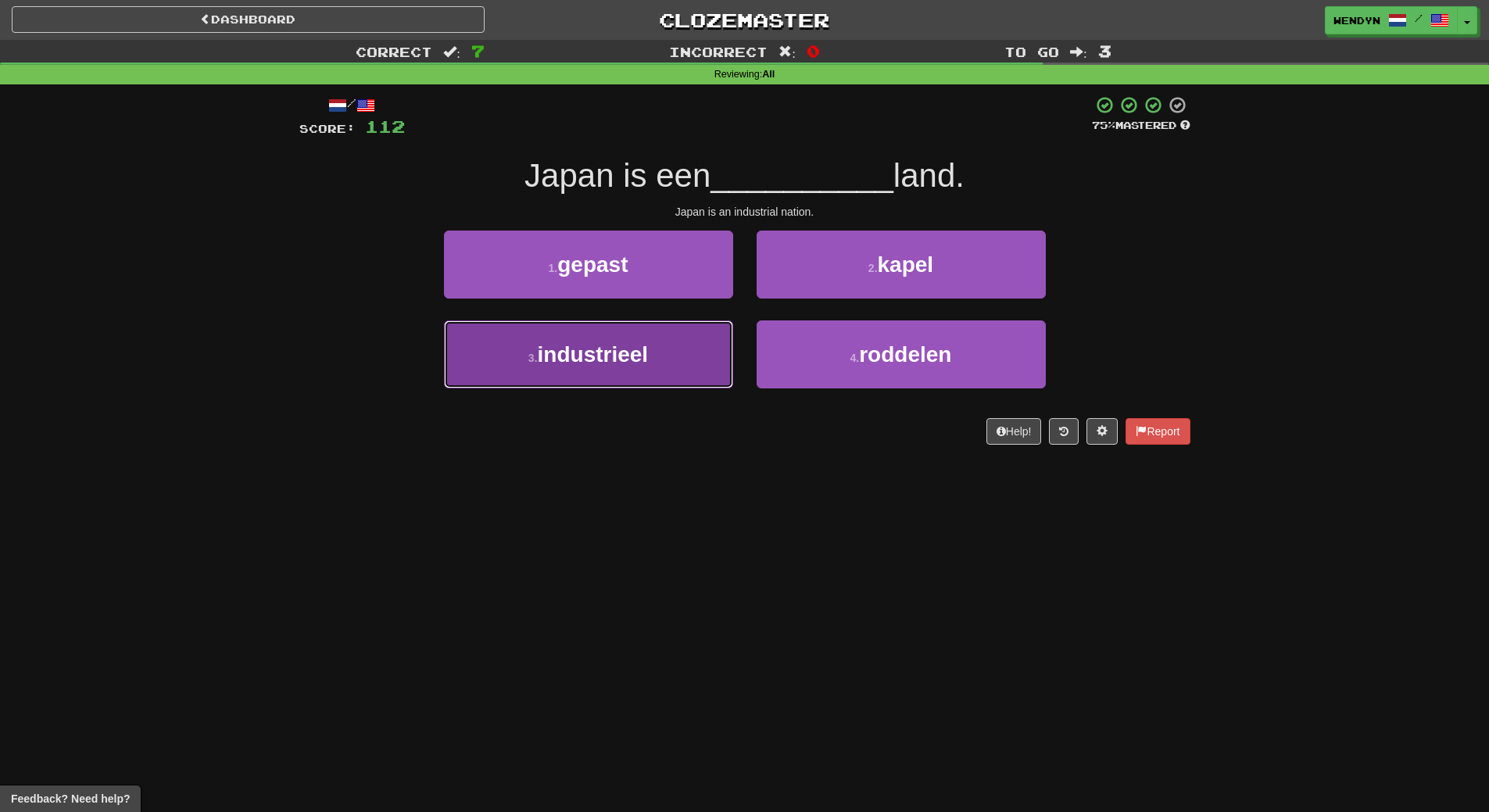
click at [648, 352] on span "industrieel" at bounding box center [593, 354] width 111 height 24
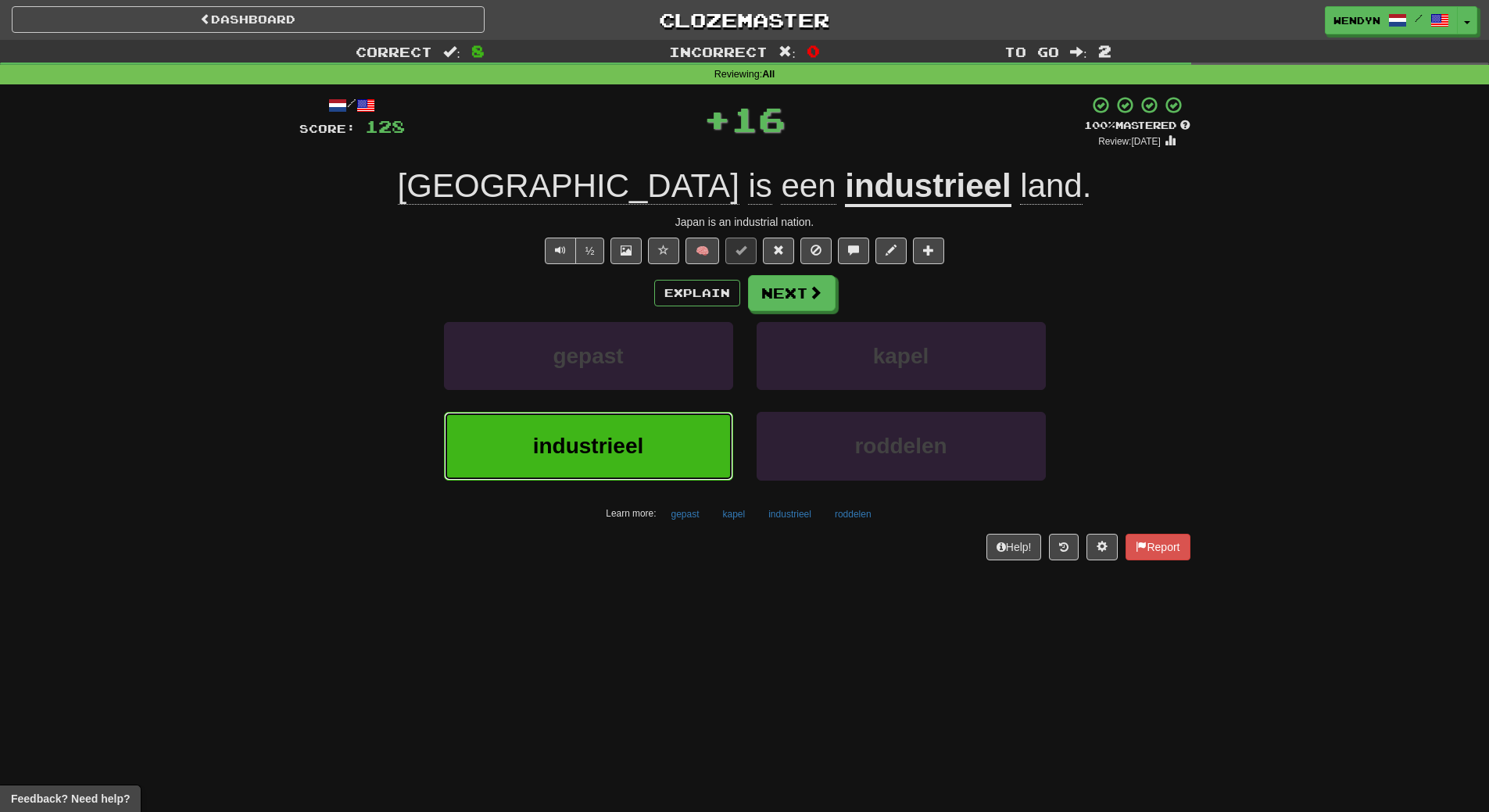
click at [639, 446] on span "industrieel" at bounding box center [588, 446] width 111 height 24
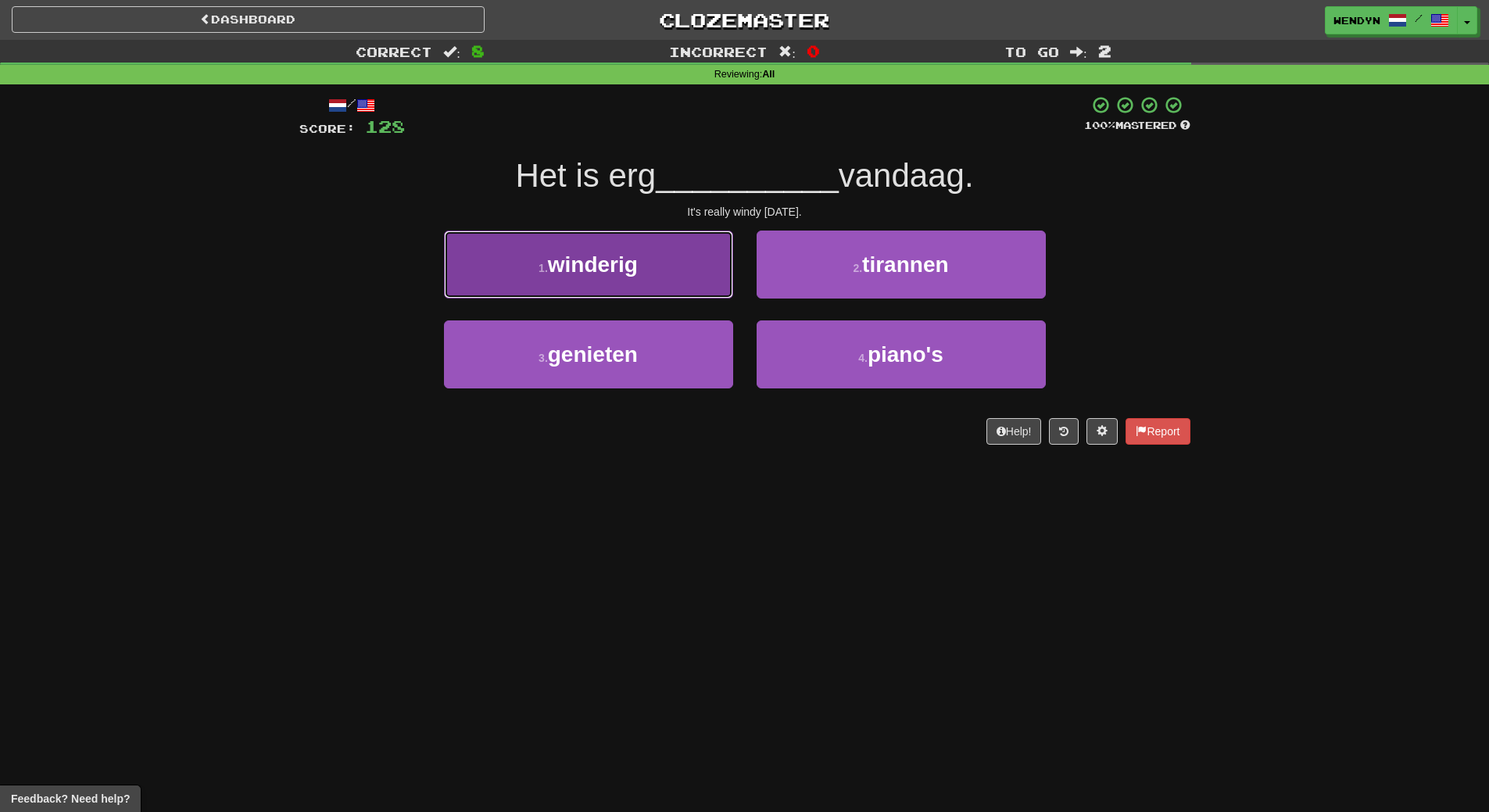
click at [643, 256] on button "1 . winderig" at bounding box center [588, 265] width 289 height 68
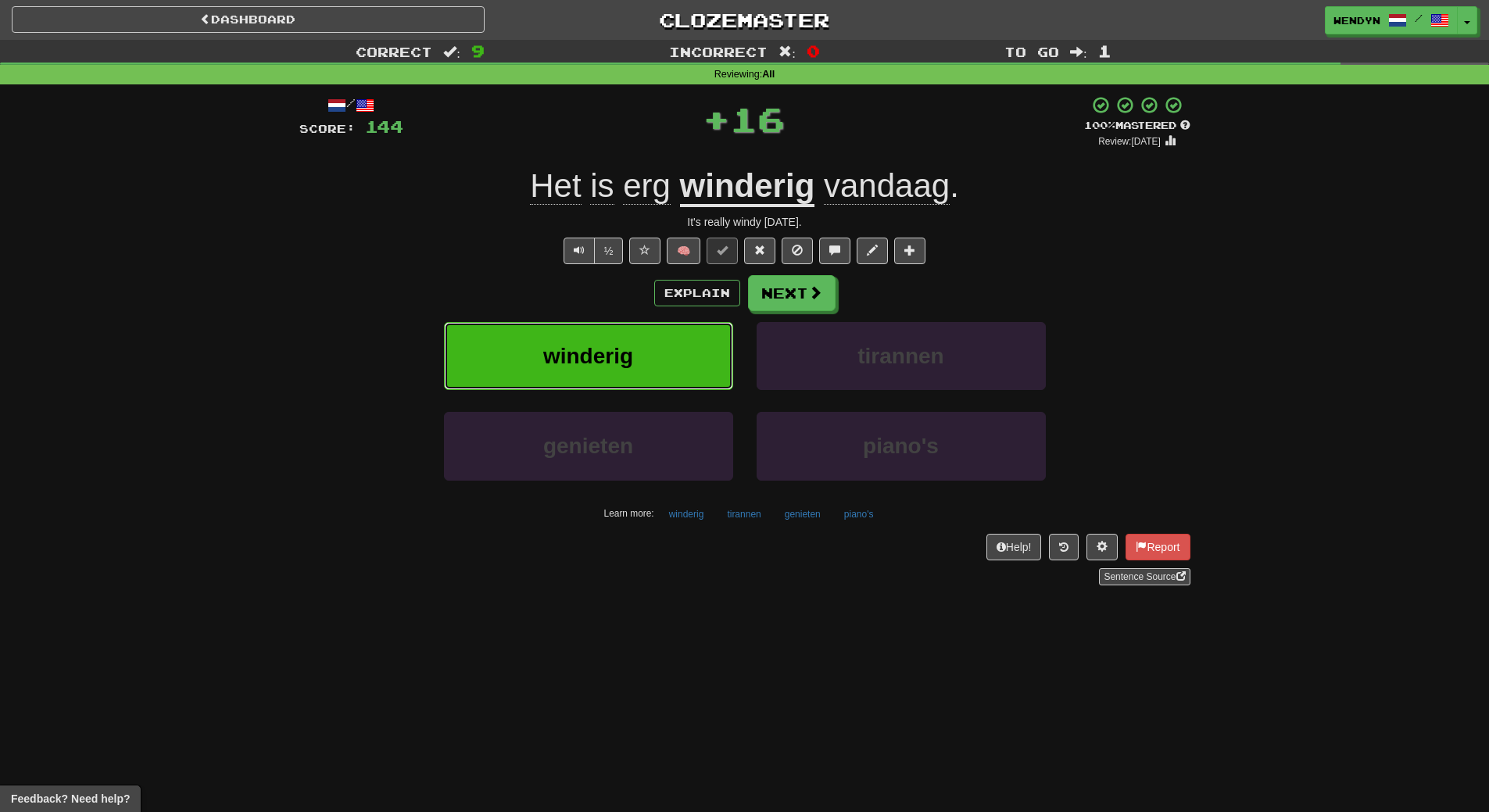
click at [646, 362] on button "winderig" at bounding box center [588, 356] width 289 height 68
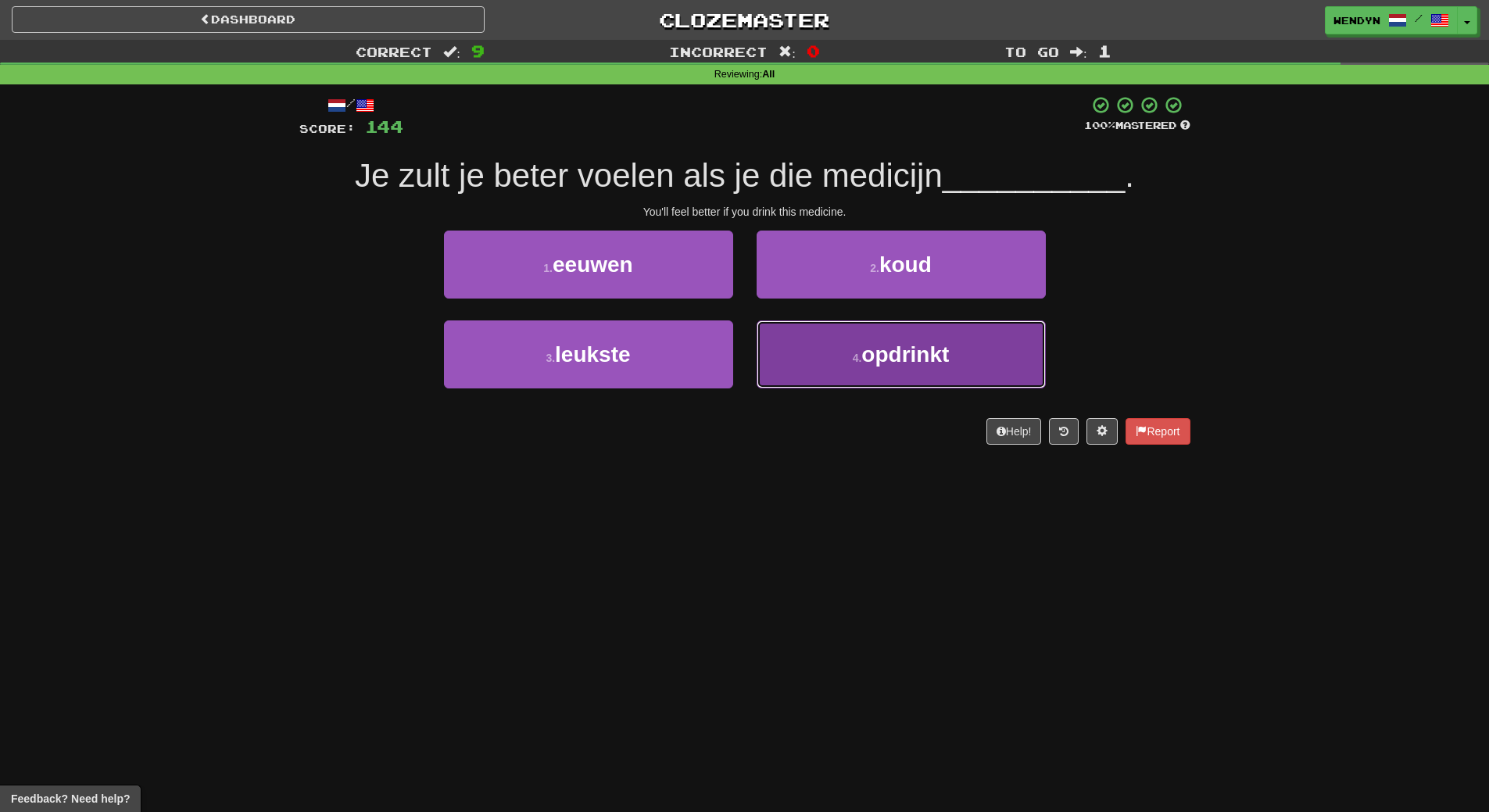
click at [911, 350] on span "opdrinkt" at bounding box center [905, 354] width 88 height 24
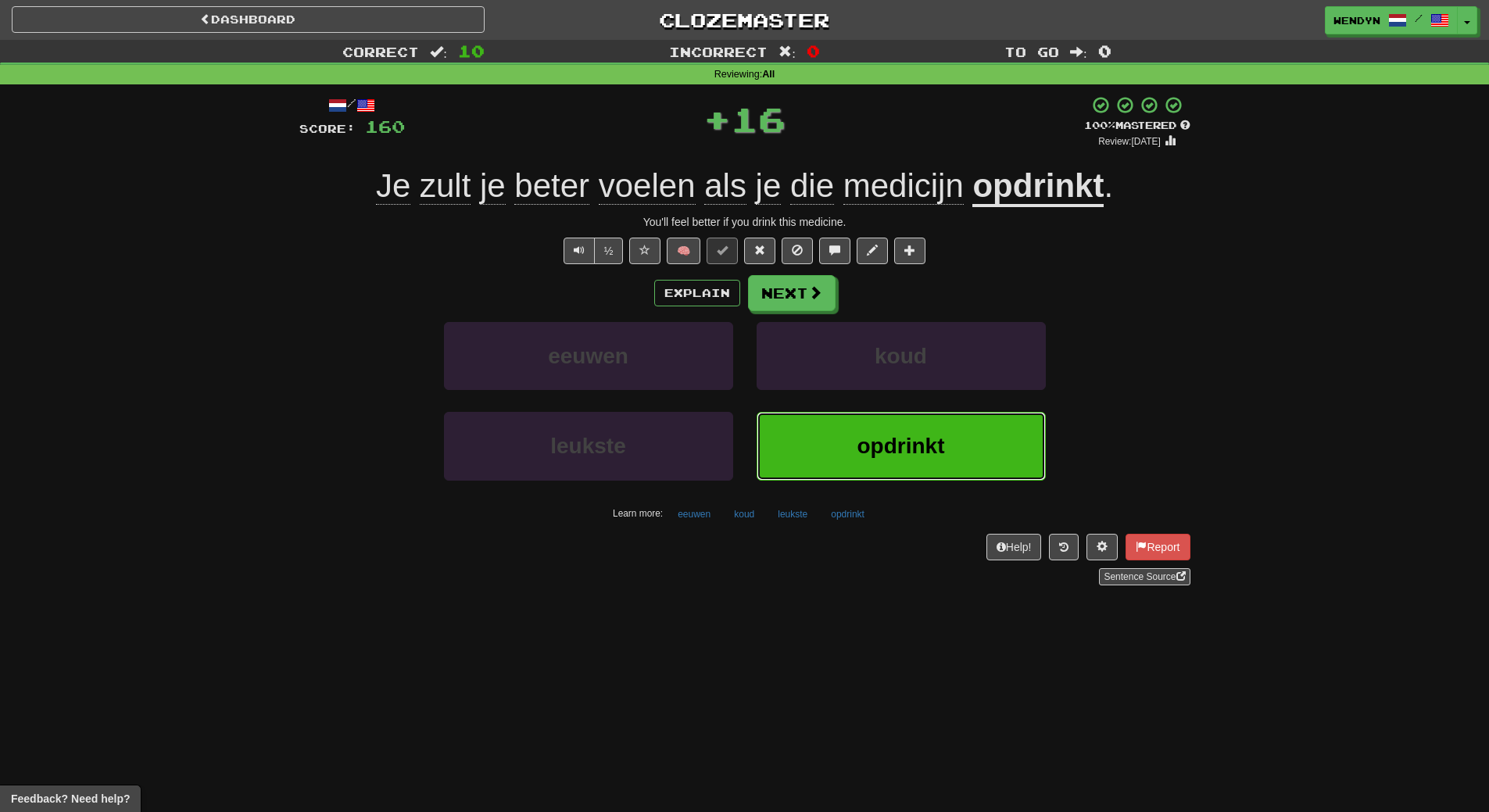
click at [890, 443] on span "opdrinkt" at bounding box center [901, 446] width 88 height 24
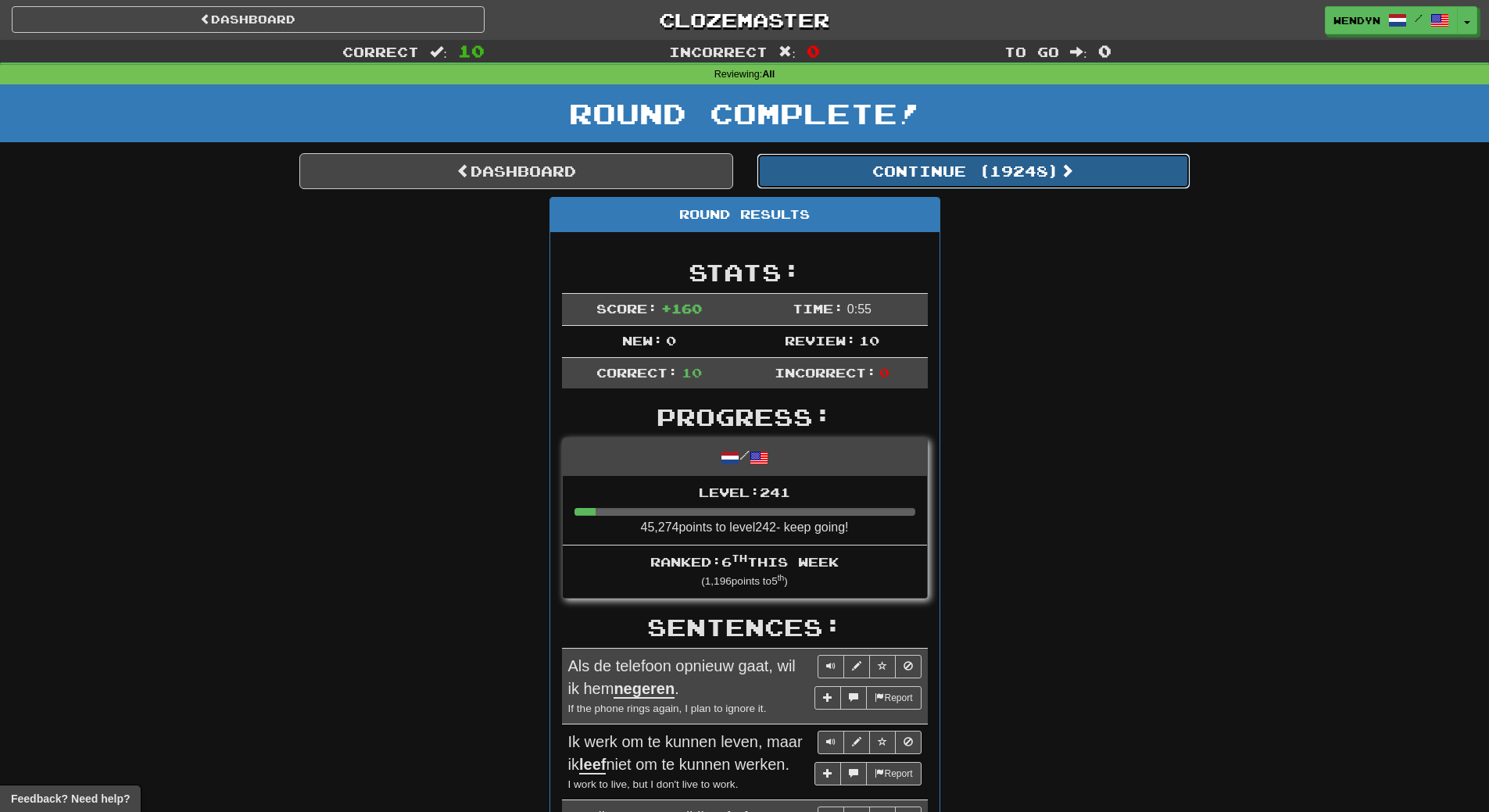
drag, startPoint x: 1035, startPoint y: 169, endPoint x: 1045, endPoint y: 314, distance: 145.3
click at [1045, 314] on div "Dashboard Continue ( 19248 ) Round Results Stats: Score: + 160 Time: 0 : 55 New…" at bounding box center [745, 790] width 891 height 1275
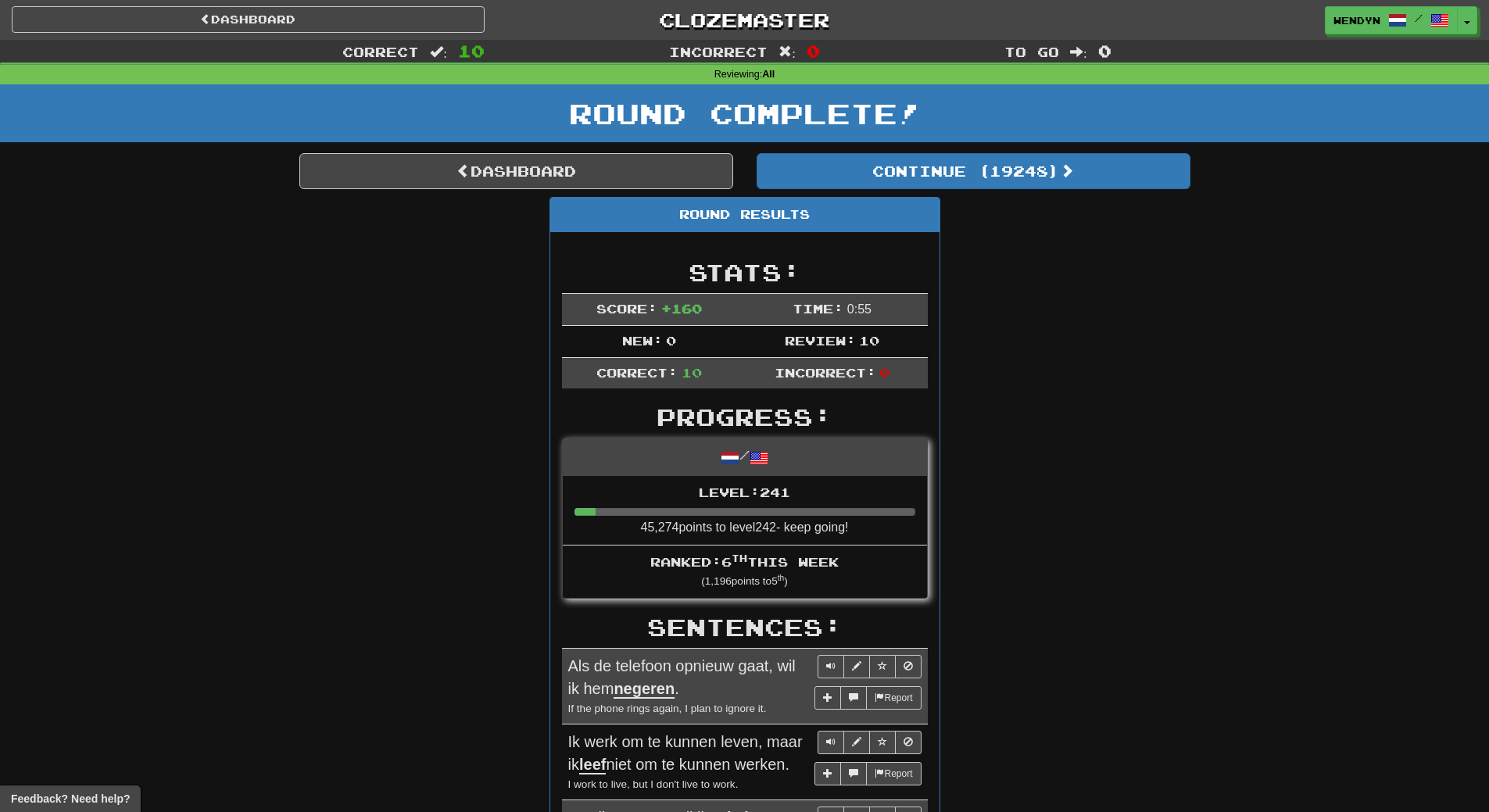
click at [1045, 314] on div "Round Results Stats: Score: + 160 Time: 0 : 55 New: 0 Review: 10 Correct: 10 In…" at bounding box center [745, 795] width 891 height 1195
click at [649, 169] on link "Dashboard" at bounding box center [516, 170] width 434 height 36
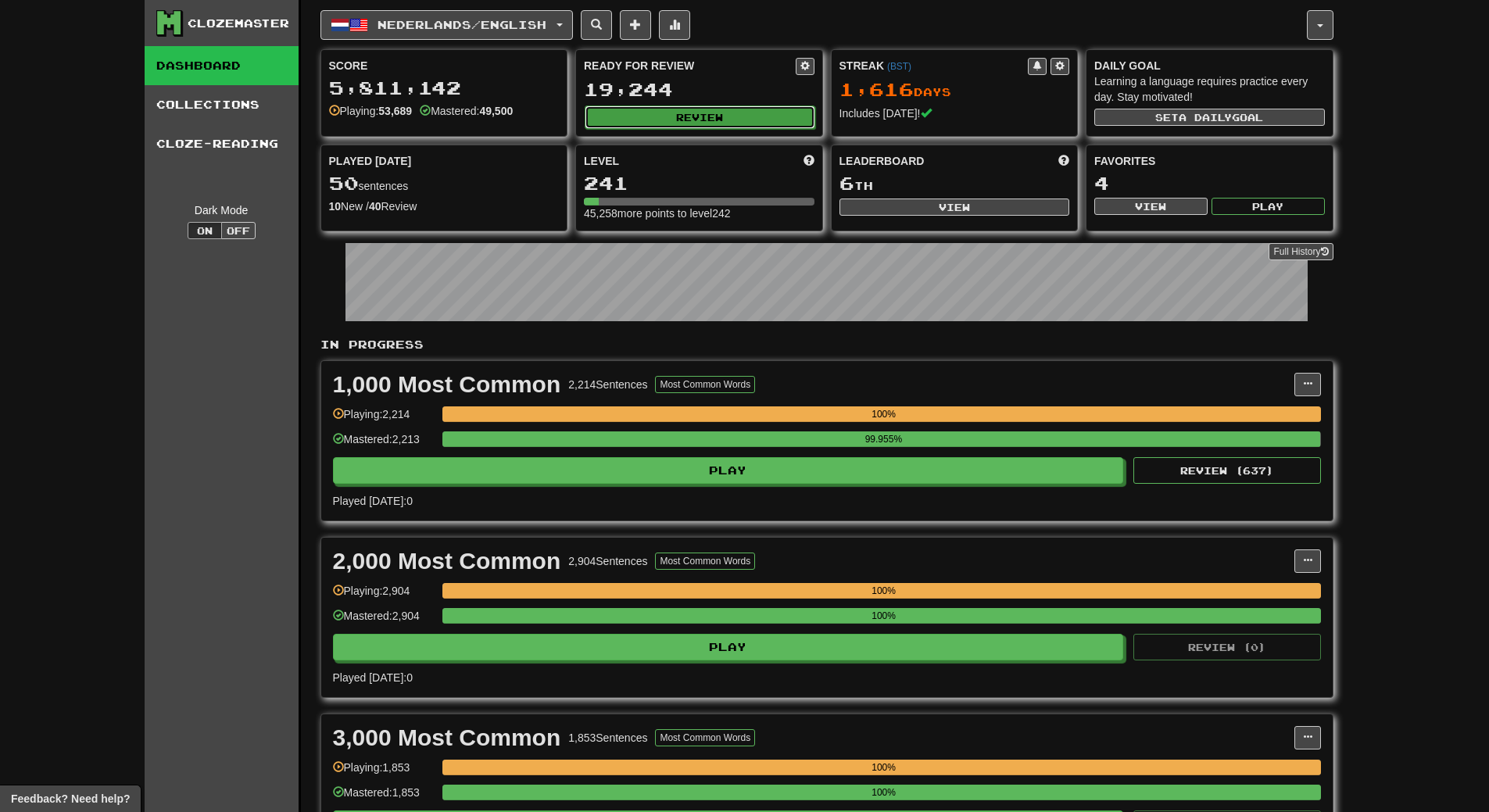
click at [737, 105] on button "Review" at bounding box center [700, 117] width 231 height 23
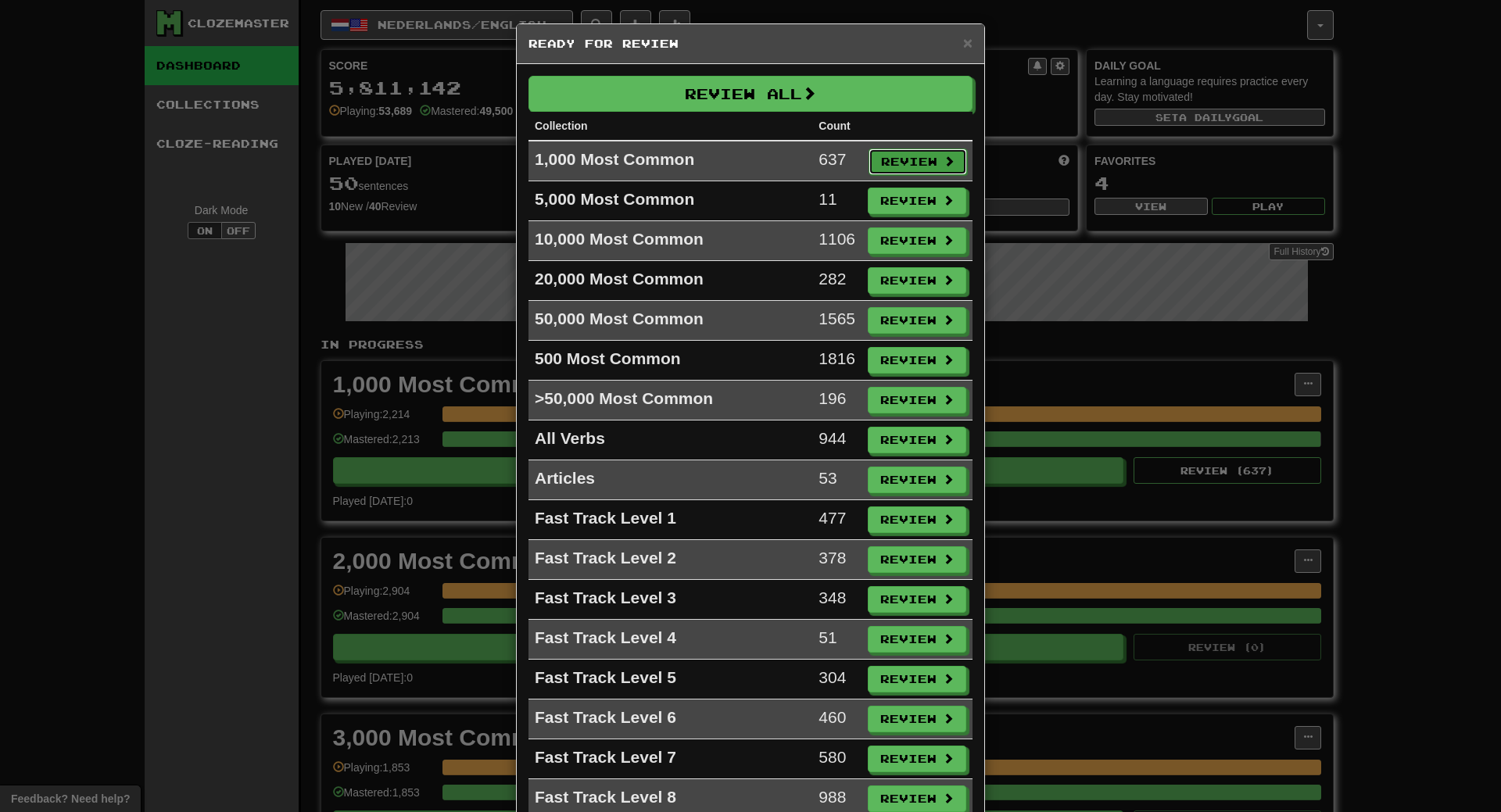
click at [911, 159] on button "Review" at bounding box center [918, 161] width 99 height 26
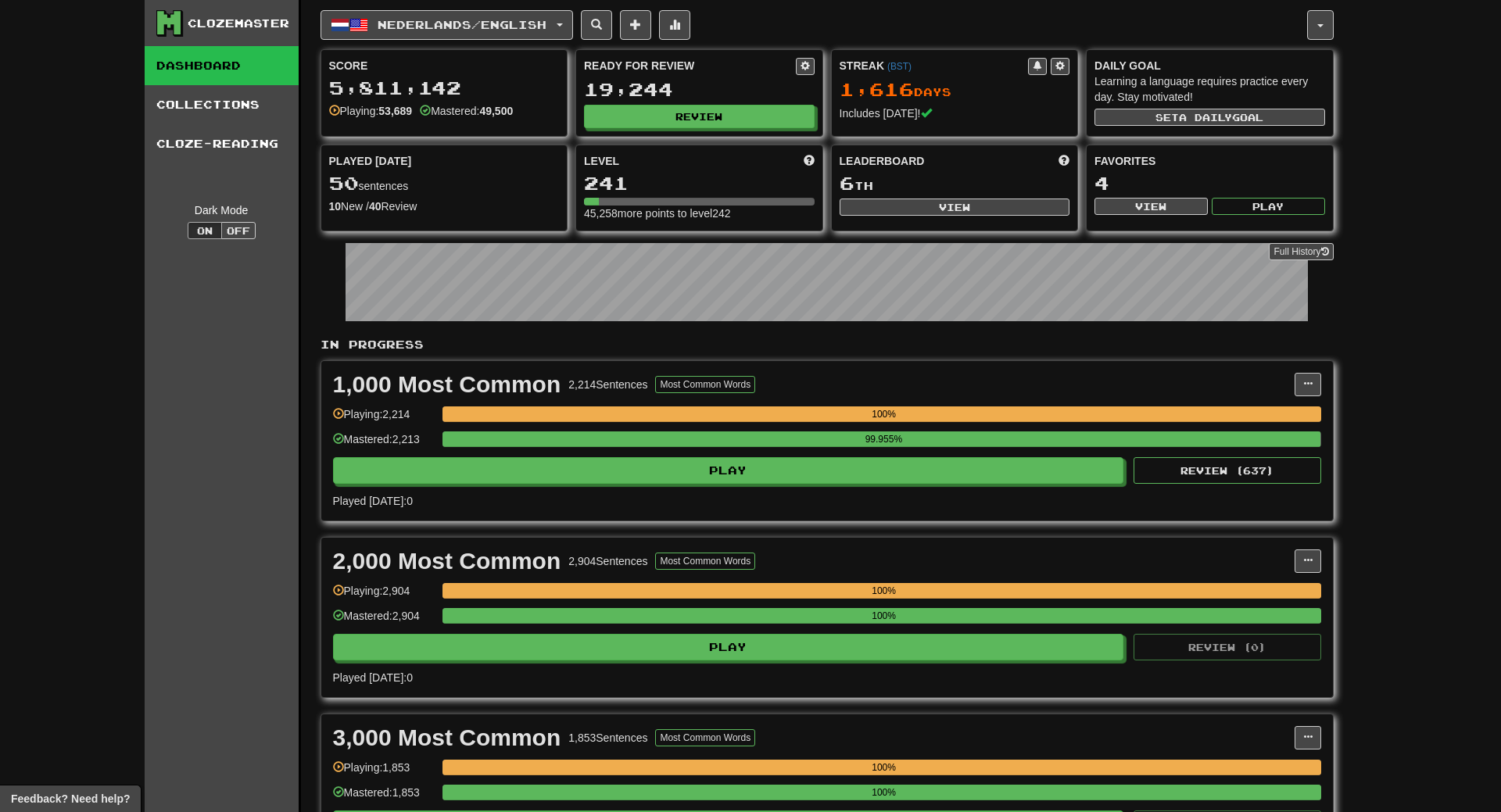
select select "**"
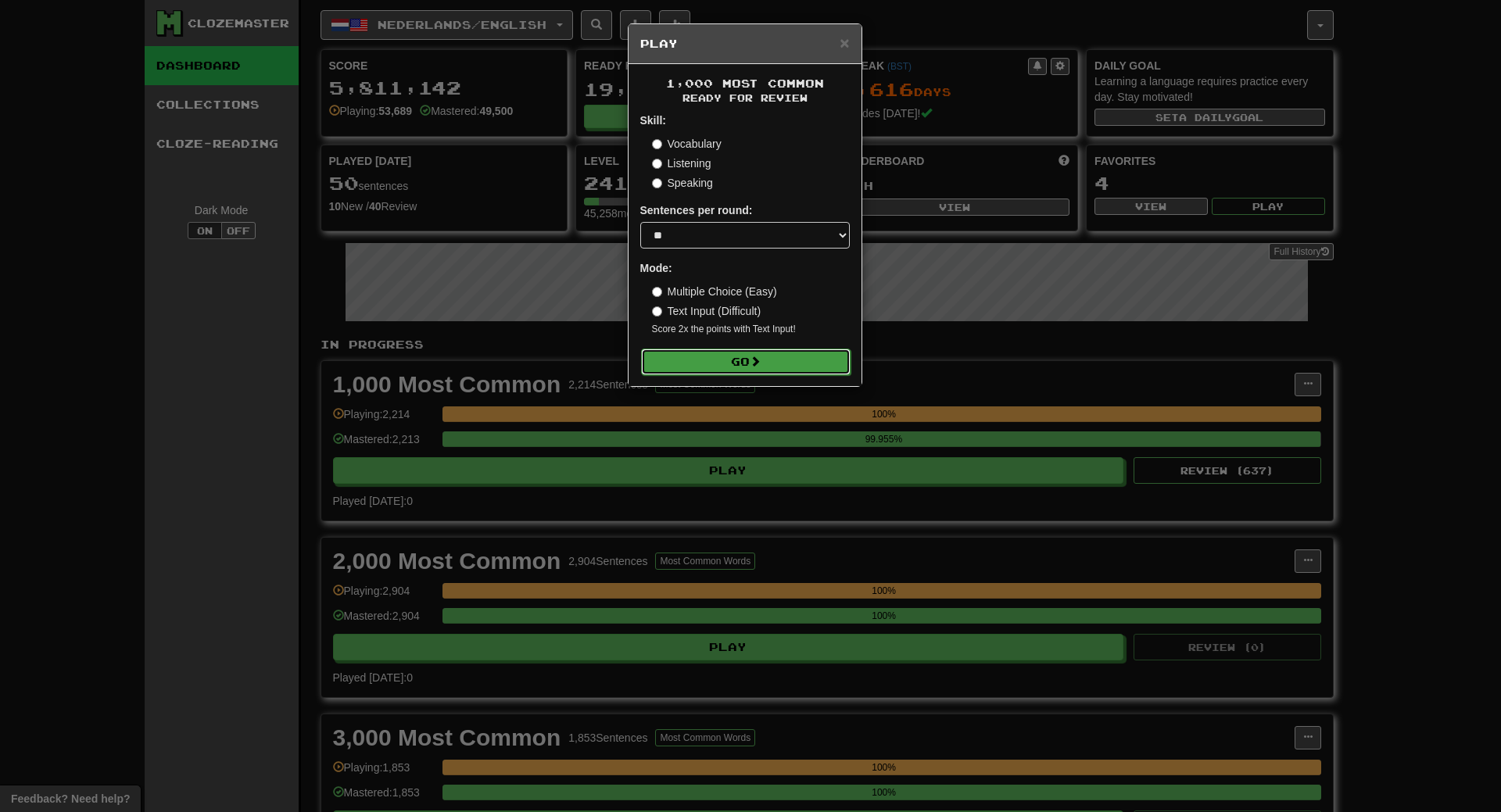
click at [814, 369] on button "Go" at bounding box center [746, 362] width 210 height 26
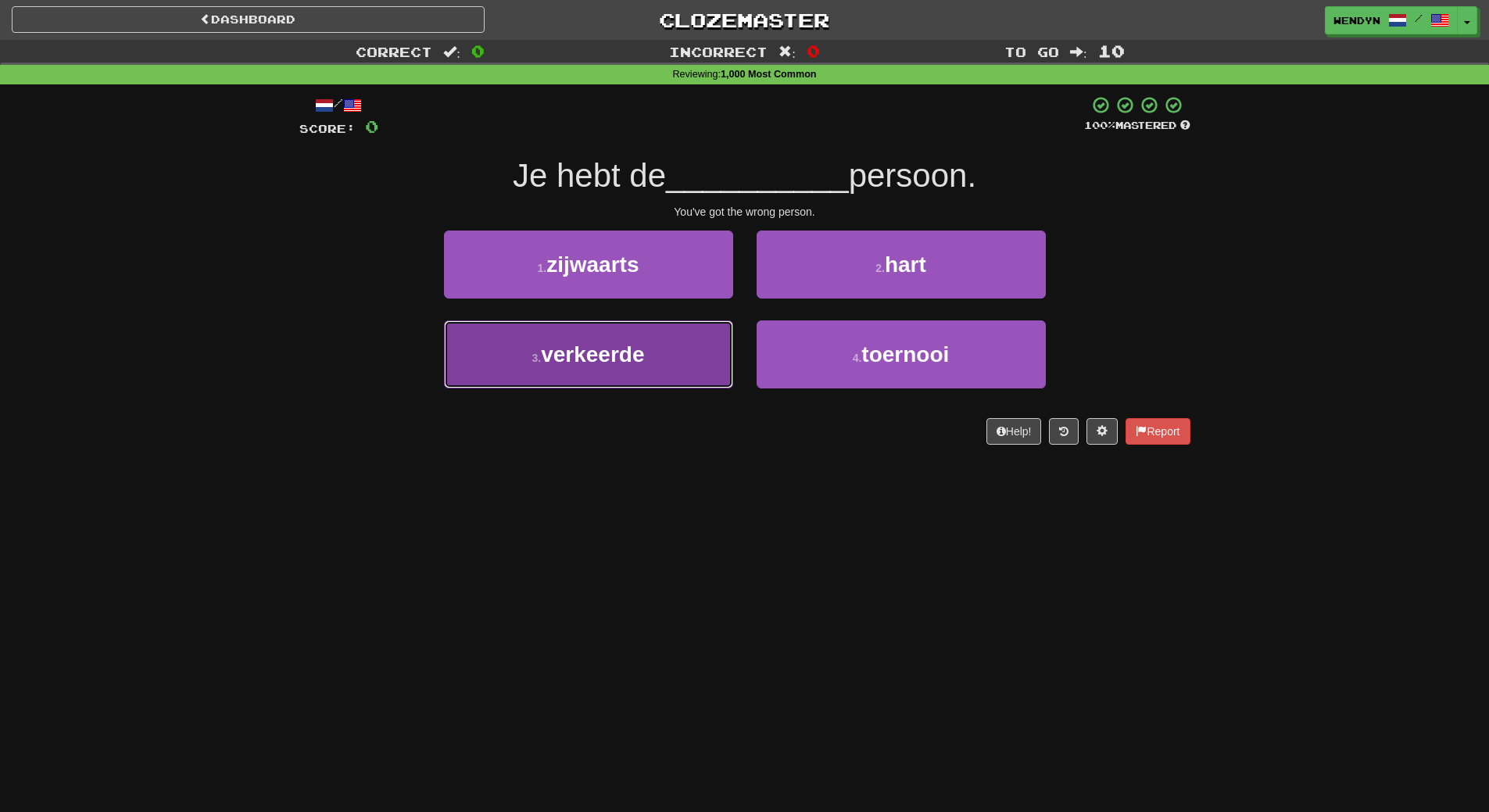
click at [652, 376] on button "3 . verkeerde" at bounding box center [588, 354] width 289 height 68
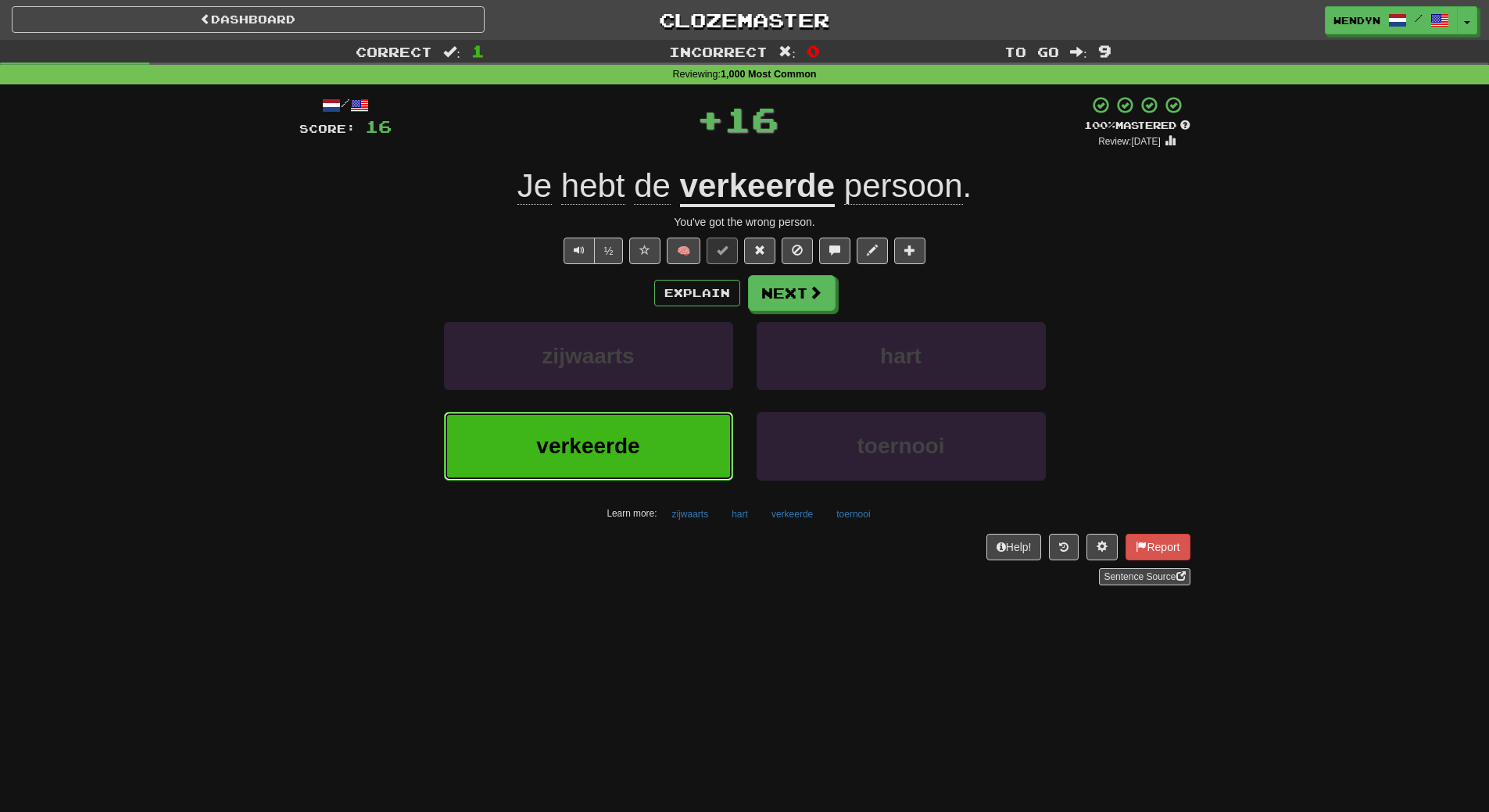
click at [649, 455] on button "verkeerde" at bounding box center [588, 446] width 289 height 68
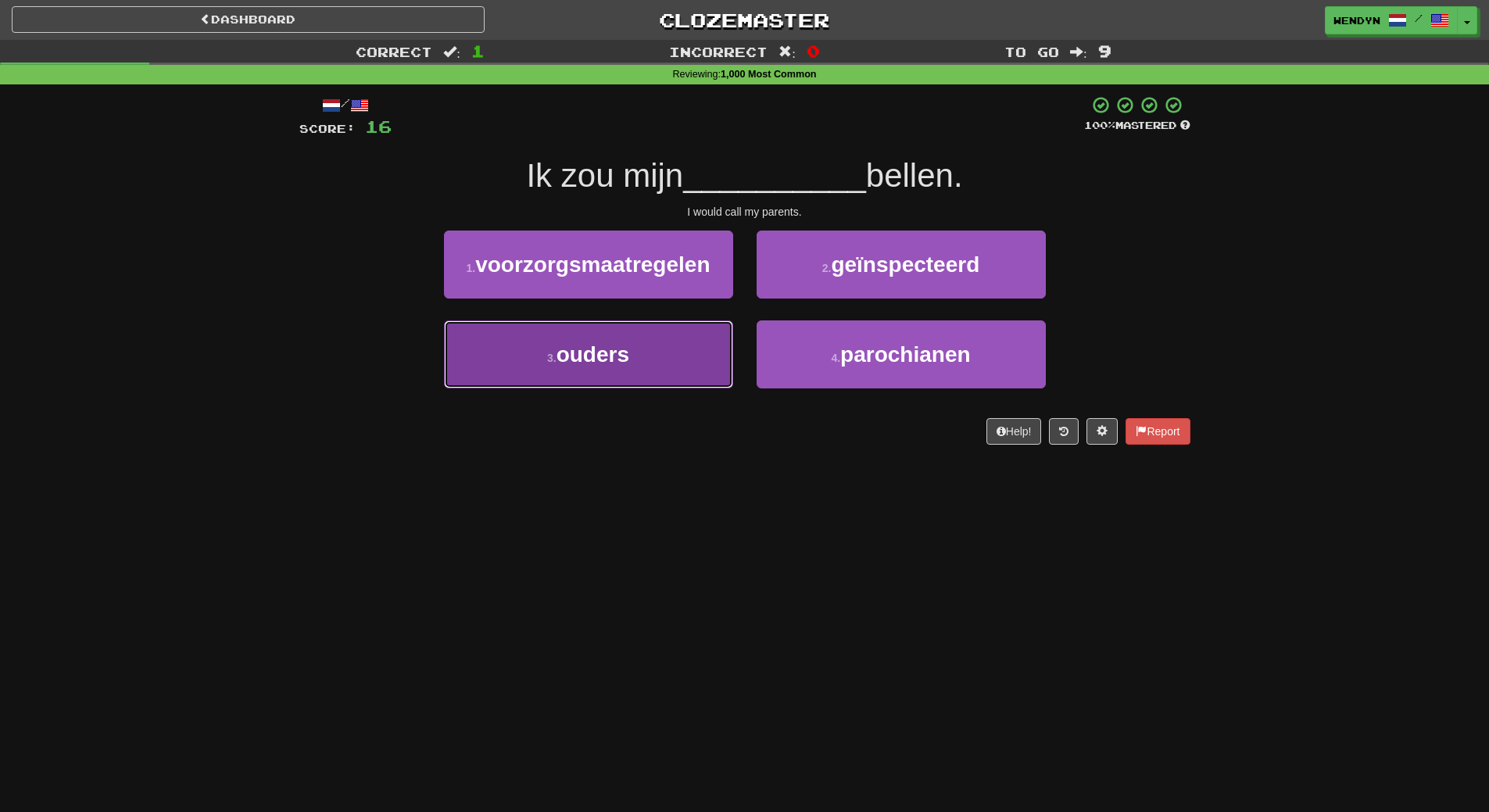
click at [636, 373] on button "3 . ouders" at bounding box center [588, 354] width 289 height 68
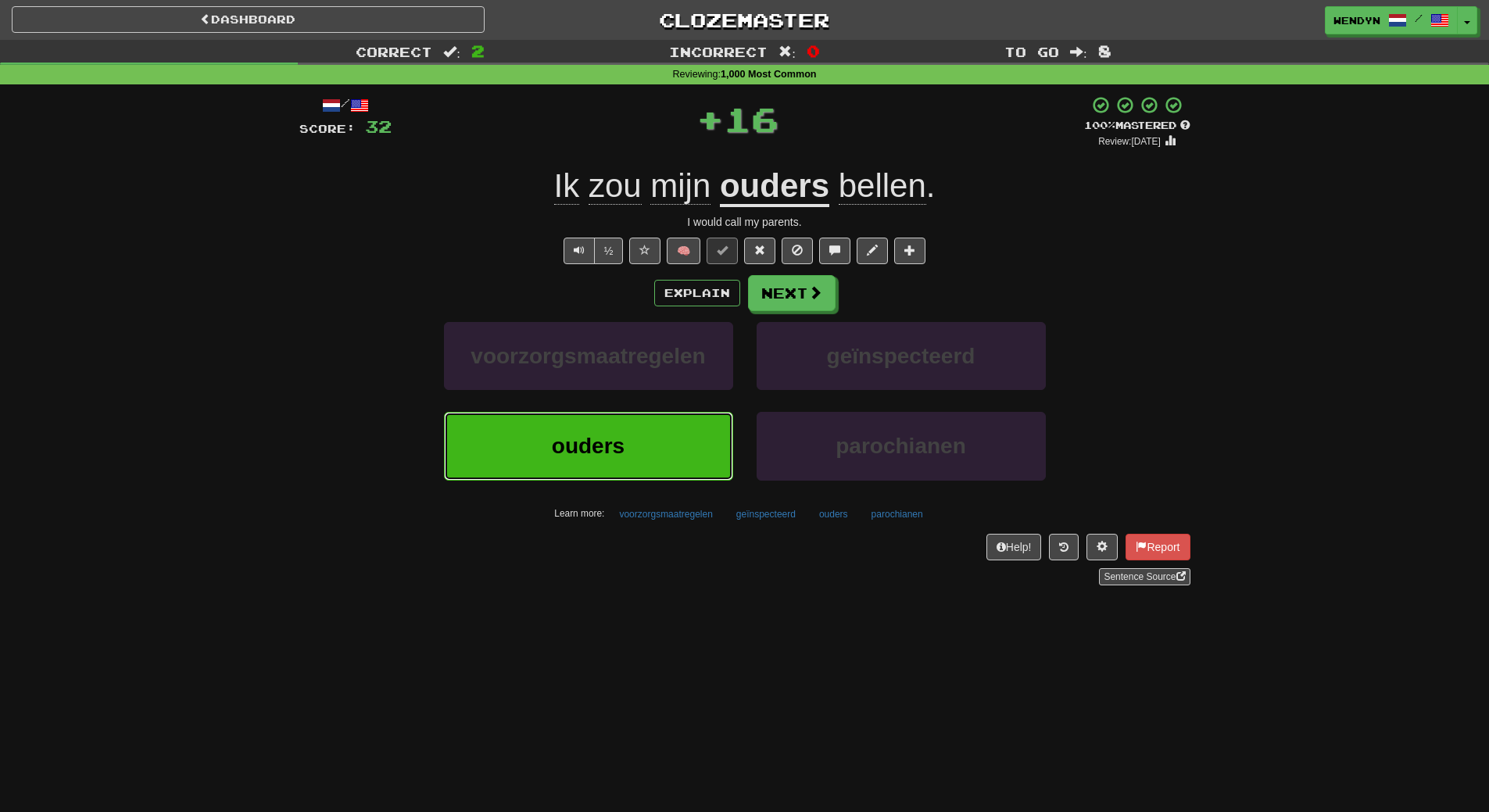
click at [623, 447] on span "ouders" at bounding box center [588, 446] width 73 height 24
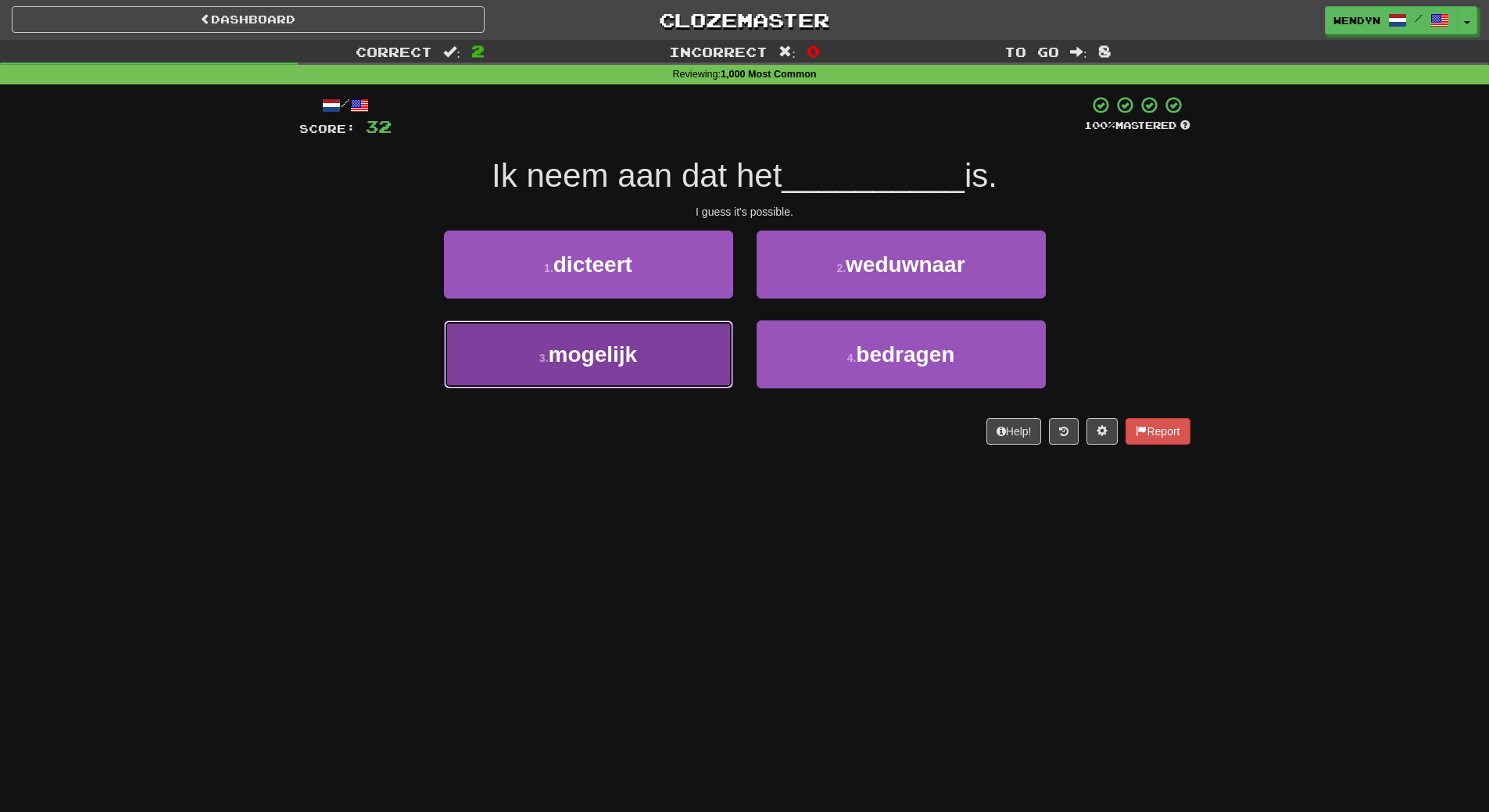
click at [655, 353] on button "3 . mogelijk" at bounding box center [588, 354] width 289 height 68
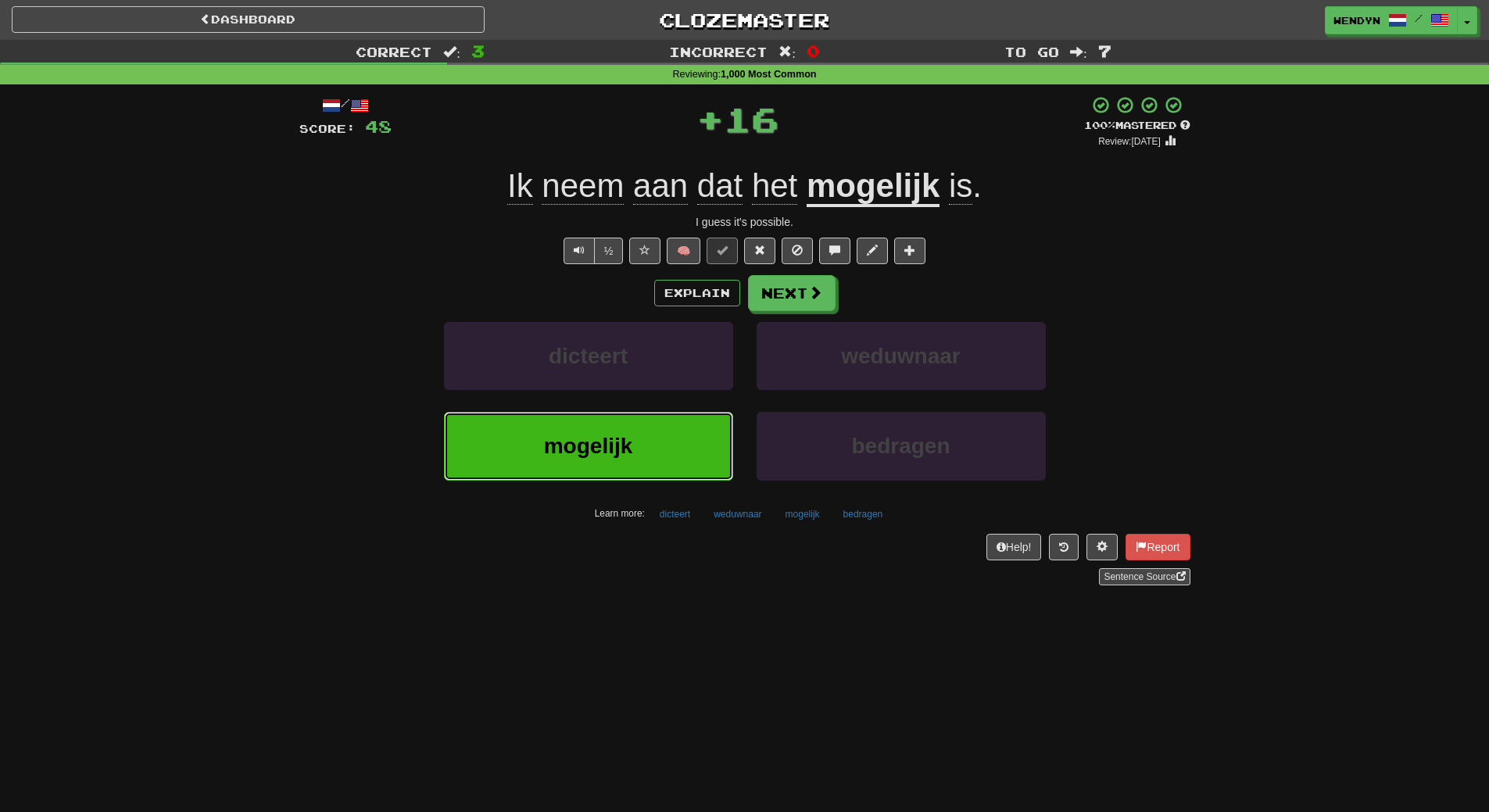
drag, startPoint x: 660, startPoint y: 425, endPoint x: 647, endPoint y: 474, distance: 50.7
click at [660, 433] on button "mogelijk" at bounding box center [588, 446] width 289 height 68
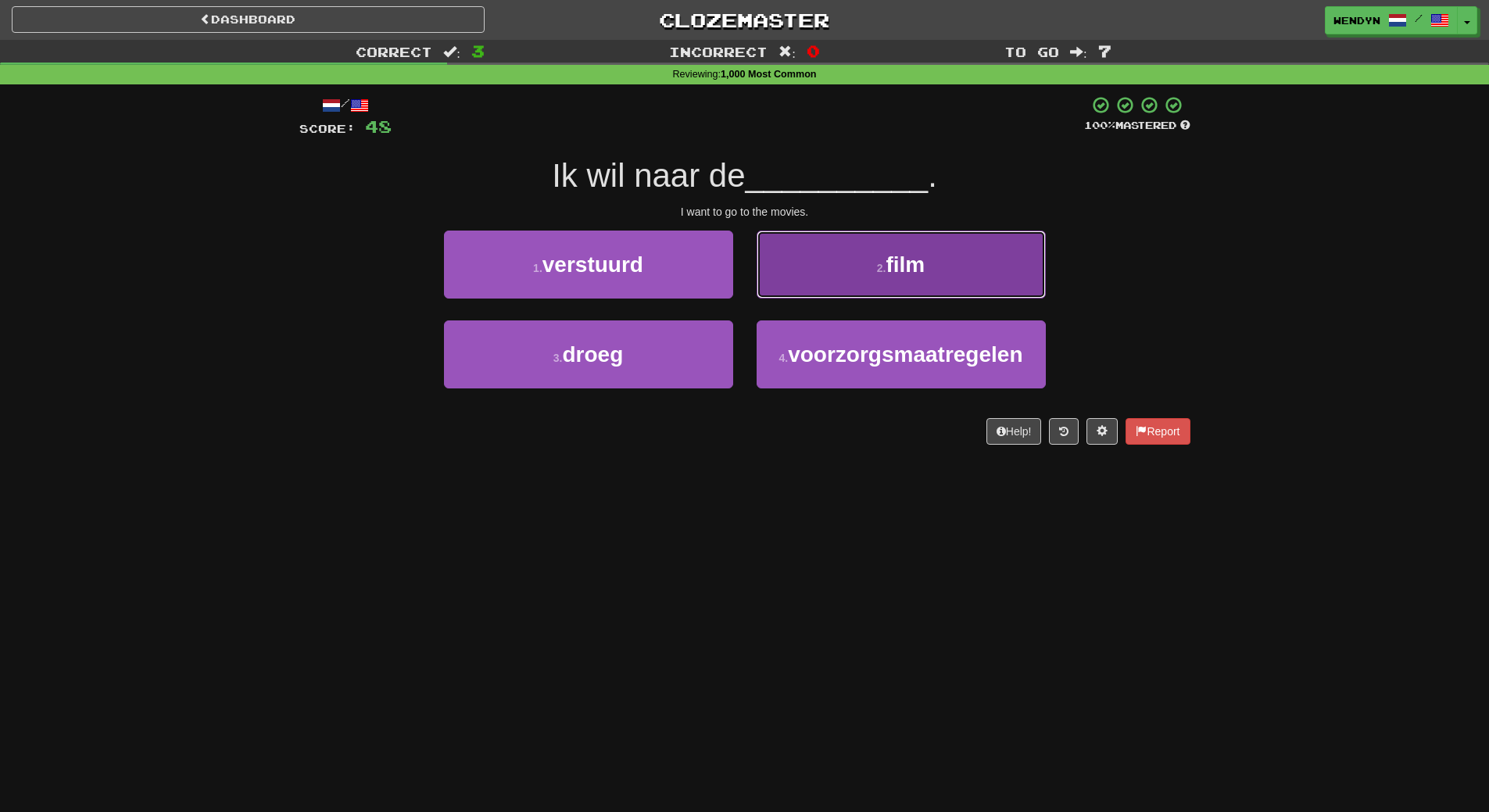
click at [902, 291] on button "2 . film" at bounding box center [901, 265] width 289 height 68
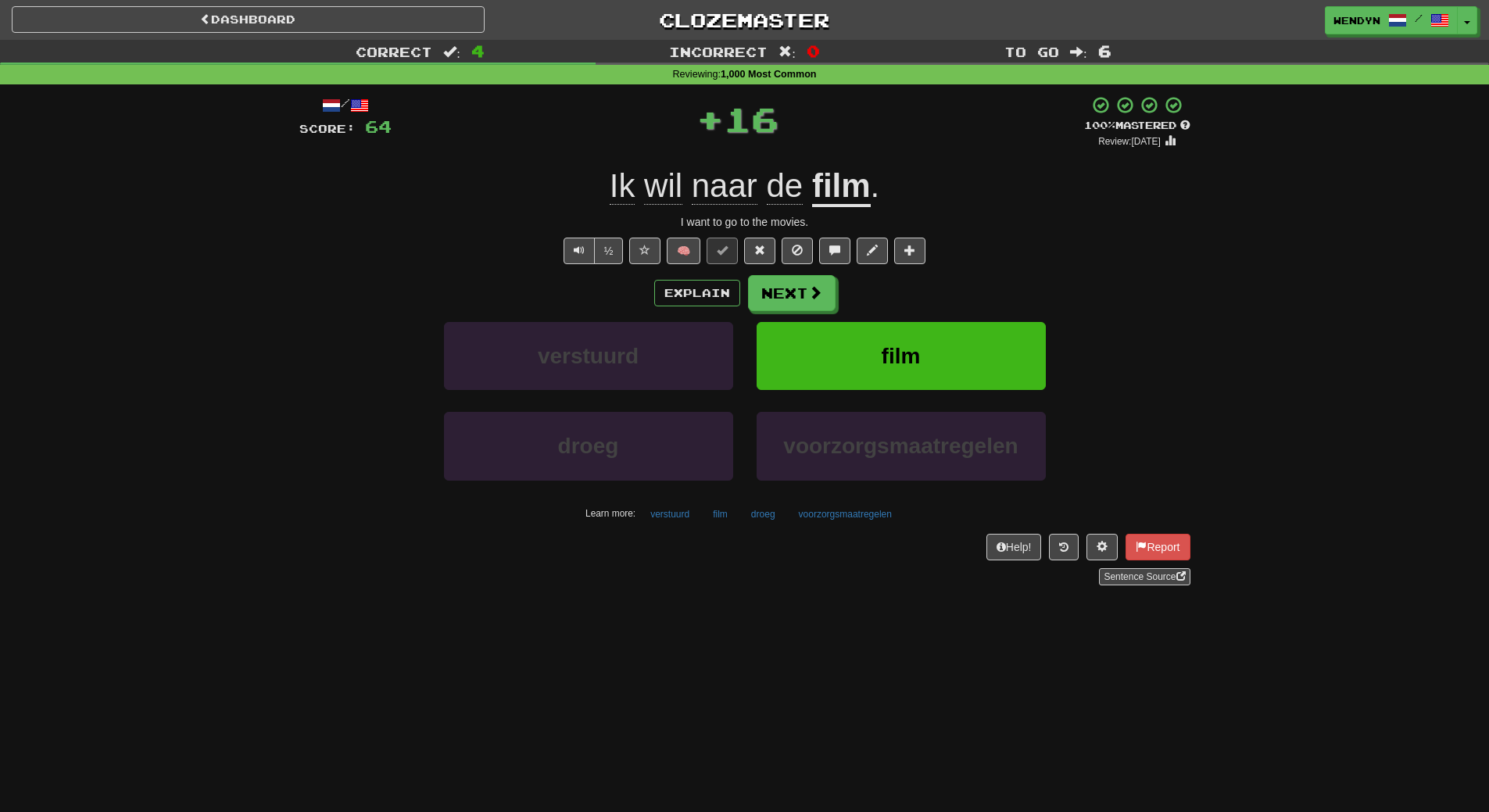
click at [902, 291] on div "Explain Next" at bounding box center [745, 293] width 891 height 36
click at [890, 338] on button "film" at bounding box center [901, 356] width 289 height 68
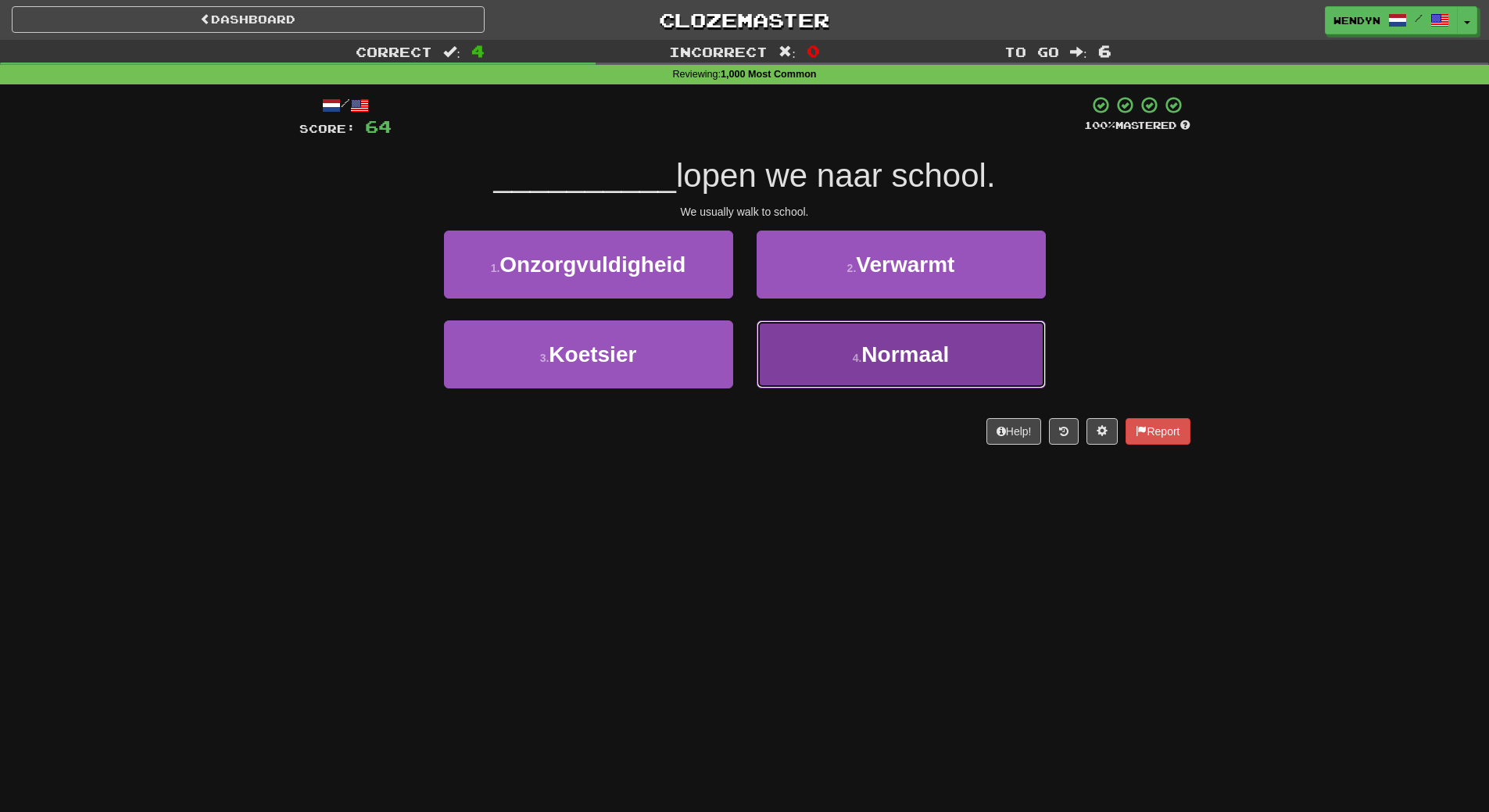
click at [857, 365] on button "4 . Normaal" at bounding box center [901, 354] width 289 height 68
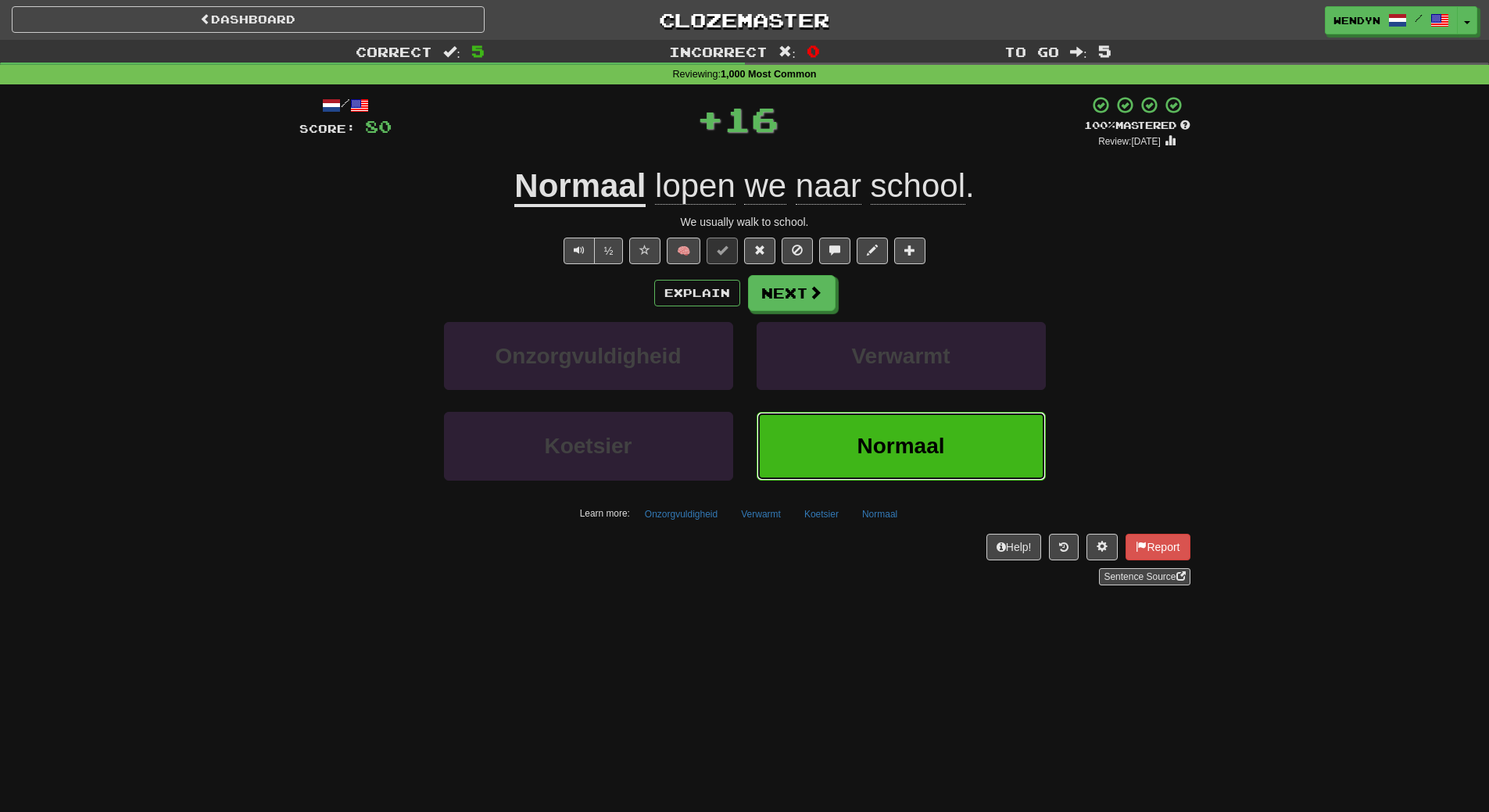
click at [900, 439] on span "Normaal" at bounding box center [900, 446] width 88 height 24
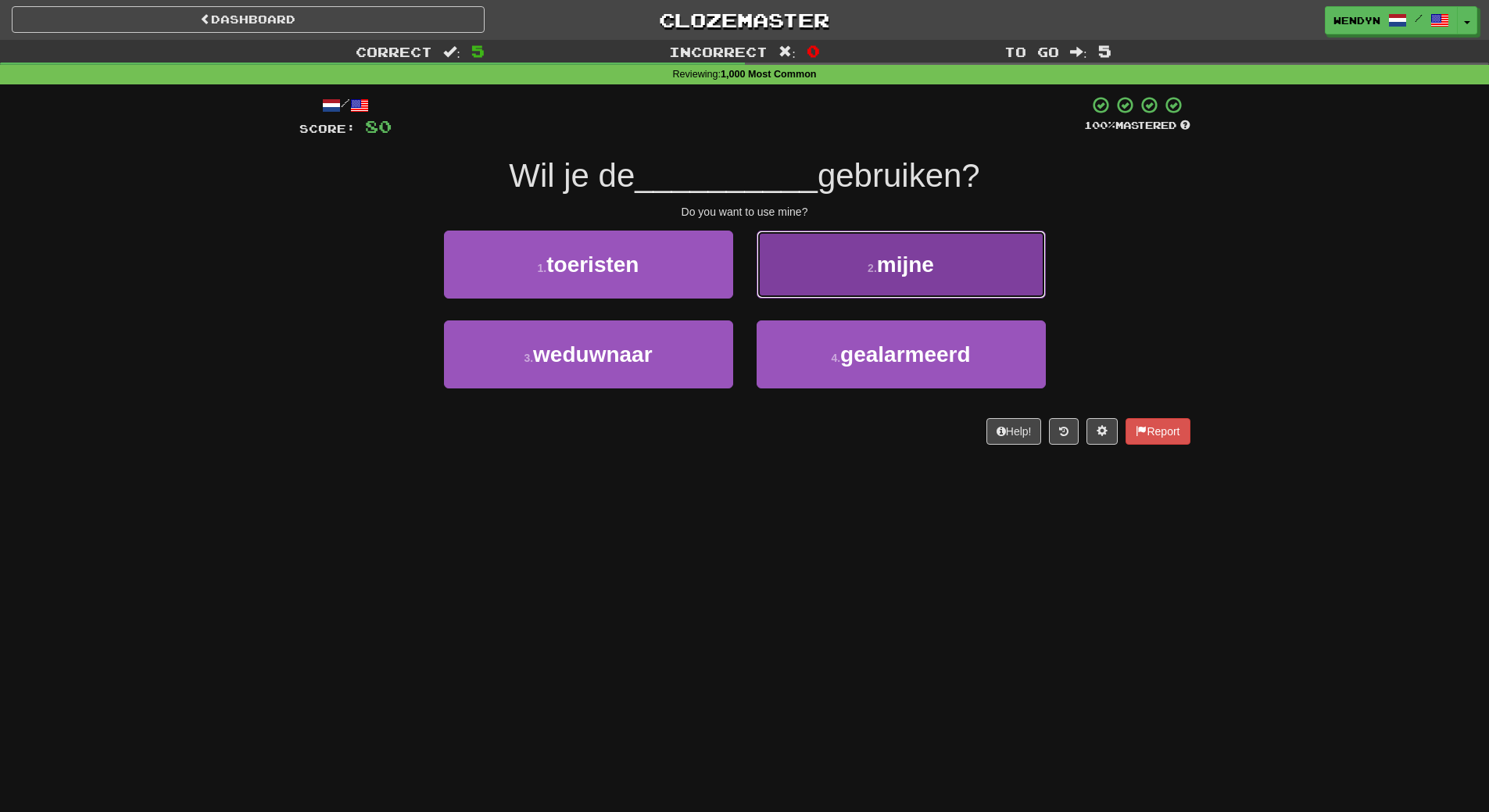
click at [959, 259] on button "2 . mijne" at bounding box center [901, 265] width 289 height 68
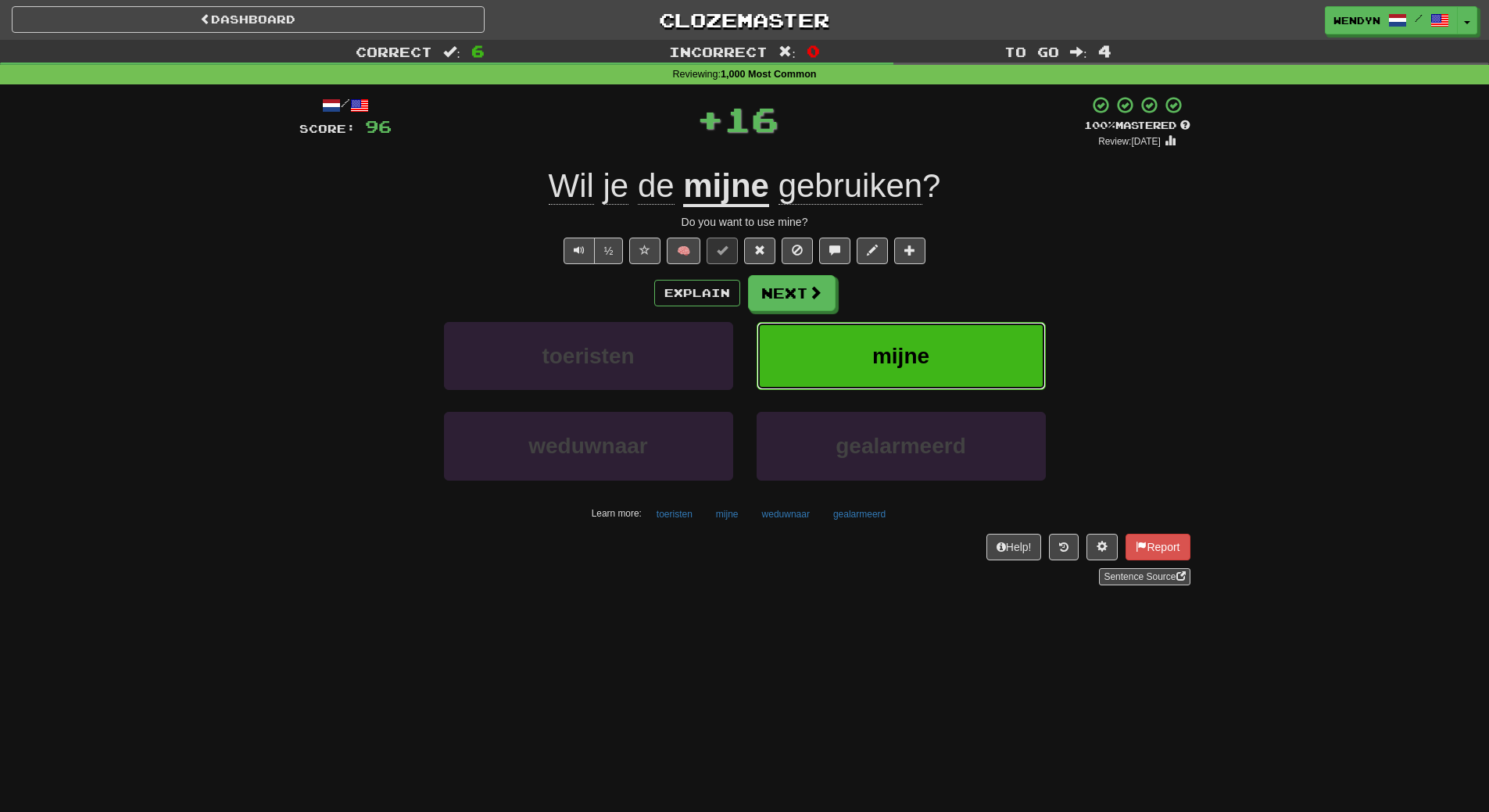
click at [941, 349] on button "mijne" at bounding box center [901, 356] width 289 height 68
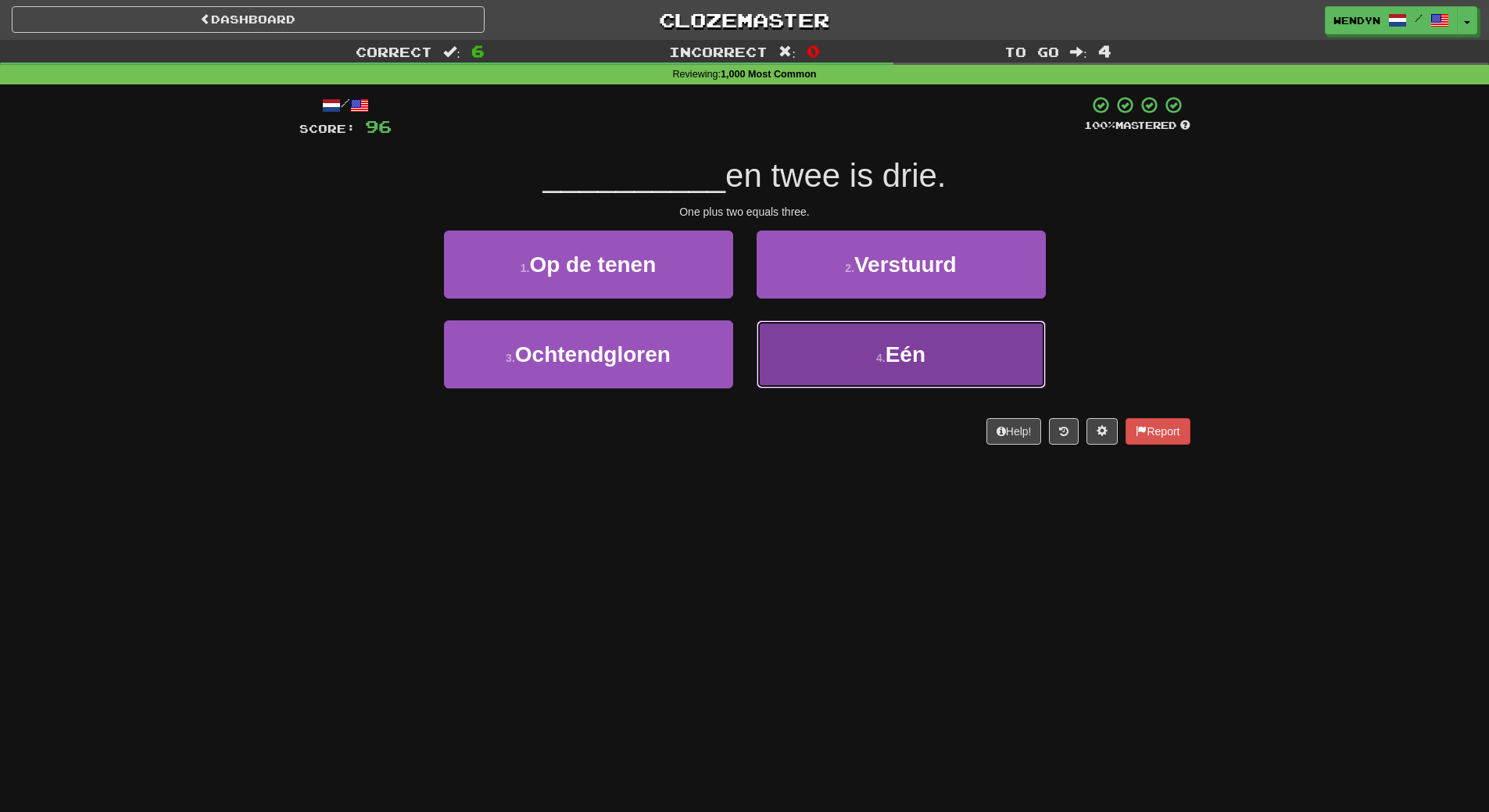
click at [914, 376] on button "4 . Eén" at bounding box center [901, 354] width 289 height 68
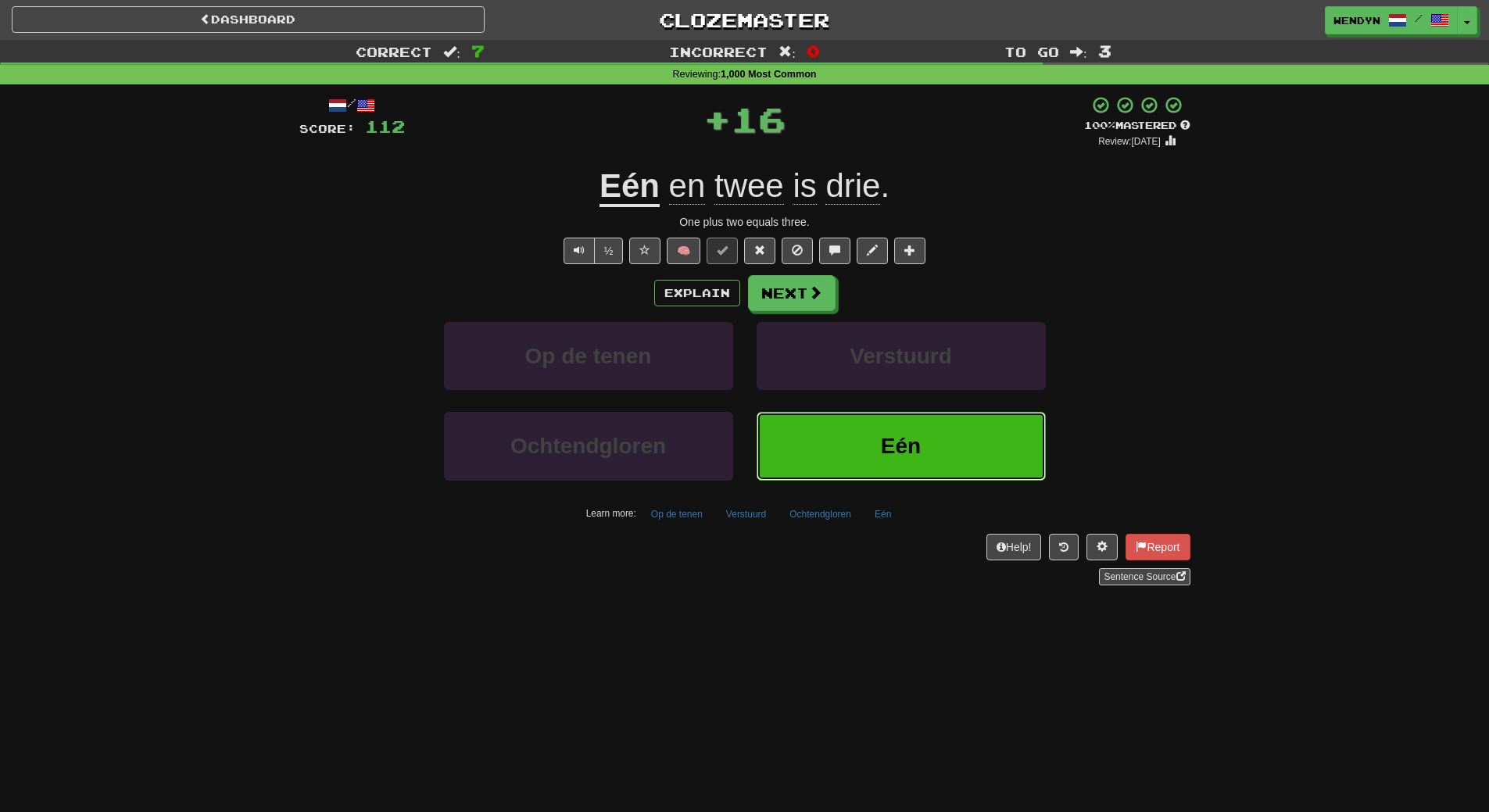
click at [915, 456] on span "Eén" at bounding box center [900, 446] width 40 height 24
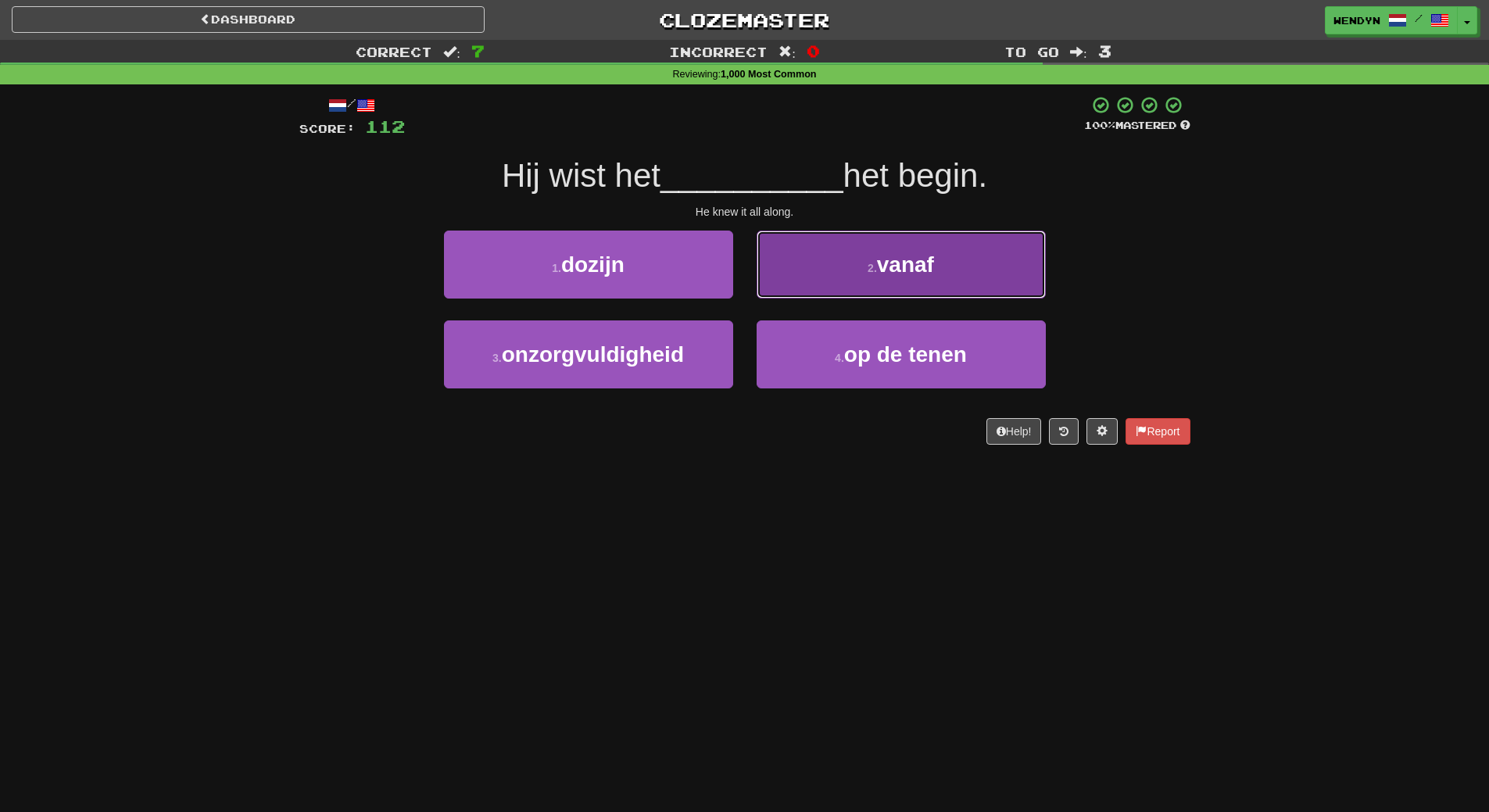
click at [943, 272] on button "2 . vanaf" at bounding box center [901, 265] width 289 height 68
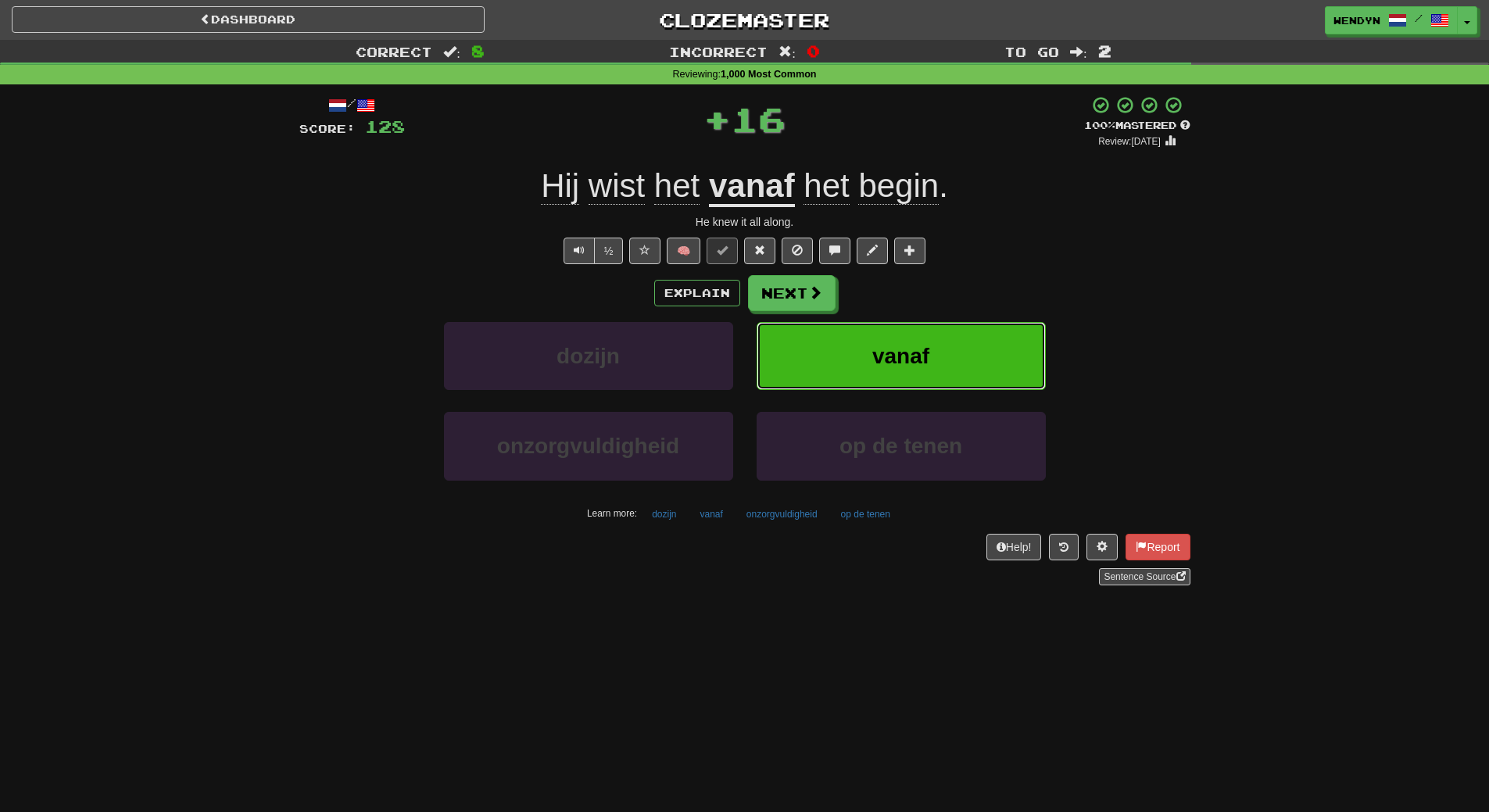
click at [943, 336] on button "vanaf" at bounding box center [901, 356] width 289 height 68
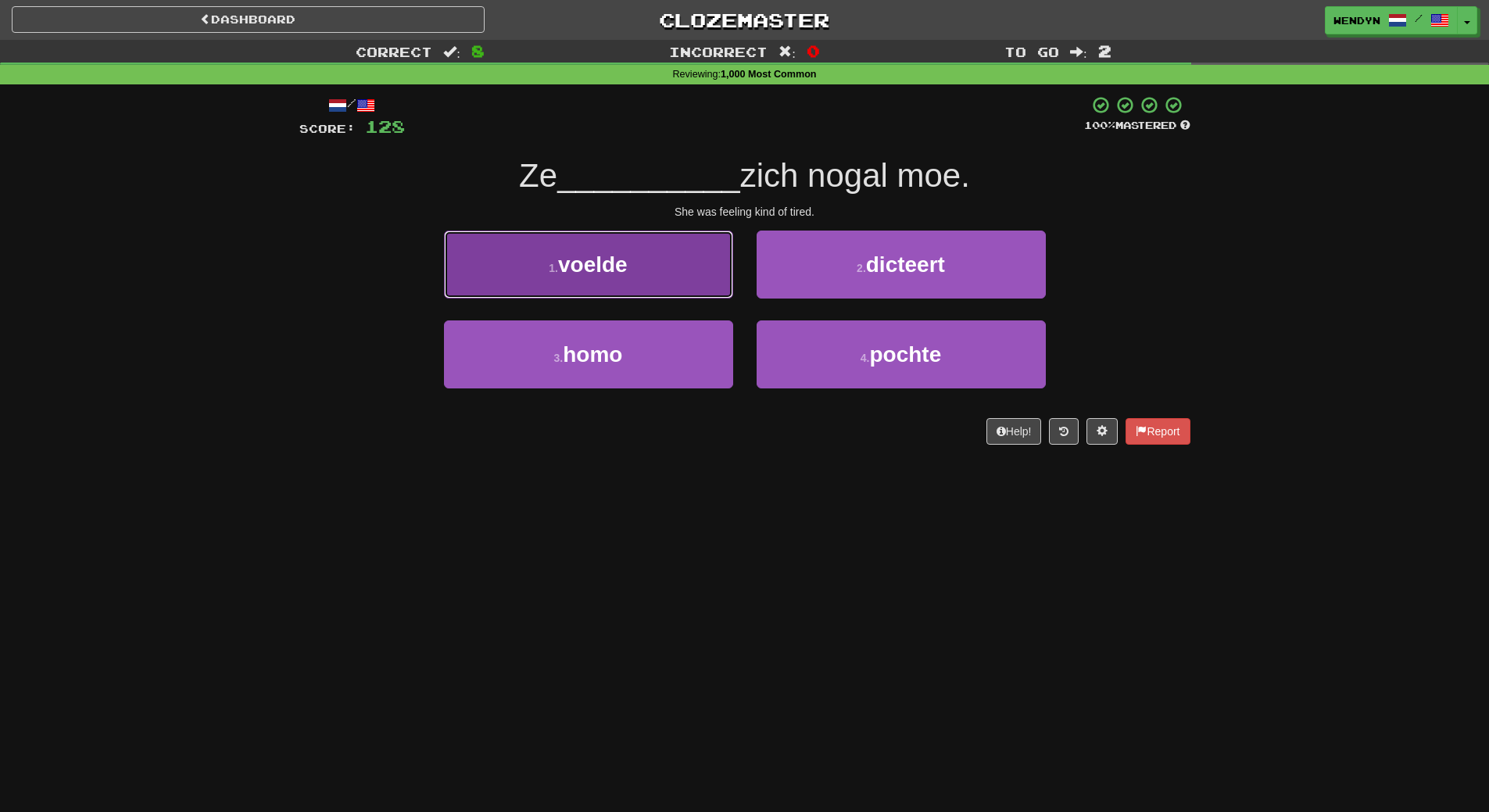
click at [456, 269] on button "1 . voelde" at bounding box center [588, 265] width 289 height 68
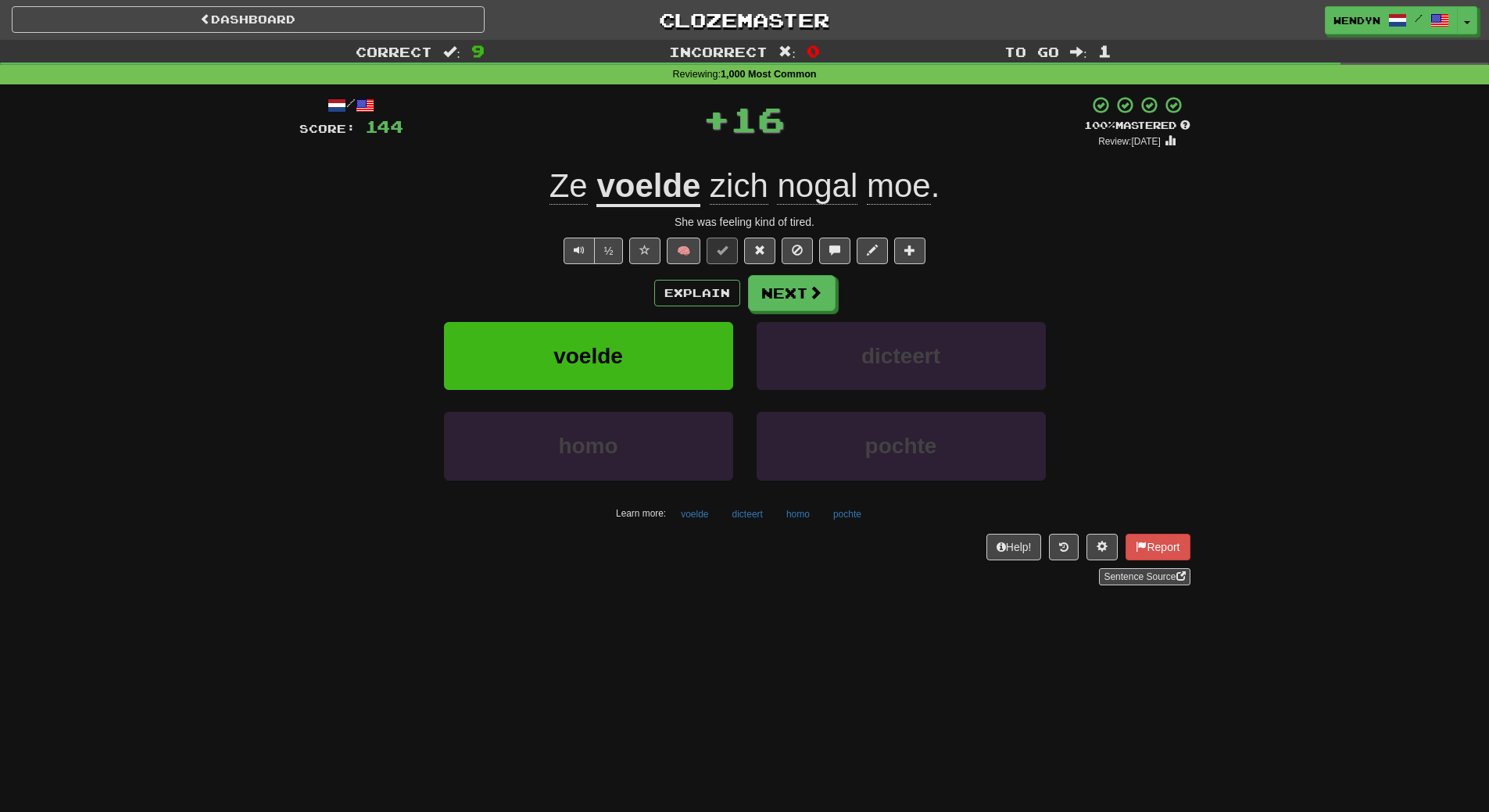
click at [456, 269] on div "/ Score: 144 + 16 100 % Mastered Review: 2026-02-17 Ze voelde zich nogal moe . …" at bounding box center [745, 340] width 891 height 490
click at [467, 341] on button "voelde" at bounding box center [588, 356] width 289 height 68
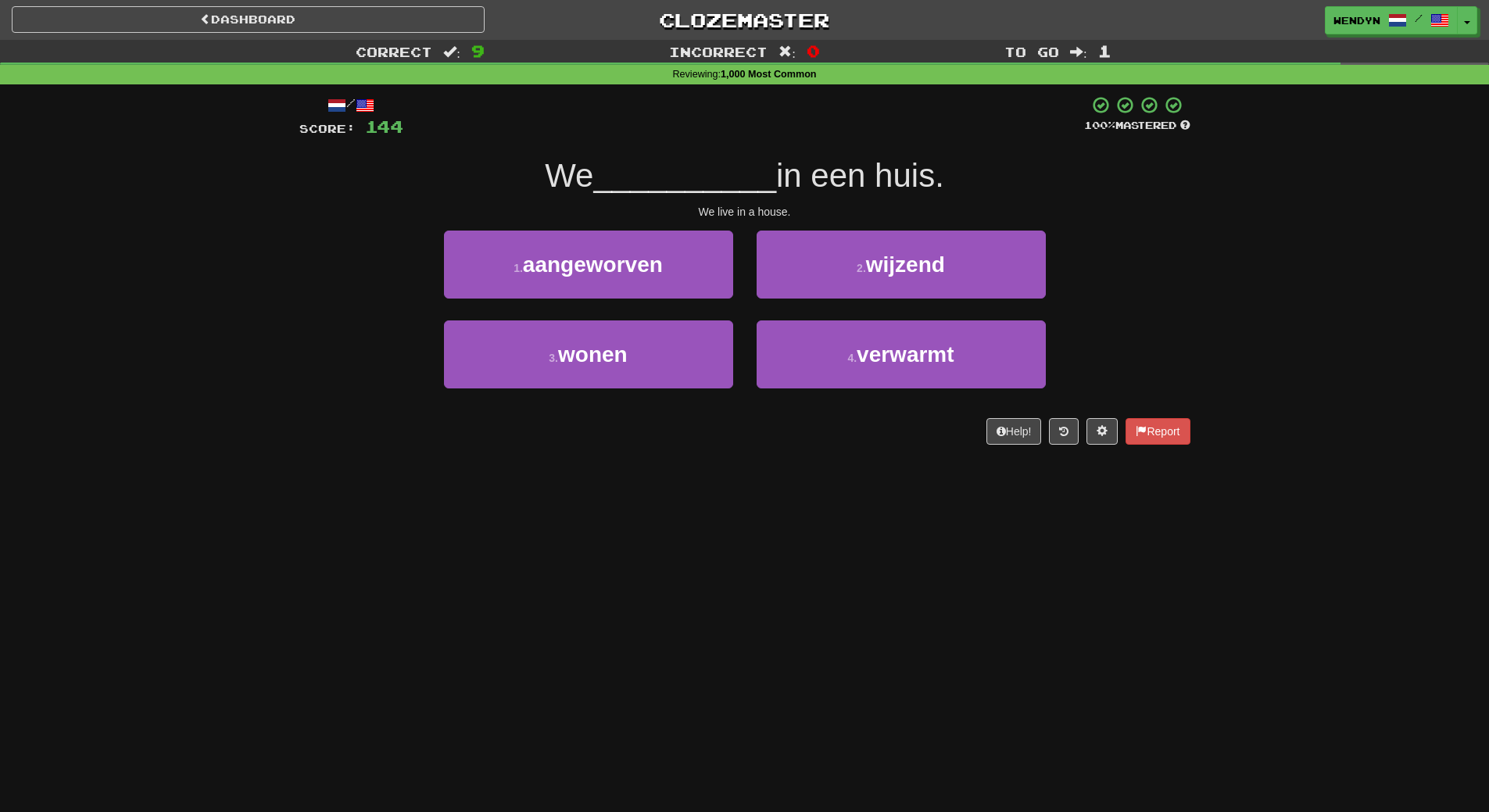
click at [411, 413] on div "/ Score: 144 100 % Mastered We __________ in een huis. We live in a house. 1 . …" at bounding box center [745, 270] width 891 height 349
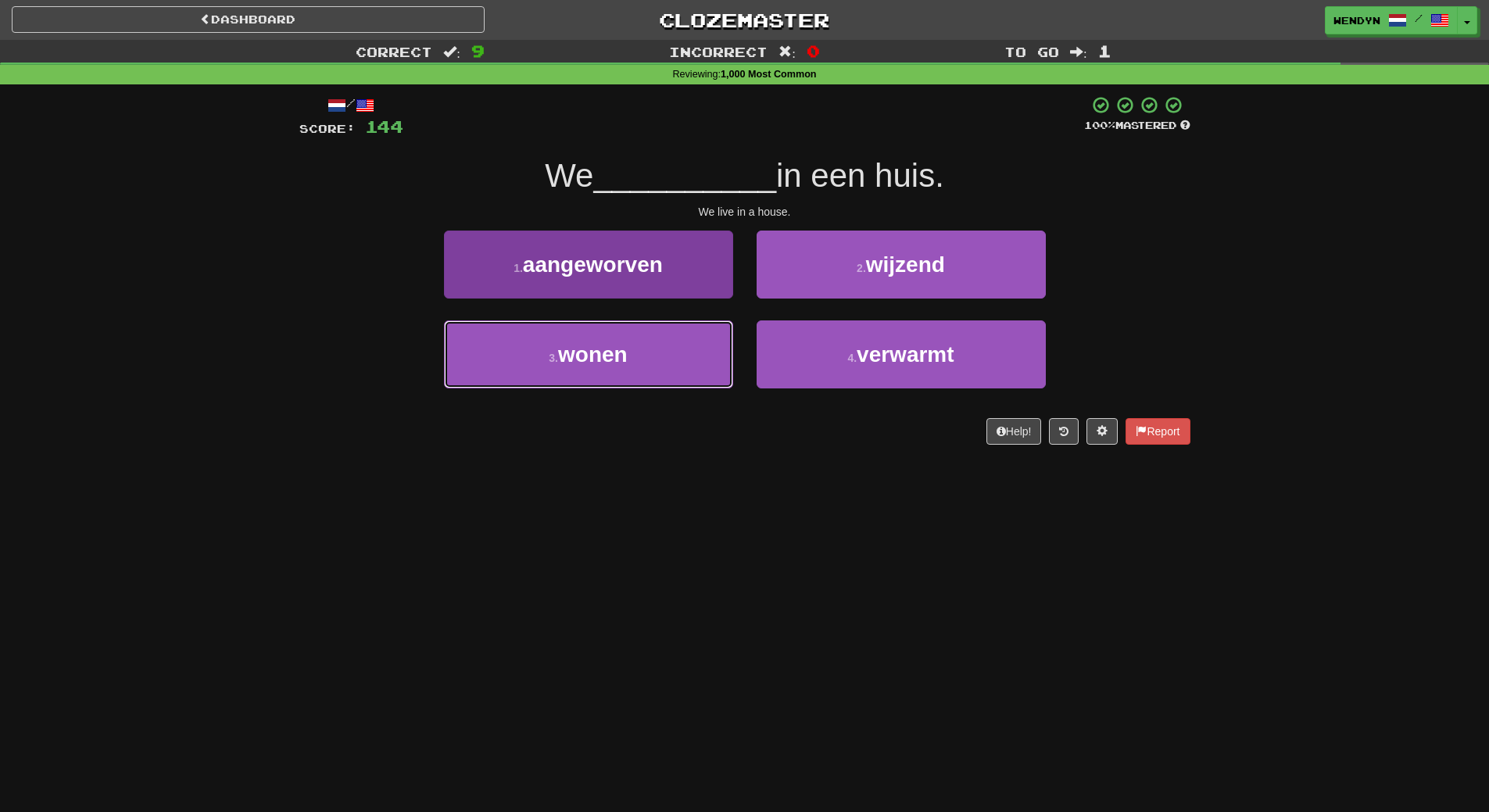
drag, startPoint x: 616, startPoint y: 324, endPoint x: 613, endPoint y: 365, distance: 41.1
click at [616, 330] on button "3 . wonen" at bounding box center [588, 354] width 289 height 68
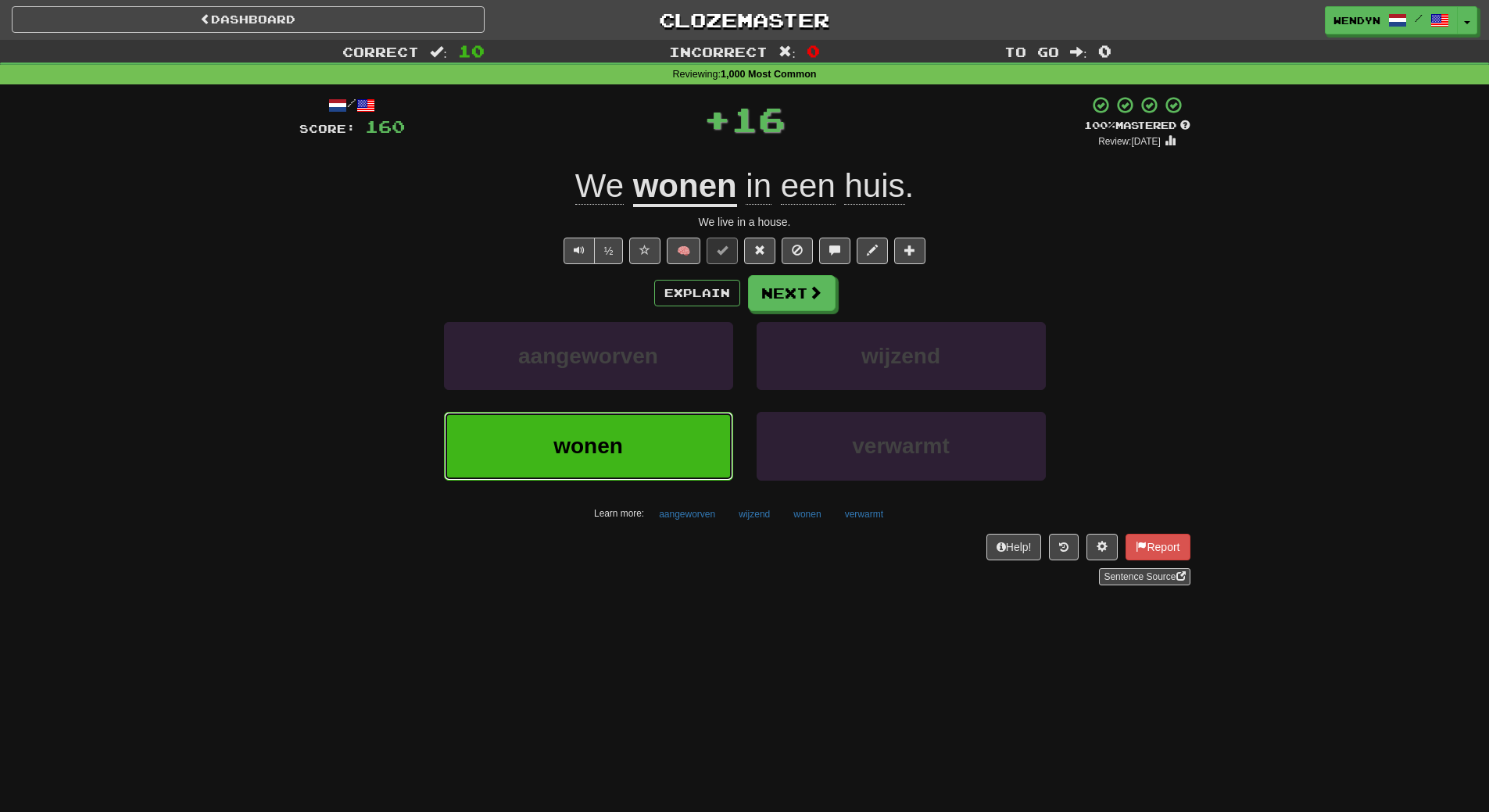
click at [602, 420] on button "wonen" at bounding box center [588, 446] width 289 height 68
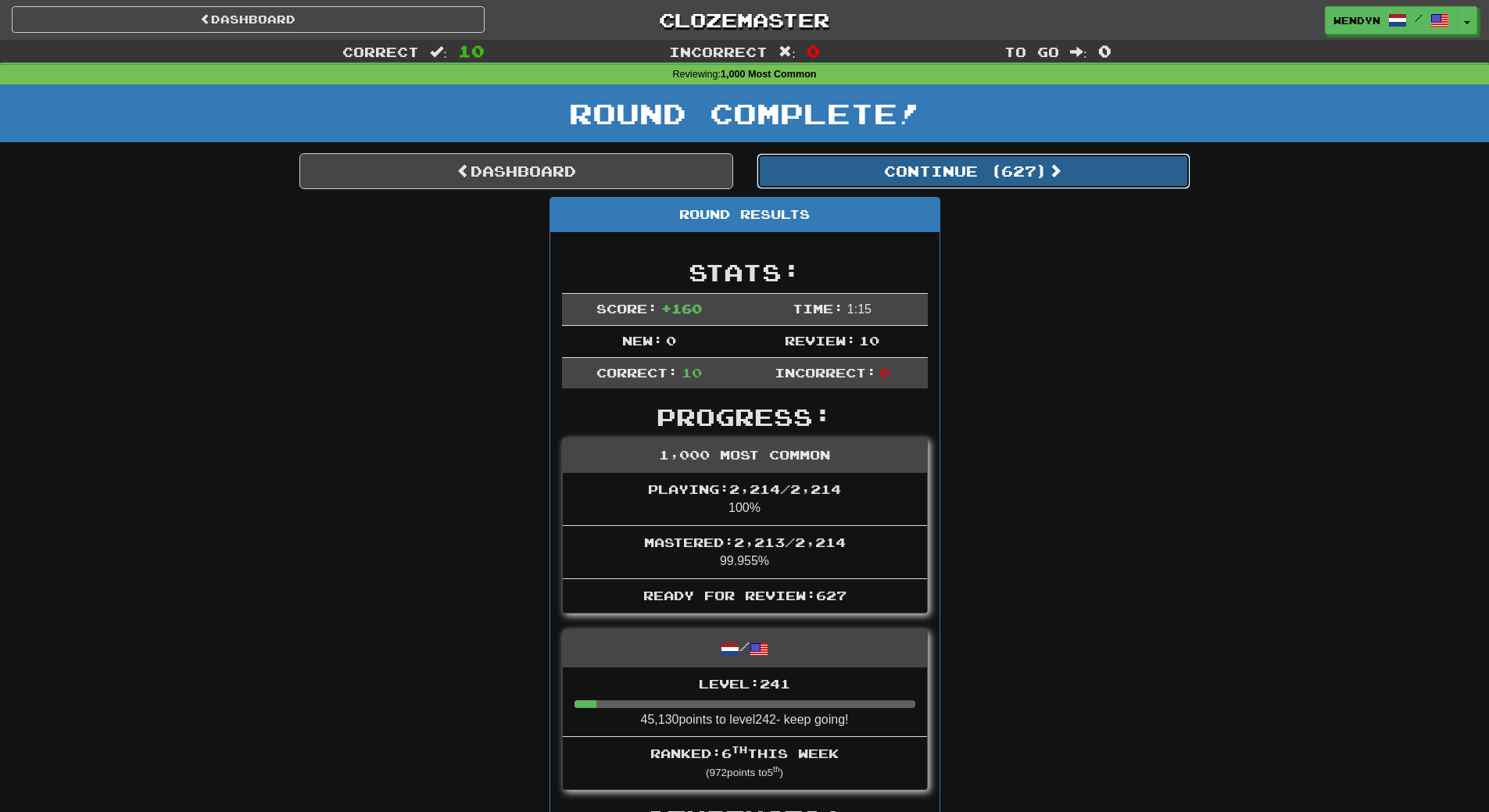
click at [1007, 161] on button "Continue ( 627 )" at bounding box center [974, 170] width 434 height 36
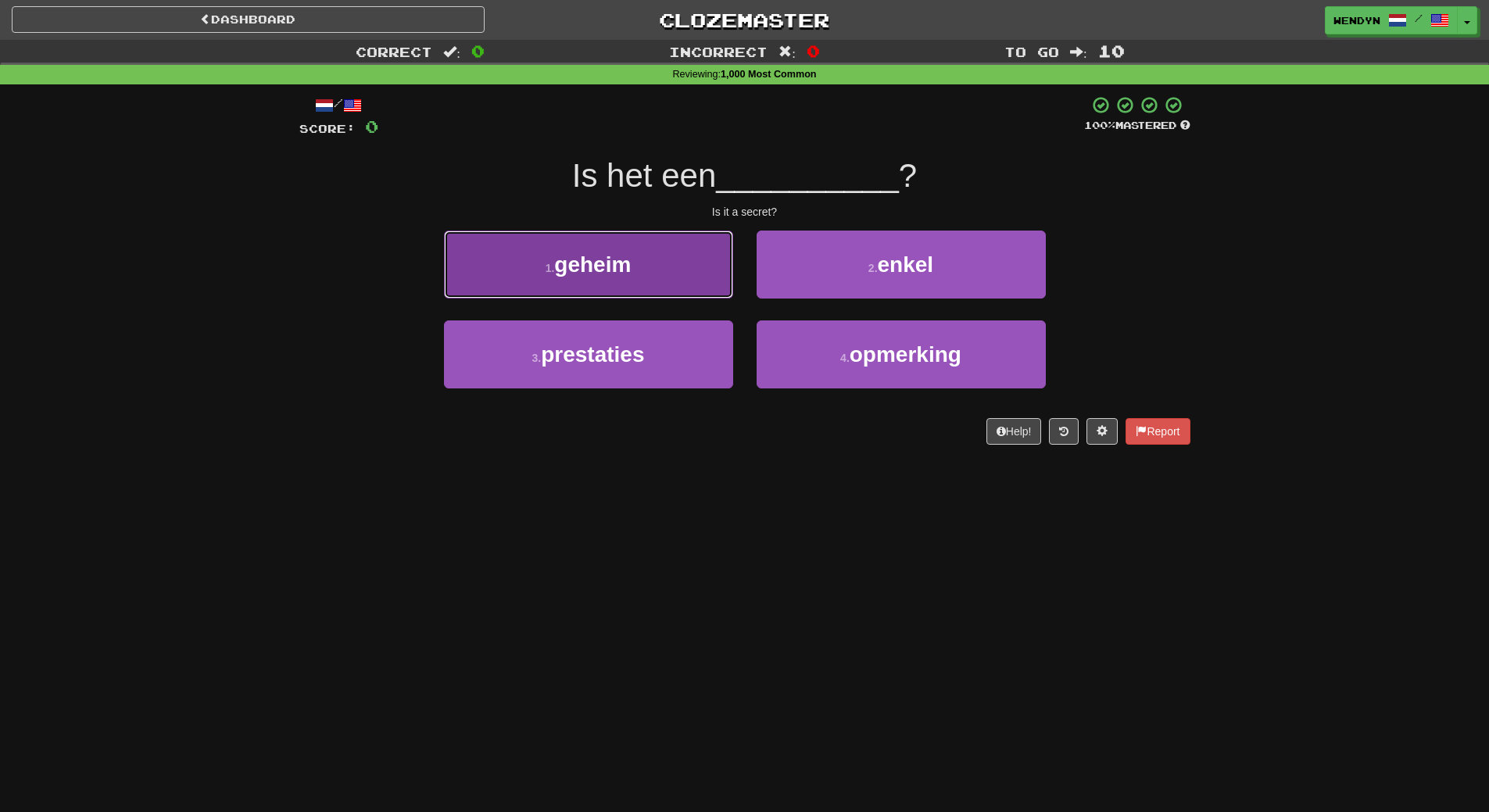
click at [689, 291] on button "1 . geheim" at bounding box center [588, 265] width 289 height 68
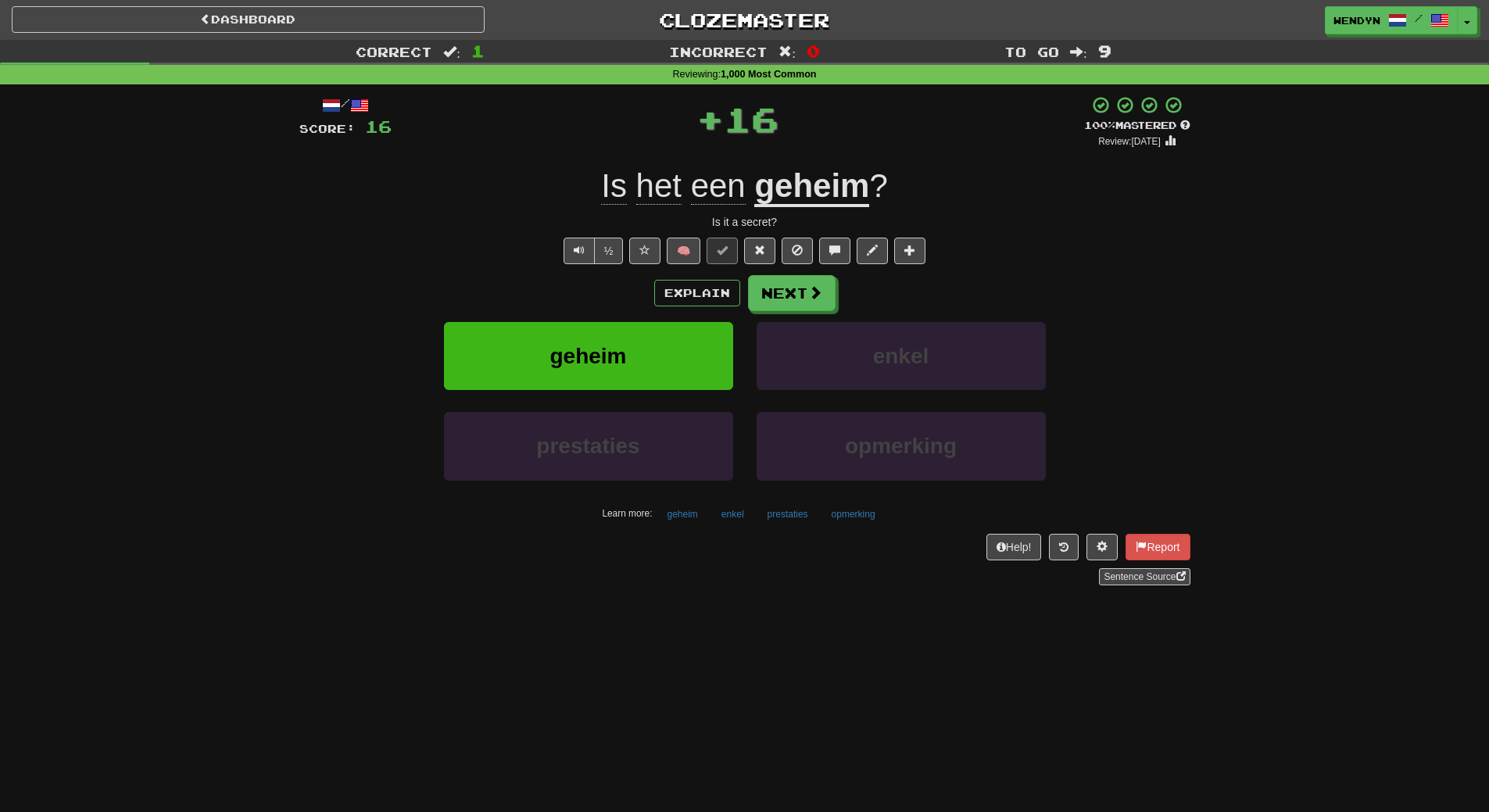
click at [627, 304] on div "Explain Next" at bounding box center [745, 293] width 891 height 36
click at [610, 368] on button "geheim" at bounding box center [588, 356] width 289 height 68
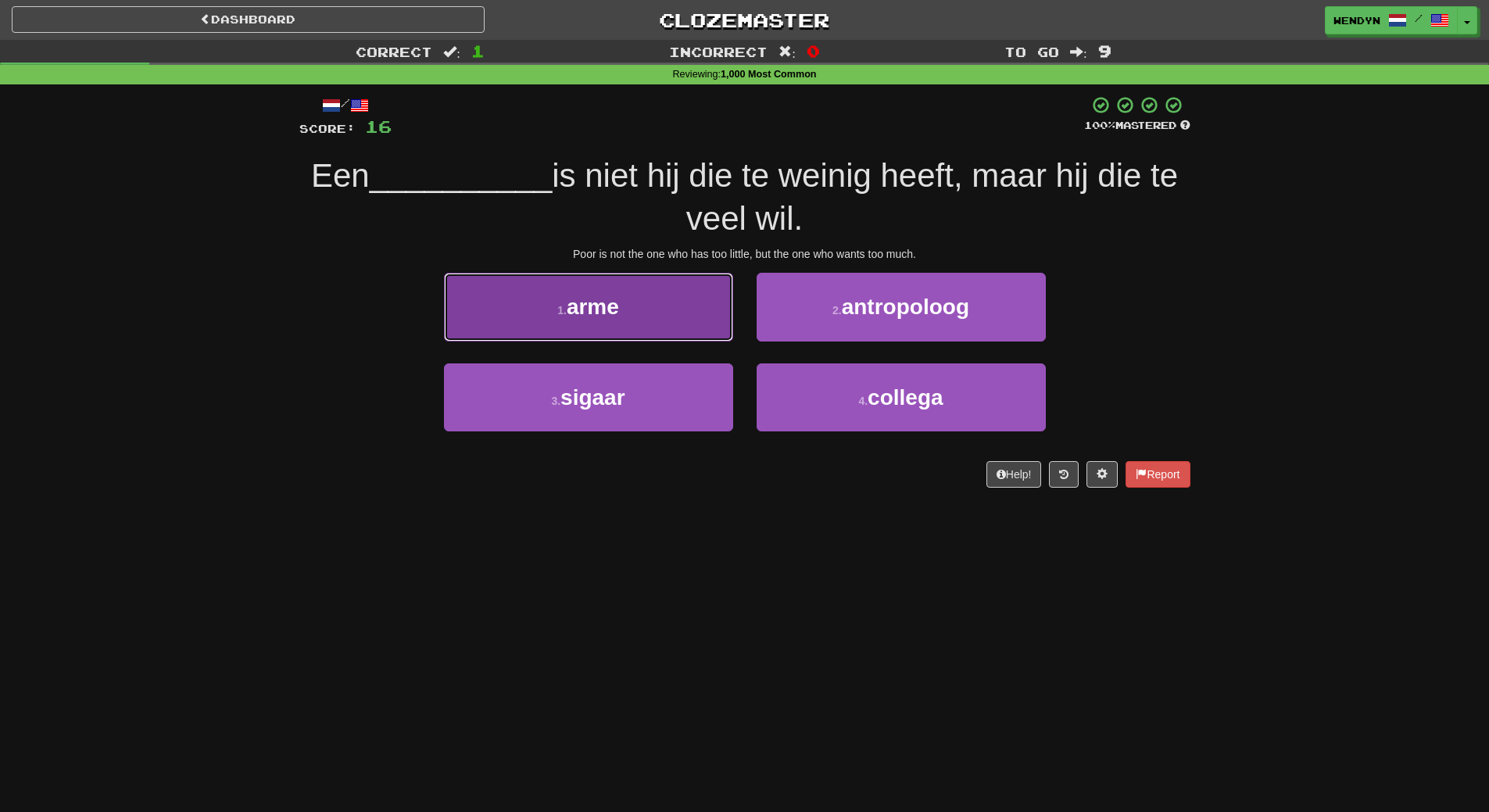
click at [657, 304] on button "1 . arme" at bounding box center [588, 306] width 289 height 68
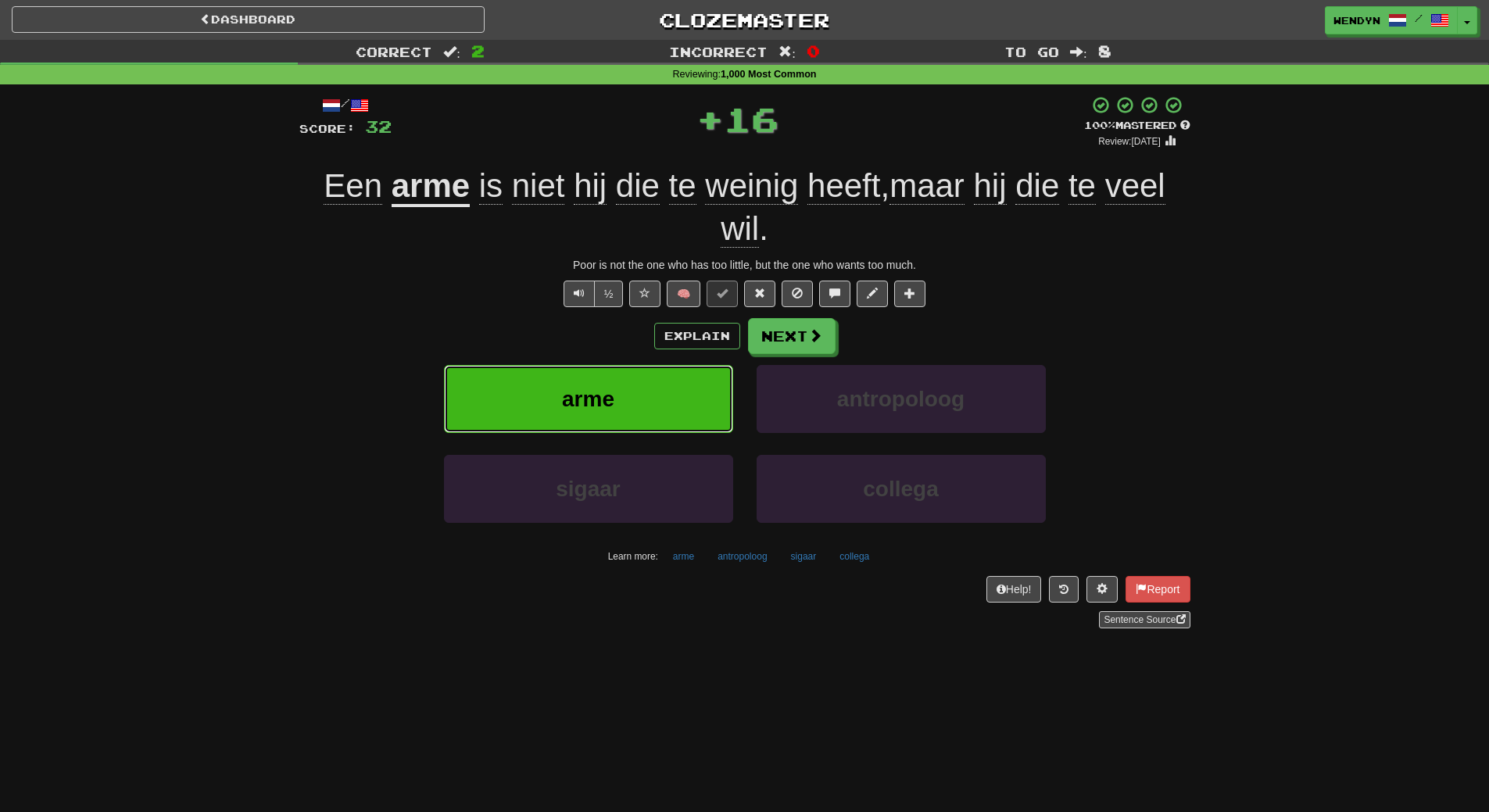
click at [654, 373] on button "arme" at bounding box center [588, 399] width 289 height 68
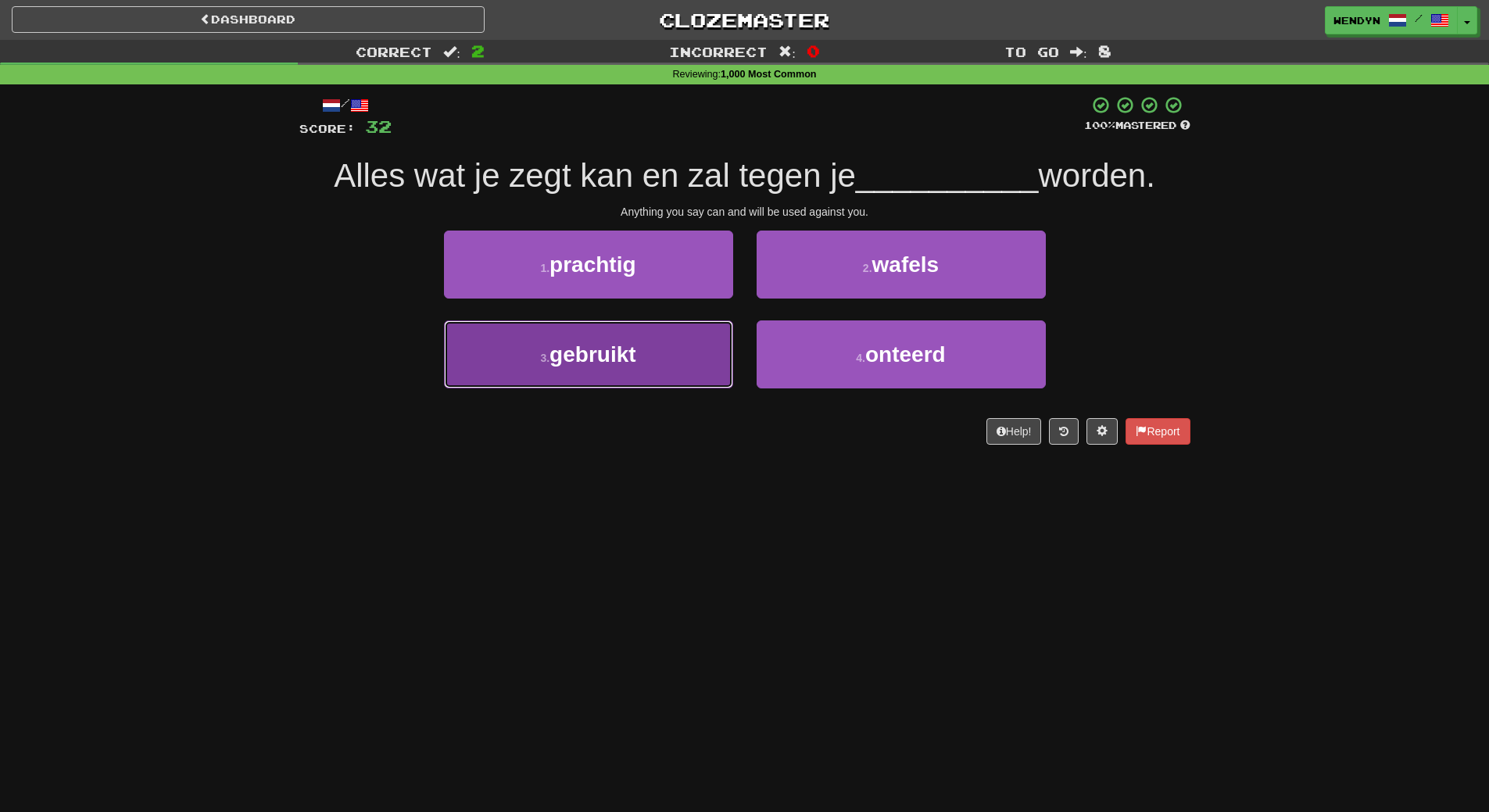
click at [595, 370] on button "3 . gebruikt" at bounding box center [588, 354] width 289 height 68
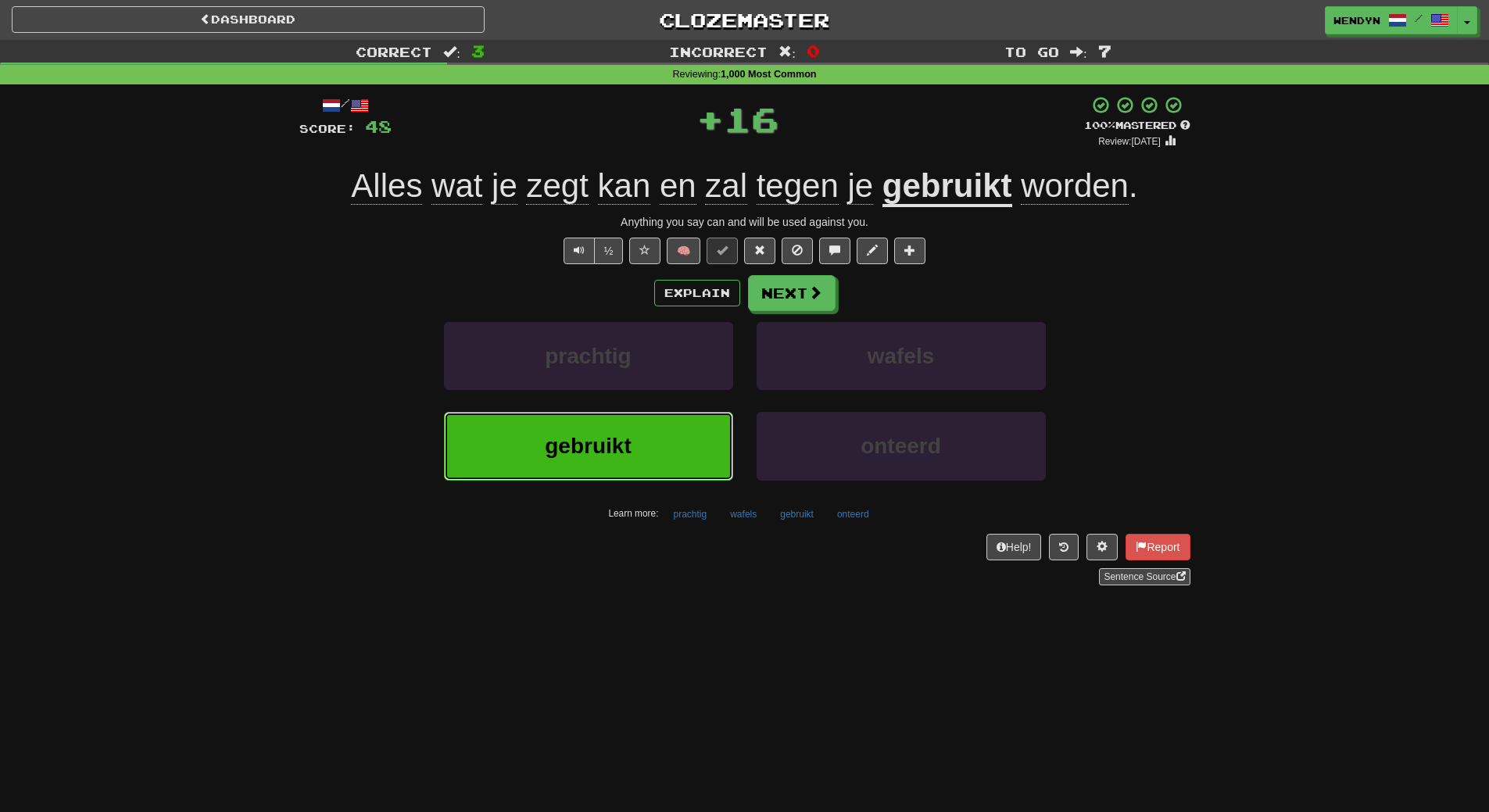
click at [598, 436] on span "gebruikt" at bounding box center [588, 446] width 86 height 24
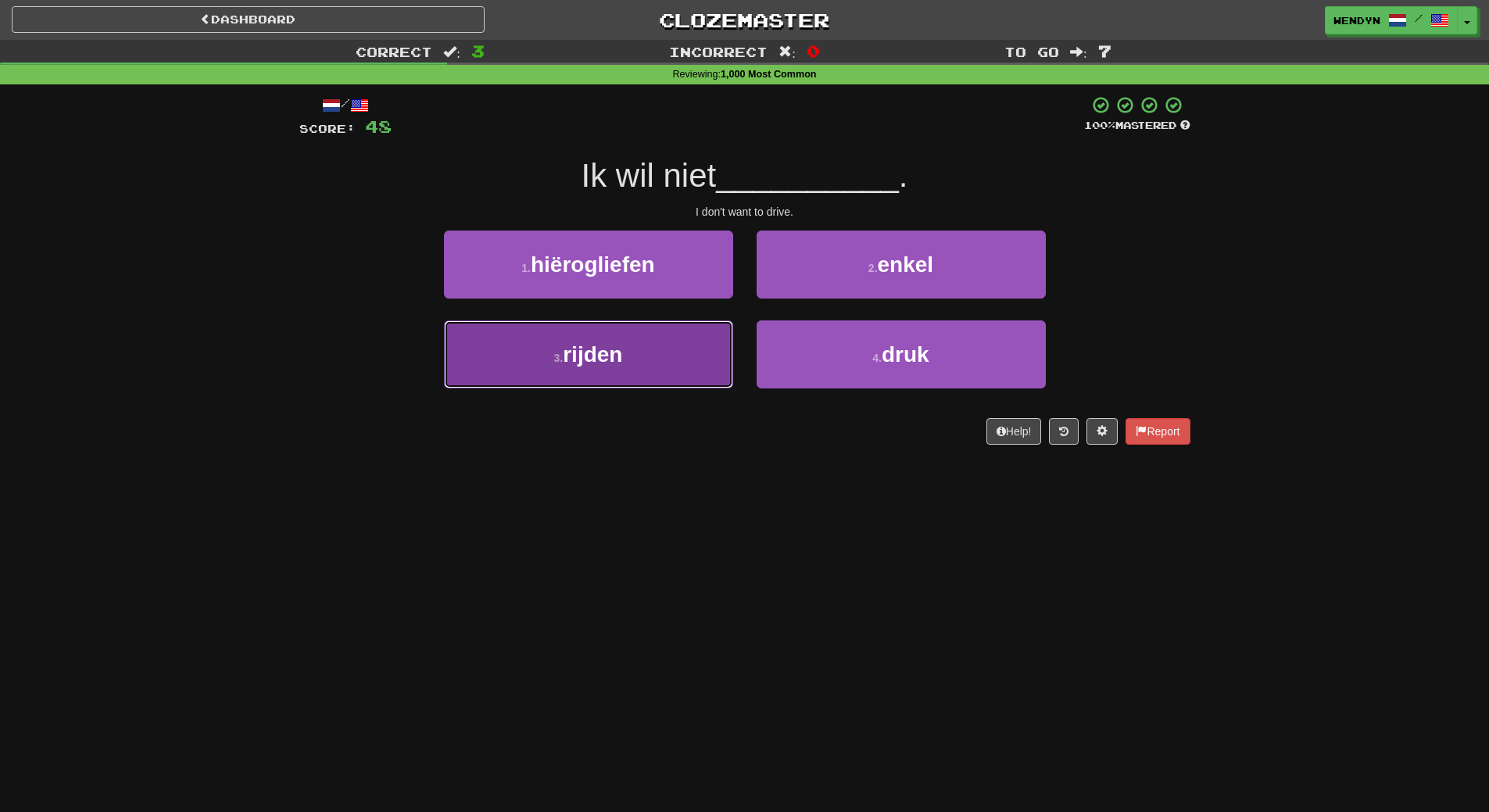
click at [600, 370] on button "3 . rijden" at bounding box center [588, 354] width 289 height 68
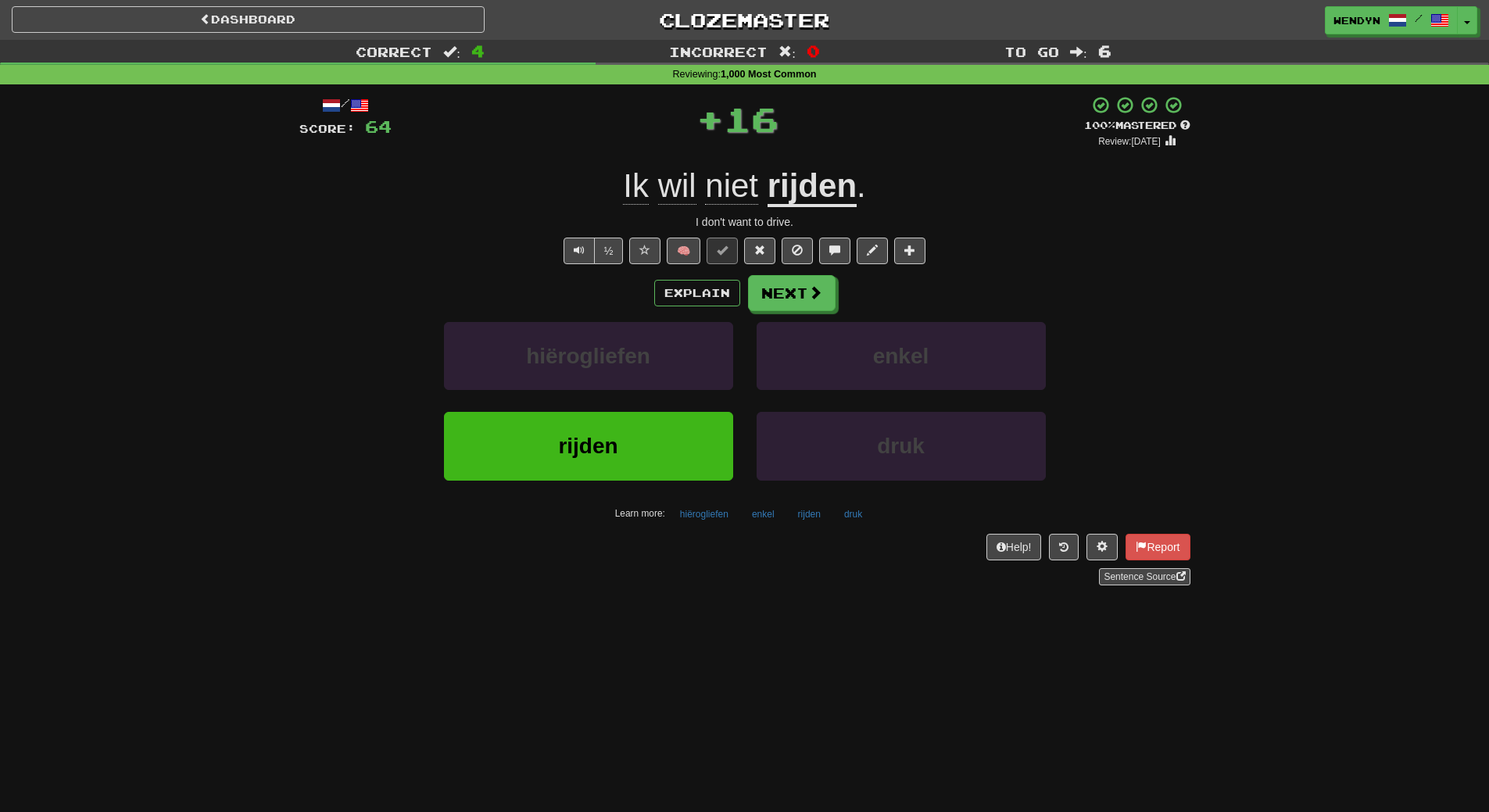
drag, startPoint x: 586, startPoint y: 555, endPoint x: 599, endPoint y: 472, distance: 84.0
click at [586, 552] on div "Help! Report Sentence Source" at bounding box center [745, 559] width 891 height 51
click at [600, 449] on span "rijden" at bounding box center [587, 446] width 59 height 24
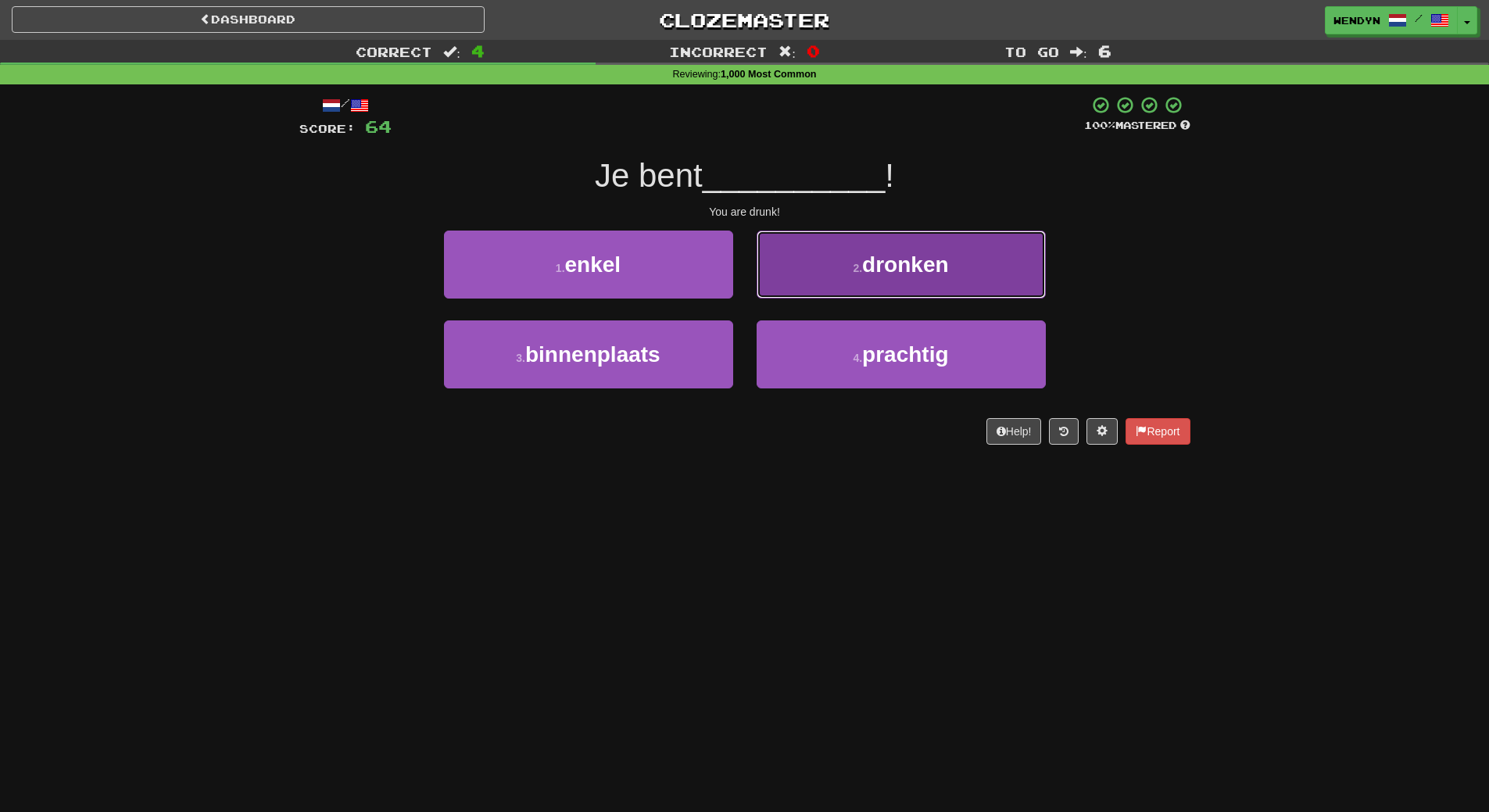
click at [924, 288] on button "2 . dronken" at bounding box center [901, 265] width 289 height 68
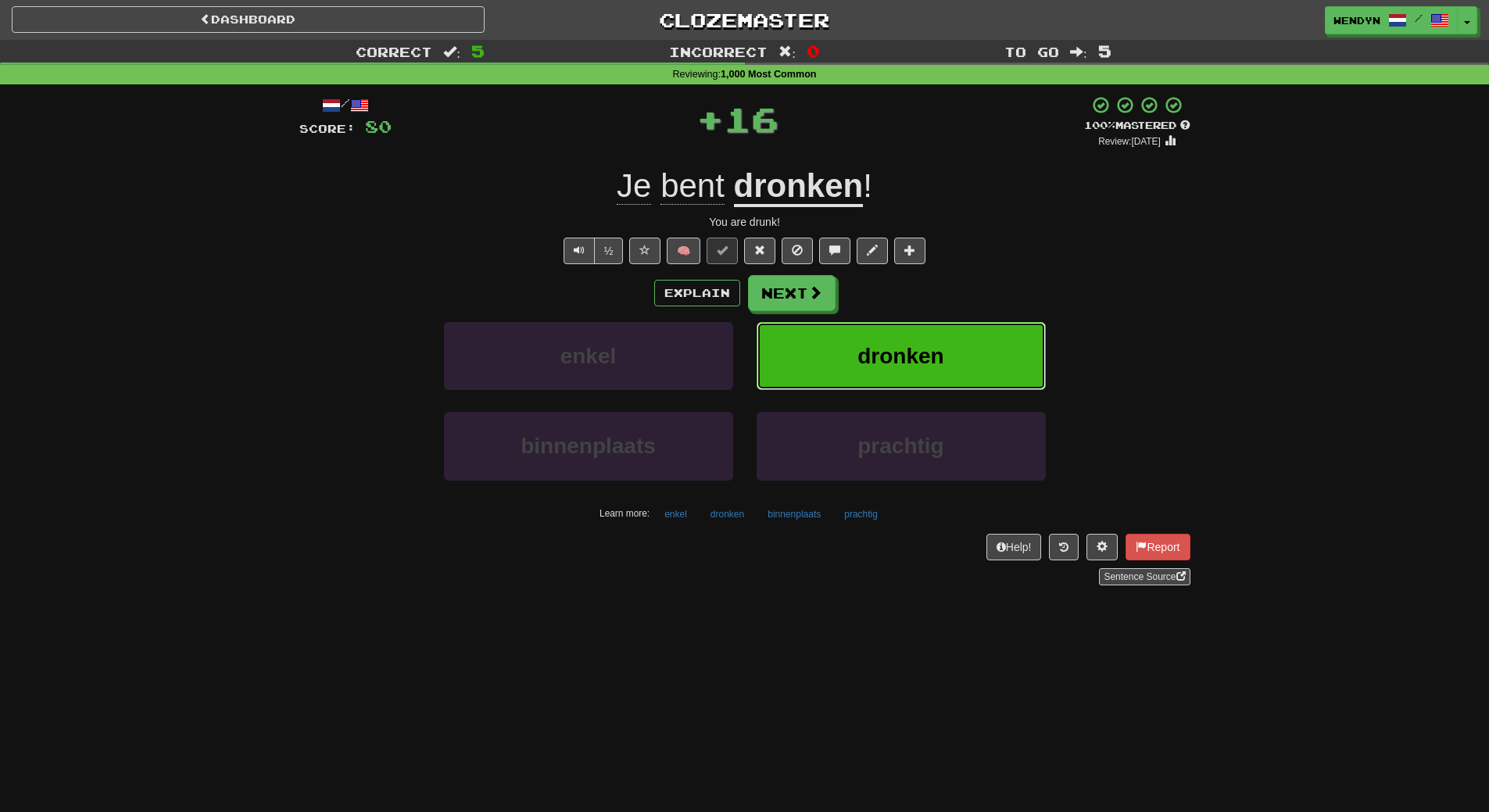
click at [928, 336] on button "dronken" at bounding box center [901, 356] width 289 height 68
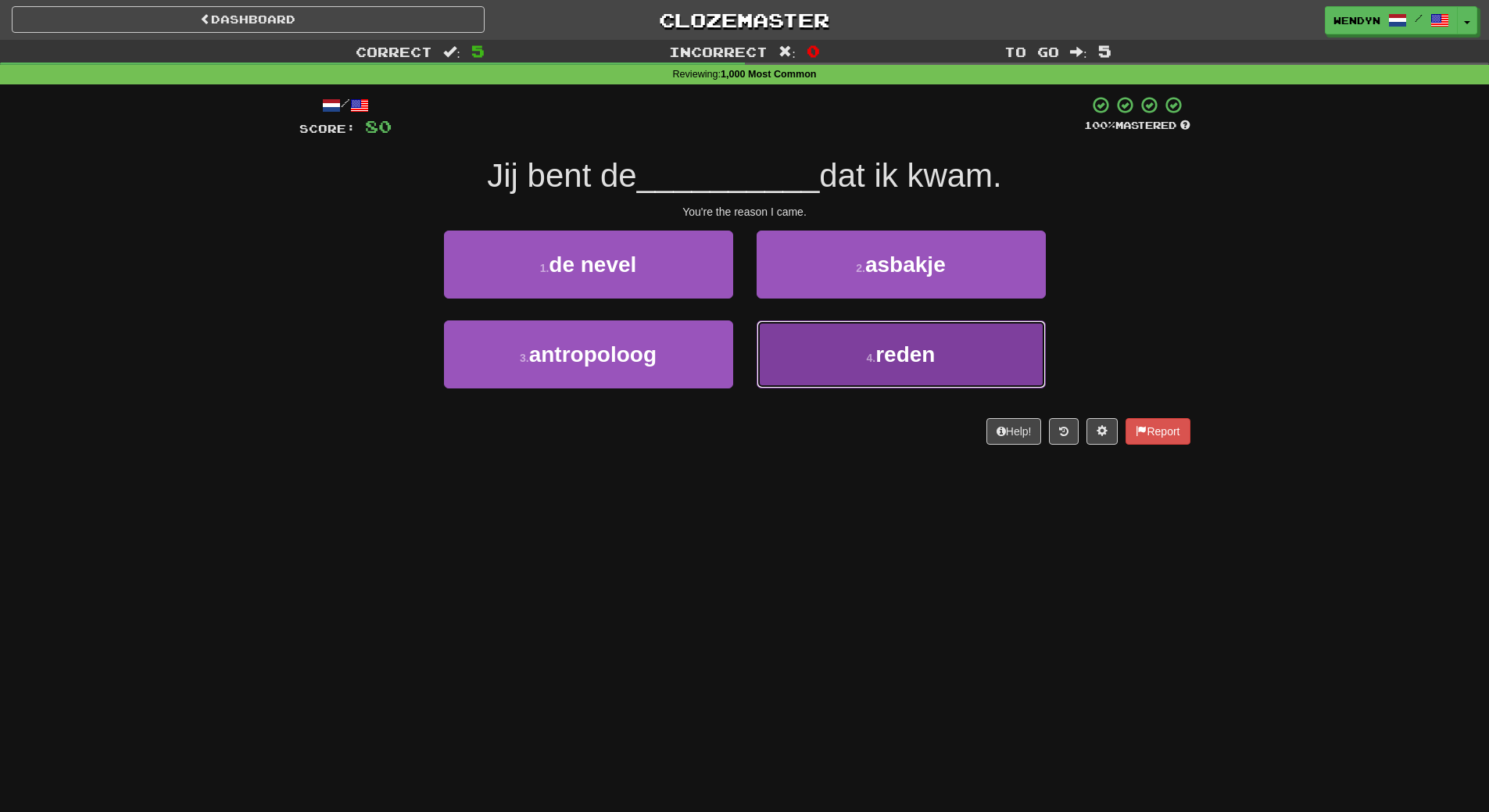
click at [916, 354] on span "reden" at bounding box center [905, 354] width 59 height 24
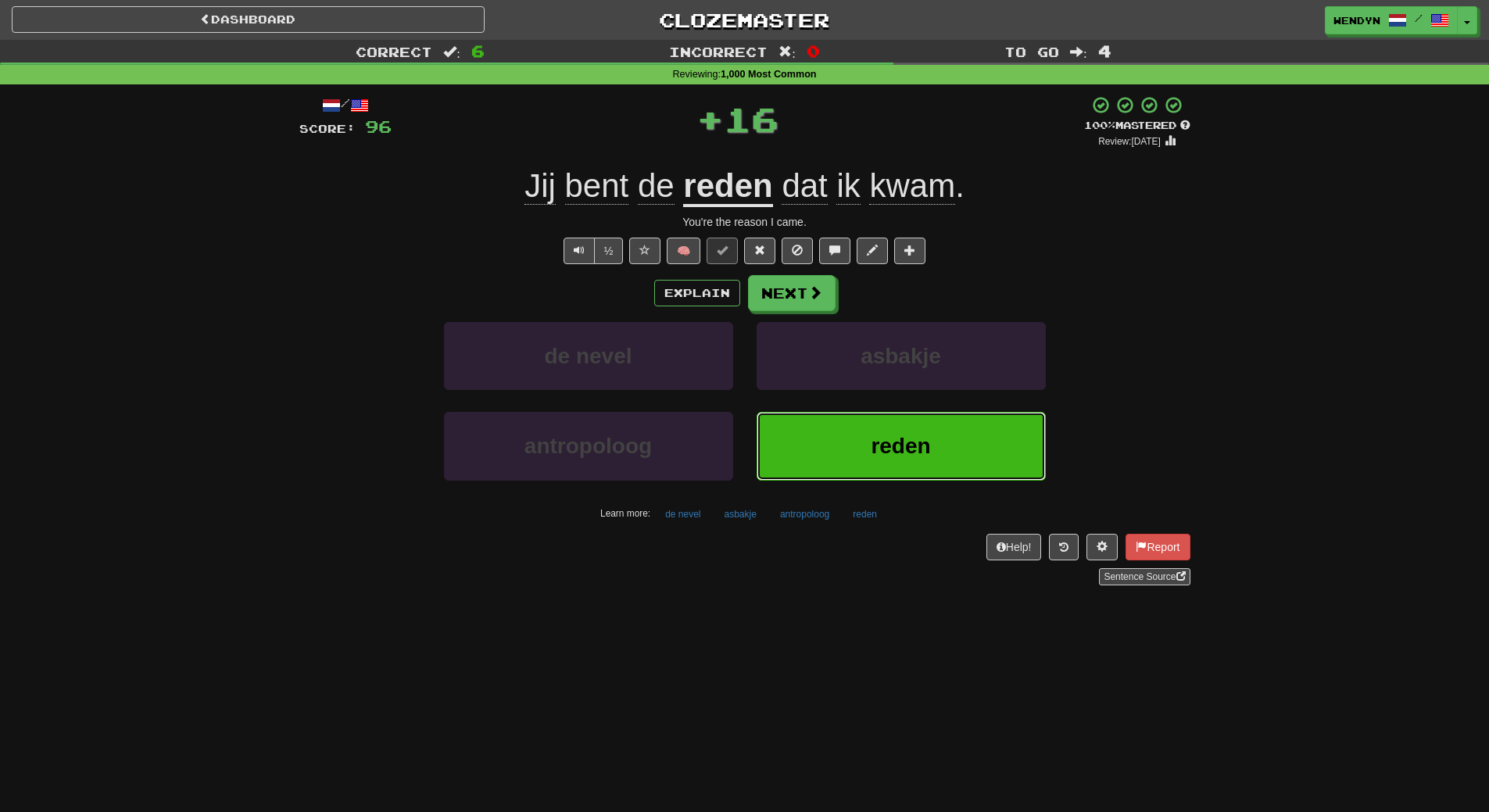
click at [912, 427] on button "reden" at bounding box center [901, 446] width 289 height 68
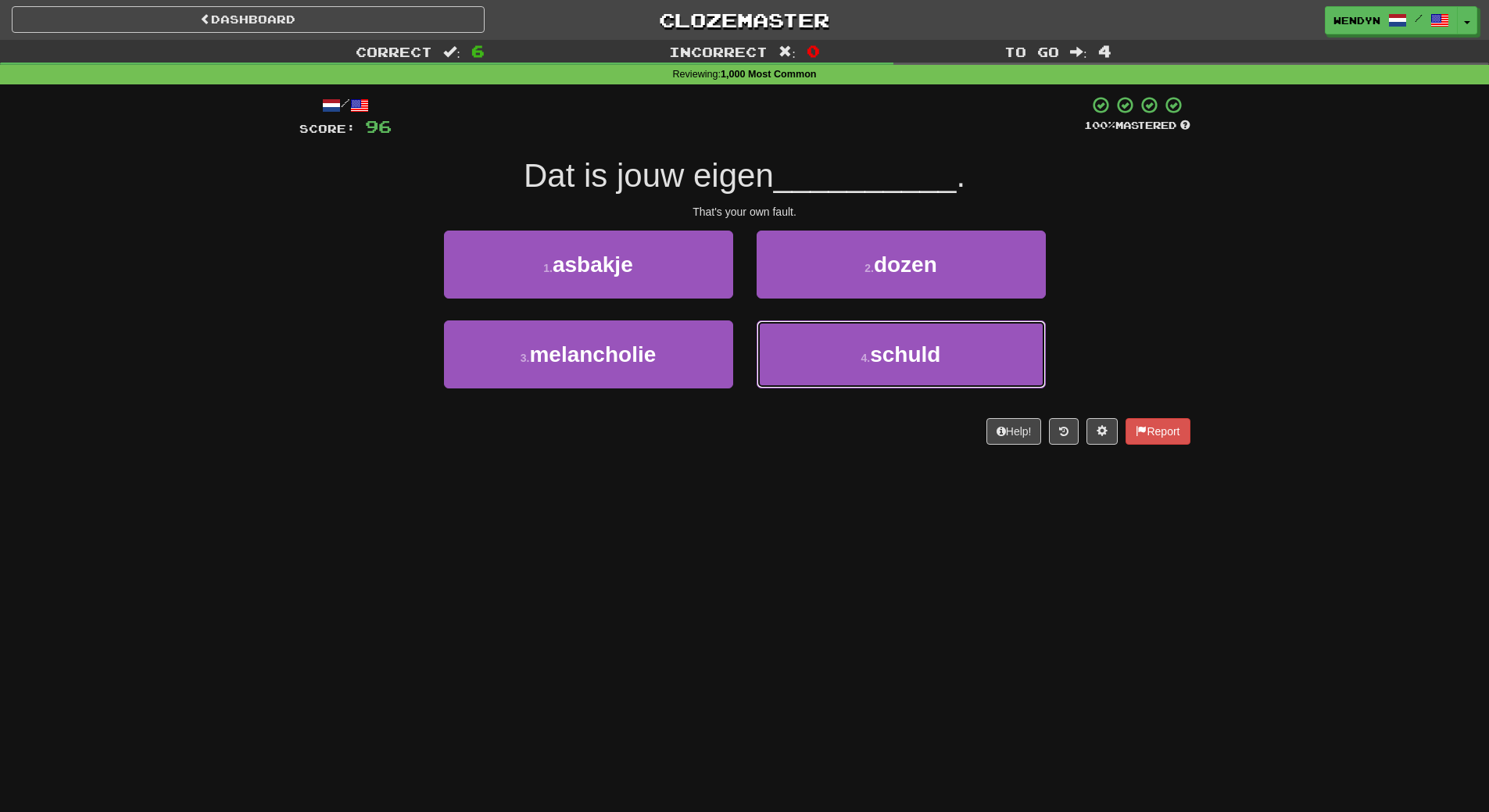
drag, startPoint x: 827, startPoint y: 359, endPoint x: 826, endPoint y: 391, distance: 32.0
click at [827, 361] on button "4 . schuld" at bounding box center [901, 354] width 289 height 68
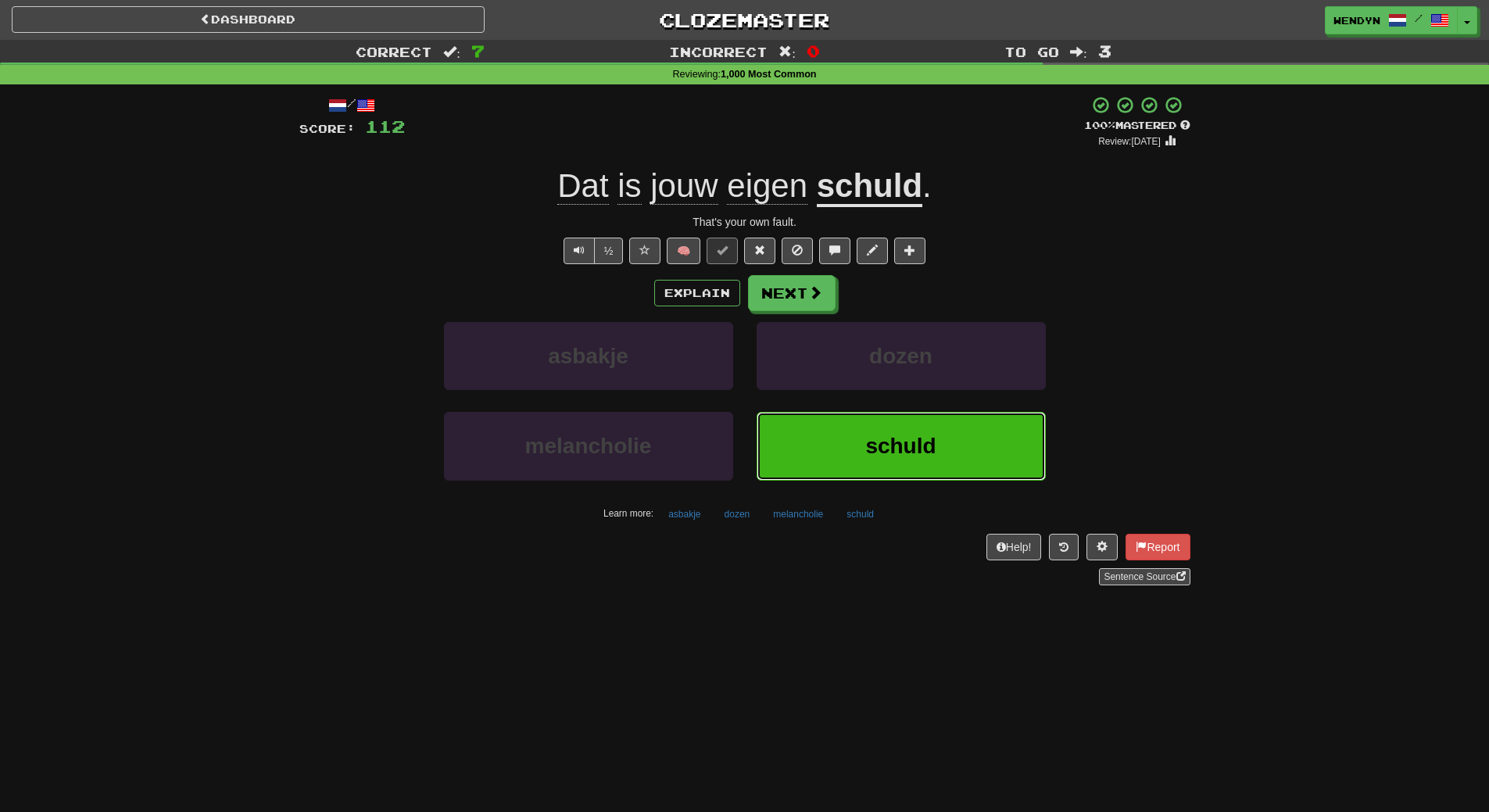
click at [810, 451] on button "schuld" at bounding box center [901, 446] width 289 height 68
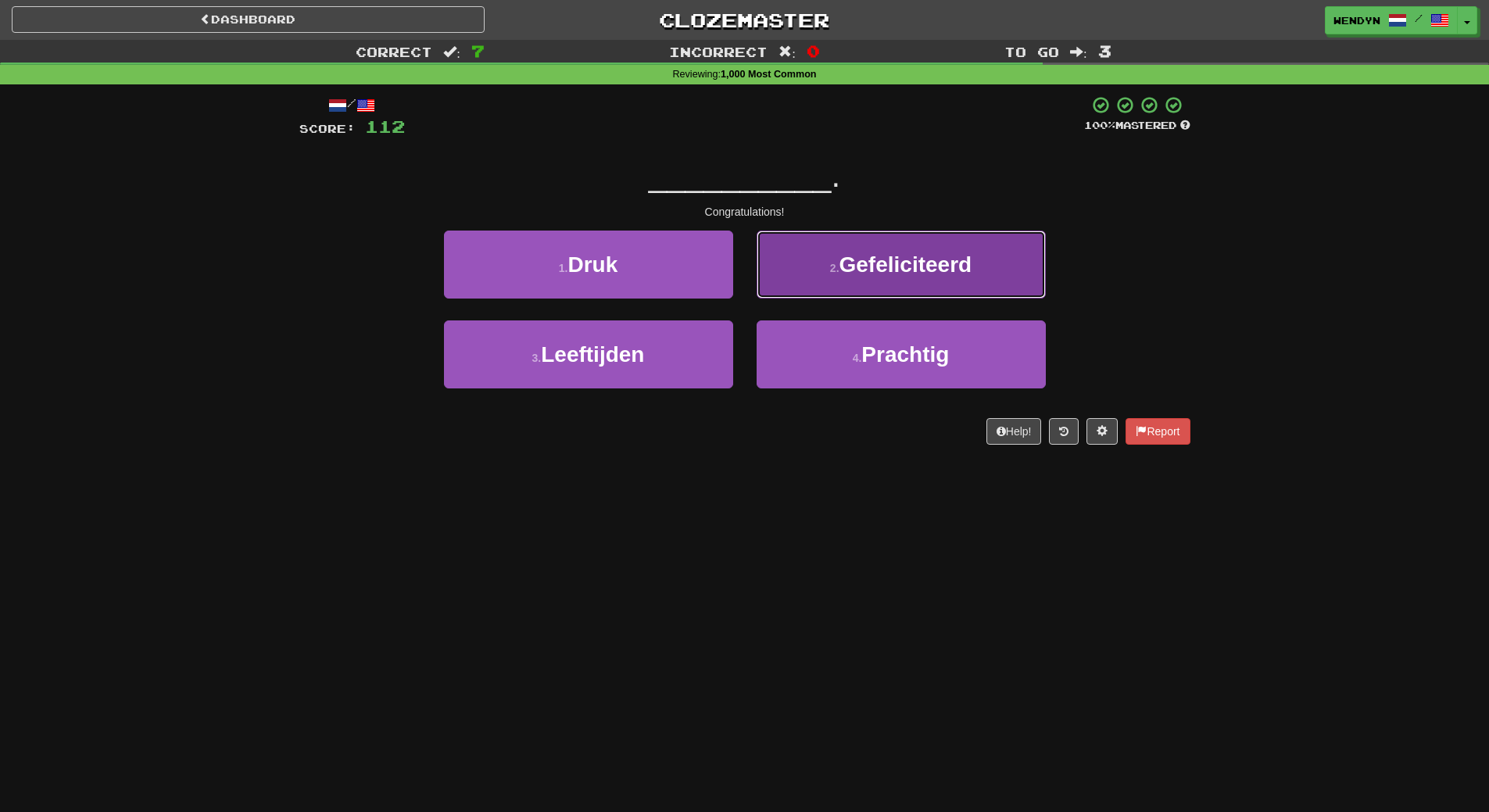
click at [924, 267] on span "Gefeliciteerd" at bounding box center [905, 264] width 132 height 24
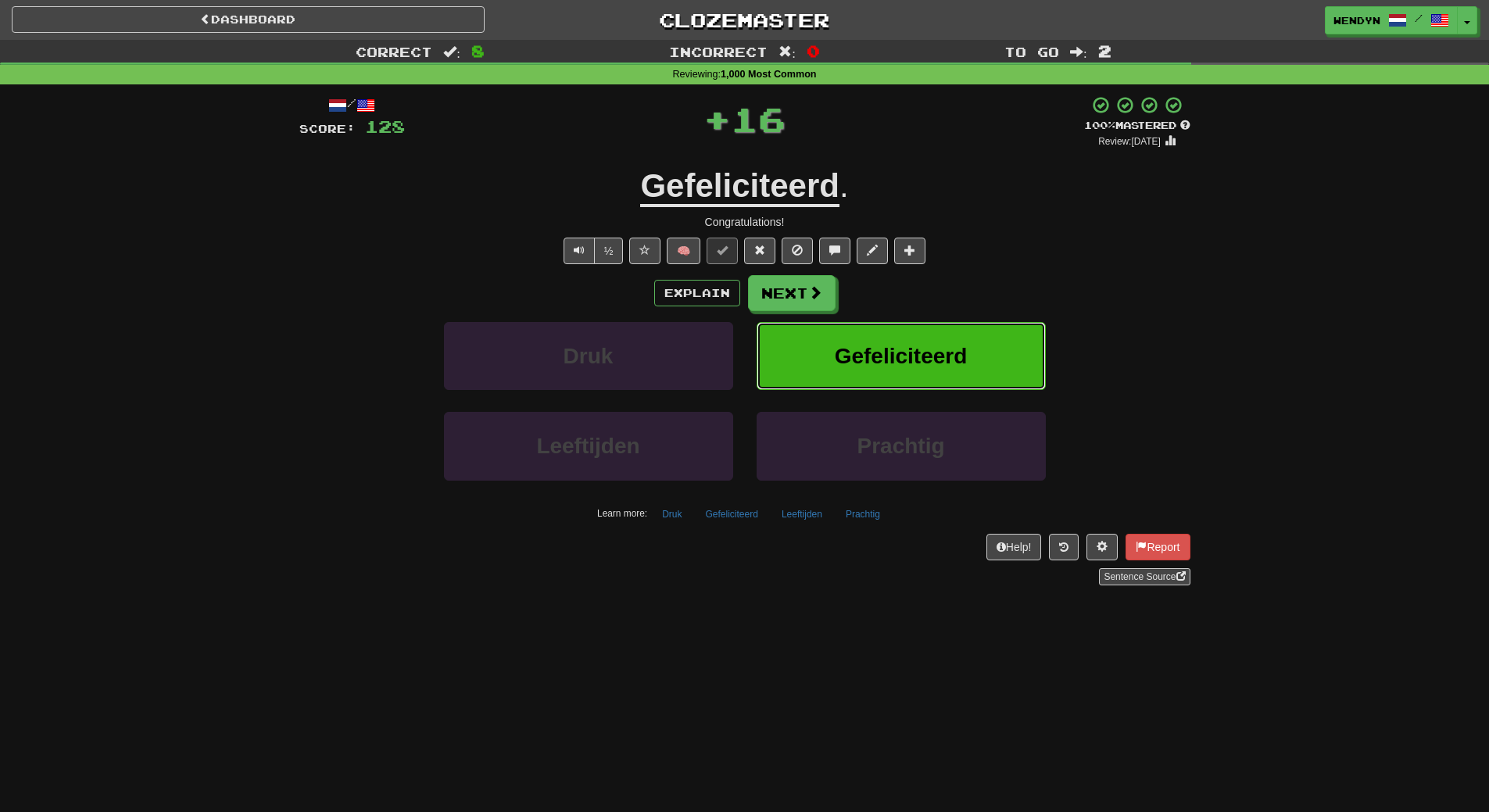
drag, startPoint x: 927, startPoint y: 349, endPoint x: 836, endPoint y: 418, distance: 114.2
click at [924, 353] on span "Gefeliciteerd" at bounding box center [901, 356] width 132 height 24
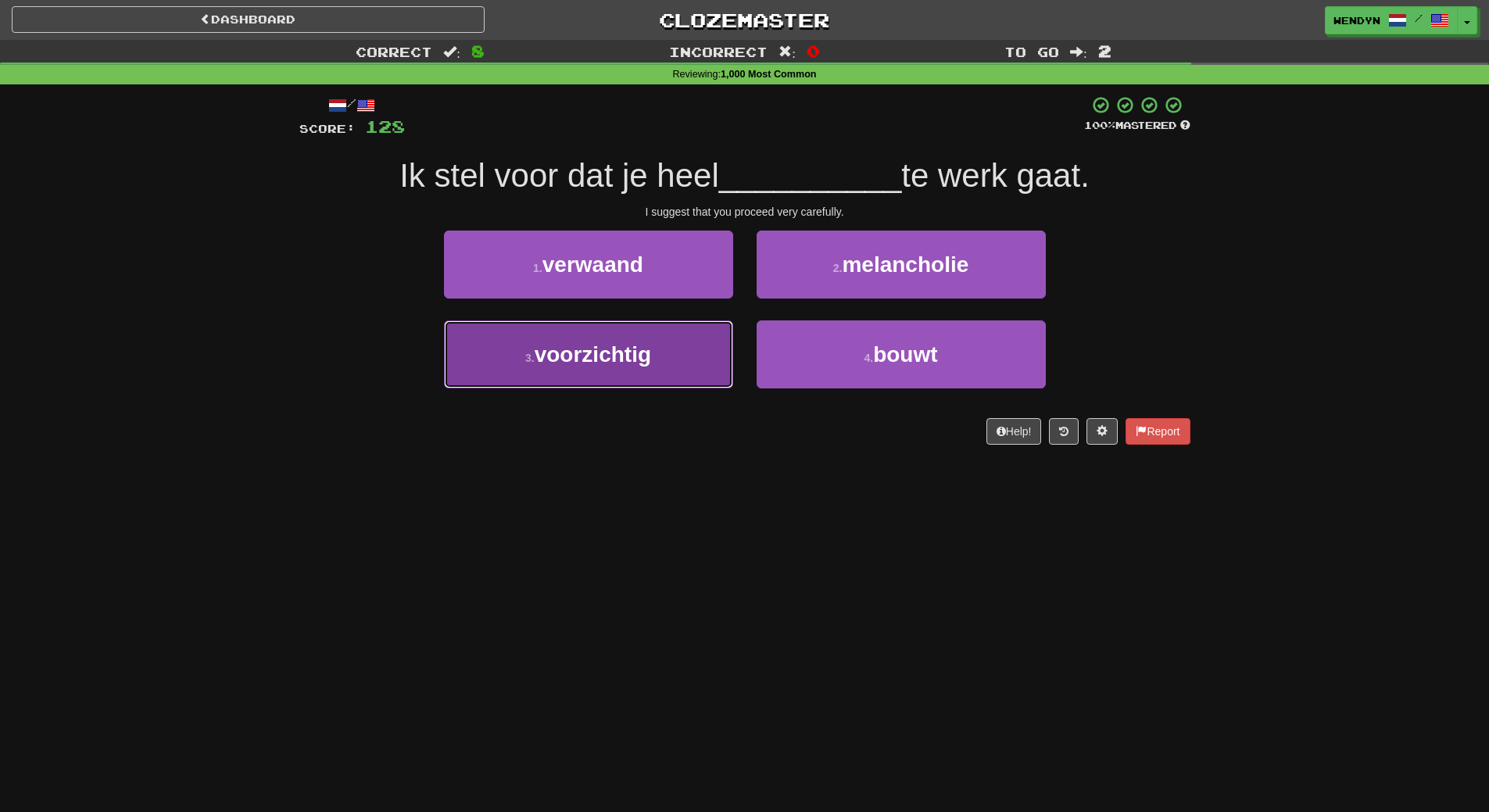
click at [719, 378] on button "3 . voorzichtig" at bounding box center [588, 354] width 289 height 68
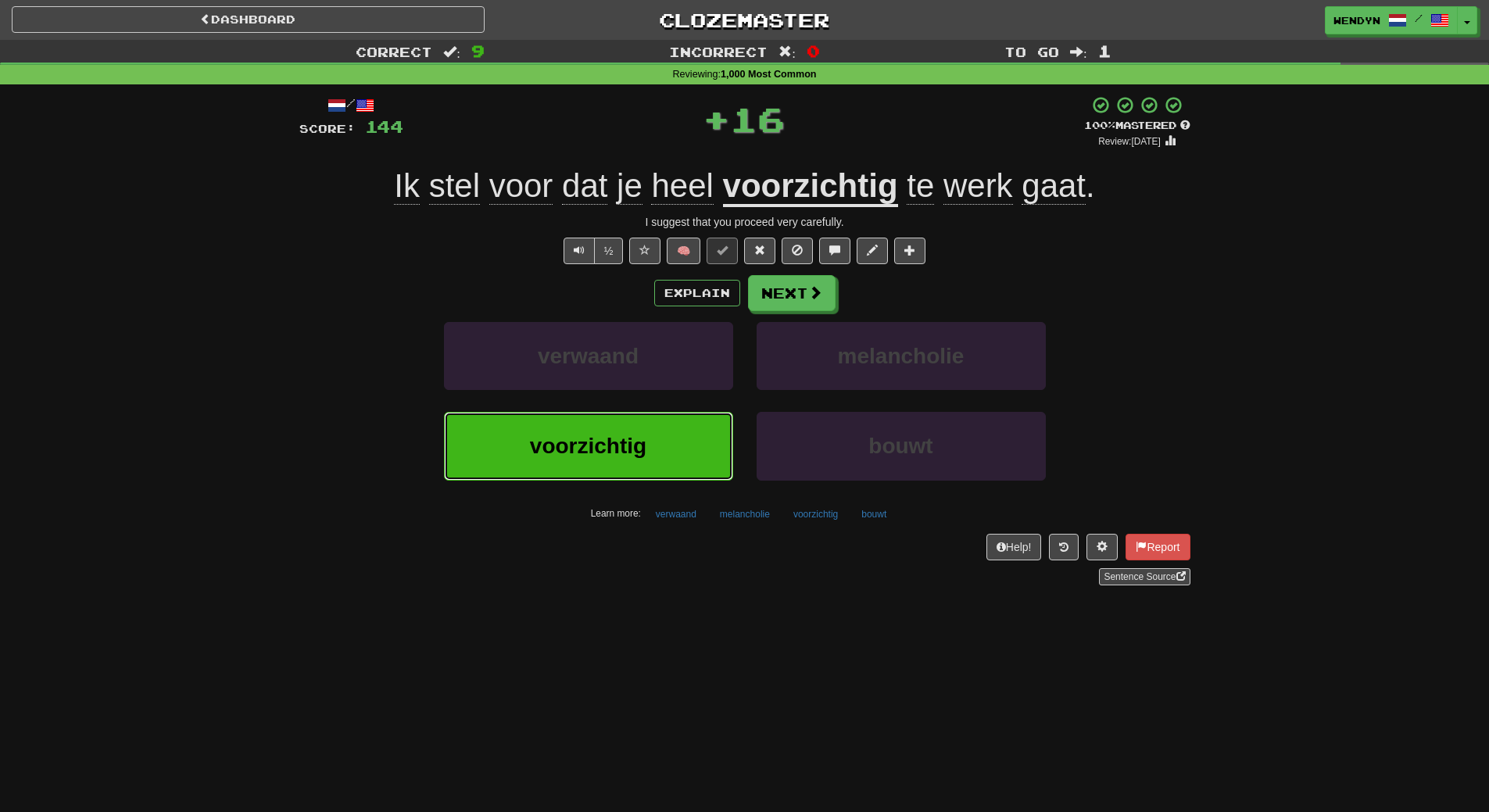
click at [692, 440] on button "voorzichtig" at bounding box center [588, 446] width 289 height 68
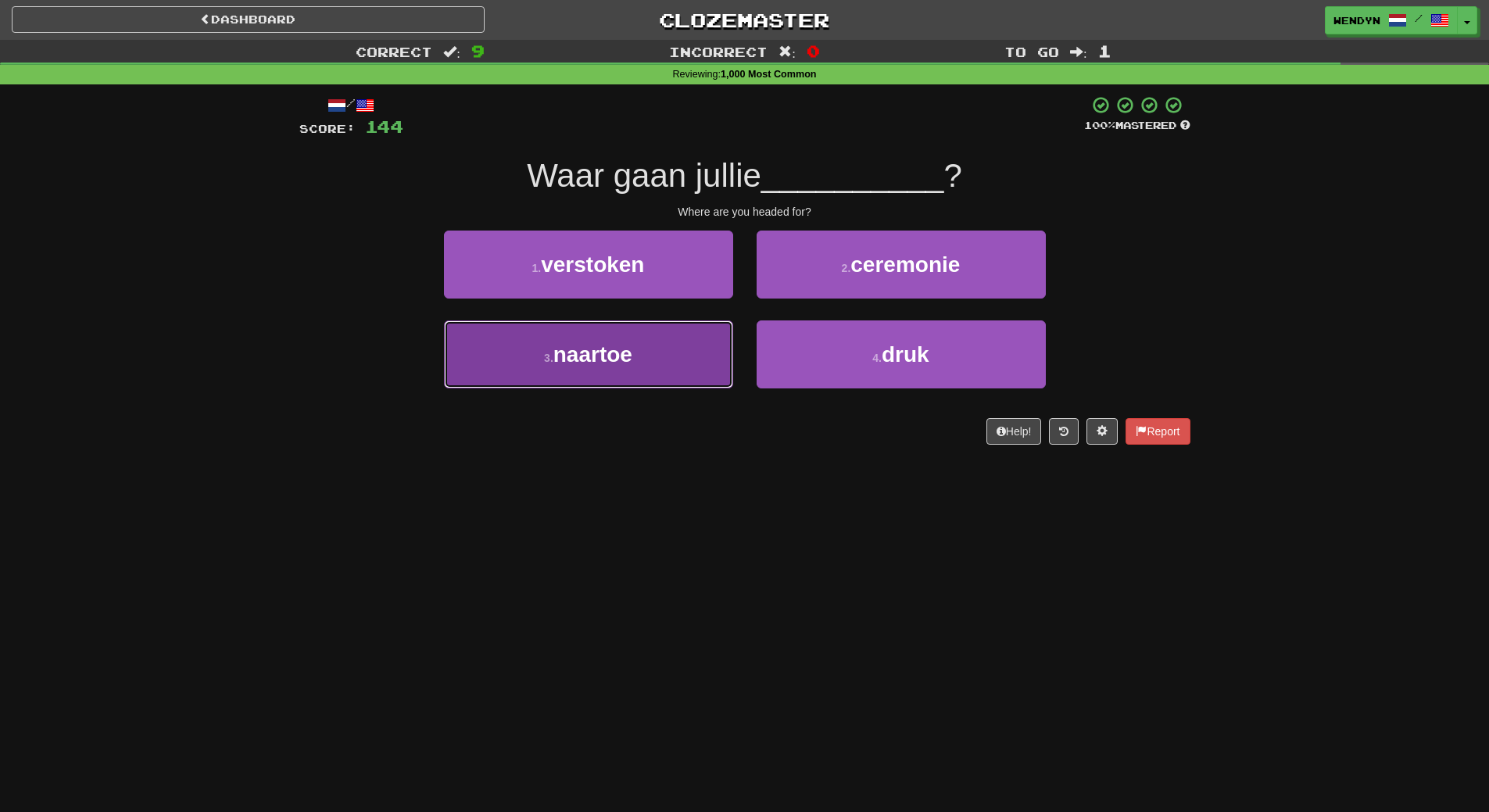
click at [688, 372] on button "3 . naartoe" at bounding box center [588, 354] width 289 height 68
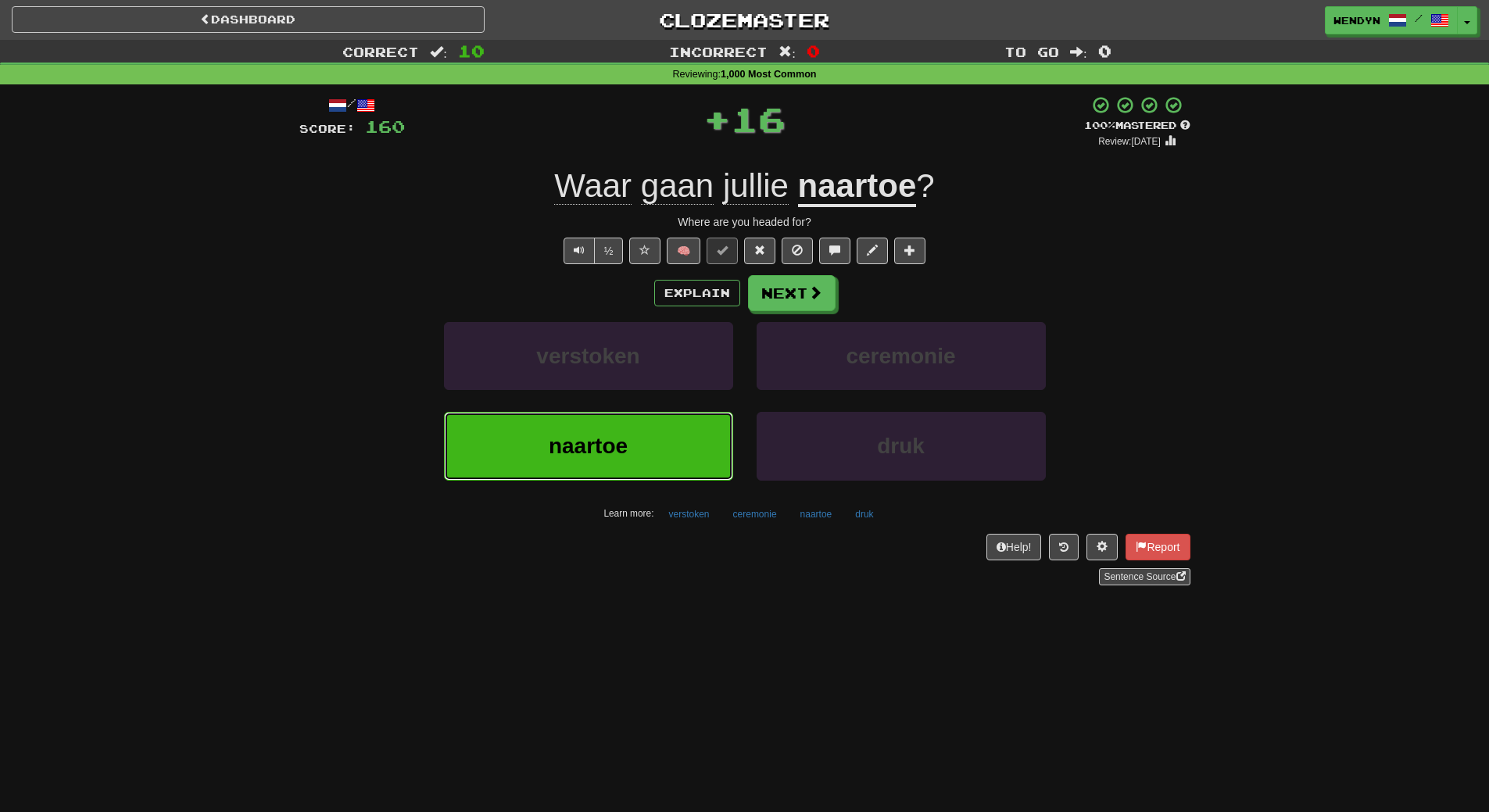
click at [686, 443] on button "naartoe" at bounding box center [588, 446] width 289 height 68
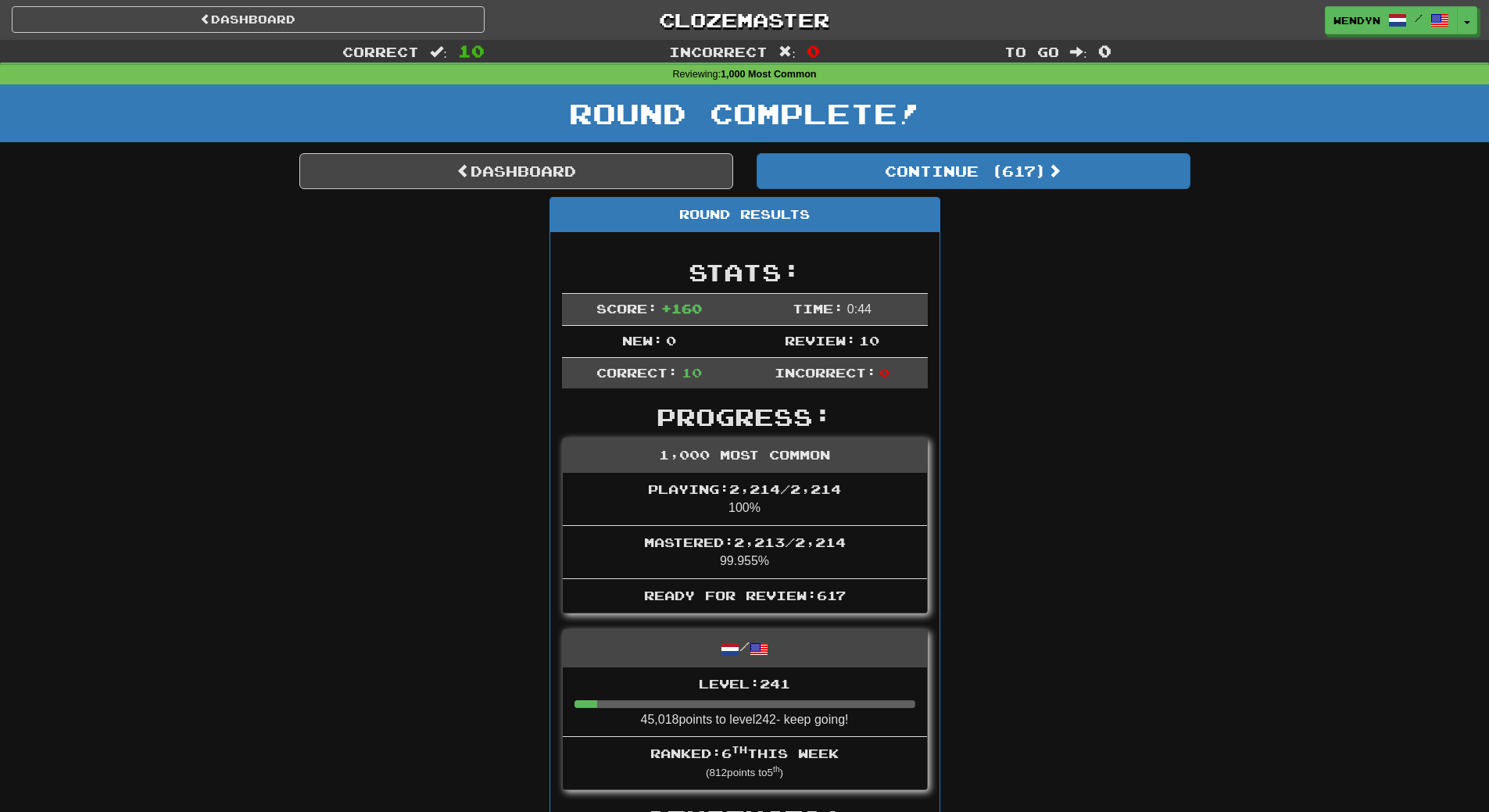
click at [1474, 31] on button "Toggle Dropdown" at bounding box center [1468, 20] width 20 height 28
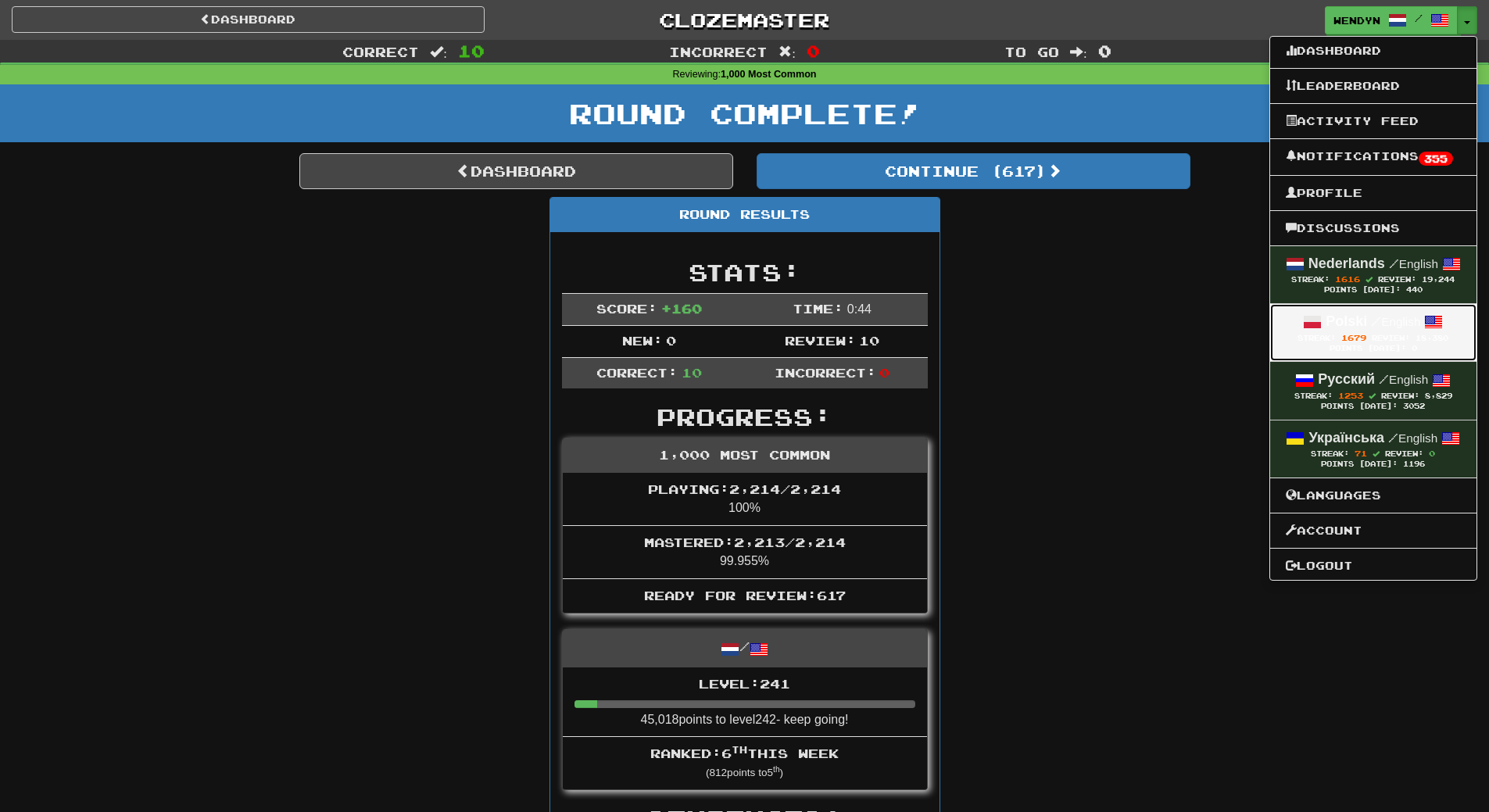
click at [1372, 334] on span "Review:" at bounding box center [1391, 337] width 39 height 9
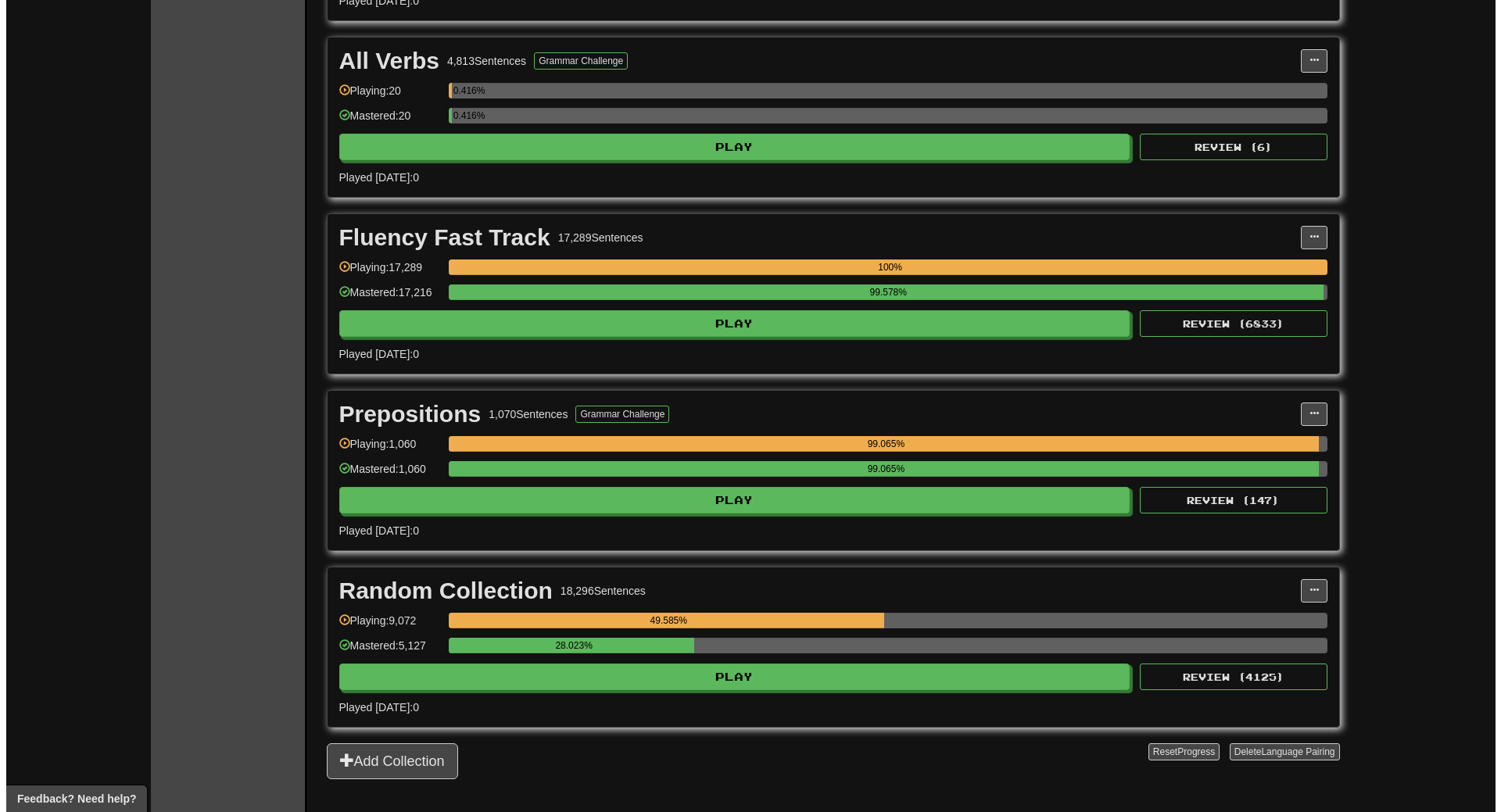
scroll to position [2501, 0]
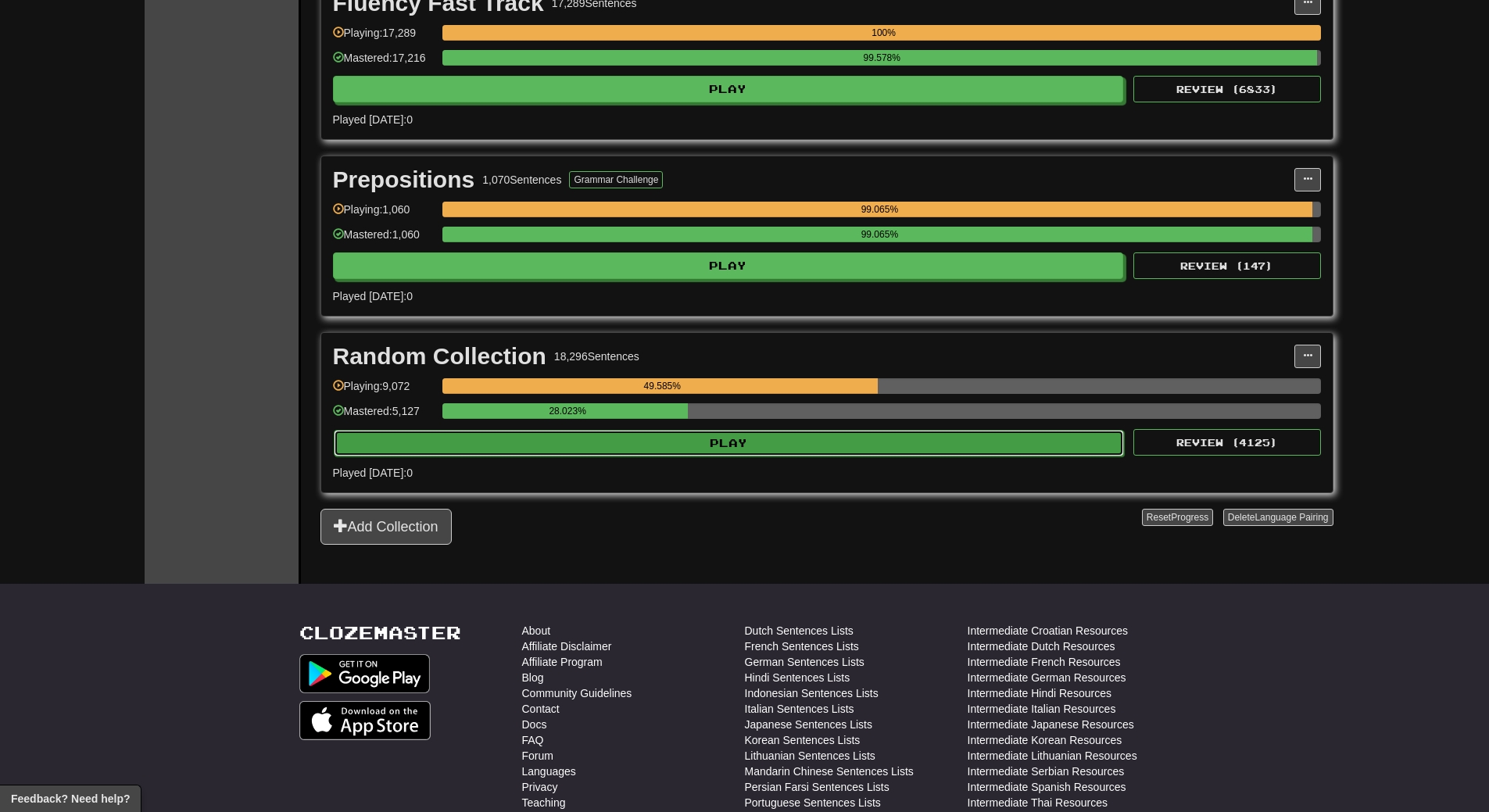
click at [732, 443] on button "Play" at bounding box center [729, 443] width 791 height 26
select select "**"
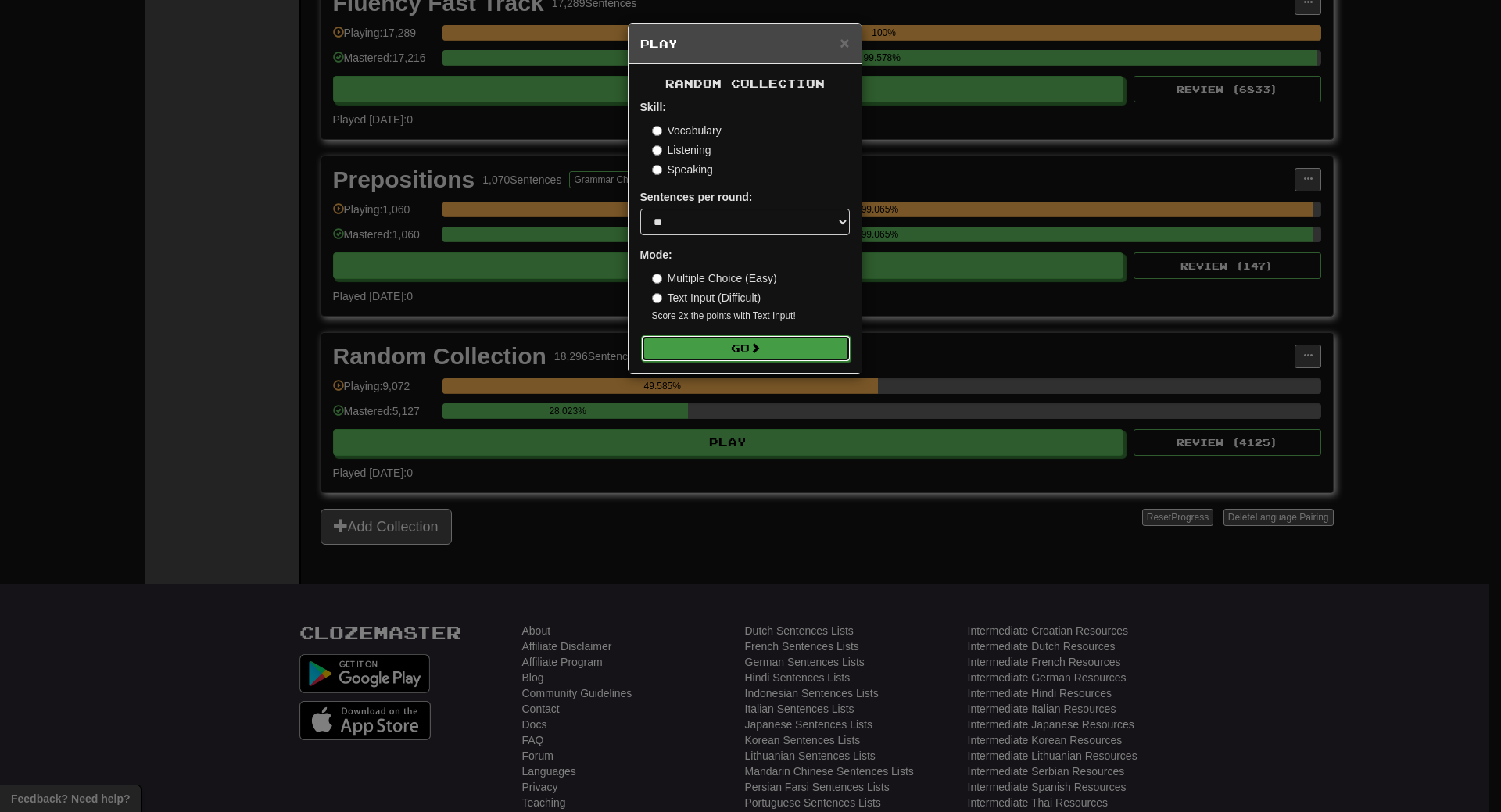
click at [735, 353] on button "Go" at bounding box center [746, 348] width 210 height 26
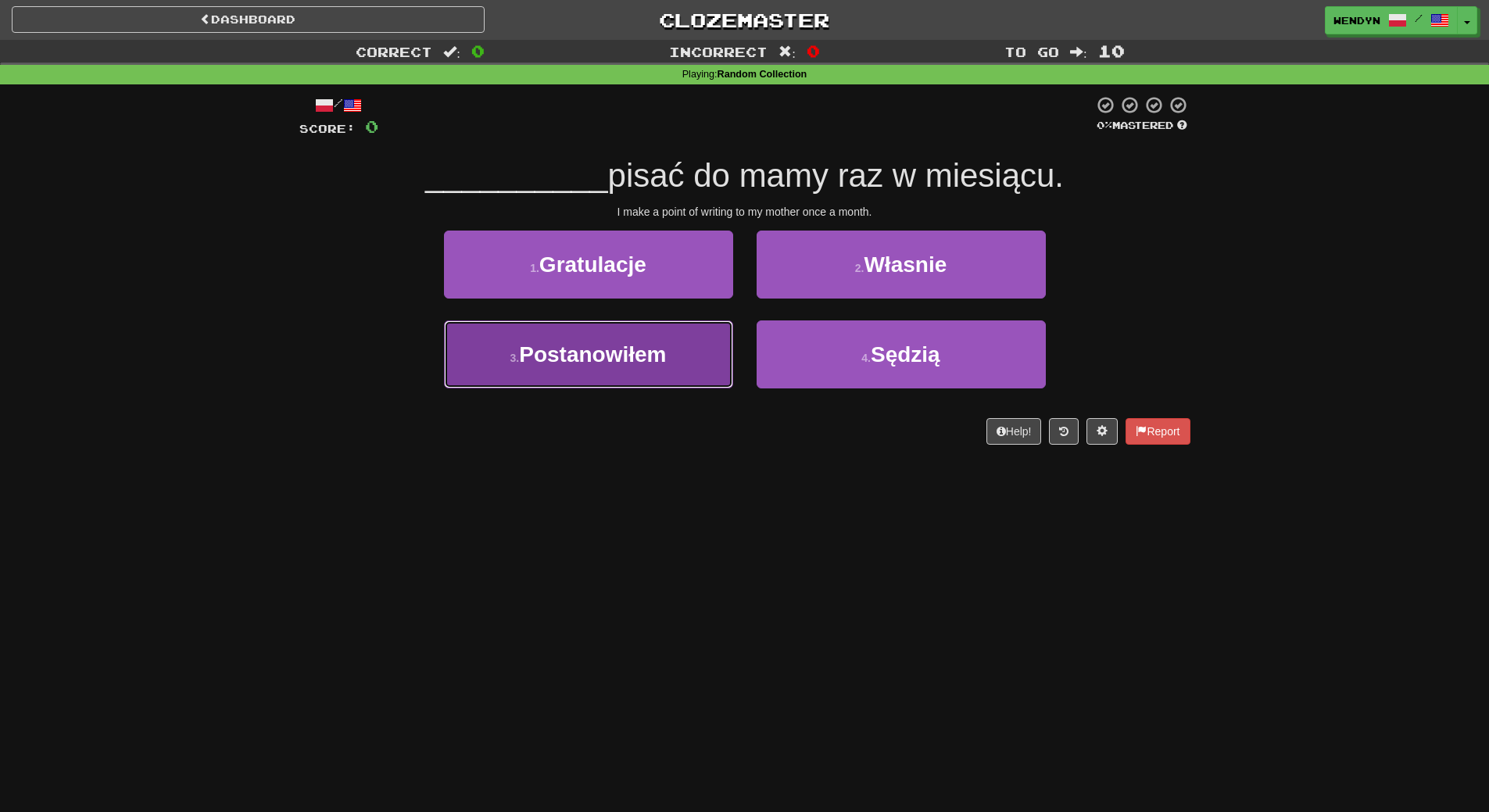
click at [650, 373] on button "3 . Postanowiłem" at bounding box center [588, 354] width 289 height 68
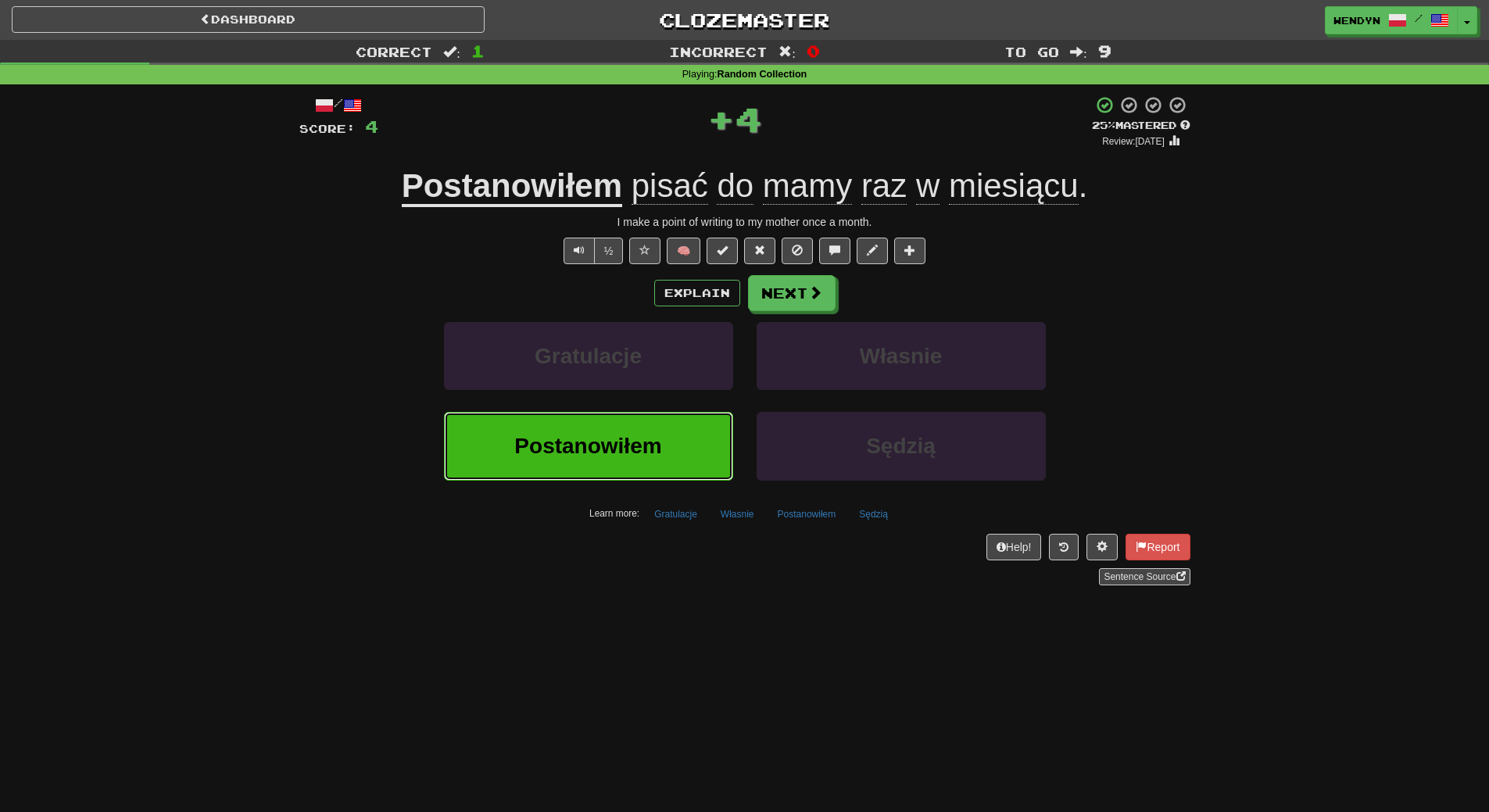
click at [628, 458] on span "Postanowiłem" at bounding box center [588, 446] width 147 height 24
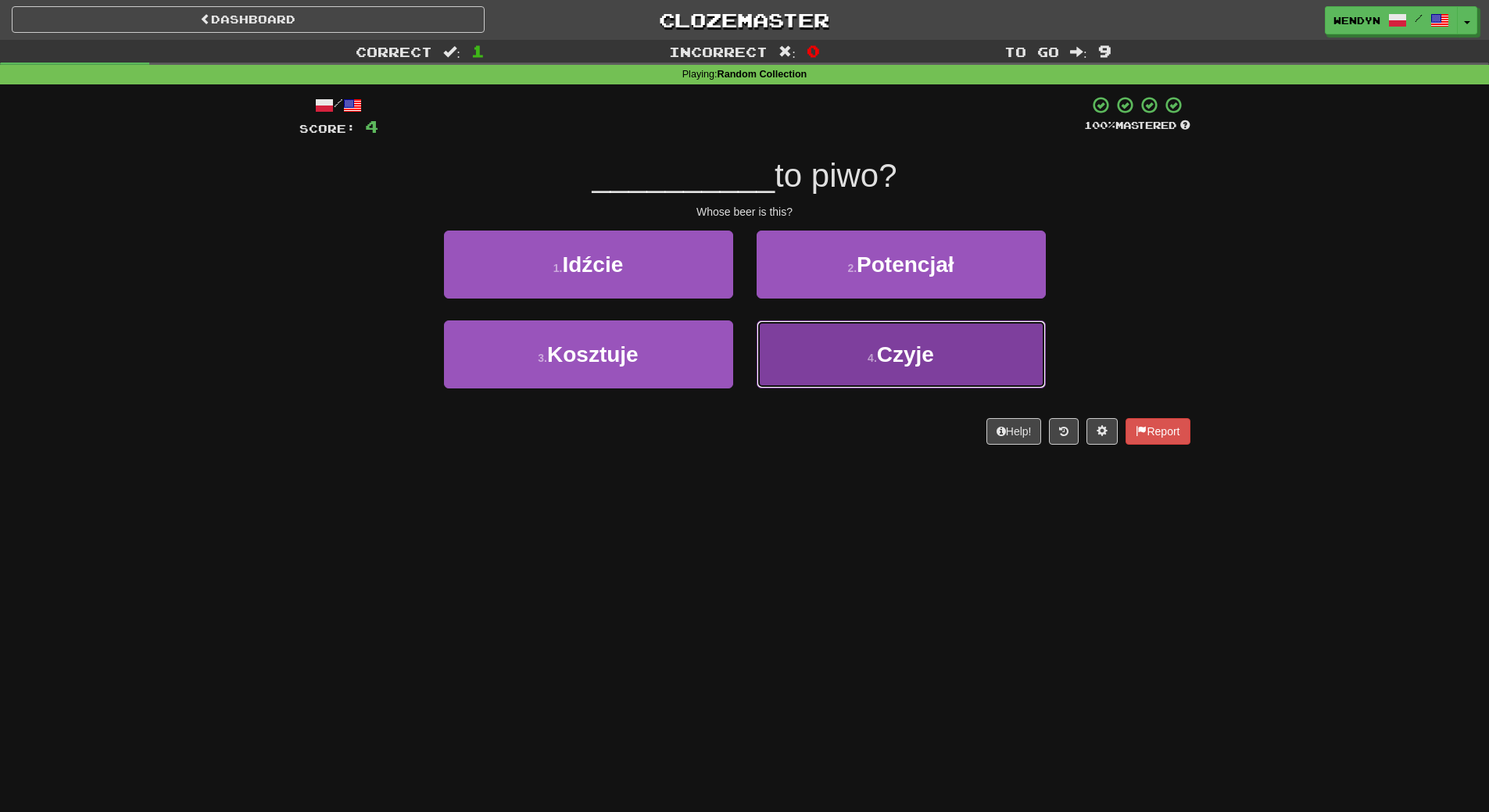
click at [808, 368] on button "4 . Czyje" at bounding box center [901, 354] width 289 height 68
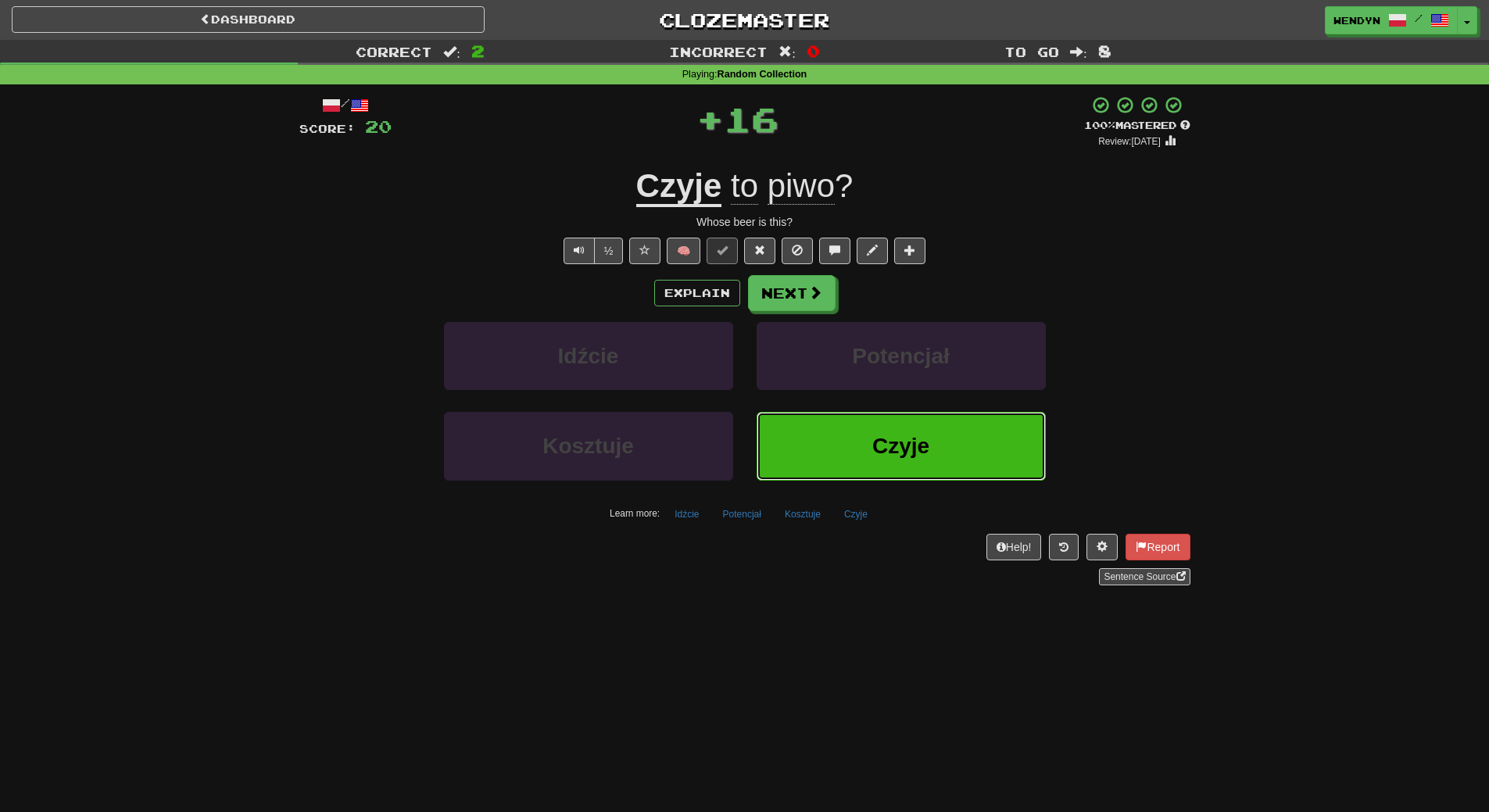
click at [839, 439] on button "Czyje" at bounding box center [901, 446] width 289 height 68
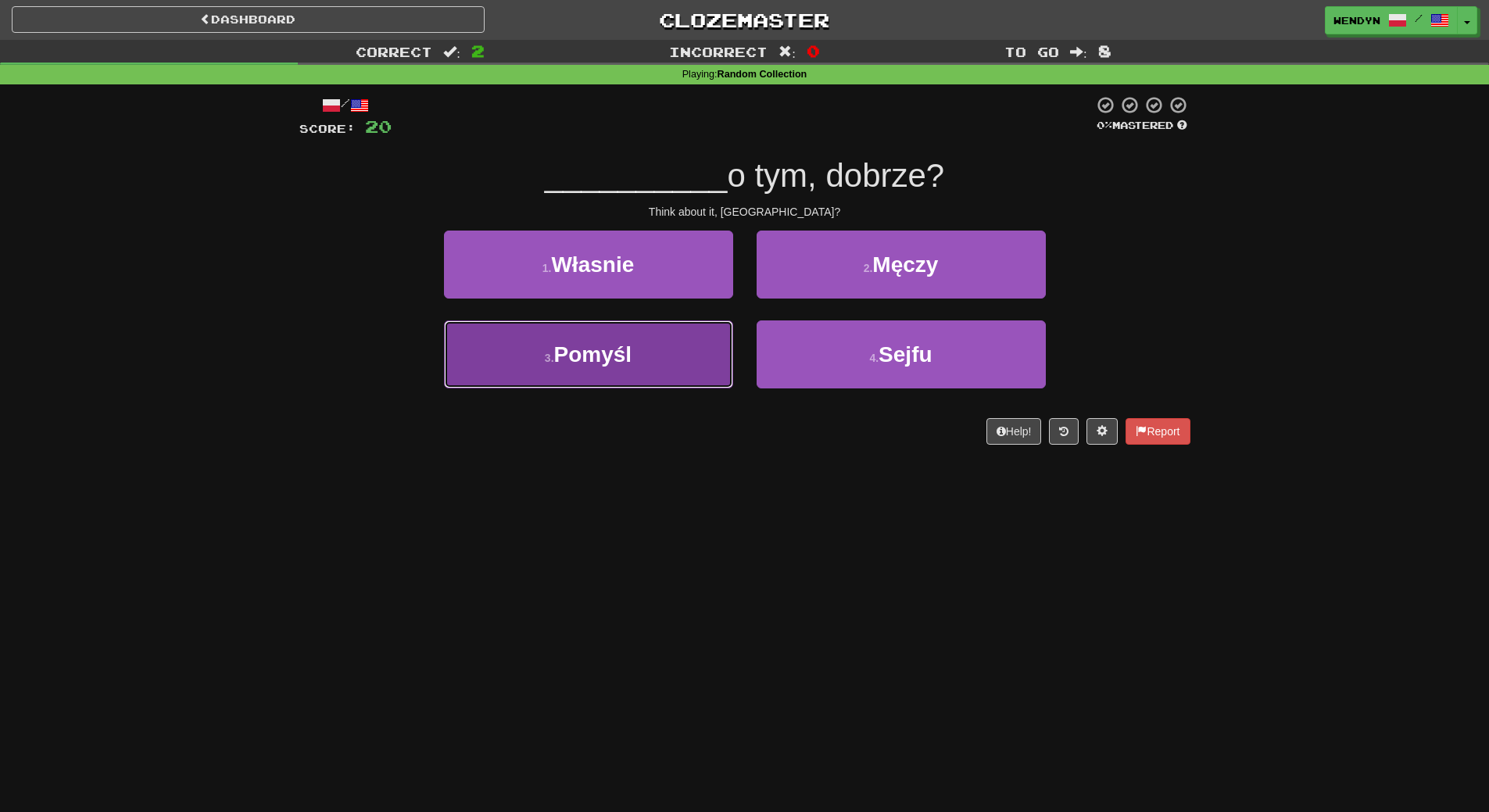
click at [647, 353] on button "3 . Pomyśl" at bounding box center [588, 354] width 289 height 68
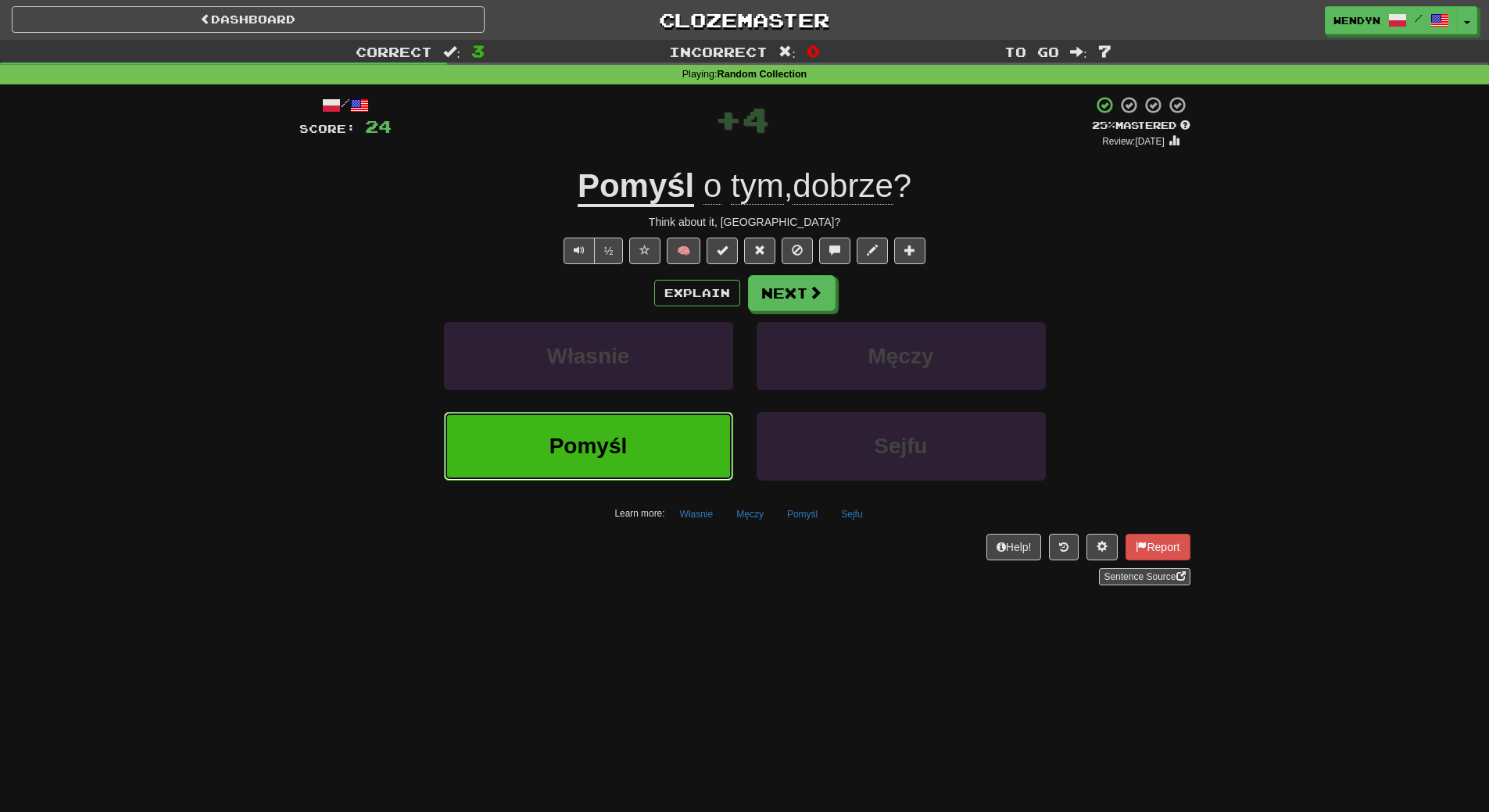
click at [656, 454] on button "Pomyśl" at bounding box center [588, 446] width 289 height 68
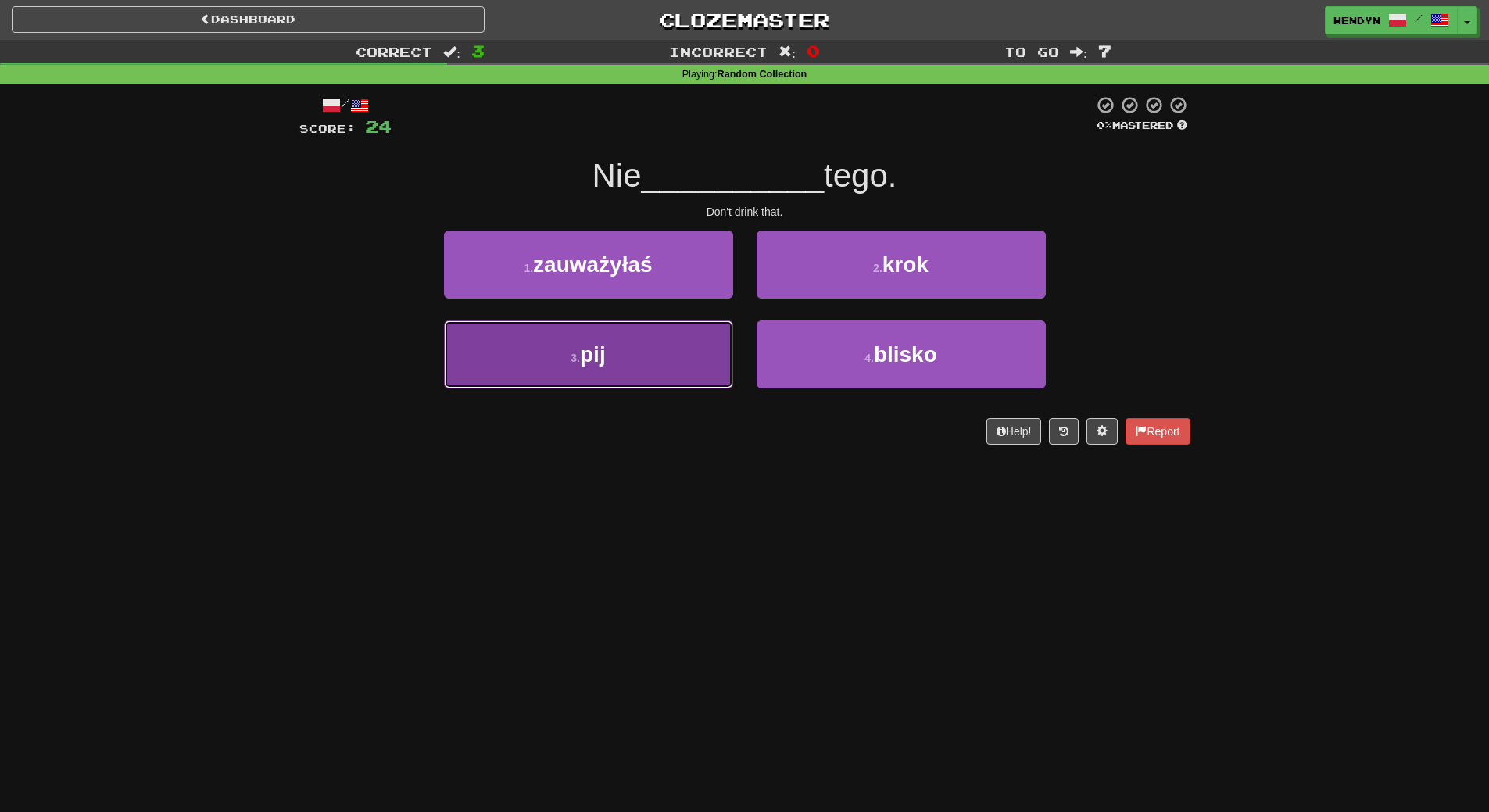
click at [629, 378] on button "3 . pij" at bounding box center [588, 354] width 289 height 68
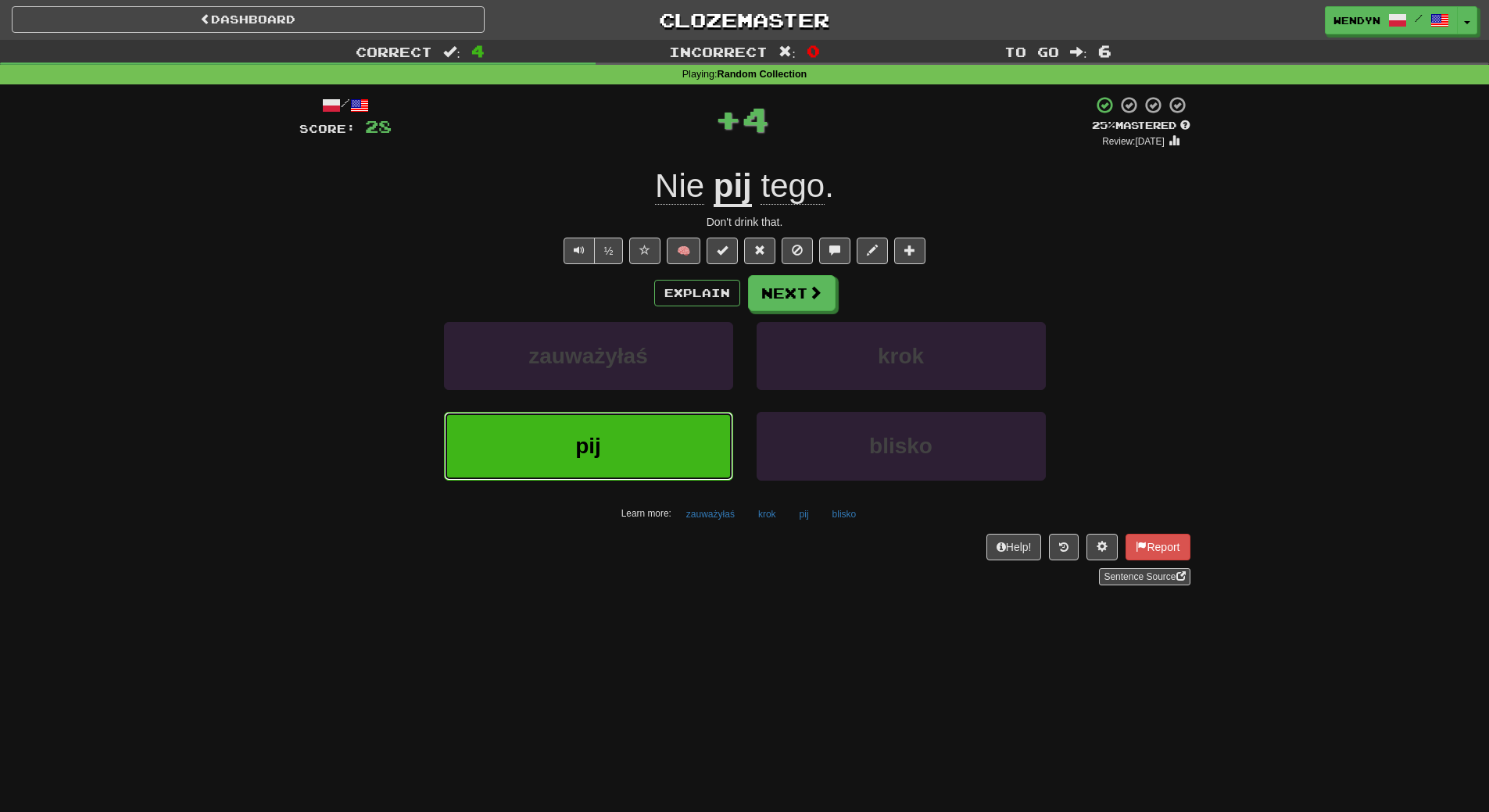
click at [631, 423] on button "pij" at bounding box center [588, 446] width 289 height 68
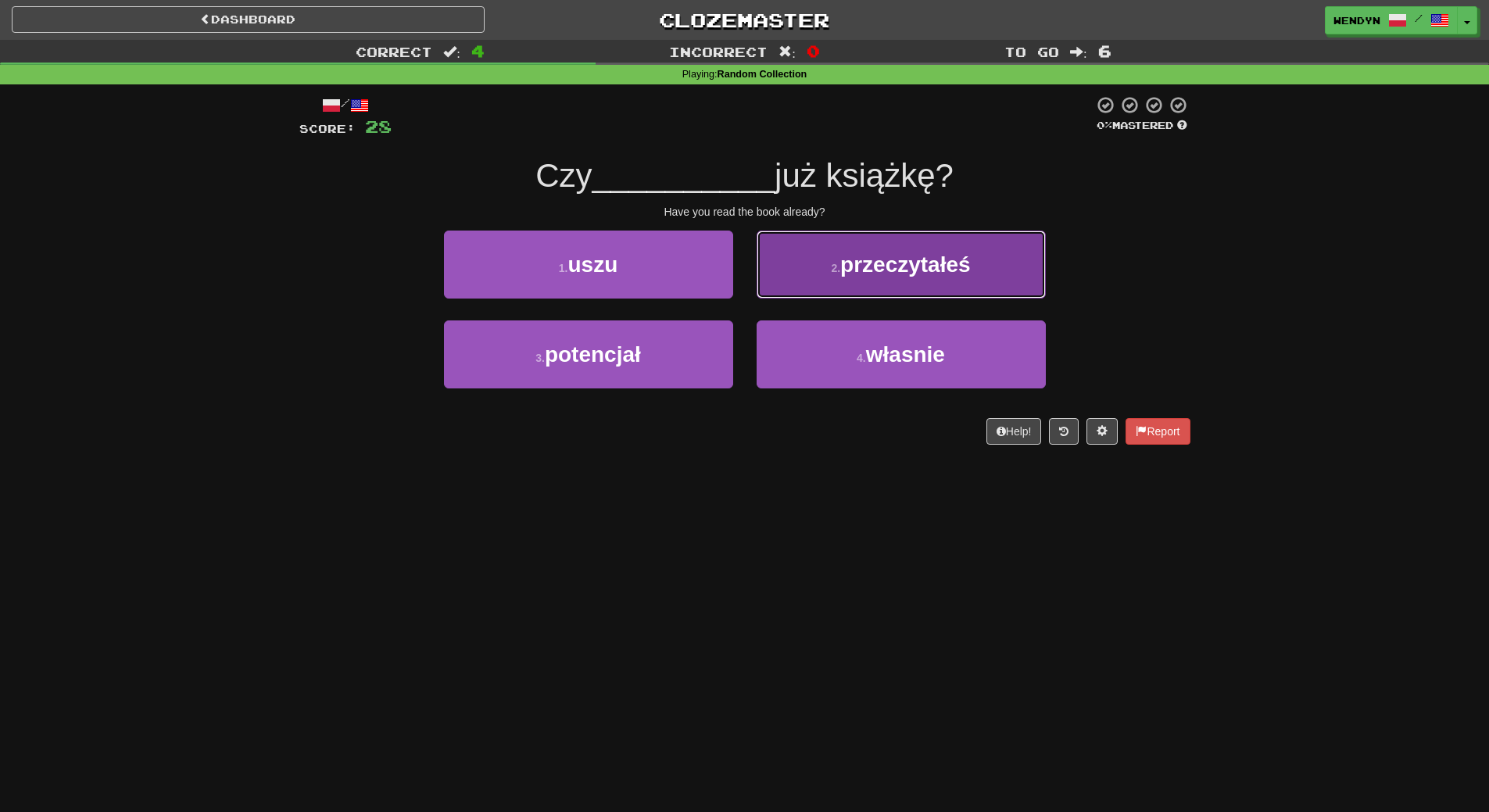
click at [999, 244] on button "2 . przeczytałeś" at bounding box center [901, 265] width 289 height 68
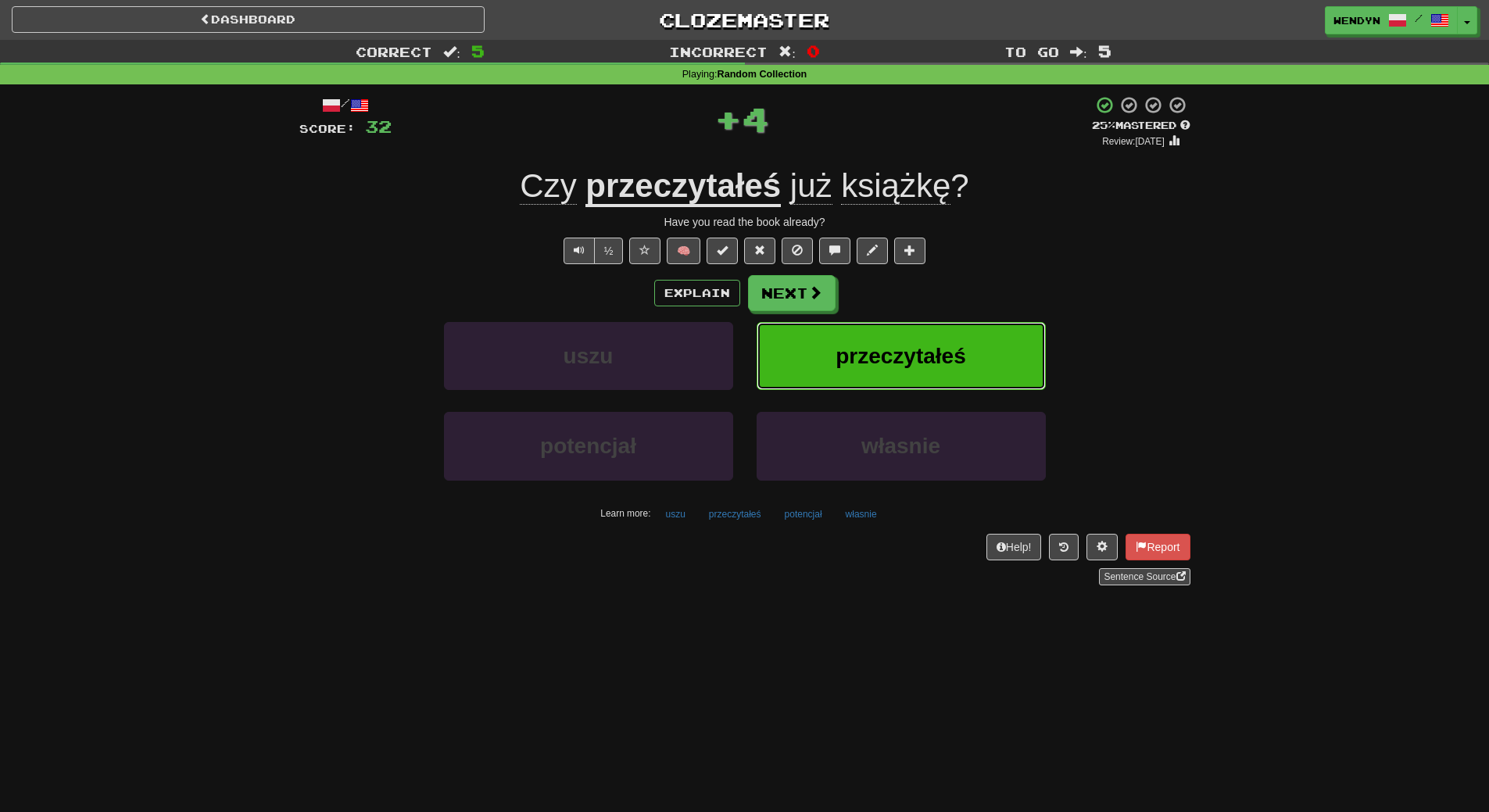
click at [995, 351] on button "przeczytałeś" at bounding box center [901, 356] width 289 height 68
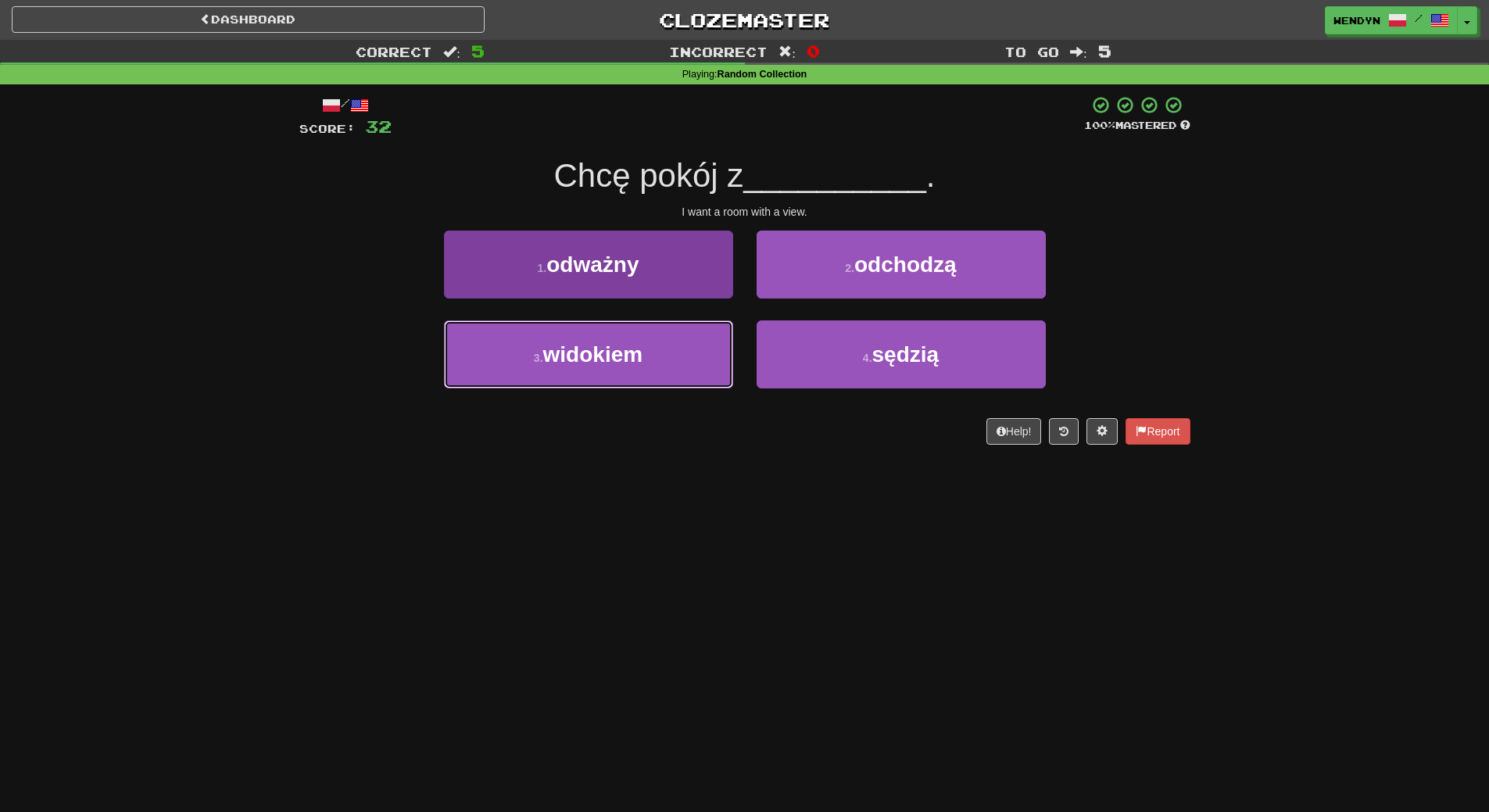
drag, startPoint x: 698, startPoint y: 358, endPoint x: 695, endPoint y: 382, distance: 24.2
click at [698, 362] on button "3 . widokiem" at bounding box center [588, 354] width 289 height 68
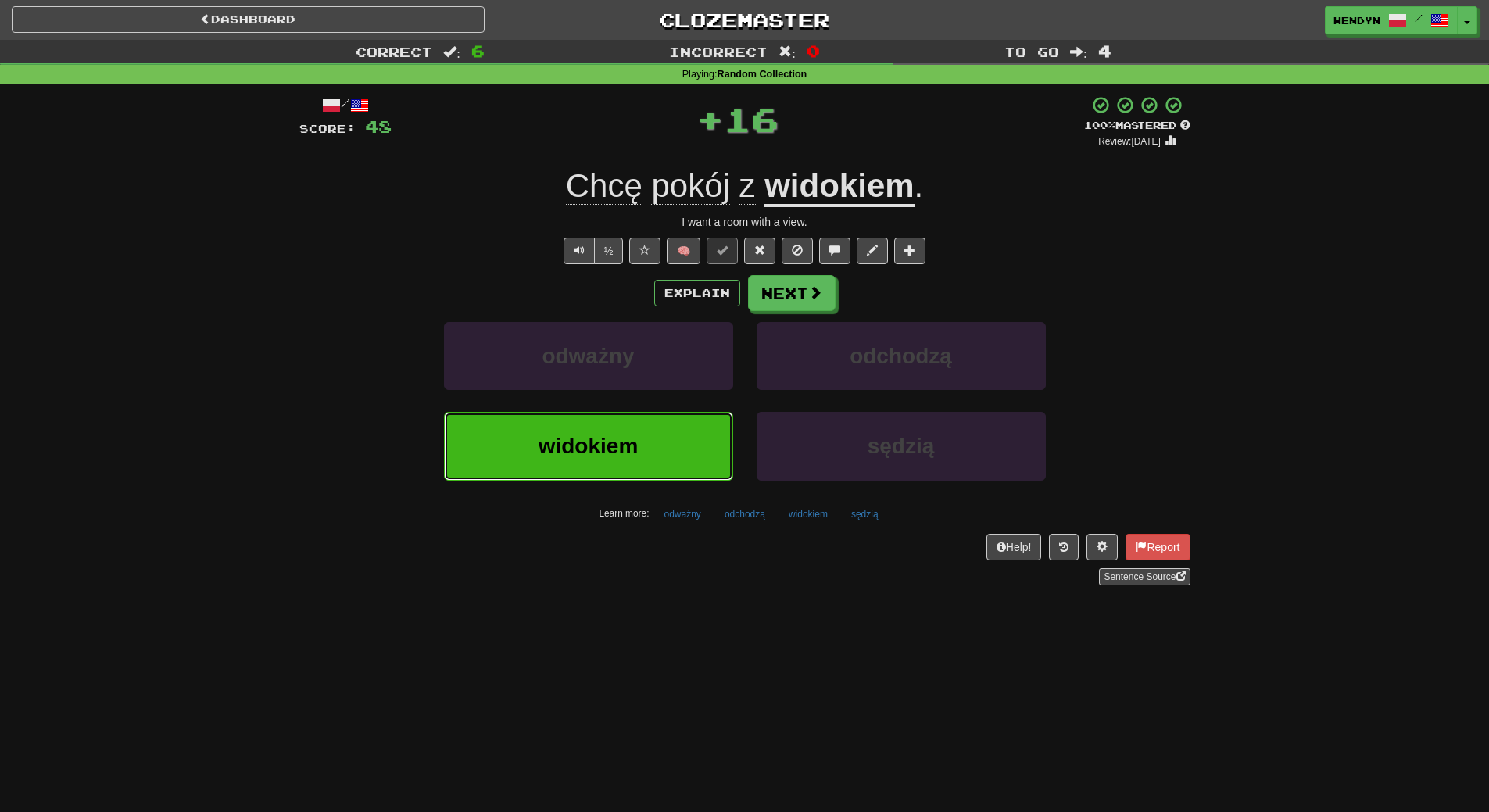
click at [687, 445] on button "widokiem" at bounding box center [588, 446] width 289 height 68
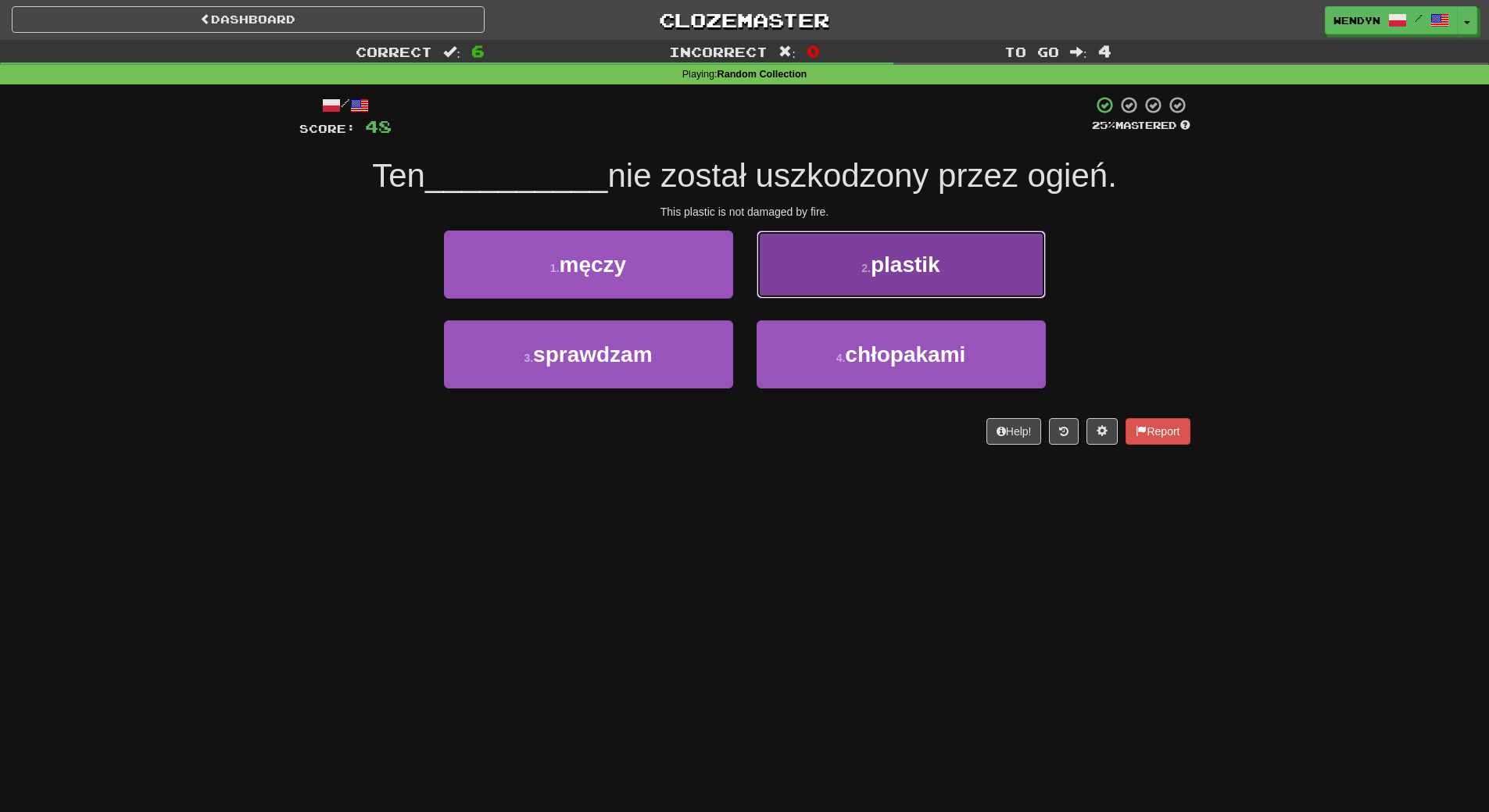
click at [909, 268] on span "plastik" at bounding box center [906, 264] width 70 height 24
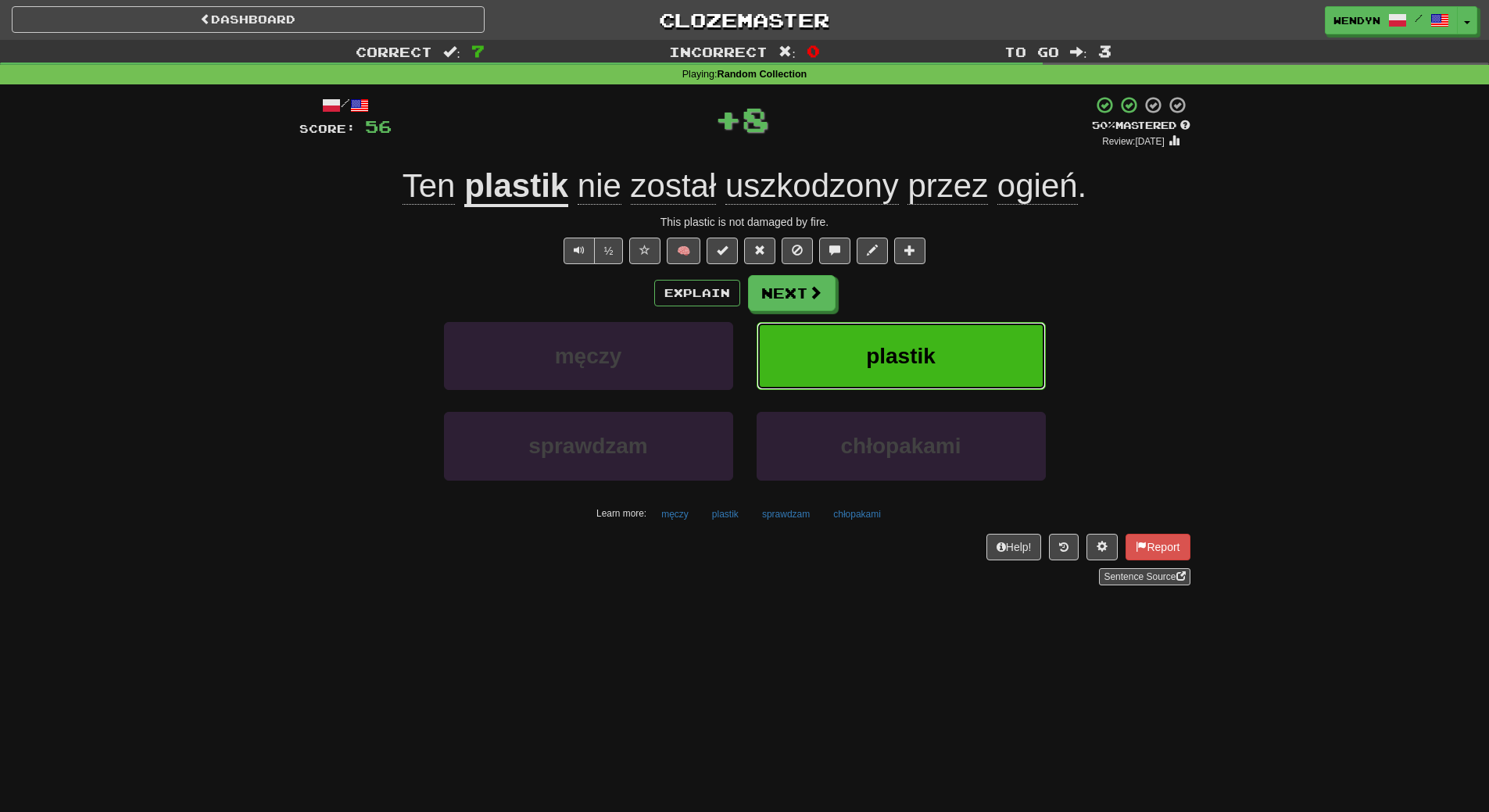
click at [910, 366] on span "plastik" at bounding box center [901, 356] width 70 height 24
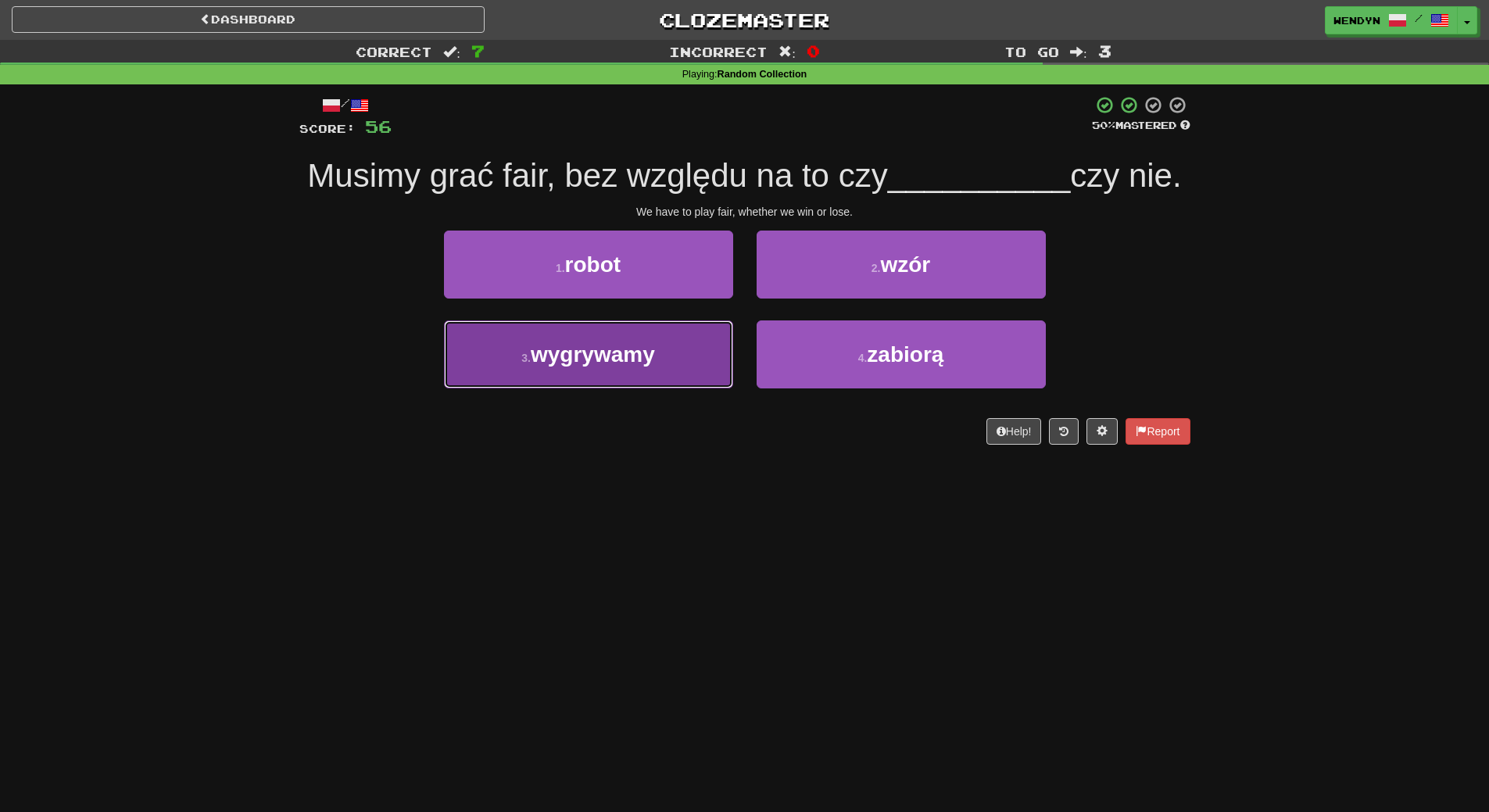
click at [612, 389] on button "3 . wygrywamy" at bounding box center [588, 354] width 289 height 68
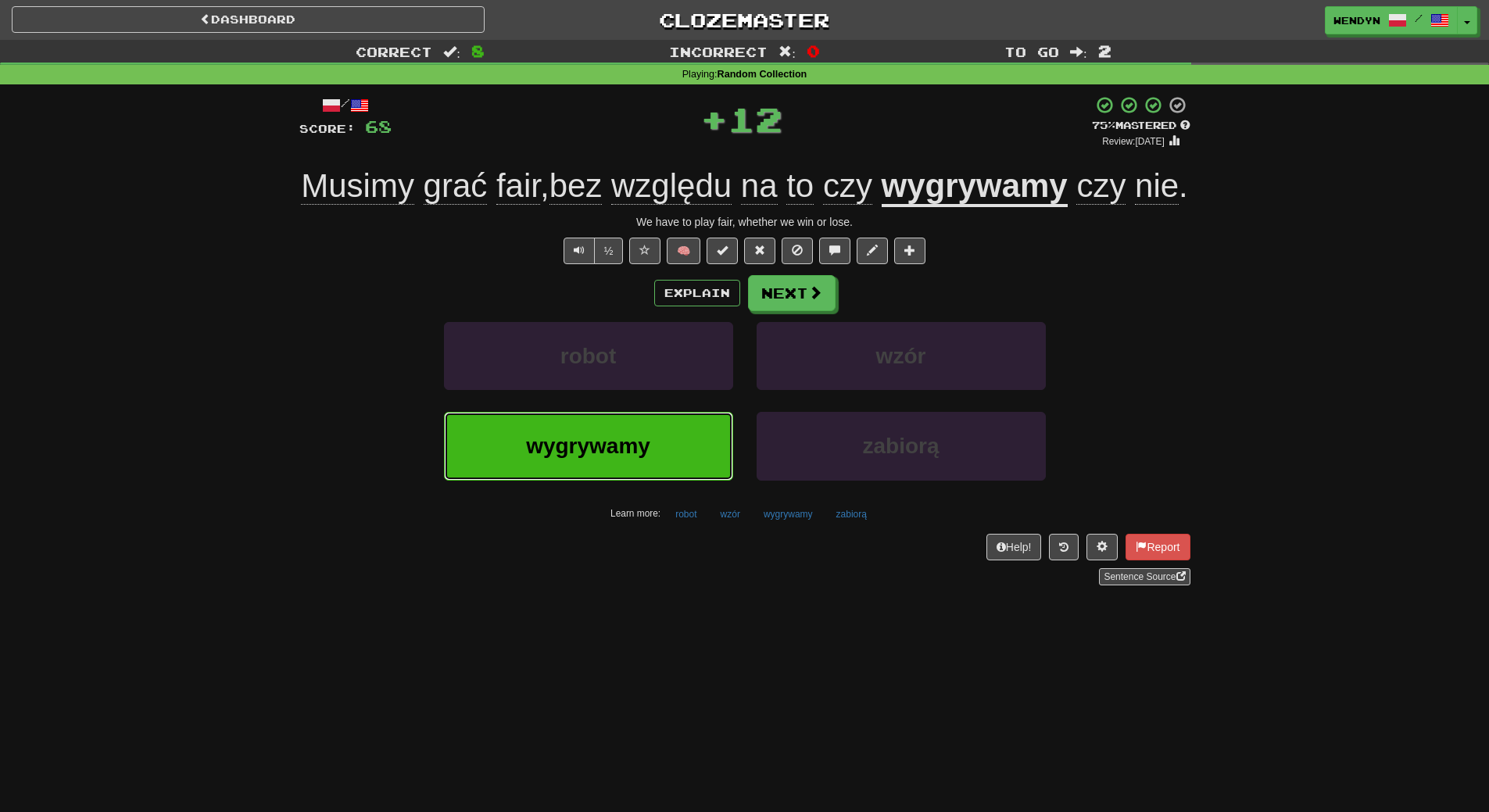
click at [614, 479] on button "wygrywamy" at bounding box center [588, 446] width 289 height 68
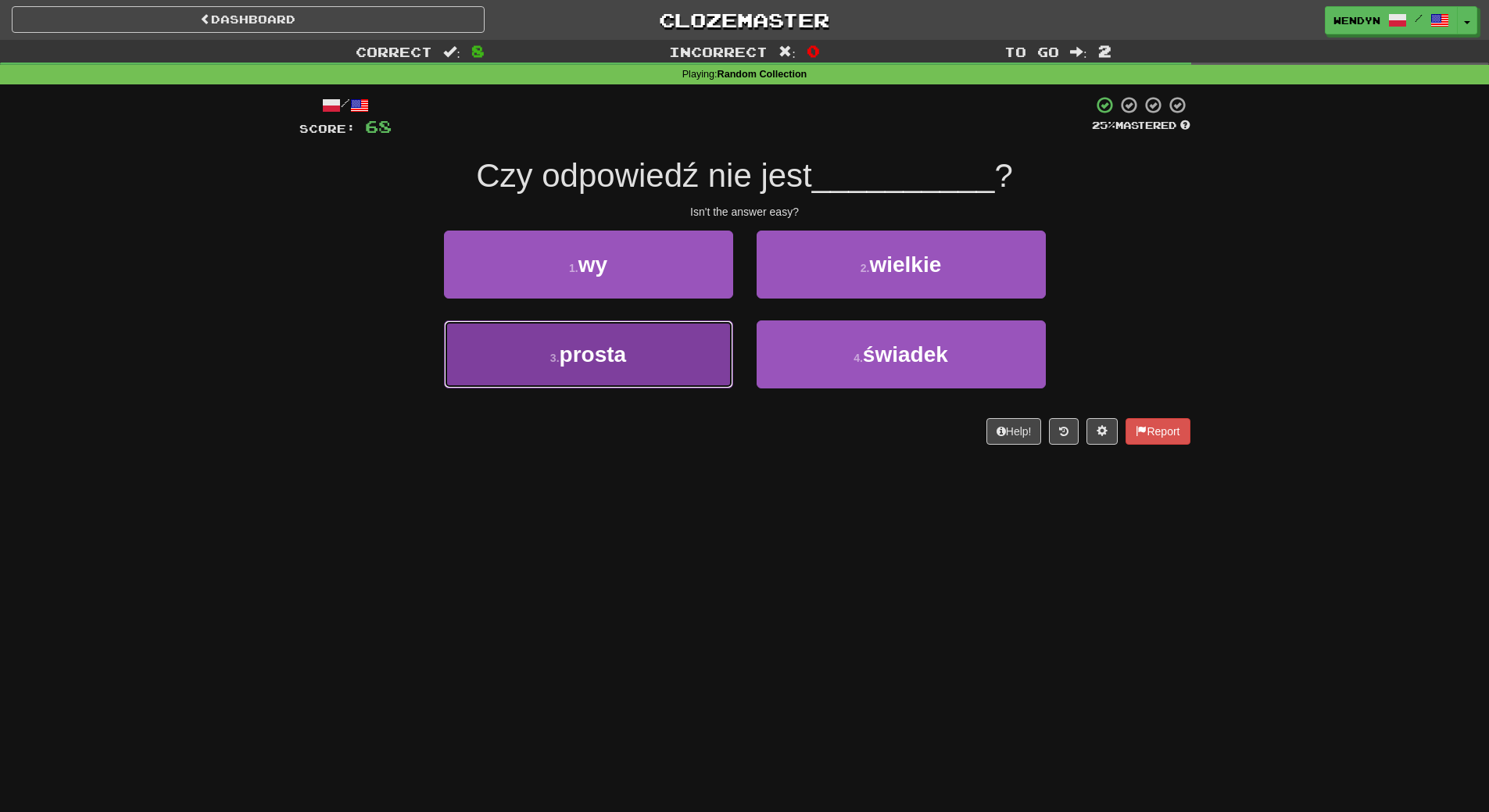
click at [638, 330] on button "3 . prosta" at bounding box center [588, 354] width 289 height 68
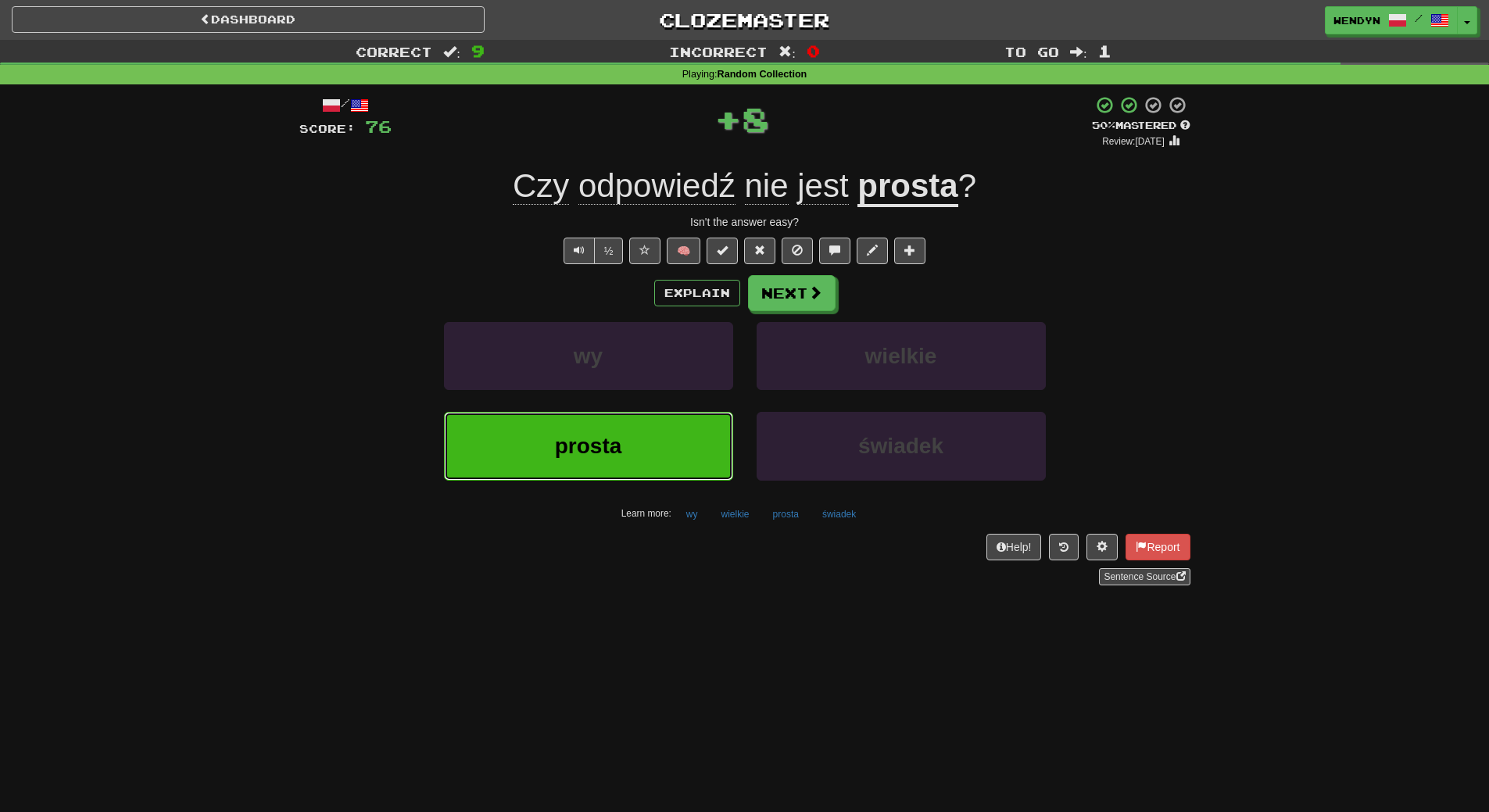
drag, startPoint x: 648, startPoint y: 429, endPoint x: 641, endPoint y: 481, distance: 52.5
click at [647, 438] on button "prosta" at bounding box center [588, 446] width 289 height 68
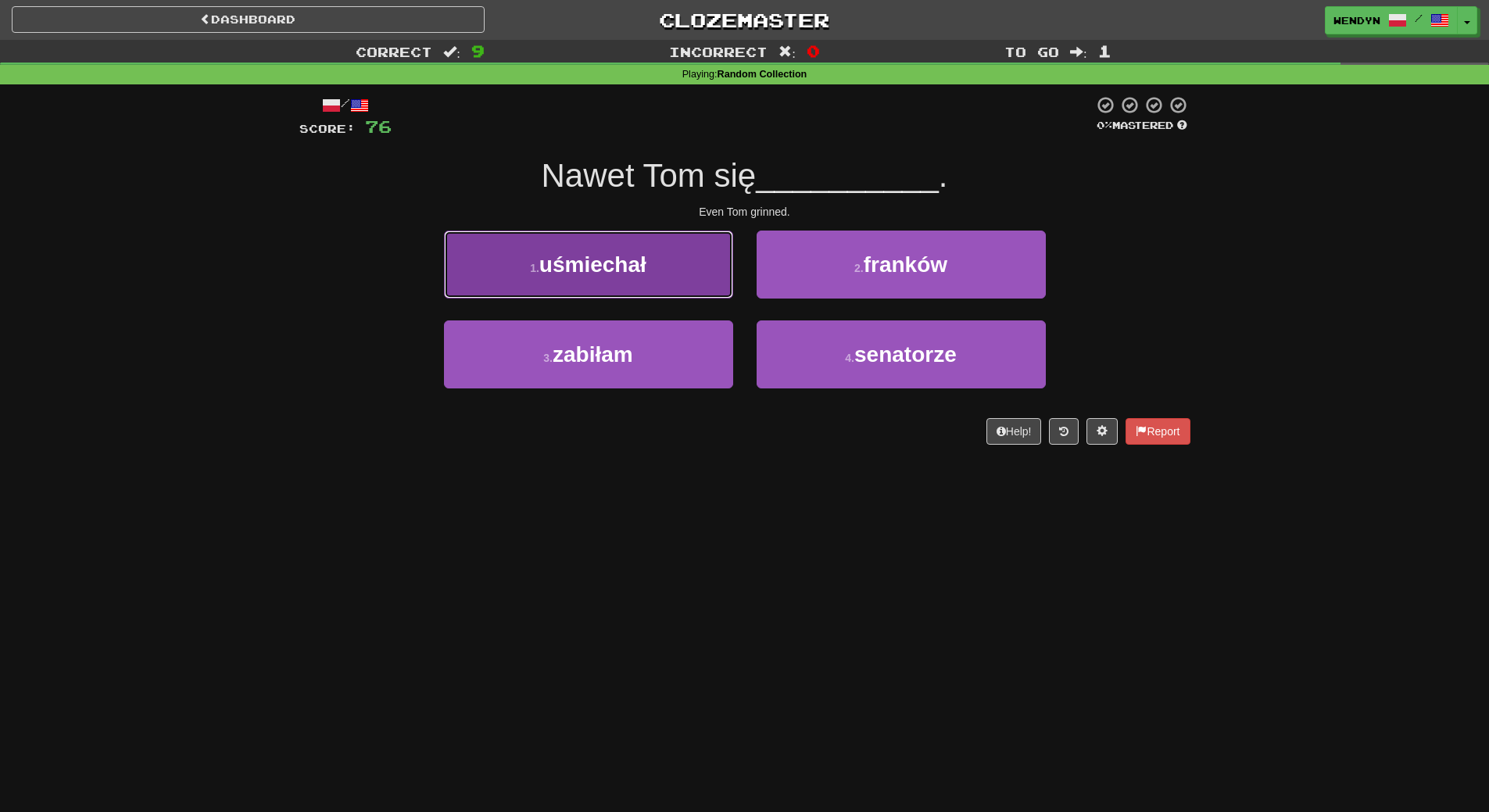
click at [669, 273] on button "1 . uśmiechał" at bounding box center [588, 265] width 289 height 68
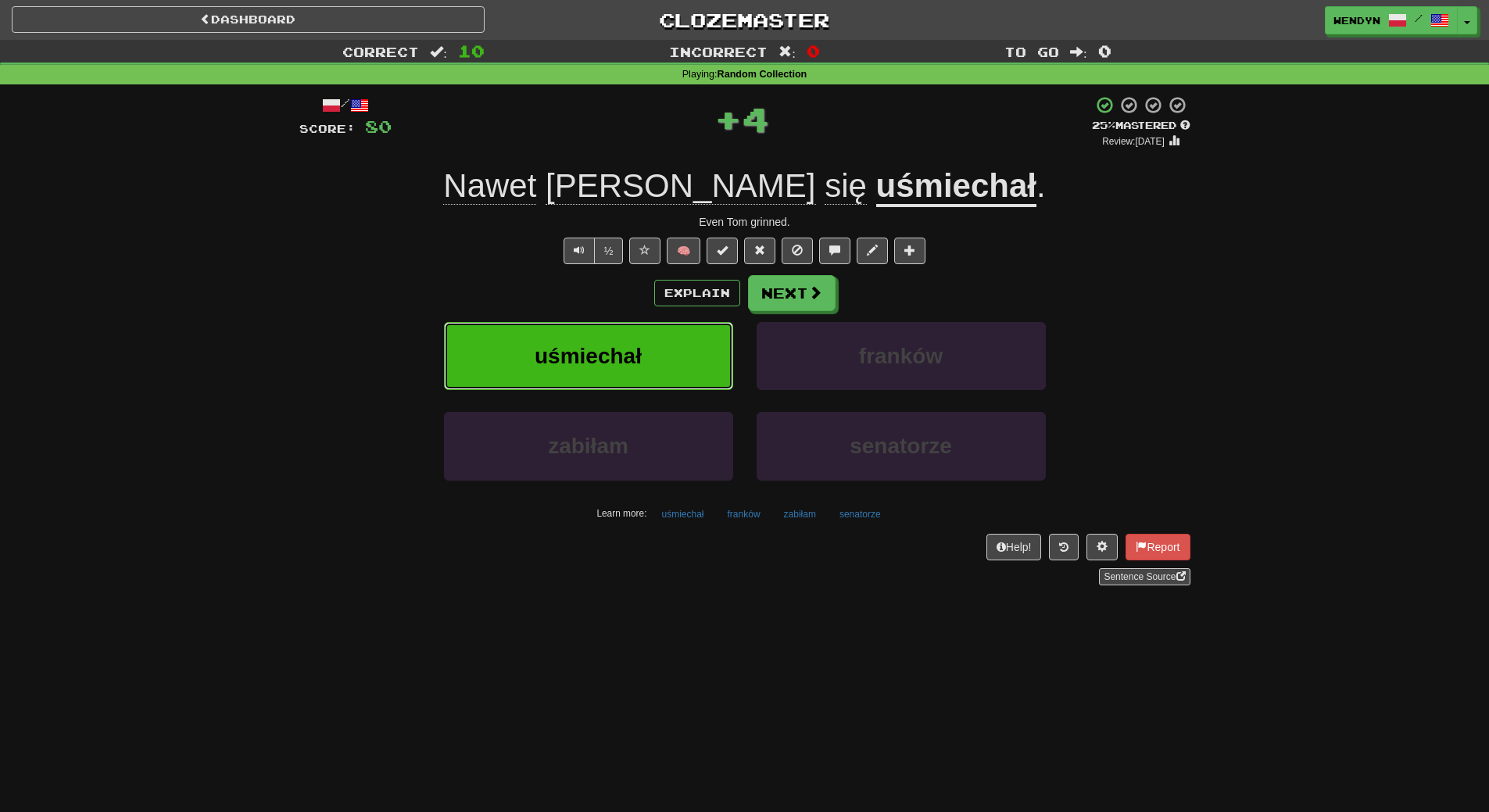
click at [658, 334] on button "uśmiechał" at bounding box center [588, 356] width 289 height 68
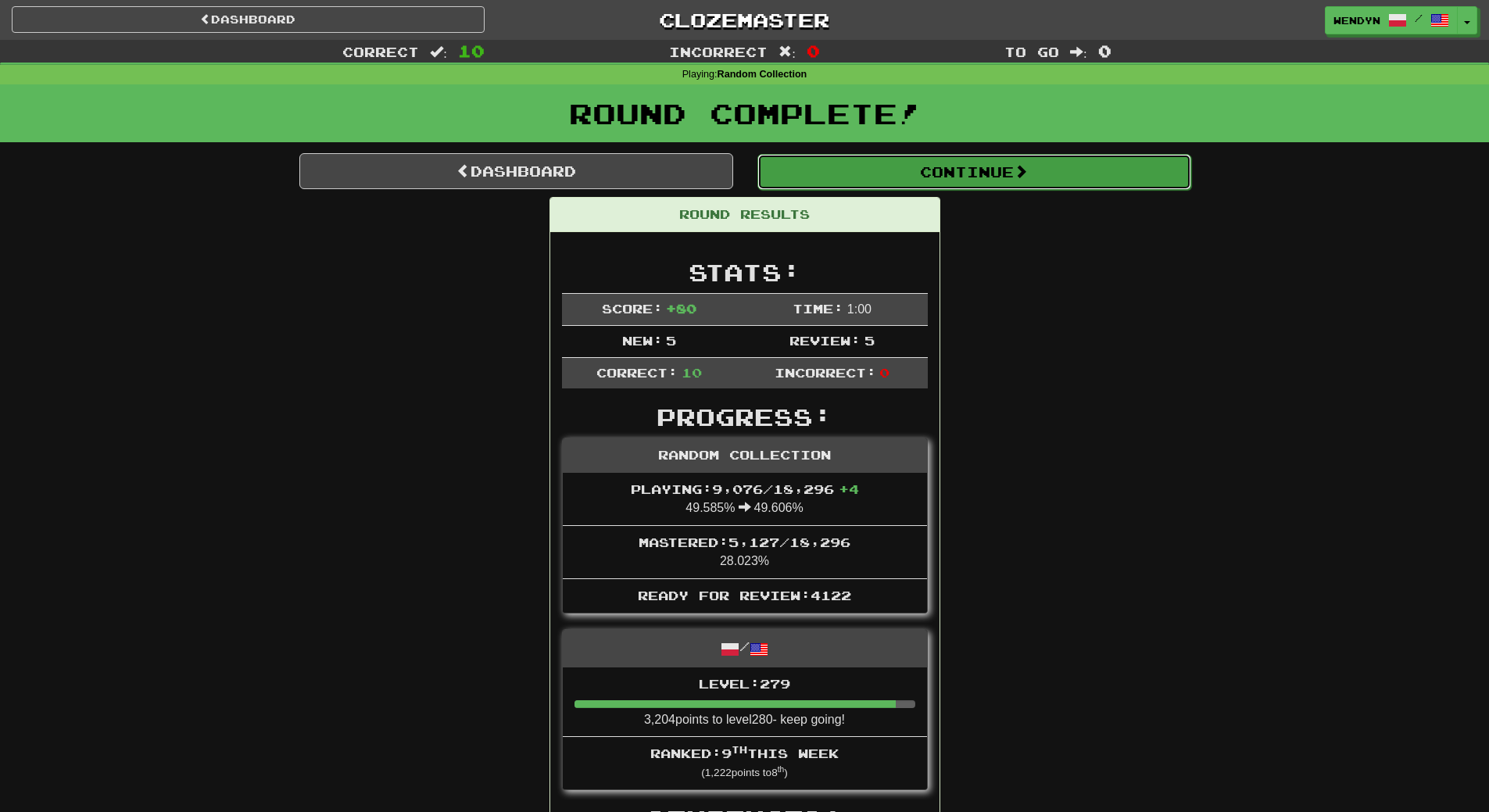
click at [1011, 158] on button "Continue" at bounding box center [974, 171] width 434 height 36
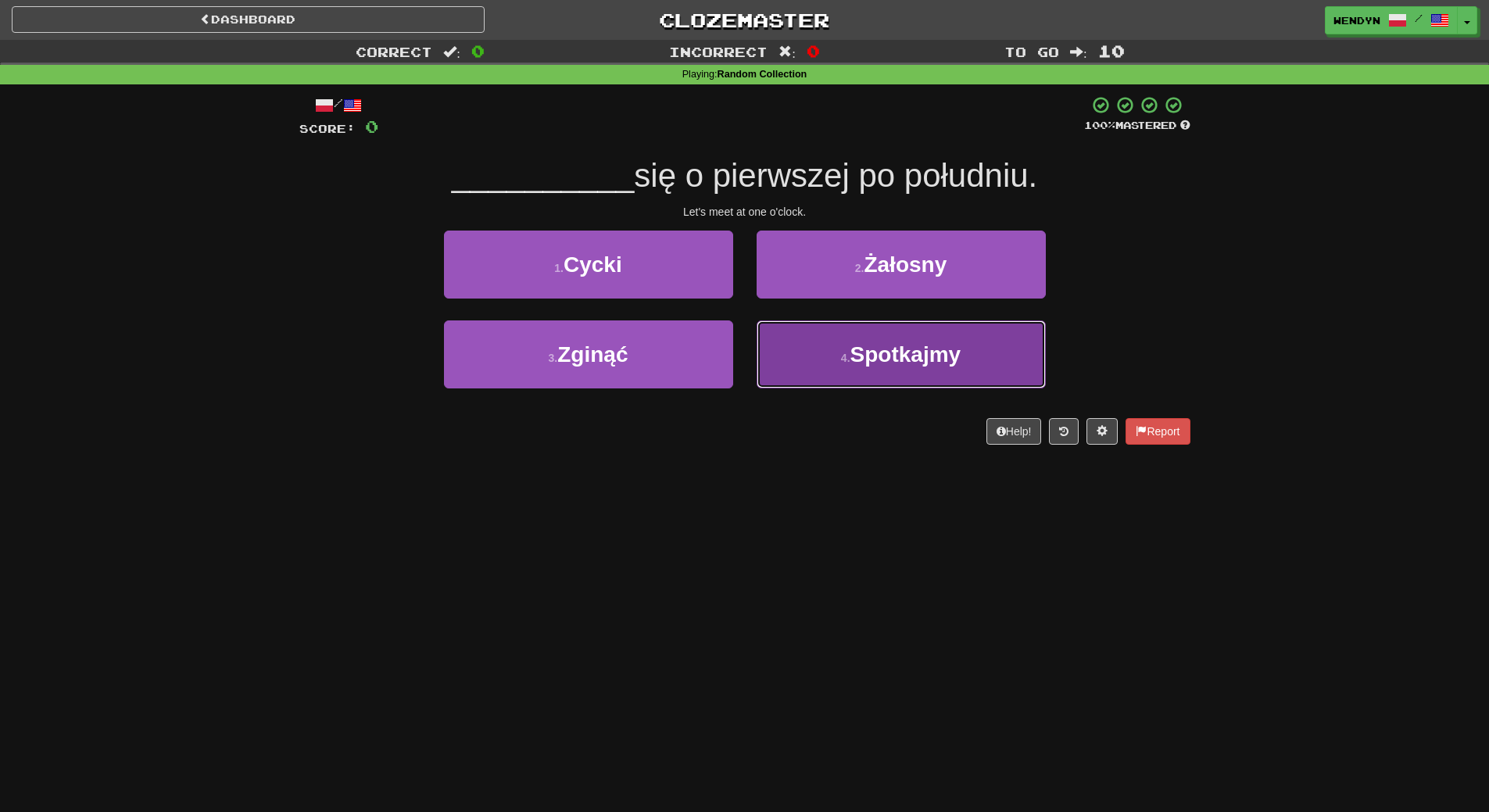
click at [906, 372] on button "4 . Spotkajmy" at bounding box center [901, 354] width 289 height 68
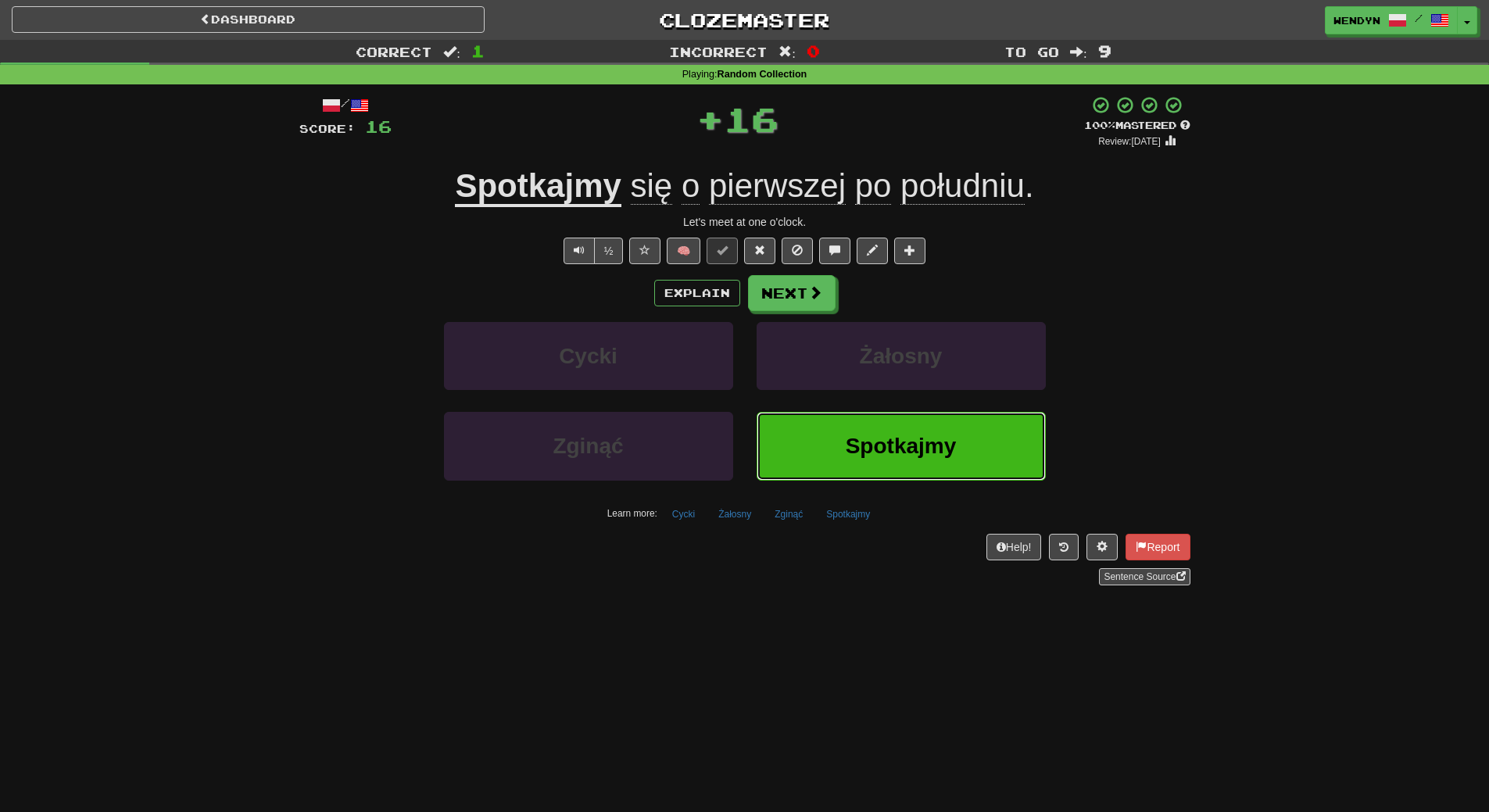
click at [911, 439] on span "Spotkajmy" at bounding box center [901, 446] width 111 height 24
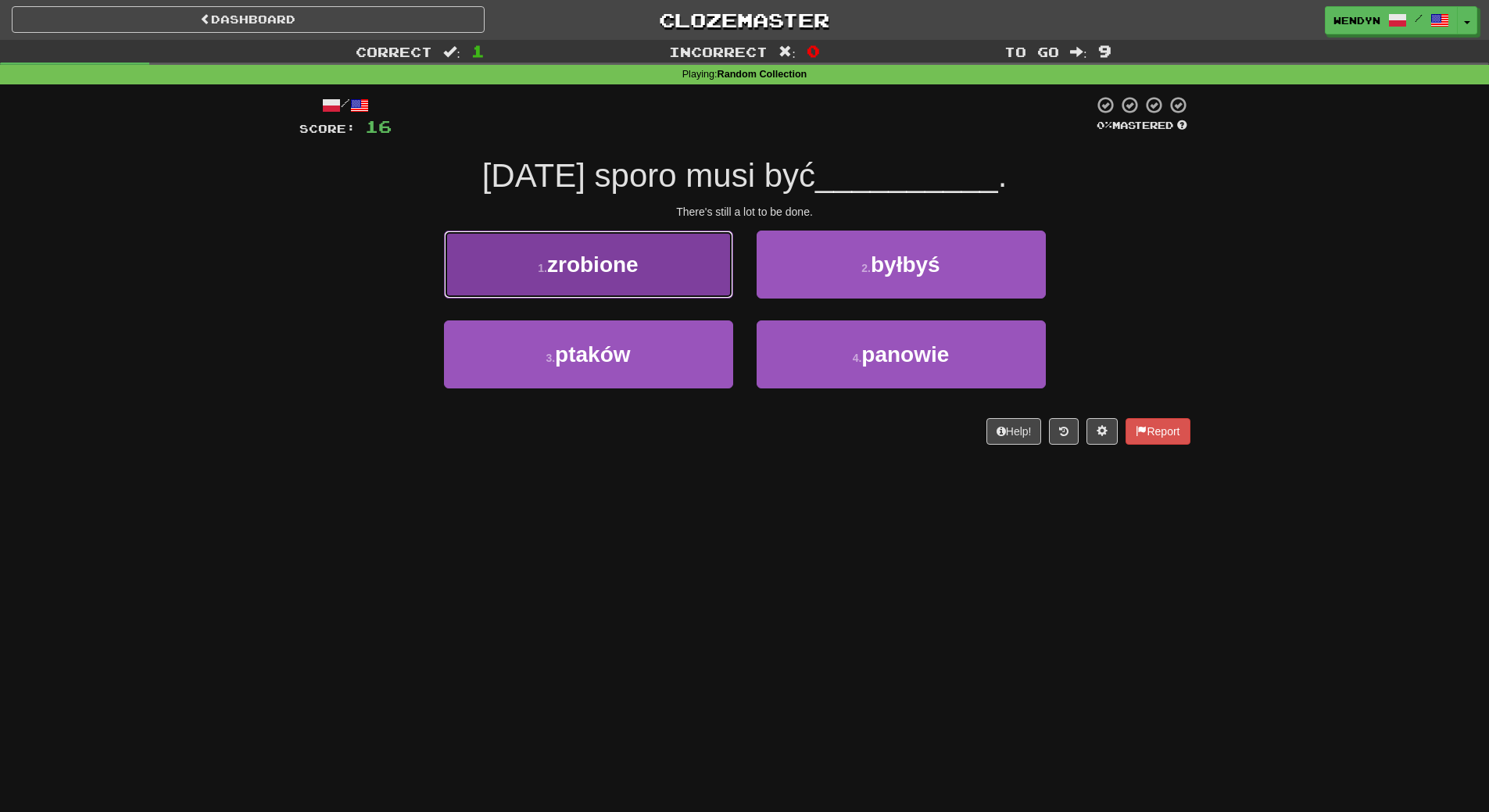
click at [662, 274] on button "1 . zrobione" at bounding box center [588, 265] width 289 height 68
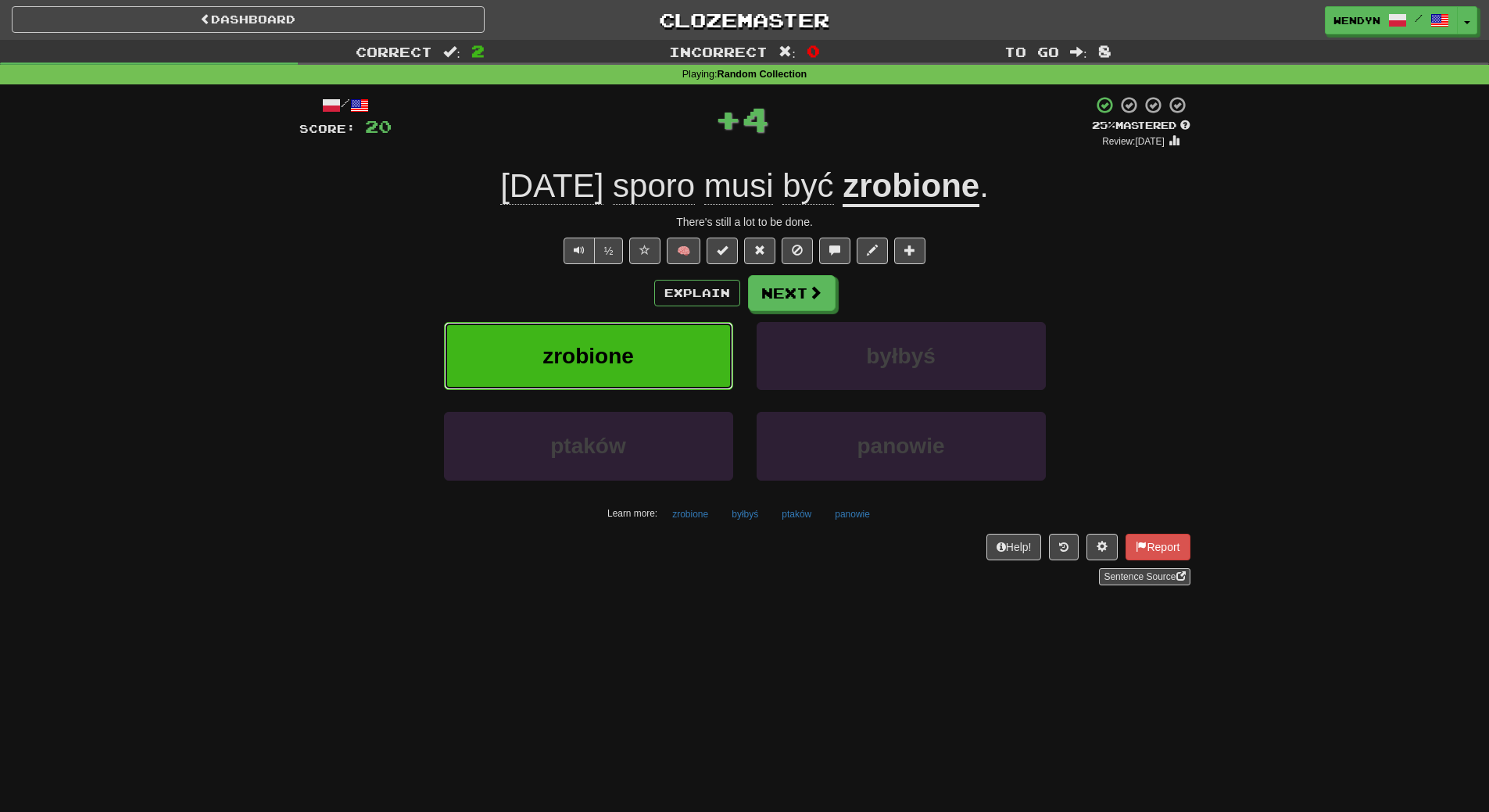
click at [657, 349] on button "zrobione" at bounding box center [588, 356] width 289 height 68
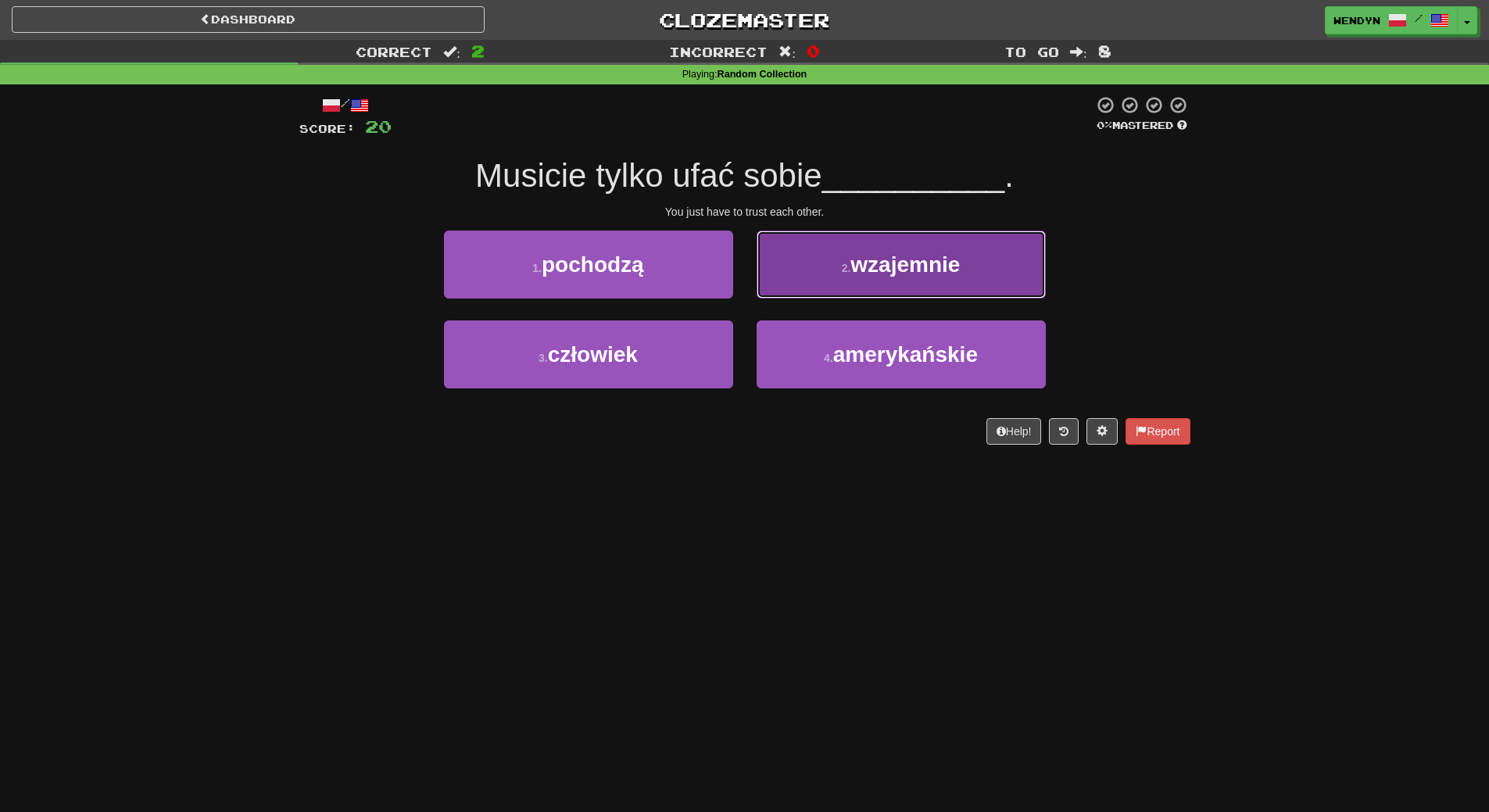
click at [964, 266] on button "2 . wzajemnie" at bounding box center [901, 265] width 289 height 68
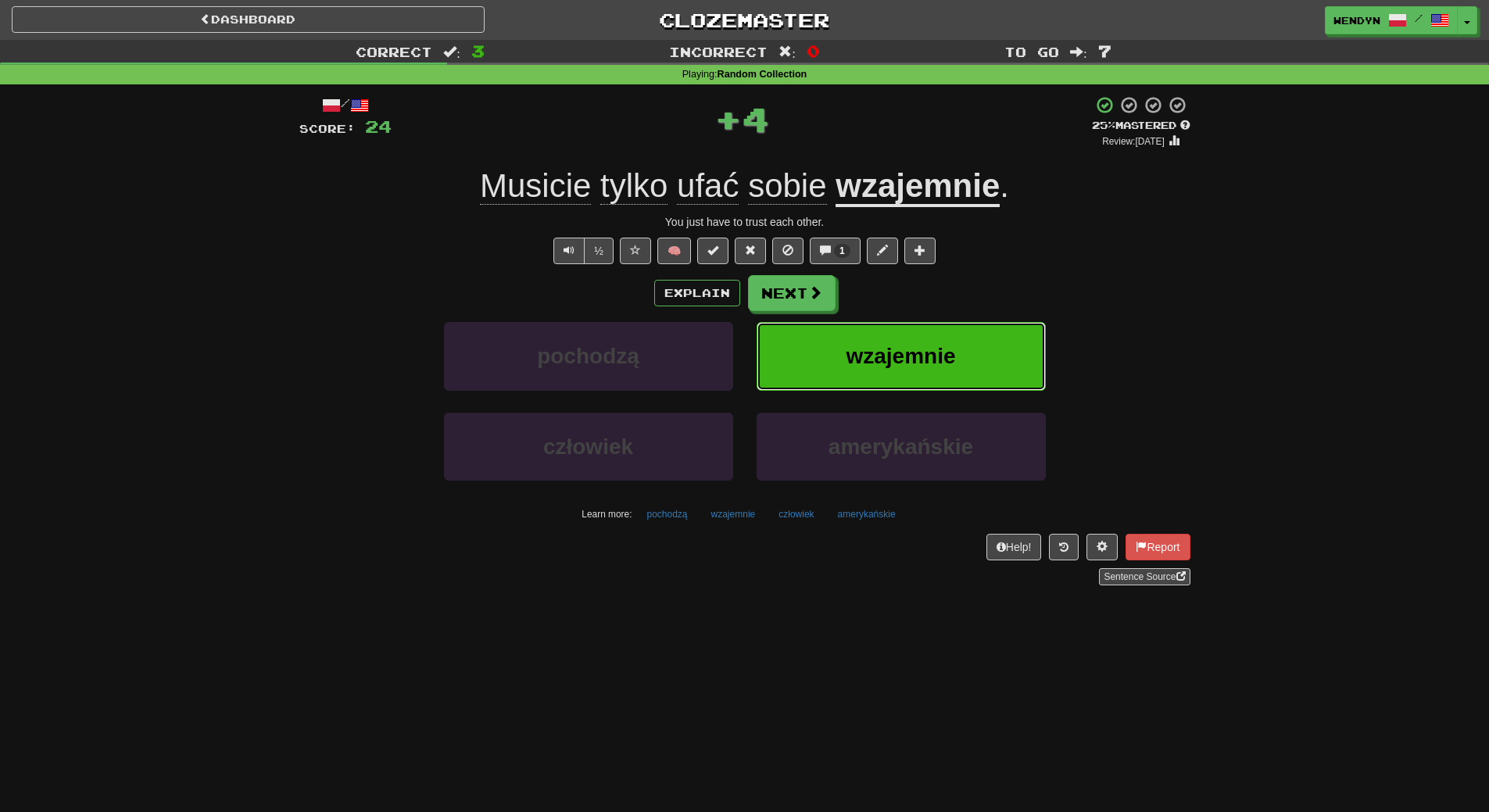
click at [956, 363] on button "wzajemnie" at bounding box center [901, 356] width 289 height 68
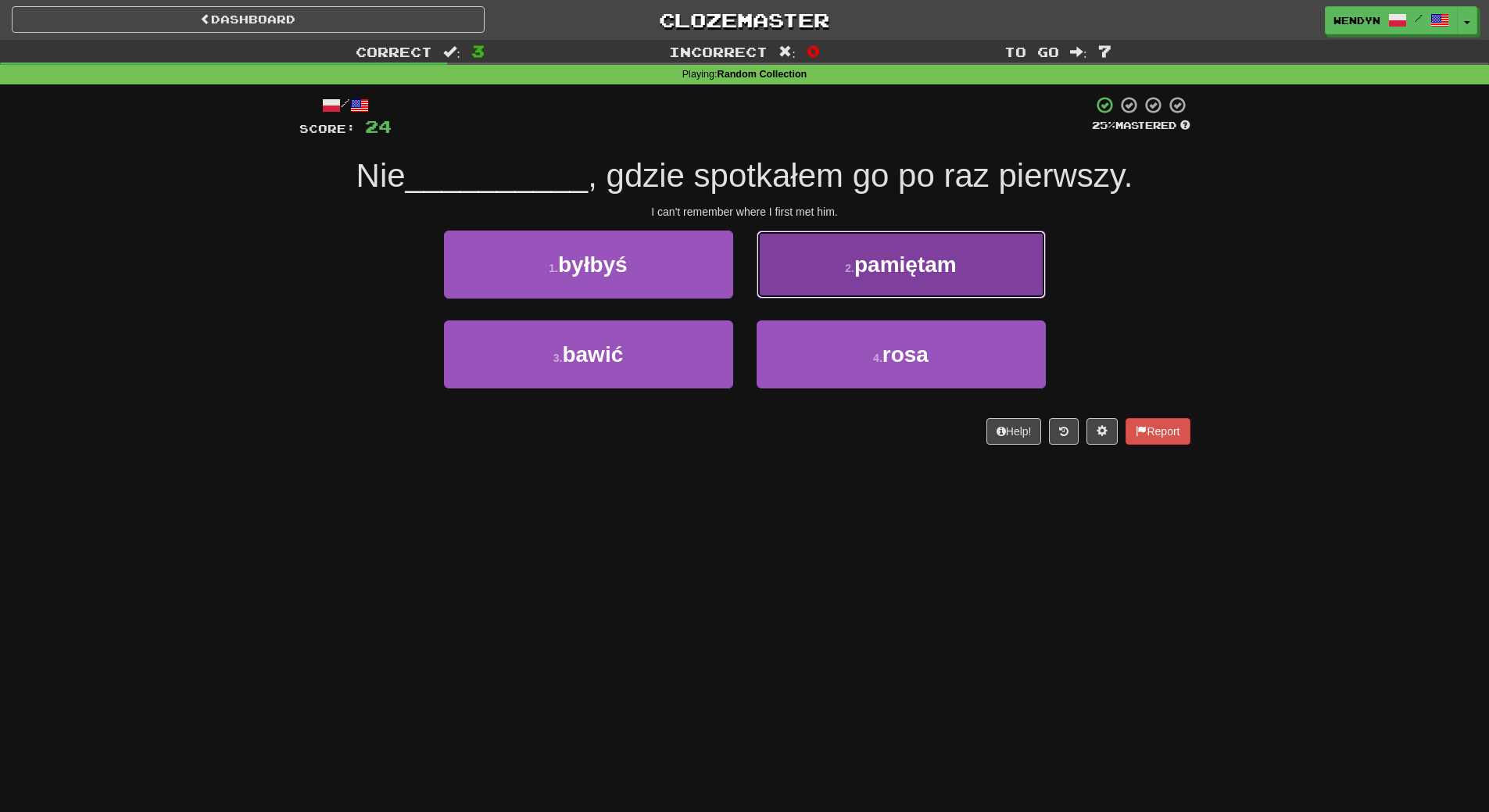
click at [929, 269] on span "pamiętam" at bounding box center [906, 264] width 102 height 24
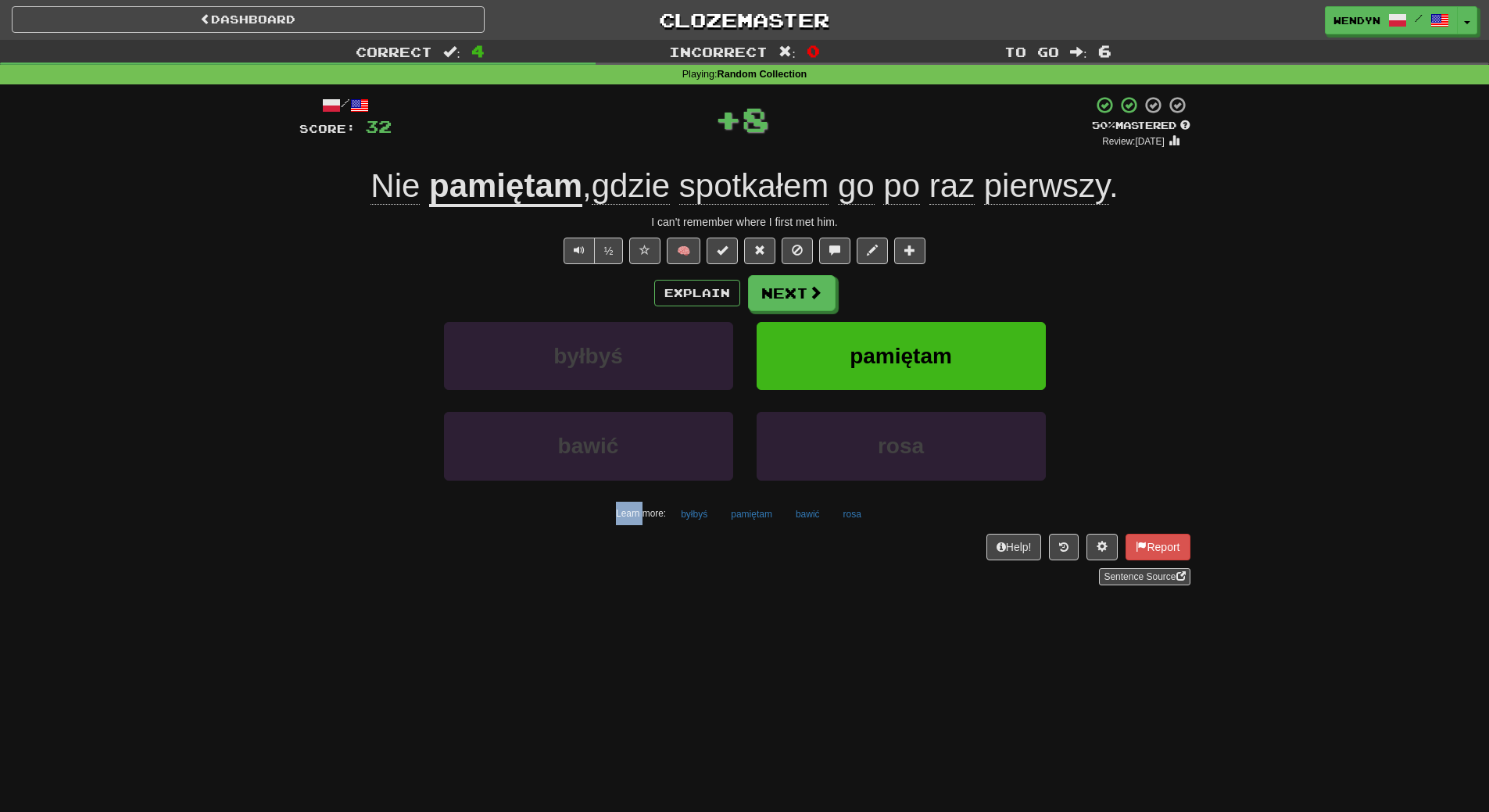
click at [929, 269] on div "/ Score: 32 + 8 50 % Mastered Review: 2025-08-31 Nie pamiętam , gdzie spotkałem…" at bounding box center [745, 340] width 891 height 490
click at [929, 353] on span "pamiętam" at bounding box center [901, 356] width 102 height 24
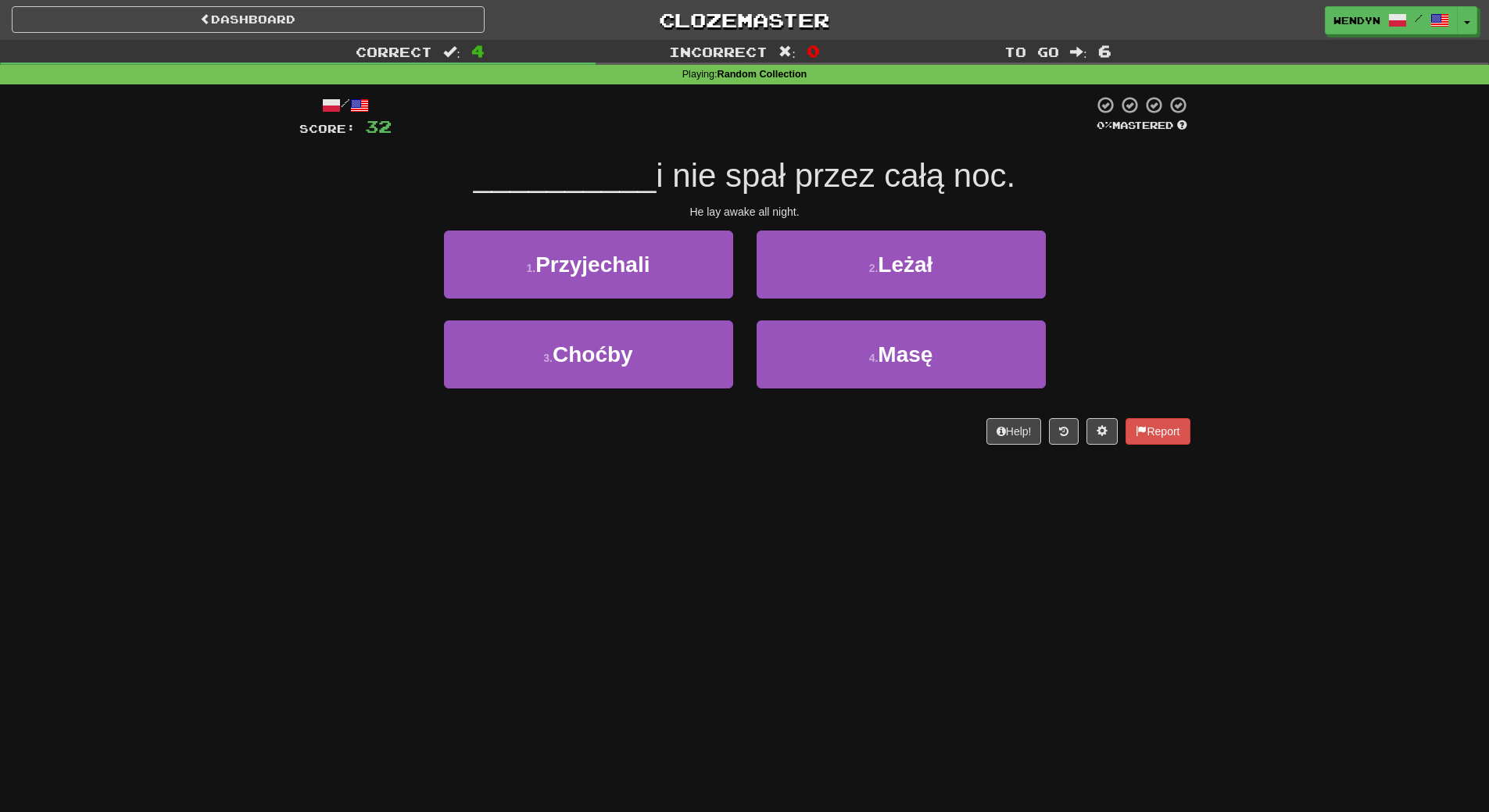
click at [784, 536] on div "Dashboard Clozemaster WendyN / Toggle Dropdown Dashboard Leaderboard Activity F…" at bounding box center [744, 406] width 1489 height 812
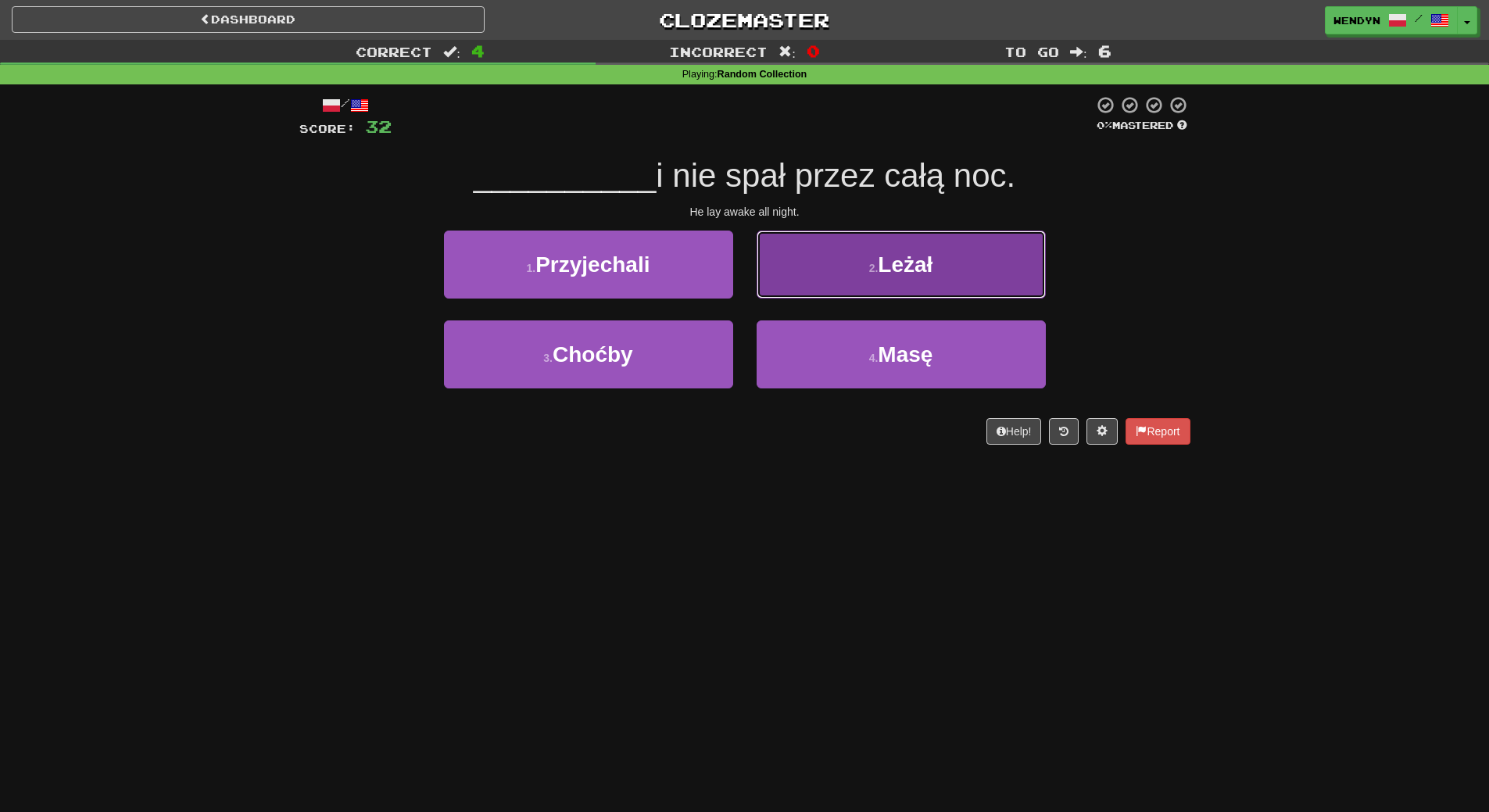
click at [914, 276] on span "Leżał" at bounding box center [905, 264] width 55 height 24
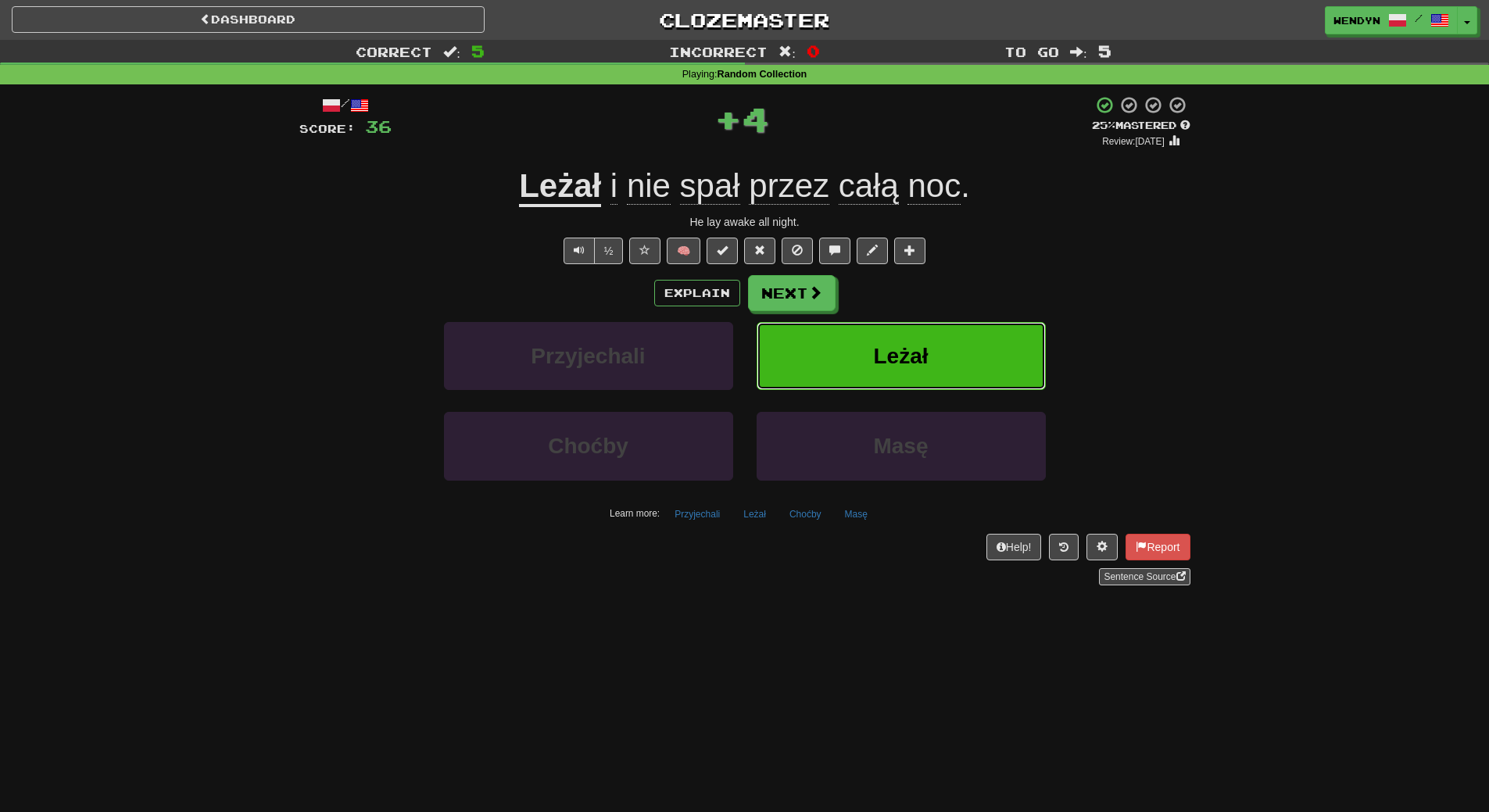
click at [917, 340] on button "Leżał" at bounding box center [901, 356] width 289 height 68
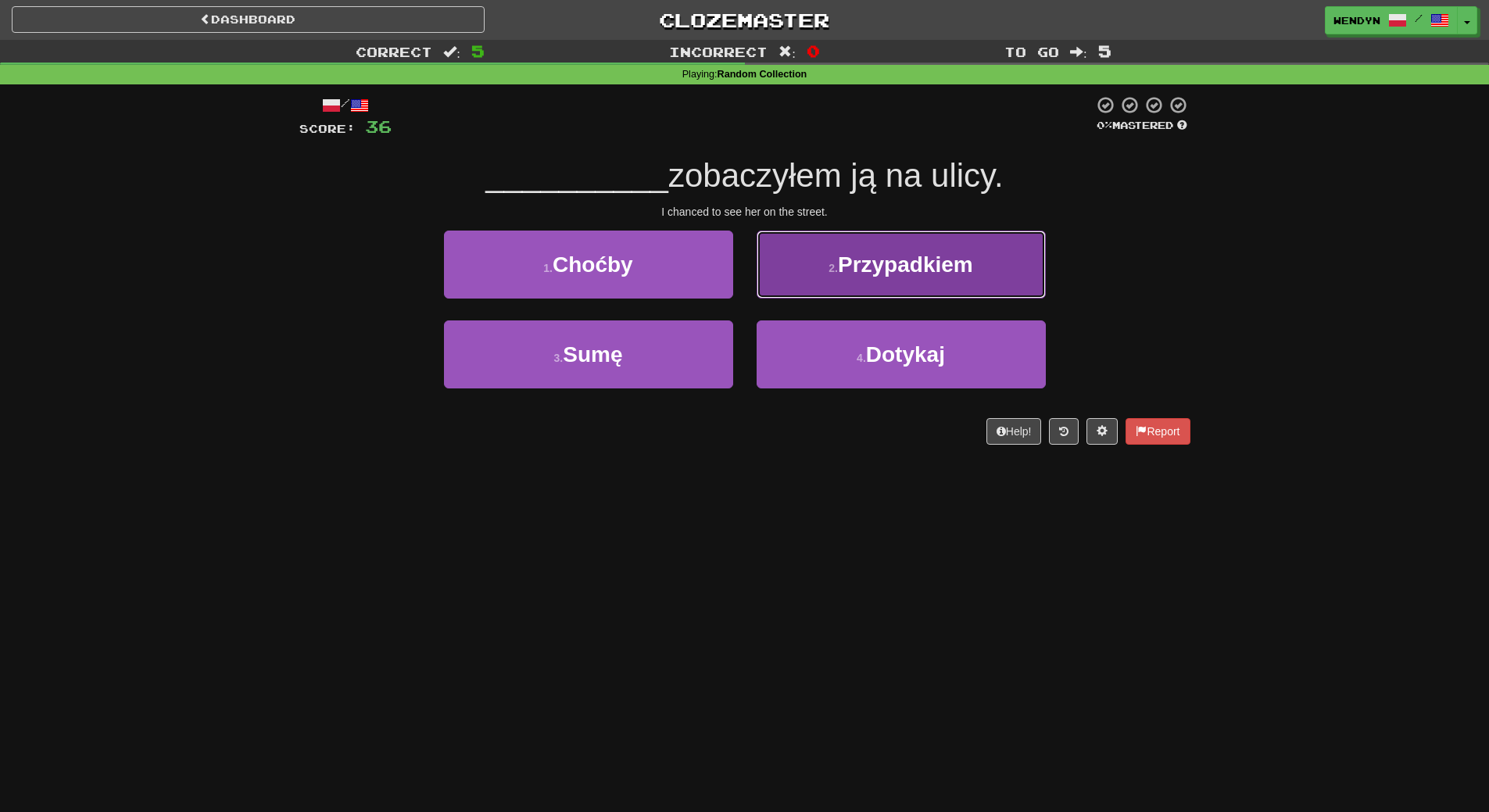
click at [994, 264] on button "2 . Przypadkiem" at bounding box center [901, 265] width 289 height 68
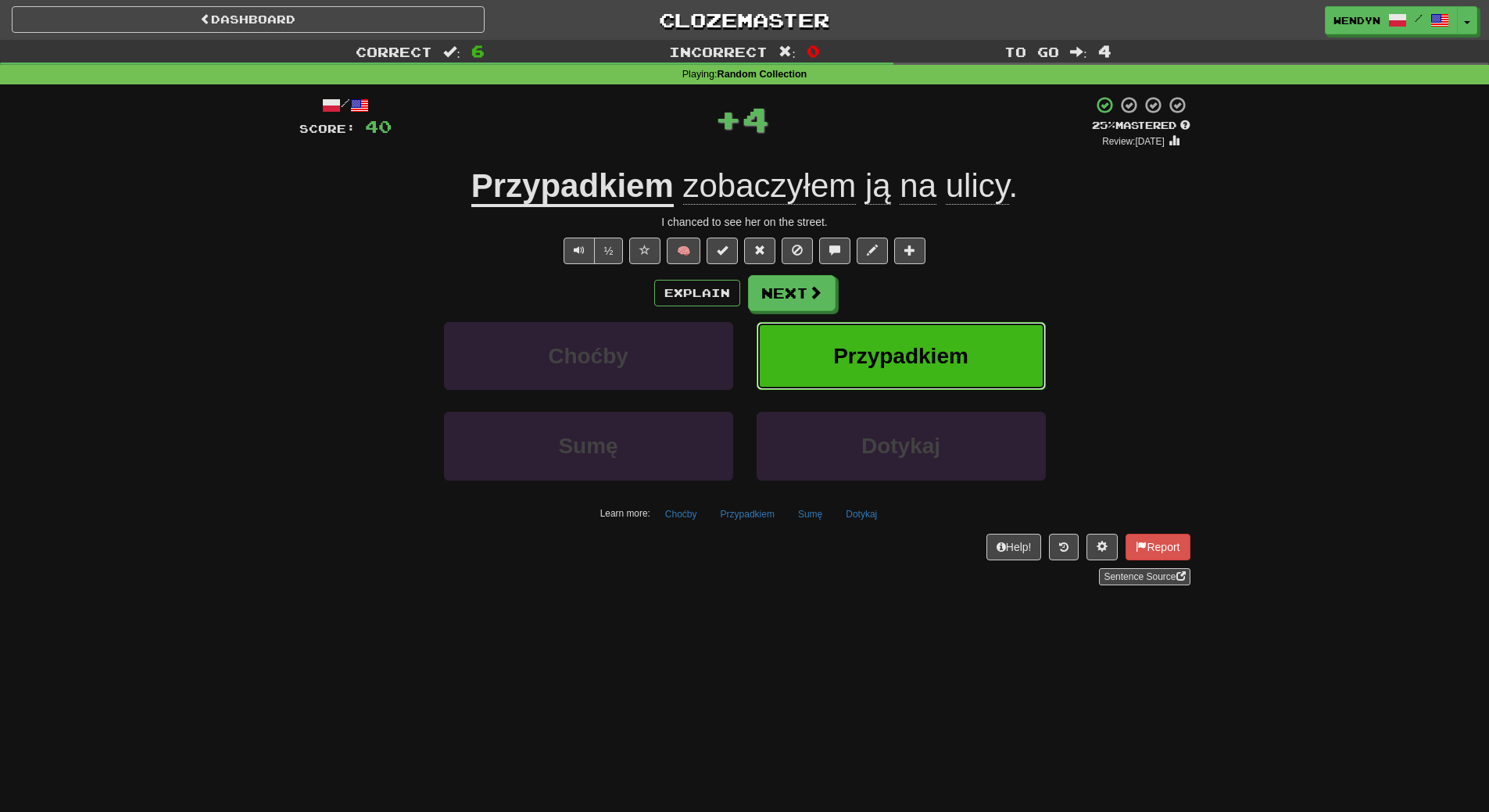
click at [987, 334] on button "Przypadkiem" at bounding box center [901, 356] width 289 height 68
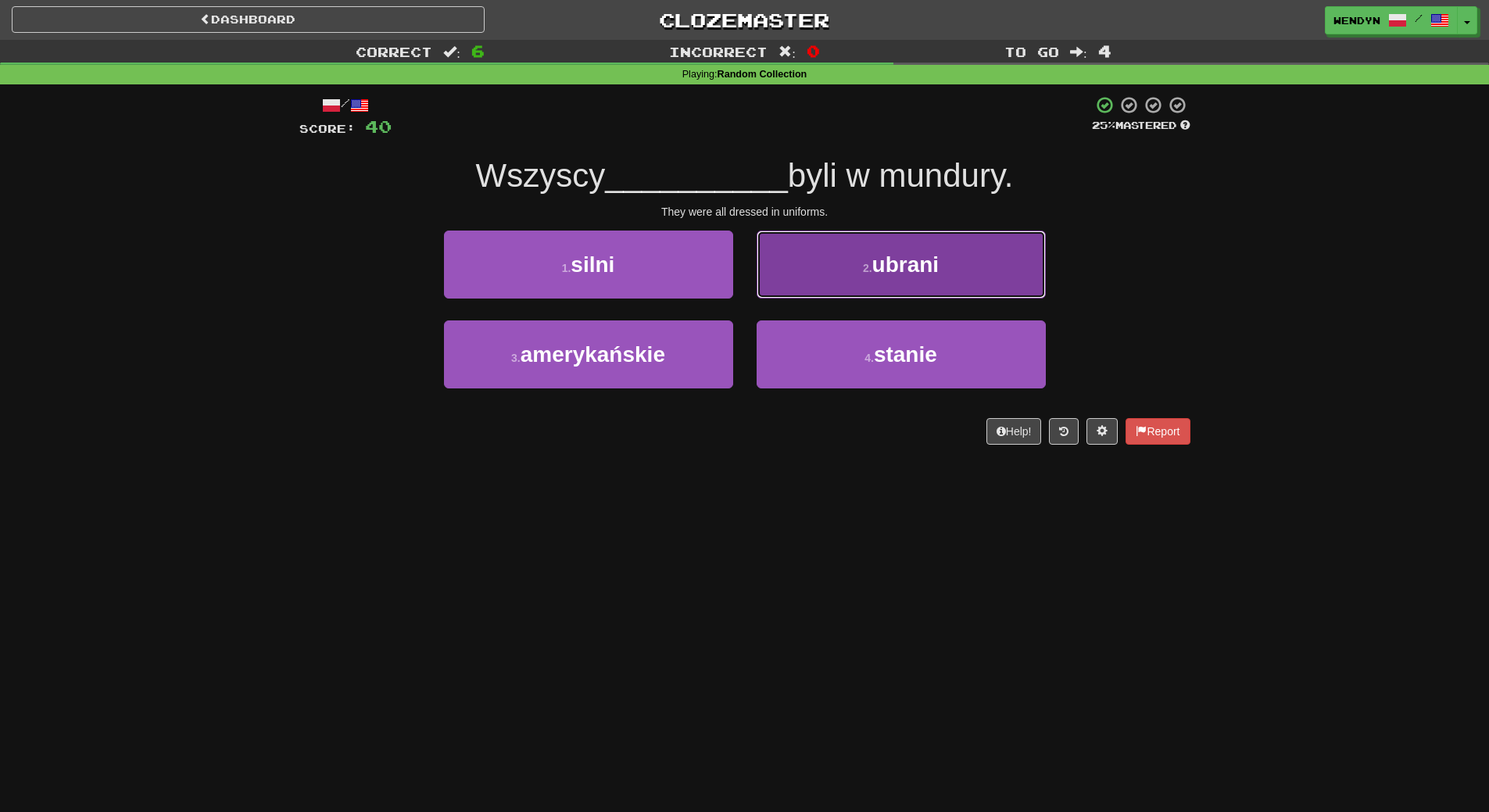
click at [935, 279] on button "2 . ubrani" at bounding box center [901, 265] width 289 height 68
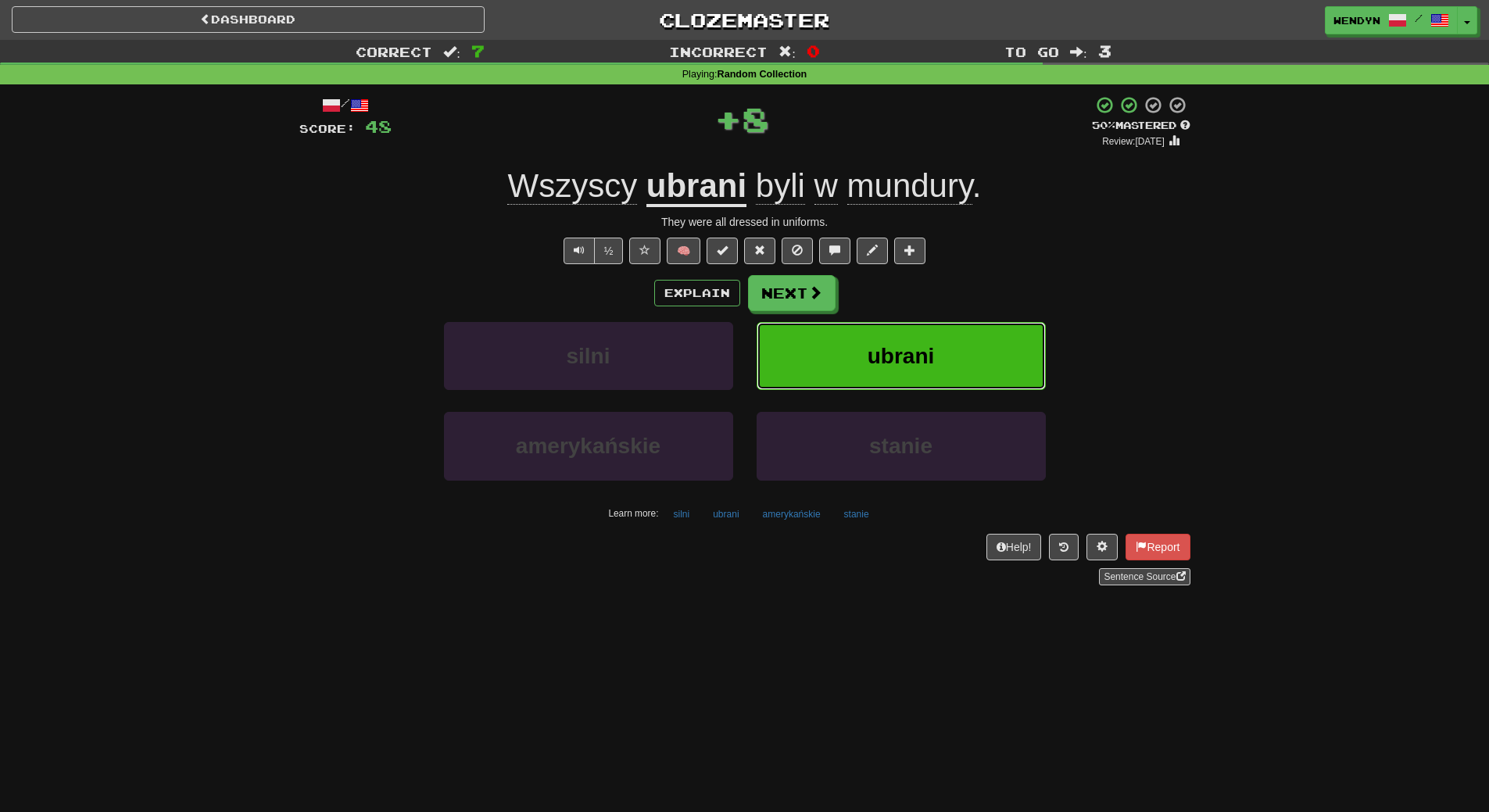
click at [939, 350] on button "ubrani" at bounding box center [901, 356] width 289 height 68
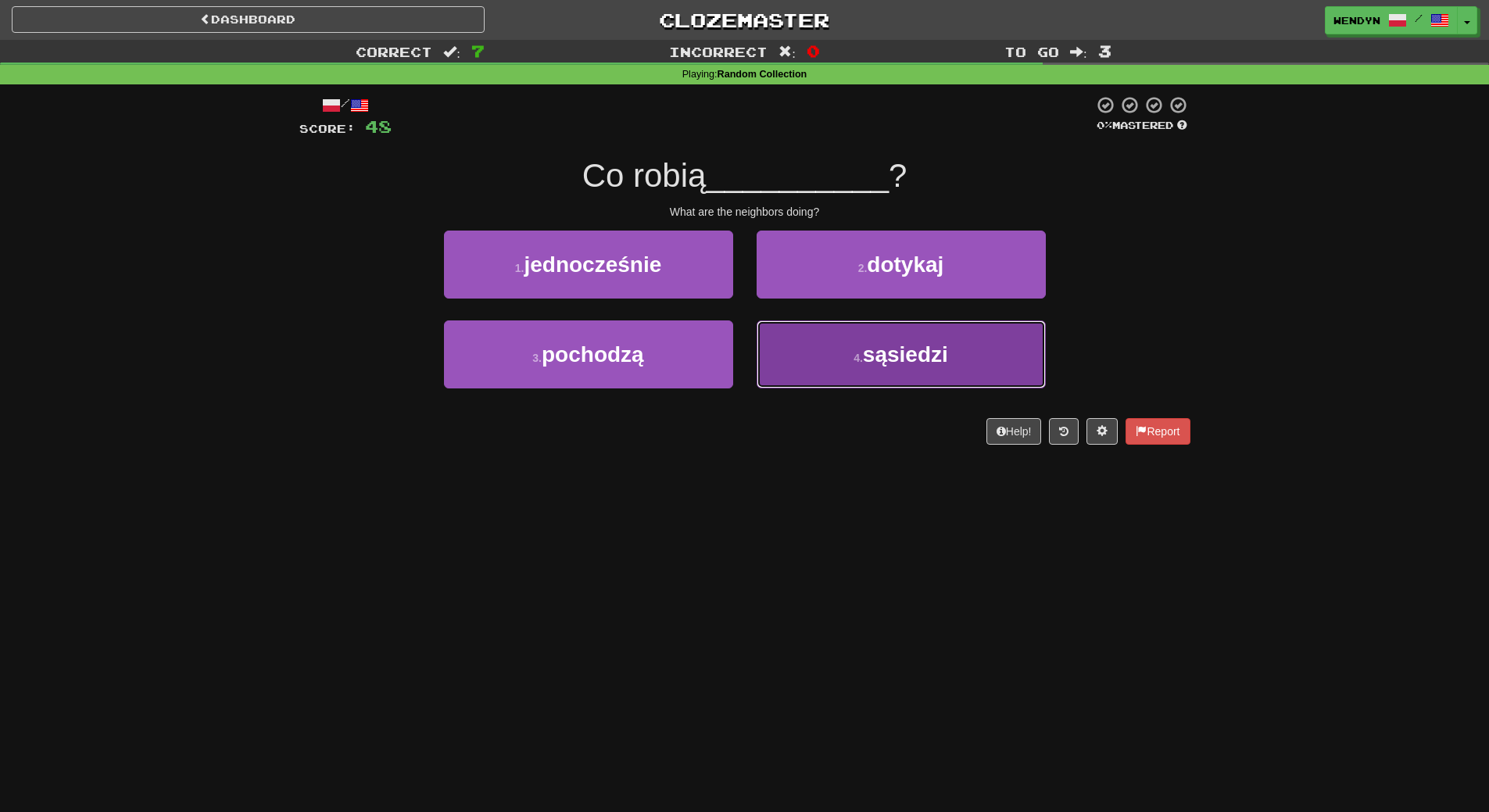
click at [878, 358] on span "sąsiedzi" at bounding box center [906, 354] width 85 height 24
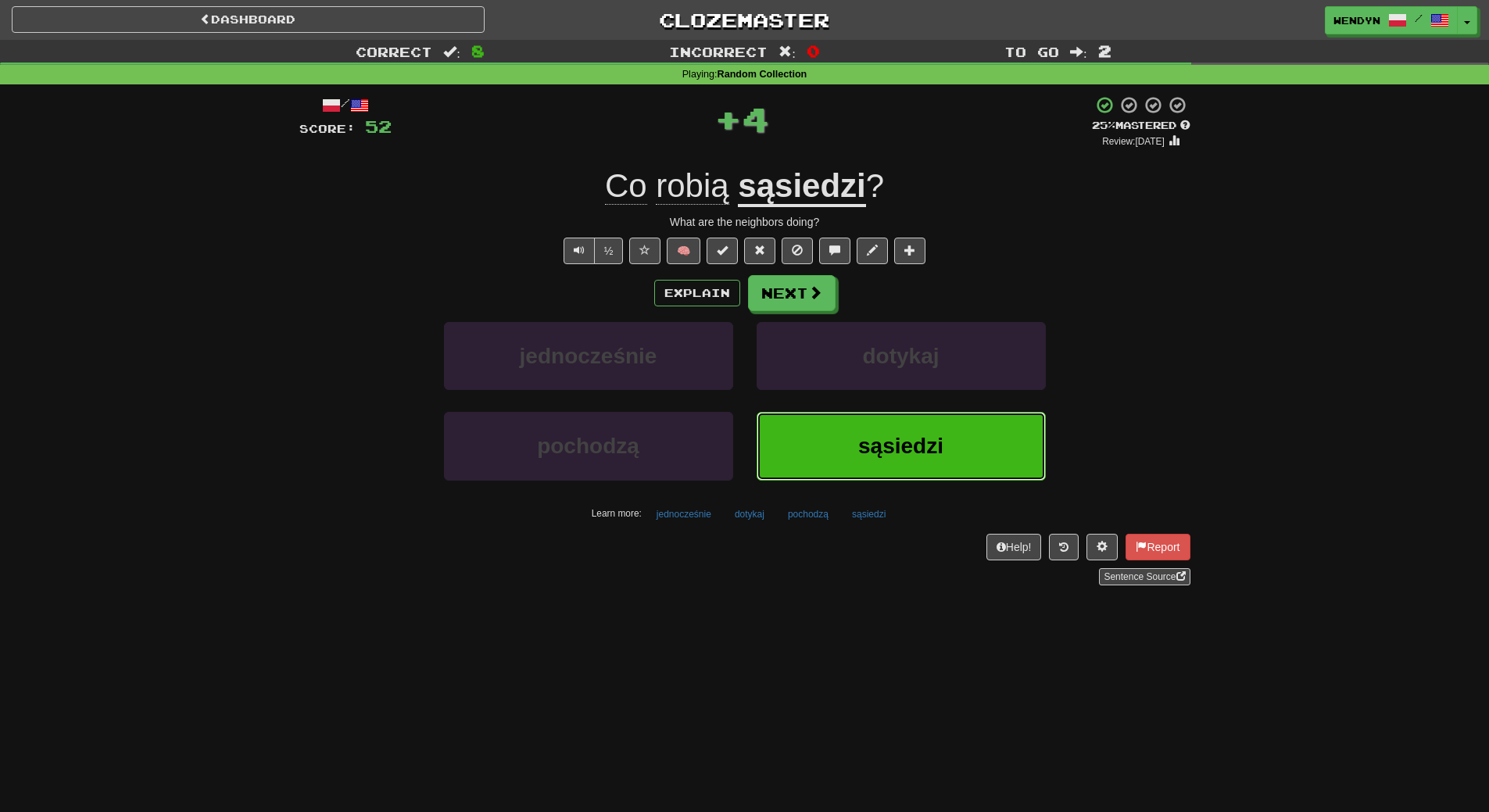
click at [876, 422] on button "sąsiedzi" at bounding box center [901, 446] width 289 height 68
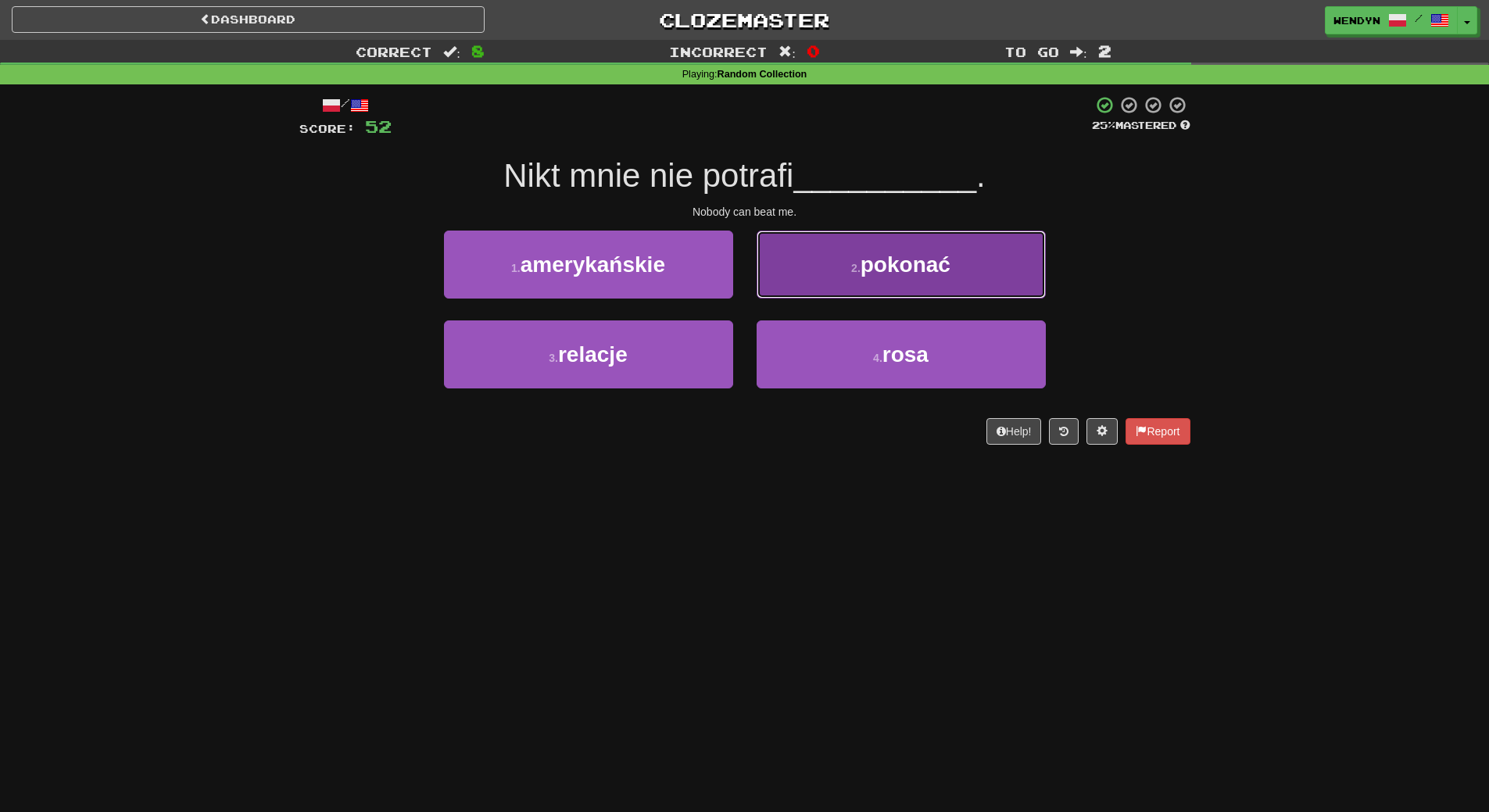
click at [944, 284] on button "2 . pokonać" at bounding box center [901, 265] width 289 height 68
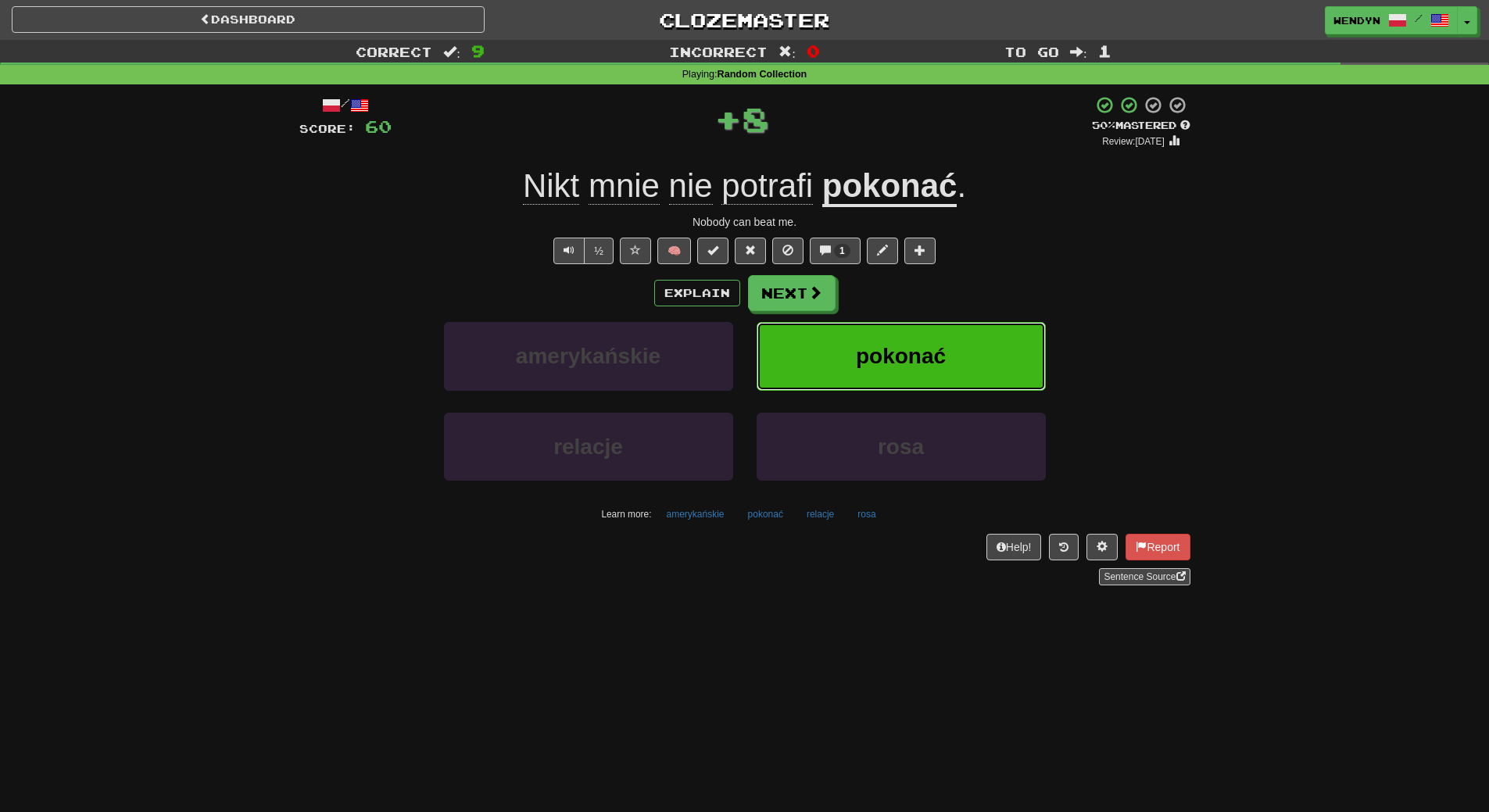
drag, startPoint x: 946, startPoint y: 340, endPoint x: 865, endPoint y: 416, distance: 111.1
click at [946, 341] on button "pokonać" at bounding box center [901, 356] width 289 height 68
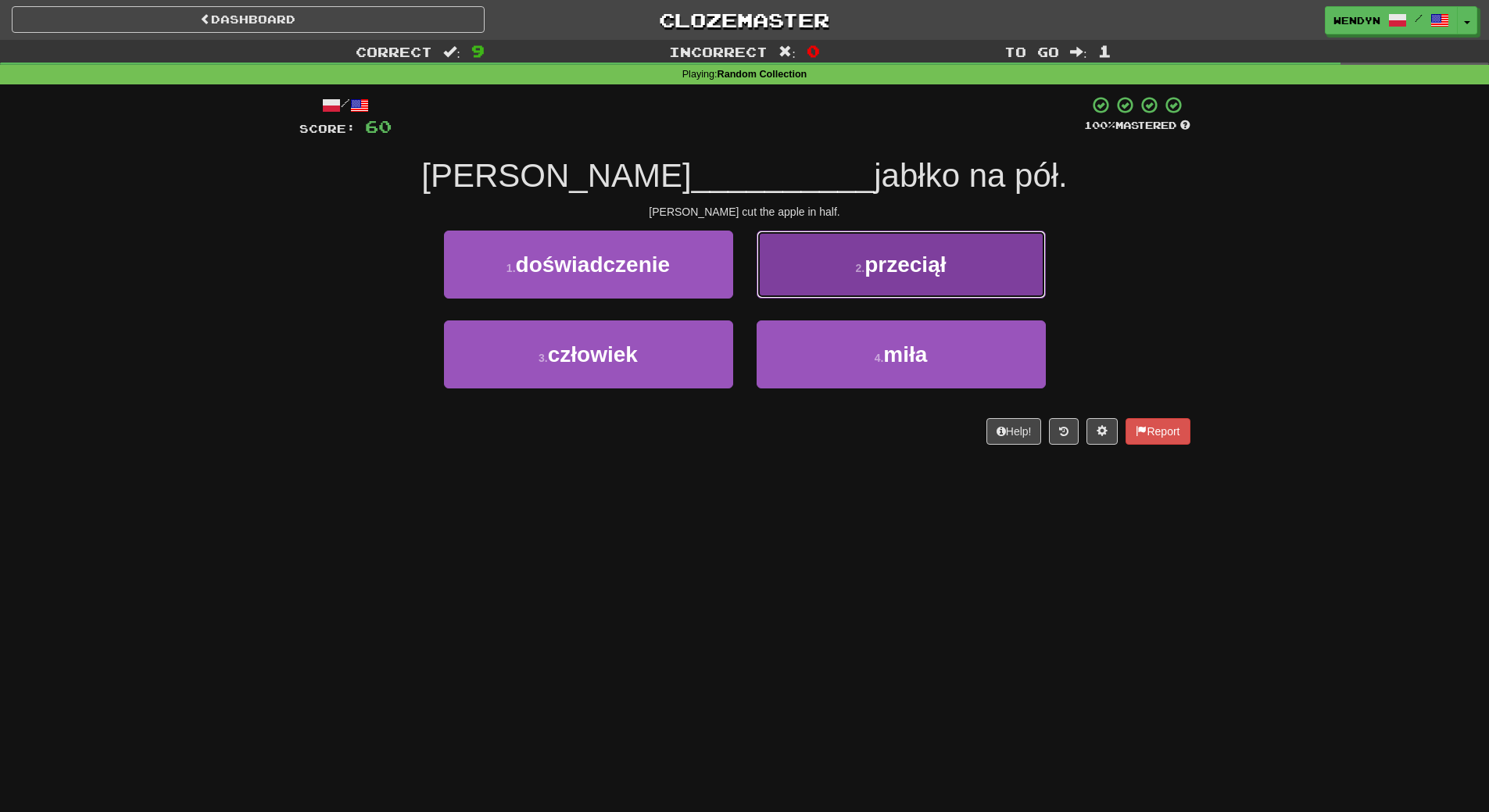
click at [929, 271] on span "przeciął" at bounding box center [905, 264] width 81 height 24
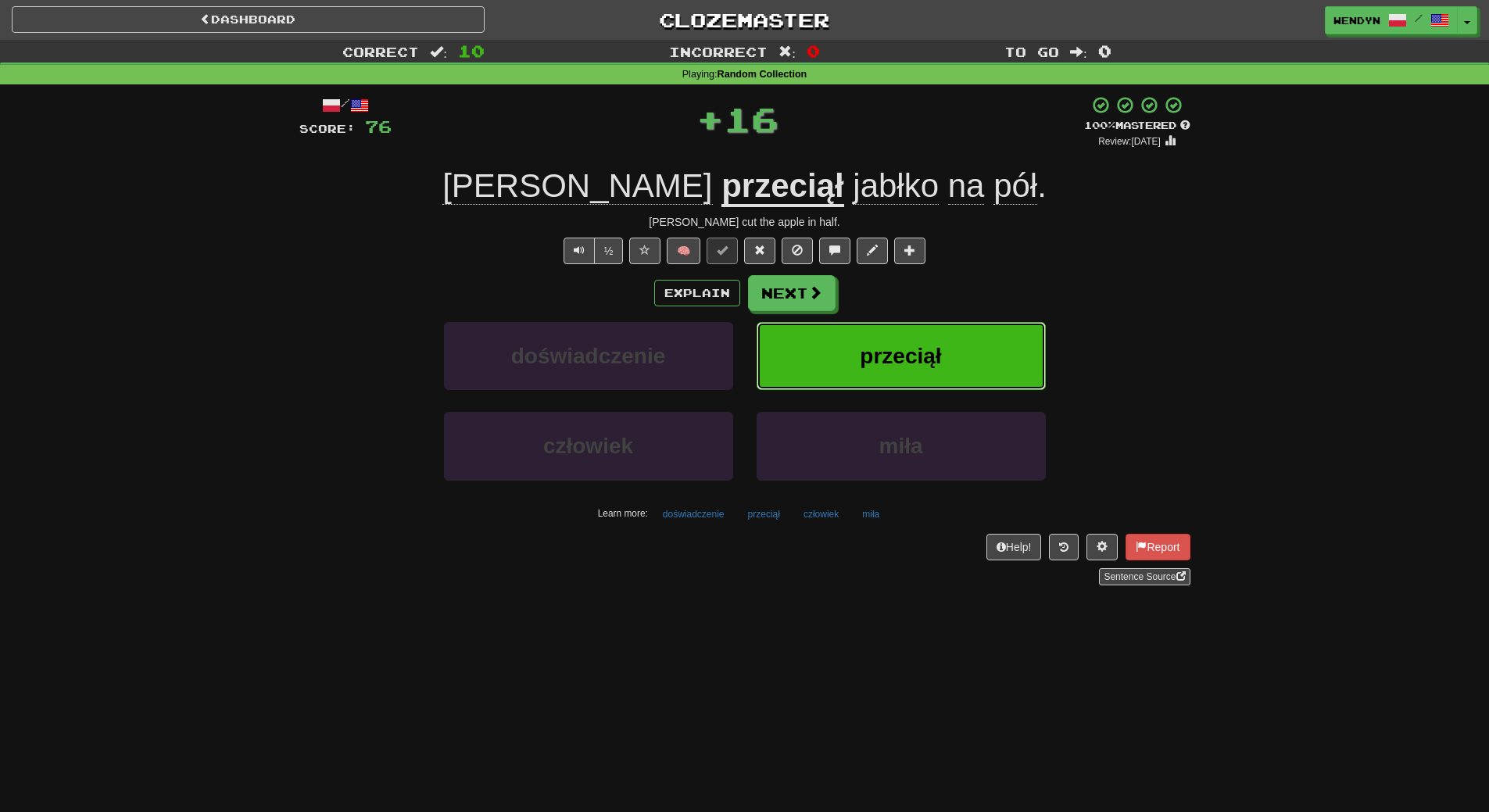
click at [961, 345] on button "przeciął" at bounding box center [901, 356] width 289 height 68
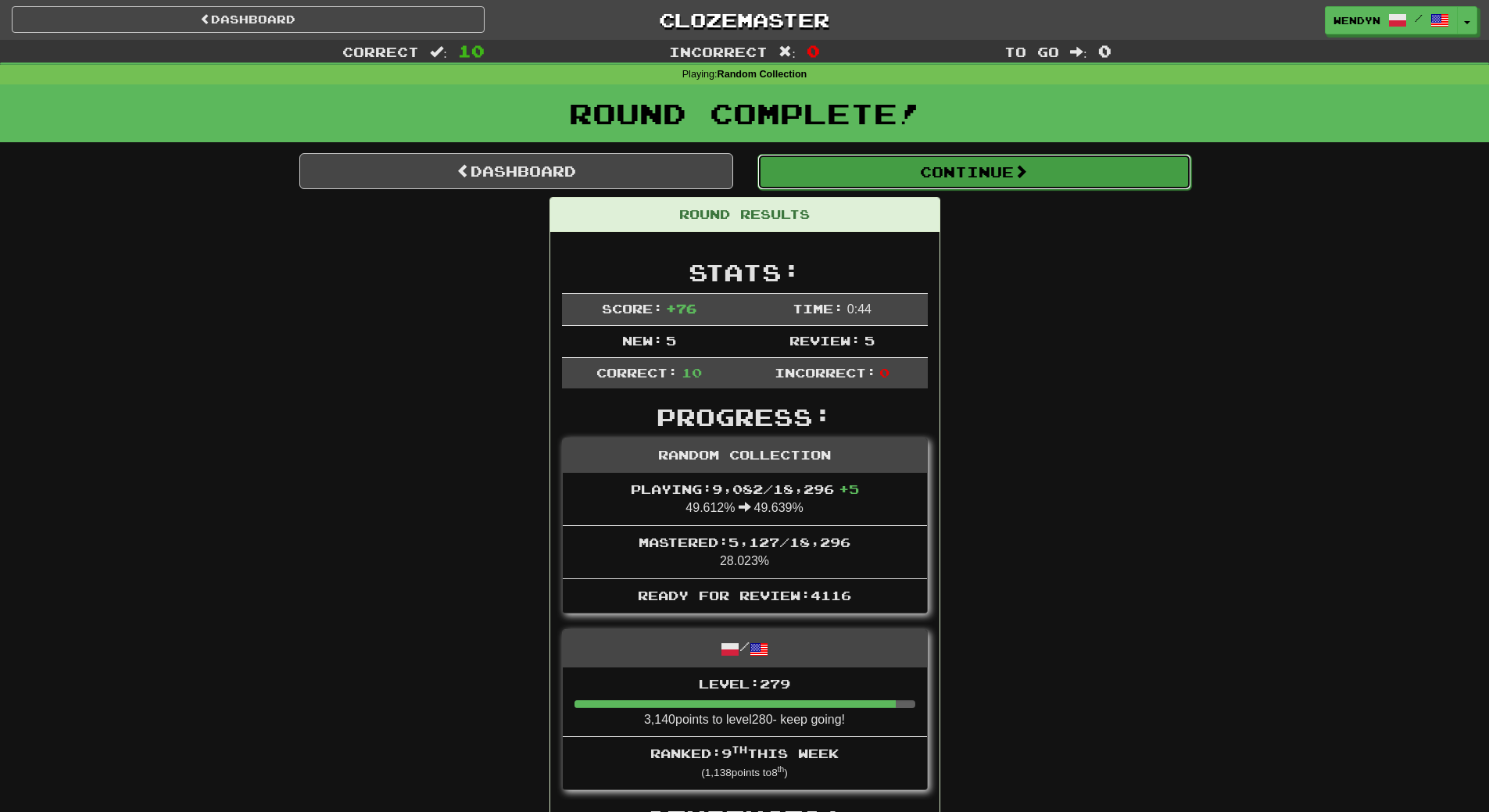
click at [1019, 169] on button "Continue" at bounding box center [974, 171] width 434 height 36
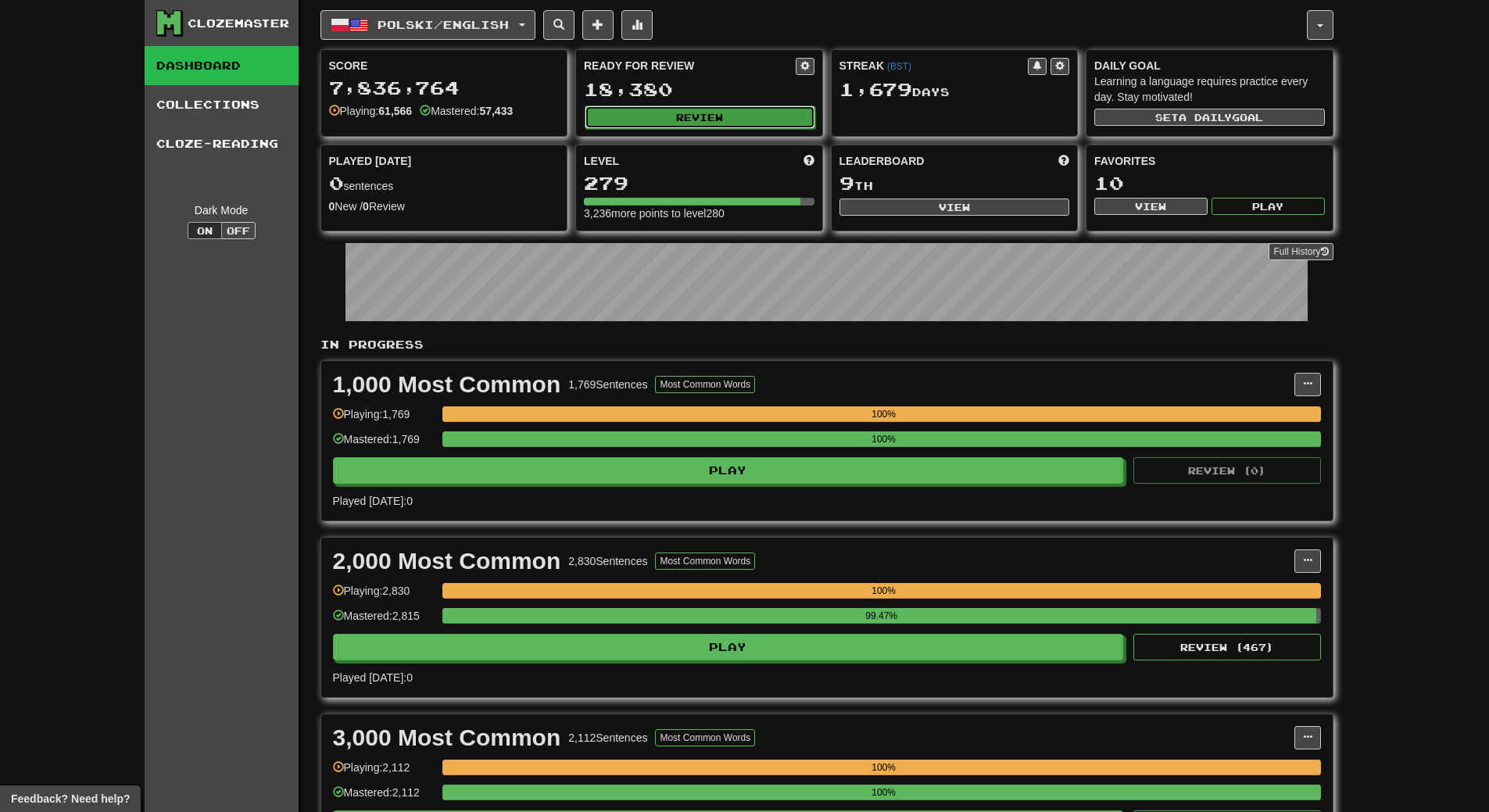
click at [676, 125] on button "Review" at bounding box center [700, 117] width 231 height 23
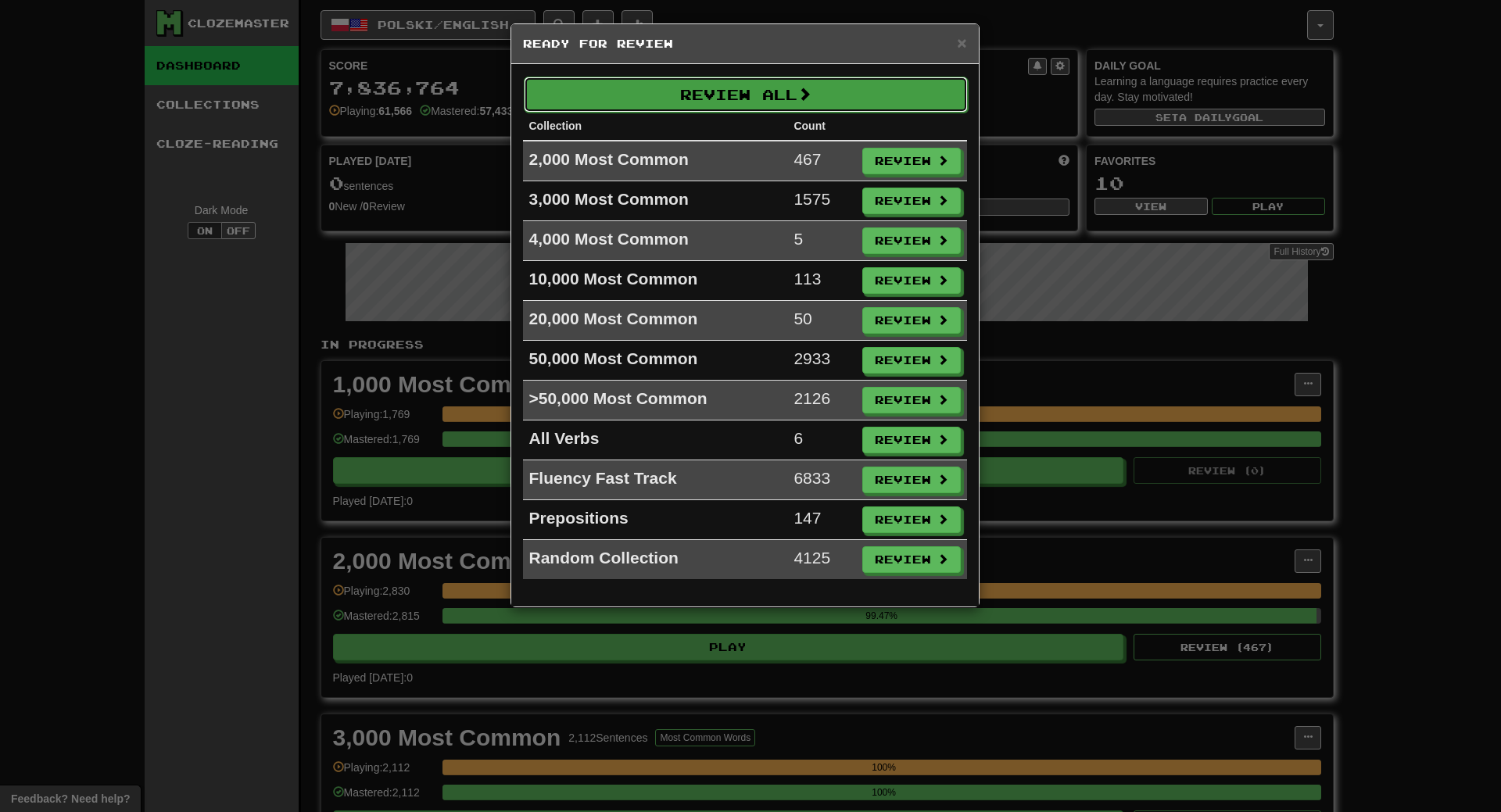
click at [689, 99] on button "Review All" at bounding box center [746, 94] width 444 height 36
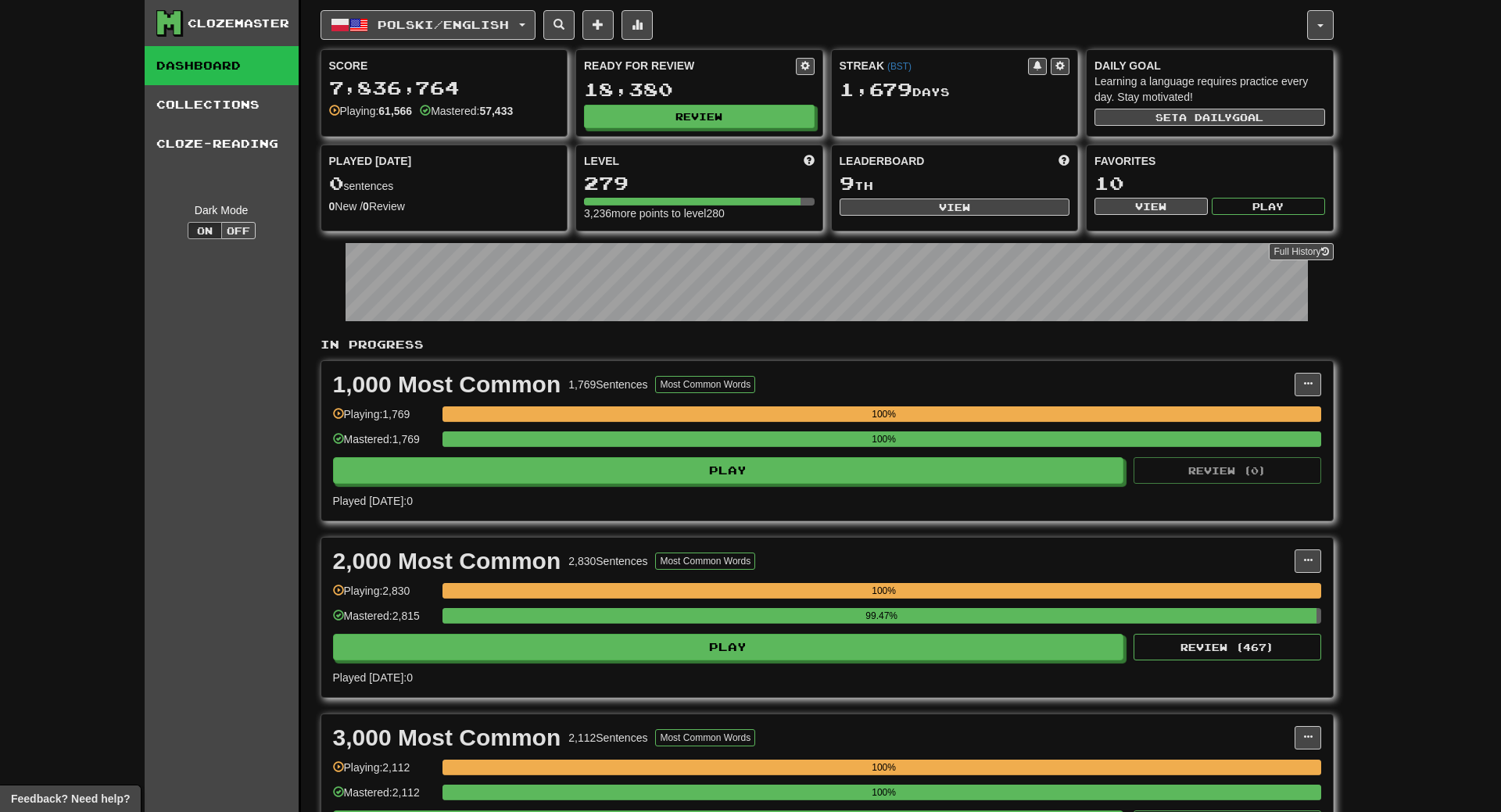
select select "**"
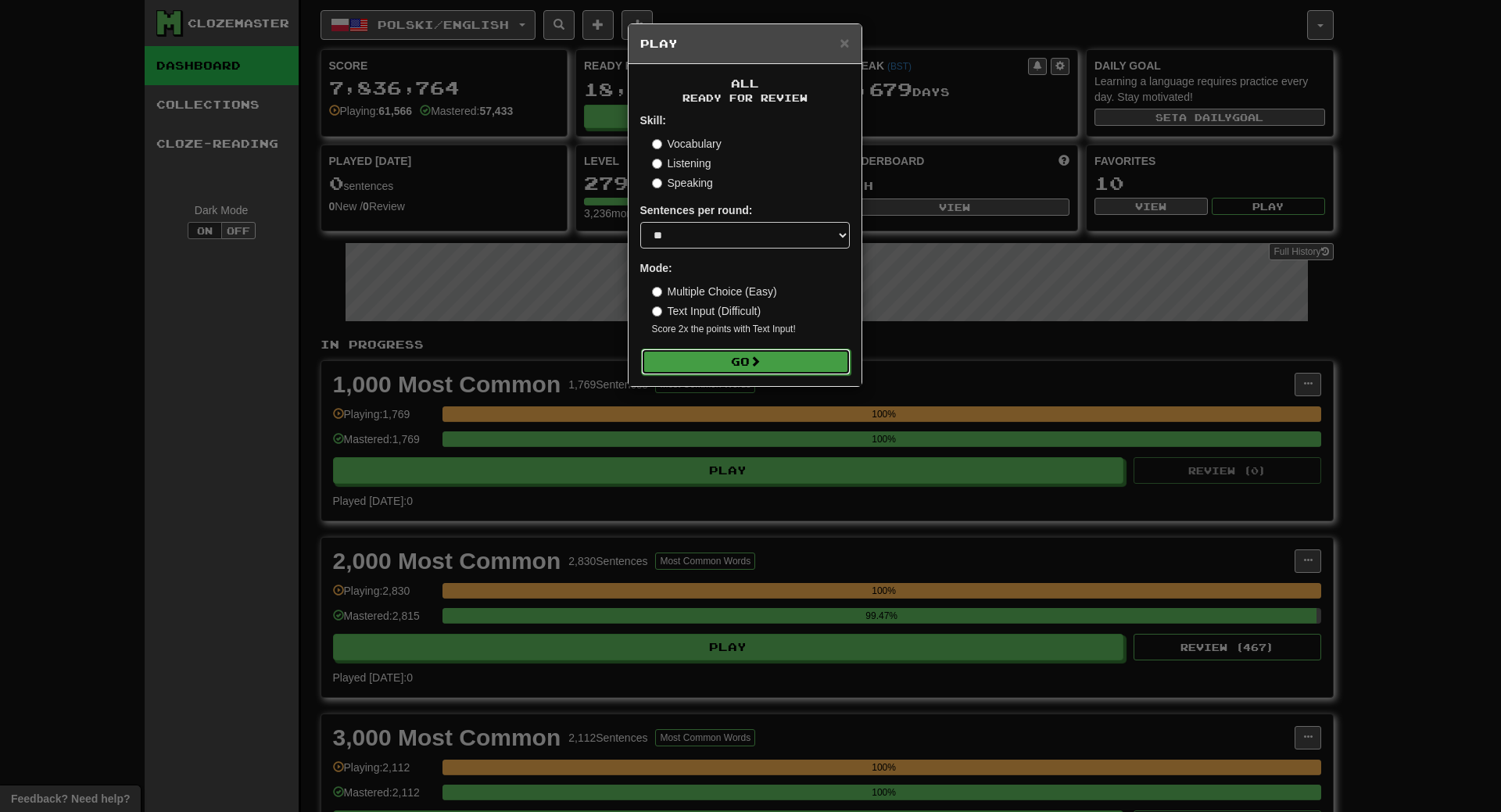
click at [742, 358] on button "Go" at bounding box center [746, 362] width 210 height 26
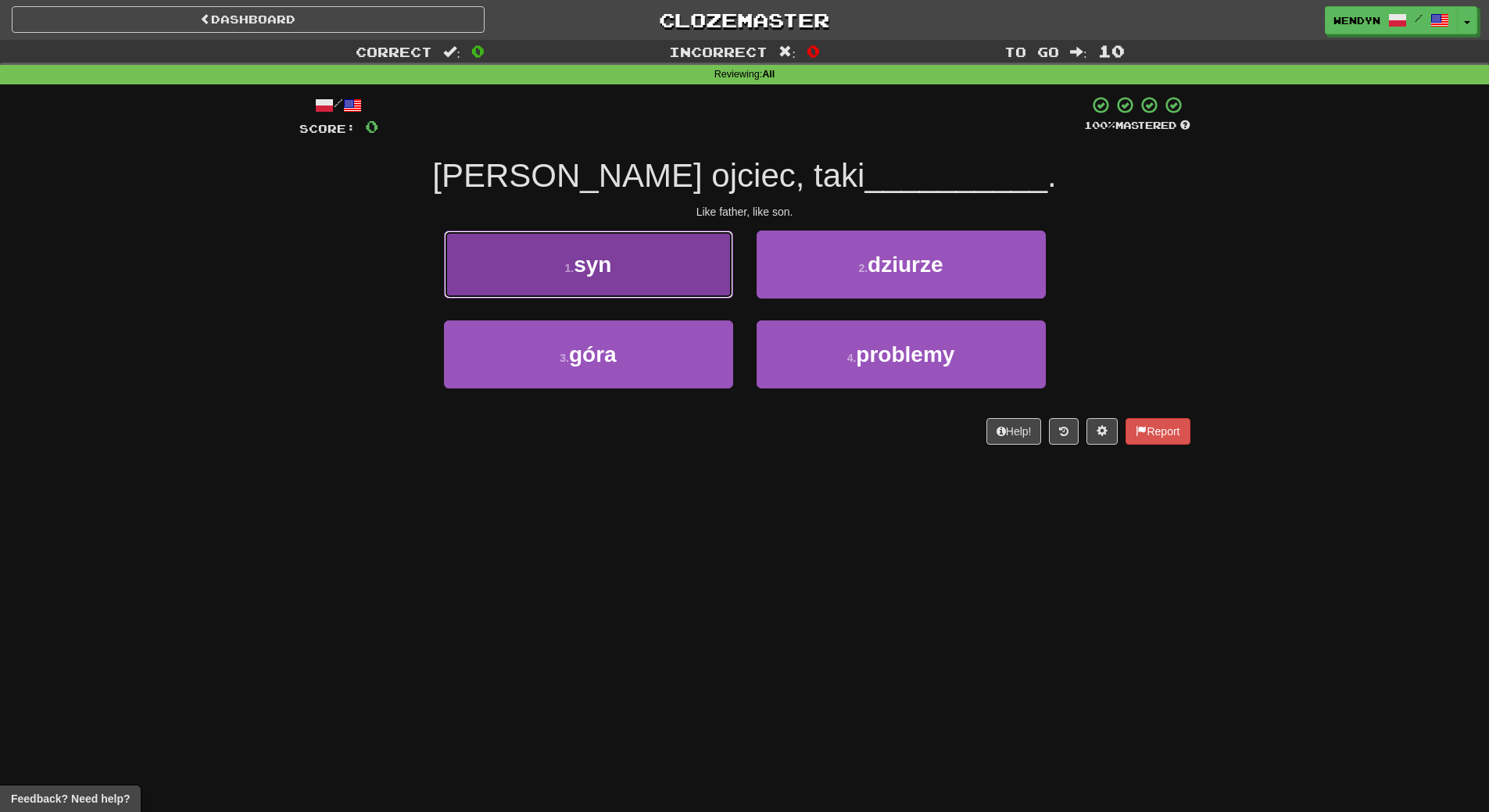
click at [685, 290] on button "1 . syn" at bounding box center [588, 265] width 289 height 68
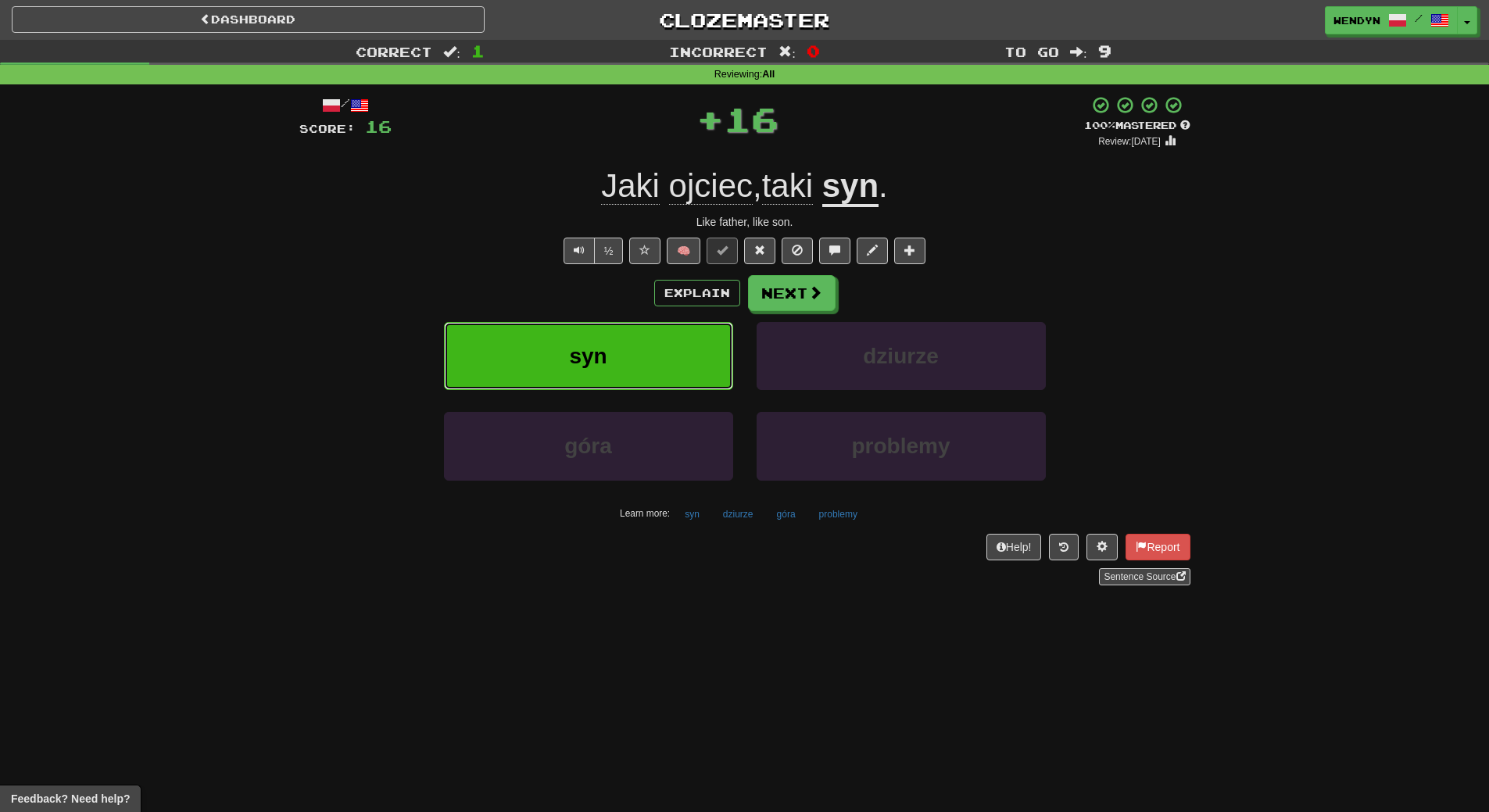
click at [681, 329] on button "syn" at bounding box center [588, 356] width 289 height 68
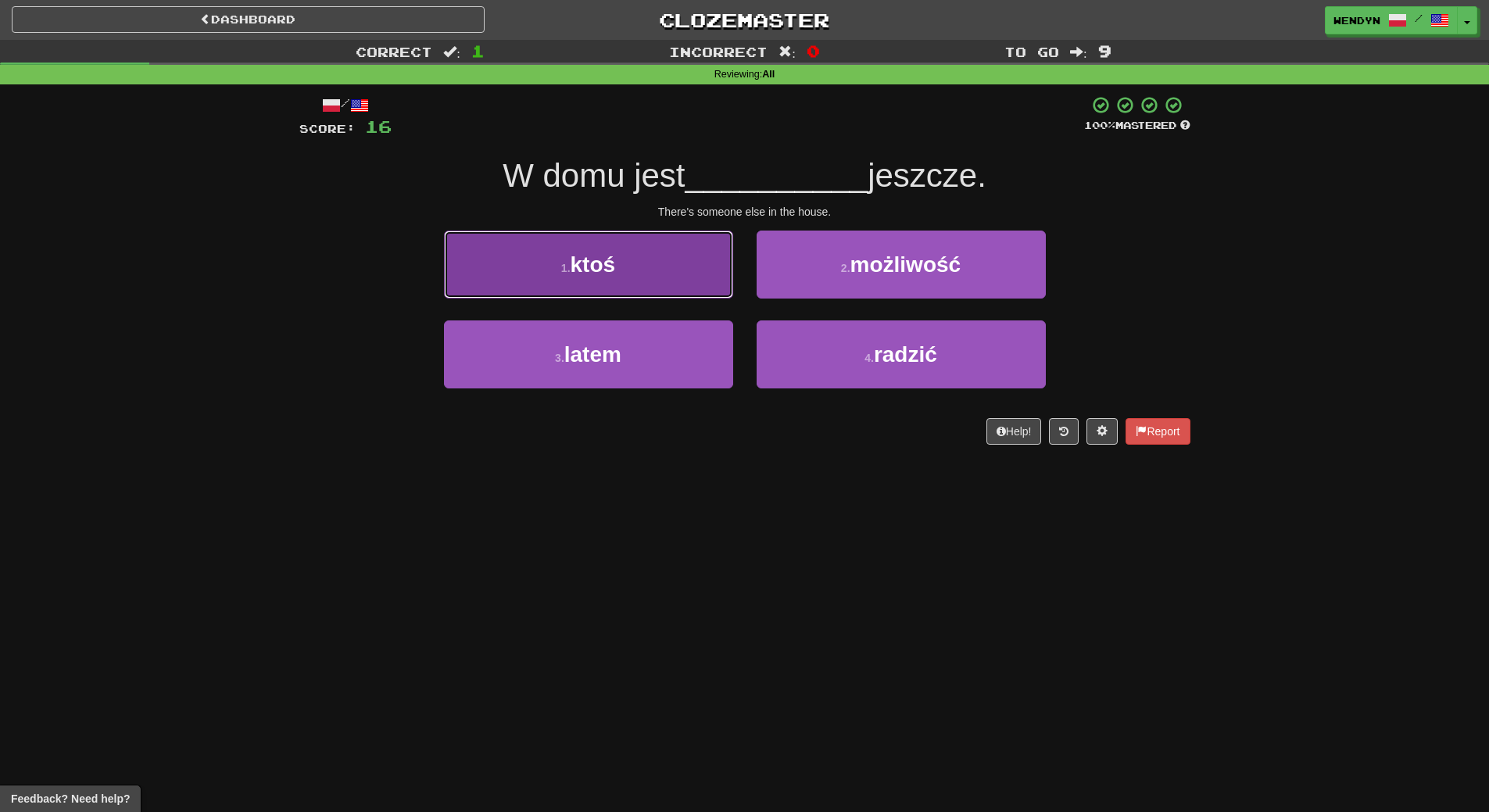
click at [639, 273] on button "1 . ktoś" at bounding box center [588, 265] width 289 height 68
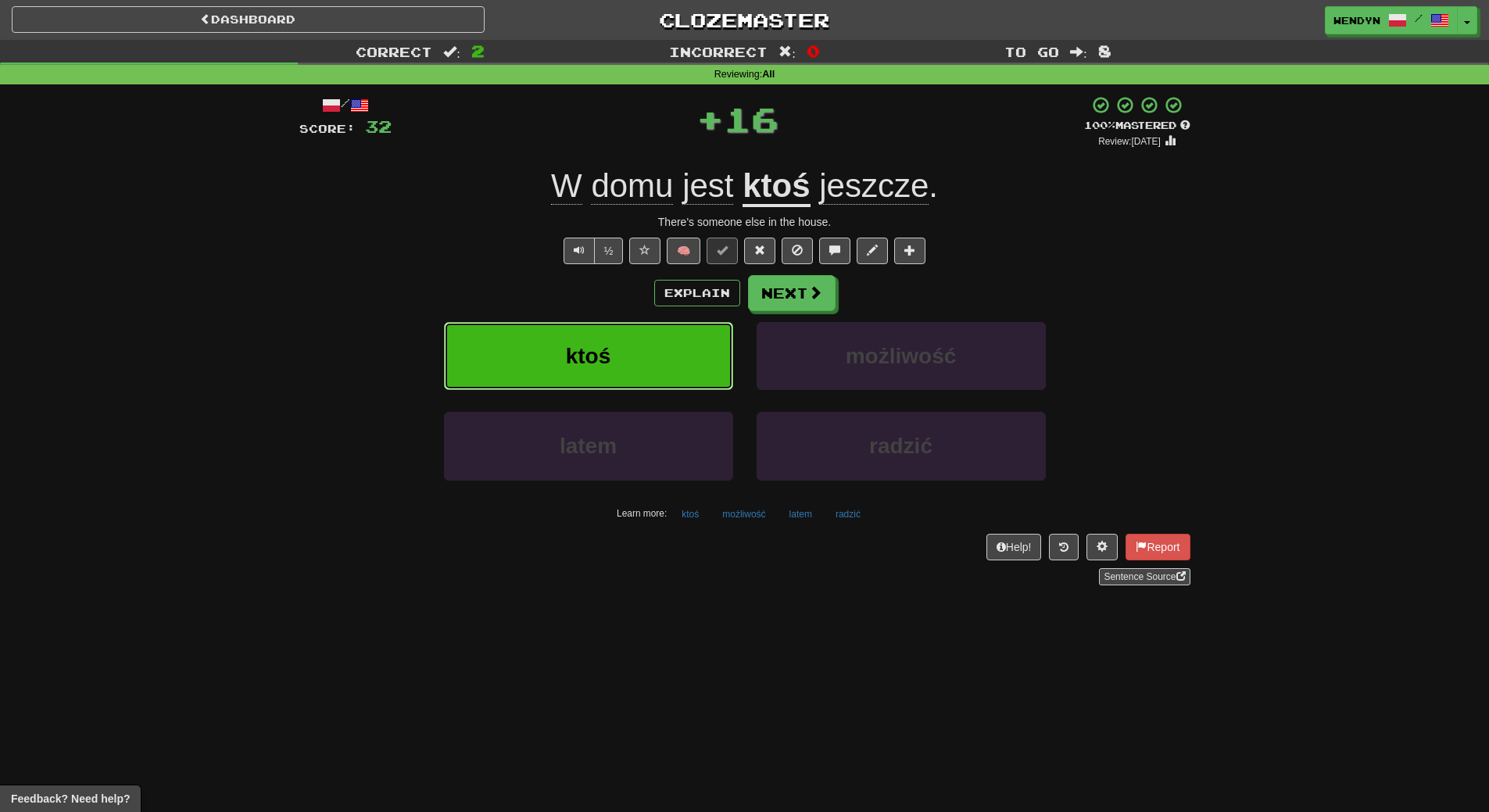
click at [643, 359] on button "ktoś" at bounding box center [588, 356] width 289 height 68
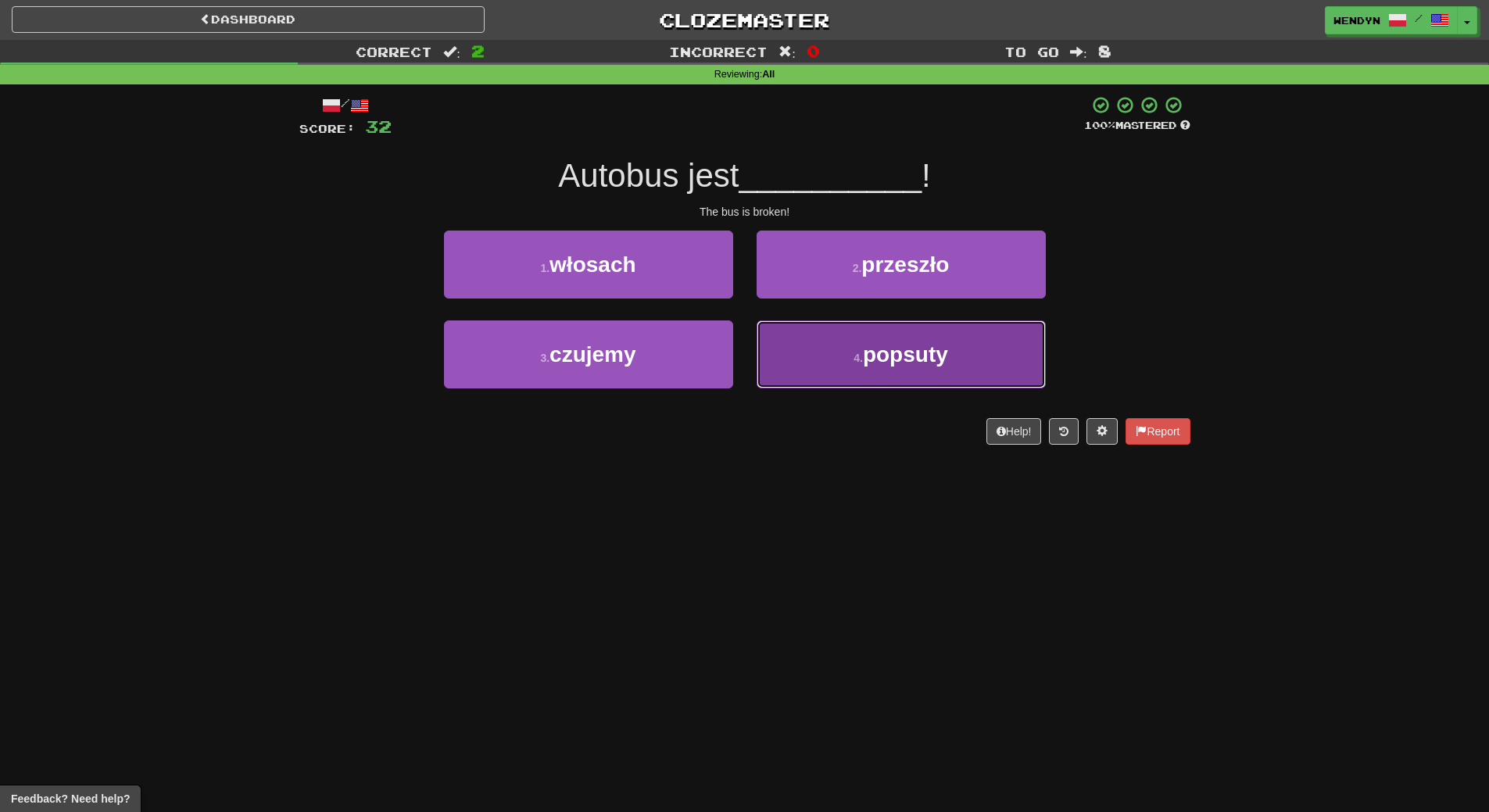
click at [915, 375] on button "4 . popsuty" at bounding box center [901, 354] width 289 height 68
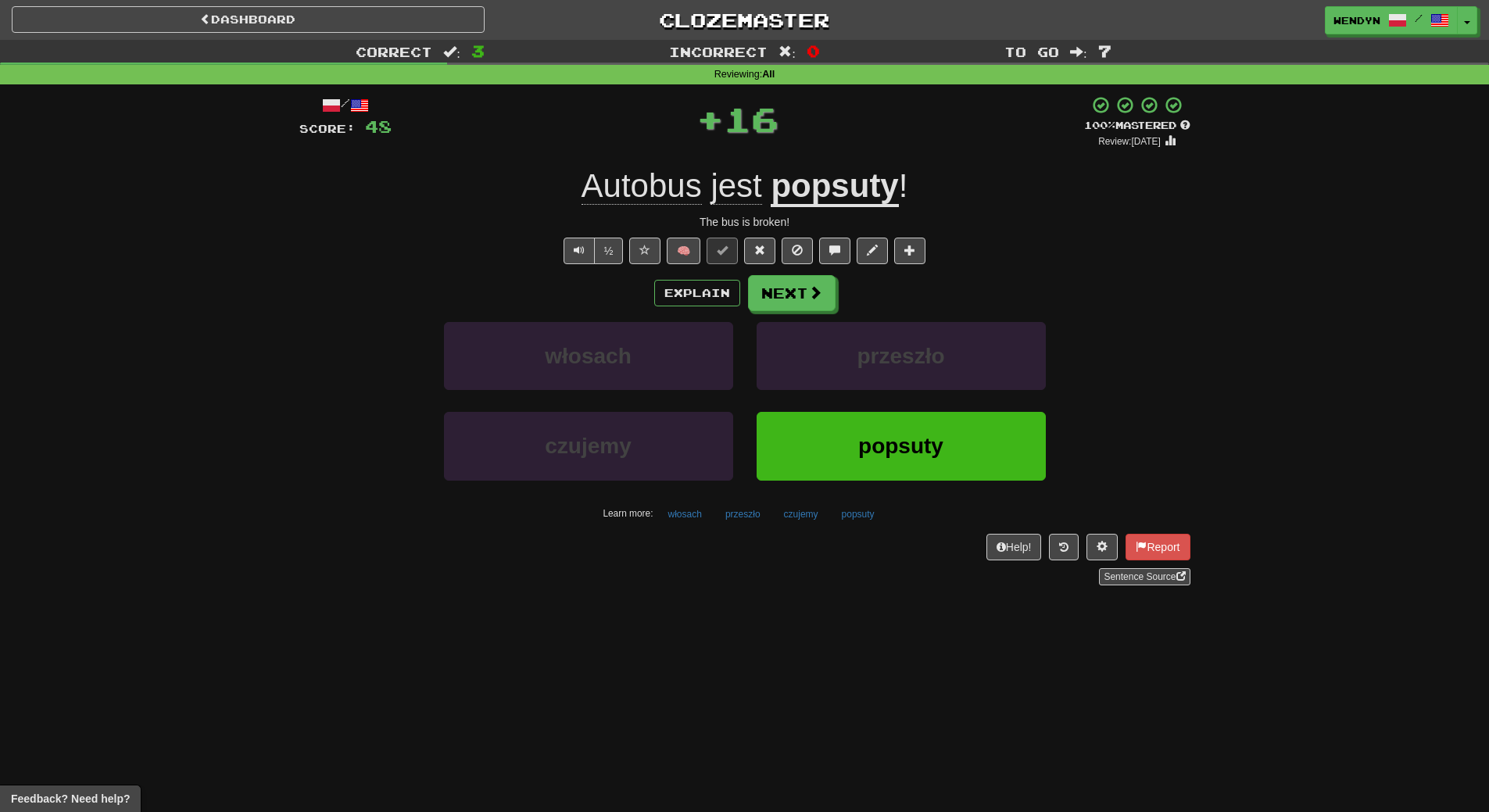
click at [913, 397] on div "przeszło" at bounding box center [901, 366] width 312 height 90
click at [909, 426] on button "popsuty" at bounding box center [901, 446] width 289 height 68
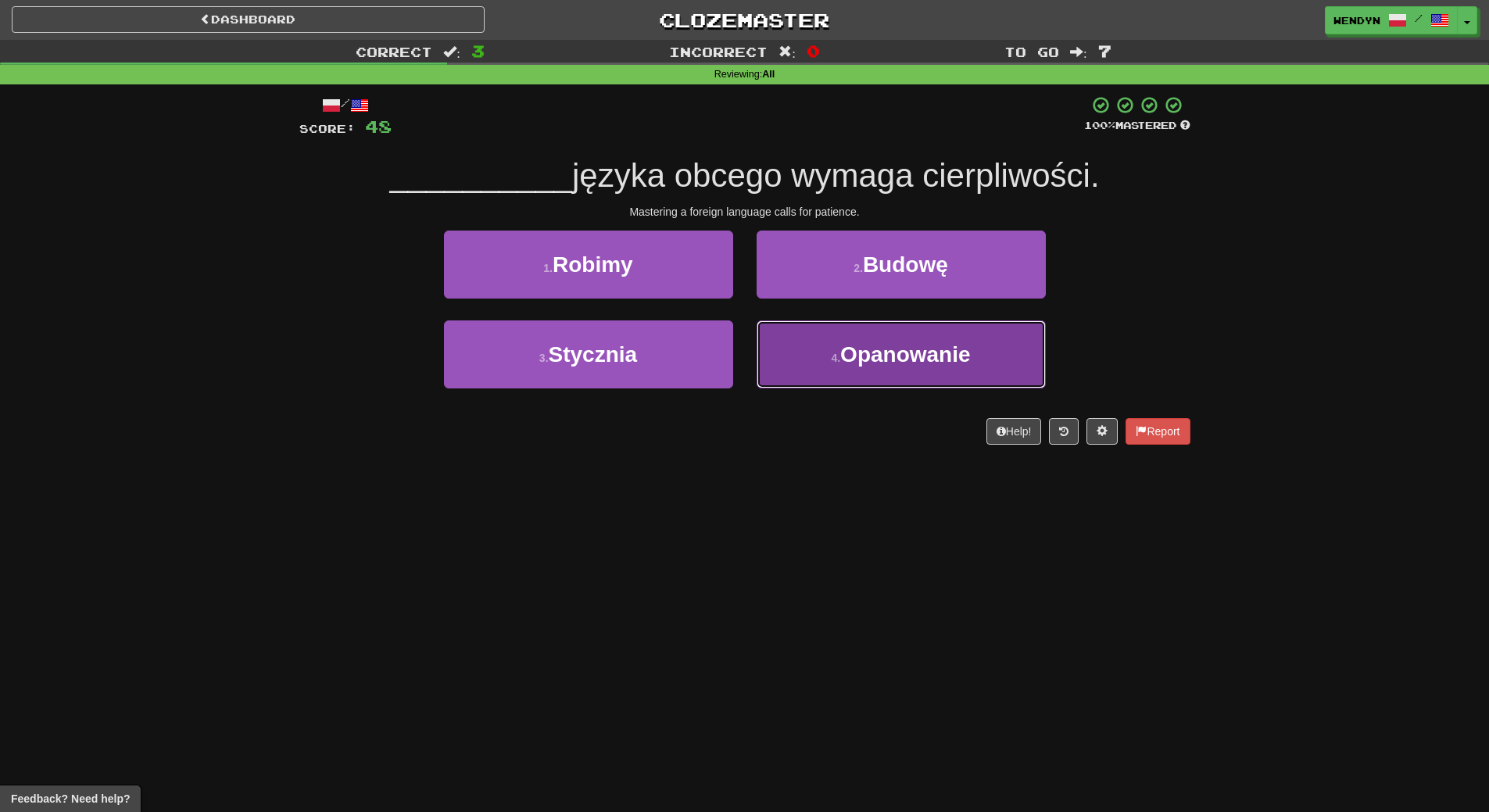
click at [907, 368] on button "4 . Opanowanie" at bounding box center [901, 354] width 289 height 68
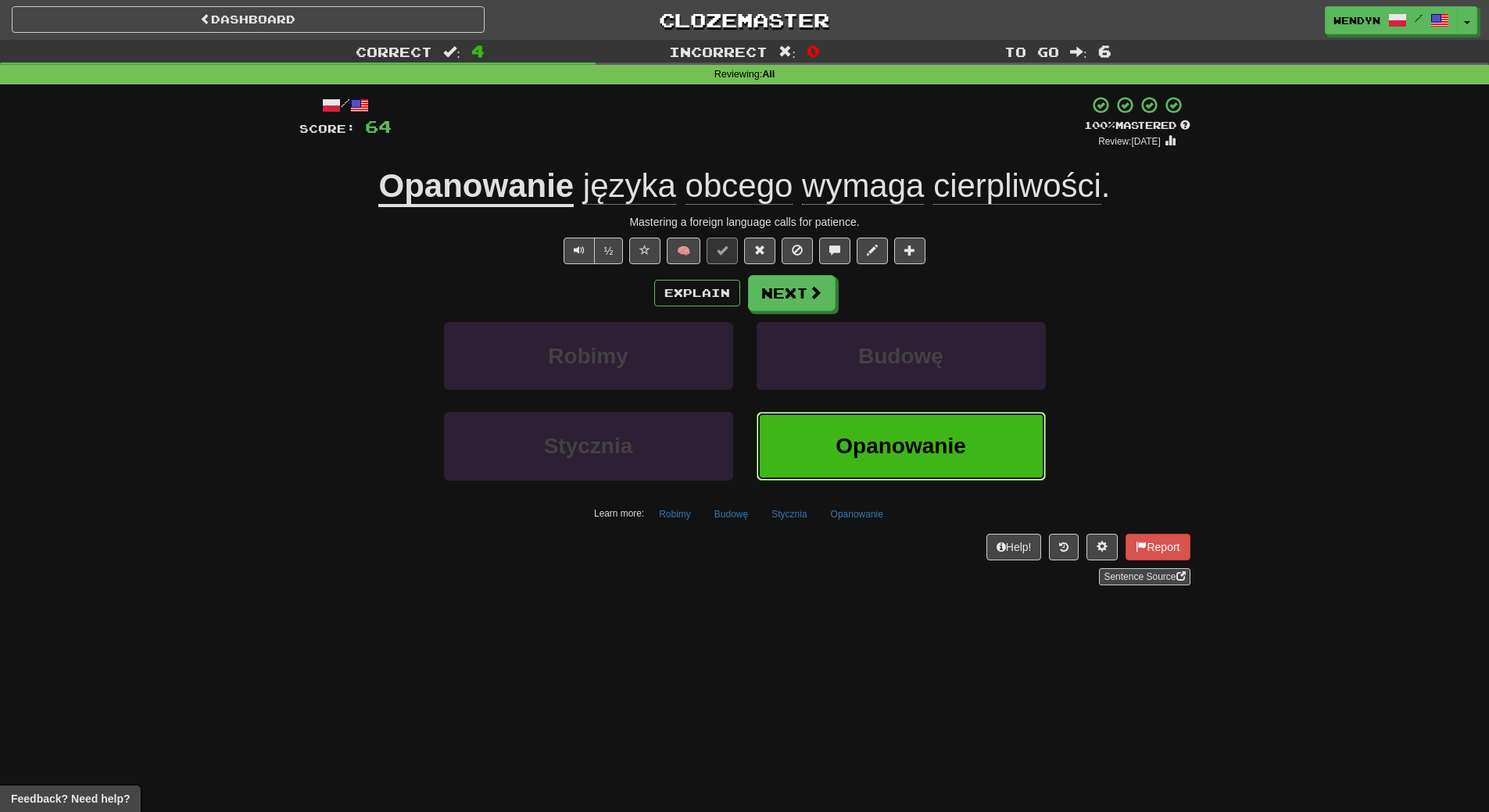
click at [904, 439] on span "Opanowanie" at bounding box center [900, 446] width 130 height 24
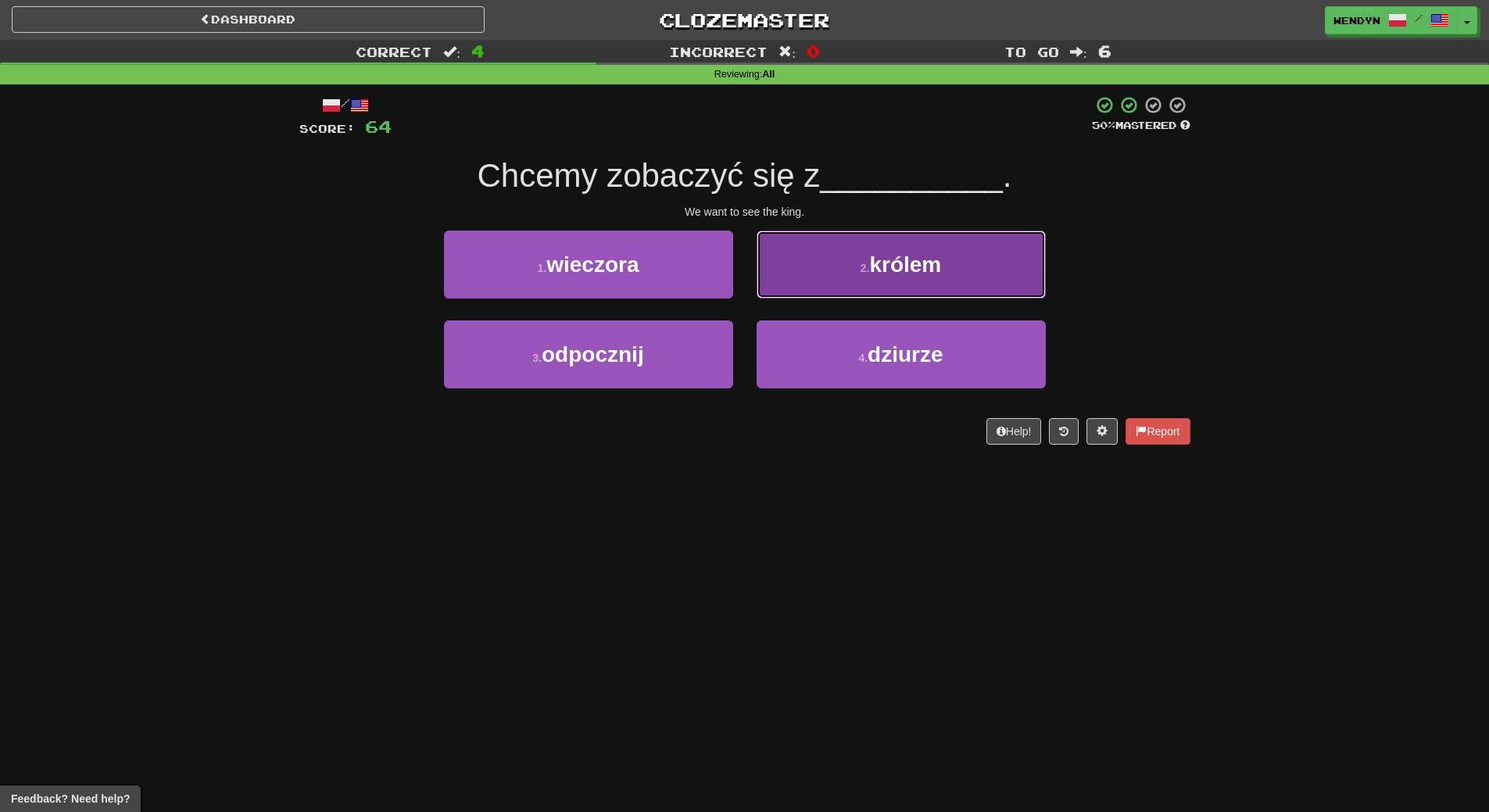
click at [933, 239] on button "2 . królem" at bounding box center [901, 265] width 289 height 68
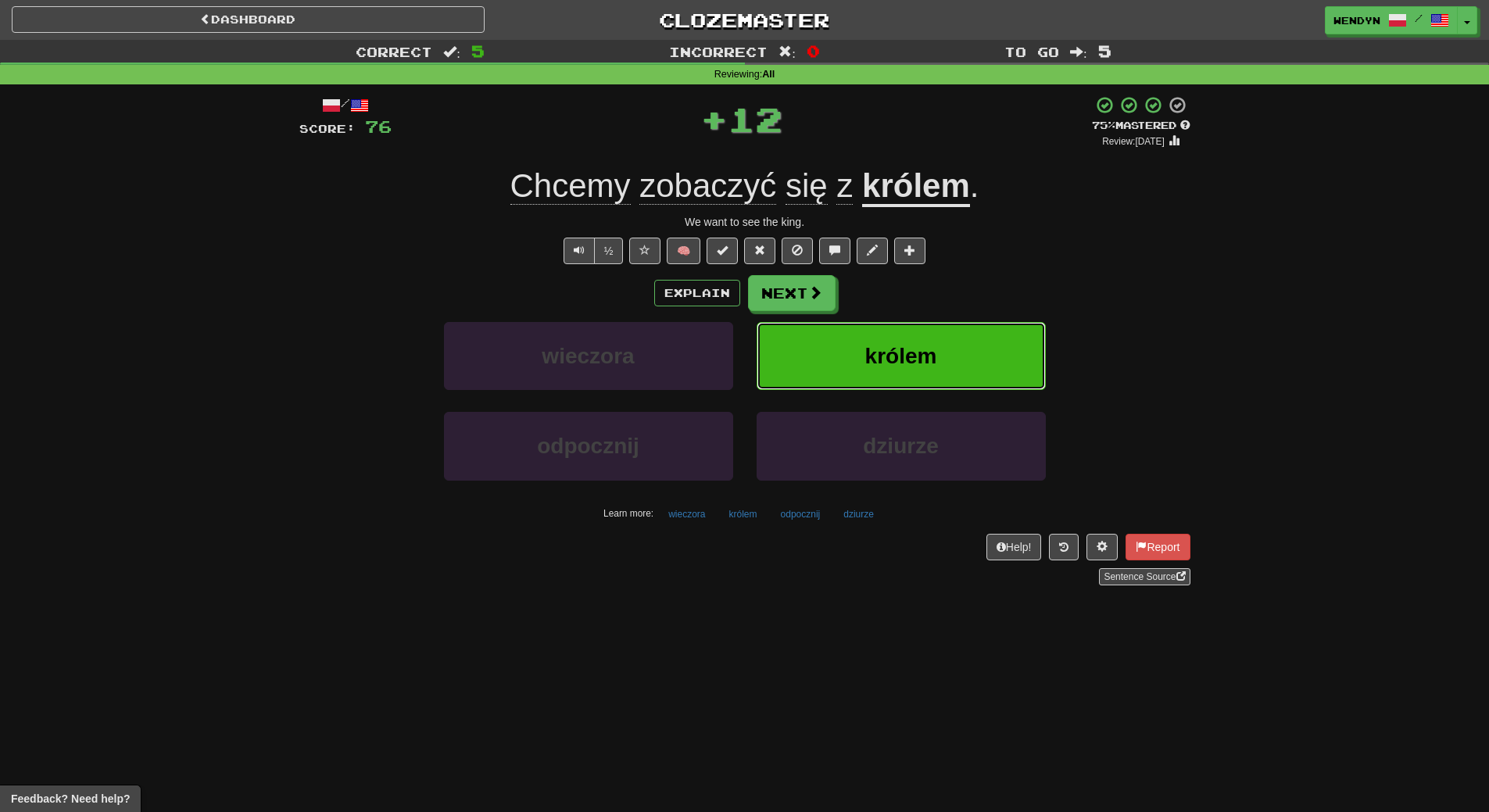
click at [951, 351] on button "królem" at bounding box center [901, 356] width 289 height 68
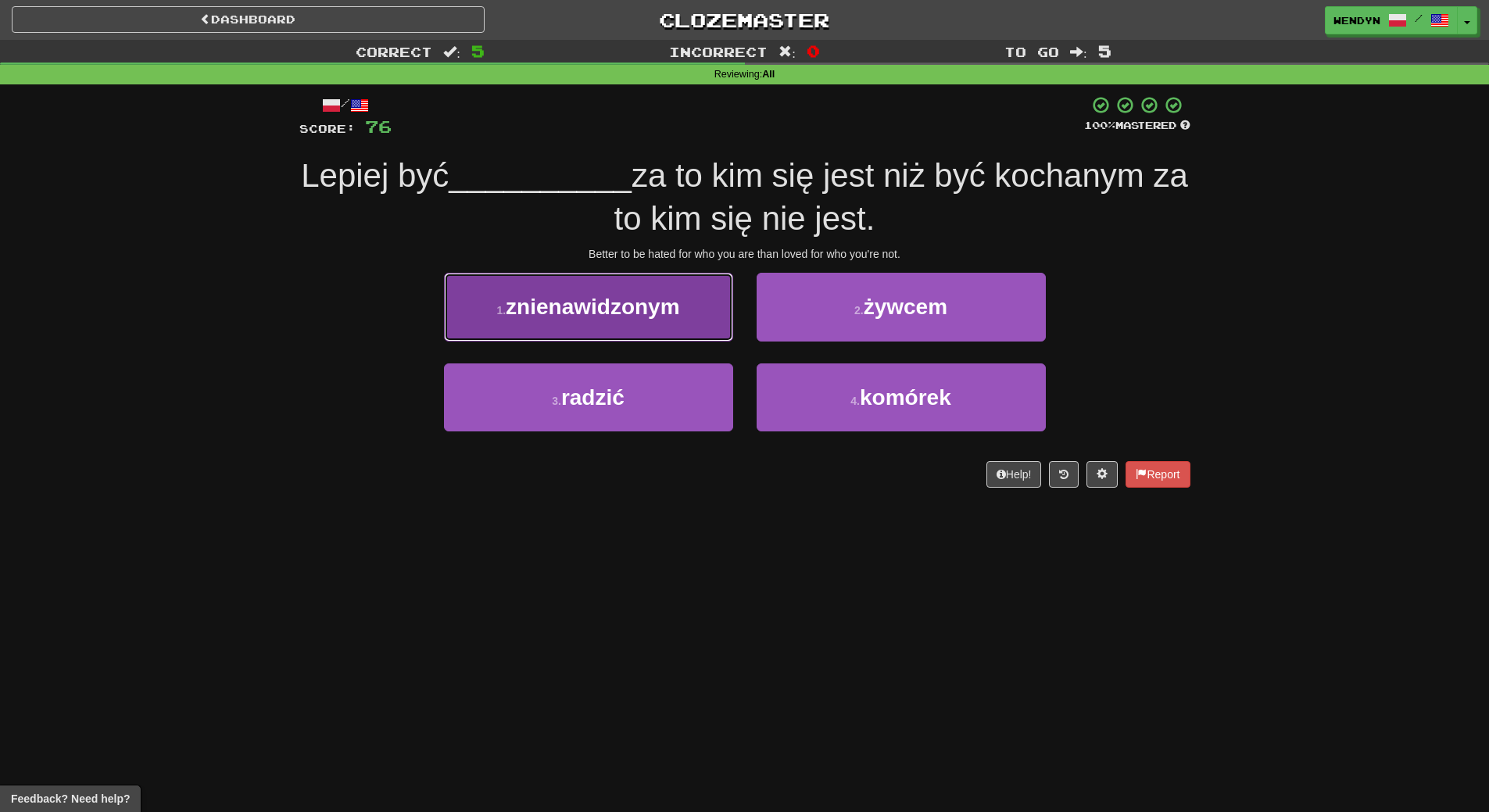
click at [612, 306] on span "znienawidzonym" at bounding box center [592, 306] width 173 height 24
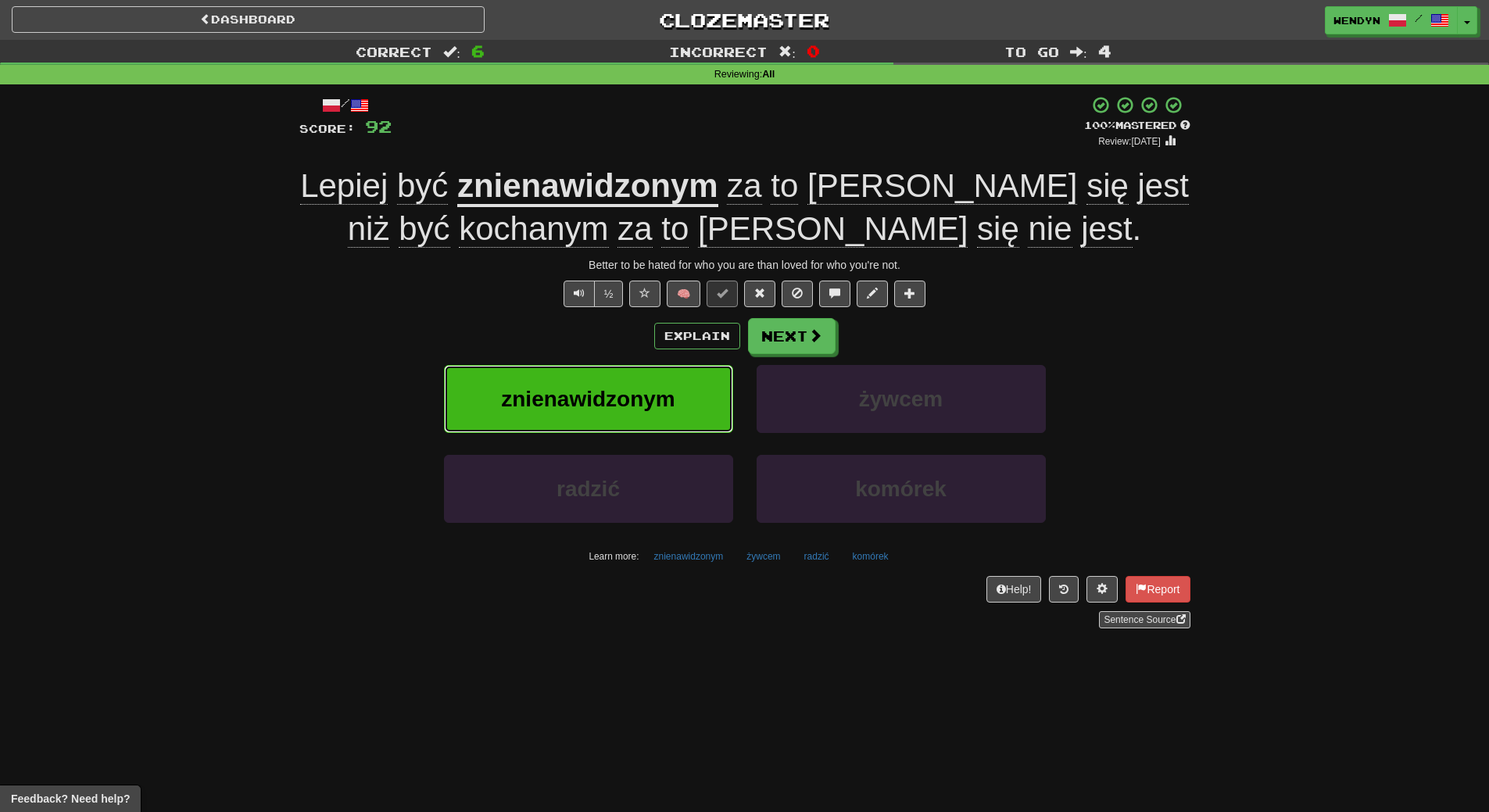
click at [604, 390] on span "znienawidzonym" at bounding box center [587, 398] width 173 height 24
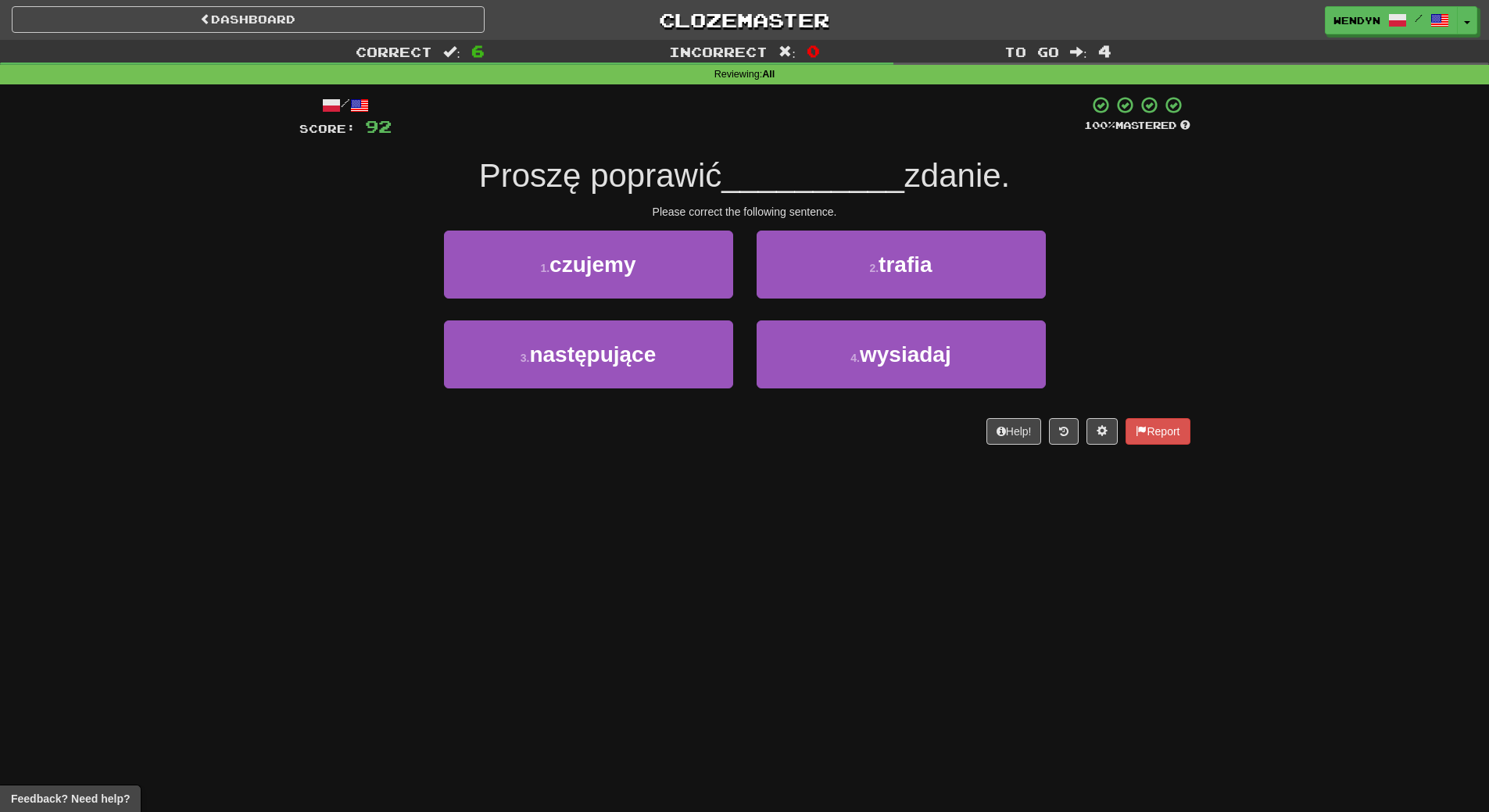
drag, startPoint x: 605, startPoint y: 388, endPoint x: 447, endPoint y: 468, distance: 177.1
click at [447, 468] on div "Dashboard Clozemaster WendyN / Toggle Dropdown Dashboard Leaderboard Activity F…" at bounding box center [744, 406] width 1489 height 812
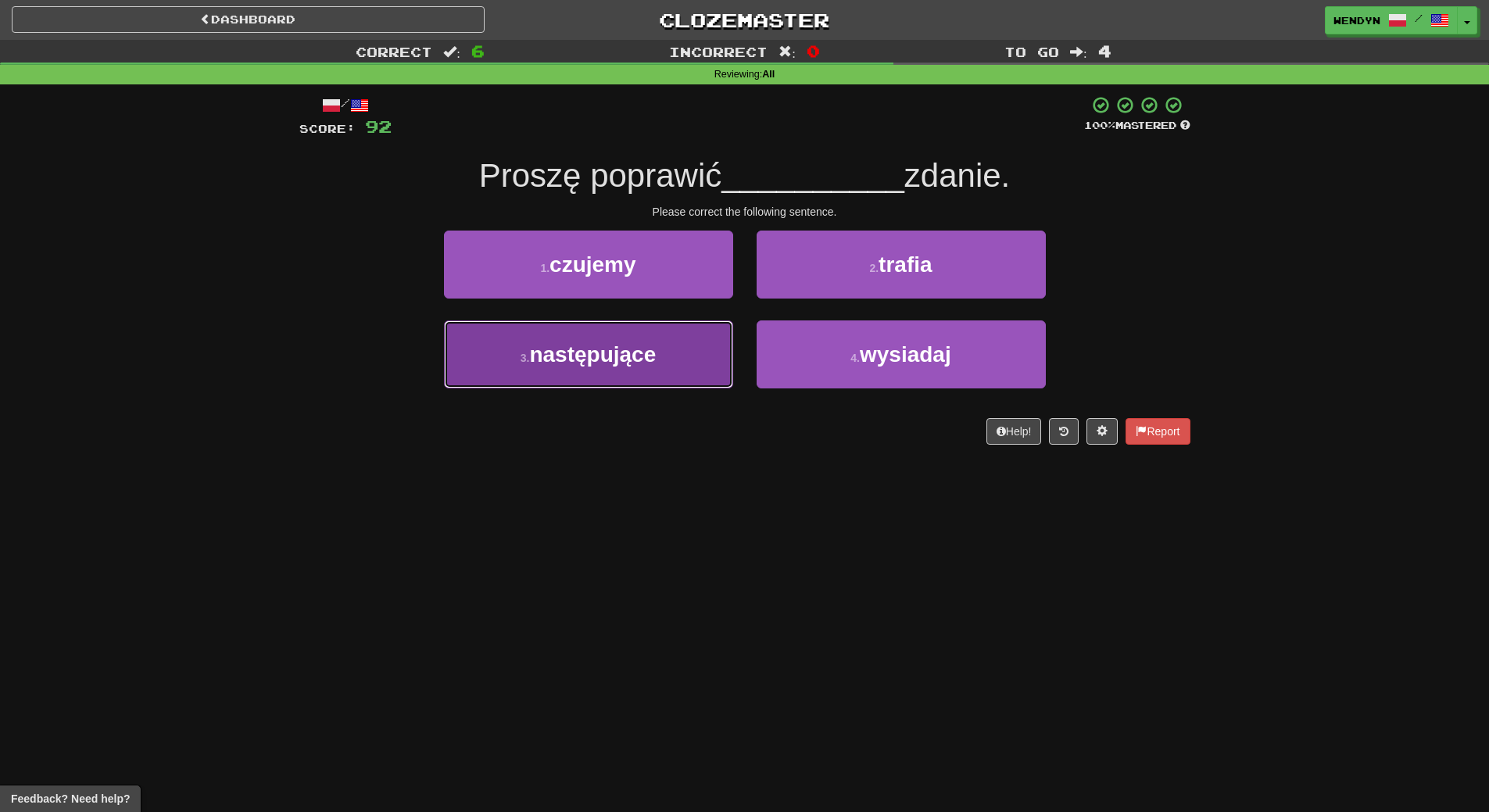
click at [598, 383] on button "3 . następujące" at bounding box center [588, 354] width 289 height 68
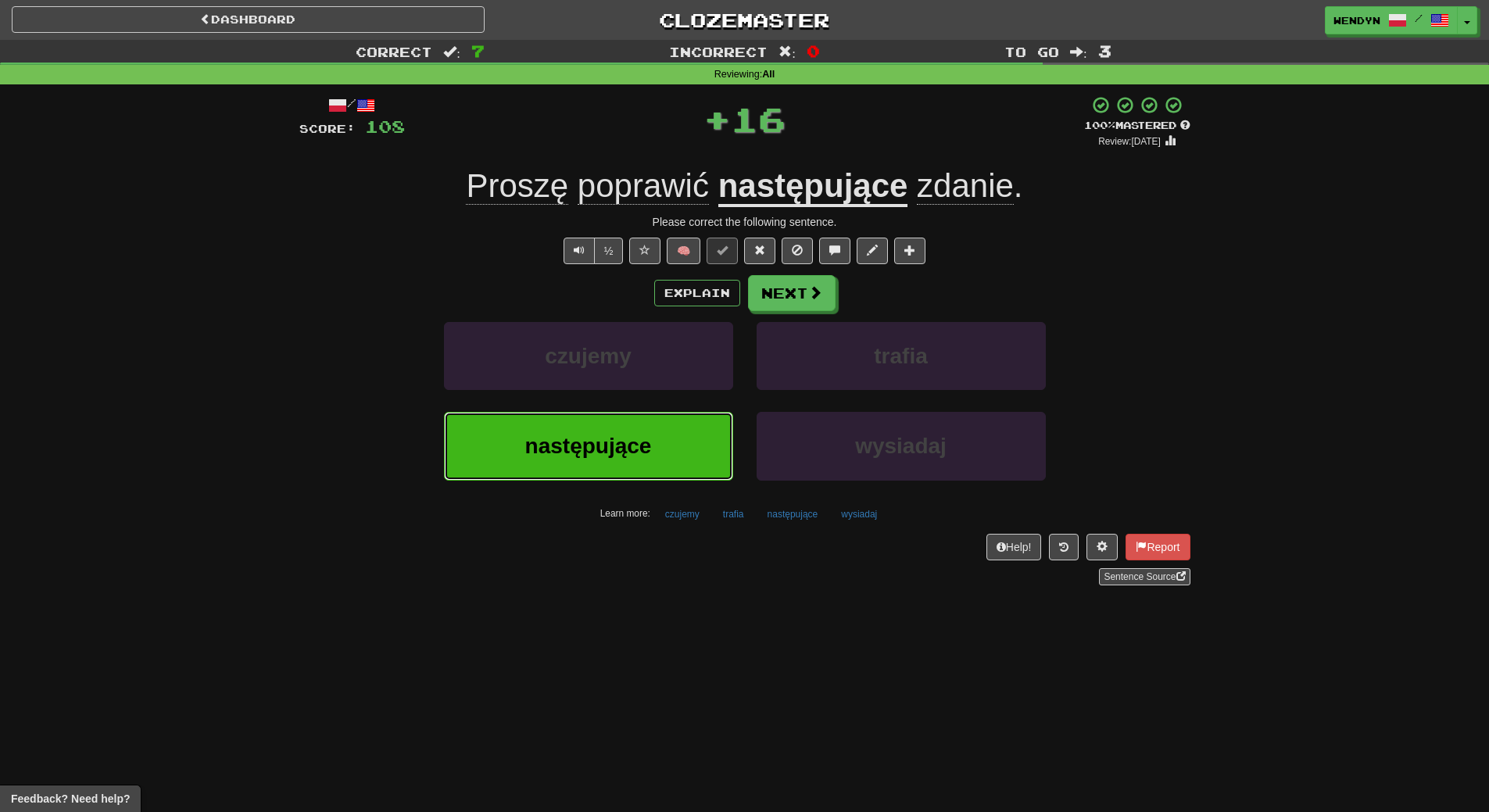
click at [556, 435] on span "następujące" at bounding box center [588, 446] width 127 height 24
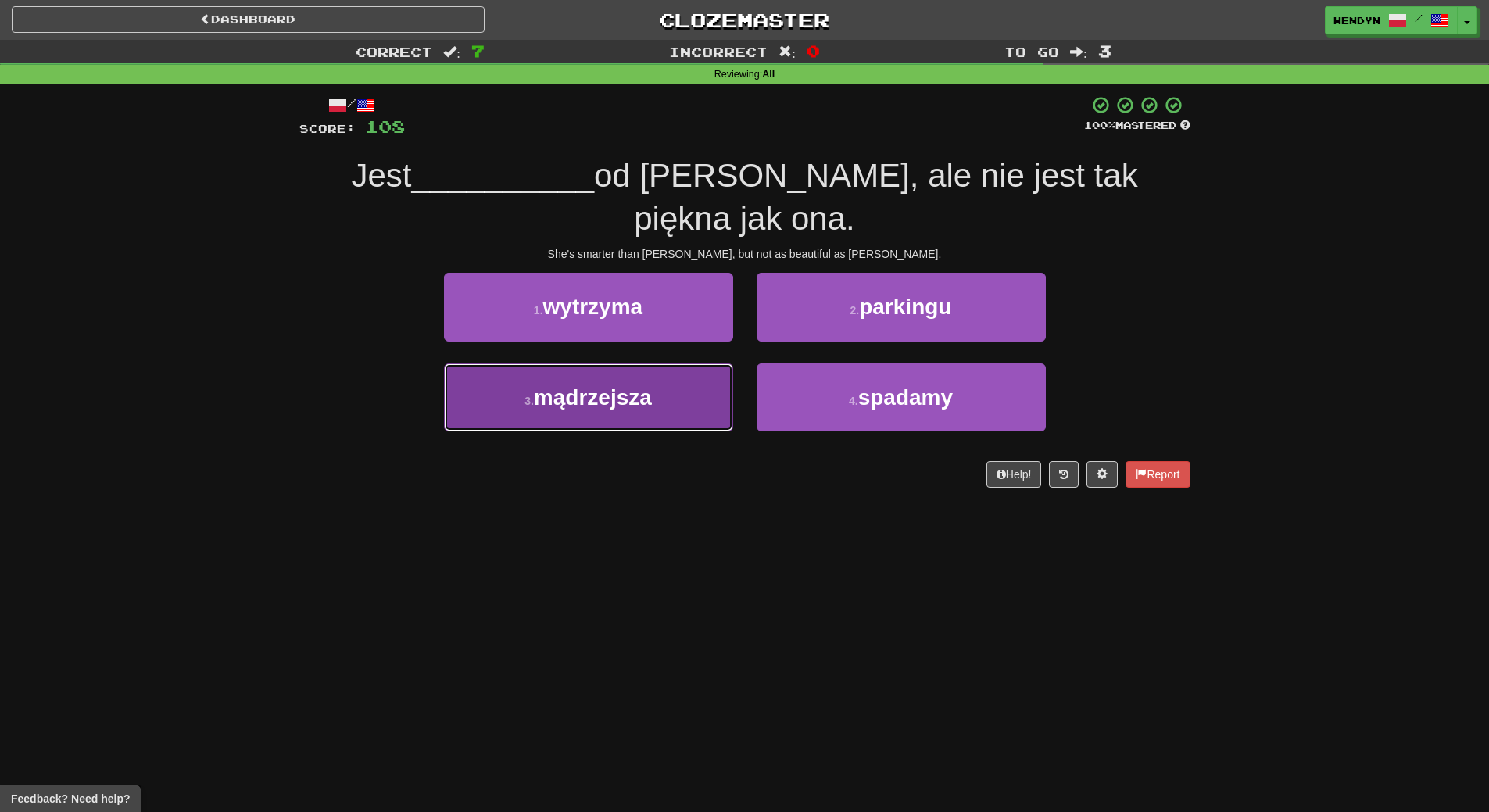
drag, startPoint x: 652, startPoint y: 351, endPoint x: 643, endPoint y: 386, distance: 36.1
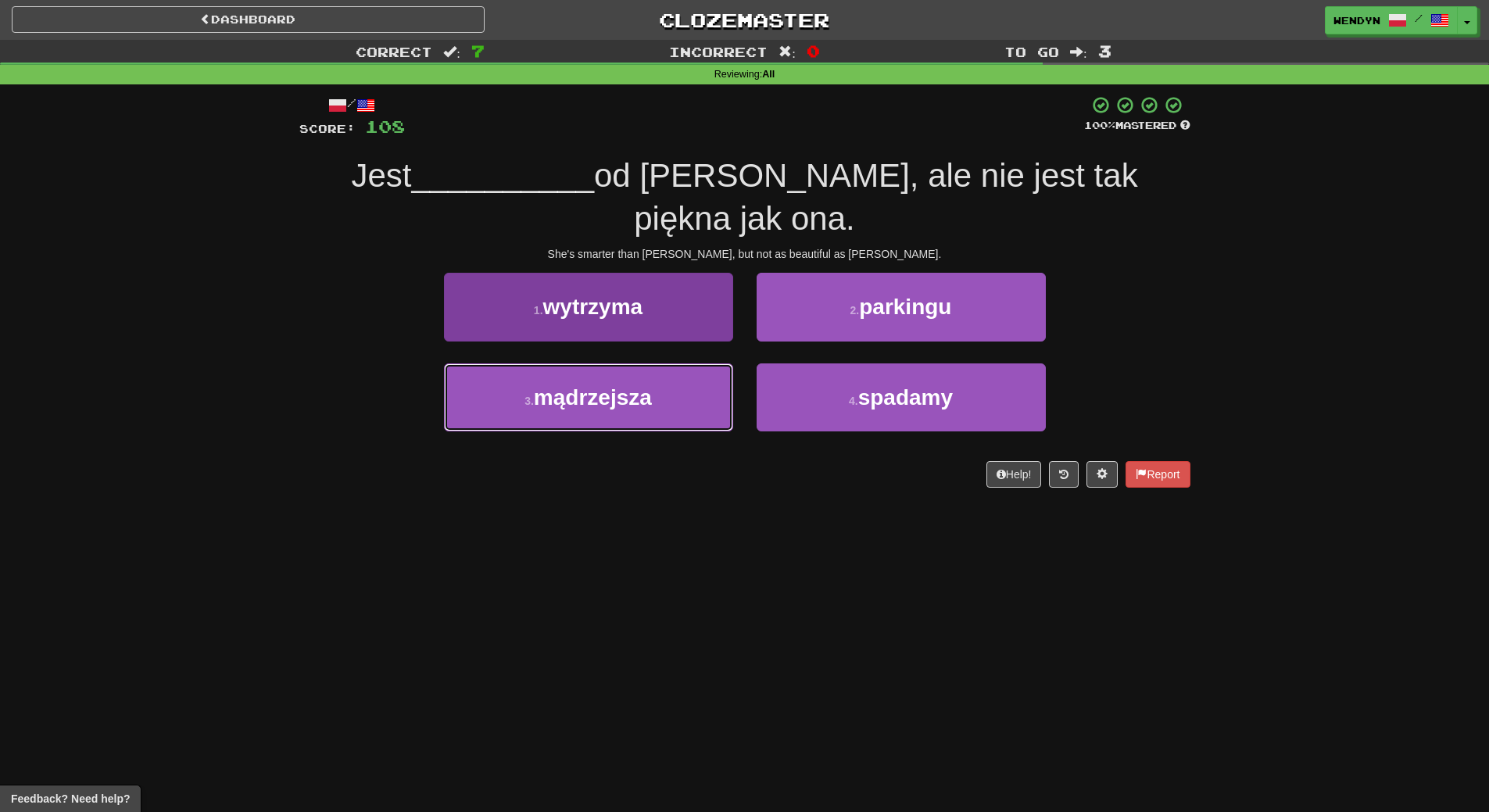
click at [652, 386] on span "mądrzejsza" at bounding box center [593, 397] width 118 height 24
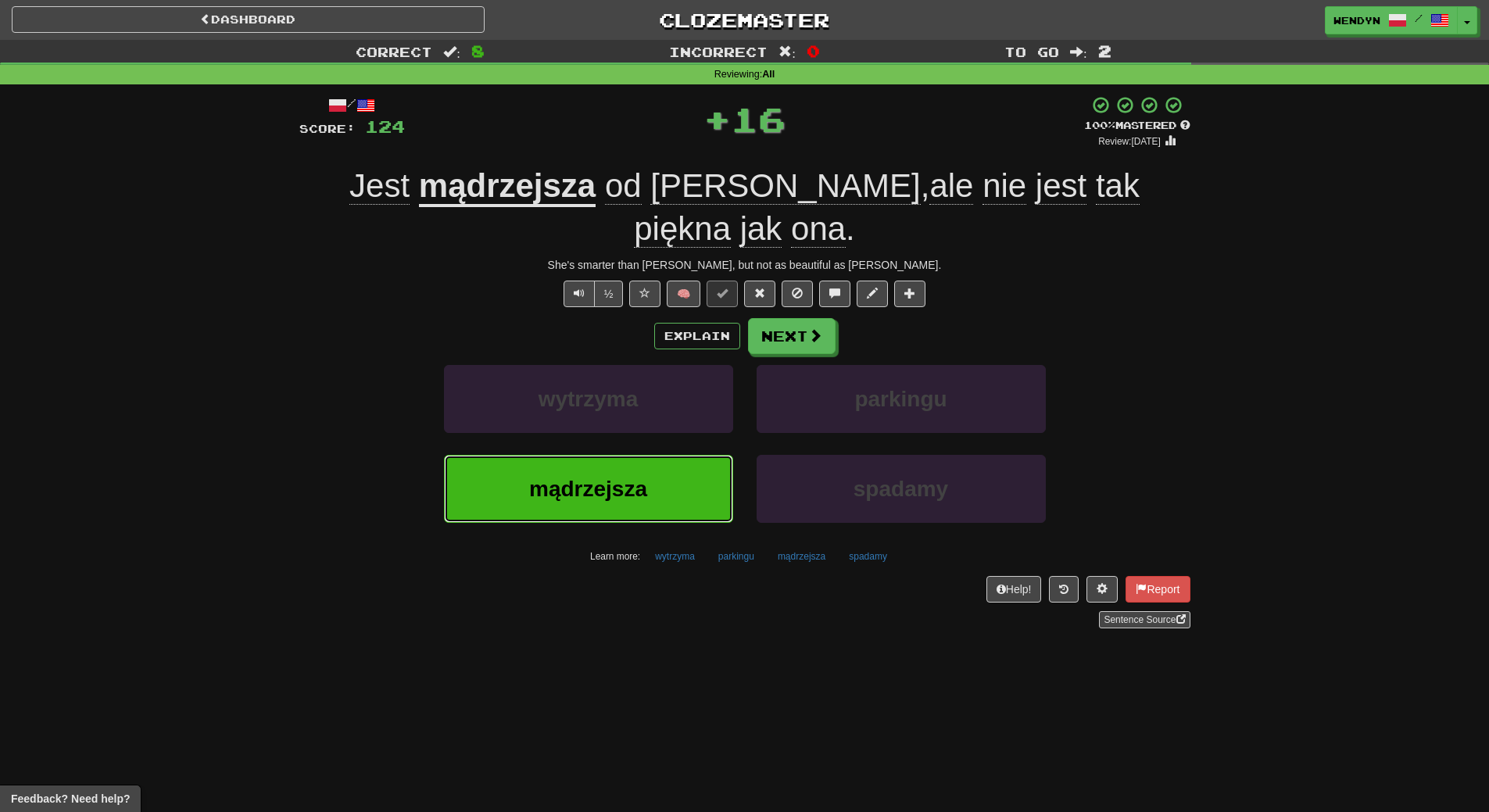
click at [627, 477] on span "mądrzejsza" at bounding box center [588, 488] width 118 height 24
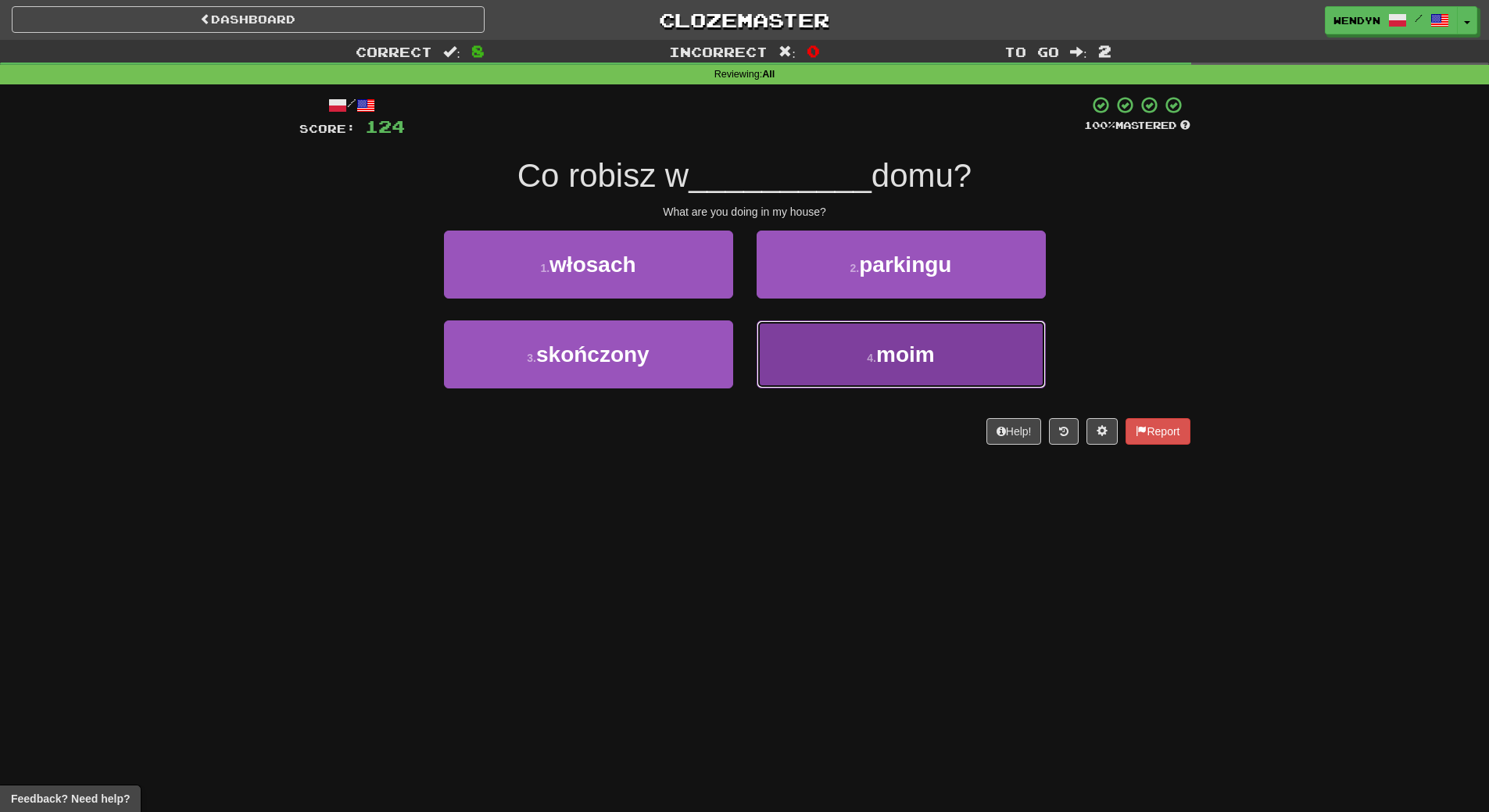
click at [876, 348] on button "4 . moim" at bounding box center [901, 354] width 289 height 68
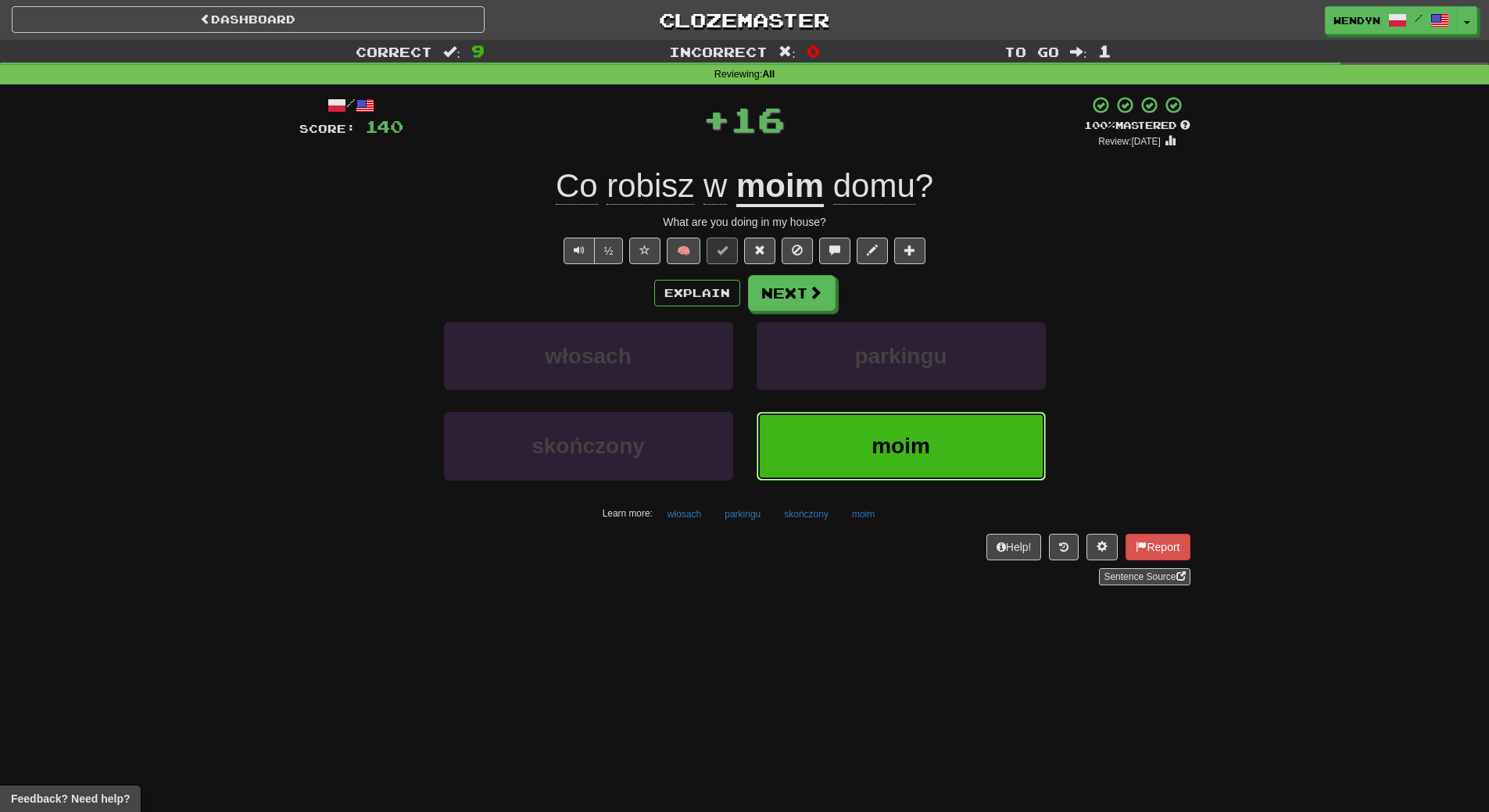
click at [890, 458] on span "moim" at bounding box center [901, 446] width 59 height 24
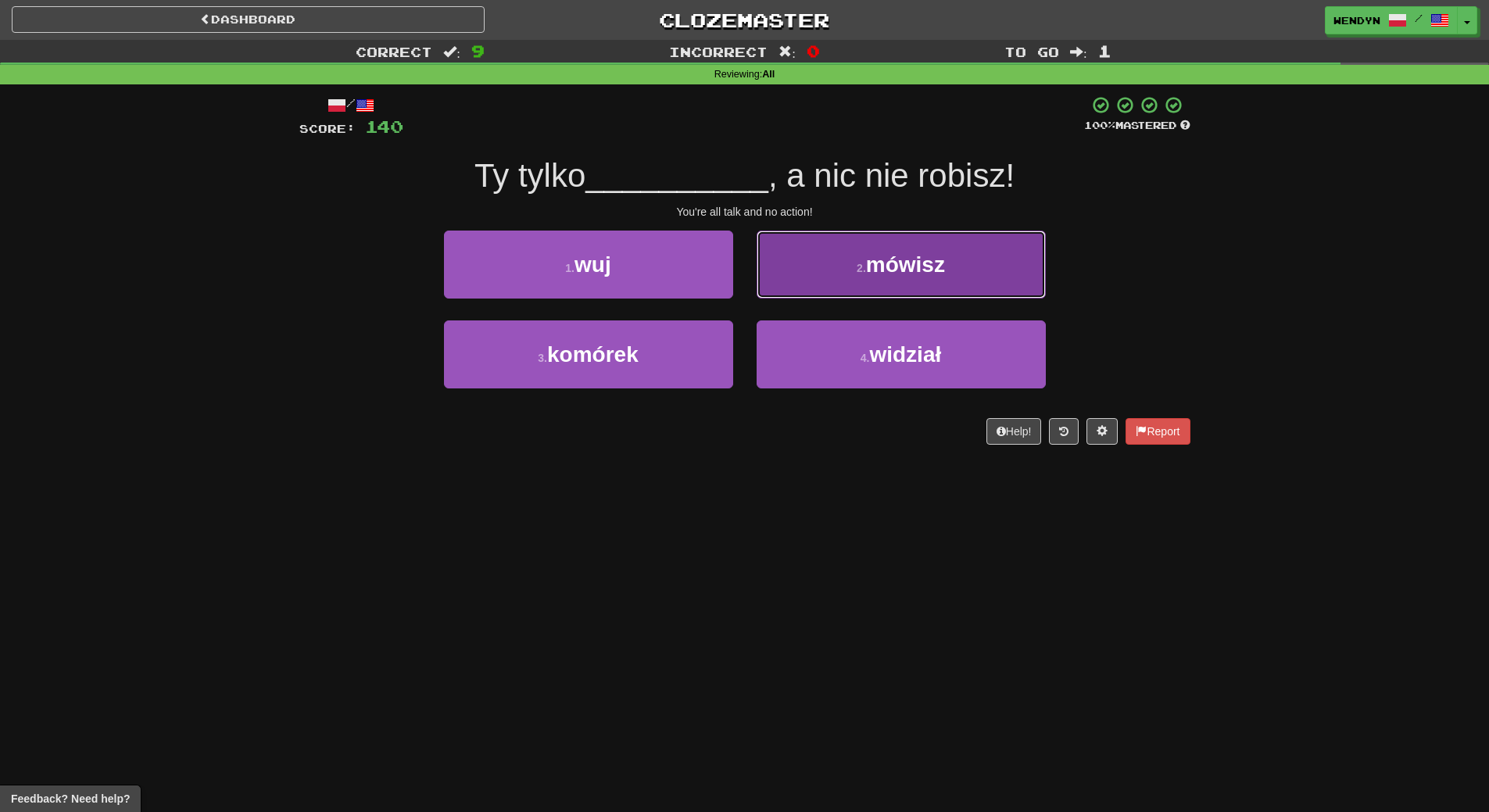
click at [905, 263] on span "mówisz" at bounding box center [906, 264] width 79 height 24
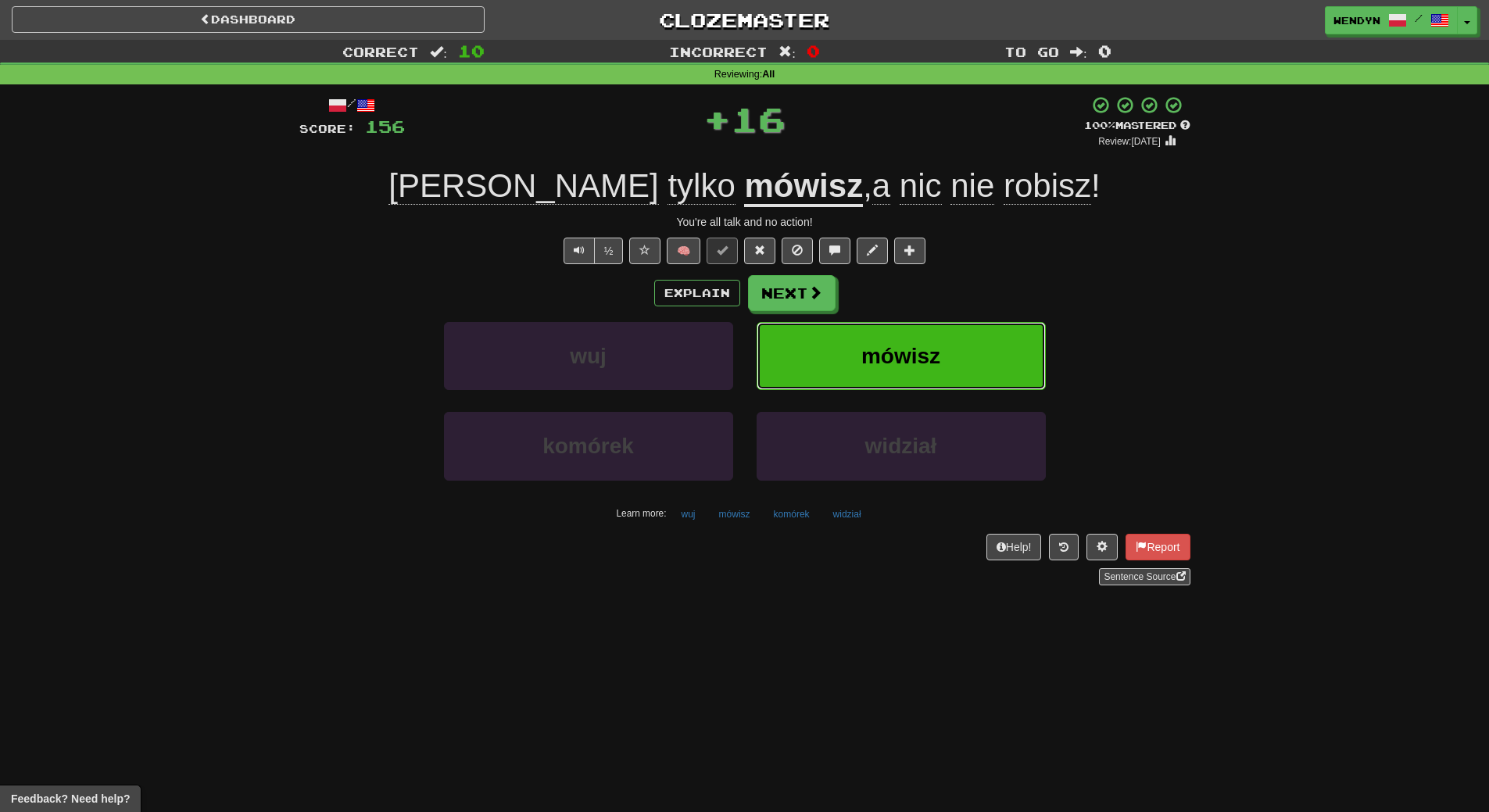
click at [926, 350] on span "mówisz" at bounding box center [901, 356] width 79 height 24
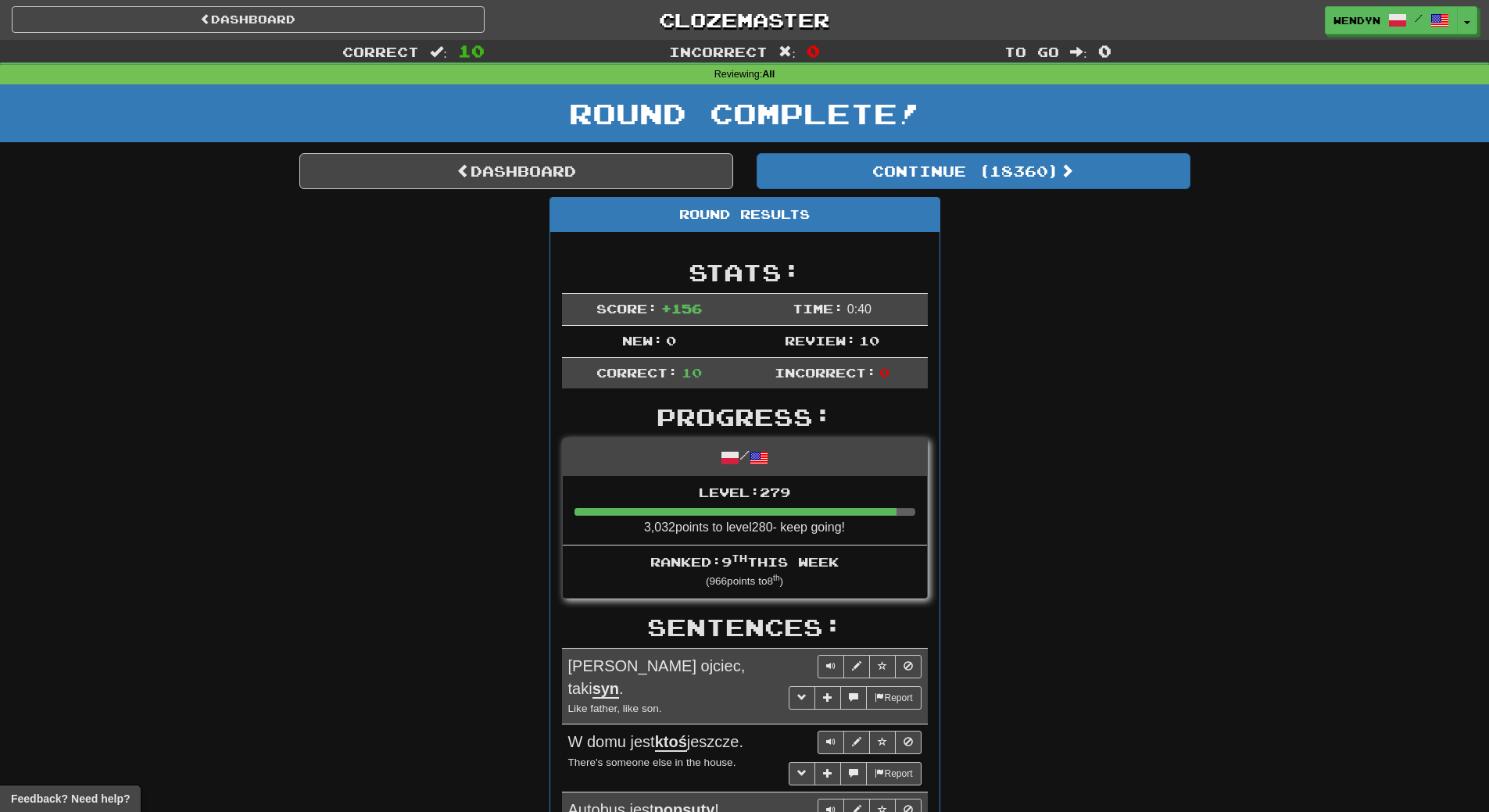
click at [1015, 152] on div "Round Complete!" at bounding box center [744, 118] width 1489 height 69
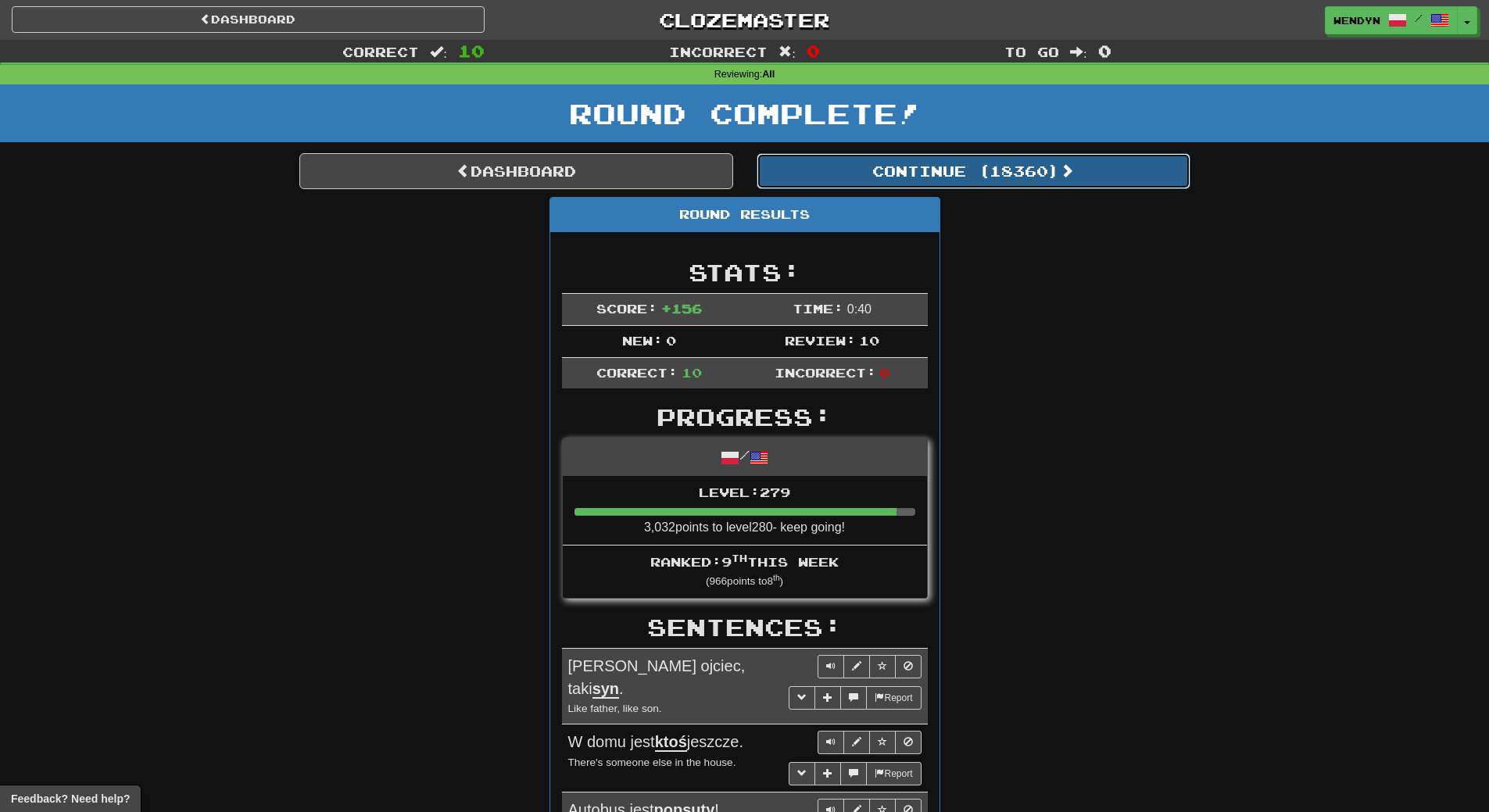
click at [1015, 172] on button "Continue ( 18360 )" at bounding box center [974, 170] width 434 height 36
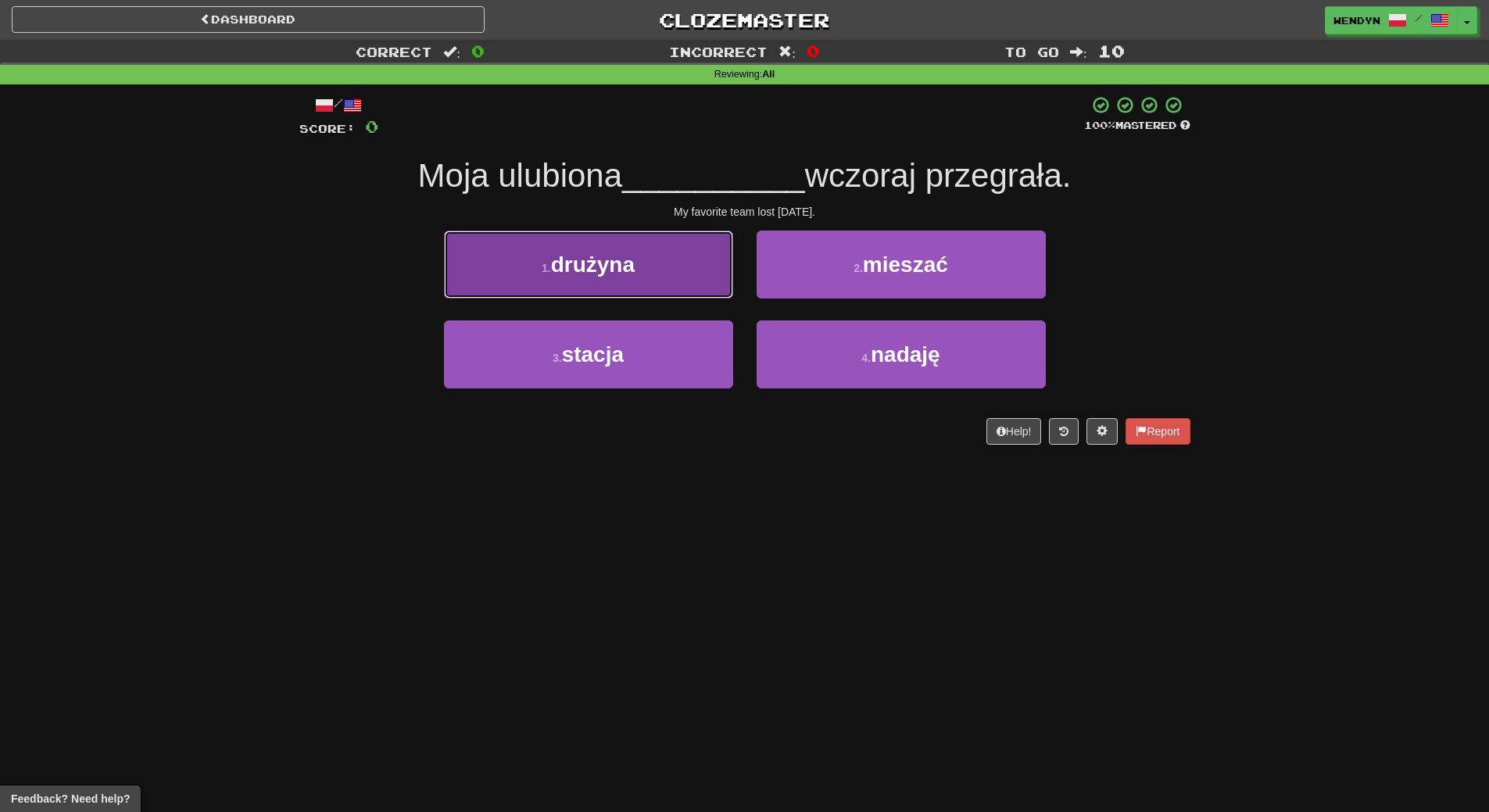
click at [670, 253] on button "1 . drużyna" at bounding box center [588, 265] width 289 height 68
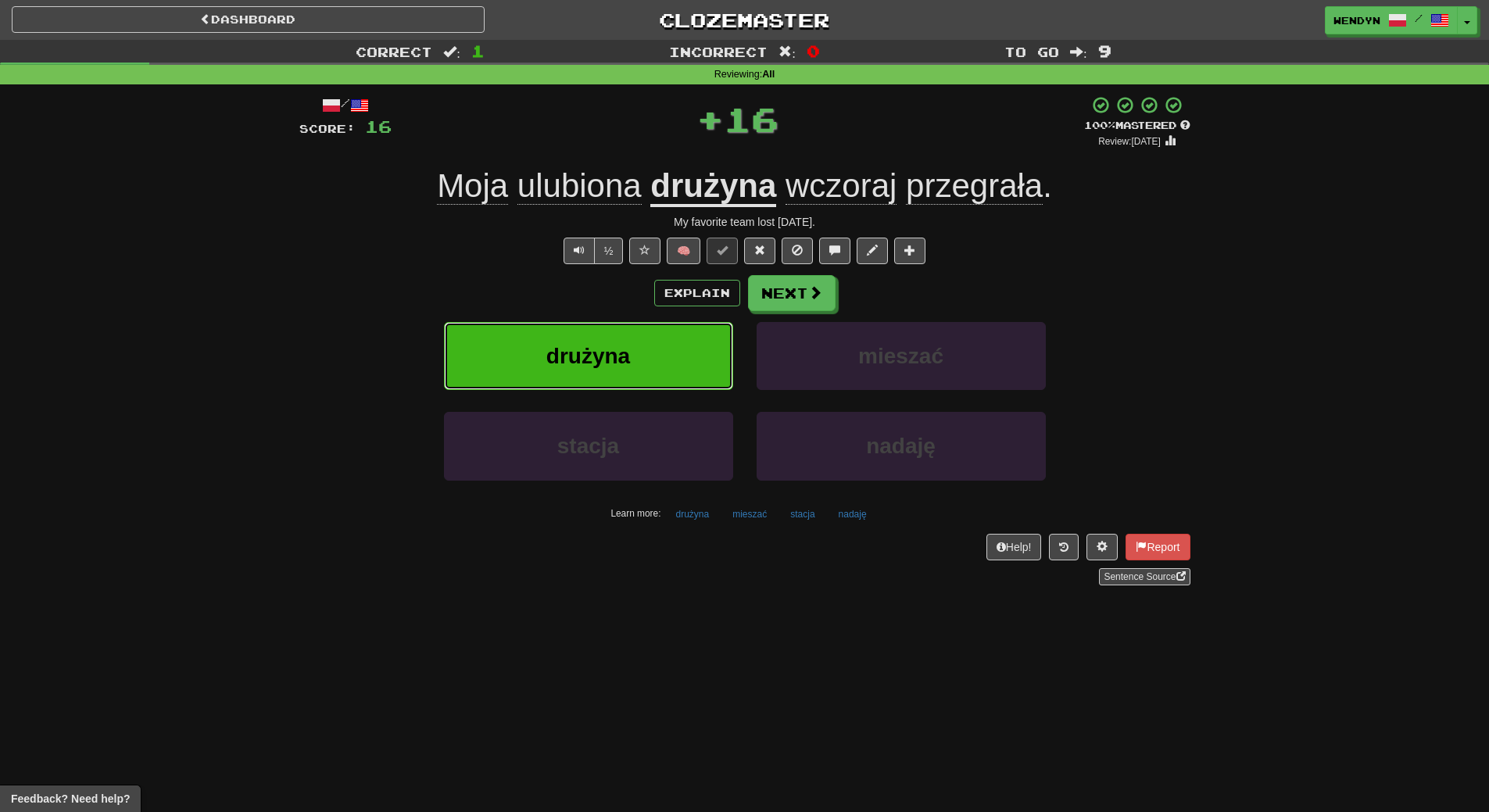
click at [666, 336] on button "drużyna" at bounding box center [588, 356] width 289 height 68
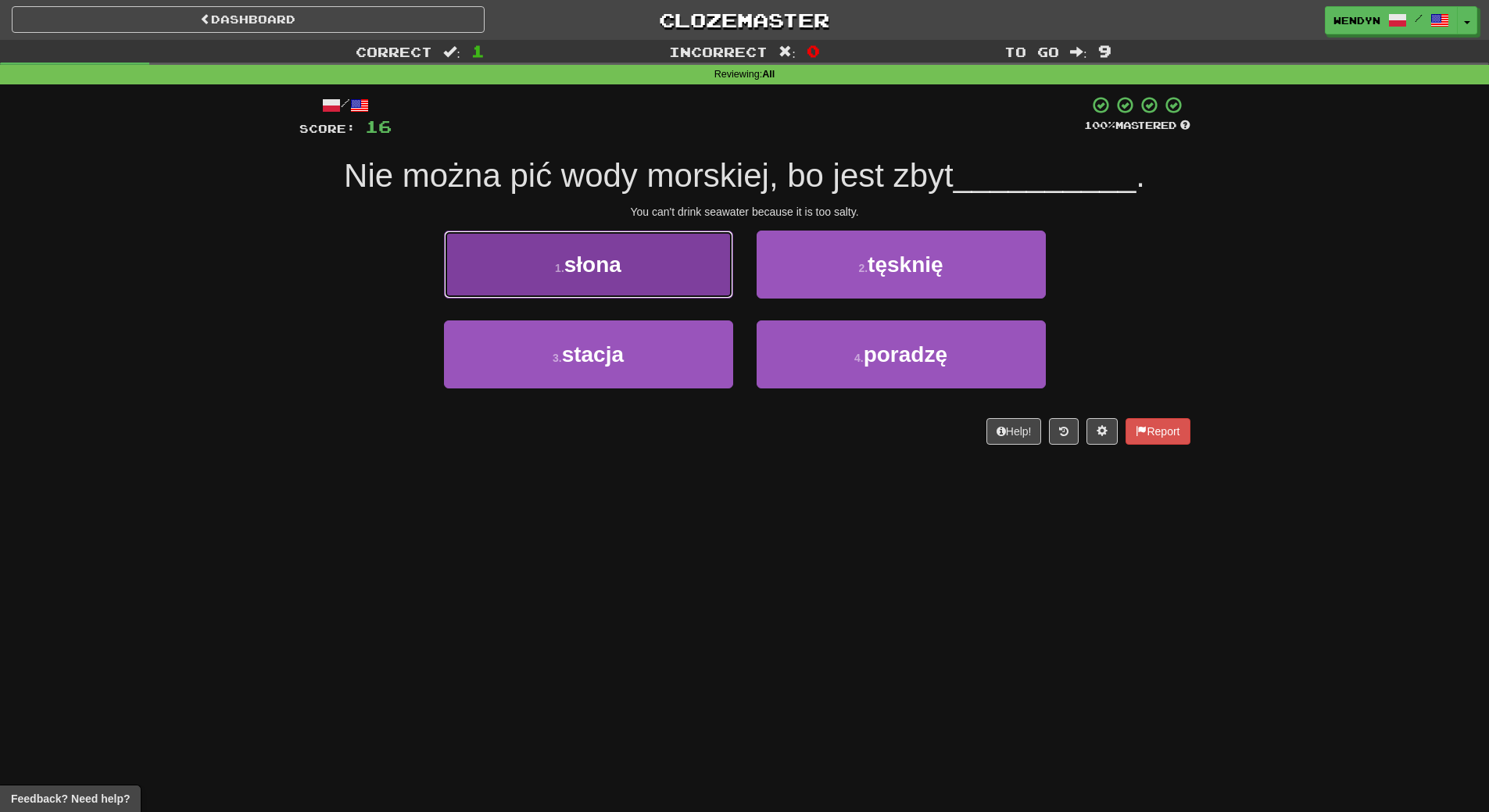
click at [667, 279] on button "1 . słona" at bounding box center [588, 265] width 289 height 68
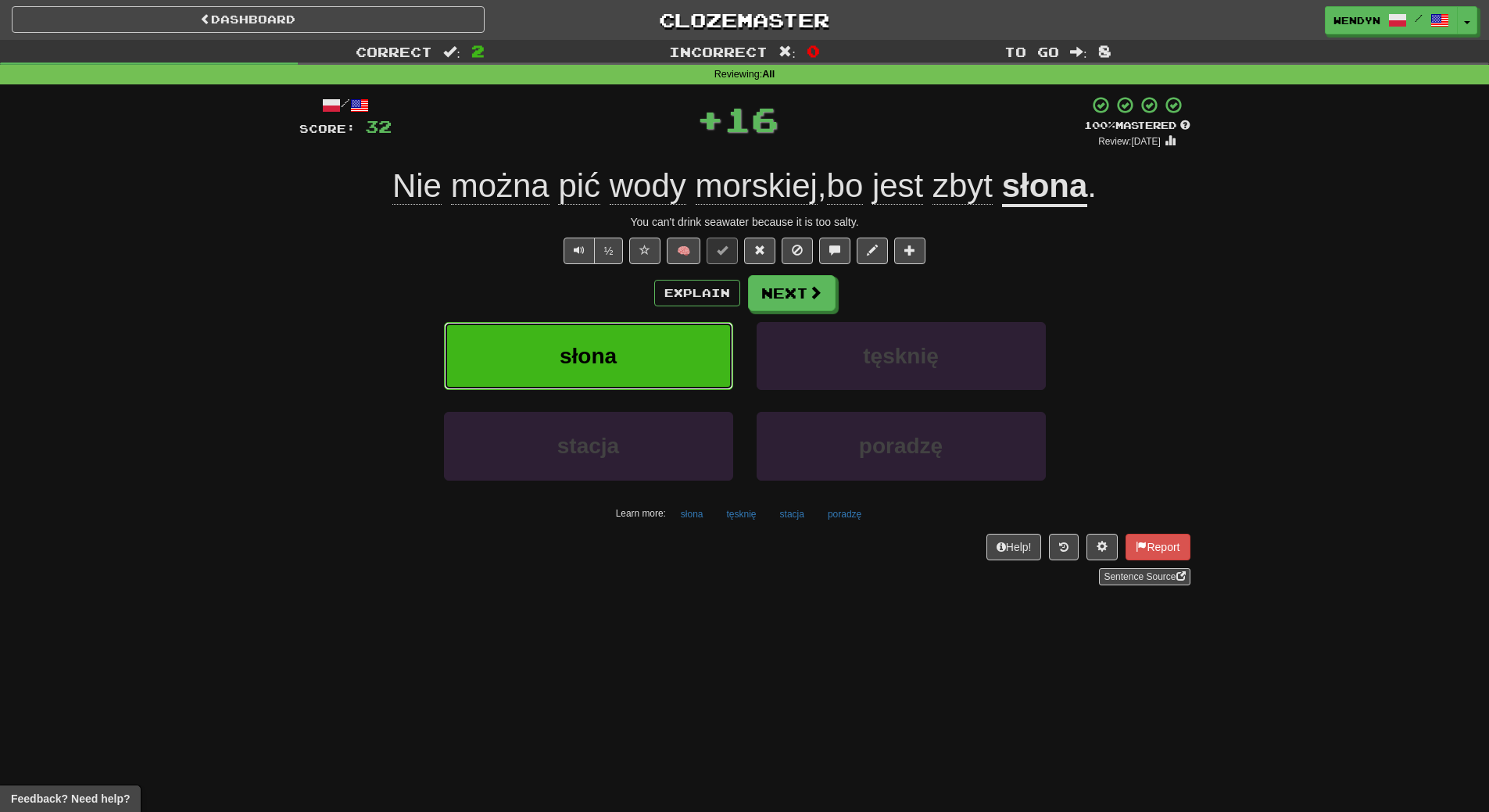
click at [661, 337] on button "słona" at bounding box center [588, 356] width 289 height 68
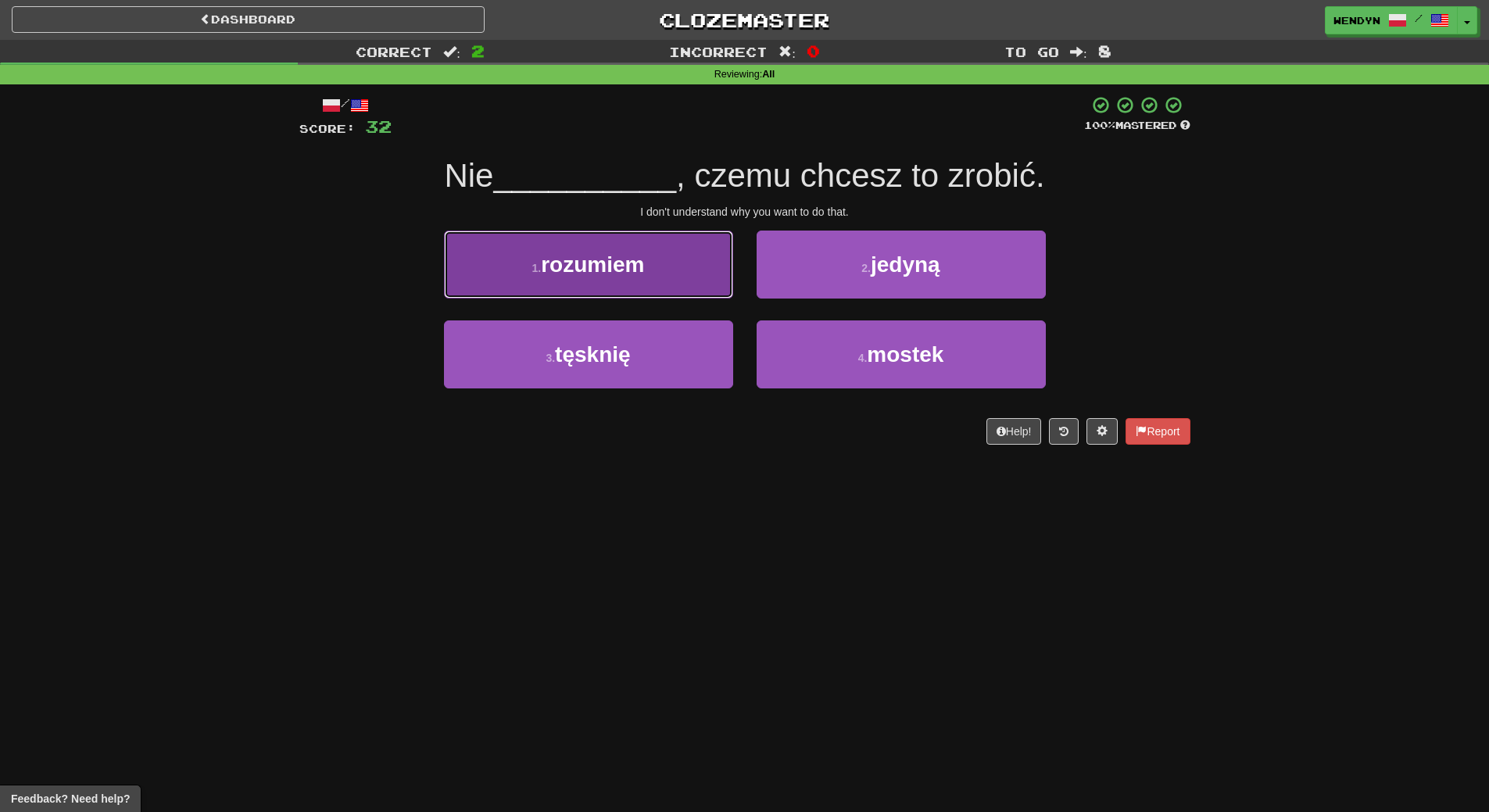
click at [666, 275] on button "1 . rozumiem" at bounding box center [588, 265] width 289 height 68
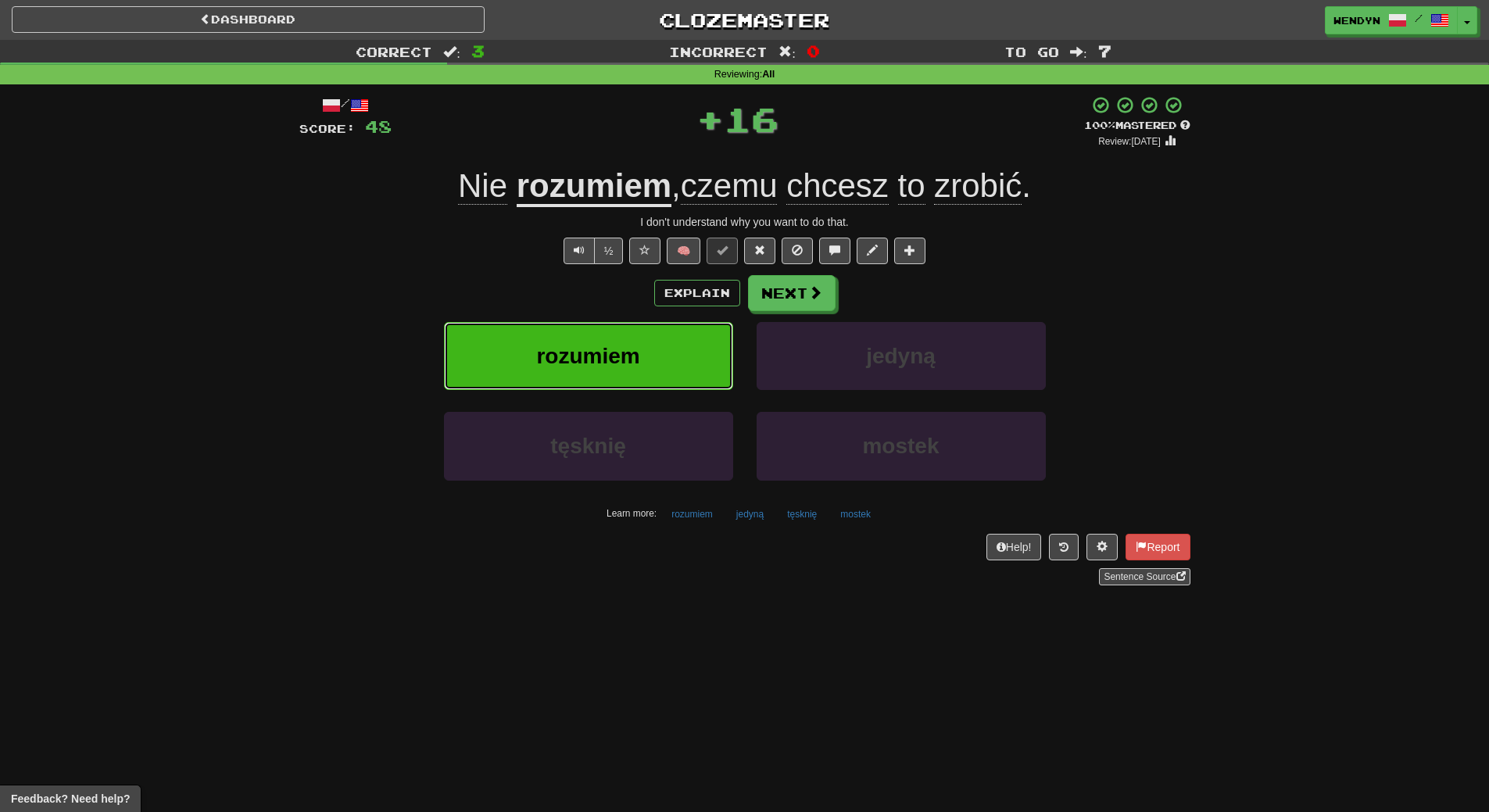
click at [664, 341] on button "rozumiem" at bounding box center [588, 356] width 289 height 68
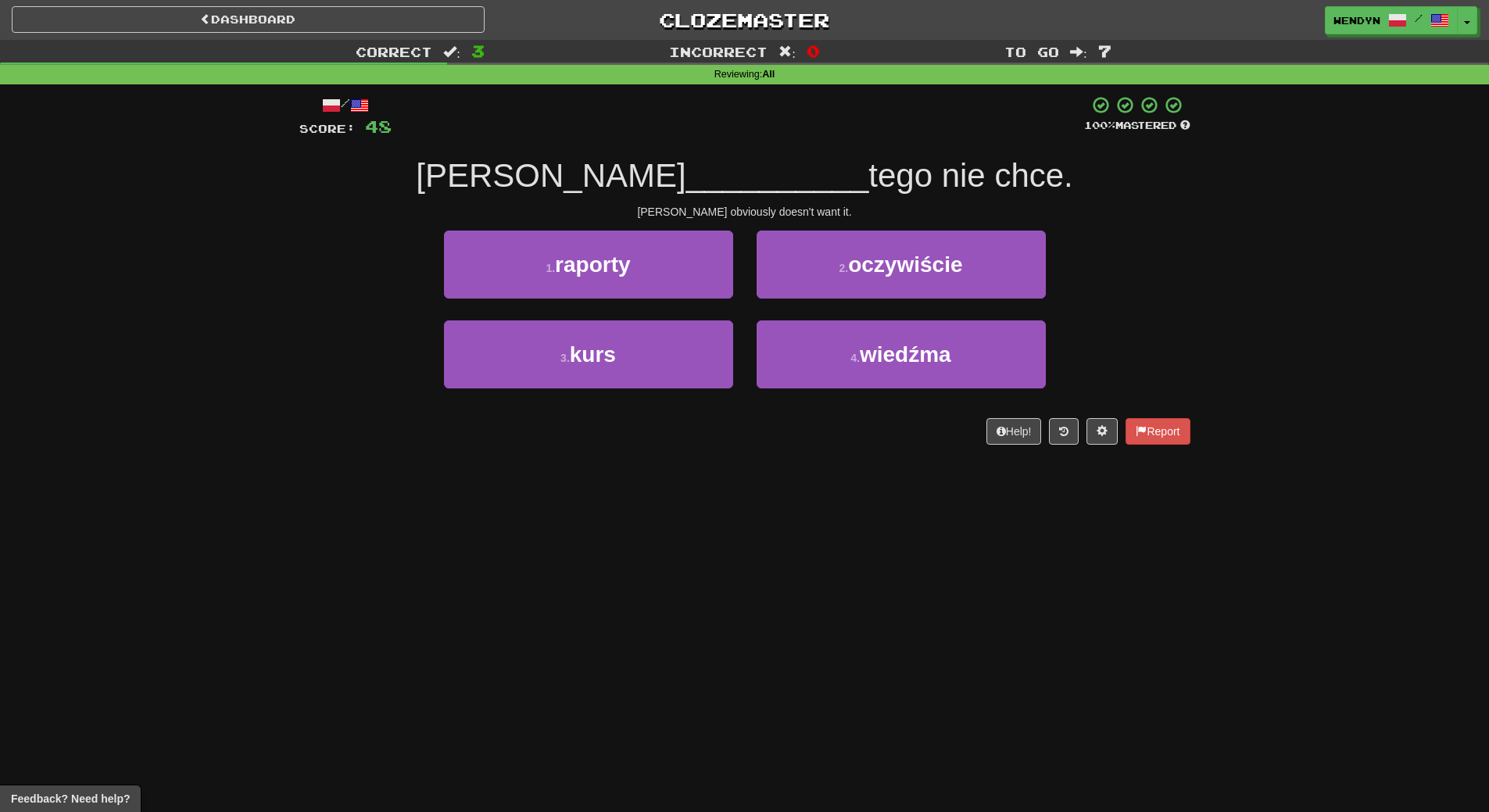
click at [921, 300] on div "2 . oczywiście" at bounding box center [901, 276] width 312 height 90
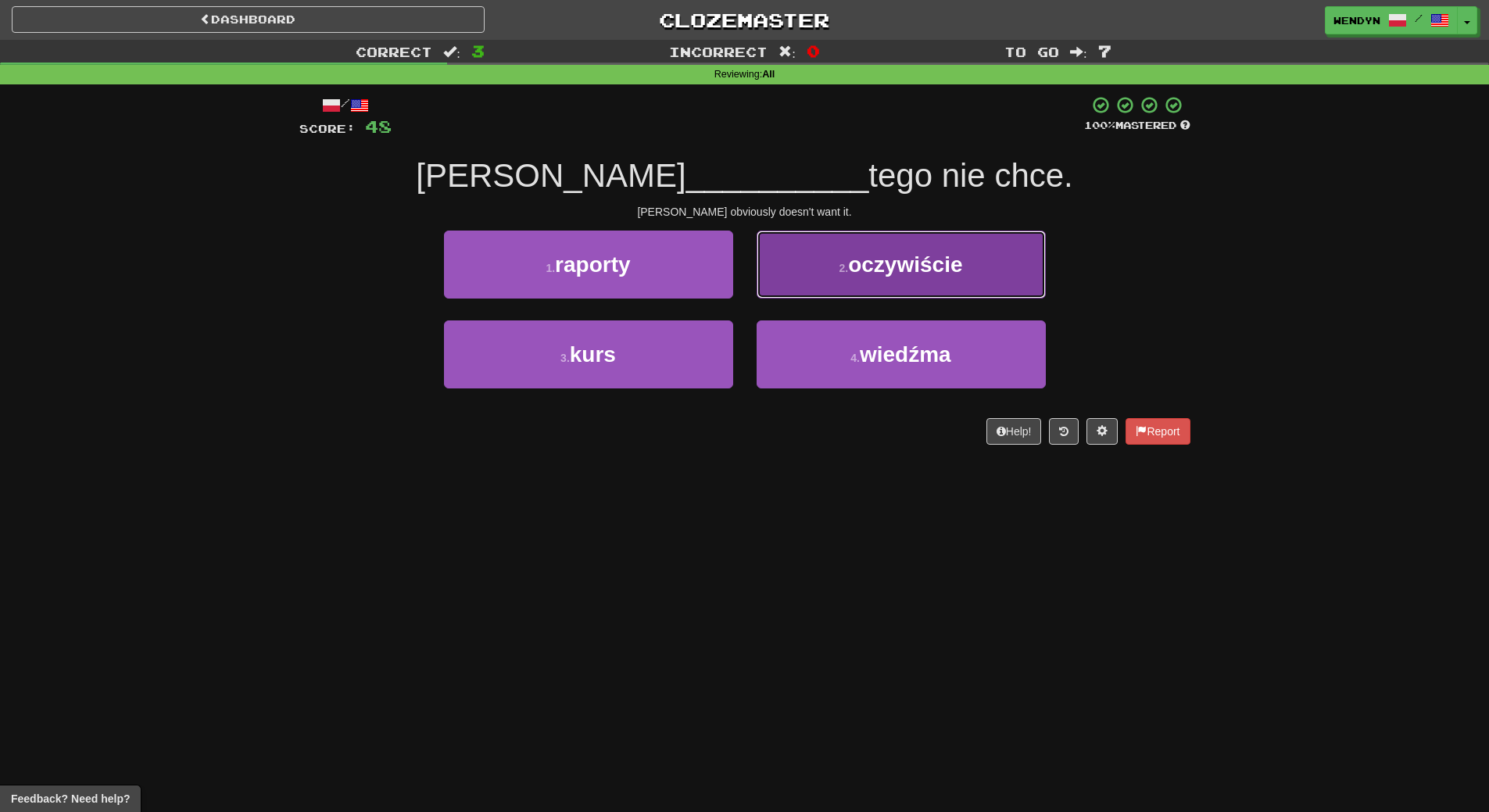
click at [931, 283] on button "2 . oczywiście" at bounding box center [901, 265] width 289 height 68
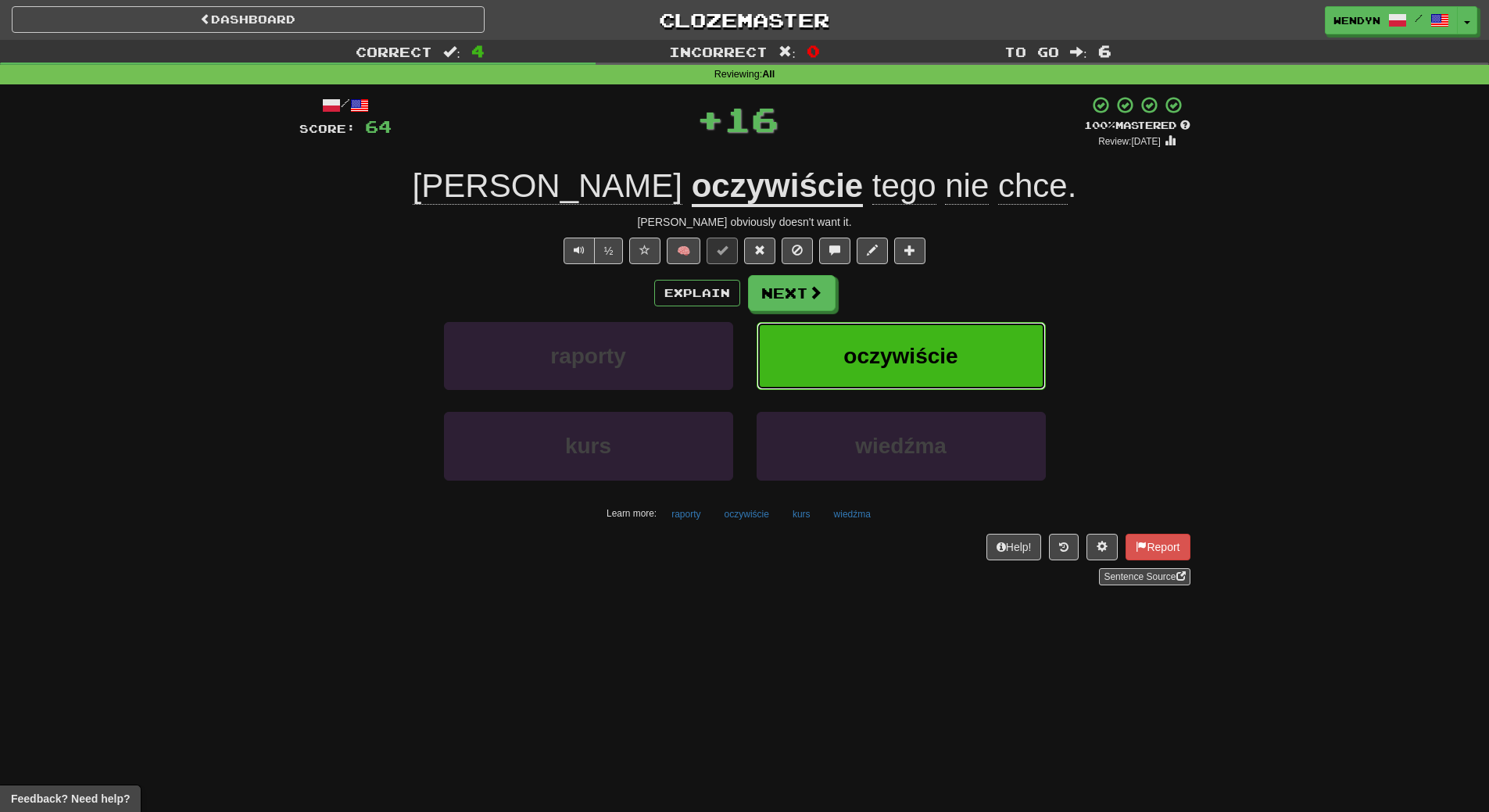
click at [933, 347] on span "oczywiście" at bounding box center [900, 356] width 114 height 24
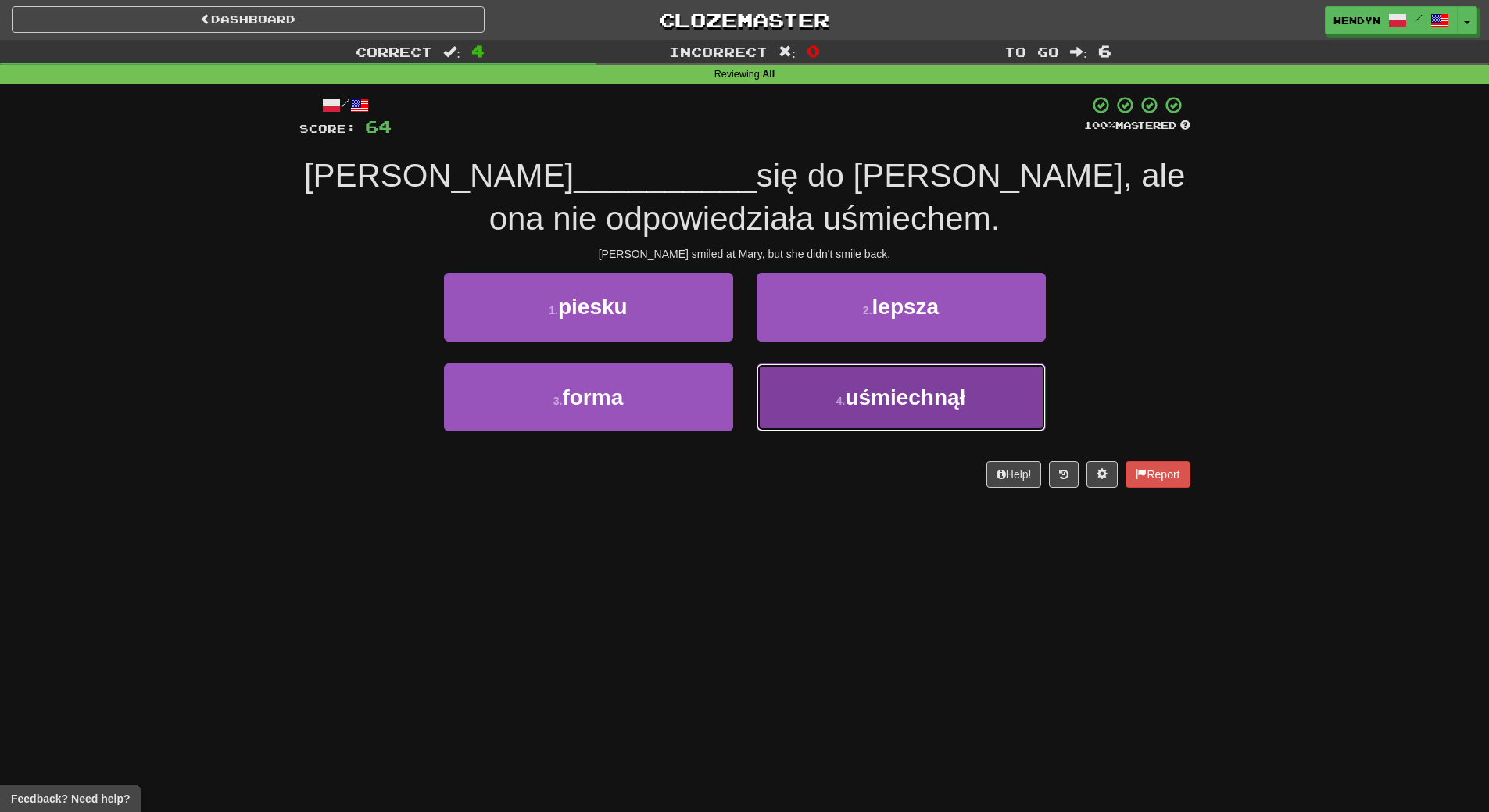
click at [929, 403] on span "uśmiechnął" at bounding box center [905, 397] width 121 height 24
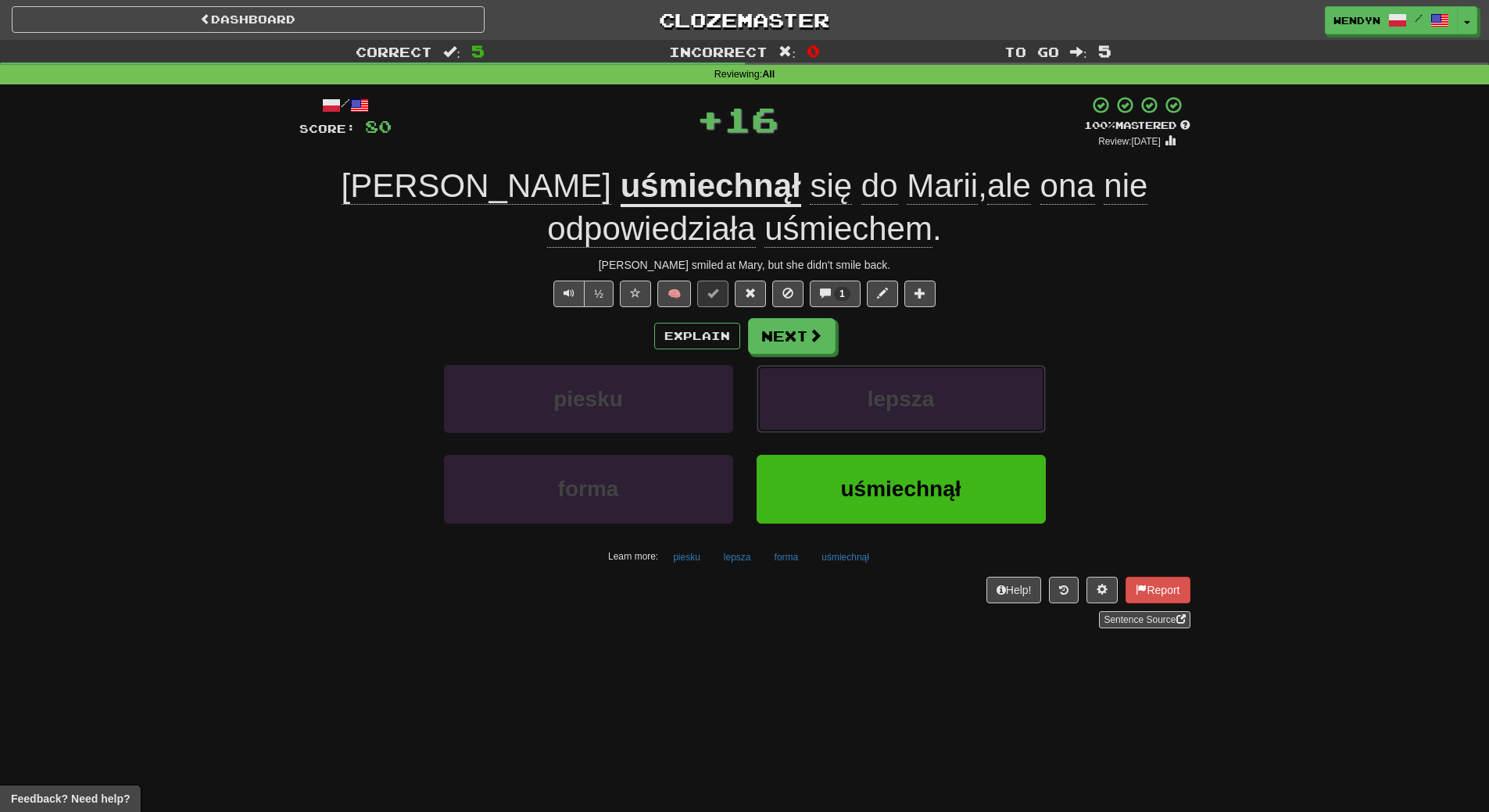
click at [929, 403] on span "lepsza" at bounding box center [901, 398] width 68 height 24
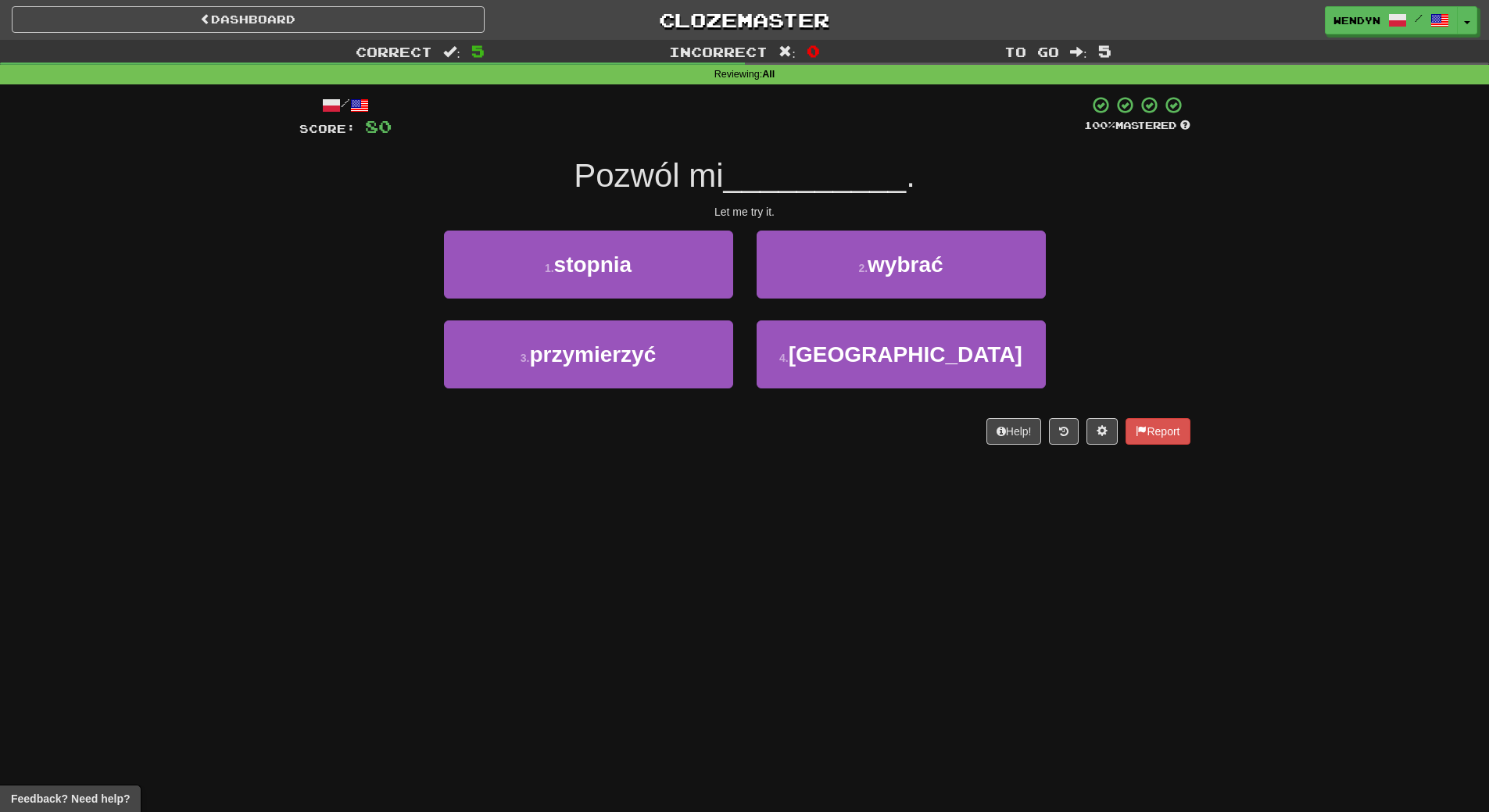
click at [920, 455] on div "/ Score: 80 100 % Mastered Pozwól mi __________ . Let me try it. 1 . stopnia 2 …" at bounding box center [745, 275] width 891 height 382
drag, startPoint x: 920, startPoint y: 455, endPoint x: 883, endPoint y: 468, distance: 39.2
click at [920, 455] on div "/ Score: 80 100 % Mastered Pozwól mi __________ . Let me try it. 1 . stopnia 2 …" at bounding box center [745, 275] width 891 height 382
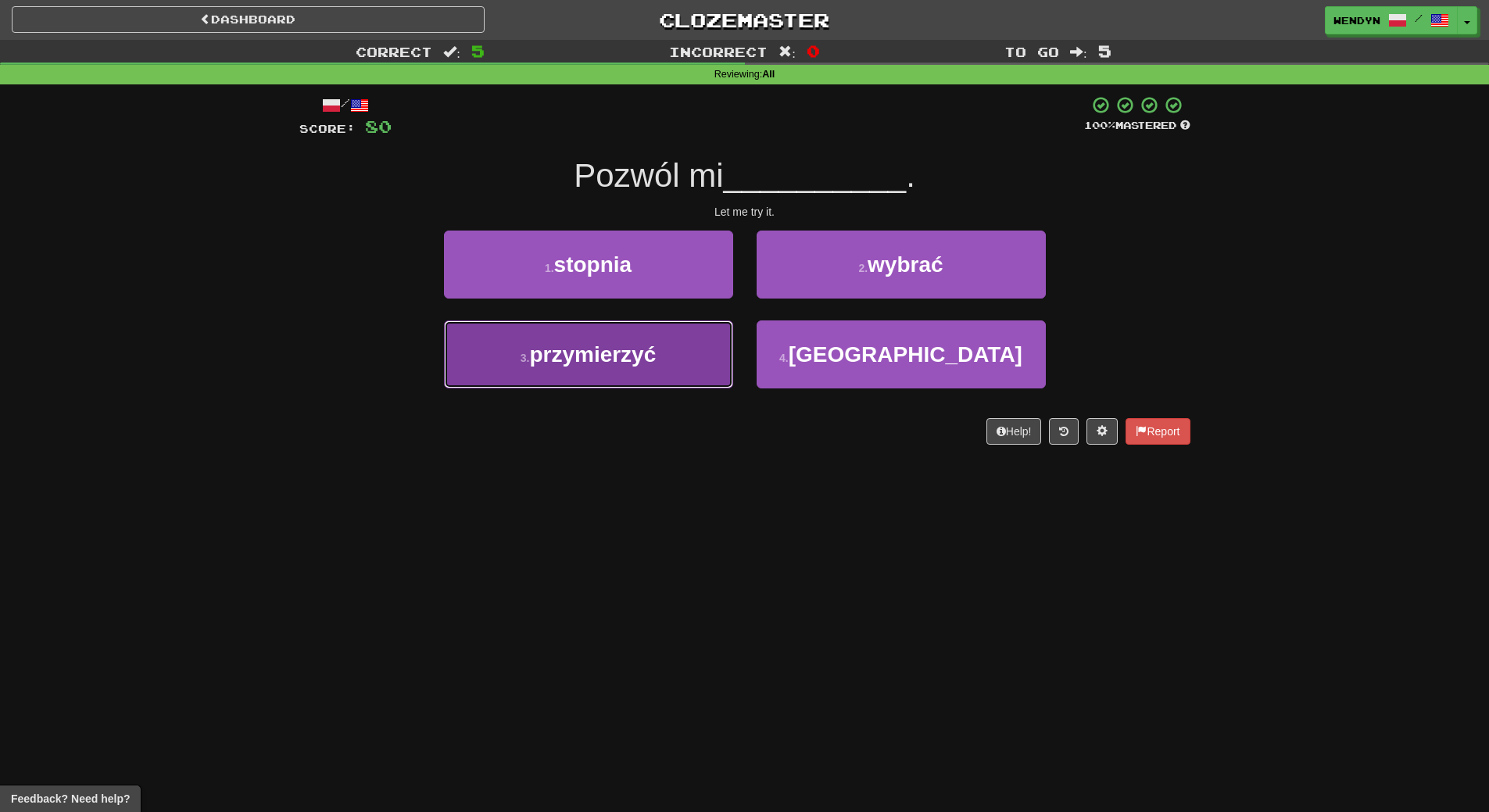
click at [697, 379] on button "3 . przymierzyć" at bounding box center [588, 354] width 289 height 68
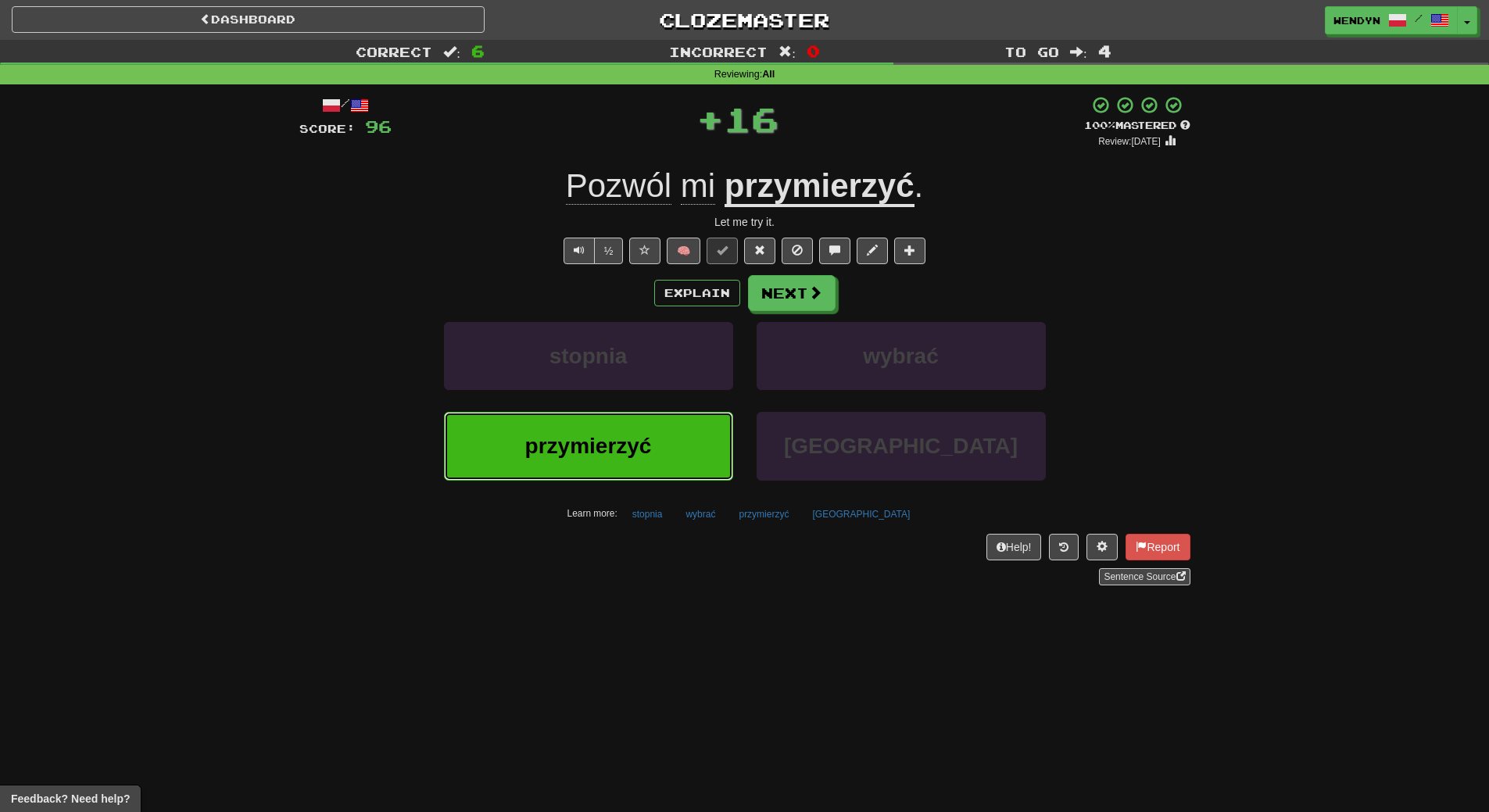
click at [696, 443] on button "przymierzyć" at bounding box center [588, 446] width 289 height 68
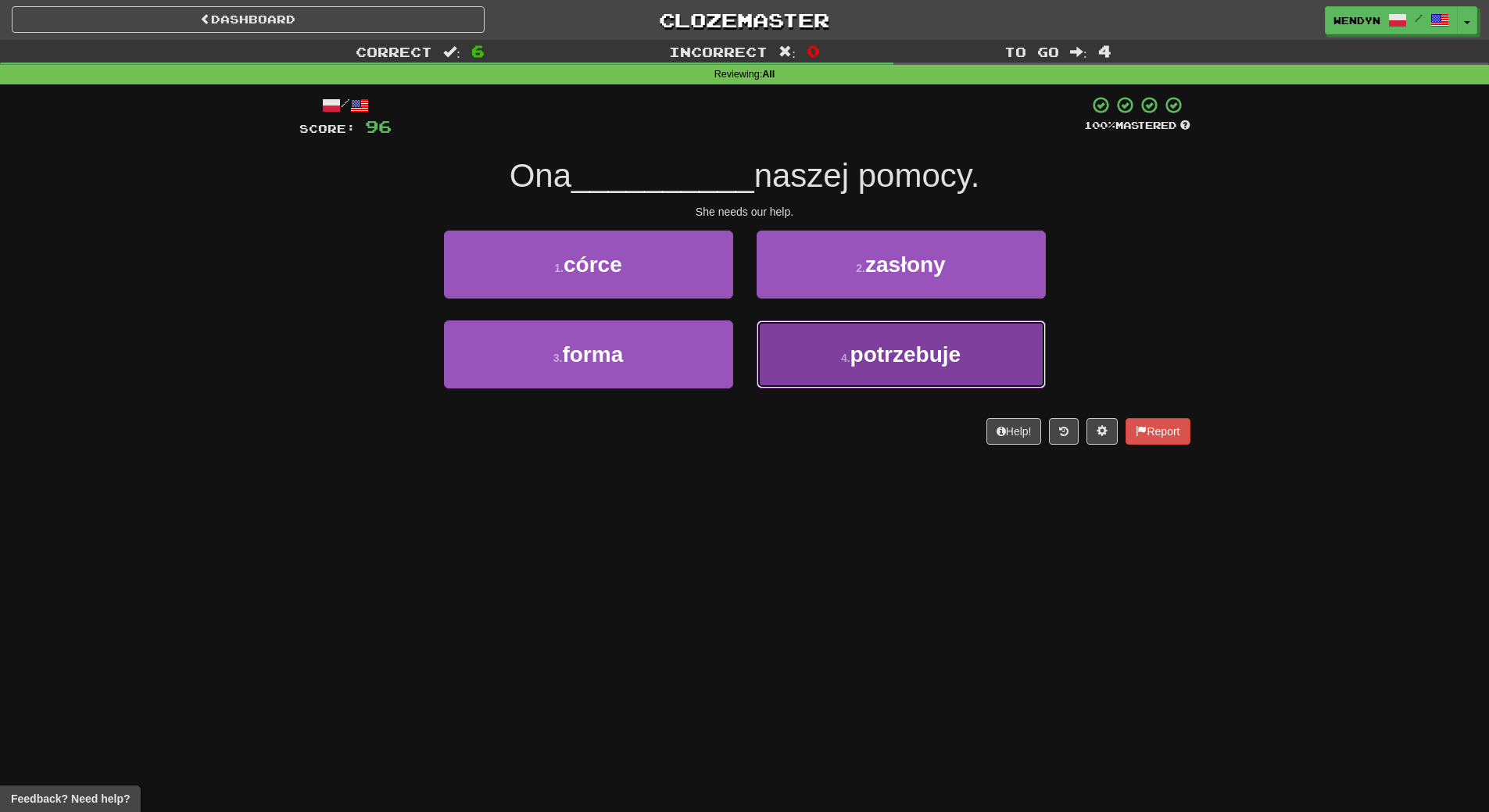
click at [920, 366] on button "4 . potrzebuje" at bounding box center [901, 354] width 289 height 68
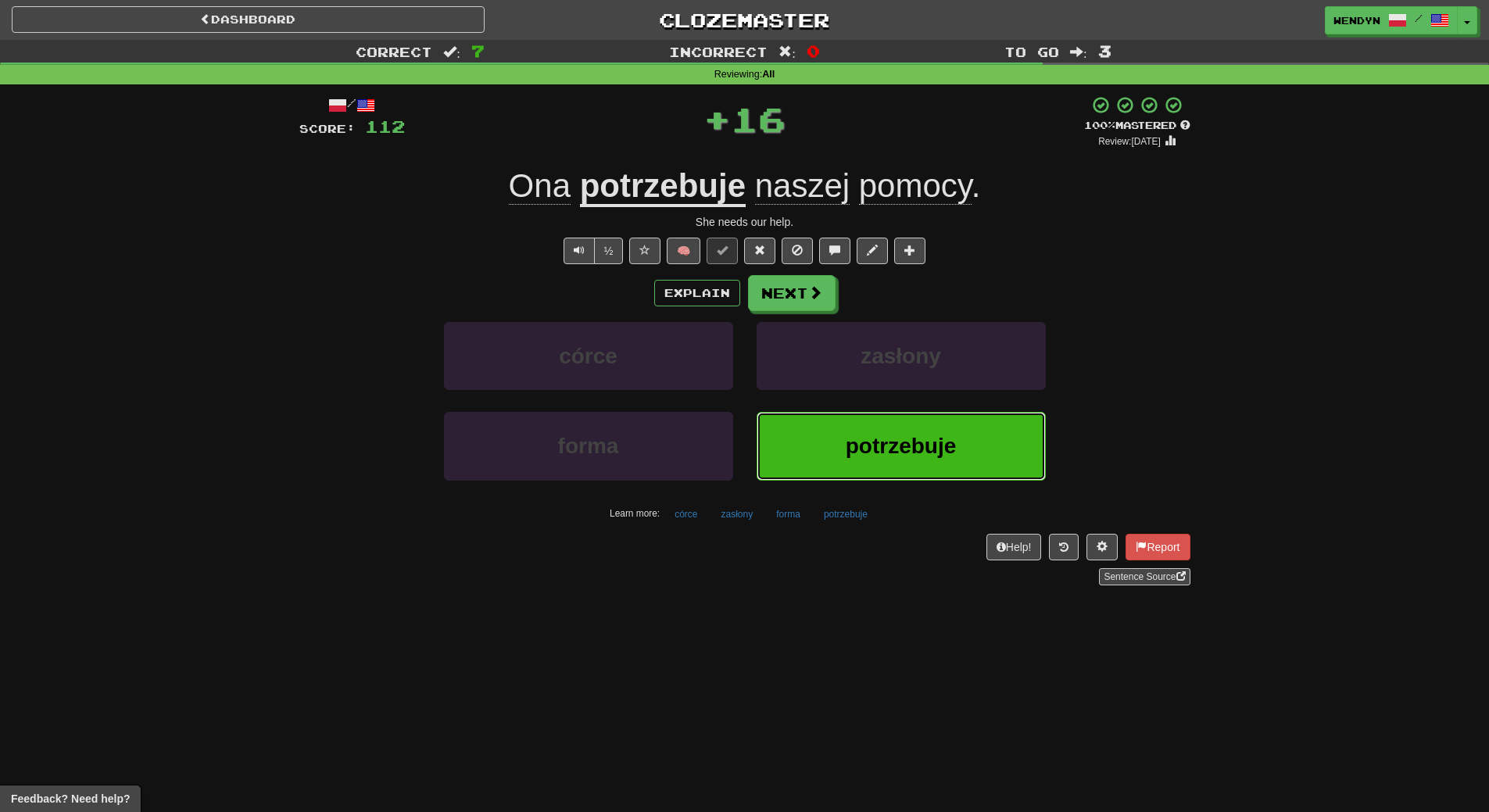
click at [896, 435] on span "potrzebuje" at bounding box center [901, 446] width 111 height 24
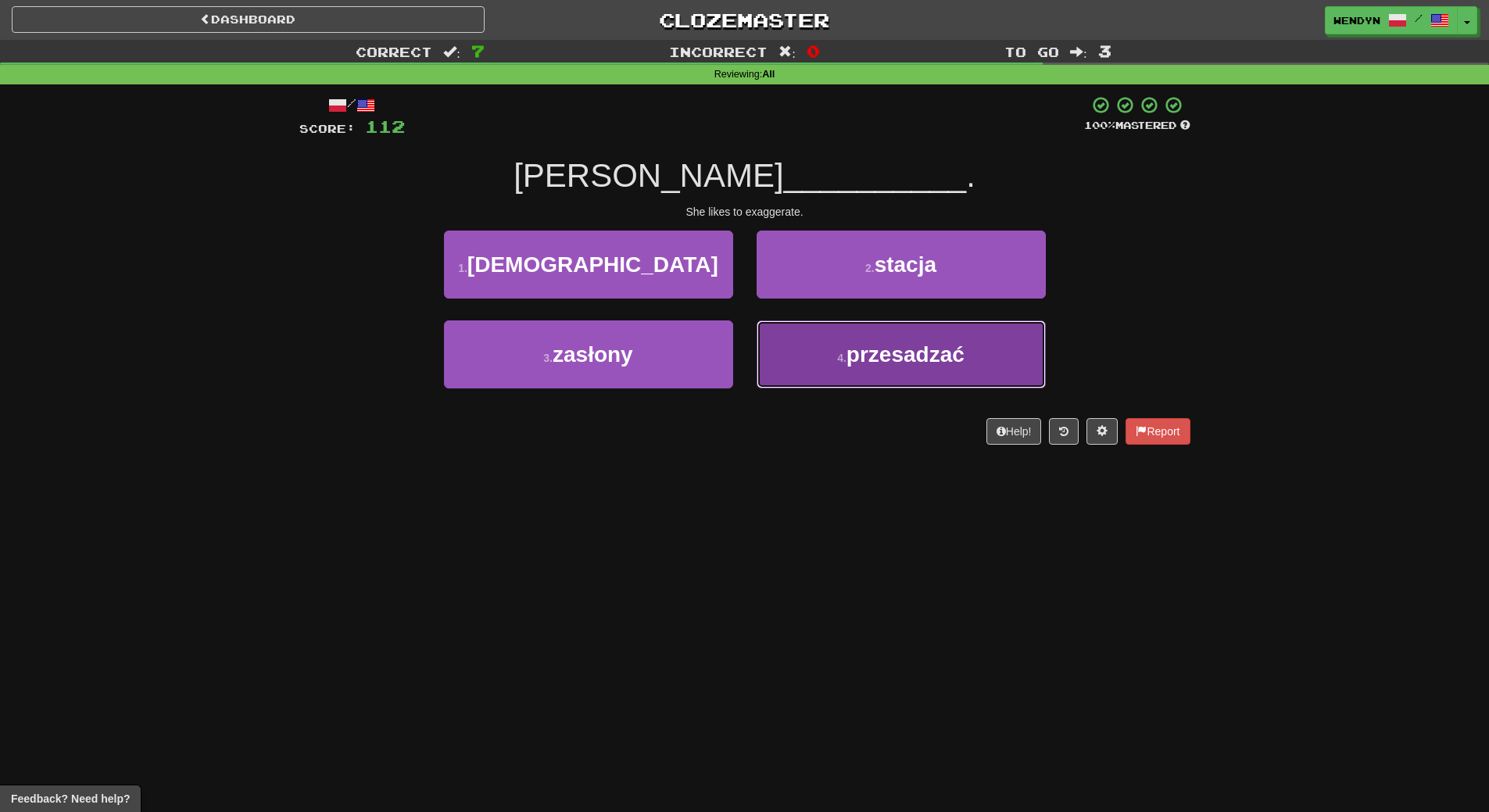
click at [886, 355] on span "przesadzać" at bounding box center [906, 354] width 118 height 24
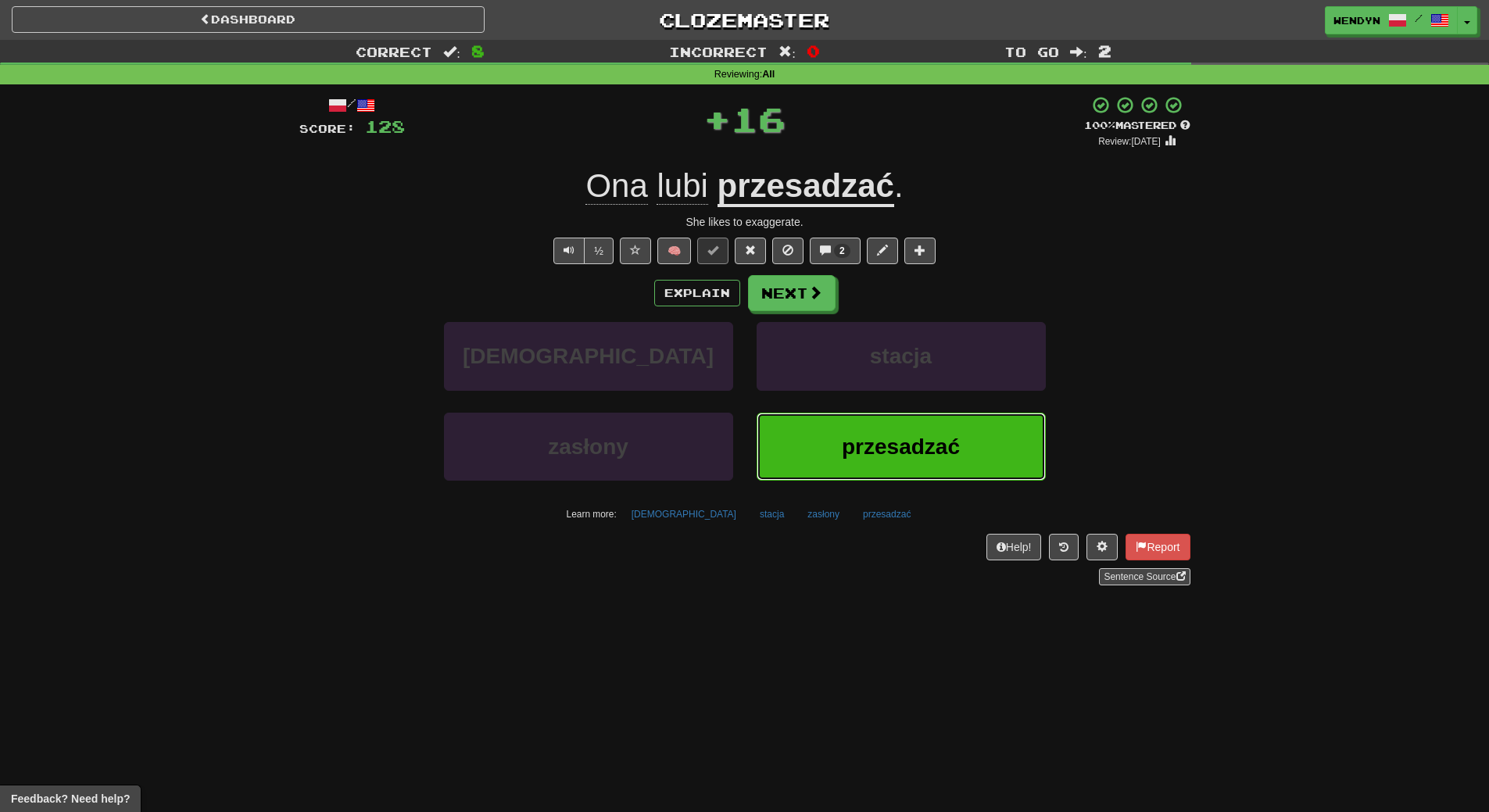
click at [888, 441] on span "przesadzać" at bounding box center [901, 447] width 118 height 24
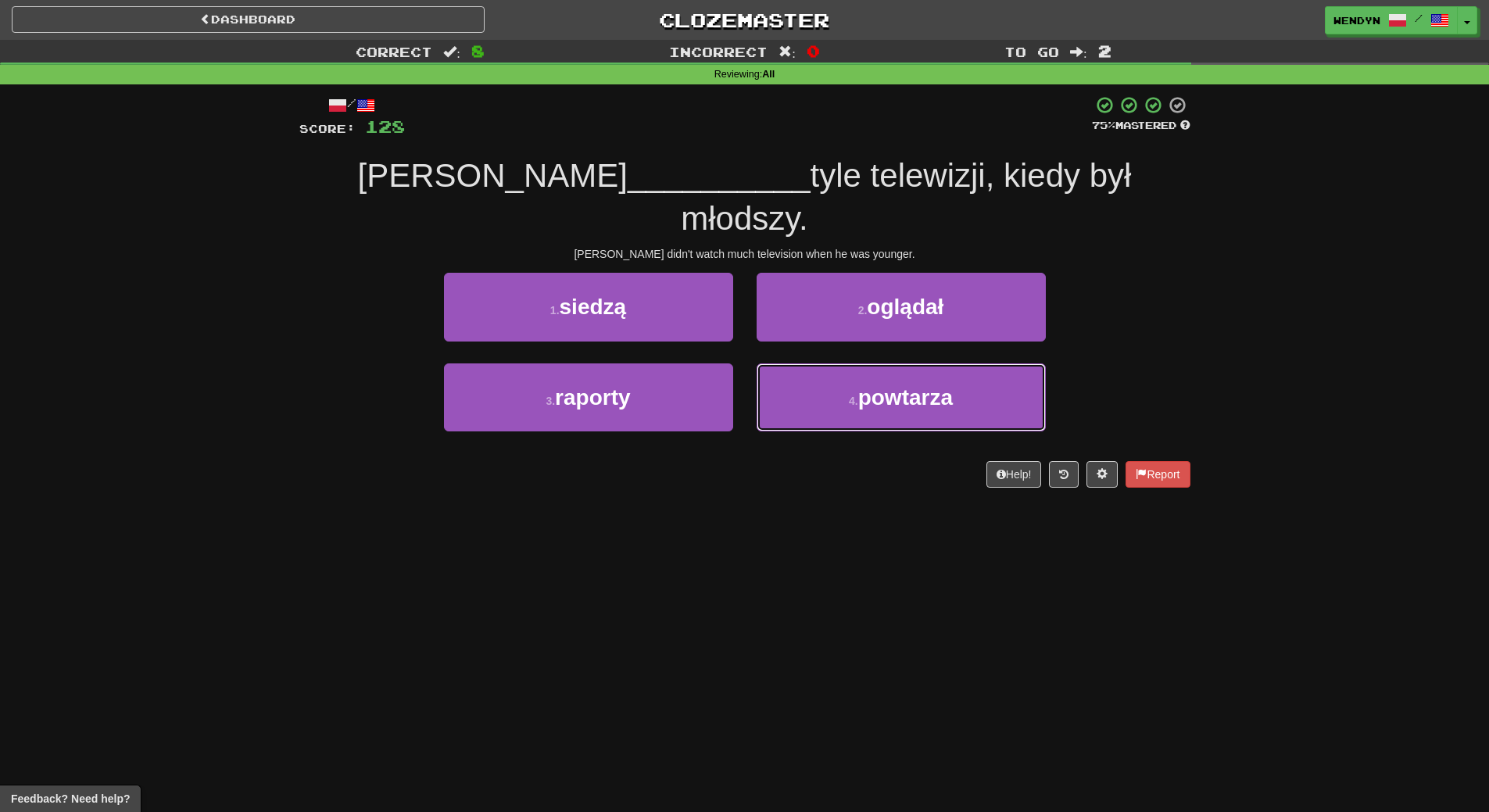
drag, startPoint x: 892, startPoint y: 371, endPoint x: 890, endPoint y: 488, distance: 117.0
click at [890, 488] on div "Dashboard Clozemaster WendyN / Toggle Dropdown Dashboard Leaderboard Activity F…" at bounding box center [744, 406] width 1489 height 812
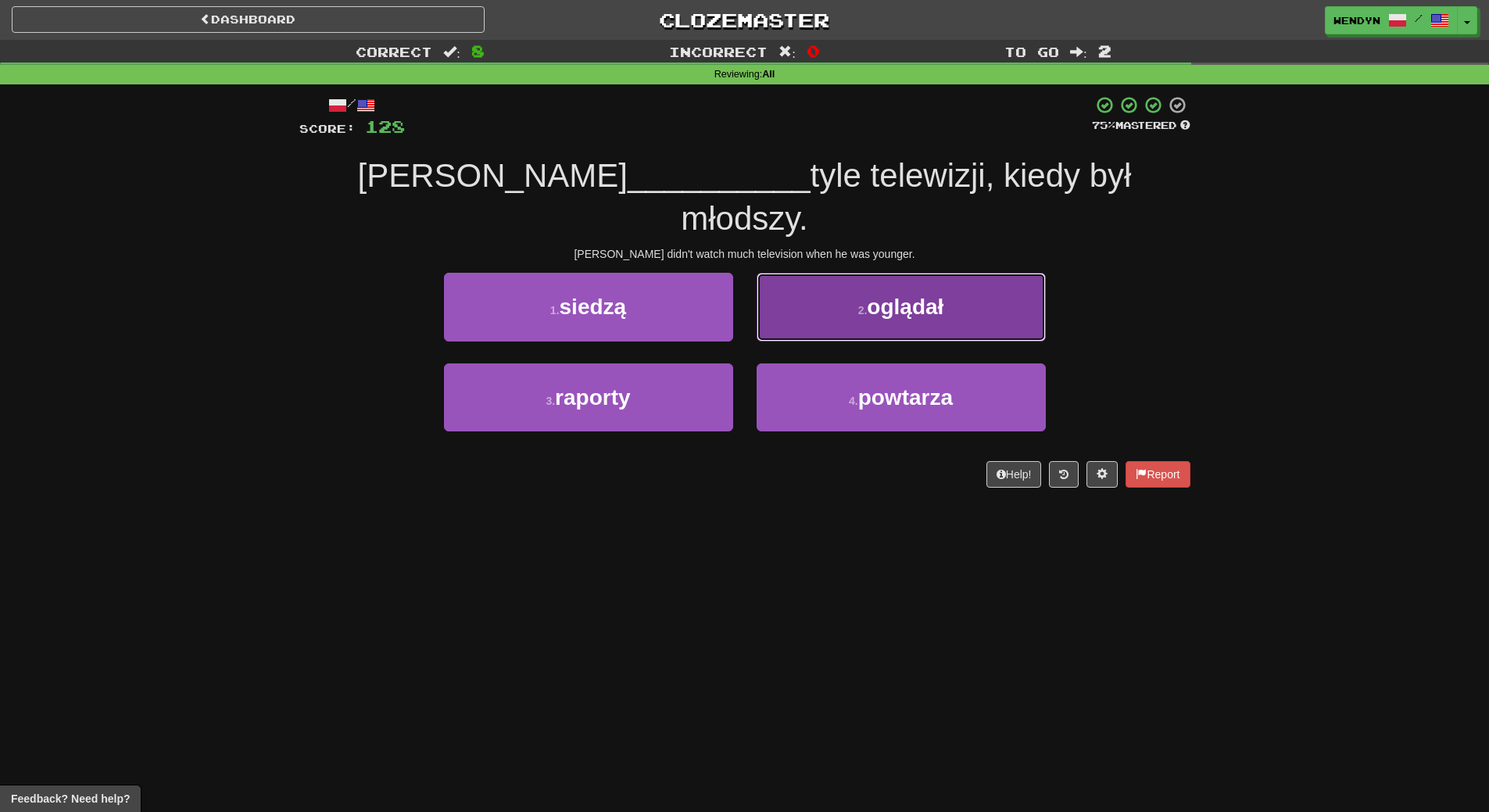
click at [998, 273] on button "2 . oglądał" at bounding box center [901, 306] width 289 height 68
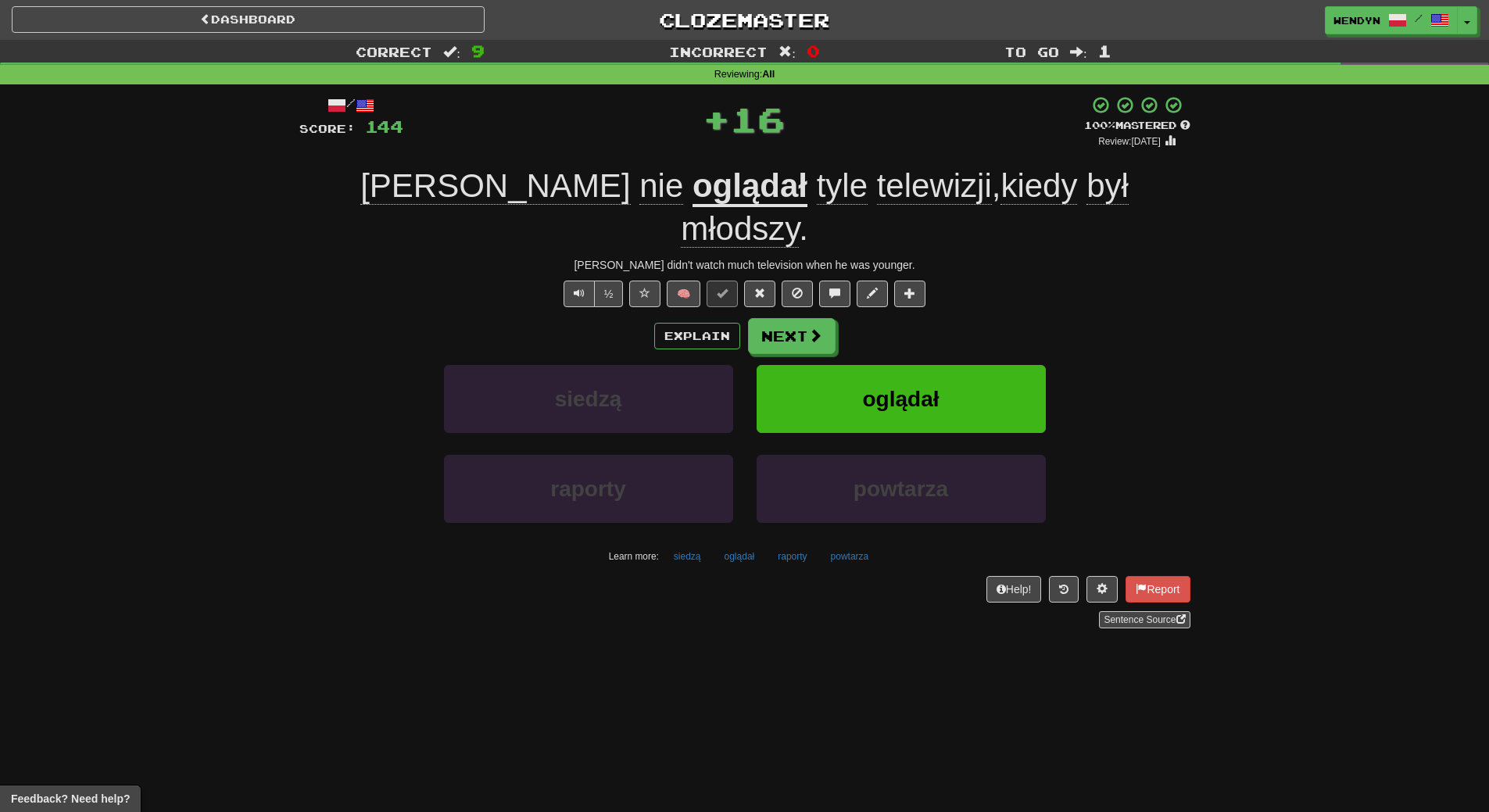
click at [977, 318] on div "Explain Next siedzą oglądał raporty powtarza Learn more: siedzą oglądał raporty…" at bounding box center [745, 444] width 891 height 251
click at [977, 365] on button "oglądał" at bounding box center [901, 399] width 289 height 68
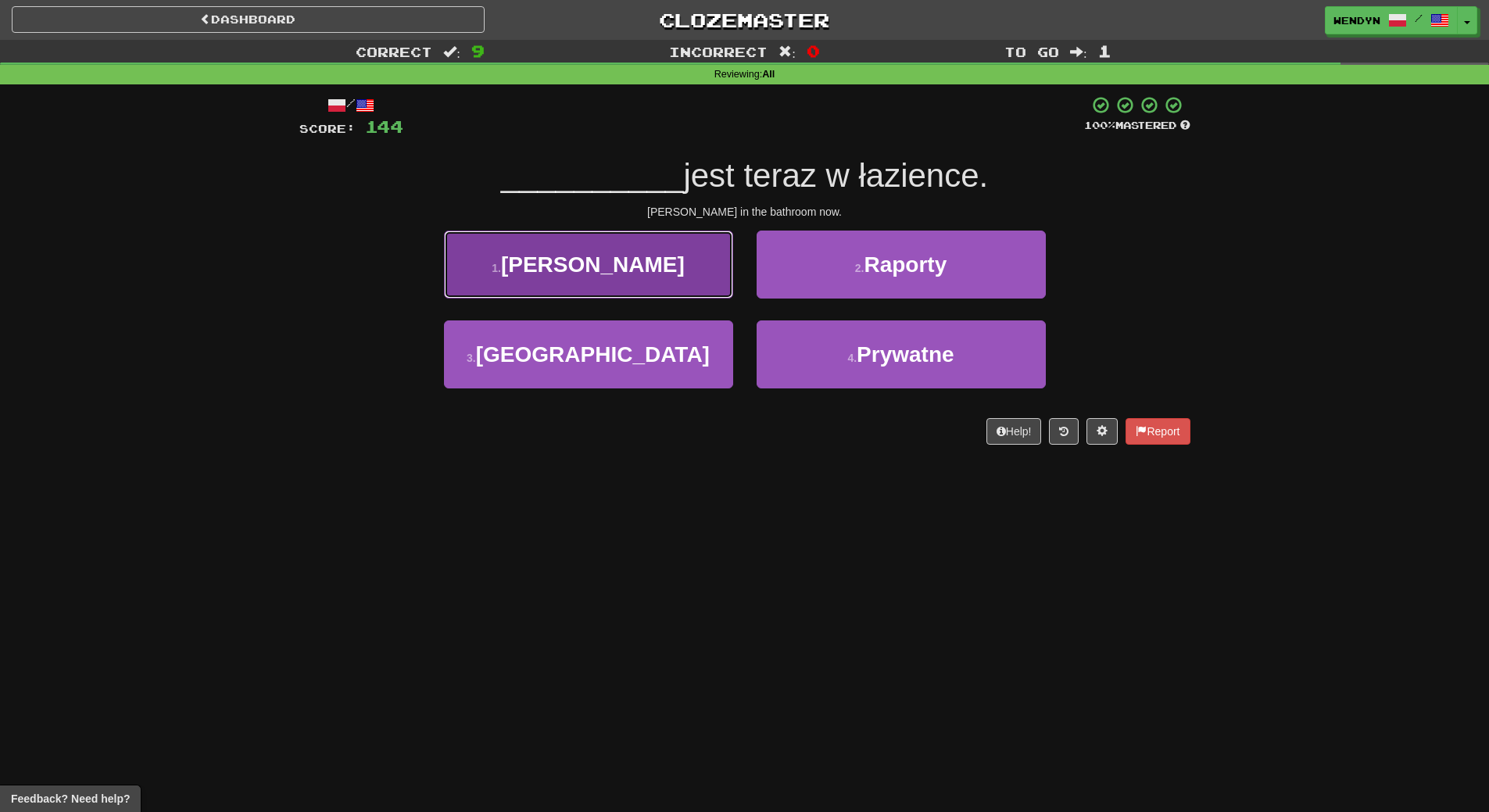
click at [692, 260] on button "1 . [PERSON_NAME]" at bounding box center [588, 265] width 289 height 68
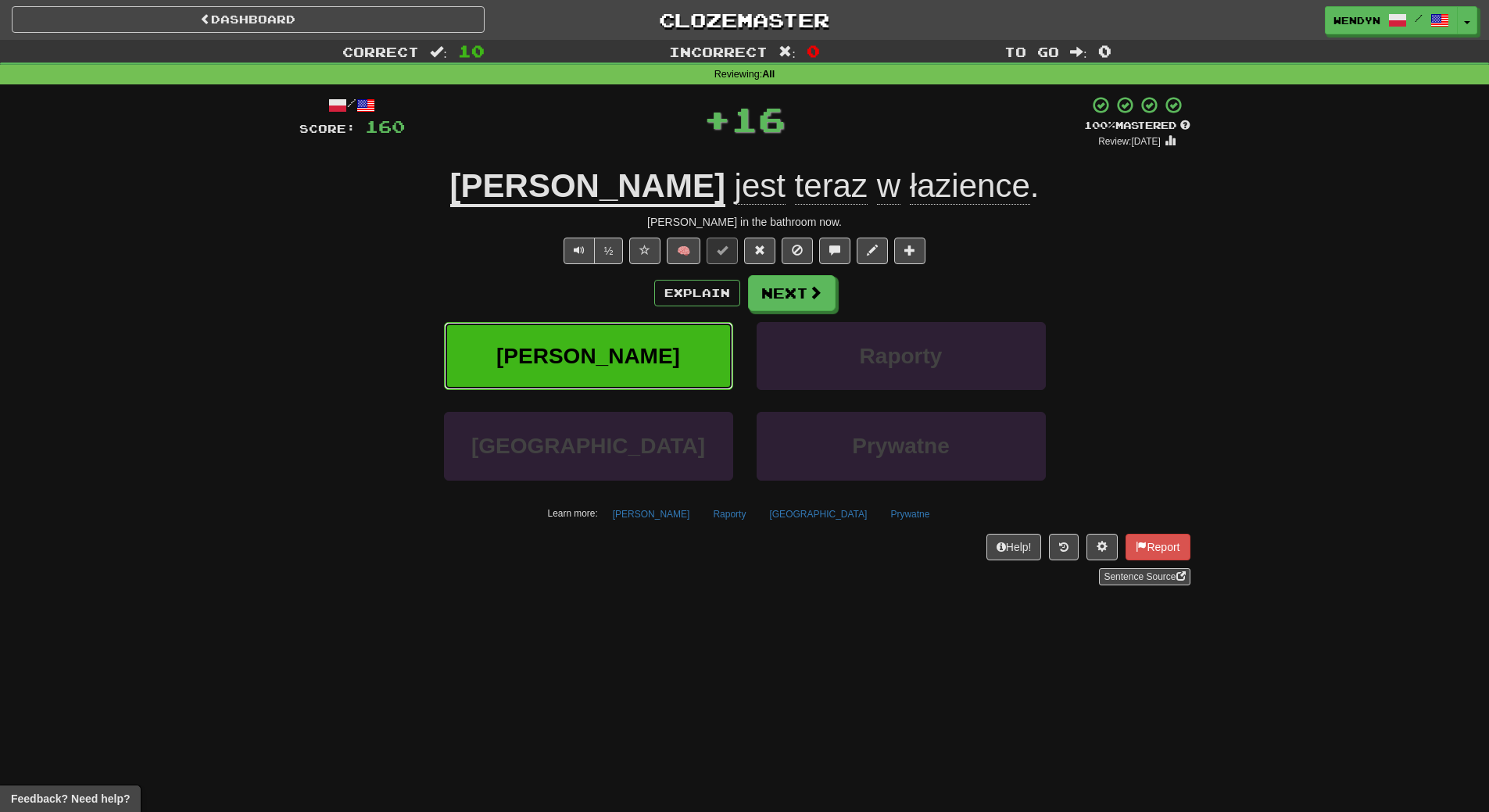
click at [692, 330] on button "[PERSON_NAME]" at bounding box center [588, 356] width 289 height 68
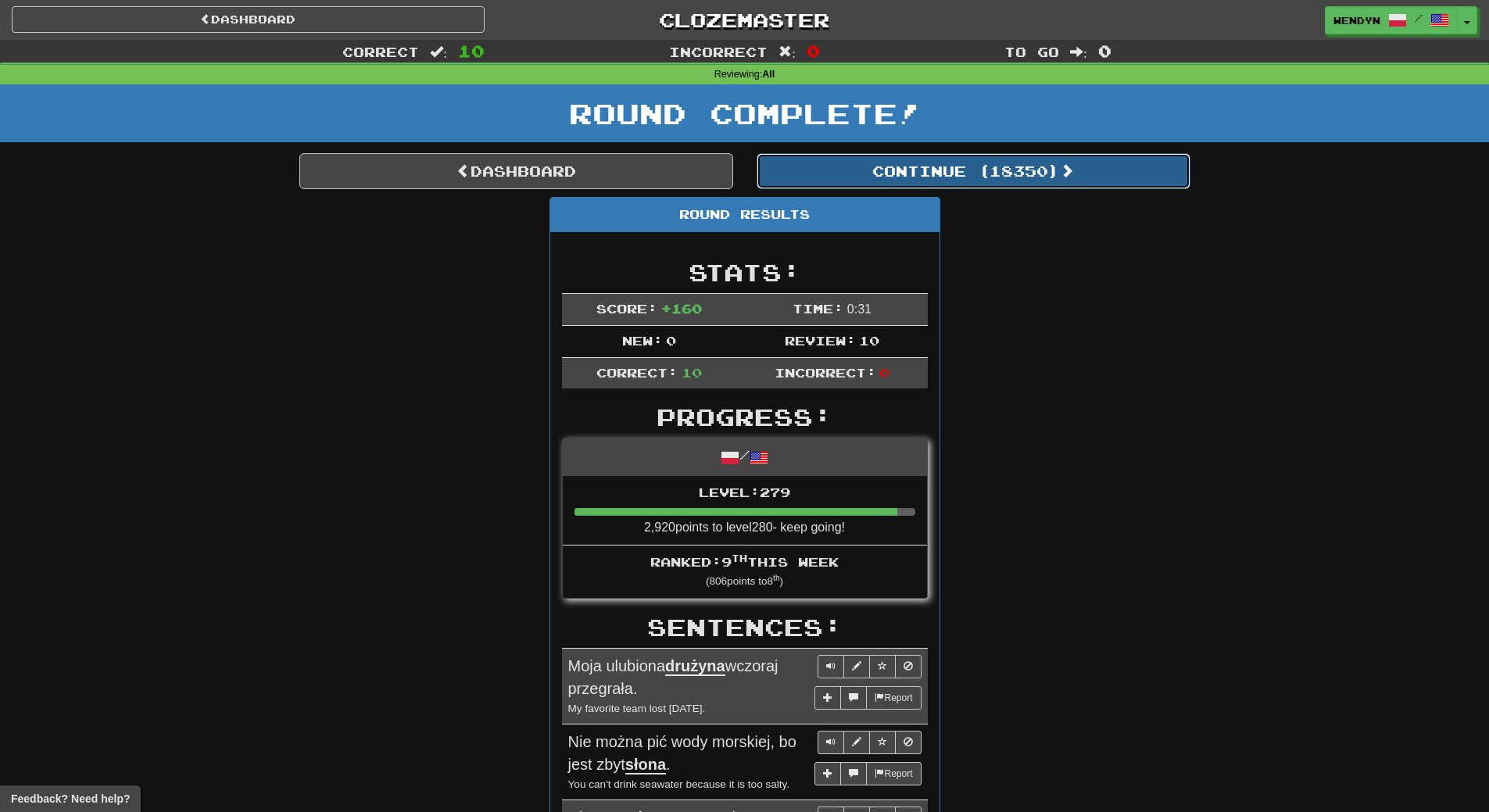
click at [1014, 173] on button "Continue ( 18350 )" at bounding box center [974, 170] width 434 height 36
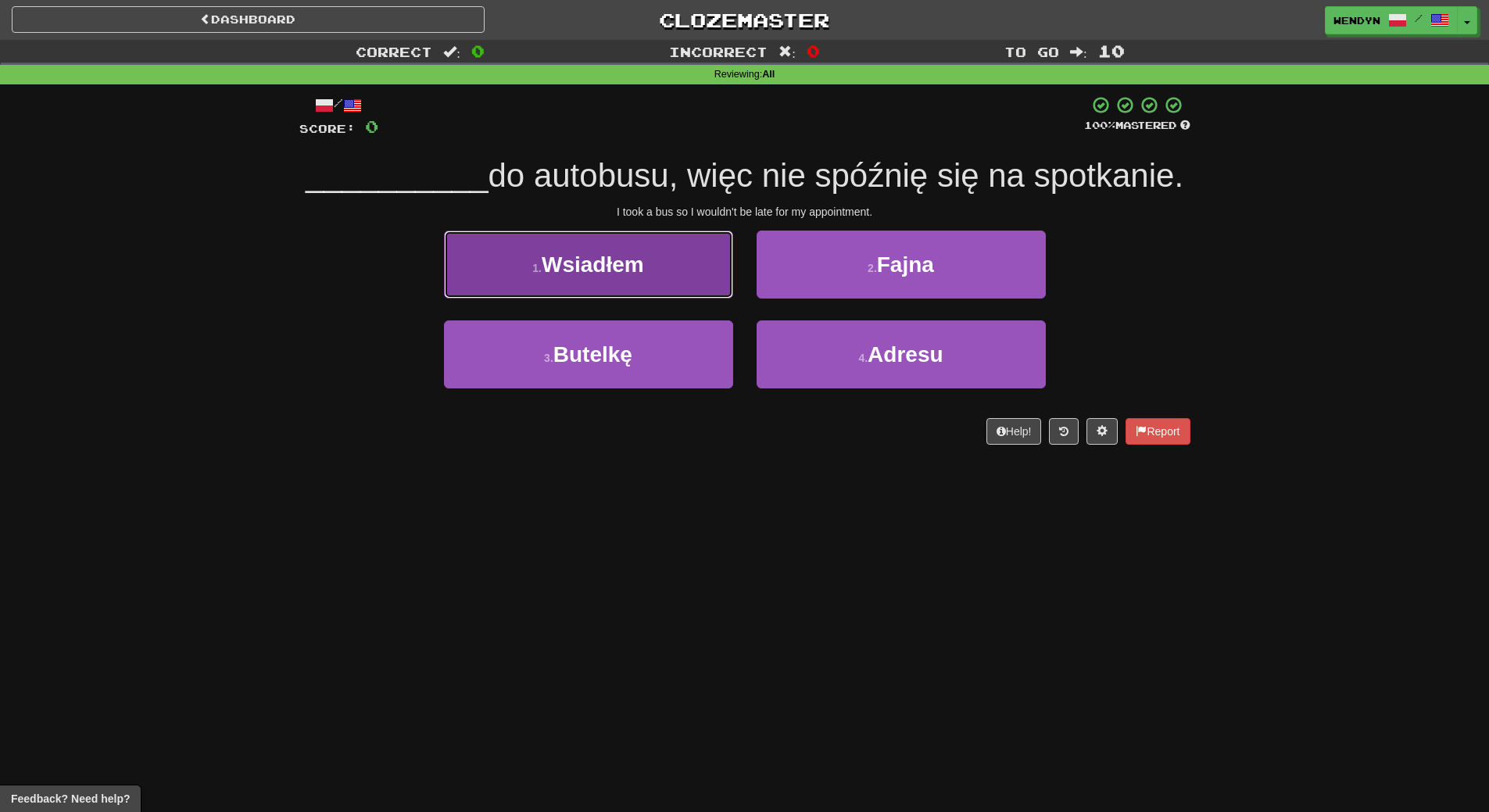
click at [687, 295] on button "1 . Wsiadłem" at bounding box center [588, 265] width 289 height 68
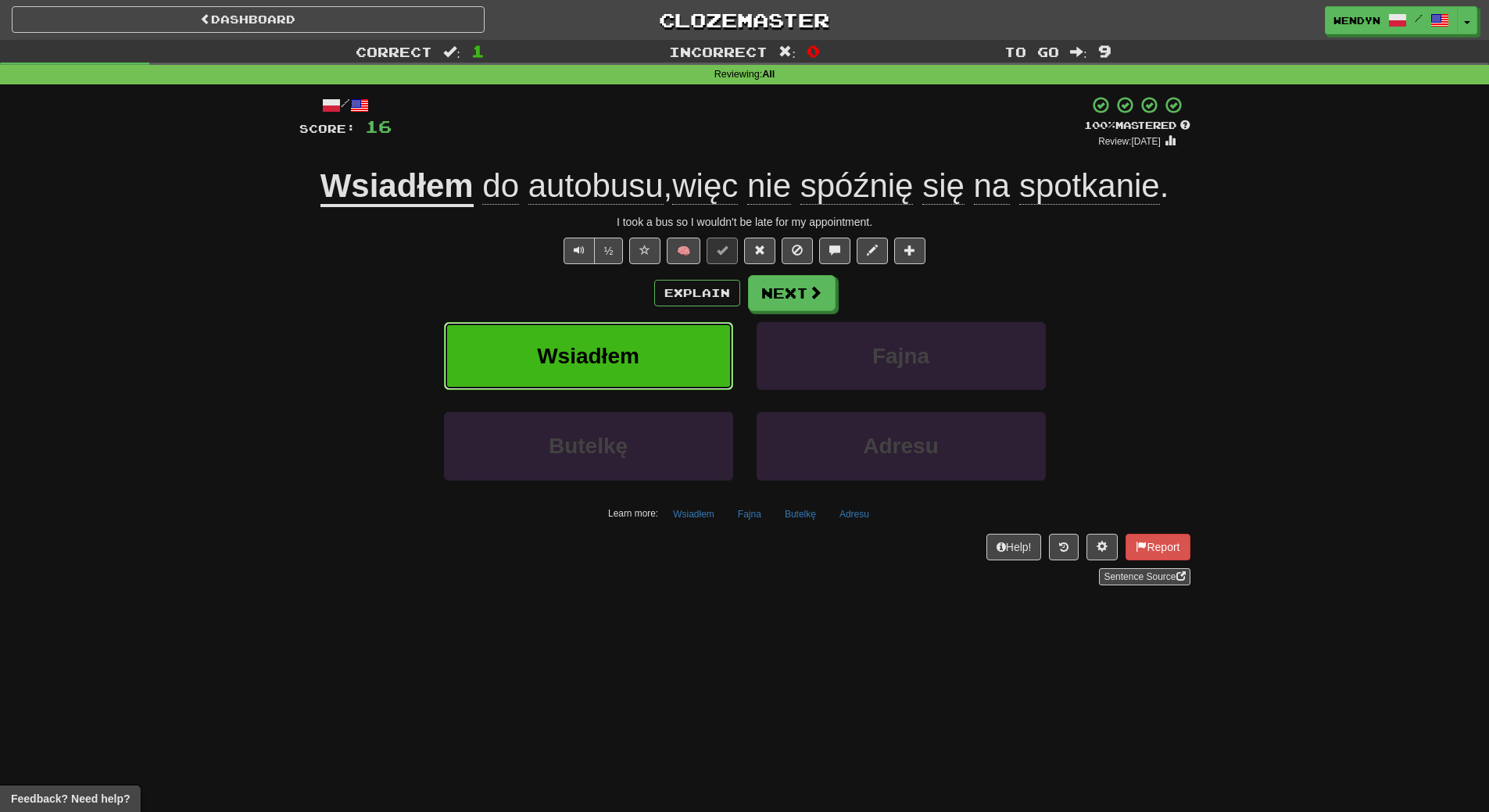
click at [678, 345] on button "Wsiadłem" at bounding box center [588, 356] width 289 height 68
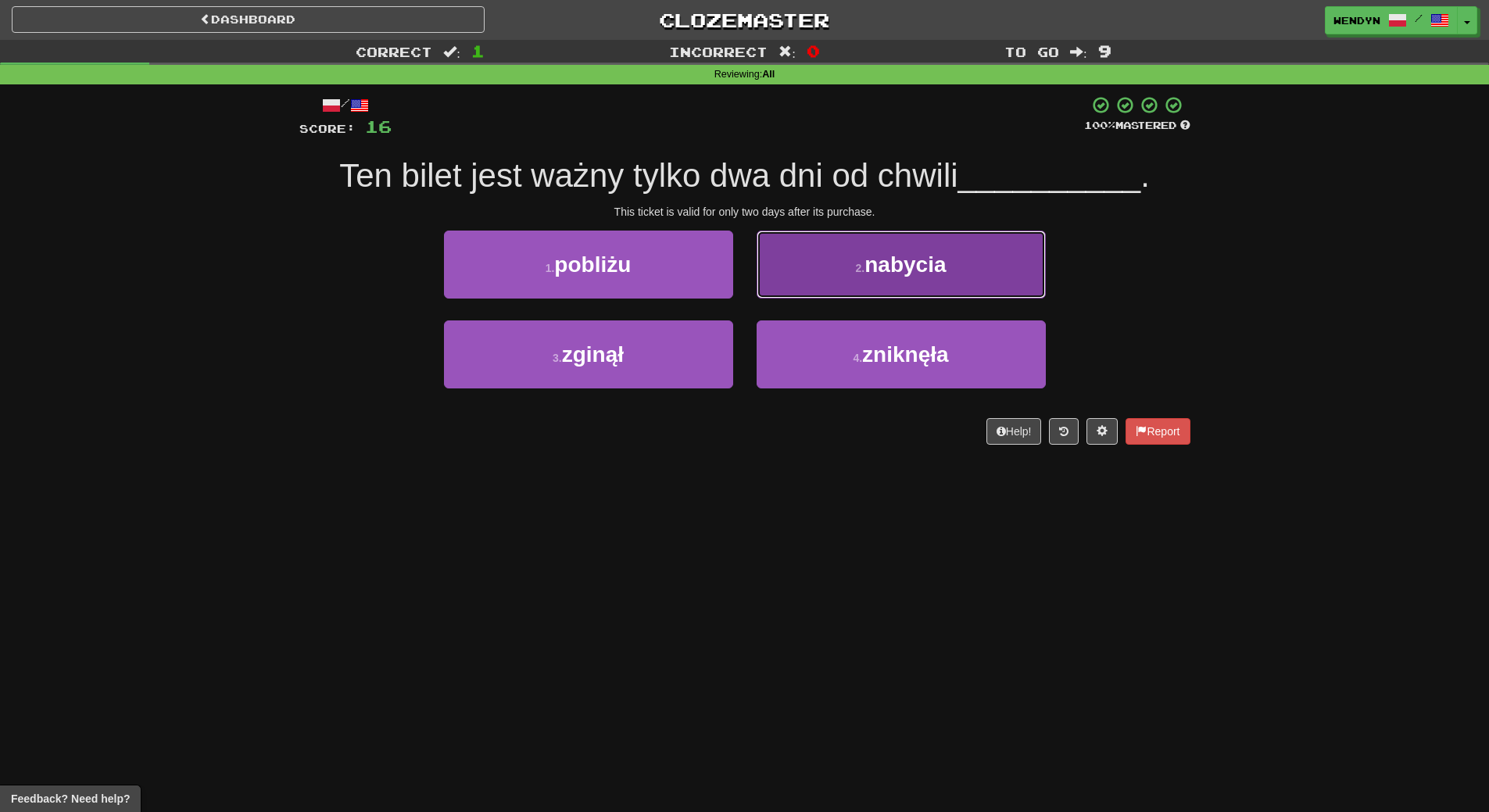
click at [930, 276] on span "nabycia" at bounding box center [905, 264] width 81 height 24
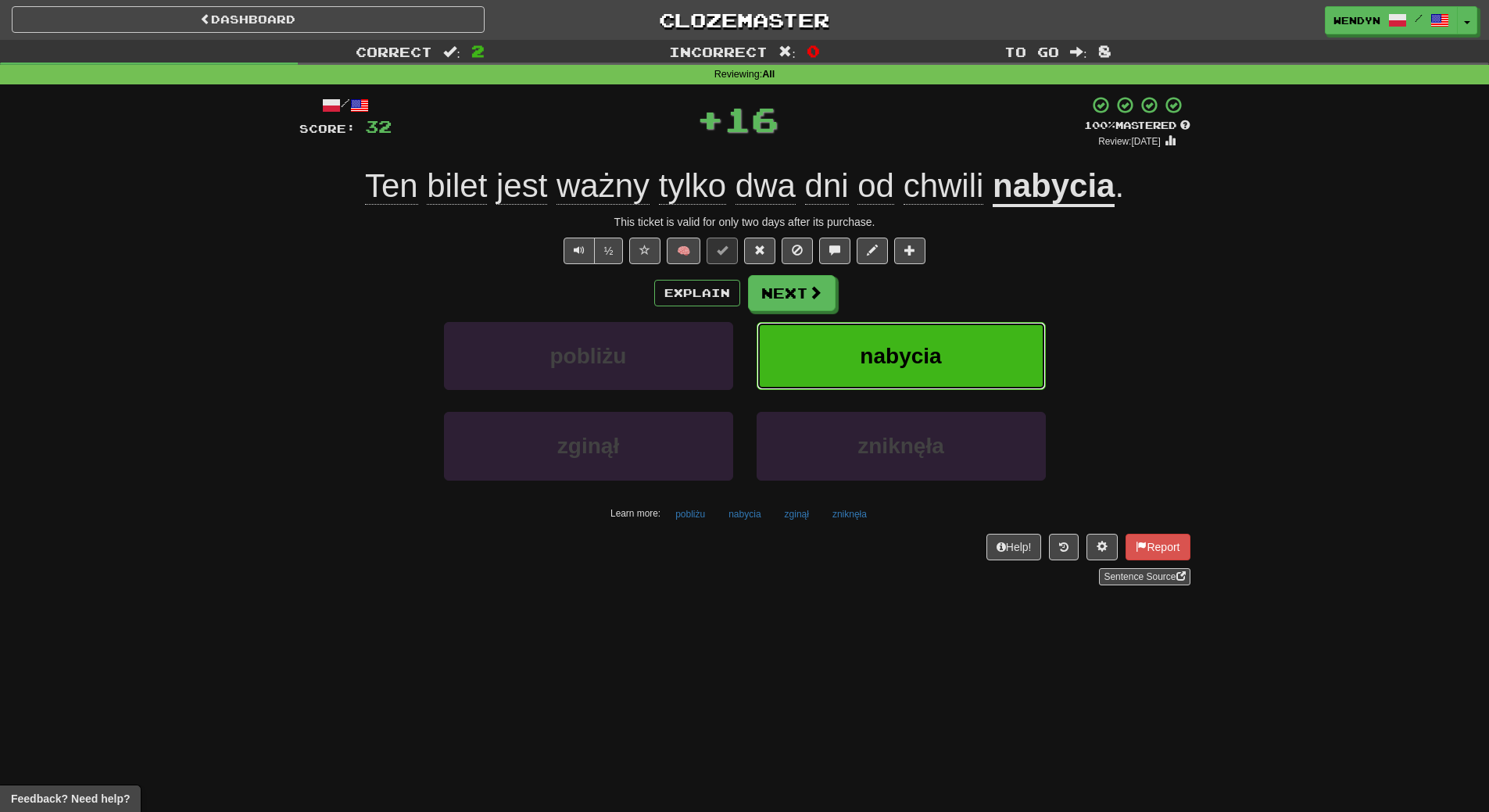
click at [960, 356] on button "nabycia" at bounding box center [901, 356] width 289 height 68
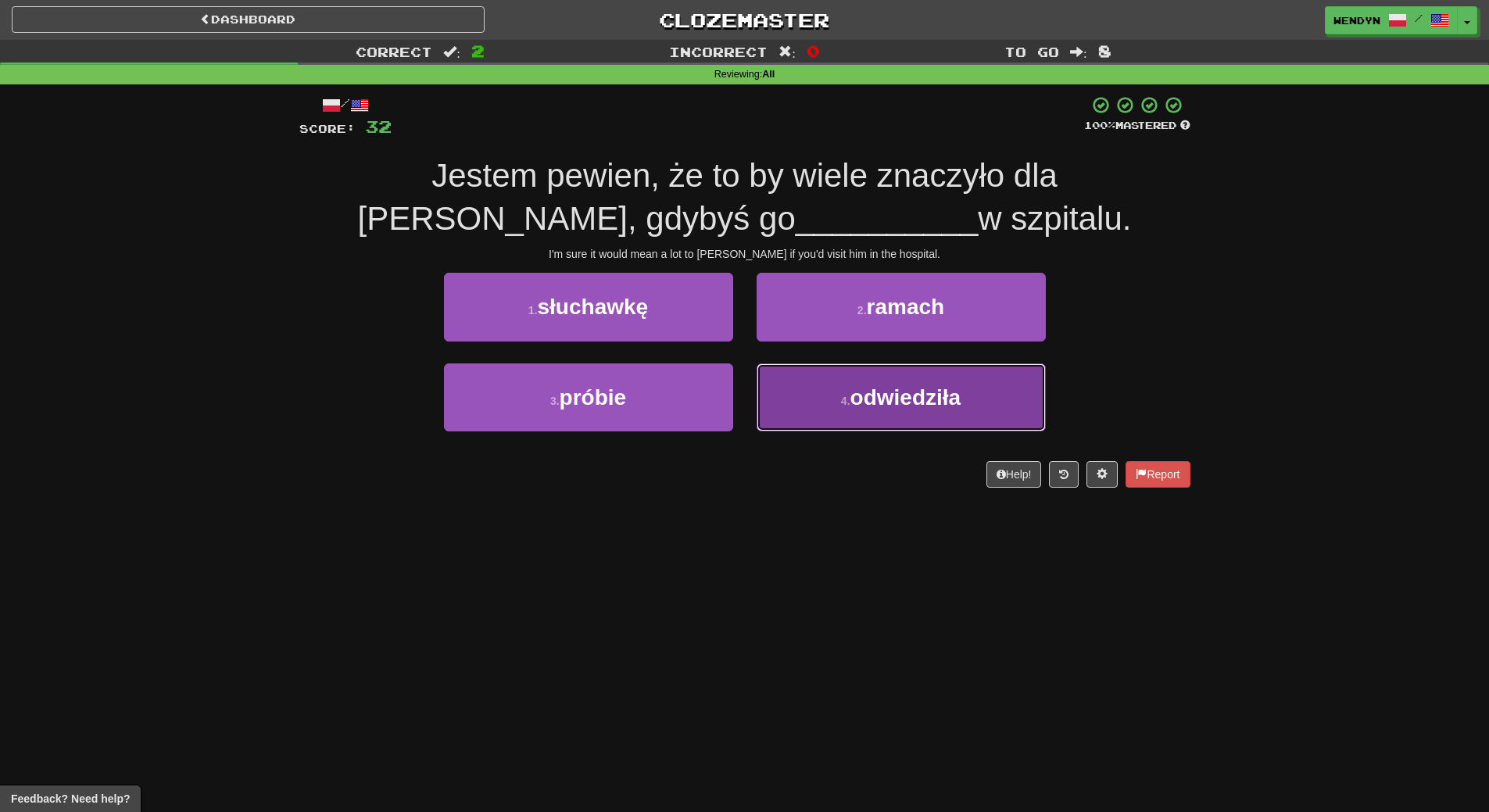
click at [847, 399] on small "4 ." at bounding box center [846, 400] width 10 height 13
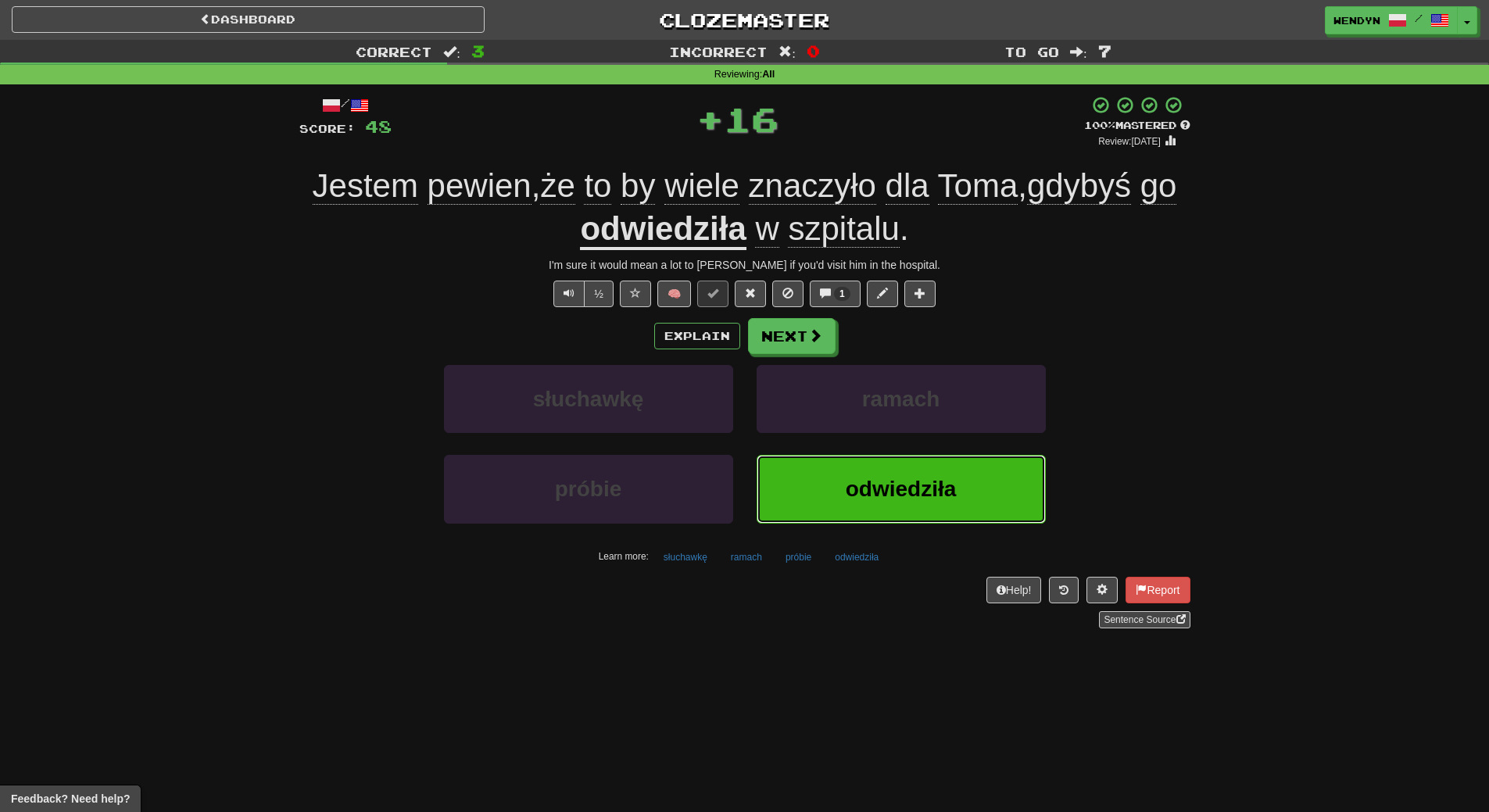
click at [876, 503] on button "odwiedziła" at bounding box center [901, 489] width 289 height 68
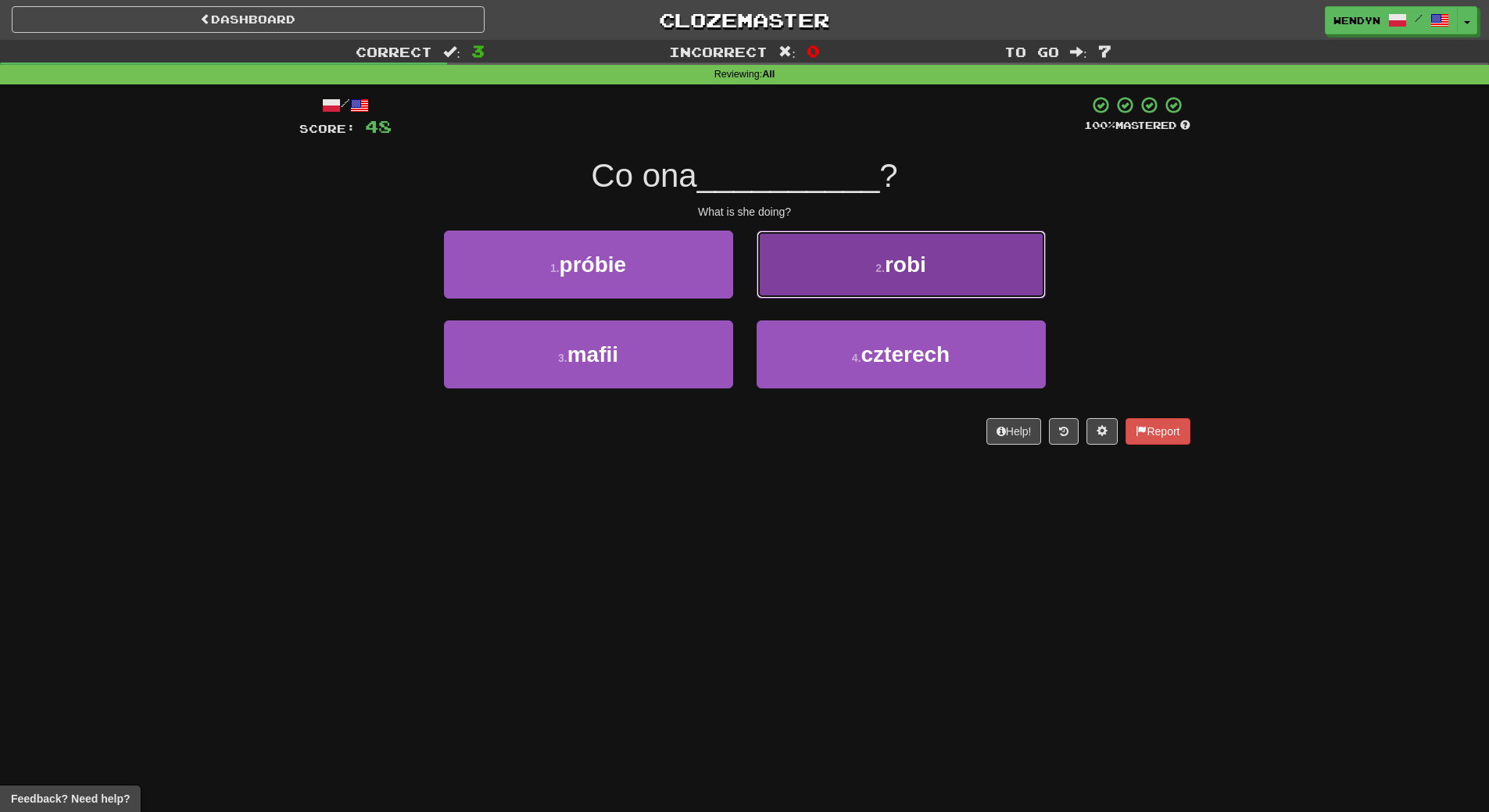
click at [978, 255] on button "2 . robi" at bounding box center [901, 265] width 289 height 68
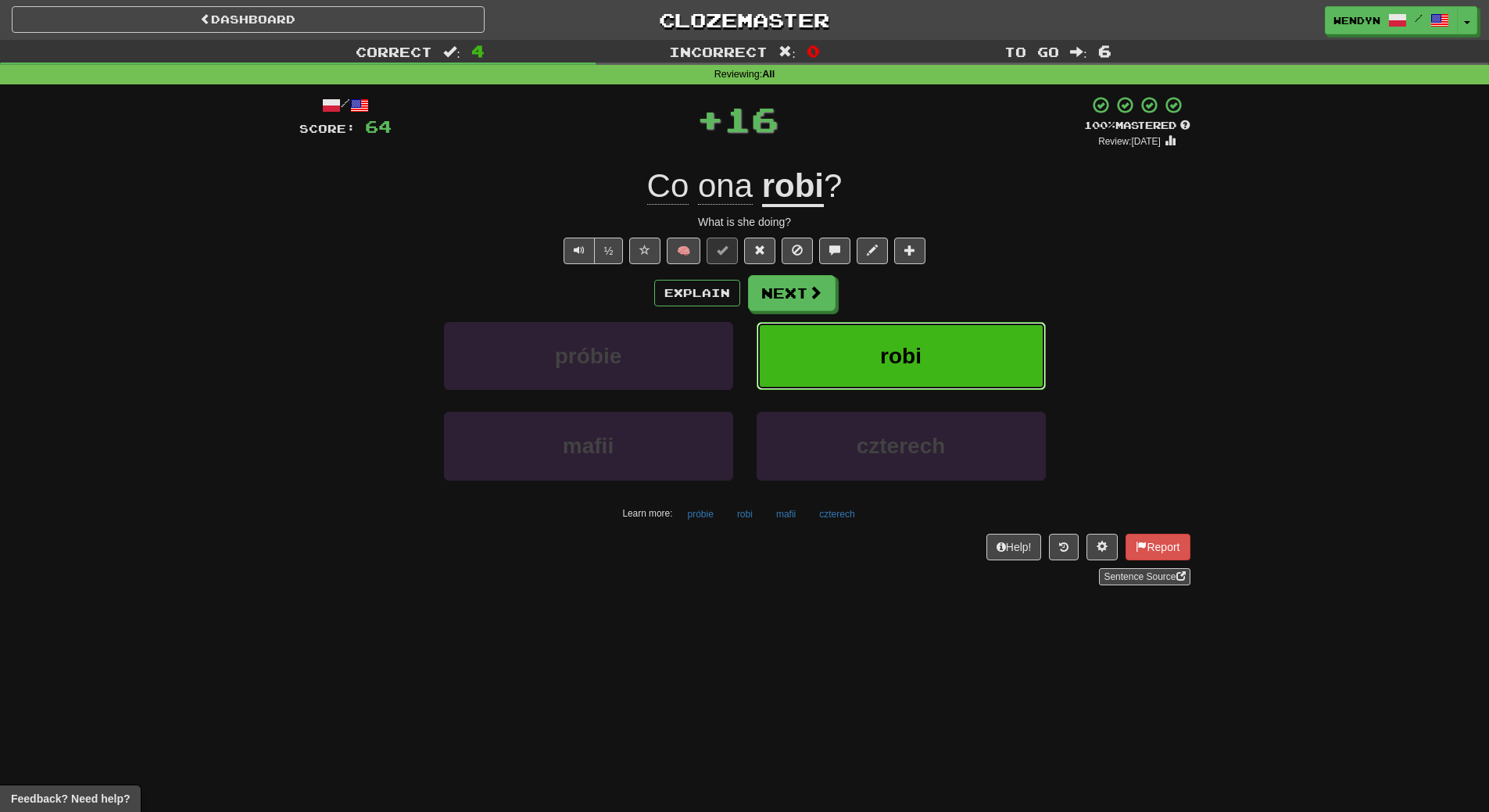
click at [965, 348] on button "robi" at bounding box center [901, 356] width 289 height 68
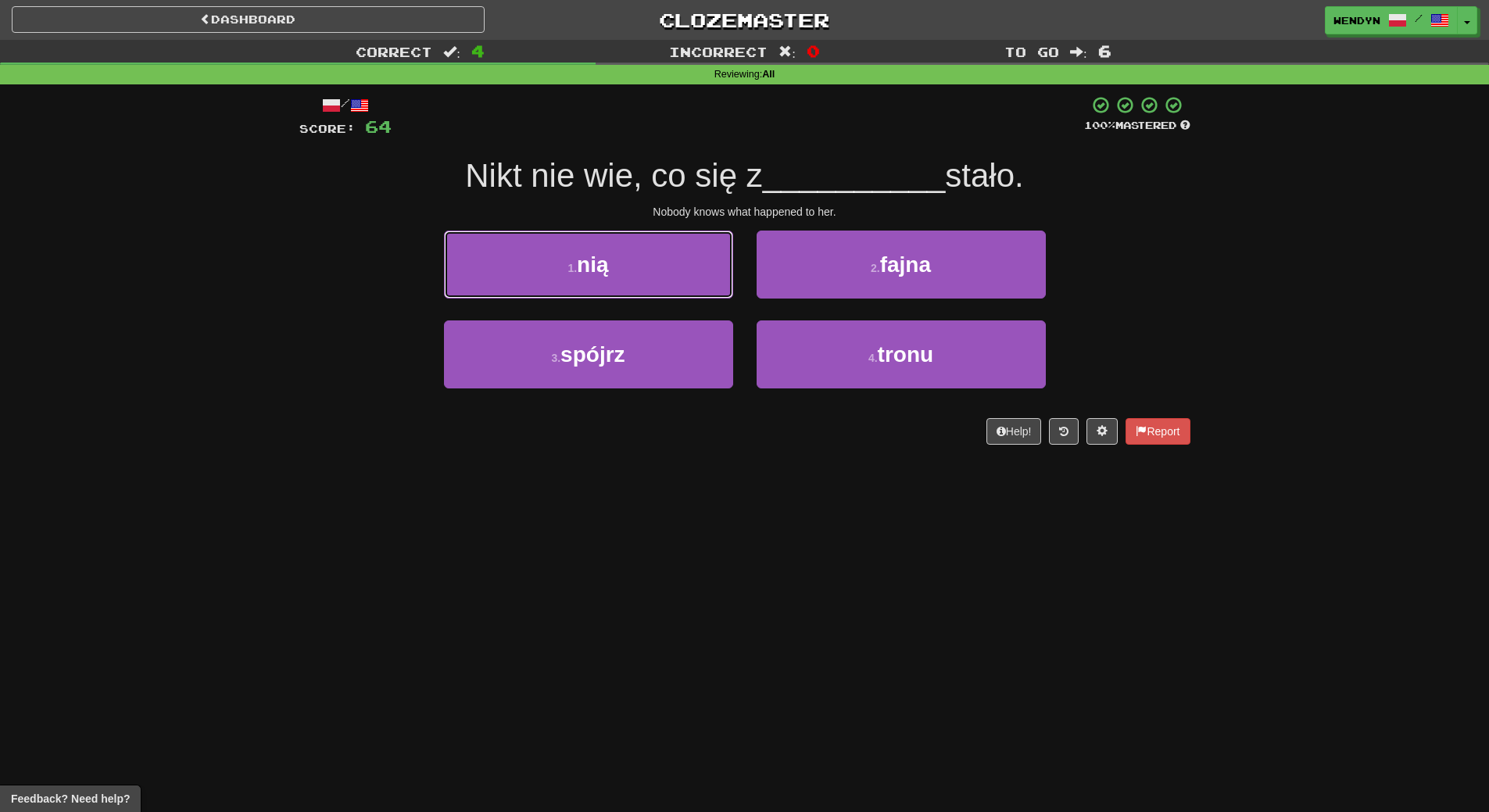
click at [696, 266] on button "1 . nią" at bounding box center [588, 265] width 289 height 68
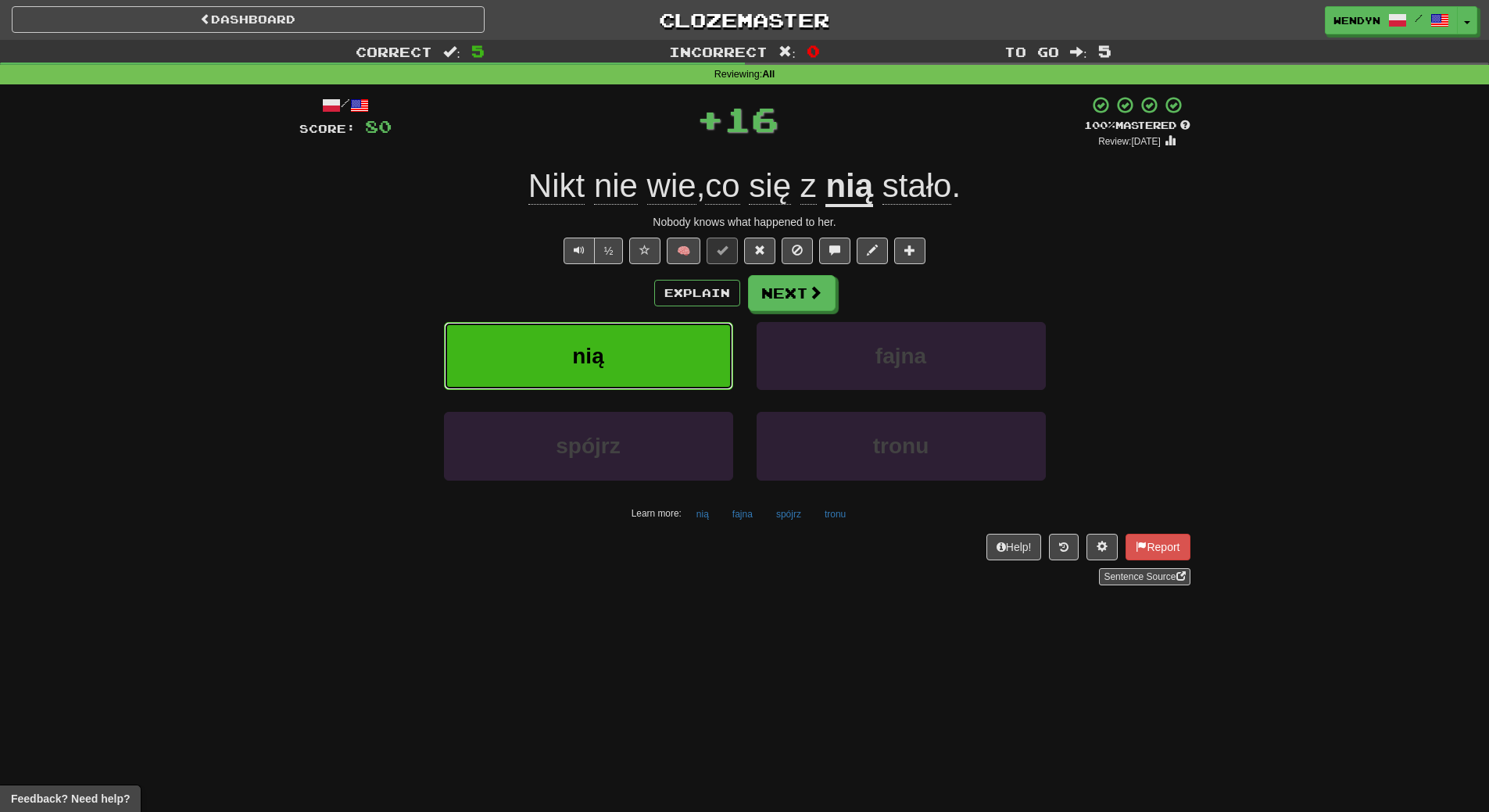
click at [678, 353] on button "nią" at bounding box center [588, 356] width 289 height 68
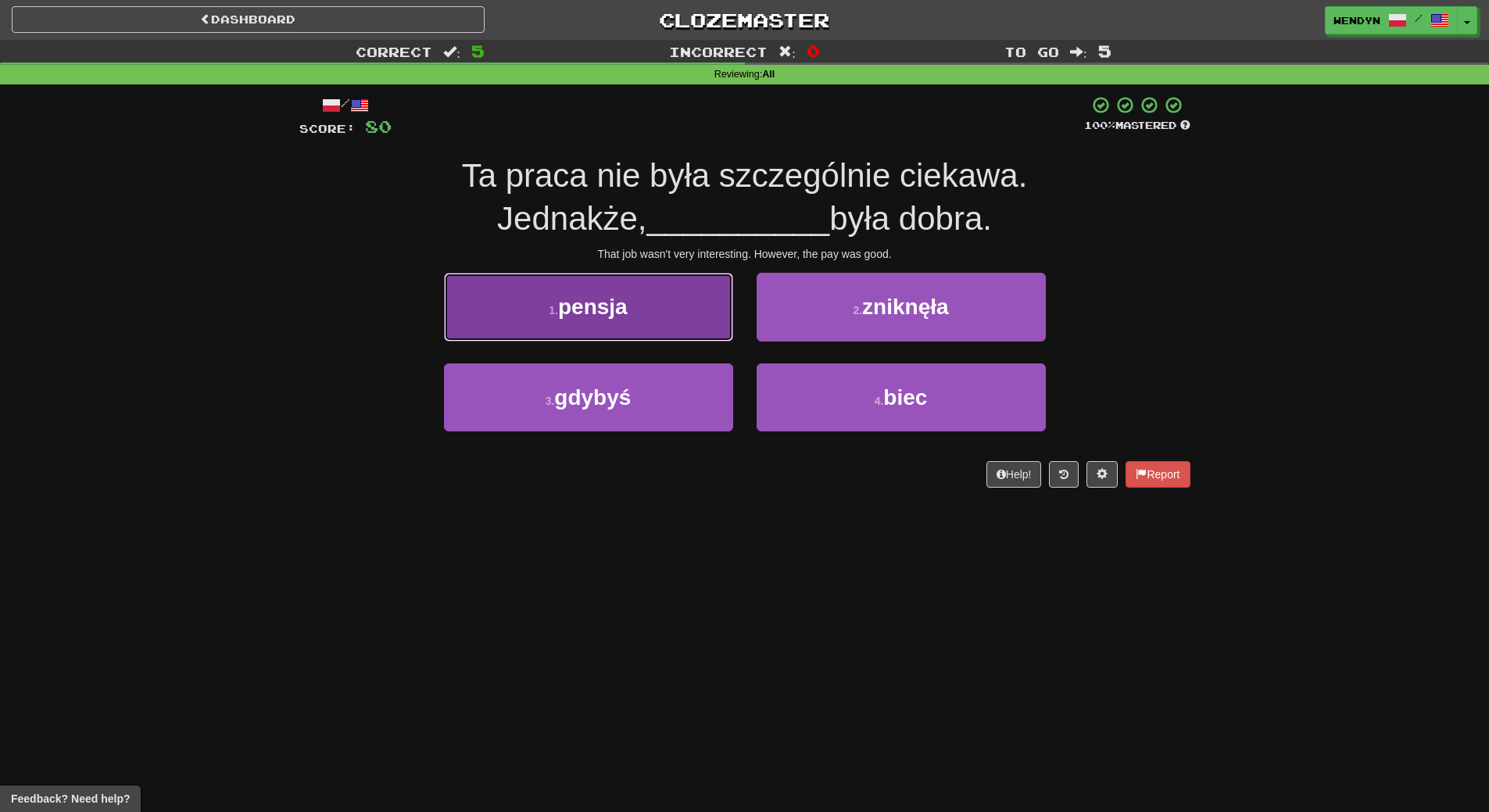
click at [663, 326] on button "1 . pensja" at bounding box center [588, 306] width 289 height 68
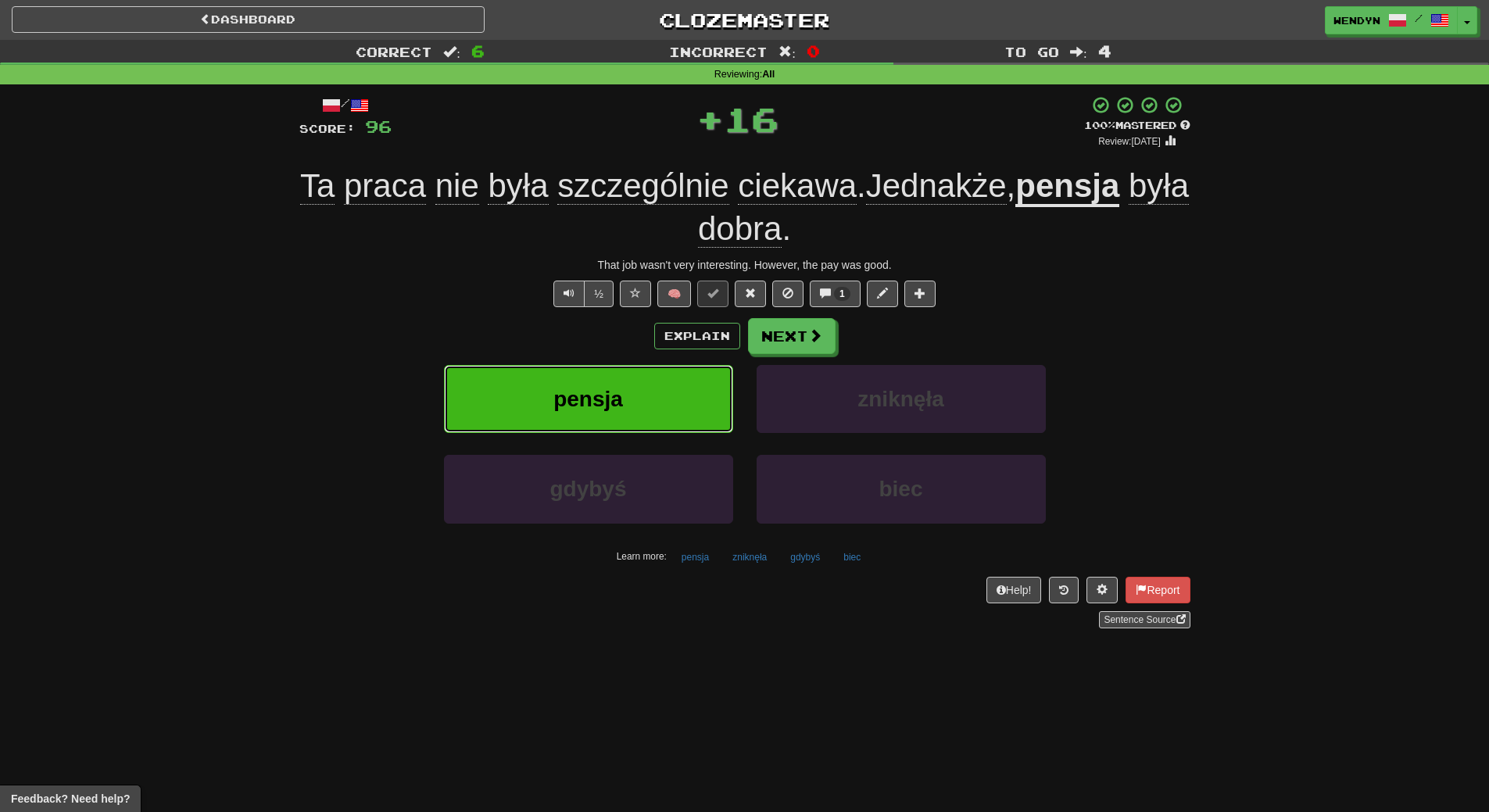
click at [659, 380] on button "pensja" at bounding box center [588, 399] width 289 height 68
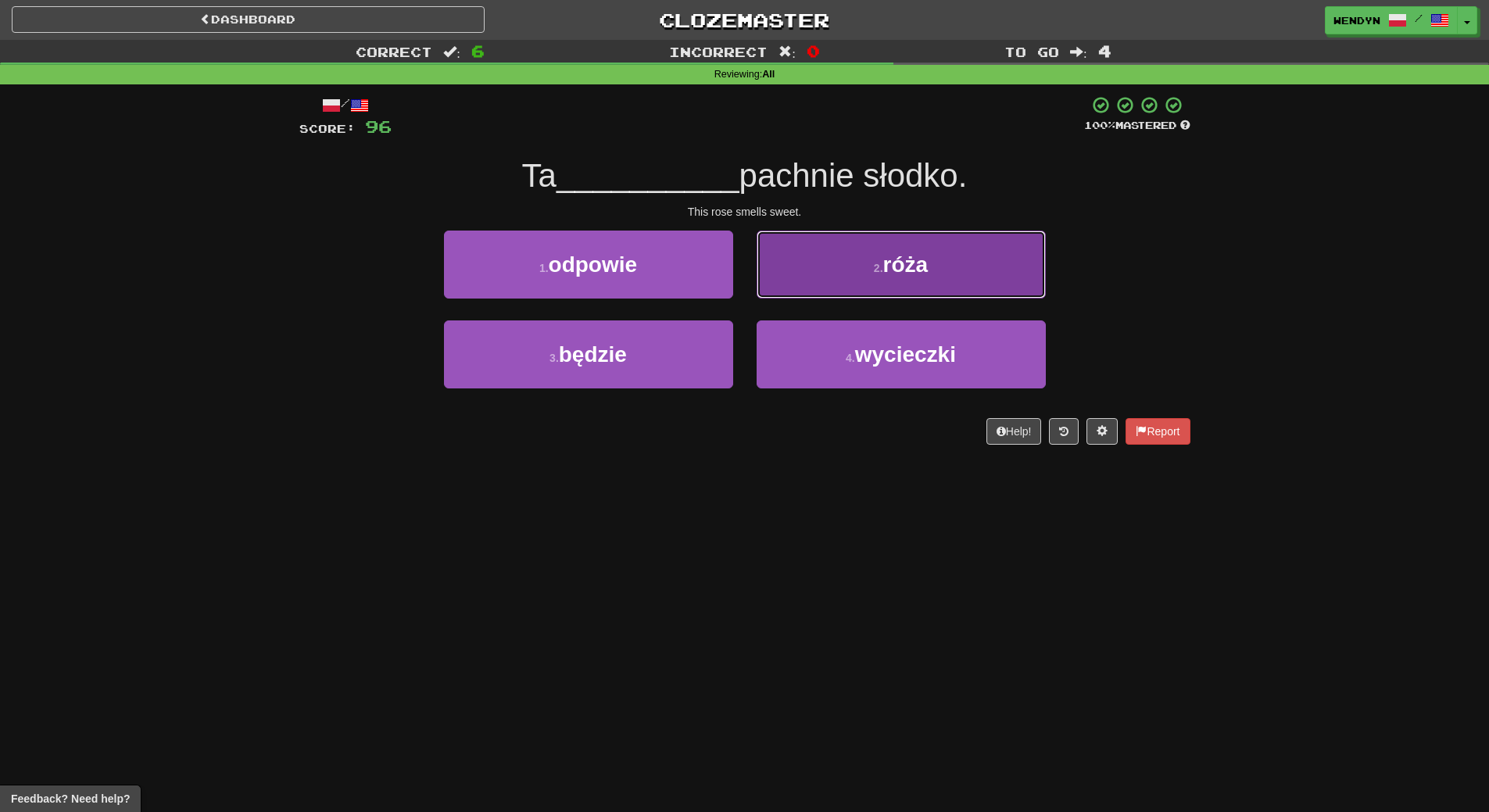
click at [917, 255] on span "róża" at bounding box center [906, 264] width 45 height 24
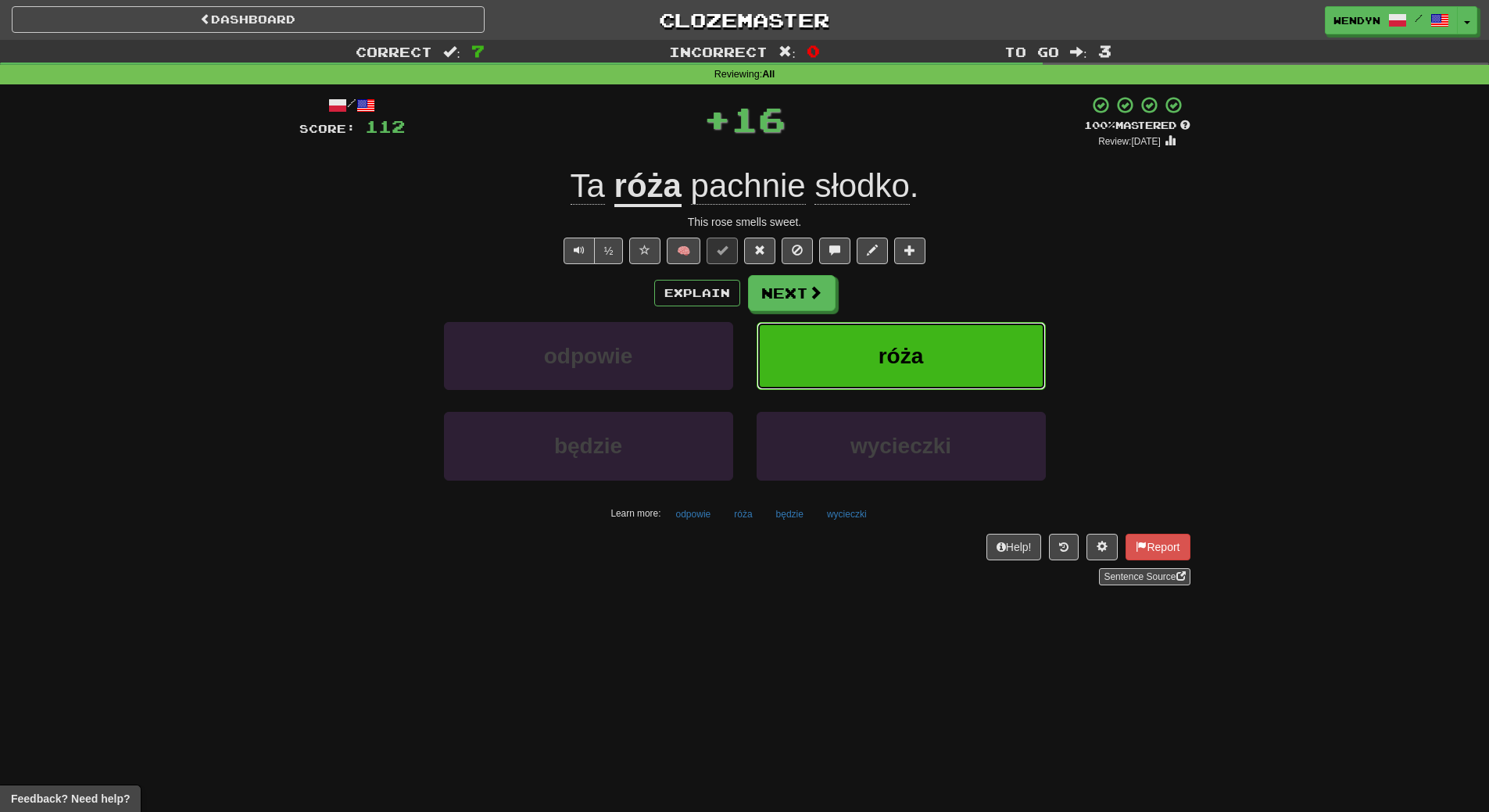
click at [949, 333] on button "róża" at bounding box center [901, 356] width 289 height 68
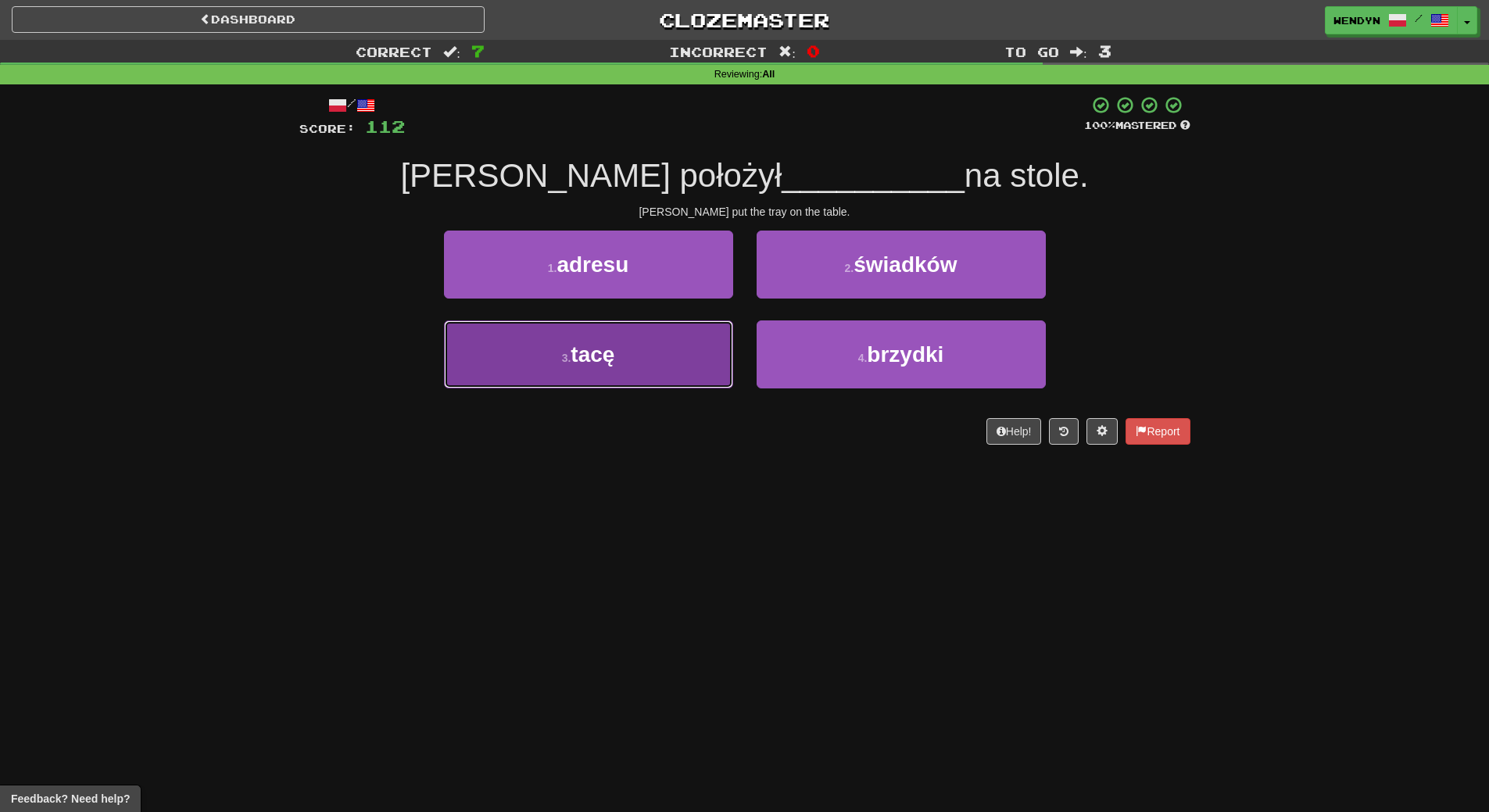
click at [657, 362] on button "3 . tacę" at bounding box center [588, 354] width 289 height 68
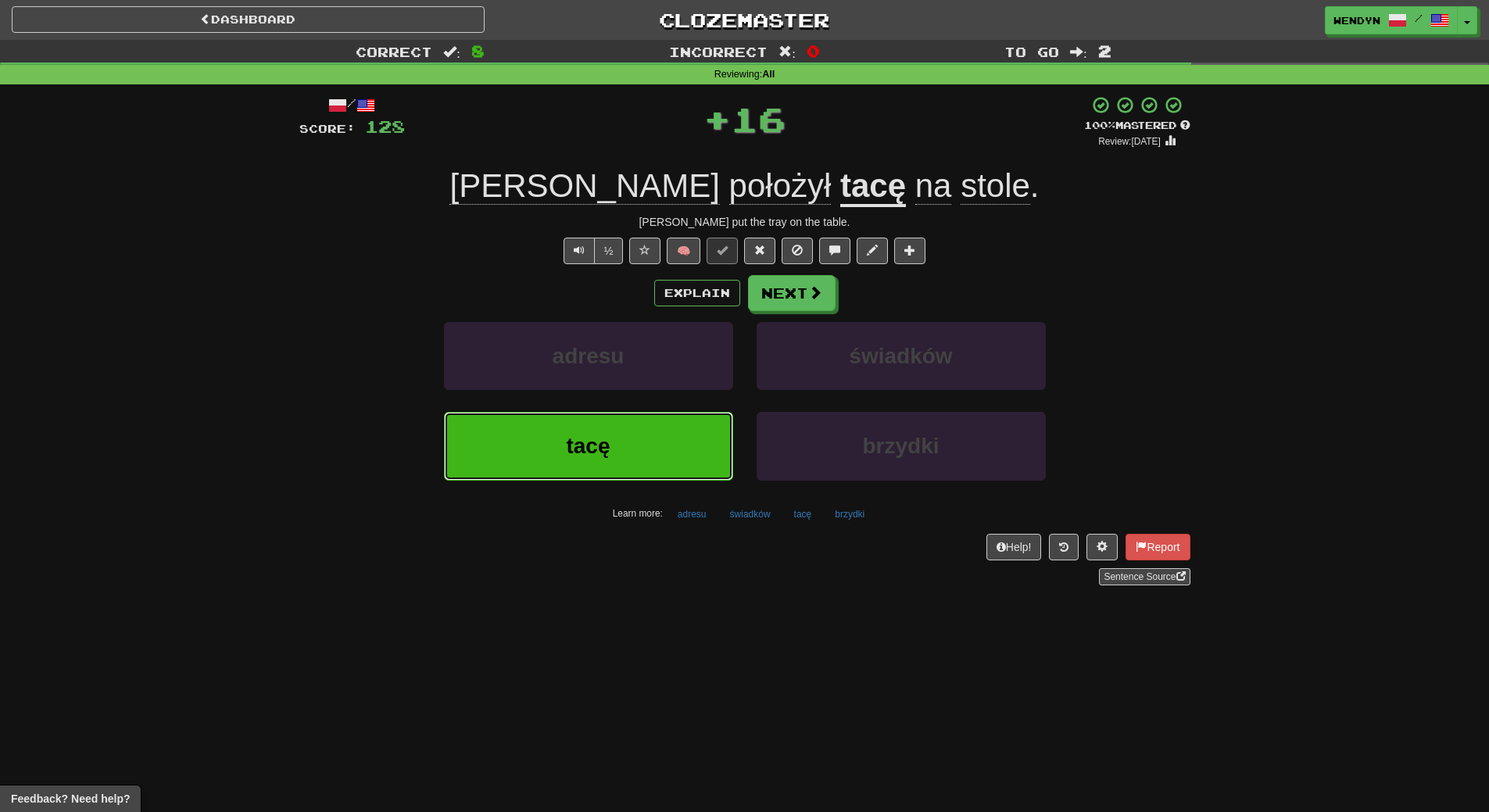
click at [657, 440] on button "tacę" at bounding box center [588, 446] width 289 height 68
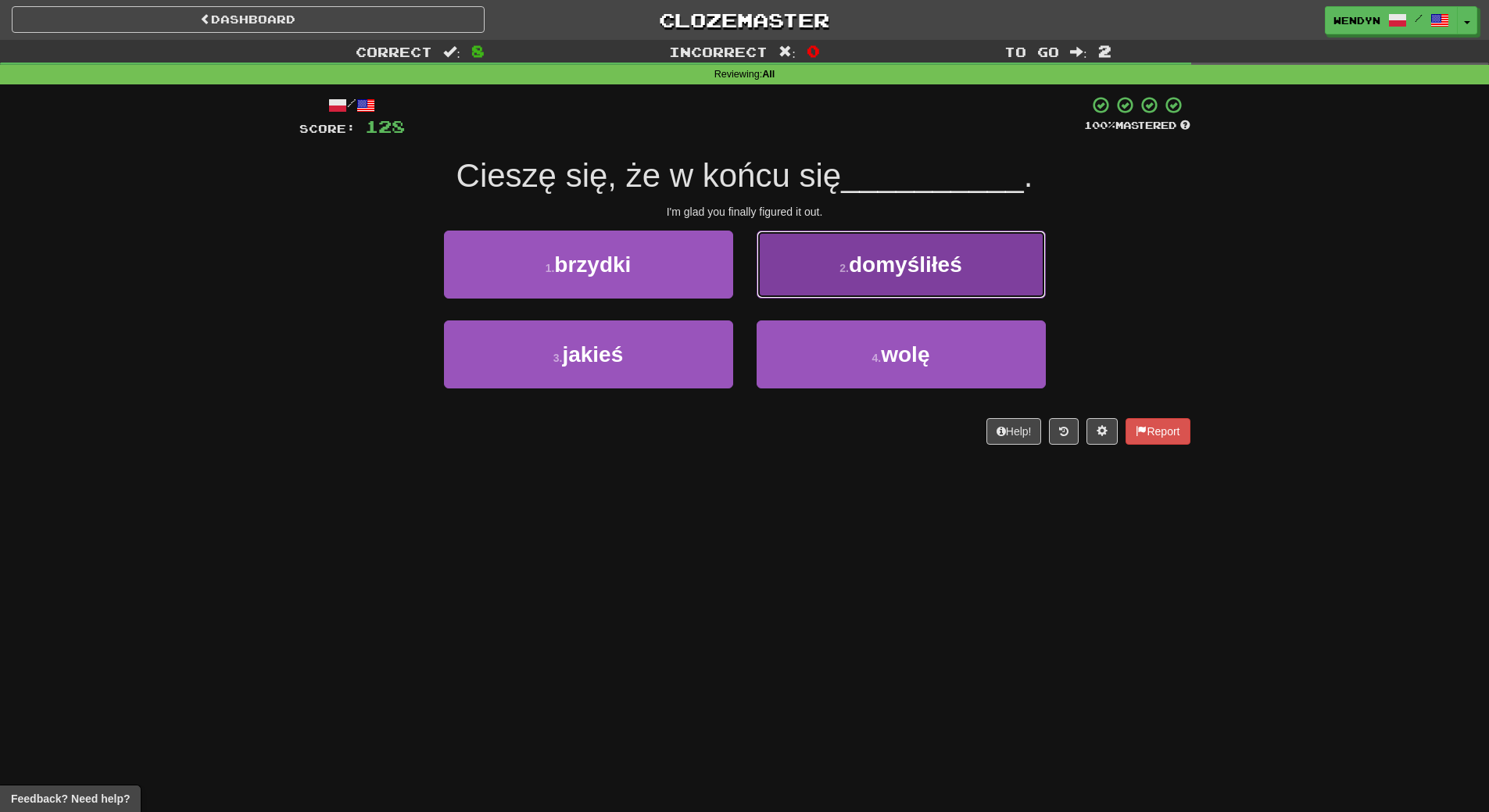
click at [987, 269] on button "2 . domyśliłeś" at bounding box center [901, 265] width 289 height 68
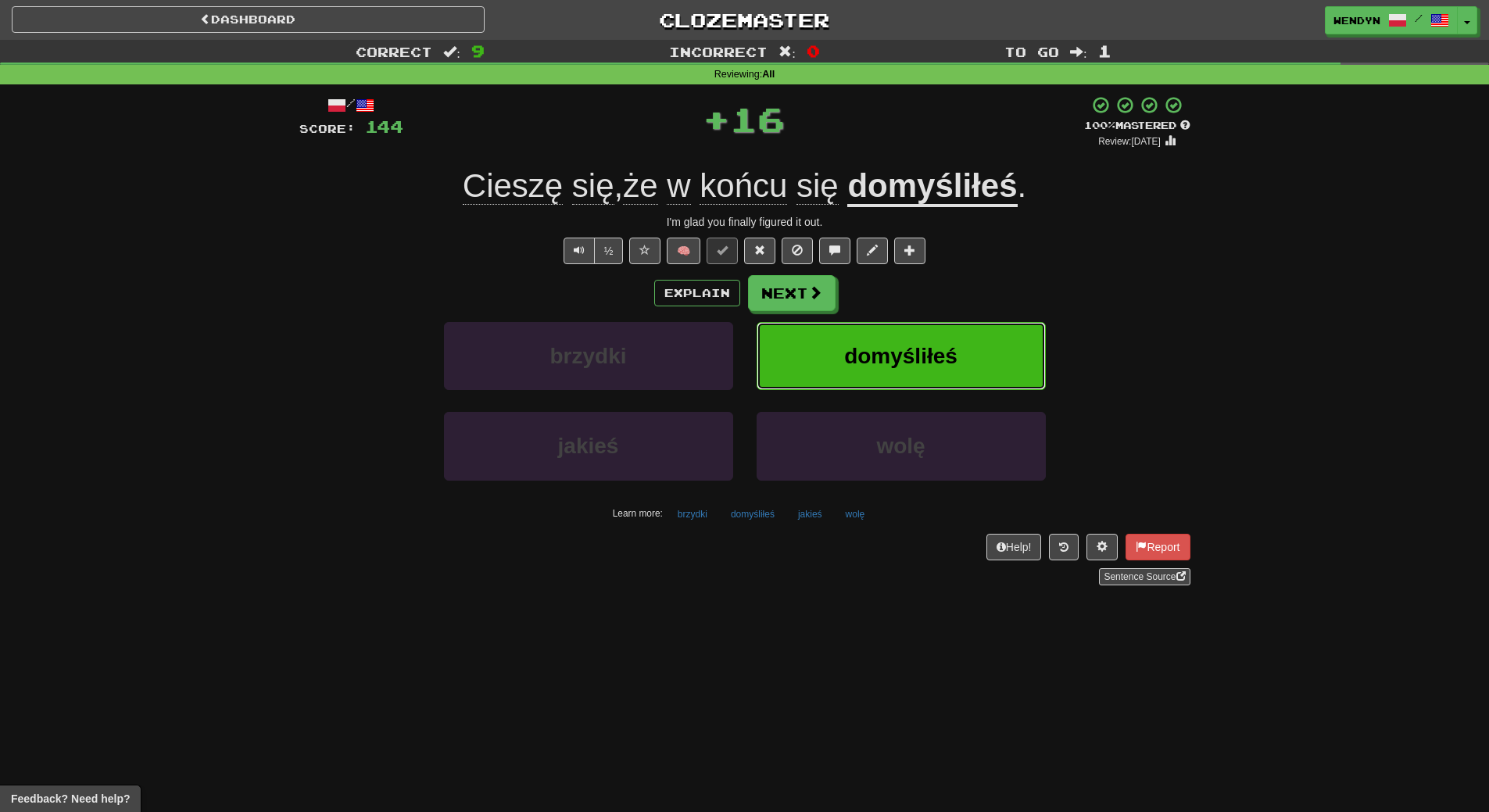
click at [990, 334] on button "domyśliłeś" at bounding box center [901, 356] width 289 height 68
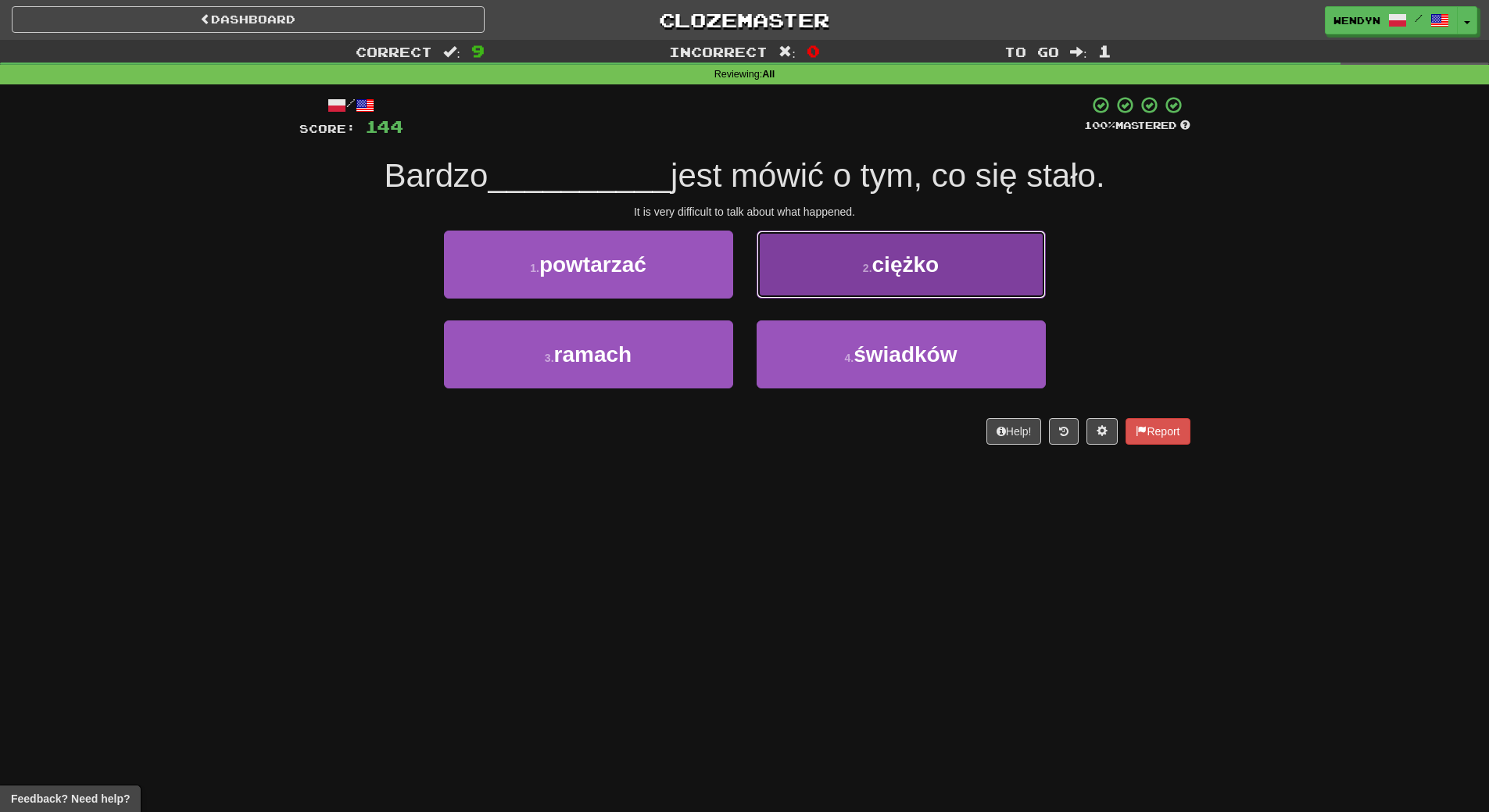
click at [924, 271] on span "ciężko" at bounding box center [906, 264] width 68 height 24
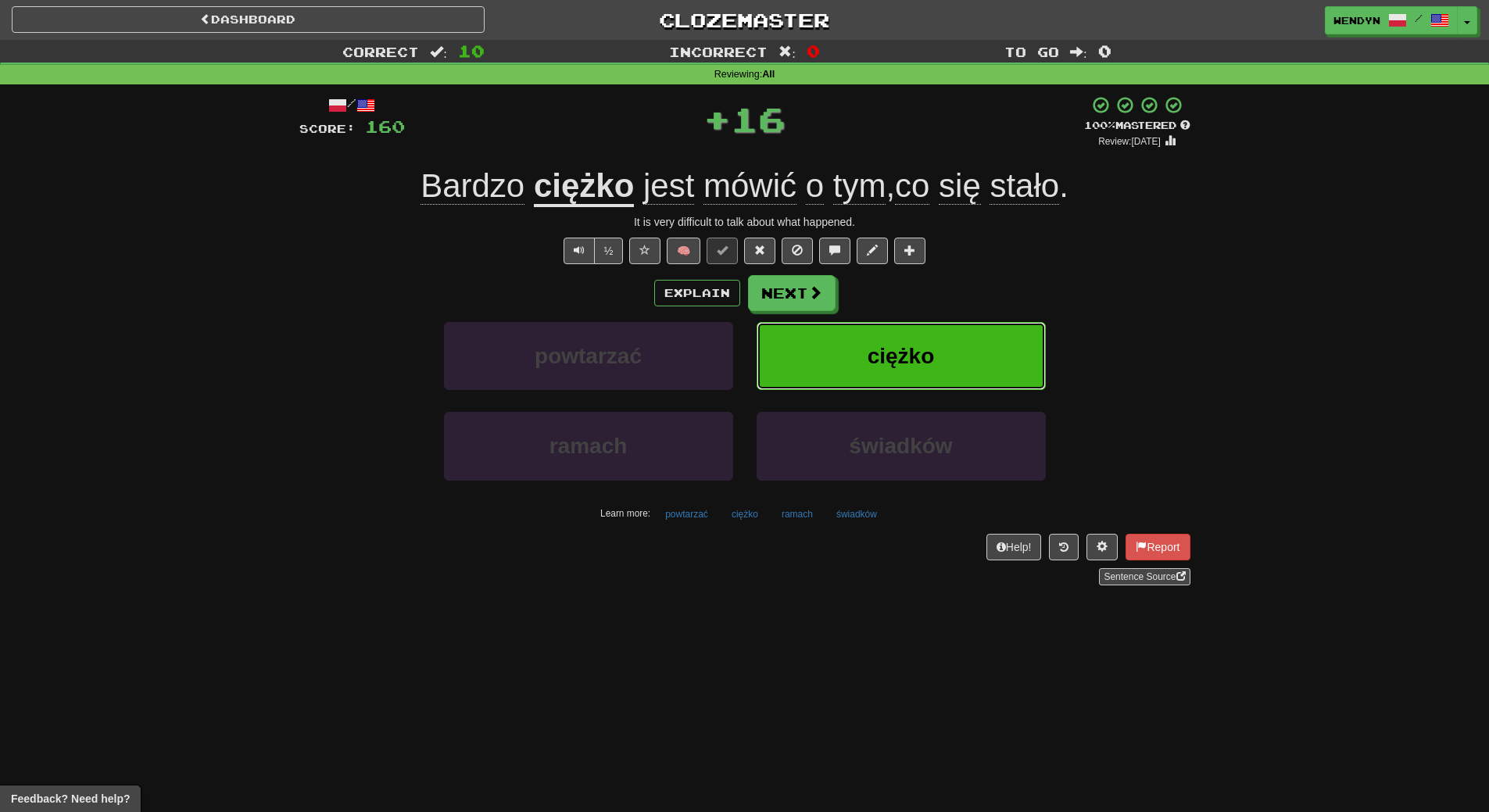
click at [936, 357] on button "ciężko" at bounding box center [901, 356] width 289 height 68
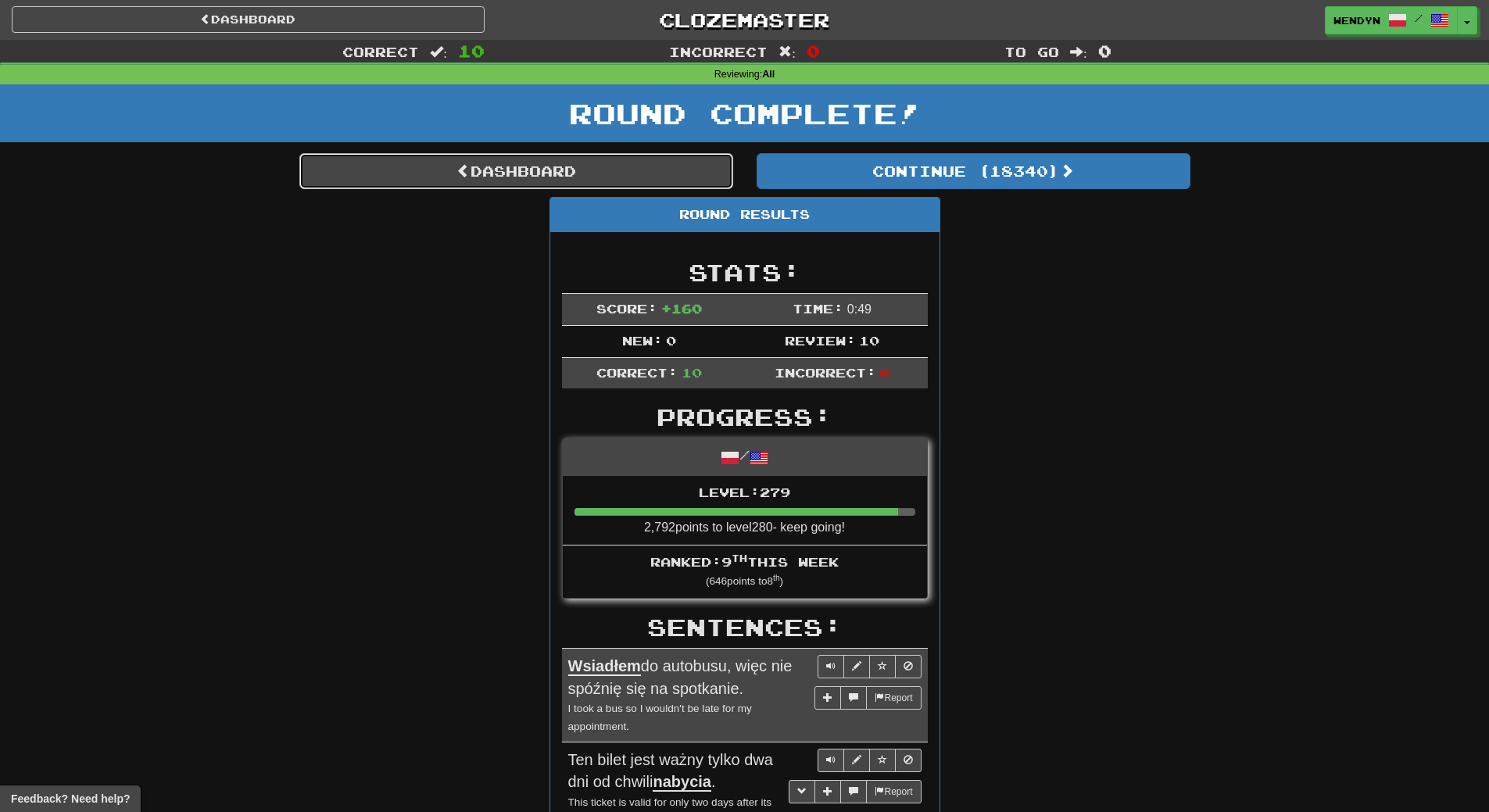
click at [660, 173] on link "Dashboard" at bounding box center [516, 170] width 434 height 36
